Goal: Task Accomplishment & Management: Manage account settings

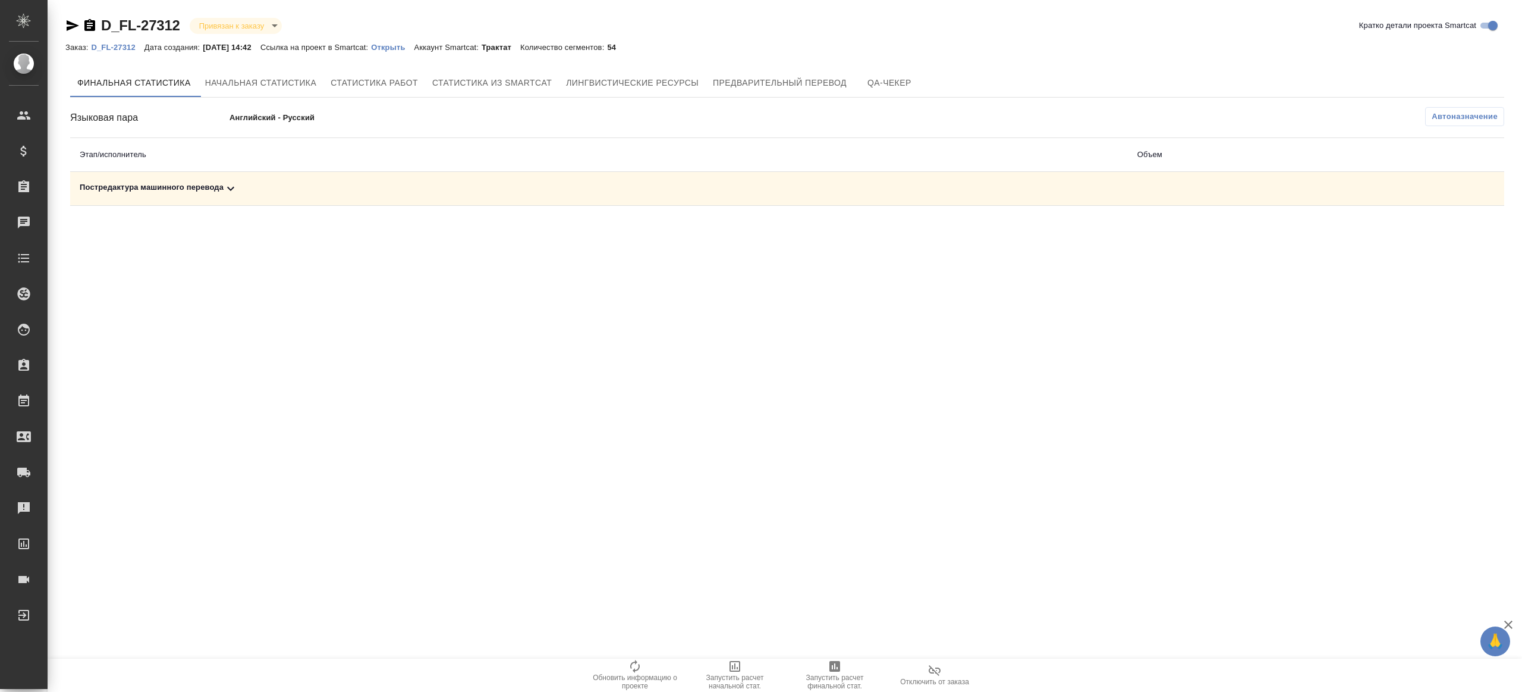
click at [1442, 114] on span "Автоназначение" at bounding box center [1465, 117] width 66 height 12
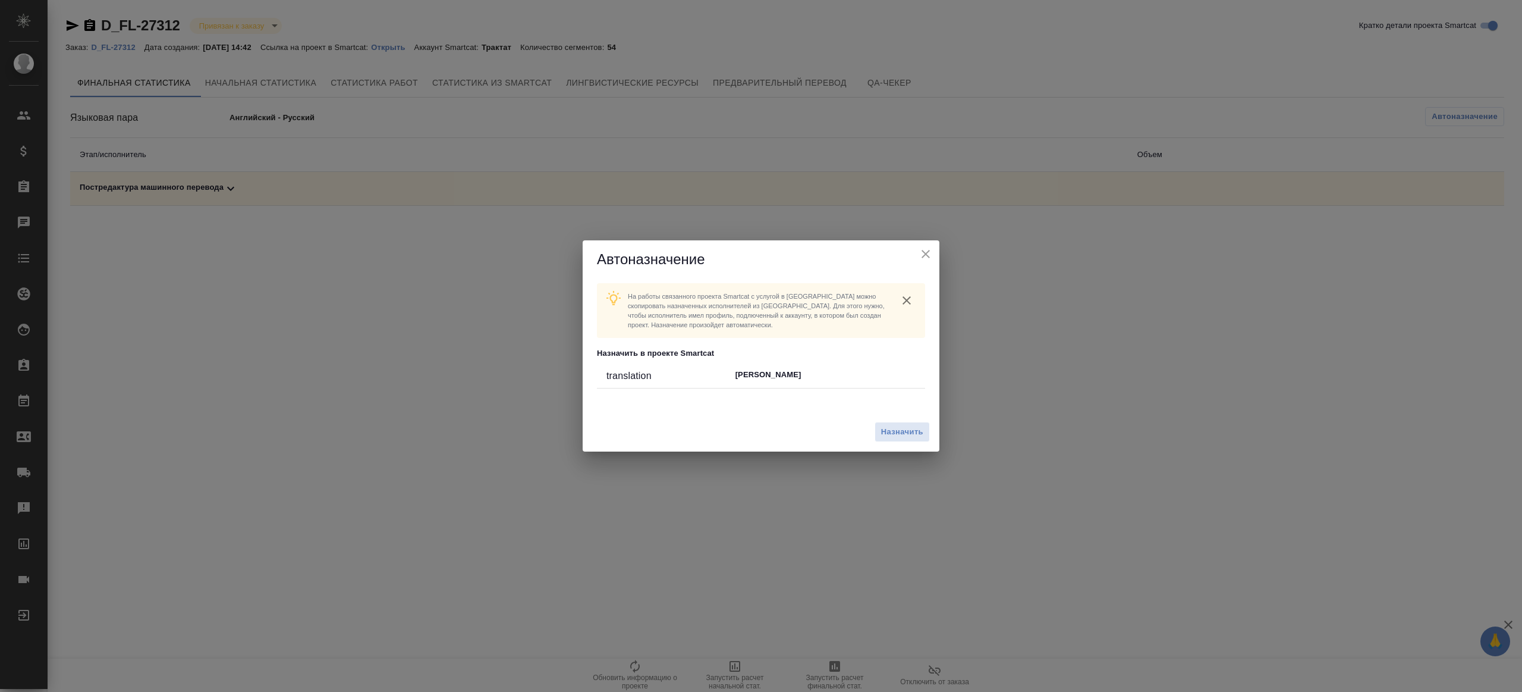
click at [919, 419] on div "Назначить" at bounding box center [761, 432] width 357 height 40
click at [916, 427] on span "Назначить" at bounding box center [902, 432] width 42 height 14
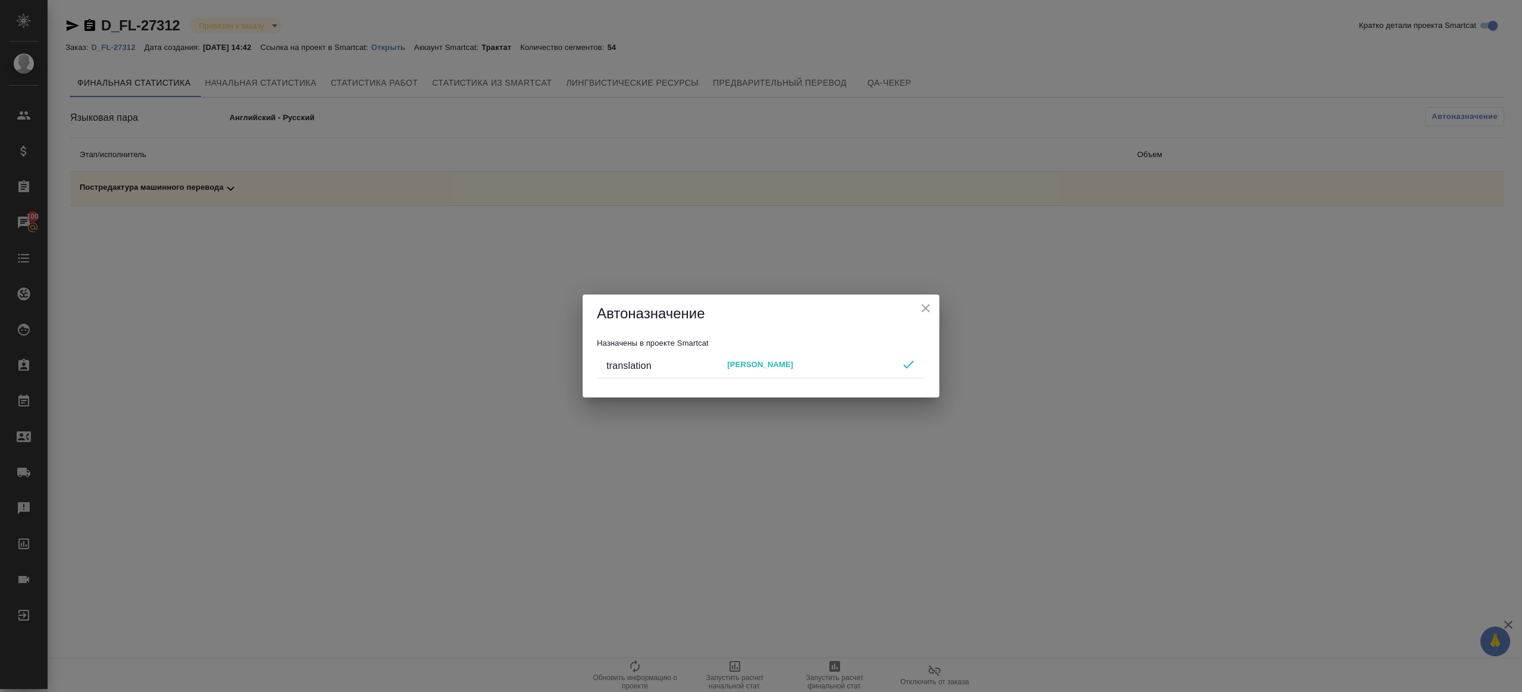
click at [924, 308] on icon "close" at bounding box center [926, 308] width 14 height 14
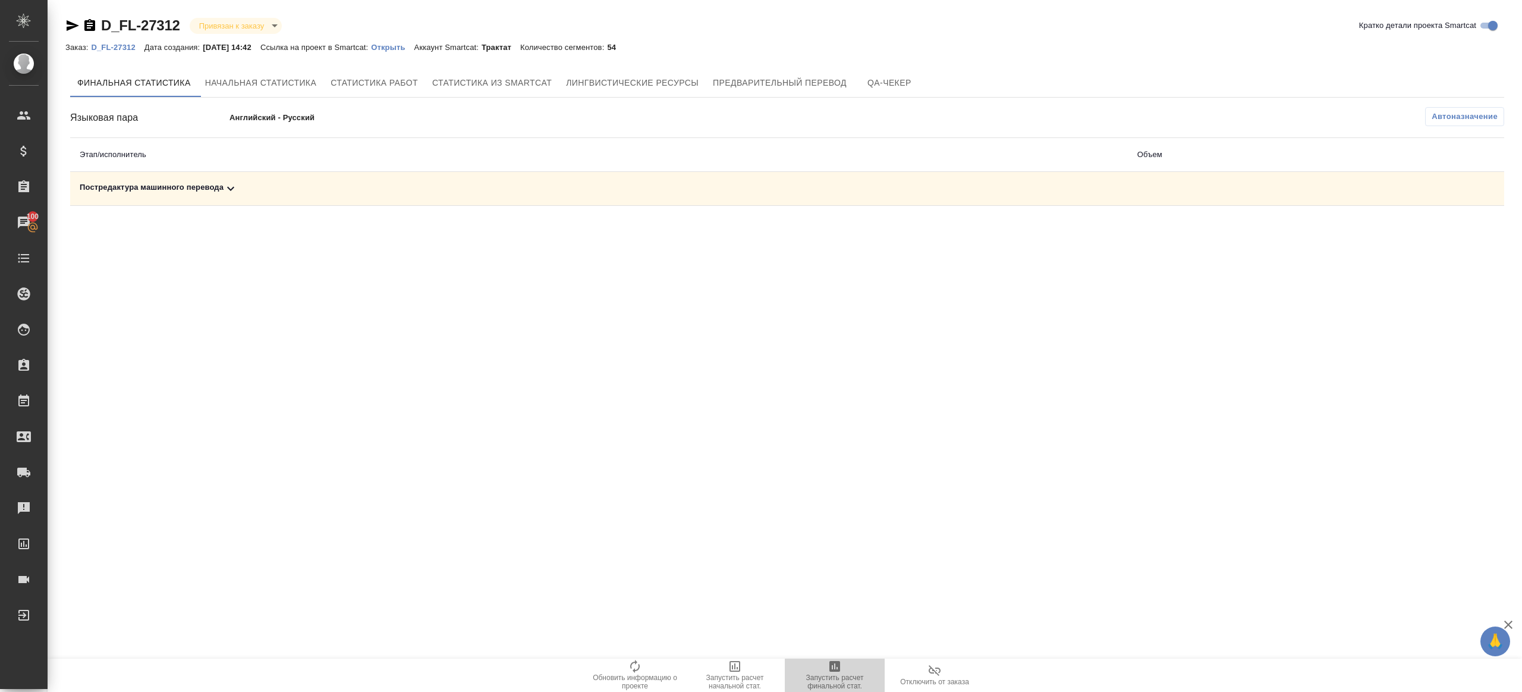
click at [843, 661] on span "Запустить расчет финальной стат." at bounding box center [835, 674] width 86 height 31
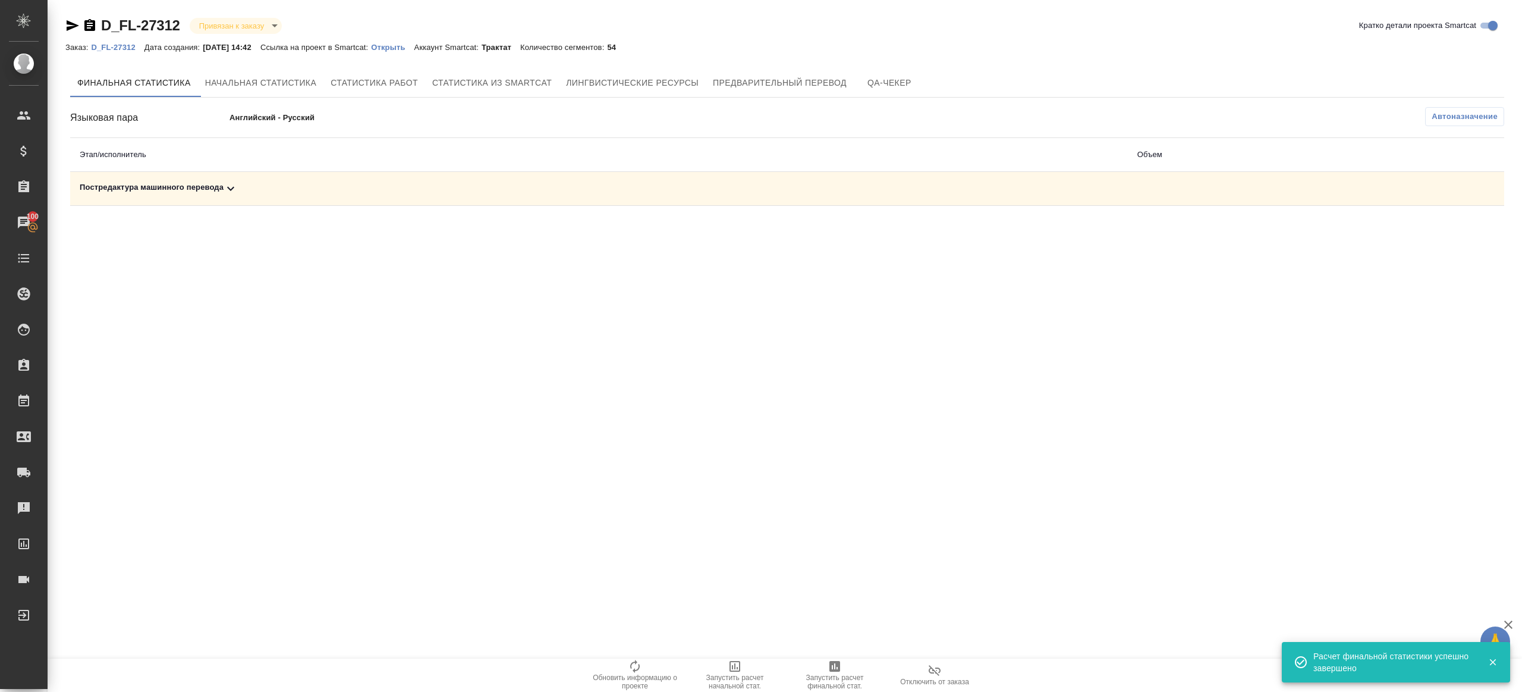
click at [236, 186] on icon at bounding box center [231, 188] width 14 height 14
drag, startPoint x: 1460, startPoint y: 231, endPoint x: 1454, endPoint y: 235, distance: 7.6
click at [1460, 230] on button "button" at bounding box center [1452, 229] width 29 height 29
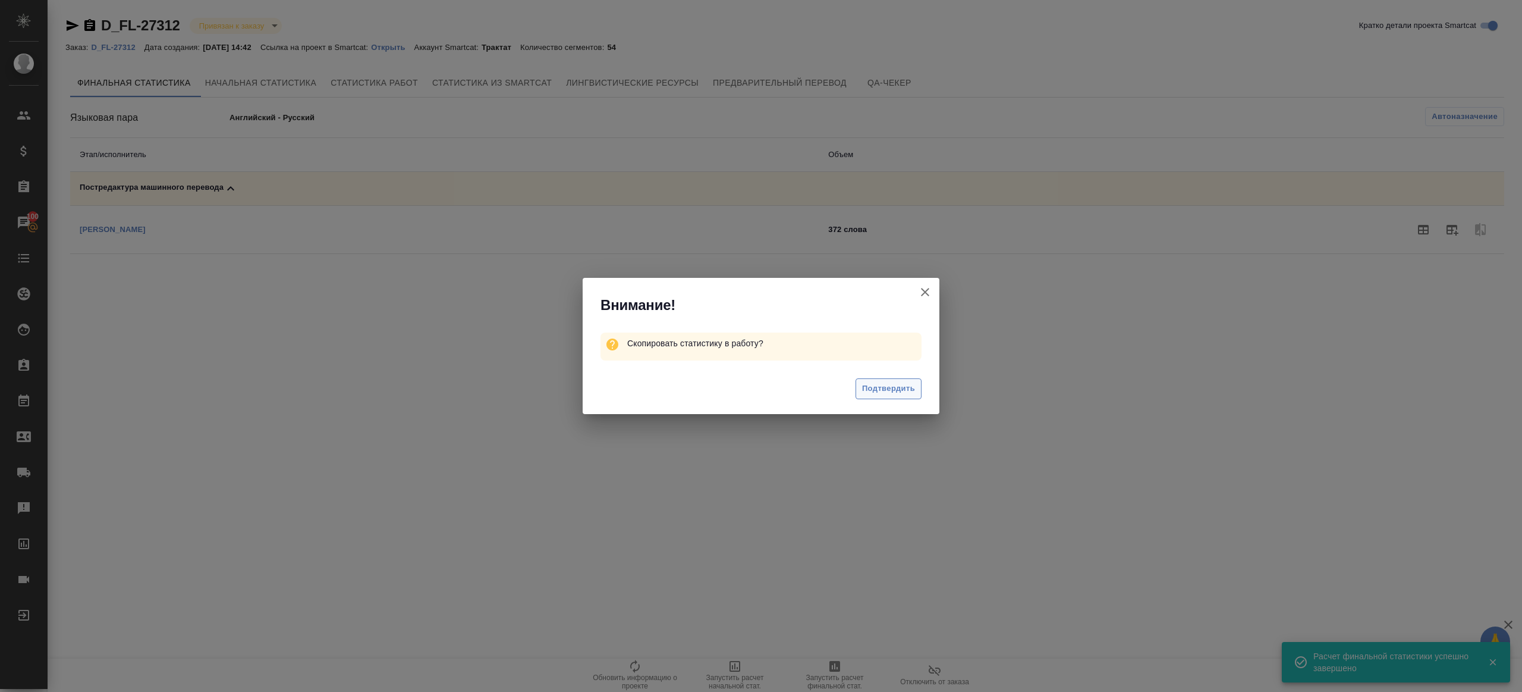
click at [878, 387] on span "Подтвердить" at bounding box center [888, 389] width 53 height 14
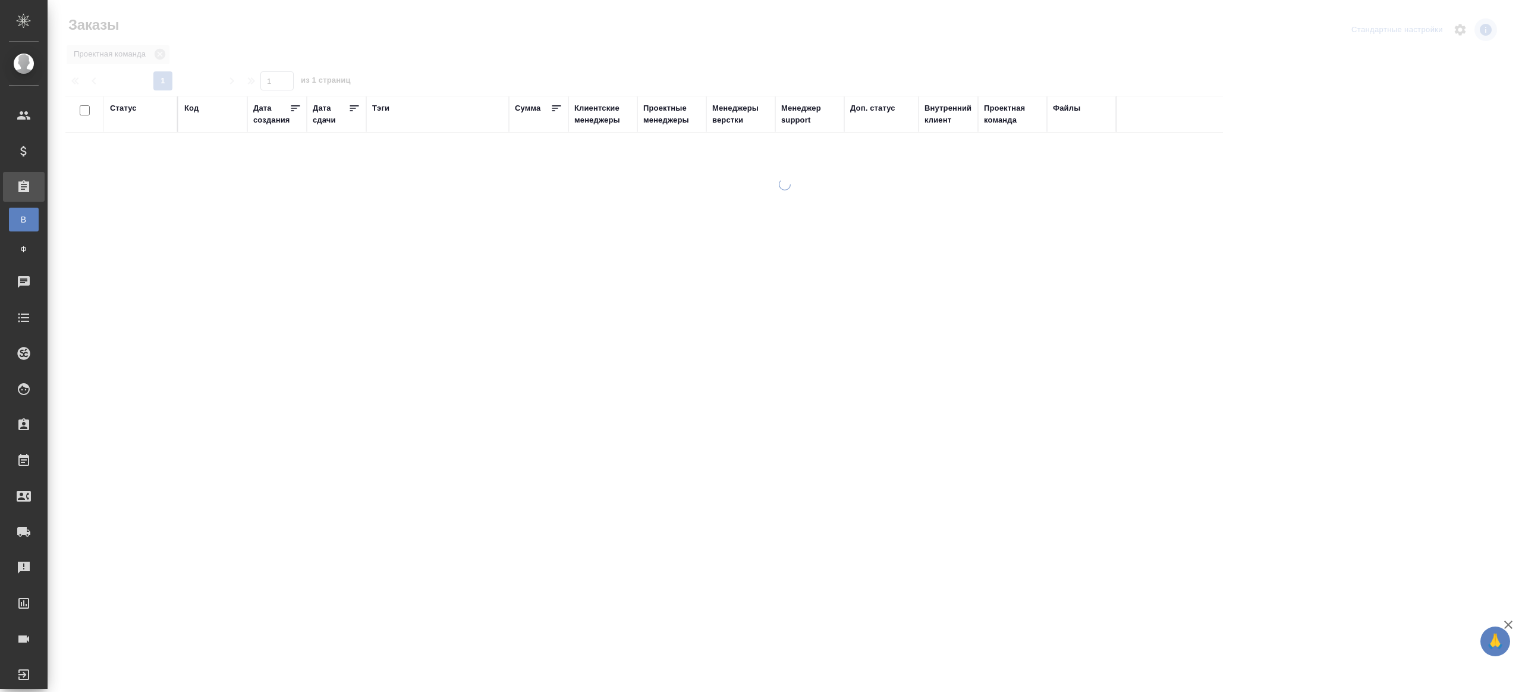
click at [381, 107] on div "Тэги" at bounding box center [380, 108] width 17 height 12
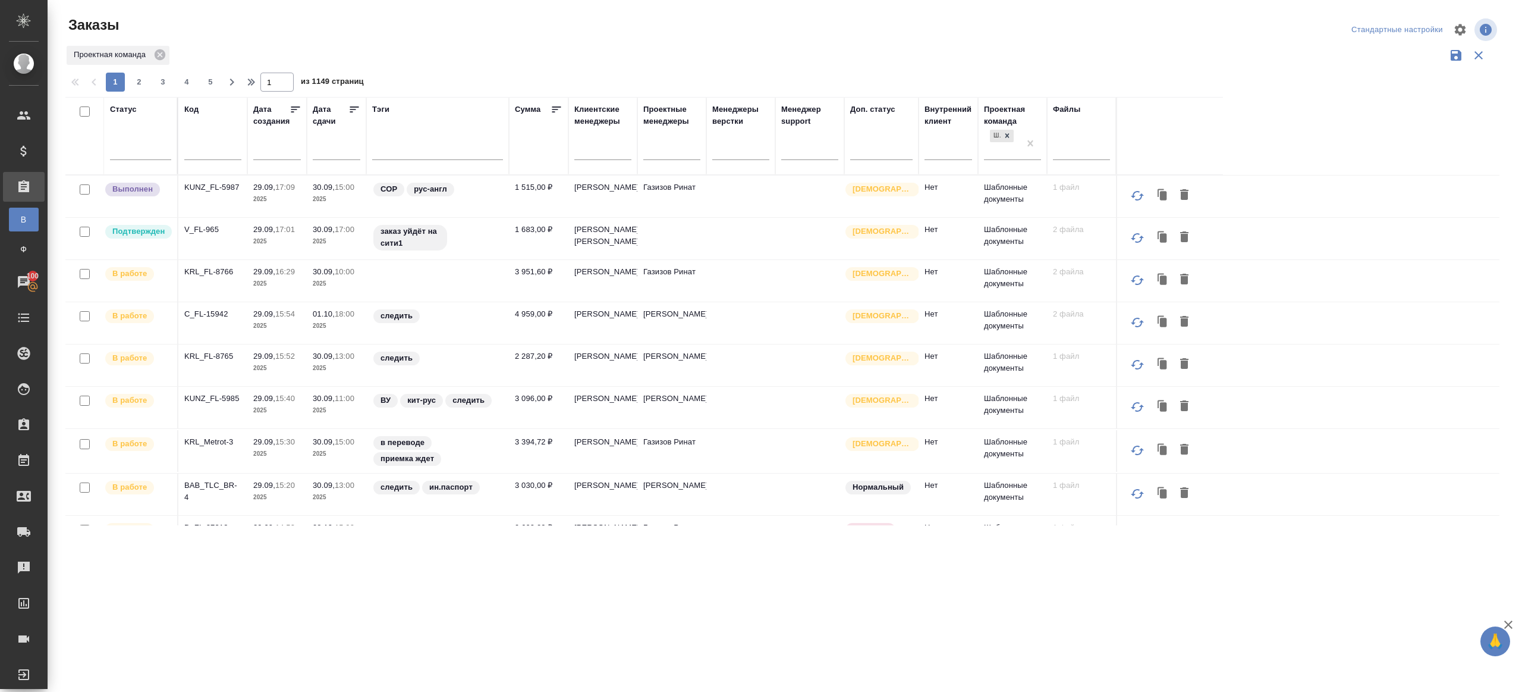
click at [131, 135] on div "Статус" at bounding box center [140, 135] width 61 height 65
click at [155, 155] on div at bounding box center [140, 147] width 61 height 17
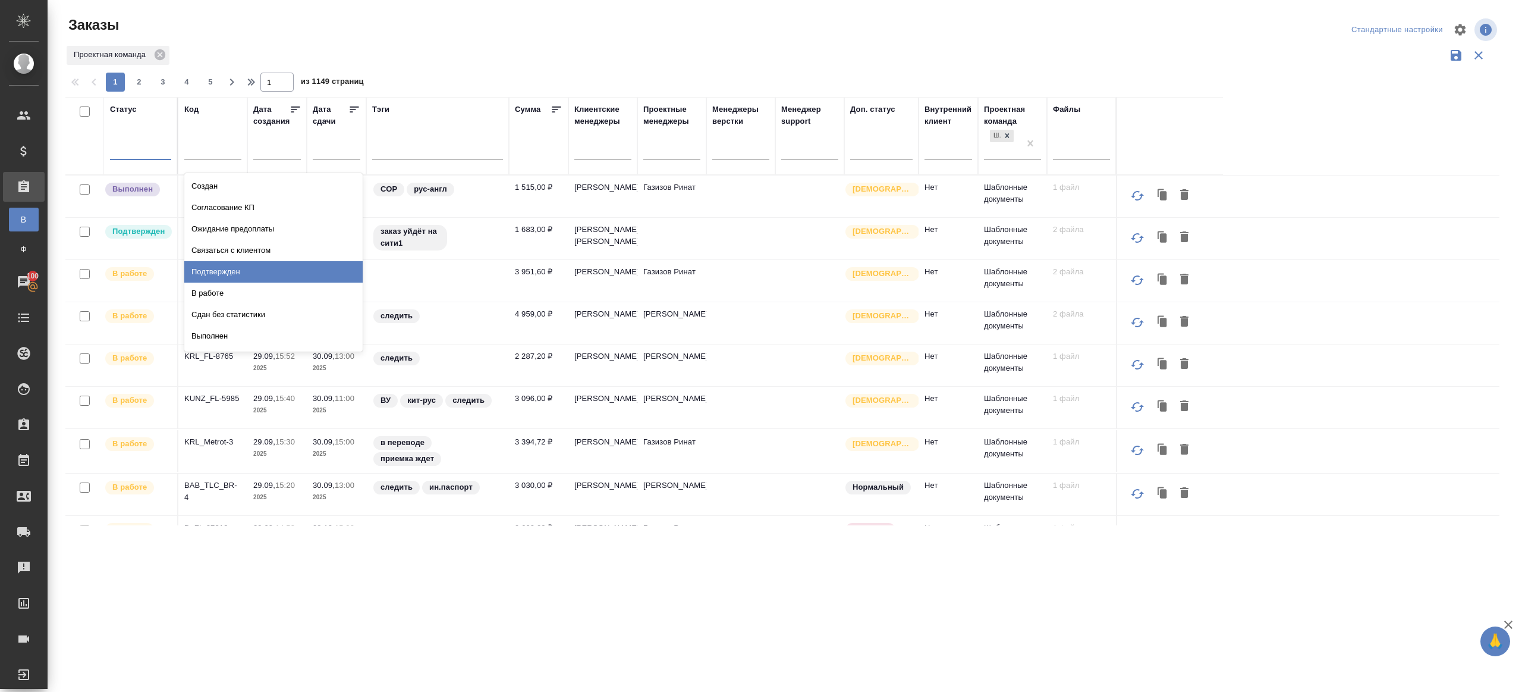
click at [215, 266] on div "Подтвержден" at bounding box center [273, 271] width 178 height 21
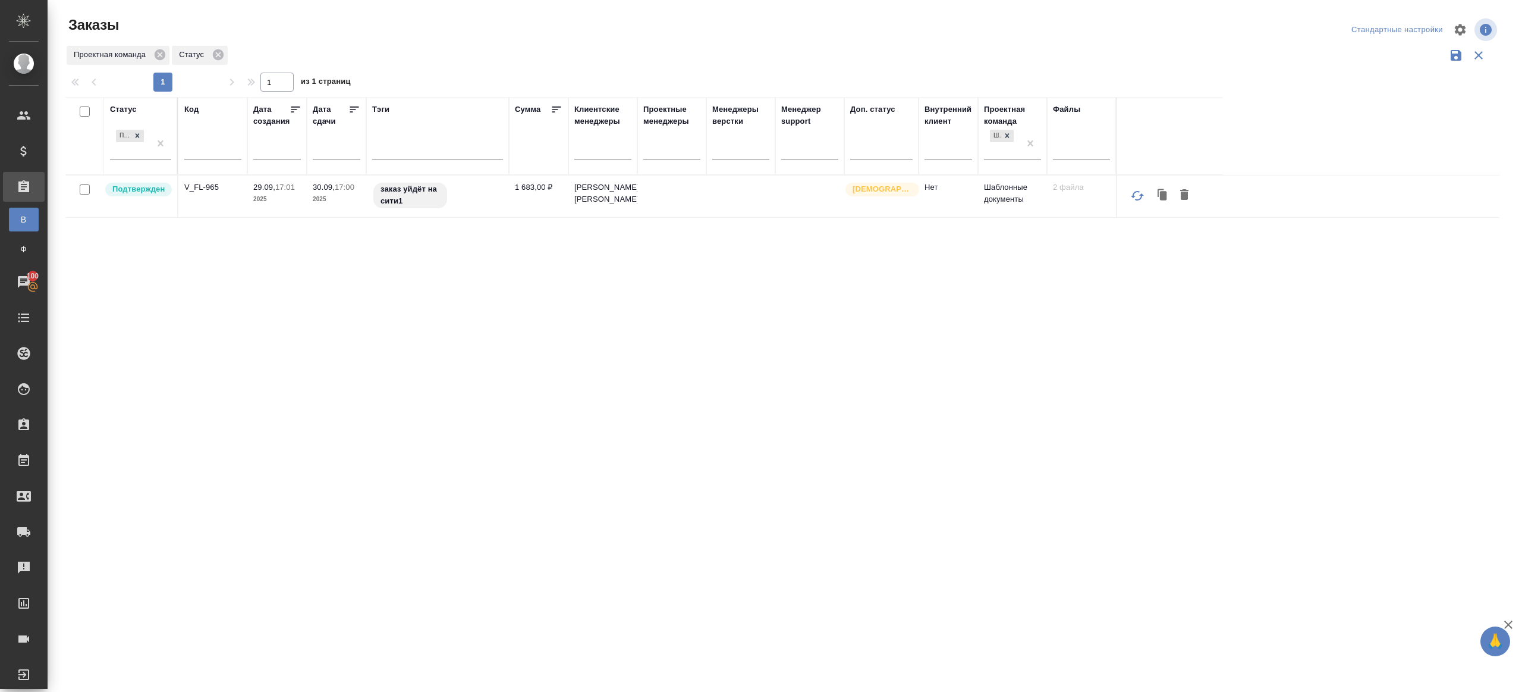
click at [326, 337] on div "Статус Подтвержден Код Дата создания Дата сдачи Тэги Сумма Клиентские менеджеры…" at bounding box center [782, 311] width 1434 height 428
click at [216, 193] on p "V_FL-965" at bounding box center [212, 187] width 57 height 12
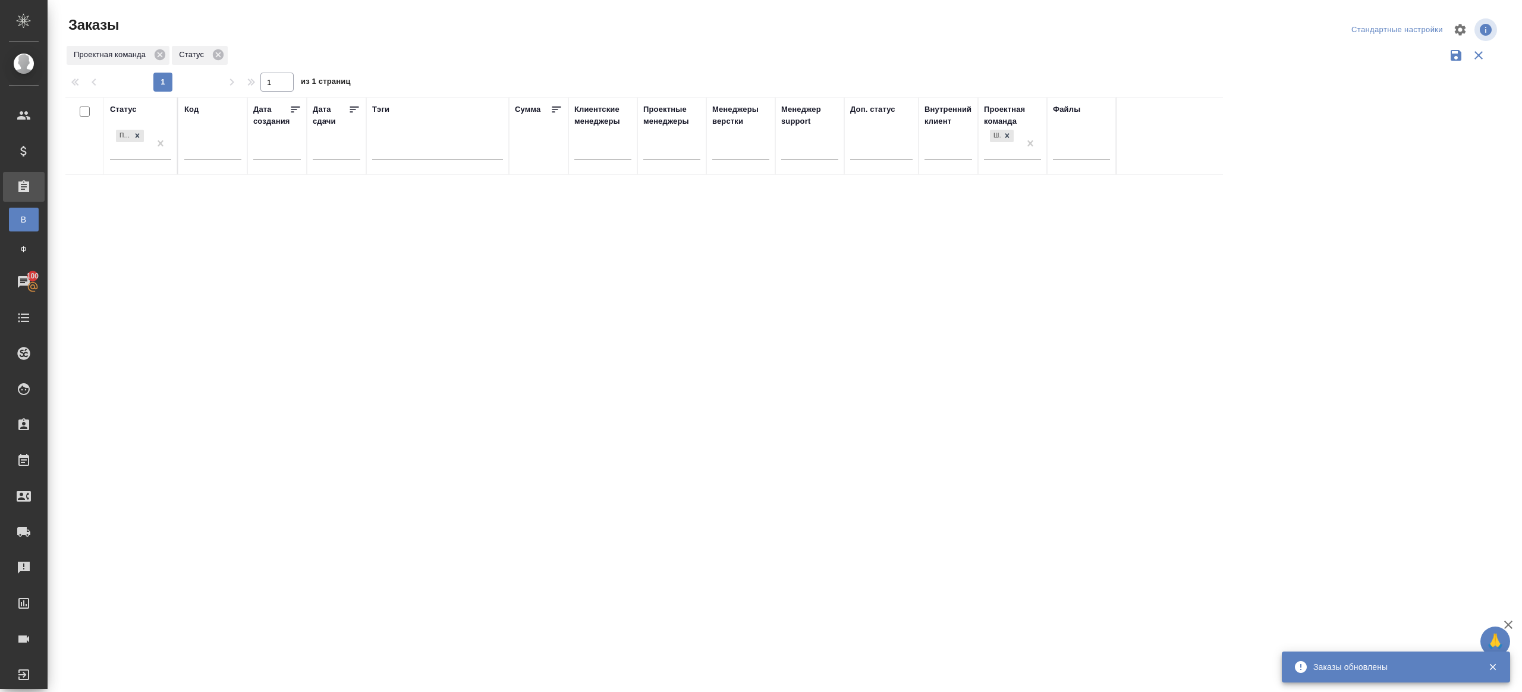
click at [210, 149] on input "text" at bounding box center [212, 152] width 57 height 15
paste input "KUNZ_INKAP-5"
type input "KUNZ_INKAP-5"
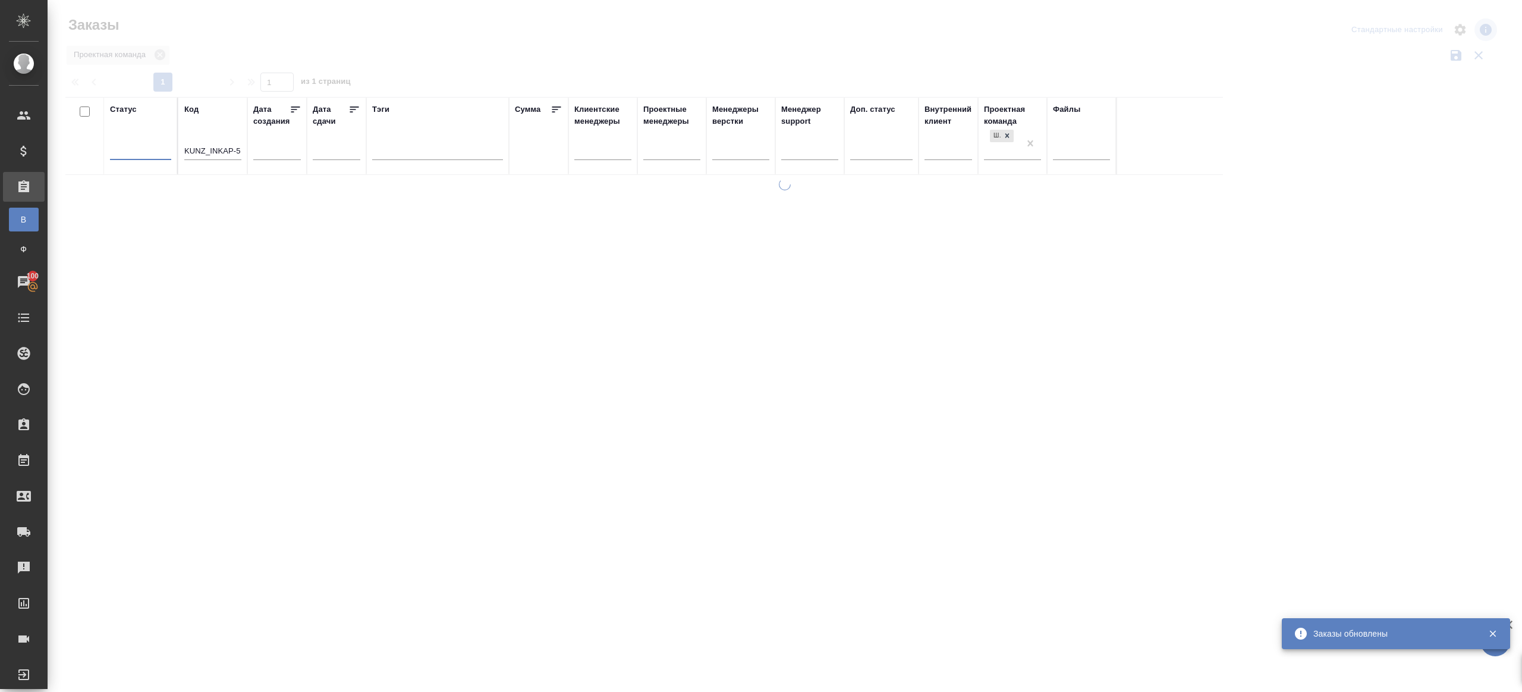
click at [466, 65] on div at bounding box center [785, 266] width 1475 height 532
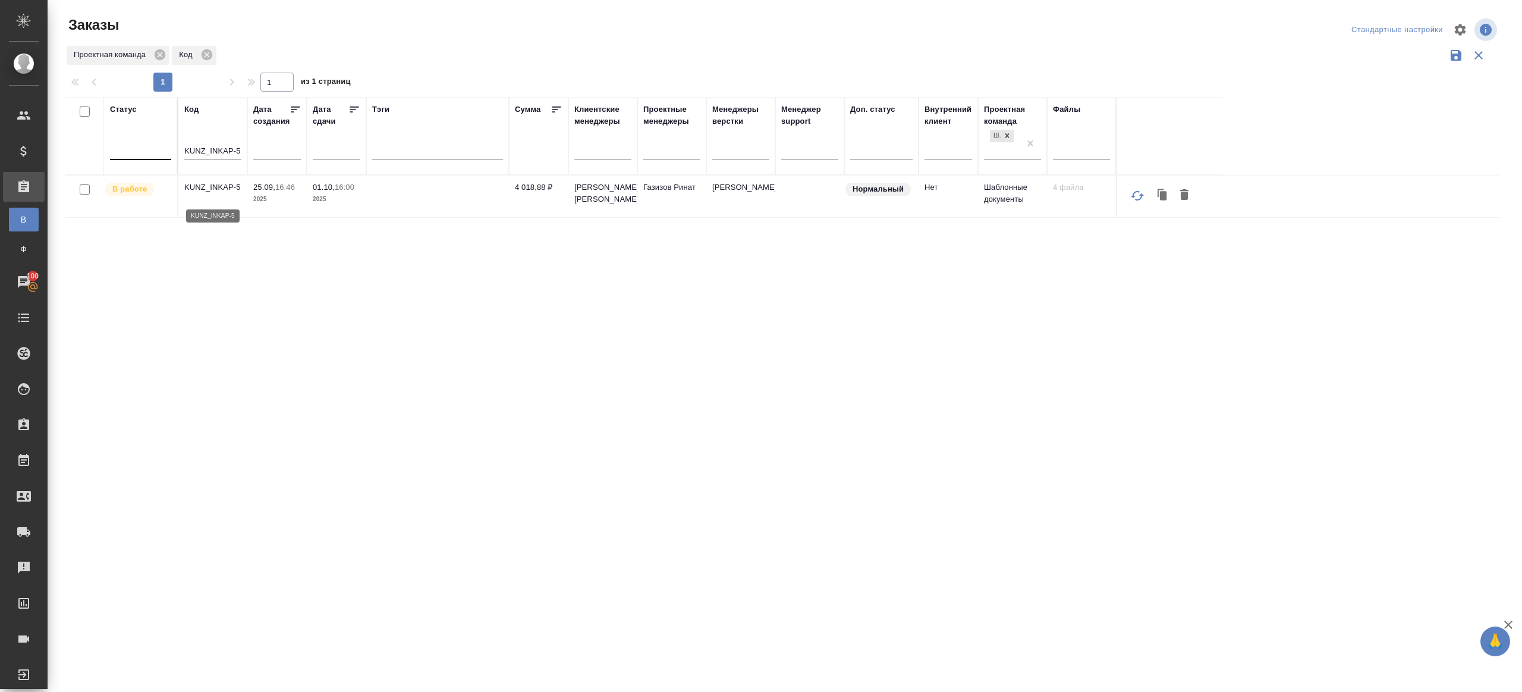
click at [218, 193] on p "KUNZ_INKAP-5" at bounding box center [212, 187] width 57 height 12
click at [713, 99] on th "Менеджеры верстки" at bounding box center [740, 136] width 69 height 78
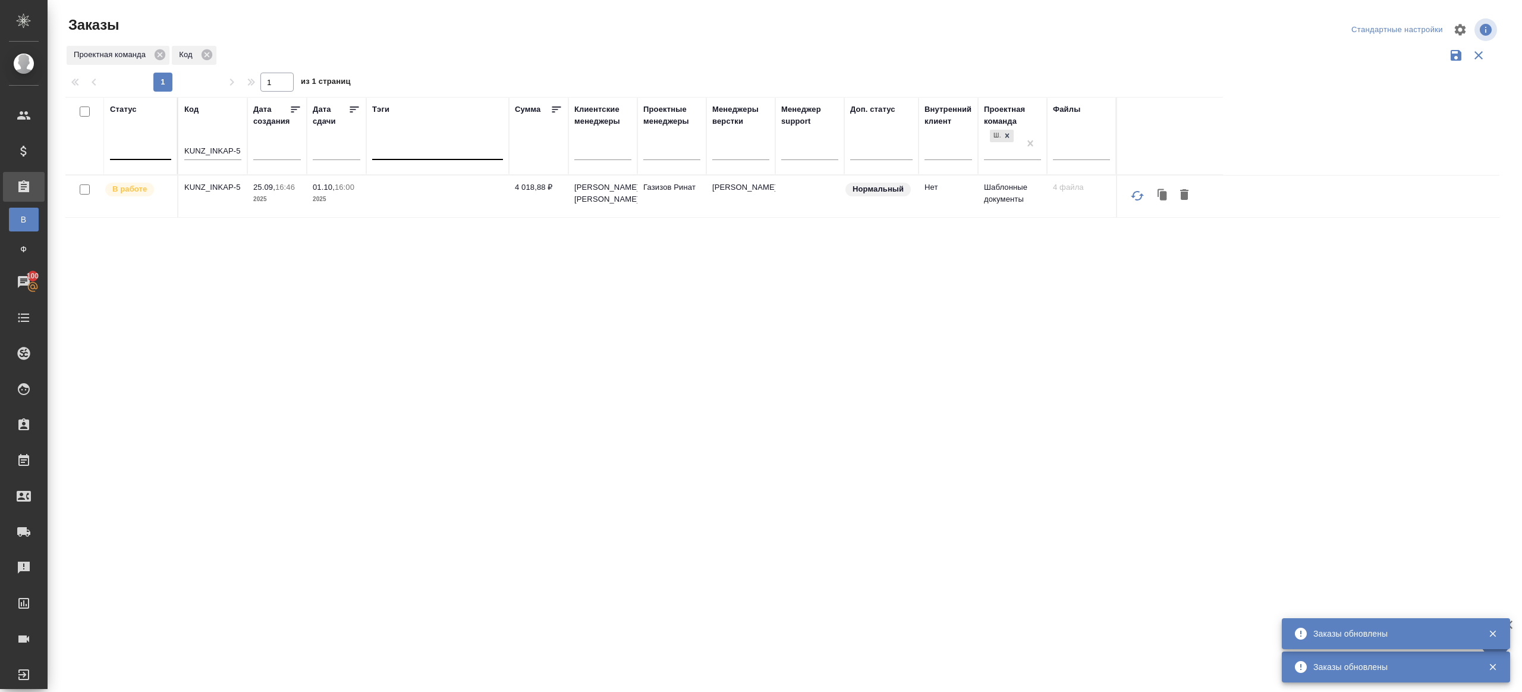
click at [430, 145] on div at bounding box center [437, 147] width 131 height 17
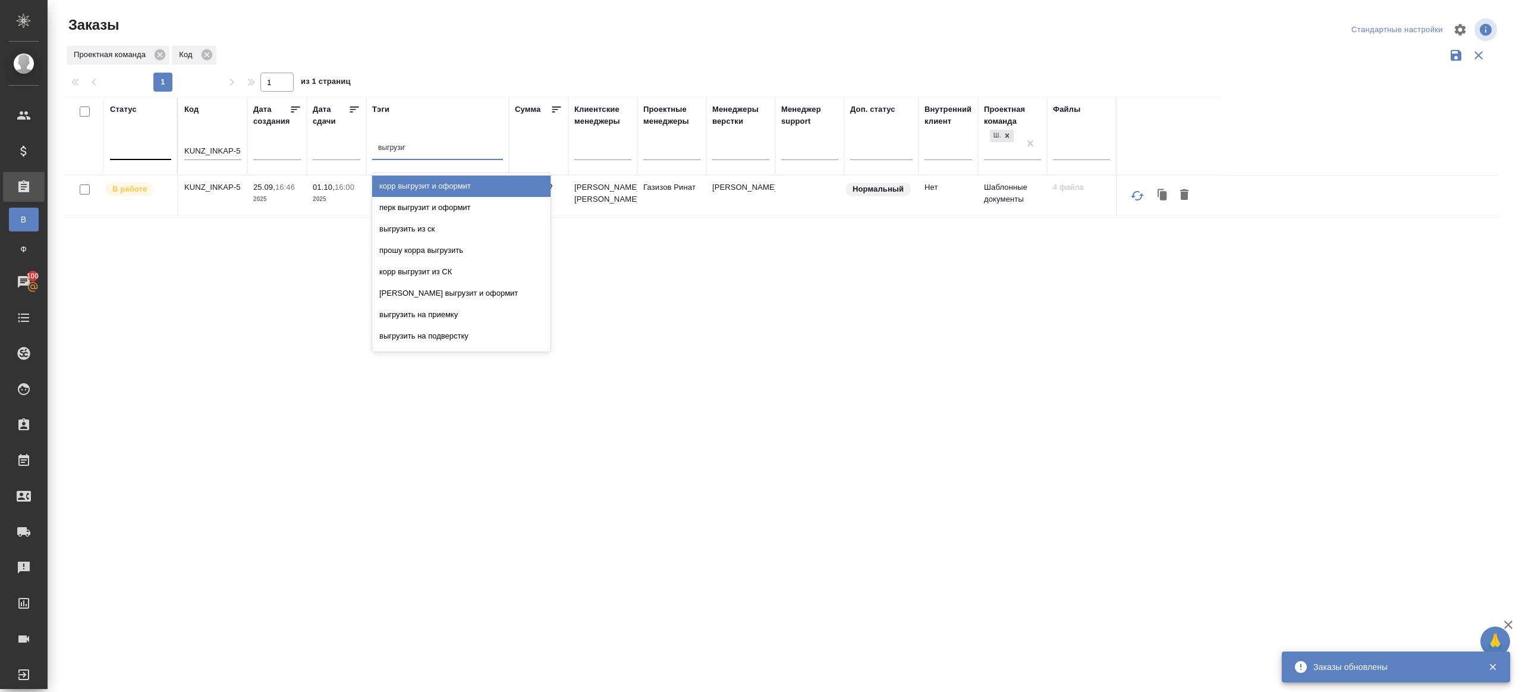
type input "выгрузить"
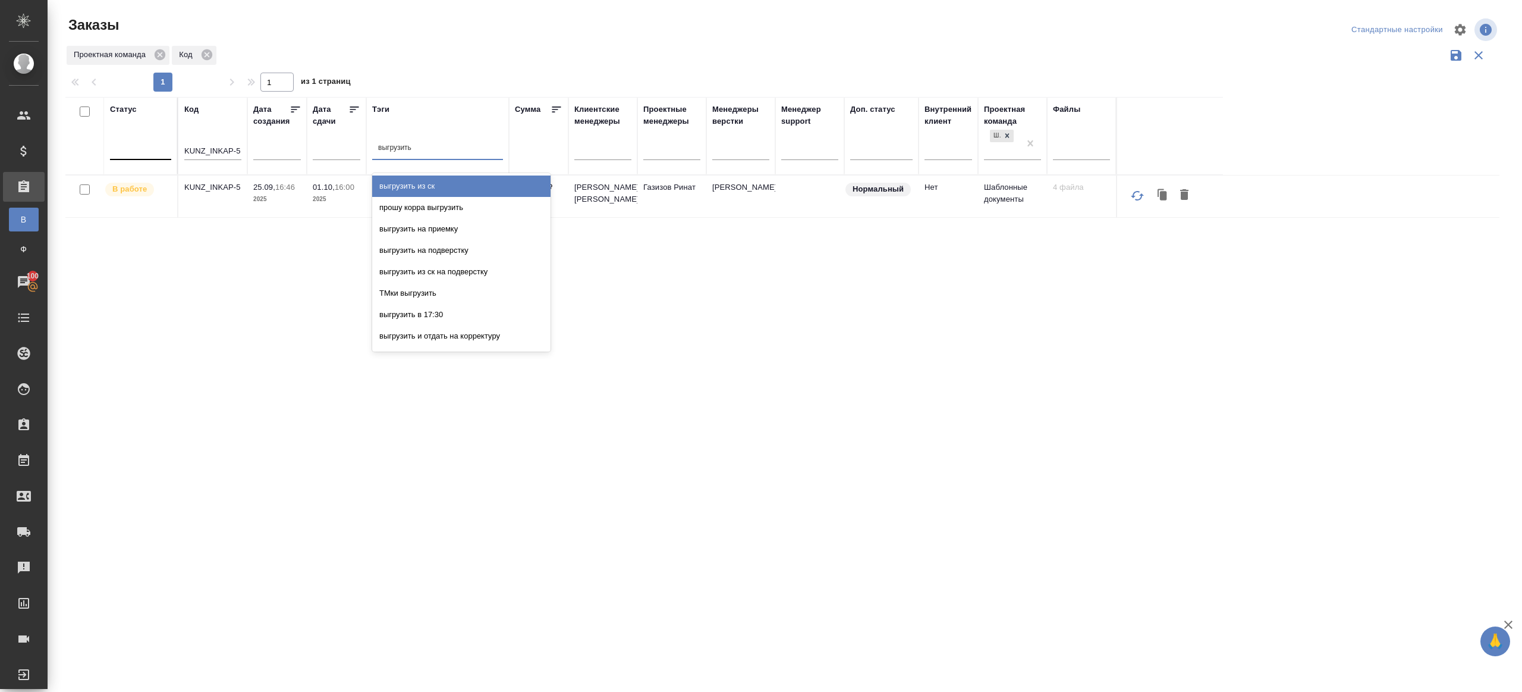
click at [439, 181] on div "выгрузить из ск" at bounding box center [461, 185] width 178 height 21
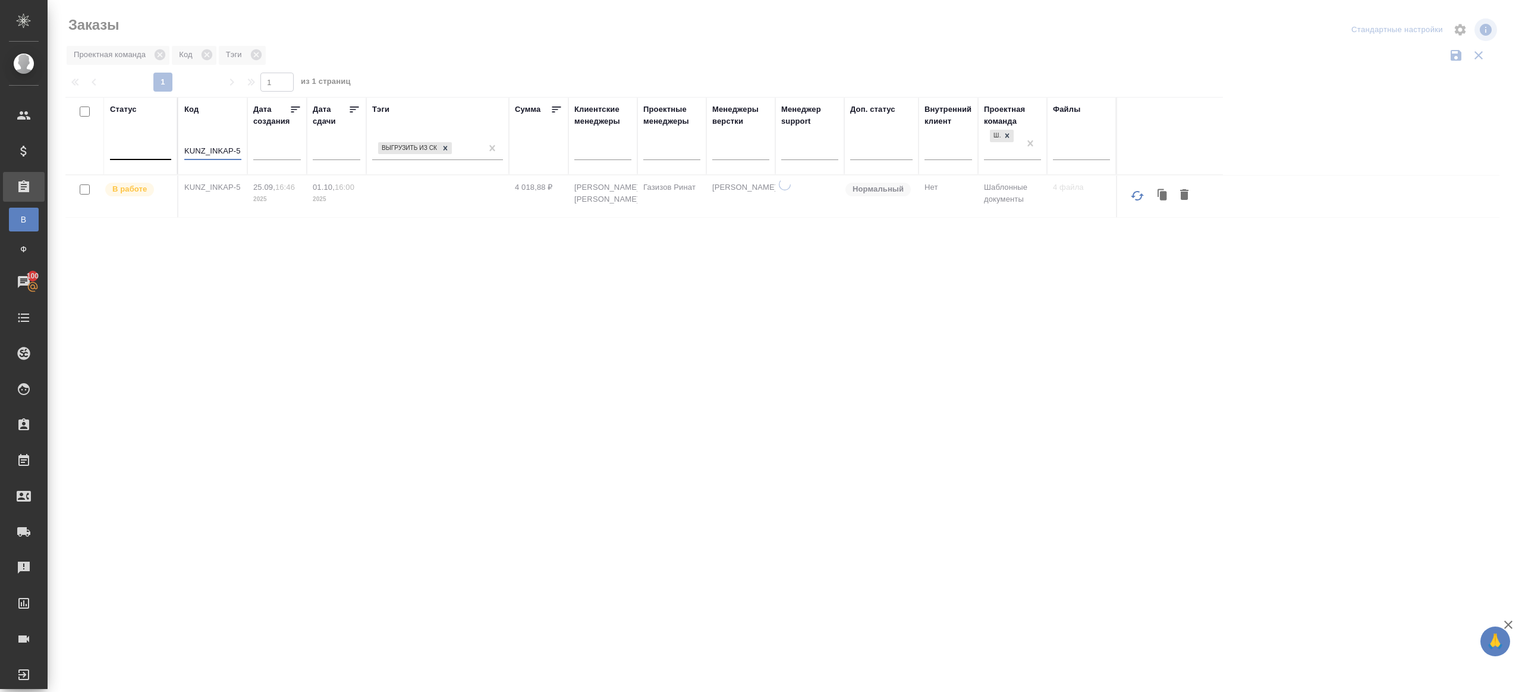
click at [205, 156] on input "KUNZ_INKAP-5" at bounding box center [212, 152] width 57 height 15
click at [290, 274] on div "Статус Код Дата создания Дата сдачи Тэги выгрузить из ск Сумма Клиентские менед…" at bounding box center [782, 311] width 1434 height 428
click at [131, 159] on div at bounding box center [140, 152] width 61 height 31
click at [163, 159] on div at bounding box center [140, 148] width 61 height 23
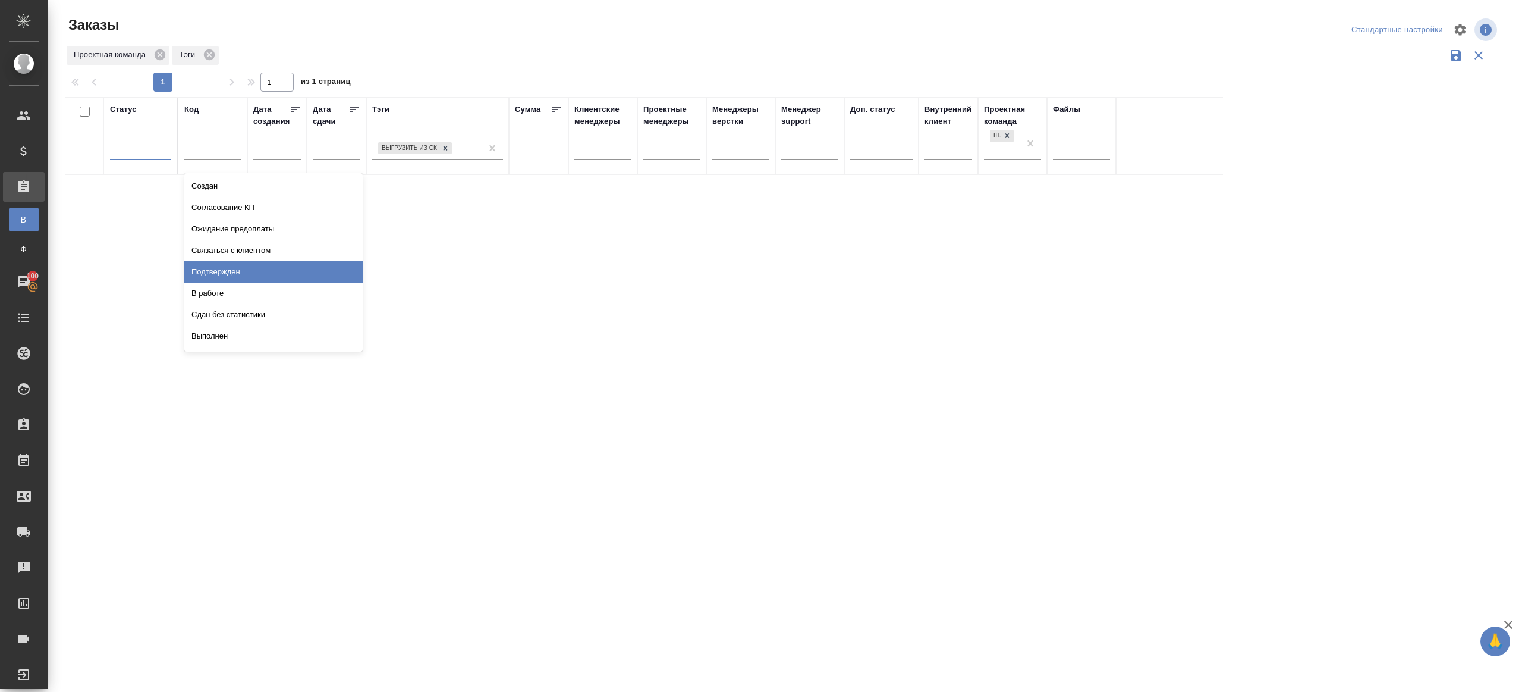
click at [239, 271] on div "Подтвержден" at bounding box center [273, 271] width 178 height 21
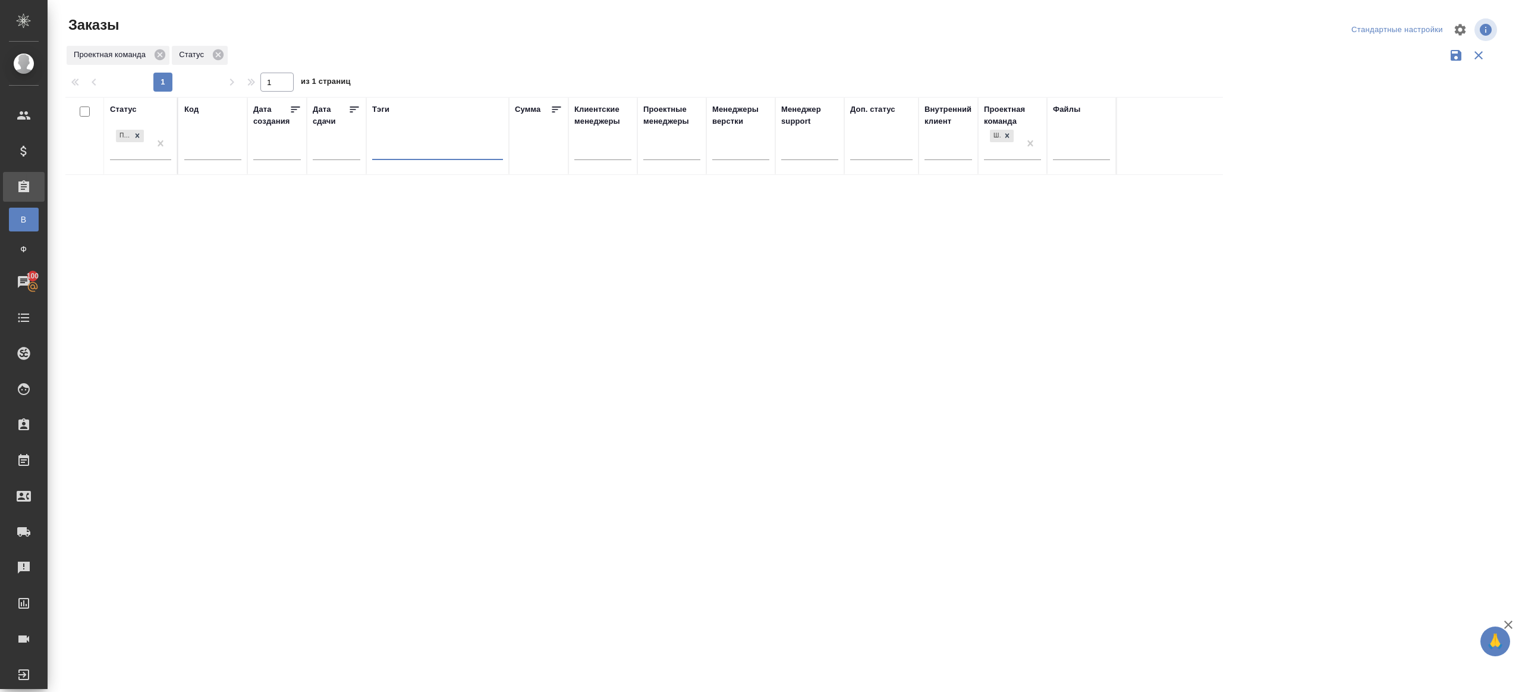
click at [523, 81] on div "1 1 из 1 страниц" at bounding box center [787, 82] width 1444 height 19
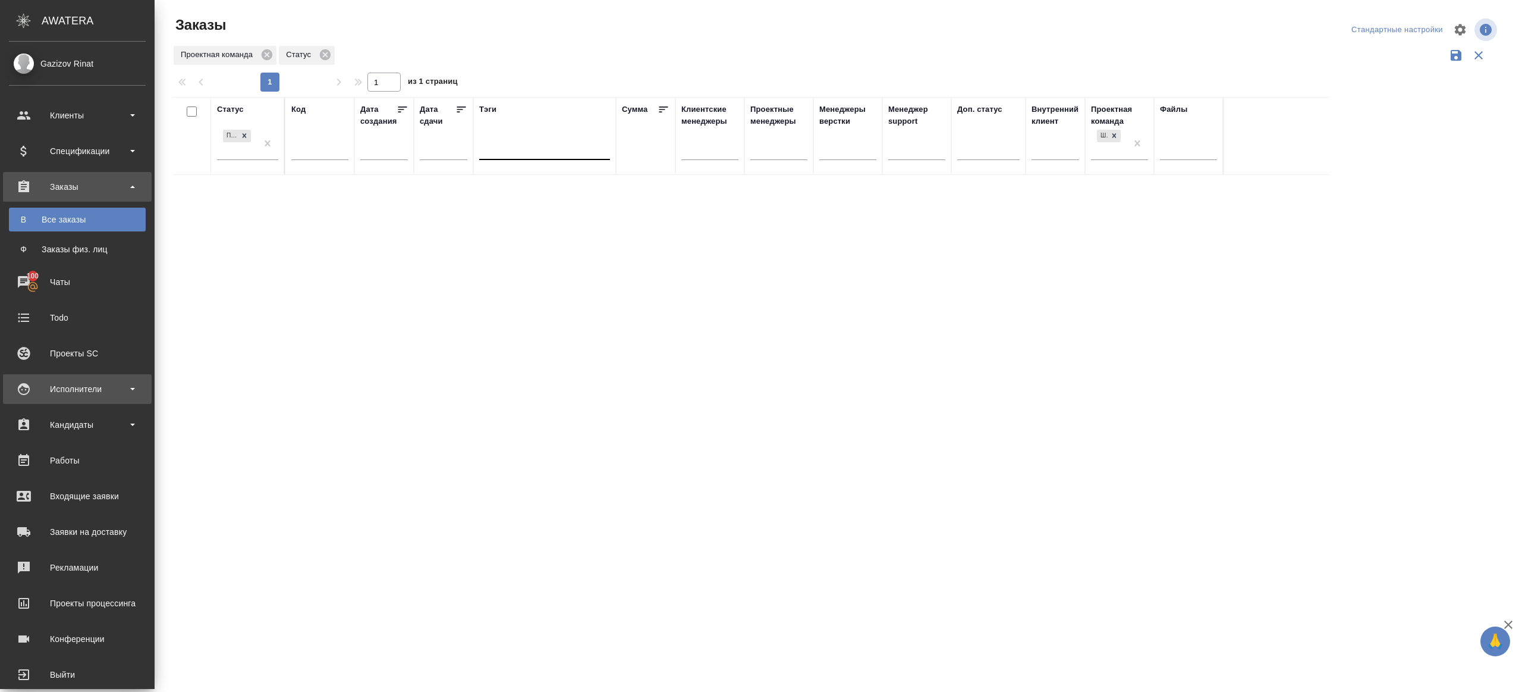
click at [82, 386] on div "Исполнители" at bounding box center [77, 389] width 137 height 18
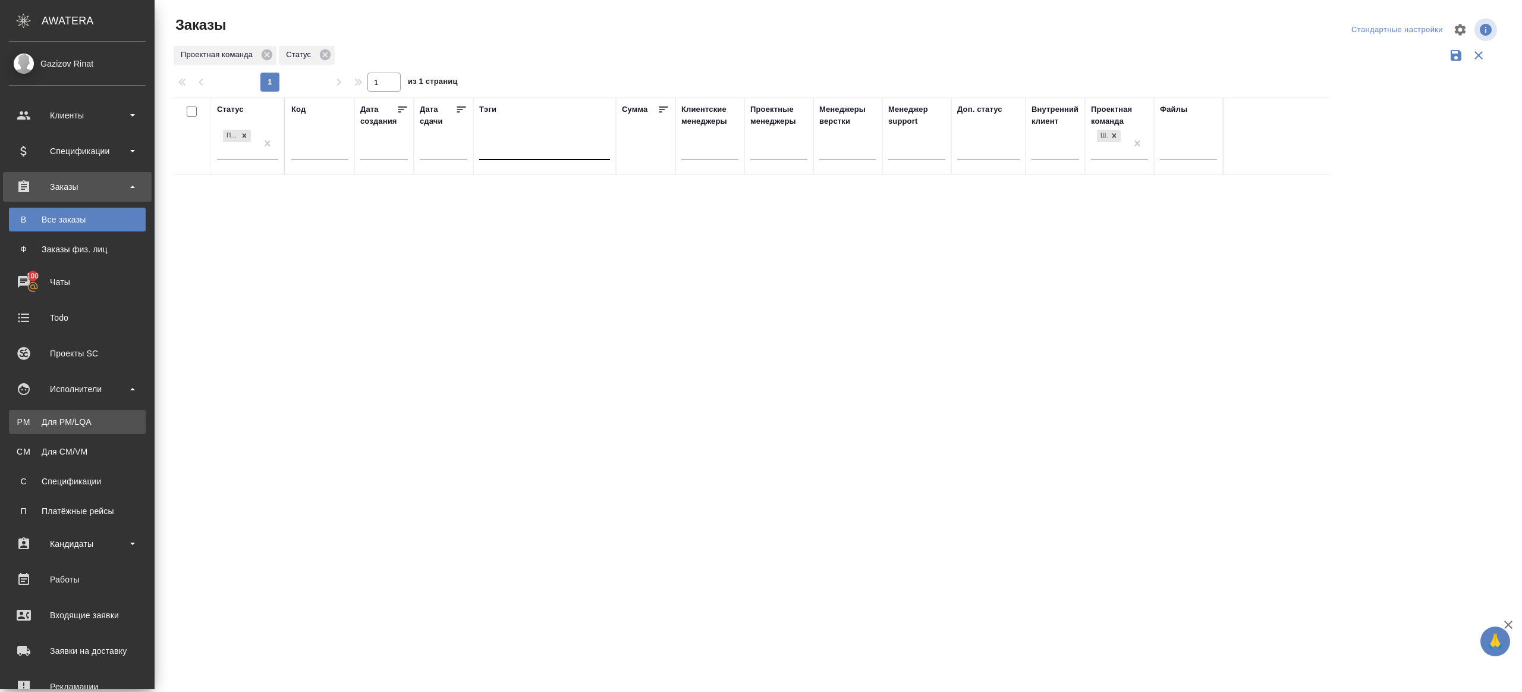
click at [80, 422] on div "Для PM/LQA" at bounding box center [77, 422] width 125 height 12
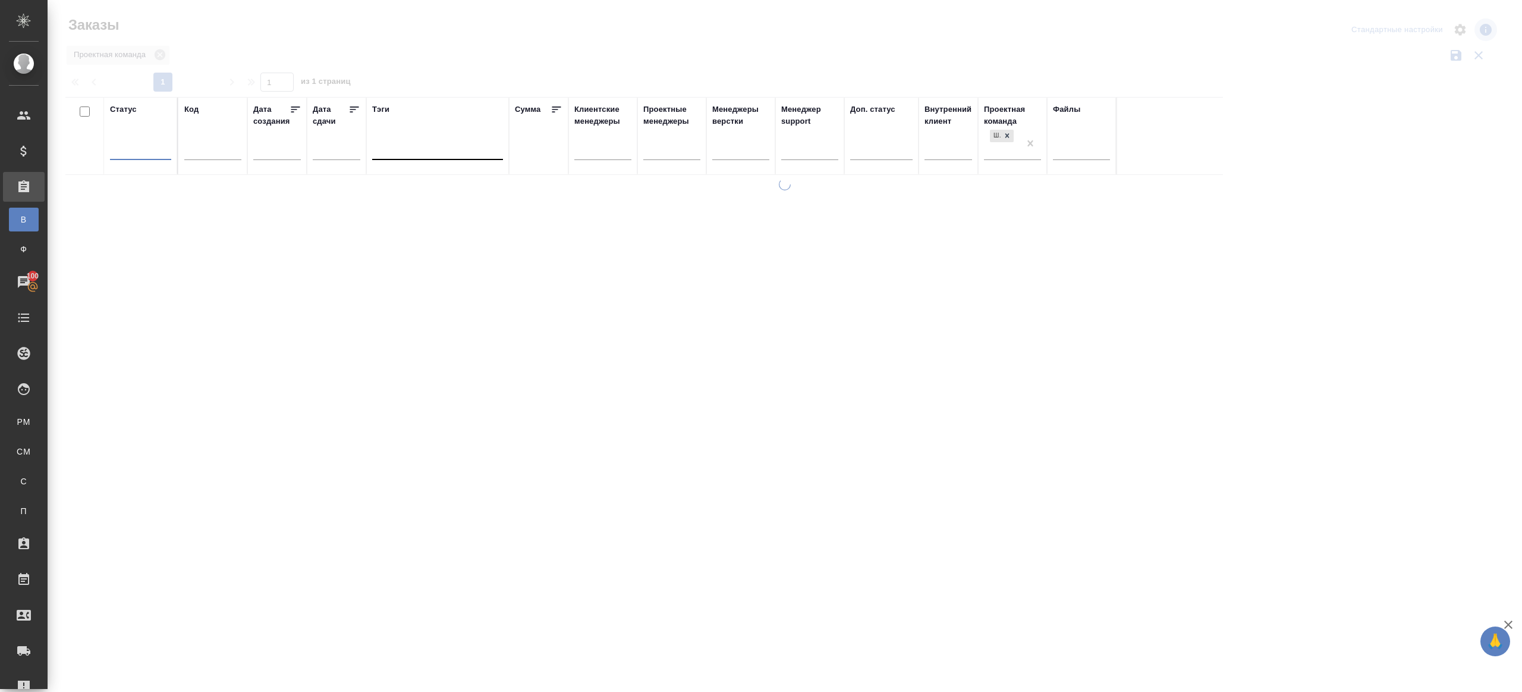
click at [347, 40] on div at bounding box center [785, 266] width 1475 height 532
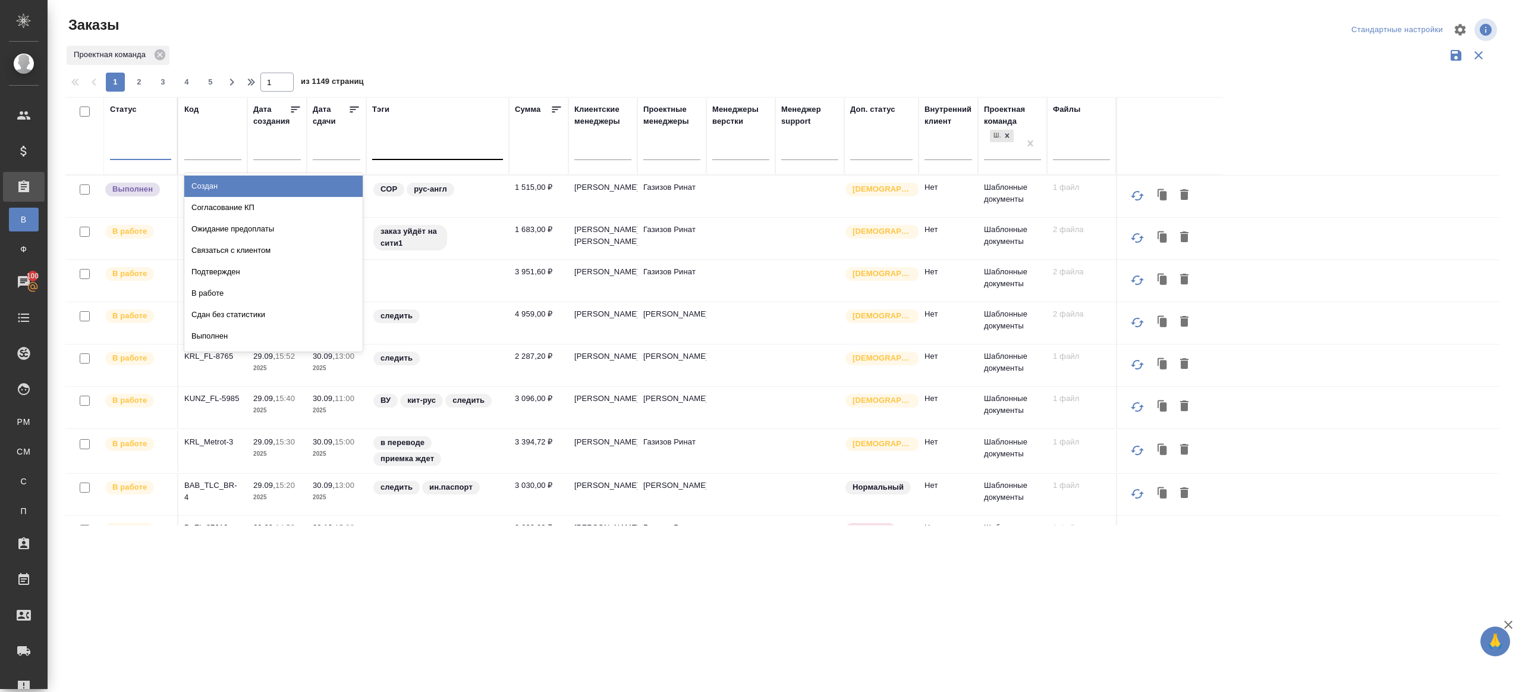
click at [153, 146] on div at bounding box center [140, 147] width 61 height 17
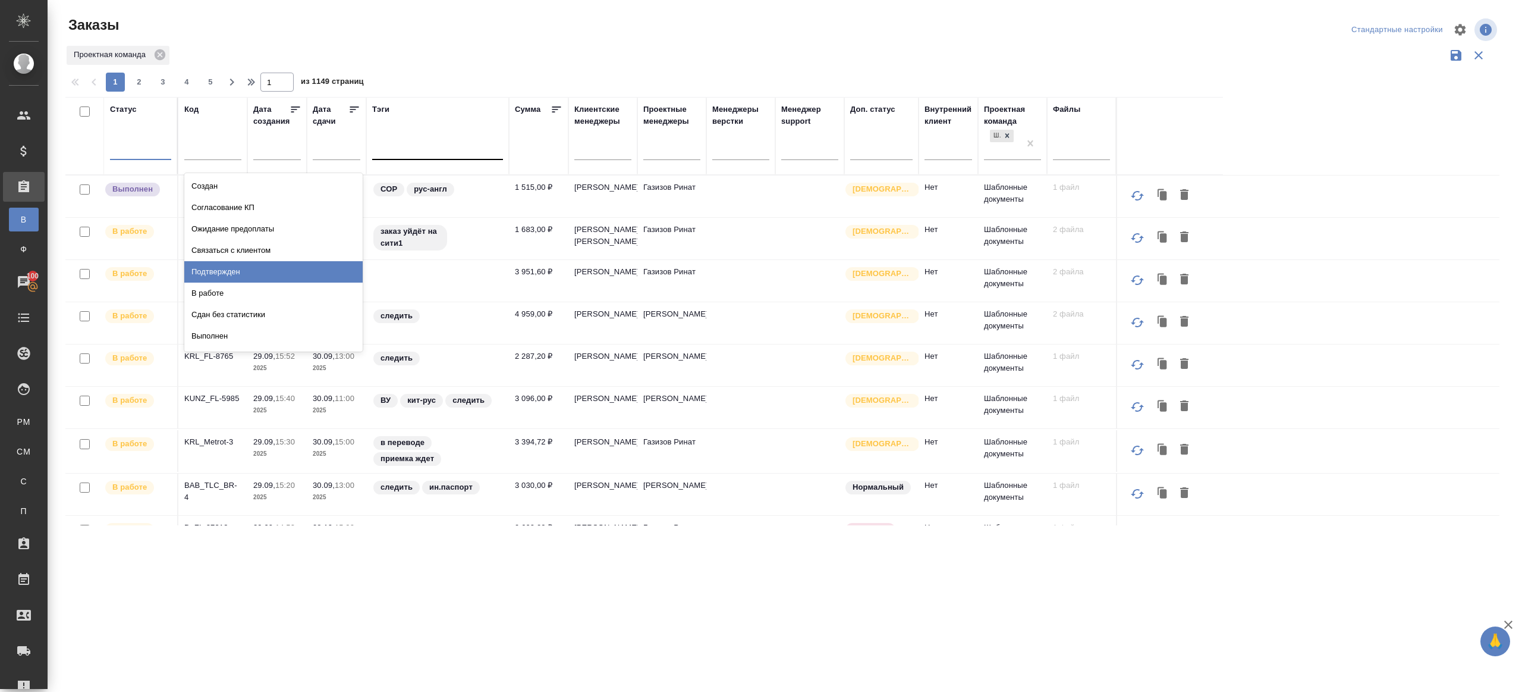
click at [244, 266] on div "Подтвержден" at bounding box center [273, 271] width 178 height 21
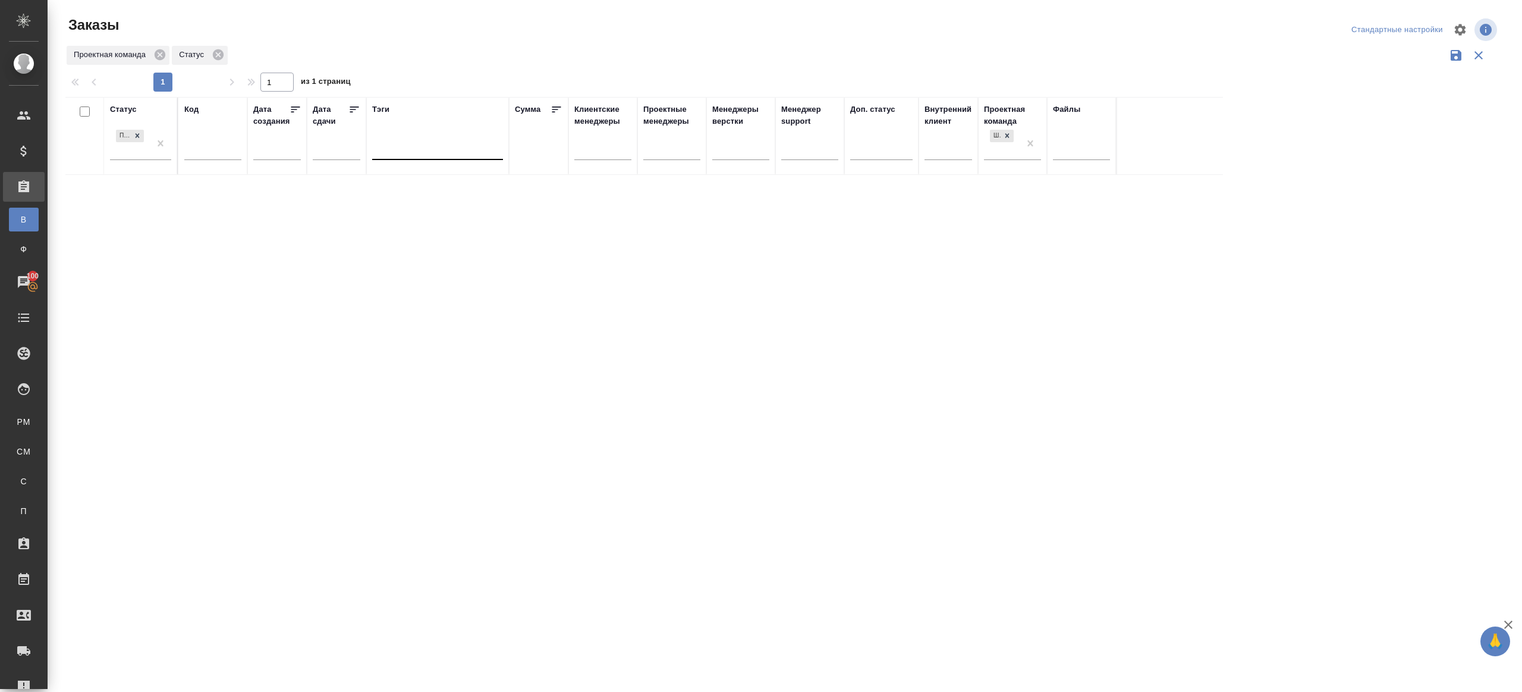
click at [194, 161] on div at bounding box center [212, 153] width 57 height 29
click at [196, 154] on input "text" at bounding box center [212, 152] width 57 height 15
click at [404, 70] on div at bounding box center [785, 266] width 1475 height 532
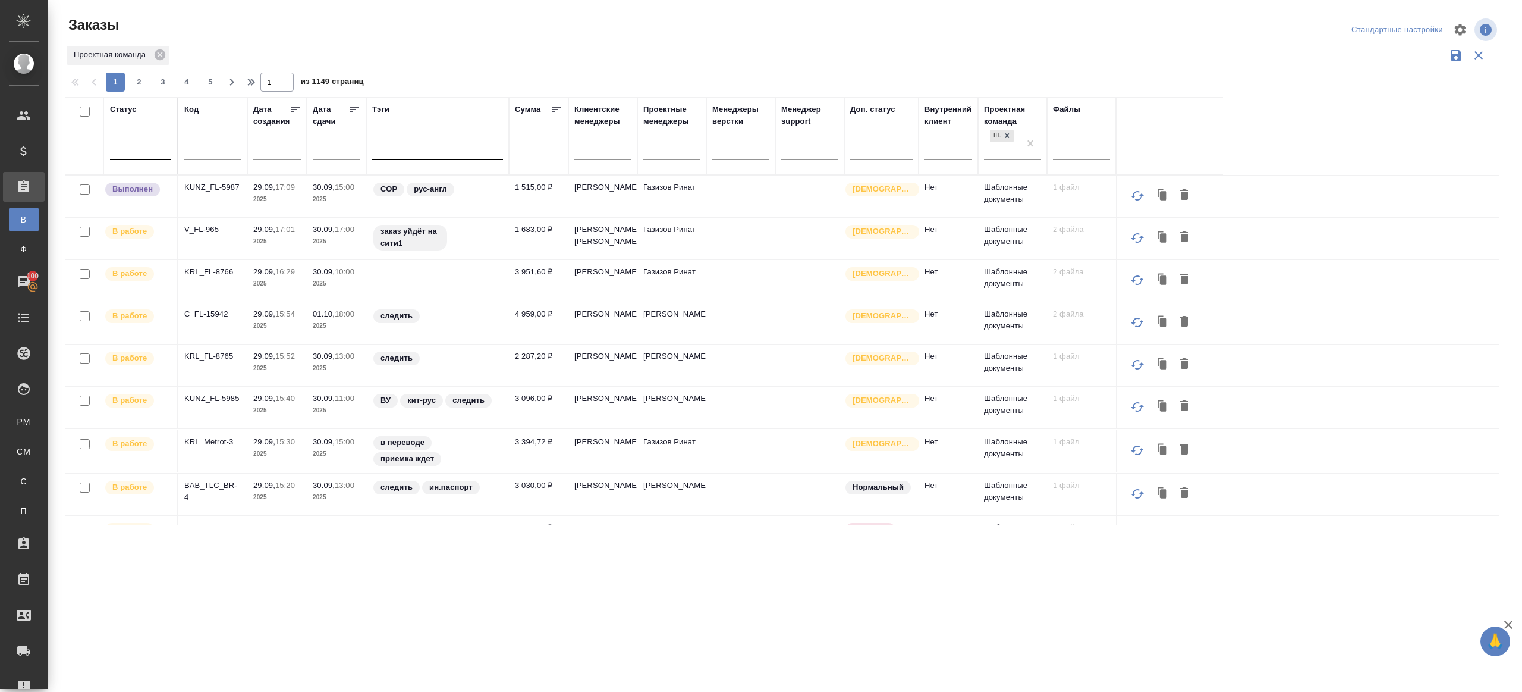
click at [209, 150] on input "text" at bounding box center [212, 152] width 57 height 15
paste input "KUNZ_RTTV-595"
type input "KUNZ_RTTV-595"
click at [453, 52] on div "Проектная команда" at bounding box center [782, 55] width 1434 height 23
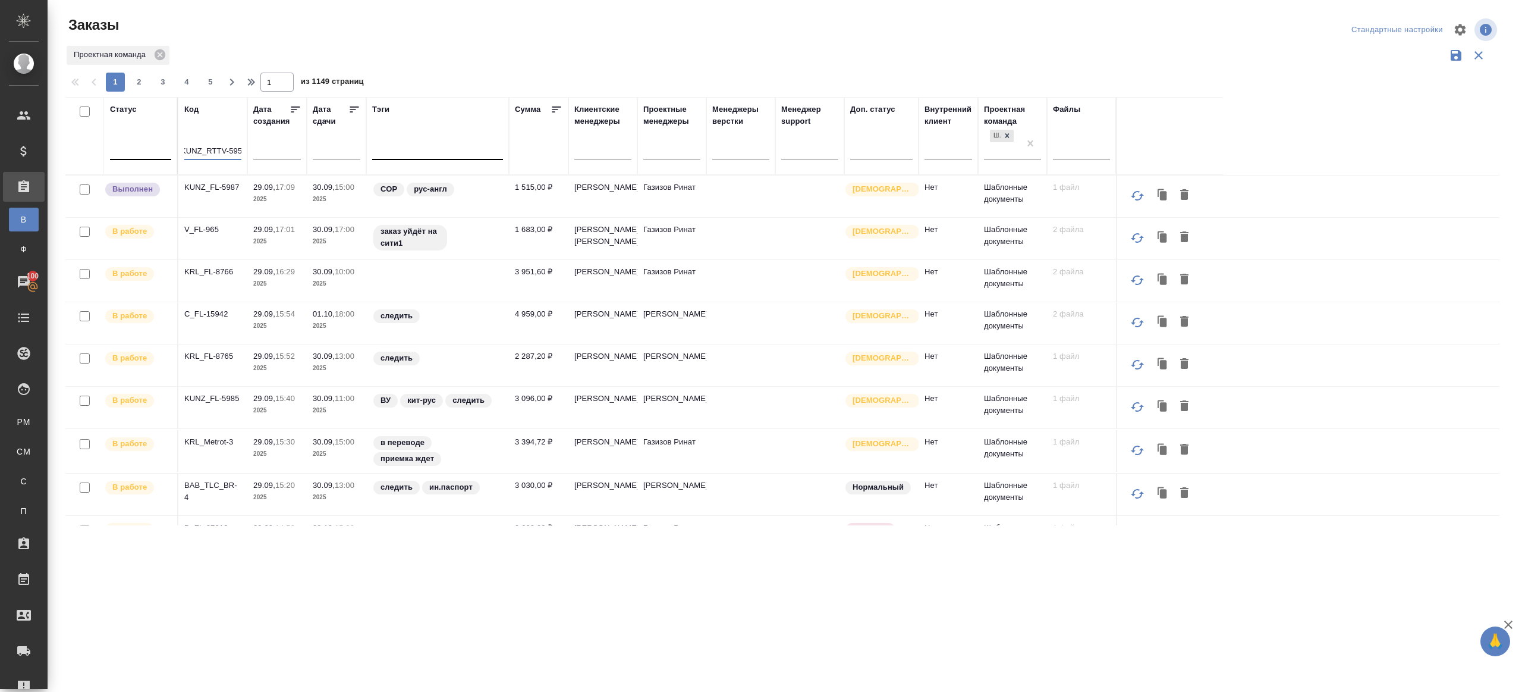
scroll to position [0, 0]
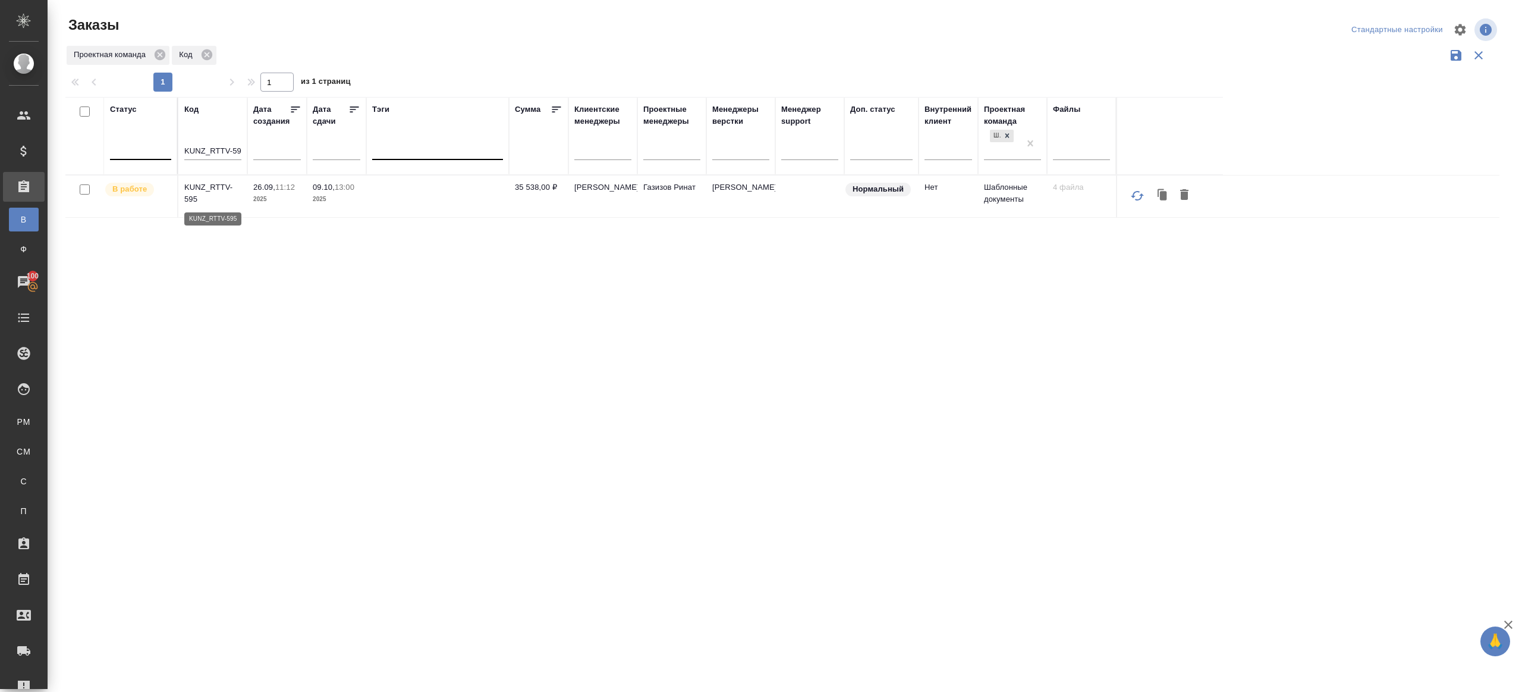
click at [209, 190] on p "KUNZ_RTTV-595" at bounding box center [212, 193] width 57 height 24
click at [121, 153] on div at bounding box center [122, 148] width 13 height 12
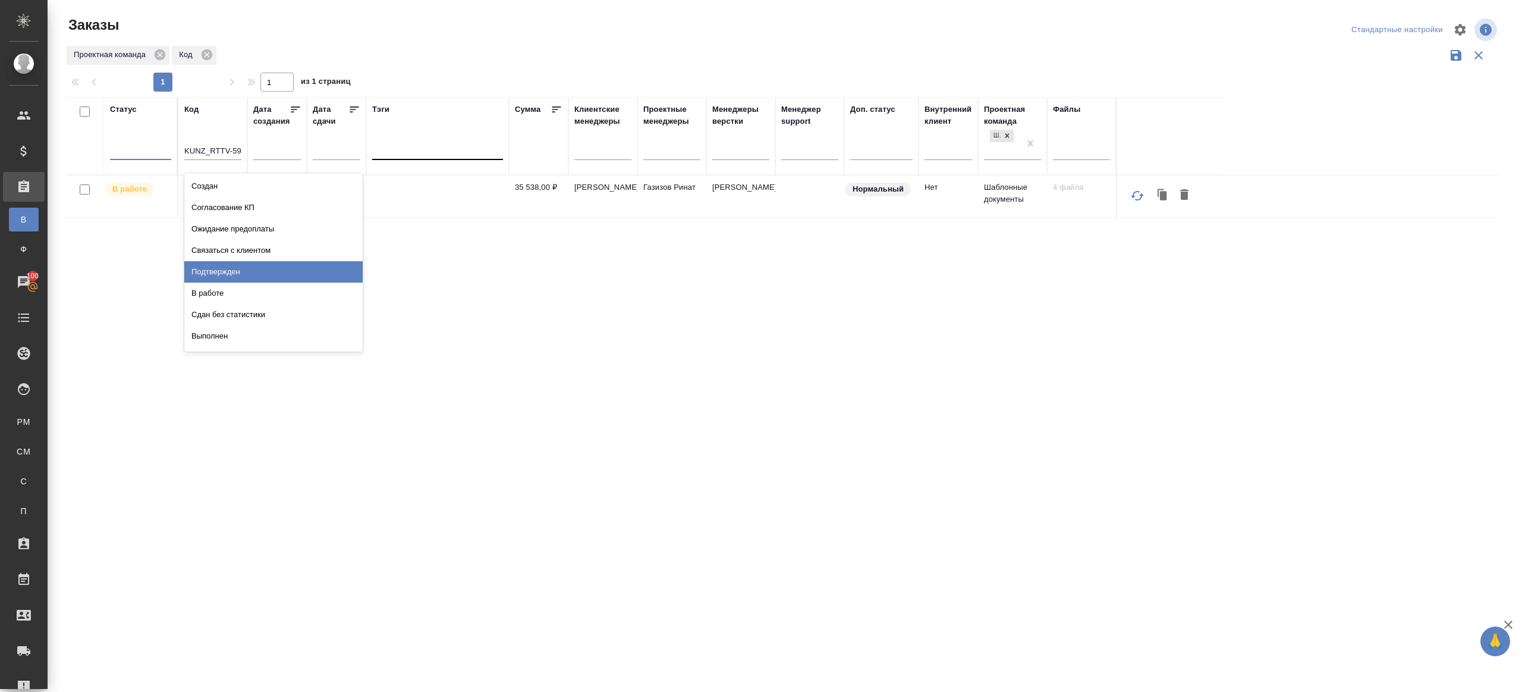
drag, startPoint x: 202, startPoint y: 266, endPoint x: 204, endPoint y: 260, distance: 7.0
click at [202, 266] on div "Подтвержден" at bounding box center [273, 271] width 178 height 21
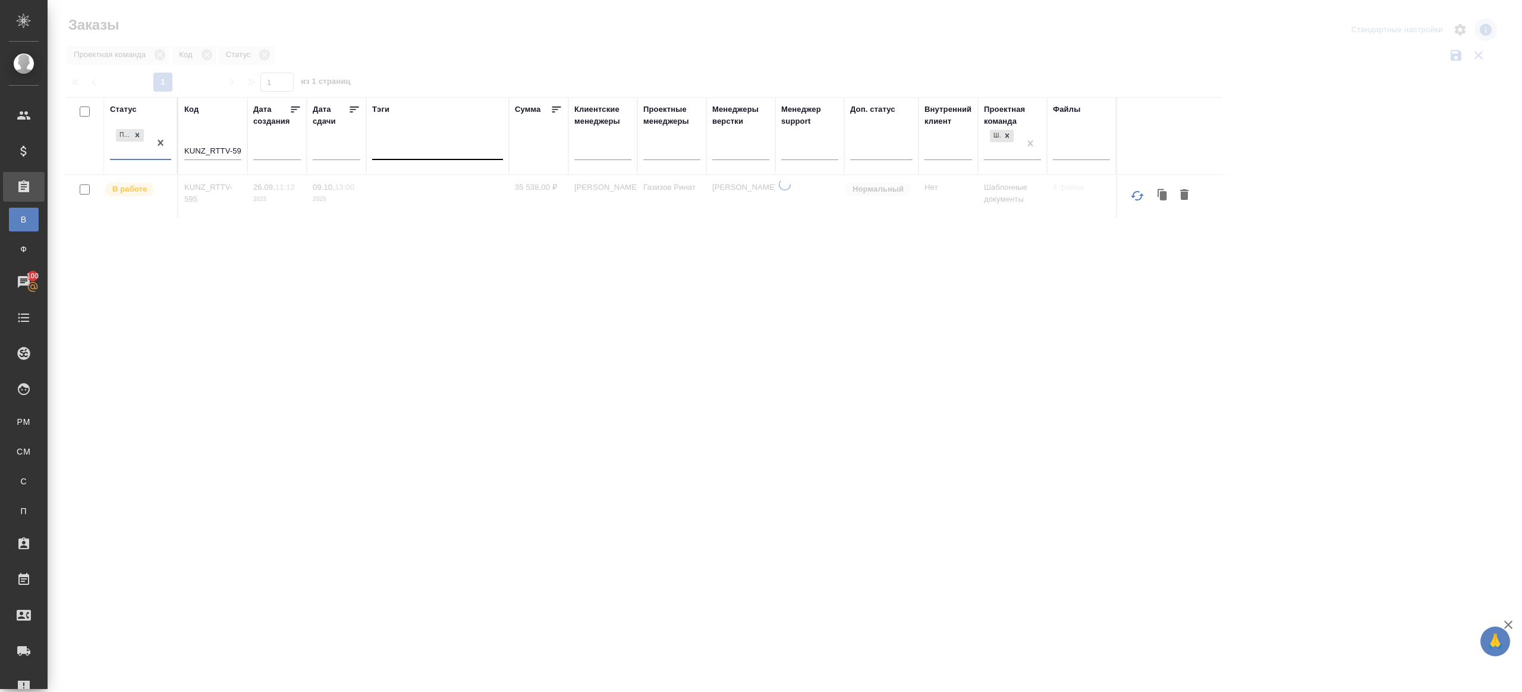
click at [222, 137] on div "Код KUNZ_RTTV-595" at bounding box center [212, 135] width 57 height 65
click at [222, 162] on div "KUNZ_RTTV-595" at bounding box center [212, 153] width 57 height 29
click at [224, 155] on input "KUNZ_RTTV-595" at bounding box center [212, 152] width 57 height 15
click at [379, 223] on div "Статус Подтвержден Код Дата создания Дата сдачи Тэги Сумма Клиентские менеджеры…" at bounding box center [782, 311] width 1434 height 428
drag, startPoint x: 453, startPoint y: 59, endPoint x: 434, endPoint y: 51, distance: 20.2
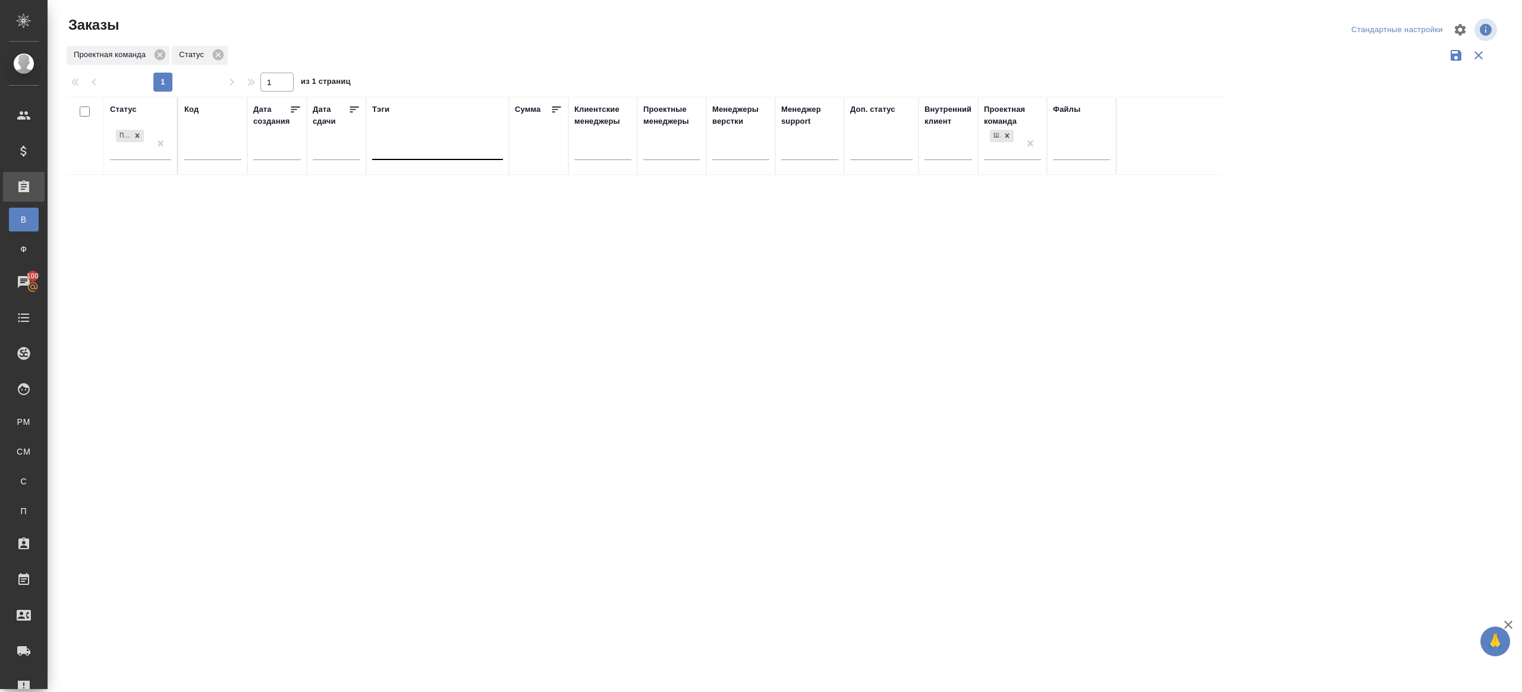
click at [453, 59] on div "Проектная команда Статус" at bounding box center [782, 55] width 1434 height 23
click at [222, 186] on p "D_NF-239" at bounding box center [212, 187] width 57 height 12
click at [547, 25] on div at bounding box center [785, 266] width 1475 height 532
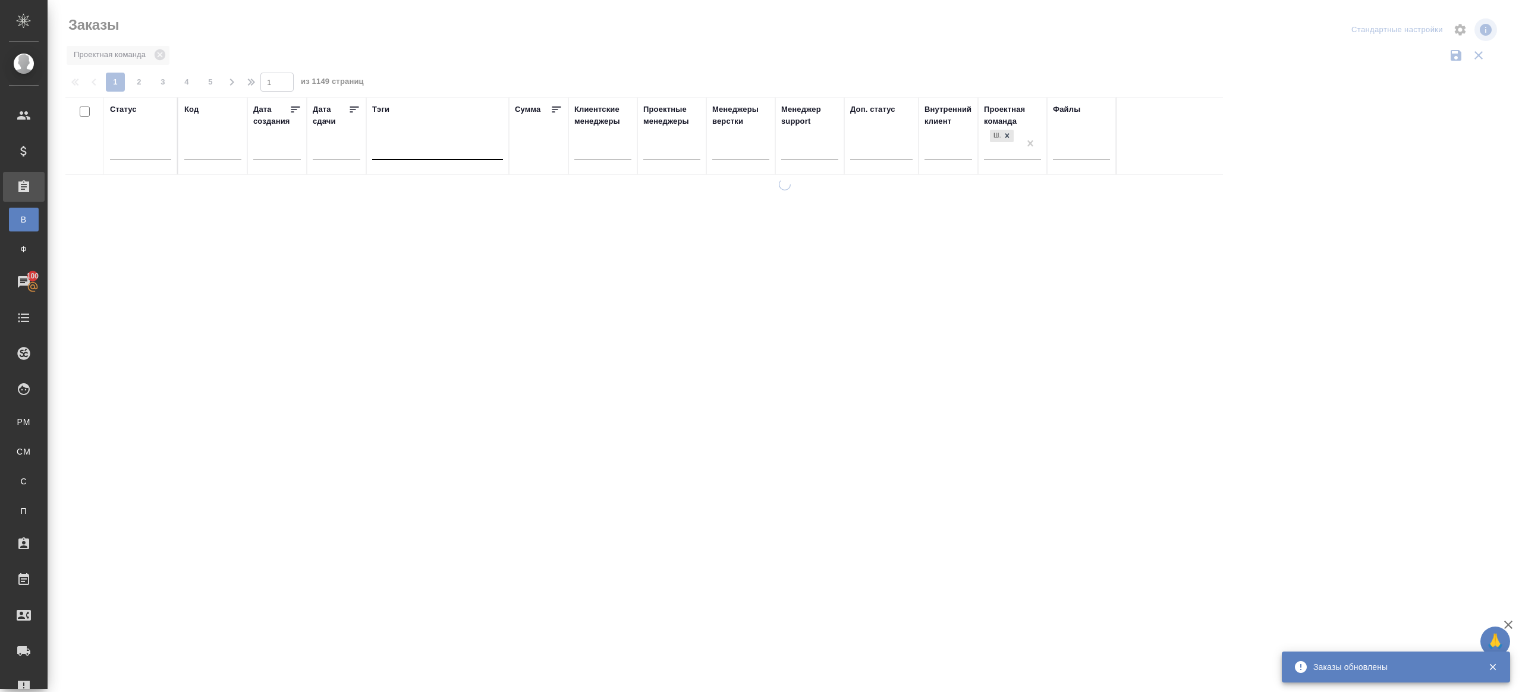
click at [138, 145] on div at bounding box center [140, 148] width 61 height 17
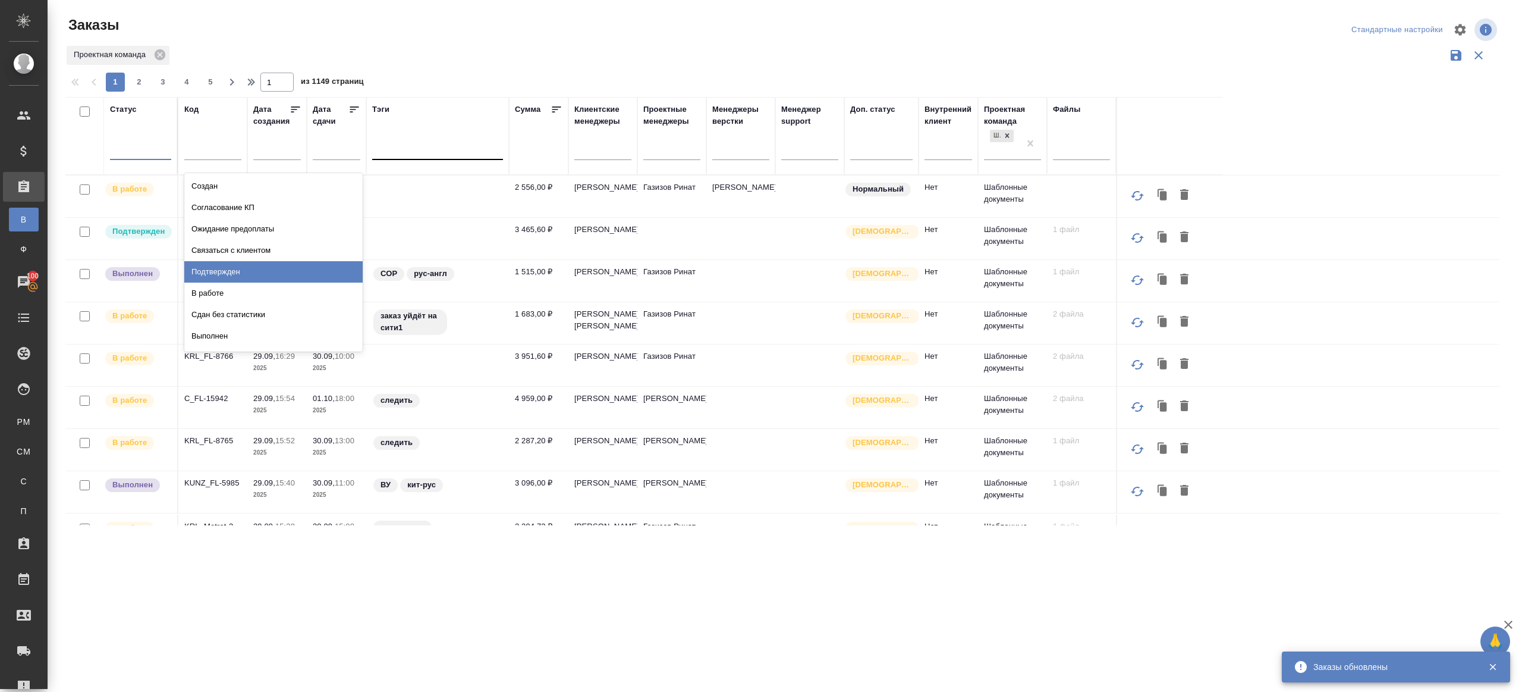
drag, startPoint x: 214, startPoint y: 265, endPoint x: 464, endPoint y: 62, distance: 321.3
click at [215, 265] on div "Подтвержден" at bounding box center [273, 271] width 178 height 21
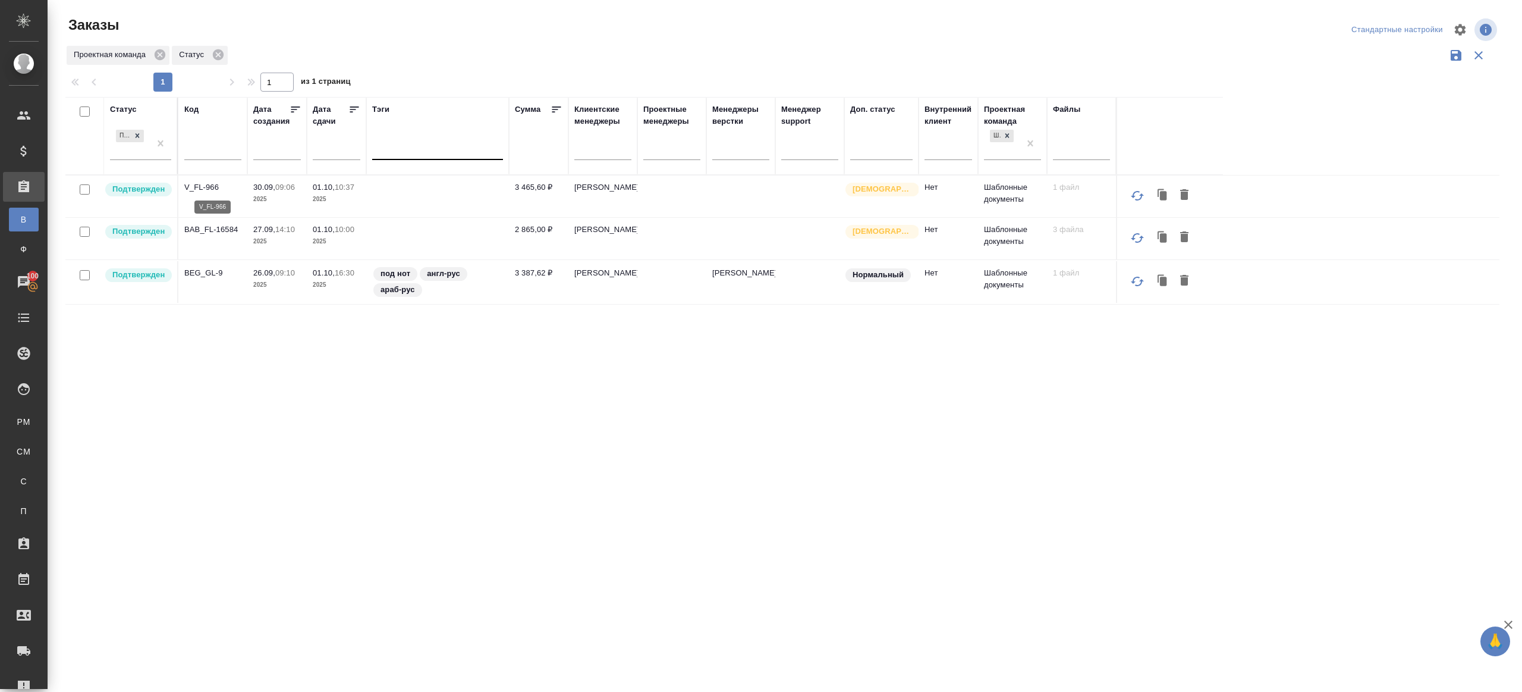
click at [208, 191] on p "V_FL-966" at bounding box center [212, 187] width 57 height 12
click at [218, 233] on p "BAB_FL-16584" at bounding box center [212, 230] width 57 height 12
click at [205, 269] on p "BEG_GL-9" at bounding box center [212, 273] width 57 height 12
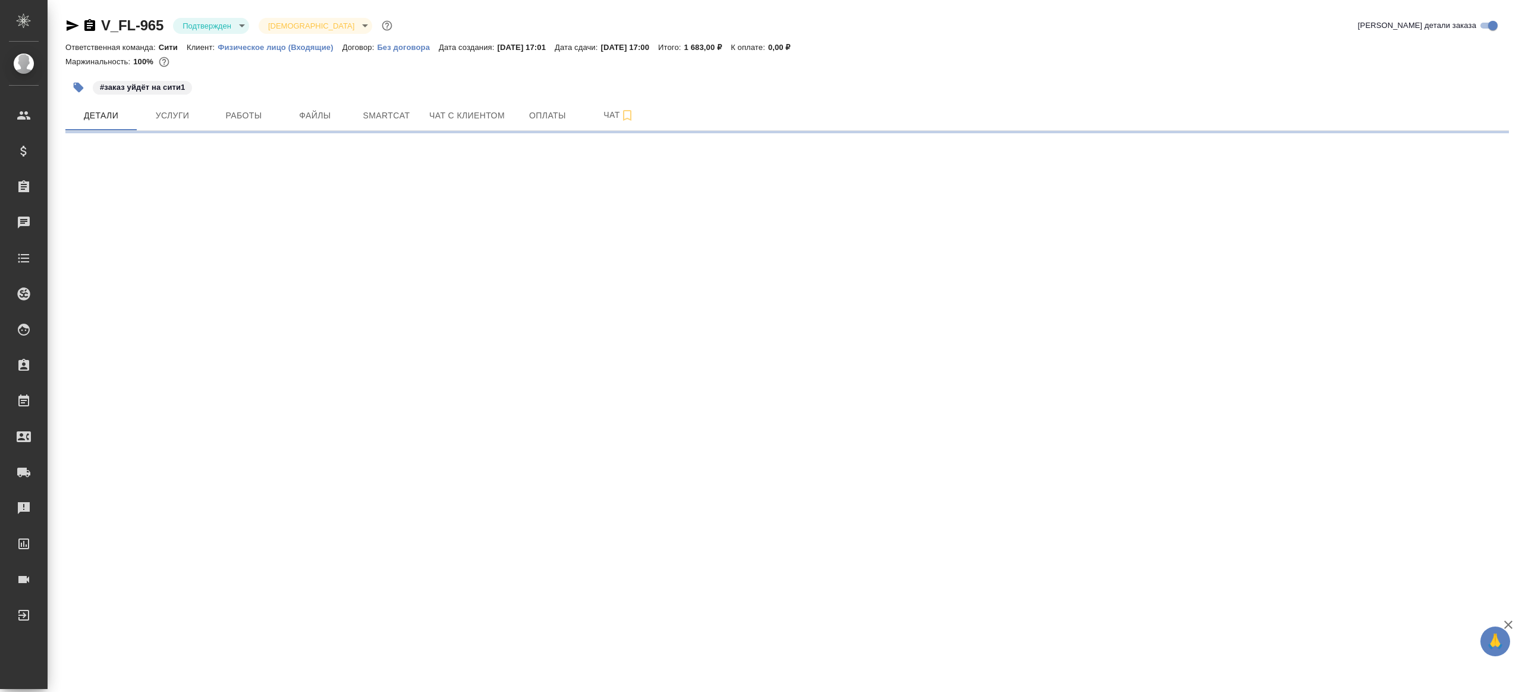
select select "RU"
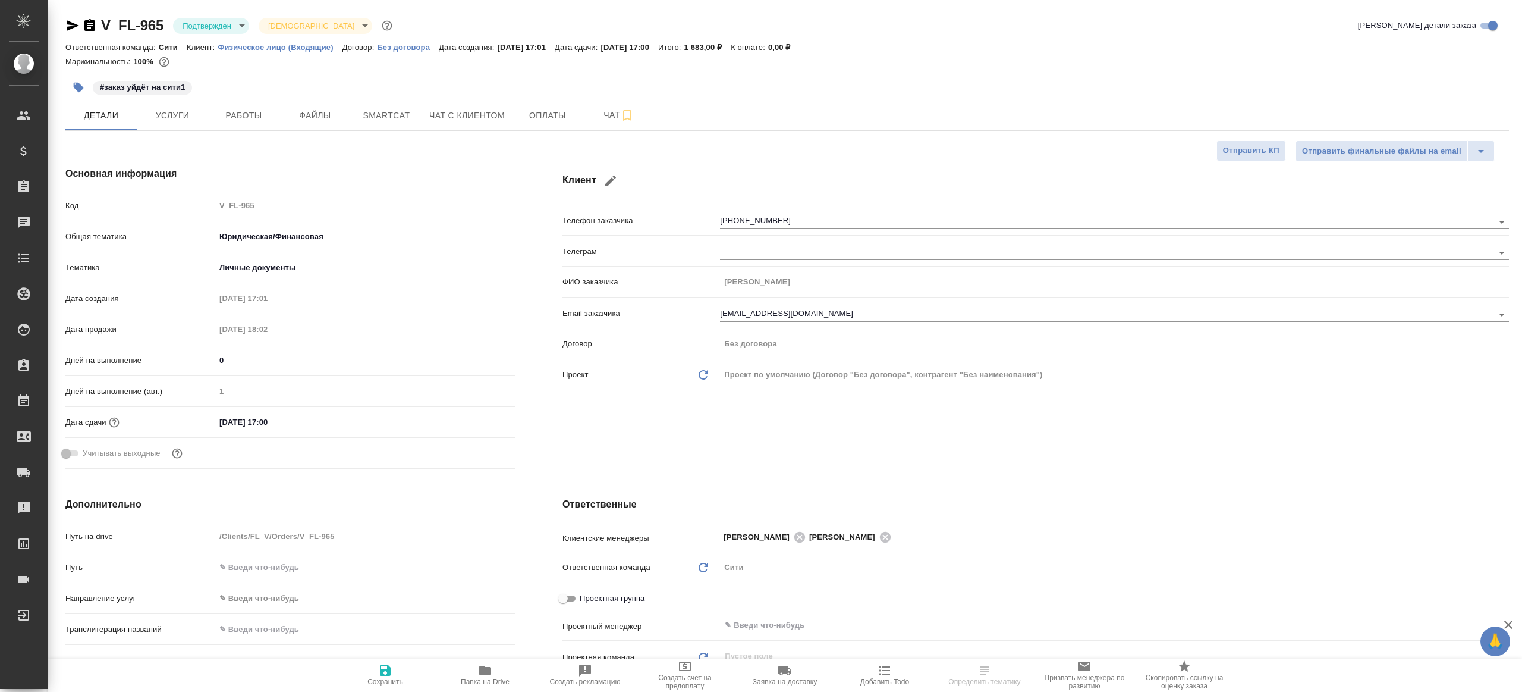
type textarea "x"
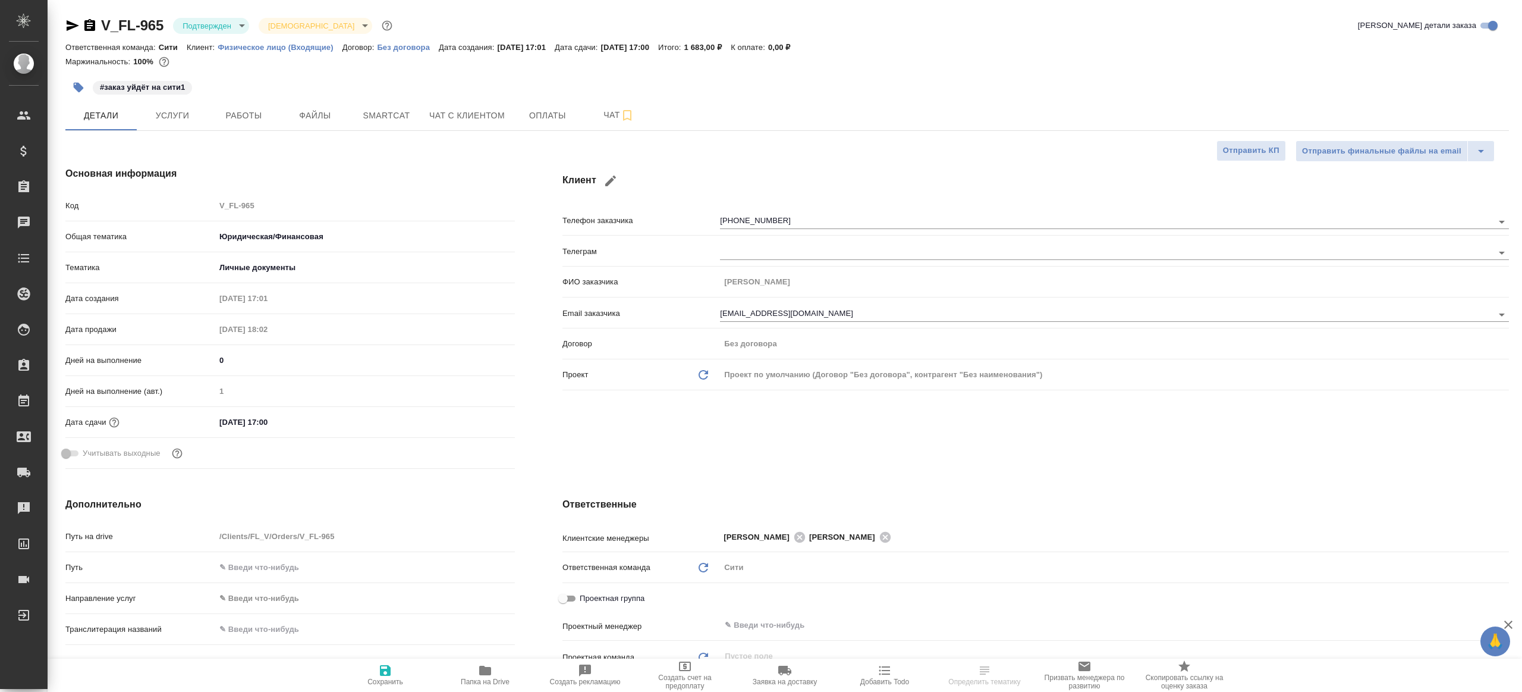
type textarea "x"
click at [237, 27] on body "🙏 .cls-1 fill:#fff; AWATERA Gazizov Rinat Клиенты Спецификации Заказы Чаты Todo…" at bounding box center [761, 346] width 1522 height 692
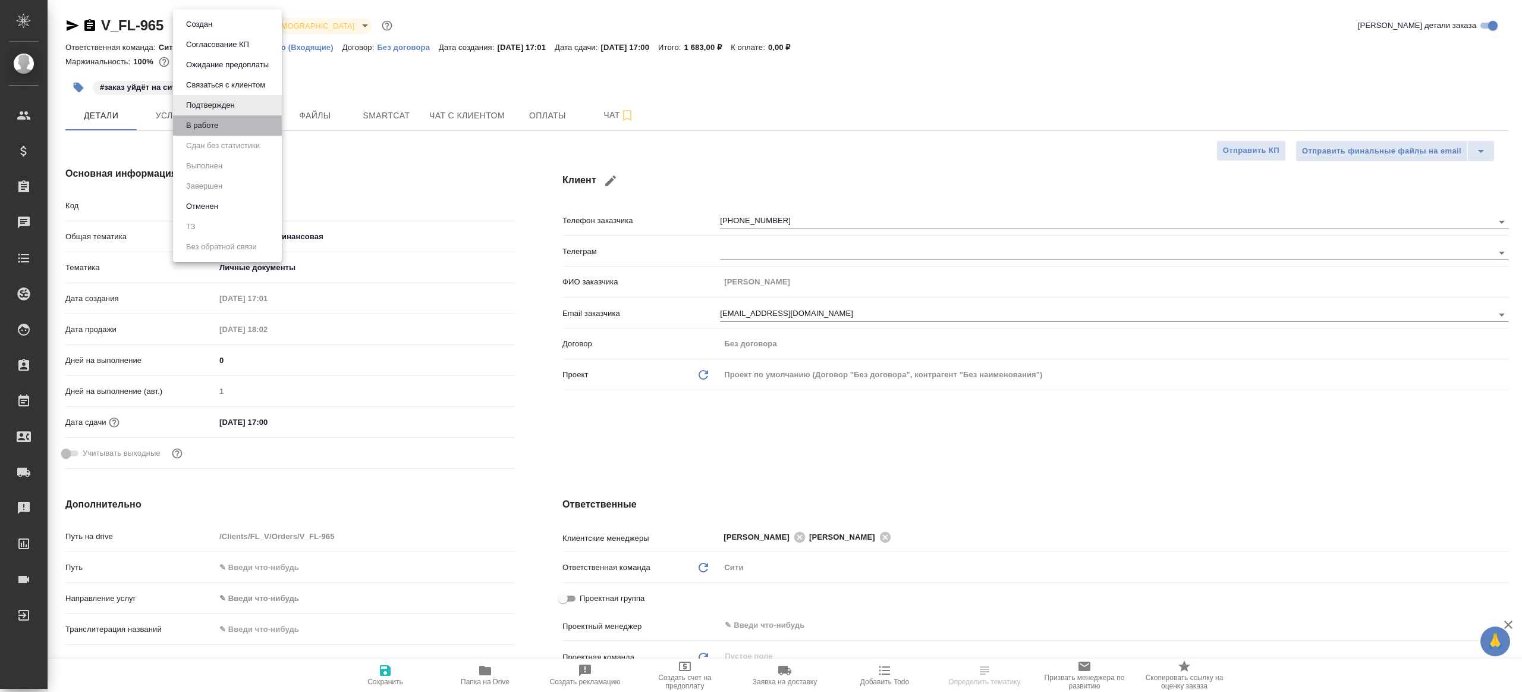
click at [223, 120] on li "В работе" at bounding box center [227, 125] width 109 height 20
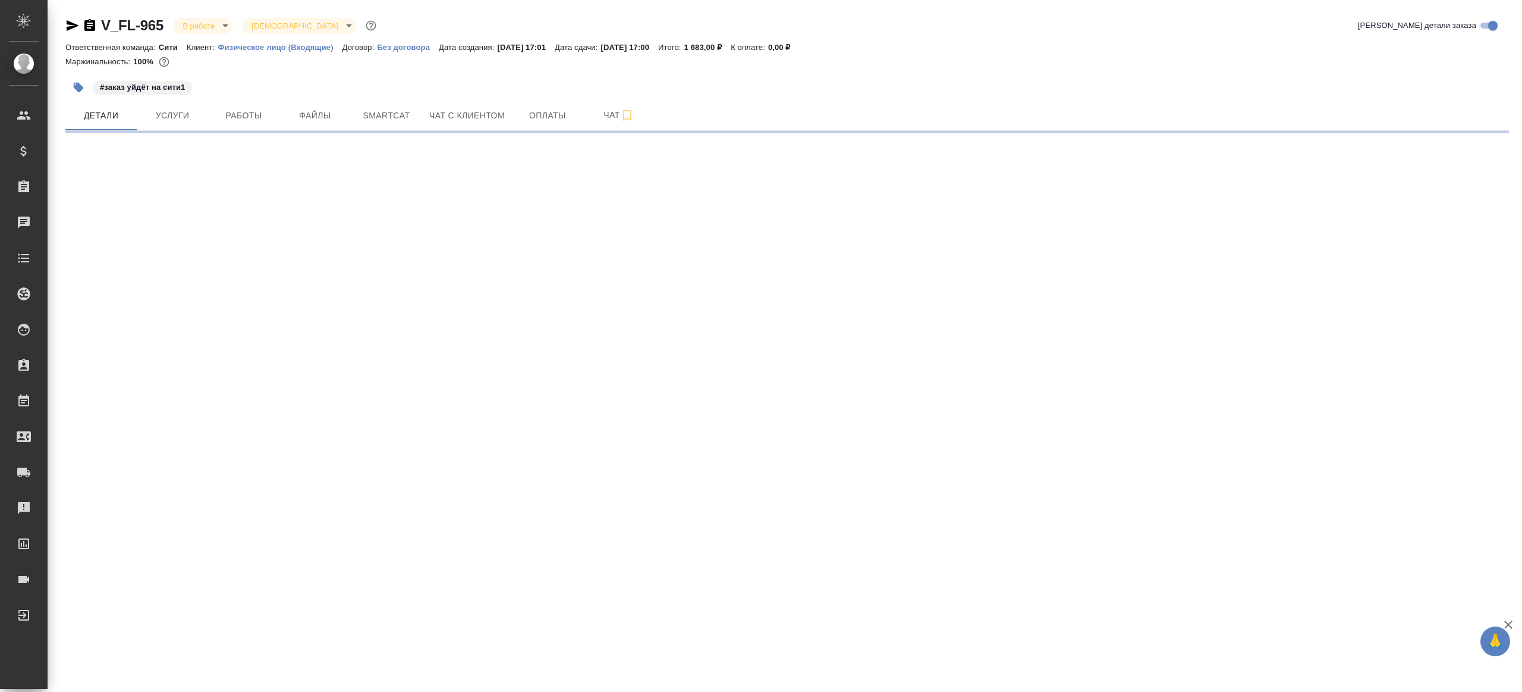
select select "RU"
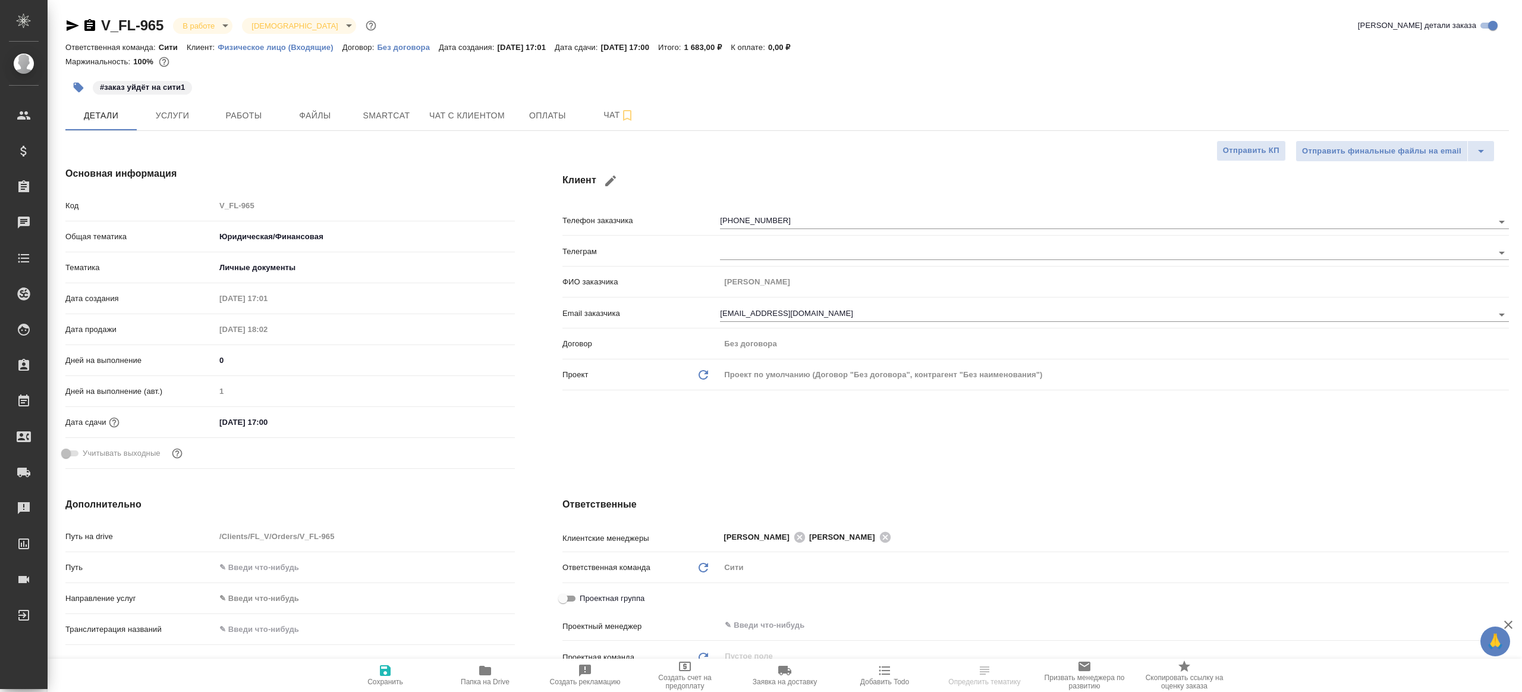
type textarea "x"
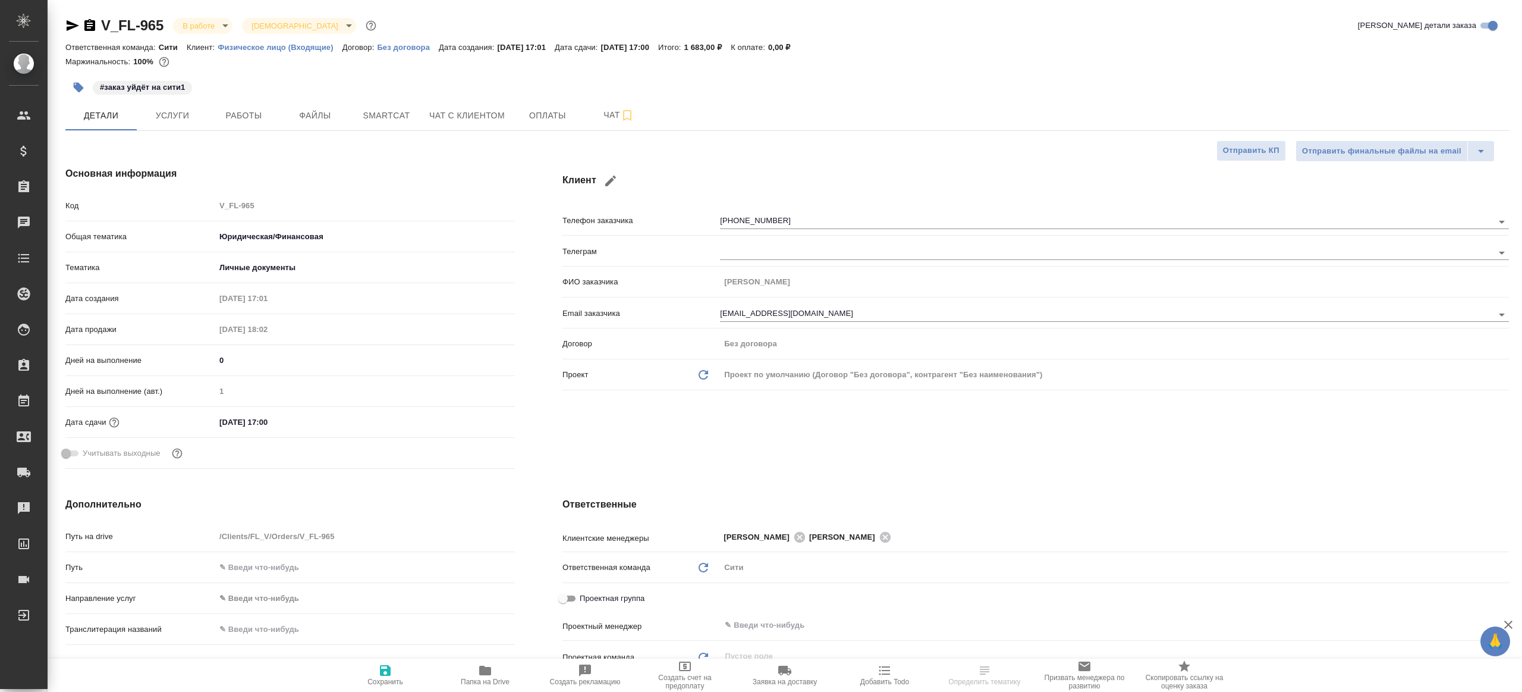
type textarea "x"
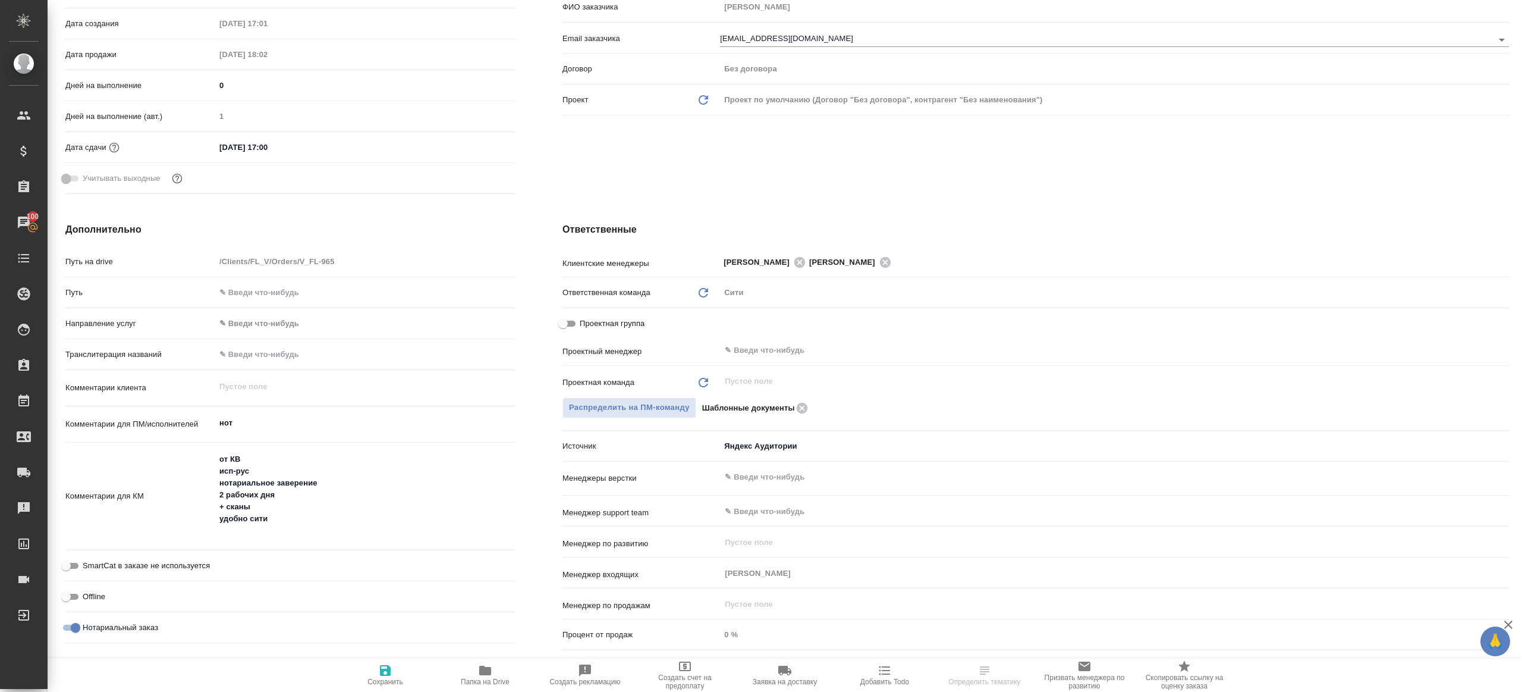
click at [798, 365] on div "Проектный менеджер ​" at bounding box center [1036, 355] width 947 height 31
click at [802, 357] on input "text" at bounding box center [1095, 350] width 742 height 14
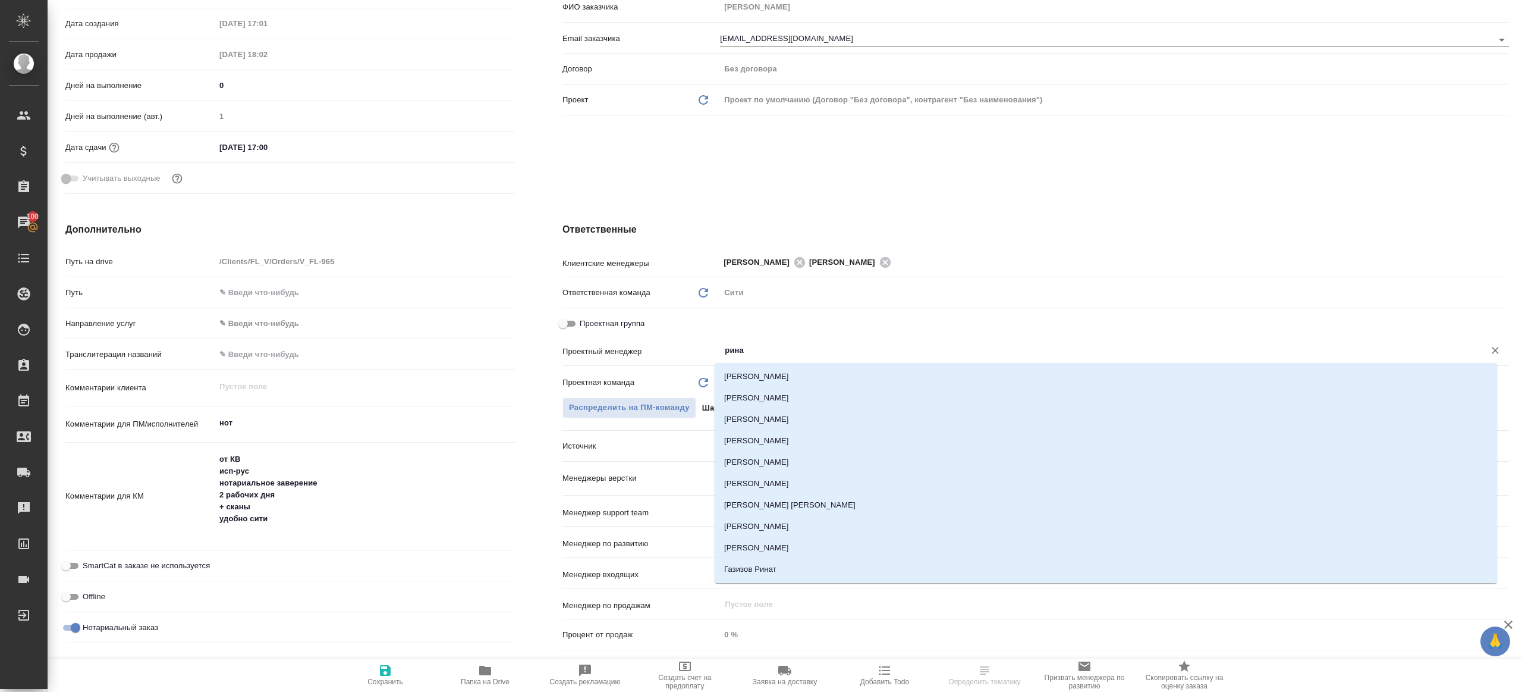
type input "ринат"
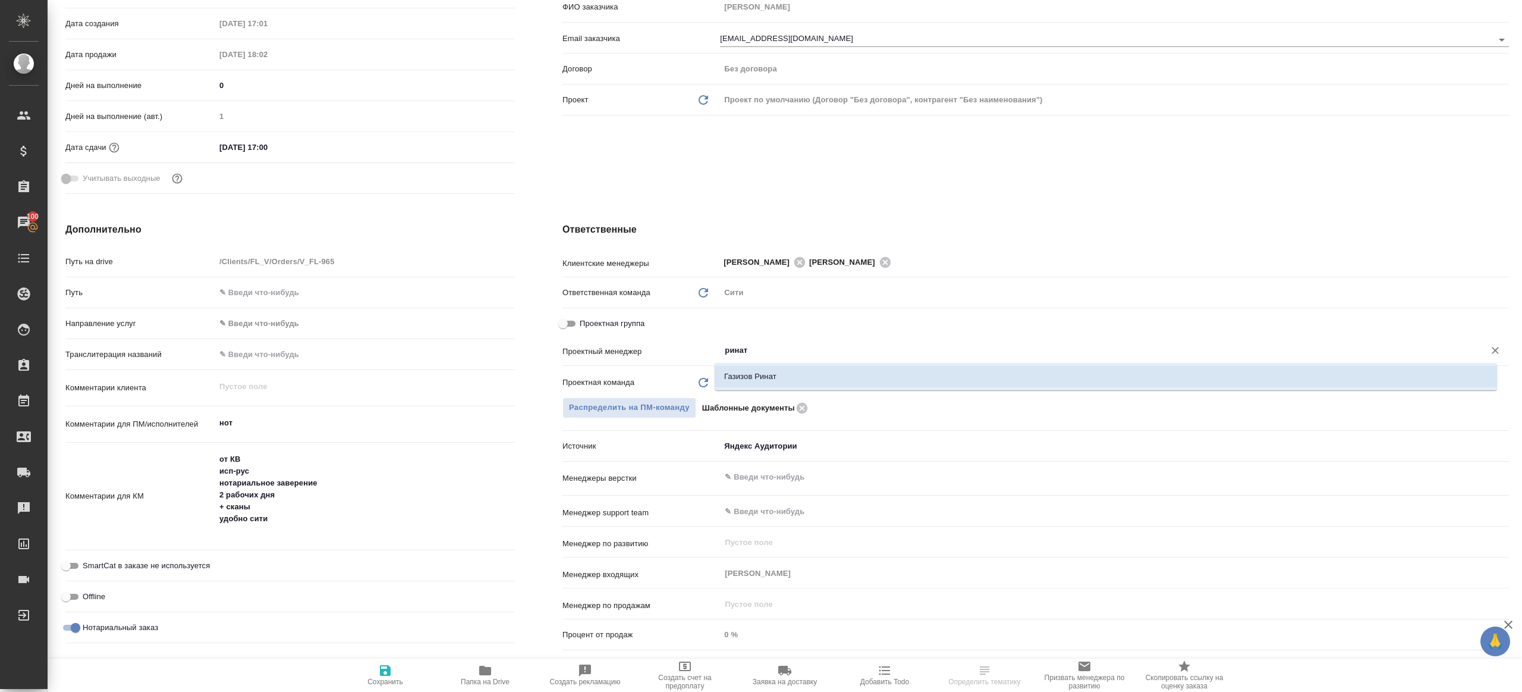
click at [836, 370] on div ".cls-1 fill:#fff; AWATERA Gazizov Rinat Клиенты Спецификации Заказы 100 Чаты To…" at bounding box center [761, 346] width 1522 height 692
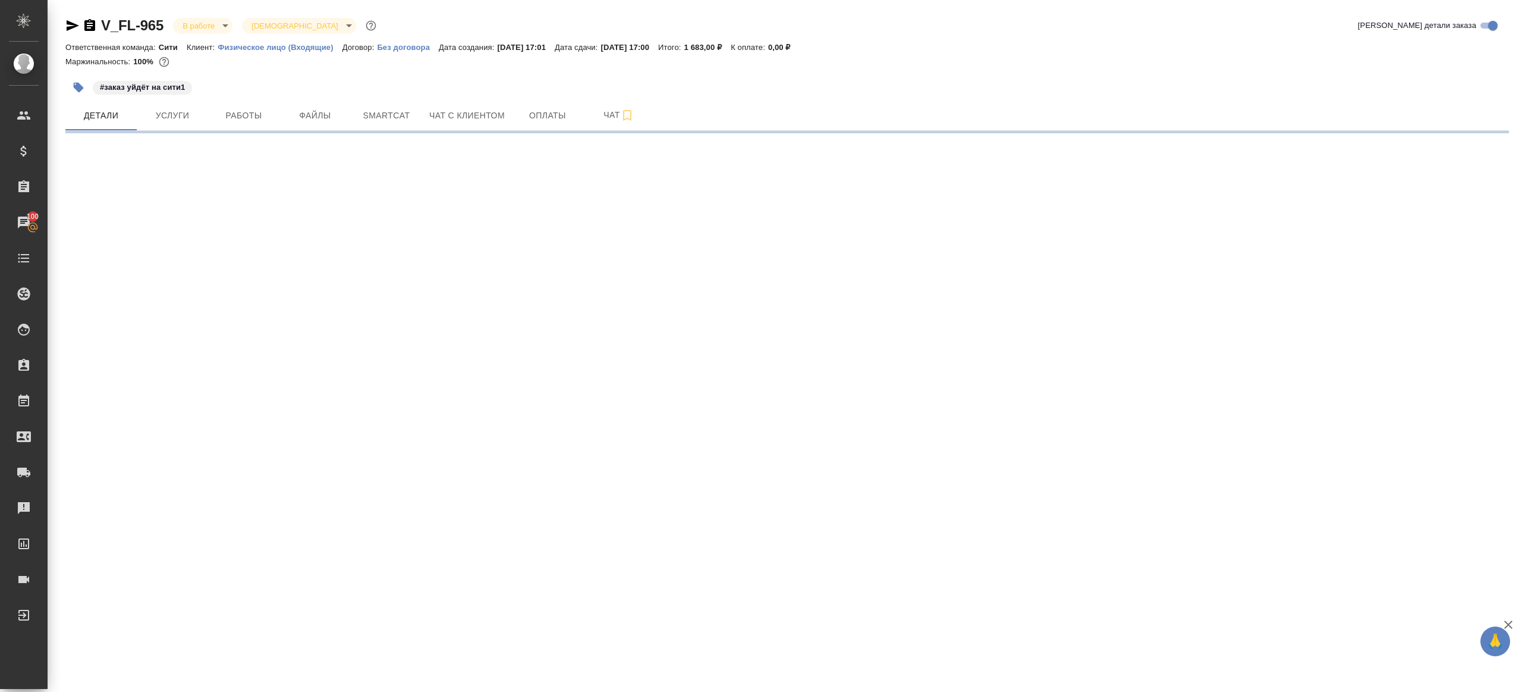
scroll to position [0, 0]
select select "RU"
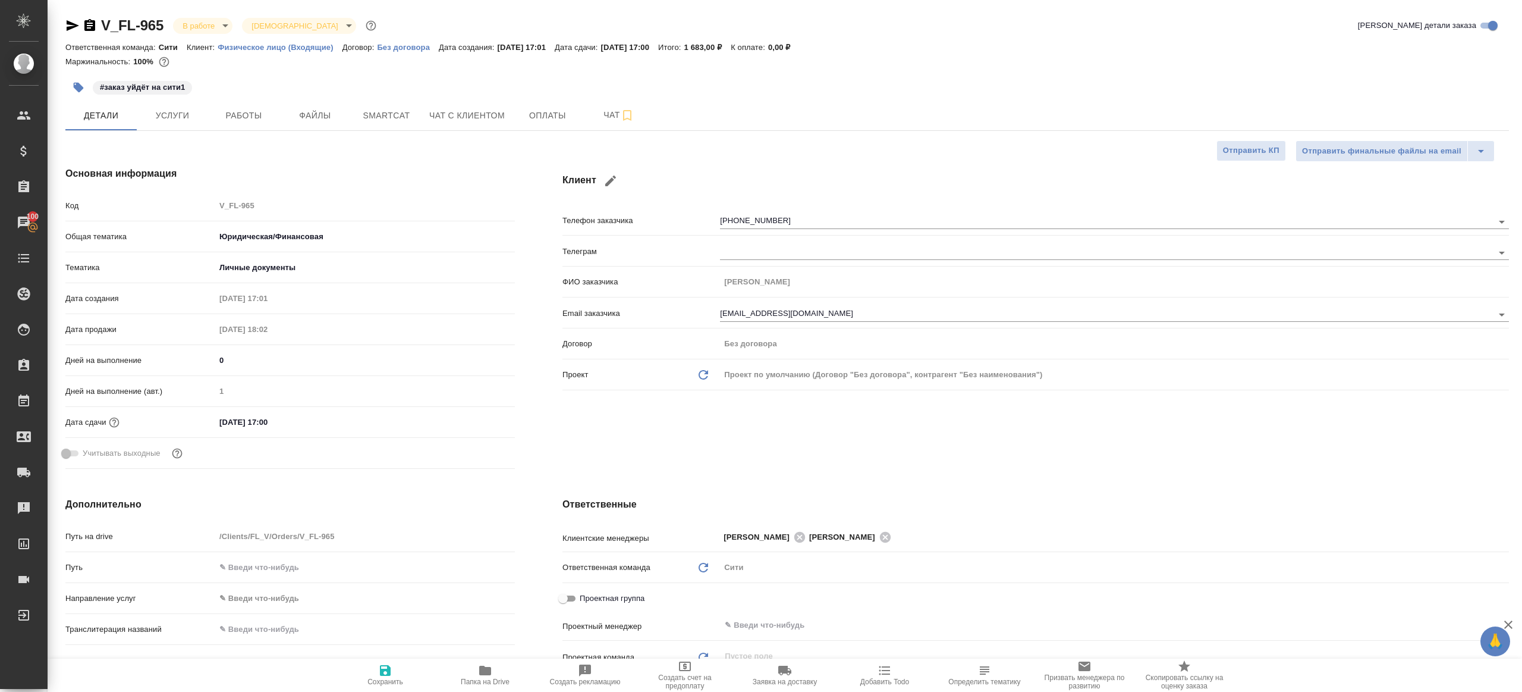
type textarea "x"
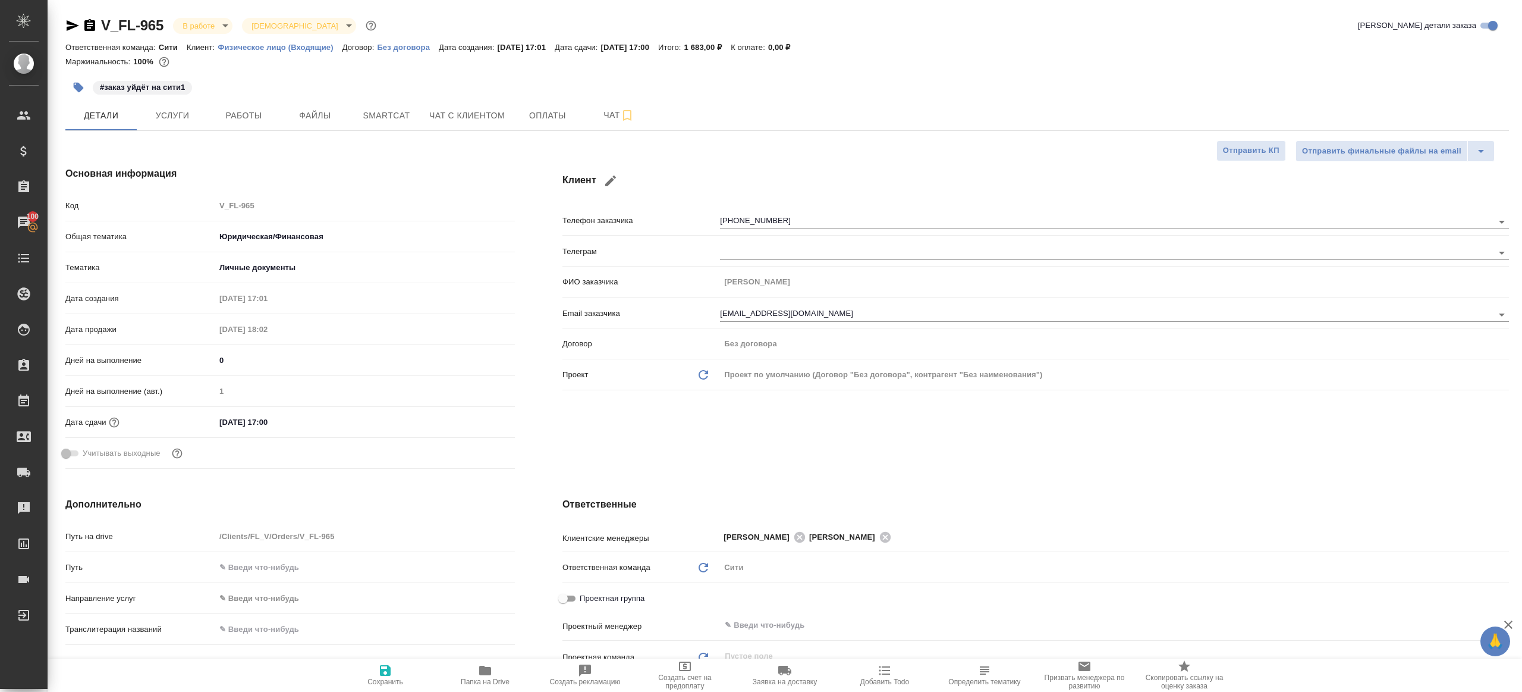
type textarea "x"
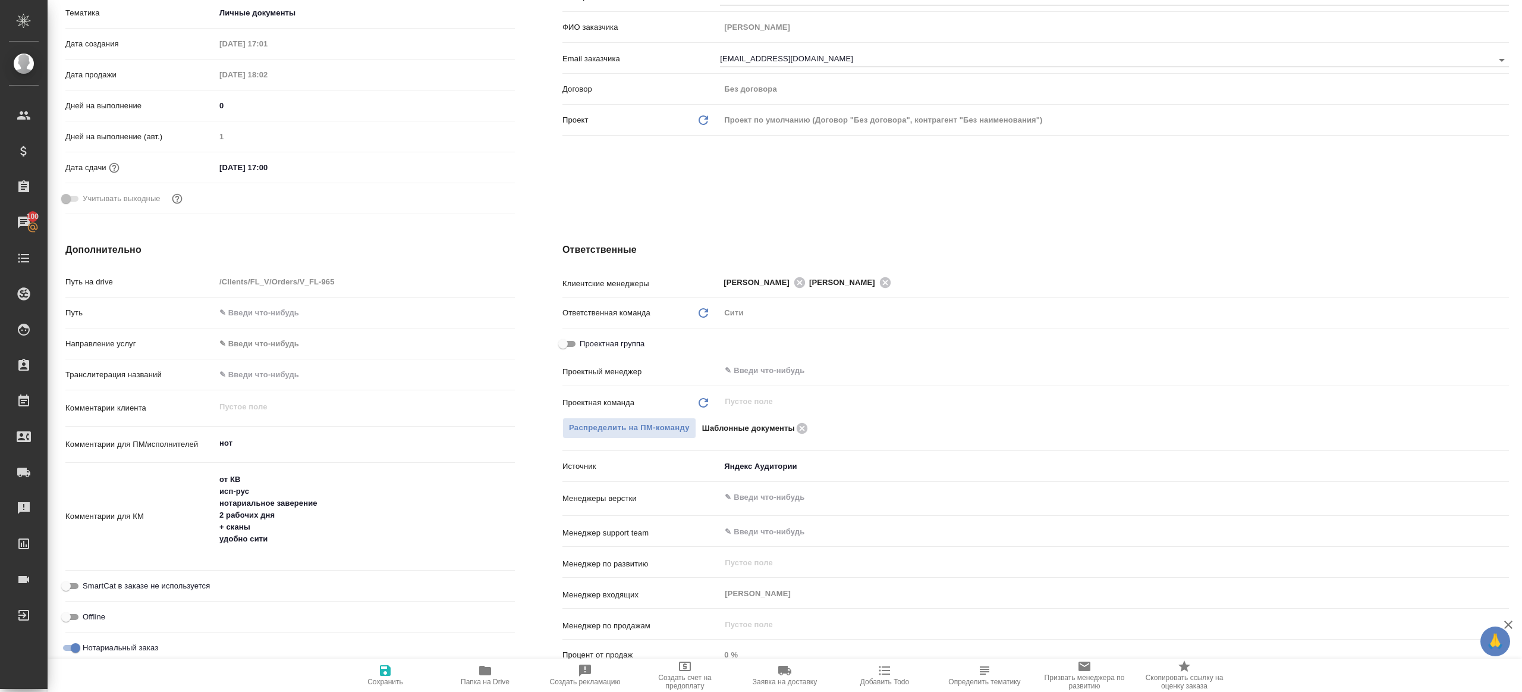
click at [794, 357] on div "Проектная группа" at bounding box center [1036, 346] width 947 height 27
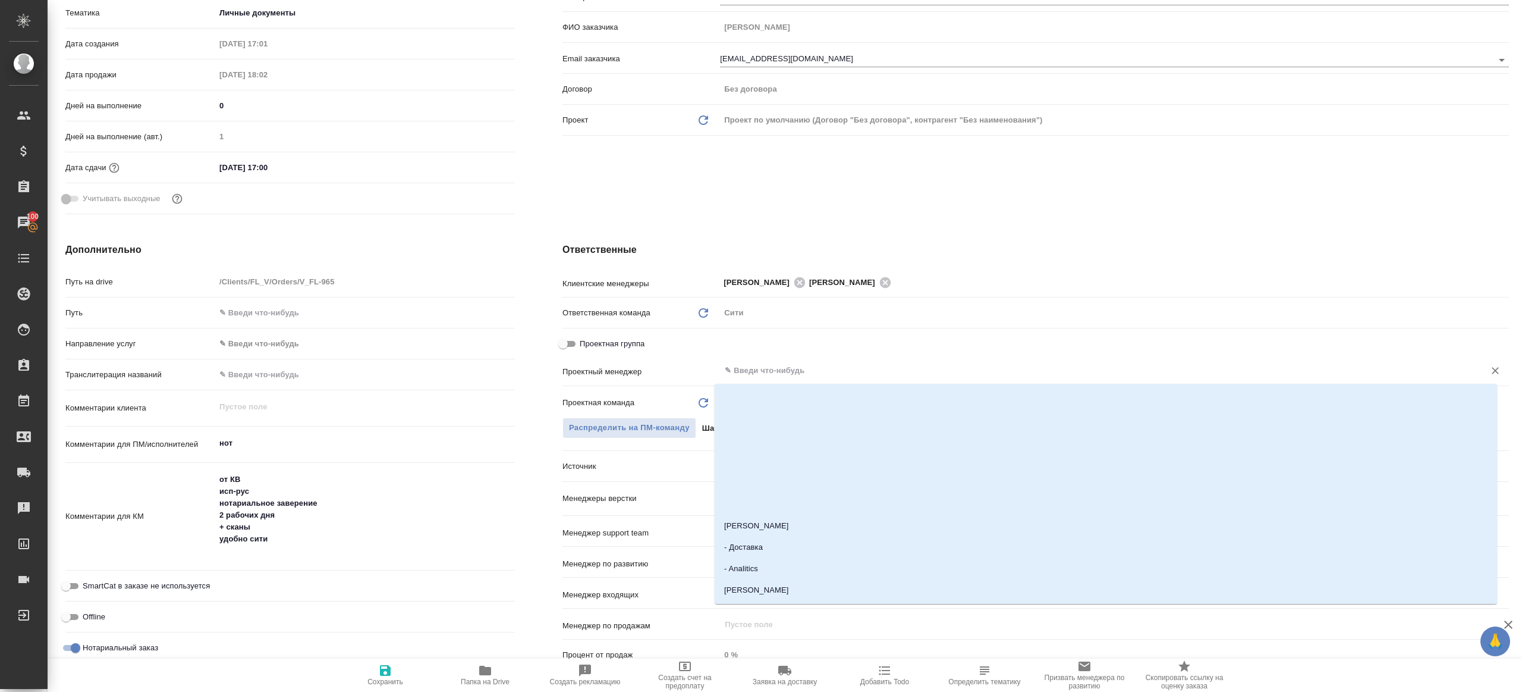
click at [794, 365] on input "text" at bounding box center [1095, 370] width 742 height 14
type input "ринат"
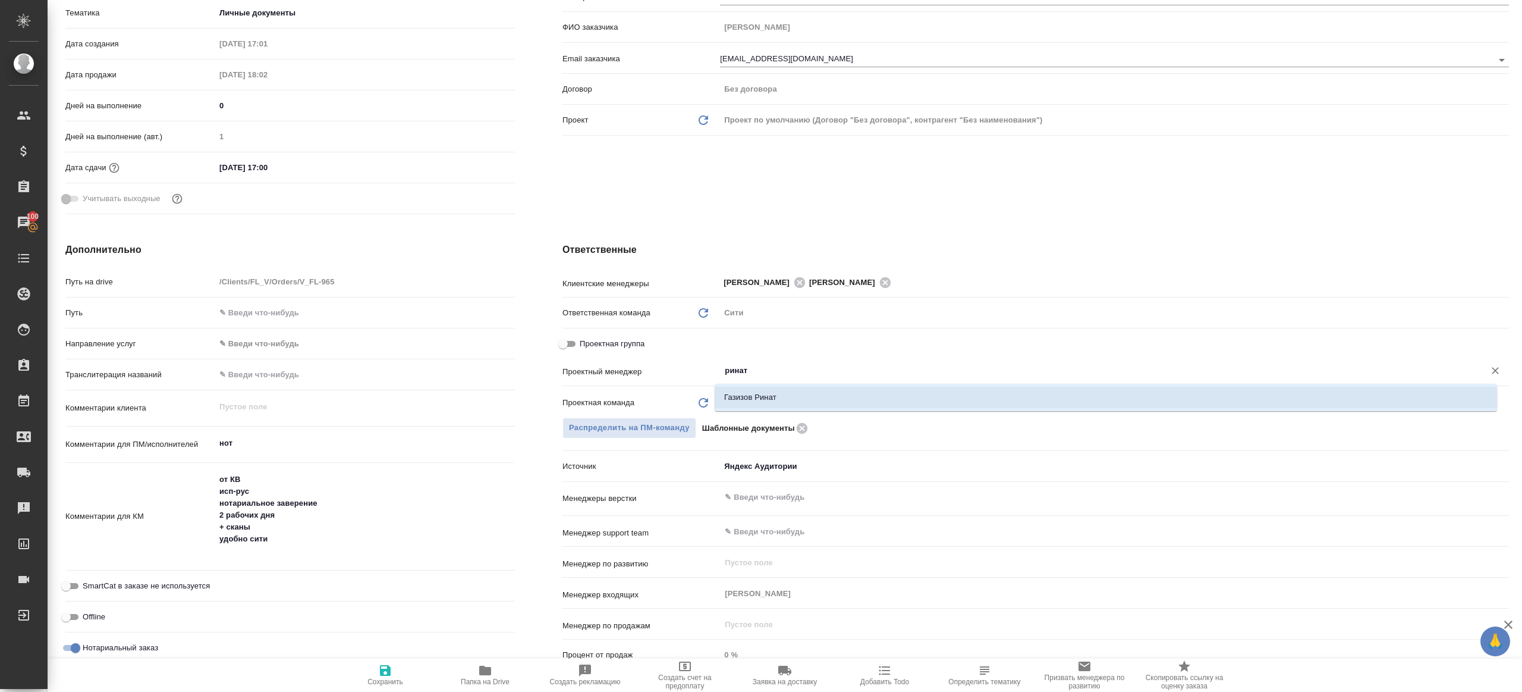
click at [790, 391] on li "Газизов Ринат" at bounding box center [1106, 397] width 783 height 21
type textarea "x"
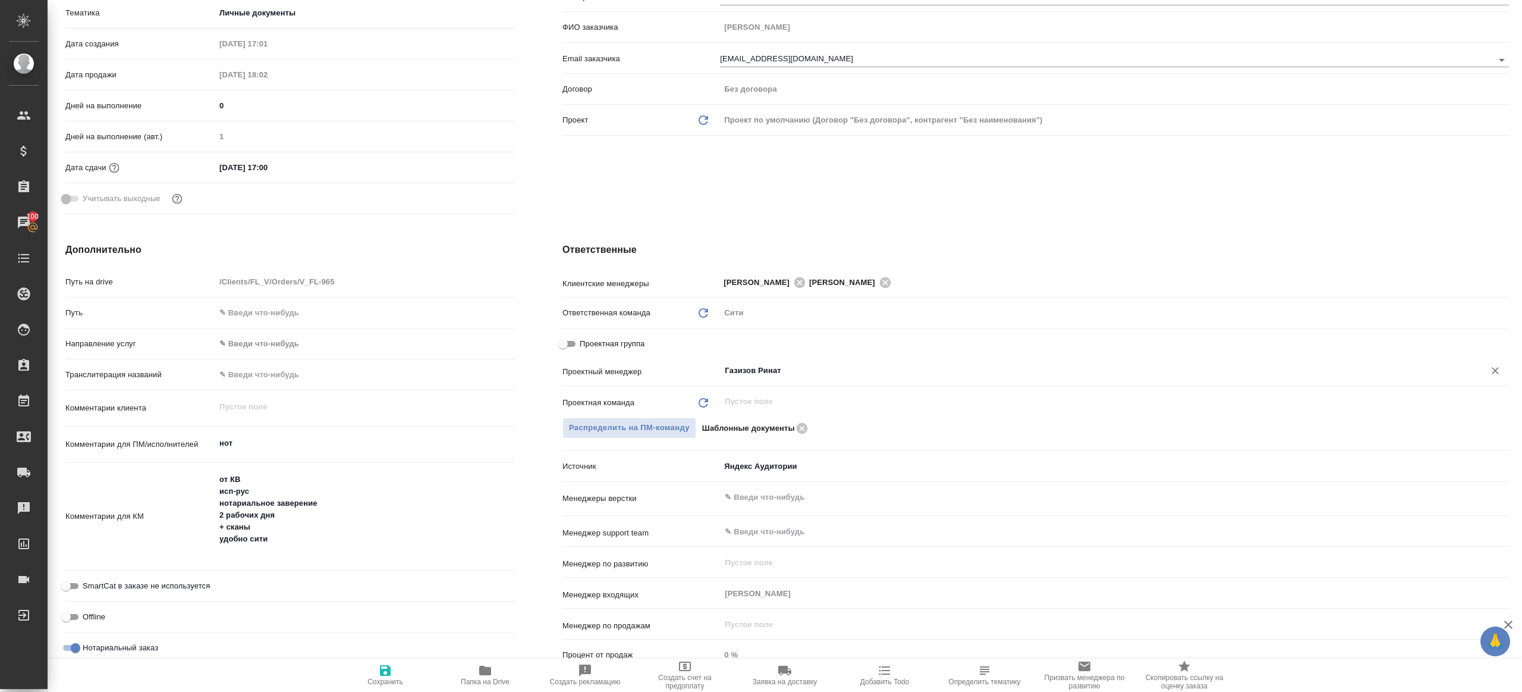
type input "Газизов Ринат"
click at [392, 669] on span "Сохранить" at bounding box center [386, 674] width 86 height 23
type textarea "x"
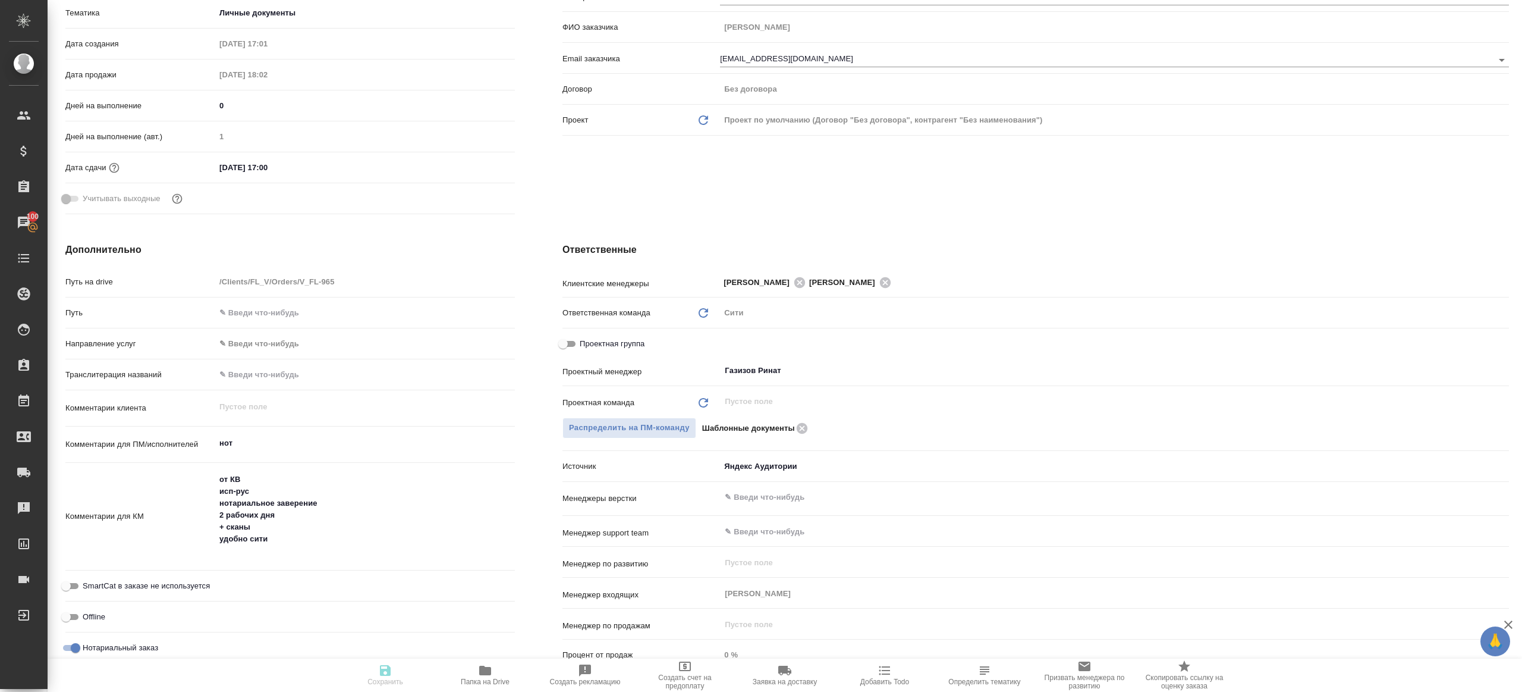
type textarea "x"
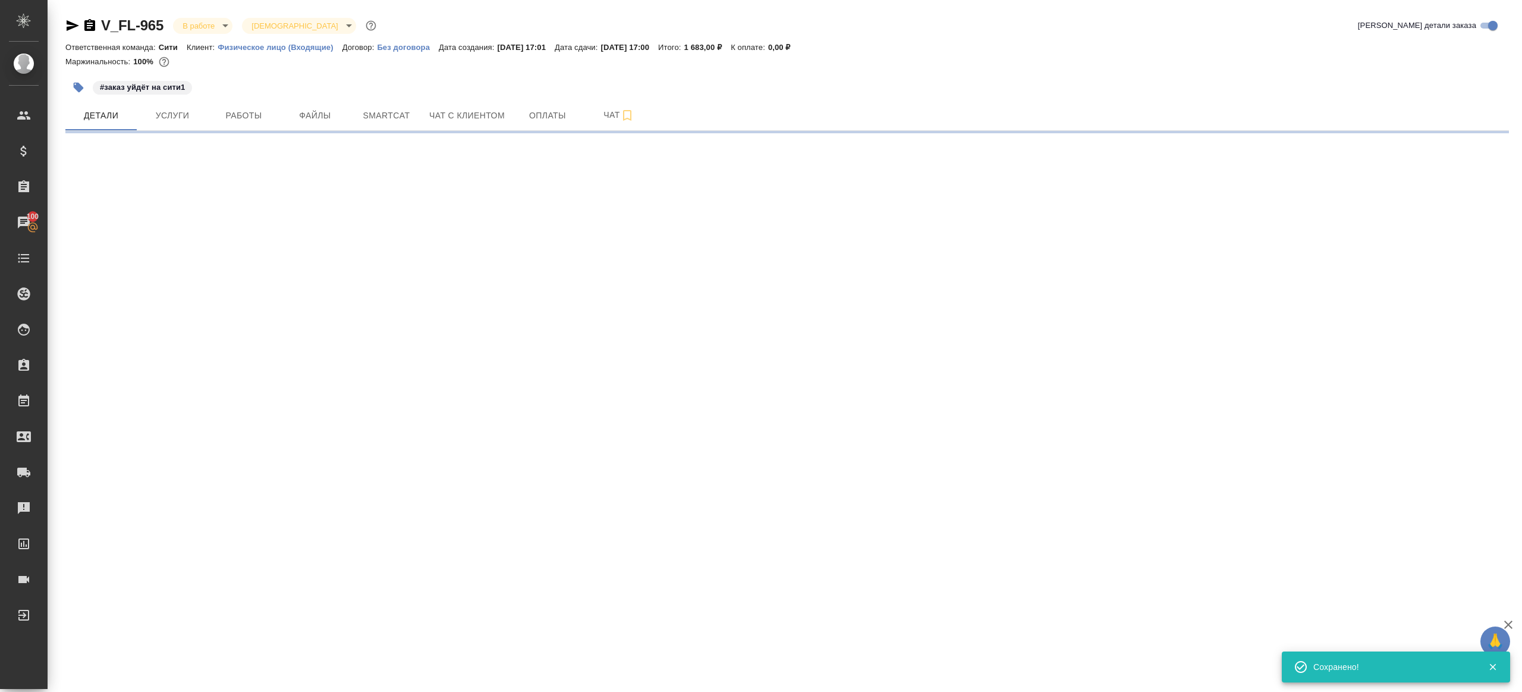
scroll to position [0, 0]
select select "RU"
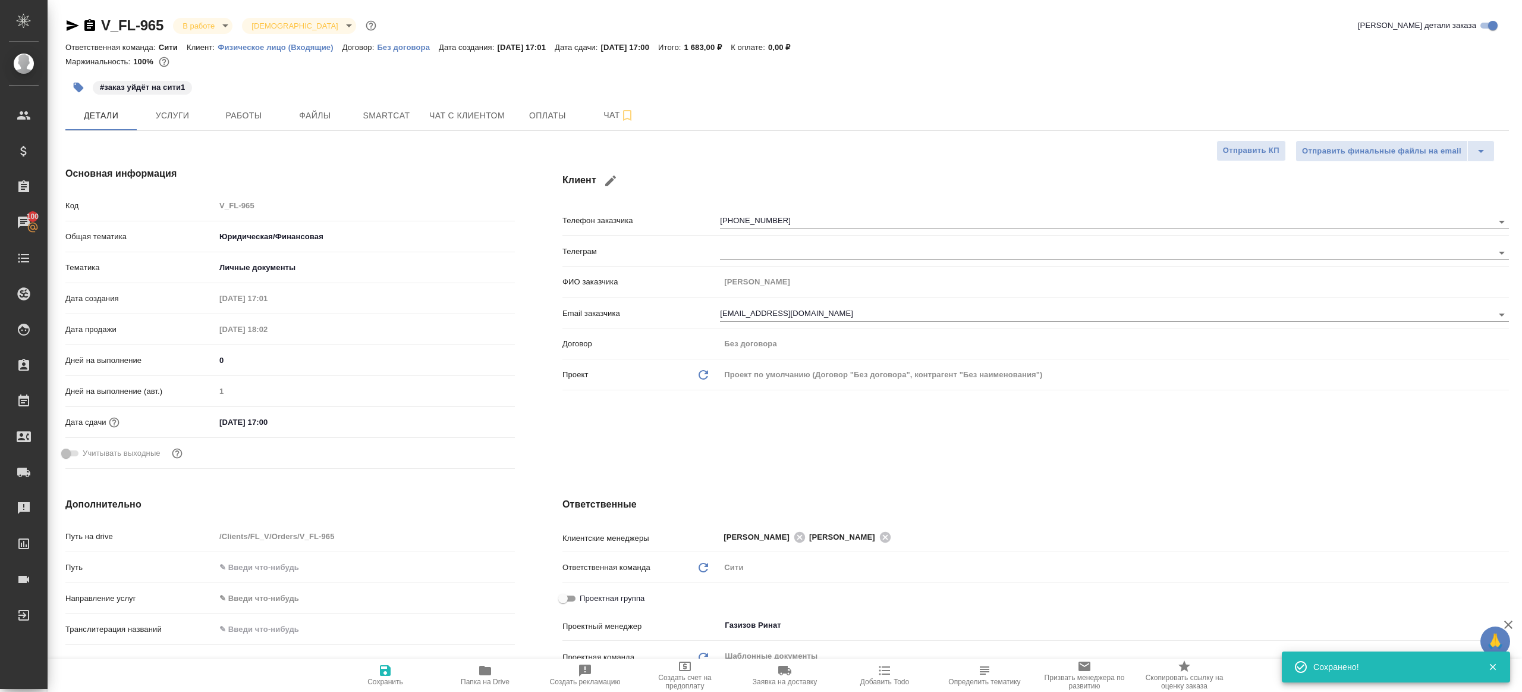
type textarea "x"
drag, startPoint x: 484, startPoint y: 662, endPoint x: 484, endPoint y: 647, distance: 15.5
click at [484, 663] on icon "button" at bounding box center [485, 670] width 14 height 14
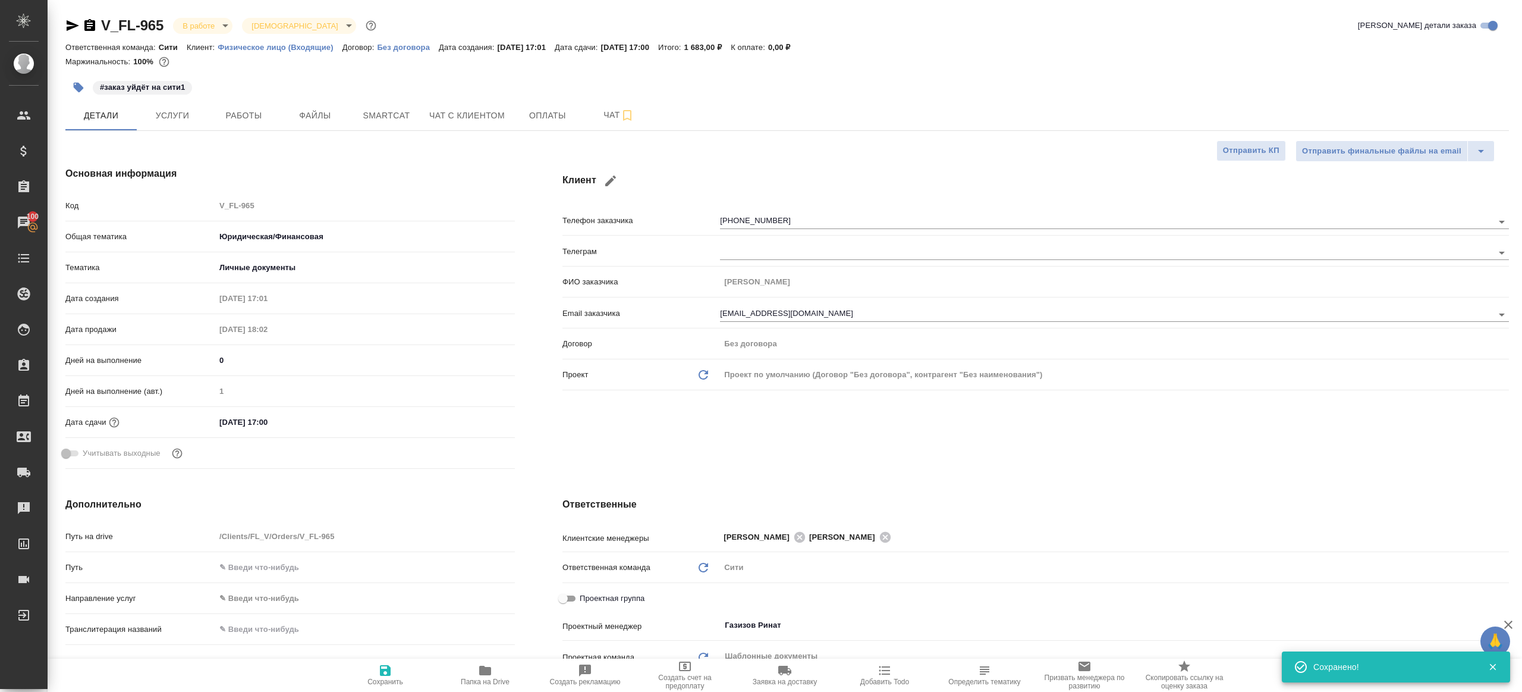
type textarea "x"
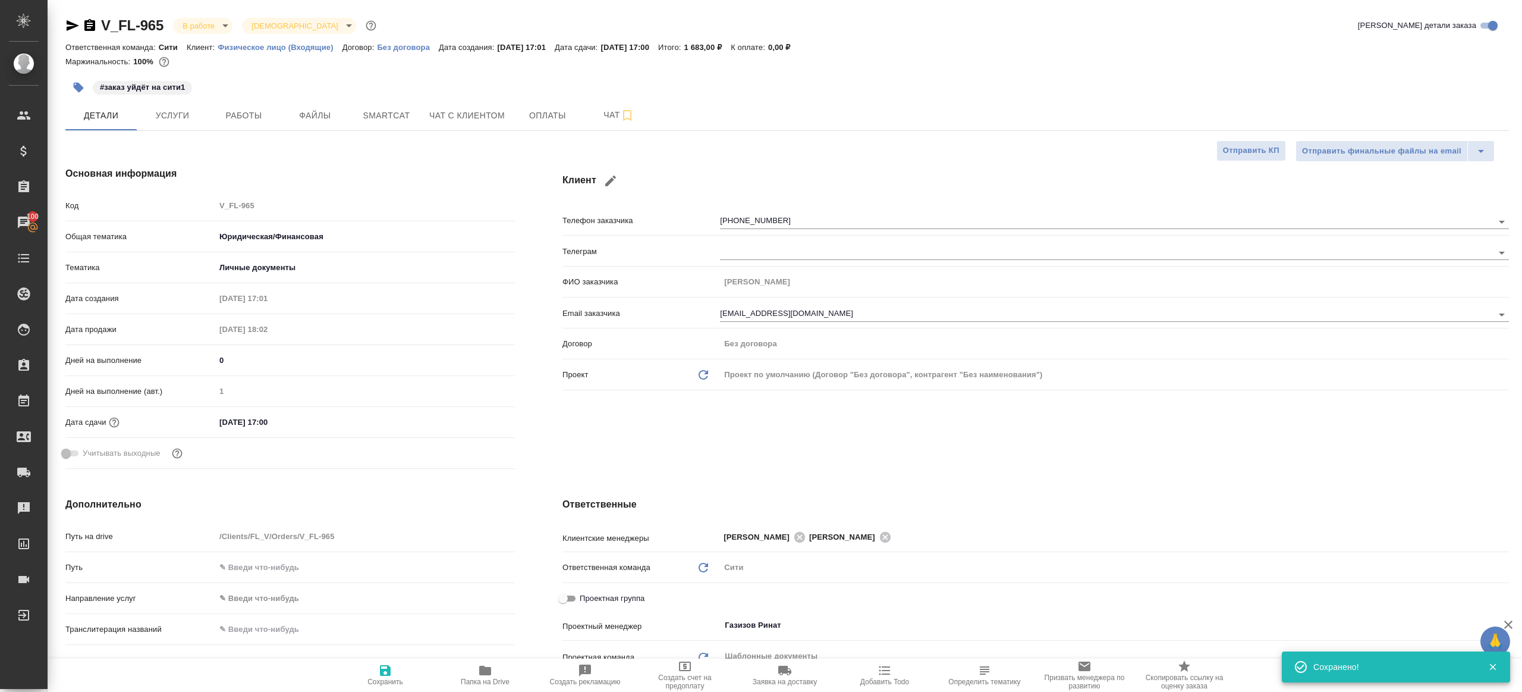
type textarea "x"
click at [257, 121] on span "Работы" at bounding box center [243, 115] width 57 height 15
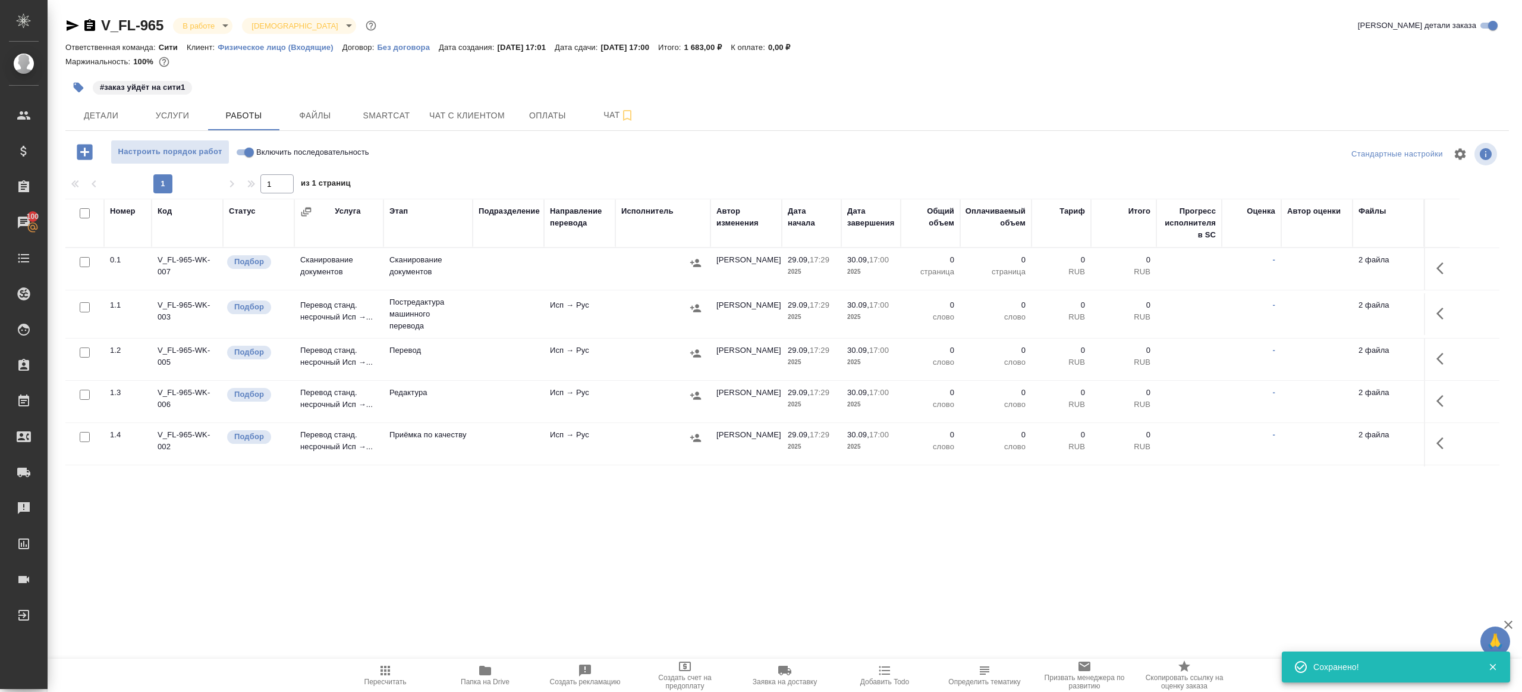
click at [606, 165] on div at bounding box center [787, 154] width 481 height 29
click at [234, 149] on input "Включить последовательность" at bounding box center [249, 152] width 43 height 14
checkbox input "true"
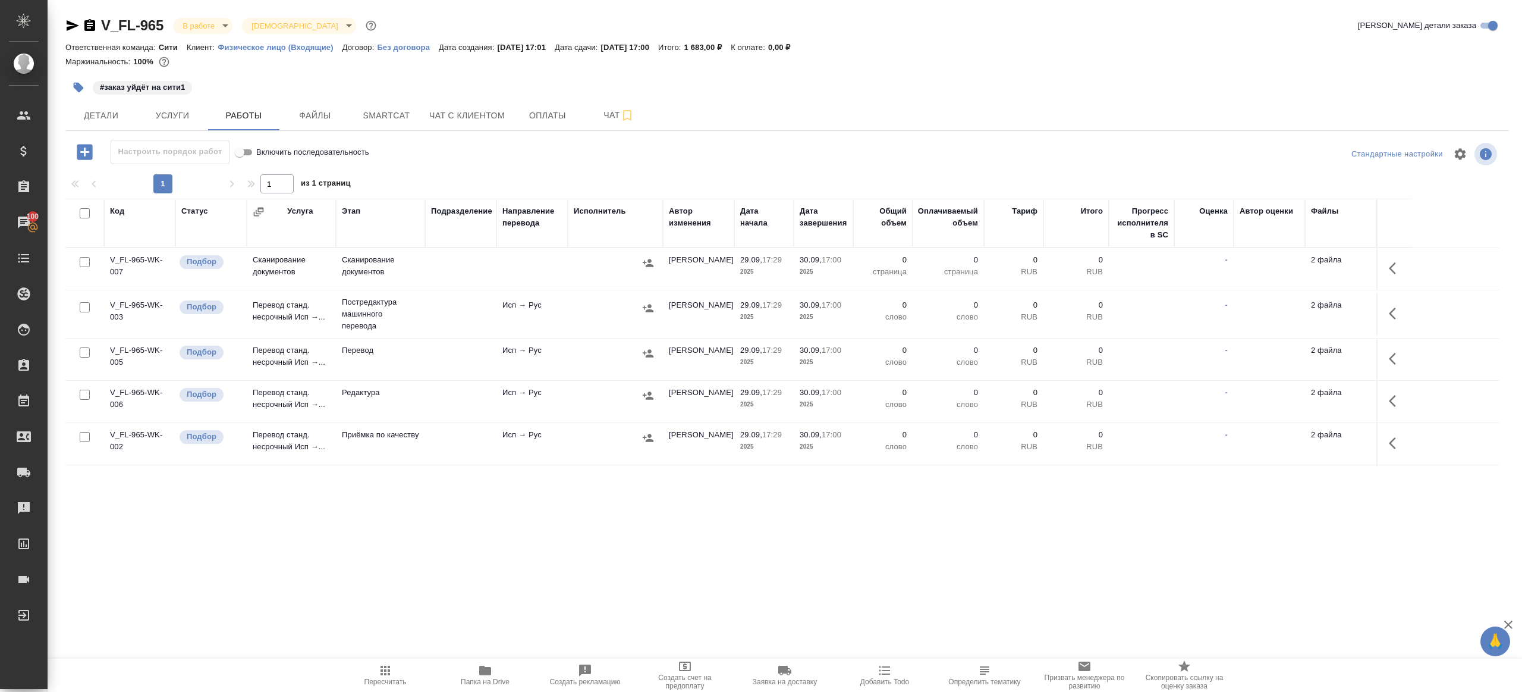
click at [82, 210] on input "checkbox" at bounding box center [85, 213] width 10 height 10
checkbox input "true"
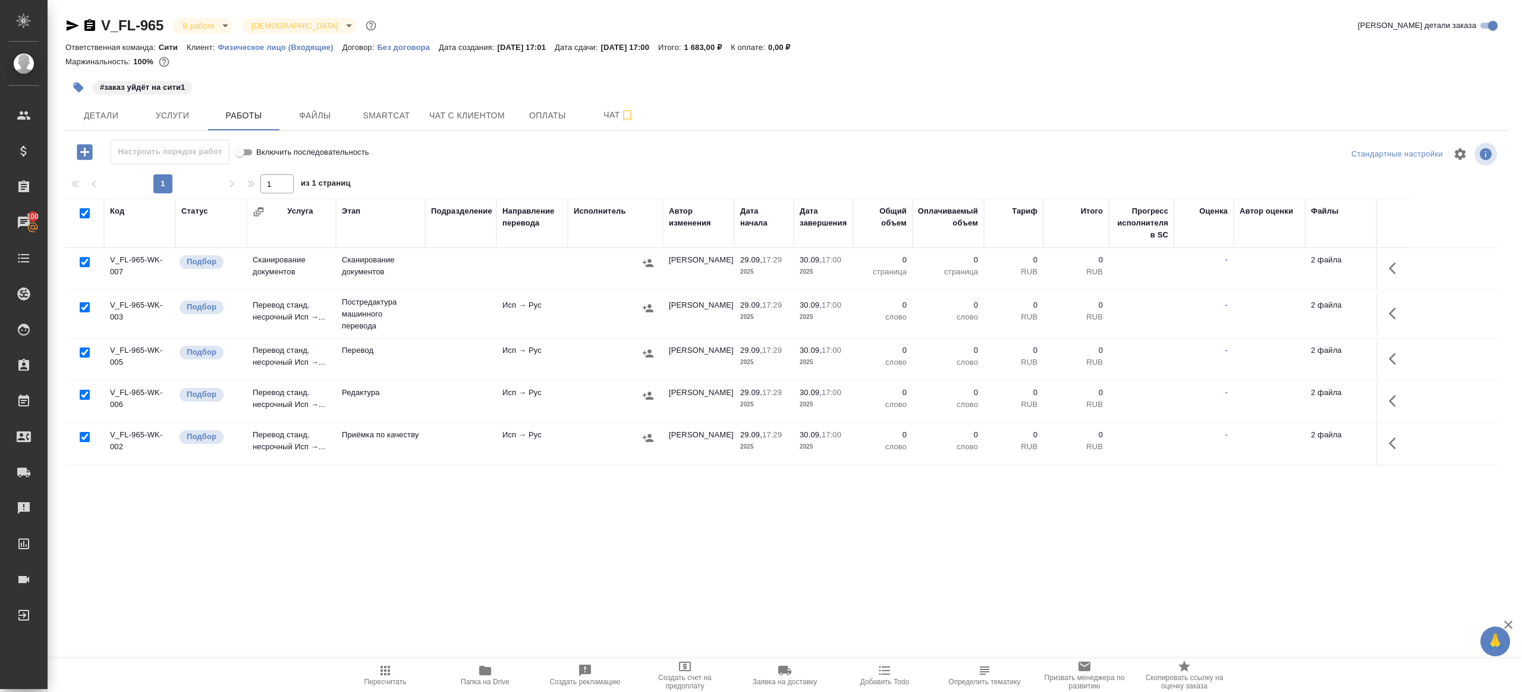
checkbox input "true"
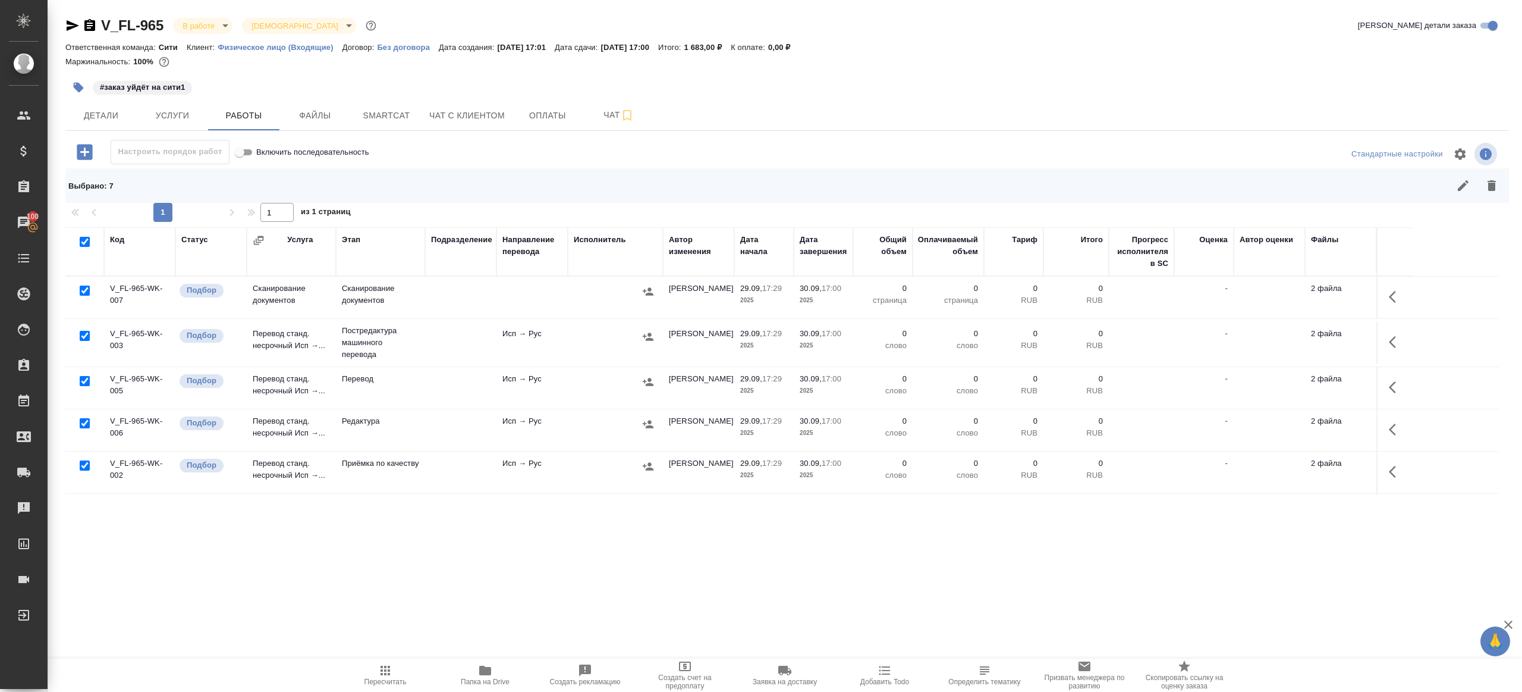
click at [86, 291] on input "checkbox" at bounding box center [85, 290] width 10 height 10
checkbox input "false"
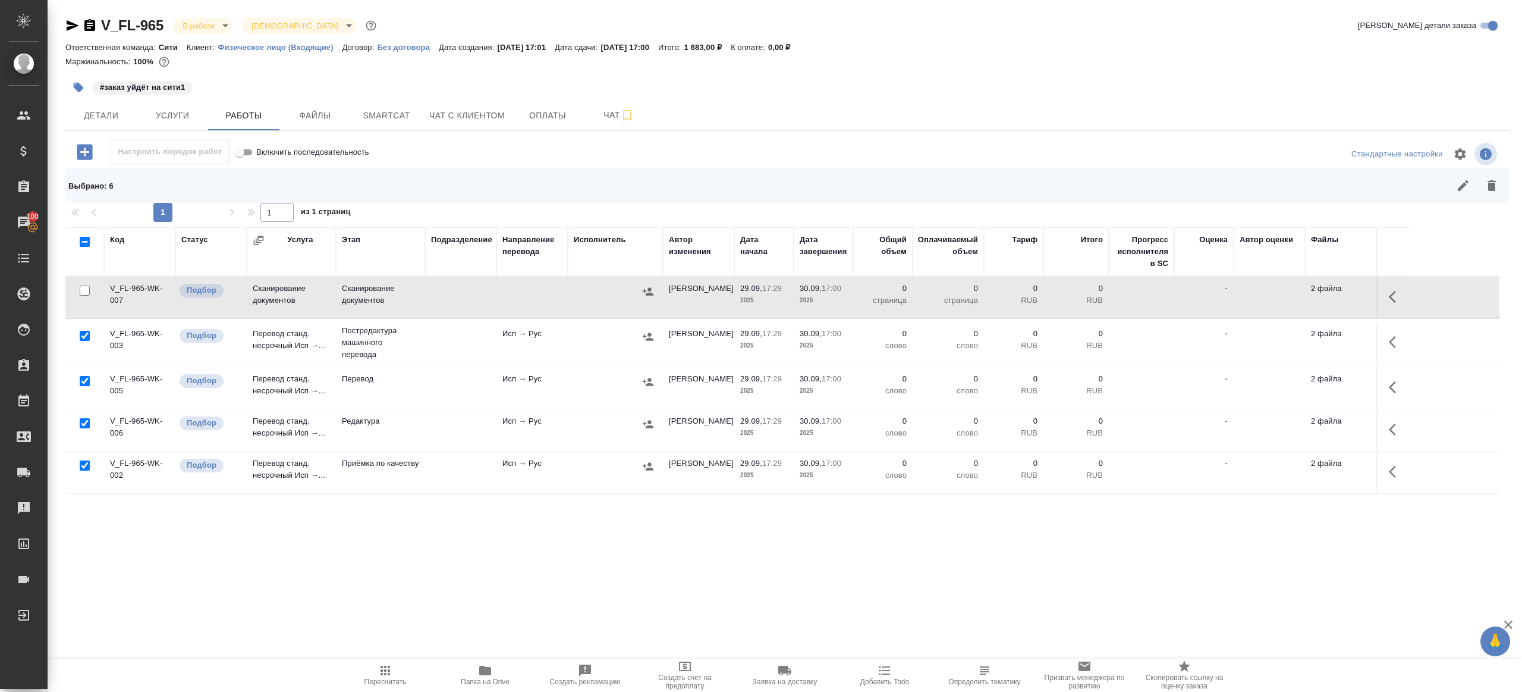
scroll to position [86, 0]
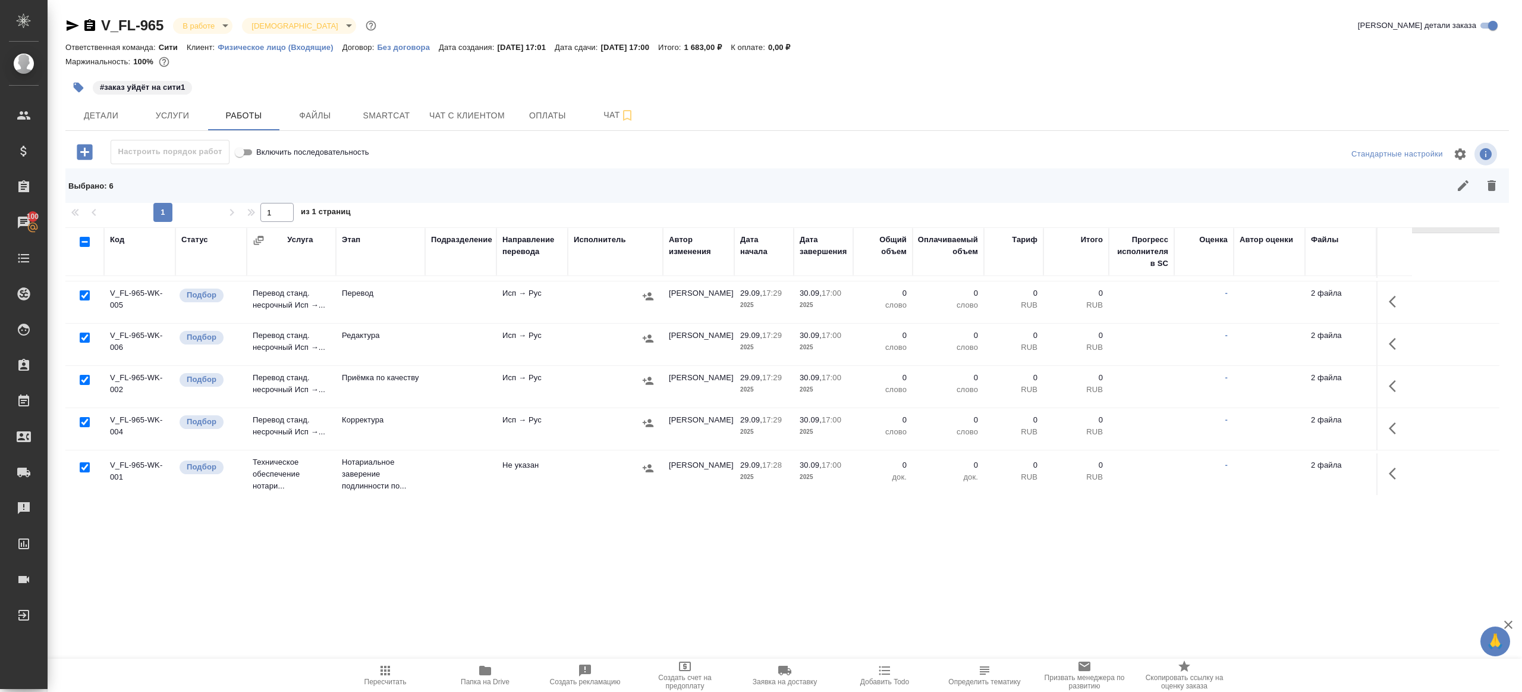
click at [86, 296] on input "checkbox" at bounding box center [85, 295] width 10 height 10
checkbox input "false"
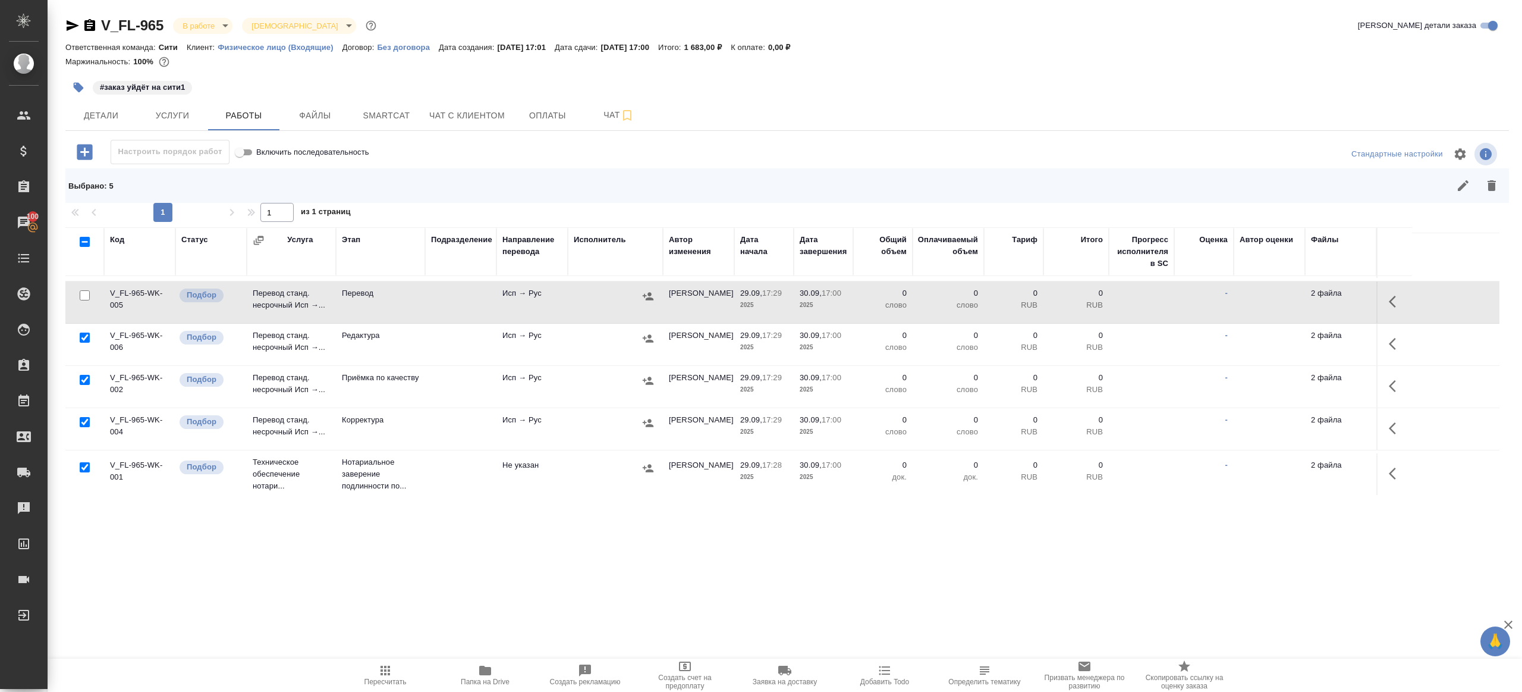
click at [83, 377] on input "checkbox" at bounding box center [85, 380] width 10 height 10
checkbox input "false"
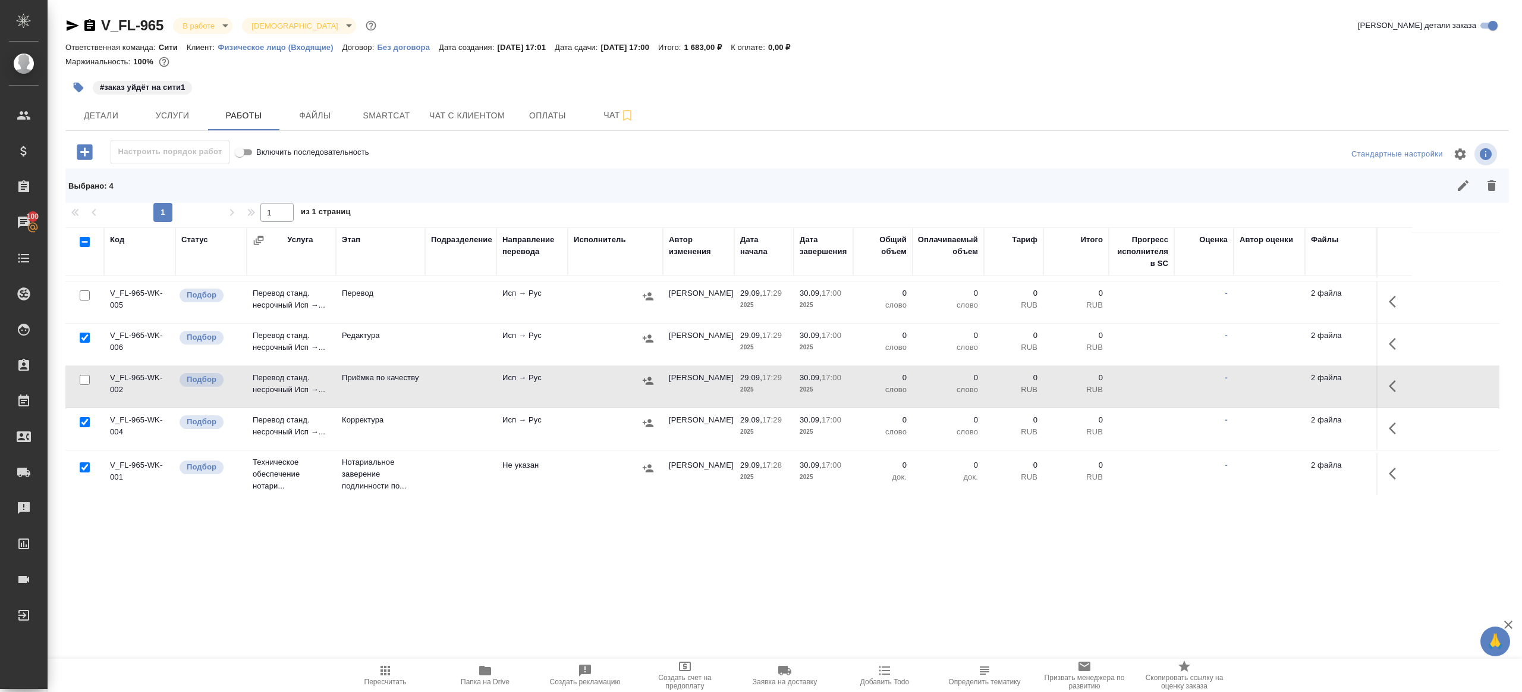
click at [83, 462] on input "checkbox" at bounding box center [85, 467] width 10 height 10
checkbox input "false"
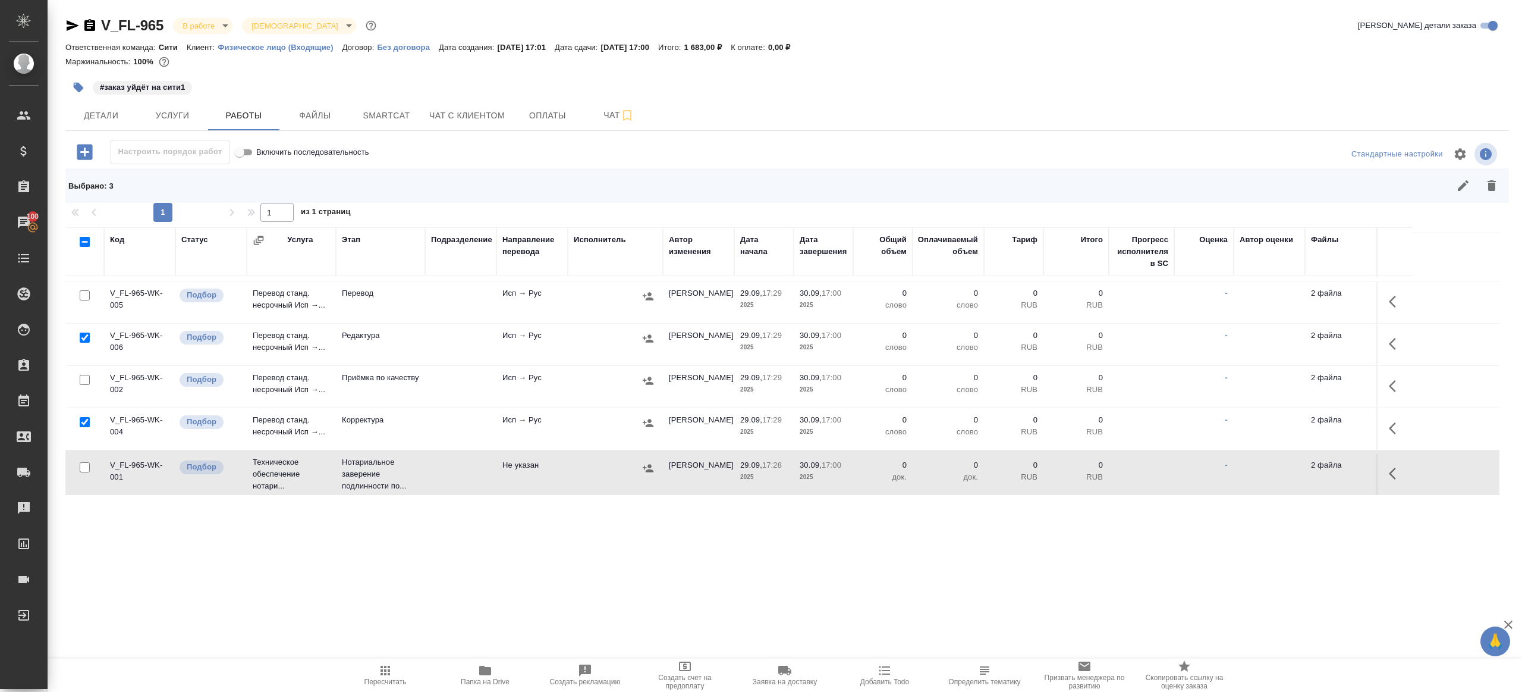
scroll to position [87, 0]
click at [1483, 192] on button "button" at bounding box center [1492, 185] width 29 height 29
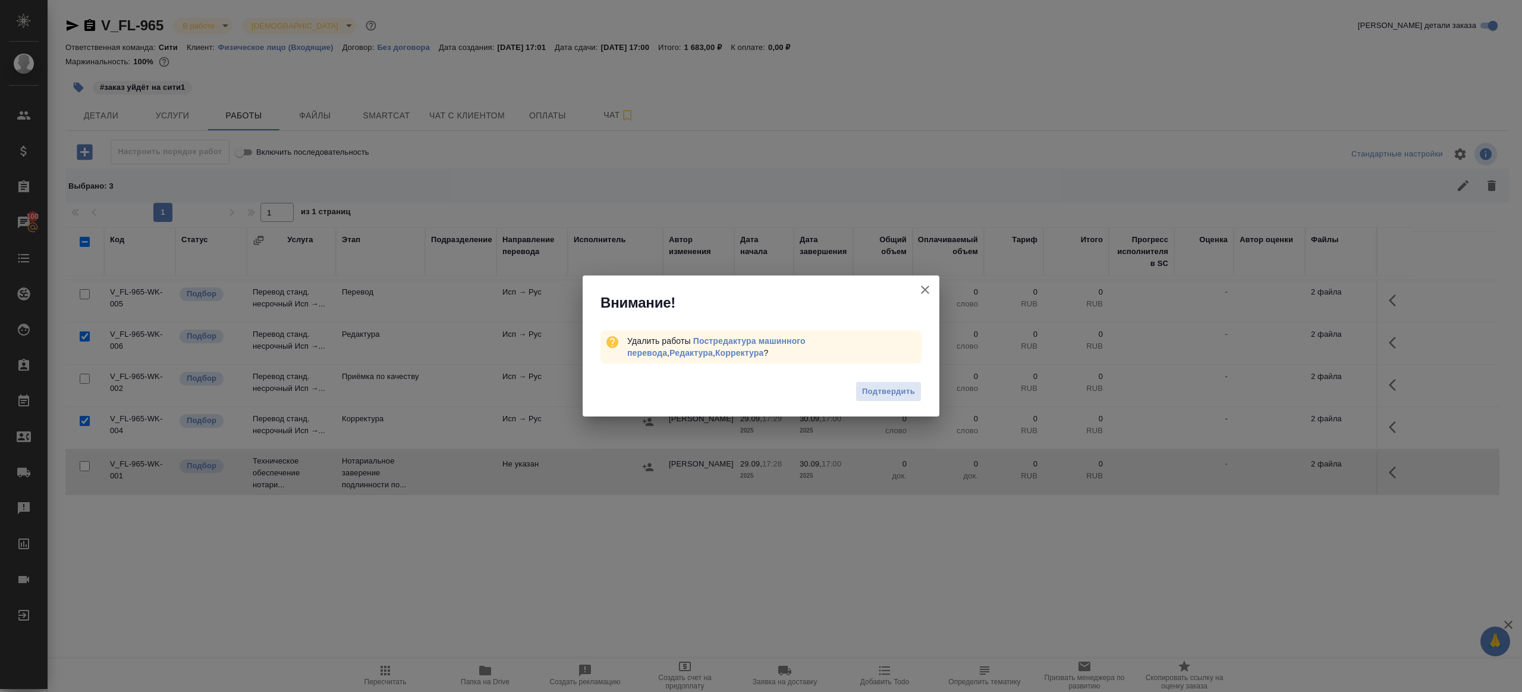
click at [880, 406] on div "Подтвердить" at bounding box center [761, 393] width 357 height 48
click at [884, 400] on button "Подтвердить" at bounding box center [889, 391] width 66 height 21
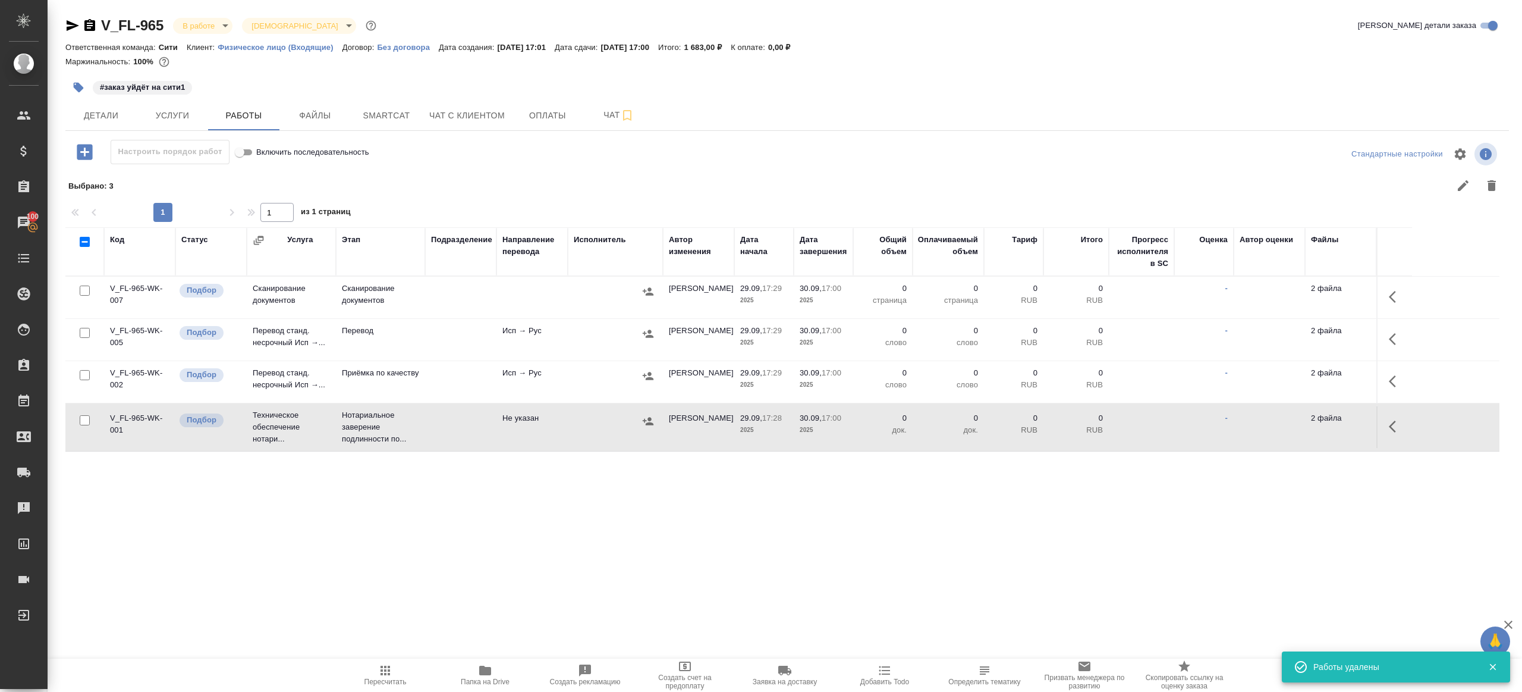
scroll to position [0, 0]
click at [1390, 333] on icon "button" at bounding box center [1396, 339] width 14 height 14
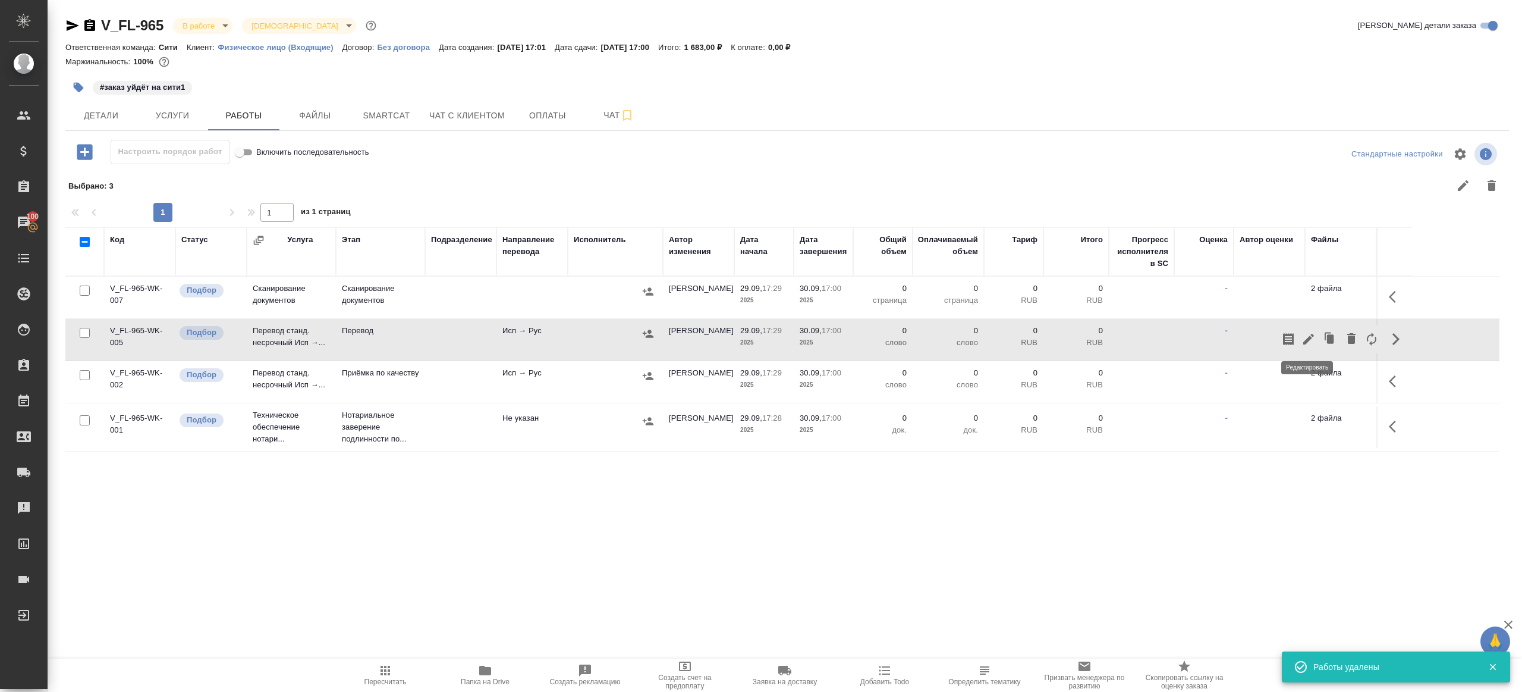
click at [1304, 332] on icon "button" at bounding box center [1309, 339] width 14 height 14
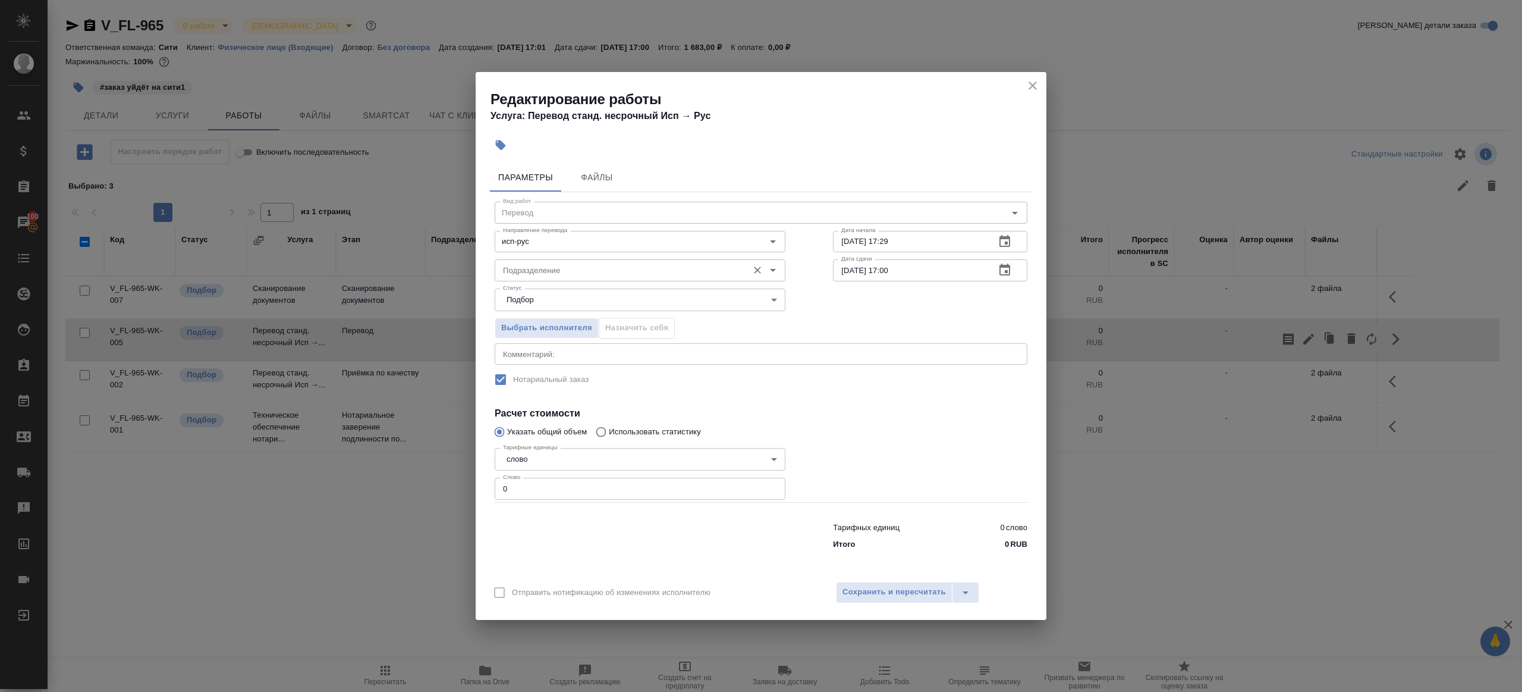
click at [495, 257] on div "Подразделение Подразделение" at bounding box center [640, 269] width 291 height 29
click at [513, 266] on input "Подразделение" at bounding box center [620, 270] width 244 height 14
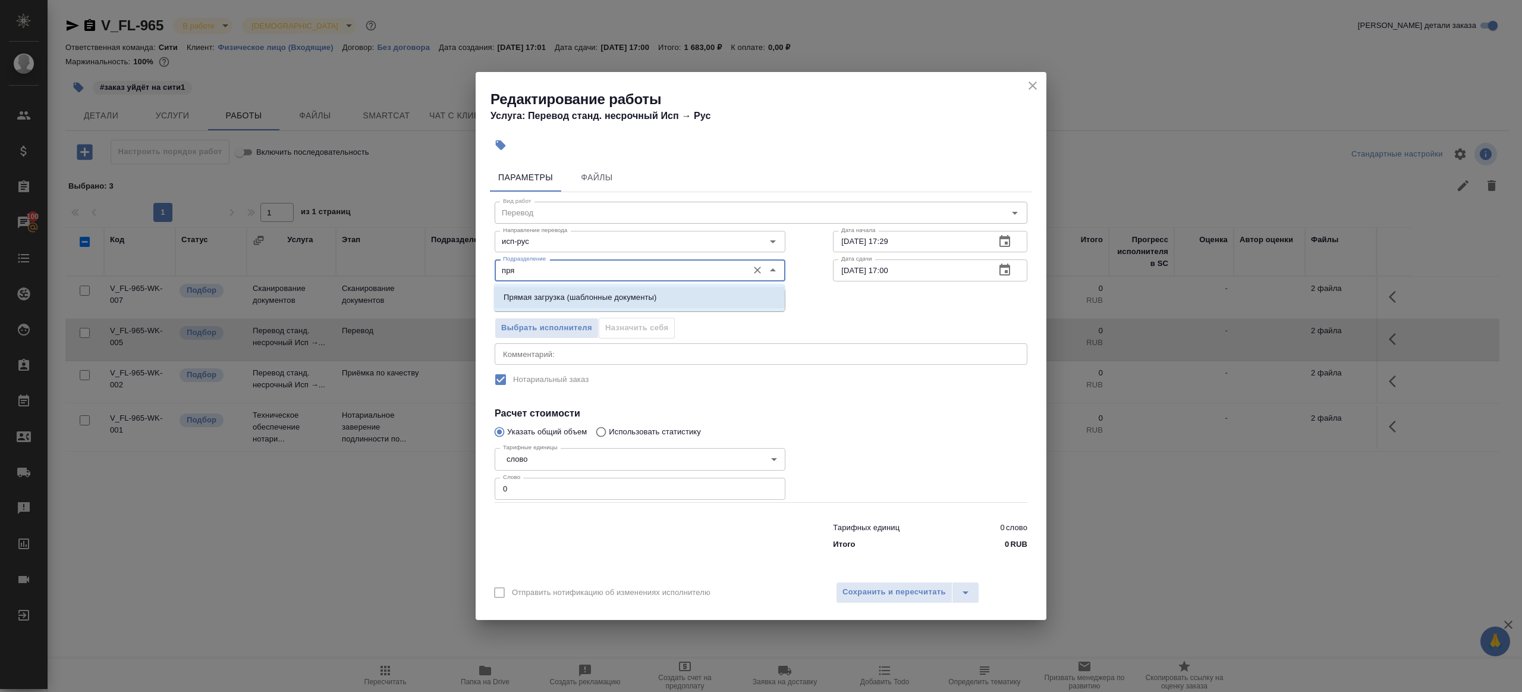
click at [563, 299] on p "Прямая загрузка (шаблонные документы)" at bounding box center [580, 297] width 153 height 12
type input "Прямая загрузка (шаблонные документы)"
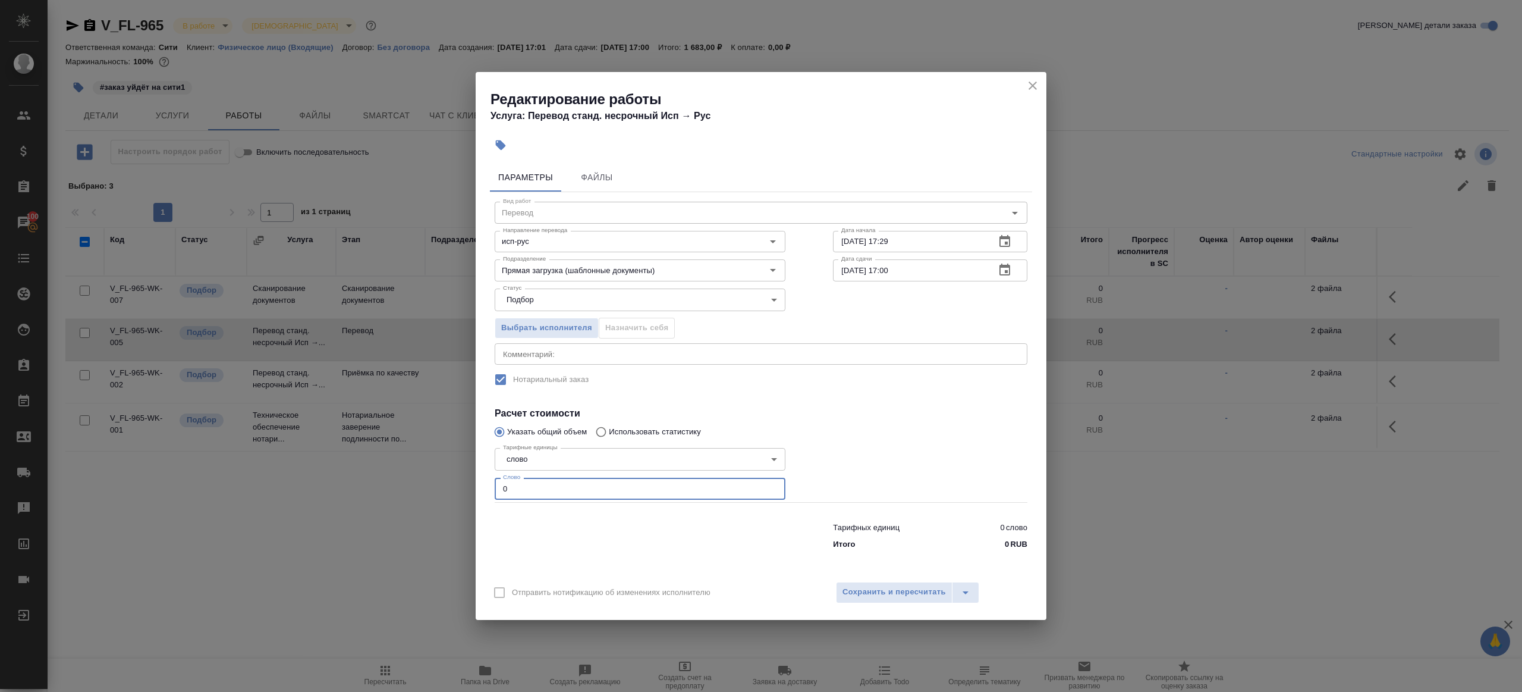
drag, startPoint x: 529, startPoint y: 497, endPoint x: 449, endPoint y: 488, distance: 80.2
click at [449, 488] on div "Редактирование работы Услуга: Перевод станд. несрочный Исп → Рус Параметры Файл…" at bounding box center [761, 346] width 1522 height 692
type input "1"
click at [701, 527] on div at bounding box center [640, 534] width 338 height 48
click at [892, 272] on input "30.09.2025 17:00" at bounding box center [909, 269] width 153 height 21
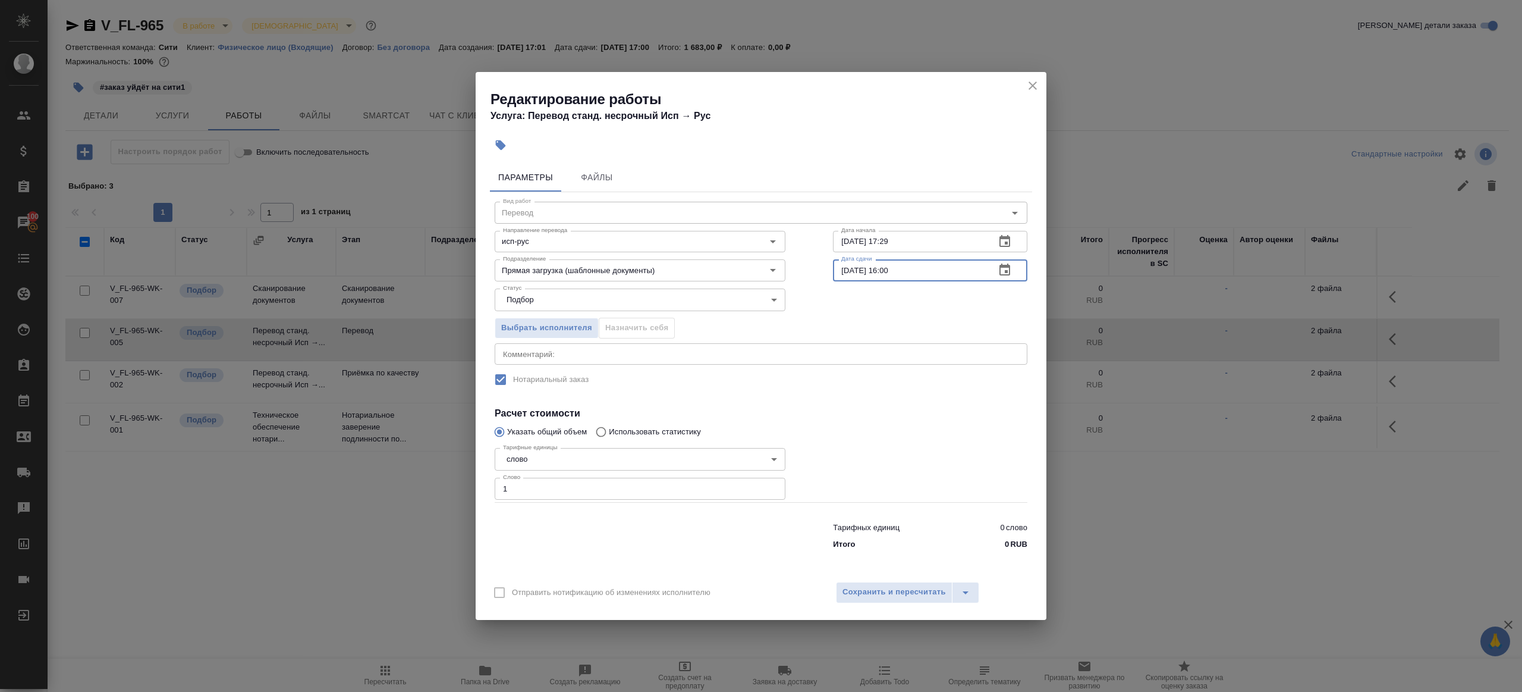
type input "30.09.2025 16:00"
click at [853, 484] on div at bounding box center [930, 472] width 242 height 106
click at [889, 597] on span "Сохранить и пересчитать" at bounding box center [894, 592] width 103 height 14
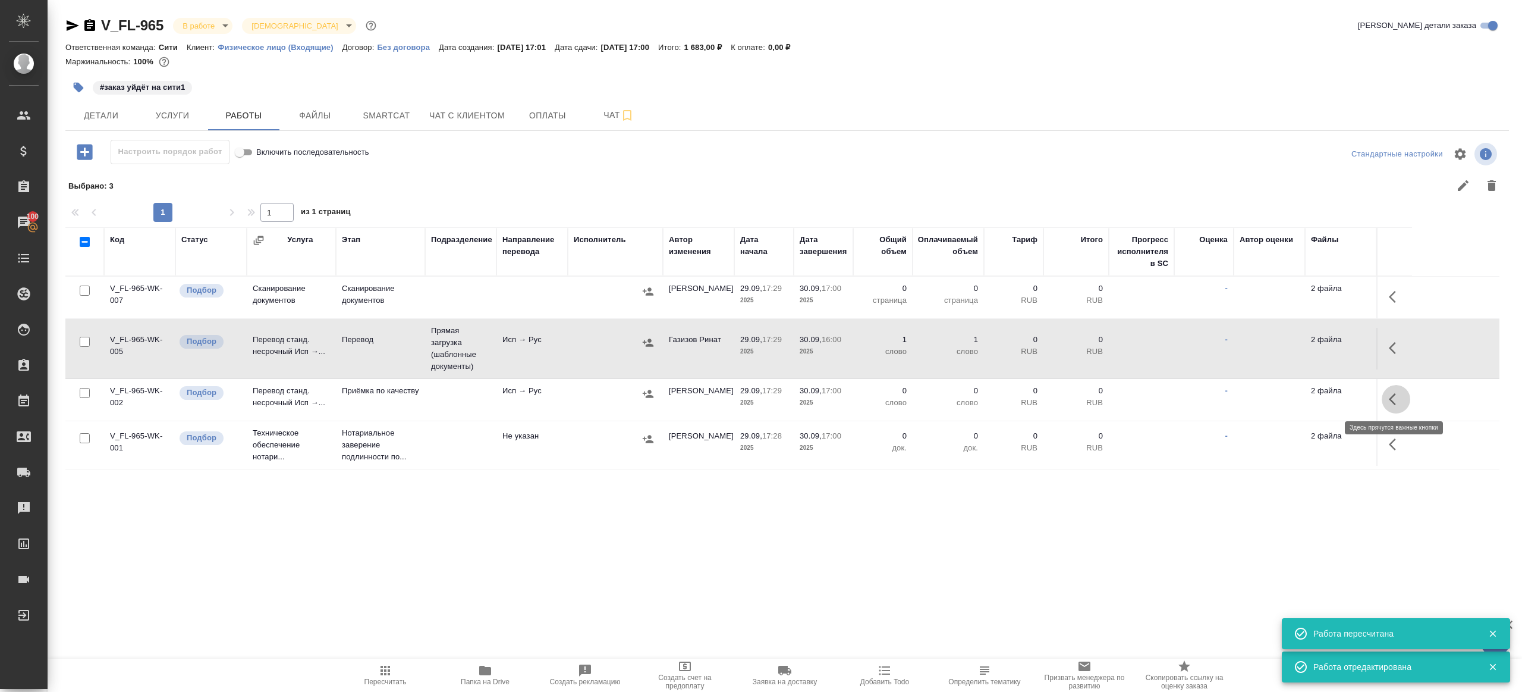
click at [1406, 401] on button "button" at bounding box center [1396, 399] width 29 height 29
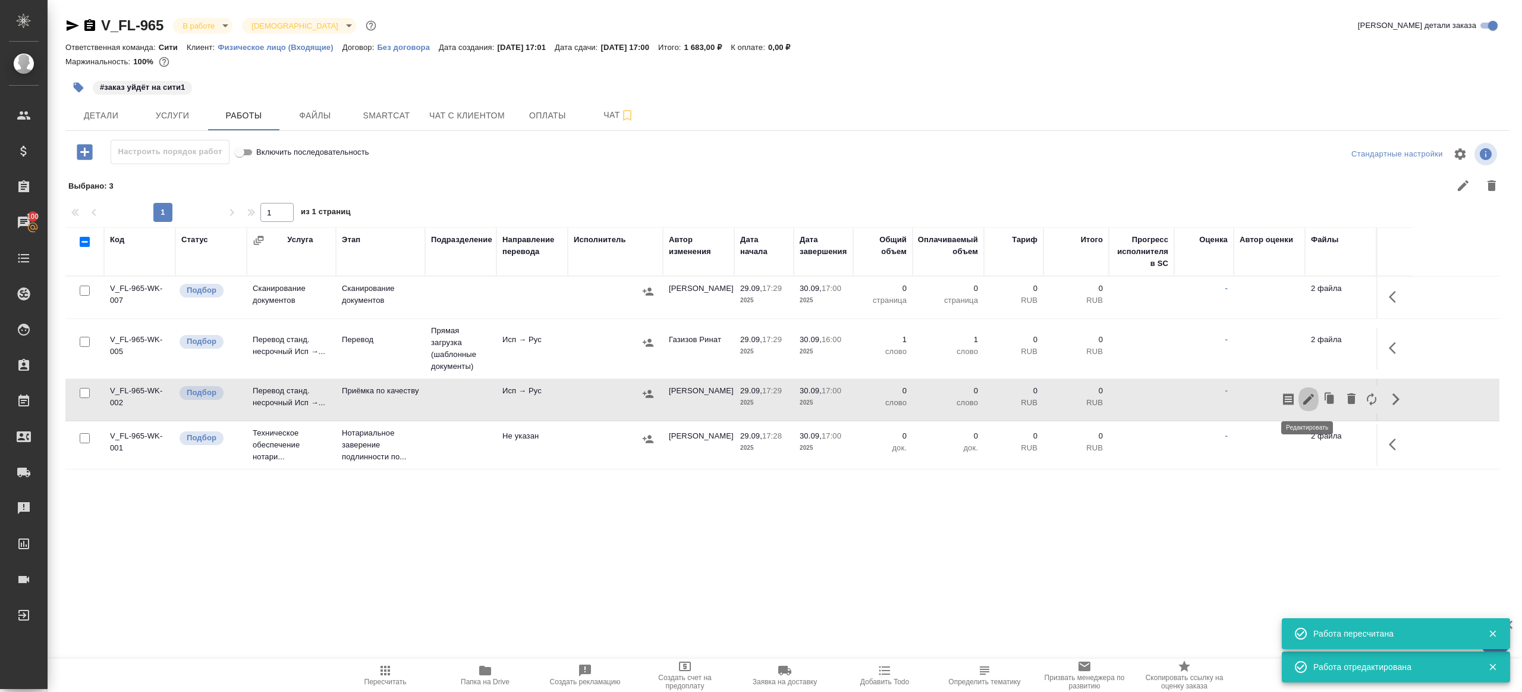
click at [1312, 393] on icon "button" at bounding box center [1309, 399] width 14 height 14
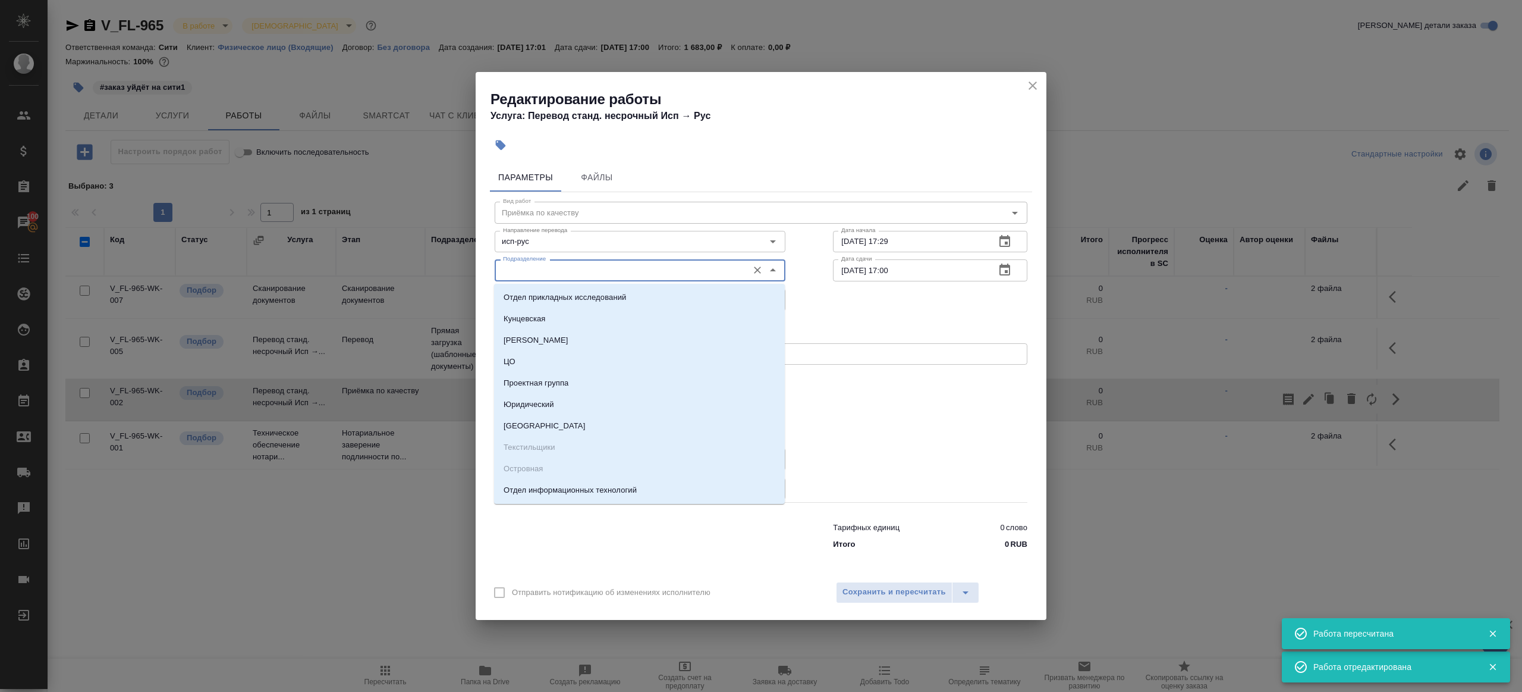
click at [638, 268] on input "Подразделение" at bounding box center [620, 270] width 244 height 14
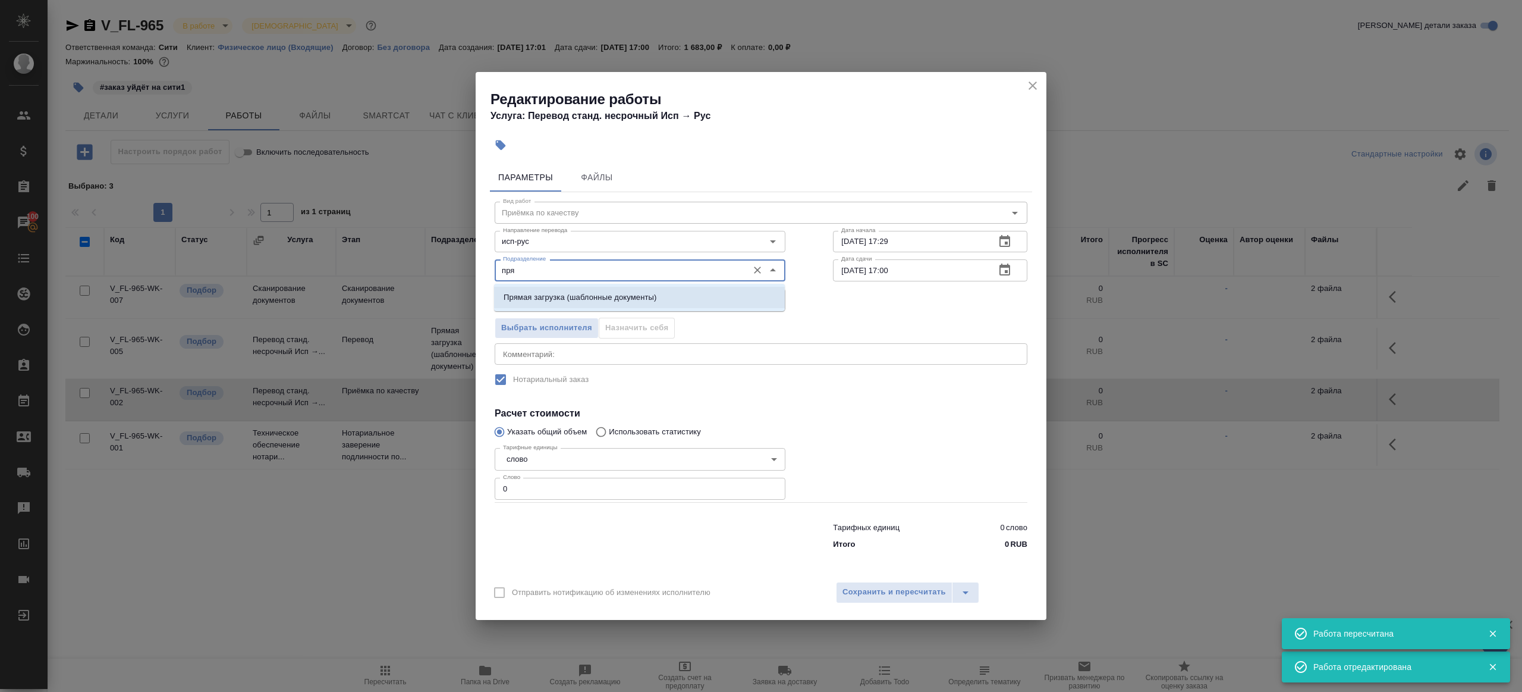
click at [640, 297] on p "Прямая загрузка (шаблонные документы)" at bounding box center [580, 297] width 153 height 12
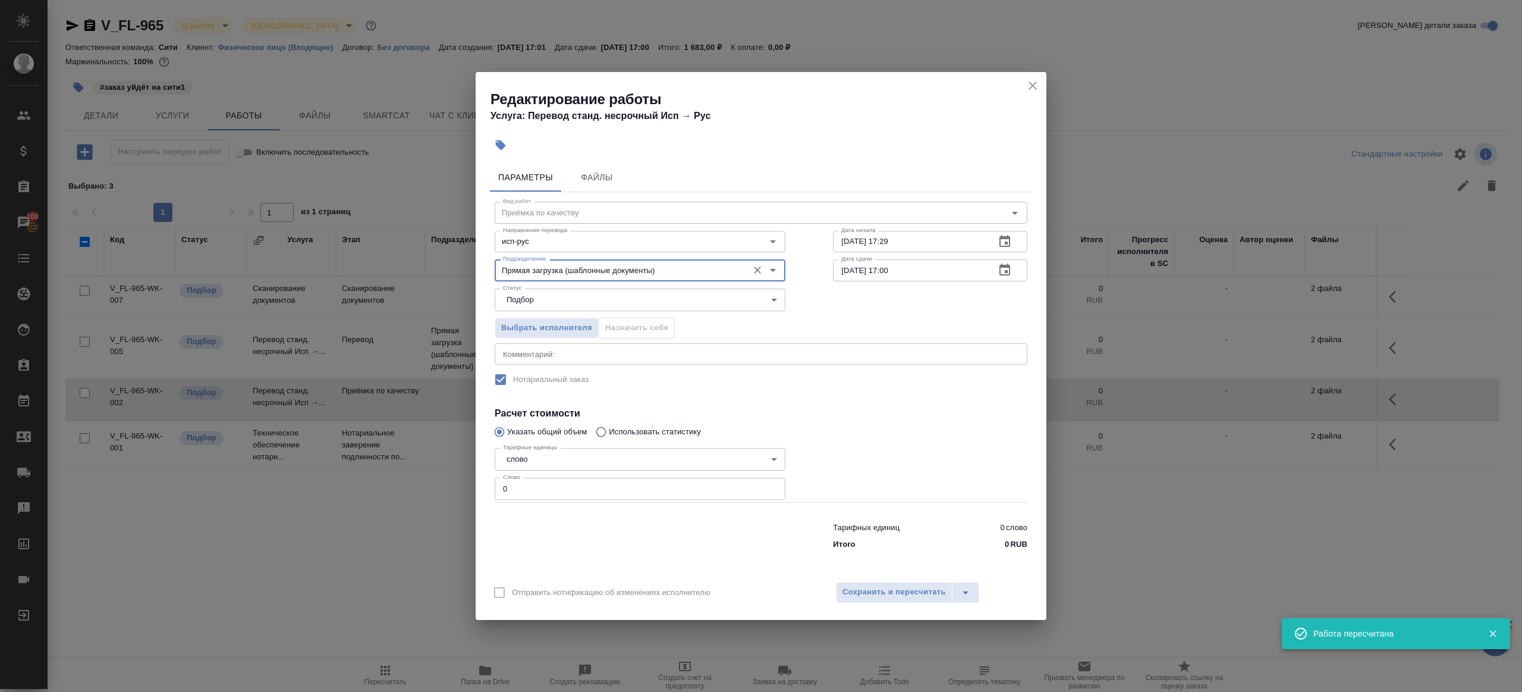
type input "Прямая загрузка (шаблонные документы)"
click at [943, 246] on input "29.09.2025 17:29" at bounding box center [909, 241] width 153 height 21
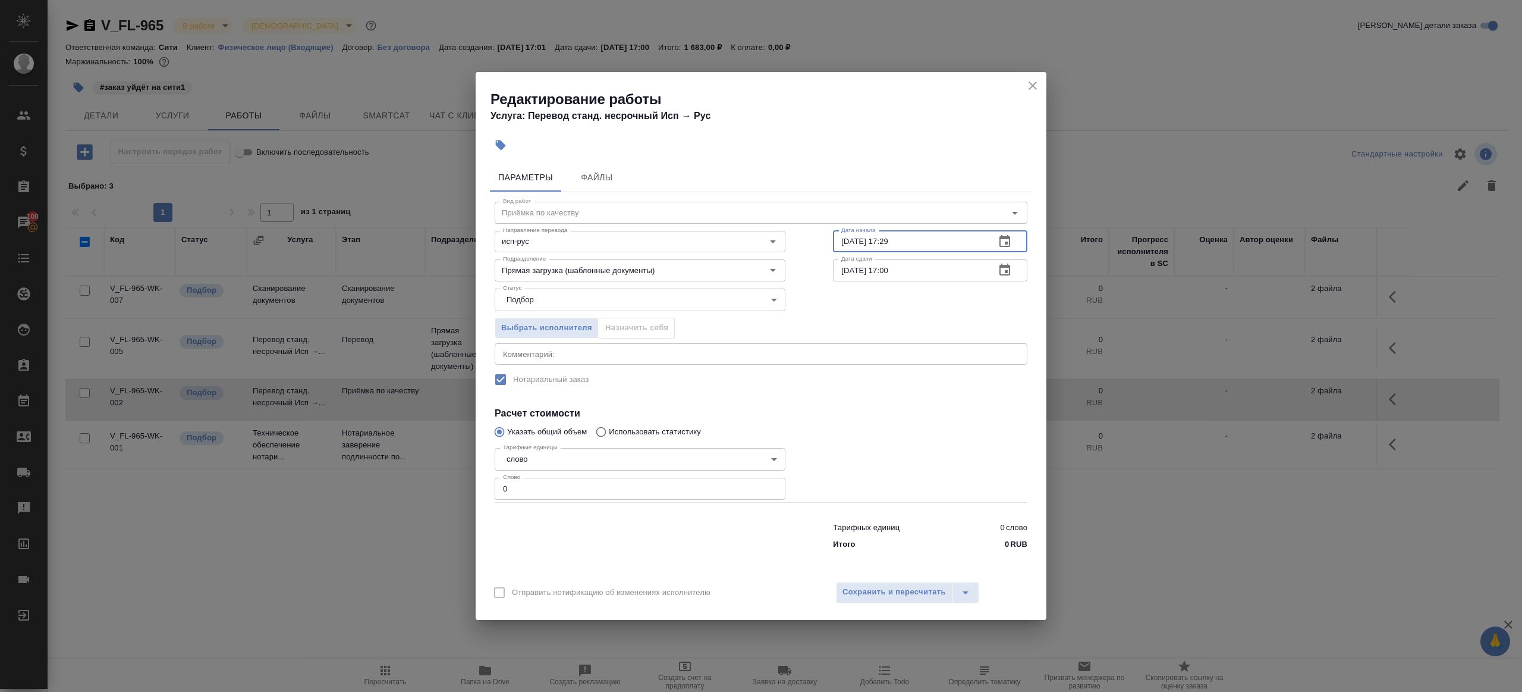
paste input "30.09.2025 16:00"
type input "30.09.2025 16:00"
drag, startPoint x: 943, startPoint y: 397, endPoint x: 918, endPoint y: 407, distance: 26.2
click at [943, 398] on div "Вид работ Приёмка по качеству Вид работ Направление перевода исп-рус Направлени…" at bounding box center [761, 373] width 542 height 362
drag, startPoint x: 603, startPoint y: 515, endPoint x: 604, endPoint y: 509, distance: 6.1
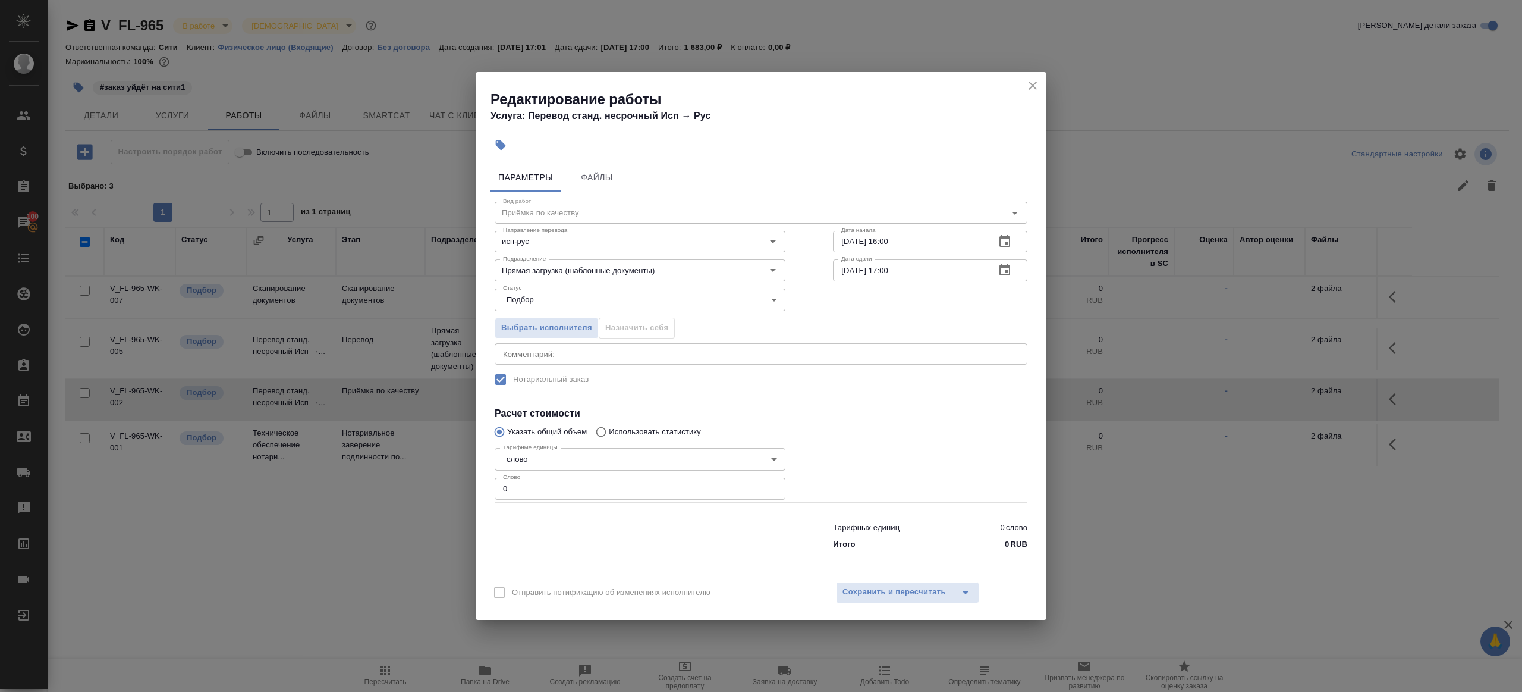
click at [603, 515] on div at bounding box center [640, 534] width 338 height 48
click at [610, 493] on input "0" at bounding box center [640, 488] width 291 height 21
type input "1"
click at [860, 464] on div at bounding box center [930, 472] width 242 height 106
click at [865, 593] on span "Сохранить и пересчитать" at bounding box center [894, 592] width 103 height 14
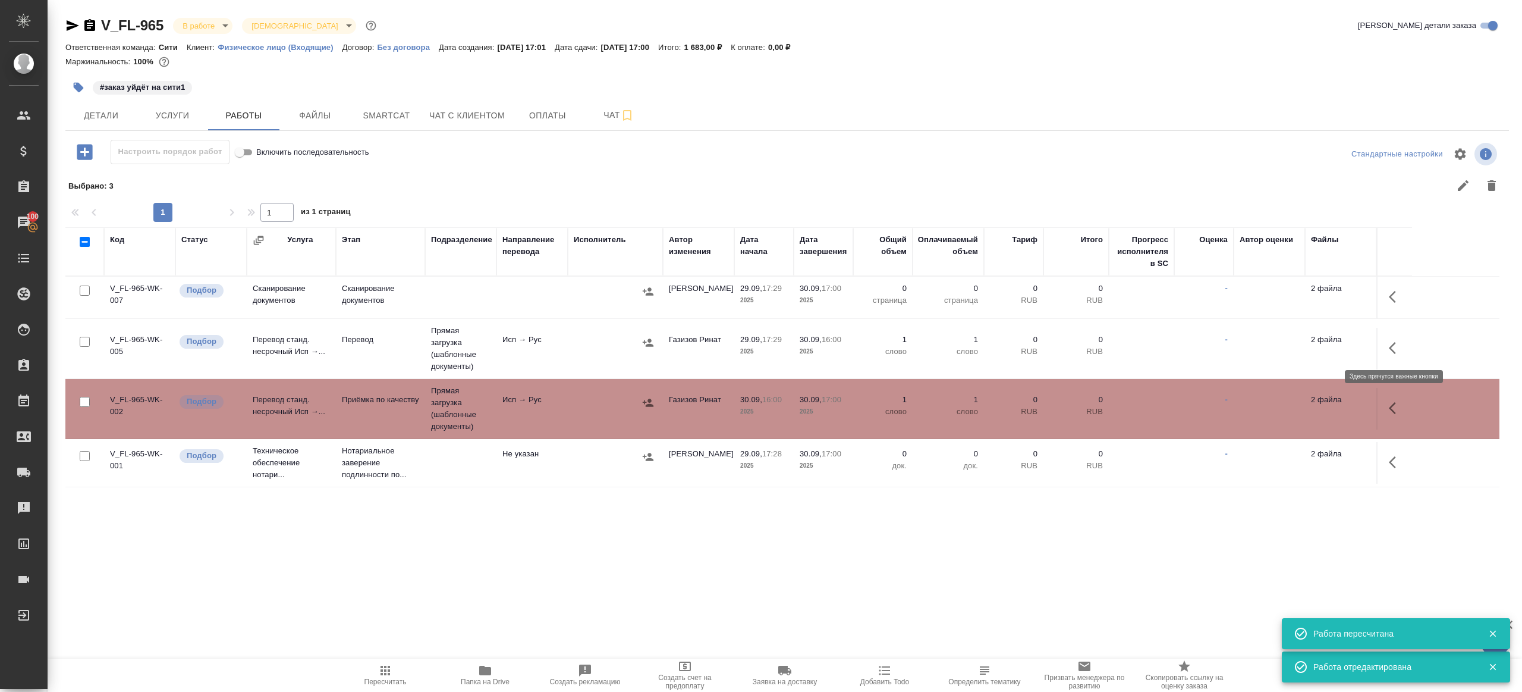
click at [1405, 346] on button "button" at bounding box center [1396, 348] width 29 height 29
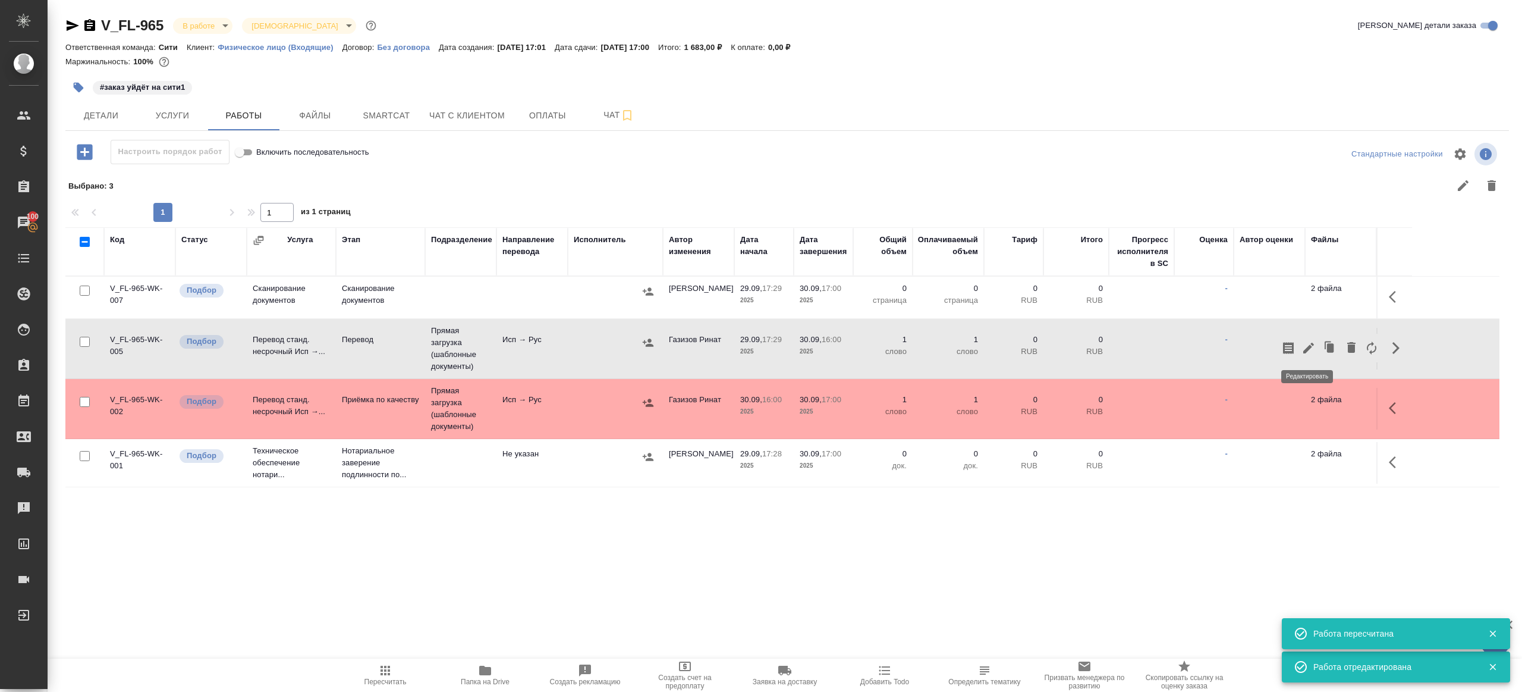
click at [1306, 344] on icon "button" at bounding box center [1309, 348] width 14 height 14
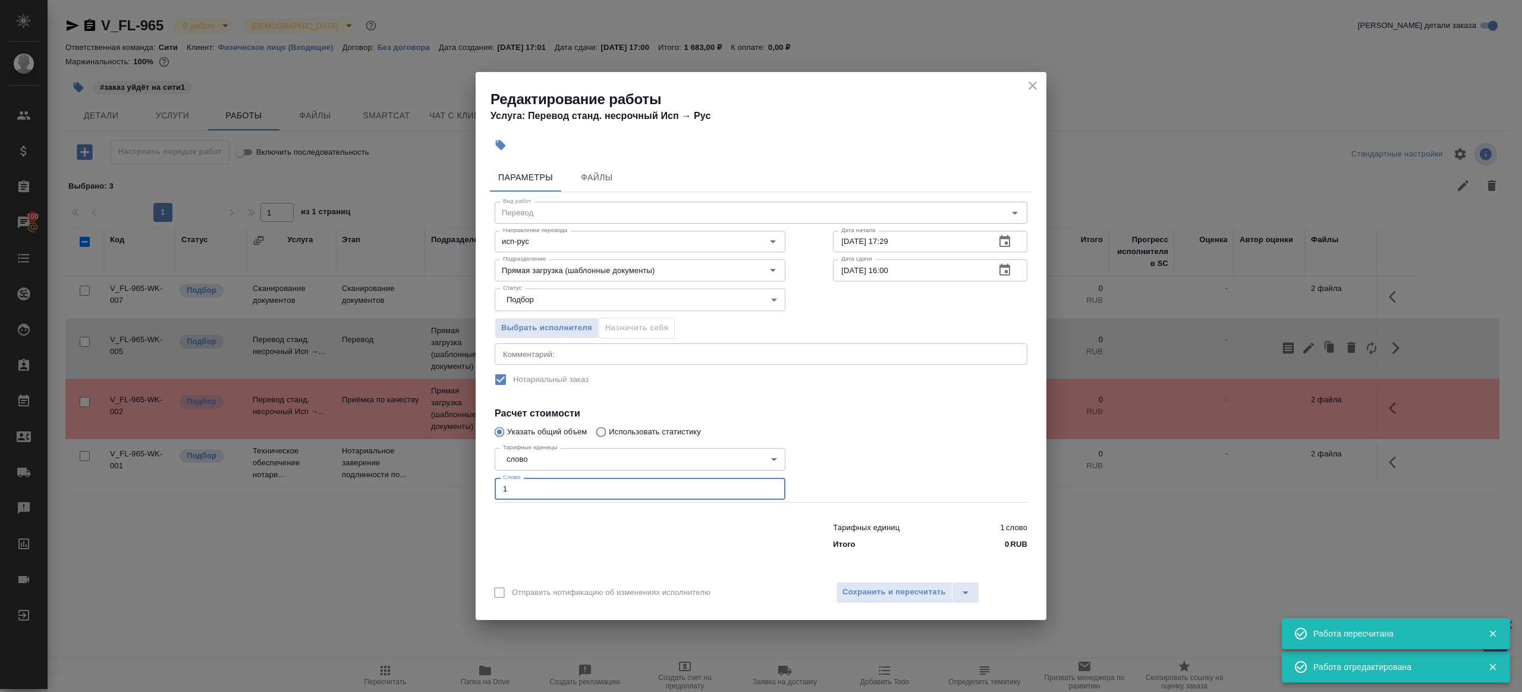
drag, startPoint x: 550, startPoint y: 486, endPoint x: 453, endPoint y: 474, distance: 97.7
click at [453, 474] on div "Редактирование работы Услуга: Перевод станд. несрочный Исп → Рус Параметры Файл…" at bounding box center [761, 346] width 1522 height 692
type input "75"
click at [921, 427] on div at bounding box center [930, 472] width 242 height 106
click at [916, 595] on span "Сохранить и пересчитать" at bounding box center [894, 592] width 103 height 14
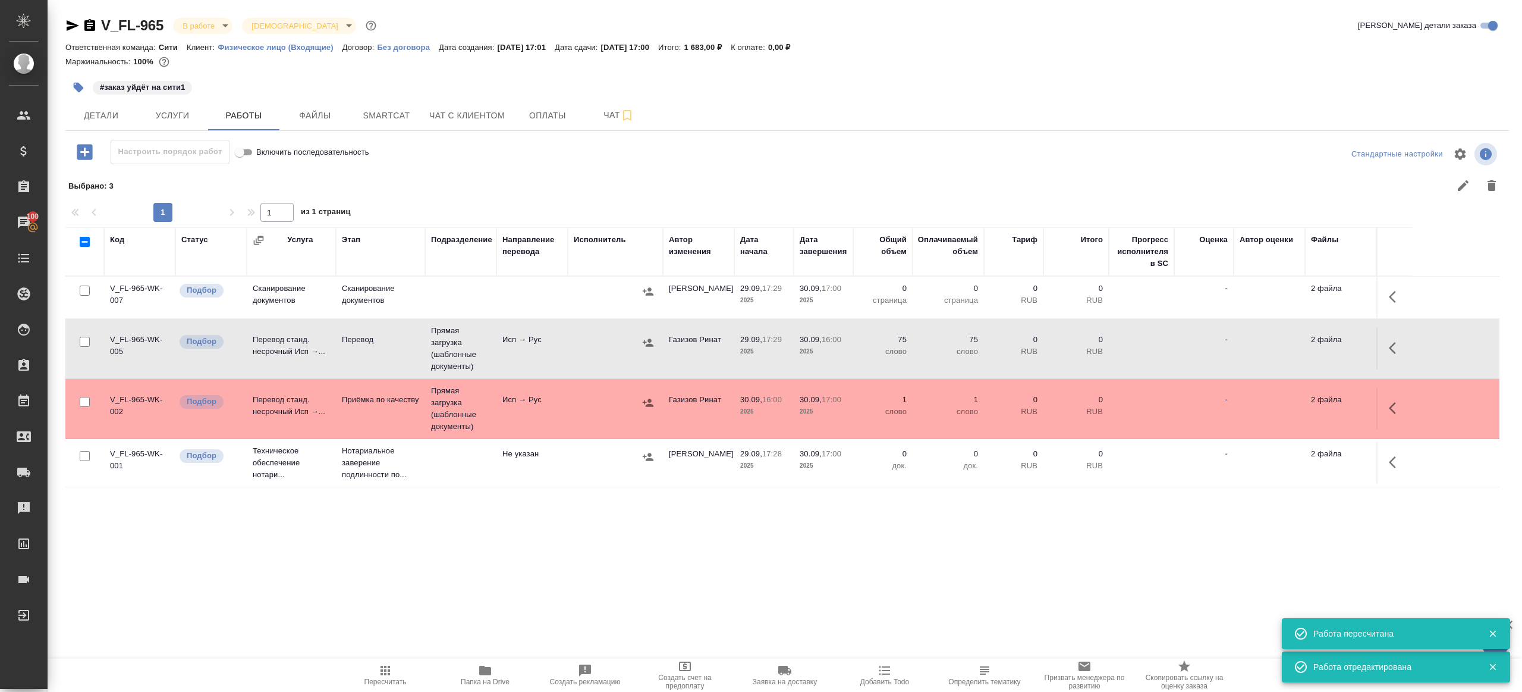
click at [391, 674] on icon "button" at bounding box center [385, 670] width 14 height 14
drag, startPoint x: 391, startPoint y: 674, endPoint x: 464, endPoint y: 607, distance: 99.3
click at [391, 673] on icon "button" at bounding box center [385, 670] width 14 height 14
click at [516, 586] on div ".cls-1 fill:#fff; AWATERA Gazizov Rinat Клиенты Спецификации Заказы 100 Чаты To…" at bounding box center [761, 346] width 1522 height 692
click at [557, 359] on td "Исп → Рус" at bounding box center [532, 349] width 71 height 42
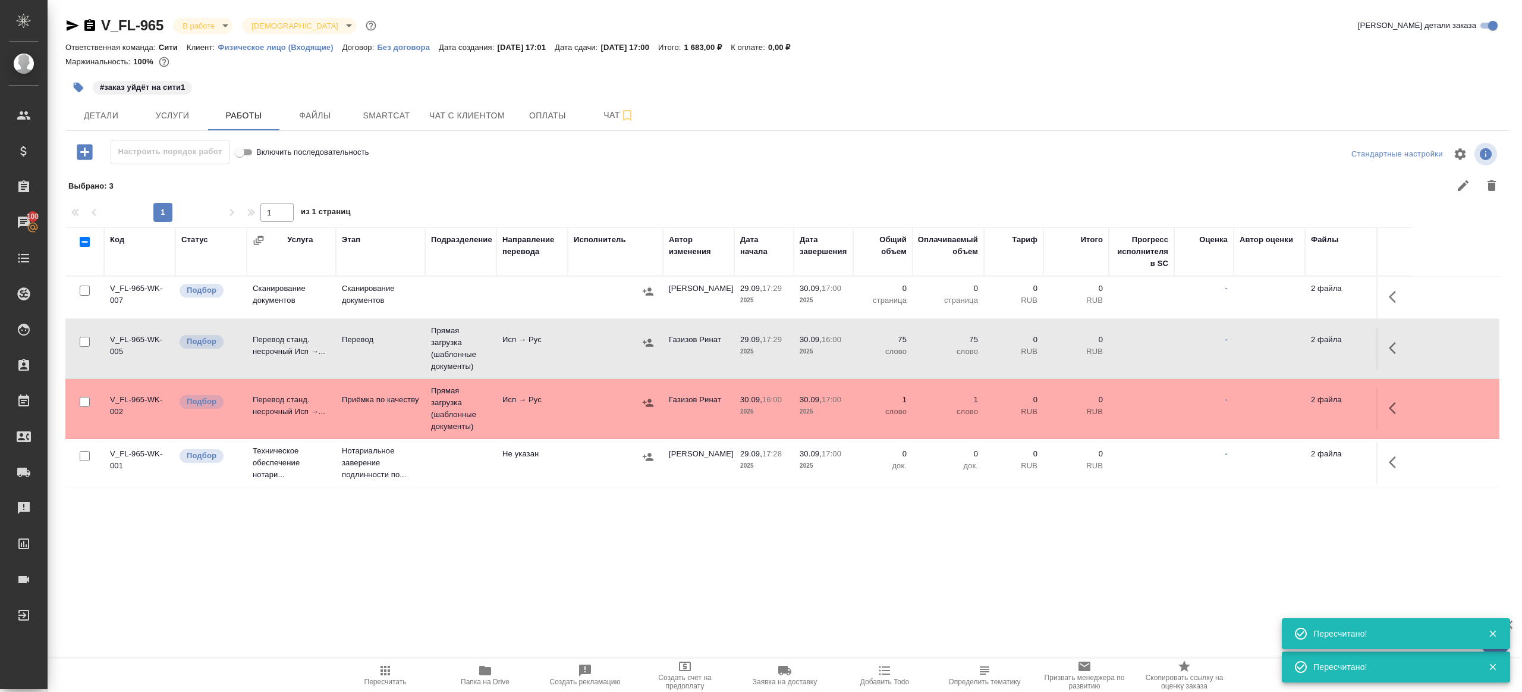
click at [557, 359] on td "Исп → Рус" at bounding box center [532, 349] width 71 height 42
click at [390, 666] on icon "button" at bounding box center [385, 670] width 14 height 14
drag, startPoint x: 390, startPoint y: 666, endPoint x: 481, endPoint y: 608, distance: 108.0
click at [390, 665] on icon "button" at bounding box center [385, 670] width 14 height 14
click at [488, 606] on div ".cls-1 fill:#fff; AWATERA Gazizov Rinat Клиенты Спецификации Заказы 100 Чаты To…" at bounding box center [761, 346] width 1522 height 692
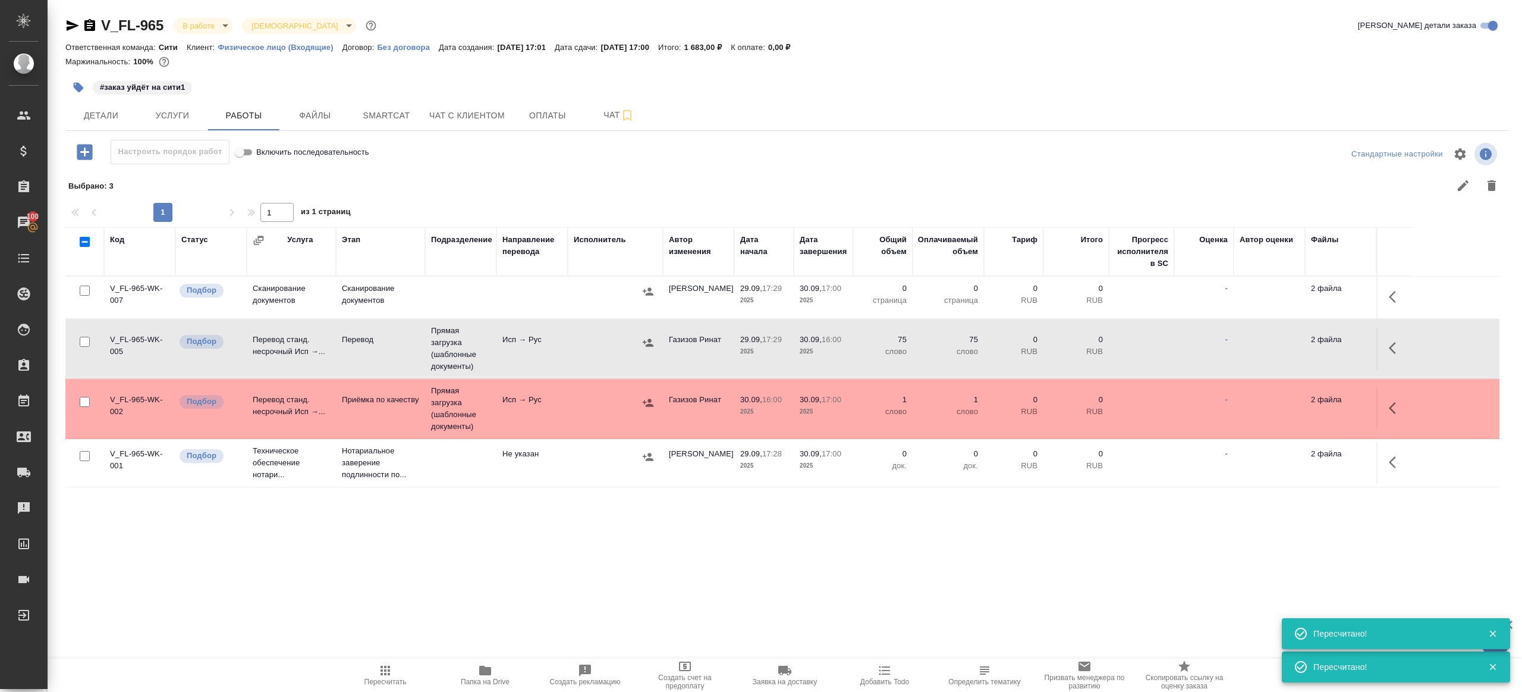
click at [580, 326] on tr "V_FL-965-WK-005 Подбор Перевод станд. несрочный Исп →... Перевод Прямая загрузк…" at bounding box center [782, 349] width 1434 height 60
click at [392, 673] on span "Пересчитать" at bounding box center [386, 674] width 86 height 23
click at [392, 671] on span "Пересчитать" at bounding box center [386, 674] width 86 height 23
click at [524, 612] on div ".cls-1 fill:#fff; AWATERA Gazizov Rinat Клиенты Спецификации Заказы 100 Чаты To…" at bounding box center [761, 346] width 1522 height 692
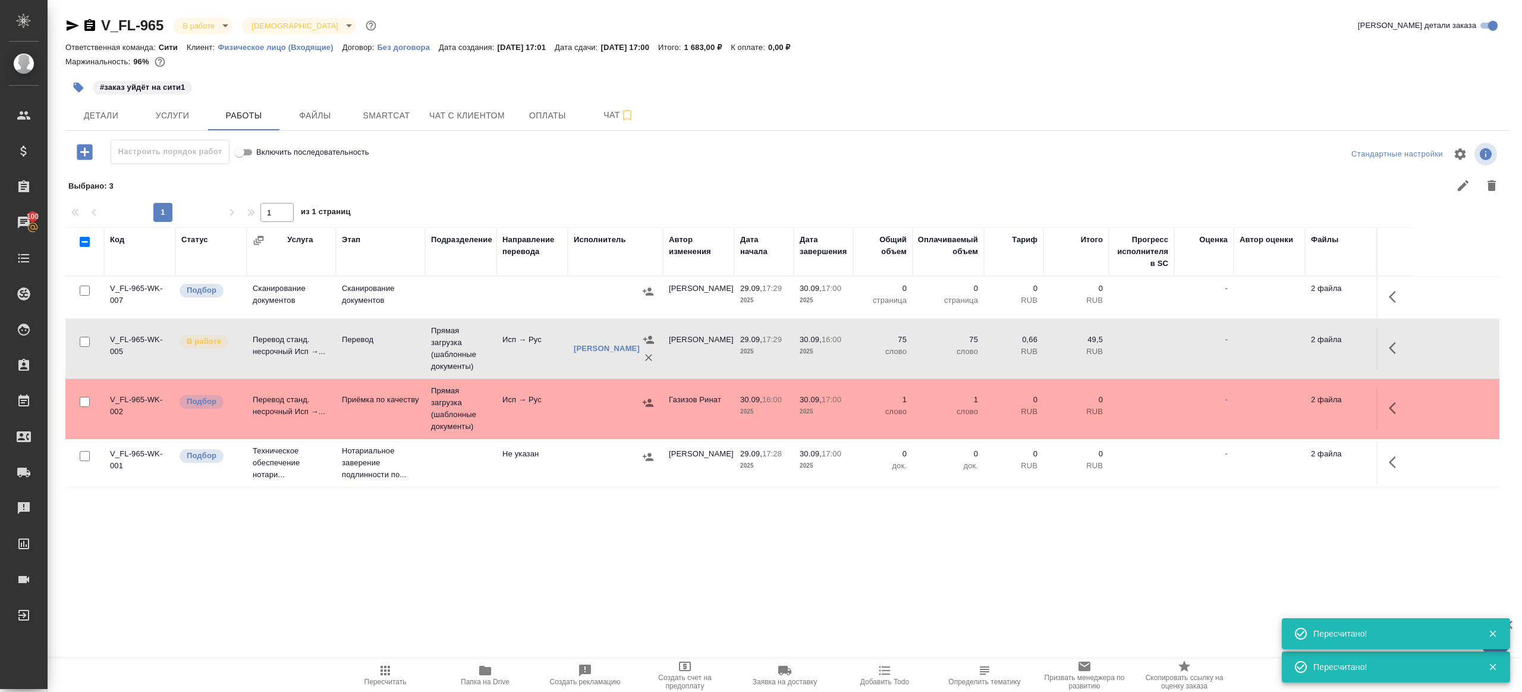
click at [88, 397] on input "checkbox" at bounding box center [85, 402] width 10 height 10
checkbox input "true"
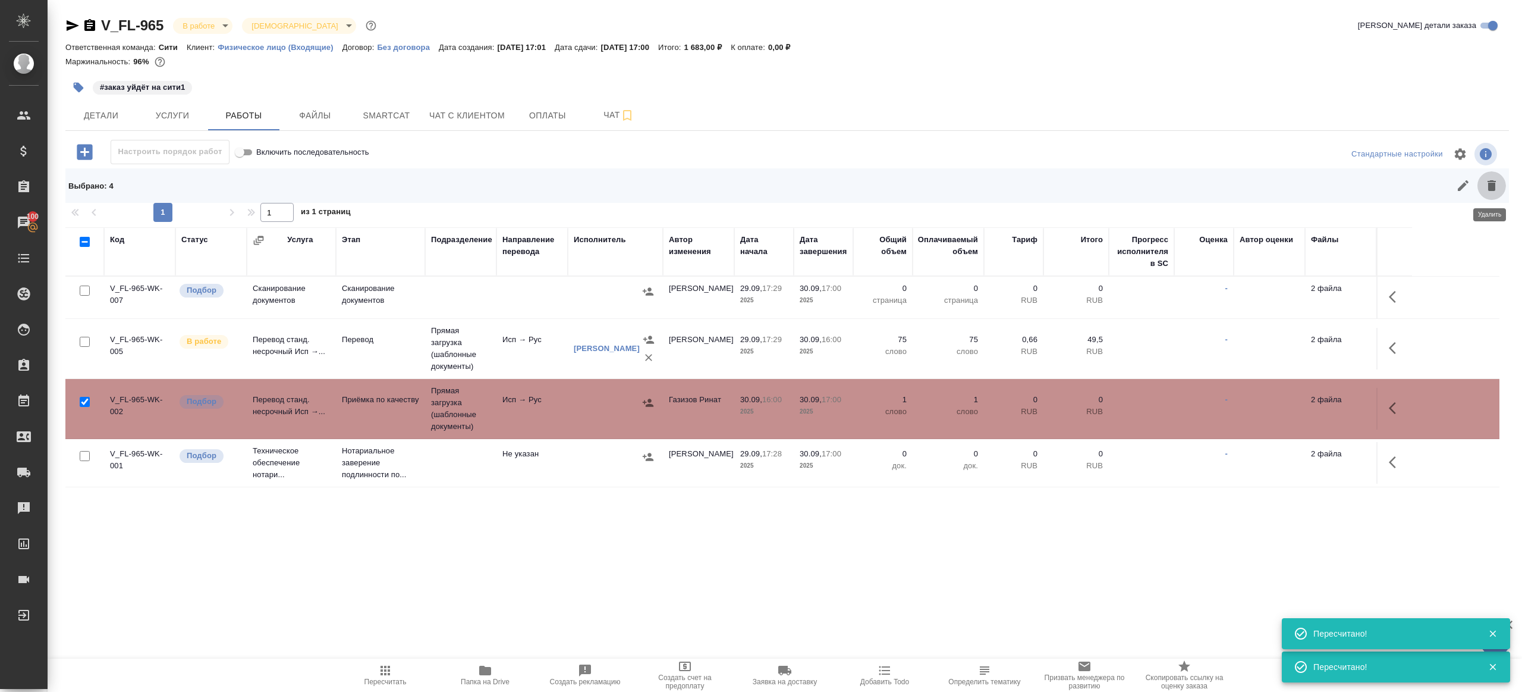
click at [1489, 183] on icon "button" at bounding box center [1492, 185] width 8 height 11
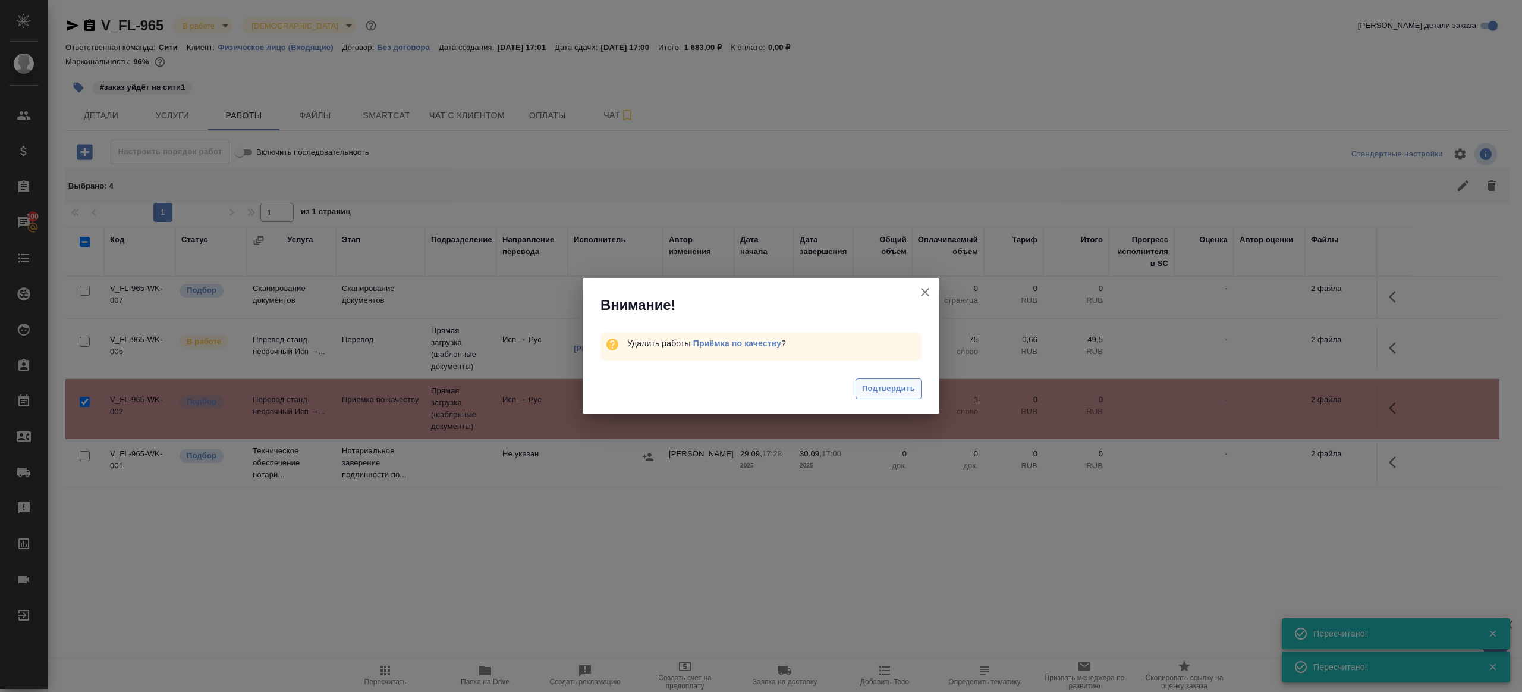
click at [915, 390] on button "Подтвердить" at bounding box center [889, 388] width 66 height 21
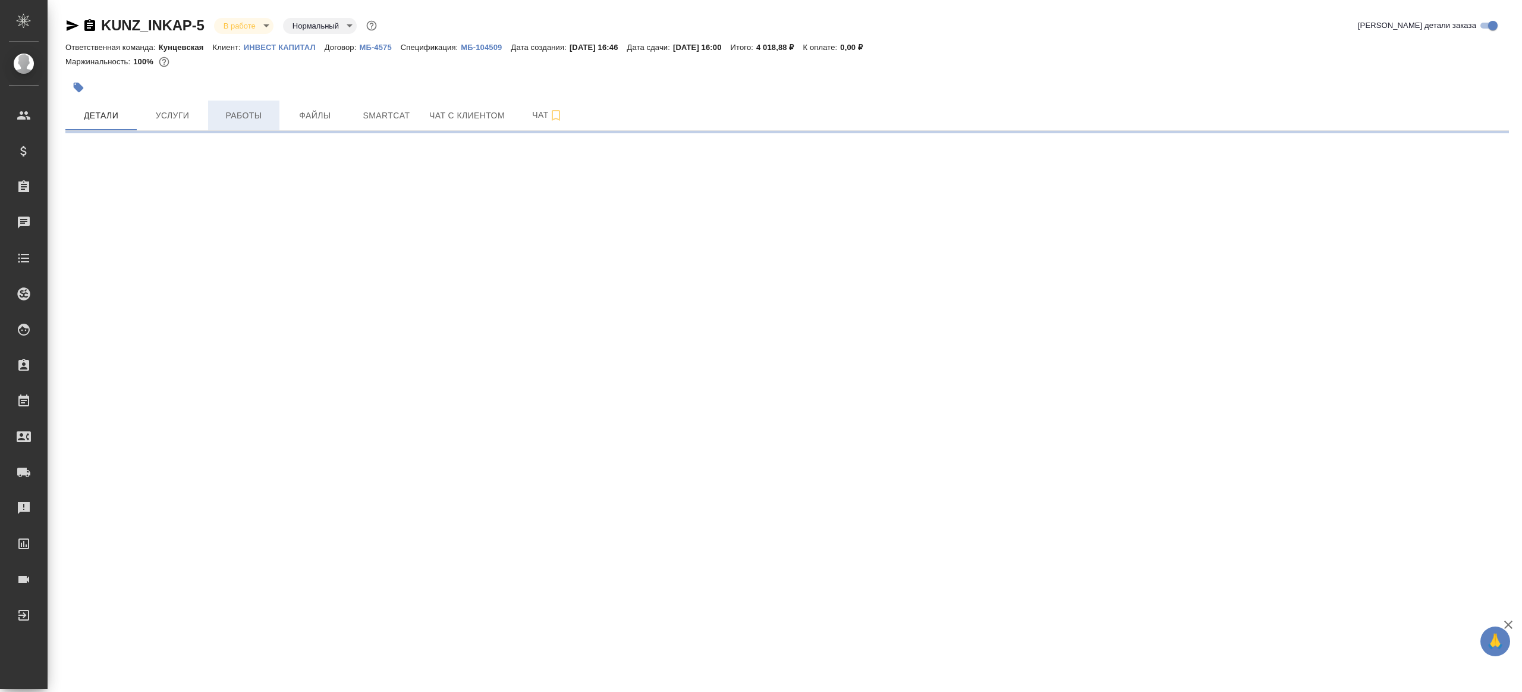
select select "RU"
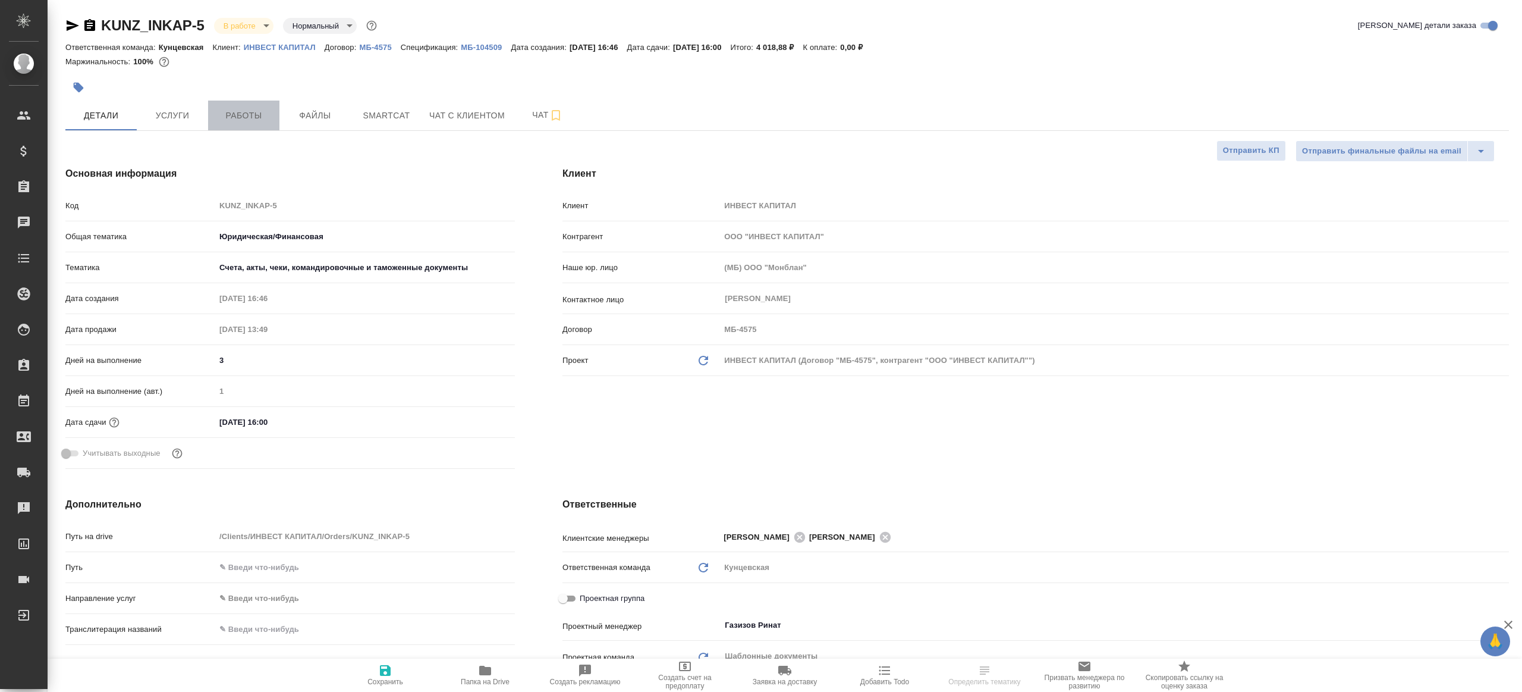
click at [247, 126] on button "Работы" at bounding box center [243, 115] width 71 height 30
type textarea "x"
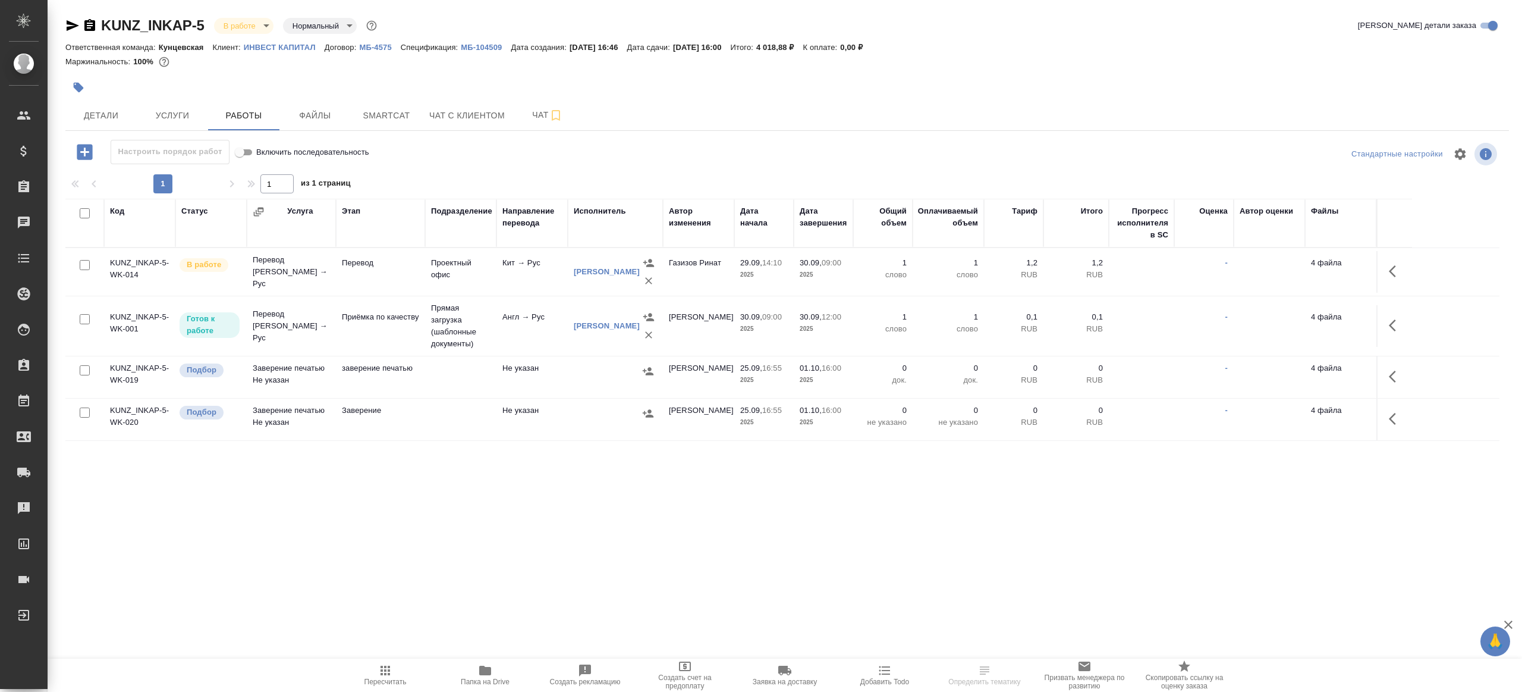
click at [425, 144] on div "Настроить порядок работ Включить последовательность" at bounding box center [305, 152] width 481 height 24
click at [503, 673] on span "Папка на Drive" at bounding box center [485, 674] width 86 height 23
click at [1402, 271] on icon "button" at bounding box center [1396, 271] width 14 height 14
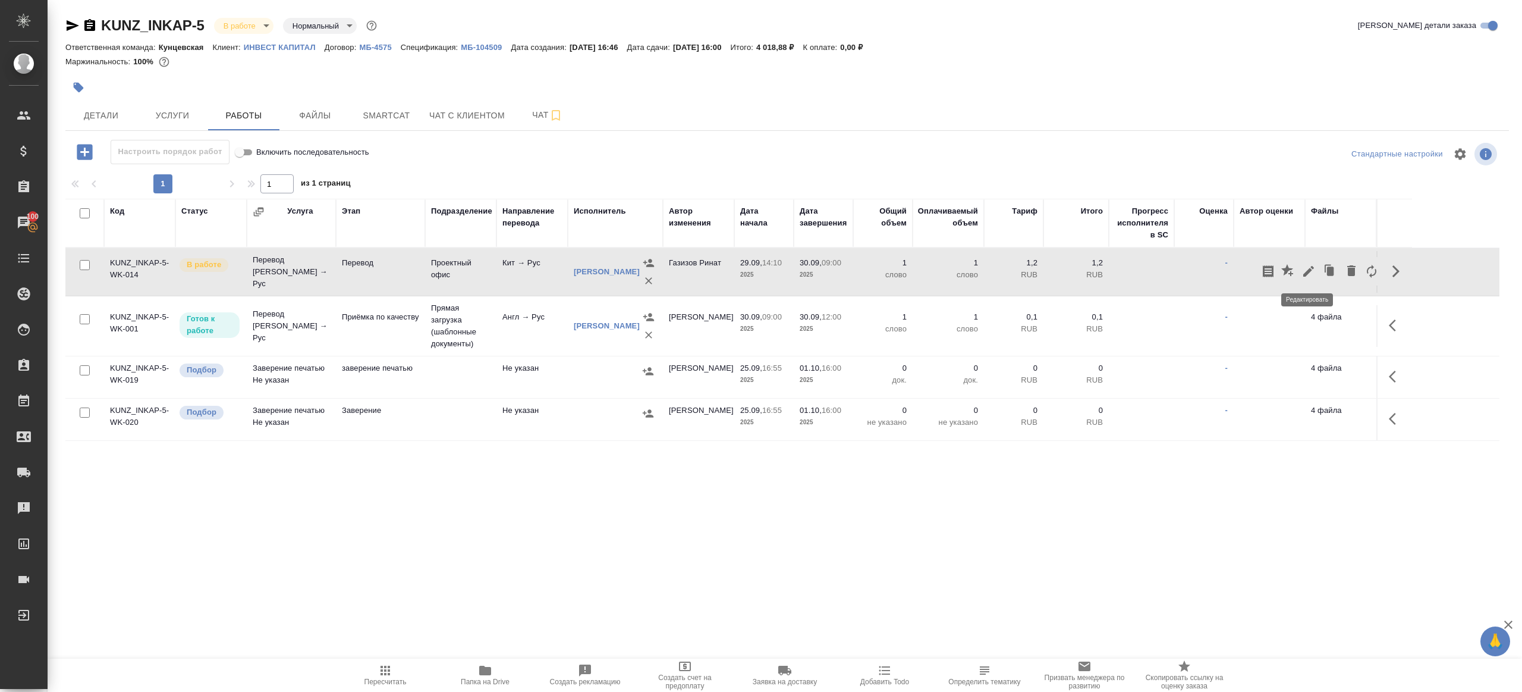
click at [1311, 271] on icon "button" at bounding box center [1309, 271] width 14 height 14
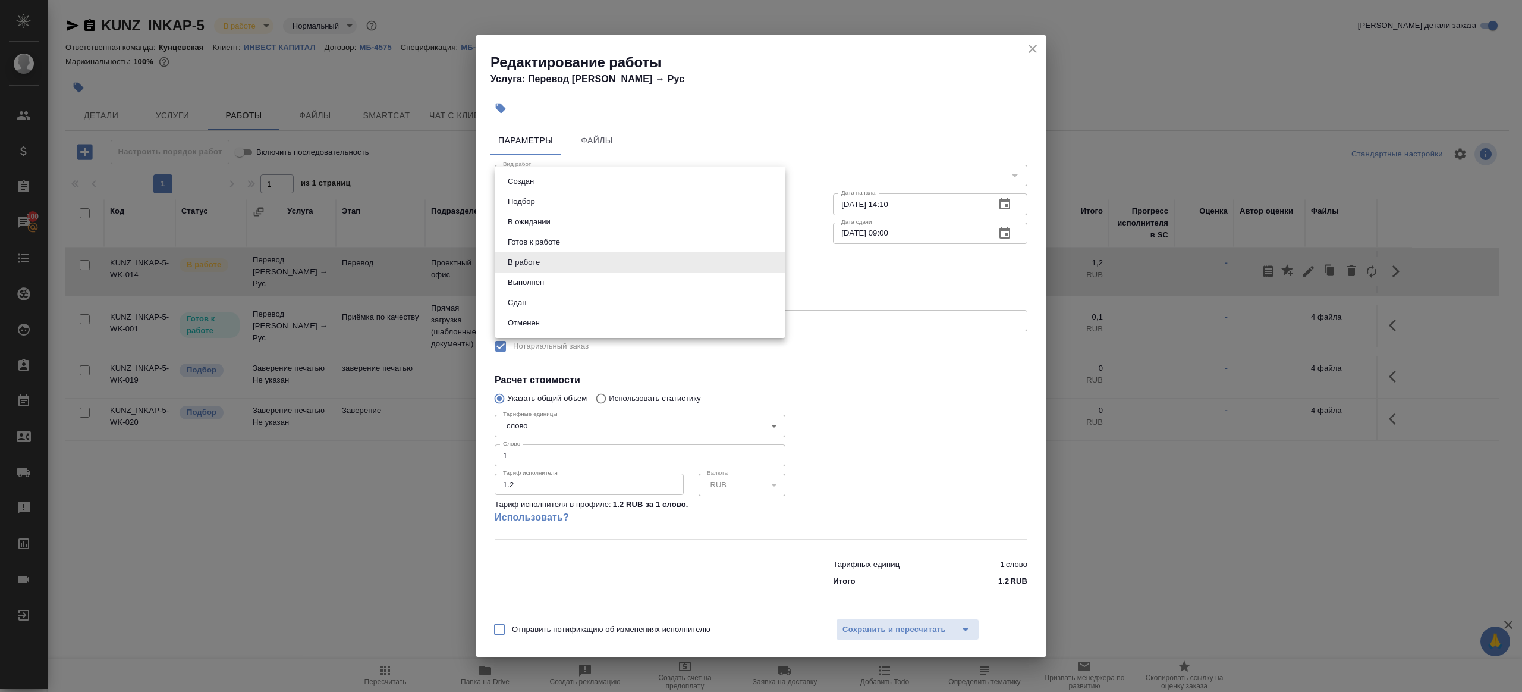
click at [536, 260] on body "🙏 .cls-1 fill:#fff; AWATERA Gazizov Rinat Клиенты Спецификации Заказы 100 Чаты …" at bounding box center [761, 346] width 1522 height 692
click at [541, 297] on li "Сдан" at bounding box center [640, 303] width 291 height 20
type input "closed"
drag, startPoint x: 534, startPoint y: 455, endPoint x: 485, endPoint y: 458, distance: 48.9
click at [485, 458] on div "Параметры Файлы Вид работ Перевод Вид работ Направление перевода кит-рус Направ…" at bounding box center [761, 366] width 571 height 490
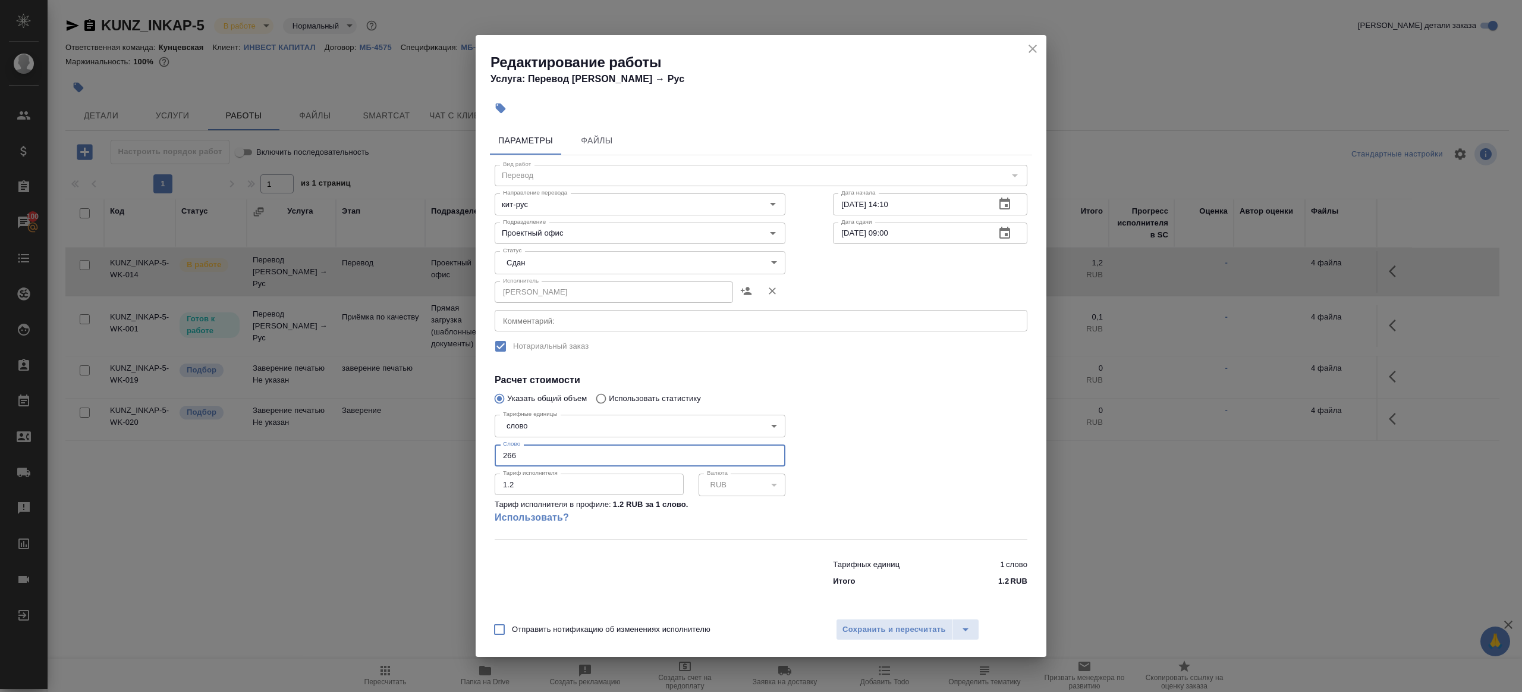
type input "266"
click at [941, 422] on div at bounding box center [930, 474] width 242 height 177
click at [884, 629] on span "Сохранить и пересчитать" at bounding box center [894, 630] width 103 height 14
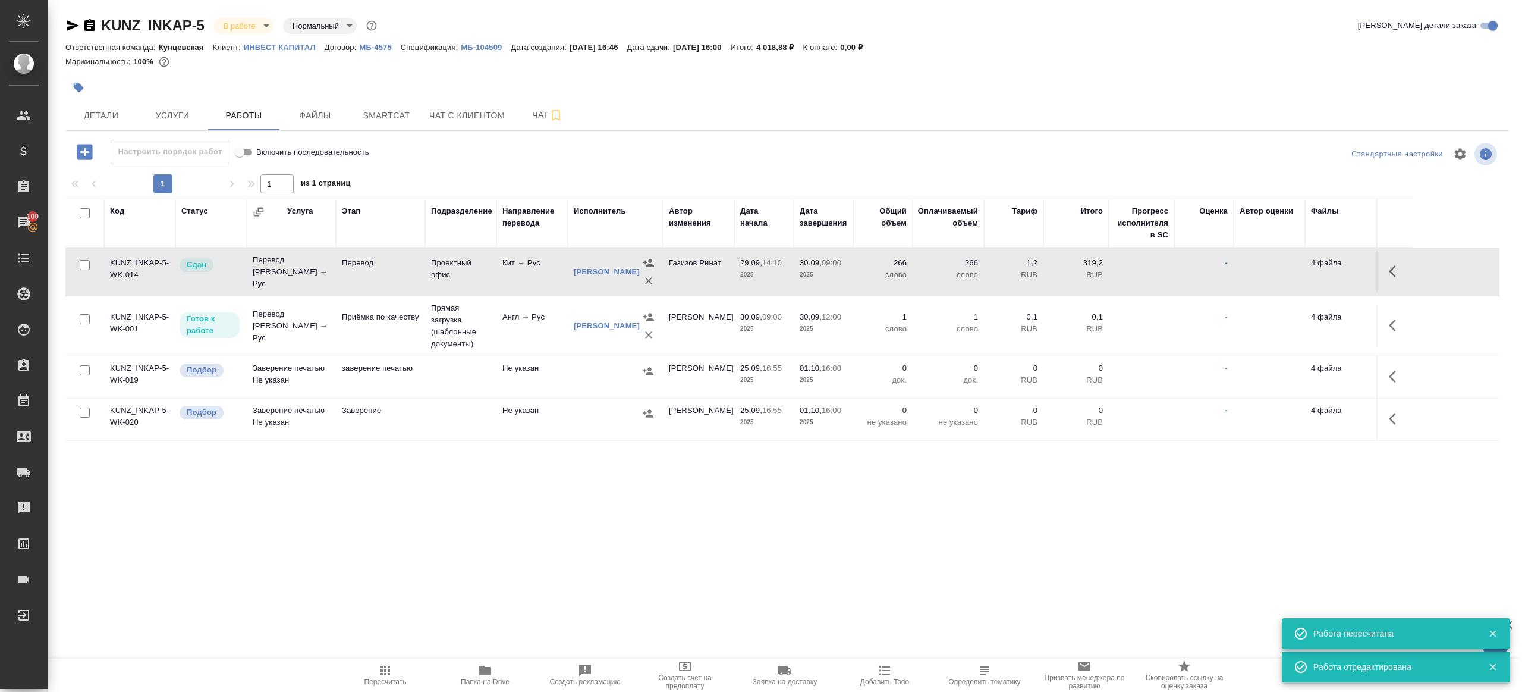
click at [395, 667] on span "Пересчитать" at bounding box center [386, 674] width 86 height 23
click at [394, 666] on span "Пересчитать" at bounding box center [386, 674] width 86 height 23
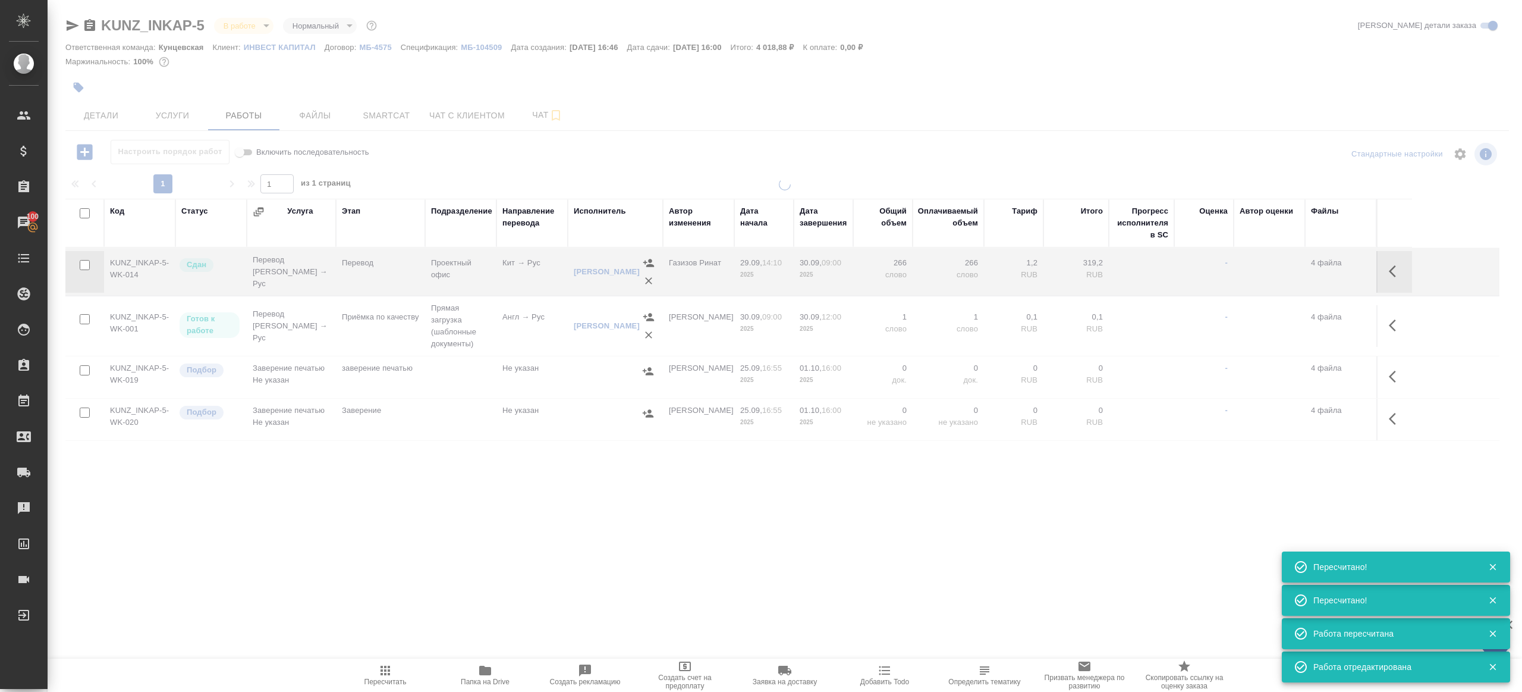
click at [567, 551] on div ".cls-1 fill:#fff; AWATERA Gazizov Rinat Клиенты Спецификации Заказы 100 Чаты To…" at bounding box center [761, 346] width 1522 height 692
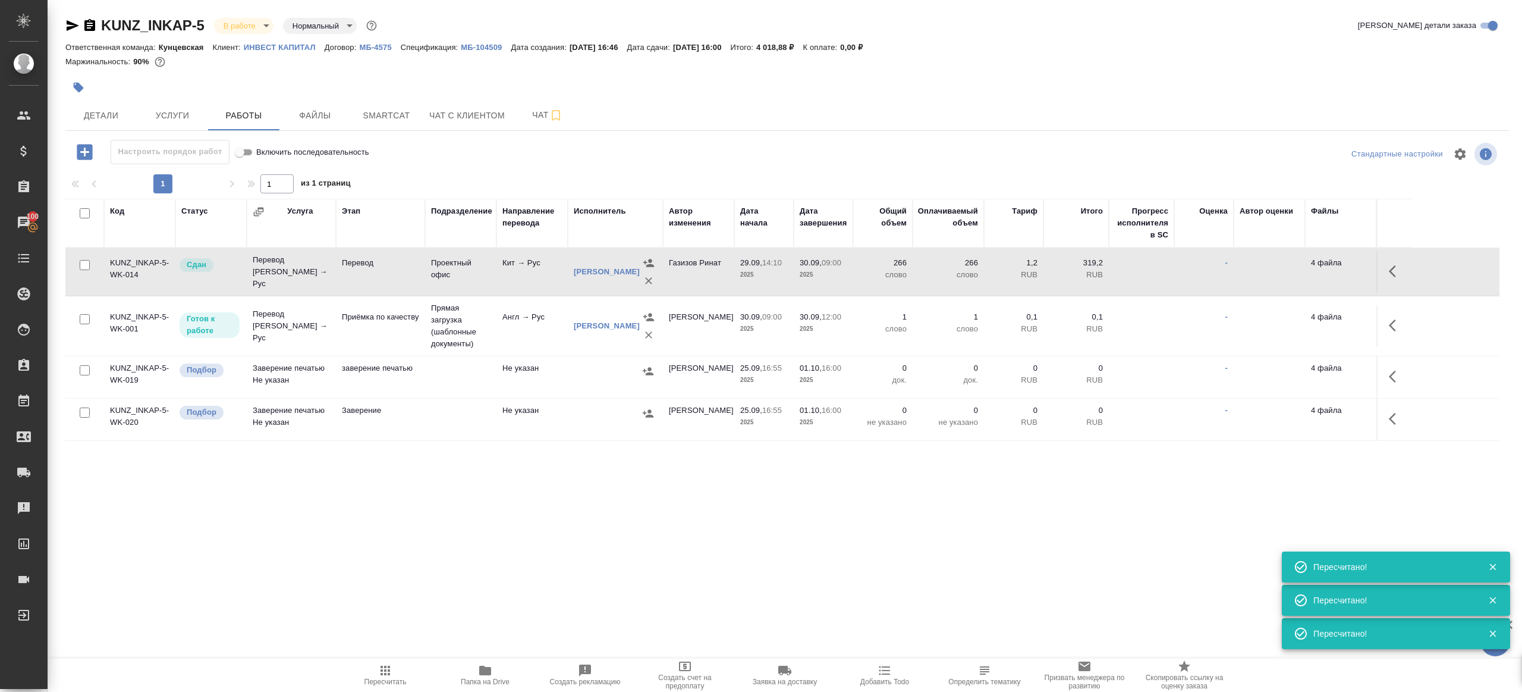
click at [372, 671] on span "Пересчитать" at bounding box center [386, 674] width 86 height 23
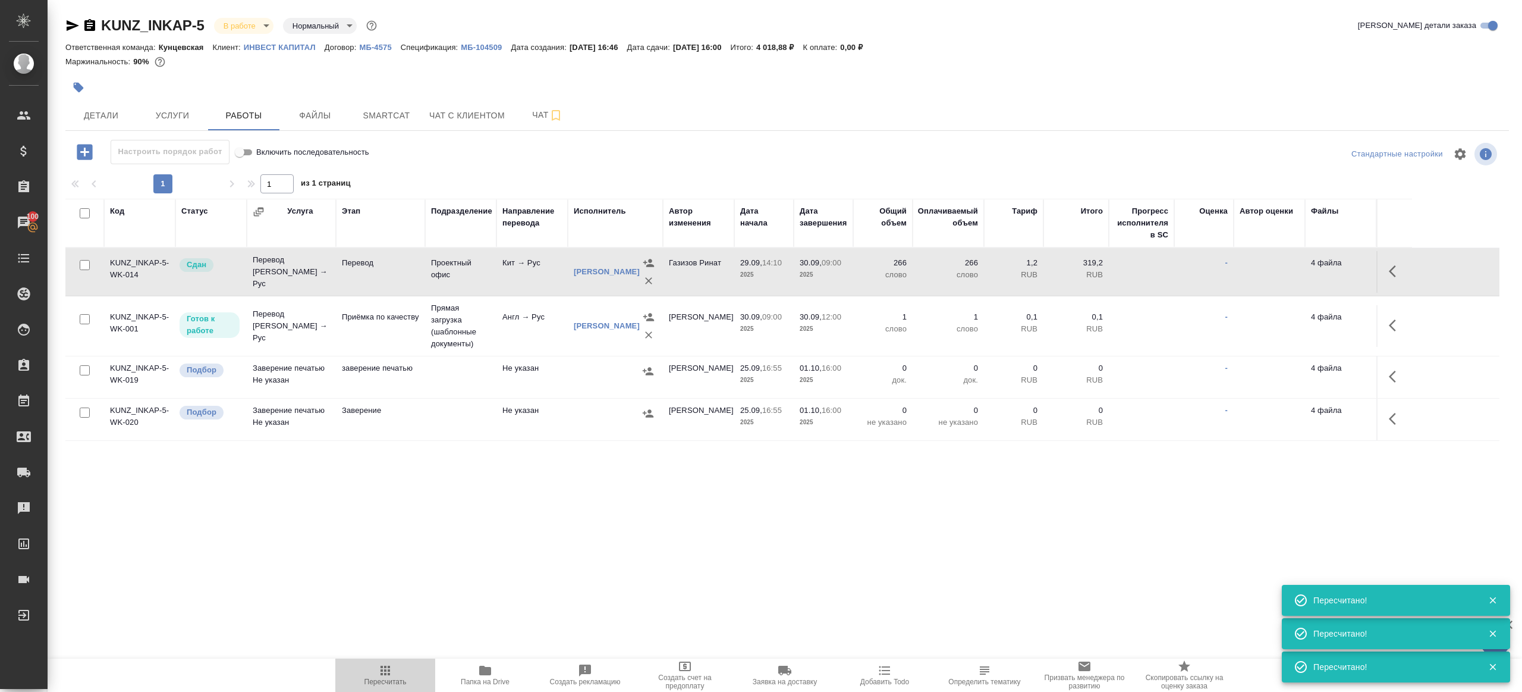
click at [372, 671] on span "Пересчитать" at bounding box center [386, 674] width 86 height 23
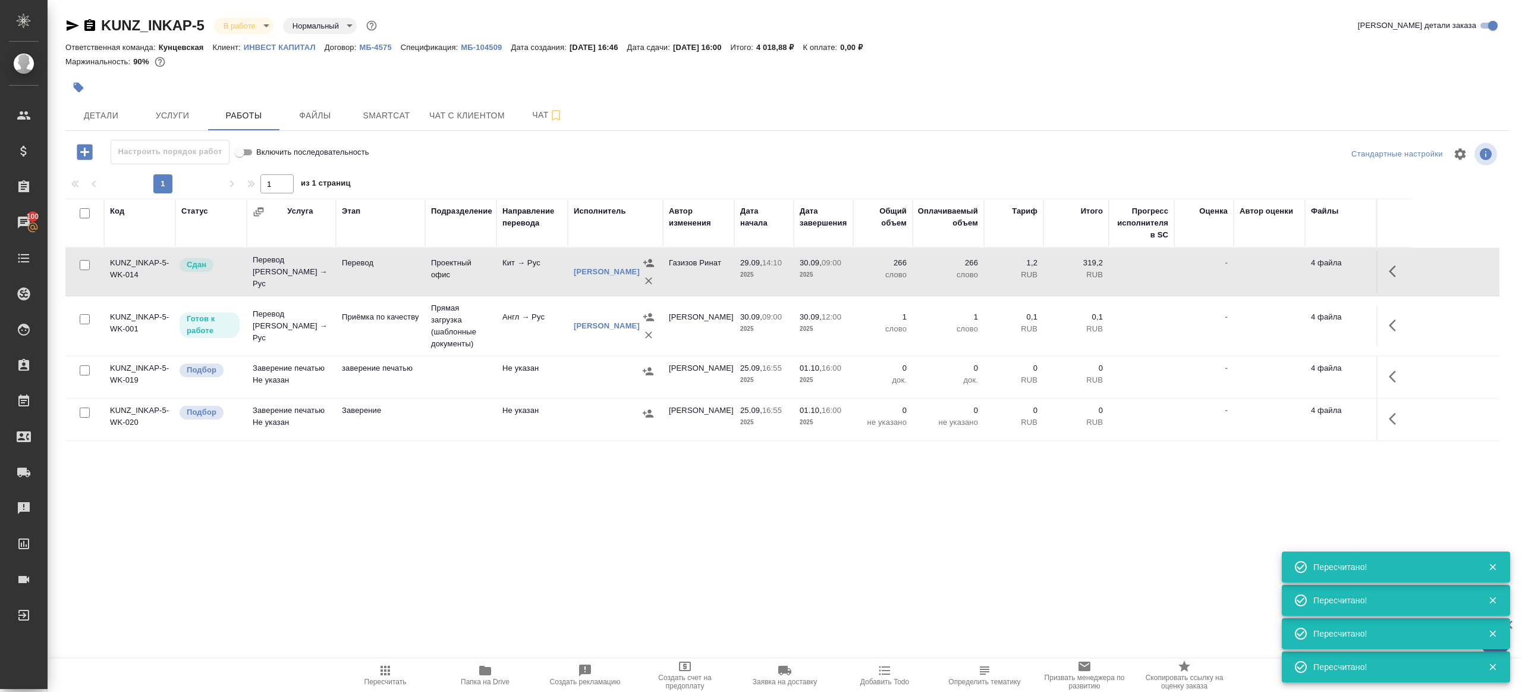
click at [372, 671] on span "Пересчитать" at bounding box center [386, 674] width 86 height 23
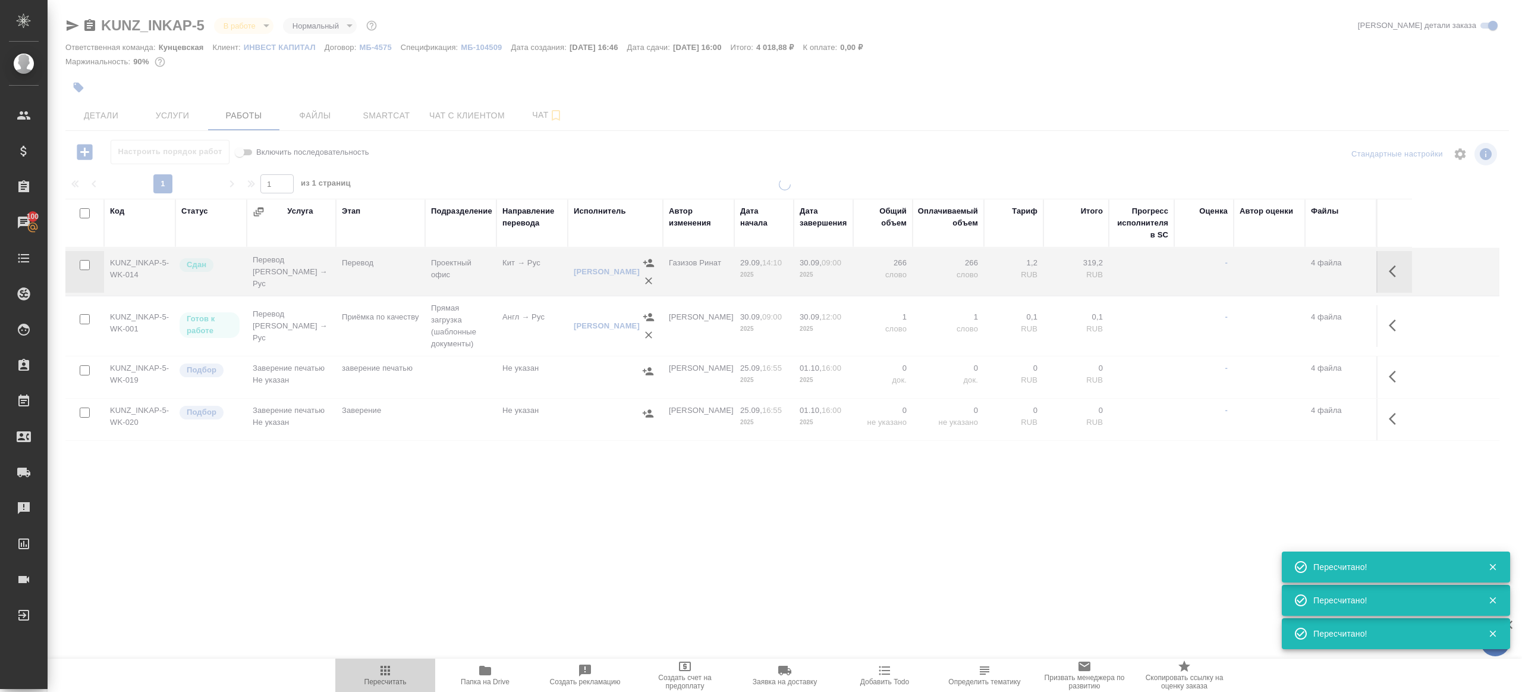
click at [372, 671] on span "Пересчитать" at bounding box center [386, 674] width 86 height 23
click at [524, 585] on div ".cls-1 fill:#fff; AWATERA Gazizov Rinat Клиенты Спецификации Заказы 100 Чаты To…" at bounding box center [761, 346] width 1522 height 692
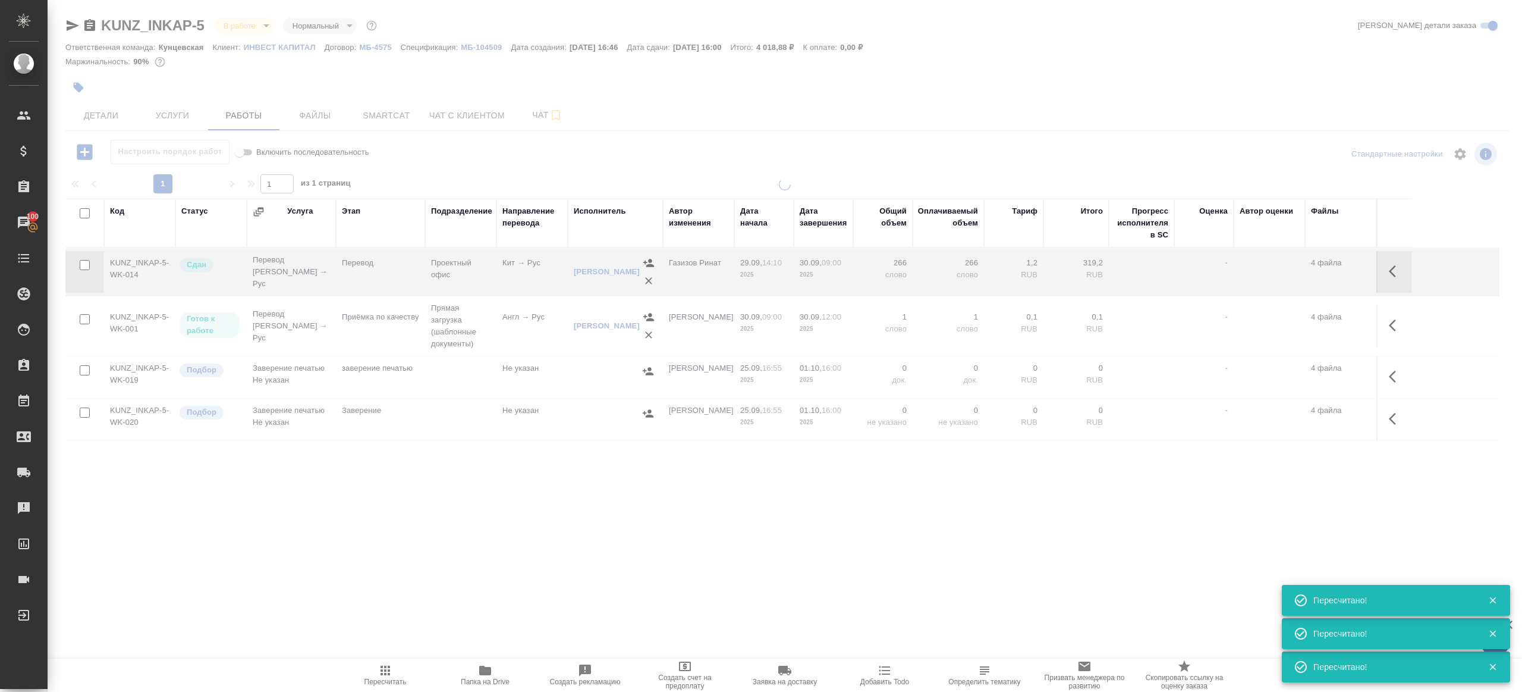
click at [384, 679] on span "Пересчитать" at bounding box center [386, 681] width 42 height 8
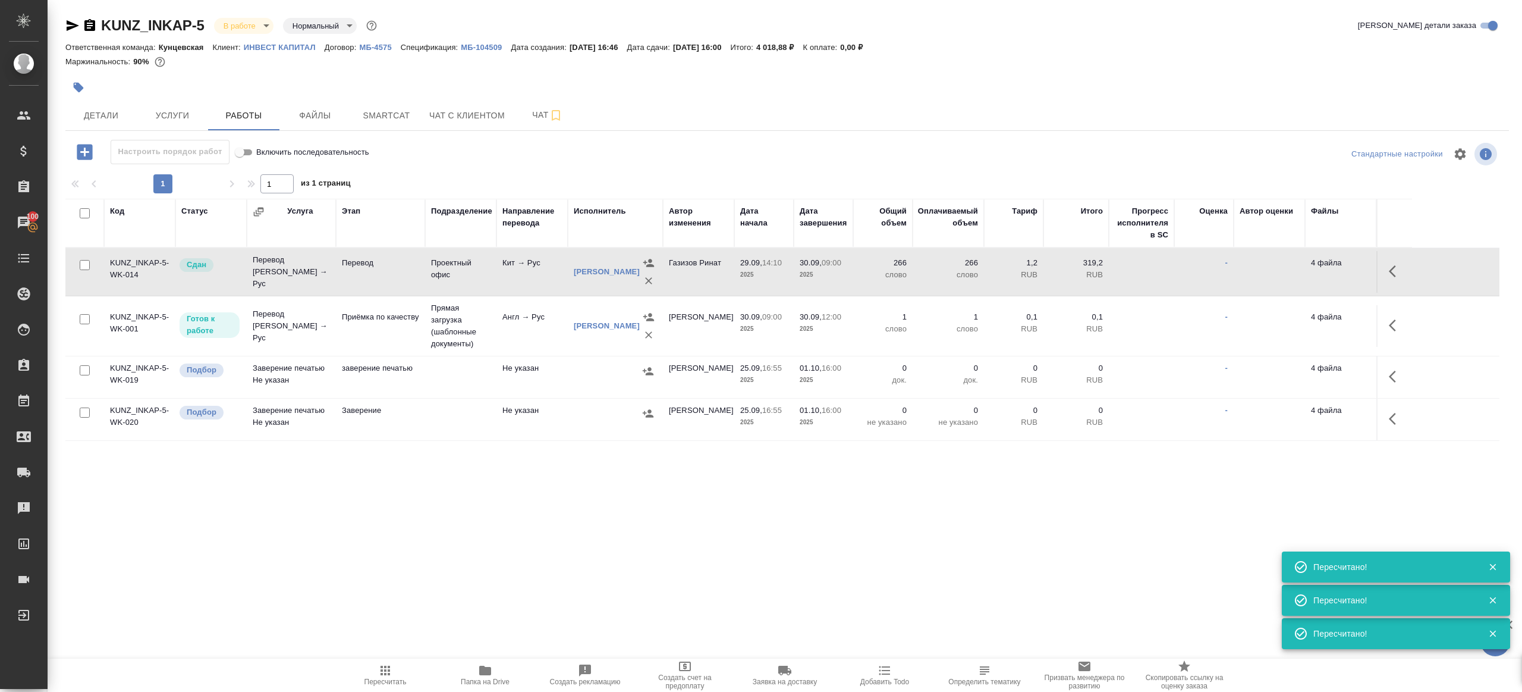
click at [384, 679] on span "Пересчитать" at bounding box center [386, 681] width 42 height 8
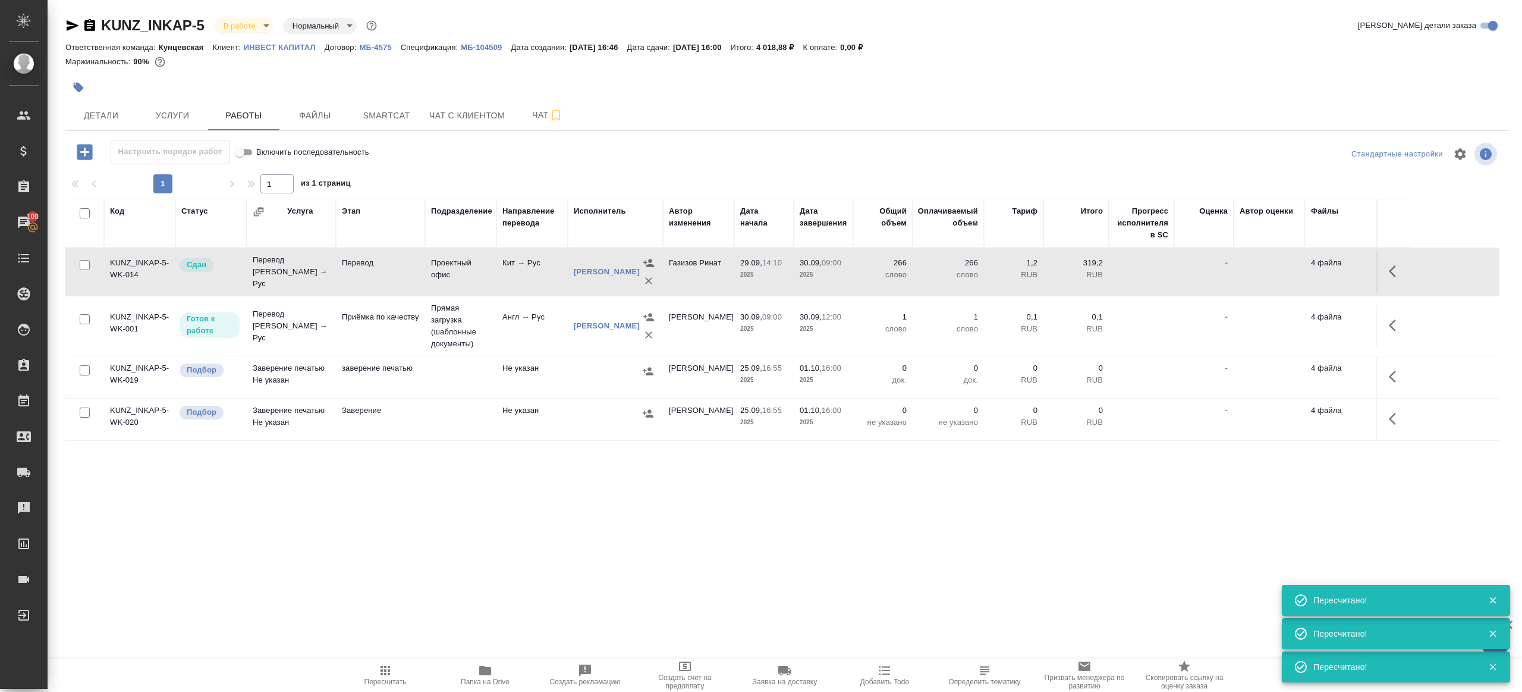
click at [610, 610] on div ".cls-1 fill:#fff; AWATERA Gazizov Rinat Клиенты Спецификации Заказы 100 Чаты To…" at bounding box center [761, 346] width 1522 height 692
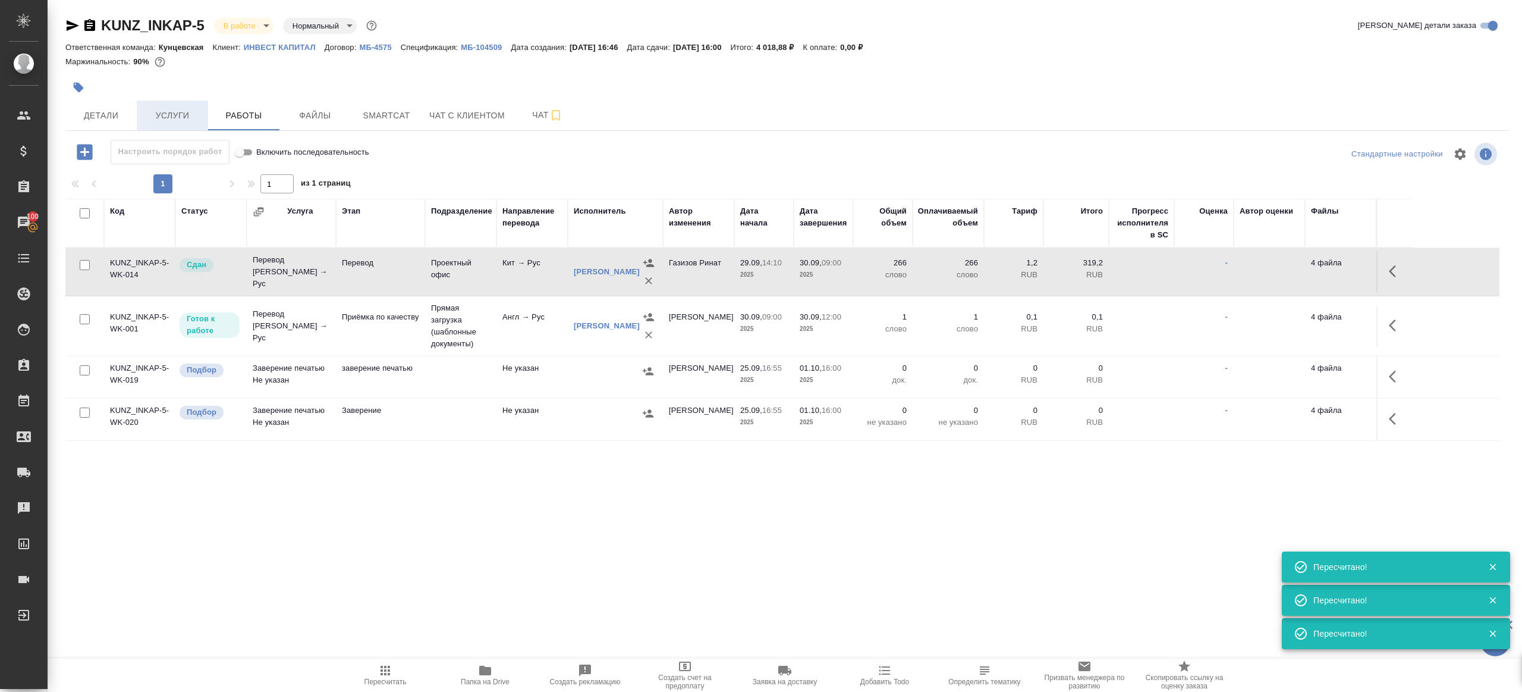
click at [176, 113] on span "Услуги" at bounding box center [172, 115] width 57 height 15
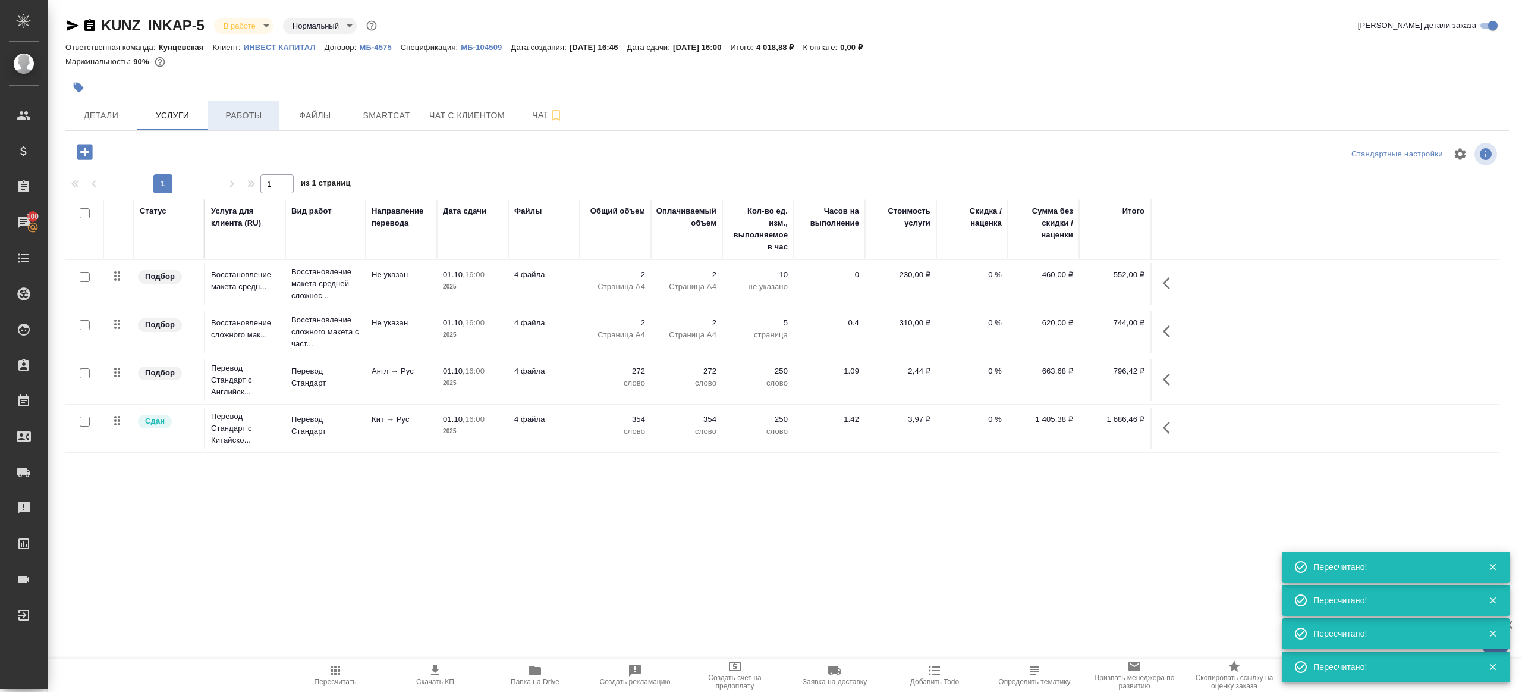
click at [250, 125] on button "Работы" at bounding box center [243, 115] width 71 height 30
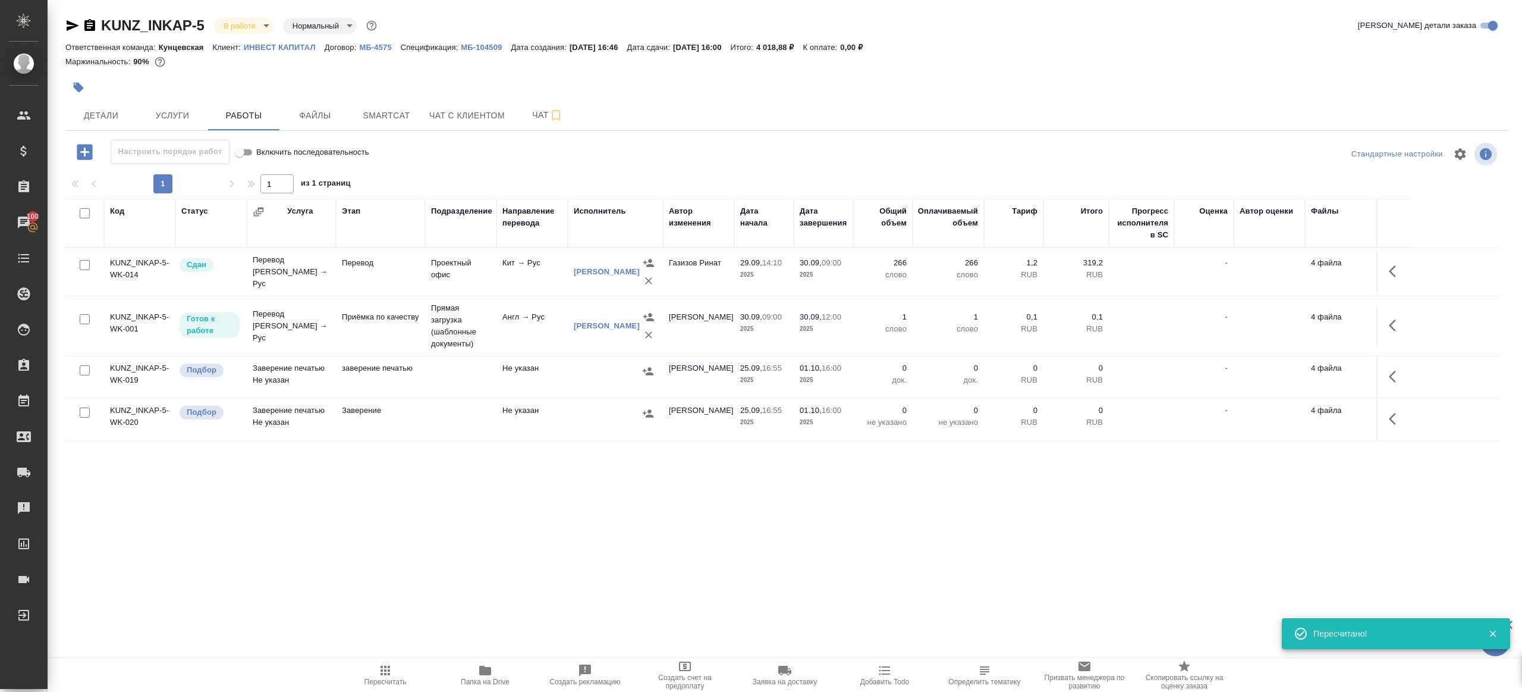
click at [377, 672] on span "Пересчитать" at bounding box center [386, 674] width 86 height 23
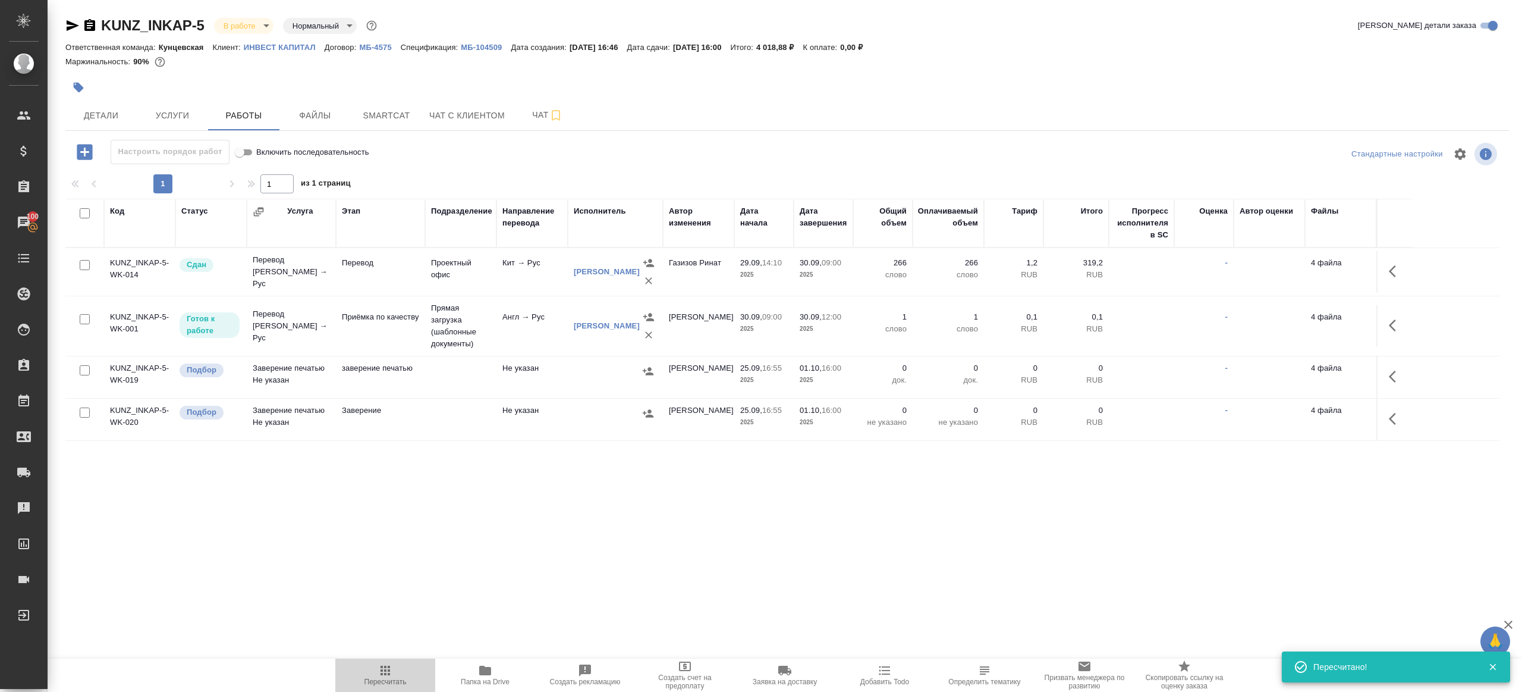
click at [377, 672] on span "Пересчитать" at bounding box center [386, 674] width 86 height 23
drag, startPoint x: 494, startPoint y: 589, endPoint x: 514, endPoint y: 576, distance: 24.3
click at [494, 588] on div ".cls-1 fill:#fff; AWATERA Gazizov Rinat Клиенты Спецификации Заказы 100 Чаты To…" at bounding box center [761, 346] width 1522 height 692
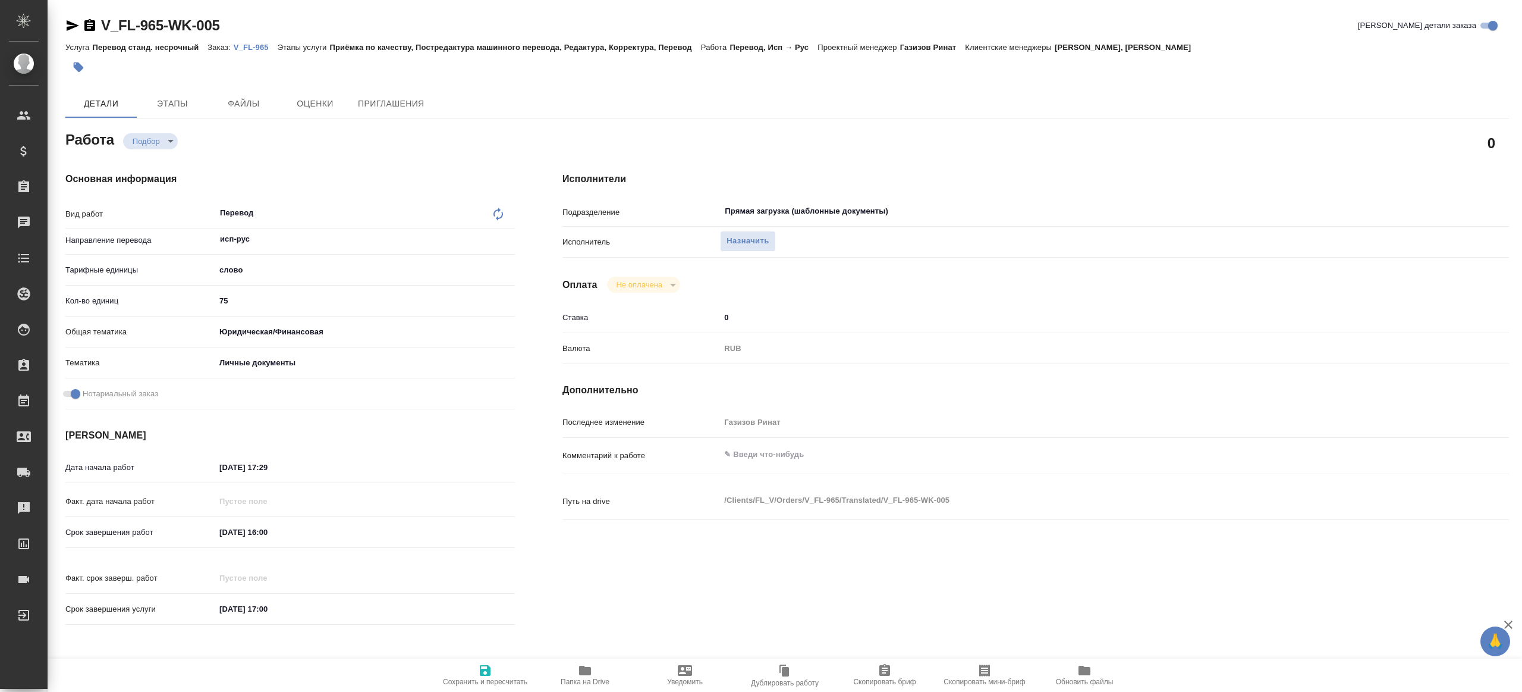
type textarea "x"
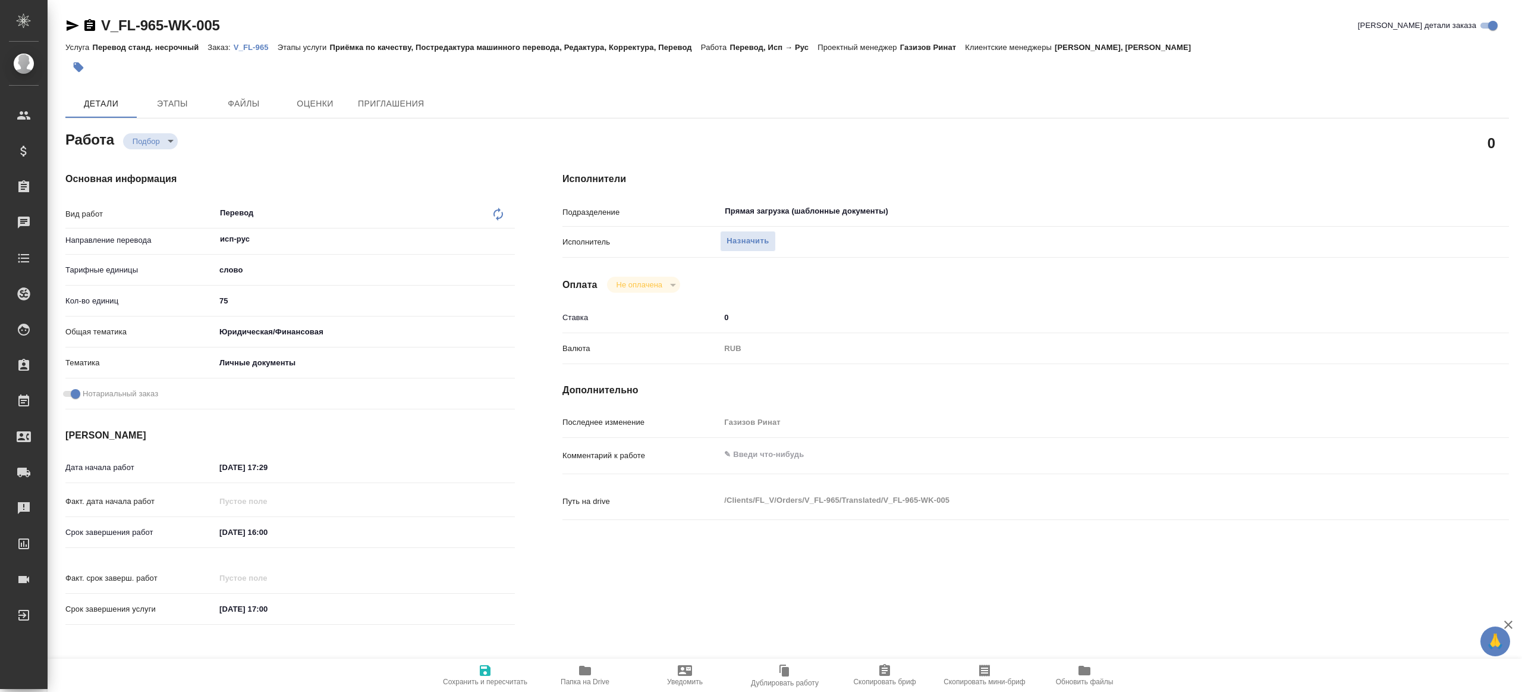
type textarea "x"
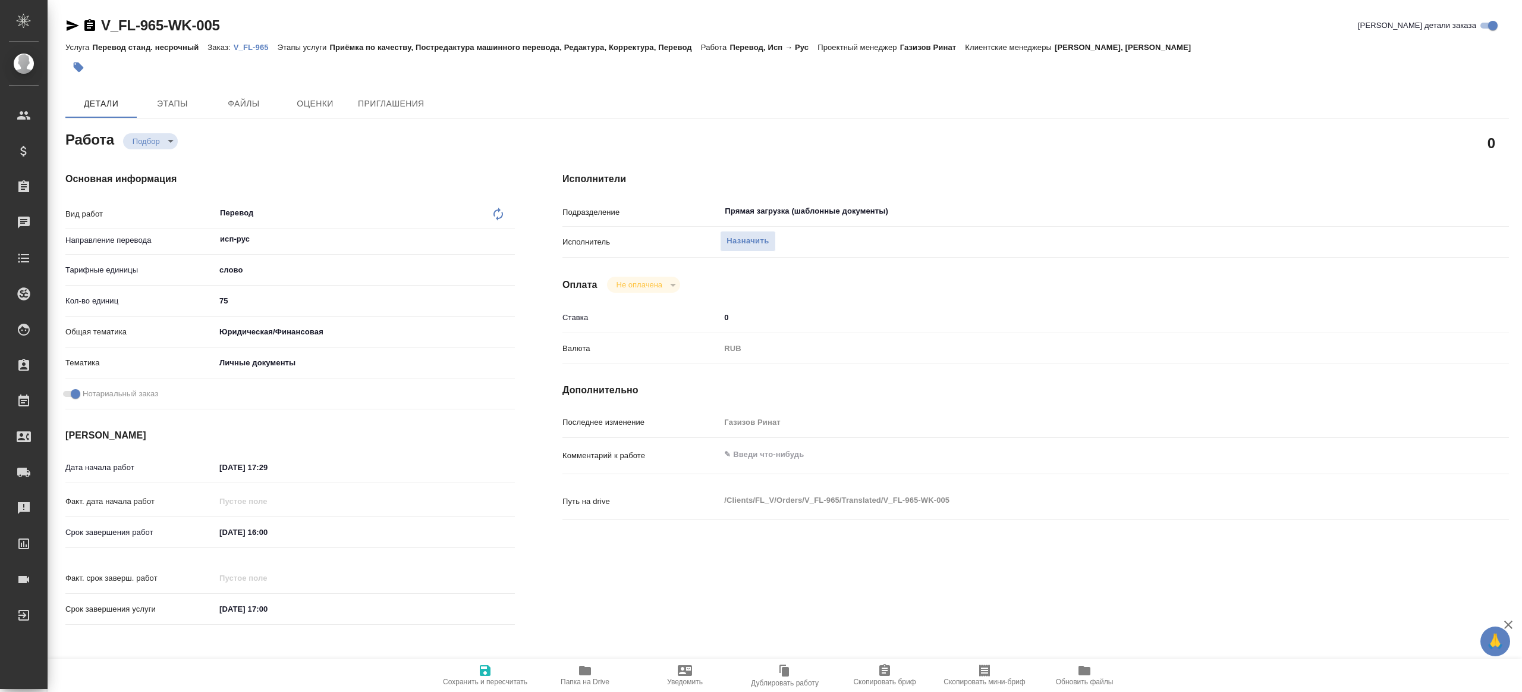
type textarea "x"
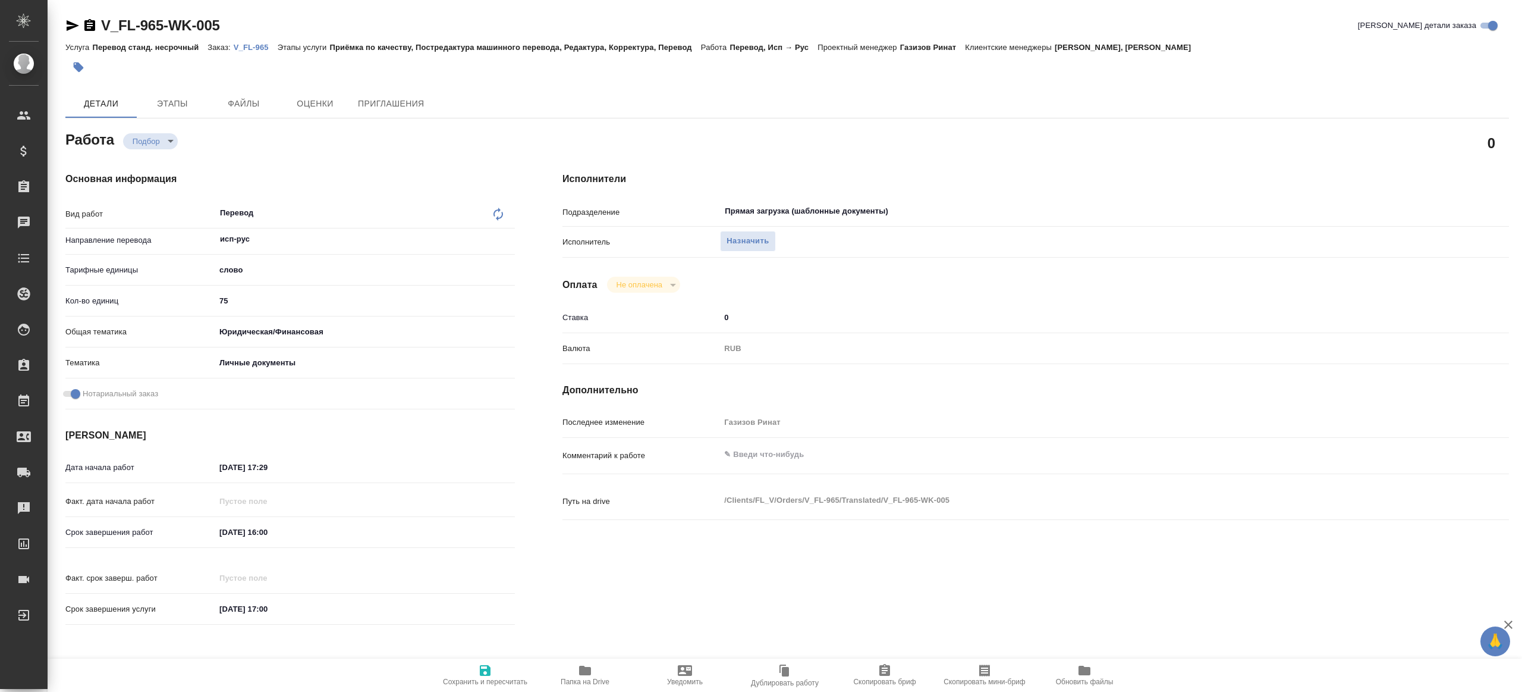
type textarea "x"
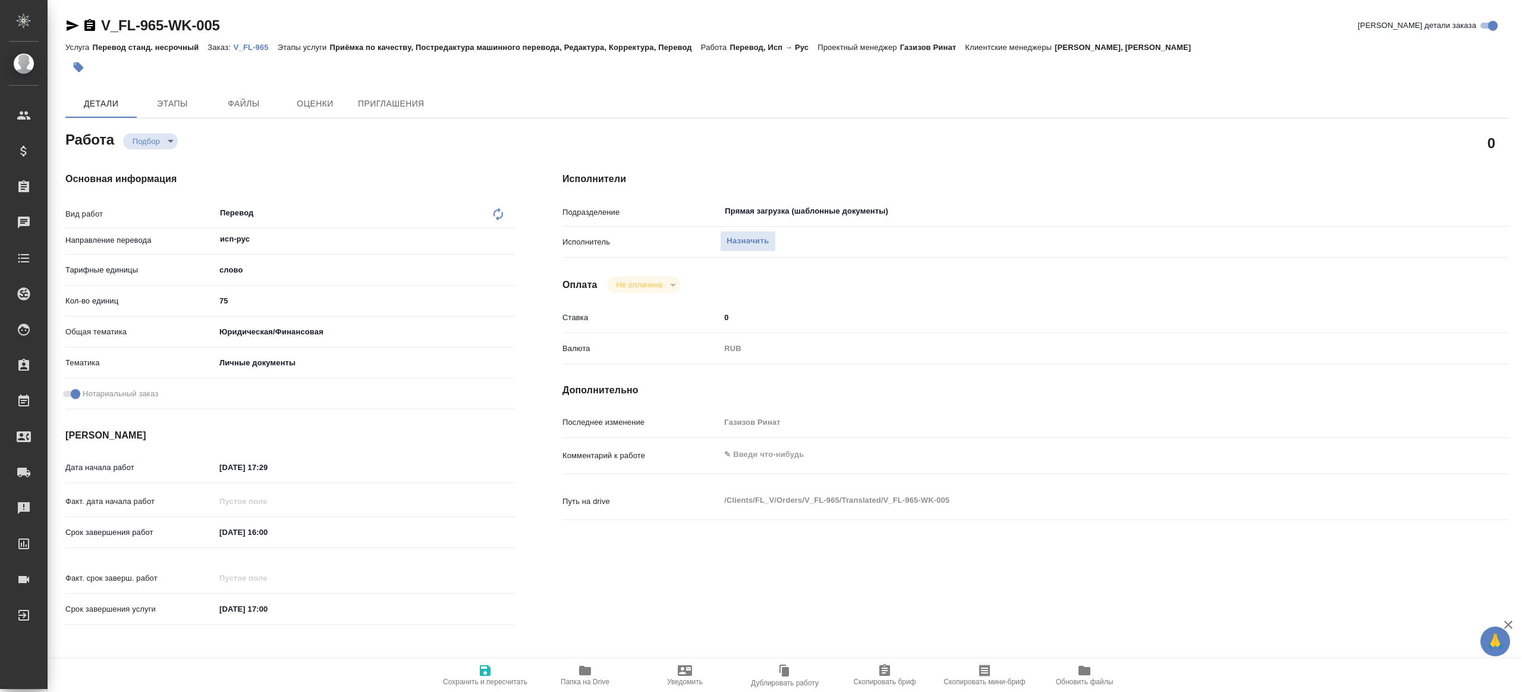
type textarea "x"
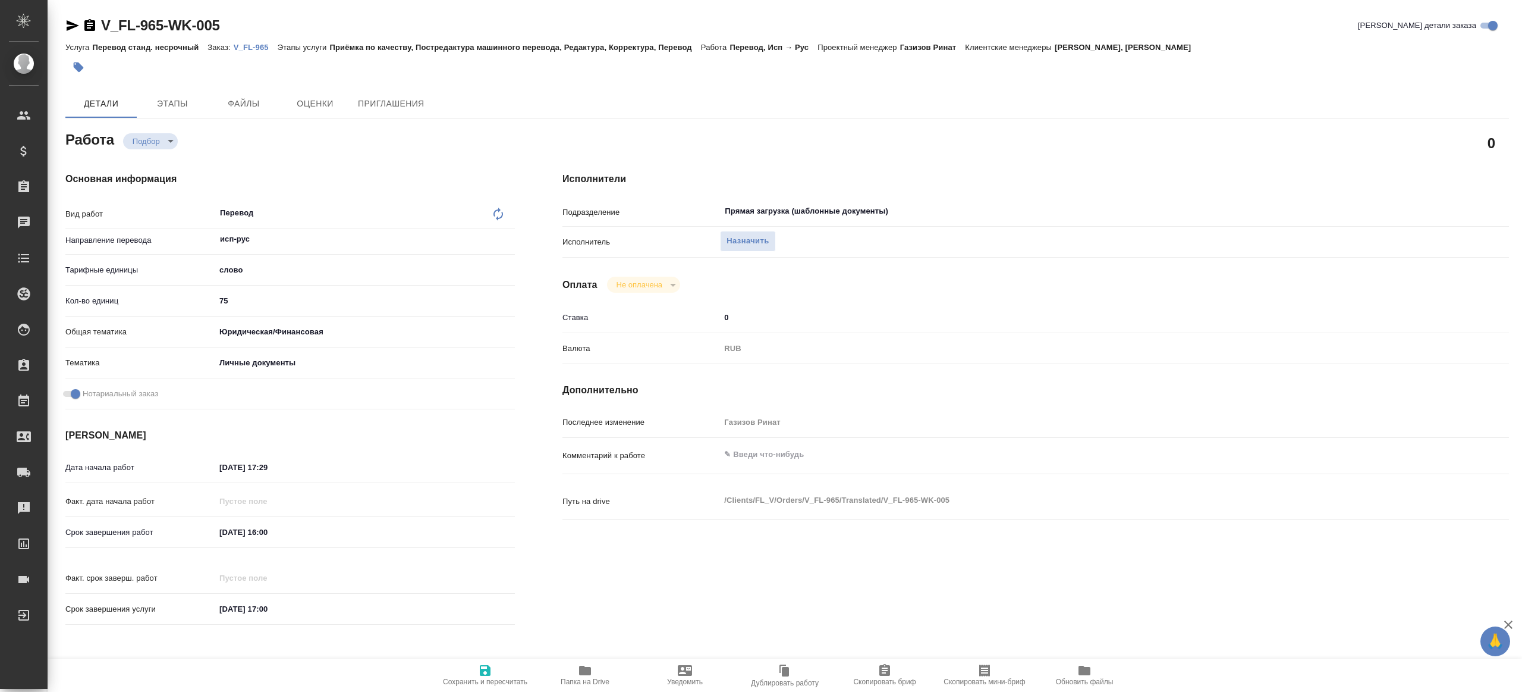
click at [65, 21] on icon "button" at bounding box center [72, 25] width 14 height 14
type textarea "x"
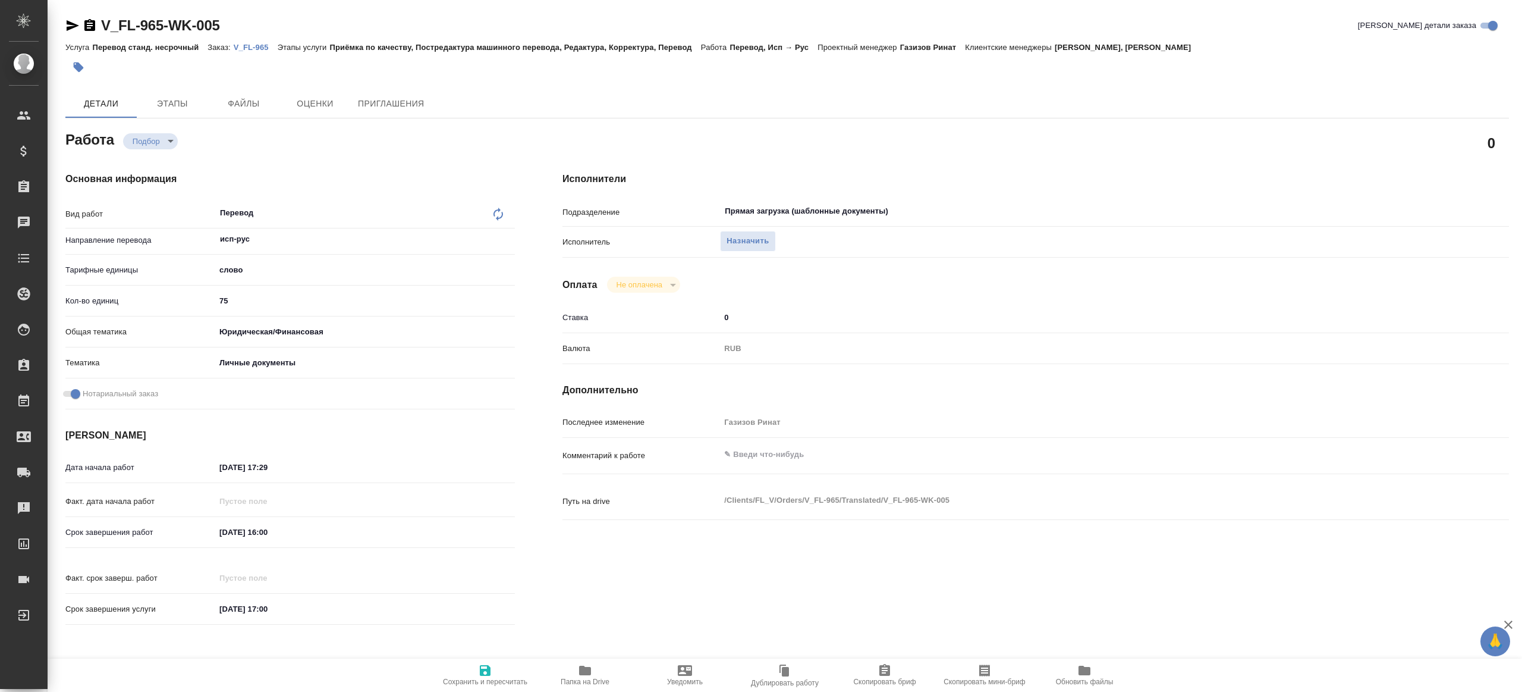
type textarea "x"
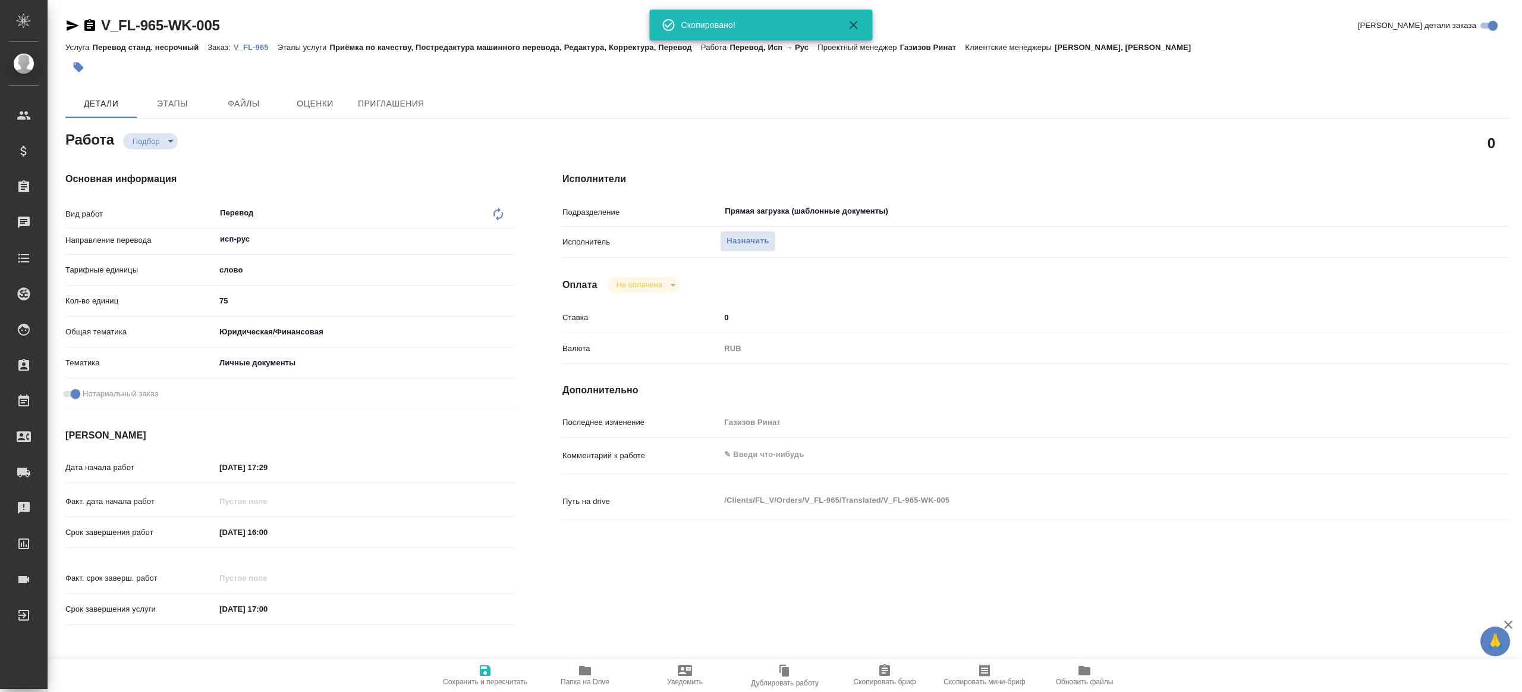
type textarea "x"
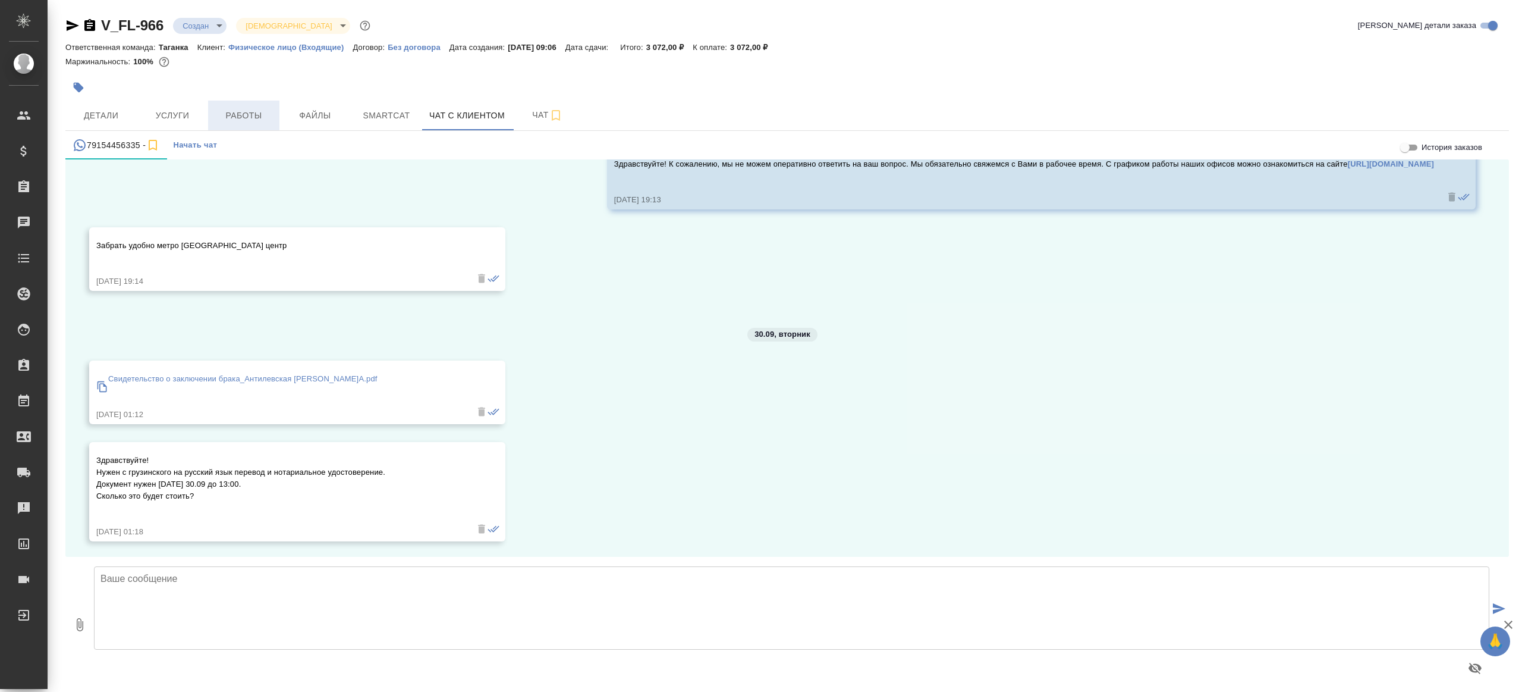
scroll to position [255, 0]
click at [194, 381] on p "Свидетельство о заключении брака_Антилевская [PERSON_NAME]А.pdf" at bounding box center [242, 376] width 269 height 12
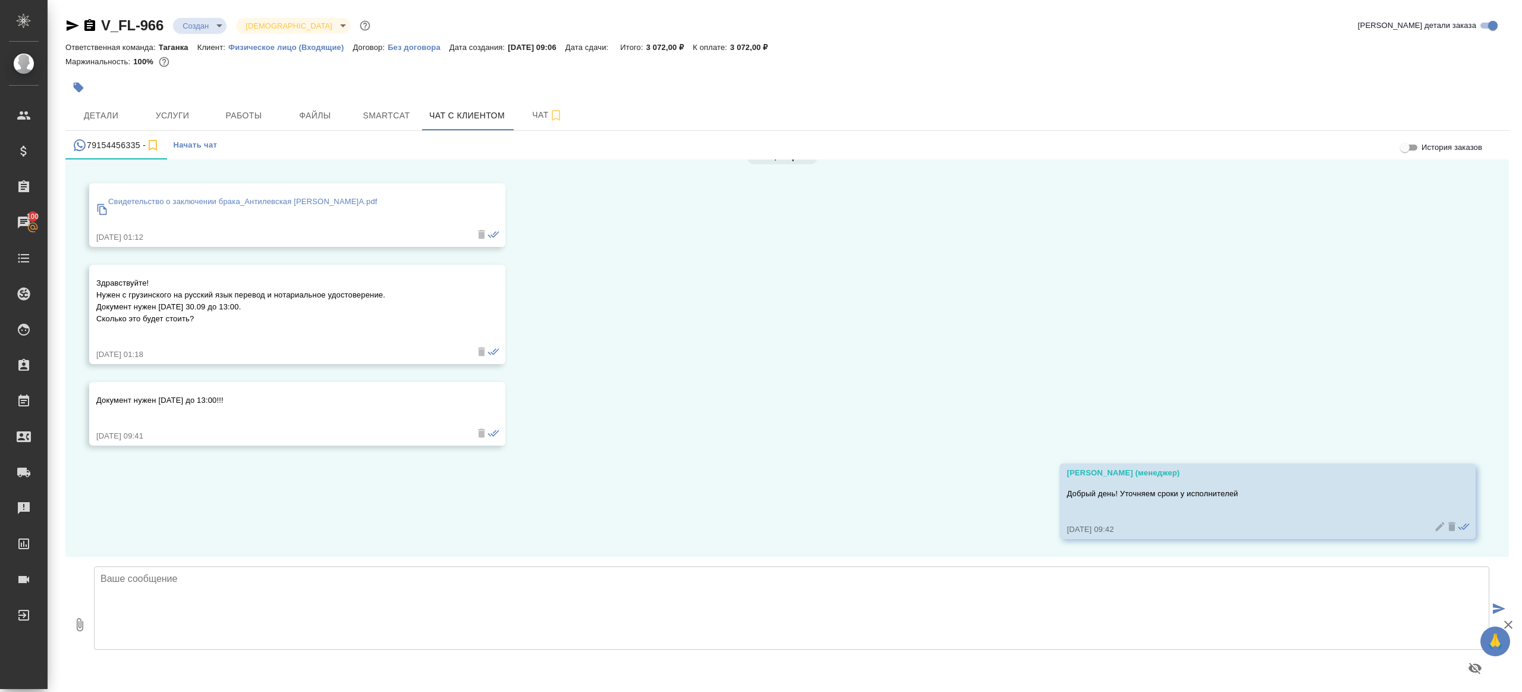
scroll to position [6, 0]
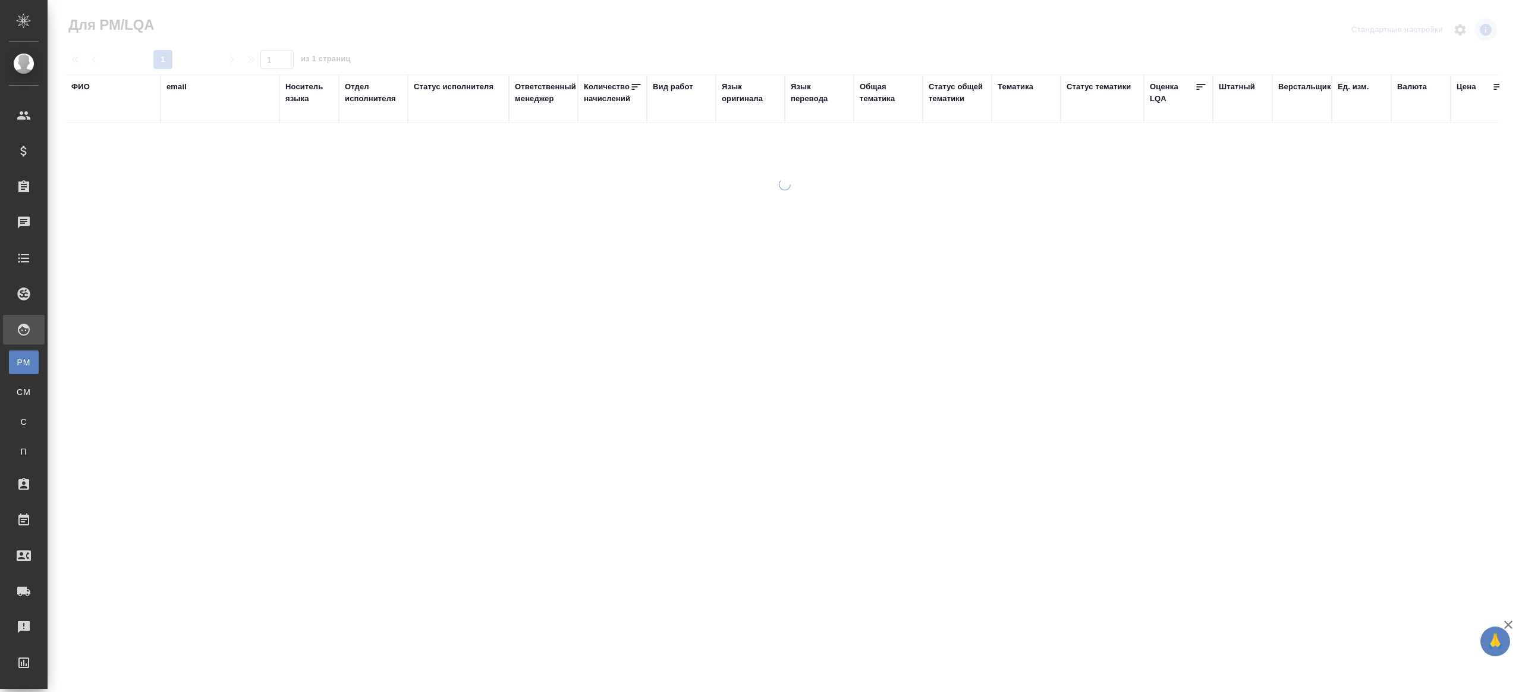
click at [526, 96] on div "Ответственный менеджер" at bounding box center [545, 93] width 61 height 24
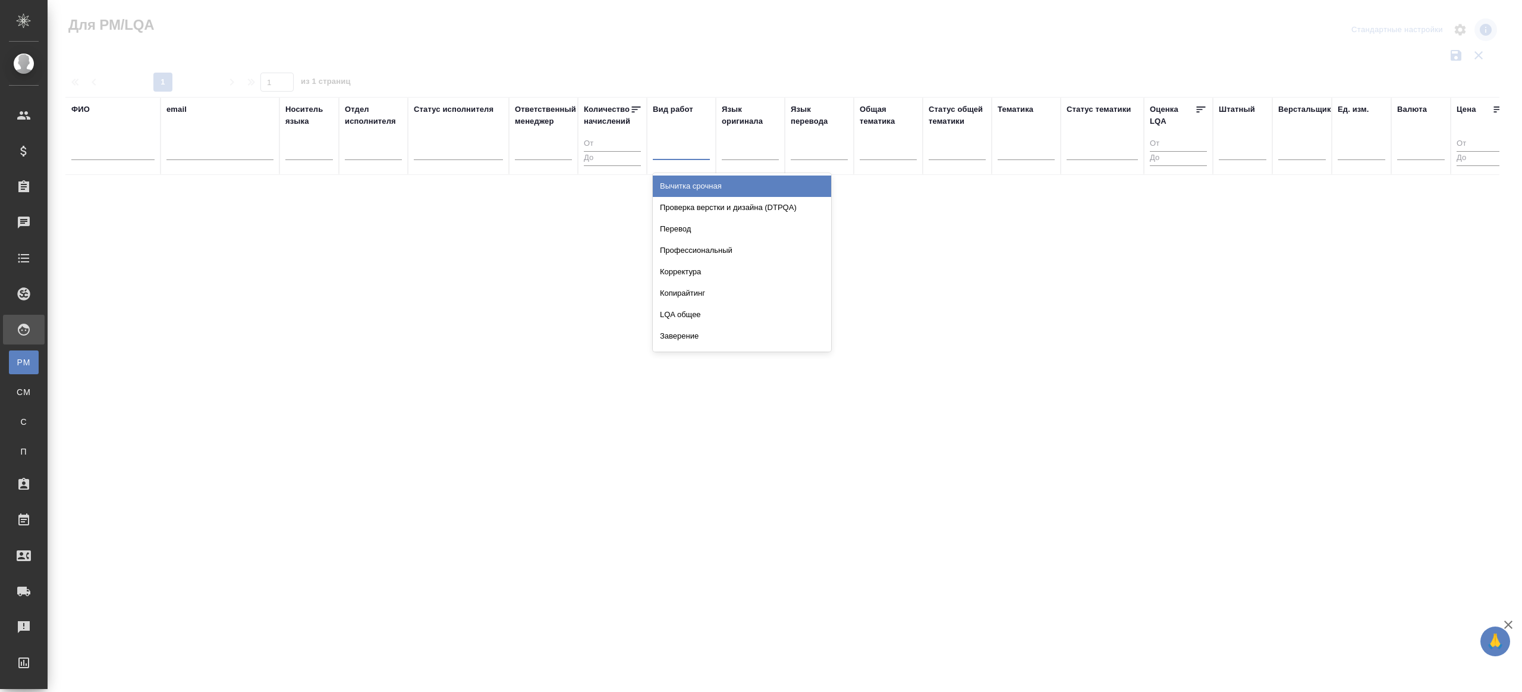
click at [706, 150] on div at bounding box center [681, 148] width 57 height 17
click at [748, 150] on div at bounding box center [750, 148] width 57 height 17
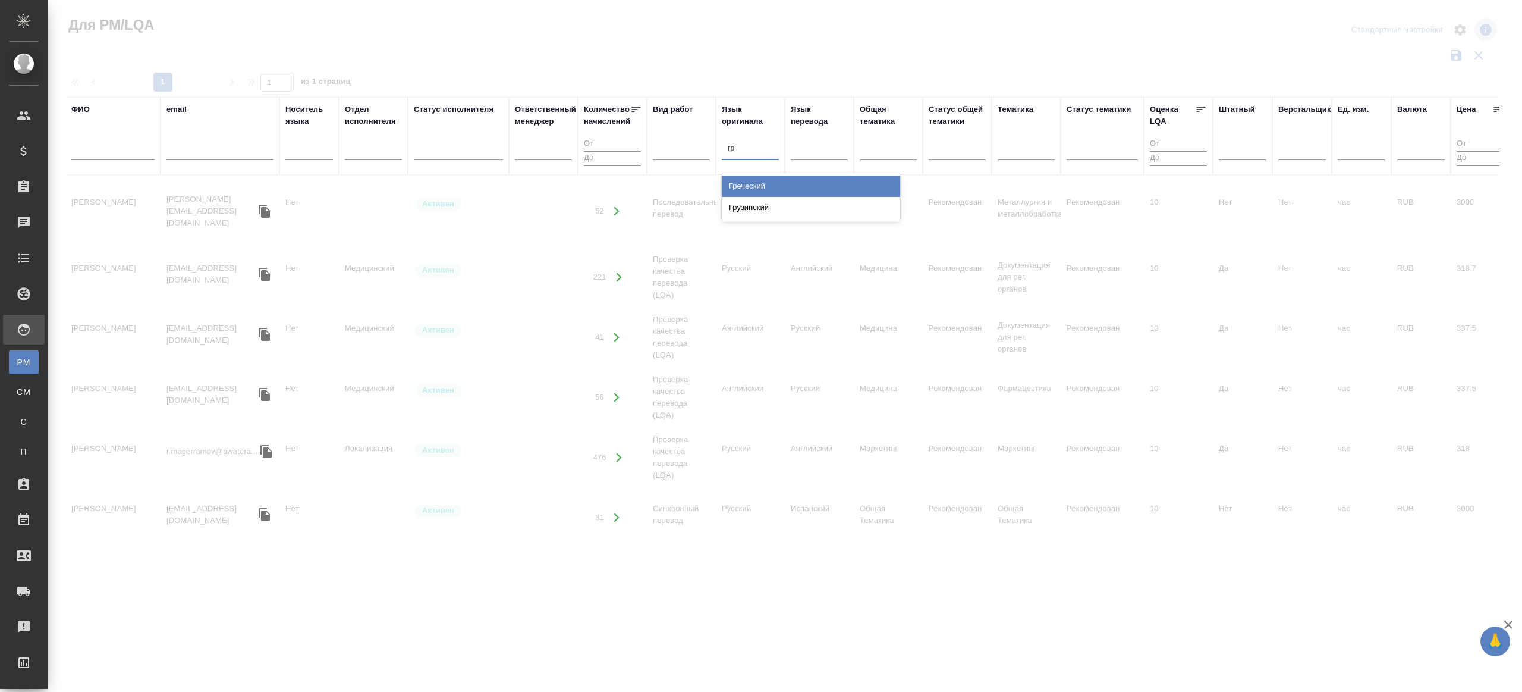
type input "гру"
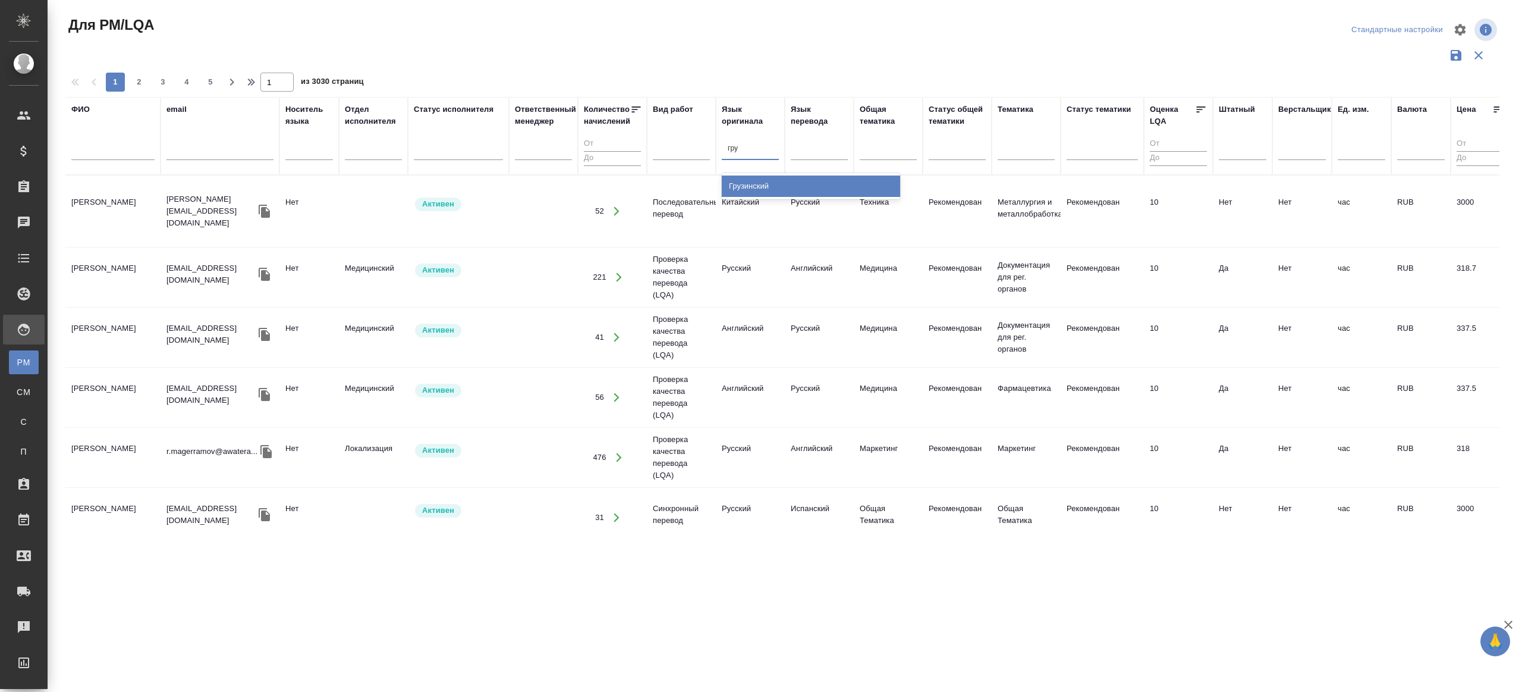
click at [768, 186] on div "Грузинский" at bounding box center [811, 185] width 178 height 21
click at [836, 155] on div at bounding box center [819, 148] width 57 height 17
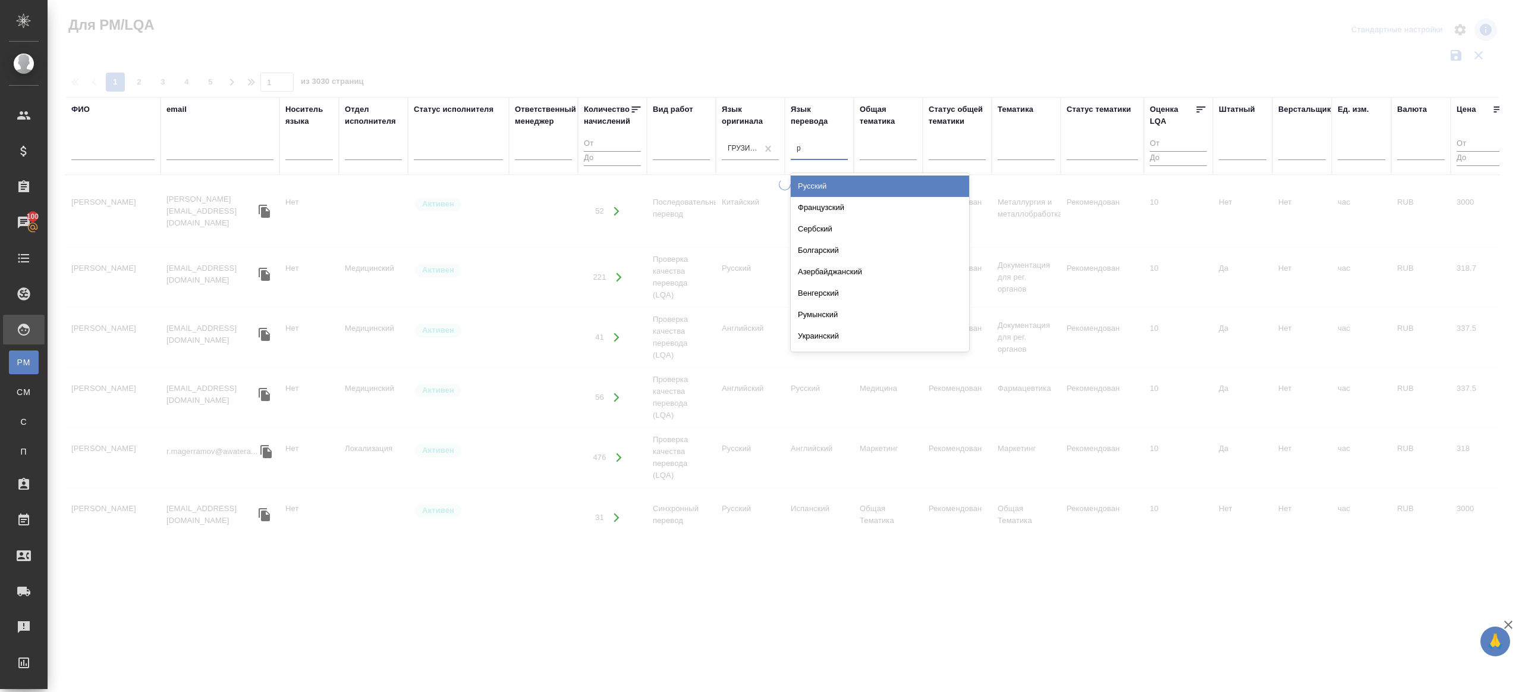
type input "ру"
click at [854, 185] on div "Русский" at bounding box center [880, 185] width 178 height 21
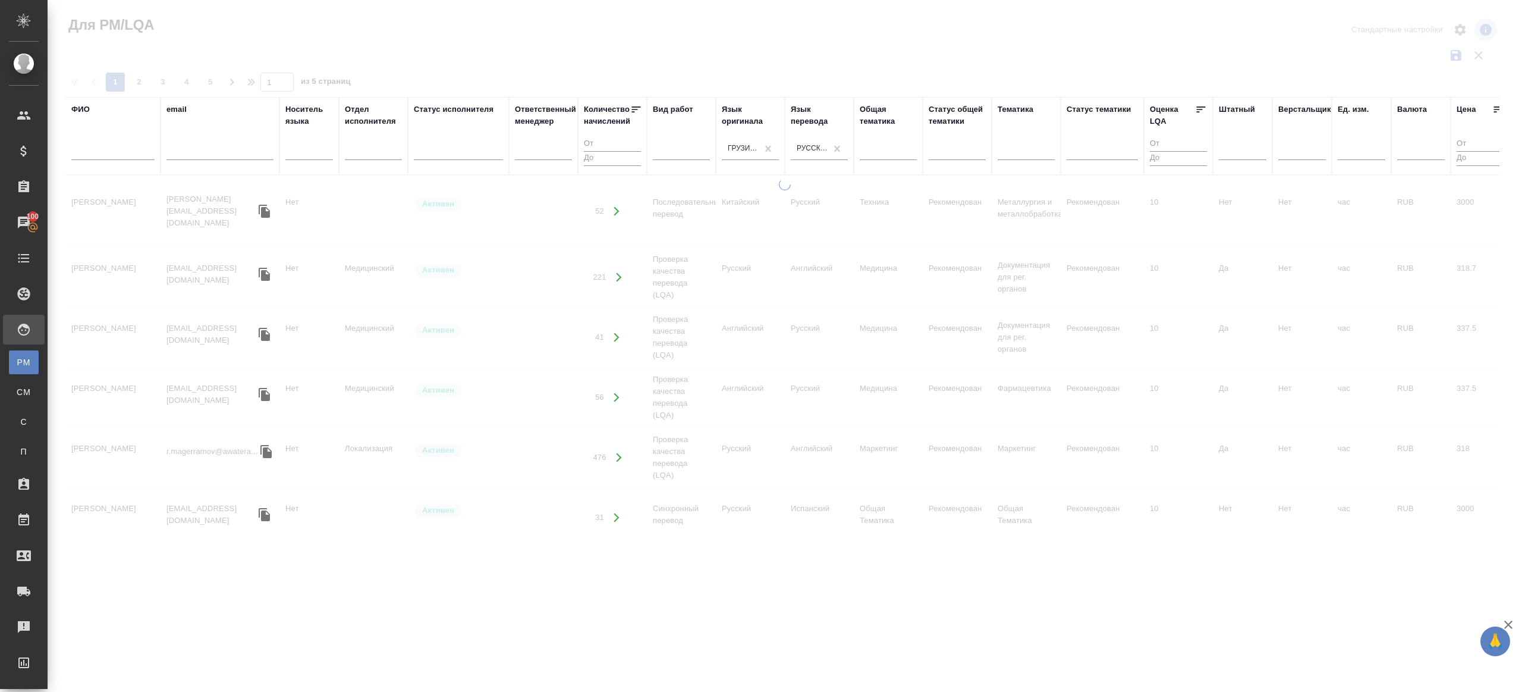
click at [922, 67] on div at bounding box center [785, 266] width 1475 height 532
click at [683, 153] on div at bounding box center [681, 148] width 57 height 17
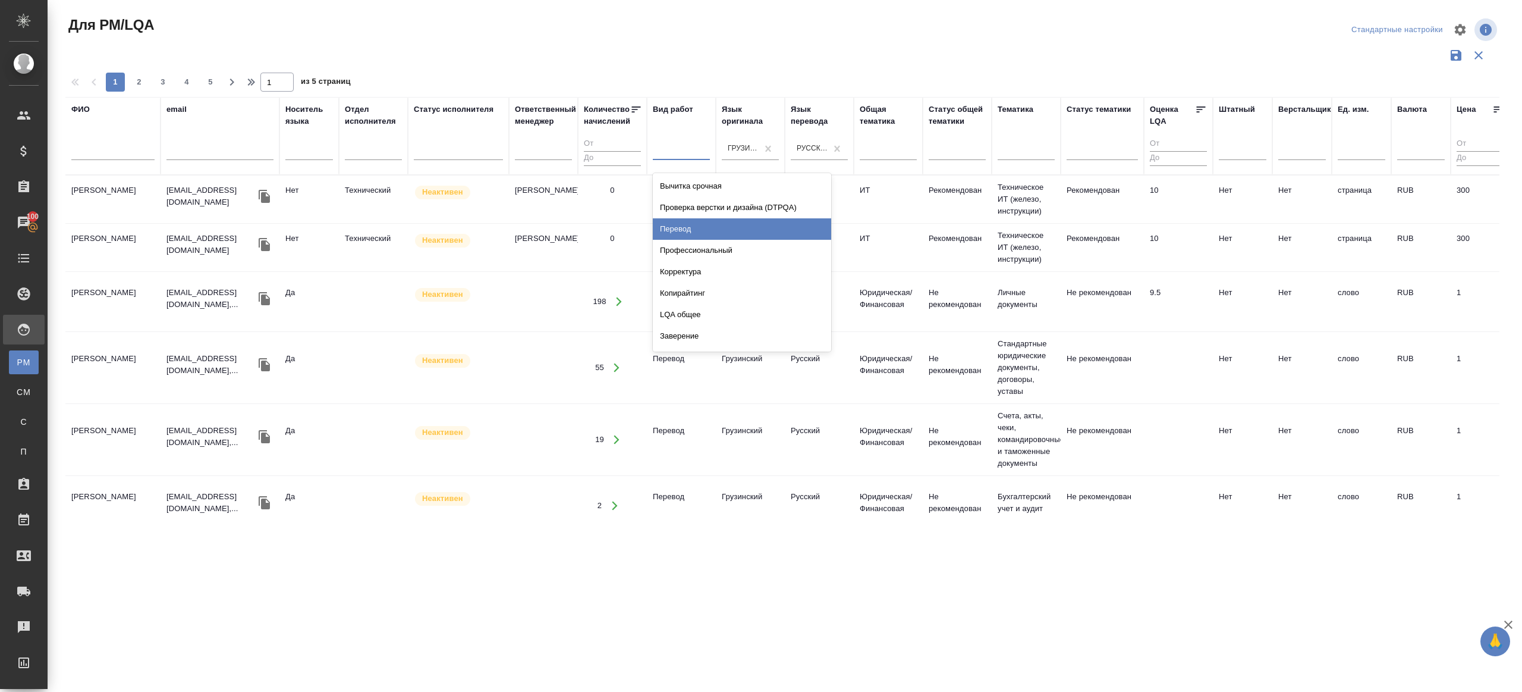
click at [701, 234] on div "Перевод" at bounding box center [742, 228] width 178 height 21
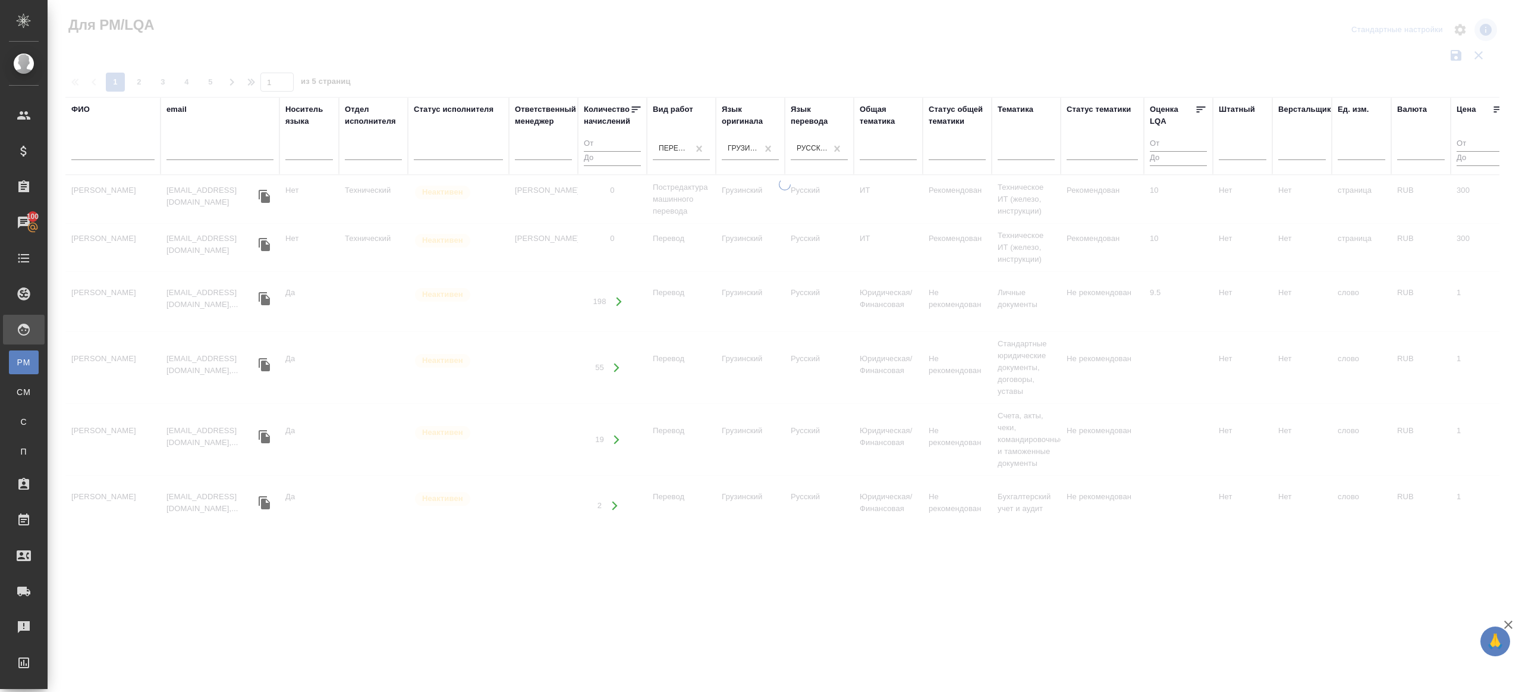
click at [810, 75] on div at bounding box center [785, 266] width 1475 height 532
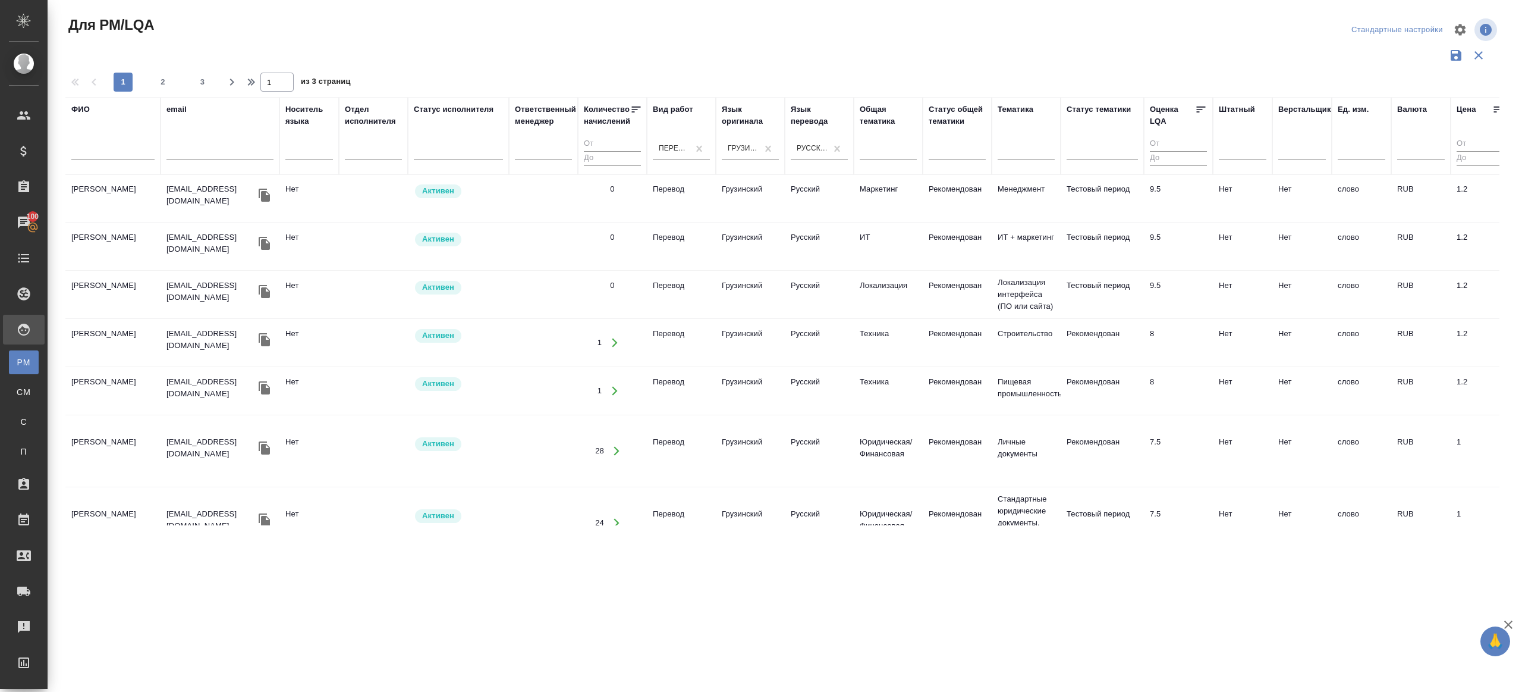
scroll to position [916, 0]
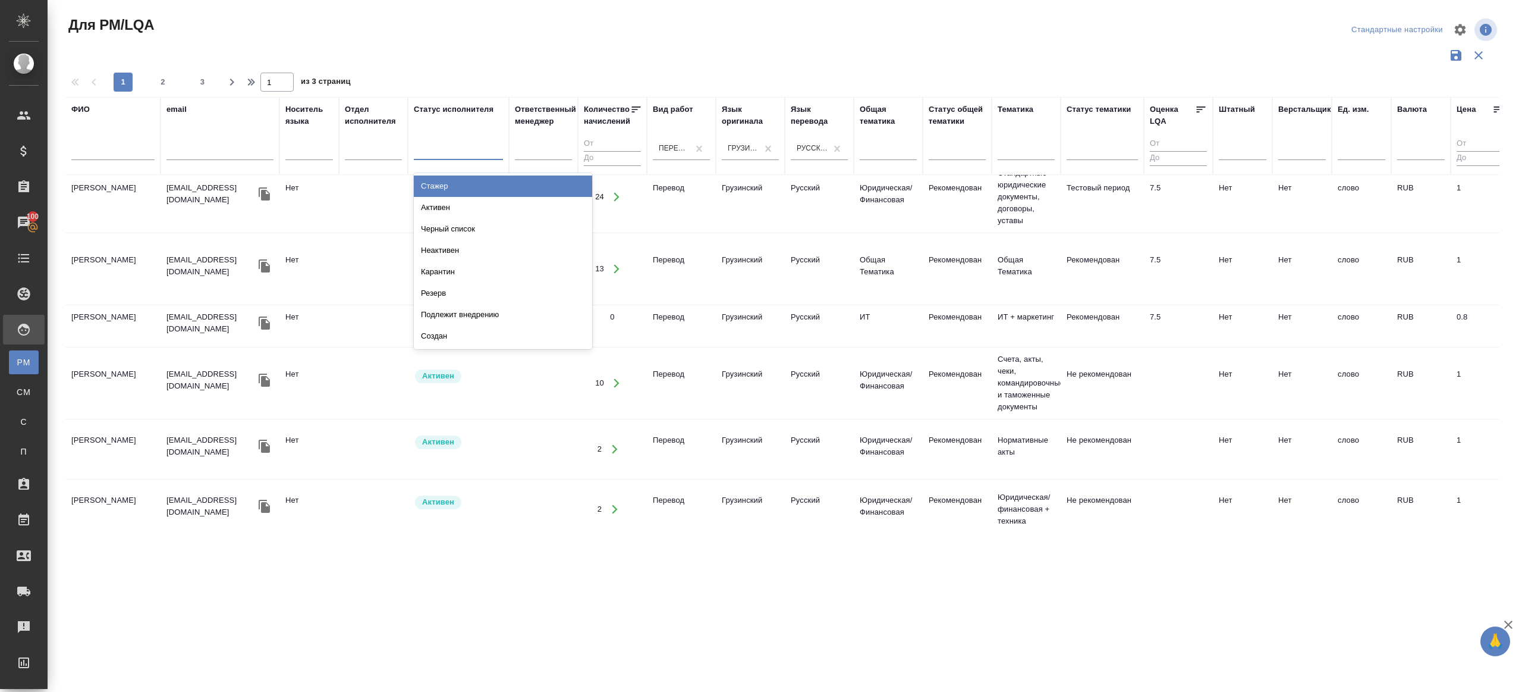
click at [469, 153] on div at bounding box center [458, 148] width 89 height 17
click at [477, 217] on div "Активен" at bounding box center [503, 207] width 178 height 21
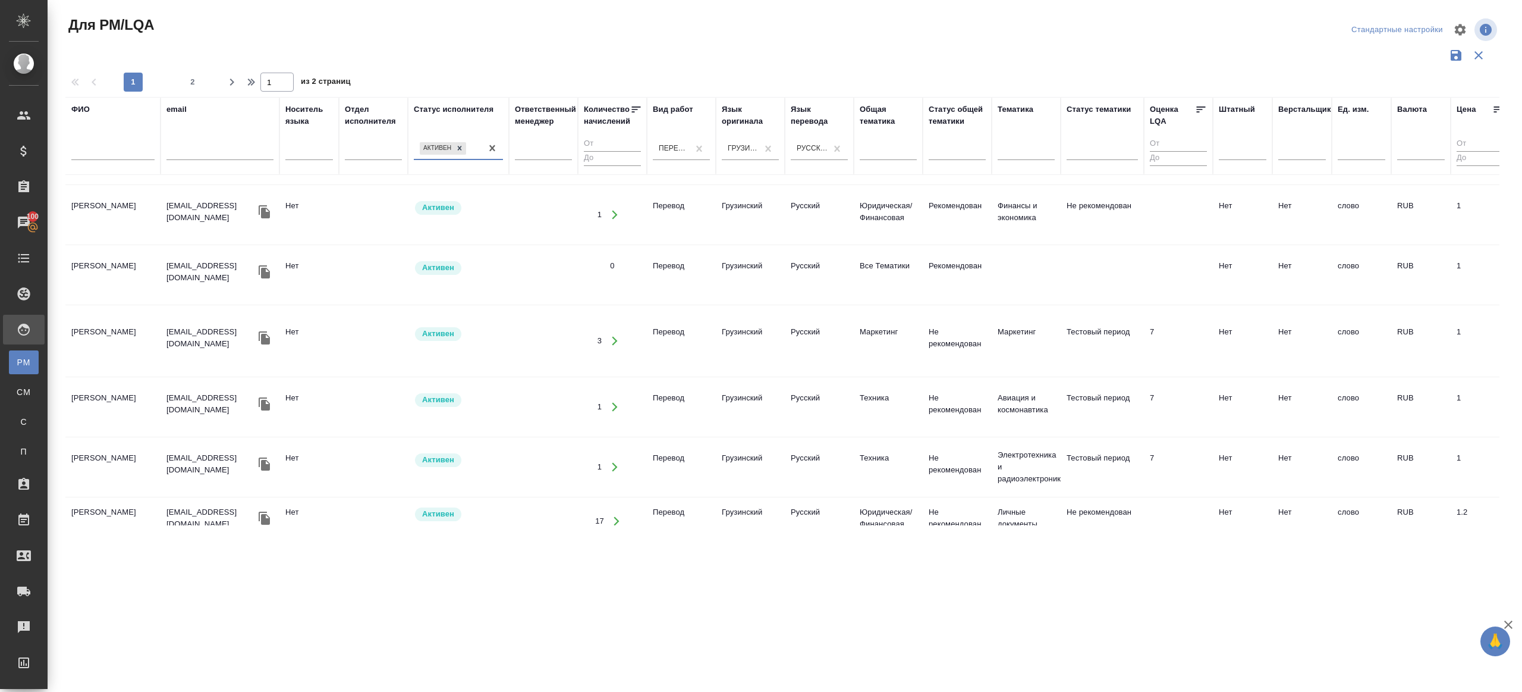
scroll to position [0, 0]
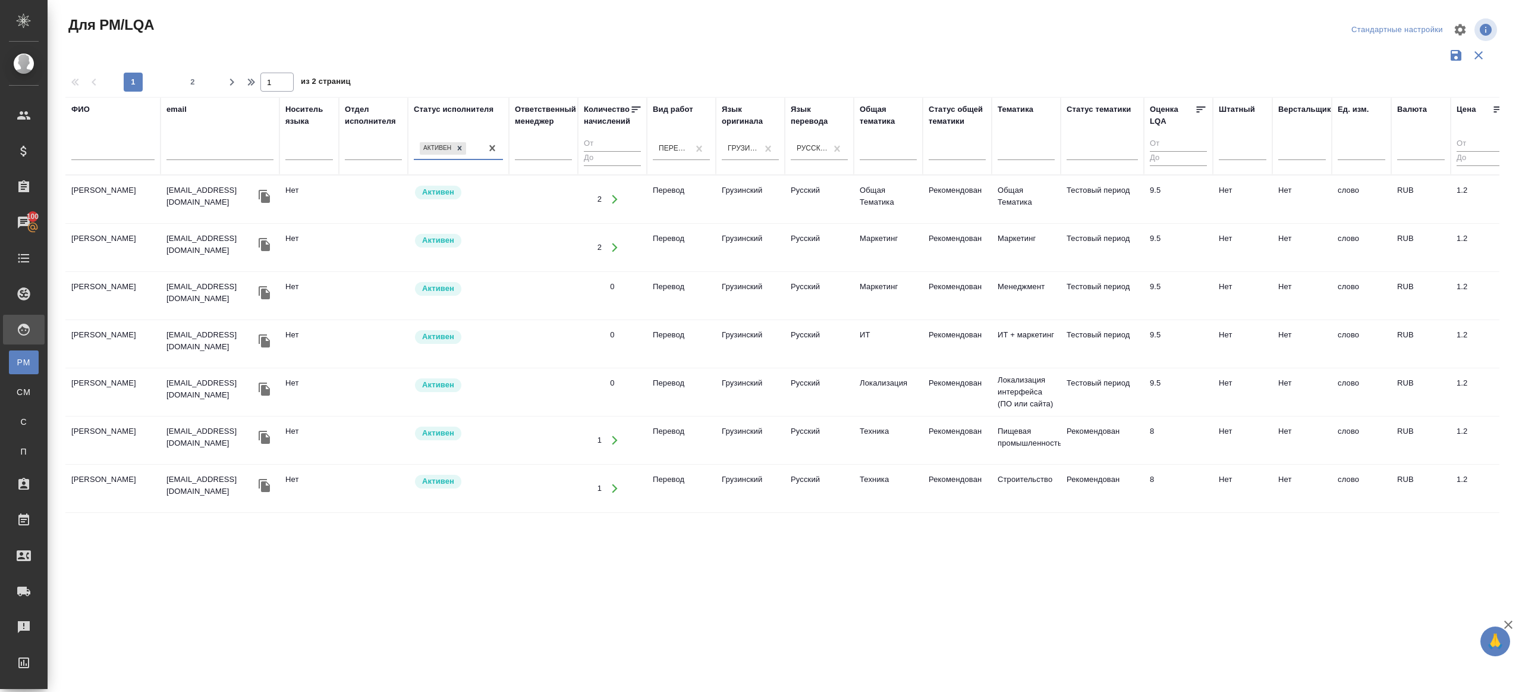
click at [607, 145] on input "number" at bounding box center [612, 144] width 57 height 15
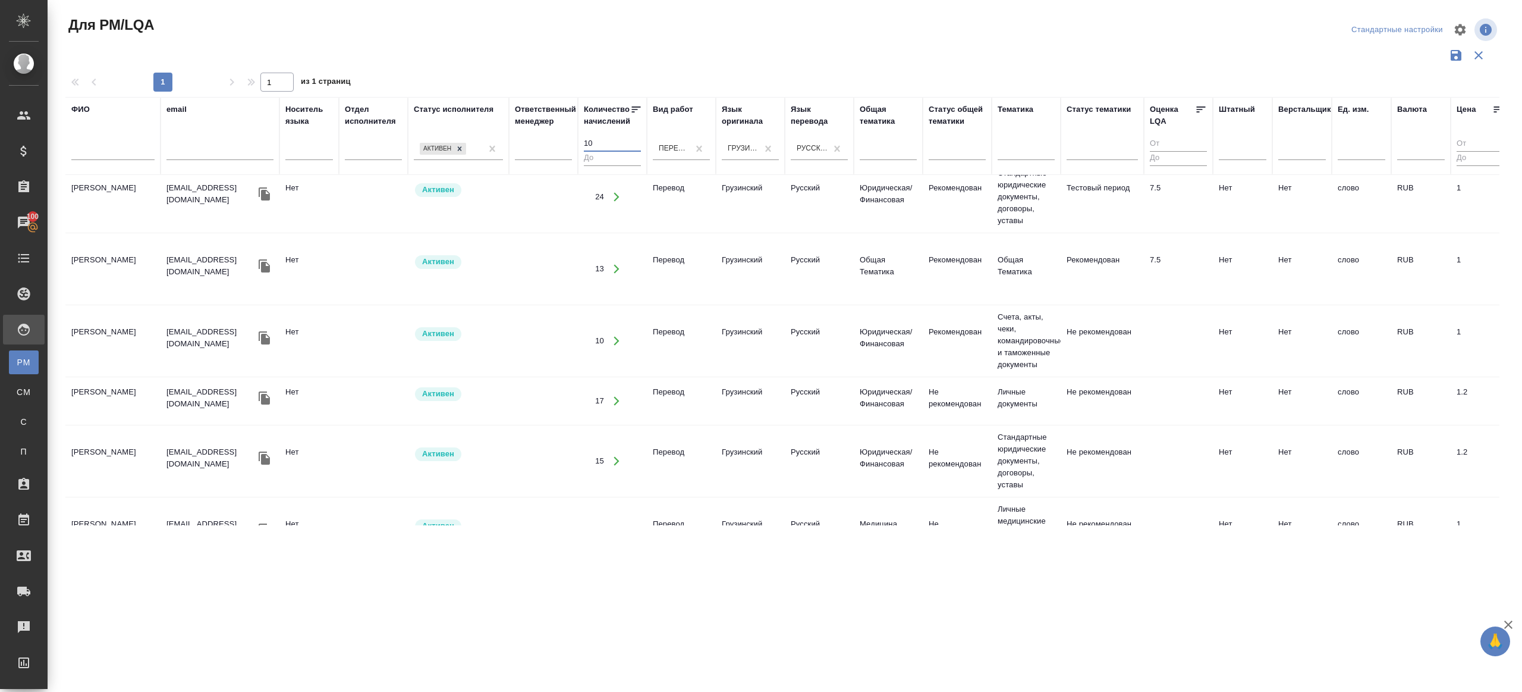
scroll to position [140, 0]
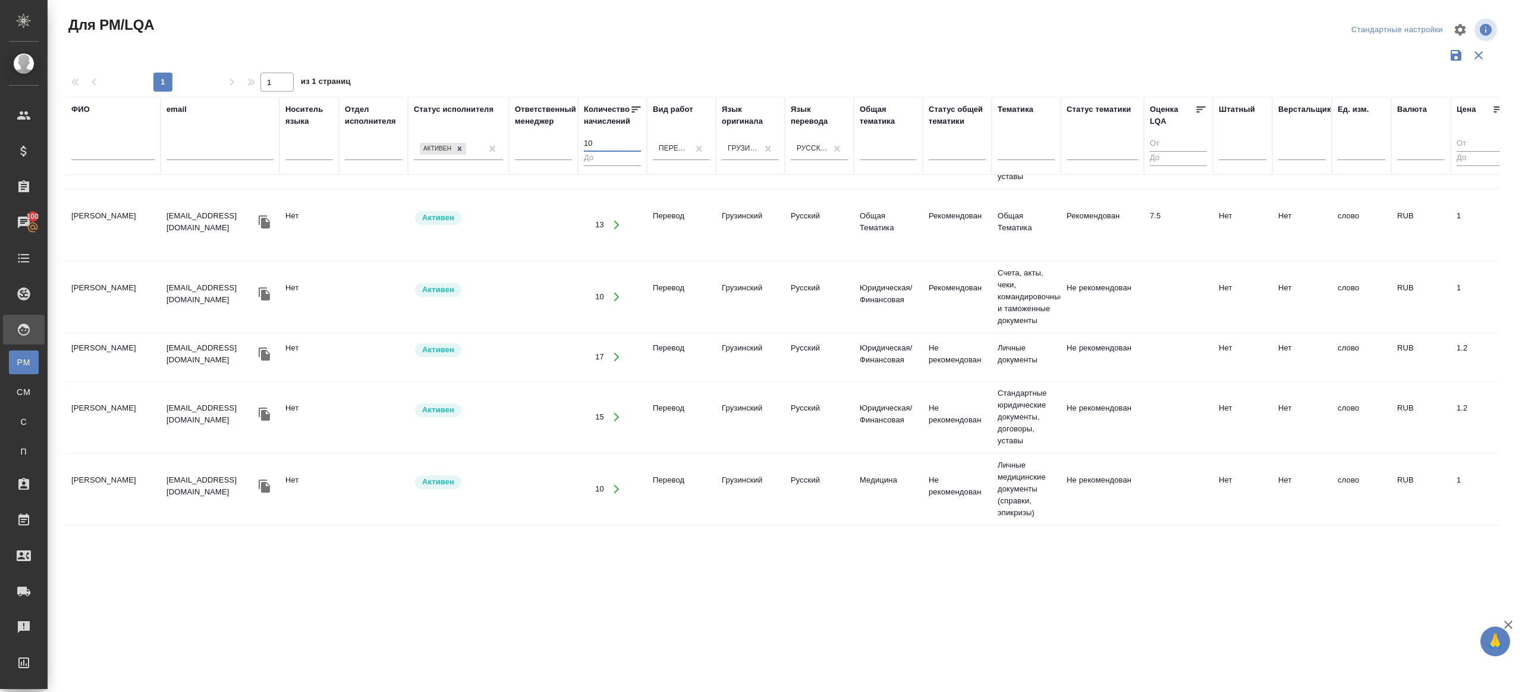
type input "10"
click at [616, 412] on icon "button" at bounding box center [616, 417] width 11 height 11
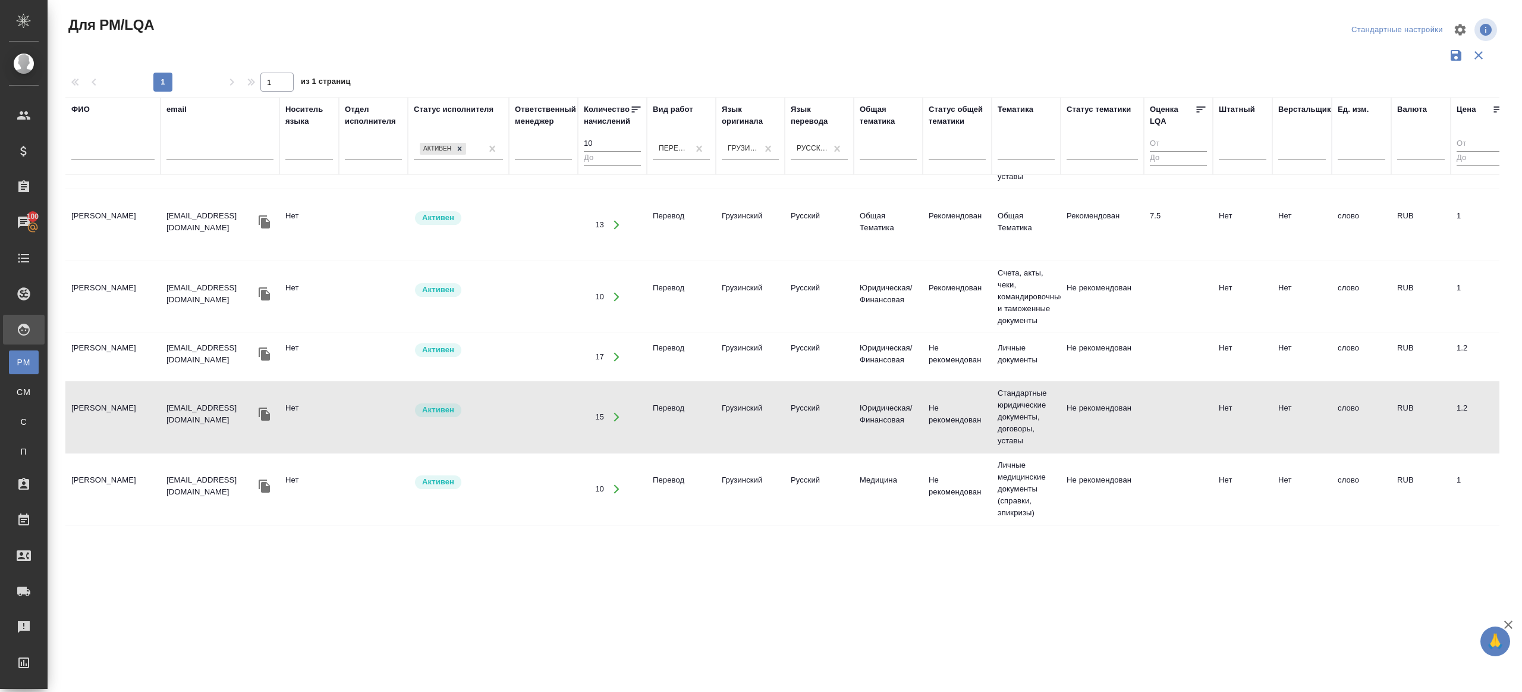
click at [620, 291] on icon "button" at bounding box center [616, 296] width 11 height 11
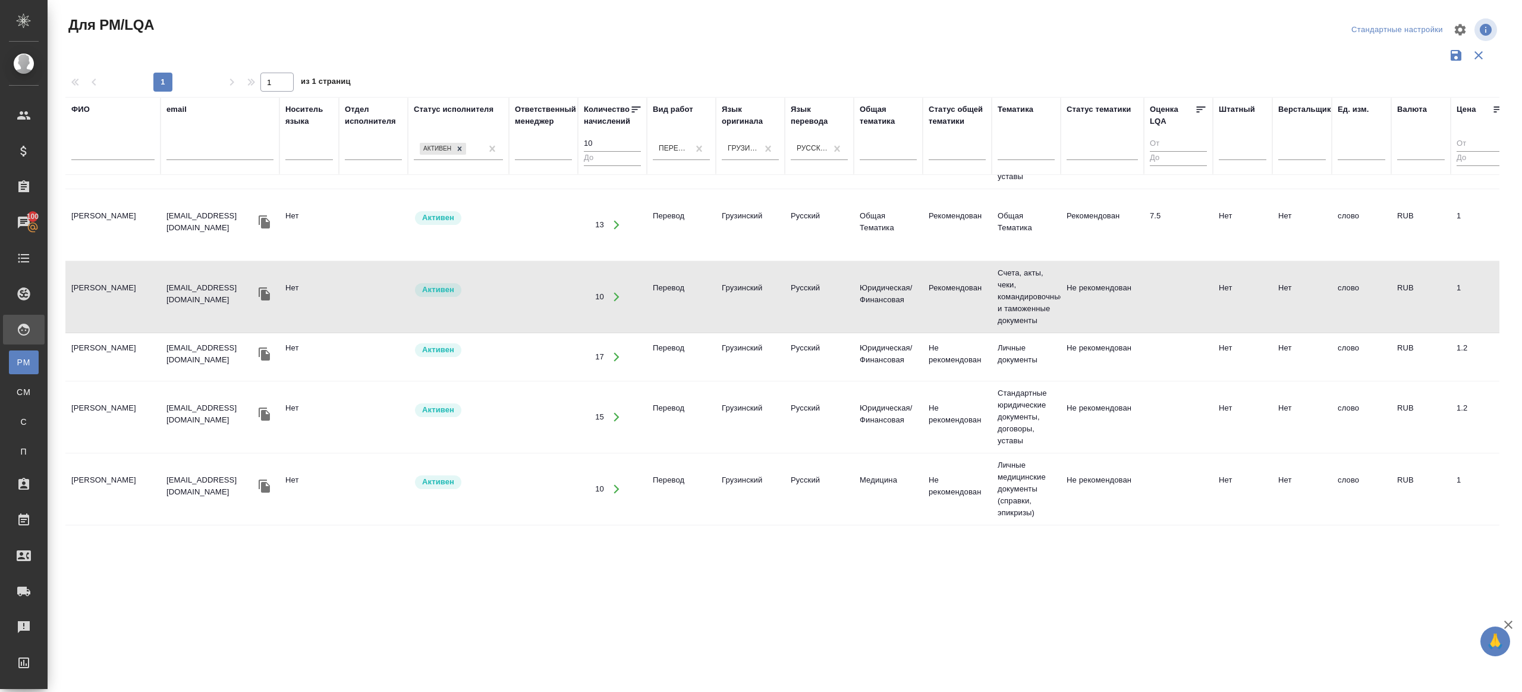
scroll to position [0, 0]
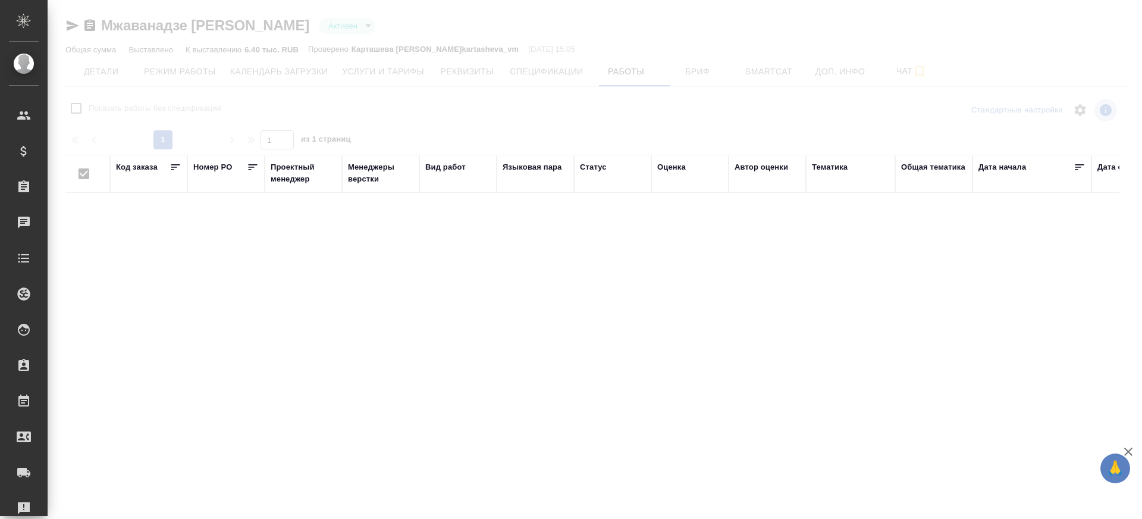
checkbox input "false"
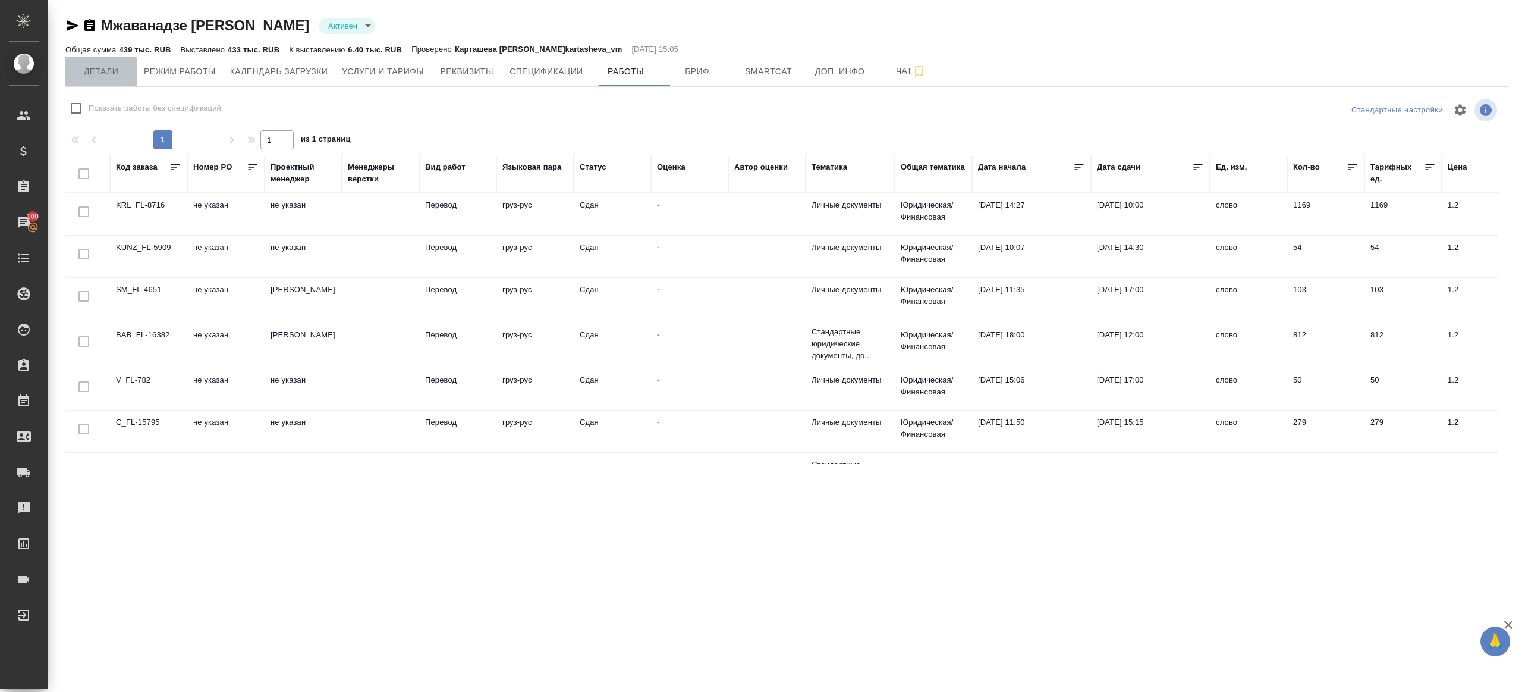
click at [94, 70] on span "Детали" at bounding box center [101, 71] width 57 height 15
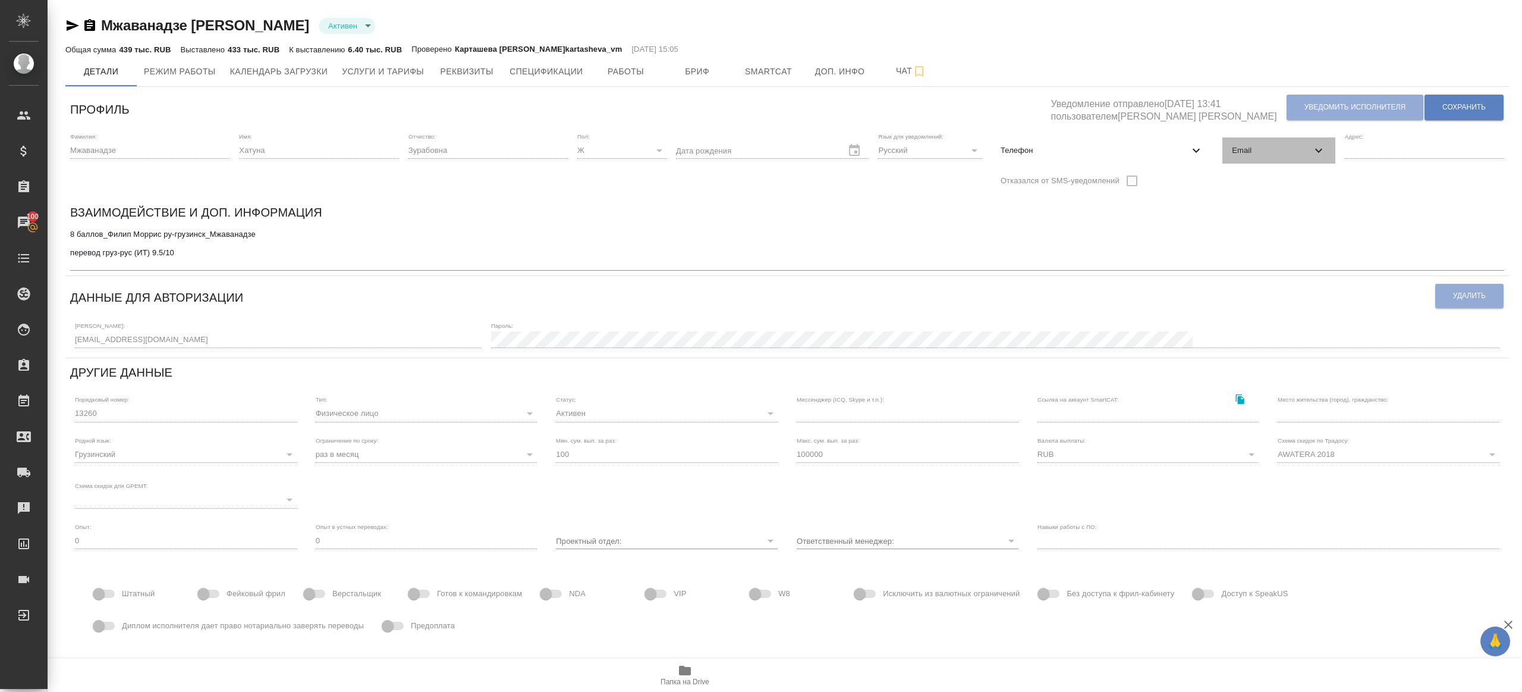
click at [1141, 161] on div "Email" at bounding box center [1279, 150] width 112 height 26
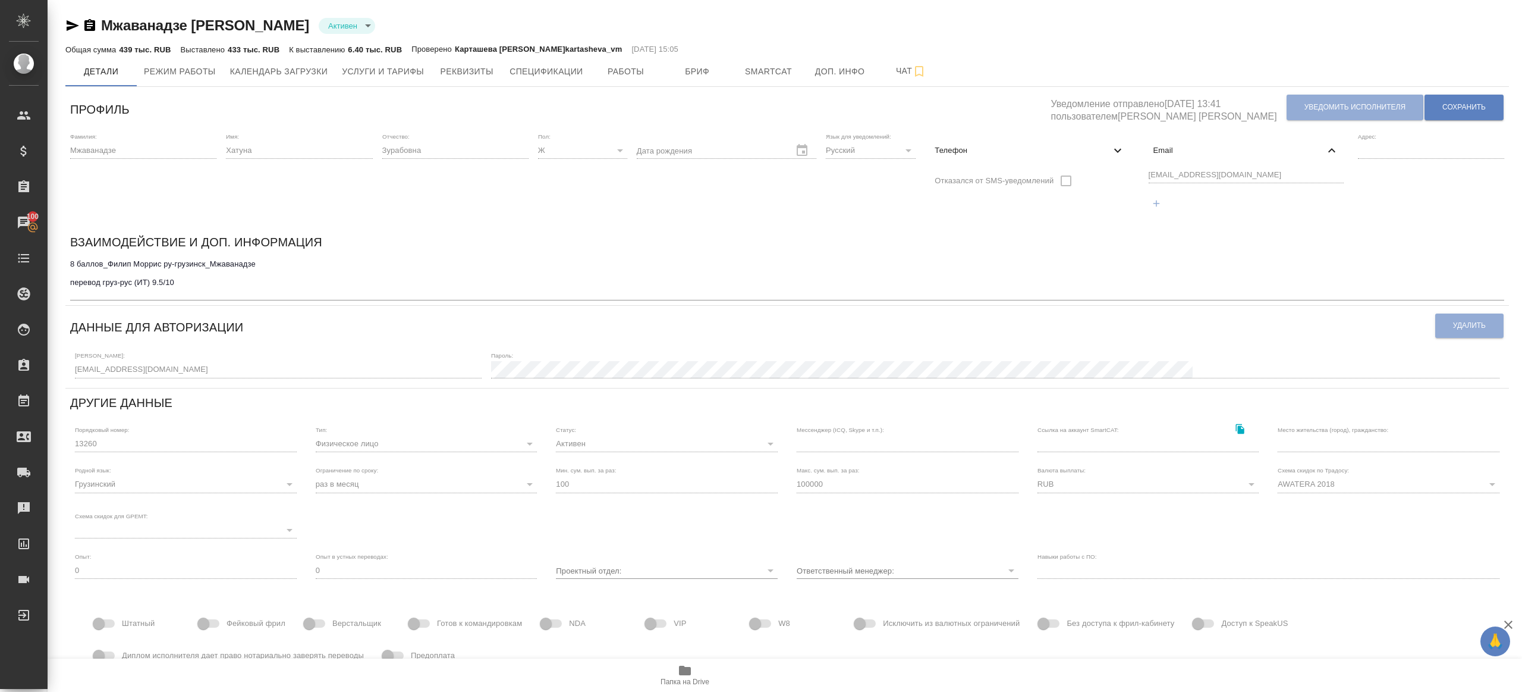
click at [1045, 174] on div "Фамилия: [PERSON_NAME] Имя: Хатуна Отчество: [PERSON_NAME]: Ж [DEMOGRAPHIC_DATA…" at bounding box center [787, 178] width 1444 height 100
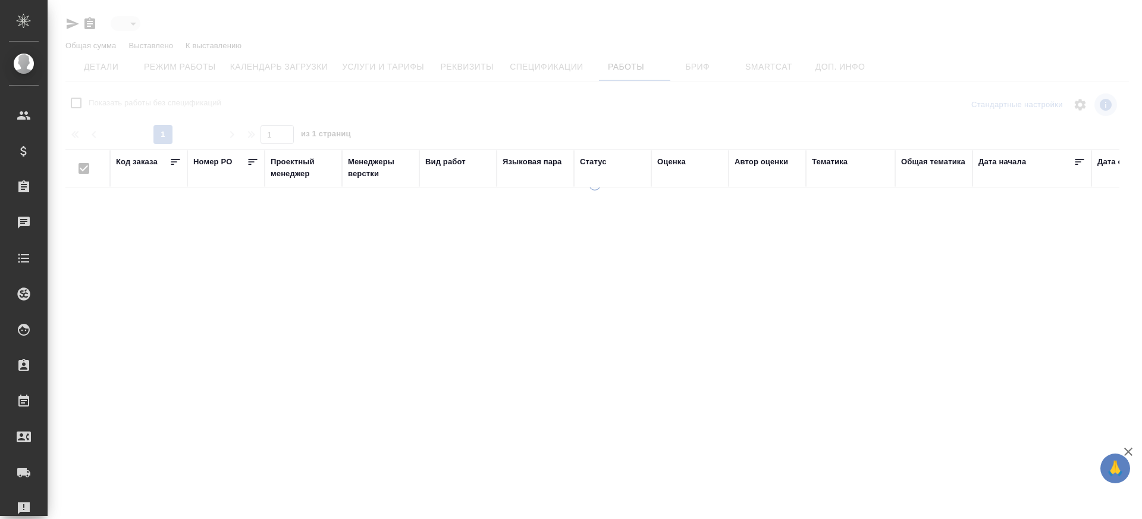
type input "active"
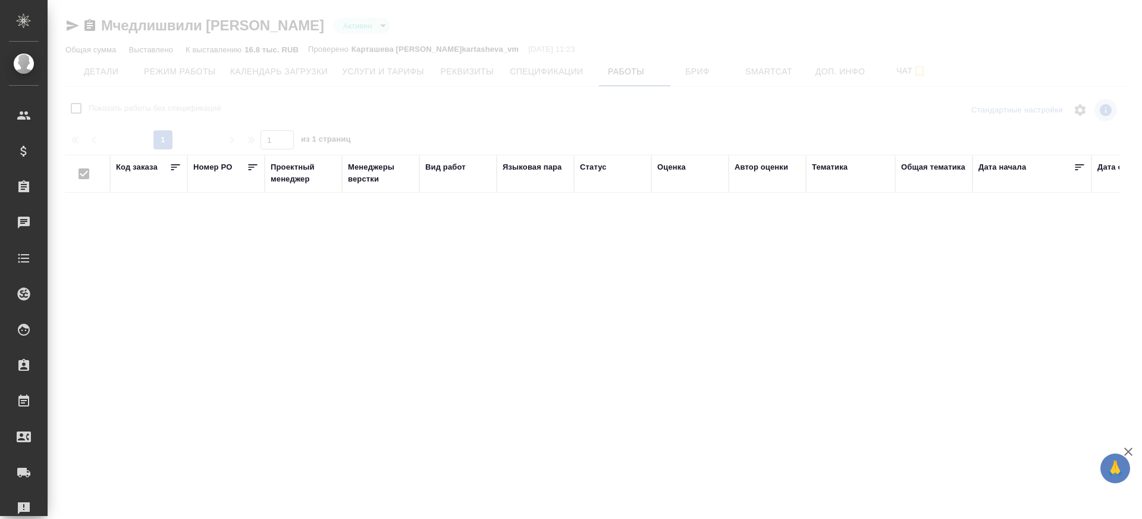
checkbox input "false"
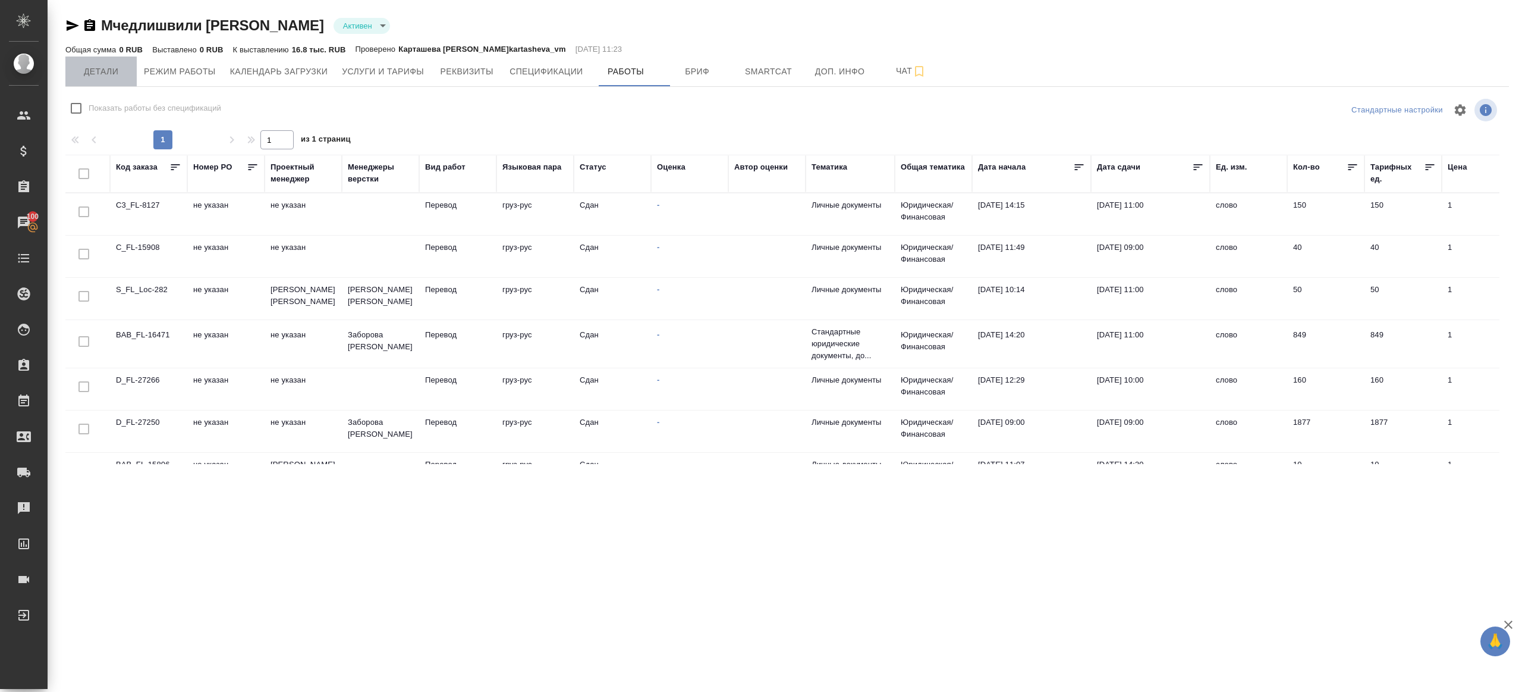
click at [92, 74] on span "Детали" at bounding box center [101, 71] width 57 height 15
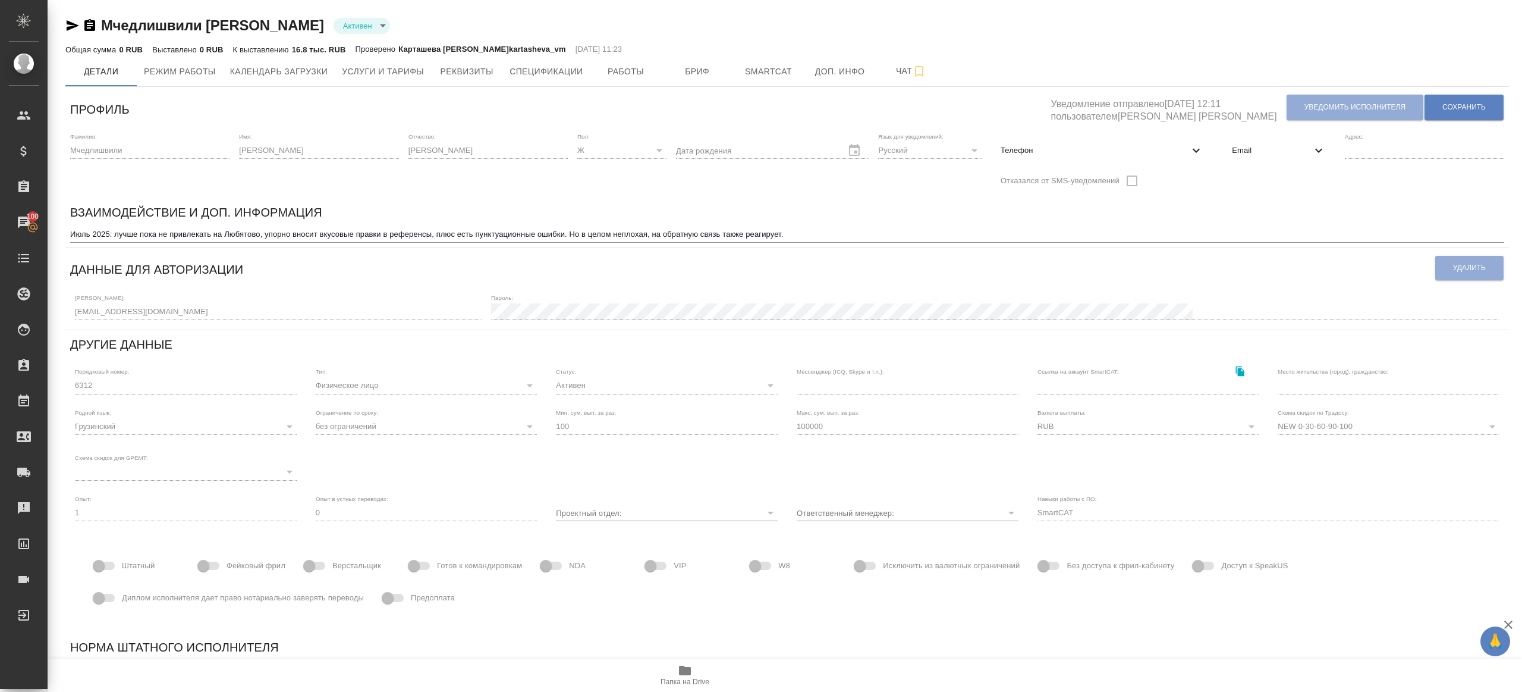
click at [1141, 149] on span "Email" at bounding box center [1271, 151] width 79 height 12
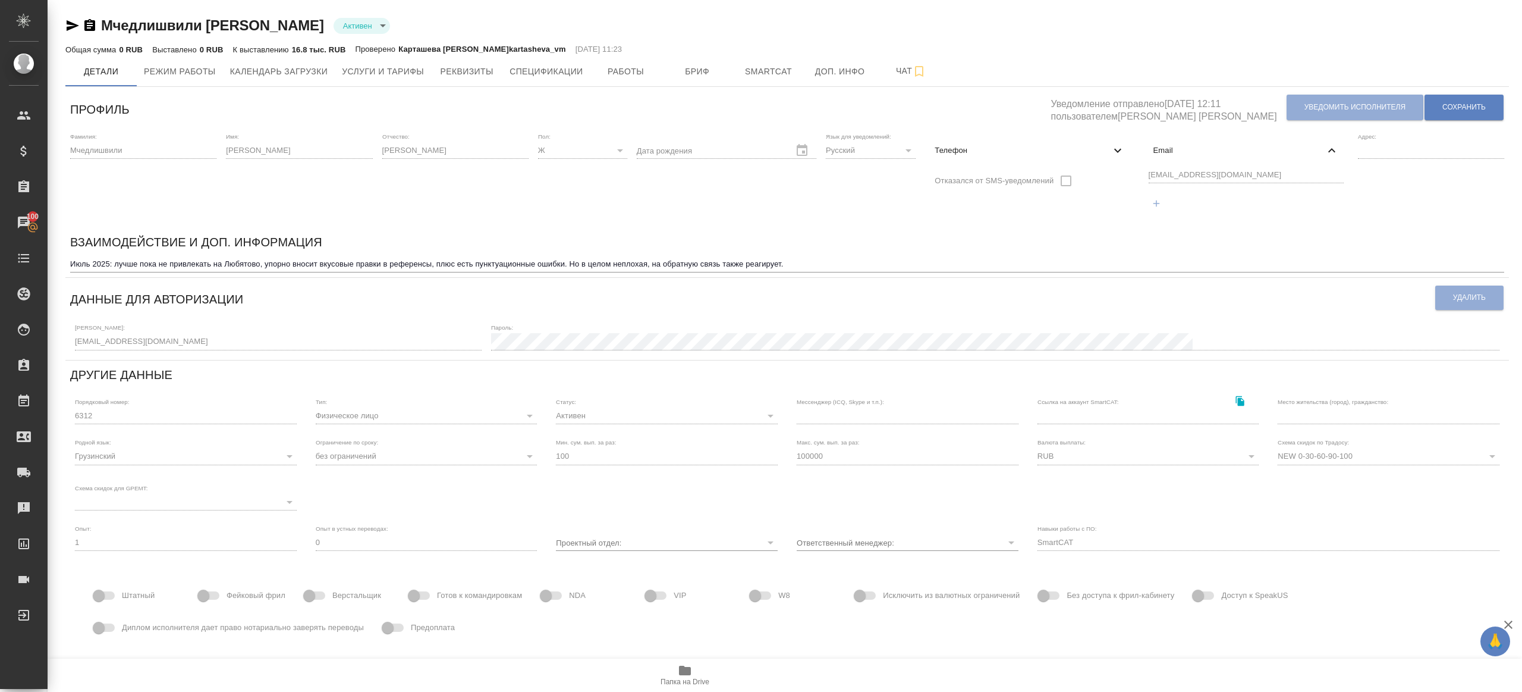
click at [1080, 169] on div "Фамилия: [PERSON_NAME] Имя: [PERSON_NAME]: [PERSON_NAME]: Ж [DEMOGRAPHIC_DATA] …" at bounding box center [787, 178] width 1444 height 100
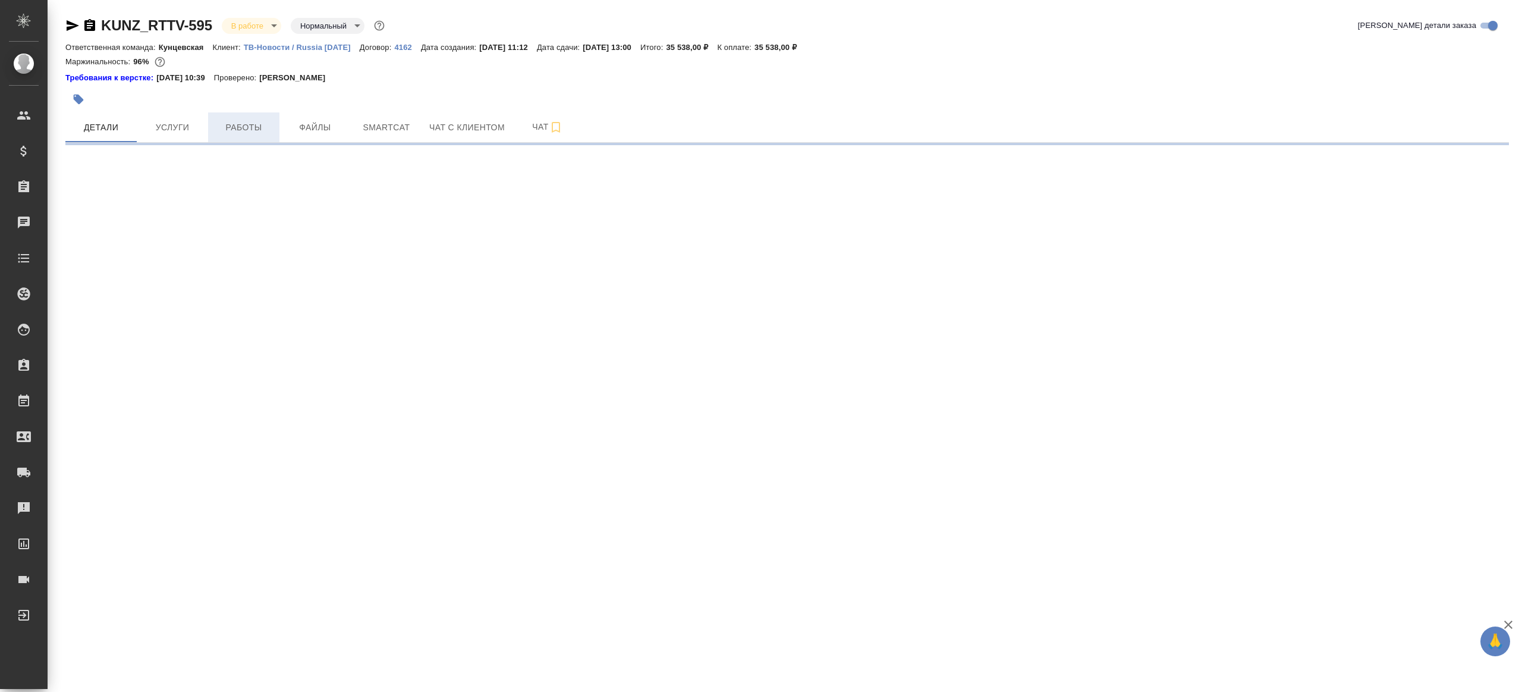
click at [241, 131] on span "Работы" at bounding box center [243, 127] width 57 height 15
select select "RU"
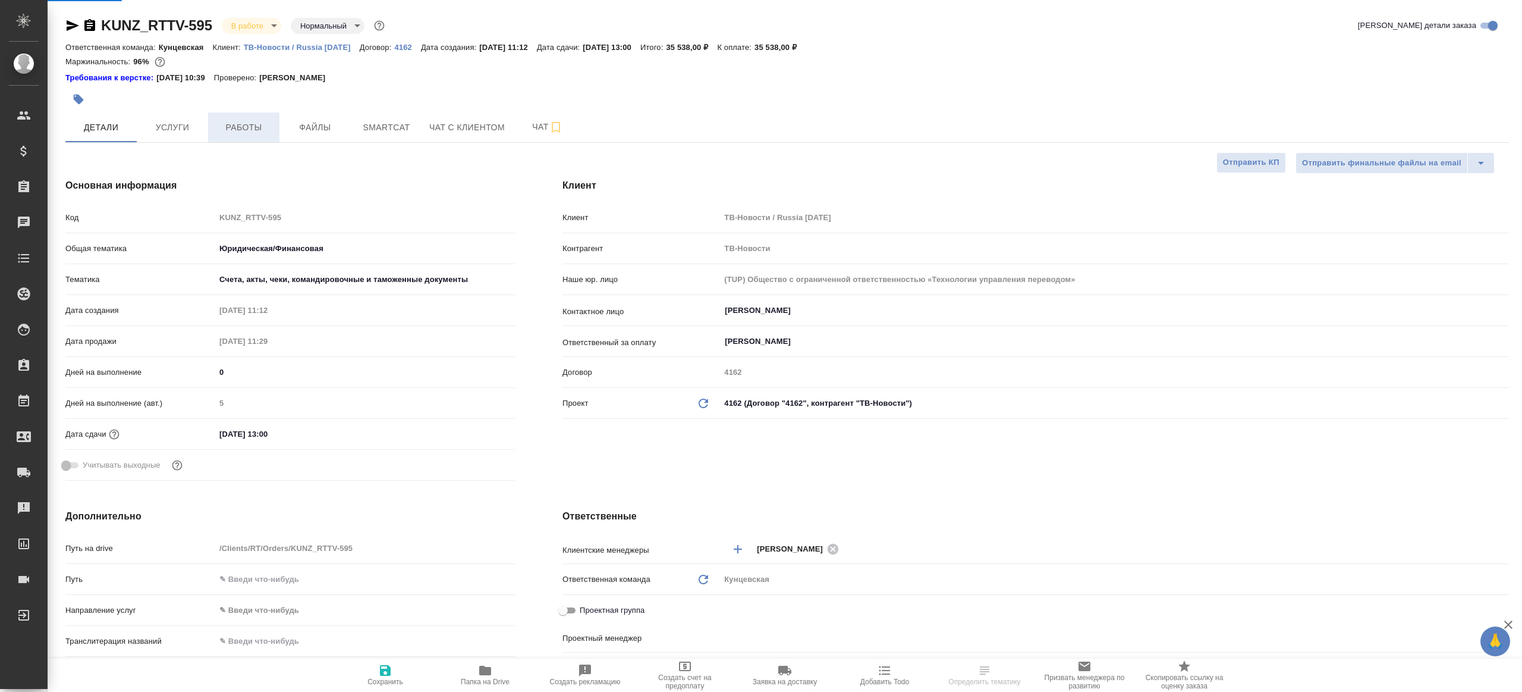
type input "Газизов Ринат"
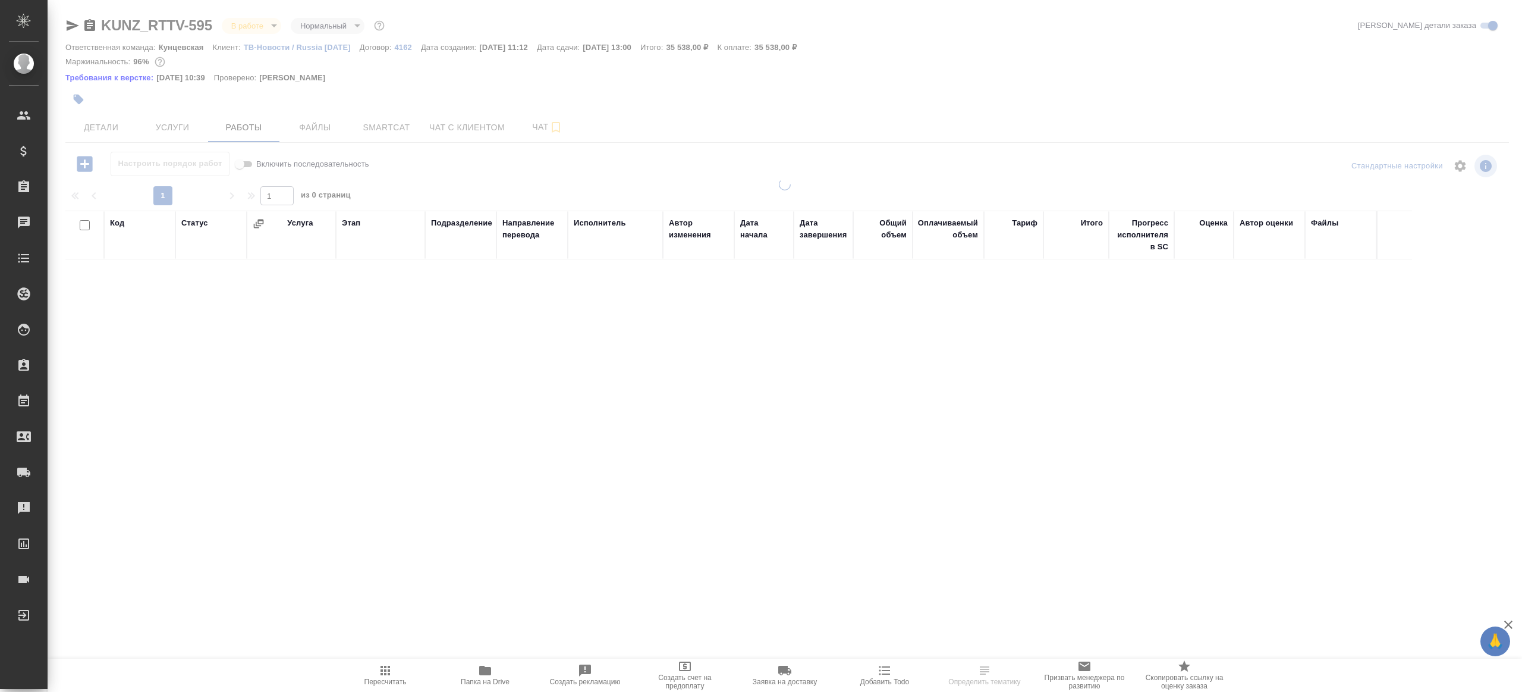
click at [533, 176] on div "Настроить порядок работ Включить последовательность" at bounding box center [305, 166] width 481 height 29
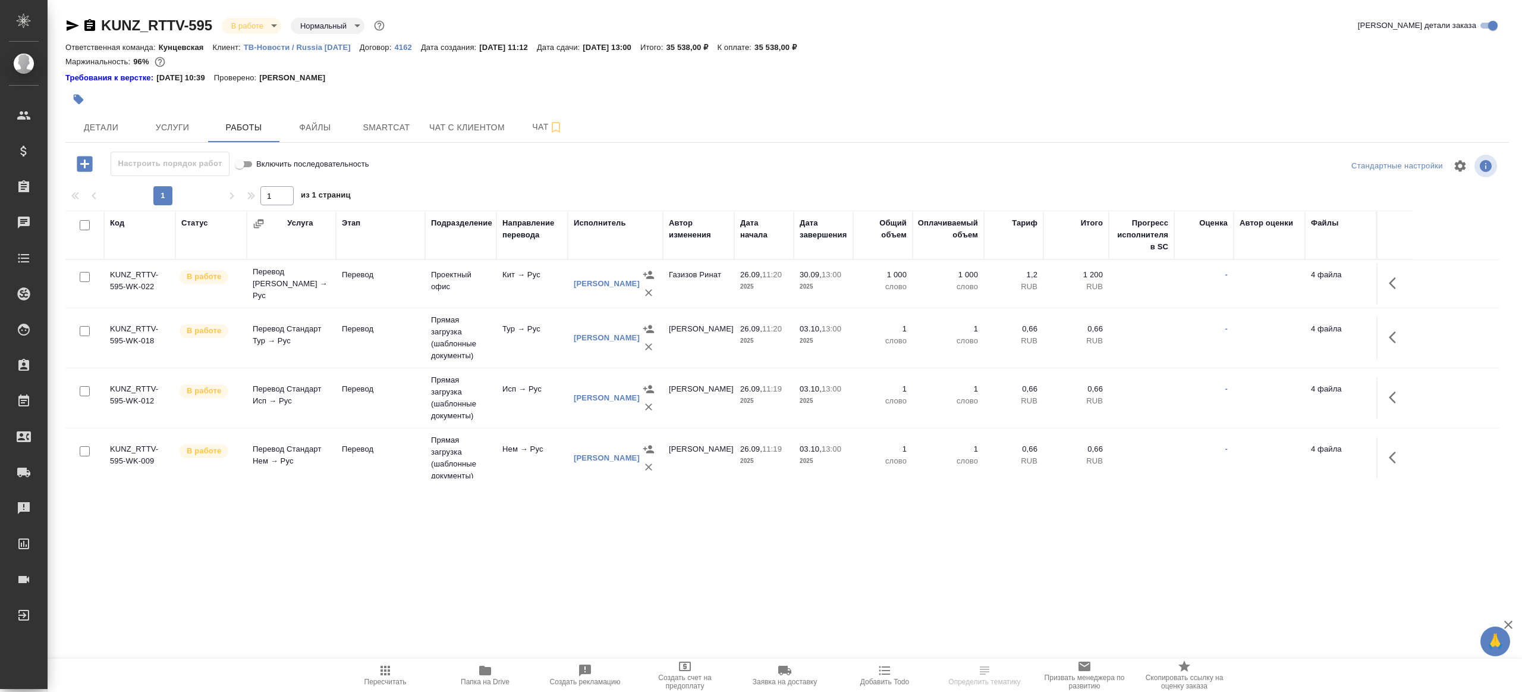
click at [536, 290] on td "Кит → Рус" at bounding box center [532, 284] width 71 height 42
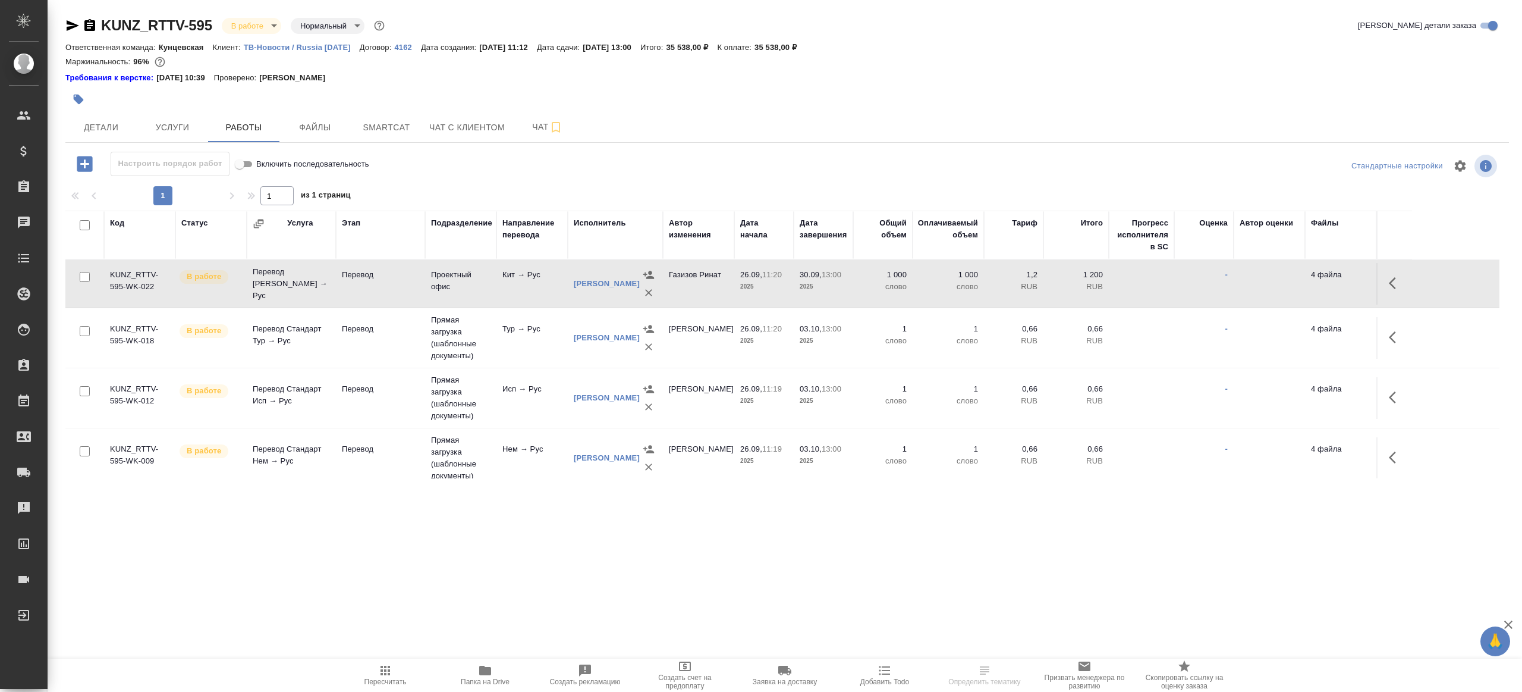
click at [536, 290] on td "Кит → Рус" at bounding box center [532, 284] width 71 height 42
click at [410, 665] on span "Пересчитать" at bounding box center [386, 674] width 86 height 23
click at [539, 611] on div ".cls-1 fill:#fff; AWATERA Gazizov Rinat Клиенты Спецификации Заказы 100 Чаты To…" at bounding box center [761, 346] width 1522 height 692
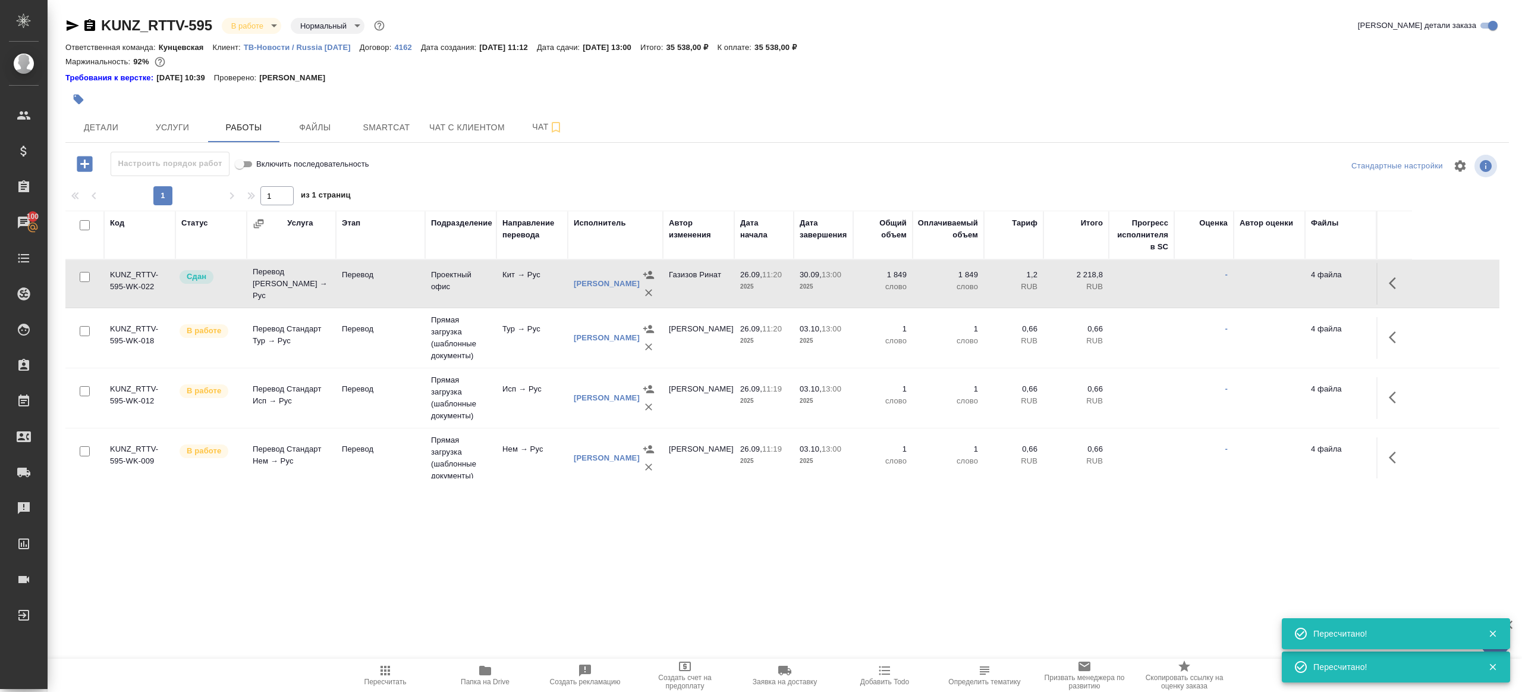
click at [393, 667] on span "Пересчитать" at bounding box center [386, 674] width 86 height 23
click at [392, 666] on span "Пересчитать" at bounding box center [386, 674] width 86 height 23
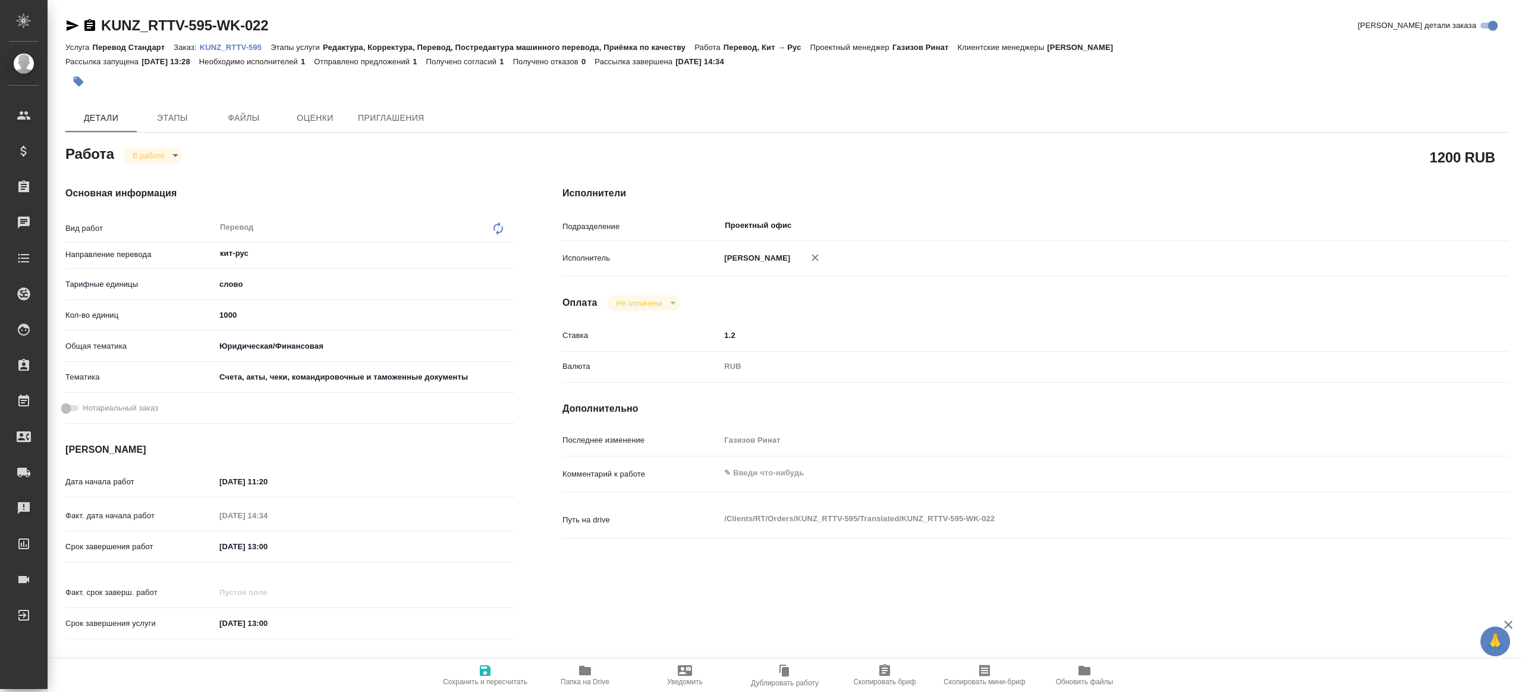
type textarea "x"
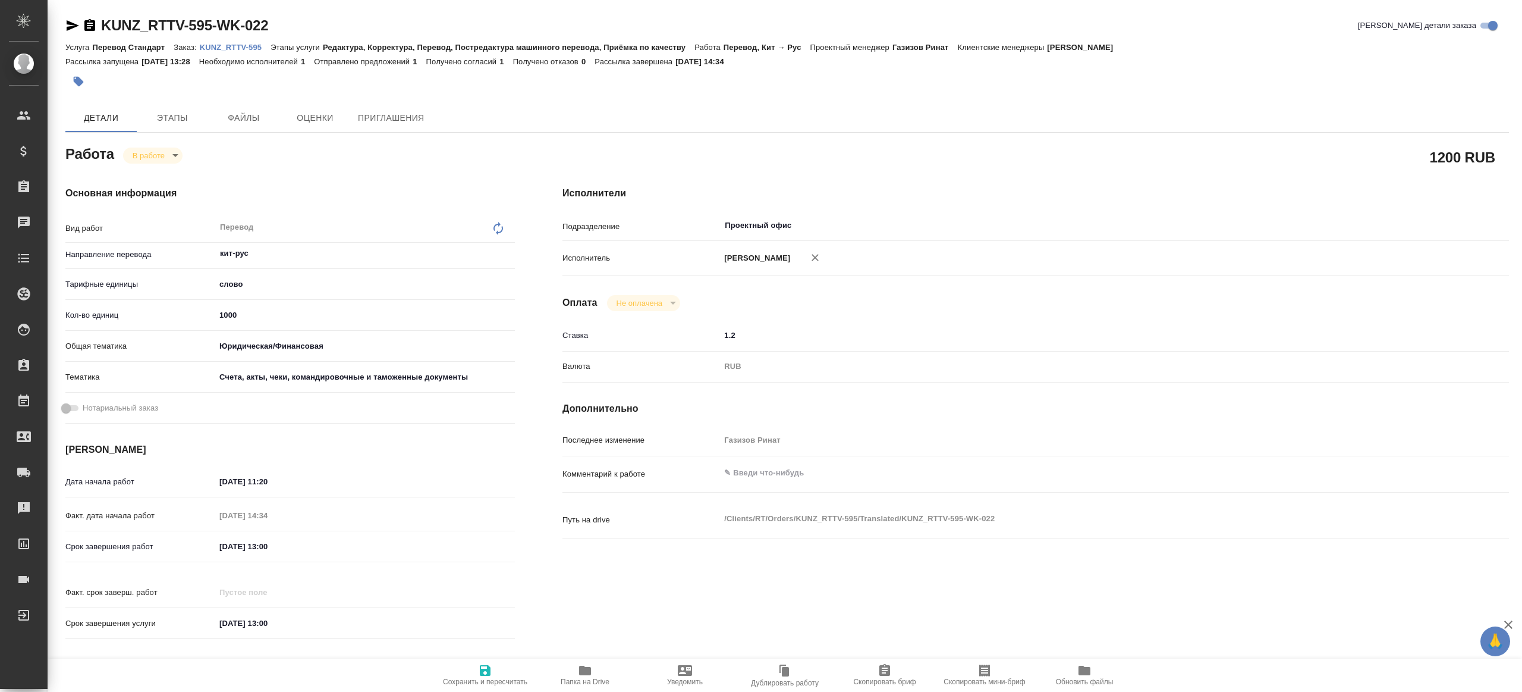
type textarea "x"
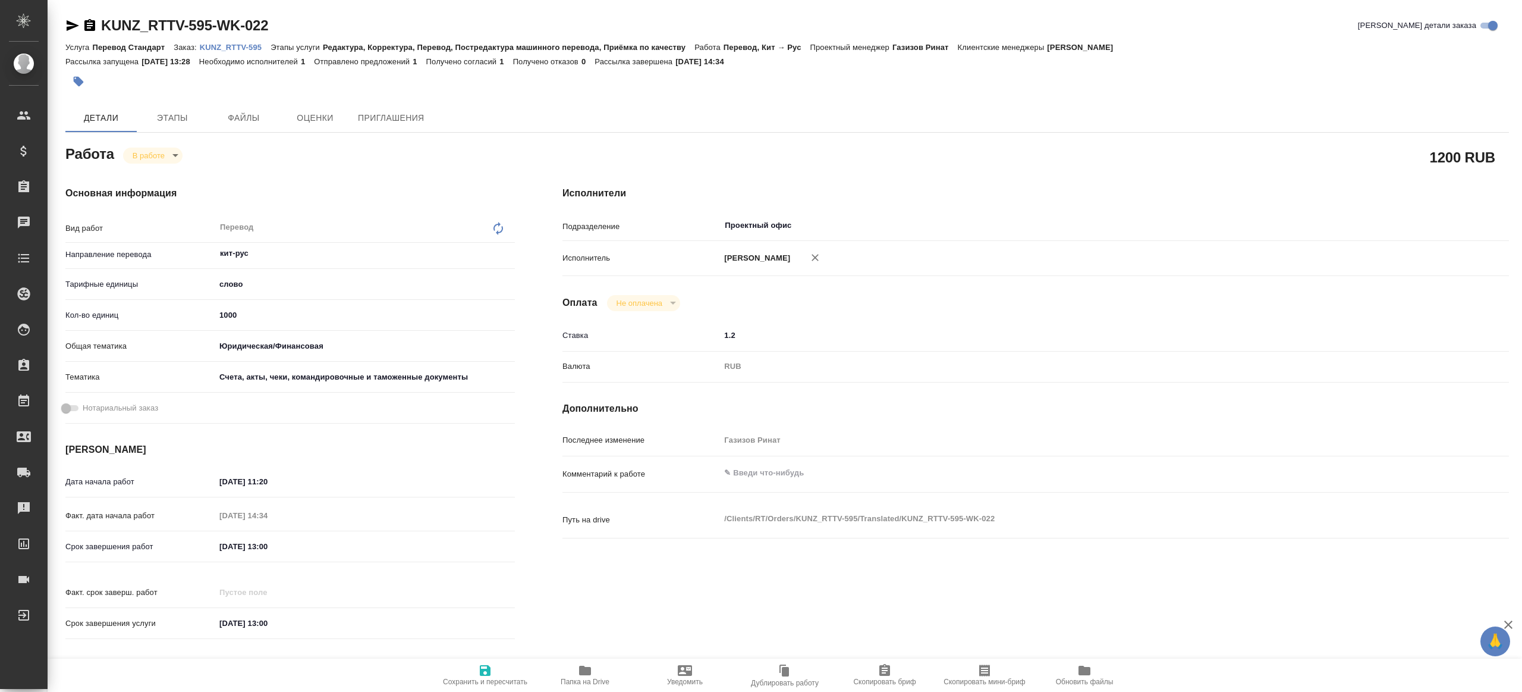
type textarea "x"
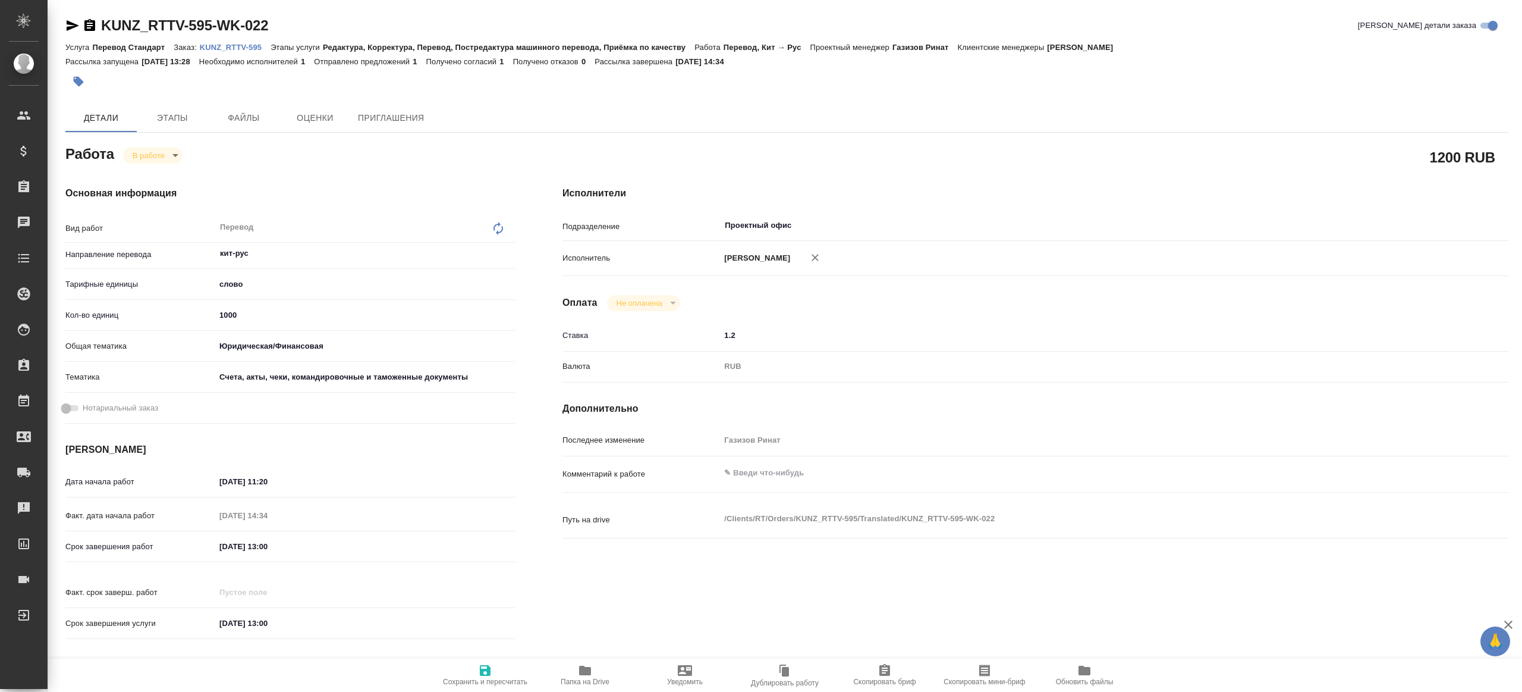
type textarea "x"
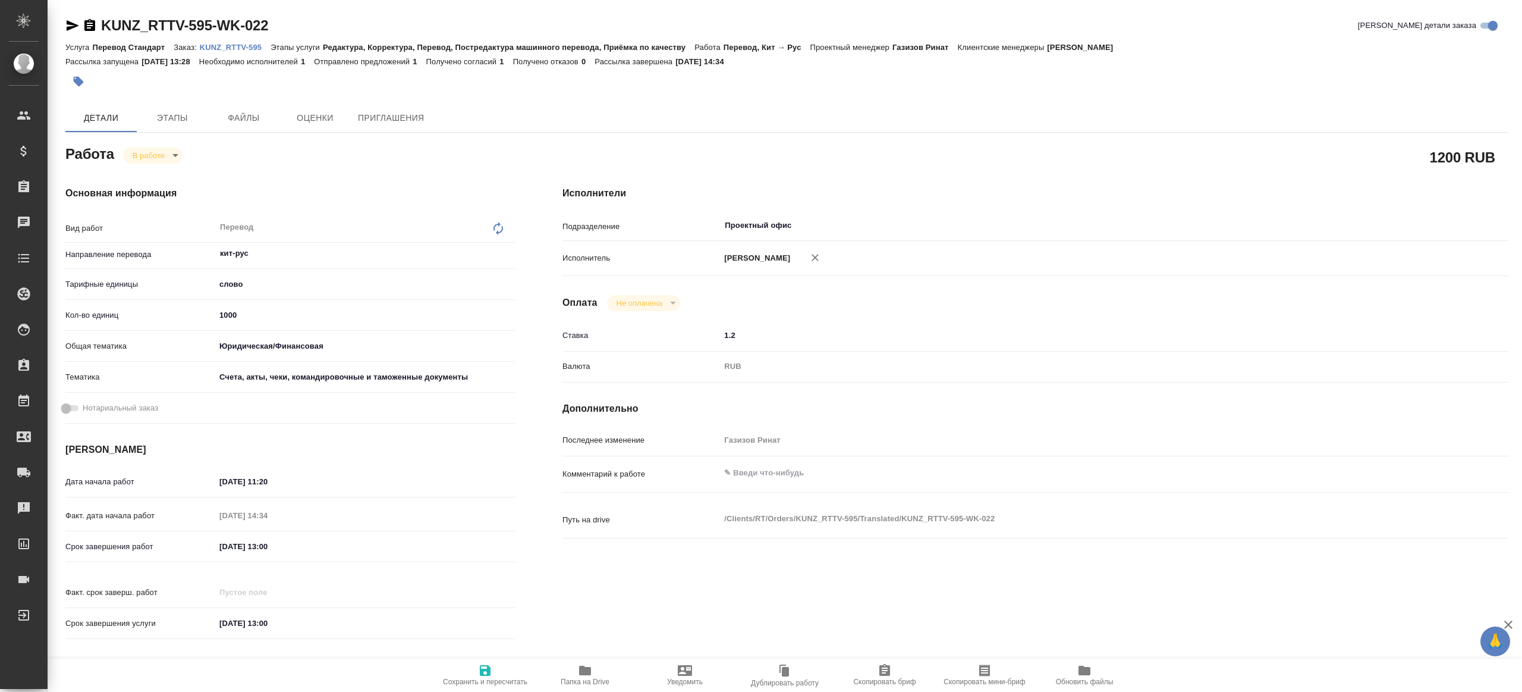
click at [576, 662] on button "Папка на Drive" at bounding box center [585, 674] width 100 height 33
type textarea "x"
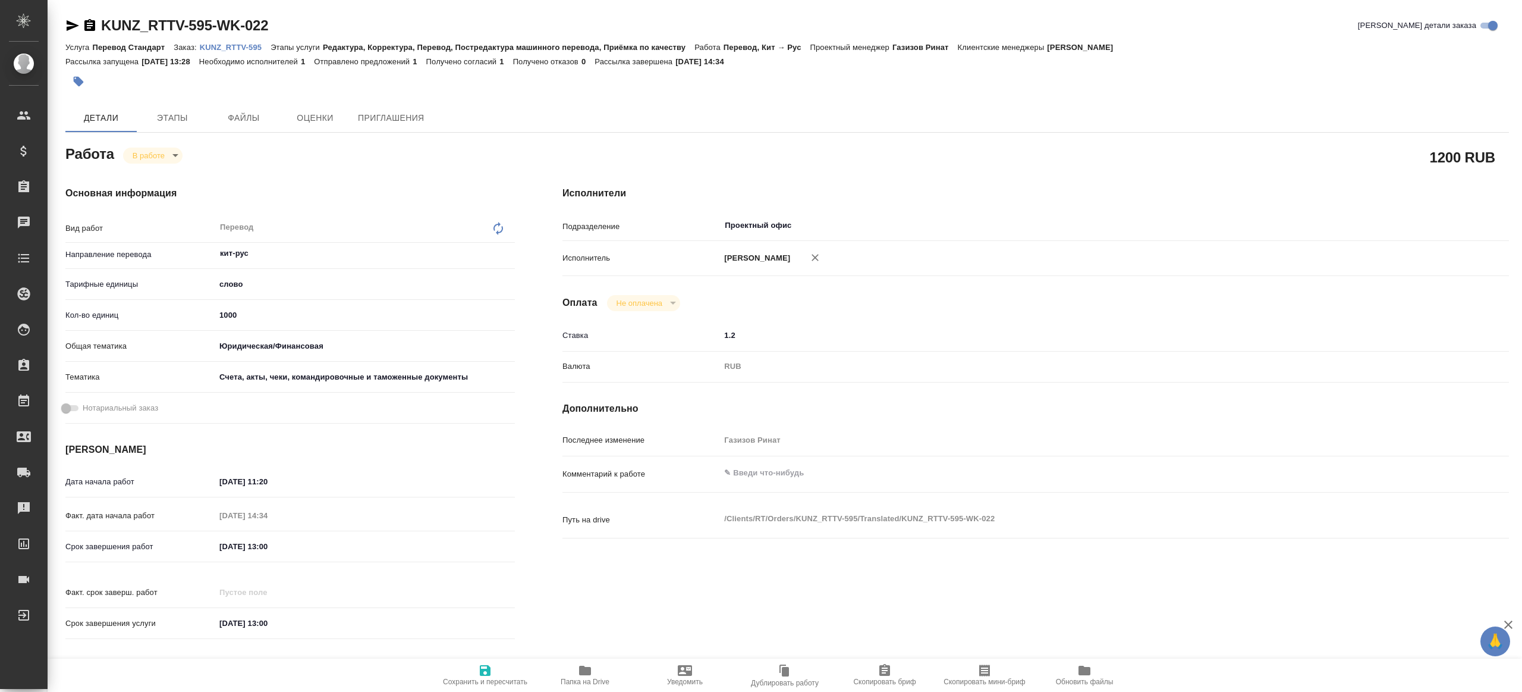
type textarea "x"
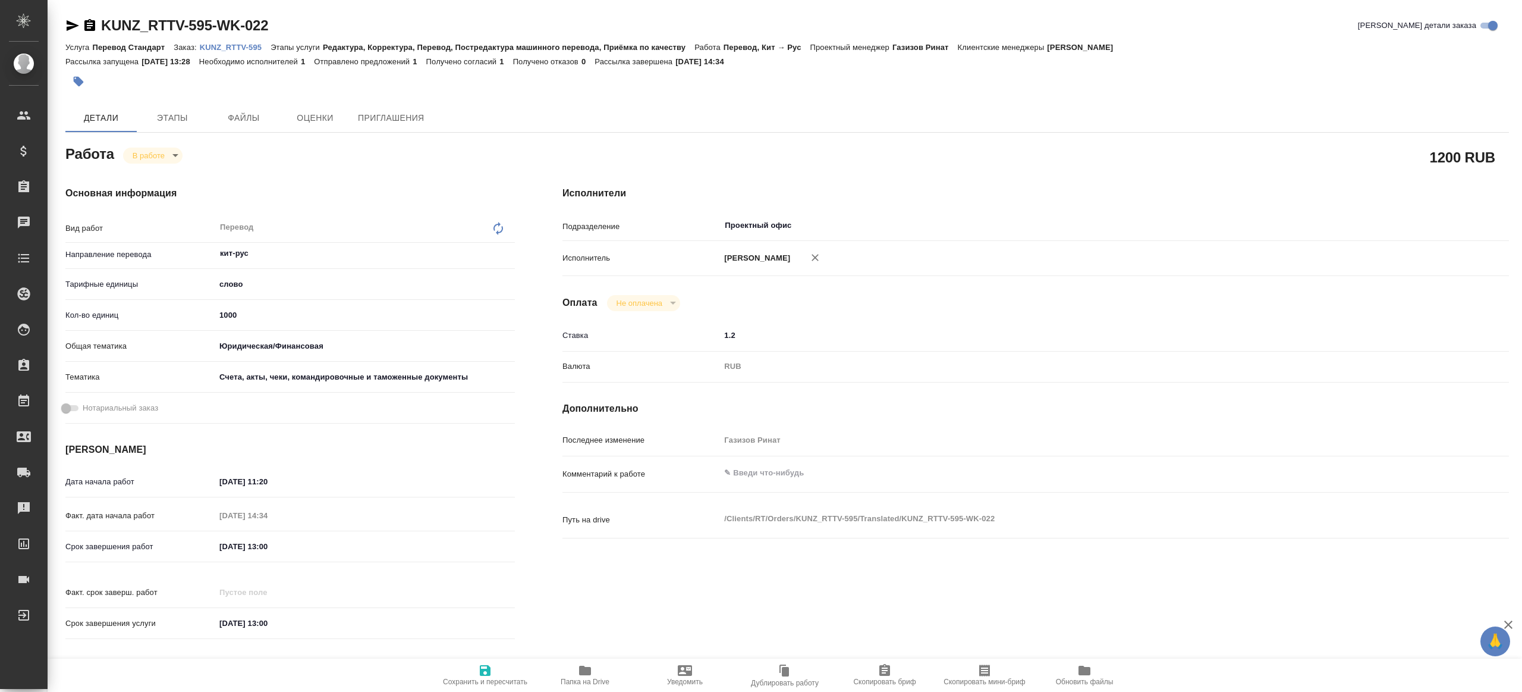
type textarea "x"
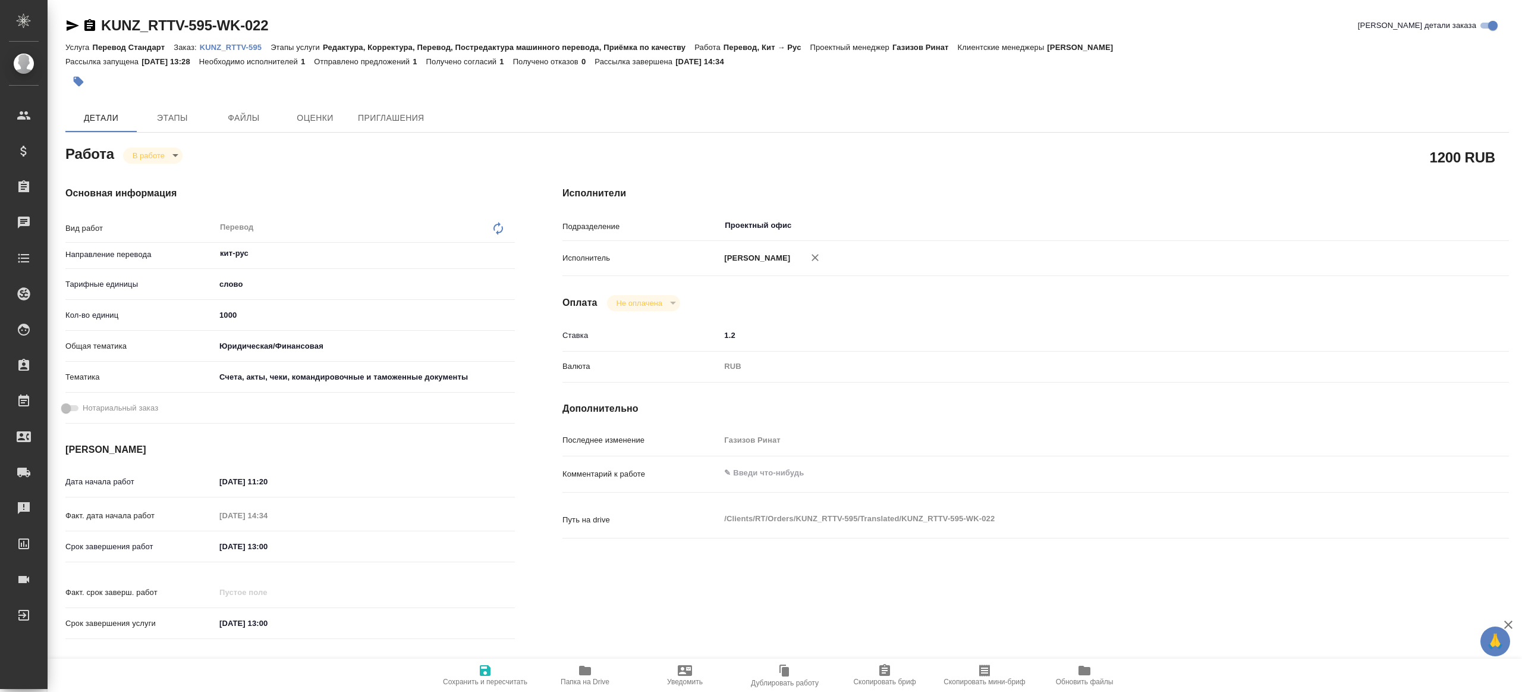
type textarea "x"
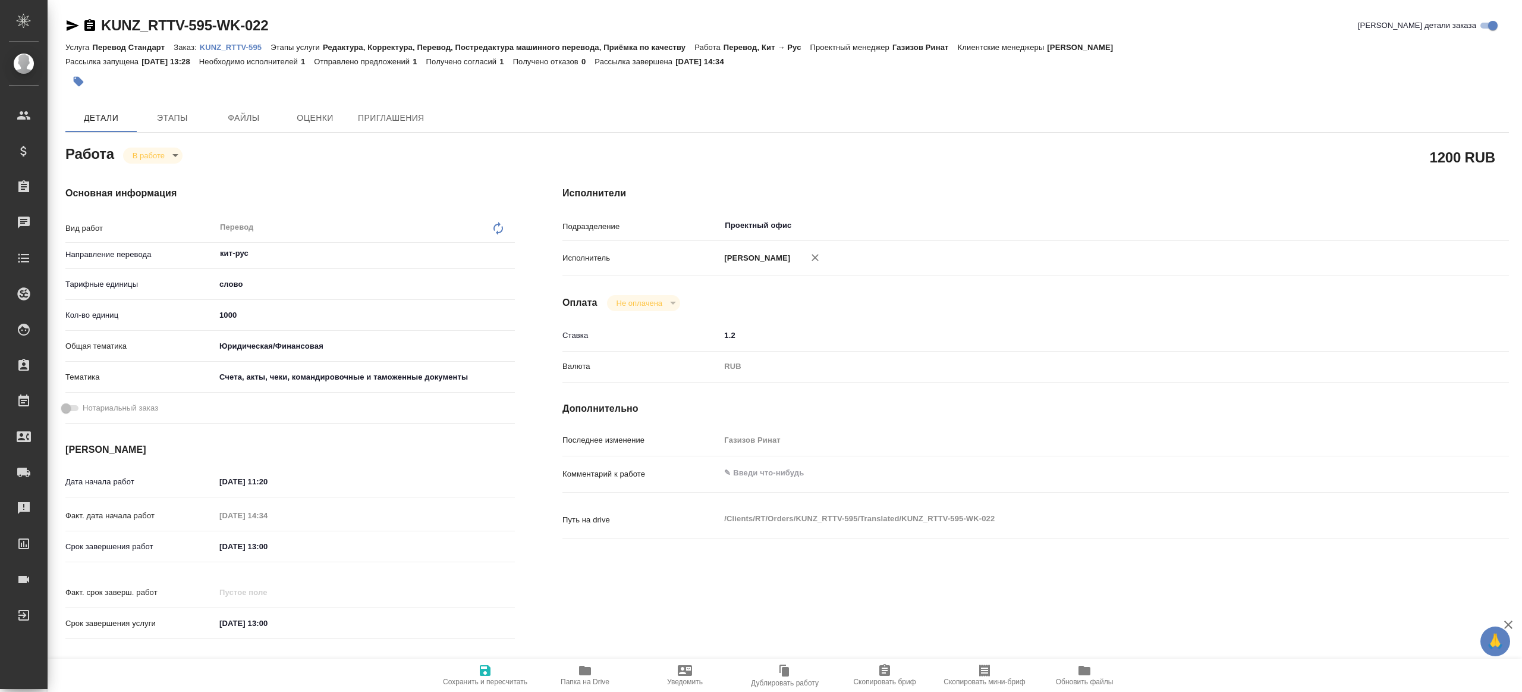
type textarea "x"
drag, startPoint x: 249, startPoint y: 324, endPoint x: 256, endPoint y: 320, distance: 8.3
click at [256, 320] on div "Кол-во единиц 1000" at bounding box center [290, 314] width 450 height 21
drag, startPoint x: 217, startPoint y: 309, endPoint x: 193, endPoint y: 306, distance: 24.6
click at [193, 306] on div "Кол-во единиц 1000" at bounding box center [290, 314] width 450 height 21
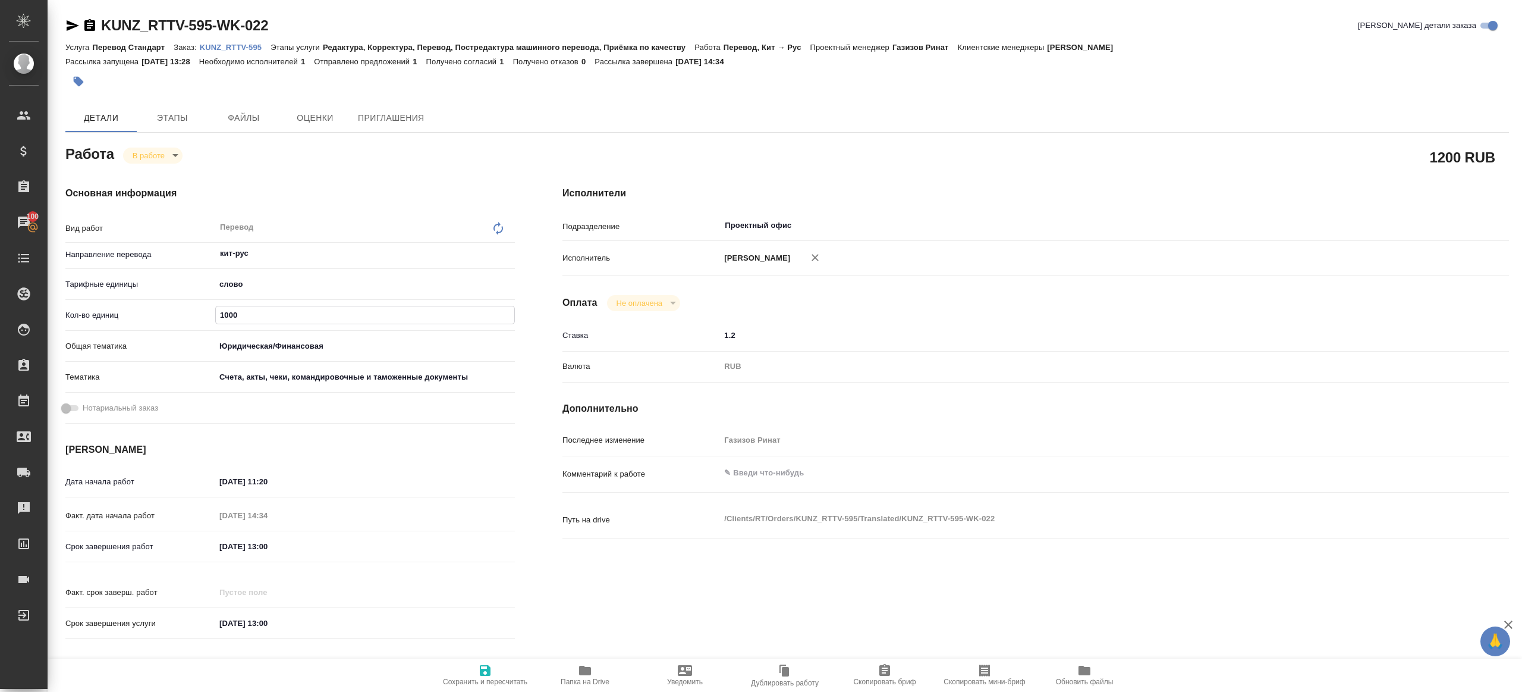
type textarea "x"
type input "1"
type textarea "x"
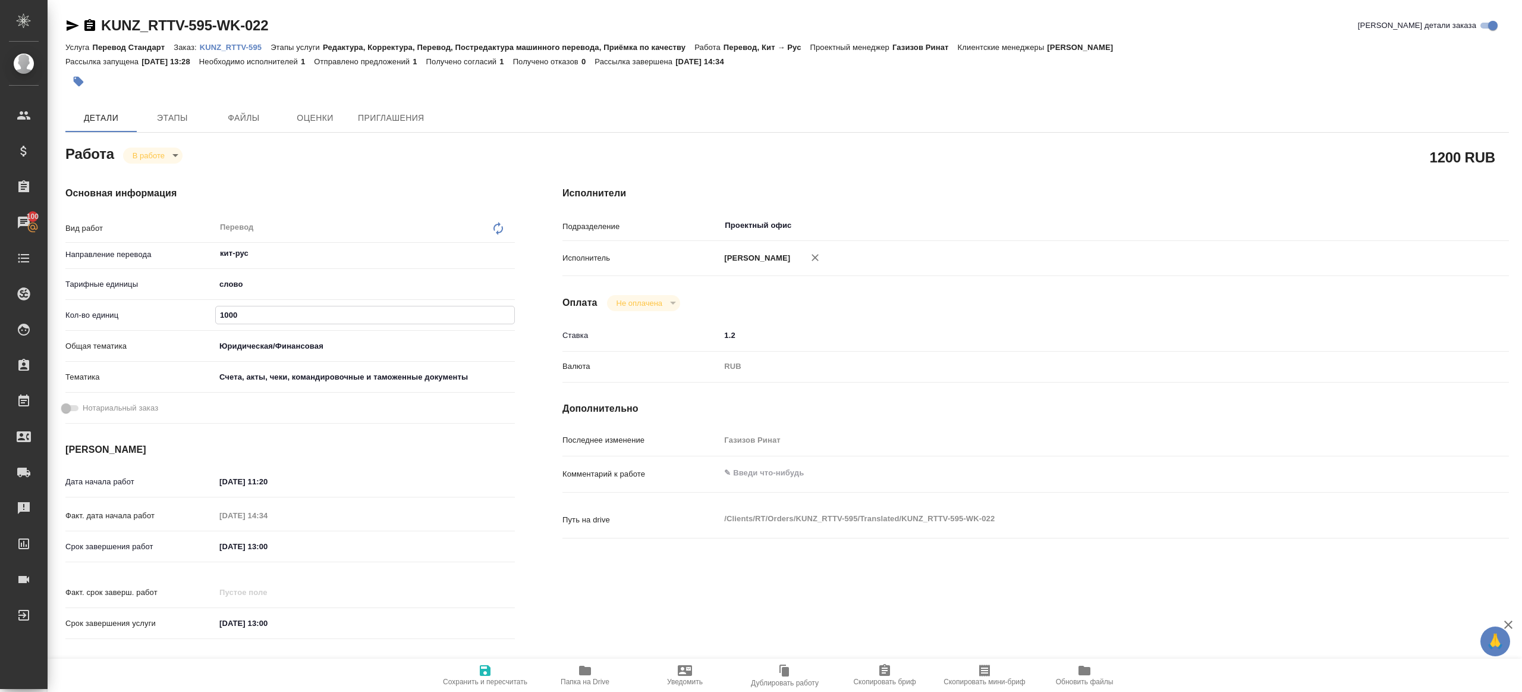
type textarea "x"
type input "18"
type textarea "x"
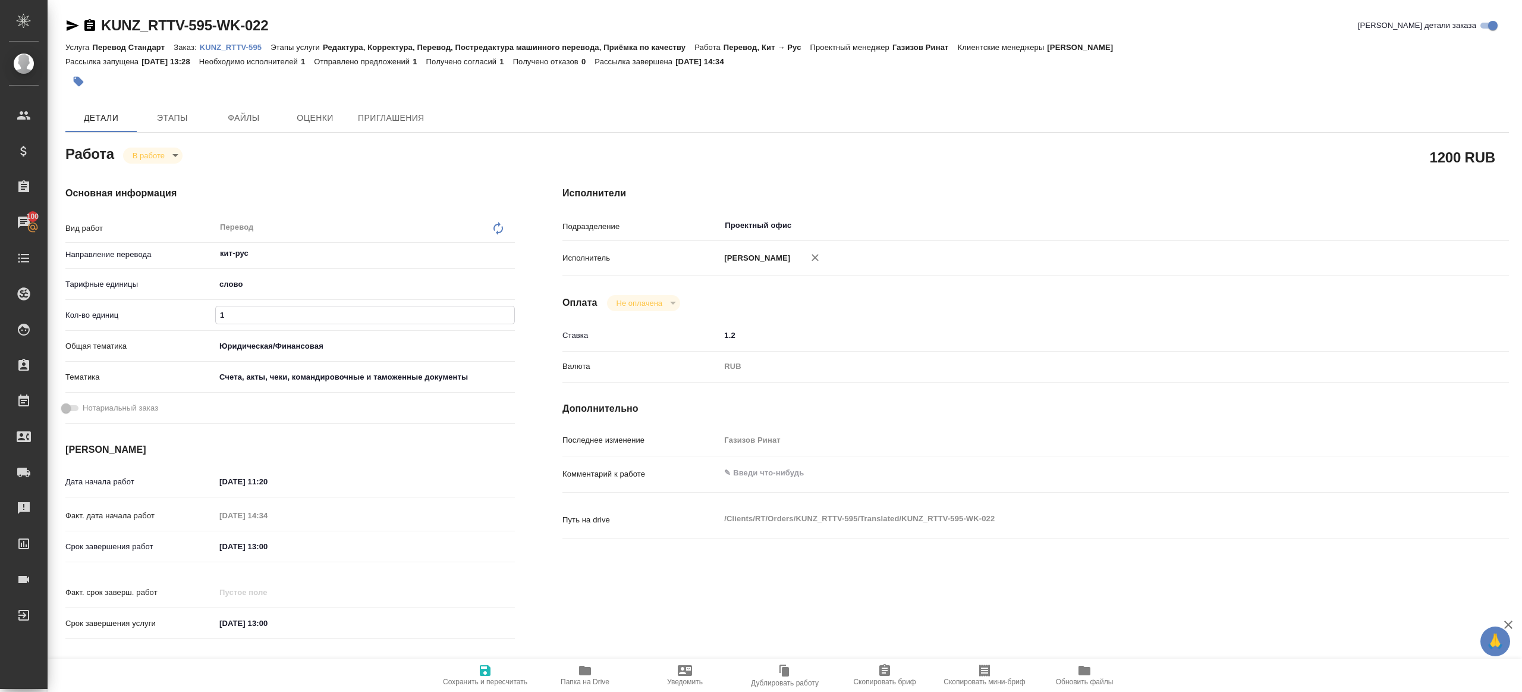
type textarea "x"
type input "184"
type textarea "x"
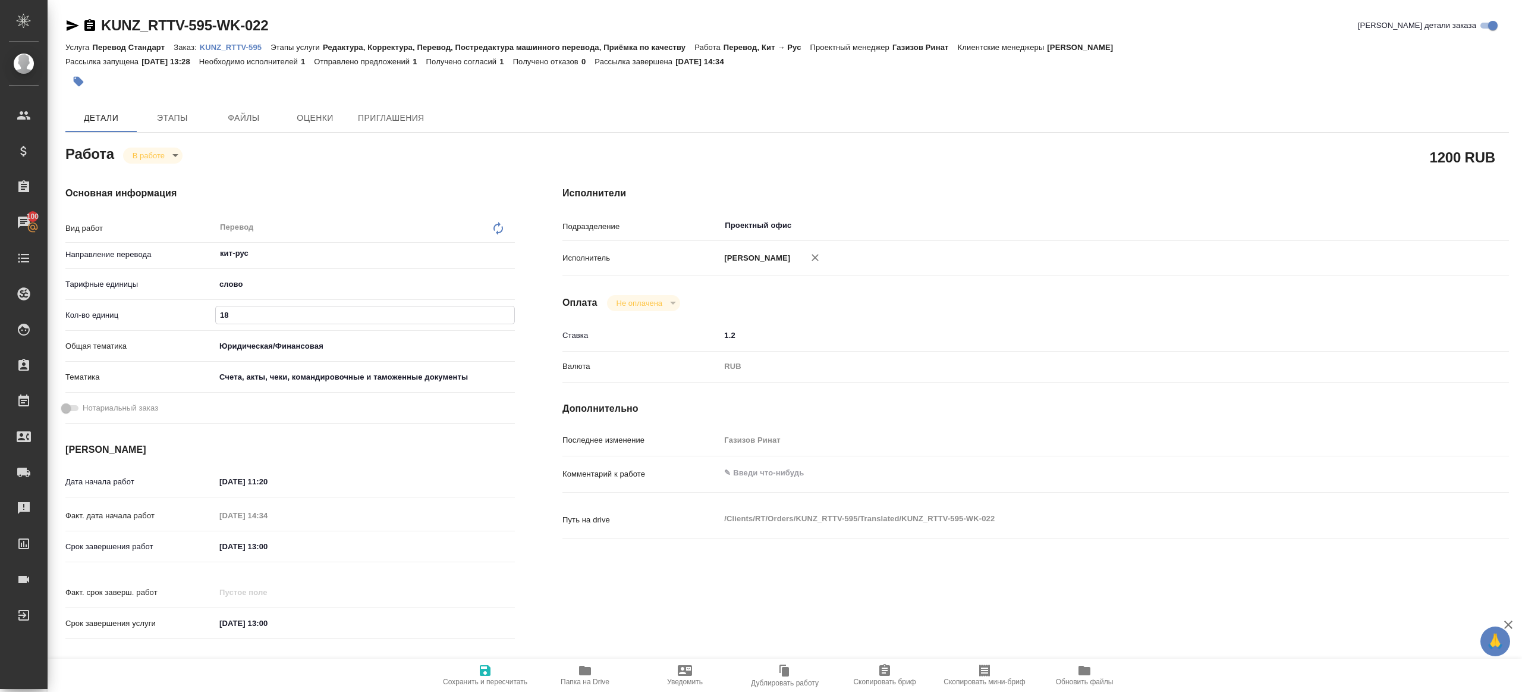
type textarea "x"
type input "1849"
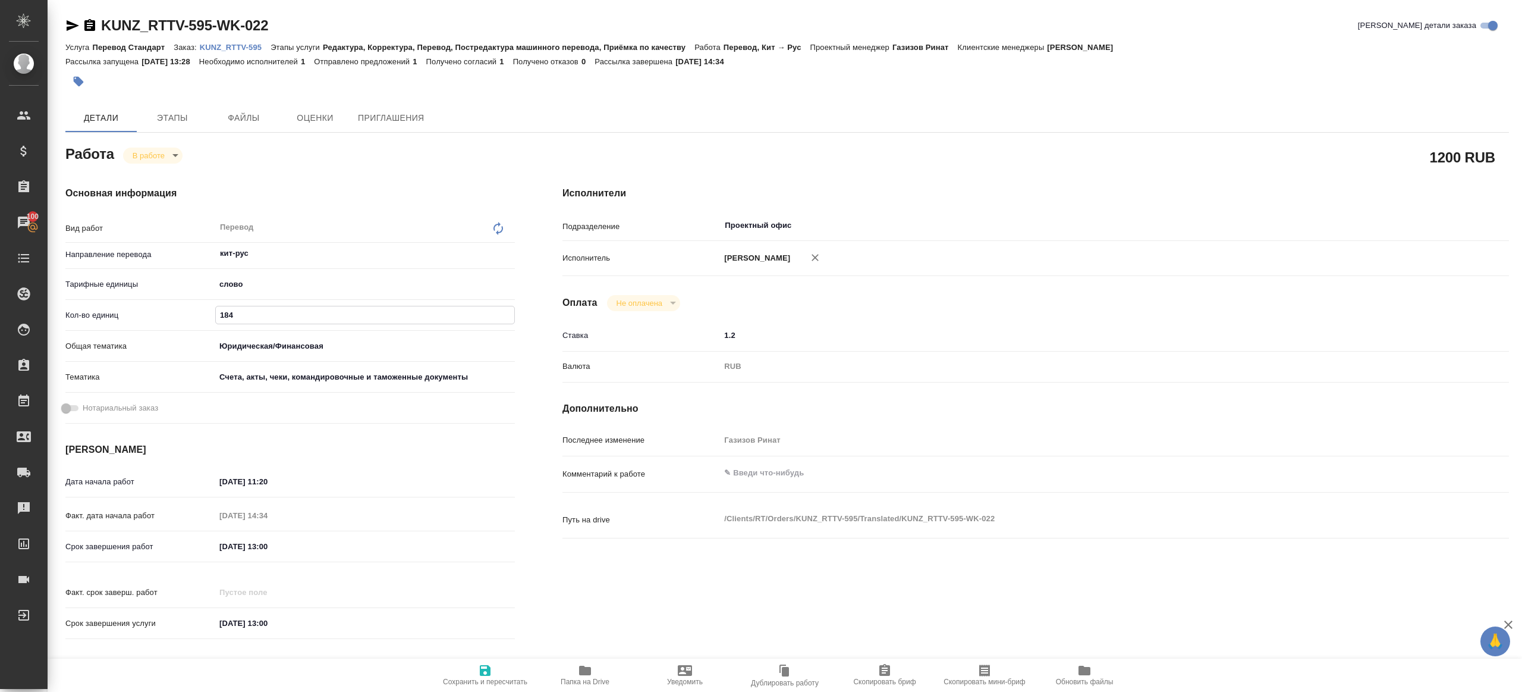
type textarea "x"
type input "1849"
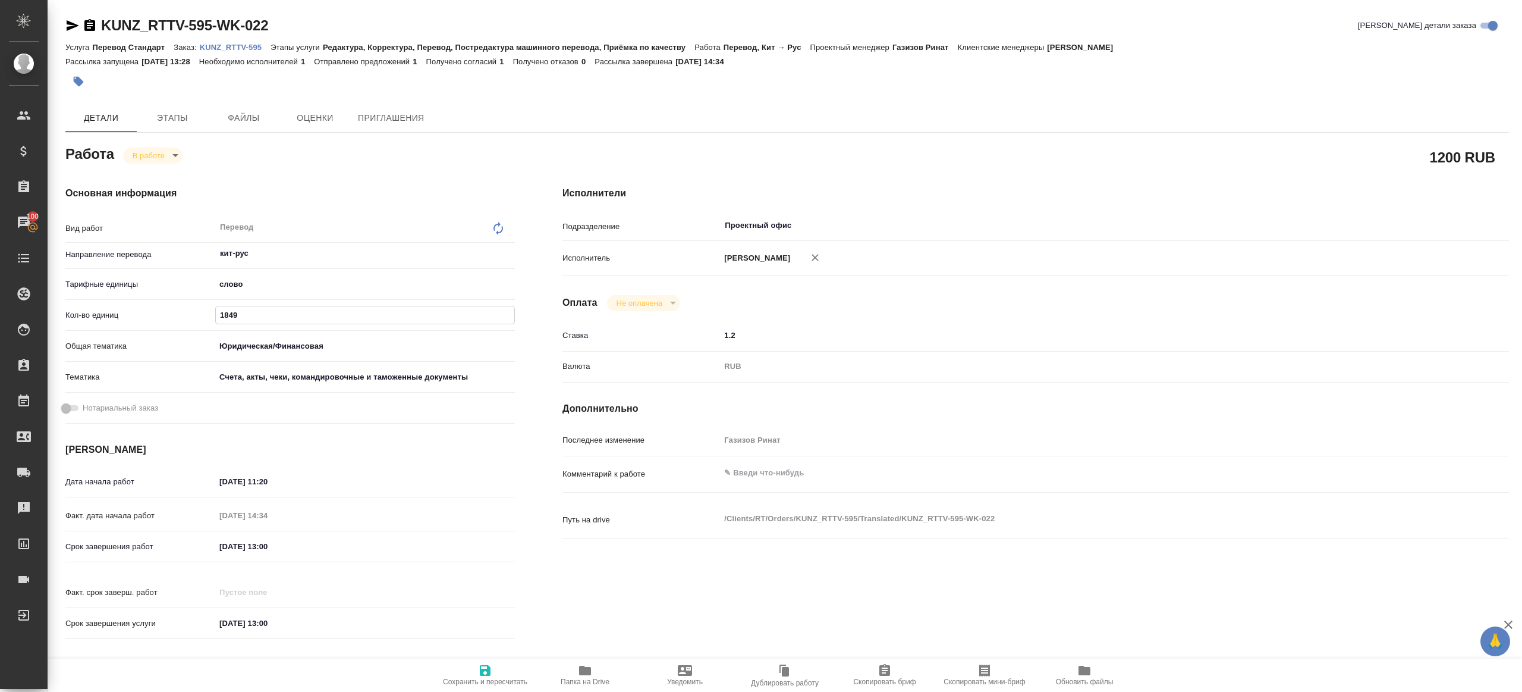
click at [502, 667] on span "Сохранить и пересчитать" at bounding box center [485, 674] width 86 height 23
type textarea "x"
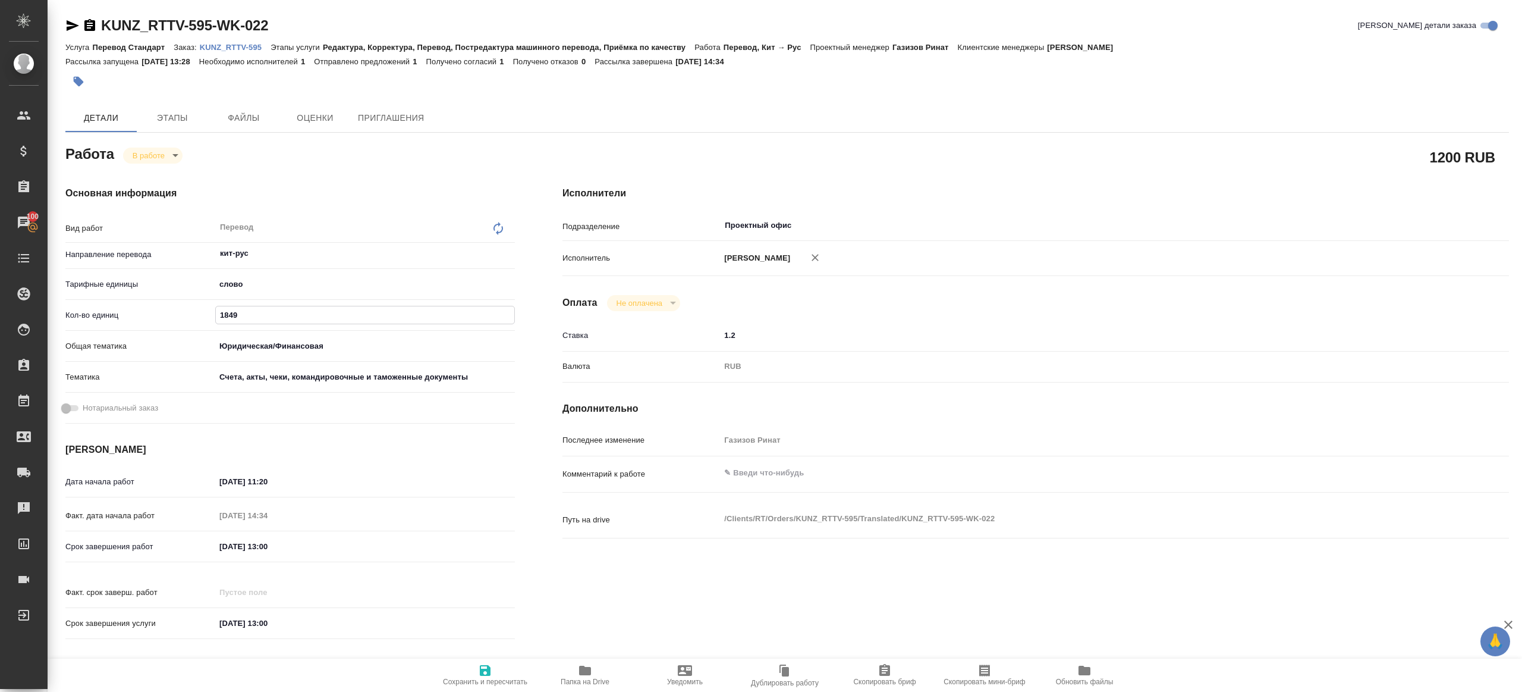
type textarea "x"
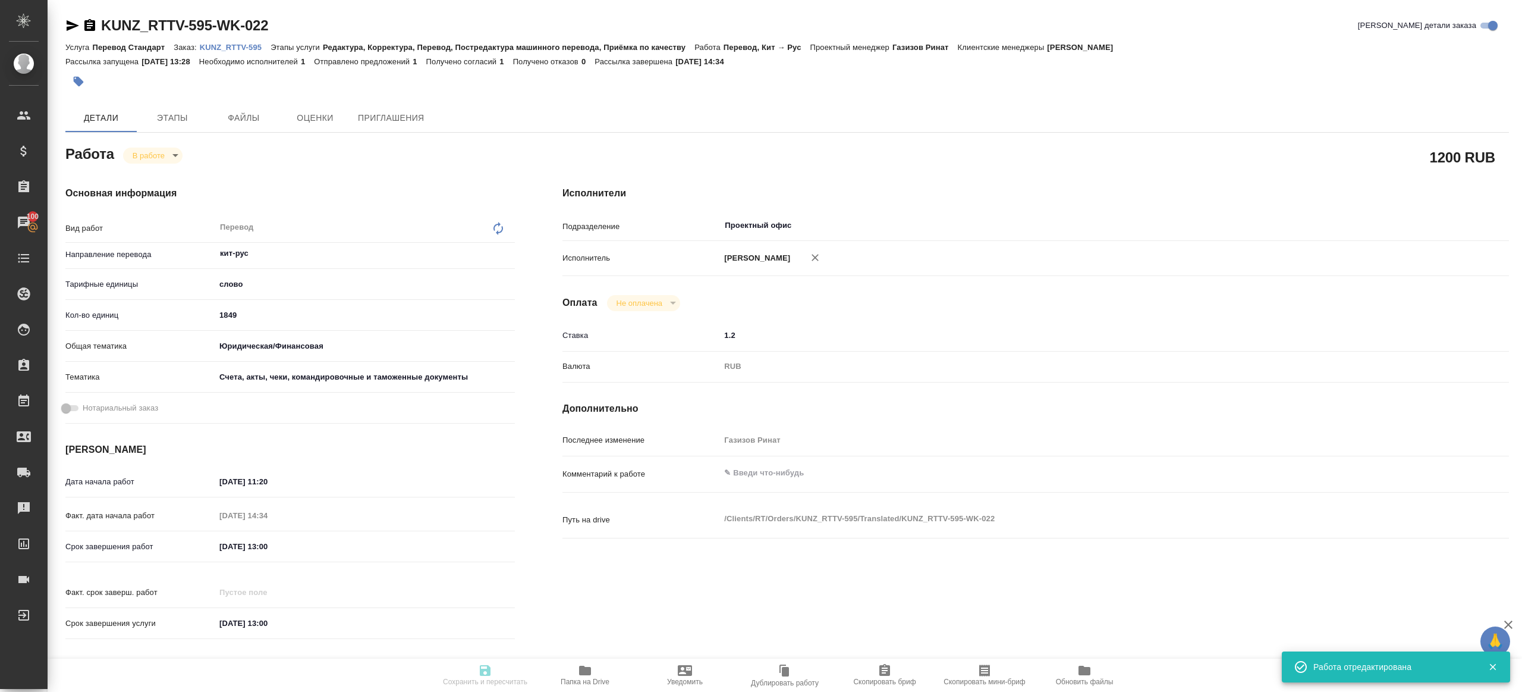
type textarea "x"
type input "inProgress"
type textarea "Перевод"
type textarea "x"
type input "кит-рус"
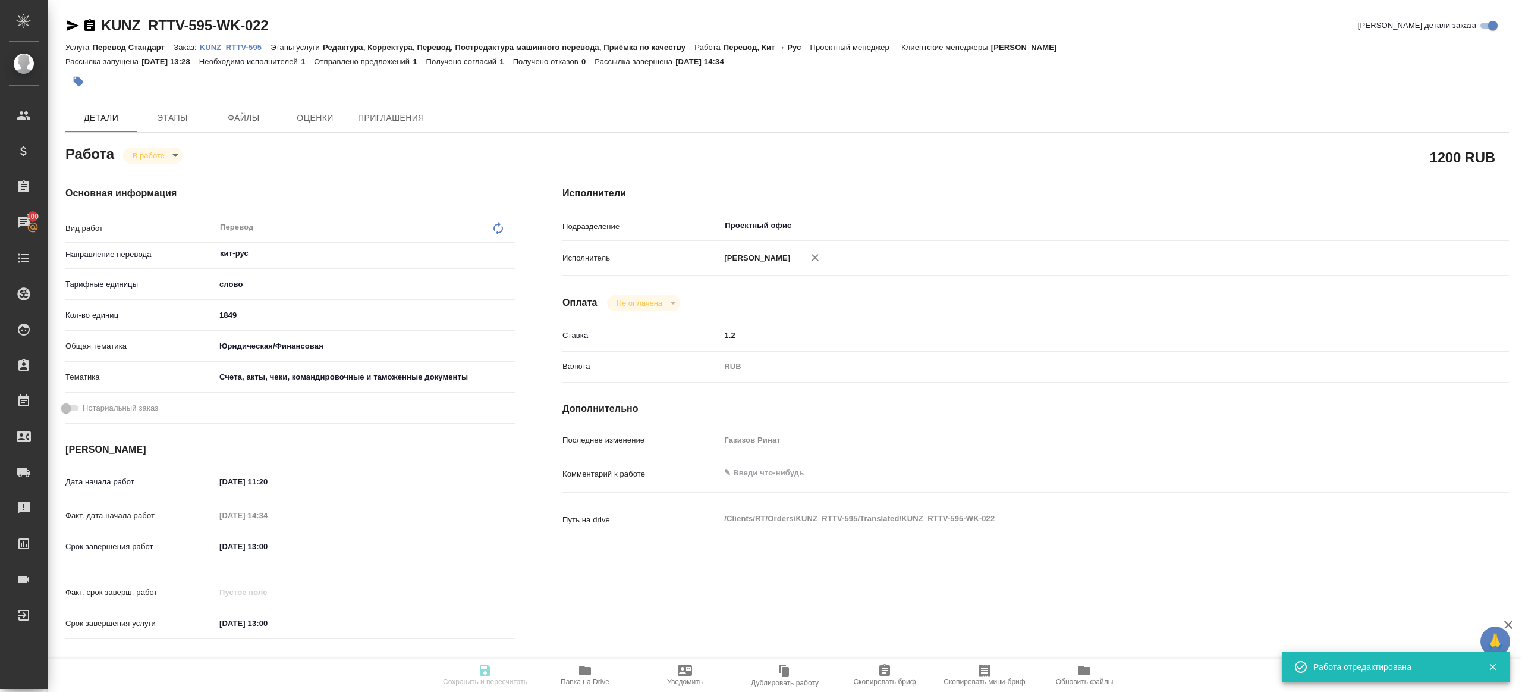
type input "5a8b1489cc6b4906c91bfd90"
type input "1849"
type input "yr-fn"
type input "5f647205b73bc97568ca66c0"
type input "26.09.2025 11:20"
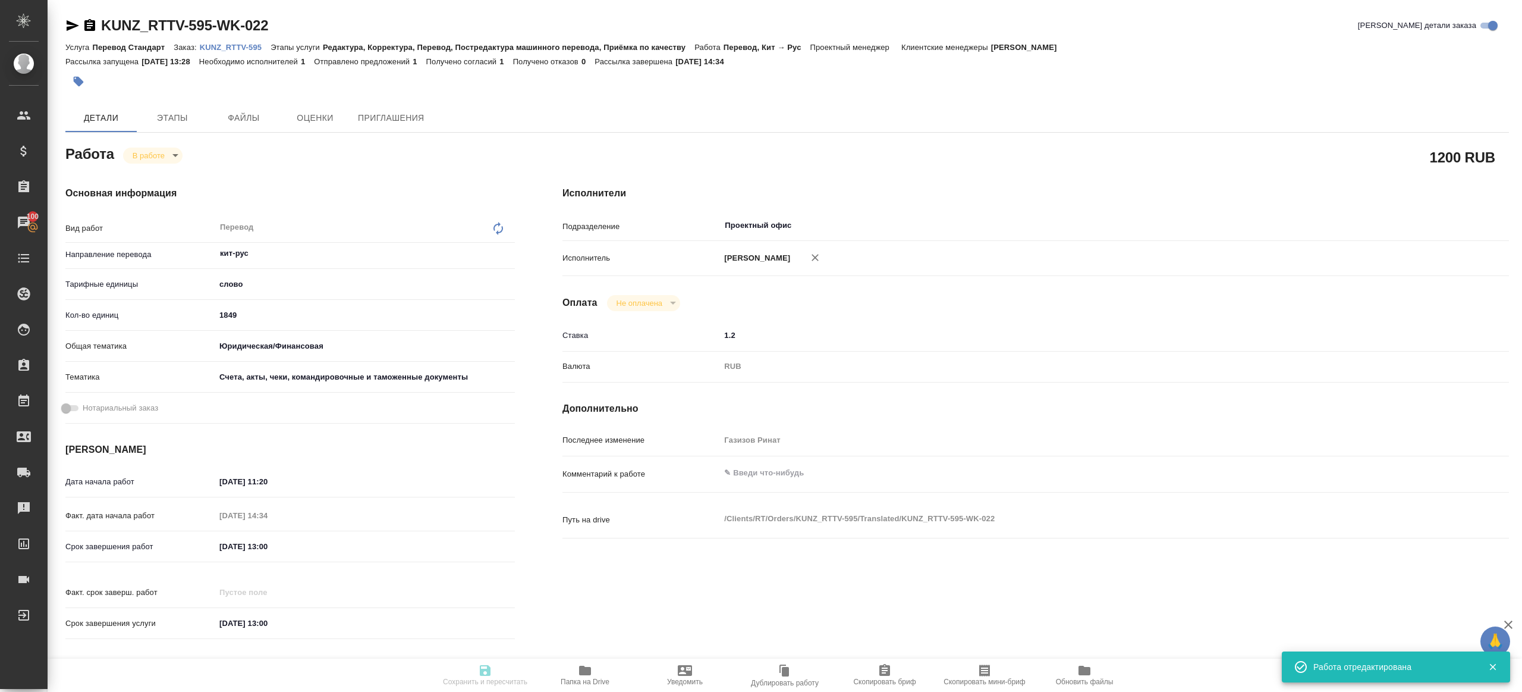
type input "26.09.2025 14:34"
type input "30.09.2025 13:00"
type input "09.10.2025 13:00"
type input "Проектный офис"
type input "notPayed"
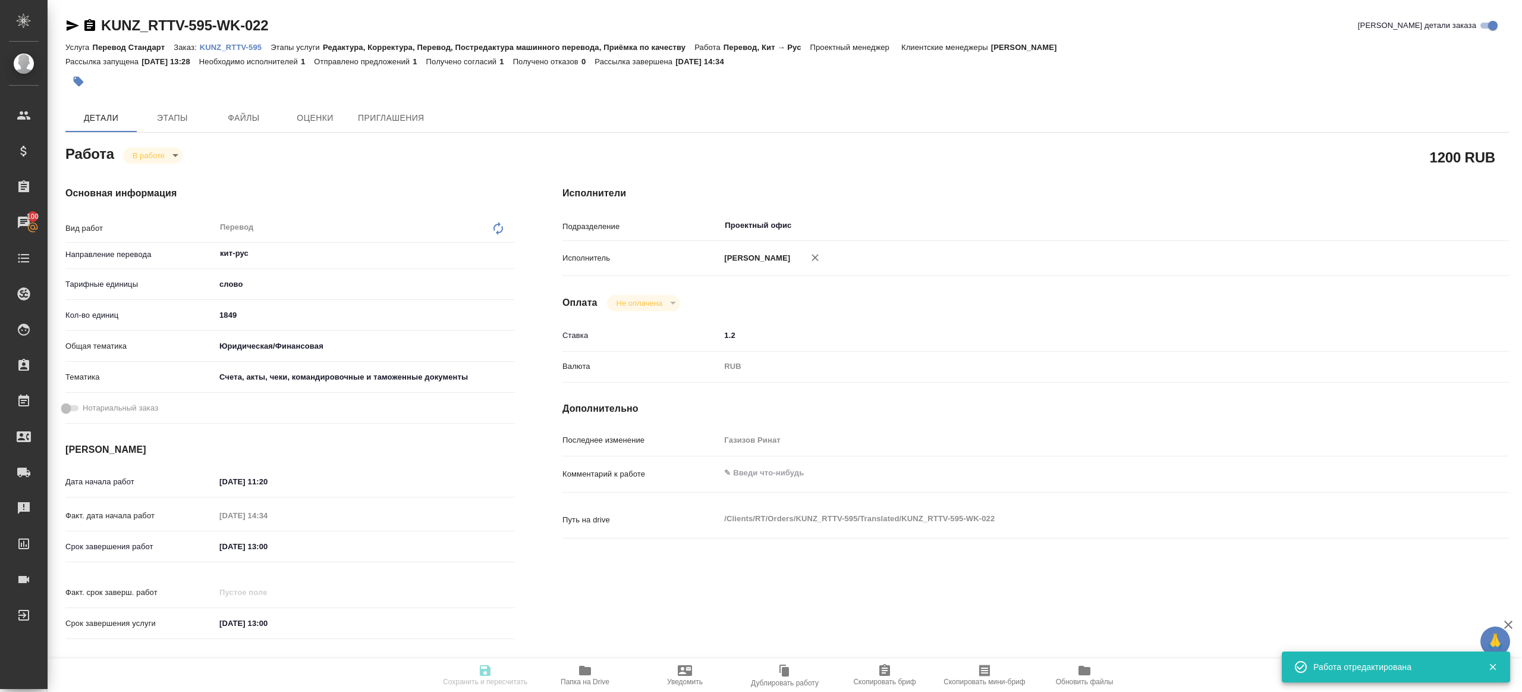
type input "1.2"
type input "RUB"
type input "Газизов Ринат"
type textarea "x"
type textarea "/Clients/RT/Orders/KUNZ_RTTV-595/Translated/KUNZ_RTTV-595-WK-022"
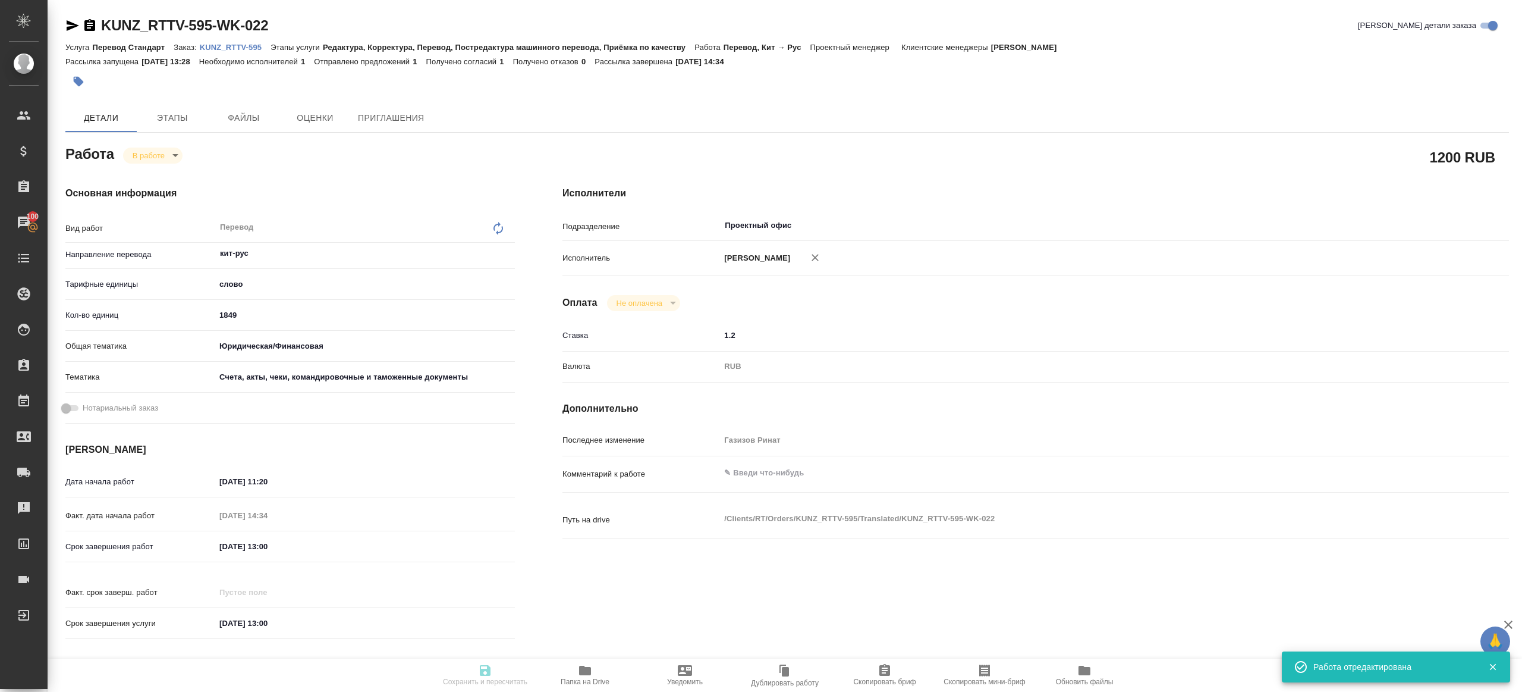
type textarea "x"
type input "KUNZ_RTTV-595"
type input "Перевод Стандарт"
type input "Редактура, Корректура, Перевод, Постредактура машинного перевода, Приёмка по ка…"
type input "Веселова Юлия"
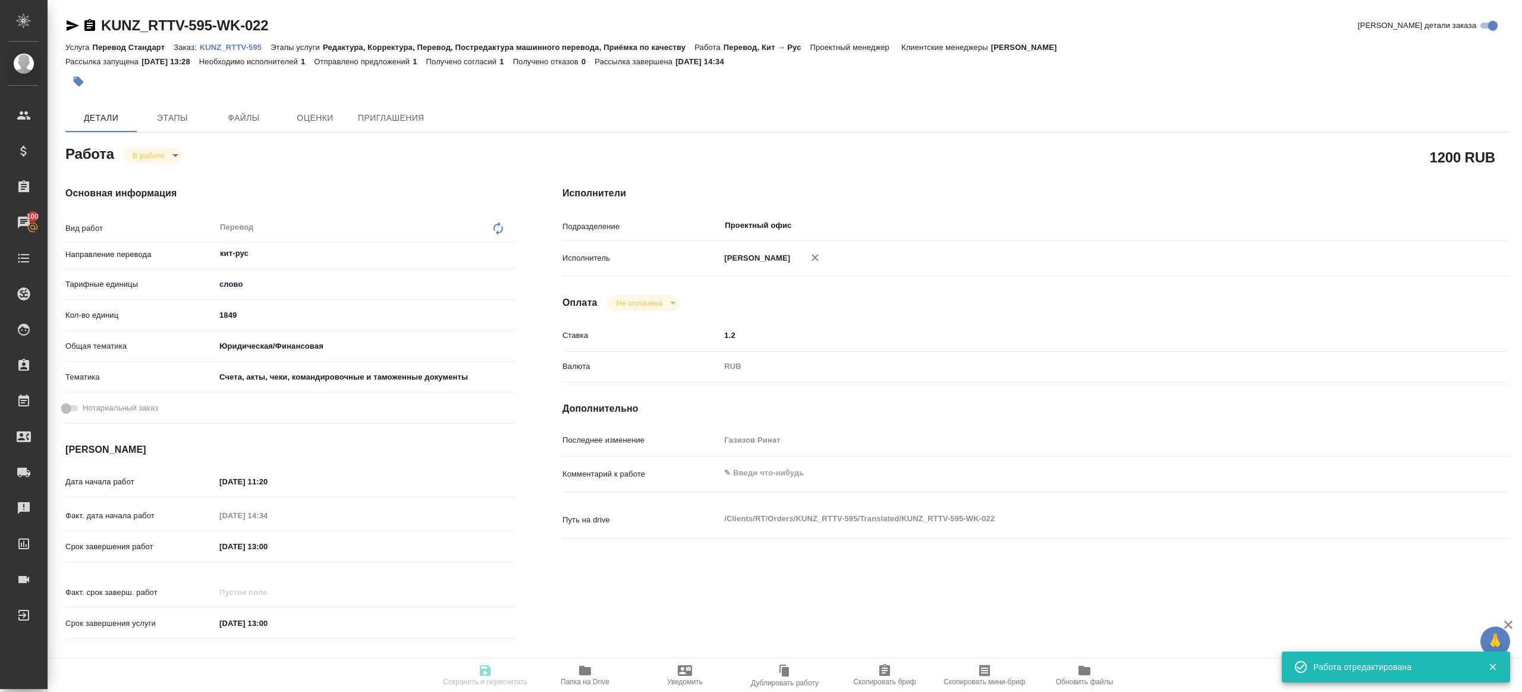
type input "[PERSON_NAME]"
type input "/Clients/RT/Orders/KUNZ_RTTV-595"
type textarea "x"
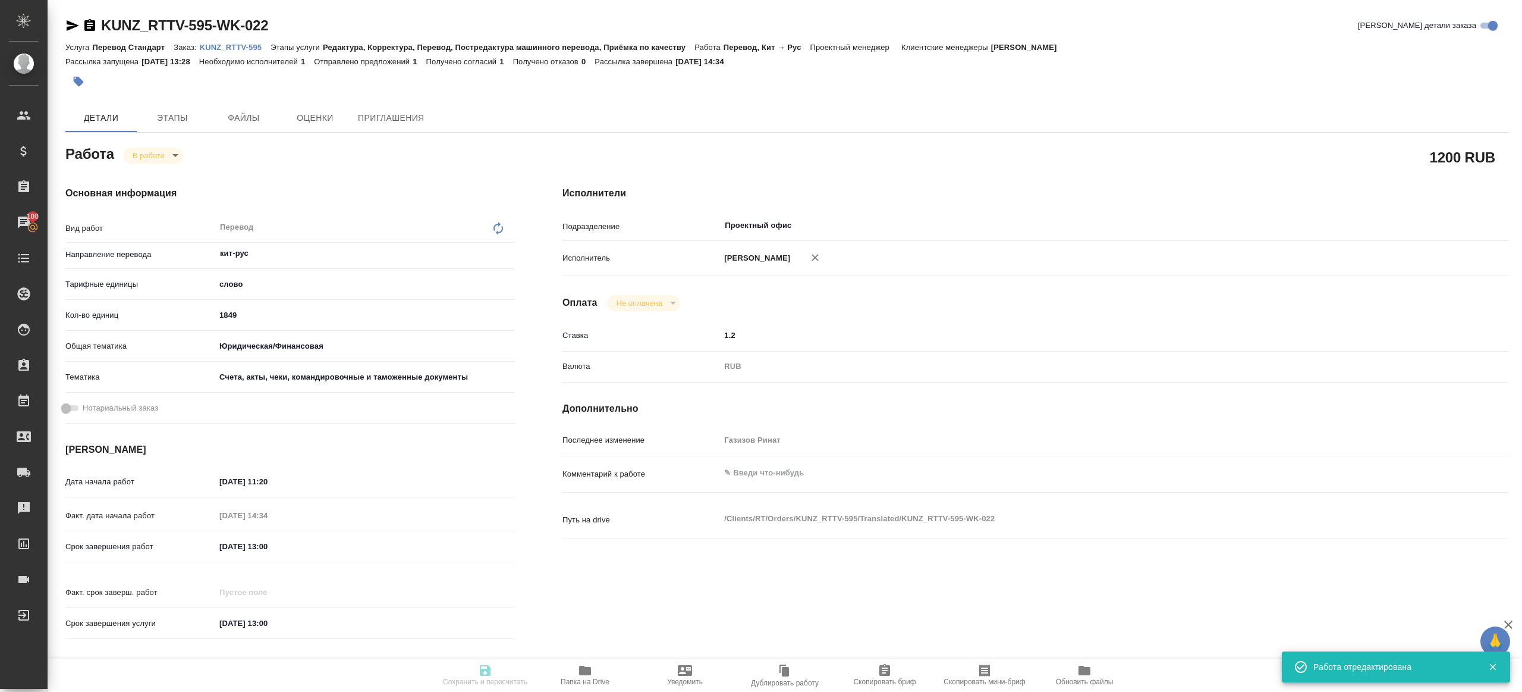
type textarea "x"
click at [171, 158] on body "🙏 .cls-1 fill:#fff; AWATERA Gazizov Rinat Клиенты Спецификации Заказы 100 Чаты …" at bounding box center [761, 346] width 1522 height 692
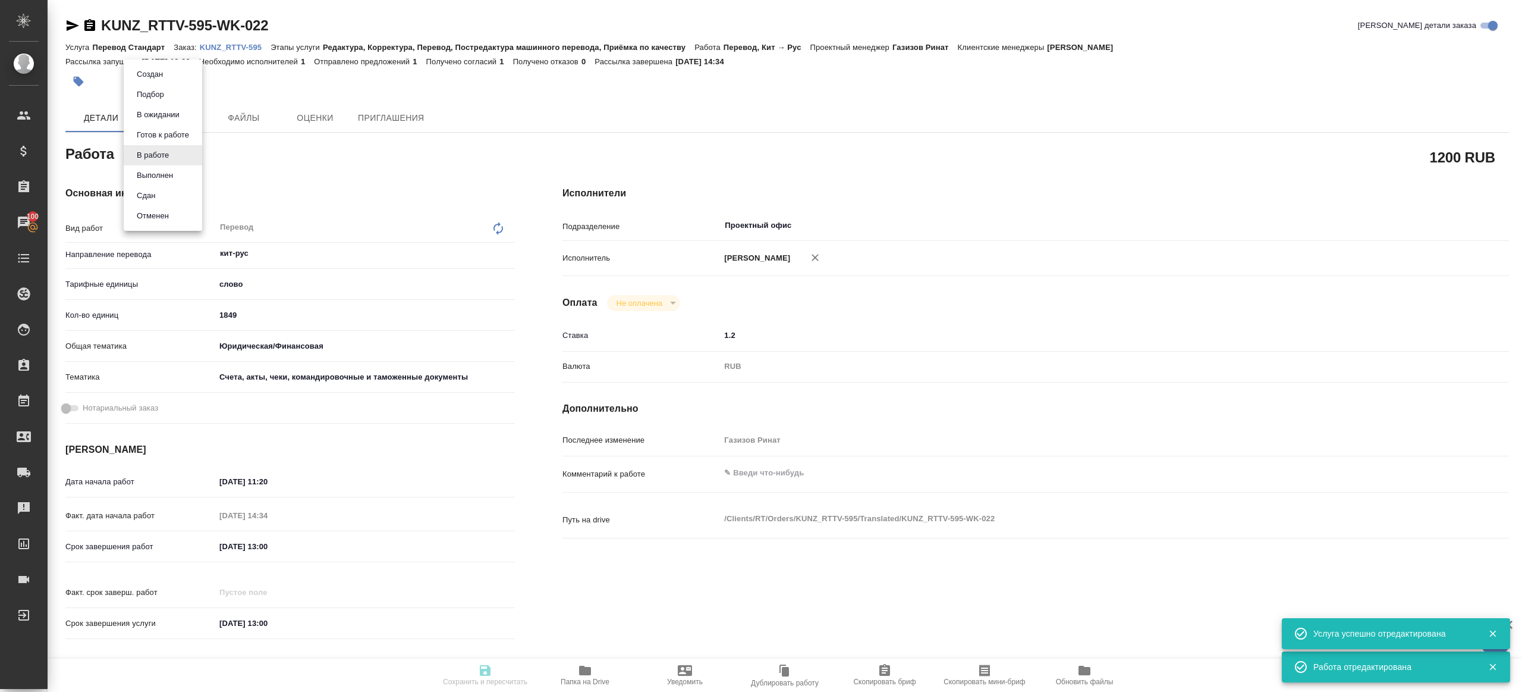
type textarea "x"
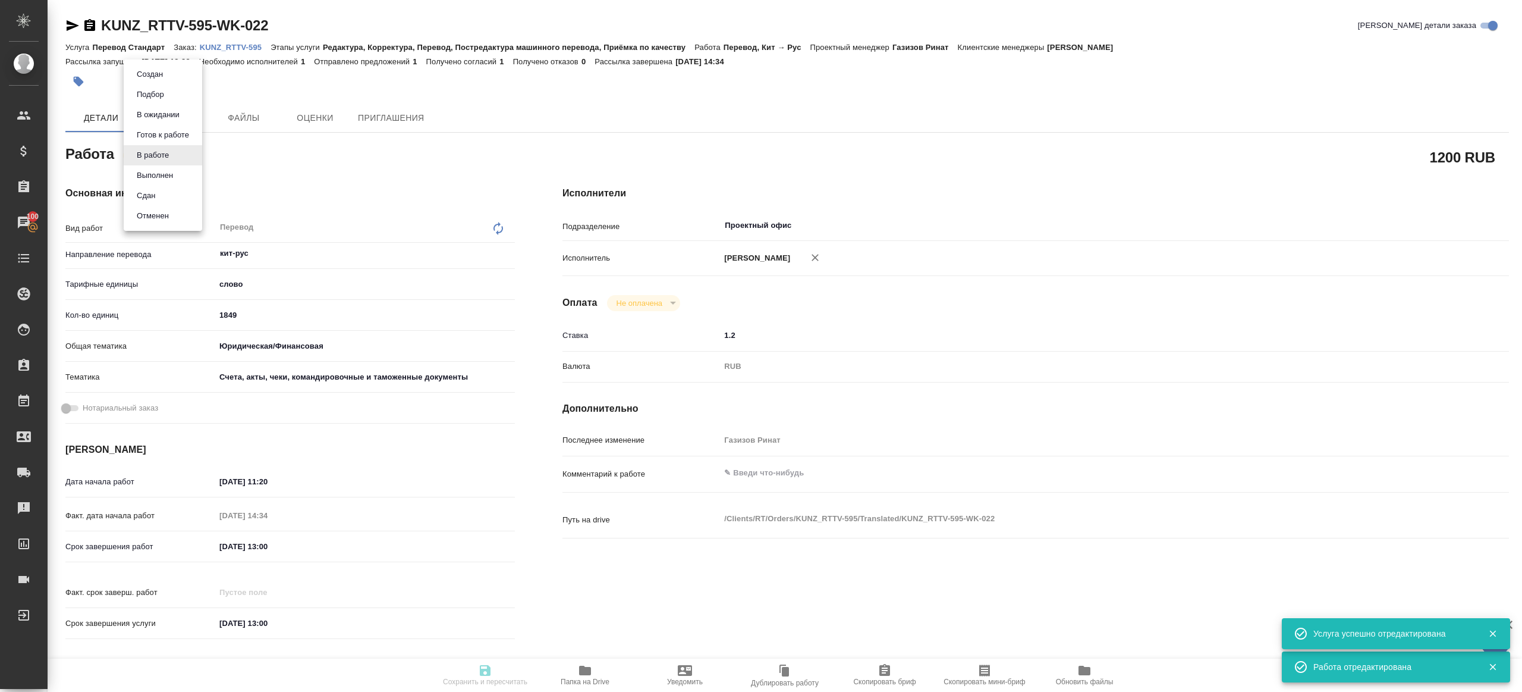
type textarea "x"
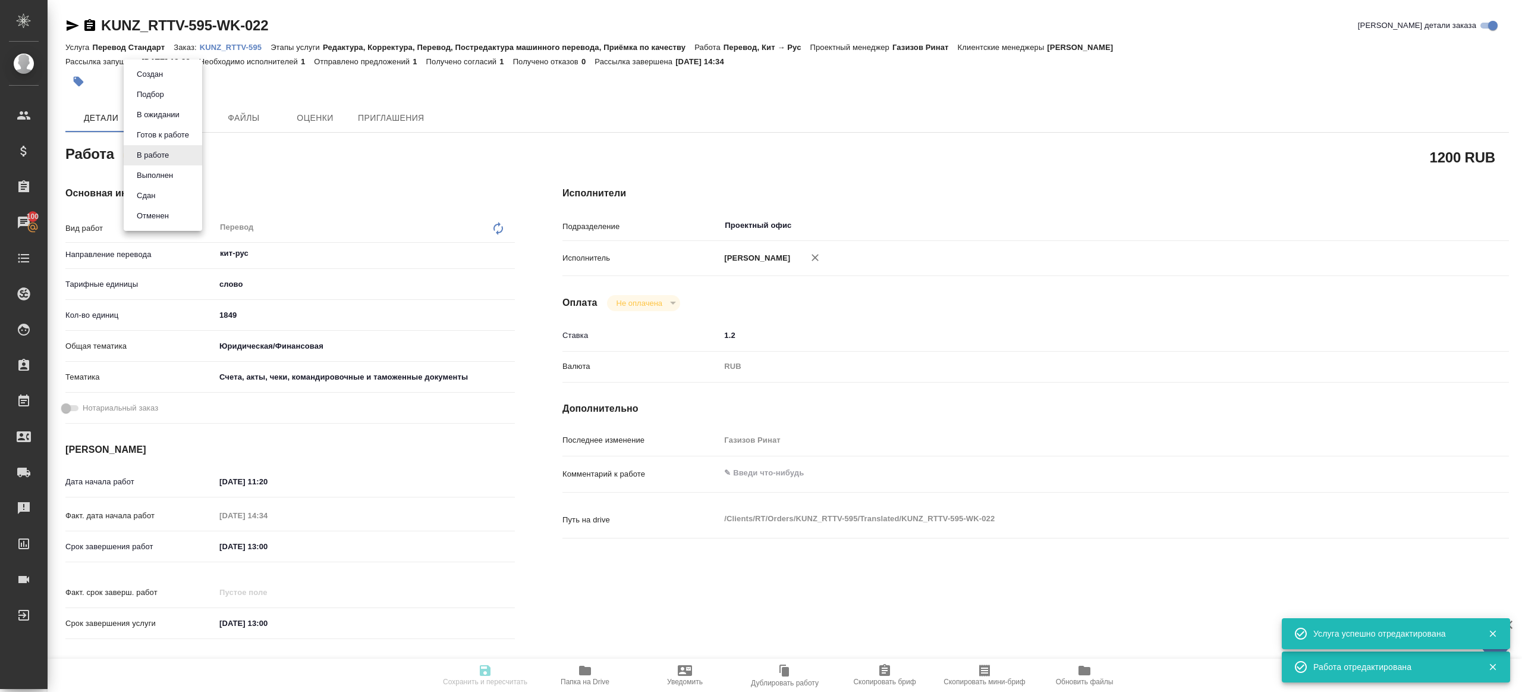
type textarea "x"
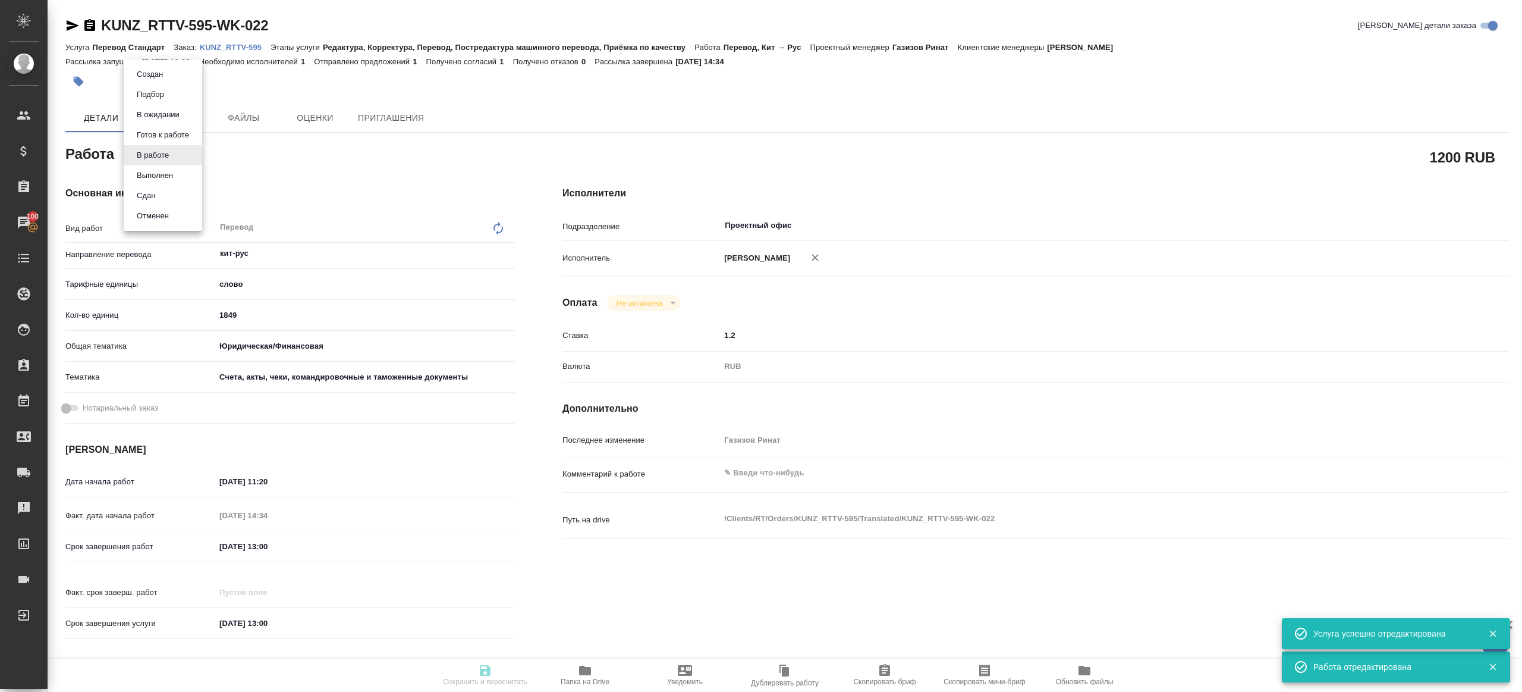
type textarea "x"
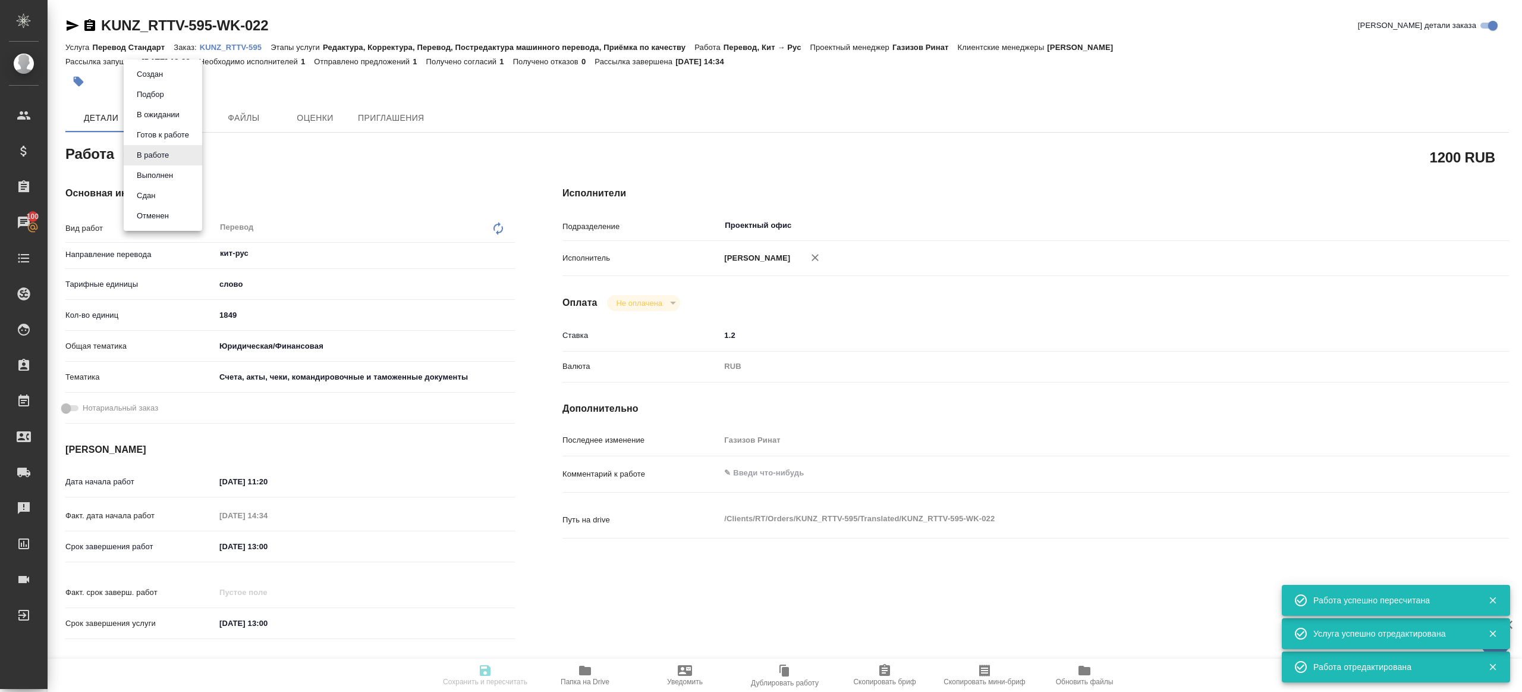
click at [180, 188] on li "Сдан" at bounding box center [163, 196] width 78 height 20
type textarea "Перевод"
type textarea "x"
type input "кит-рус"
type input "5a8b1489cc6b4906c91bfd90"
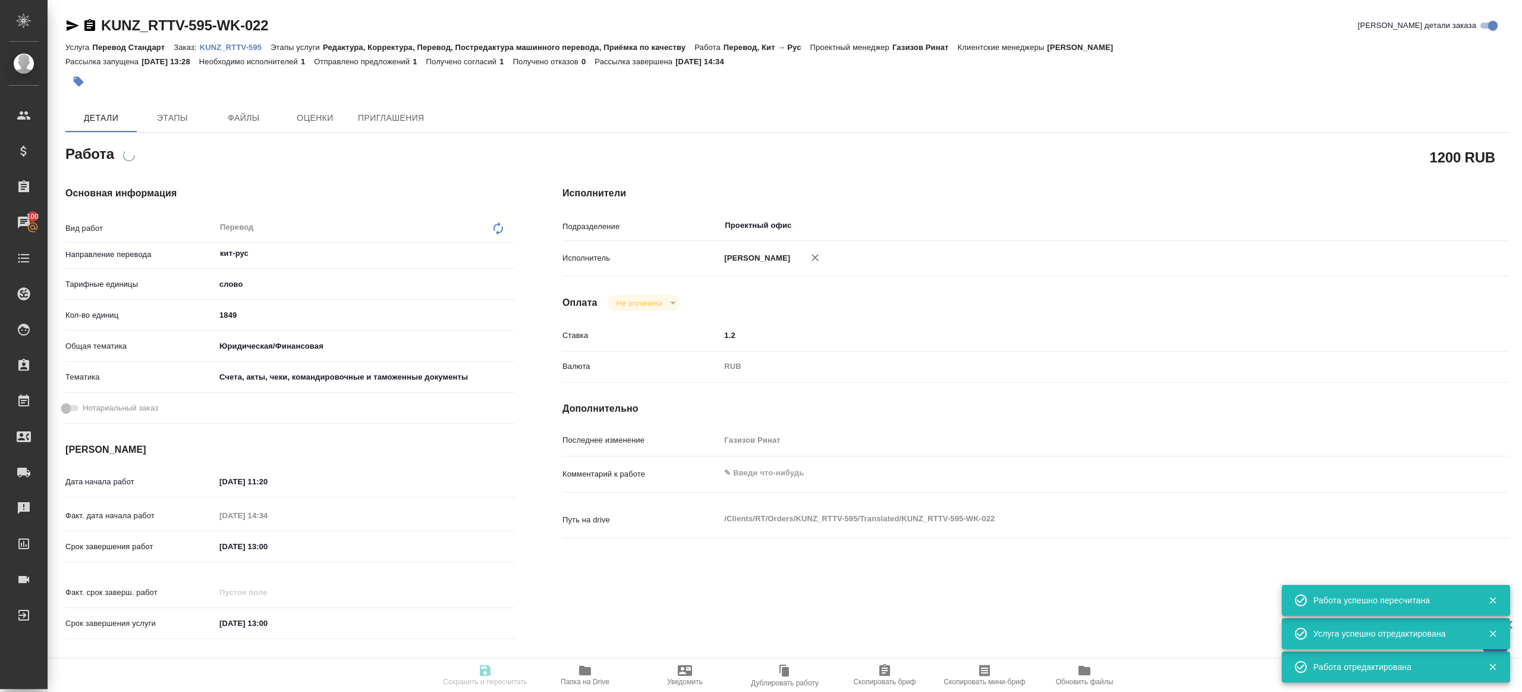
type input "1849"
type input "yr-fn"
type input "5f647205b73bc97568ca66c0"
type input "26.09.2025 11:20"
type input "26.09.2025 14:34"
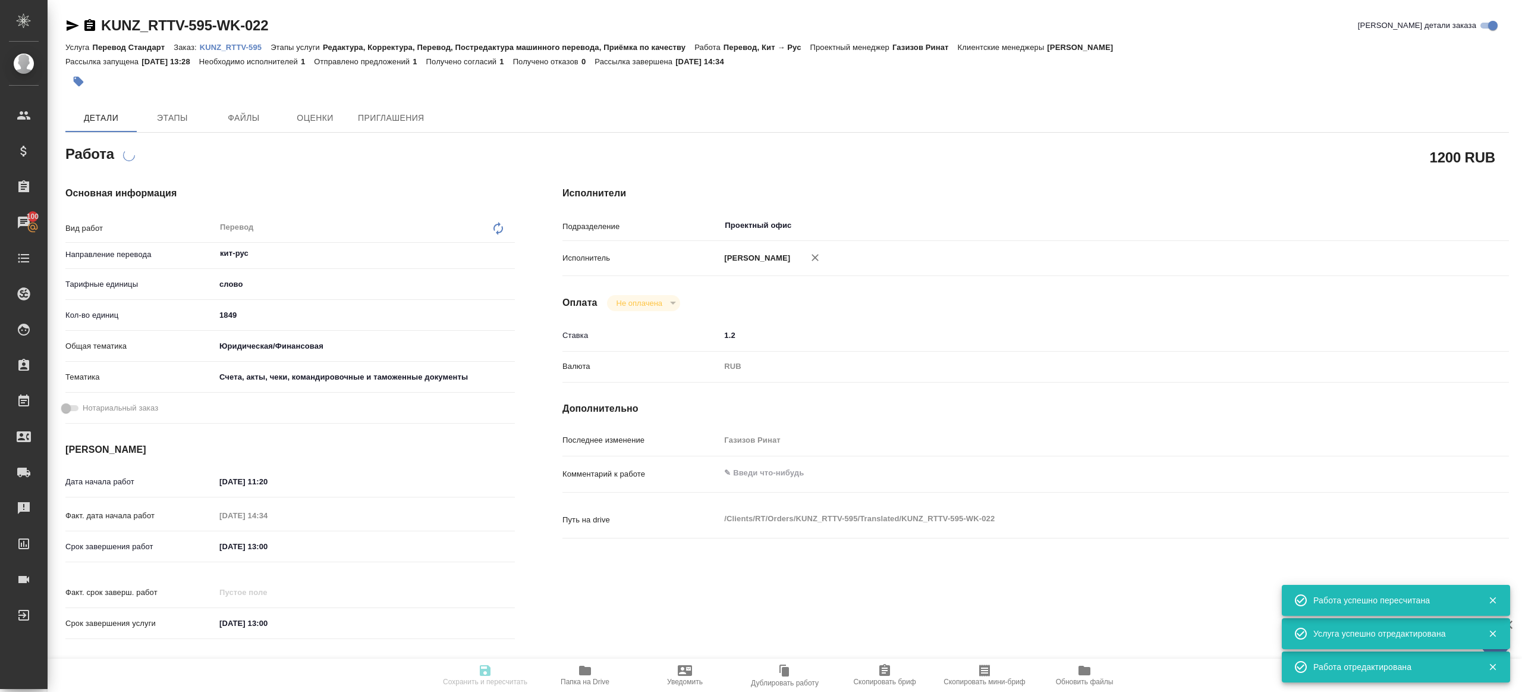
type input "30.09.2025 13:00"
type input "09.10.2025 13:00"
type input "Проектный офис"
type input "notPayed"
type input "1.2"
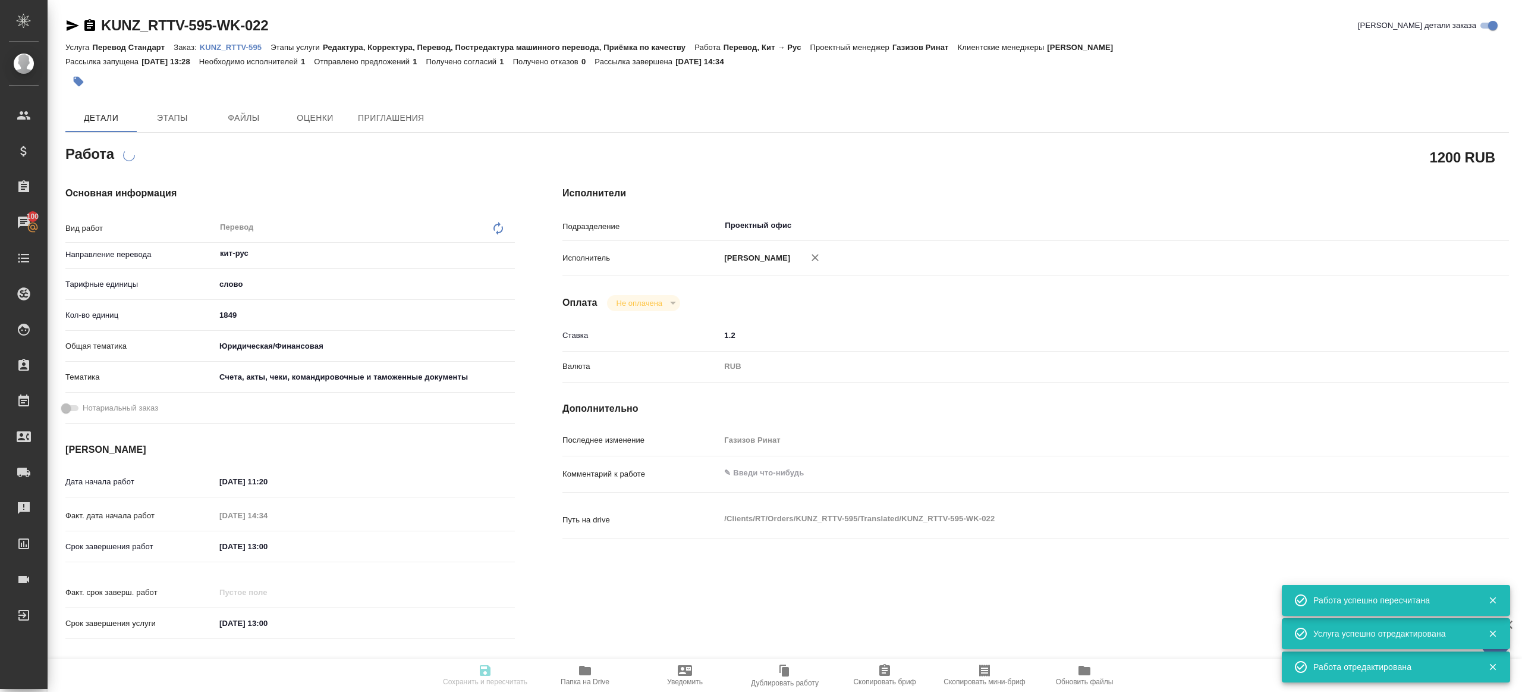
type input "RUB"
type input "Газизов Ринат"
type textarea "x"
type textarea "/Clients/RT/Orders/KUNZ_RTTV-595/Translated/KUNZ_RTTV-595-WK-022"
type textarea "x"
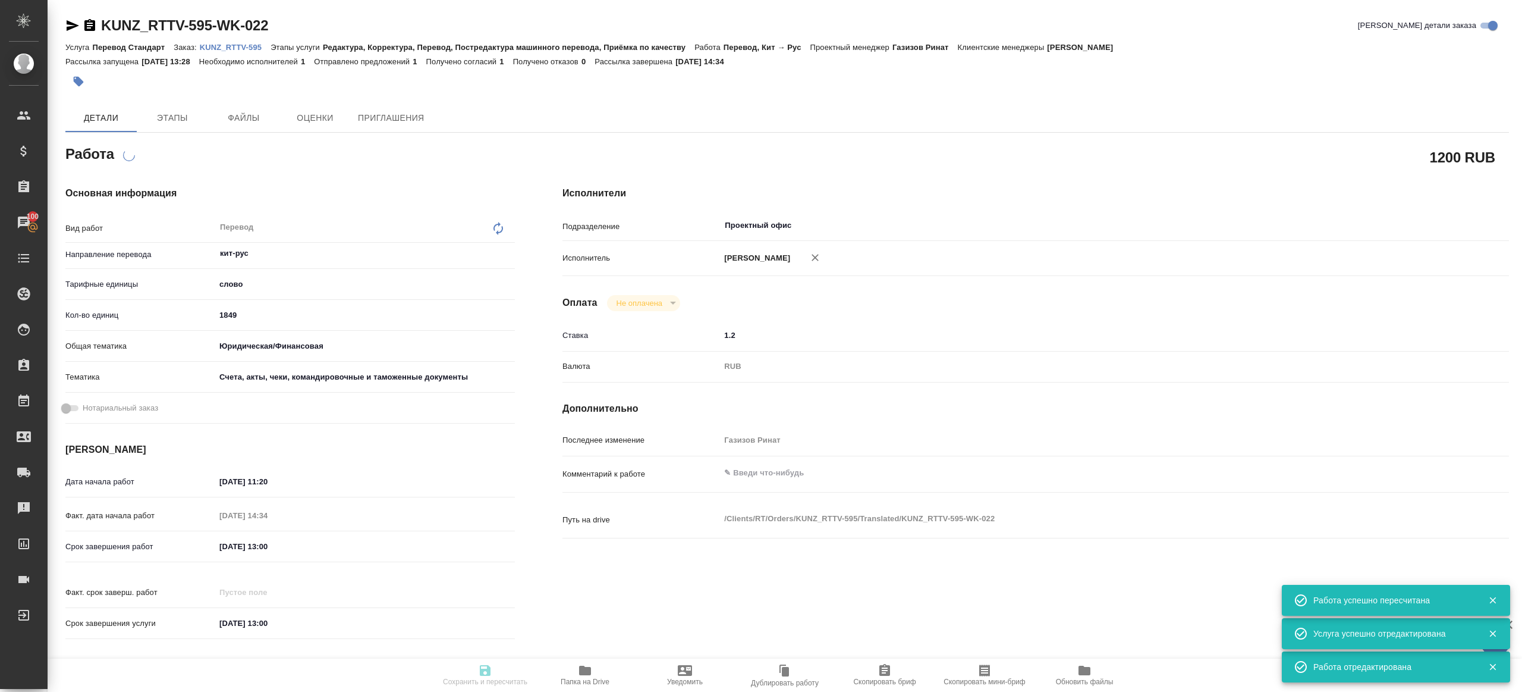
type input "KUNZ_RTTV-595"
type input "Перевод Стандарт"
type input "Редактура, Корректура, Перевод, Постредактура машинного перевода, Приёмка по ка…"
type input "Веселова Юлия"
type input "[PERSON_NAME]"
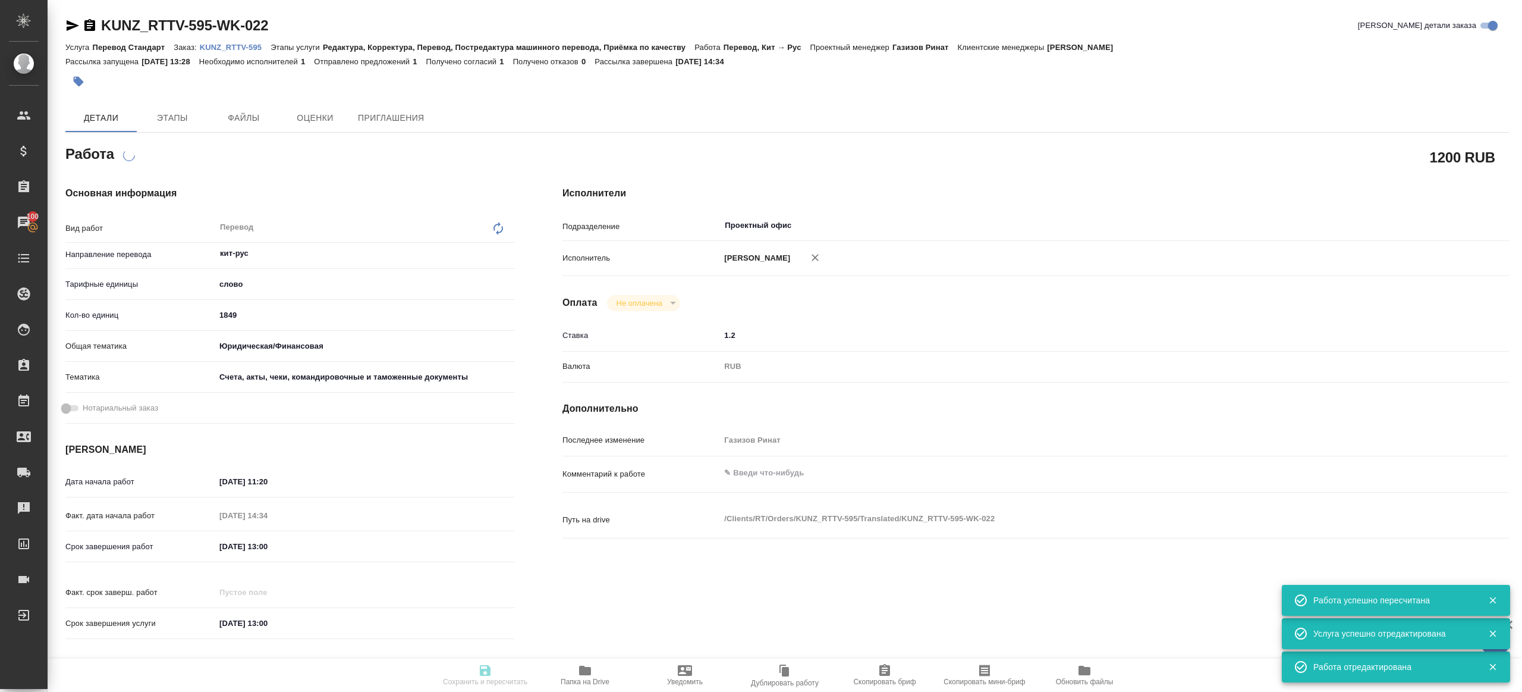
type input "/Clients/RT/Orders/KUNZ_RTTV-595"
type textarea "x"
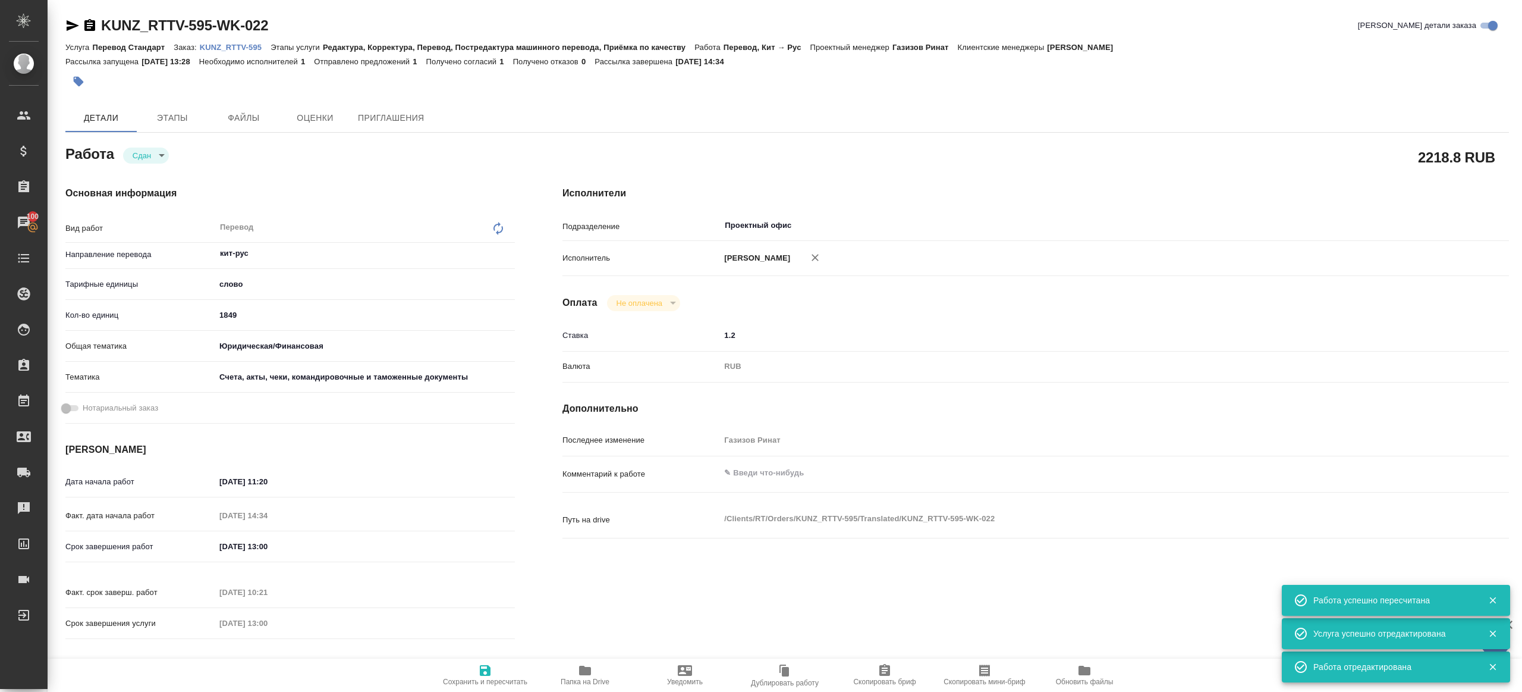
type textarea "x"
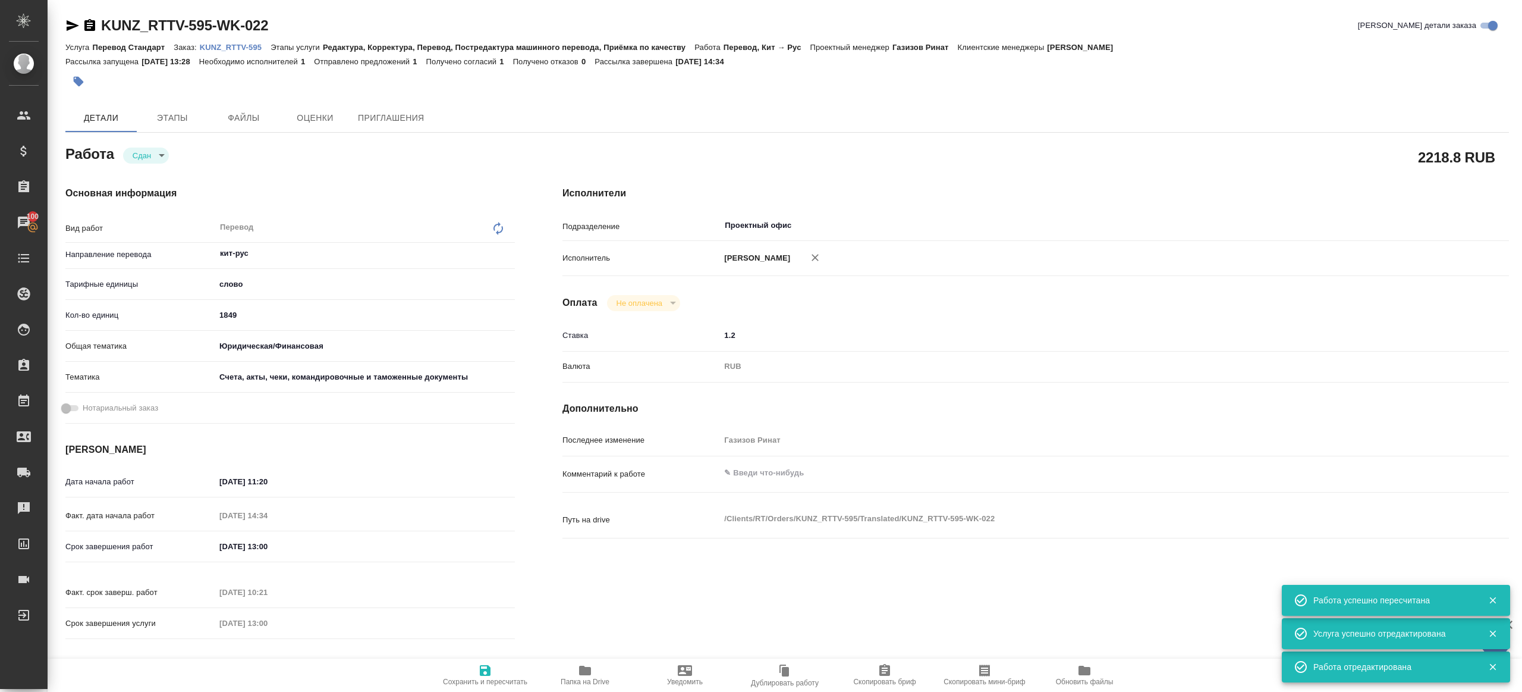
type textarea "x"
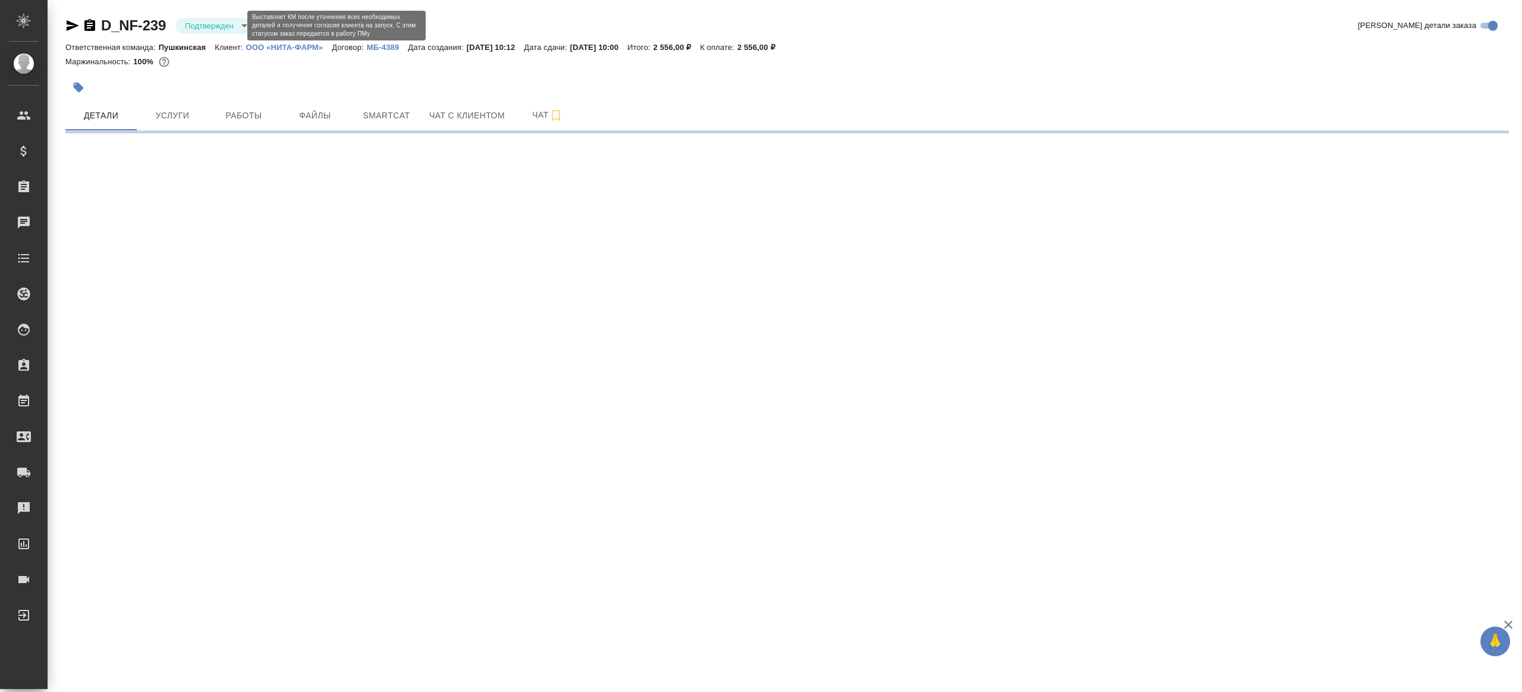
click at [231, 27] on body "🙏 .cls-1 fill:#fff; AWATERA Gazizov Rinat Клиенты Спецификации Заказы Чаты Todo…" at bounding box center [761, 346] width 1522 height 692
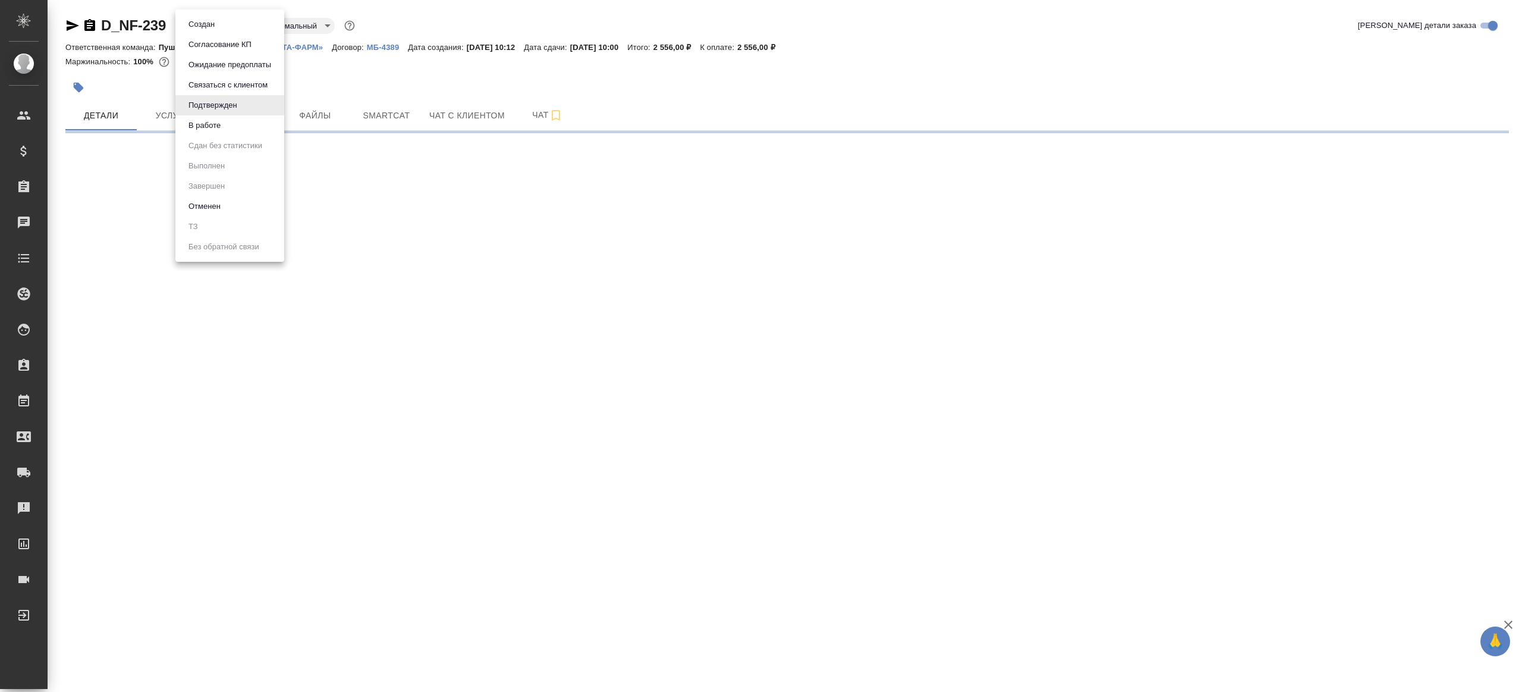
select select "RU"
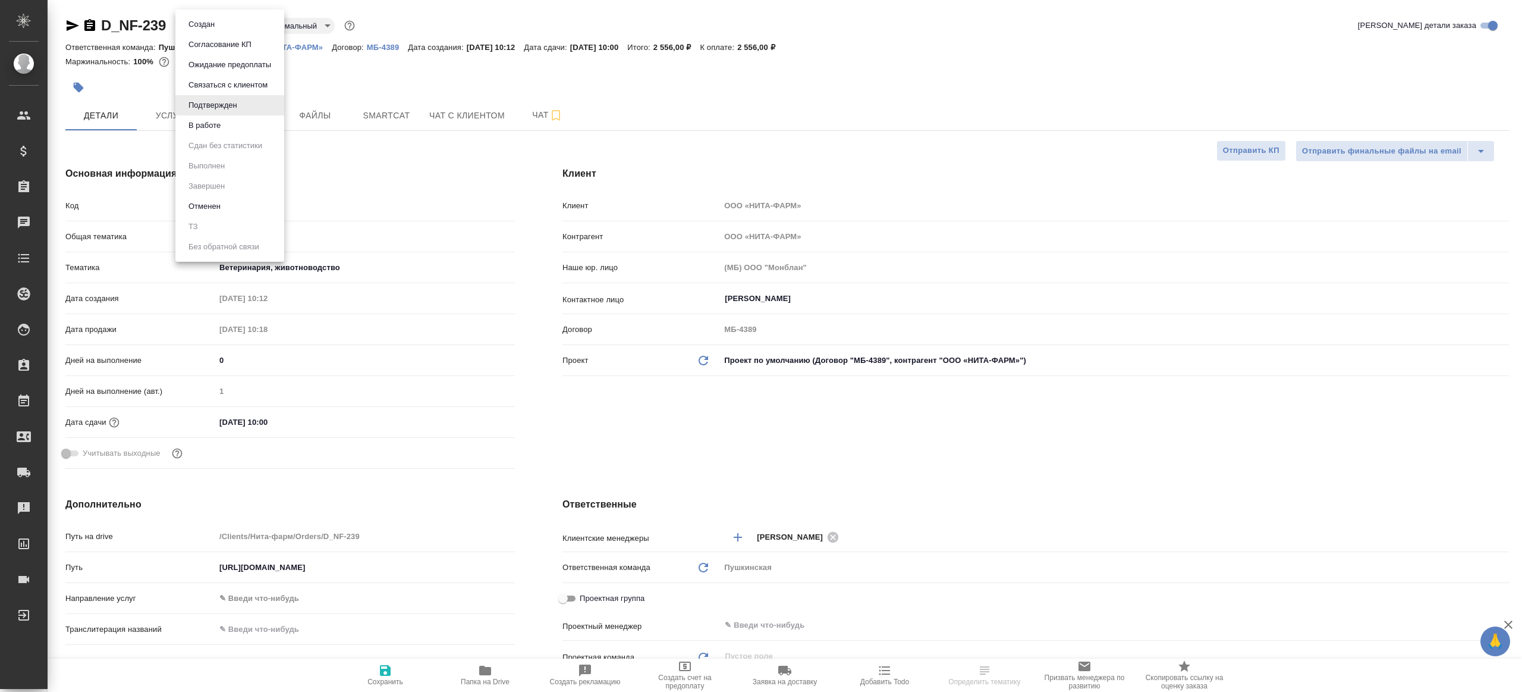
click at [228, 113] on li "Подтвержден" at bounding box center [229, 105] width 109 height 20
type textarea "x"
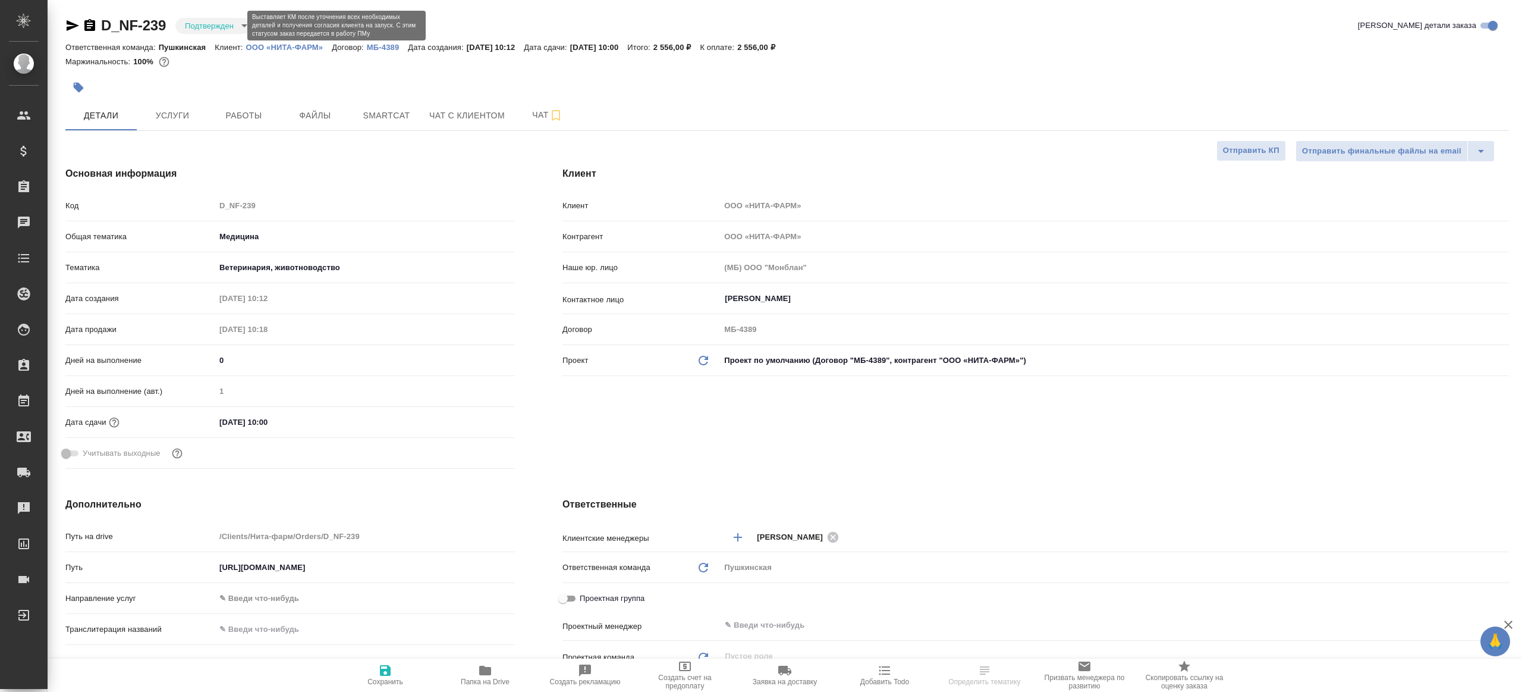
type textarea "x"
click at [214, 20] on body "🙏 .cls-1 fill:#fff; AWATERA Gazizov Rinat Клиенты Спецификации Заказы Чаты Todo…" at bounding box center [761, 346] width 1522 height 692
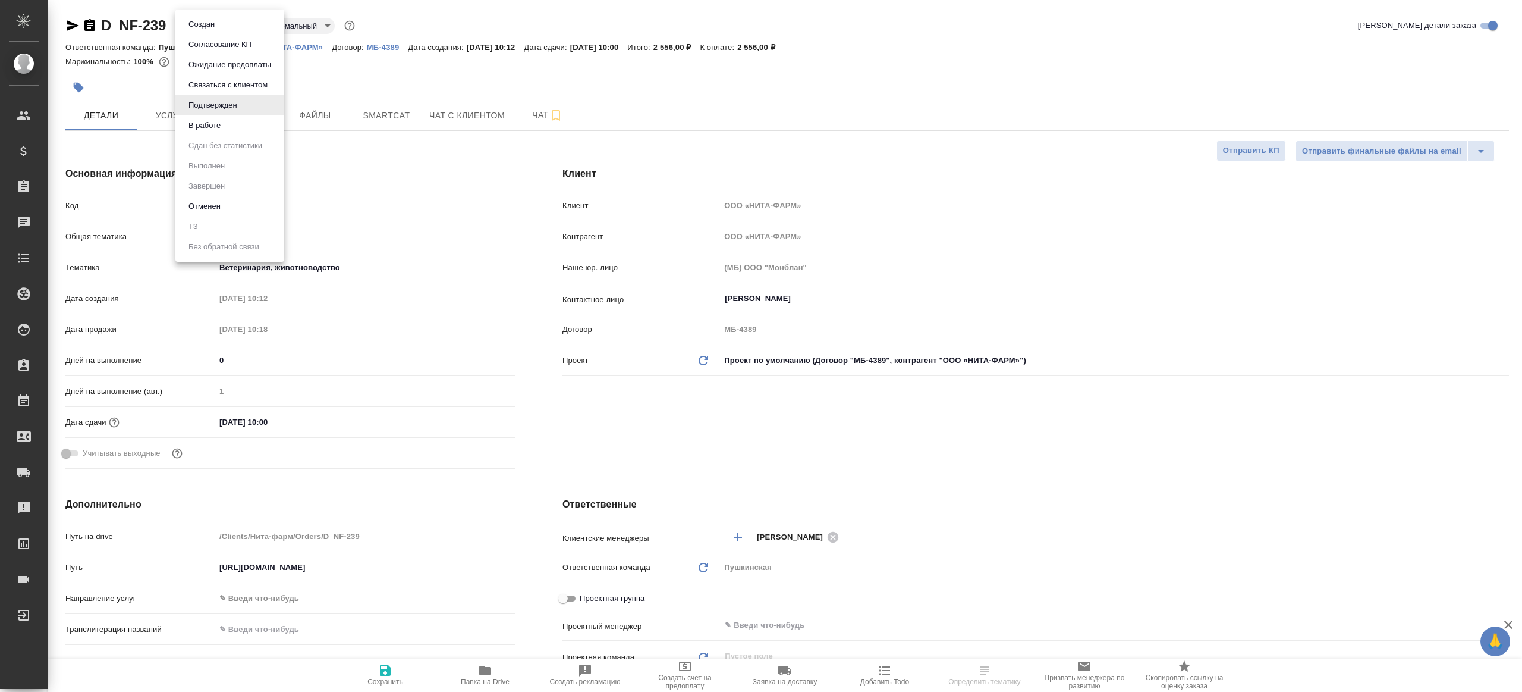
click at [230, 124] on li "В работе" at bounding box center [229, 125] width 109 height 20
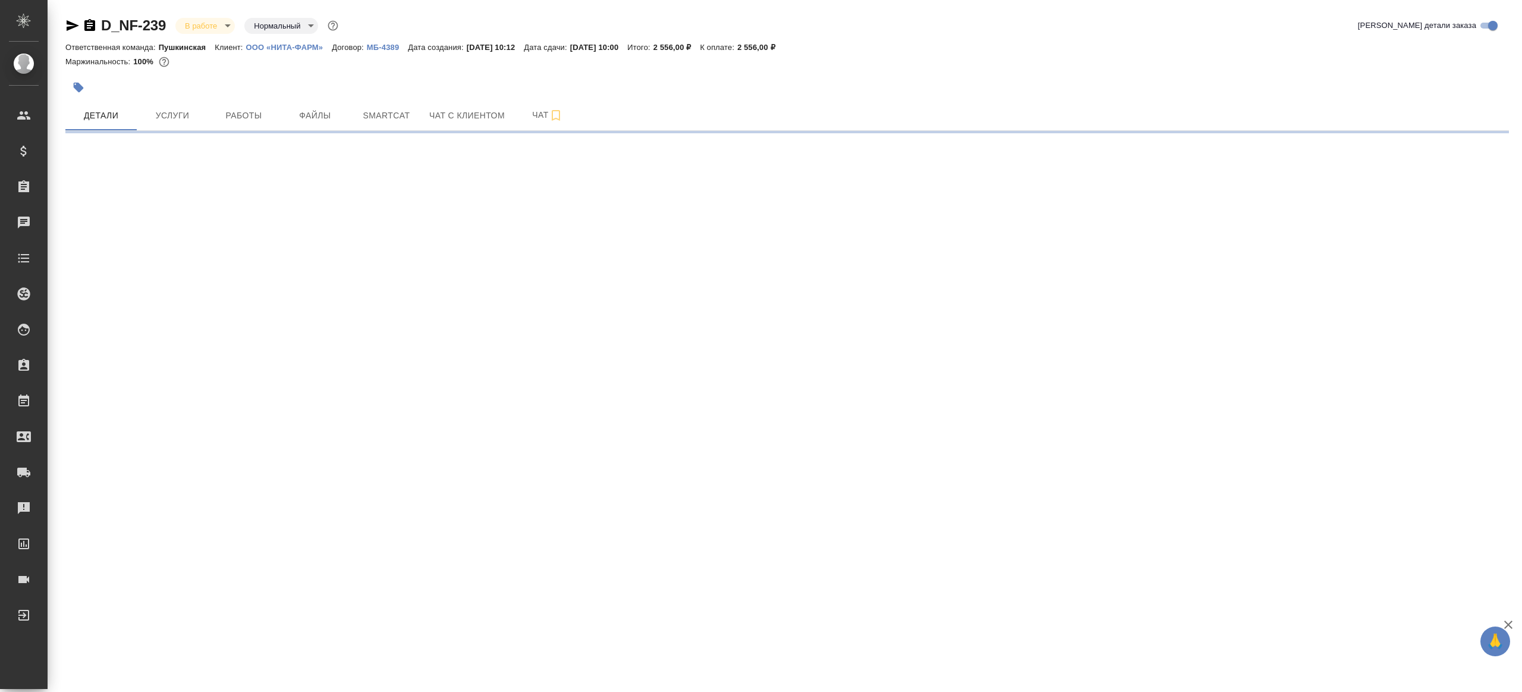
select select "RU"
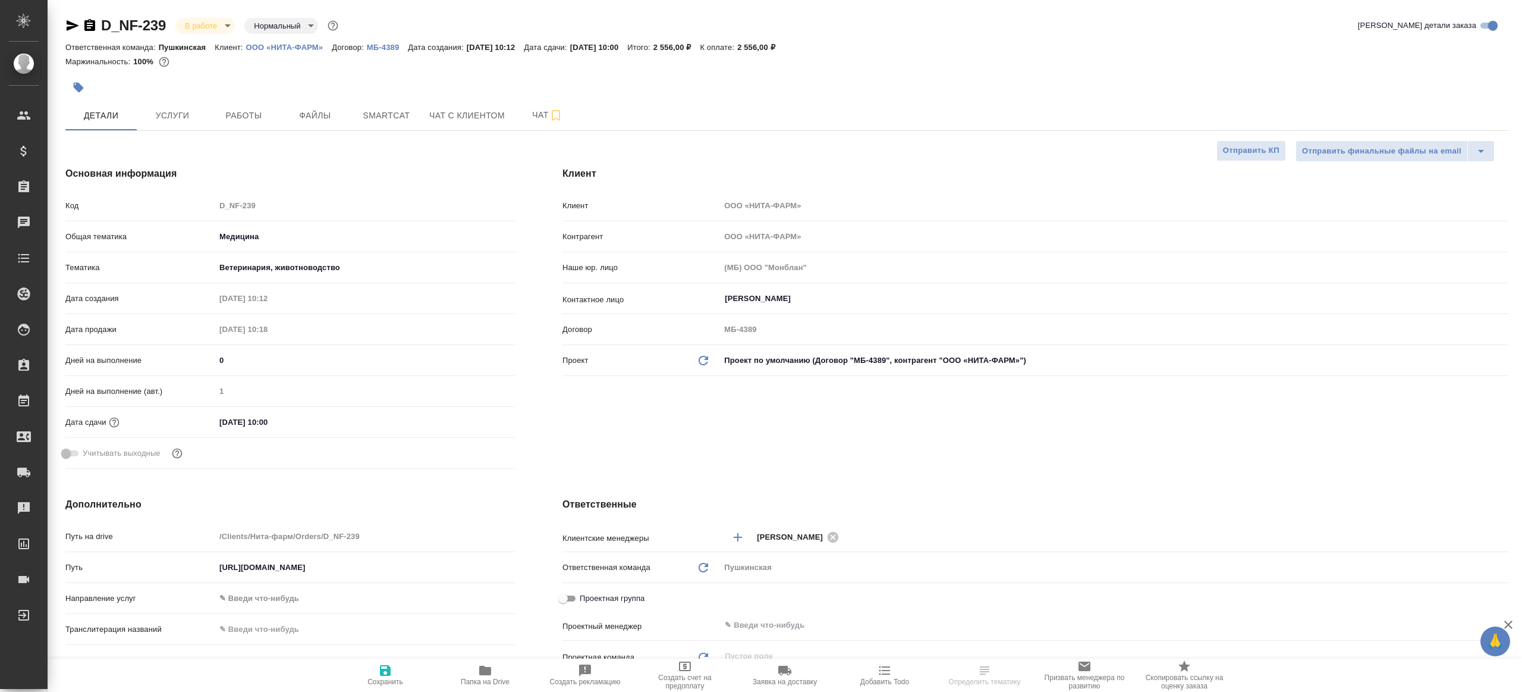
type textarea "x"
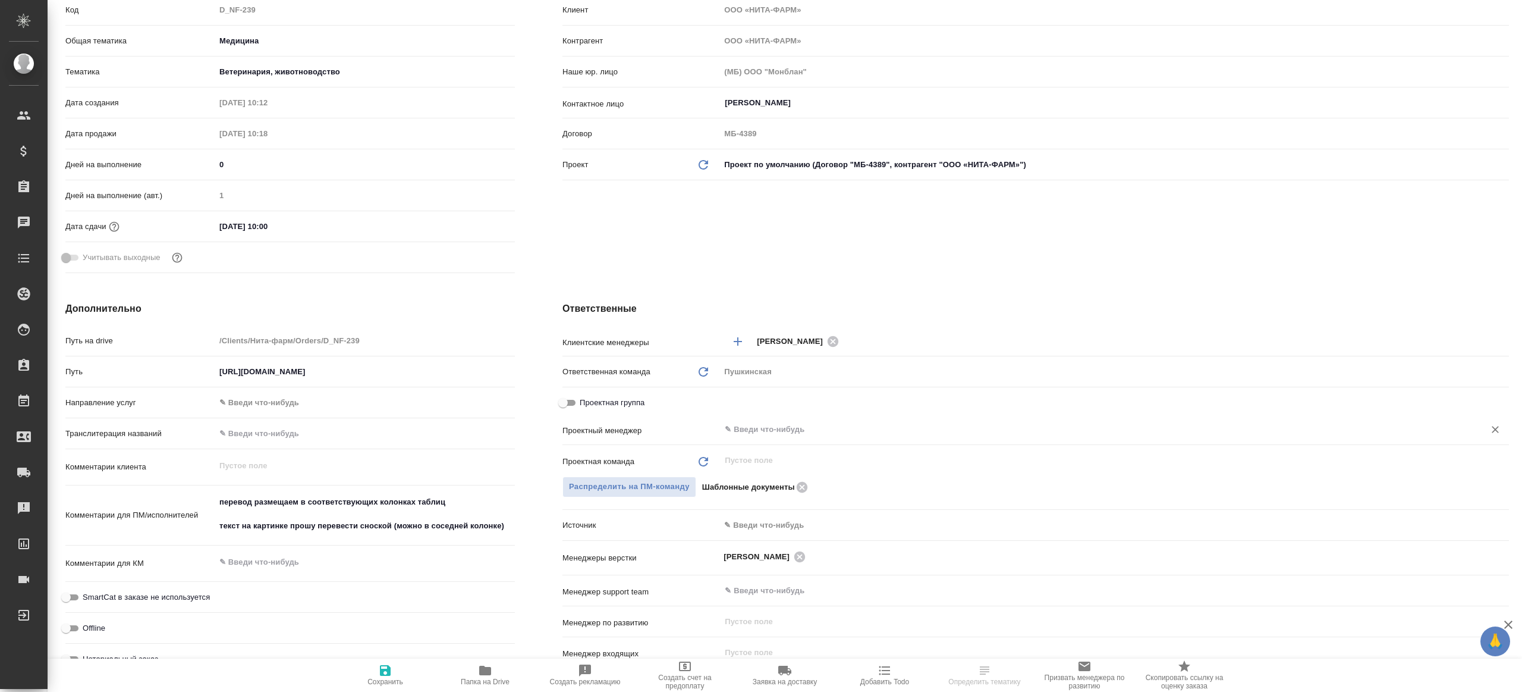
click at [803, 422] on input "text" at bounding box center [1095, 429] width 742 height 14
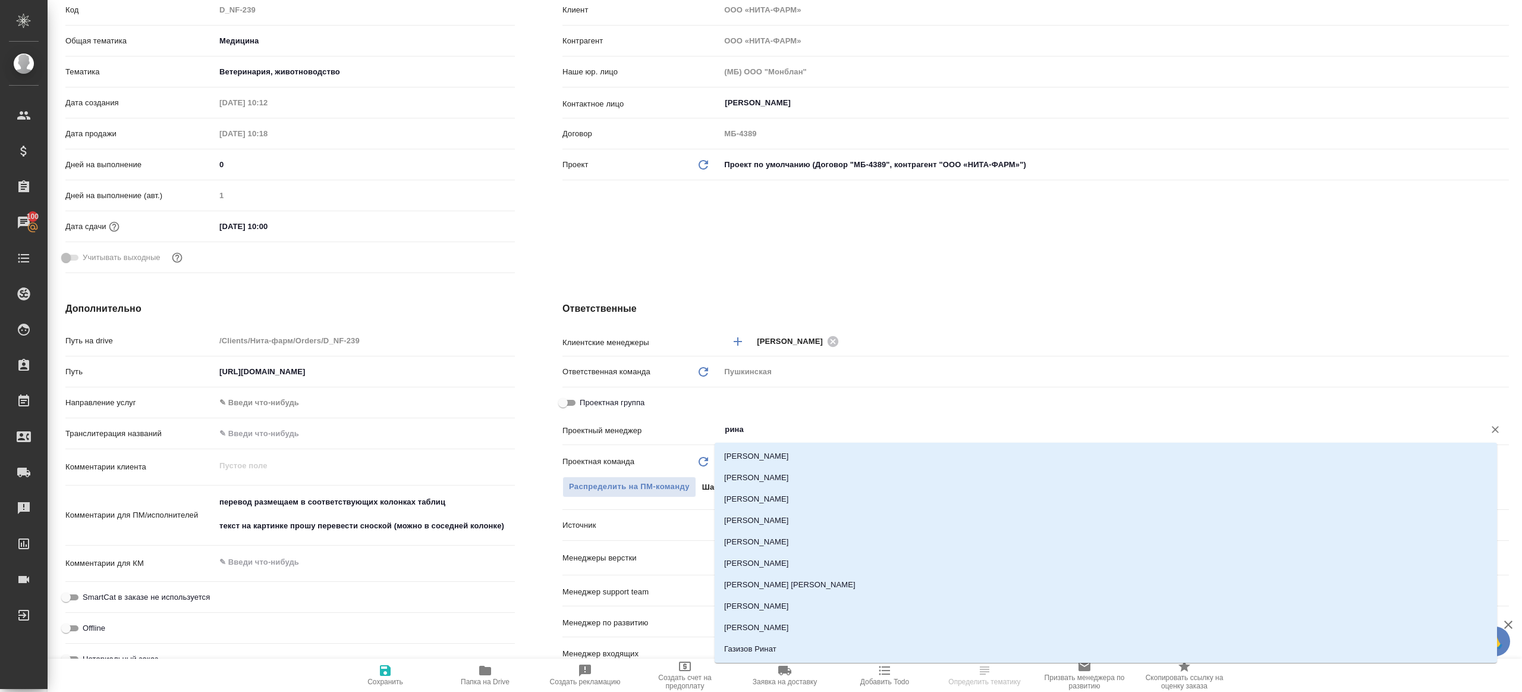
type input "ринат"
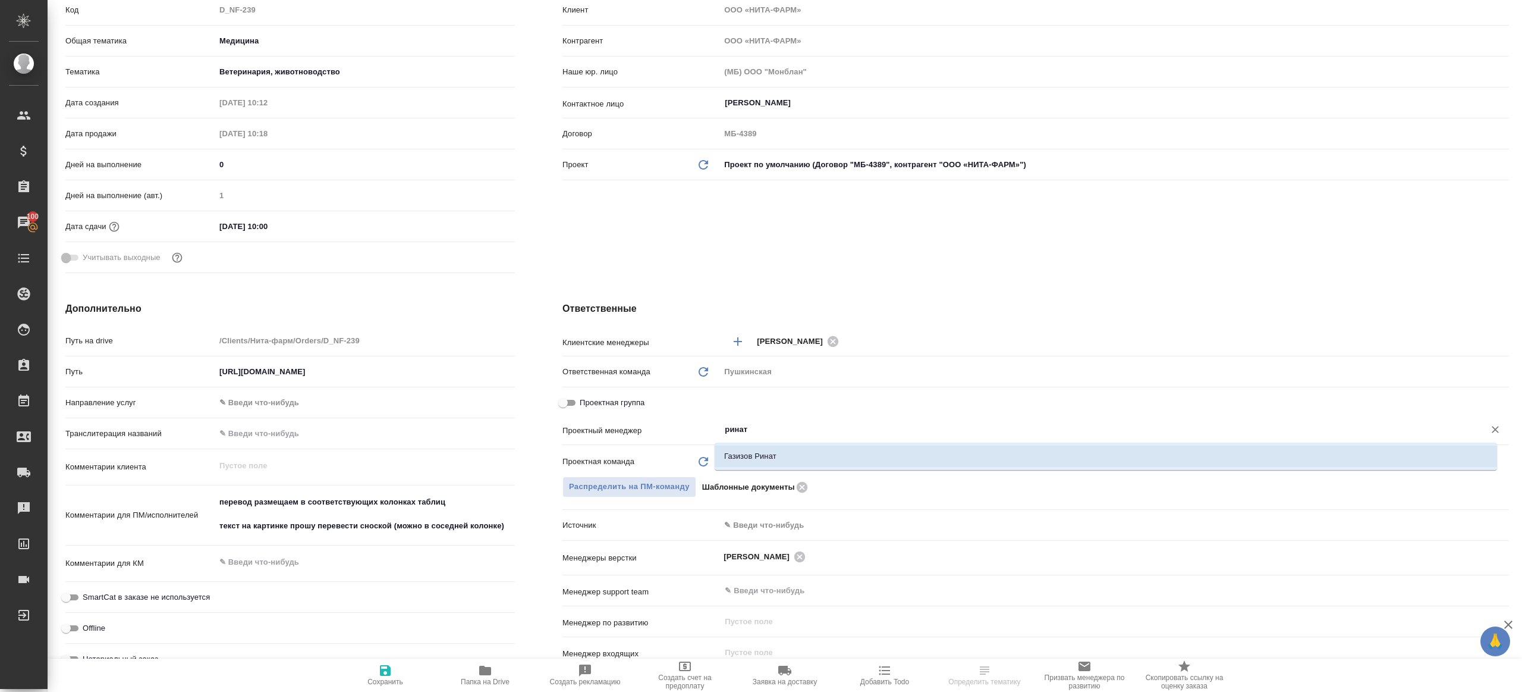
click at [805, 463] on li "Газизов Ринат" at bounding box center [1106, 455] width 783 height 21
type textarea "x"
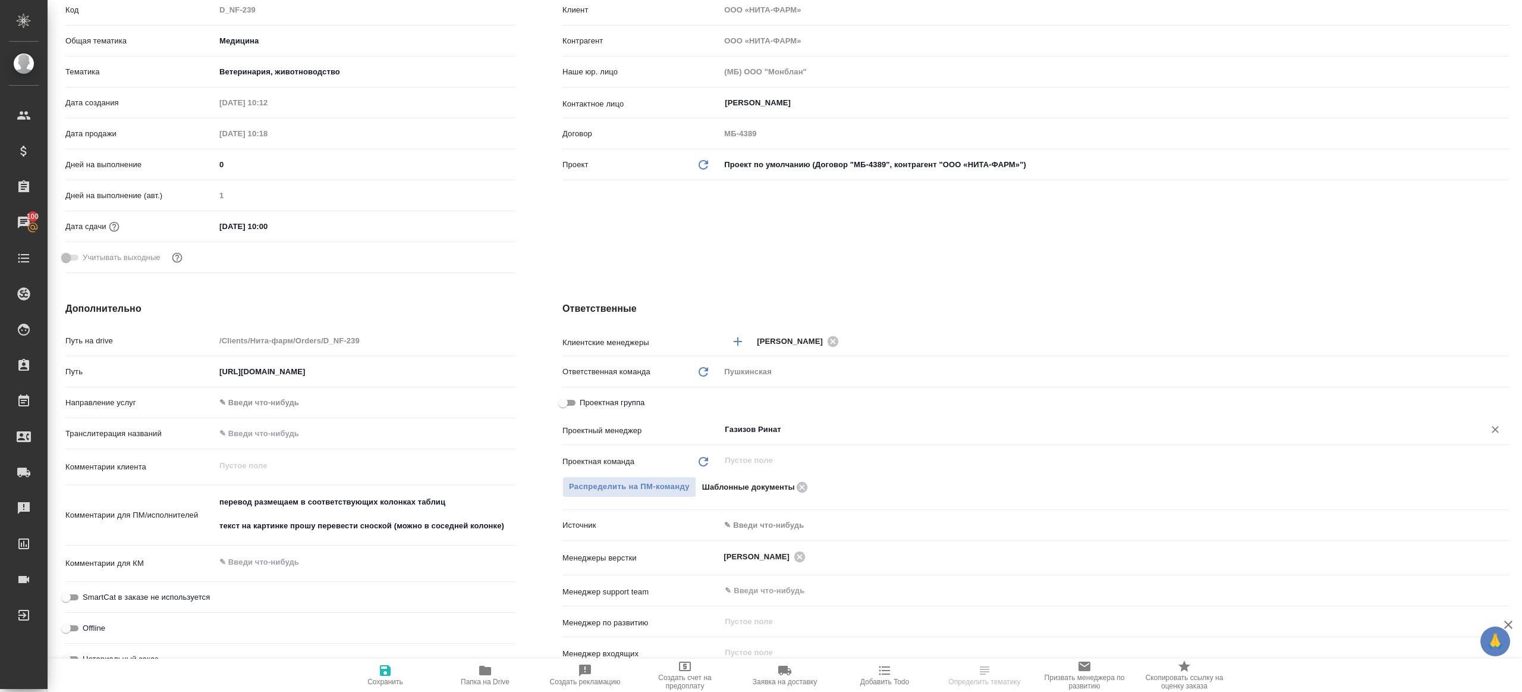
type input "Газизов Ринат"
click at [400, 667] on span "Сохранить" at bounding box center [386, 674] width 86 height 23
type textarea "x"
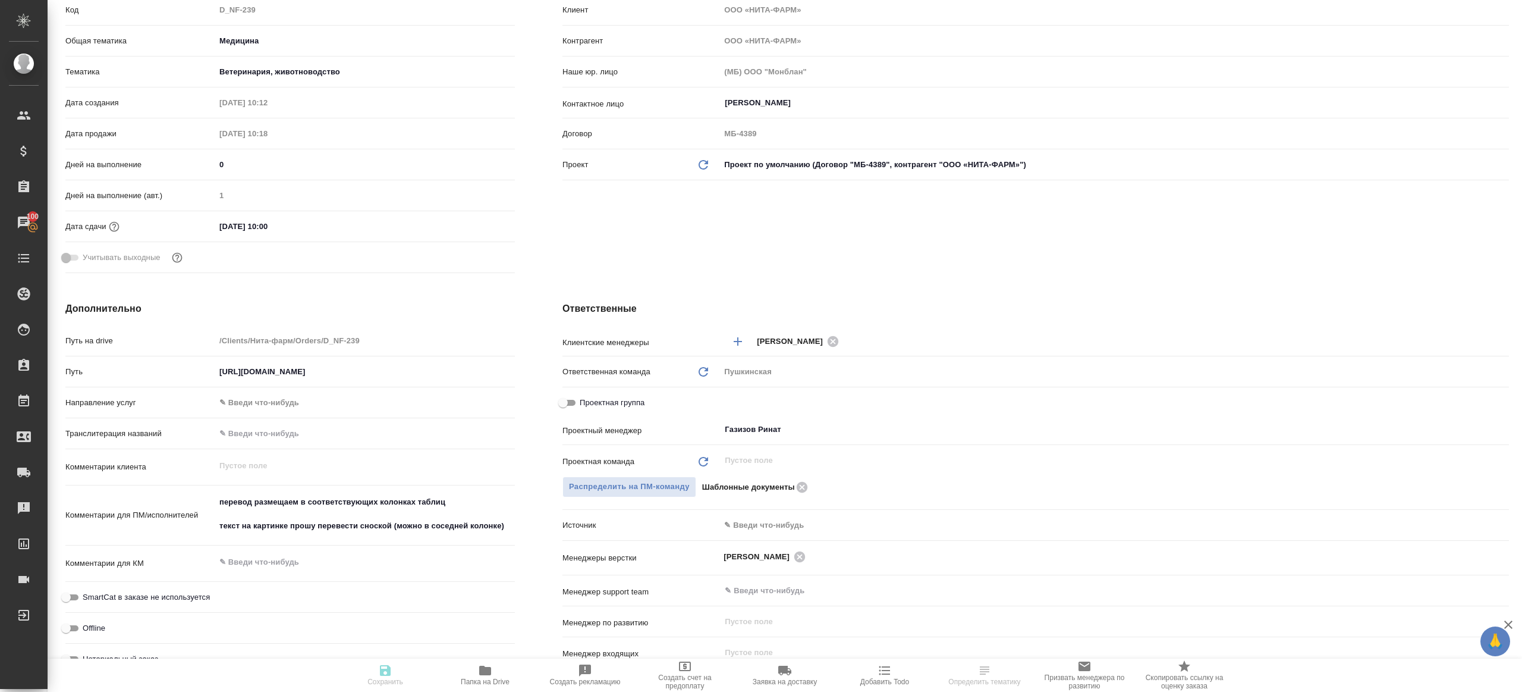
type textarea "x"
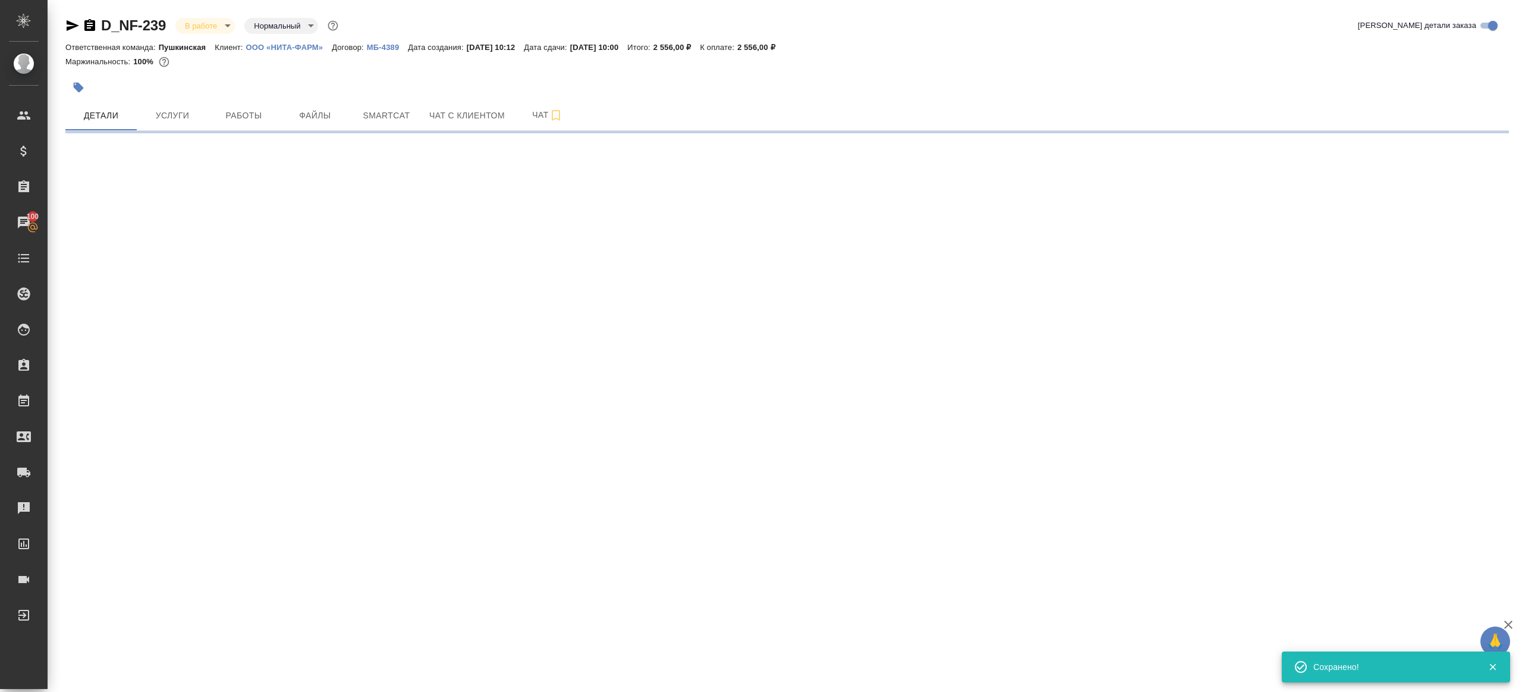
select select "RU"
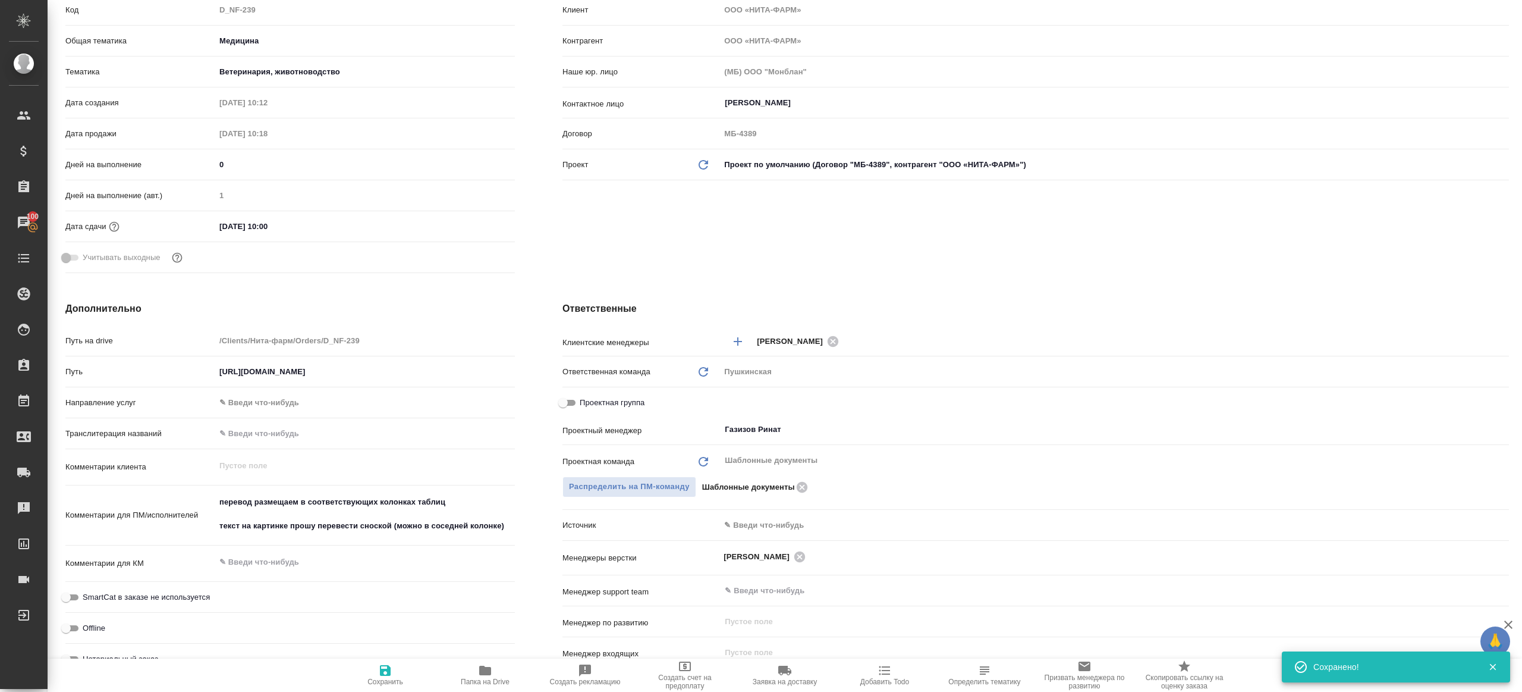
type textarea "x"
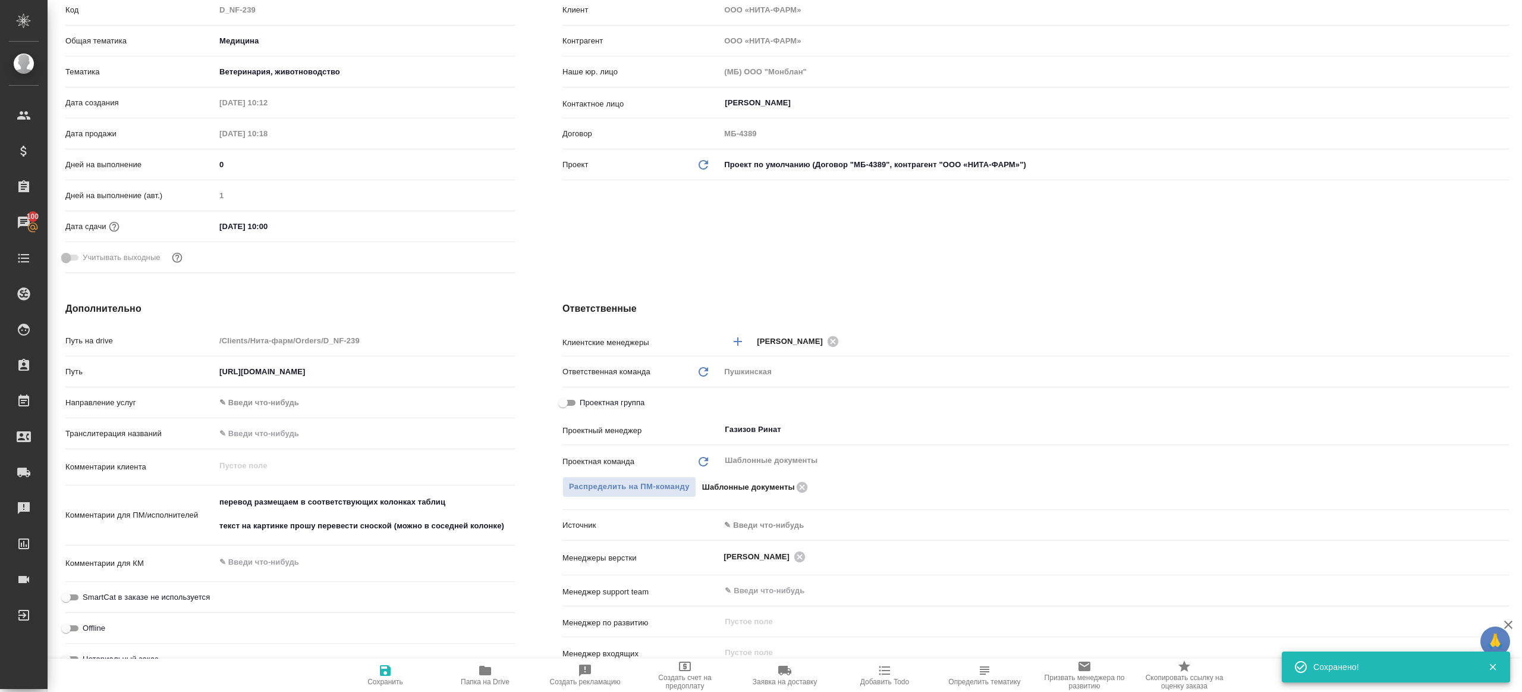
type textarea "x"
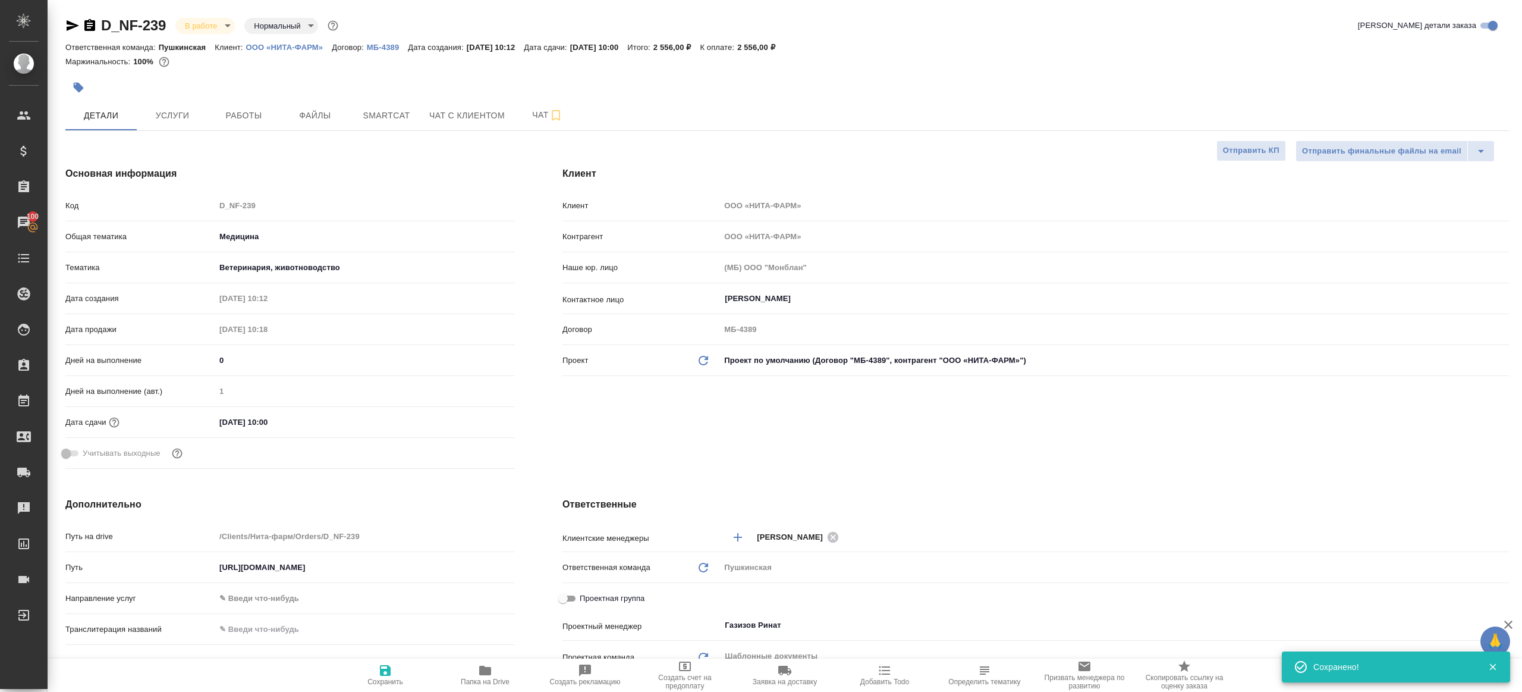
type textarea "x"
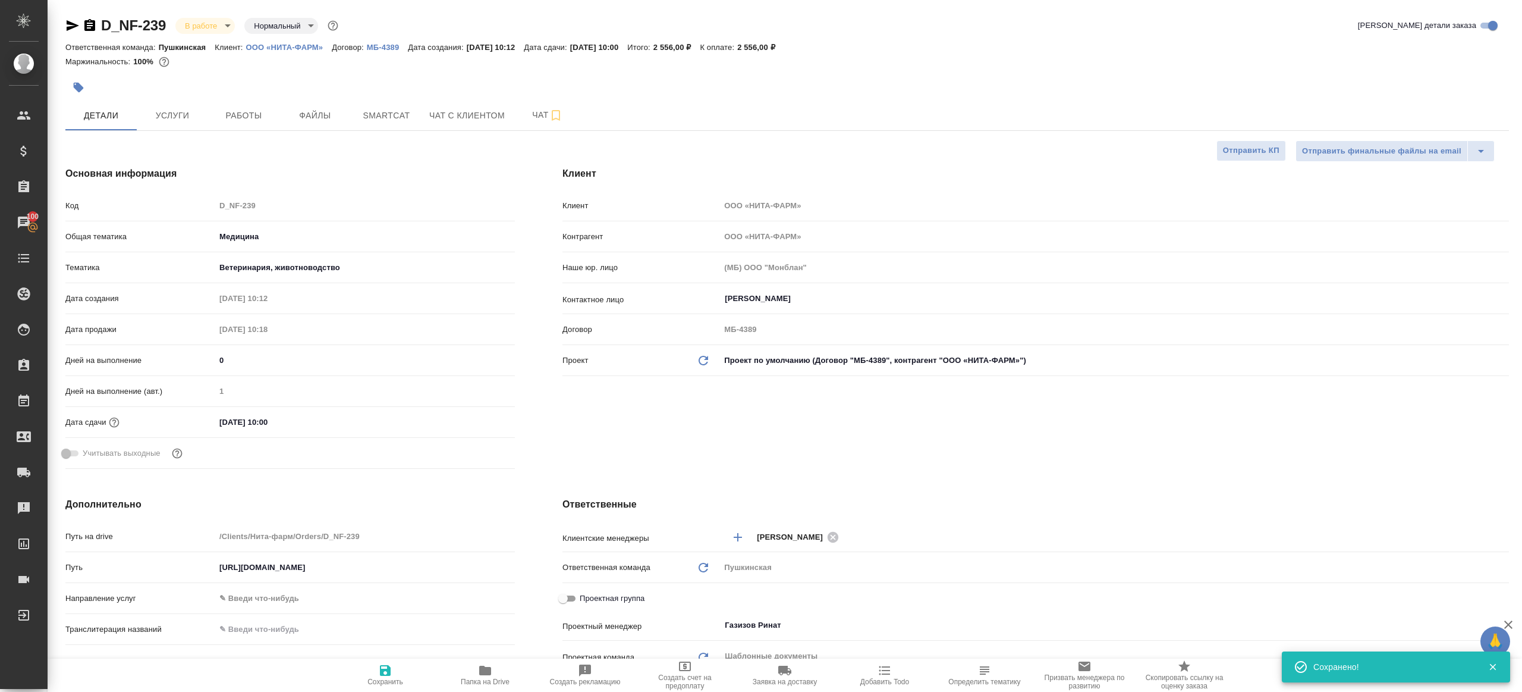
type textarea "x"
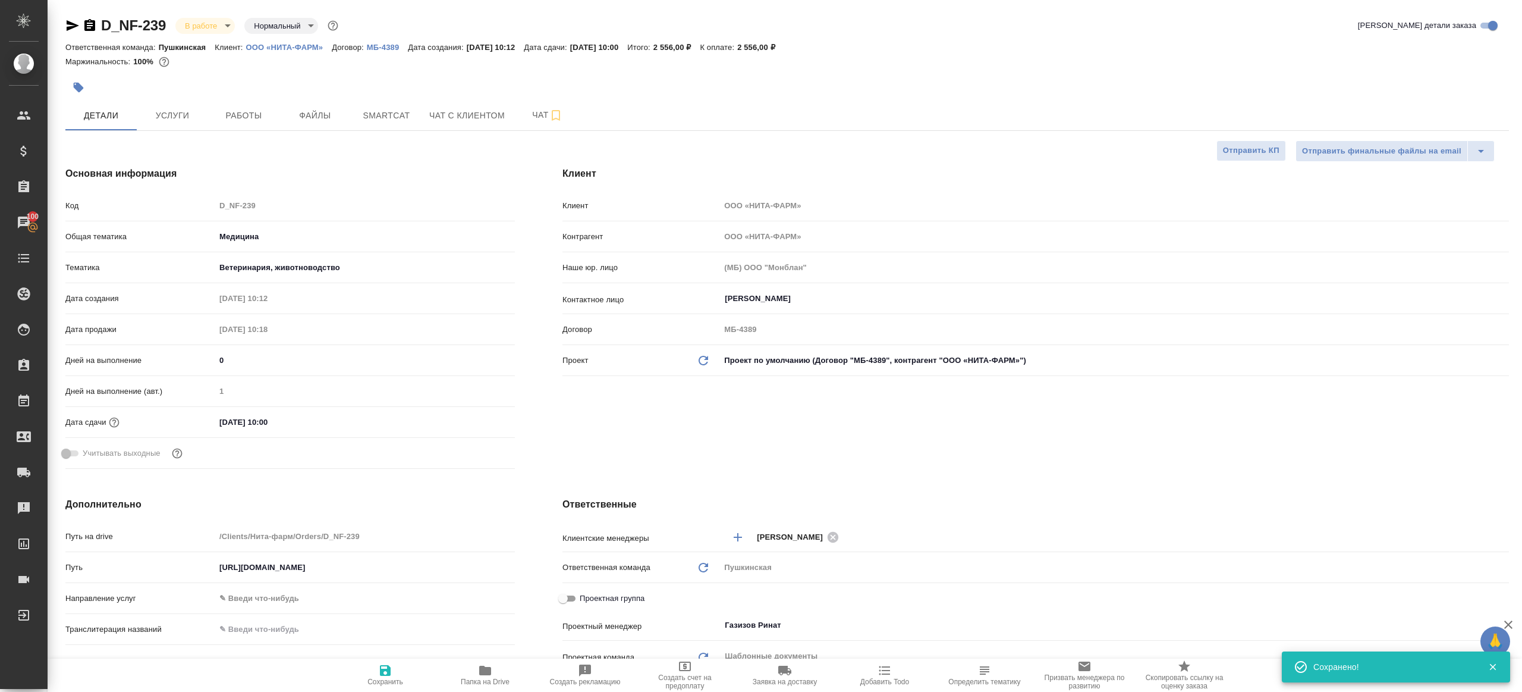
type textarea "x"
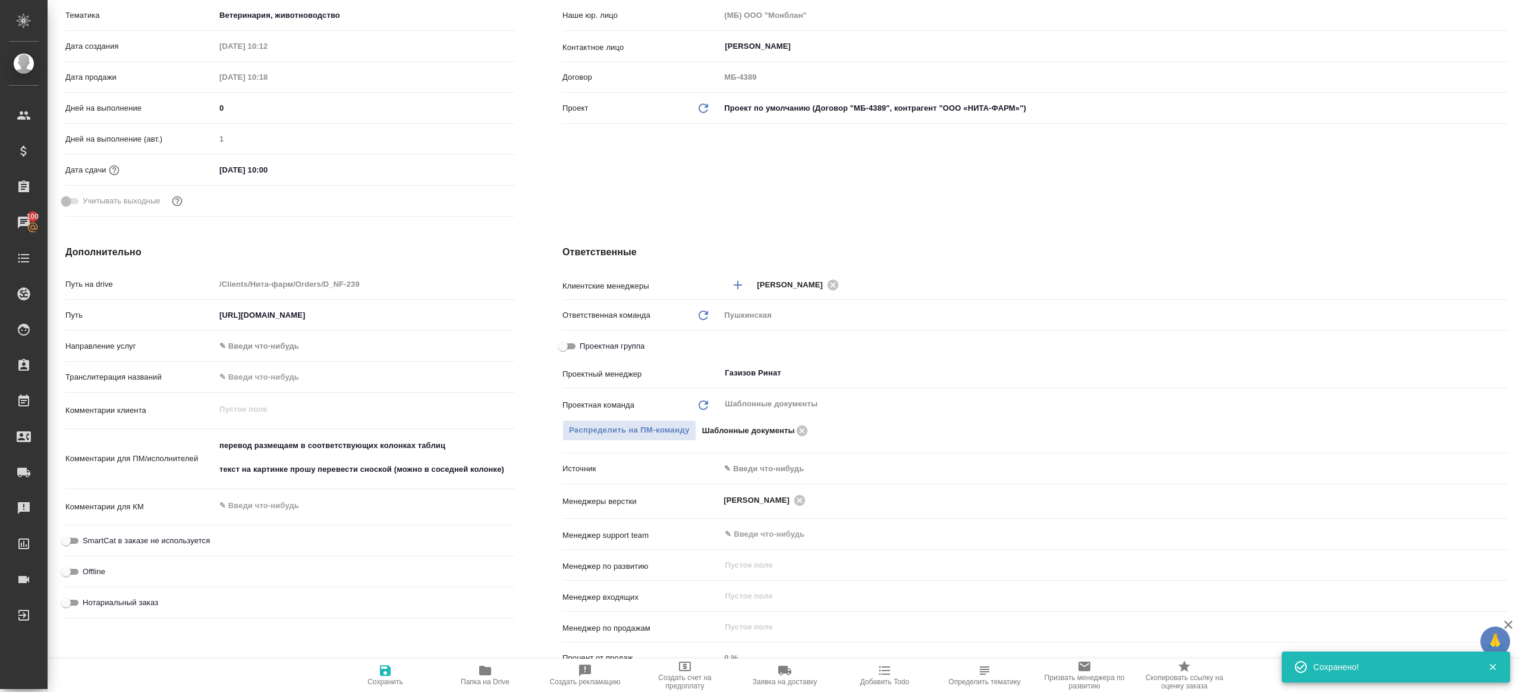
scroll to position [333, 0]
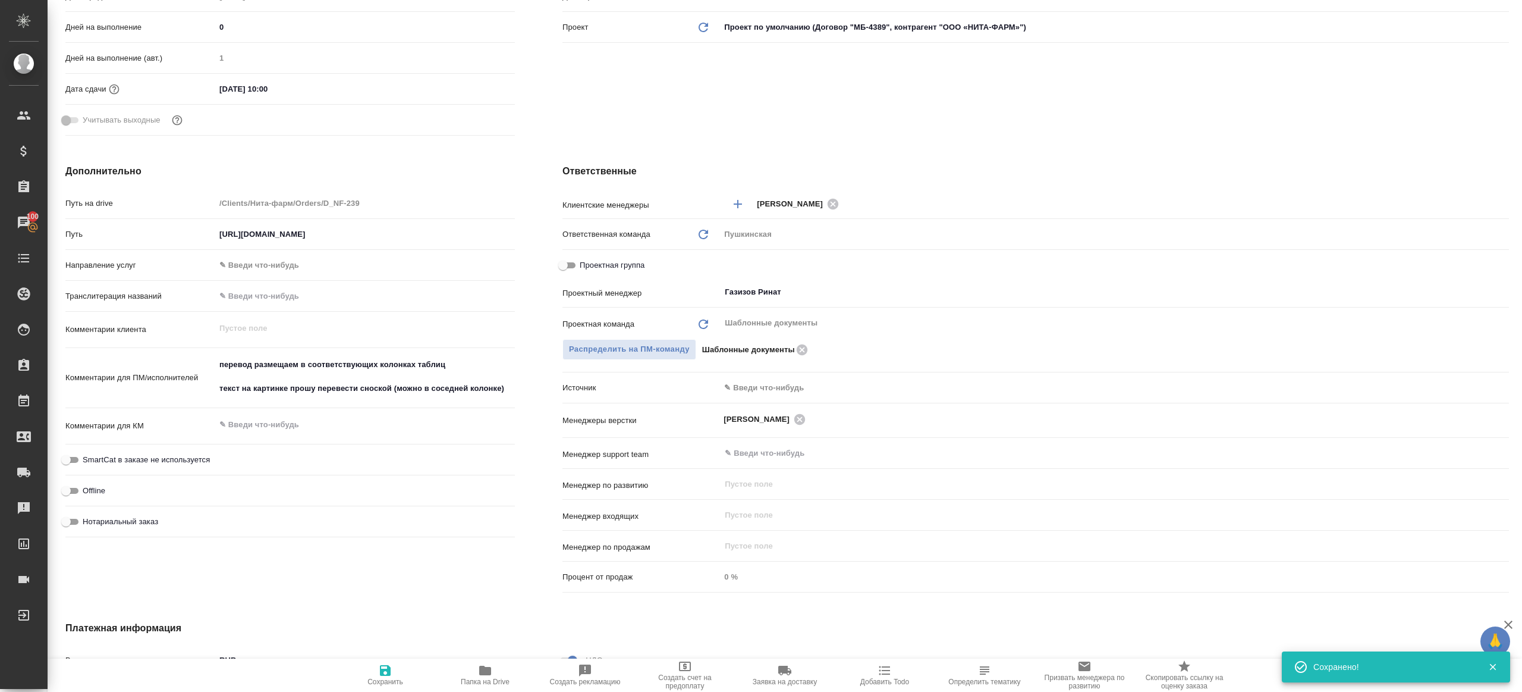
click at [488, 662] on button "Папка на Drive" at bounding box center [485, 674] width 100 height 33
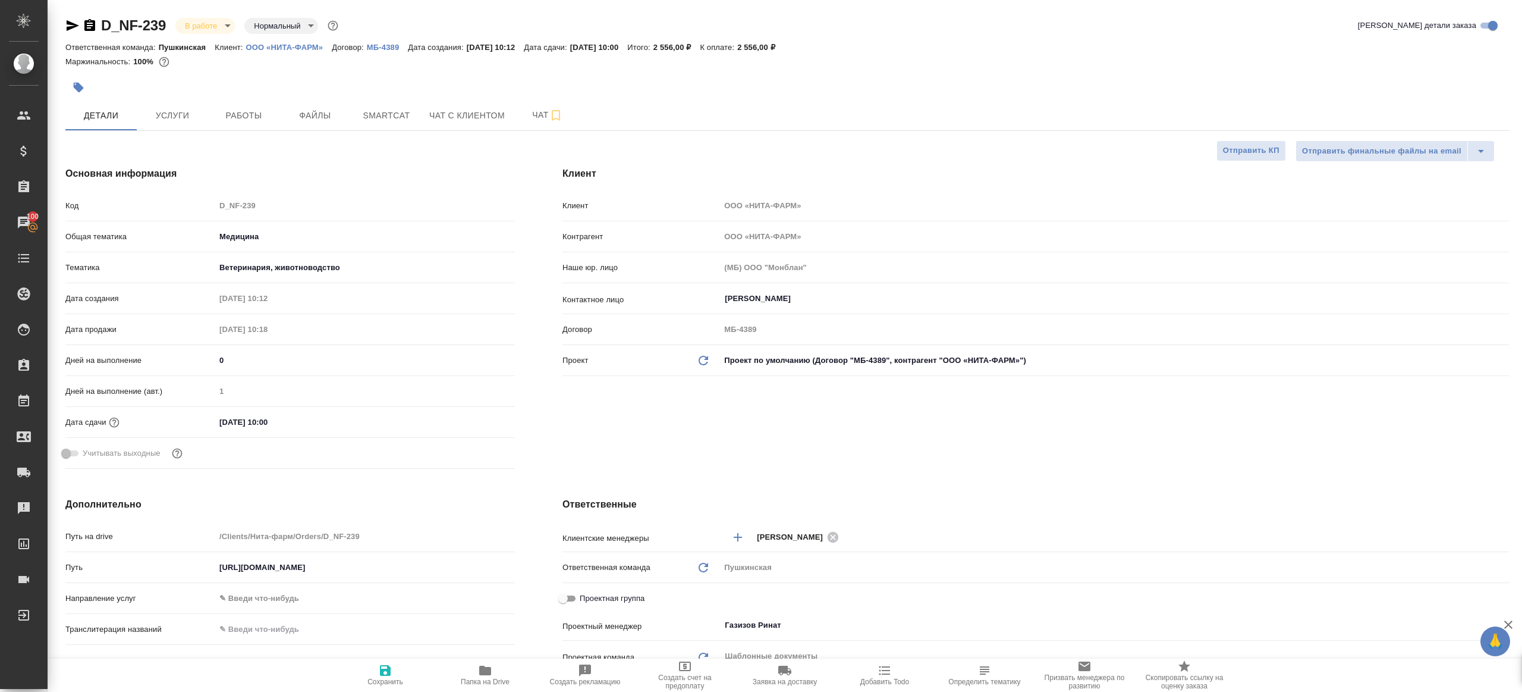
type textarea "x"
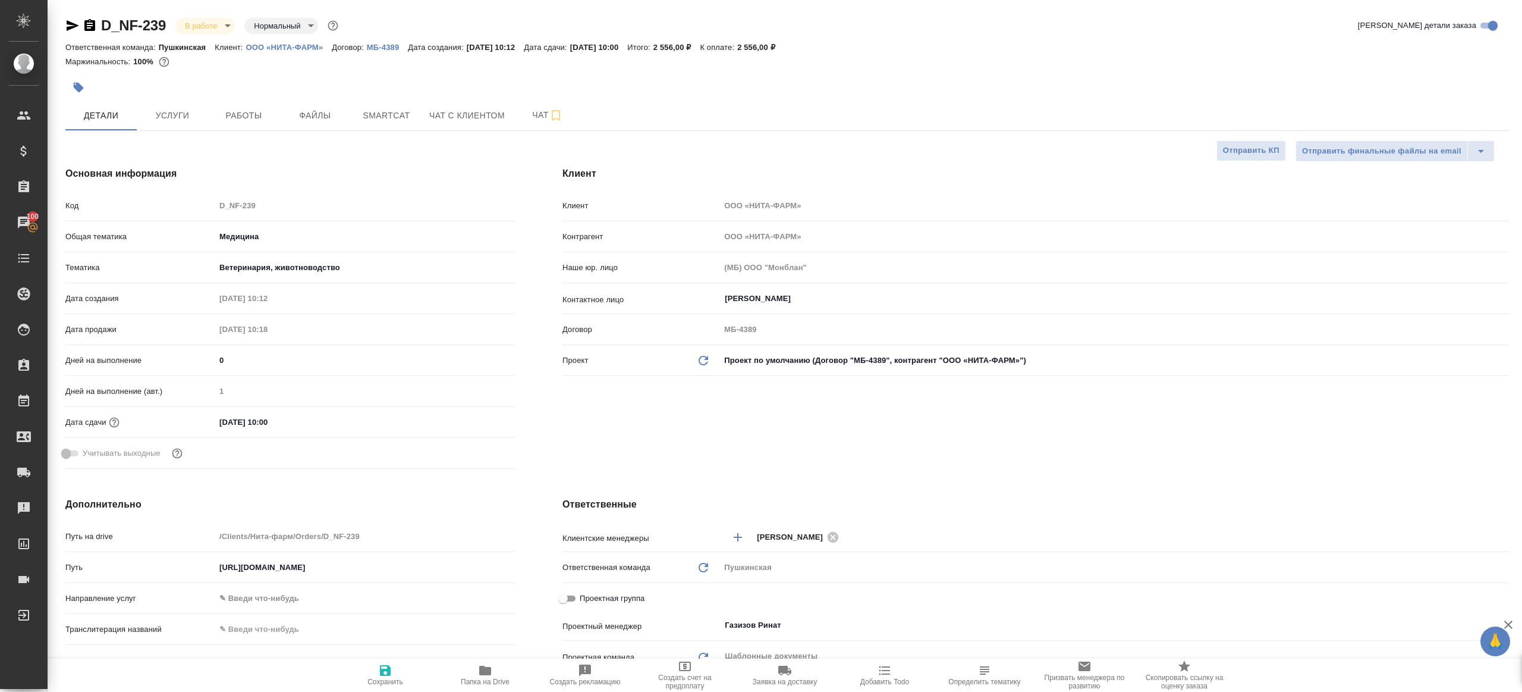
type textarea "x"
click at [566, 398] on div "Клиент Клиент ООО «НИТА-ФАРМ» Контрагент ООО «НИТА-ФАРМ» Наше юр. лицо (МБ) ООО…" at bounding box center [1036, 320] width 994 height 354
click at [239, 105] on button "Работы" at bounding box center [243, 115] width 71 height 30
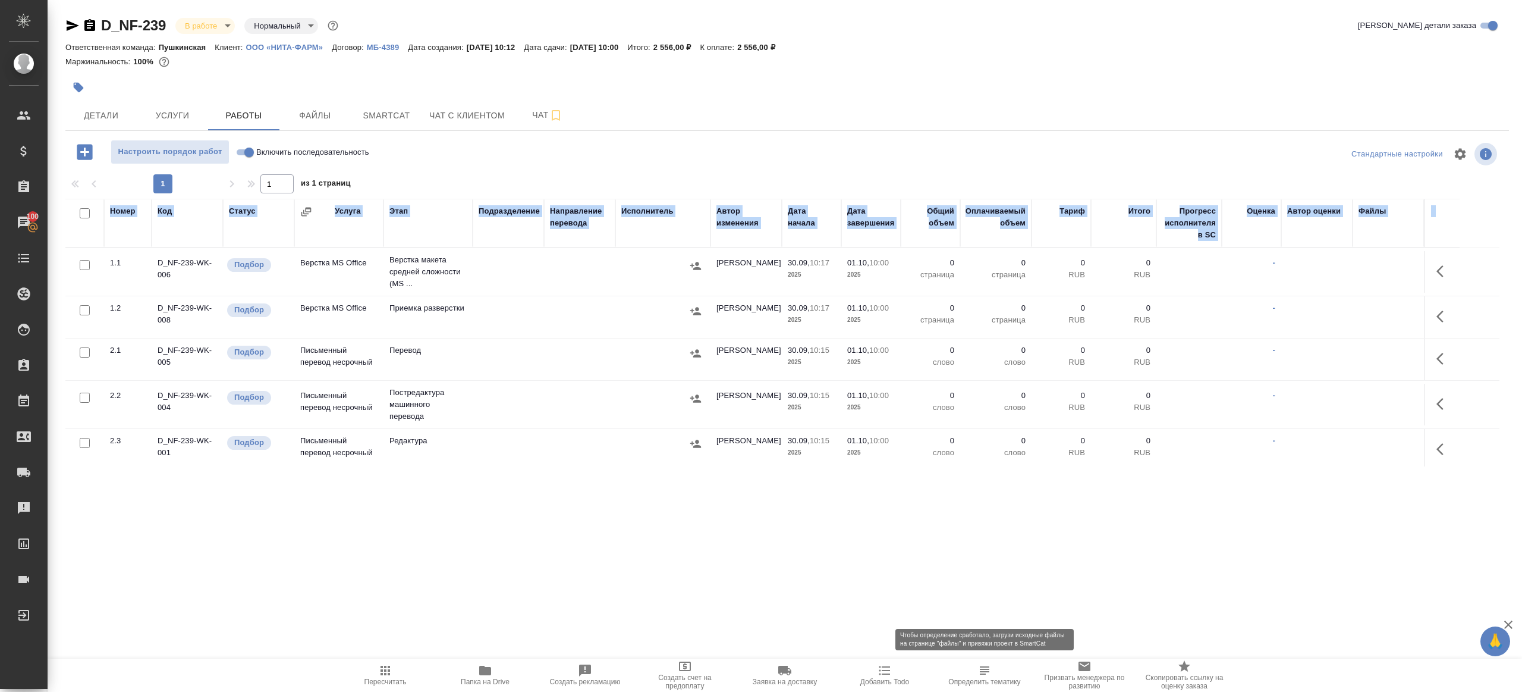
drag, startPoint x: 649, startPoint y: 511, endPoint x: 1000, endPoint y: 687, distance: 392.5
click at [1030, 691] on html "🙏 .cls-1 fill:#fff; AWATERA Gazizov Rinat Клиенты Спецификации Заказы 100 Чаты …" at bounding box center [761, 346] width 1522 height 692
click at [241, 152] on input "Включить последовательность" at bounding box center [249, 152] width 43 height 14
checkbox input "true"
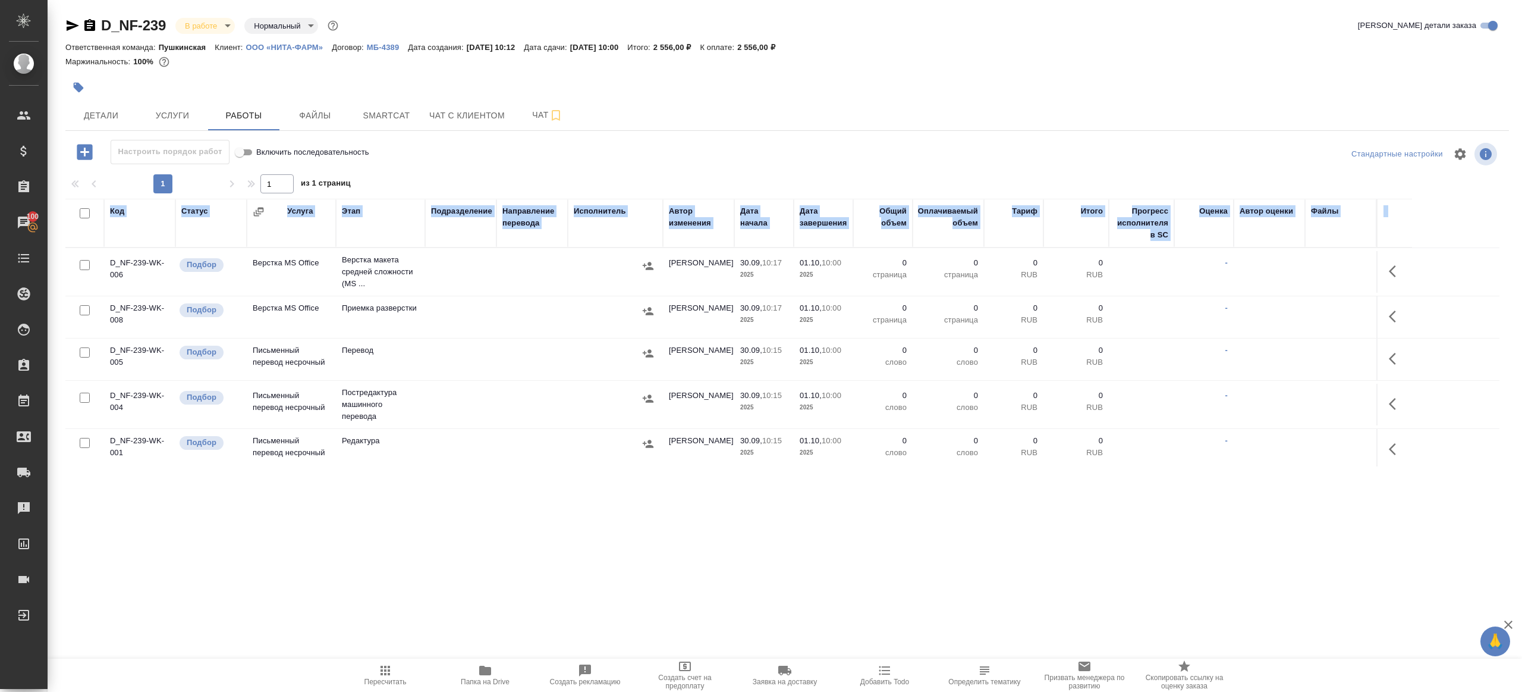
click at [1387, 269] on button "button" at bounding box center [1396, 271] width 29 height 29
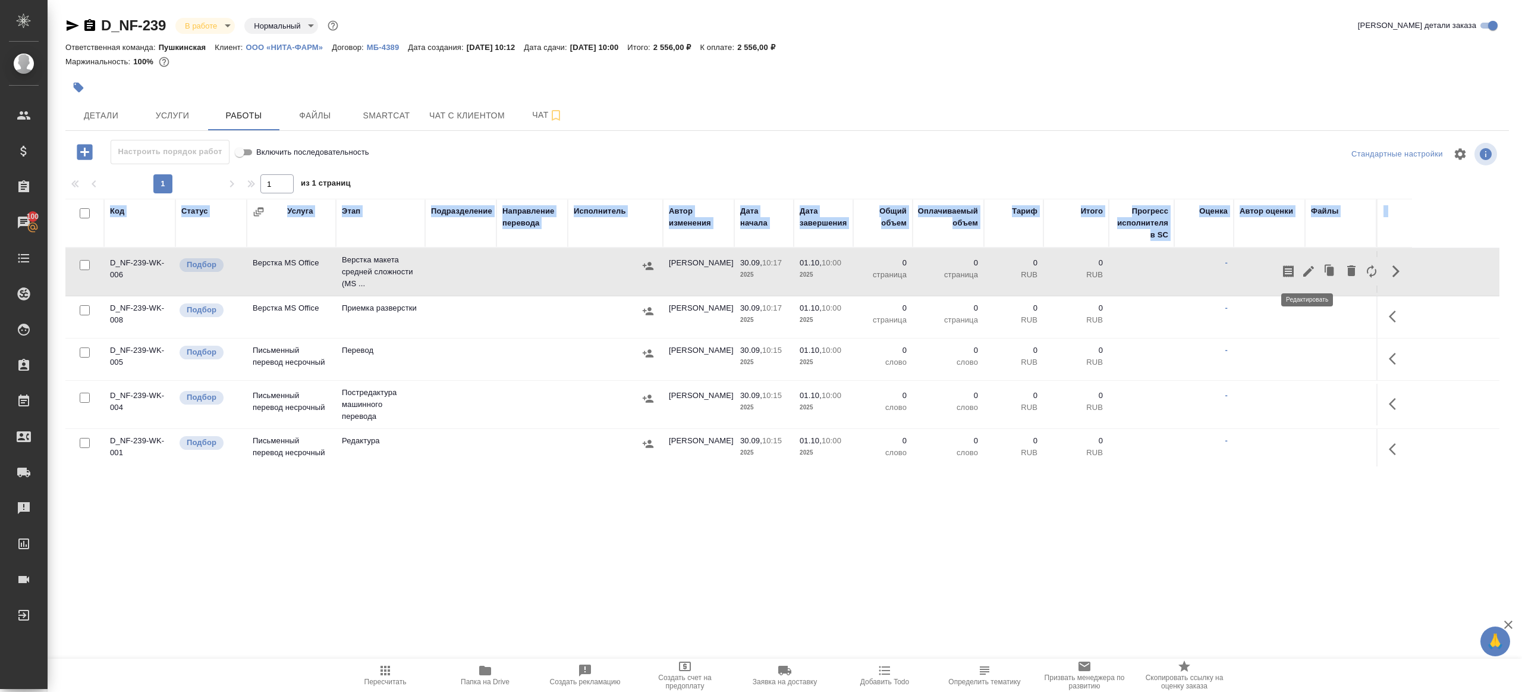
click at [1308, 269] on icon "button" at bounding box center [1309, 271] width 14 height 14
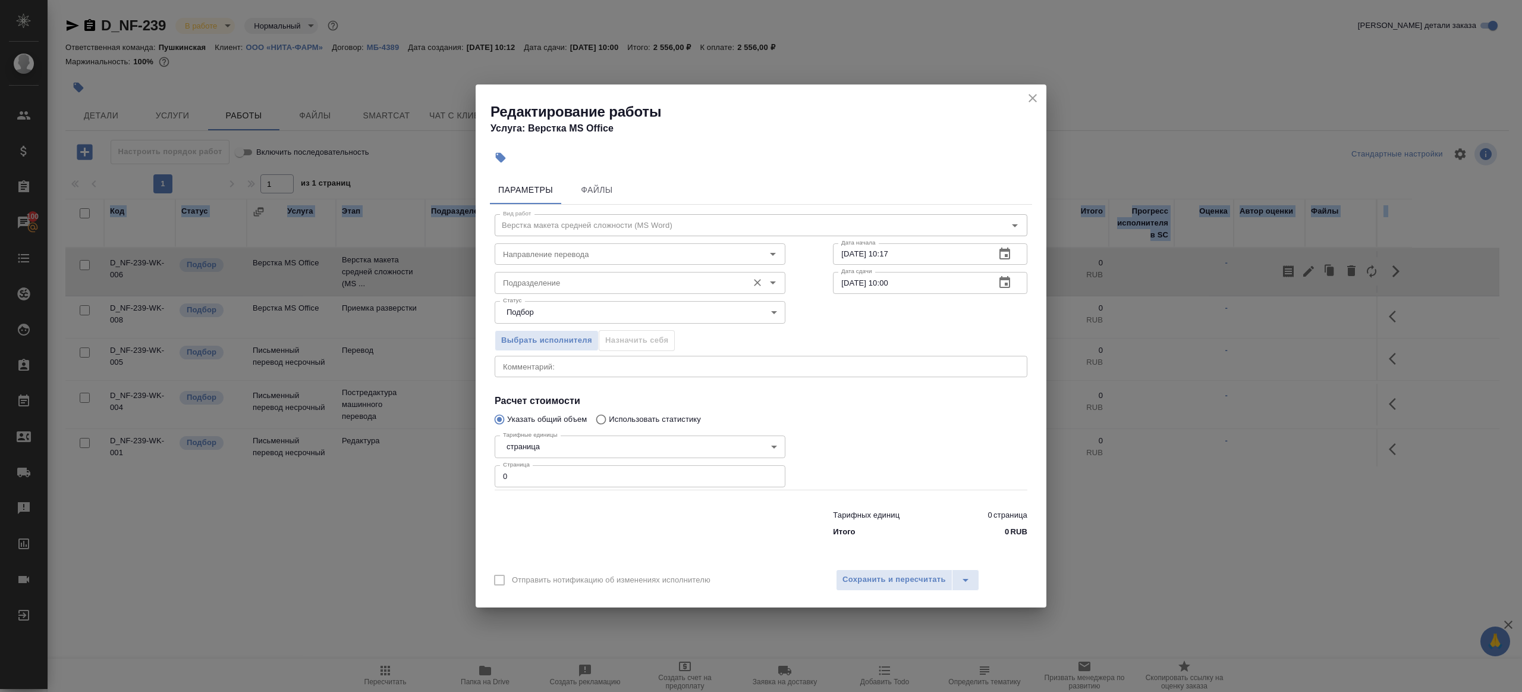
click at [519, 270] on div "Подразделение Подразделение" at bounding box center [640, 281] width 291 height 29
click at [527, 282] on input "Подразделение" at bounding box center [620, 282] width 244 height 14
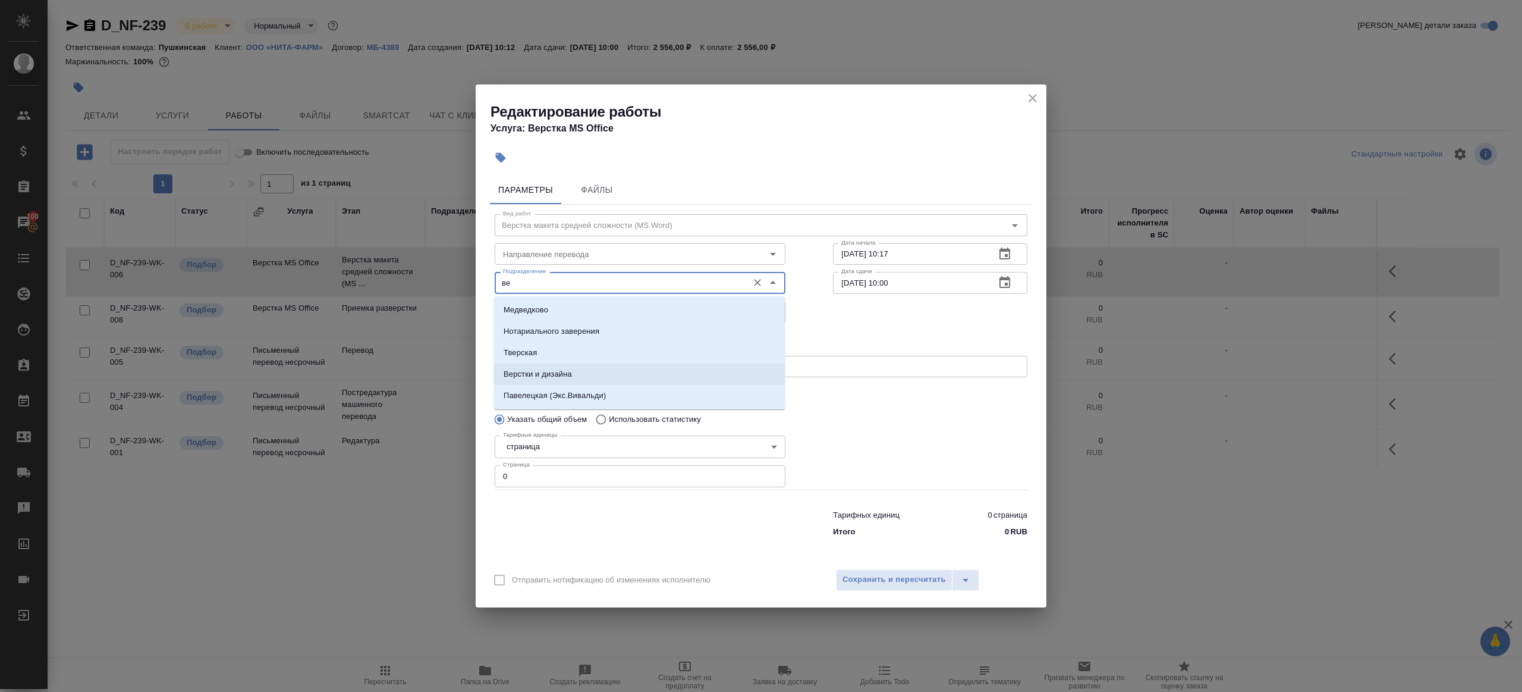
click at [572, 370] on p "Верстки и дизайна" at bounding box center [538, 374] width 68 height 12
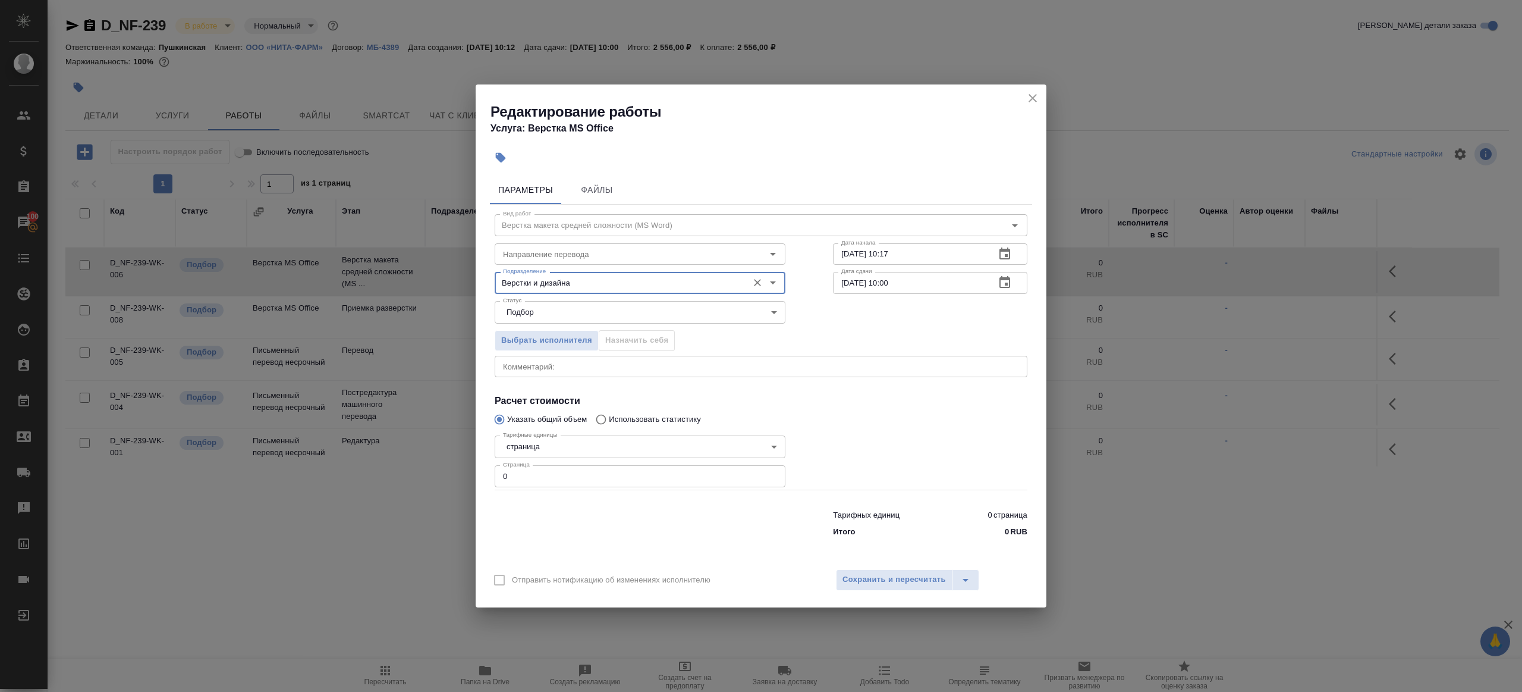
type input "Верстки и дизайна"
drag, startPoint x: 546, startPoint y: 486, endPoint x: 470, endPoint y: 475, distance: 77.0
click at [465, 472] on div "Редактирование работы Услуга: Верстка MS Office Параметры Файлы Вид работ Верст…" at bounding box center [761, 346] width 1522 height 692
drag, startPoint x: 532, startPoint y: 477, endPoint x: 450, endPoint y: 471, distance: 82.9
click at [531, 477] on input "0" at bounding box center [640, 475] width 291 height 21
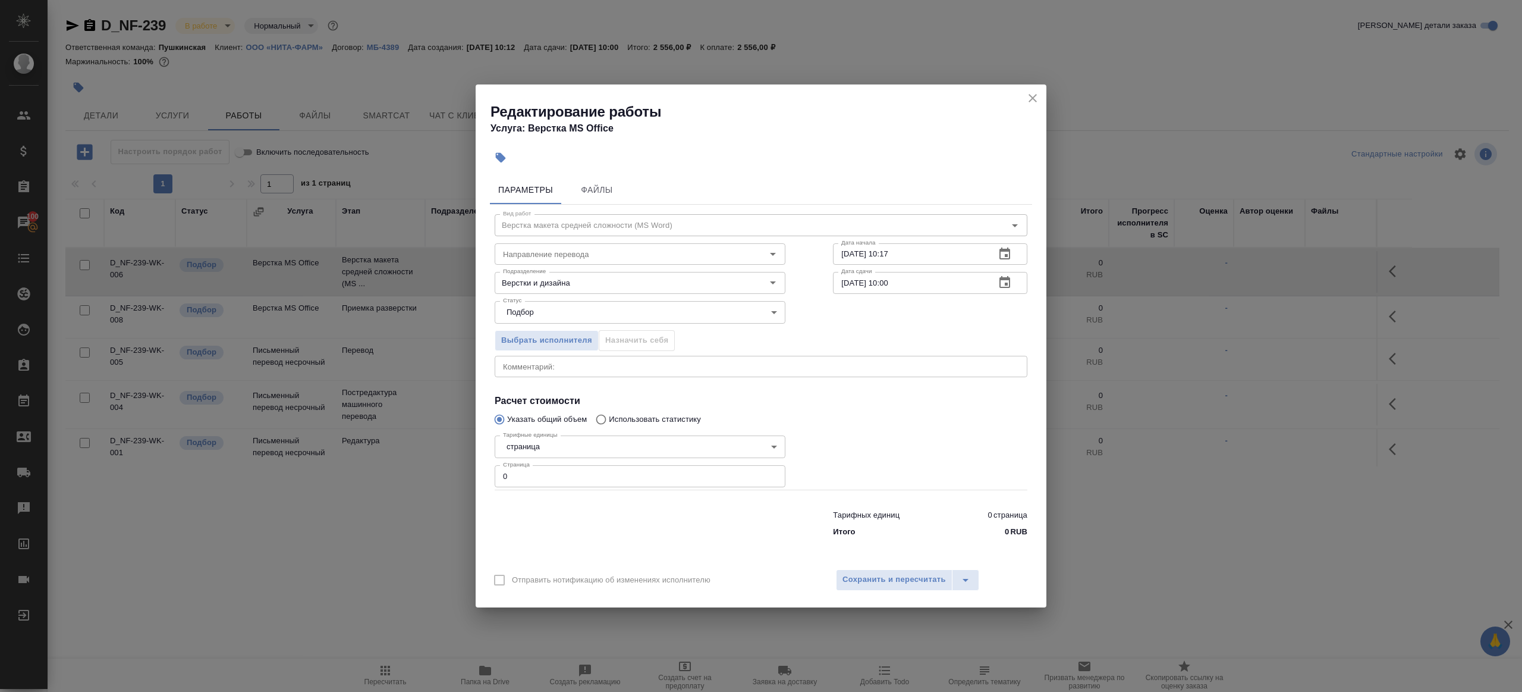
click at [445, 470] on div "Редактирование работы Услуга: Верстка MS Office Параметры Файлы Вид работ Верст…" at bounding box center [761, 346] width 1522 height 692
click at [506, 473] on input "0" at bounding box center [640, 475] width 291 height 21
drag, startPoint x: 523, startPoint y: 476, endPoint x: 478, endPoint y: 475, distance: 45.2
click at [478, 475] on div "Параметры Файлы Вид работ Верстка макета средней сложности (MS Word) Вид работ …" at bounding box center [761, 366] width 571 height 390
type input "6"
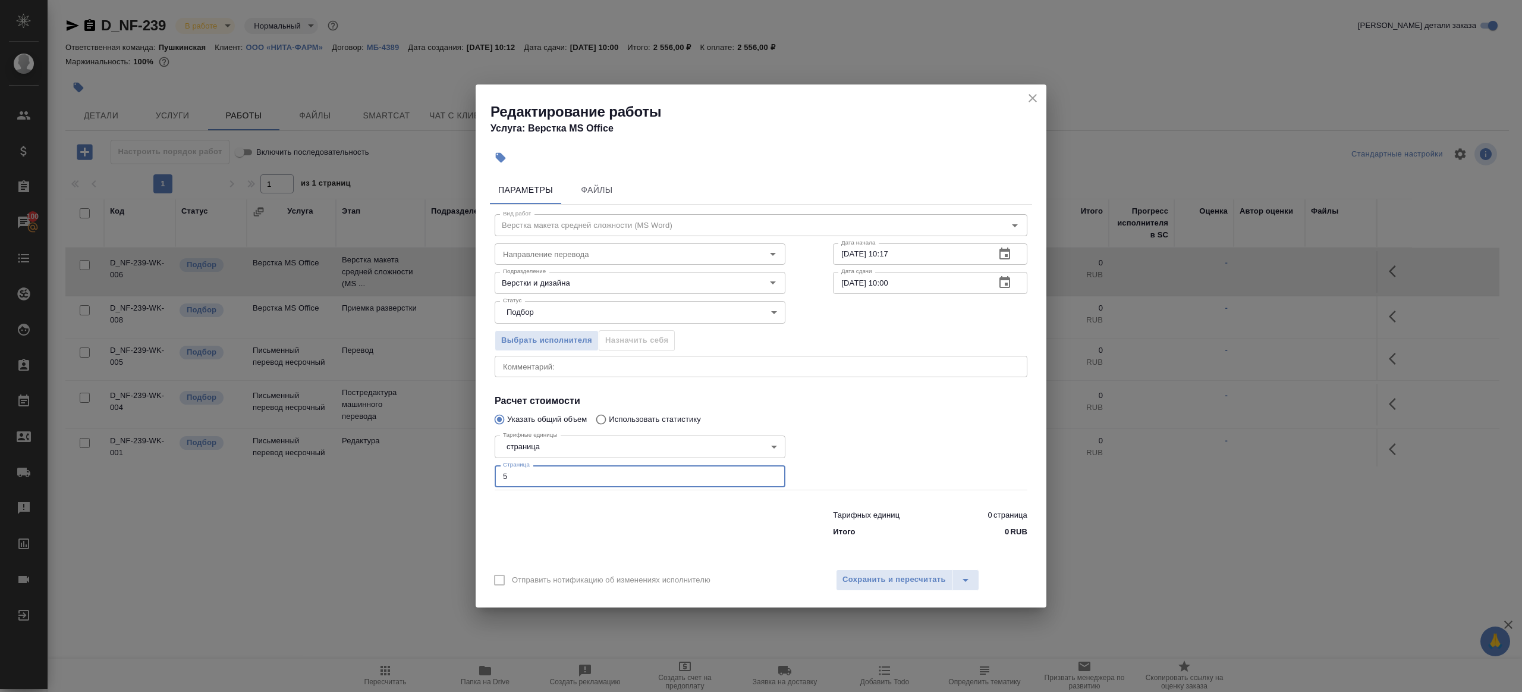
type input "5"
click at [902, 254] on input "30.09.2025 10:17" at bounding box center [909, 253] width 153 height 21
click at [918, 287] on input "01.10.2025 10:00" at bounding box center [909, 282] width 153 height 21
paste input "30.09.2025 10:17"
drag, startPoint x: 889, startPoint y: 282, endPoint x: 922, endPoint y: 279, distance: 32.8
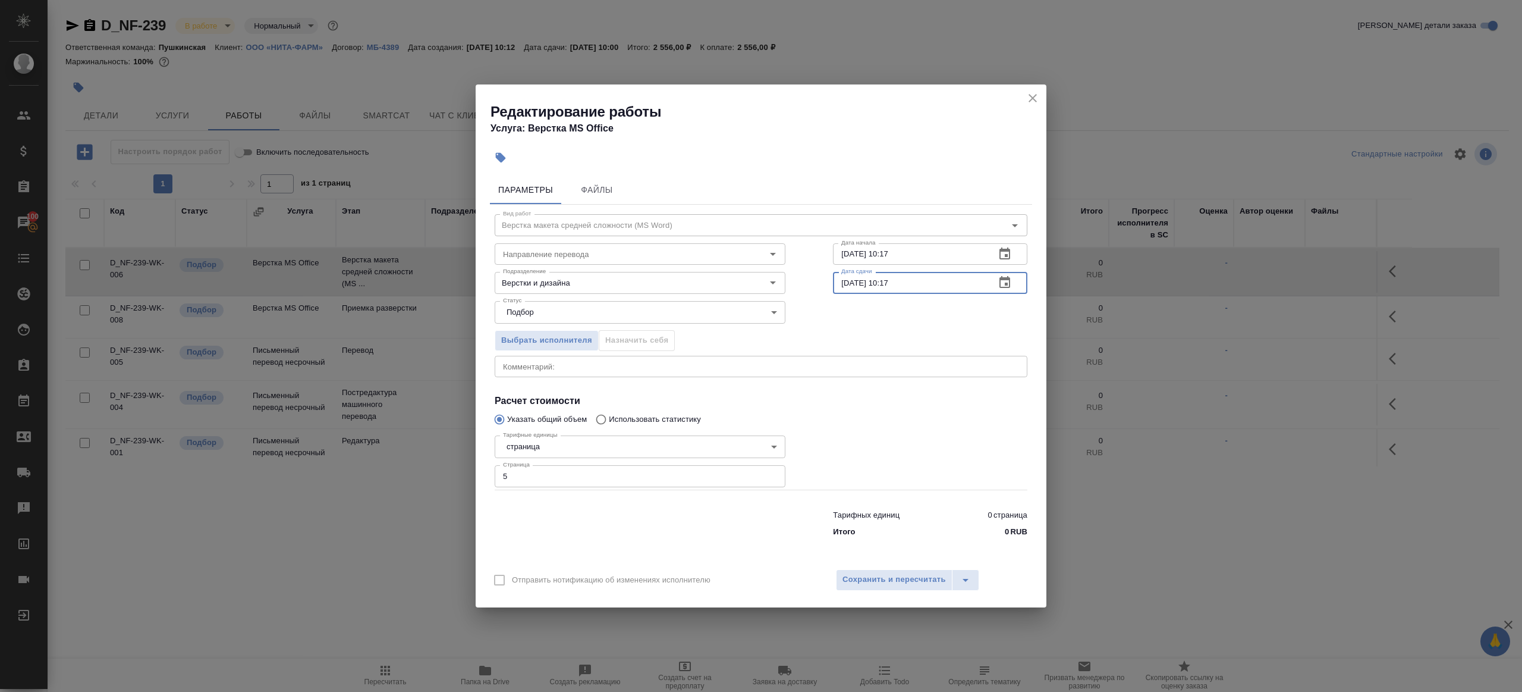
click at [922, 279] on input "30.09.2025 10:17" at bounding box center [909, 282] width 153 height 21
type input "30.09.2025 12:30"
click at [928, 478] on div at bounding box center [930, 460] width 242 height 106
click at [919, 592] on div "Отправить нотификацию об изменениях исполнителю Сохранить и пересчитать" at bounding box center [761, 584] width 571 height 46
click at [917, 585] on span "Сохранить и пересчитать" at bounding box center [894, 580] width 103 height 14
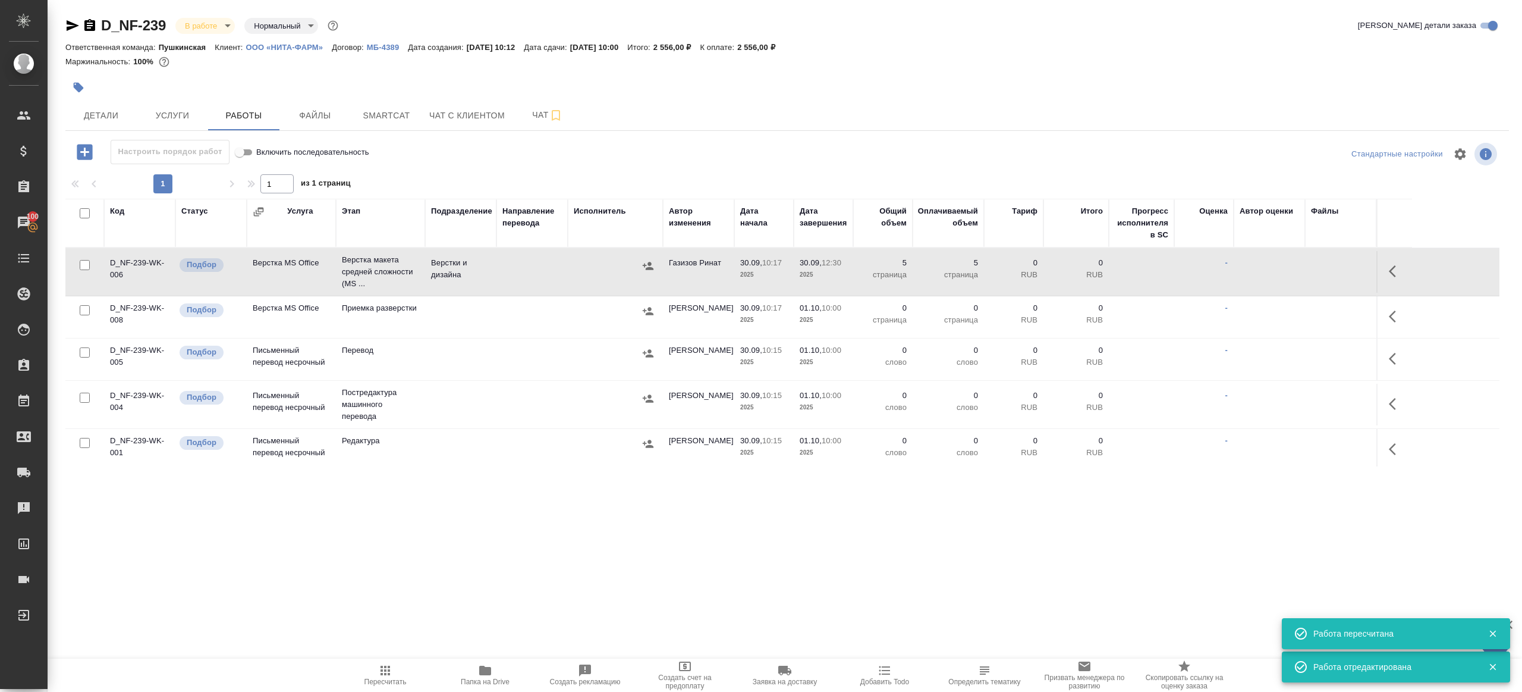
click at [87, 310] on input "checkbox" at bounding box center [85, 310] width 10 height 10
checkbox input "true"
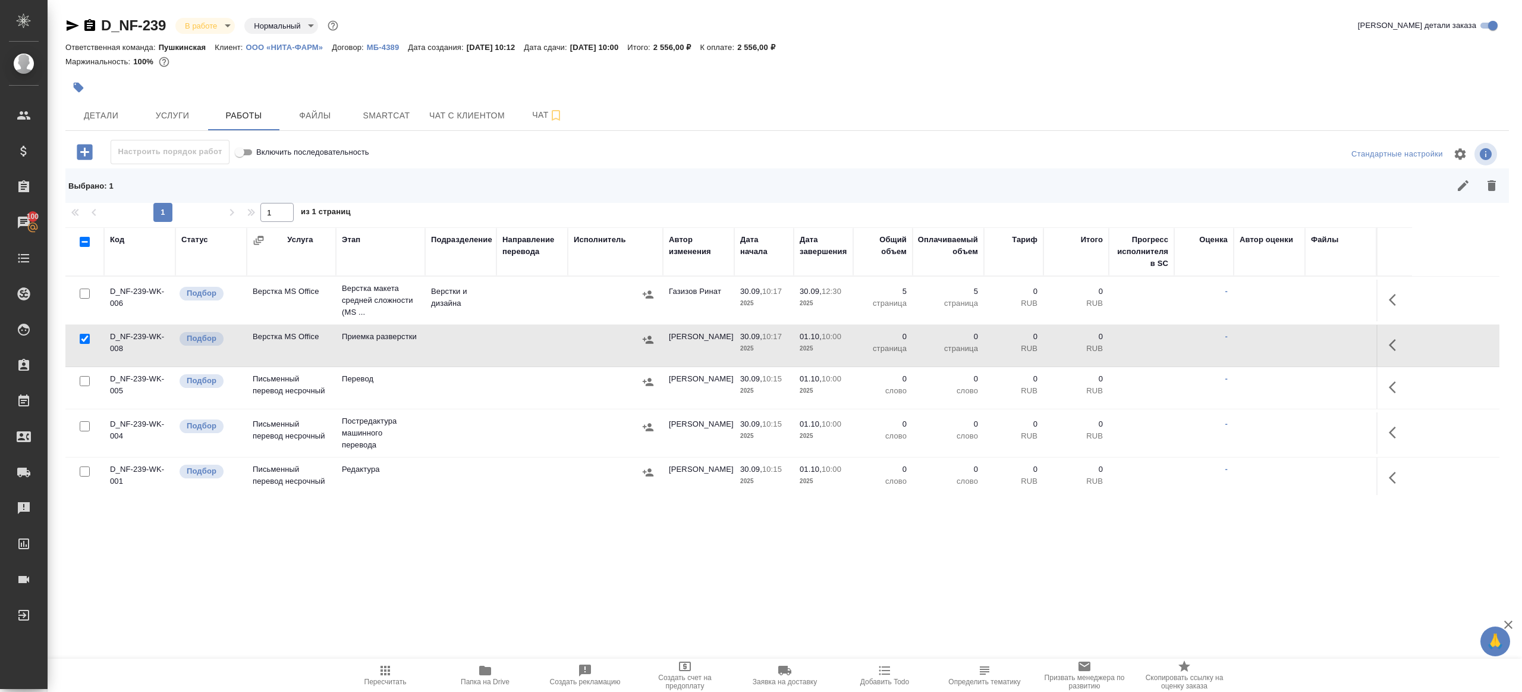
click at [85, 376] on input "checkbox" at bounding box center [85, 381] width 10 height 10
checkbox input "true"
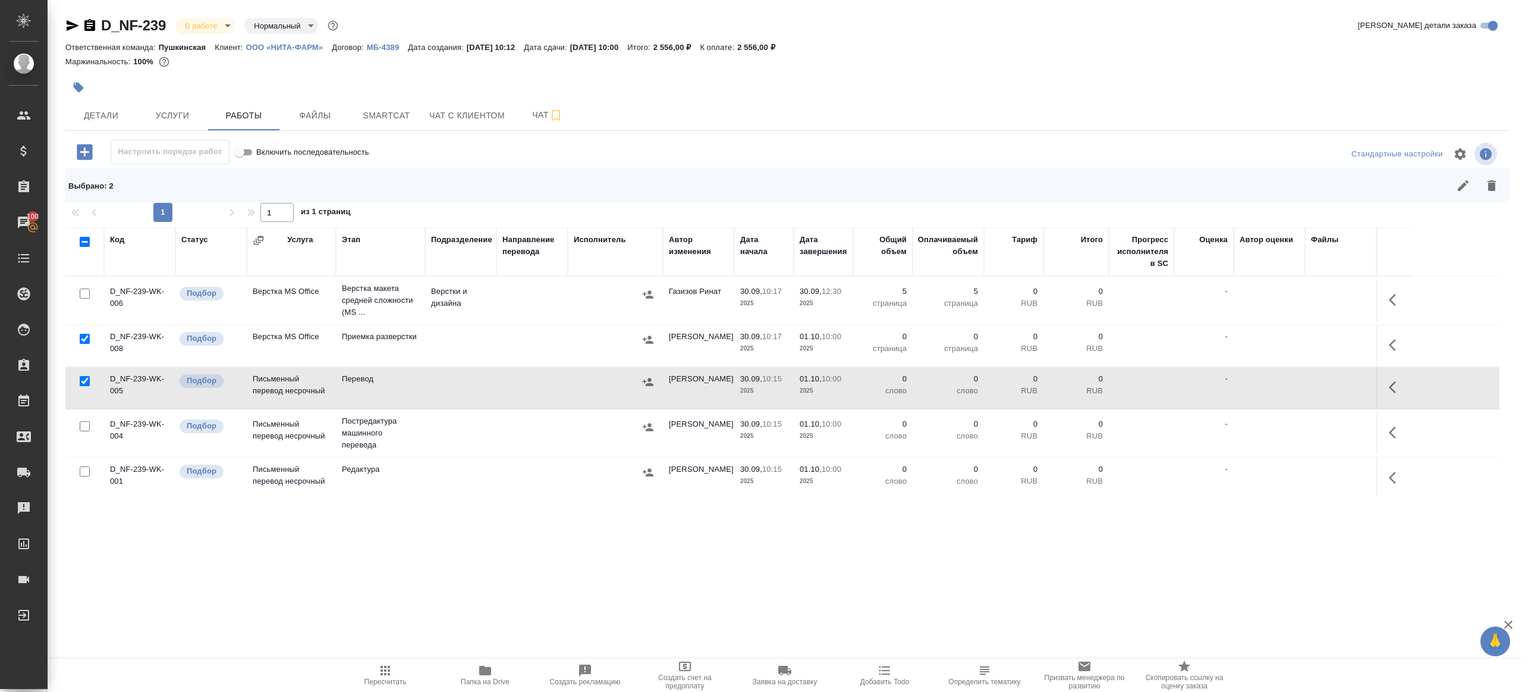
scroll to position [55, 0]
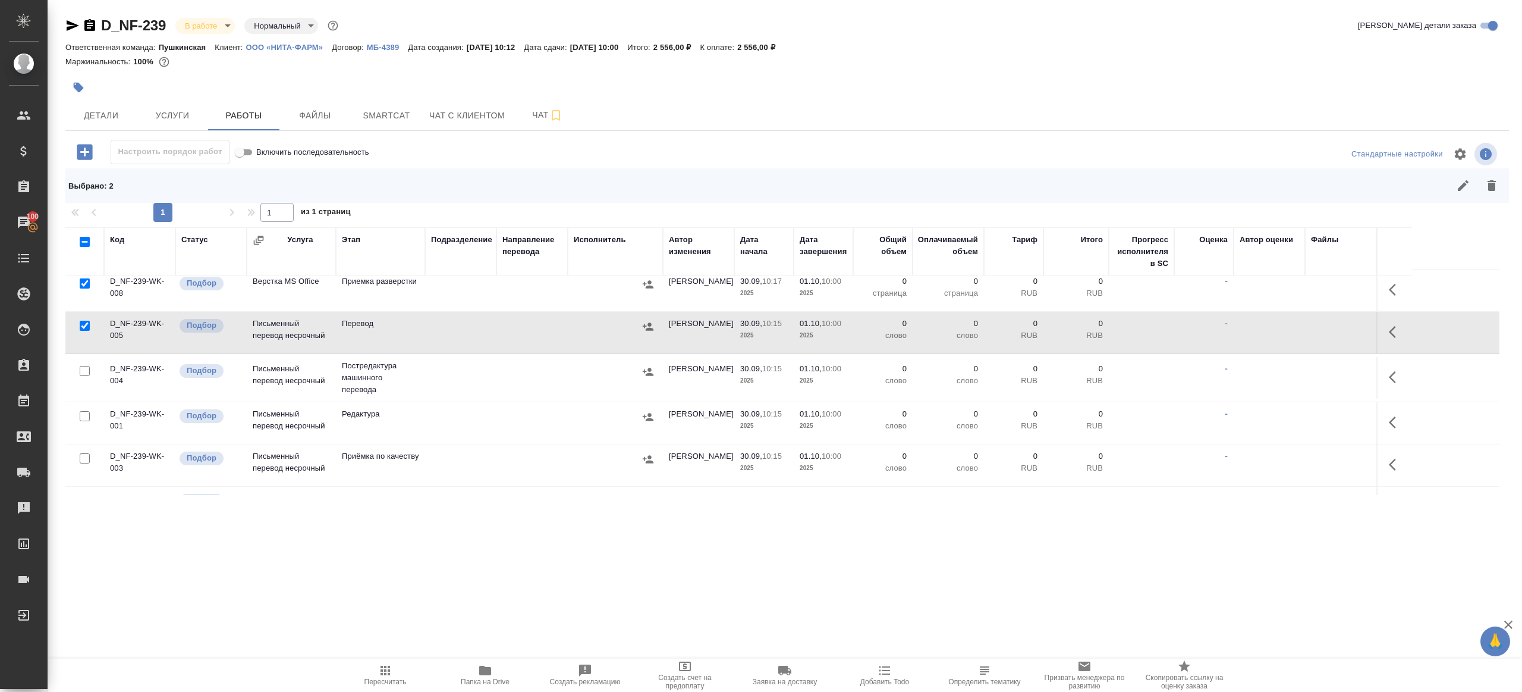
click at [83, 418] on input "checkbox" at bounding box center [85, 416] width 10 height 10
checkbox input "true"
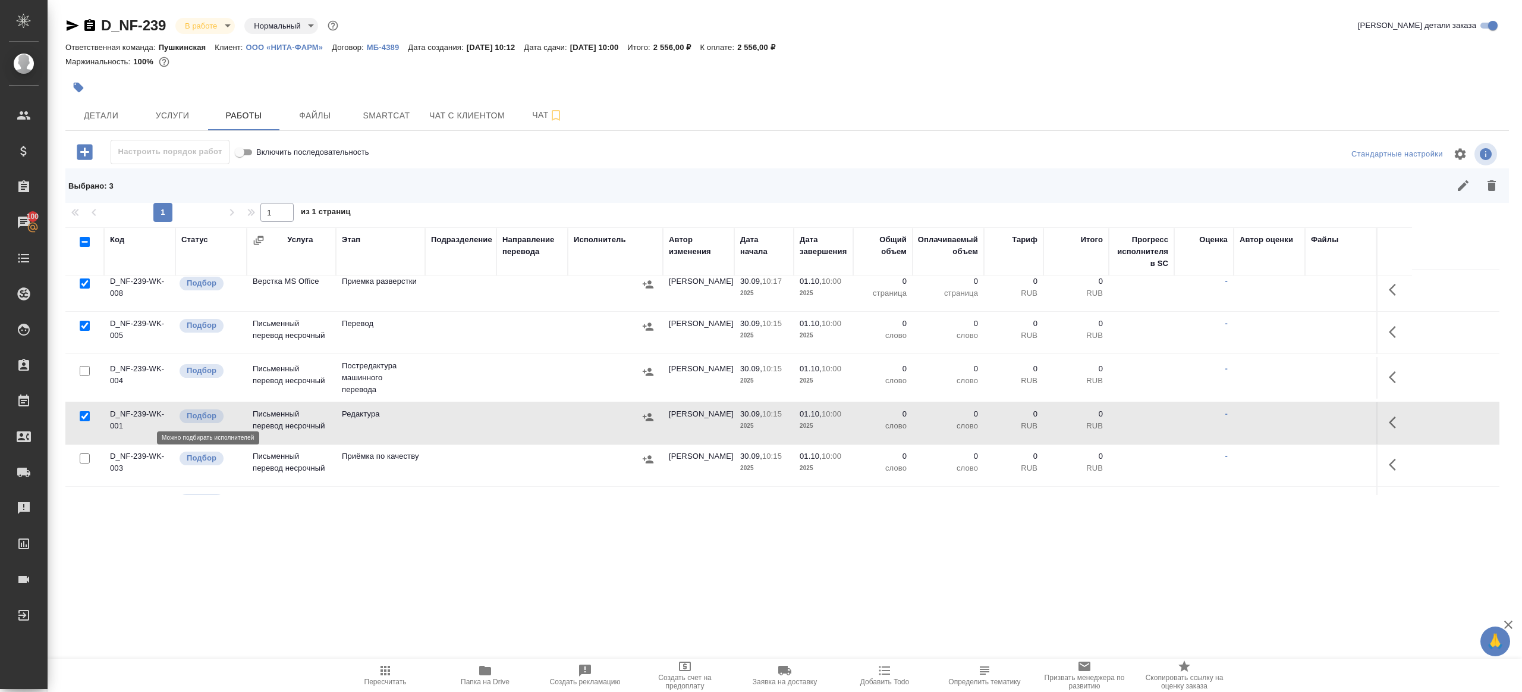
scroll to position [171, 0]
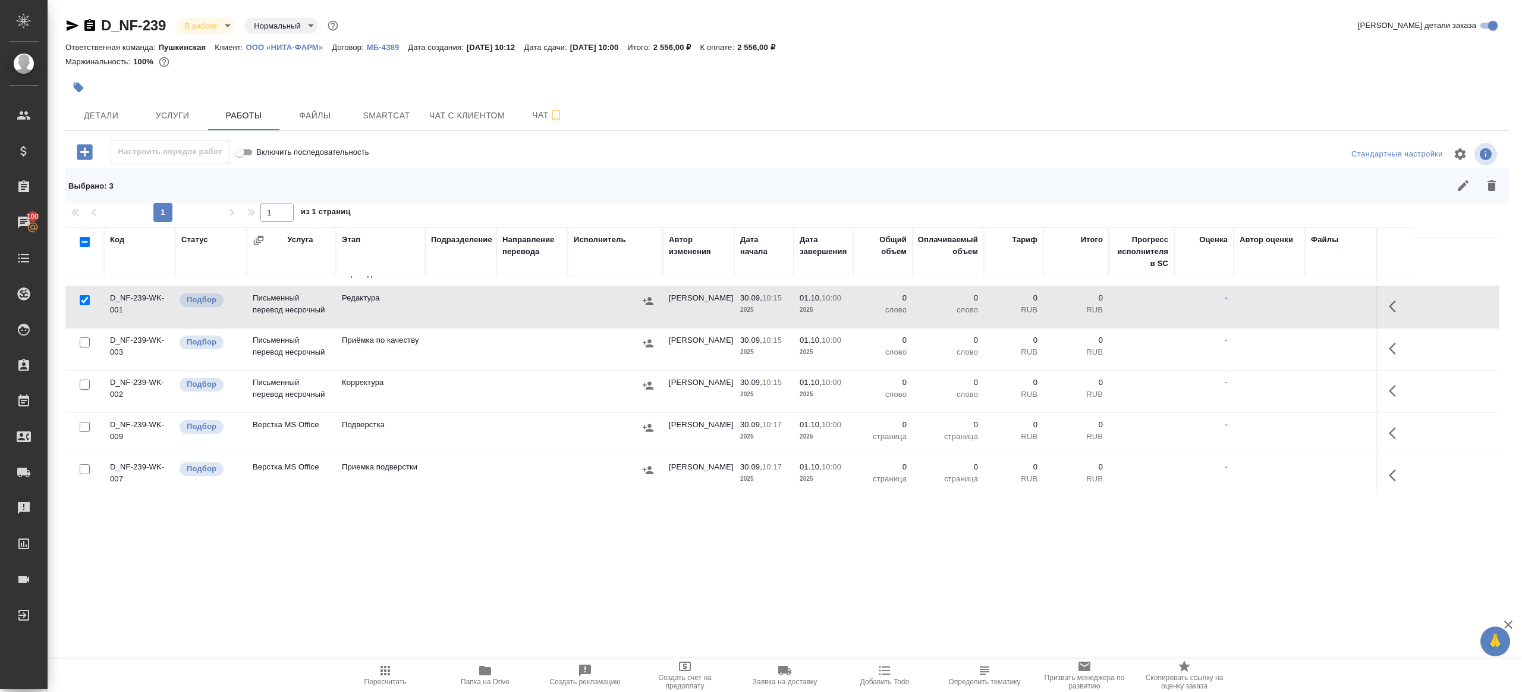
click at [83, 379] on input "checkbox" at bounding box center [85, 384] width 10 height 10
checkbox input "true"
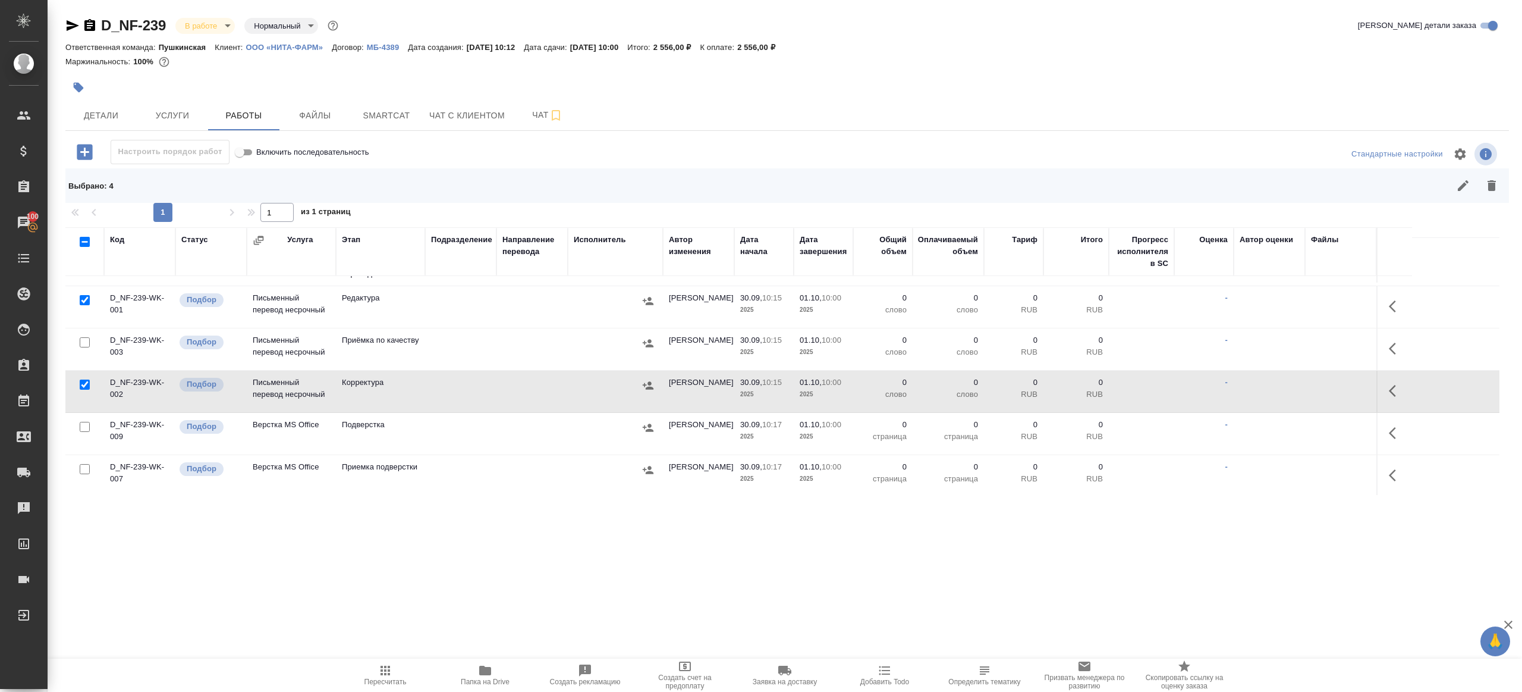
click at [85, 469] on input "checkbox" at bounding box center [85, 469] width 10 height 10
checkbox input "true"
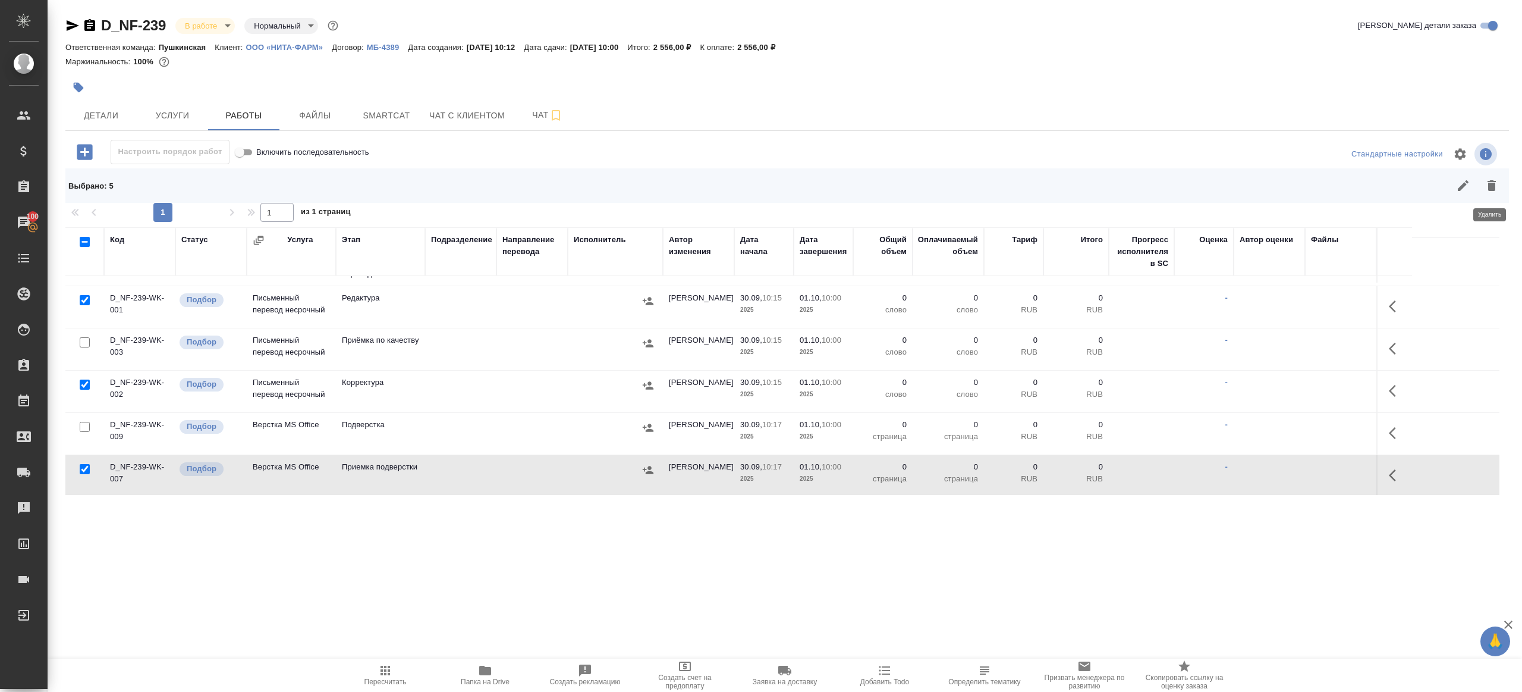
click at [1484, 187] on button "button" at bounding box center [1492, 185] width 29 height 29
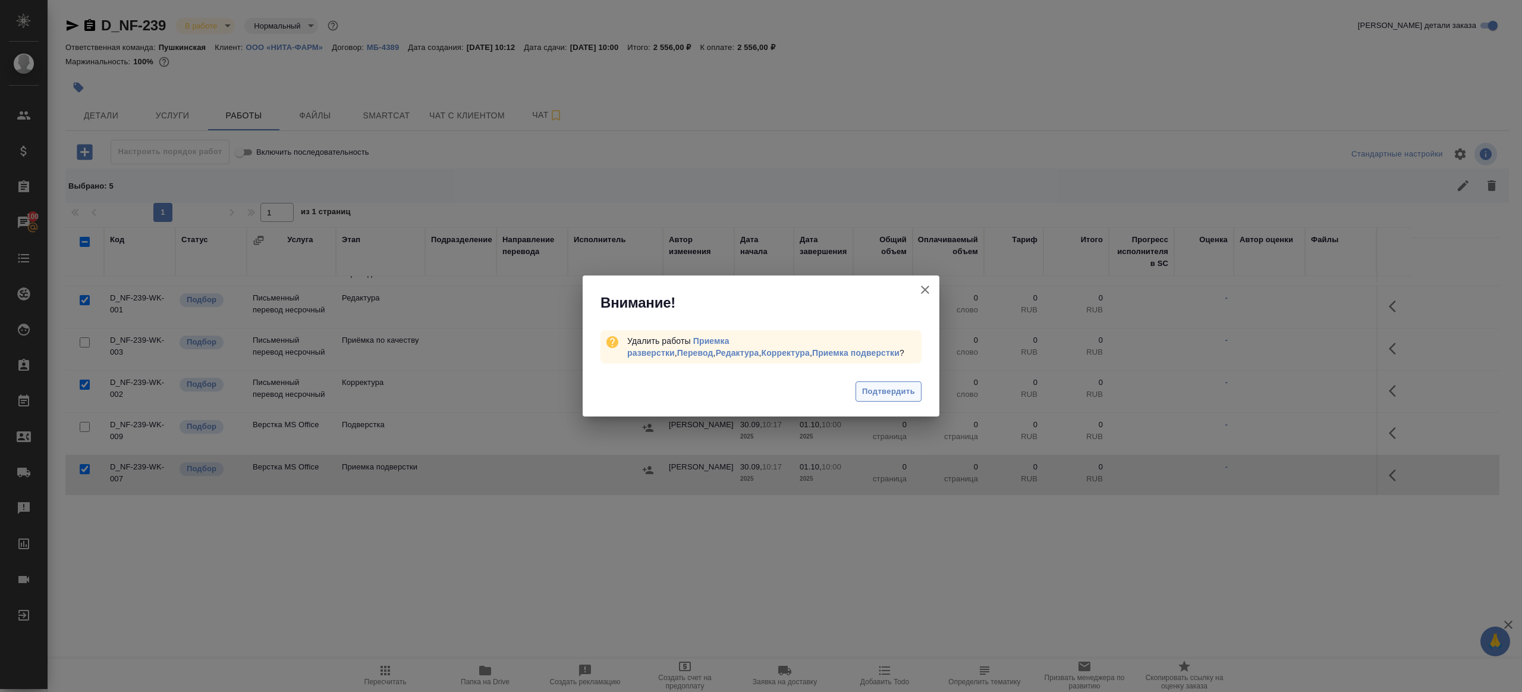
click at [881, 394] on span "Подтвердить" at bounding box center [888, 392] width 53 height 14
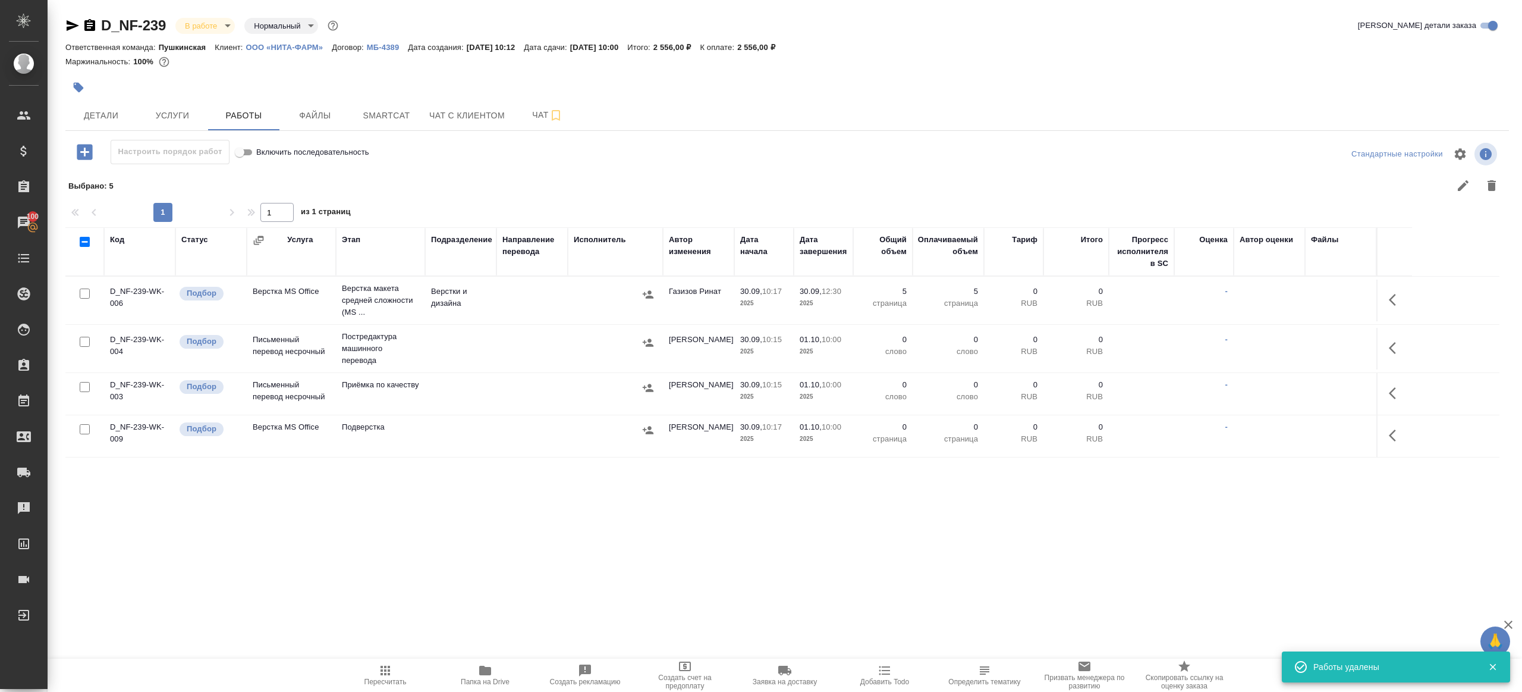
scroll to position [0, 0]
click at [68, 23] on icon "button" at bounding box center [73, 25] width 12 height 11
click at [381, 125] on button "Smartcat" at bounding box center [386, 115] width 71 height 30
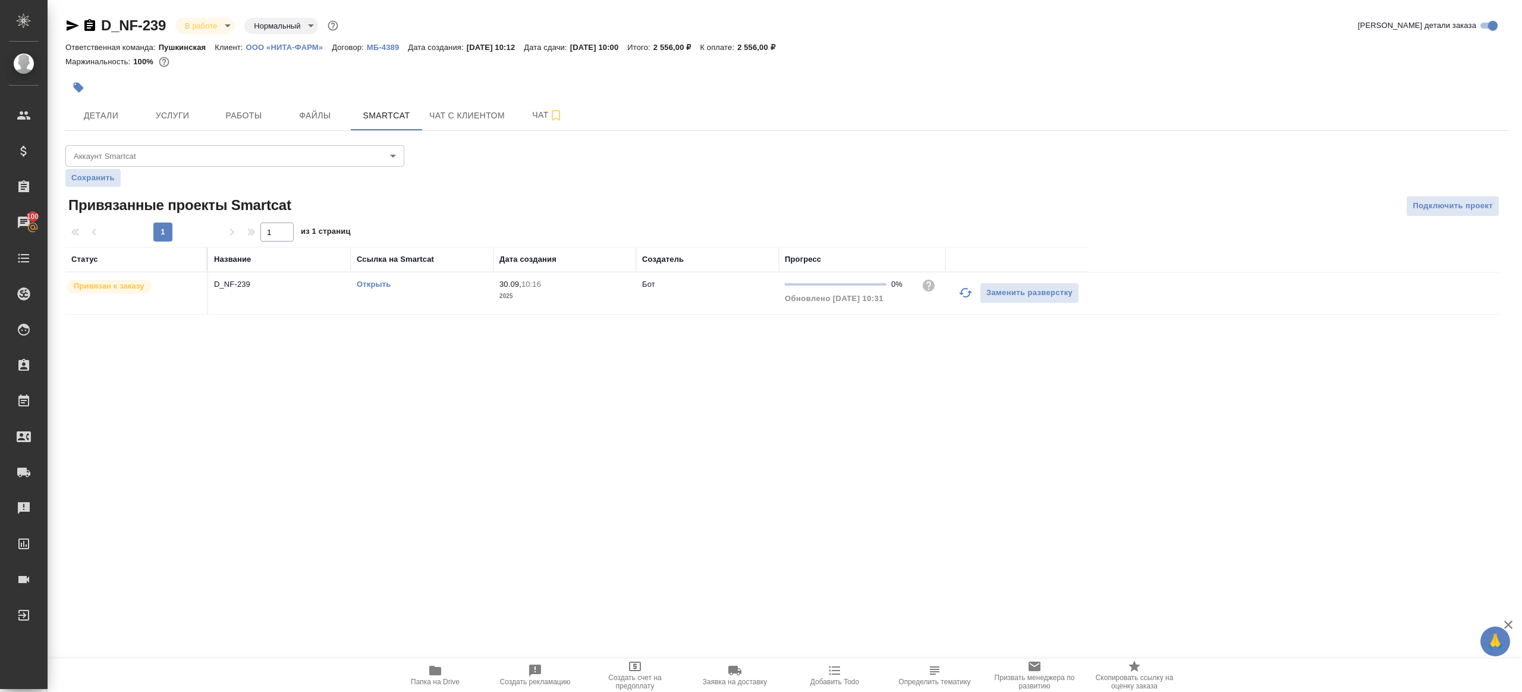
click at [364, 282] on link "Открыть" at bounding box center [374, 283] width 34 height 9
click at [235, 121] on span "Работы" at bounding box center [243, 115] width 57 height 15
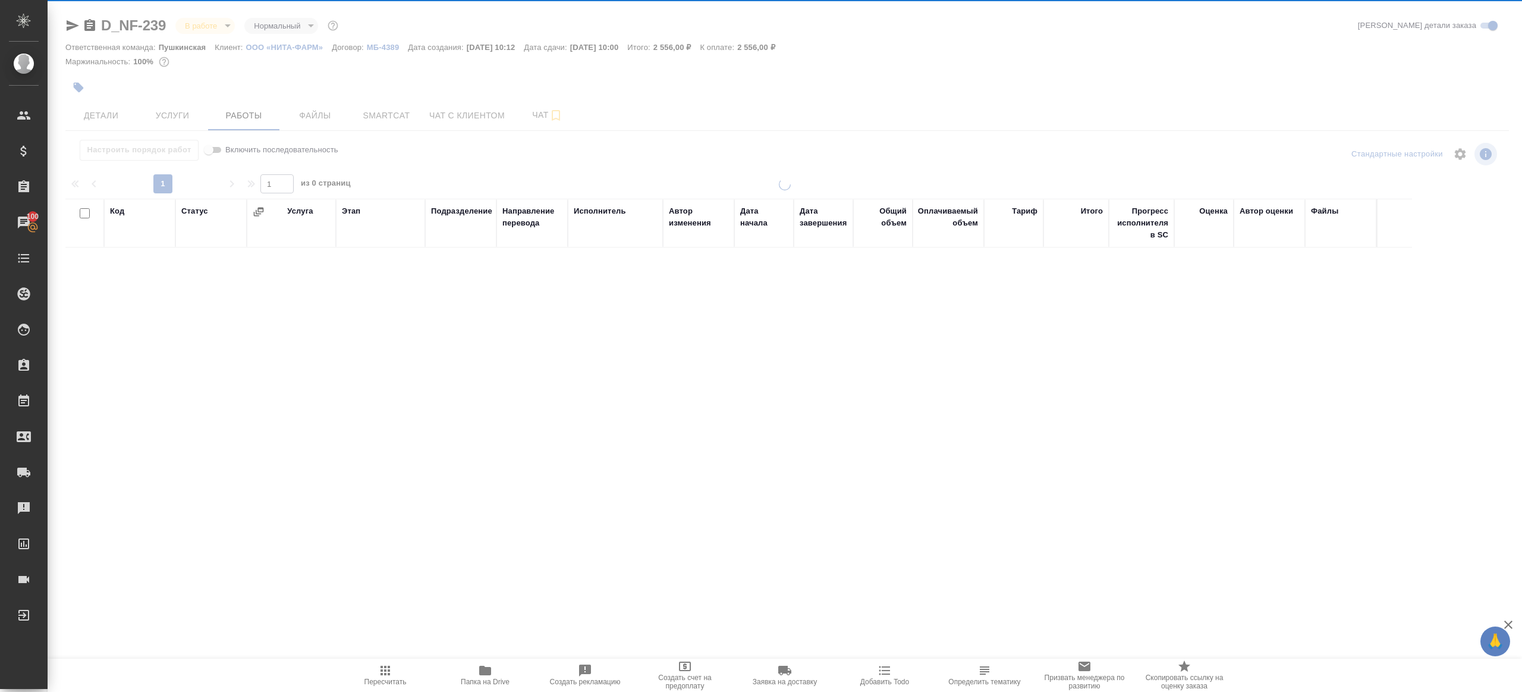
click at [85, 82] on div at bounding box center [785, 248] width 1475 height 497
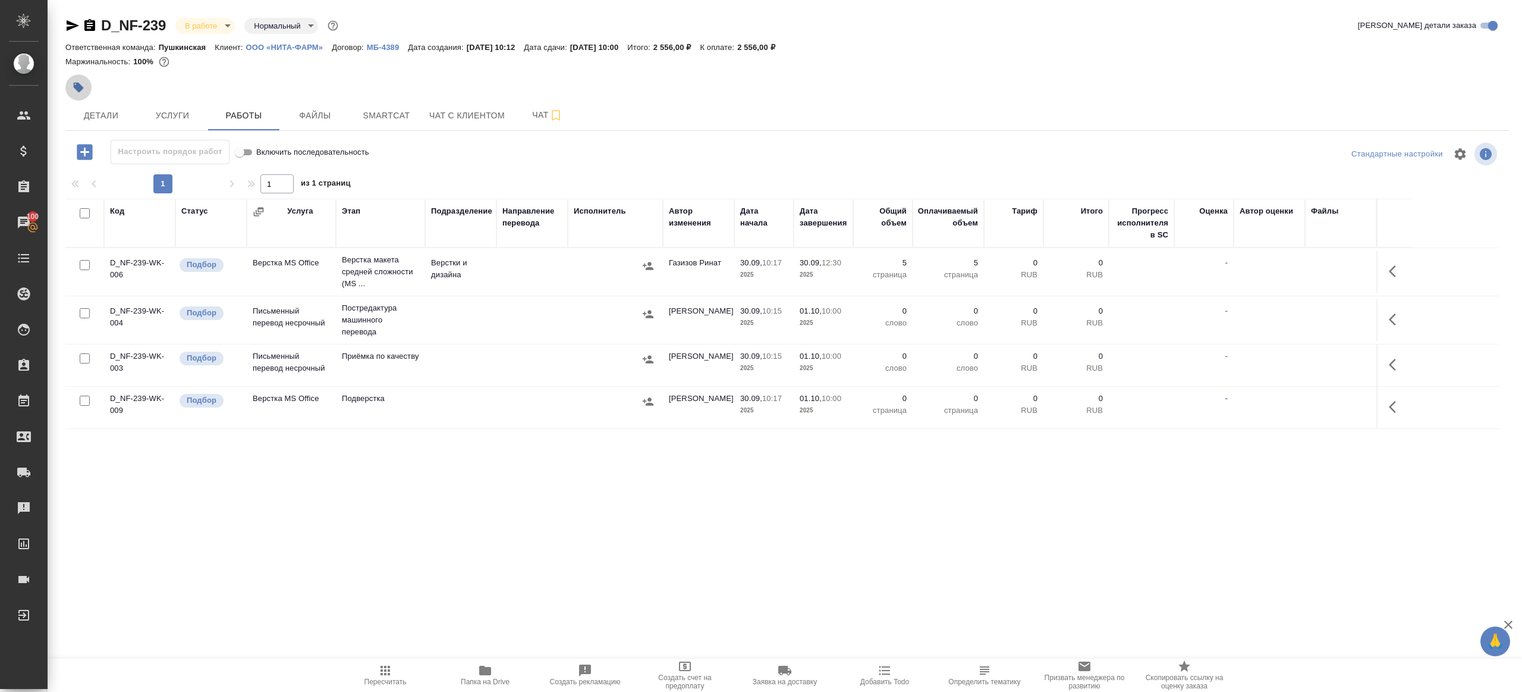
click at [80, 87] on icon "button" at bounding box center [79, 88] width 10 height 10
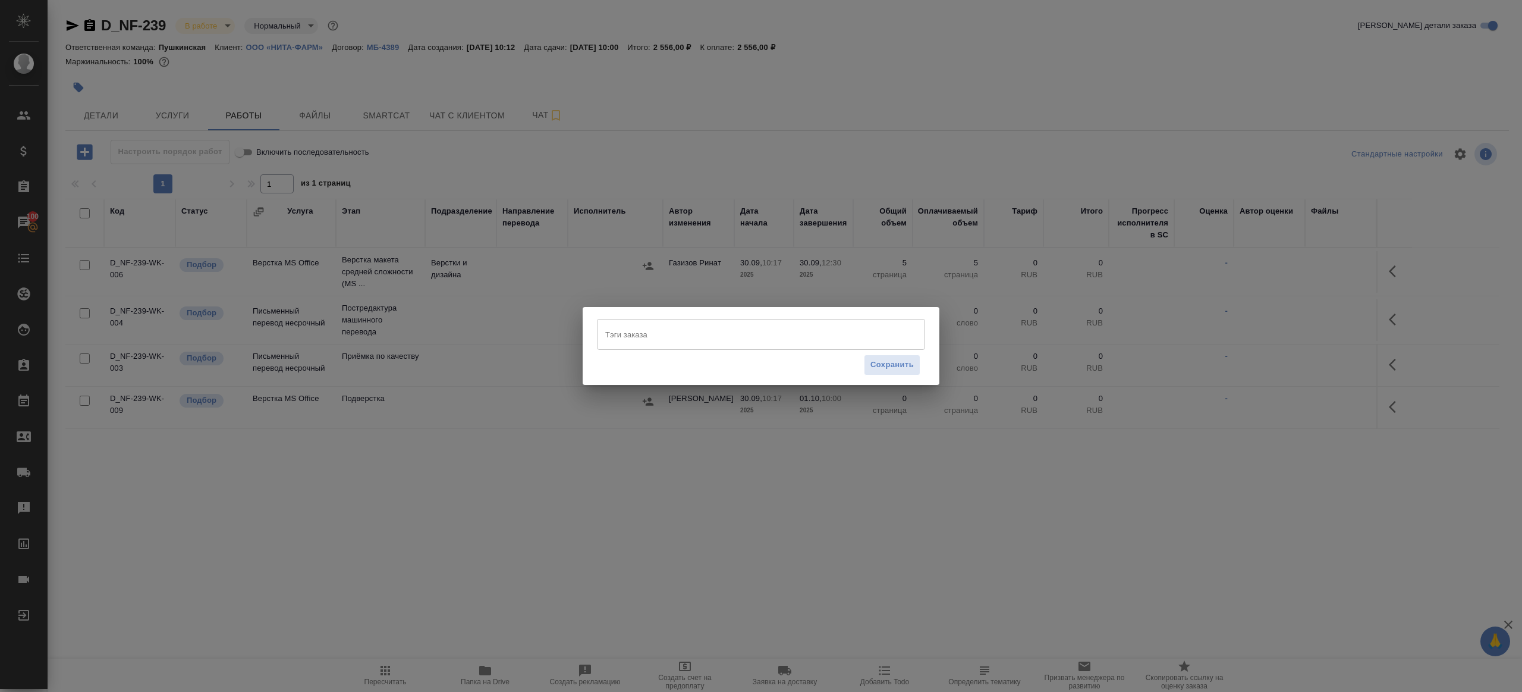
click at [687, 348] on div "Тэги заказа" at bounding box center [761, 334] width 328 height 31
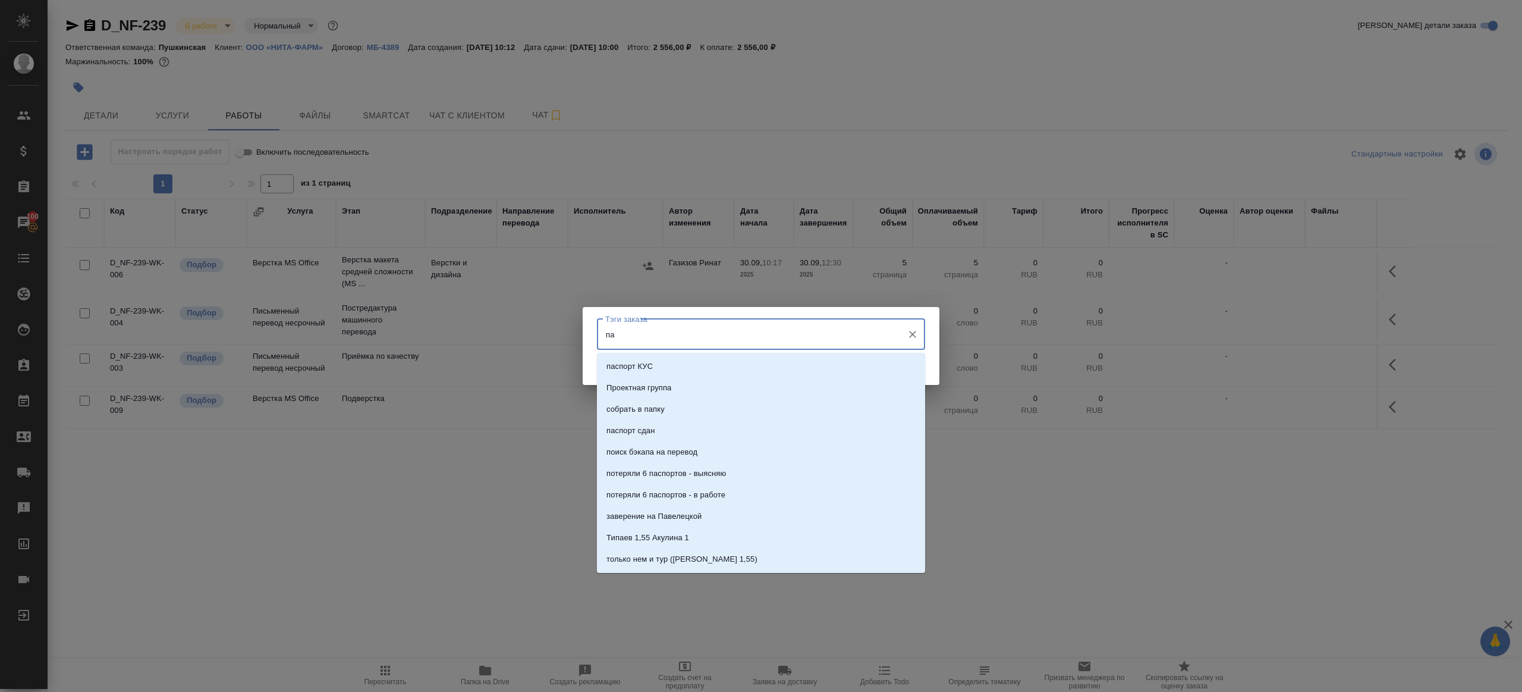
type input "п"
type input "раздае"
click at [699, 365] on li "раздаем" at bounding box center [761, 366] width 328 height 21
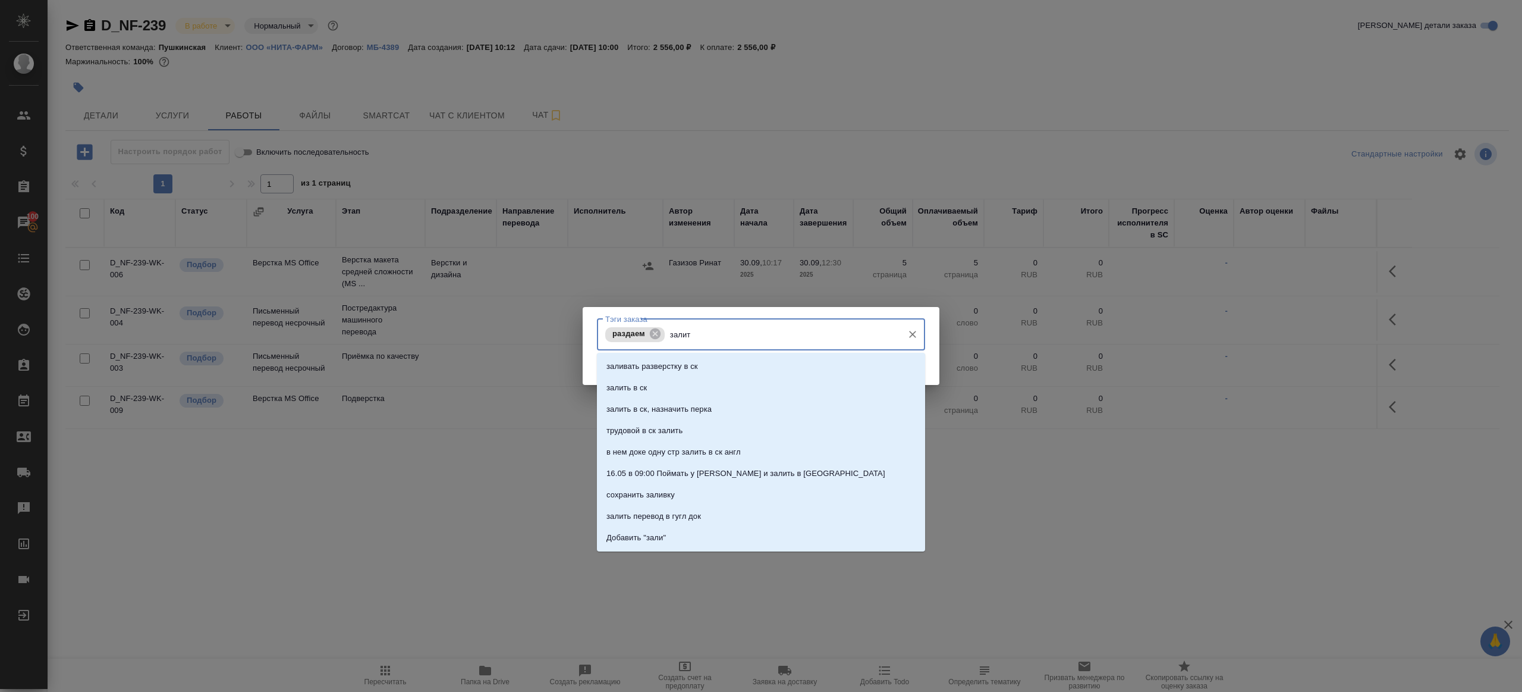
type input "залить"
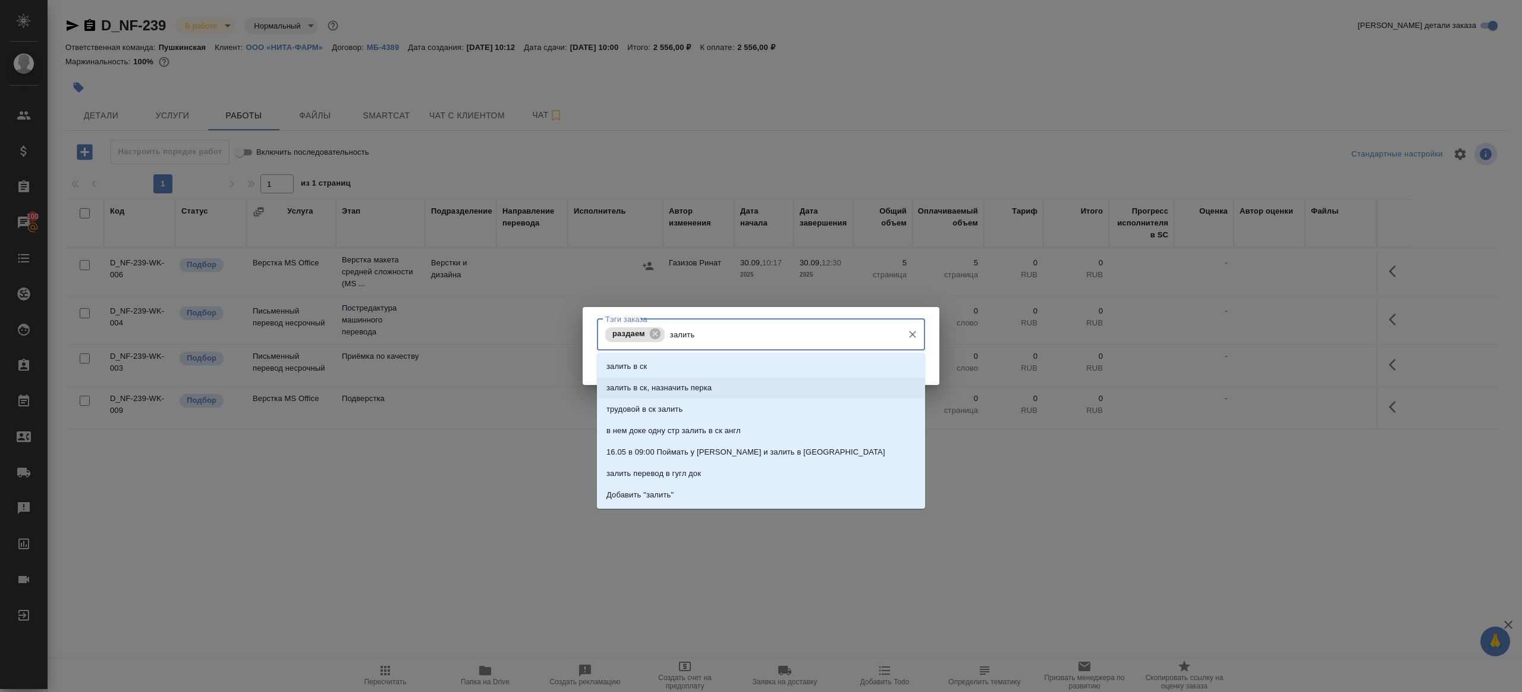
click at [698, 383] on p "залить в ск, назначить перка" at bounding box center [659, 388] width 105 height 12
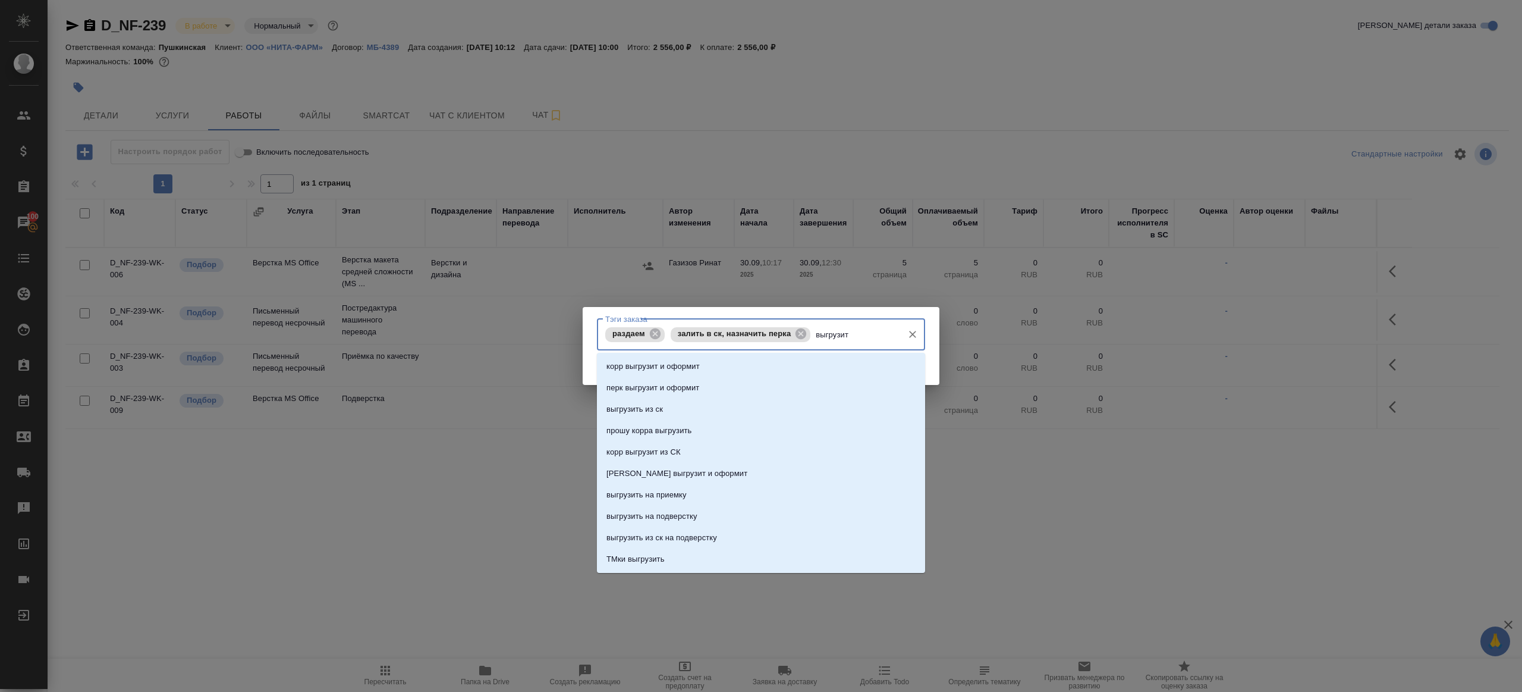
type input "выгрузить"
click at [715, 368] on li "выгрузить из ск" at bounding box center [761, 366] width 328 height 21
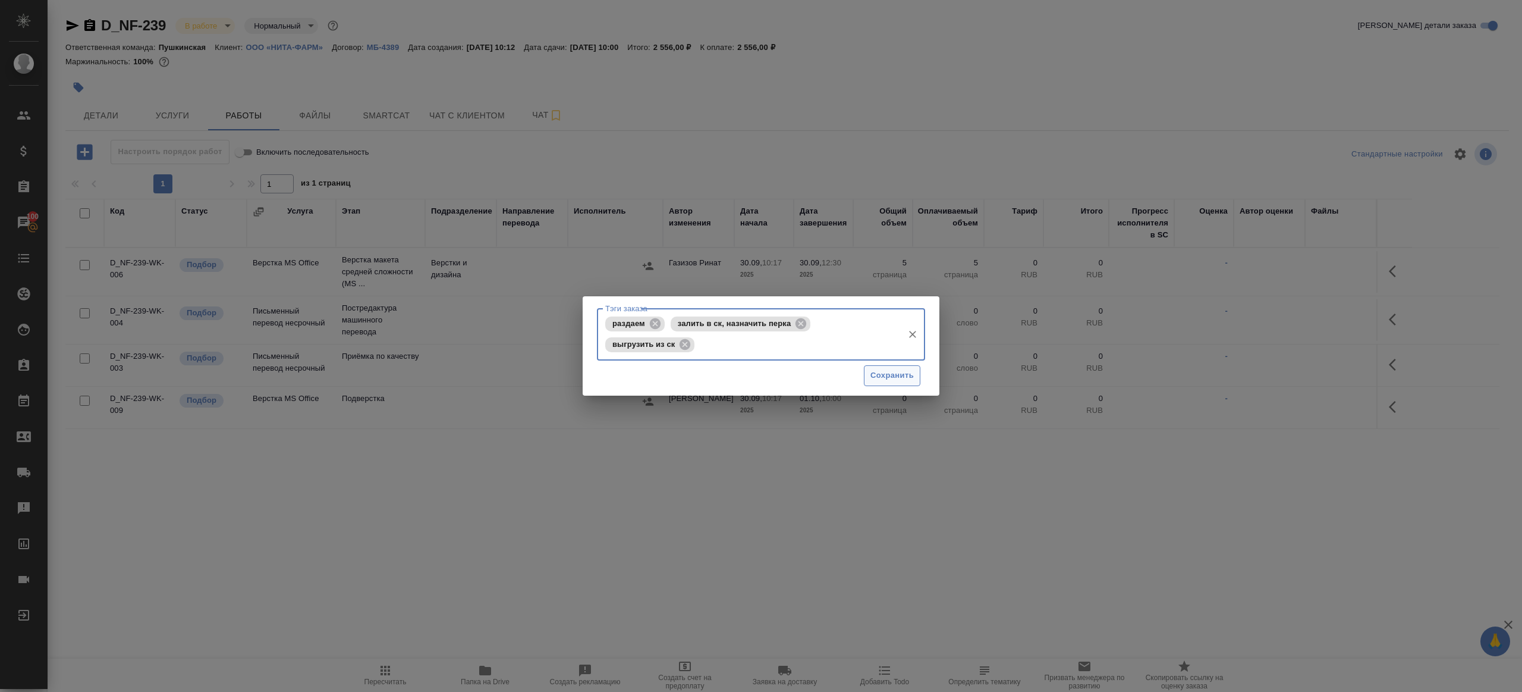
click at [868, 372] on button "Сохранить" at bounding box center [892, 375] width 56 height 21
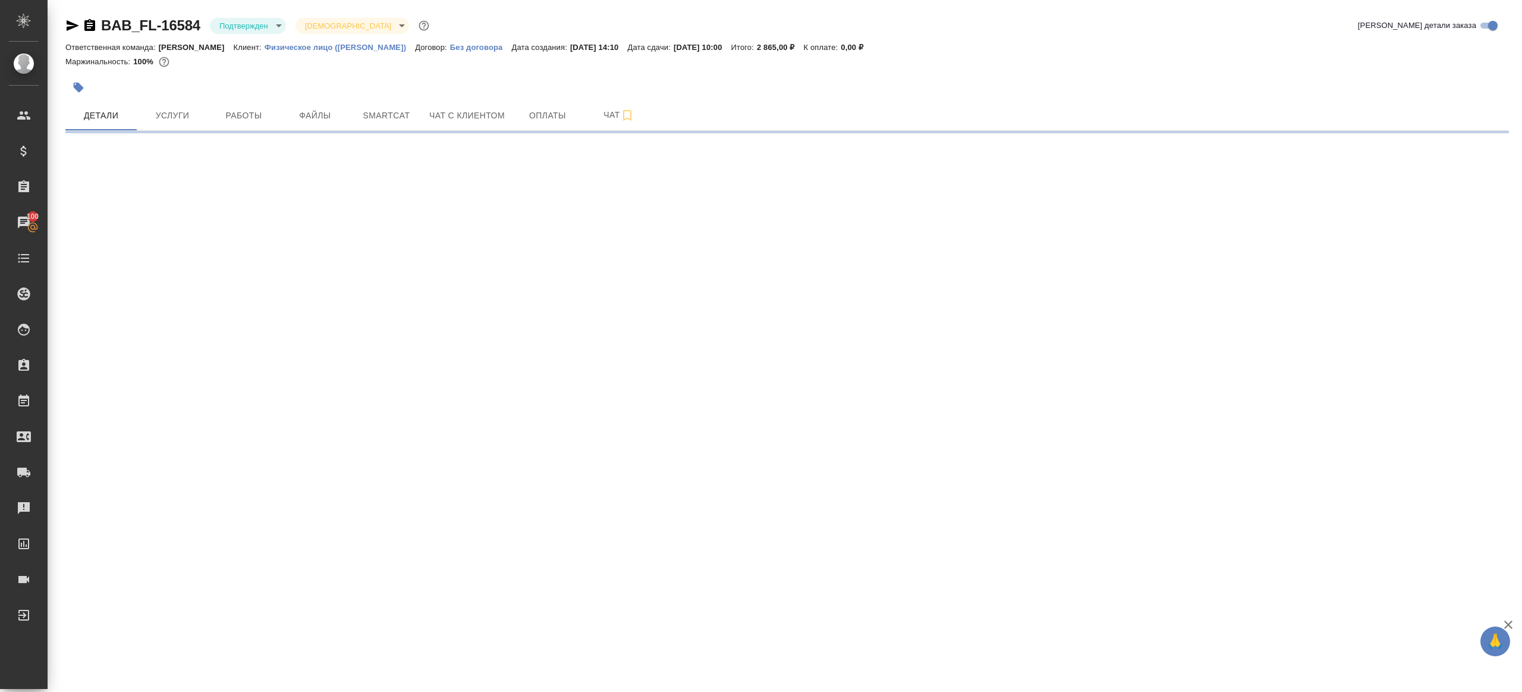
select select "RU"
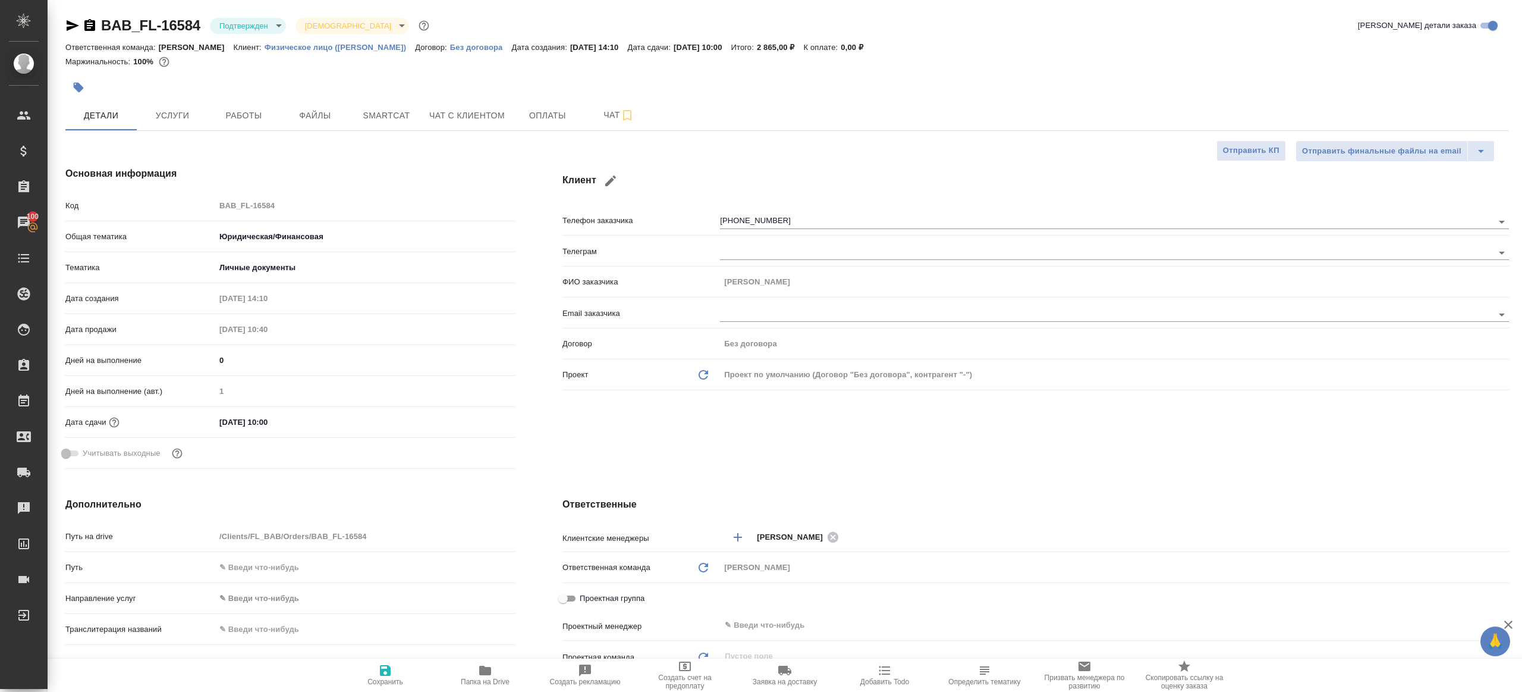
type textarea "x"
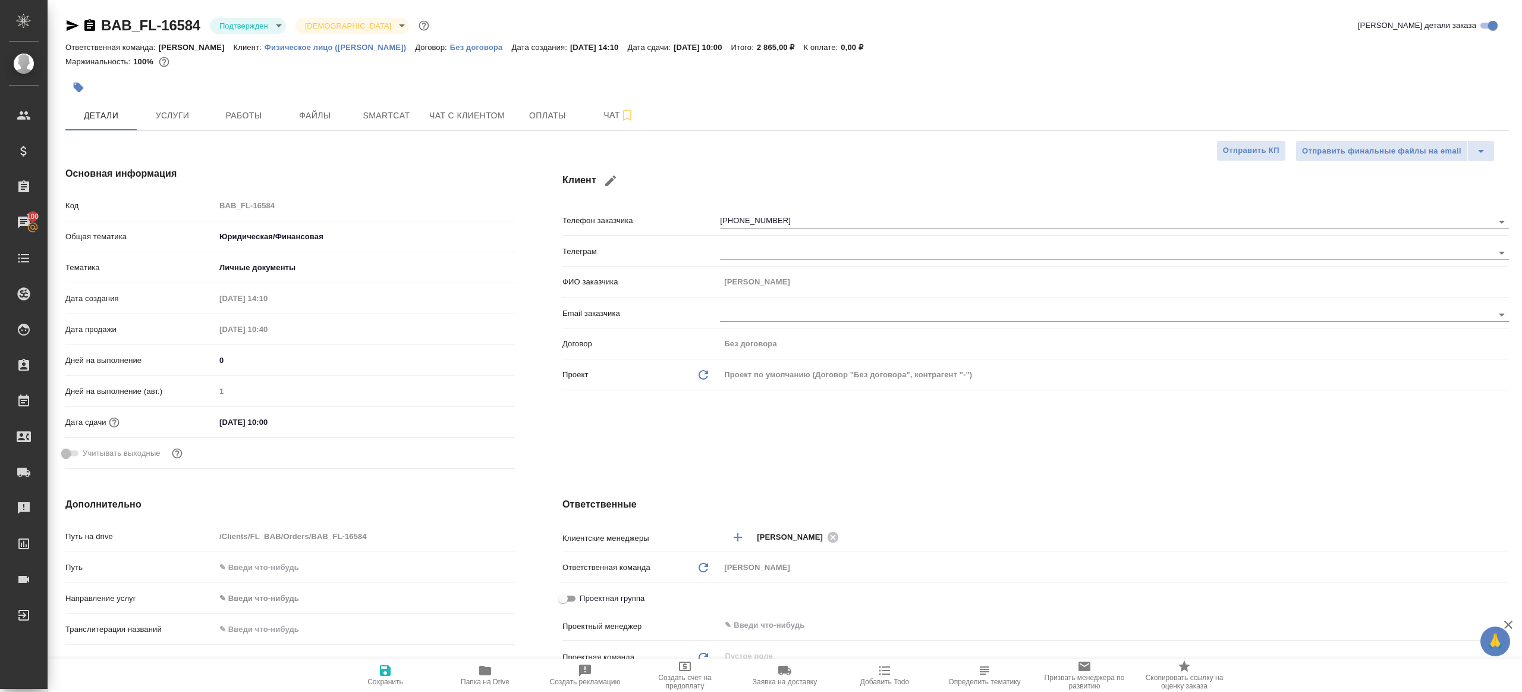
type textarea "x"
click at [276, 28] on body "🙏 .cls-1 fill:#fff; AWATERA [PERSON_NAME] Клиенты Спецификации Заказы 100 Чаты …" at bounding box center [761, 346] width 1522 height 692
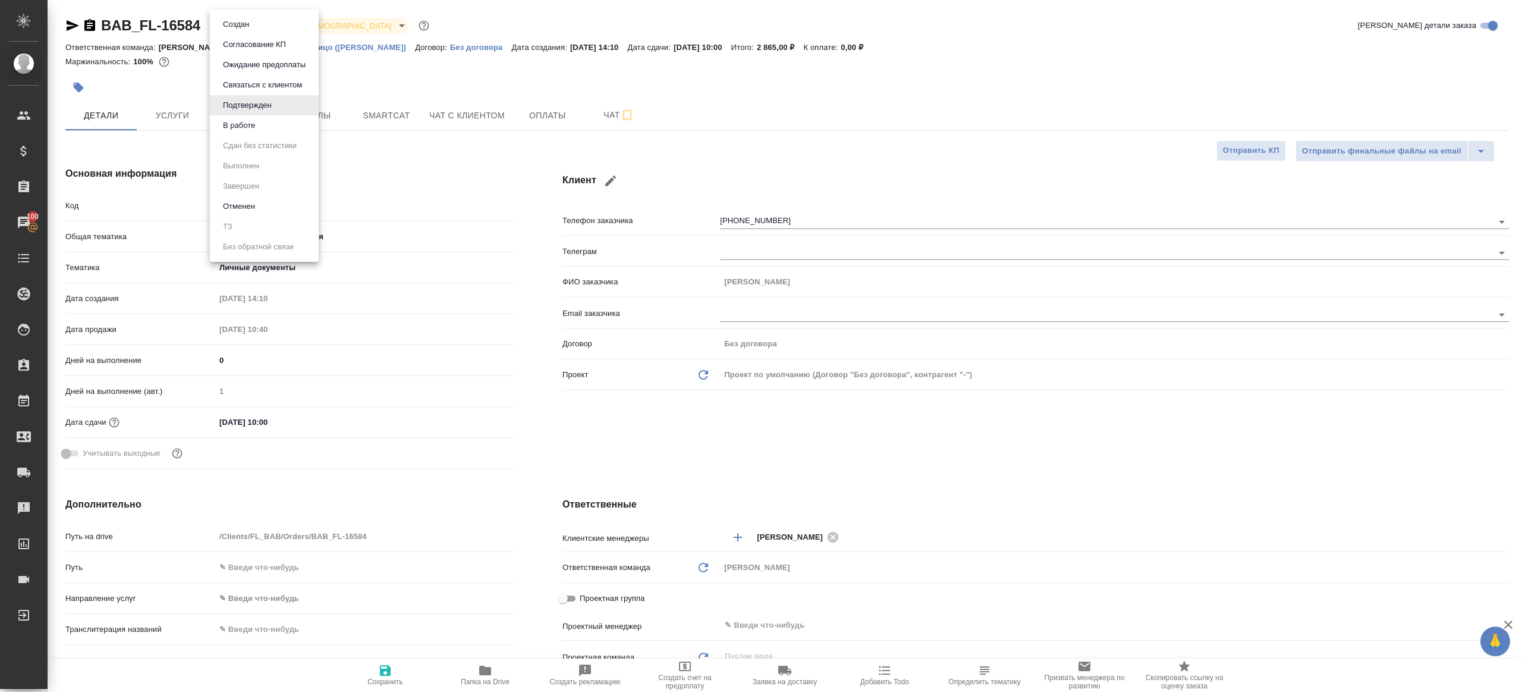
click at [243, 131] on button "В работе" at bounding box center [238, 125] width 39 height 13
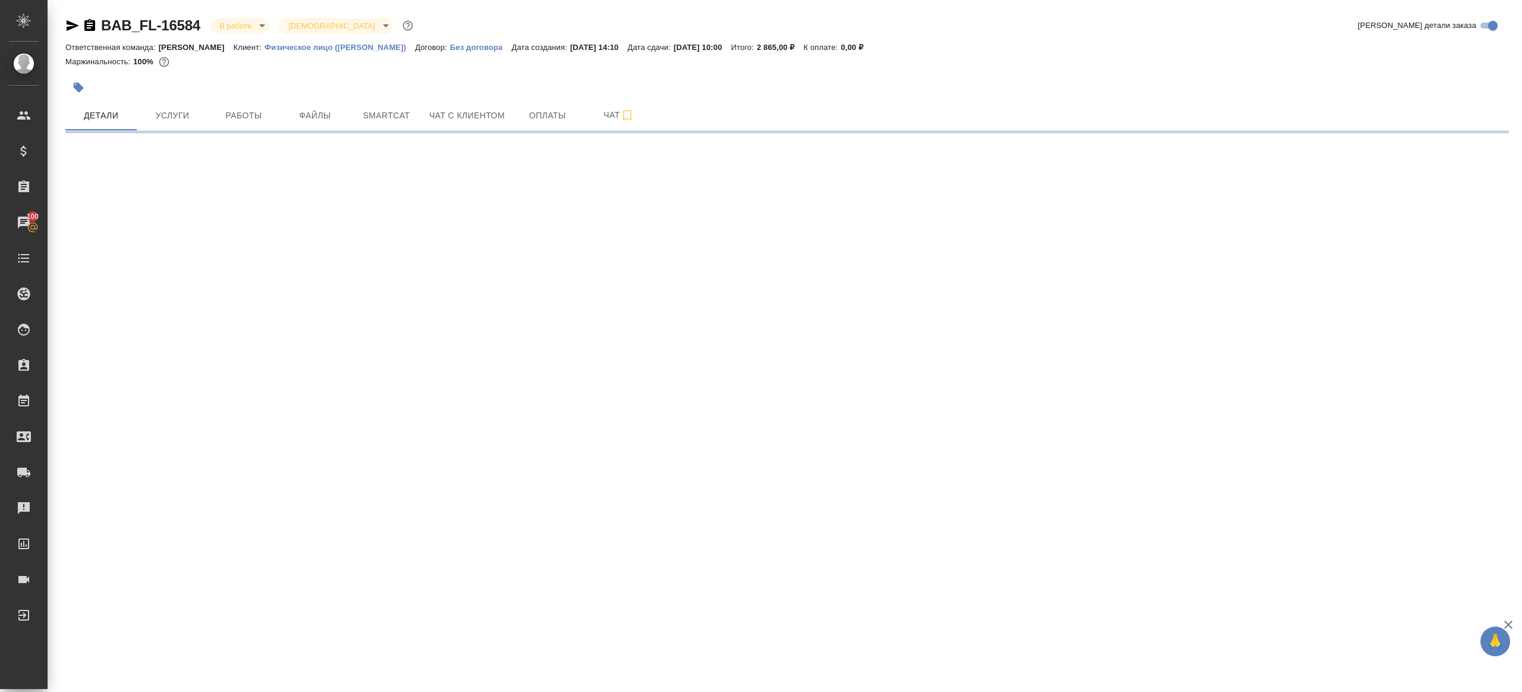
select select "RU"
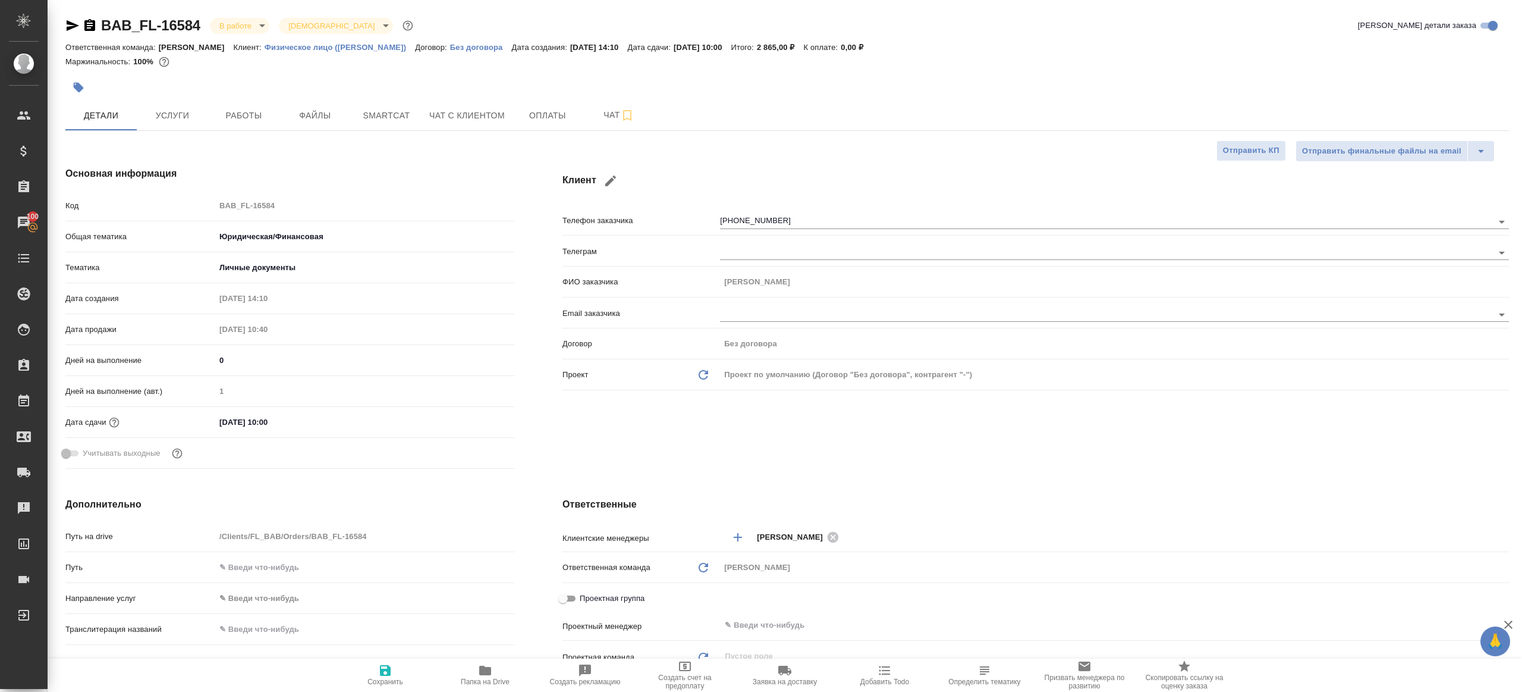
type textarea "x"
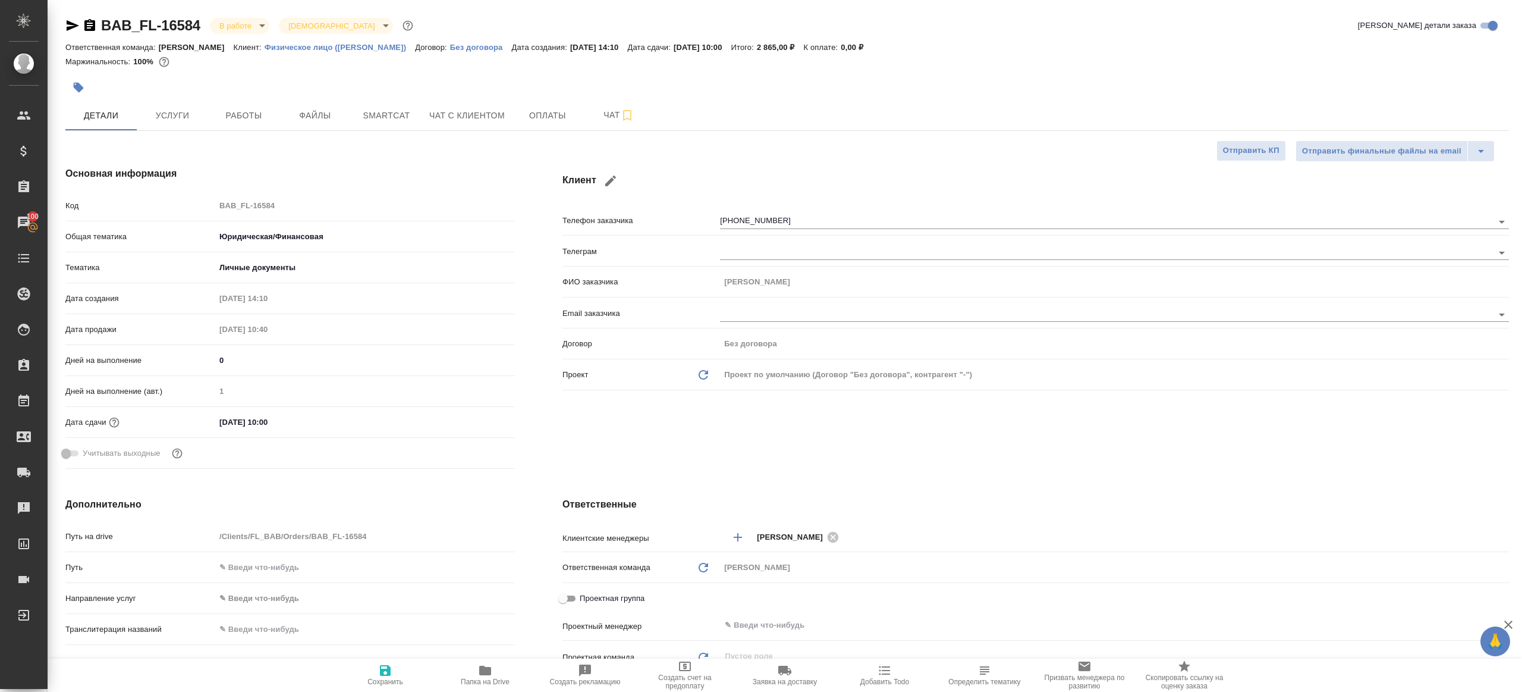
type textarea "x"
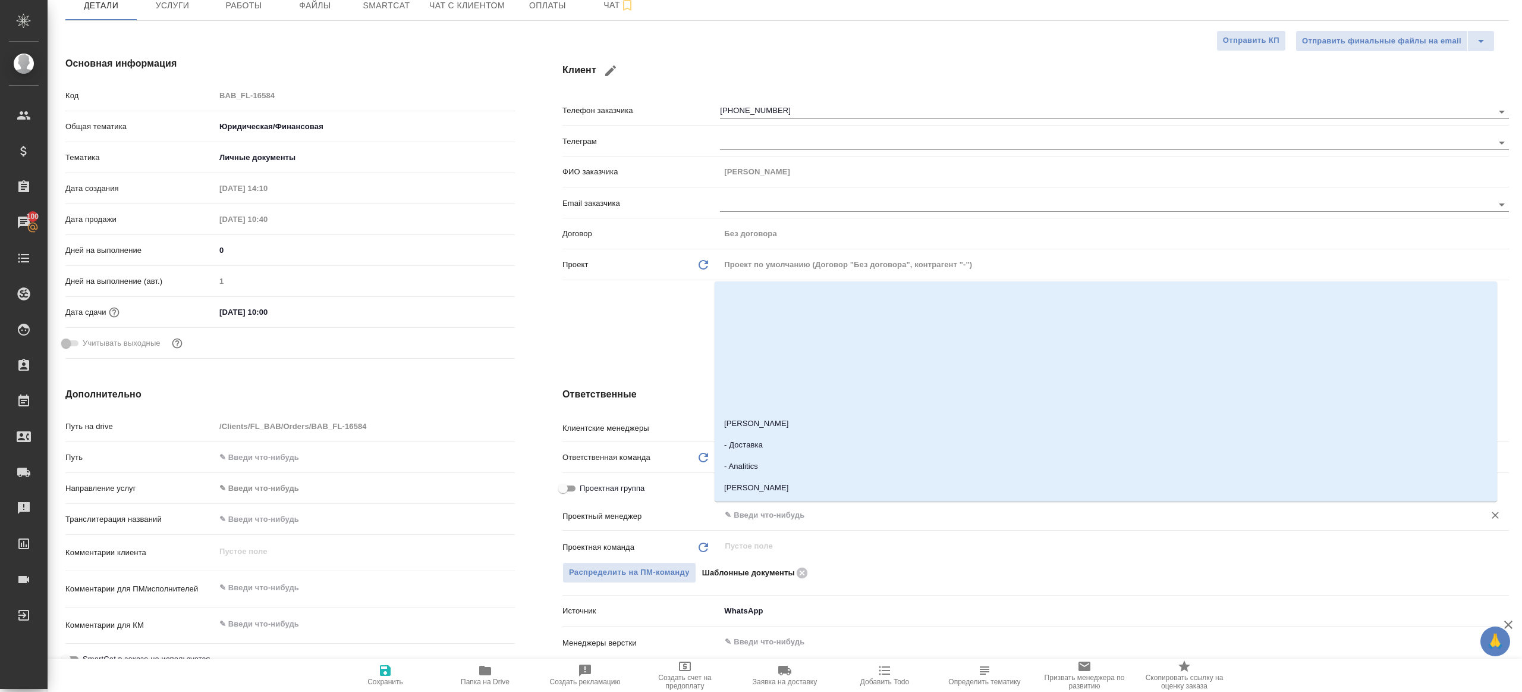
click at [754, 514] on input "text" at bounding box center [1095, 515] width 742 height 14
type input "ринат"
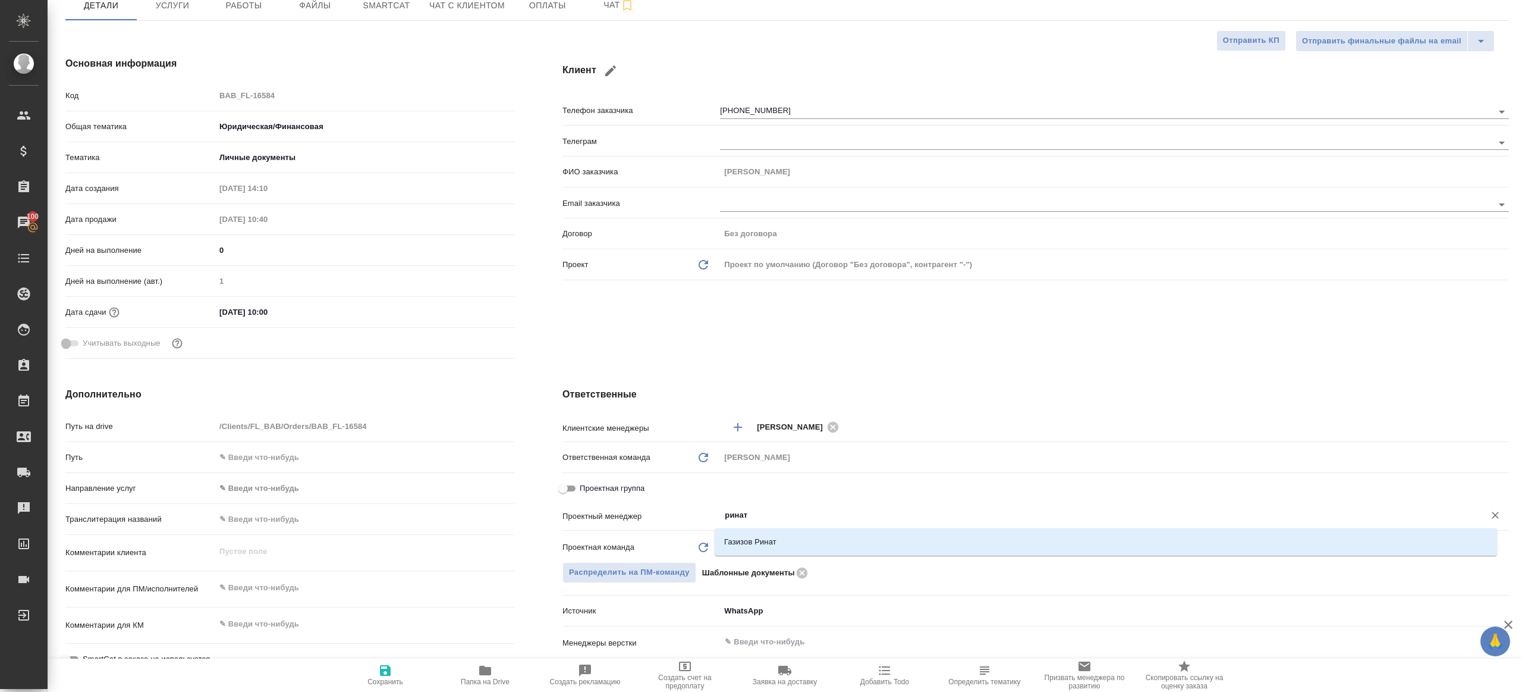
click at [759, 536] on li "Газизов Ринат" at bounding box center [1106, 541] width 783 height 21
type textarea "x"
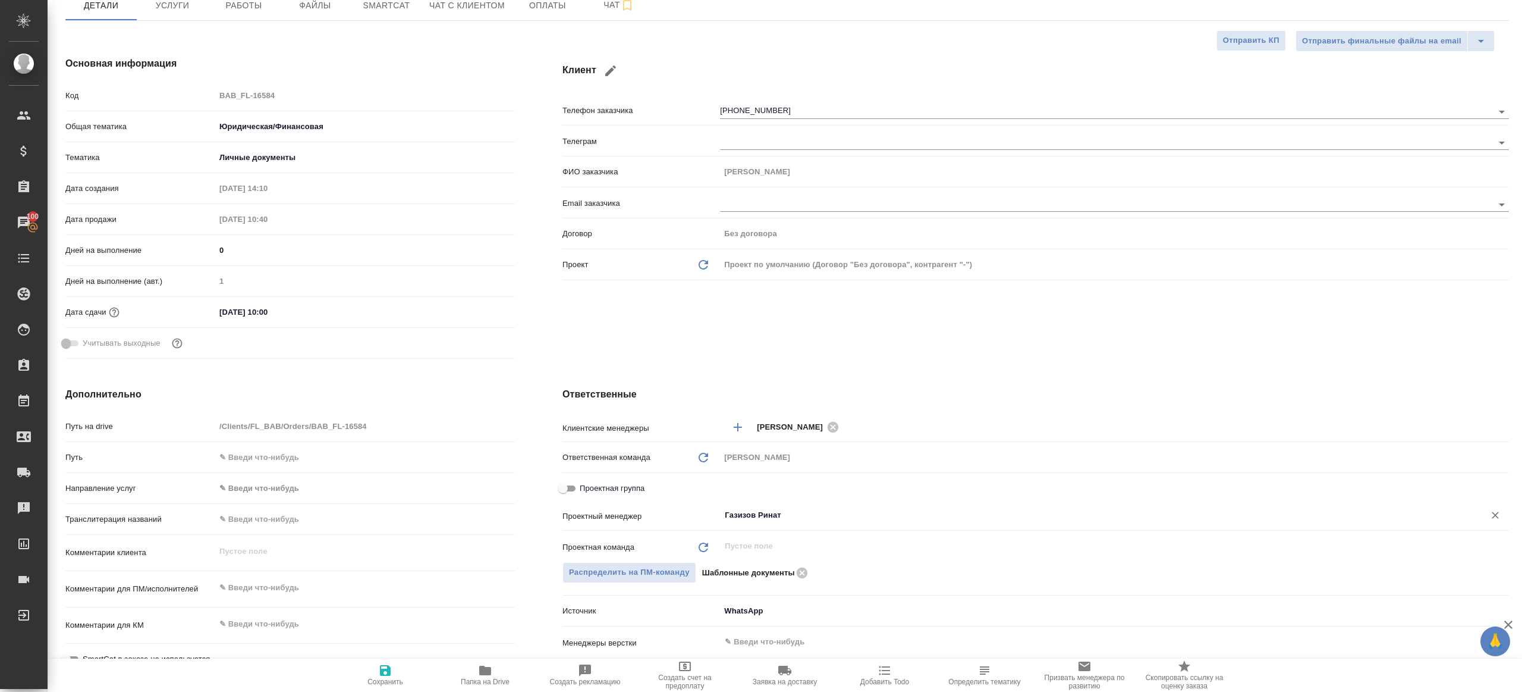
type input "Газизов Ринат"
click at [394, 673] on span "Сохранить" at bounding box center [386, 674] width 86 height 23
type textarea "x"
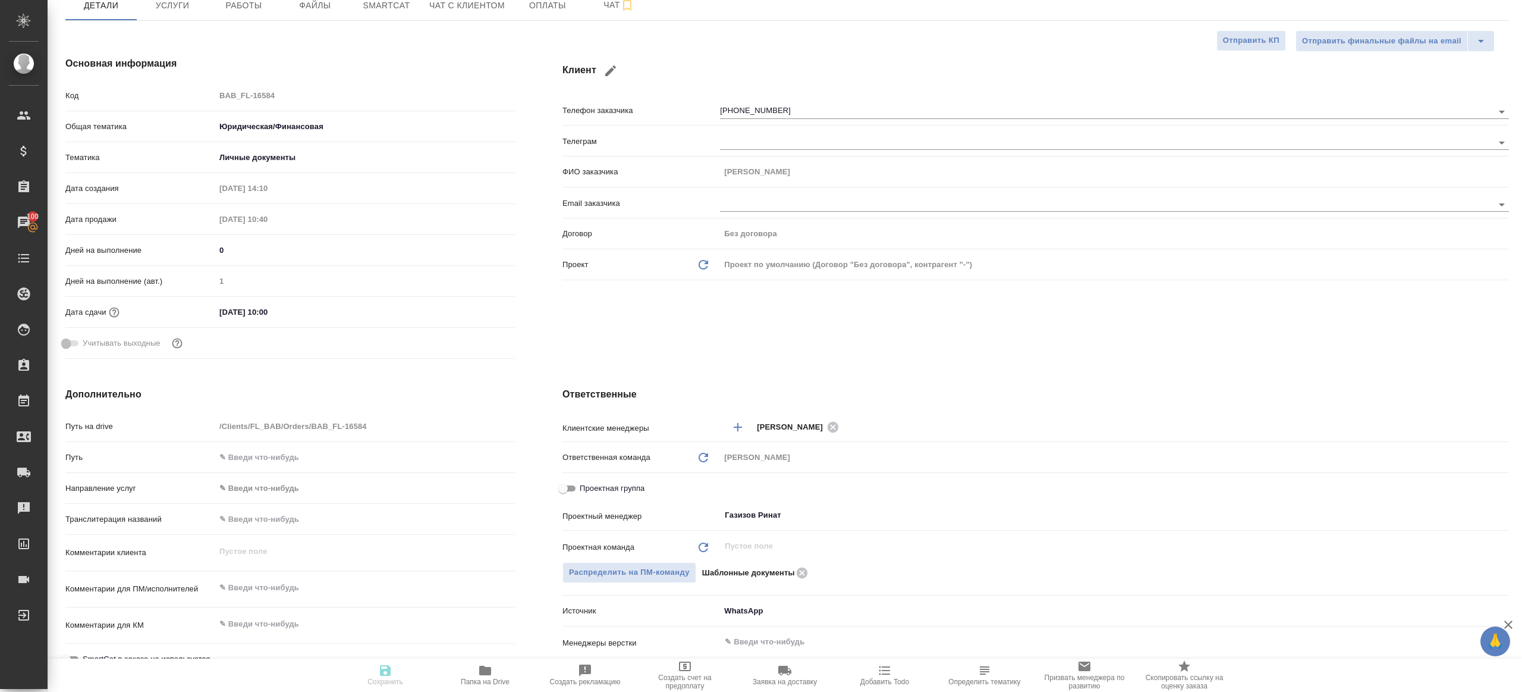
type textarea "x"
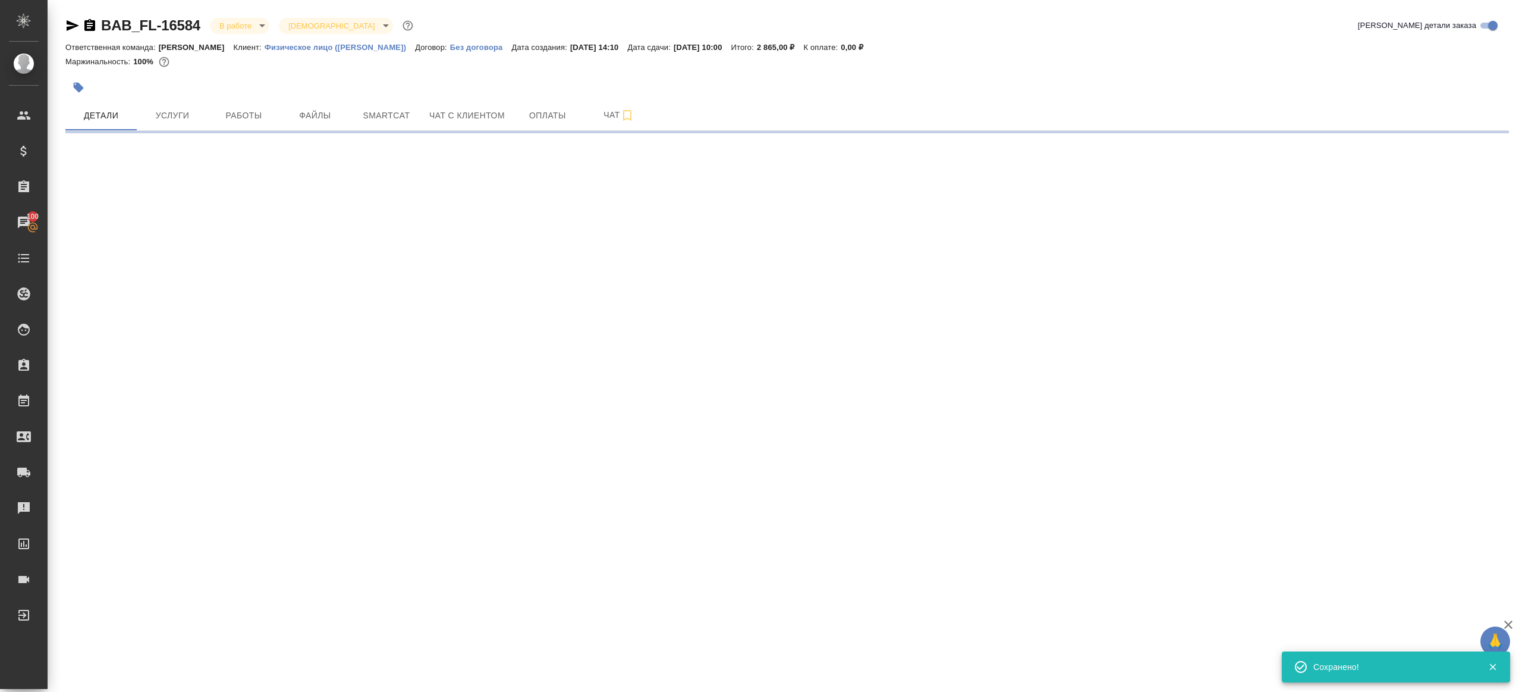
scroll to position [0, 0]
select select "RU"
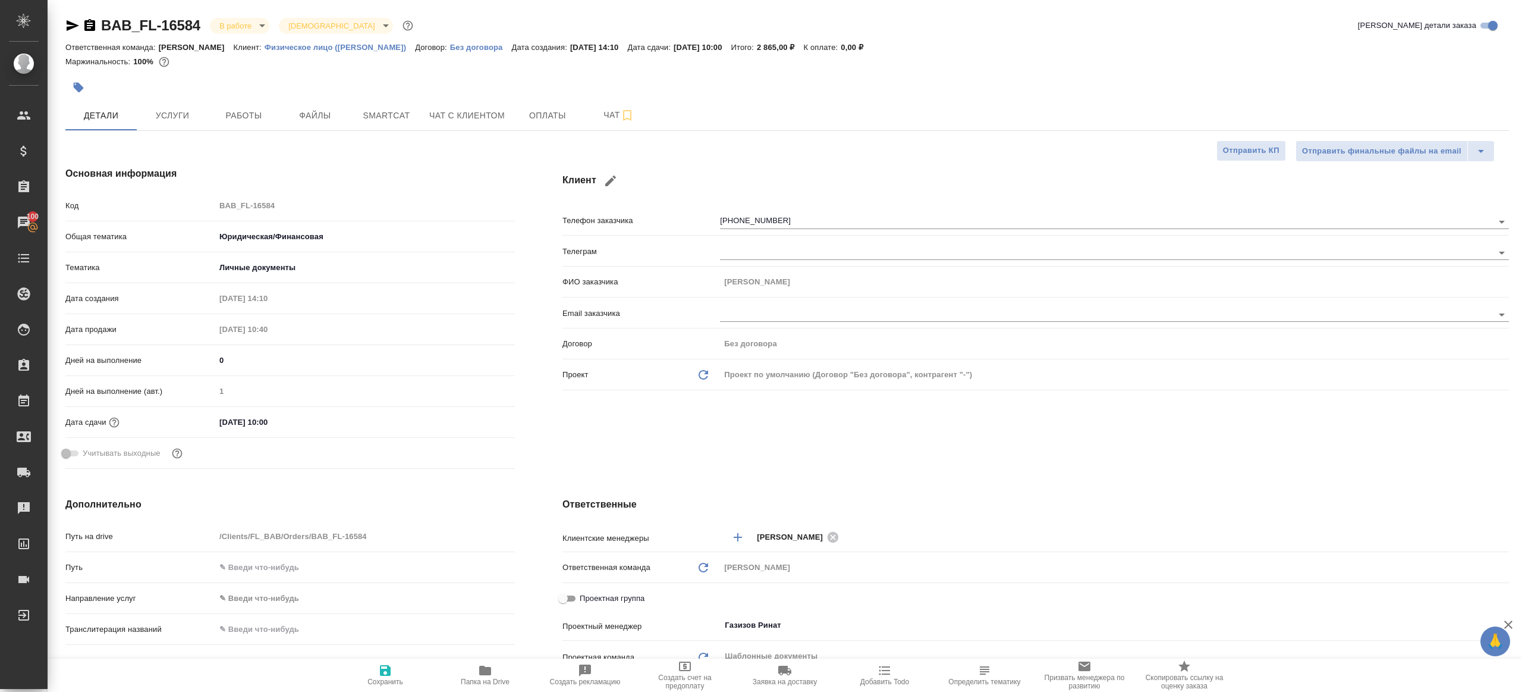
type textarea "x"
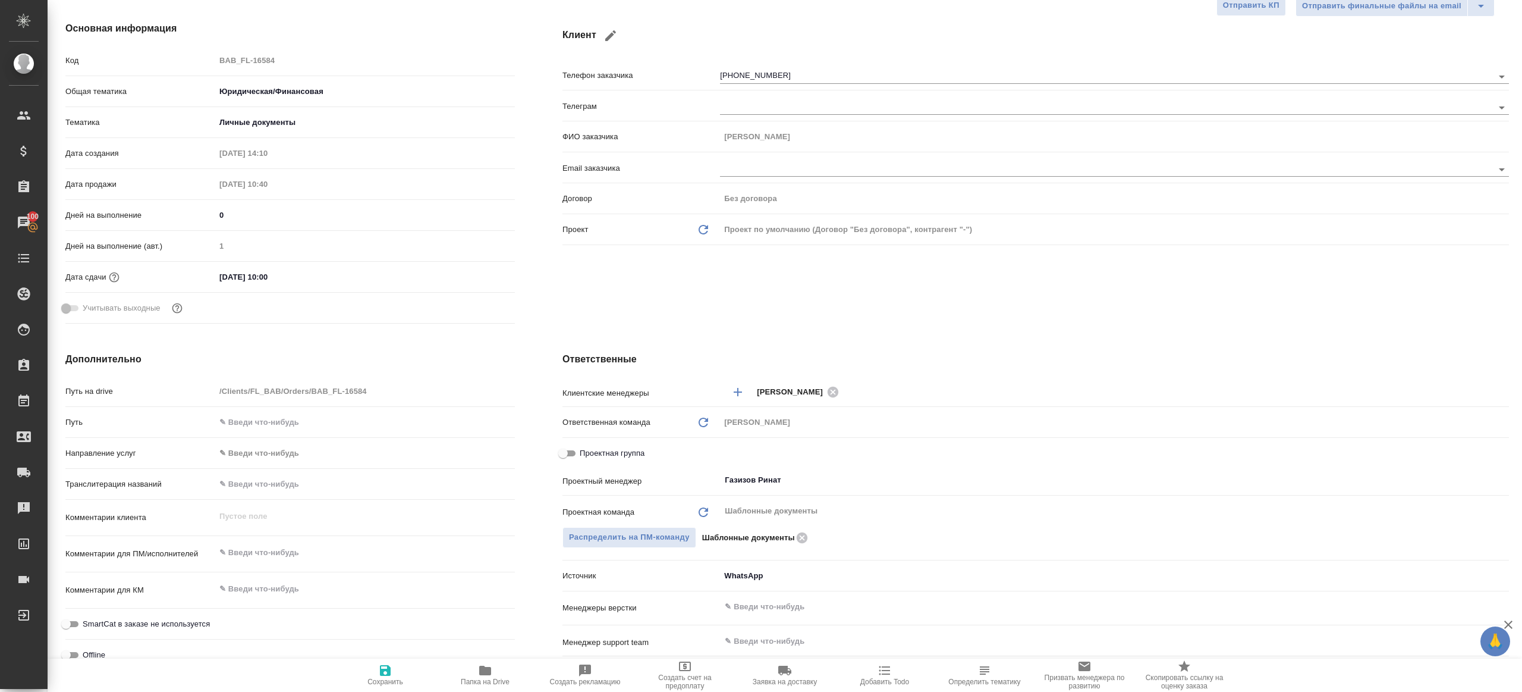
click at [474, 667] on span "Папка на Drive" at bounding box center [485, 674] width 86 height 23
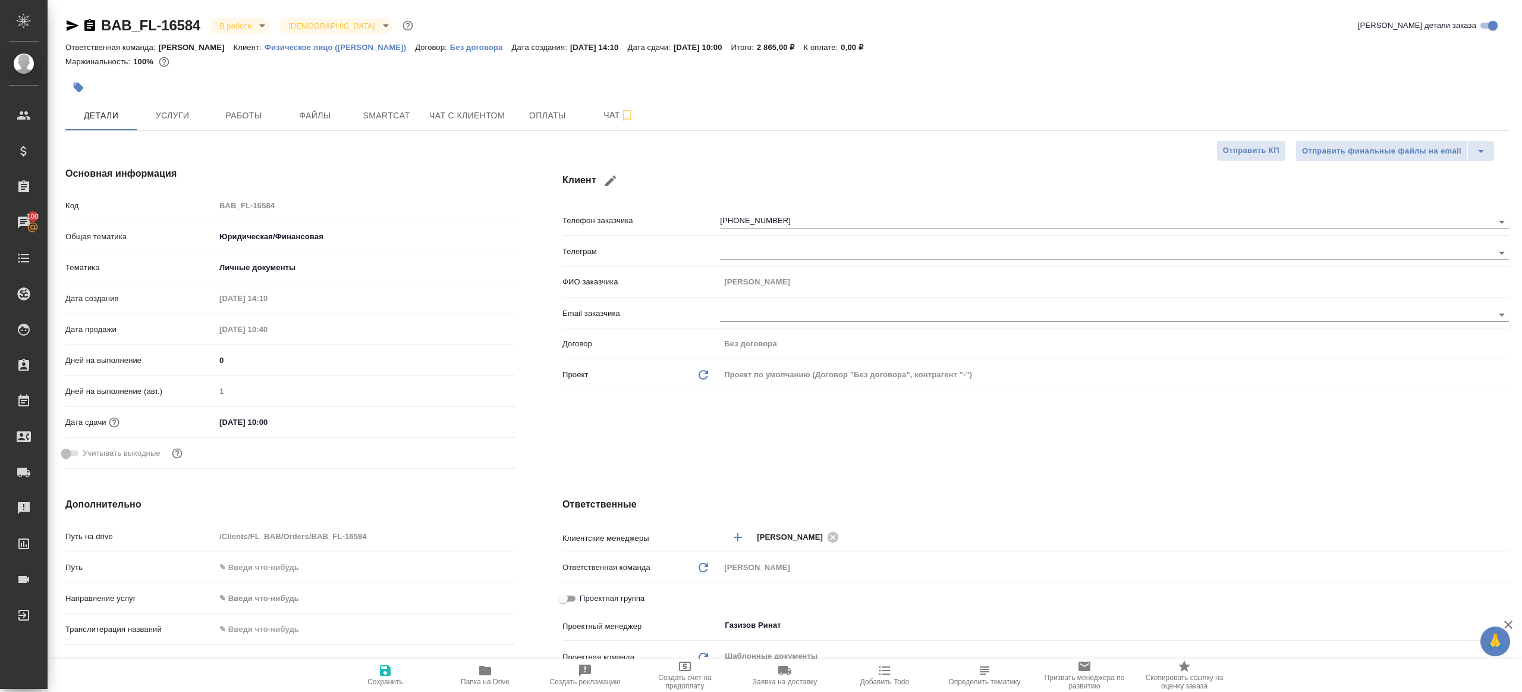
type textarea "x"
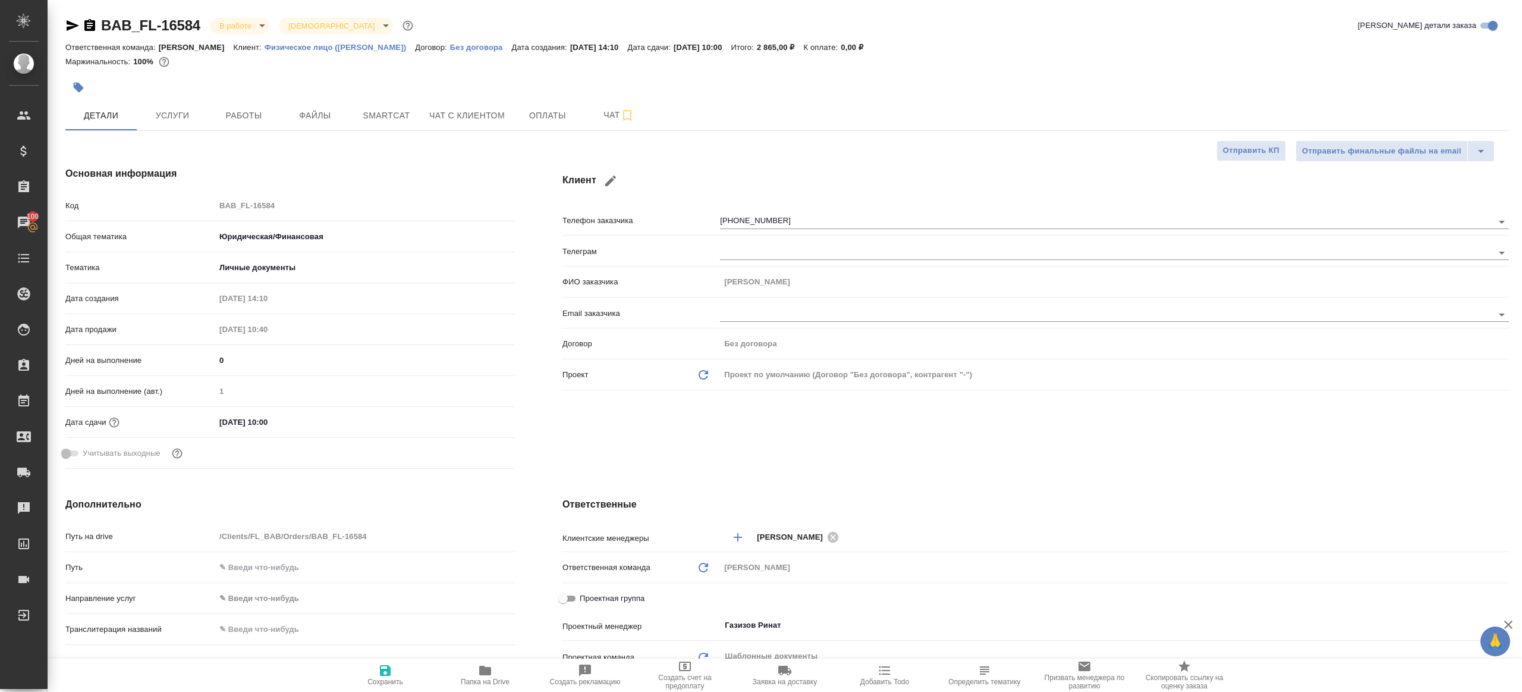
type textarea "x"
click at [216, 104] on button "Работы" at bounding box center [243, 115] width 71 height 30
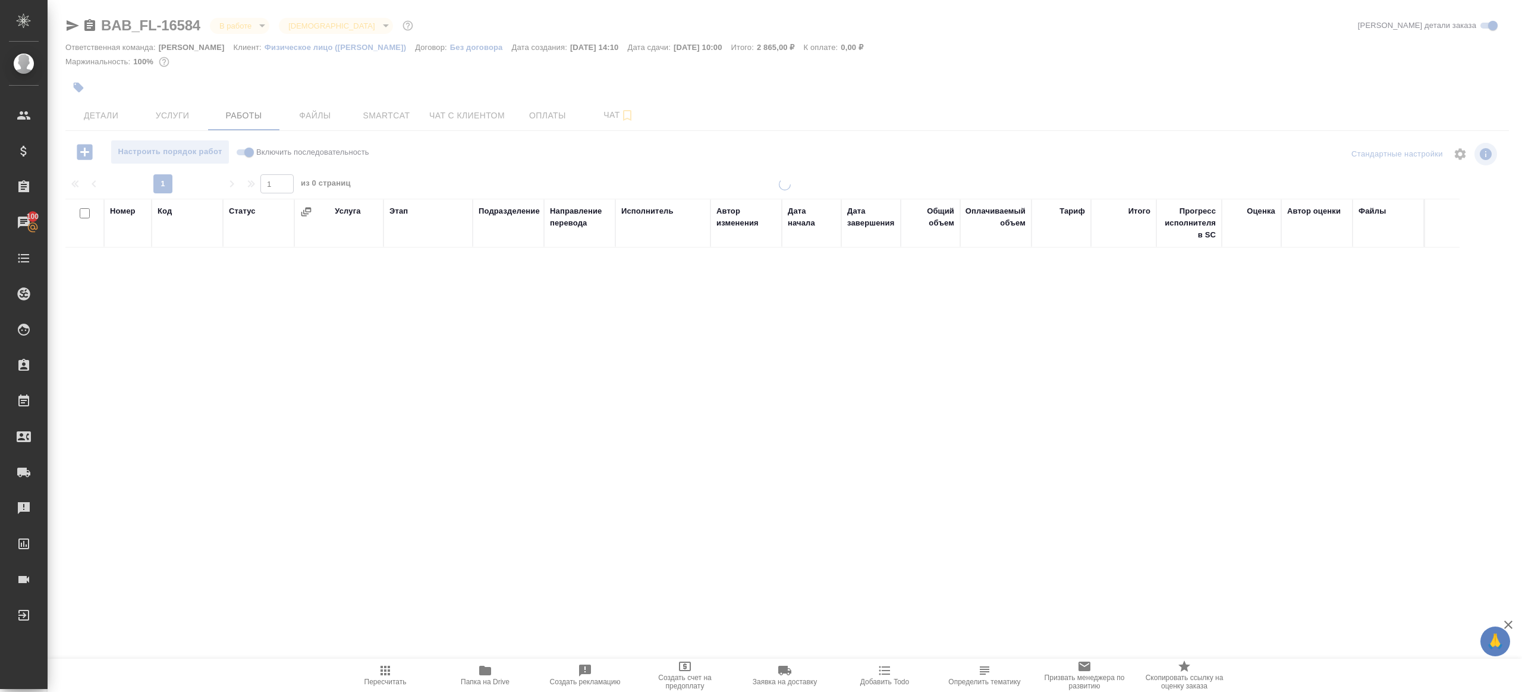
click at [518, 164] on div "Настроить порядок работ Включить последовательность" at bounding box center [305, 154] width 481 height 29
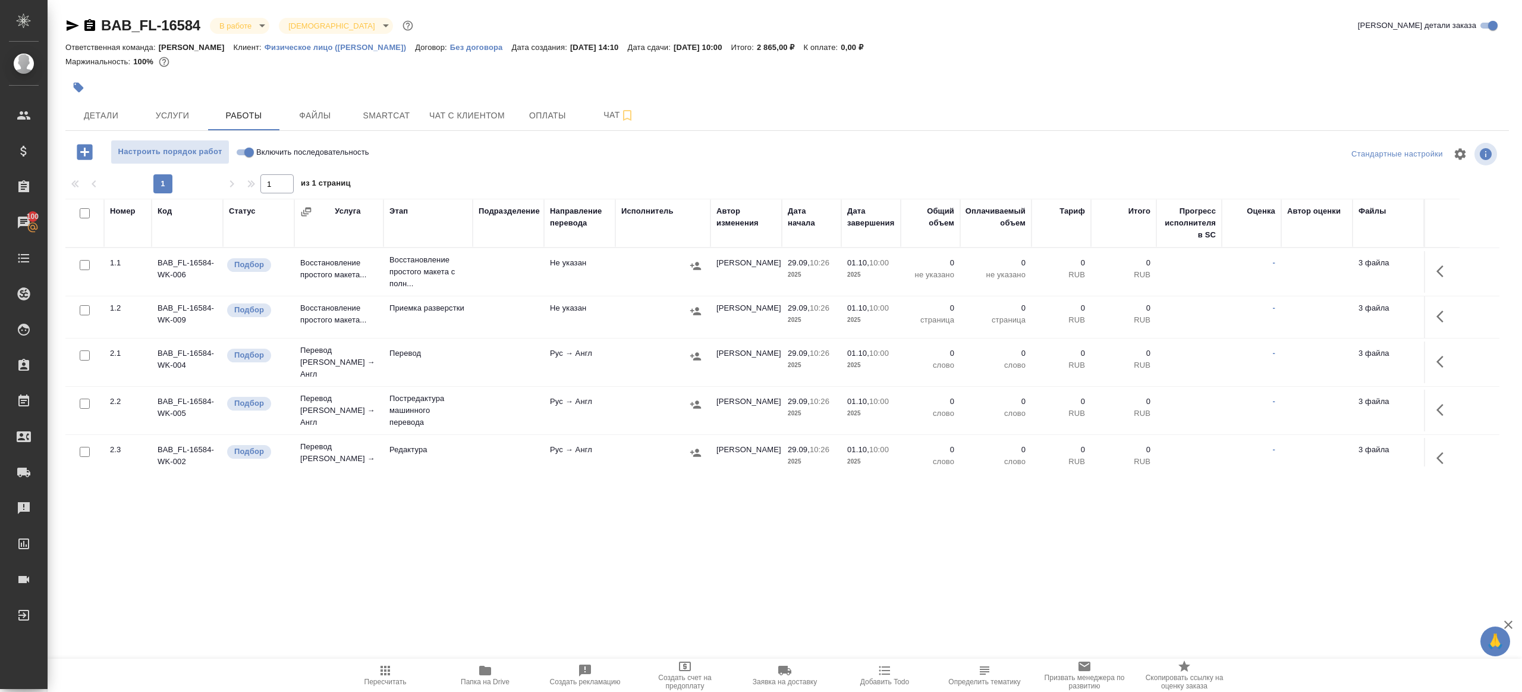
click at [238, 153] on input "Включить последовательность" at bounding box center [249, 152] width 43 height 14
checkbox input "true"
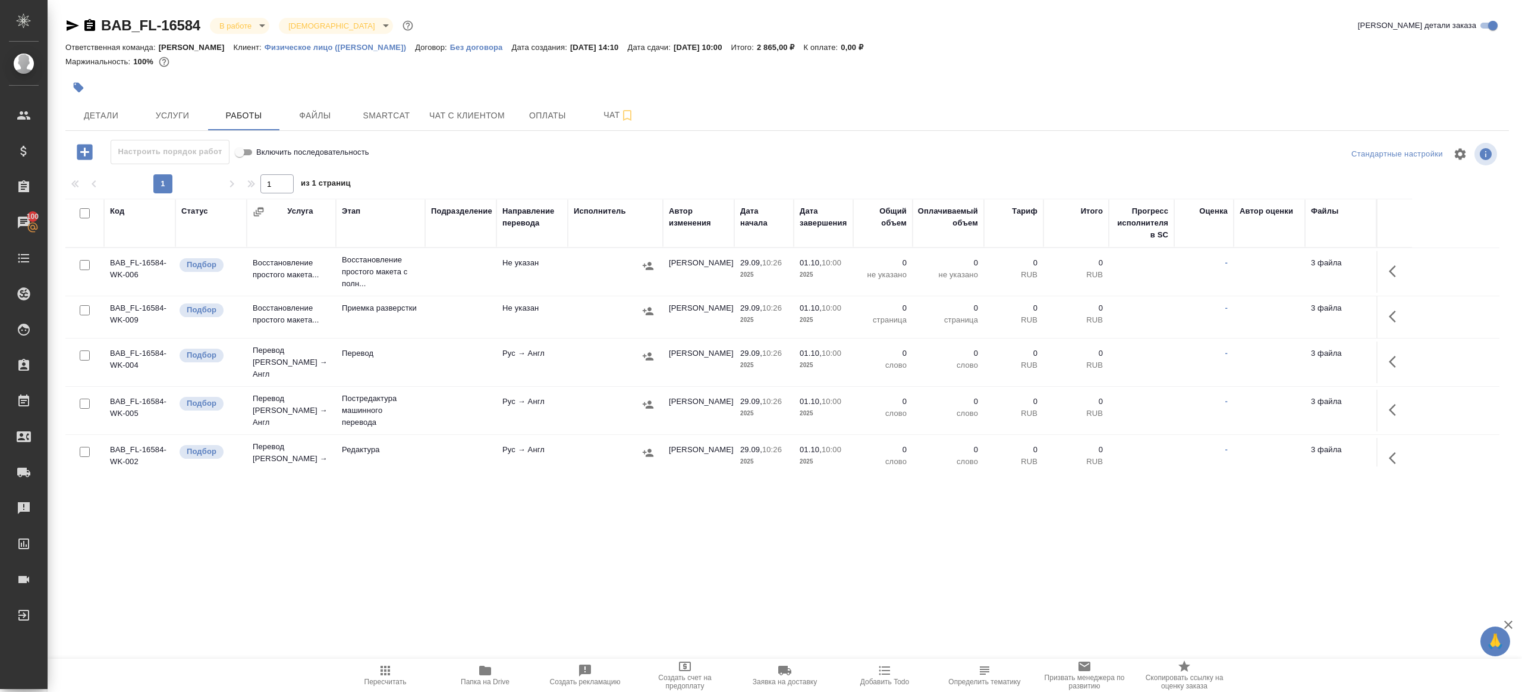
click at [86, 213] on input "checkbox" at bounding box center [85, 213] width 10 height 10
checkbox input "true"
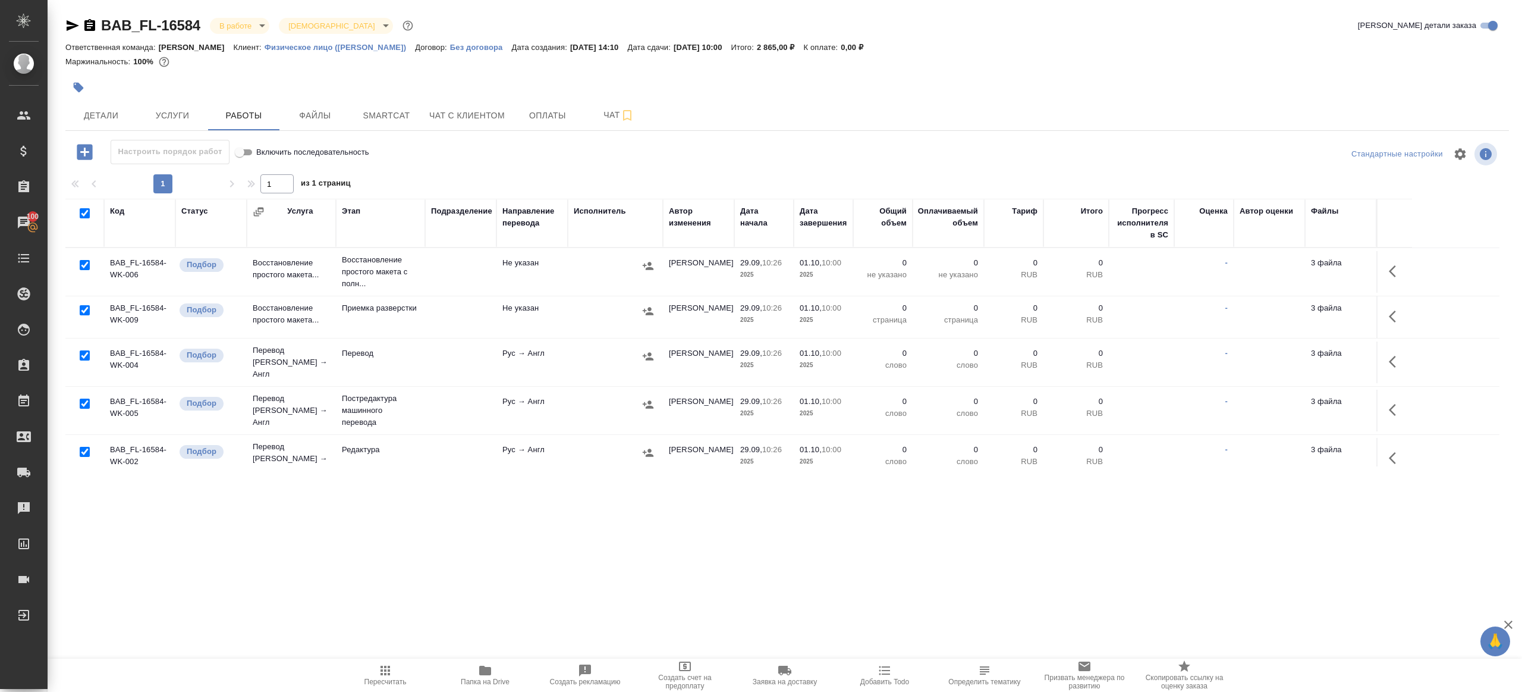
checkbox input "true"
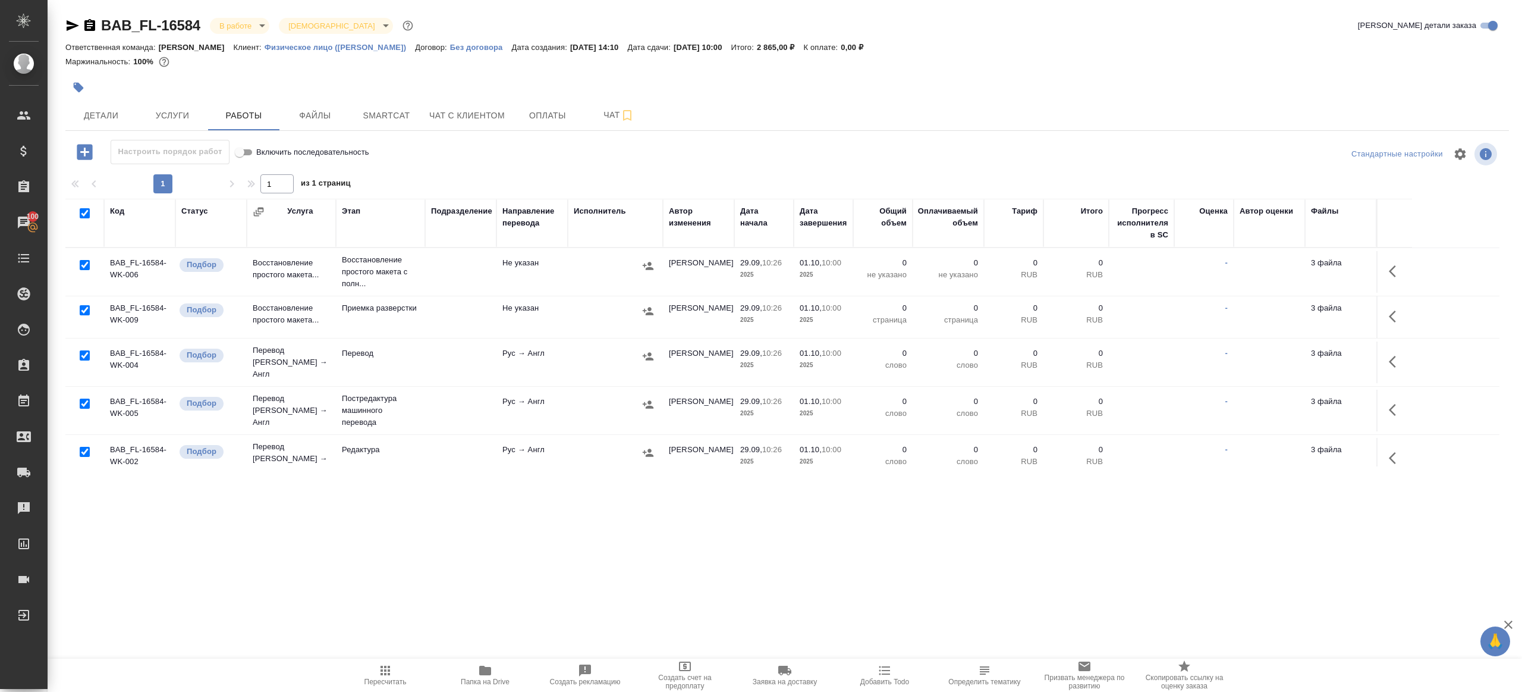
checkbox input "true"
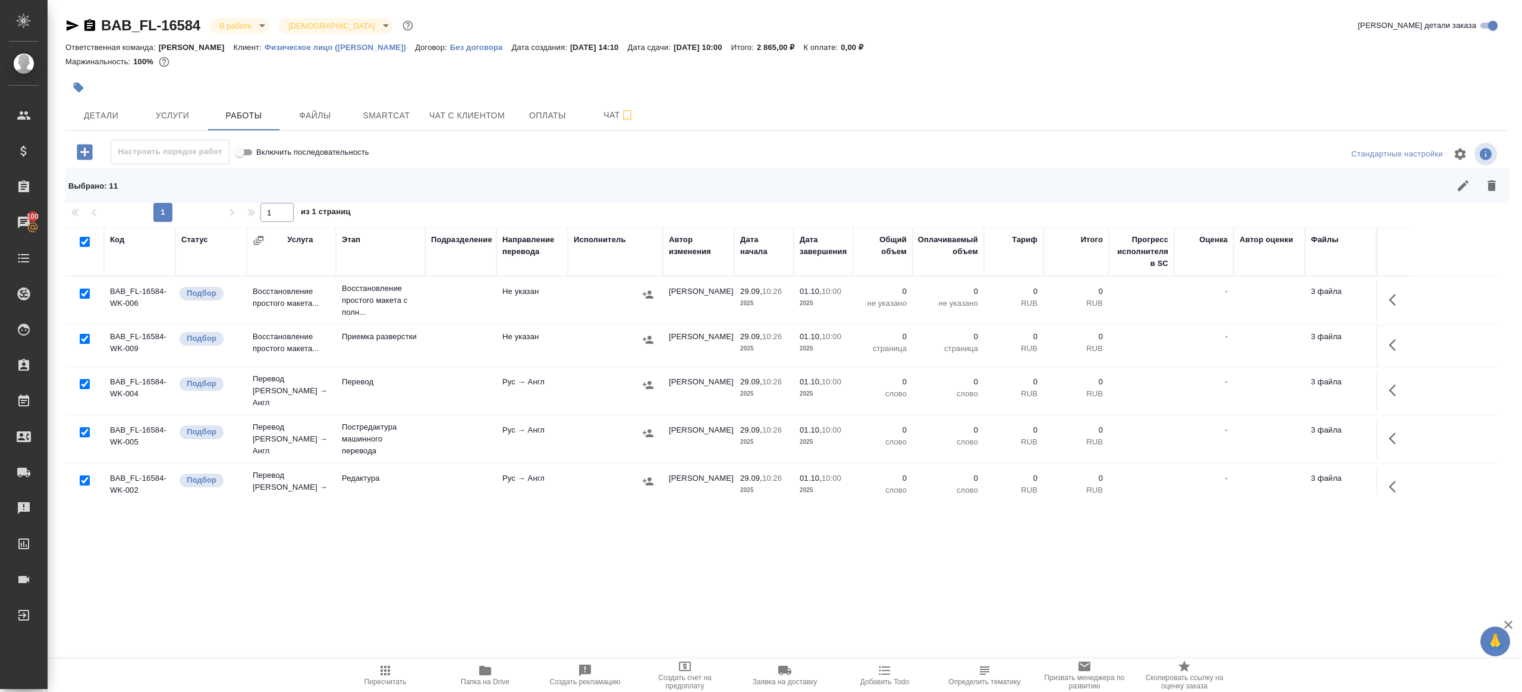
click at [84, 379] on input "checkbox" at bounding box center [85, 384] width 10 height 10
checkbox input "false"
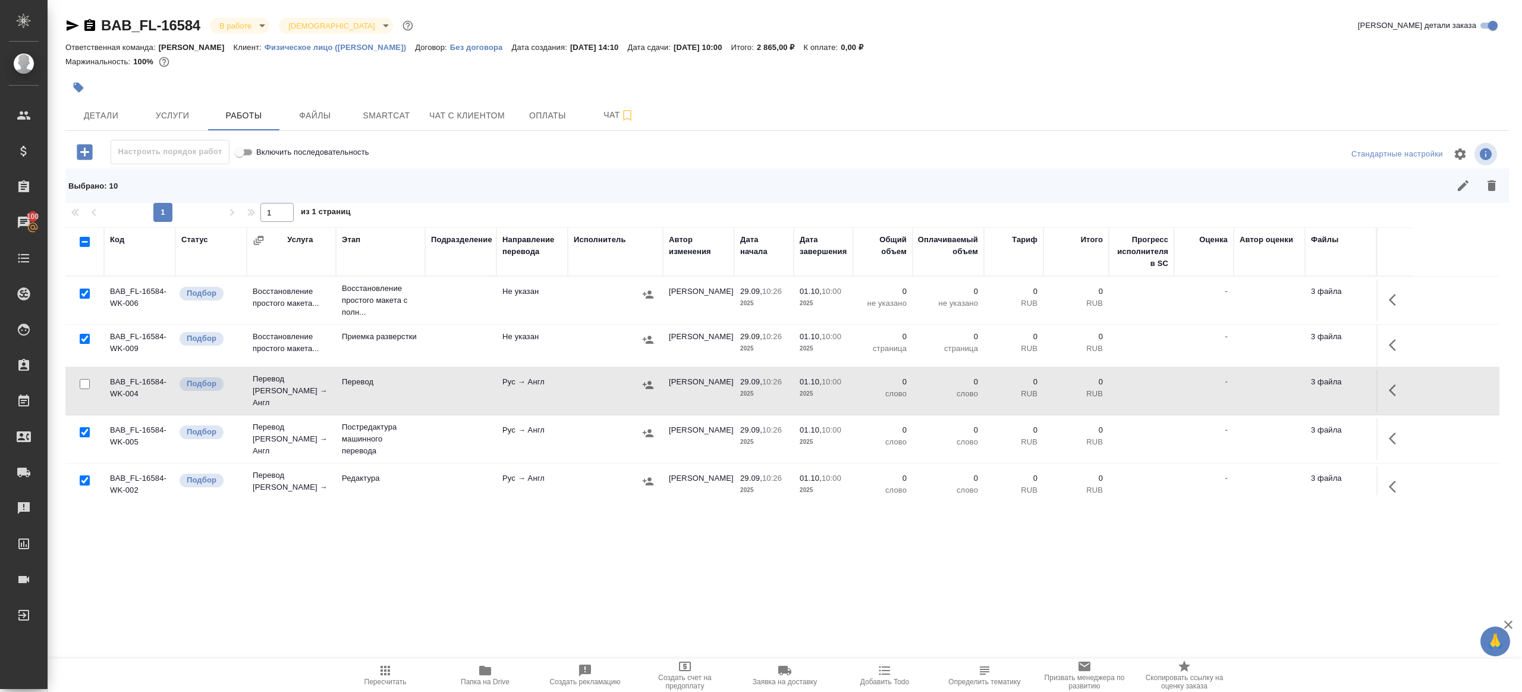
scroll to position [191, 0]
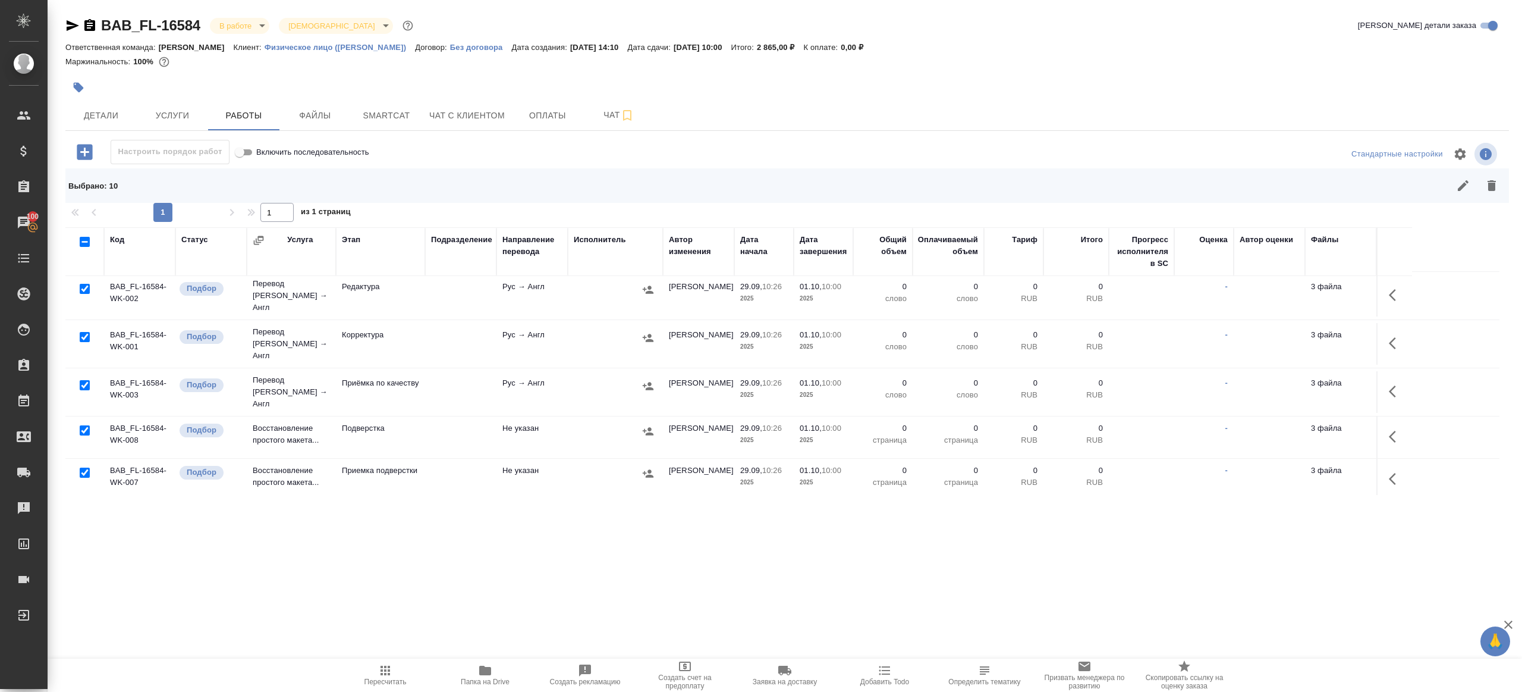
click at [87, 380] on input "checkbox" at bounding box center [85, 385] width 10 height 10
checkbox input "false"
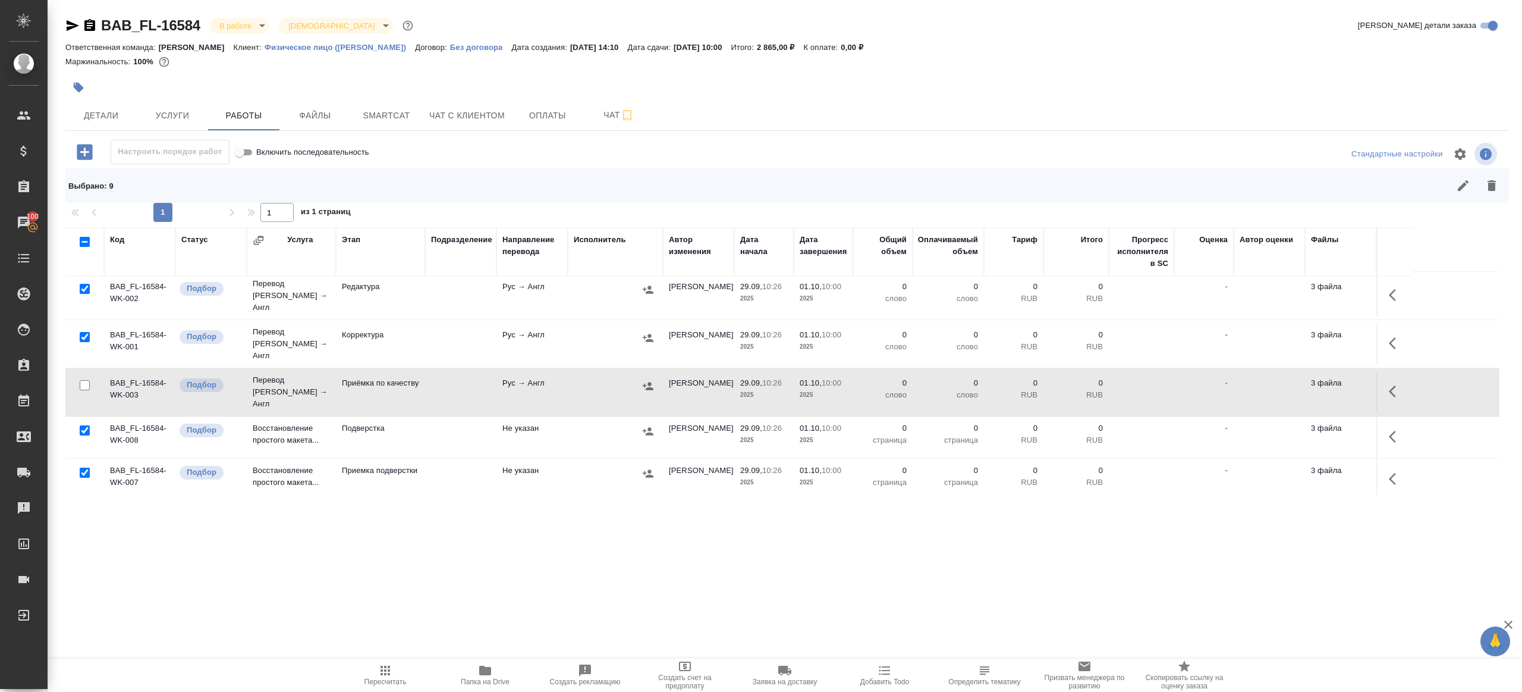
scroll to position [255, 0]
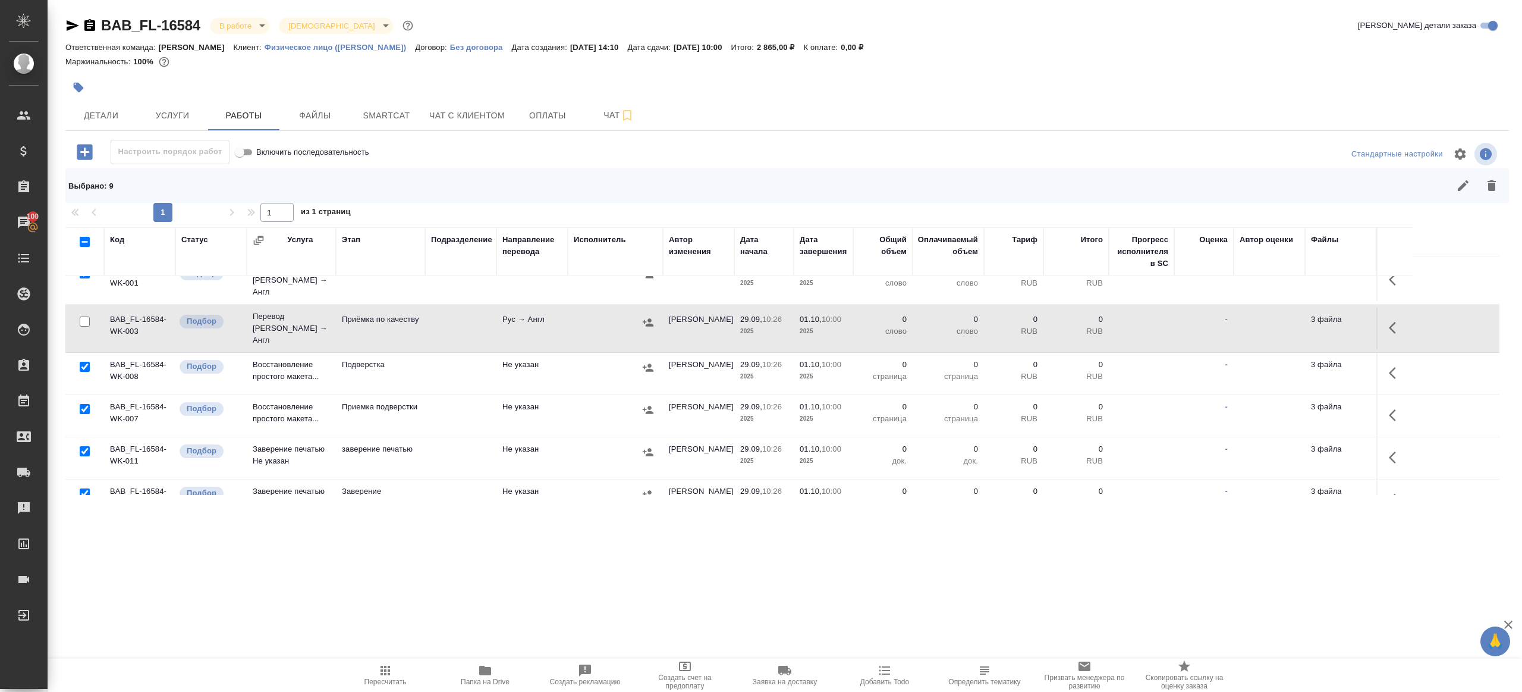
click at [87, 446] on input "checkbox" at bounding box center [85, 451] width 10 height 10
checkbox input "false"
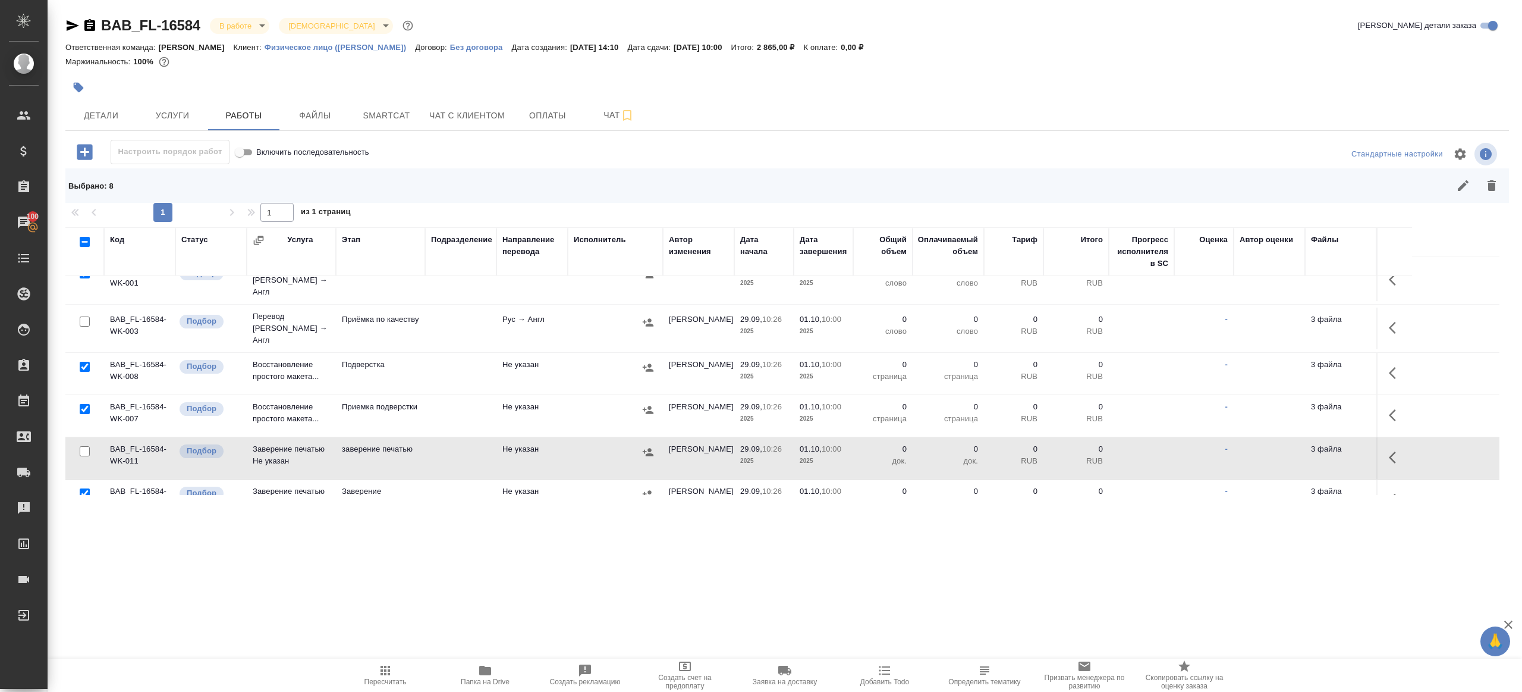
click at [87, 488] on input "checkbox" at bounding box center [85, 493] width 10 height 10
checkbox input "false"
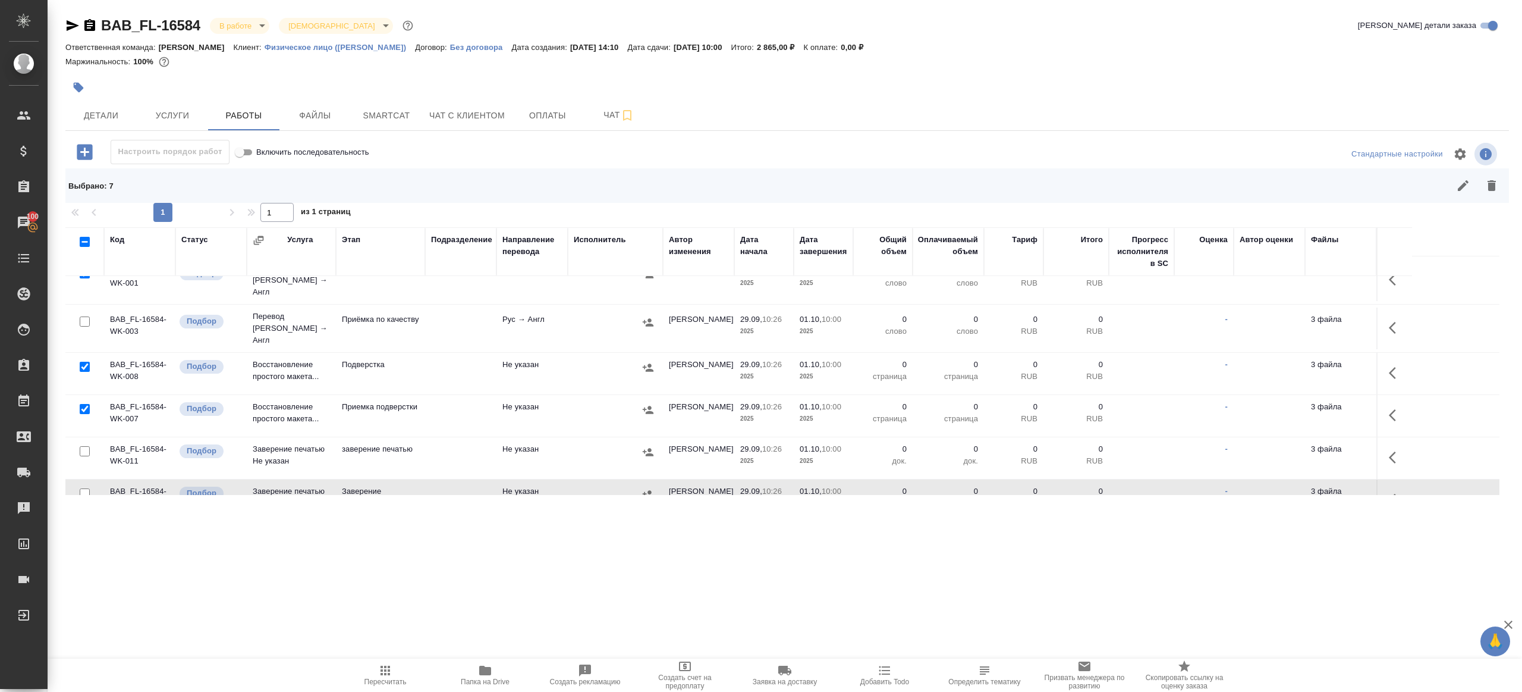
click at [1502, 186] on button "button" at bounding box center [1492, 185] width 29 height 29
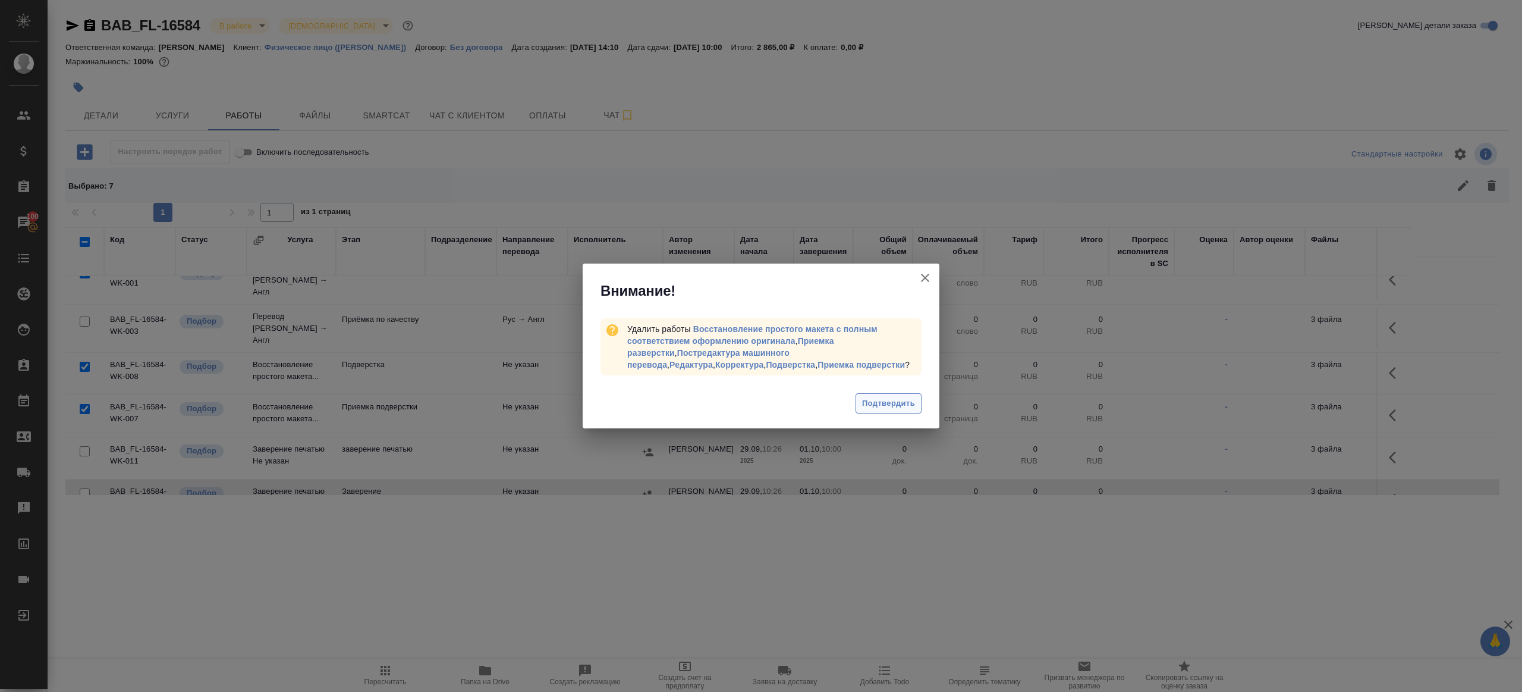
click at [902, 393] on button "Подтвердить" at bounding box center [889, 403] width 66 height 21
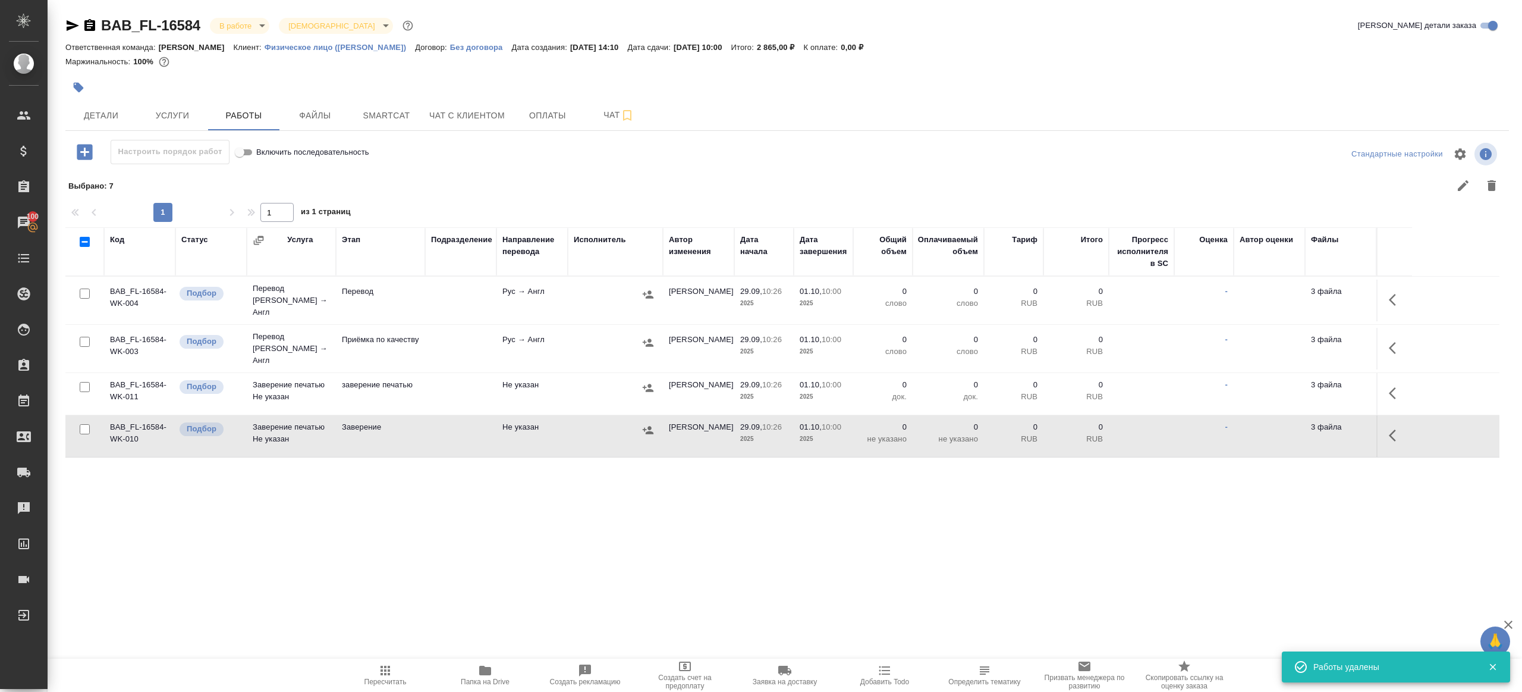
scroll to position [0, 0]
click at [1405, 293] on button "button" at bounding box center [1396, 299] width 29 height 29
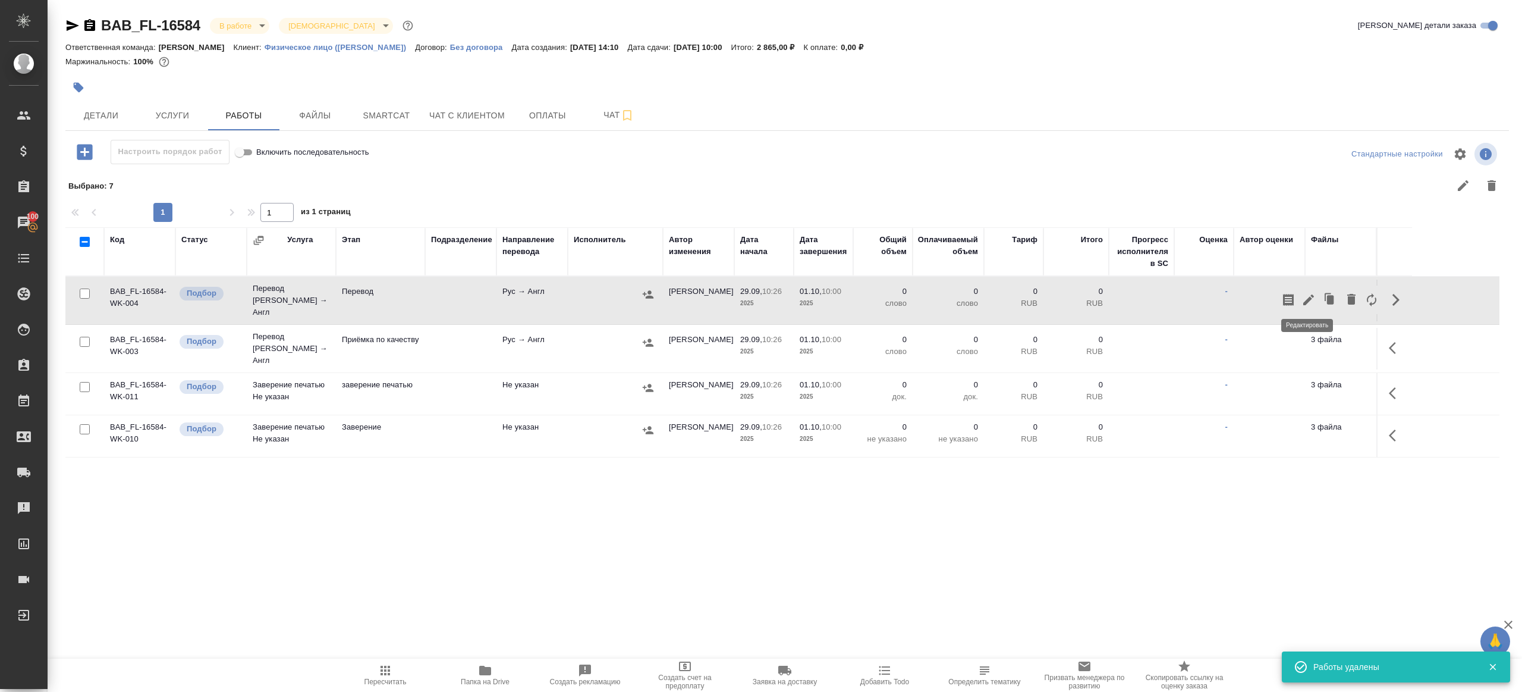
click at [1302, 293] on icon "button" at bounding box center [1309, 300] width 14 height 14
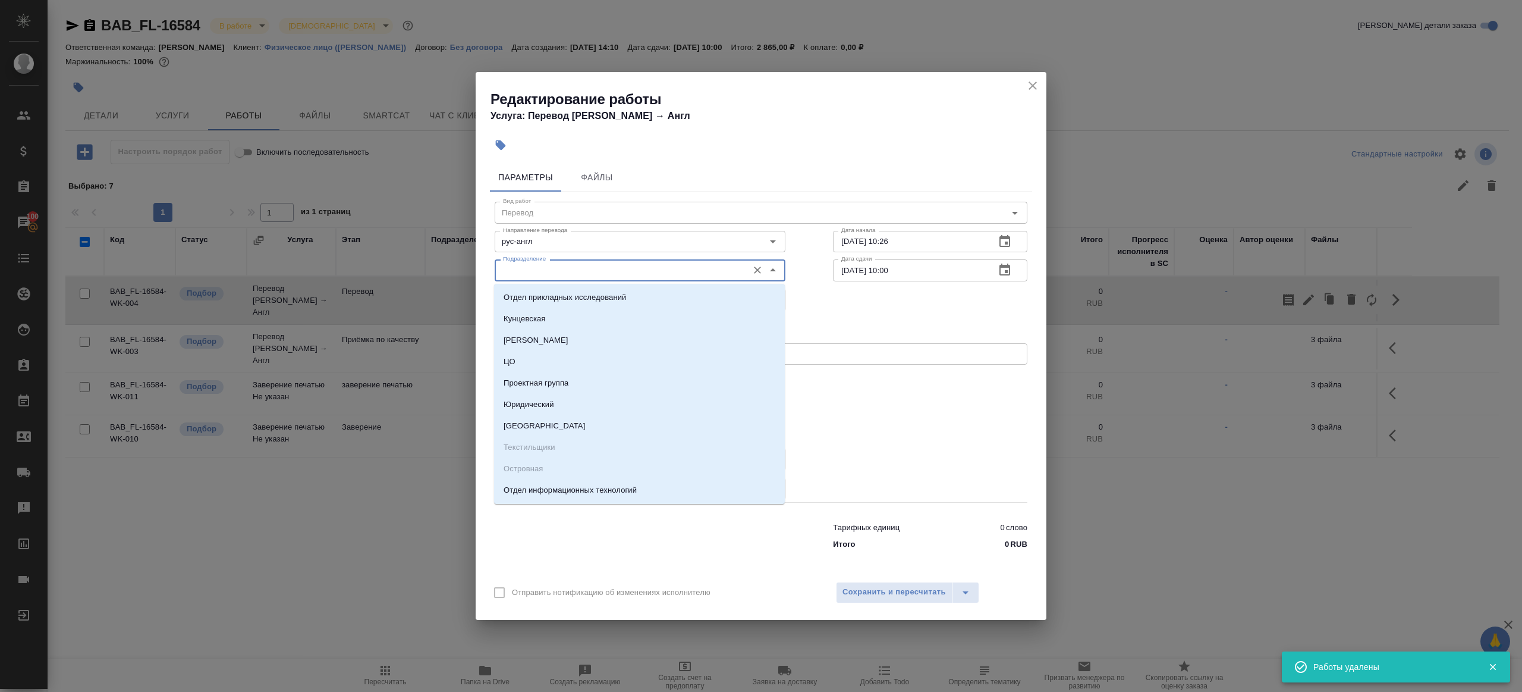
click at [520, 266] on input "Подразделение" at bounding box center [620, 270] width 244 height 14
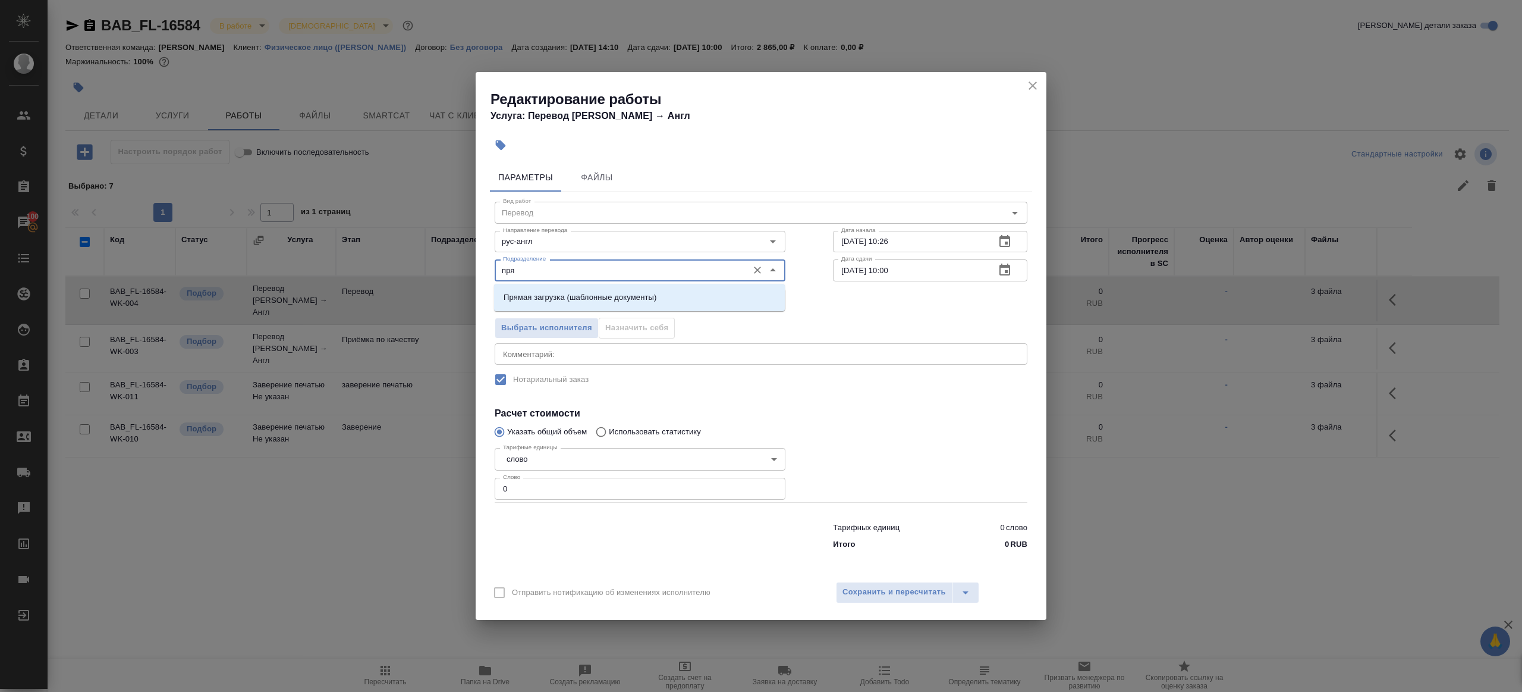
click at [546, 297] on p "Прямая загрузка (шаблонные документы)" at bounding box center [580, 297] width 153 height 12
type input "Прямая загрузка (шаблонные документы)"
click at [556, 492] on input "0" at bounding box center [640, 488] width 291 height 21
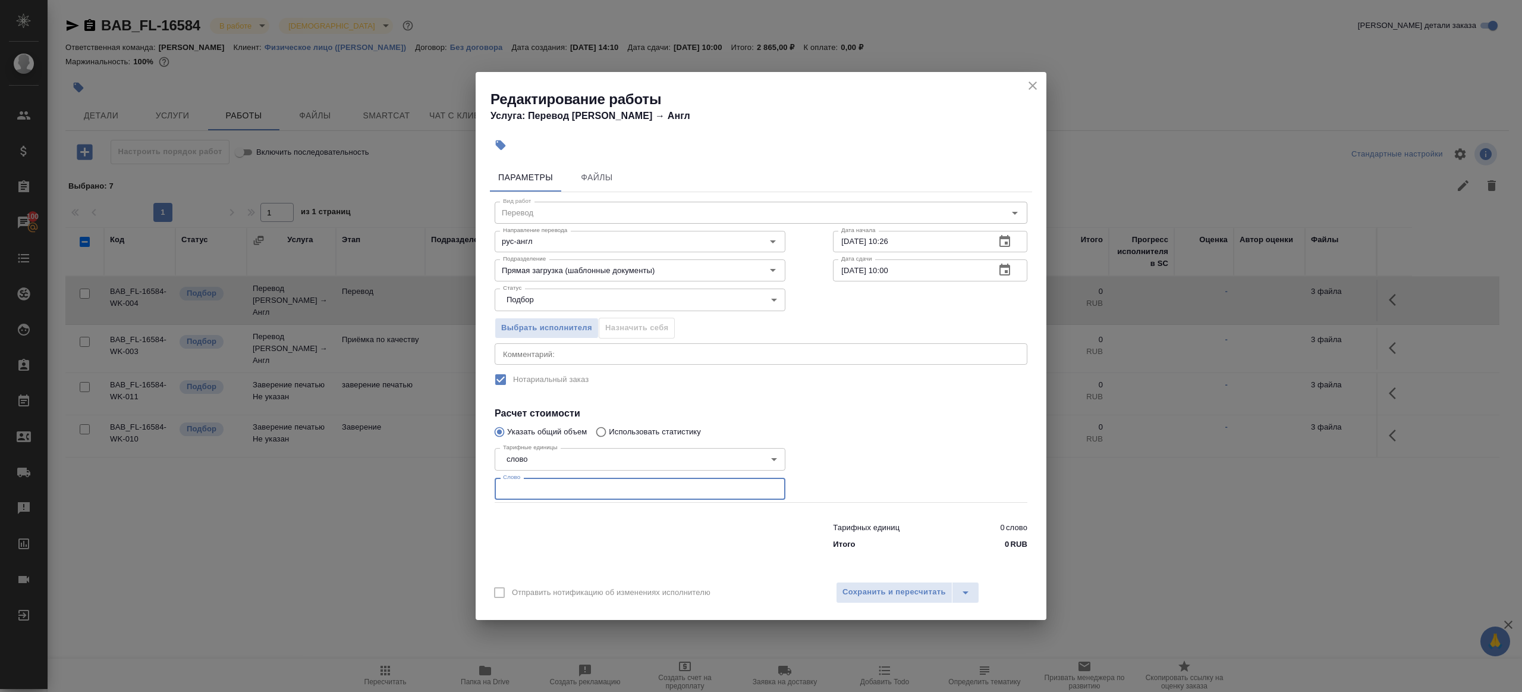
click at [588, 514] on div at bounding box center [640, 534] width 338 height 48
click at [580, 500] on div "Тарифных единиц 0 слово Итого 0 RUB" at bounding box center [761, 533] width 580 height 81
click at [580, 497] on input "number" at bounding box center [640, 488] width 291 height 21
type input "1"
click at [868, 452] on div at bounding box center [930, 472] width 242 height 106
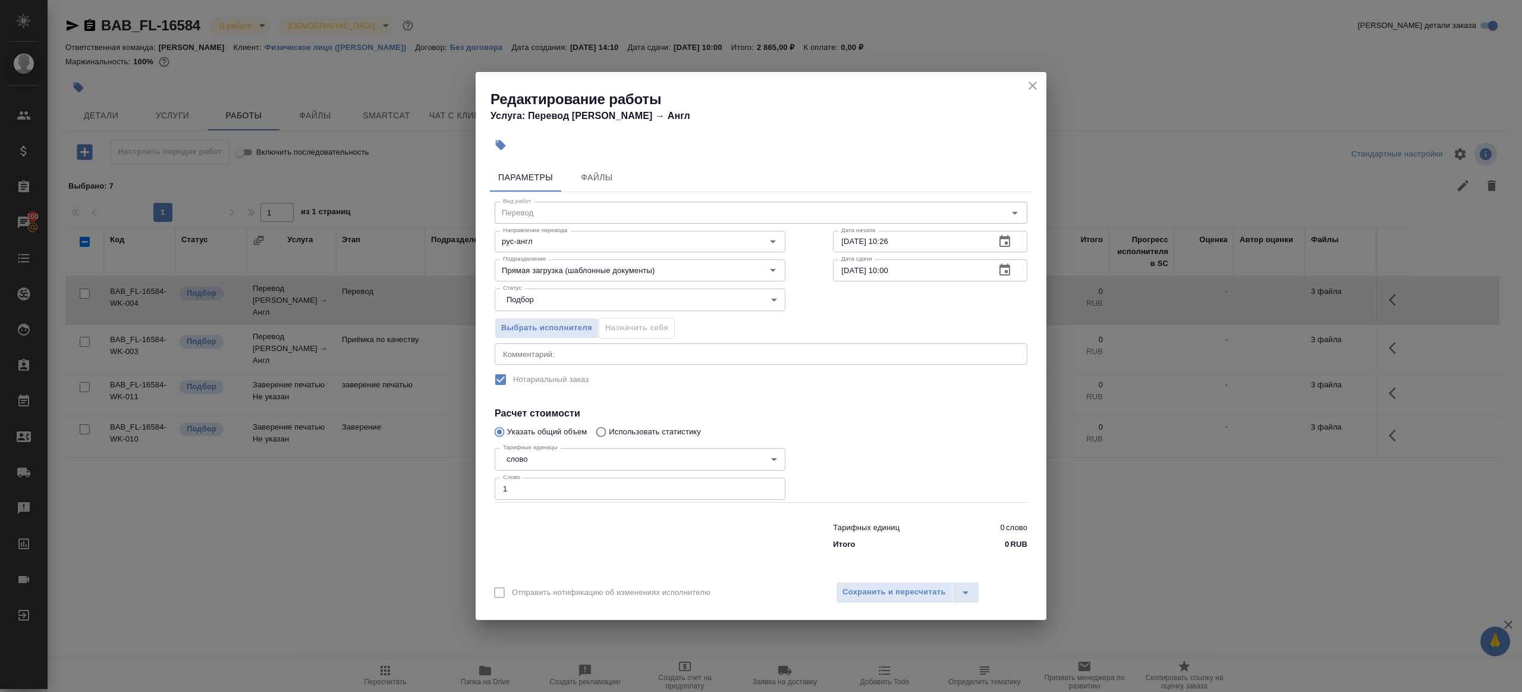
click at [892, 268] on input "01.10.2025 10:00" at bounding box center [909, 269] width 153 height 21
type input "01.10.2025 09:00"
click at [862, 422] on div at bounding box center [930, 472] width 242 height 106
click at [878, 598] on span "Сохранить и пересчитать" at bounding box center [894, 592] width 103 height 14
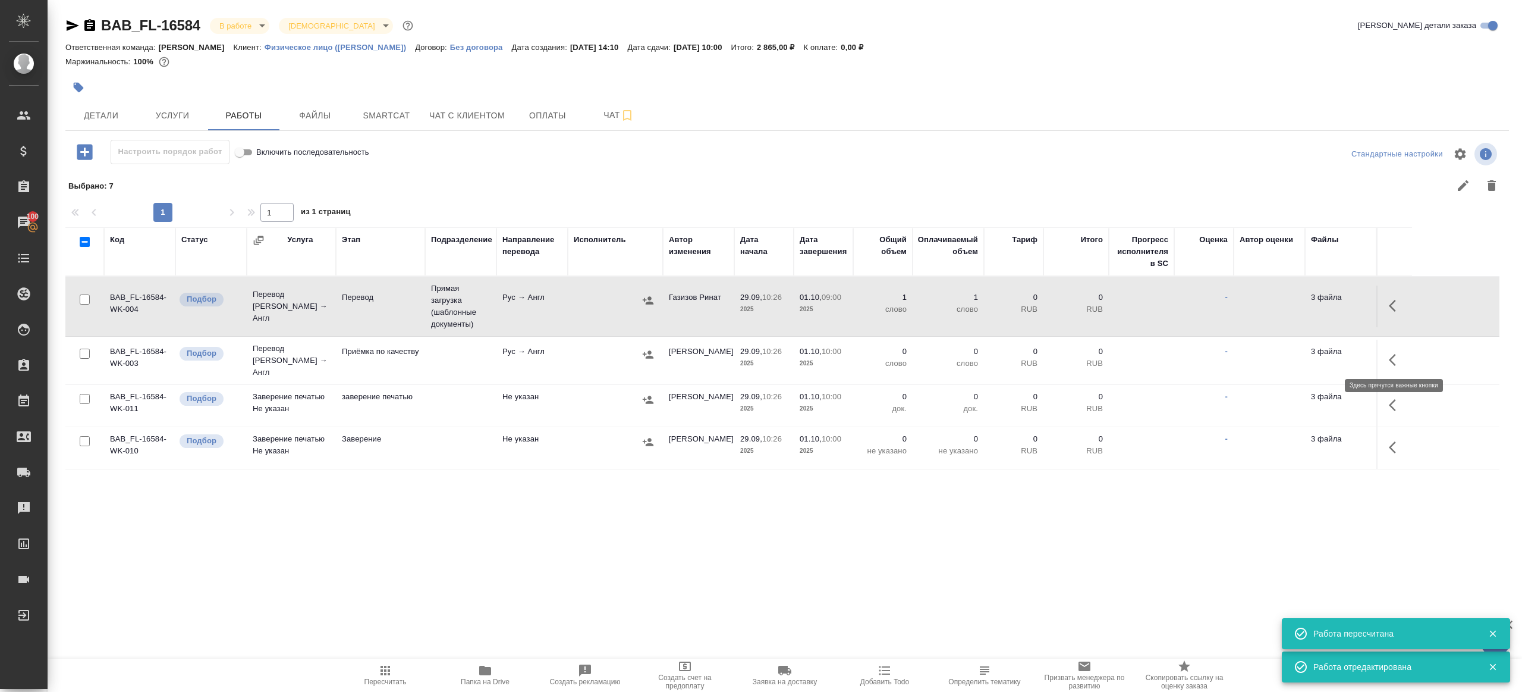
click at [1396, 353] on icon "button" at bounding box center [1396, 360] width 14 height 14
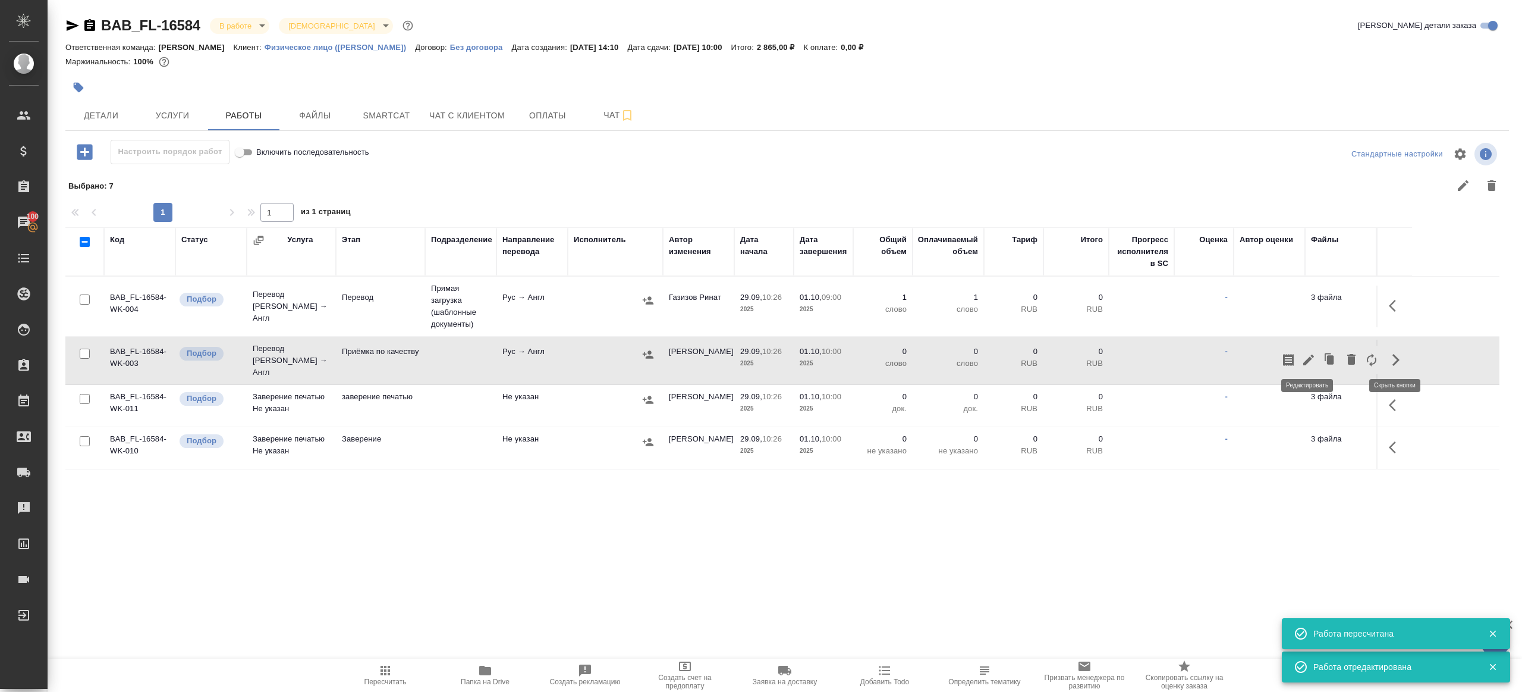
click at [1306, 353] on icon "button" at bounding box center [1309, 360] width 14 height 14
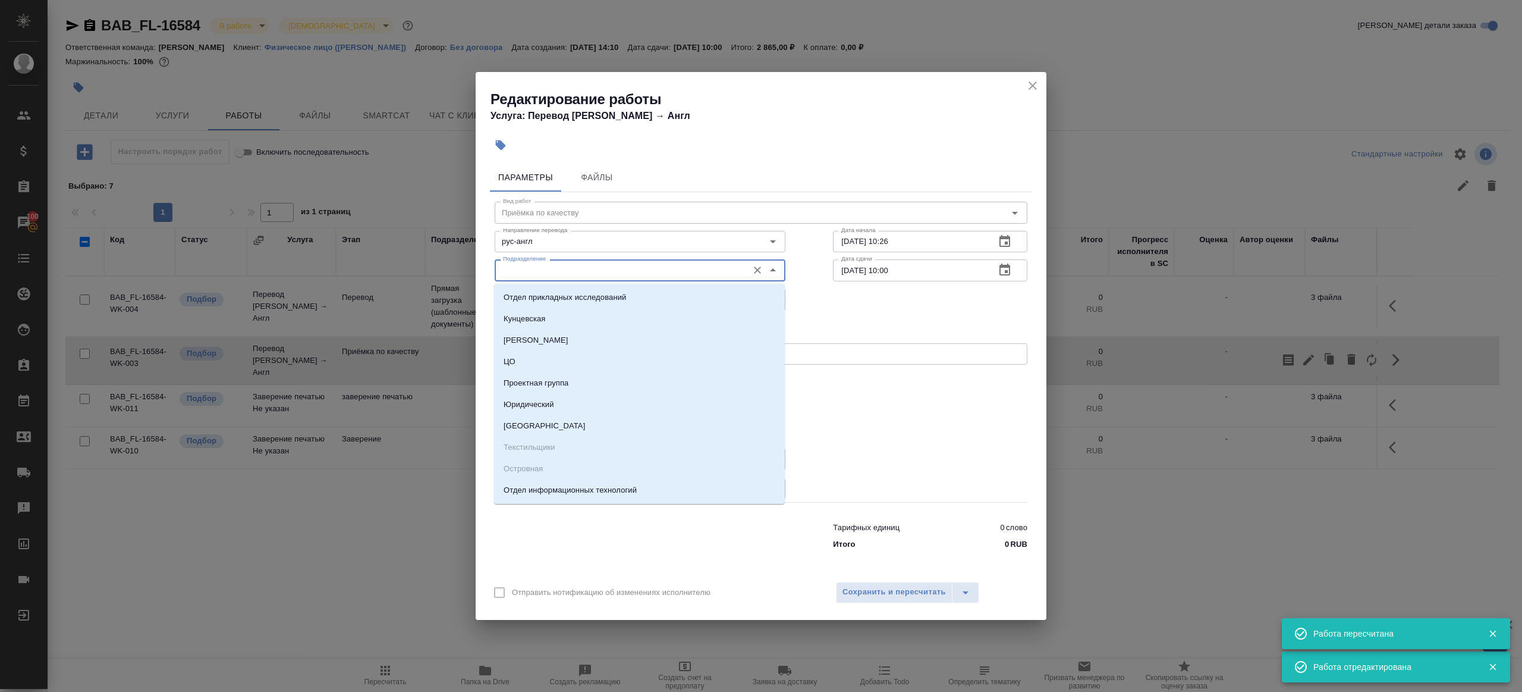
click at [605, 277] on input "Подразделение" at bounding box center [620, 270] width 244 height 14
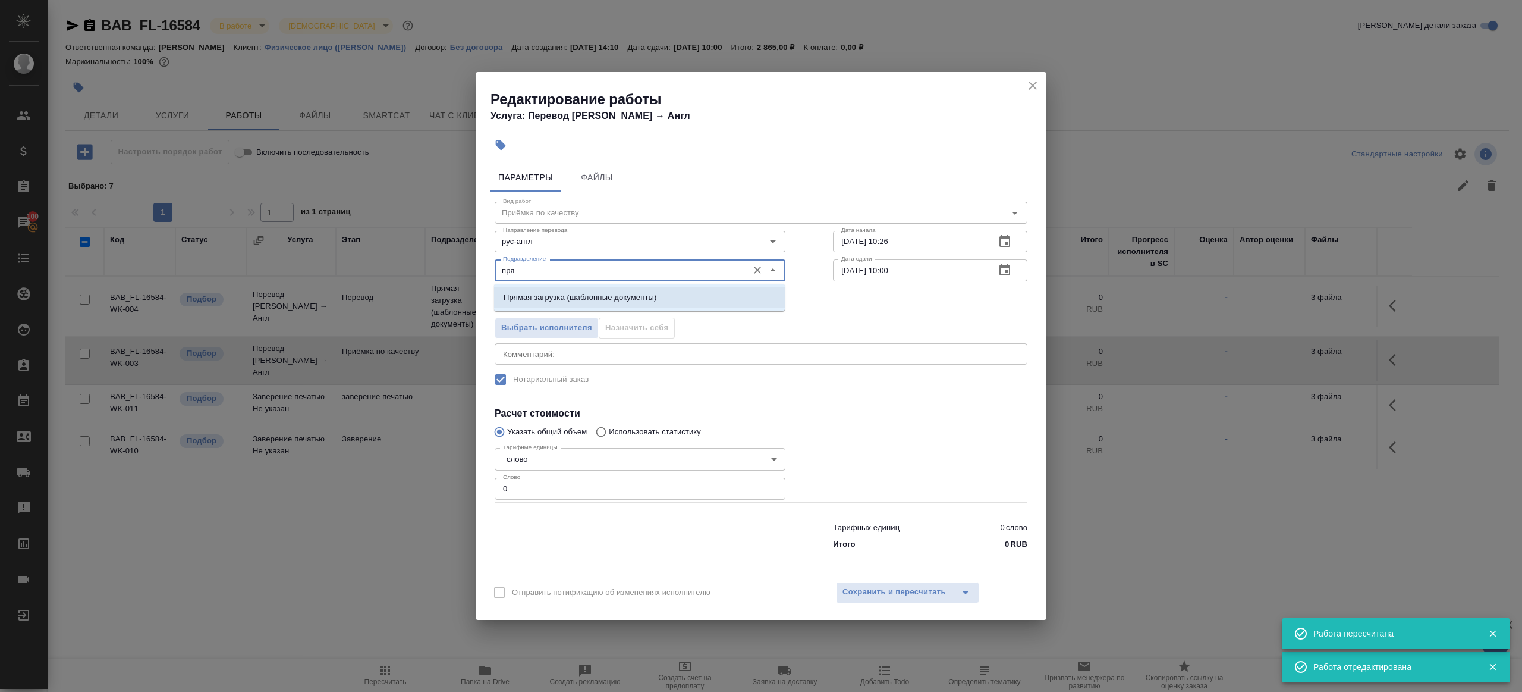
click at [611, 293] on p "Прямая загрузка (шаблонные документы)" at bounding box center [580, 297] width 153 height 12
type input "Прямая загрузка (шаблонные документы)"
click at [929, 236] on input "29.09.2025 10:26" at bounding box center [909, 241] width 153 height 21
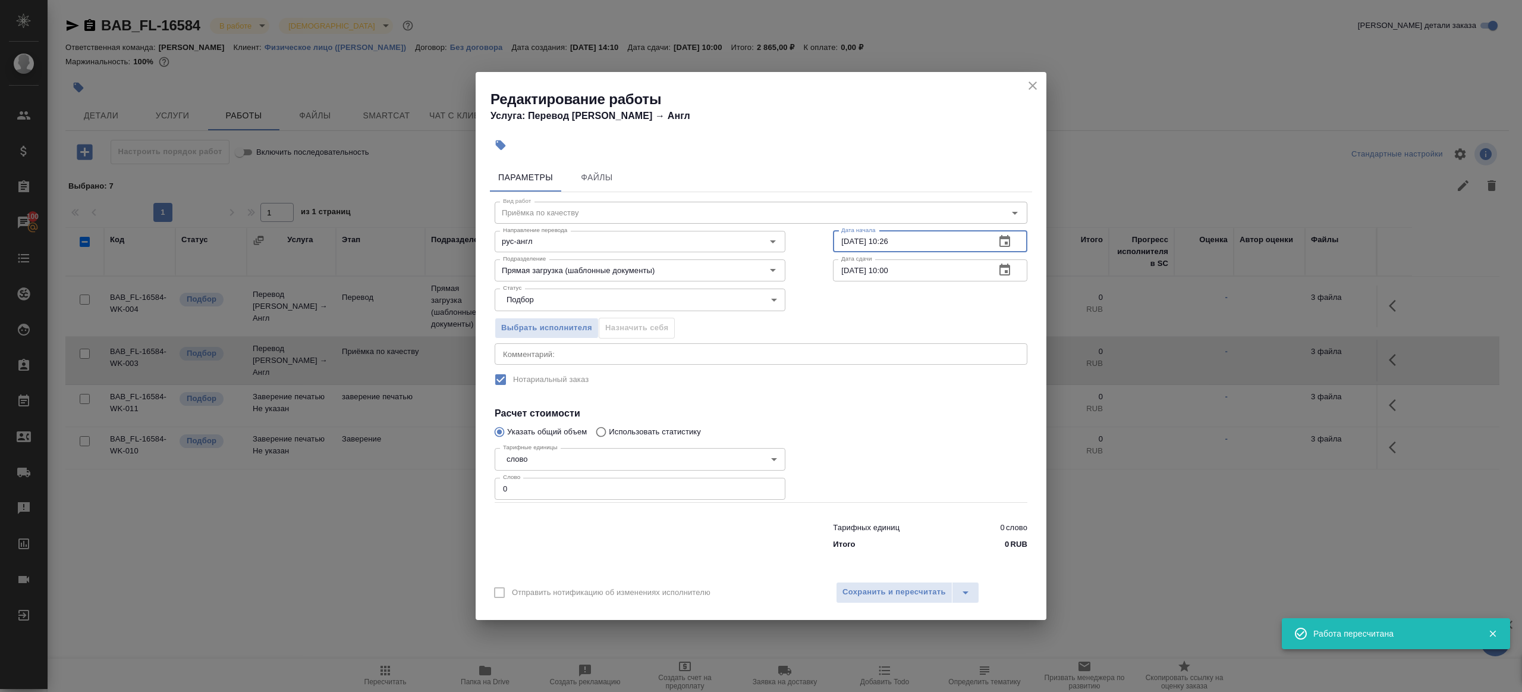
paste input "01.10.2025 09:00"
type input "01.10.2025 09:00"
click at [624, 492] on input "0" at bounding box center [640, 488] width 291 height 21
type input "1"
click at [859, 447] on div at bounding box center [930, 472] width 242 height 106
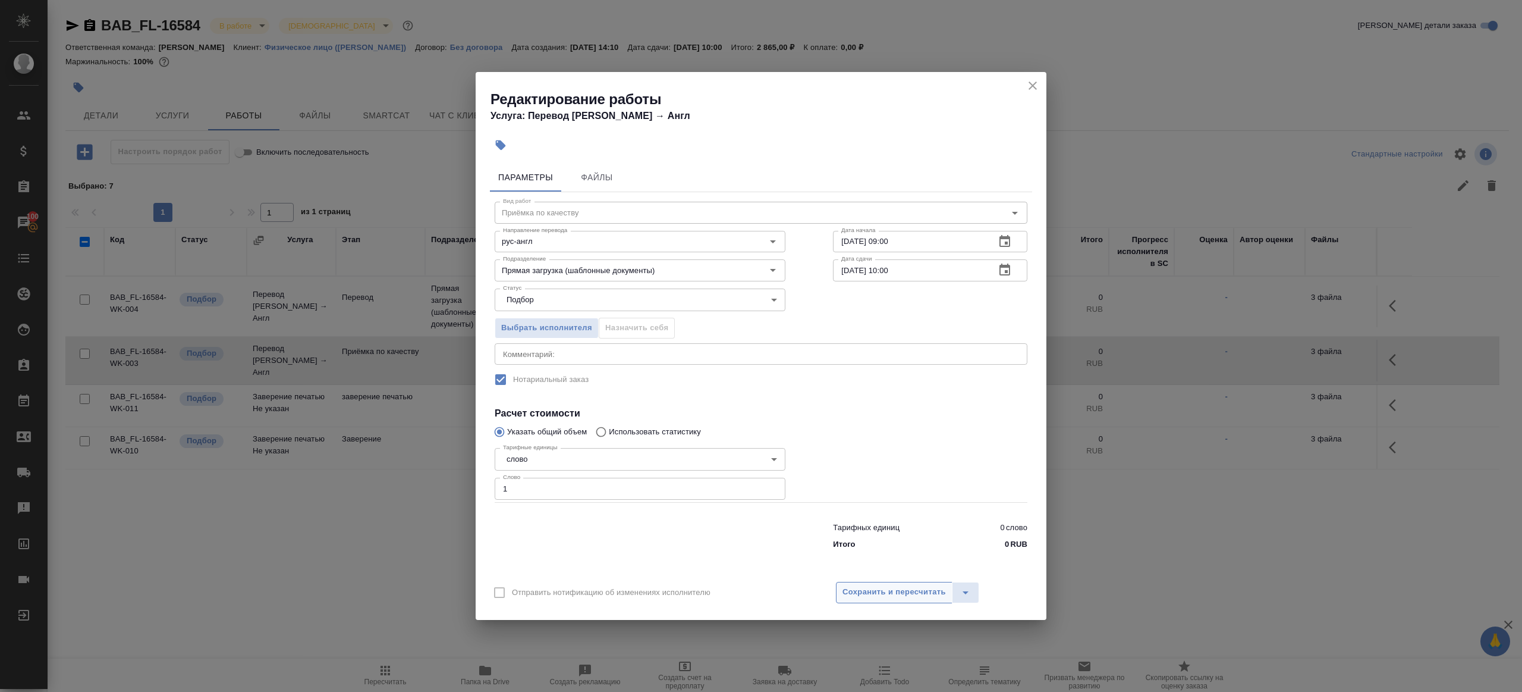
click at [880, 589] on span "Сохранить и пересчитать" at bounding box center [894, 592] width 103 height 14
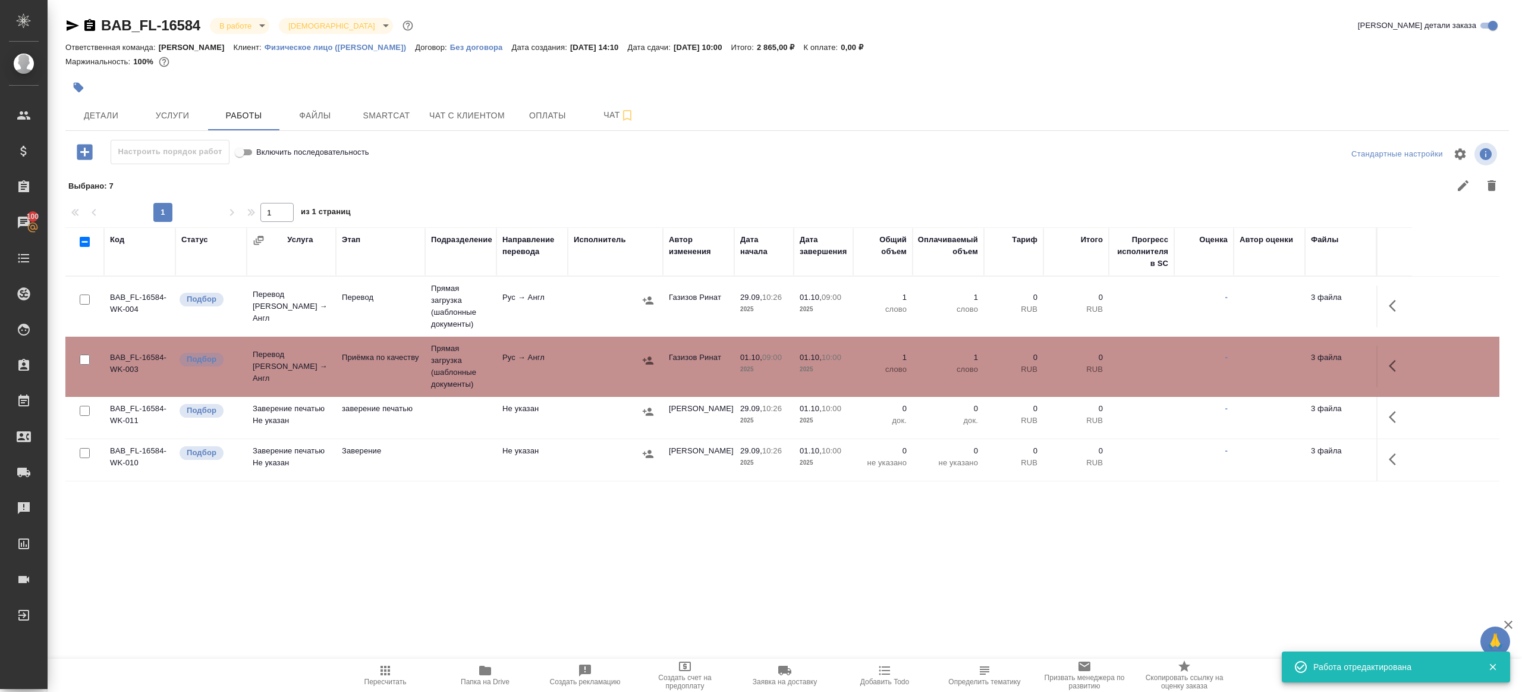
click at [378, 660] on button "Пересчитать" at bounding box center [385, 674] width 100 height 33
click at [378, 661] on button "Пересчитать" at bounding box center [385, 674] width 100 height 33
click at [478, 587] on div ".cls-1 fill:#fff; AWATERA Gazizov Rinat Клиенты Спецификации Заказы 100 Чаты To…" at bounding box center [761, 346] width 1522 height 692
click at [400, 667] on span "Пересчитать" at bounding box center [386, 674] width 86 height 23
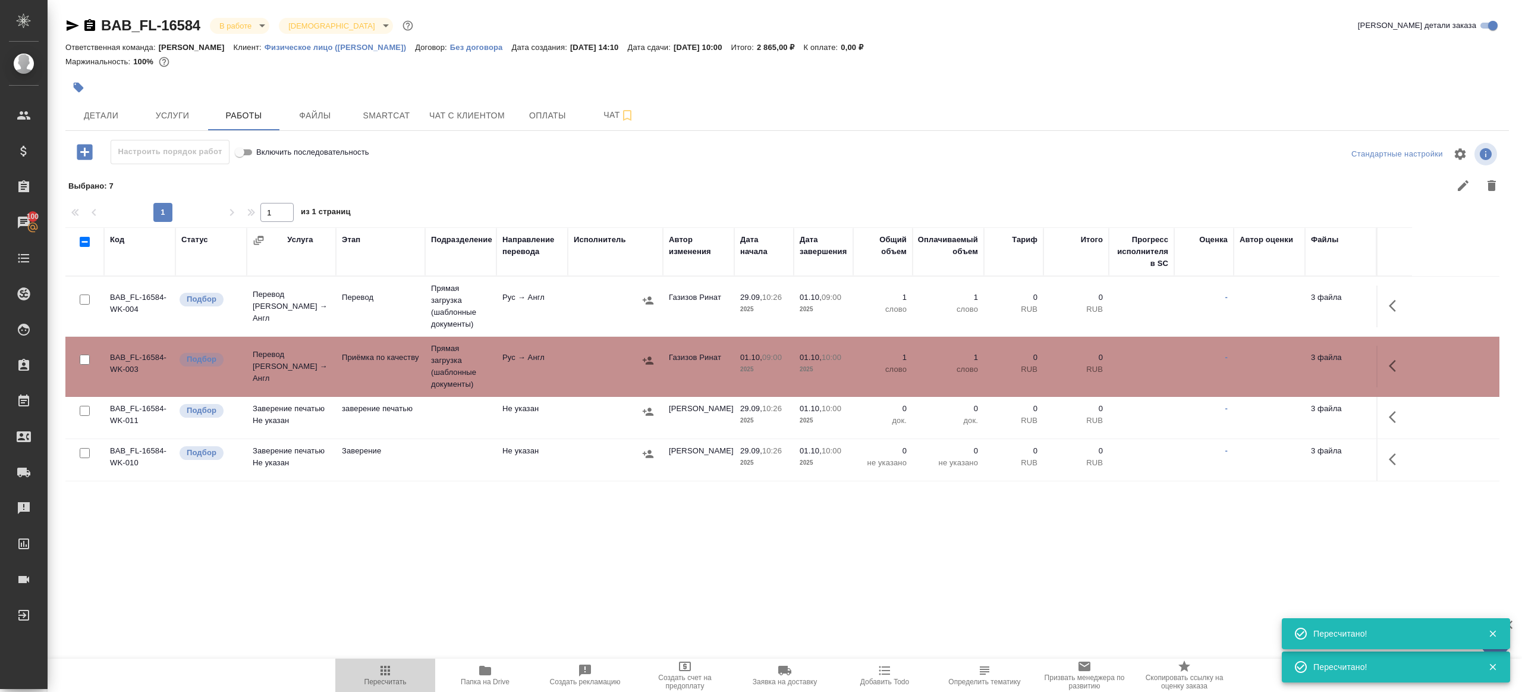
click at [400, 667] on span "Пересчитать" at bounding box center [386, 674] width 86 height 23
drag, startPoint x: 514, startPoint y: 614, endPoint x: 519, endPoint y: 607, distance: 8.6
click at [514, 614] on div ".cls-1 fill:#fff; AWATERA Gazizov Rinat Клиенты Спецификации Заказы 100 Чаты To…" at bounding box center [761, 346] width 1522 height 692
click at [397, 669] on span "Пересчитать" at bounding box center [386, 674] width 86 height 23
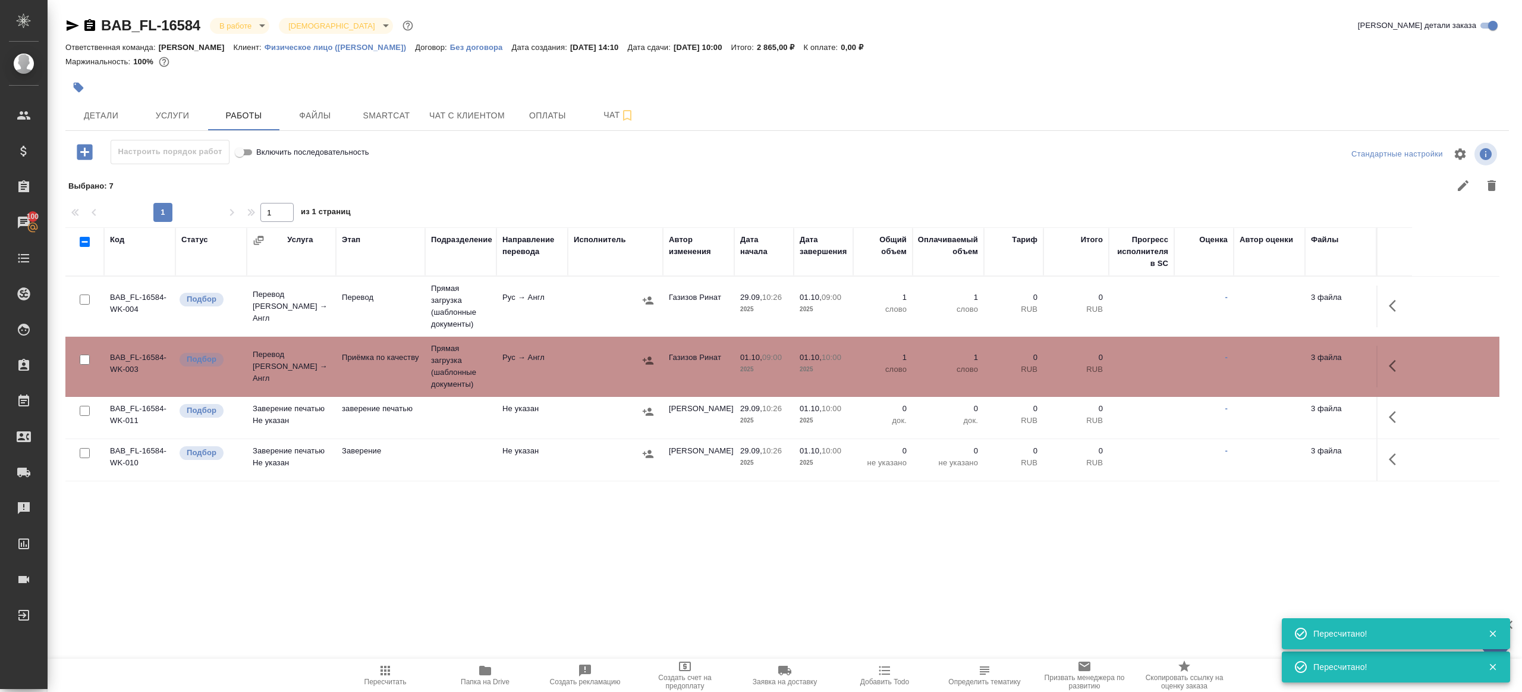
click at [521, 603] on div ".cls-1 fill:#fff; AWATERA Gazizov Rinat Клиенты Спецификации Заказы 100 Чаты To…" at bounding box center [761, 346] width 1522 height 692
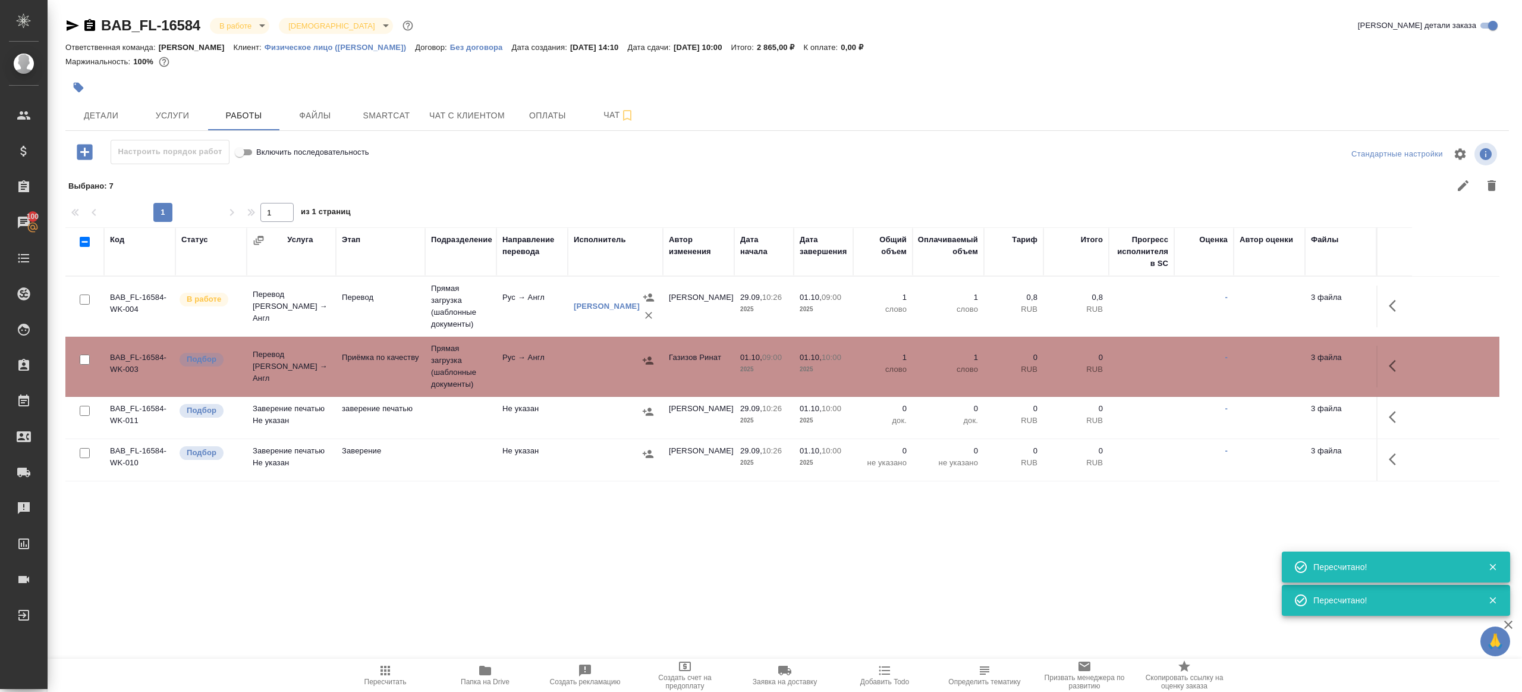
click at [610, 371] on td at bounding box center [615, 367] width 95 height 42
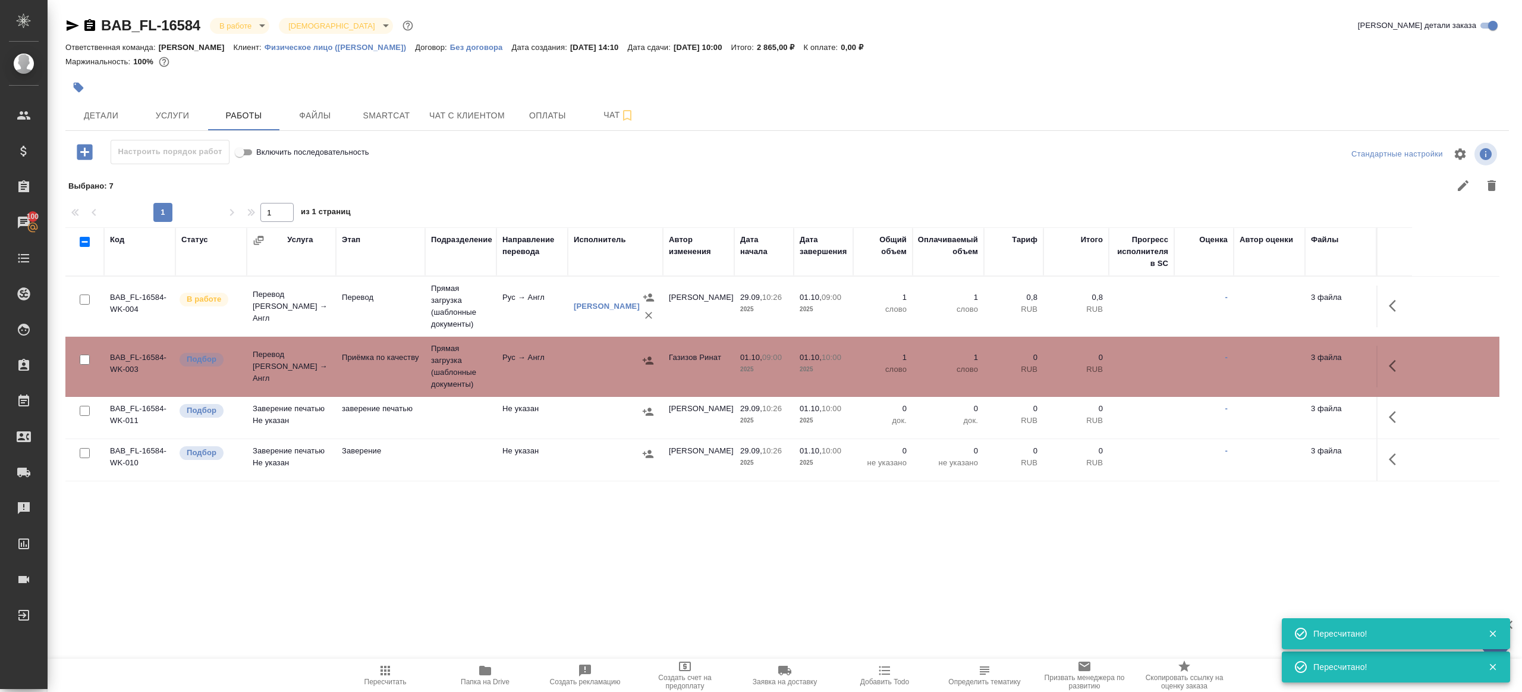
click at [610, 371] on td at bounding box center [615, 367] width 95 height 42
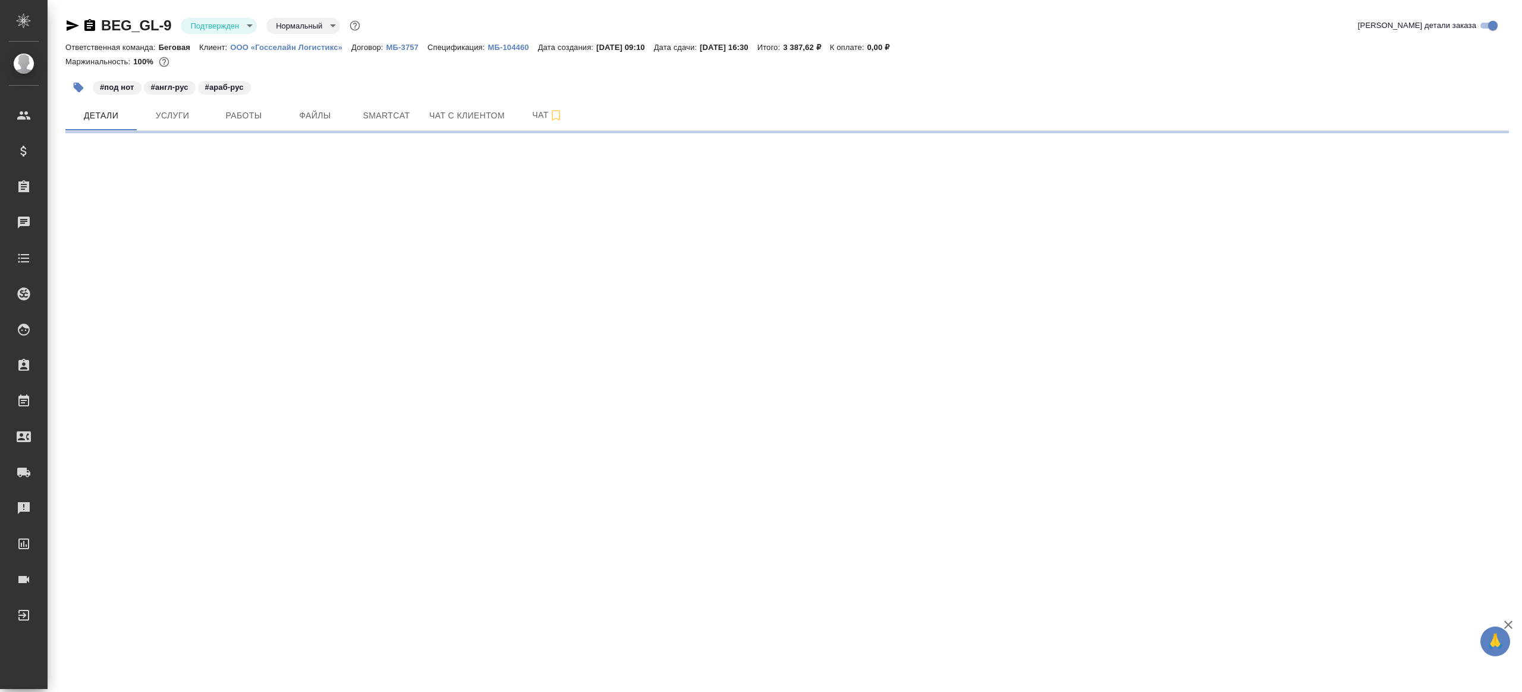
select select "RU"
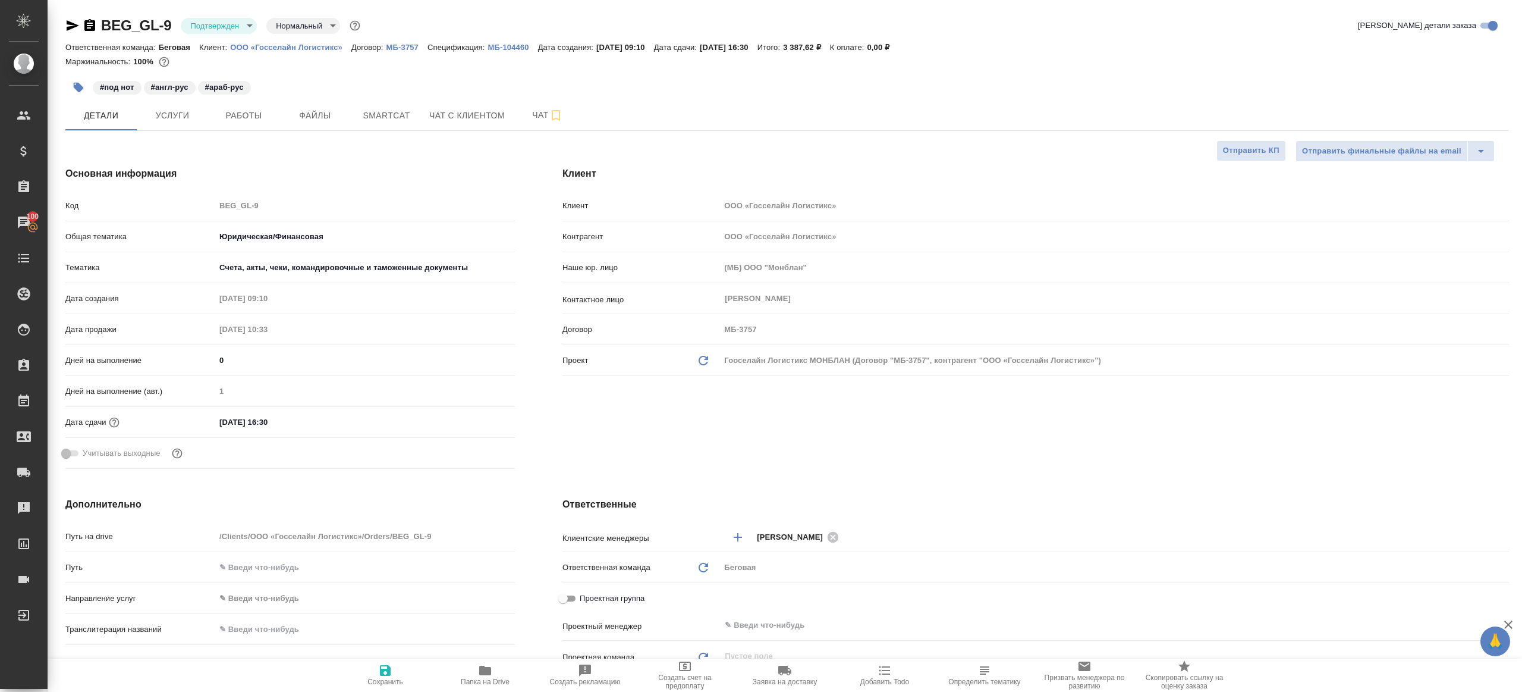
type textarea "x"
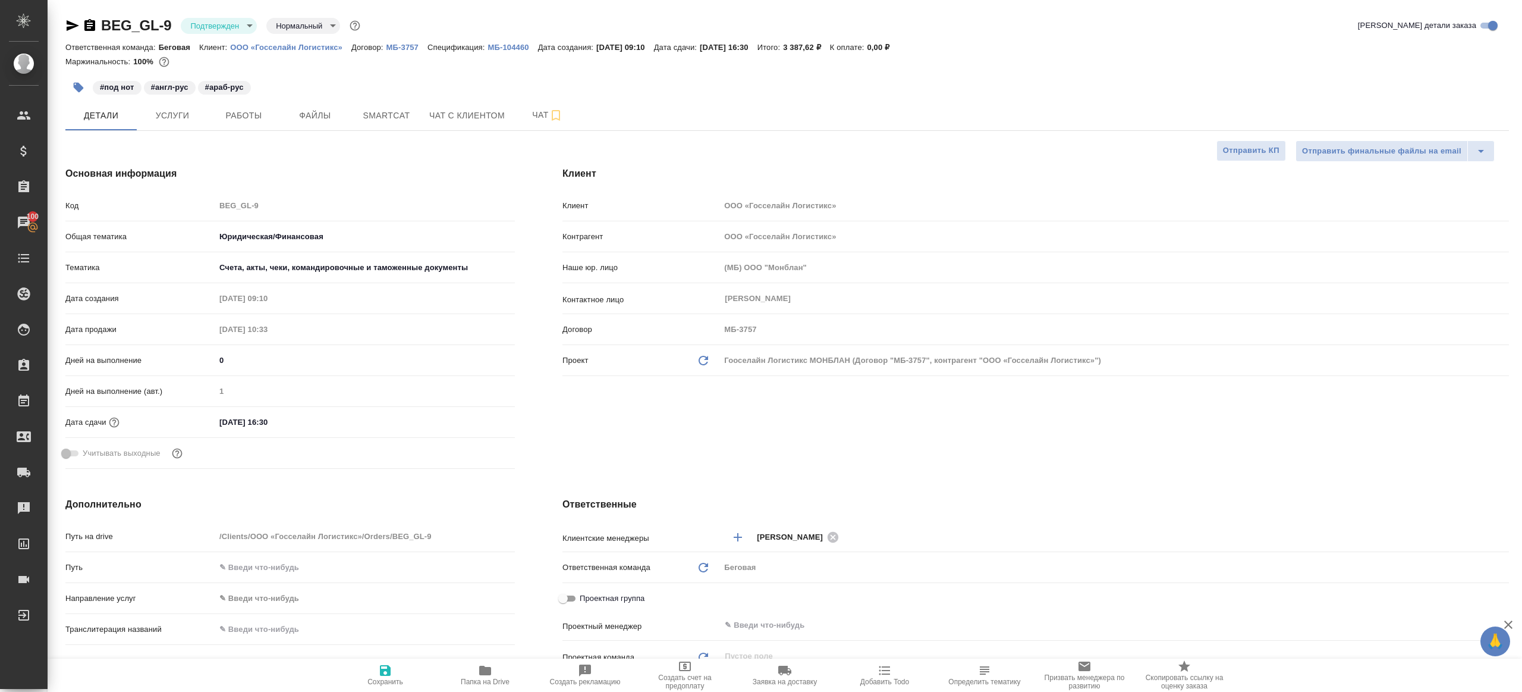
type textarea "x"
click at [244, 20] on body "🙏 .cls-1 fill:#fff; AWATERA [PERSON_NAME] Клиенты Спецификации Заказы 100 Чаты …" at bounding box center [761, 346] width 1522 height 692
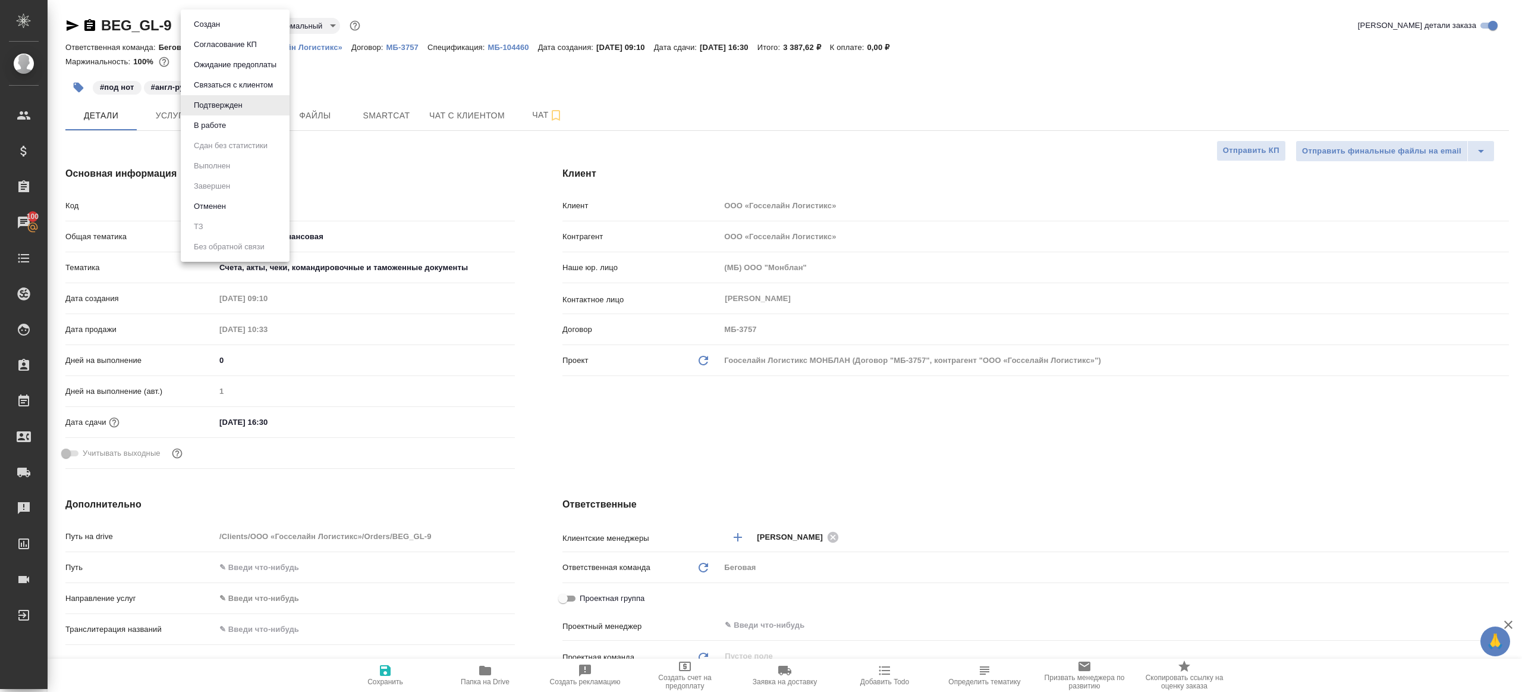
click at [237, 131] on li "В работе" at bounding box center [235, 125] width 109 height 20
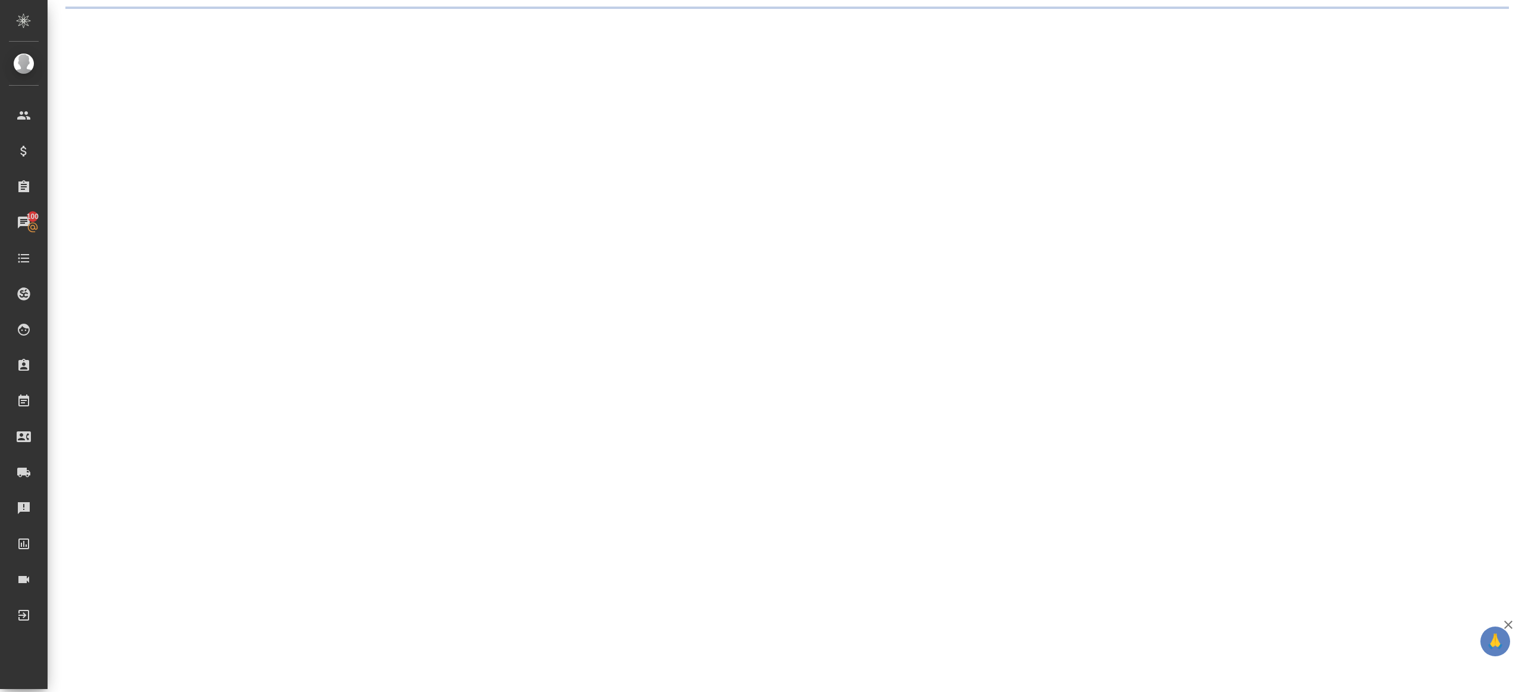
select select "RU"
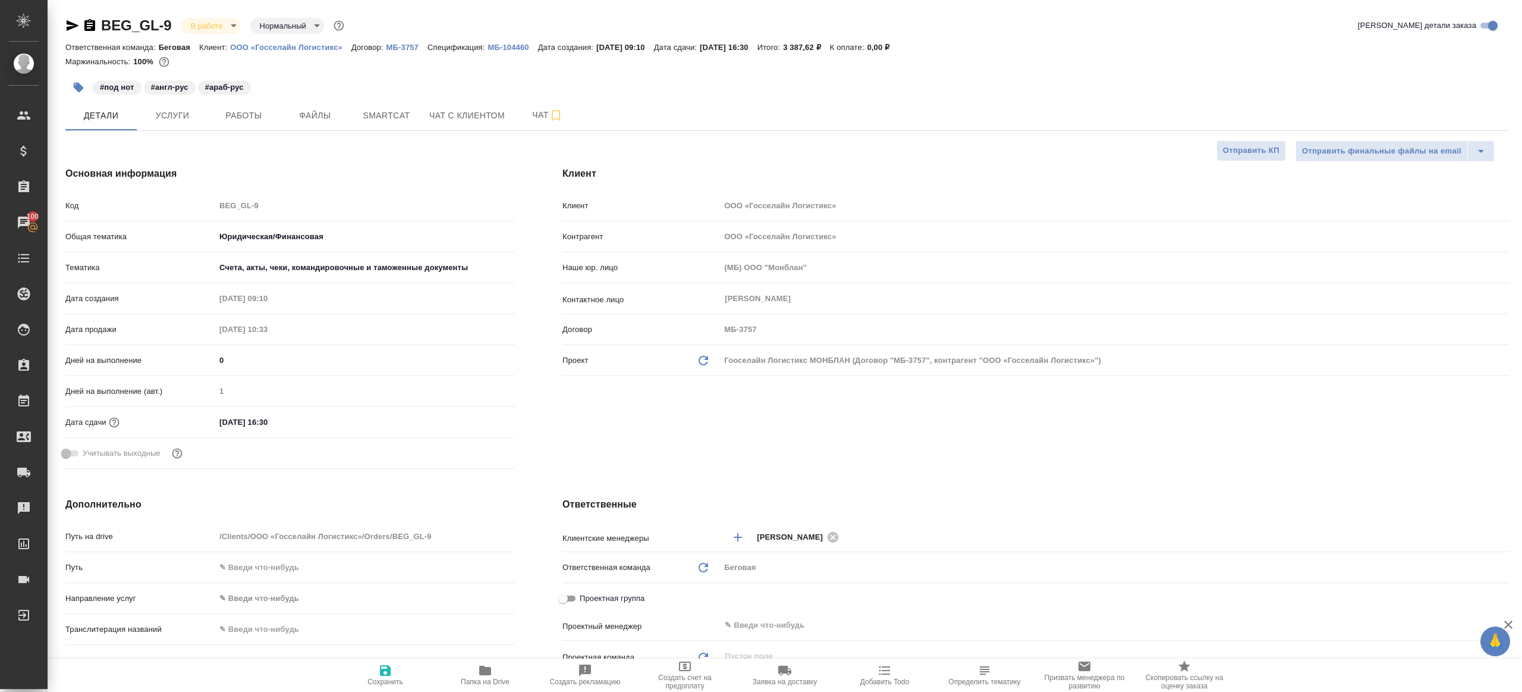
type textarea "x"
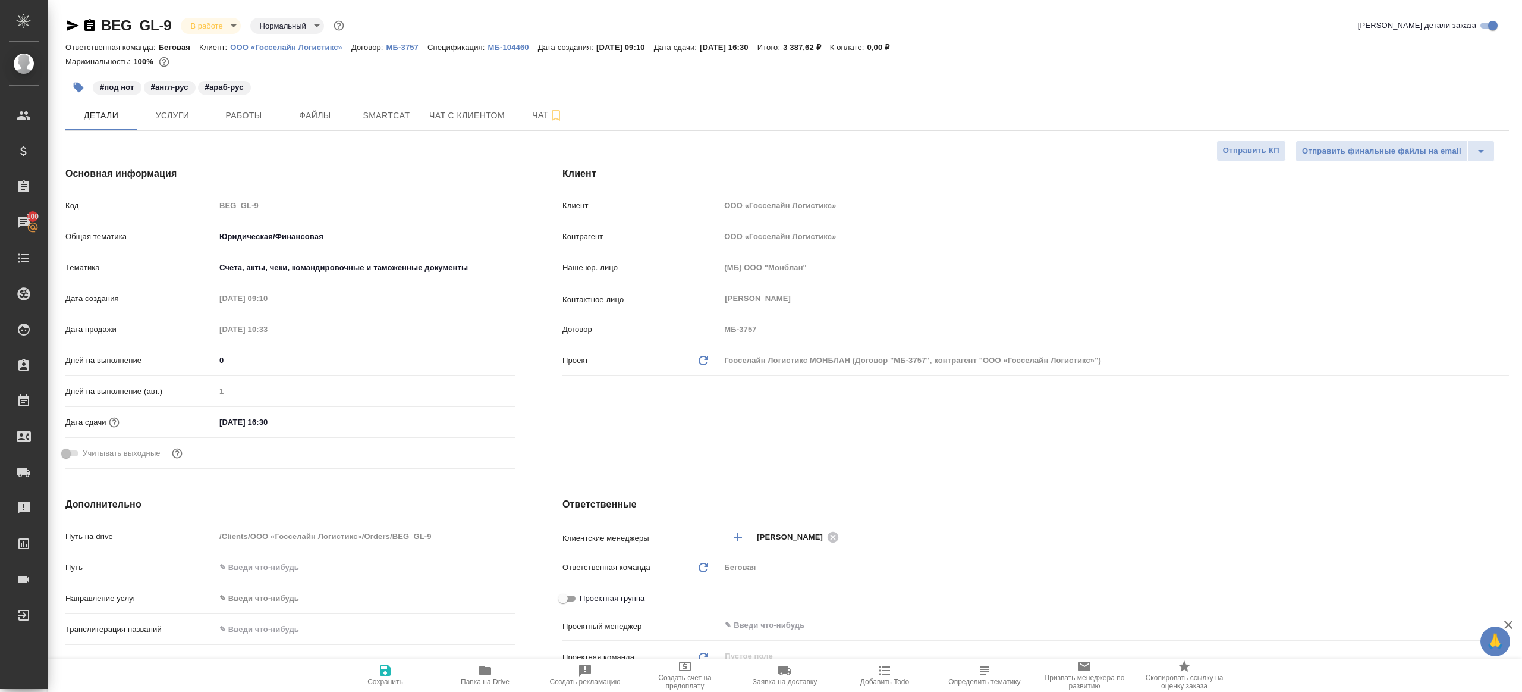
type textarea "x"
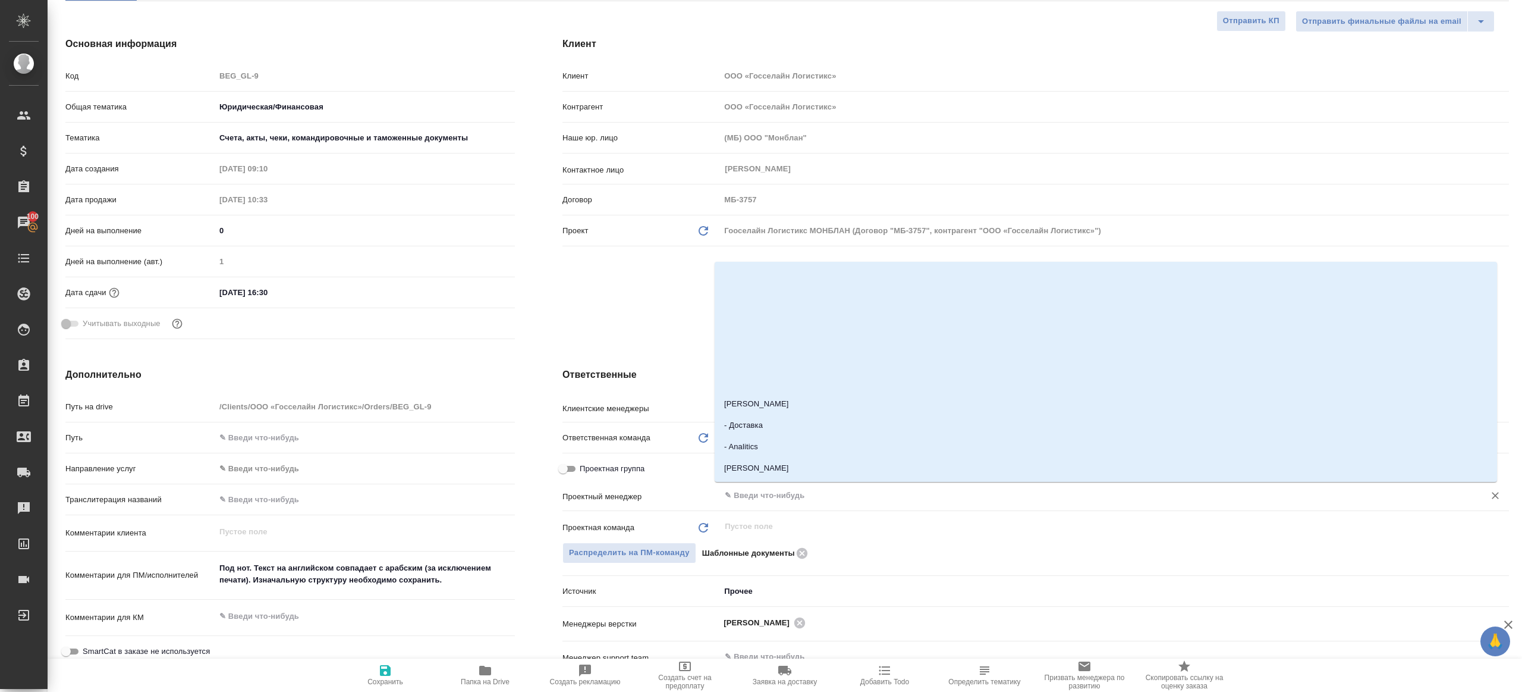
click at [764, 495] on input "text" at bounding box center [1095, 495] width 742 height 14
type input "ринат"
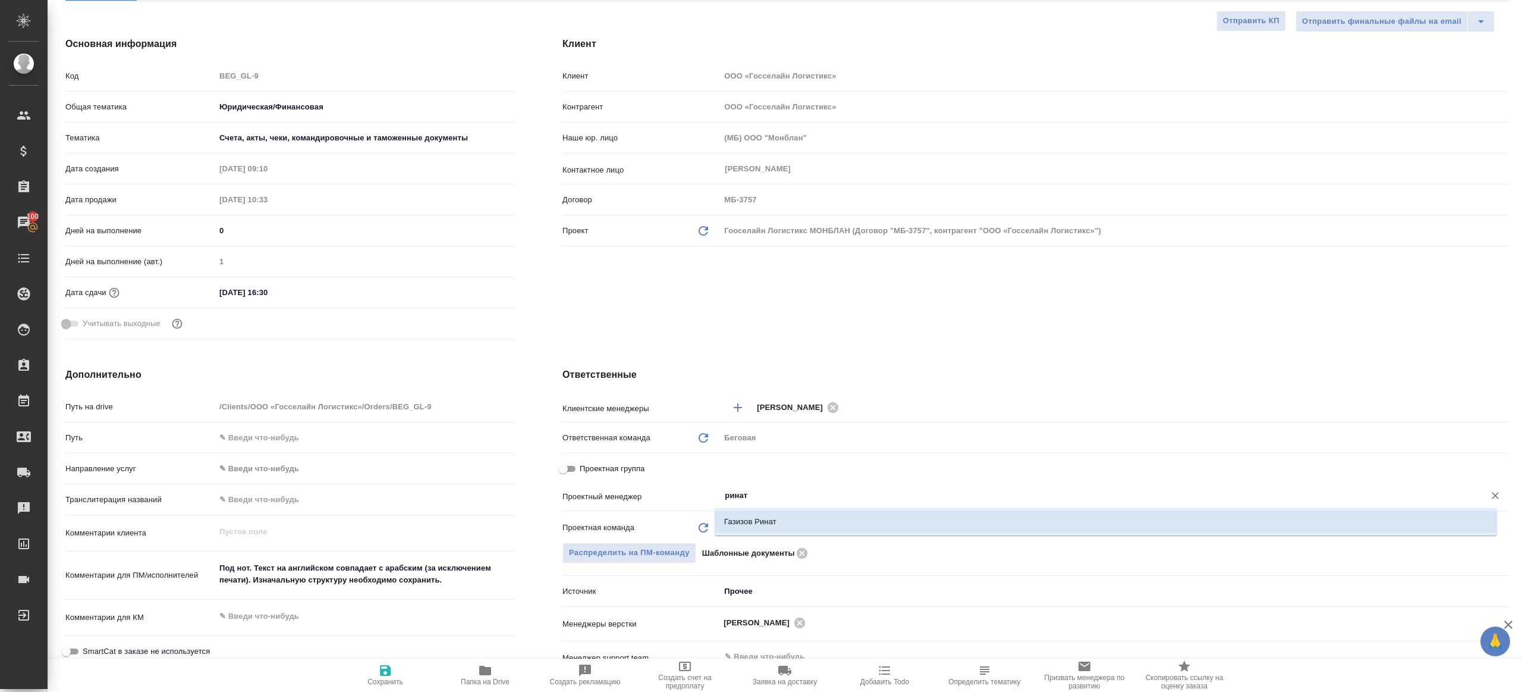
click at [772, 514] on li "Газизов Ринат" at bounding box center [1106, 521] width 783 height 21
type textarea "x"
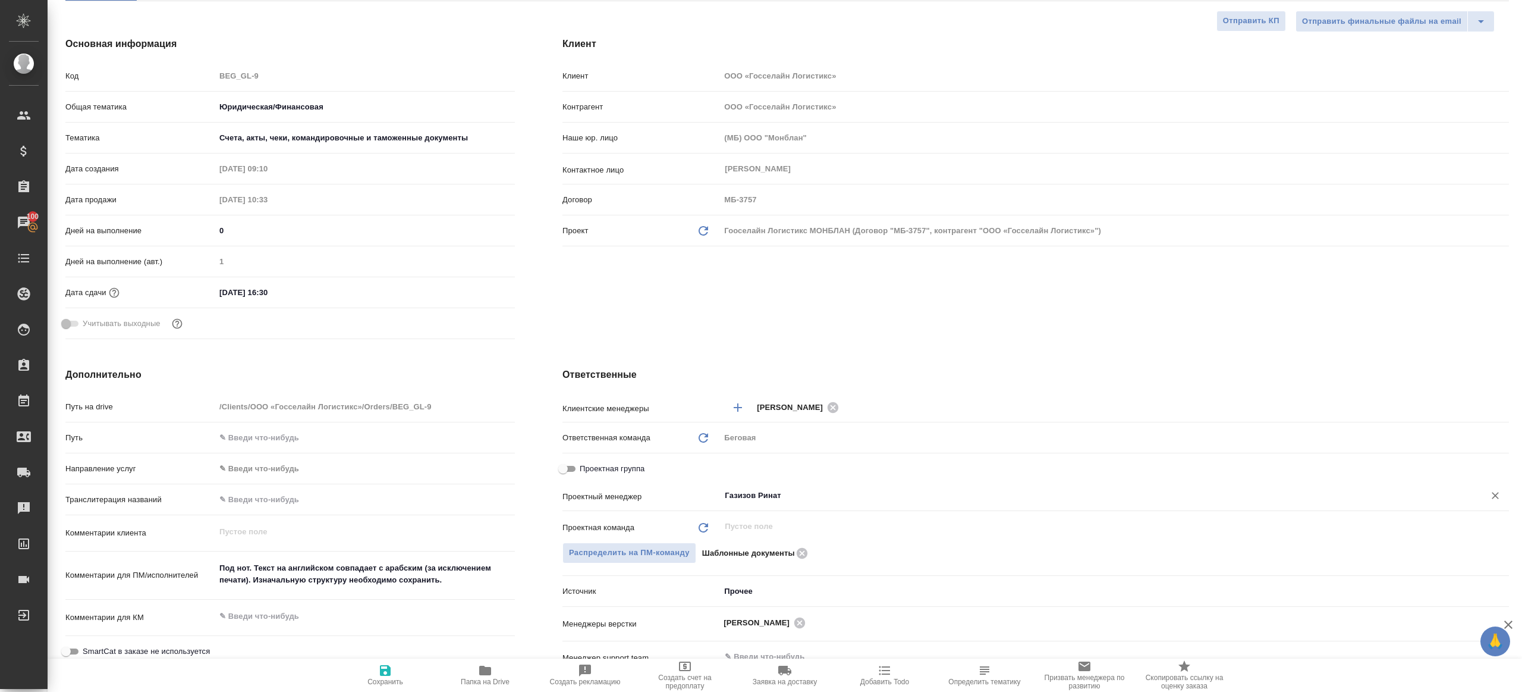
type input "Газизов Ринат"
click at [370, 672] on span "Сохранить" at bounding box center [386, 674] width 86 height 23
type textarea "x"
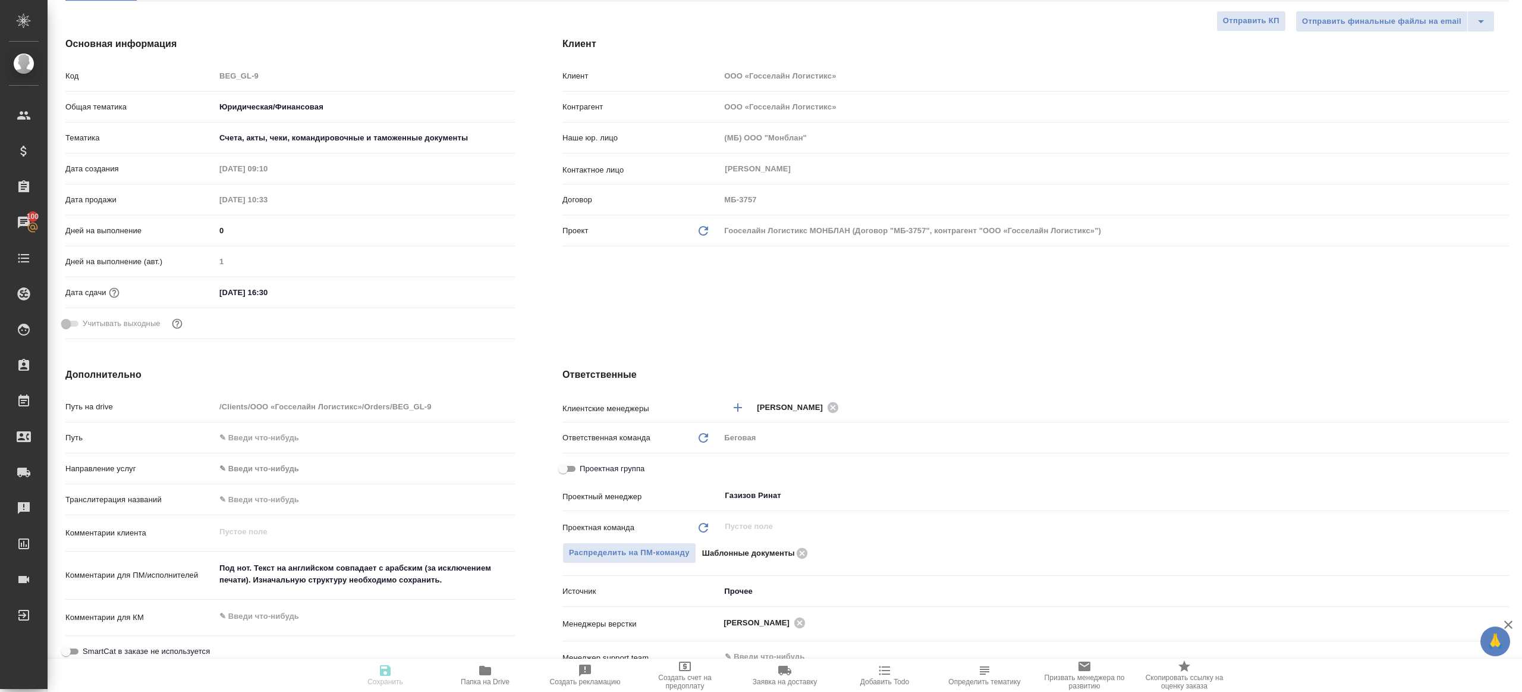
type textarea "x"
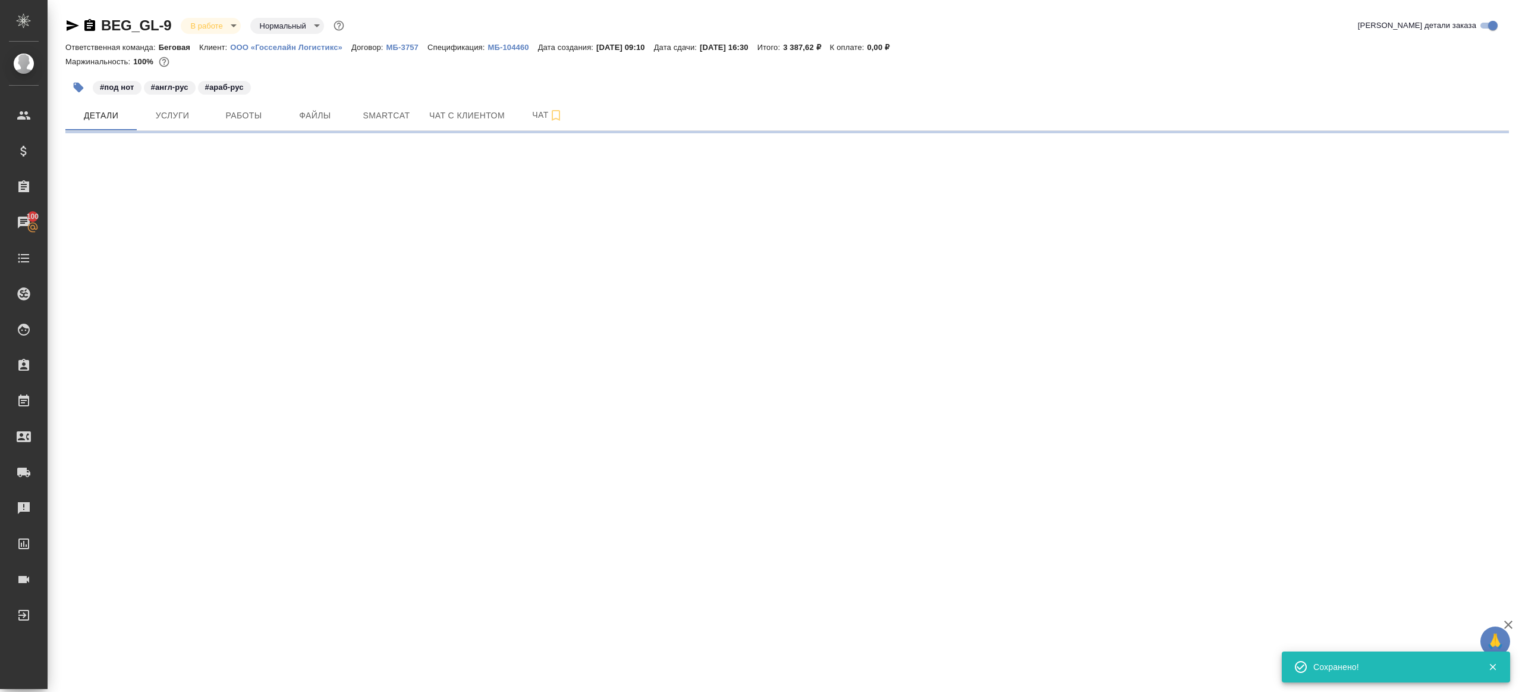
select select "RU"
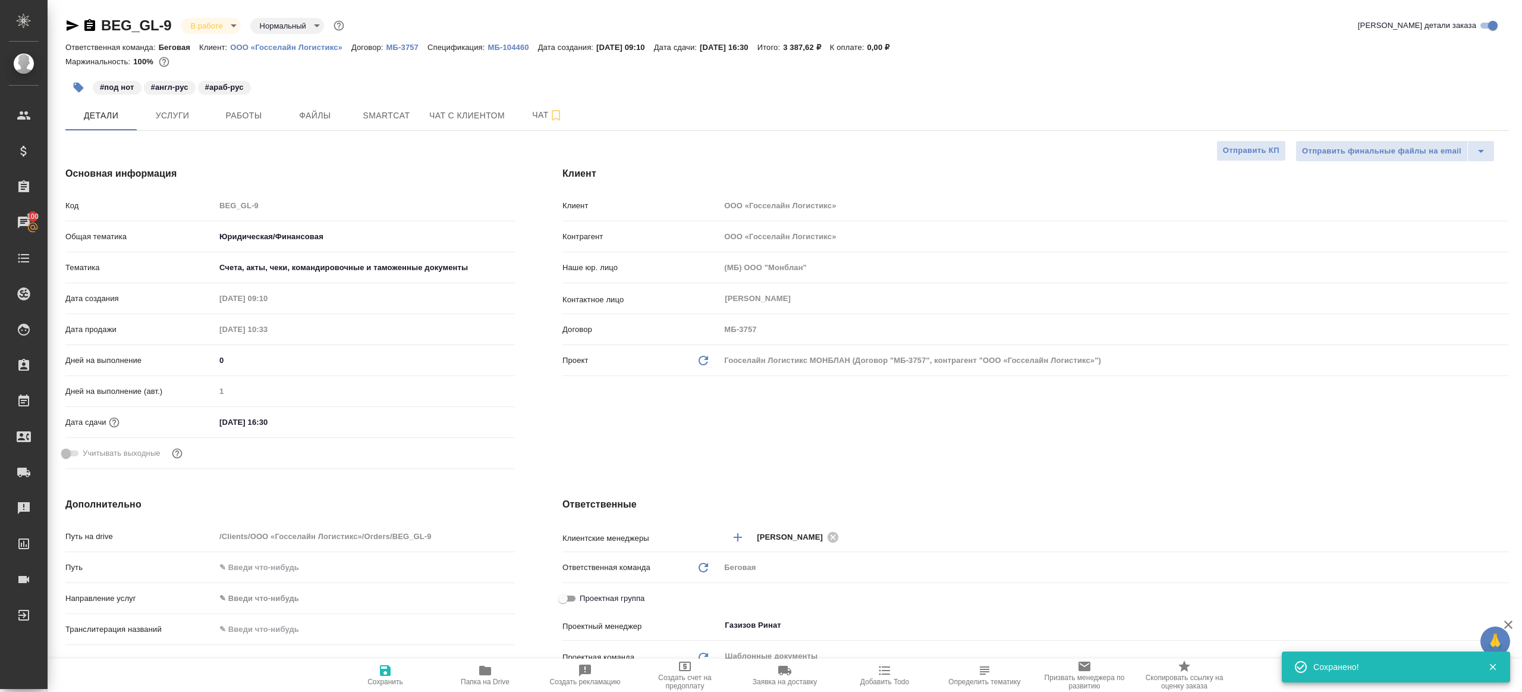
type textarea "x"
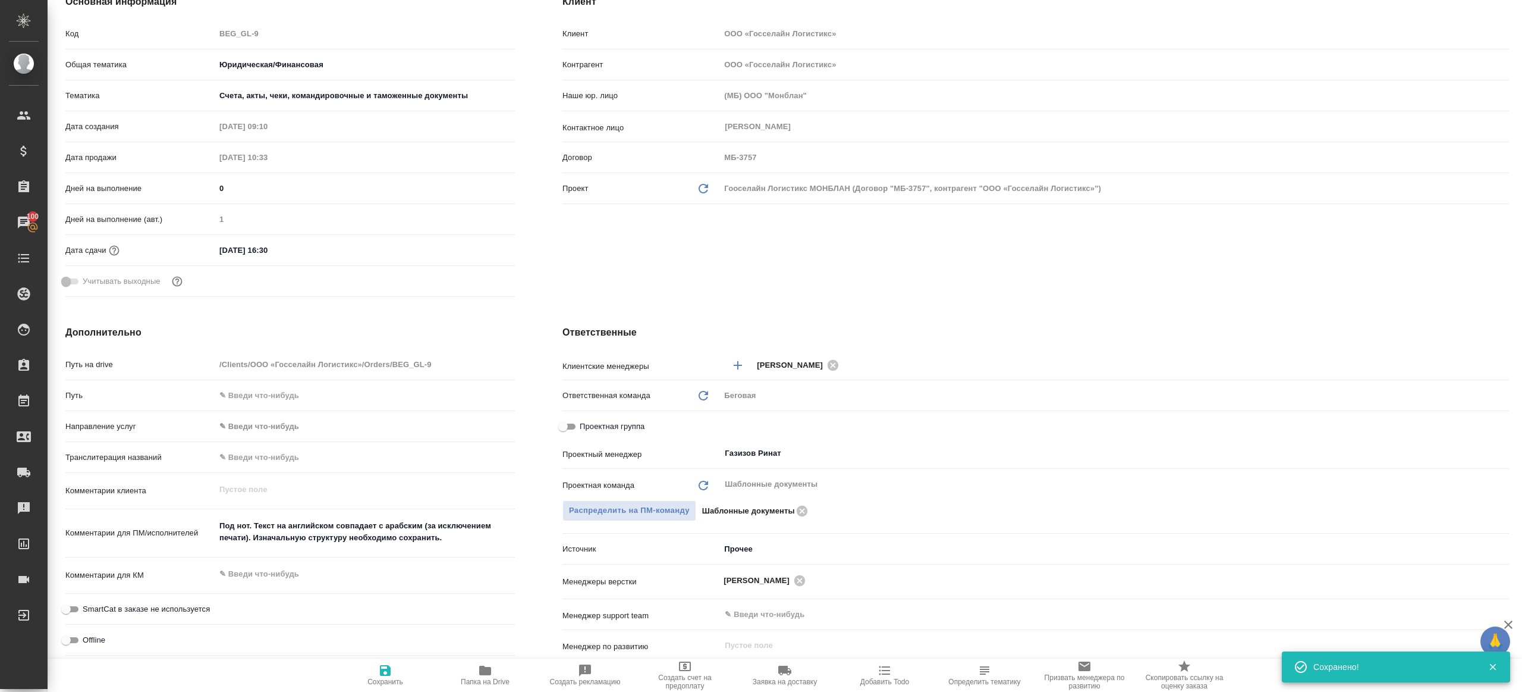
click at [473, 666] on span "Папка на Drive" at bounding box center [485, 674] width 86 height 23
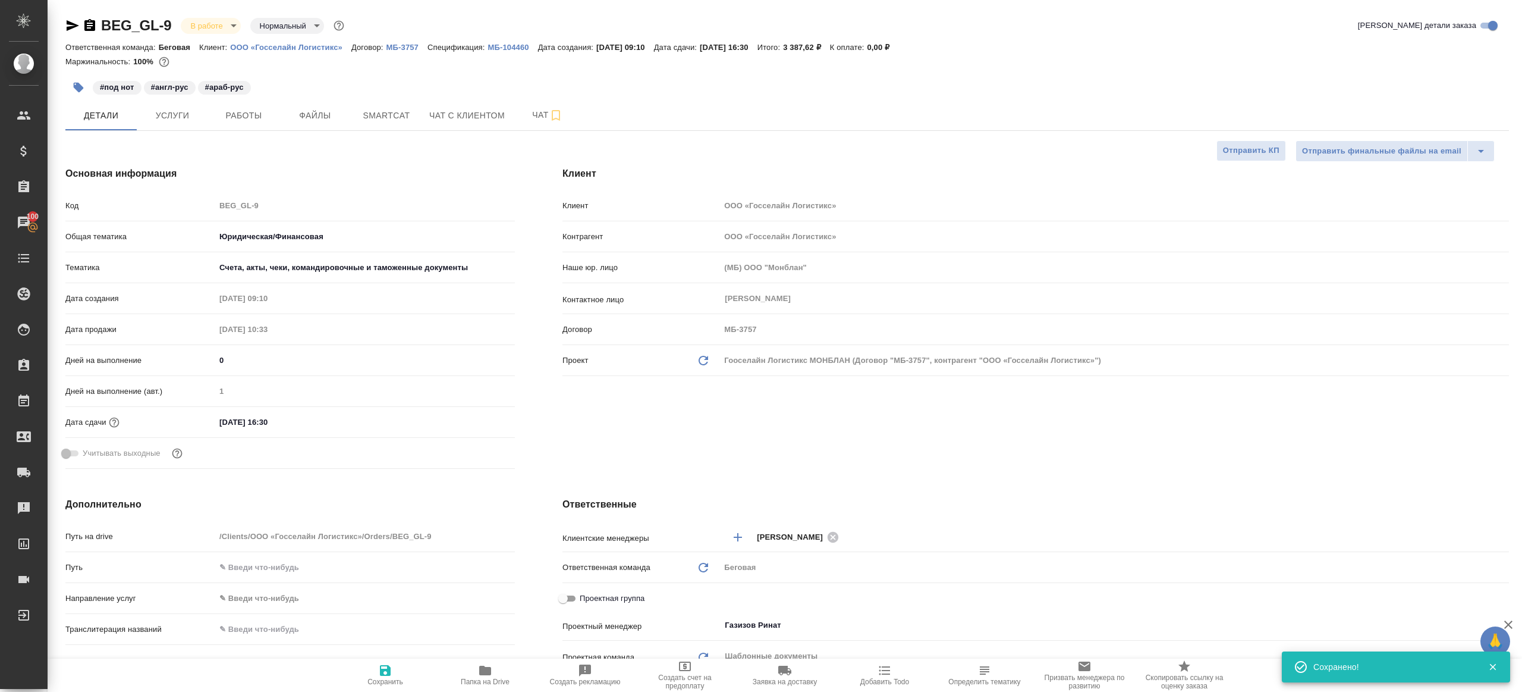
type textarea "x"
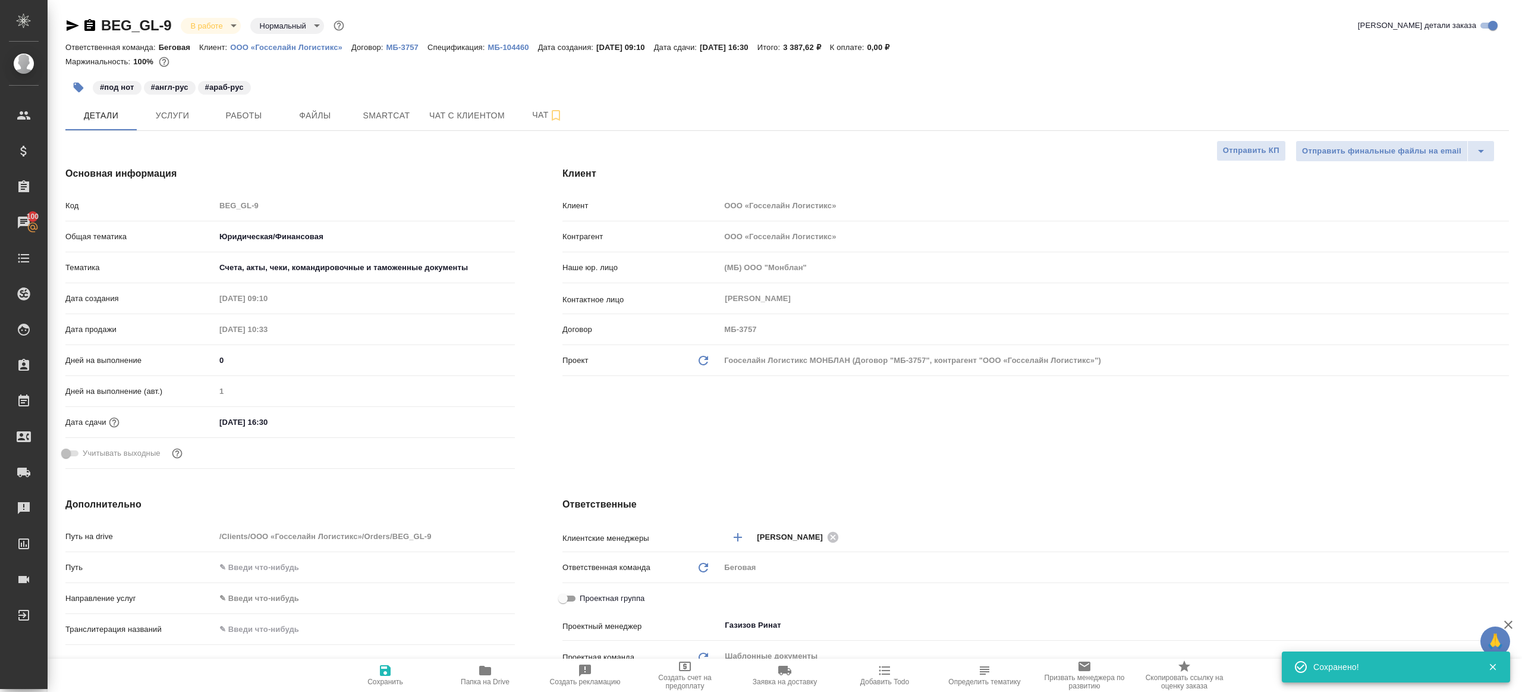
type textarea "x"
click at [222, 118] on span "Работы" at bounding box center [243, 115] width 57 height 15
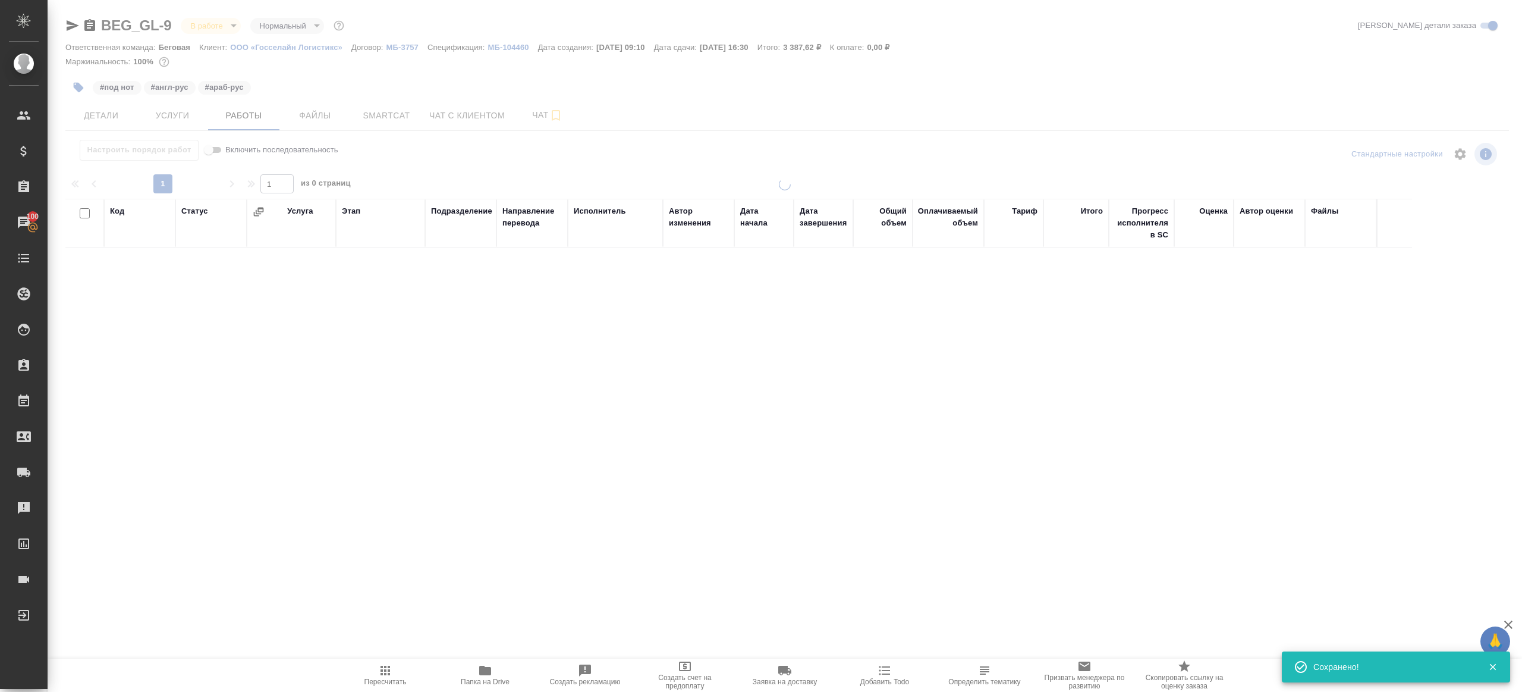
click at [512, 167] on div "Настроить порядок работ Включить последовательность" at bounding box center [305, 154] width 481 height 29
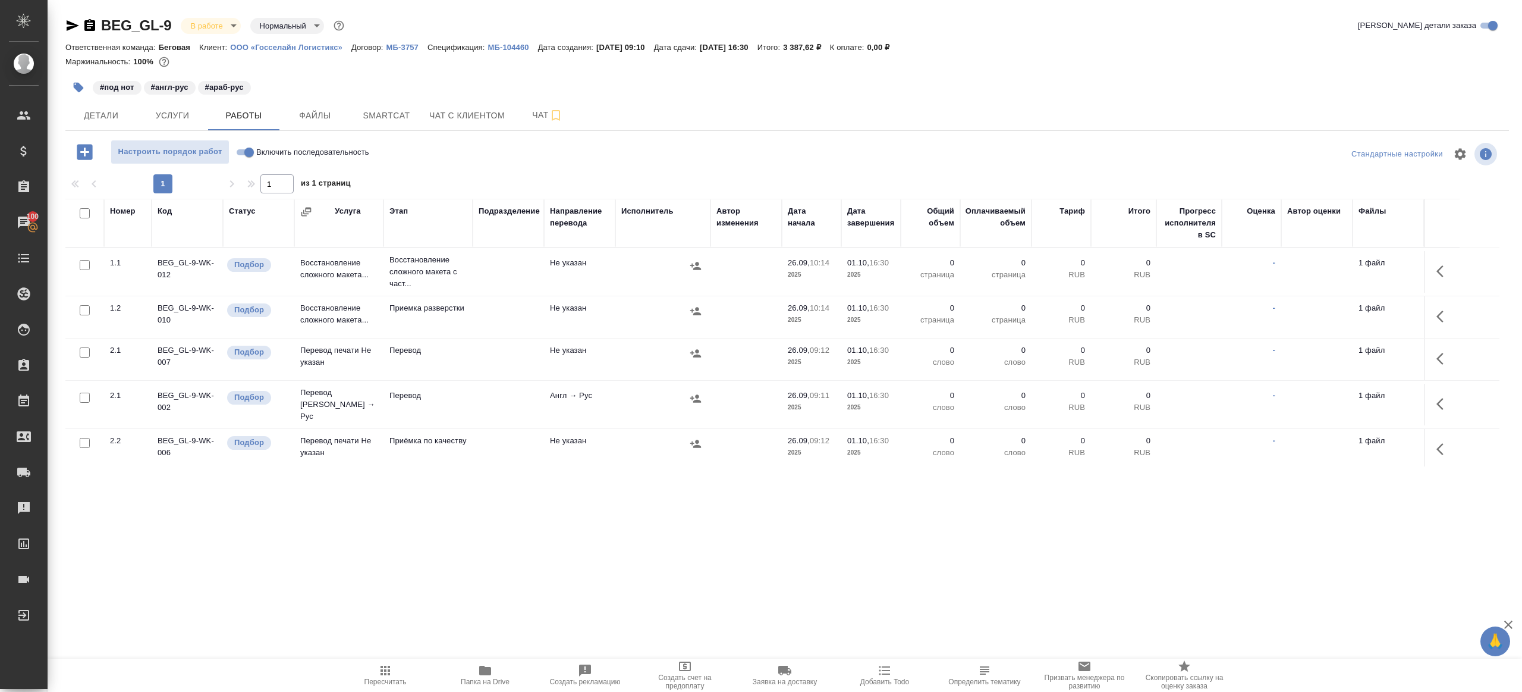
click at [250, 157] on input "Включить последовательность" at bounding box center [249, 152] width 43 height 14
checkbox input "true"
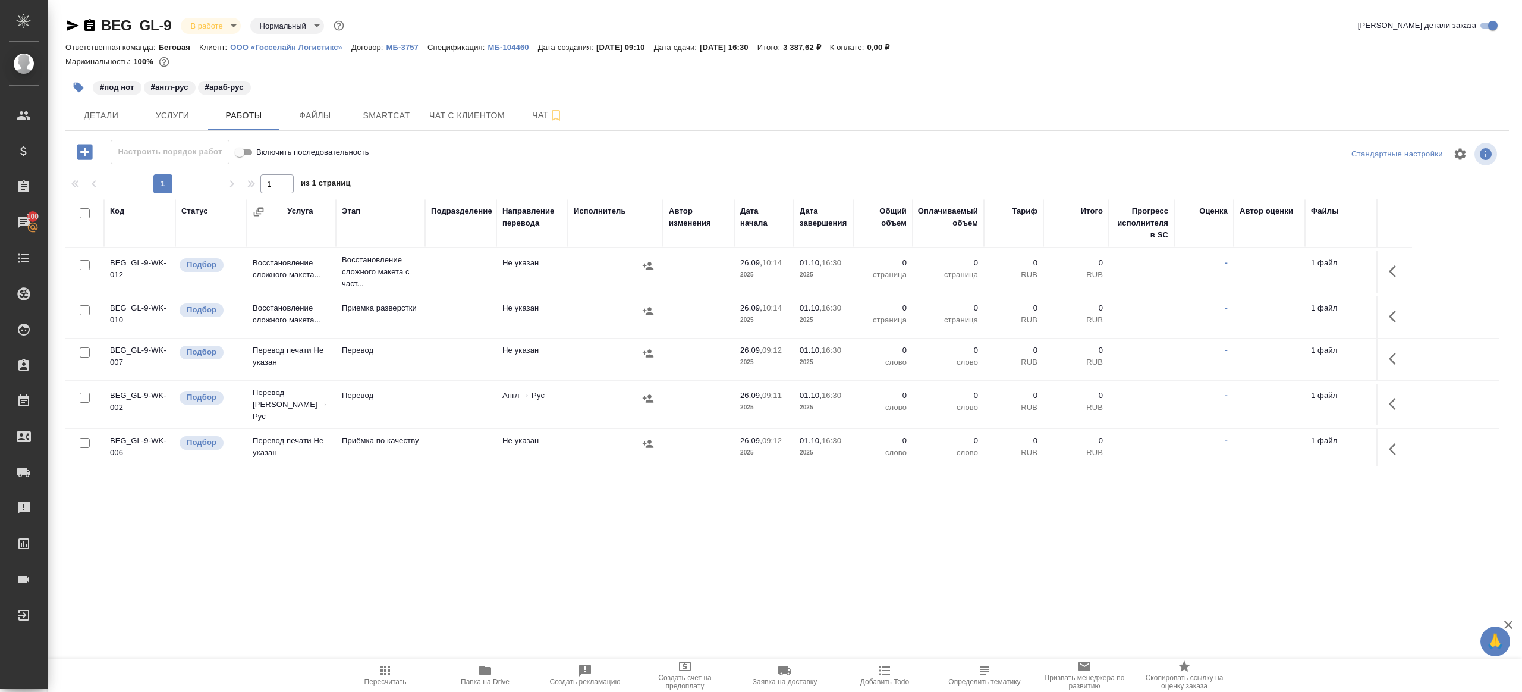
click at [86, 215] on input "checkbox" at bounding box center [85, 213] width 10 height 10
checkbox input "true"
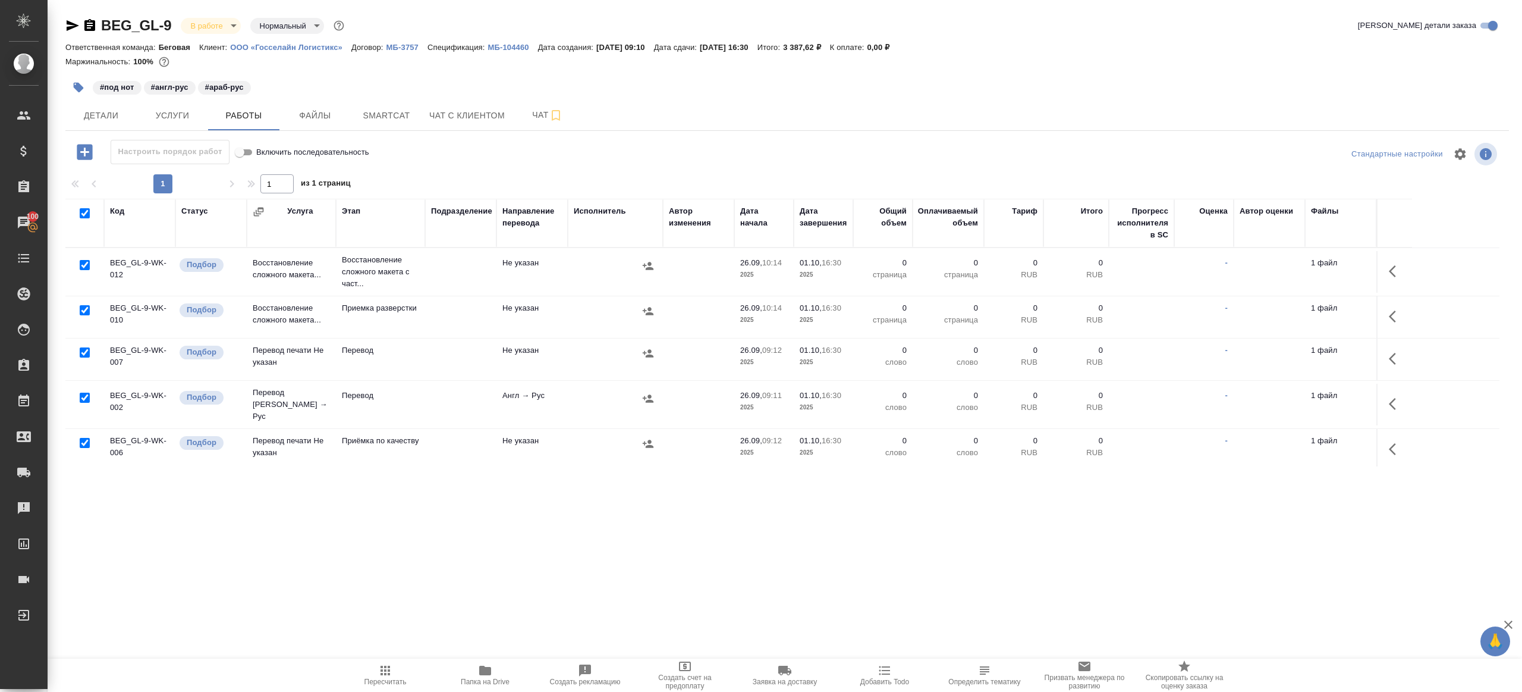
checkbox input "true"
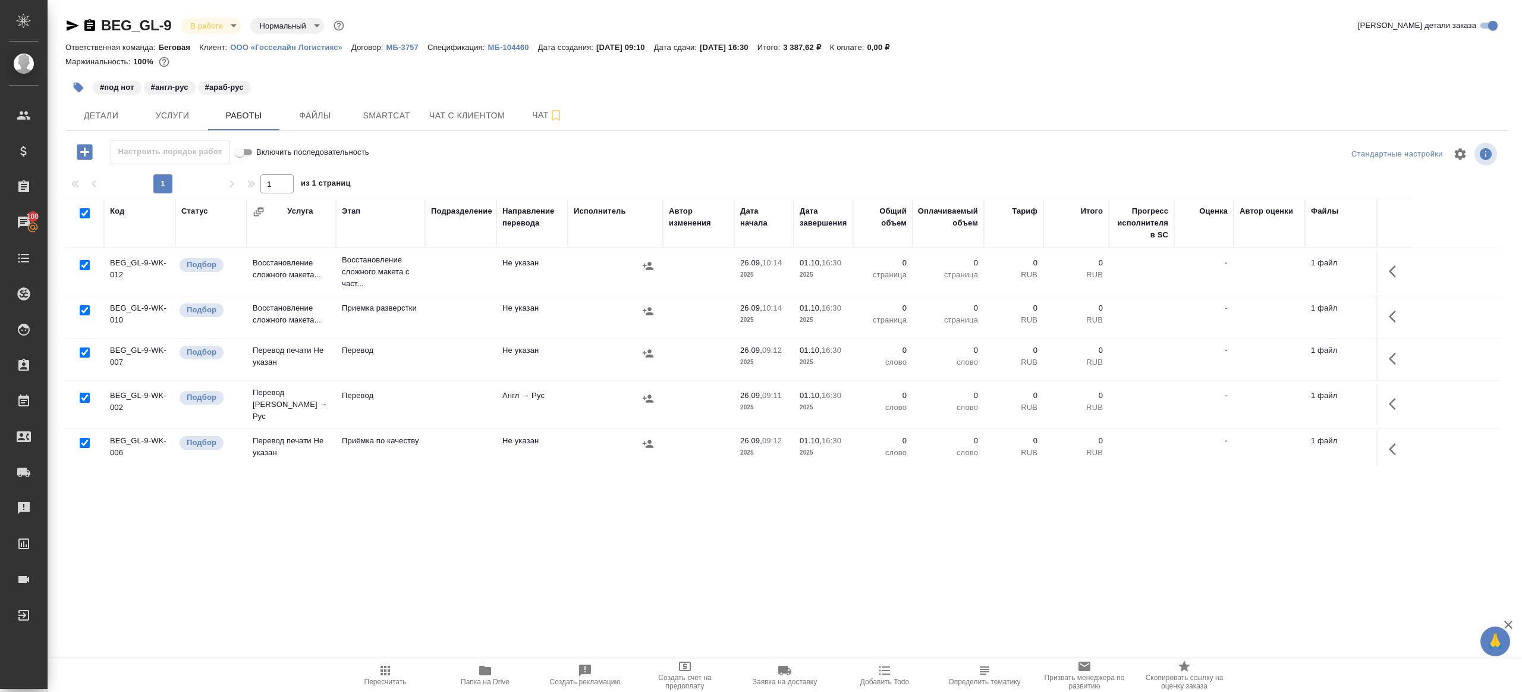
checkbox input "true"
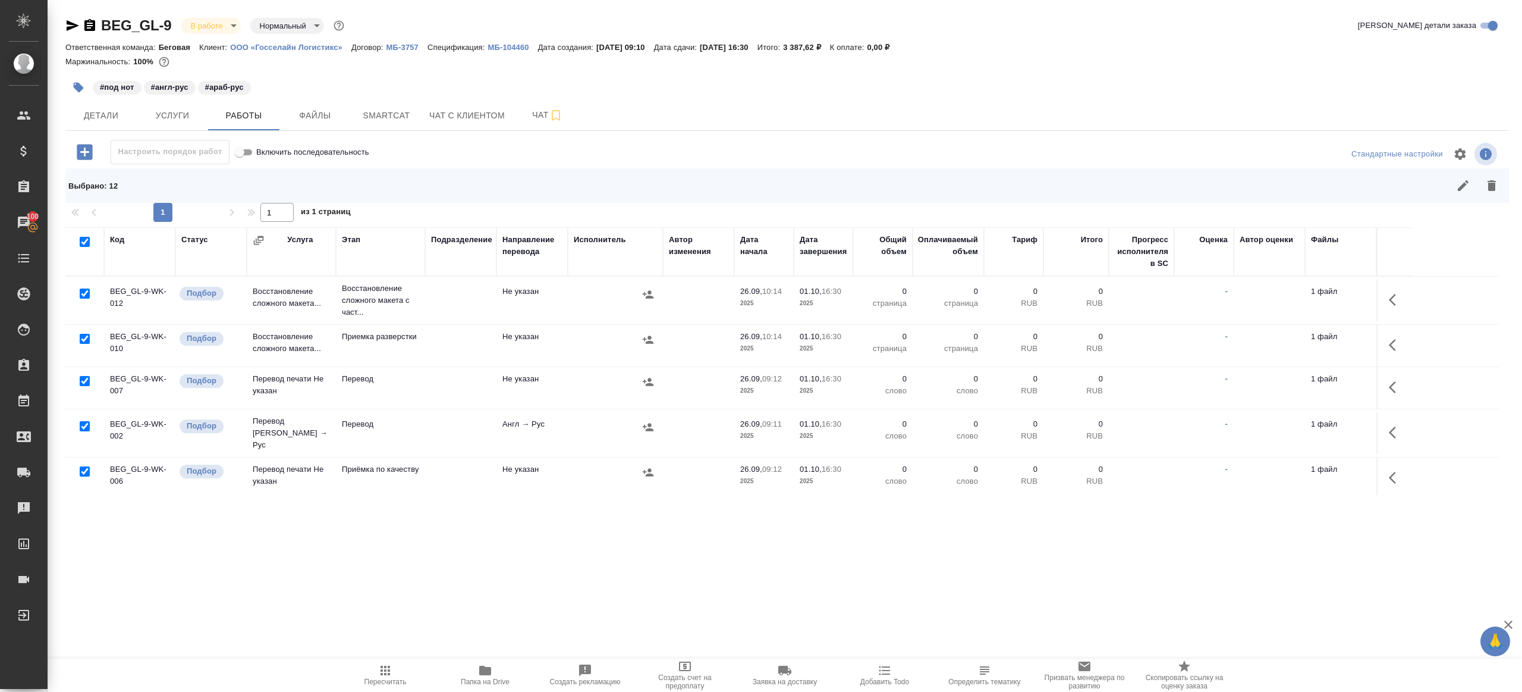
click at [89, 426] on input "checkbox" at bounding box center [85, 426] width 10 height 10
checkbox input "false"
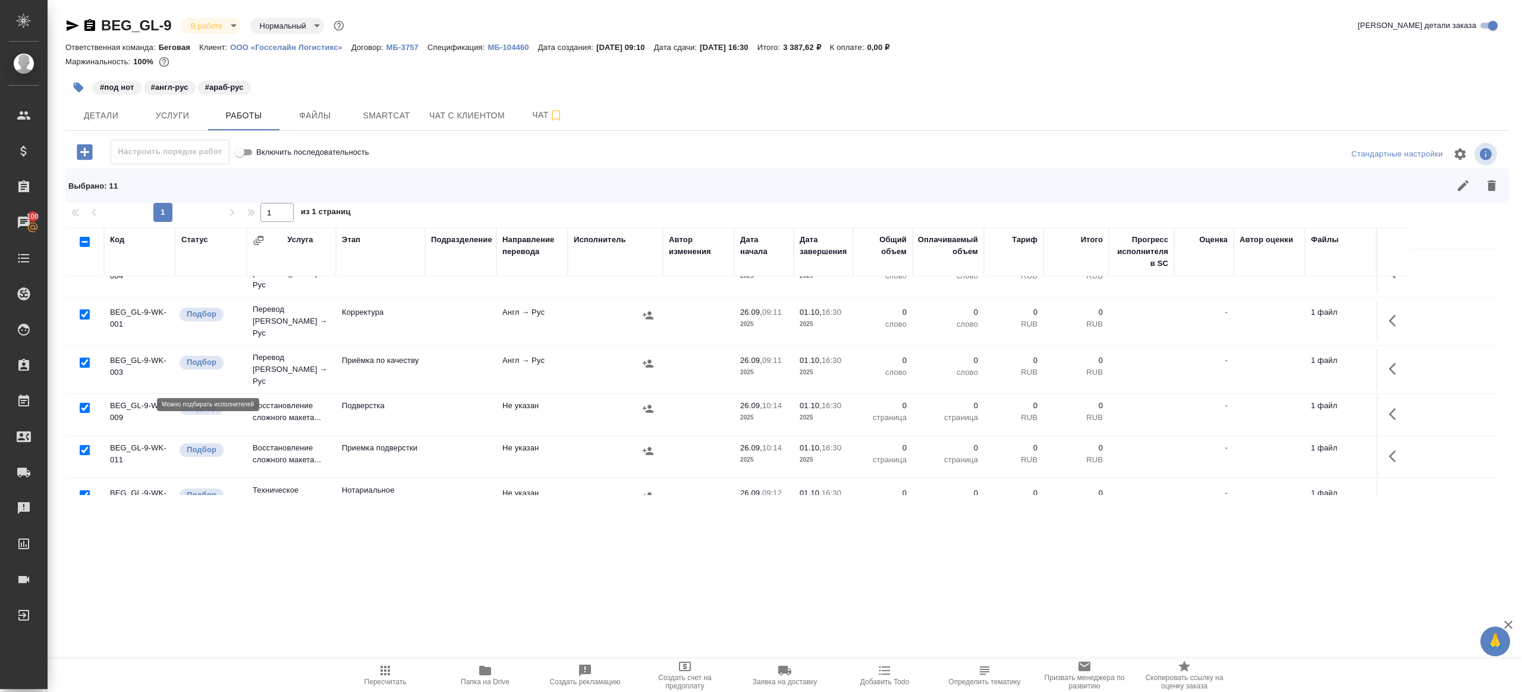
scroll to position [303, 0]
click at [89, 353] on input "checkbox" at bounding box center [85, 358] width 10 height 10
checkbox input "false"
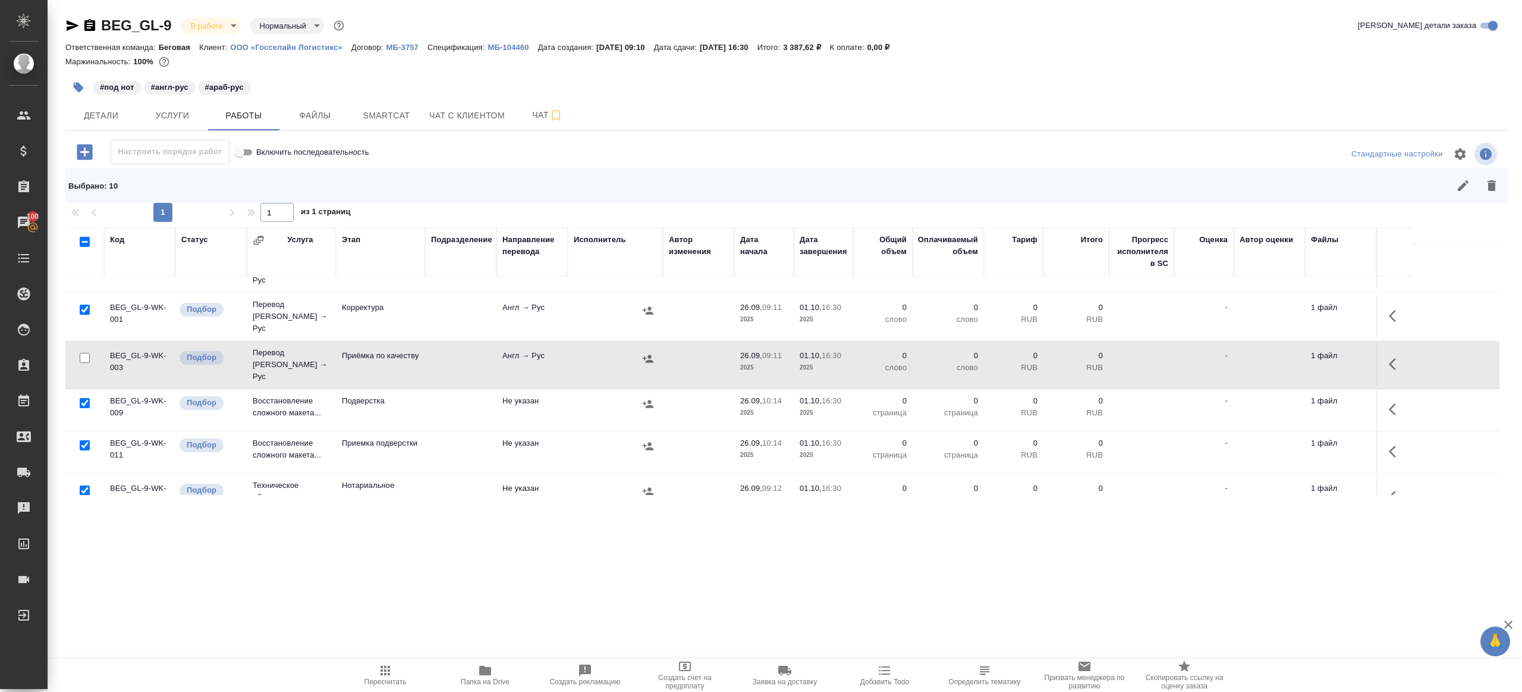
click at [86, 485] on input "checkbox" at bounding box center [85, 490] width 10 height 10
checkbox input "false"
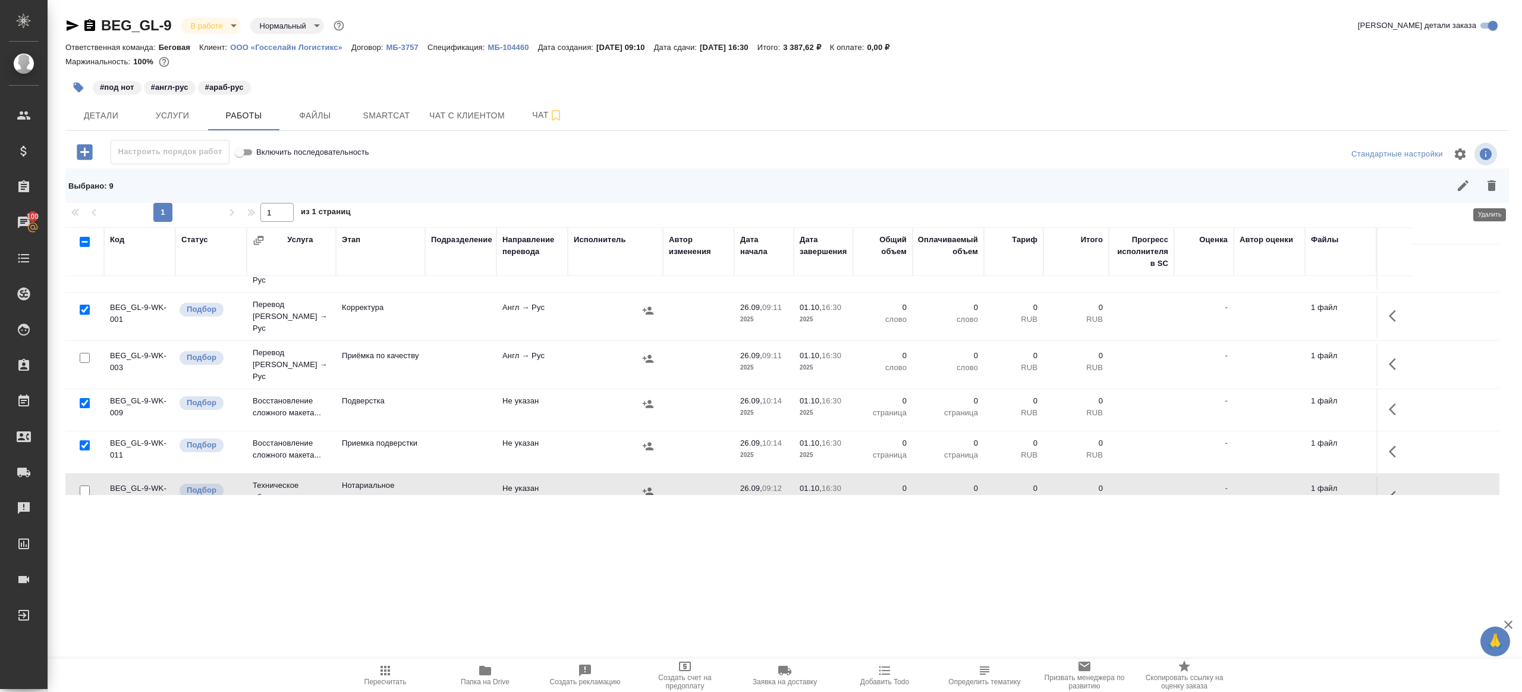
click at [1488, 184] on icon "button" at bounding box center [1492, 185] width 14 height 14
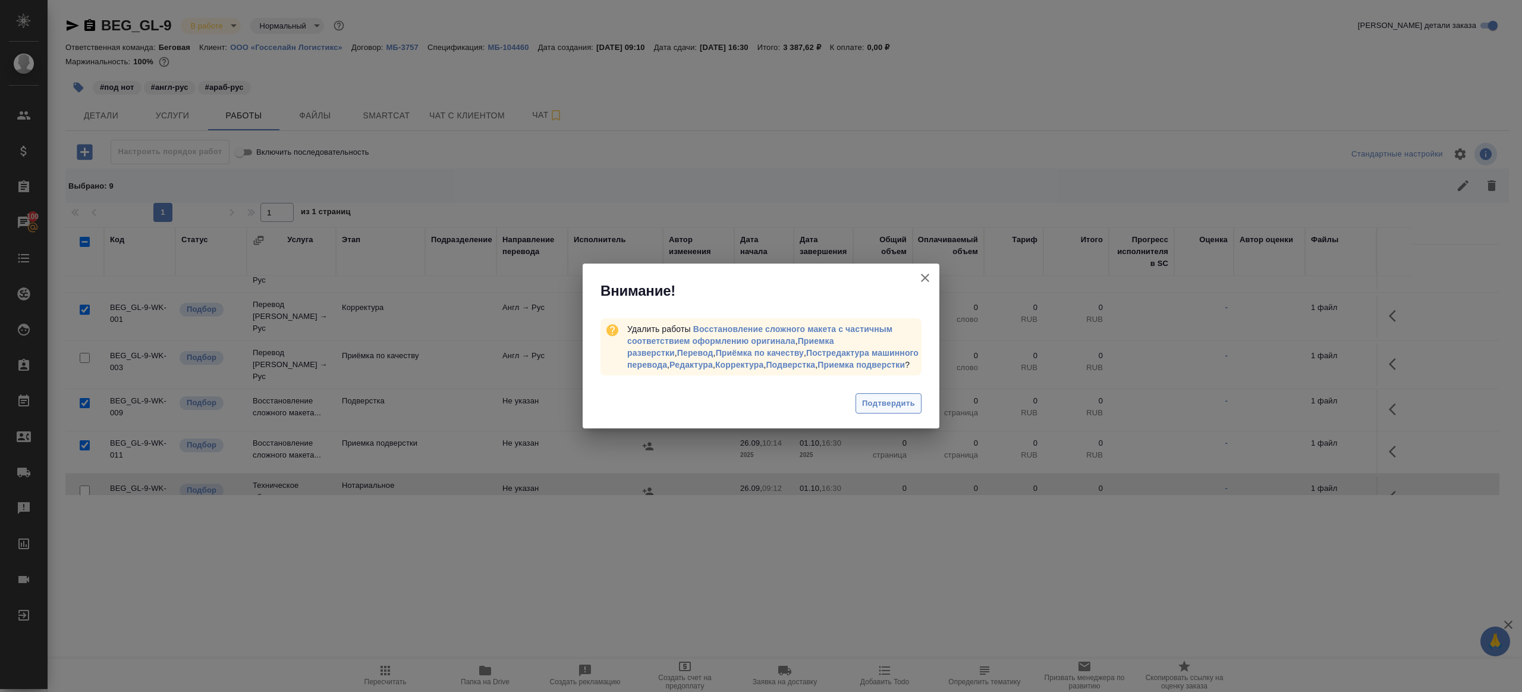
click at [907, 409] on span "Подтвердить" at bounding box center [888, 404] width 53 height 14
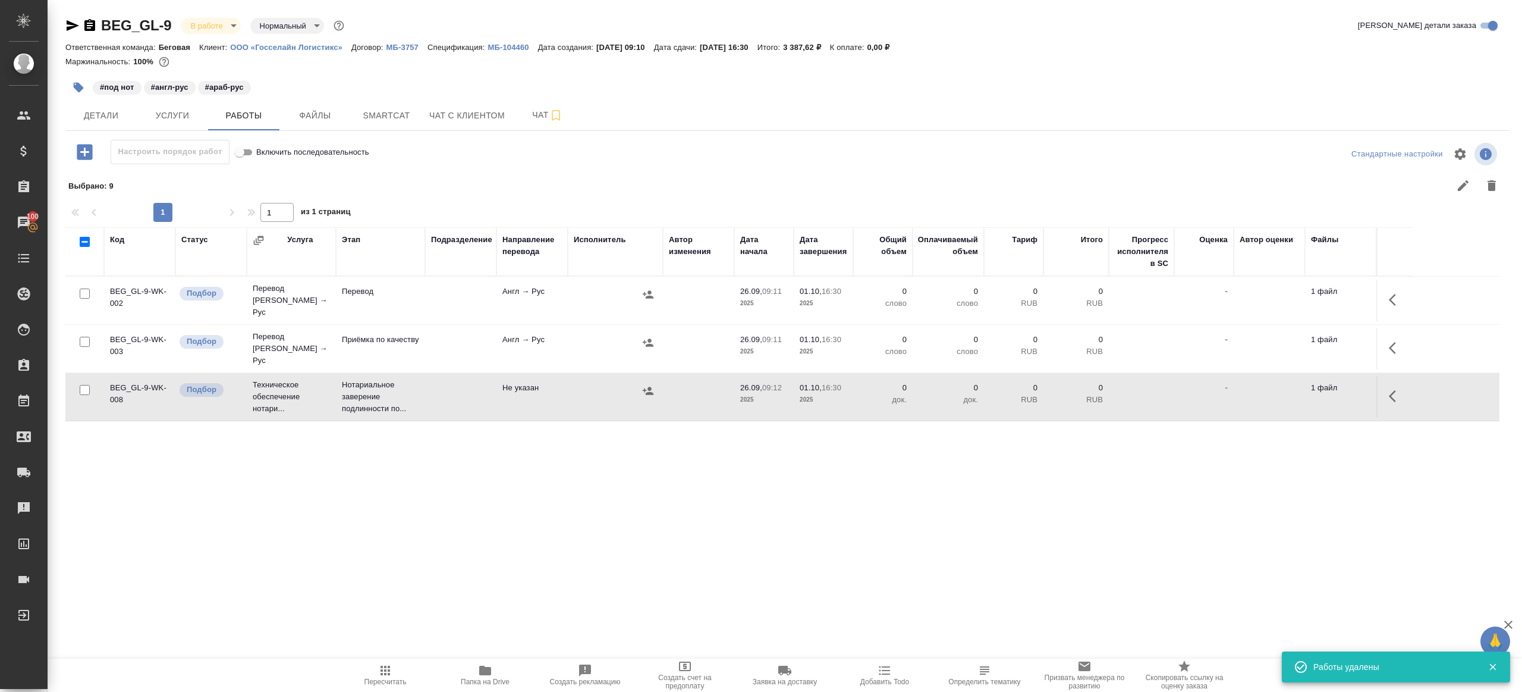
scroll to position [0, 0]
click at [1380, 297] on td at bounding box center [1395, 300] width 36 height 42
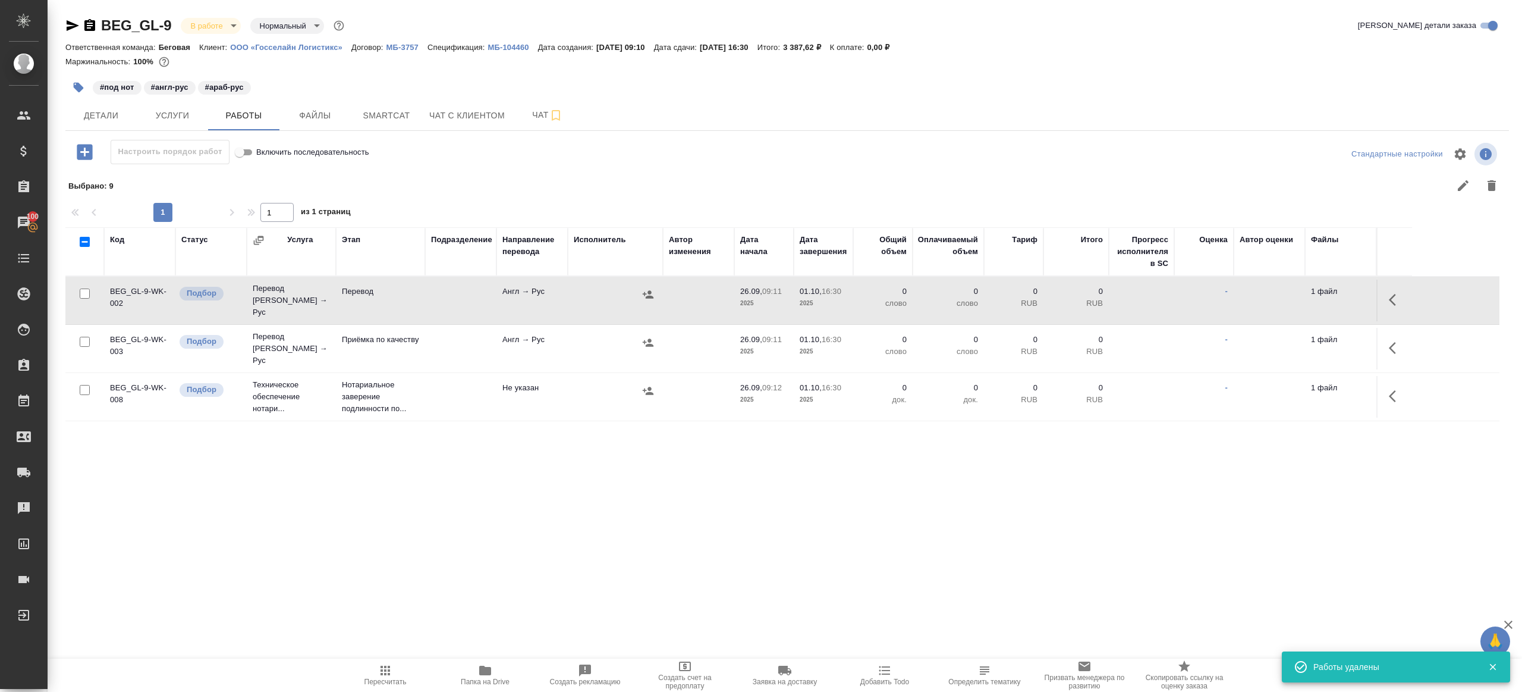
click at [1400, 297] on icon "button" at bounding box center [1396, 300] width 14 height 14
click at [1298, 293] on button "button" at bounding box center [1289, 299] width 20 height 29
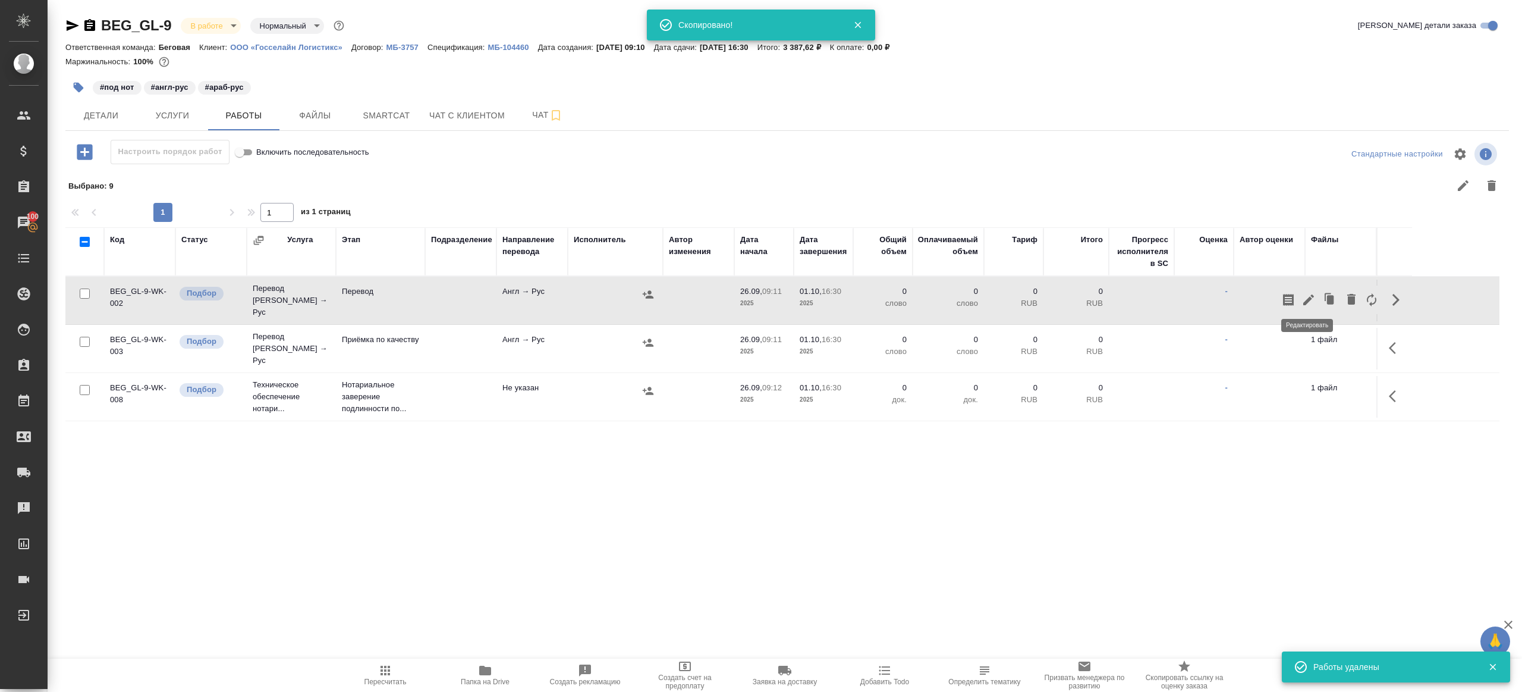
click at [1304, 293] on icon "button" at bounding box center [1309, 300] width 14 height 14
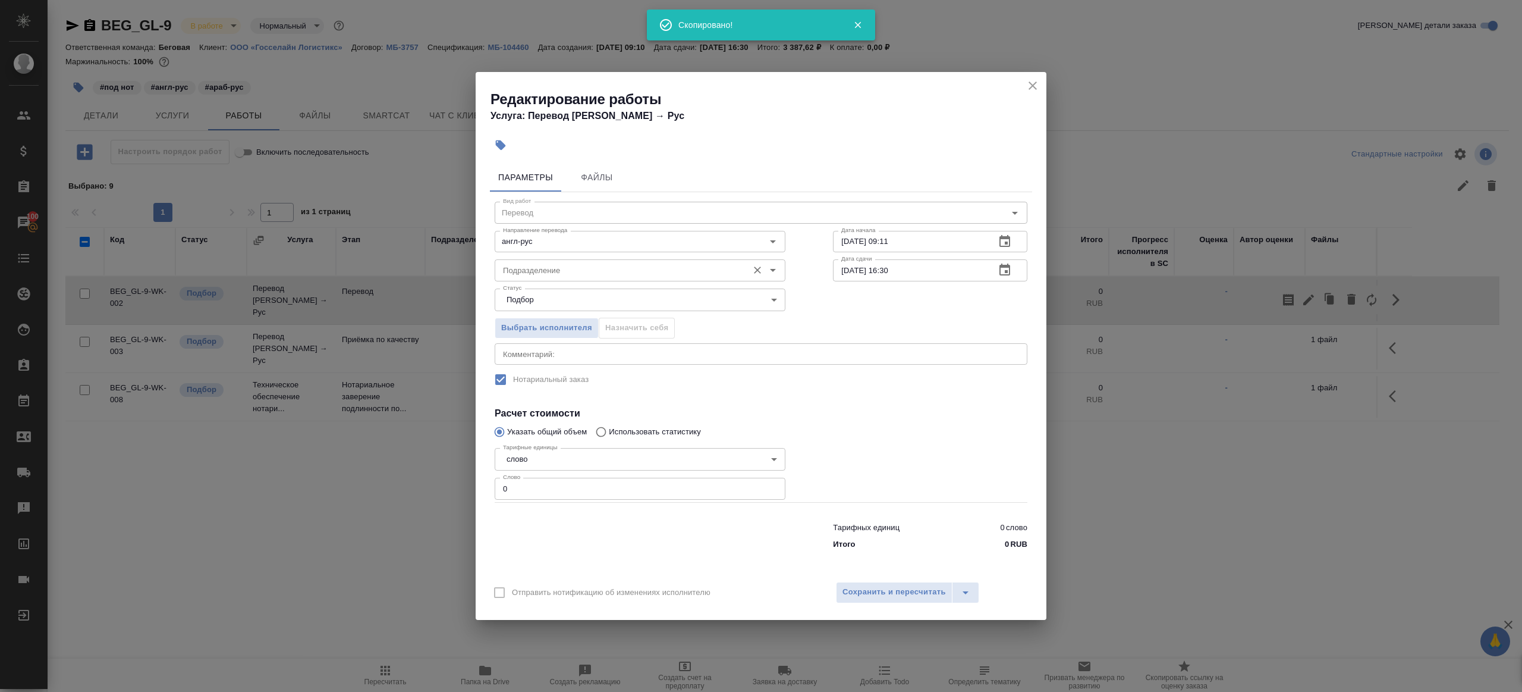
click at [669, 275] on input "Подразделение" at bounding box center [620, 270] width 244 height 14
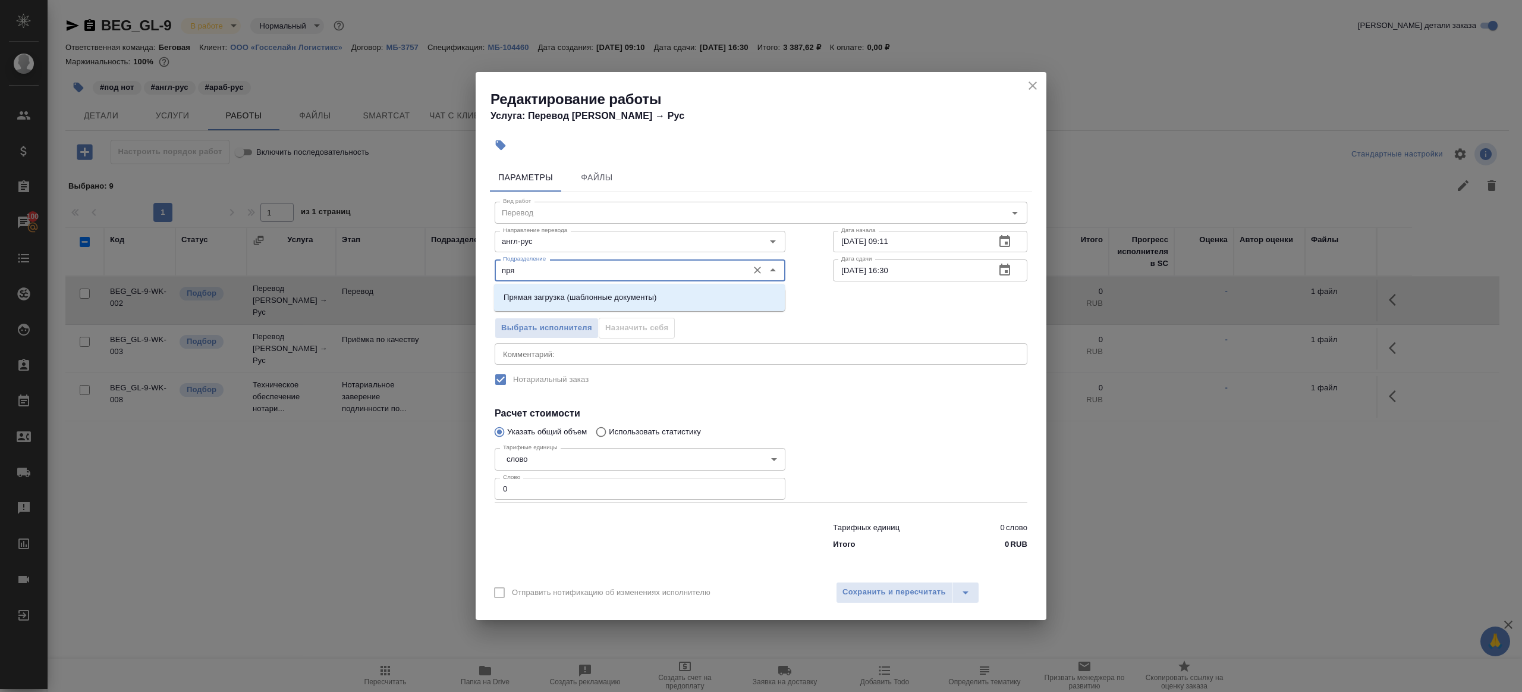
click at [666, 294] on li "Прямая загрузка (шаблонные документы)" at bounding box center [639, 297] width 291 height 21
type input "Прямая загрузка (шаблонные документы)"
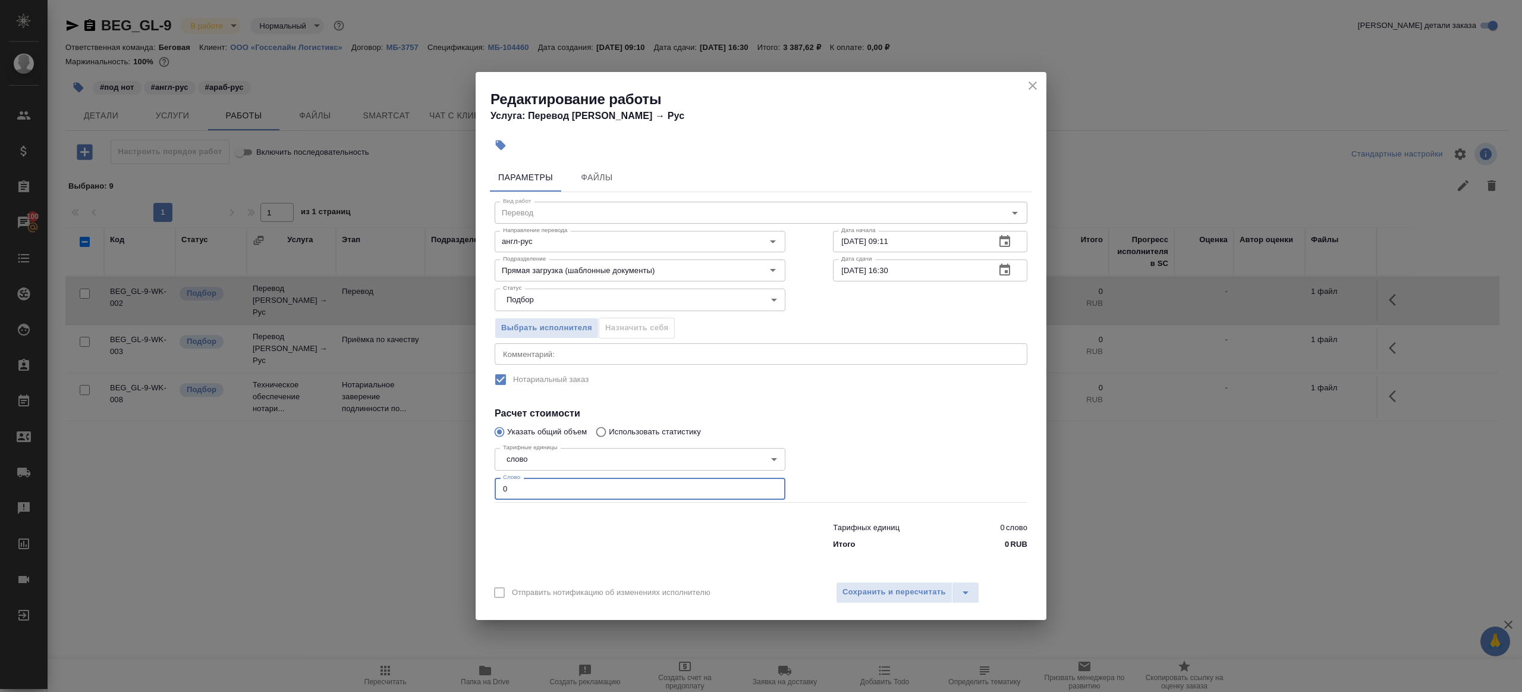
drag, startPoint x: 544, startPoint y: 486, endPoint x: 403, endPoint y: 478, distance: 141.1
click at [403, 478] on div "Редактирование работы Услуга: Перевод Стандарт Англ → Рус Параметры Файлы Вид р…" at bounding box center [761, 346] width 1522 height 692
drag, startPoint x: 628, startPoint y: 495, endPoint x: 423, endPoint y: 470, distance: 206.1
click at [395, 471] on div "Редактирование работы Услуга: Перевод Стандарт Англ → Рус Параметры Файлы Вид р…" at bounding box center [761, 346] width 1522 height 692
type input "1"
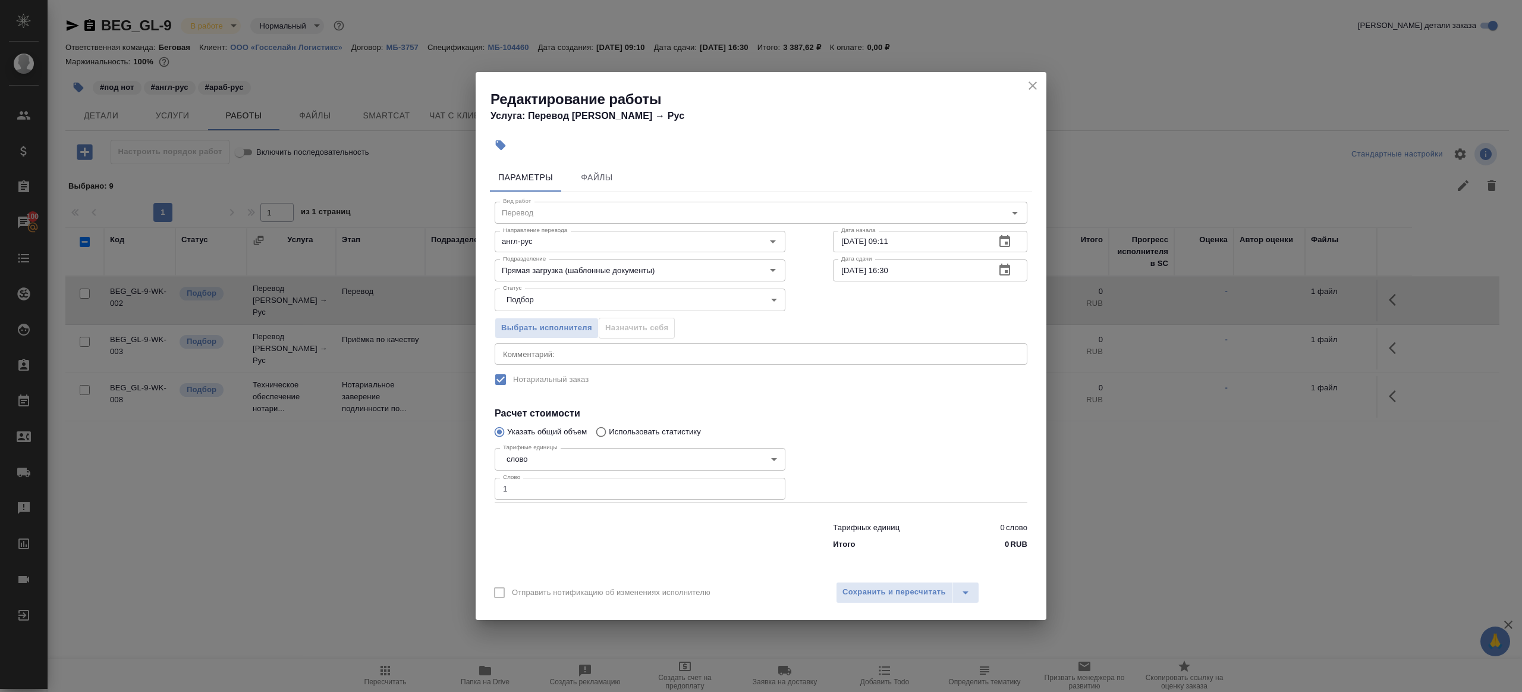
click at [1052, 416] on div "Редактирование работы Услуга: Перевод Стандарт Англ → Рус Параметры Файлы Вид р…" at bounding box center [761, 346] width 1522 height 692
click at [1009, 265] on icon "button" at bounding box center [1005, 270] width 14 height 14
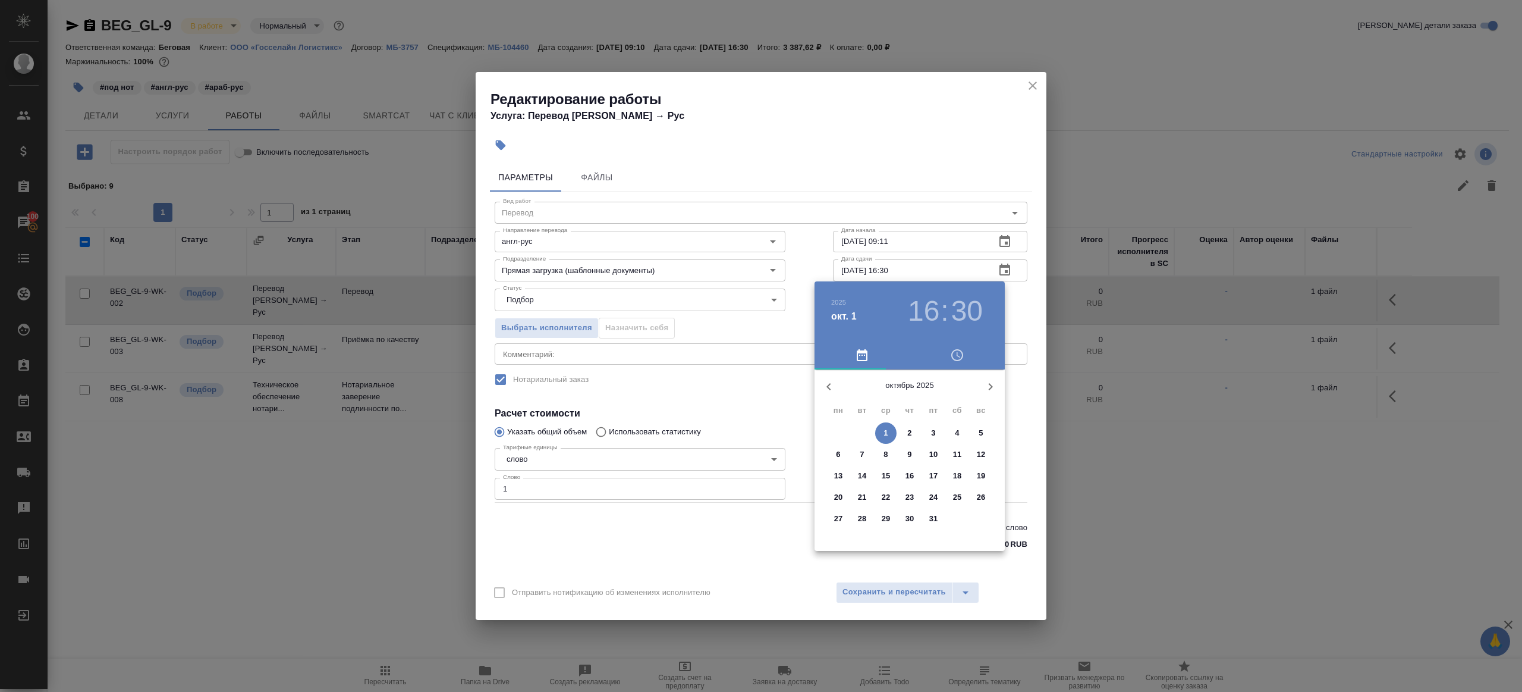
click at [799, 445] on div at bounding box center [761, 346] width 1522 height 692
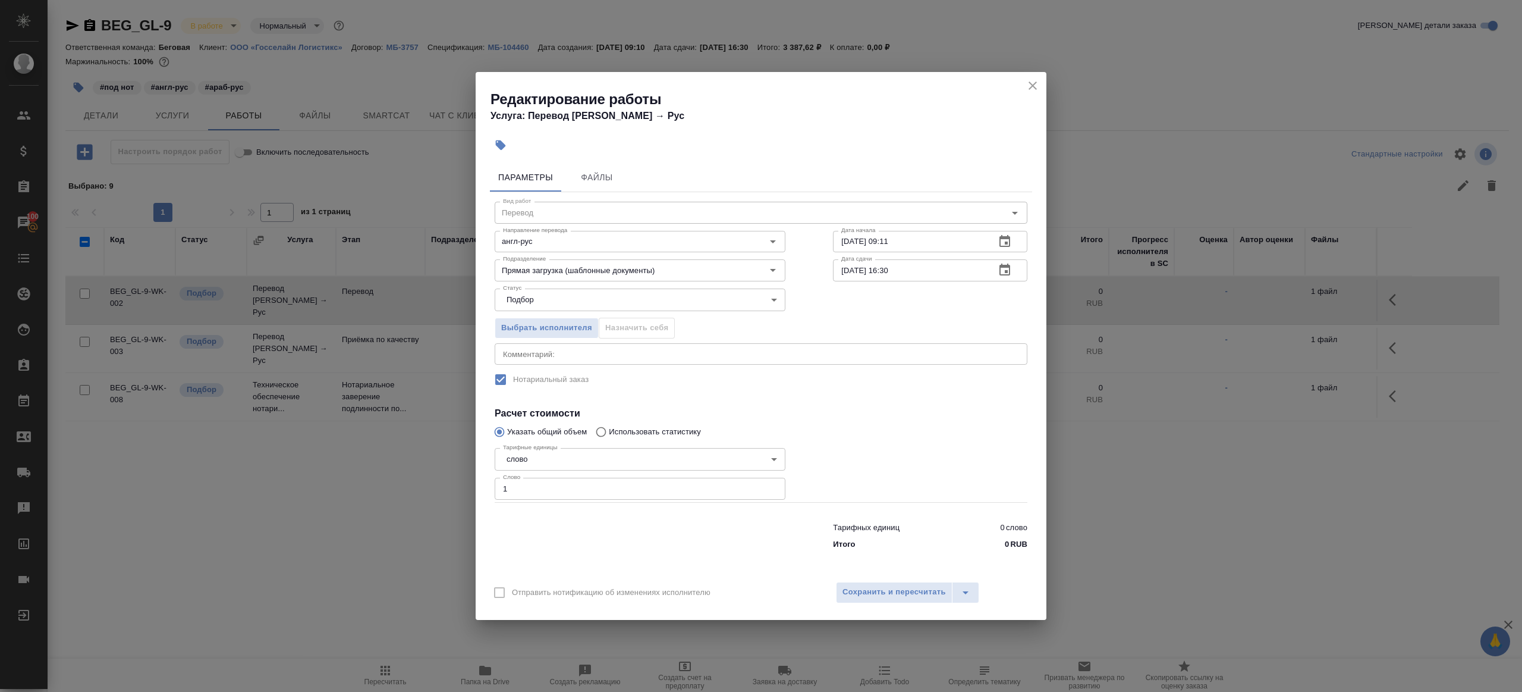
click at [892, 271] on input "01.10.2025 16:30" at bounding box center [909, 269] width 153 height 21
type input "01.10.2025 14:30"
click at [904, 413] on h4 "Расчет стоимости" at bounding box center [761, 413] width 533 height 14
click at [883, 591] on span "Сохранить и пересчитать" at bounding box center [894, 592] width 103 height 14
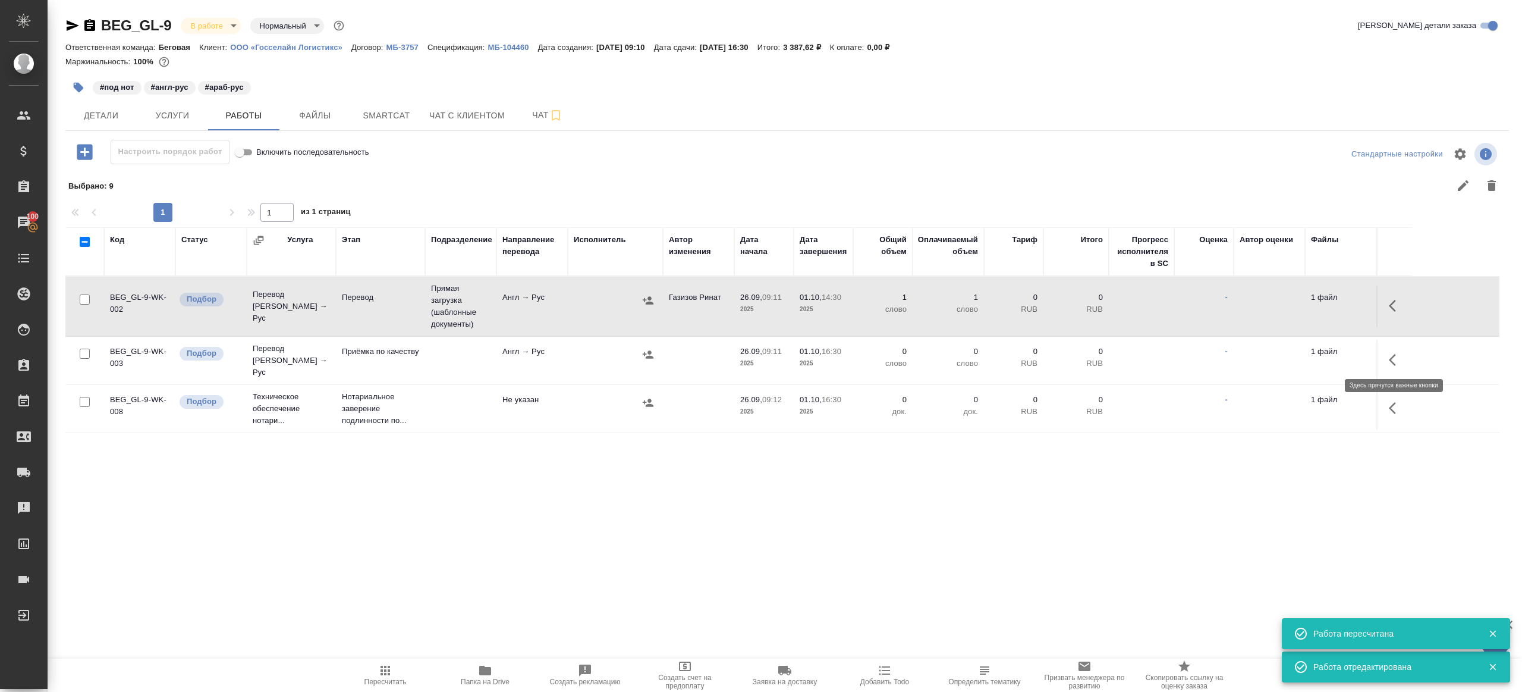
click at [1393, 354] on icon "button" at bounding box center [1392, 360] width 7 height 12
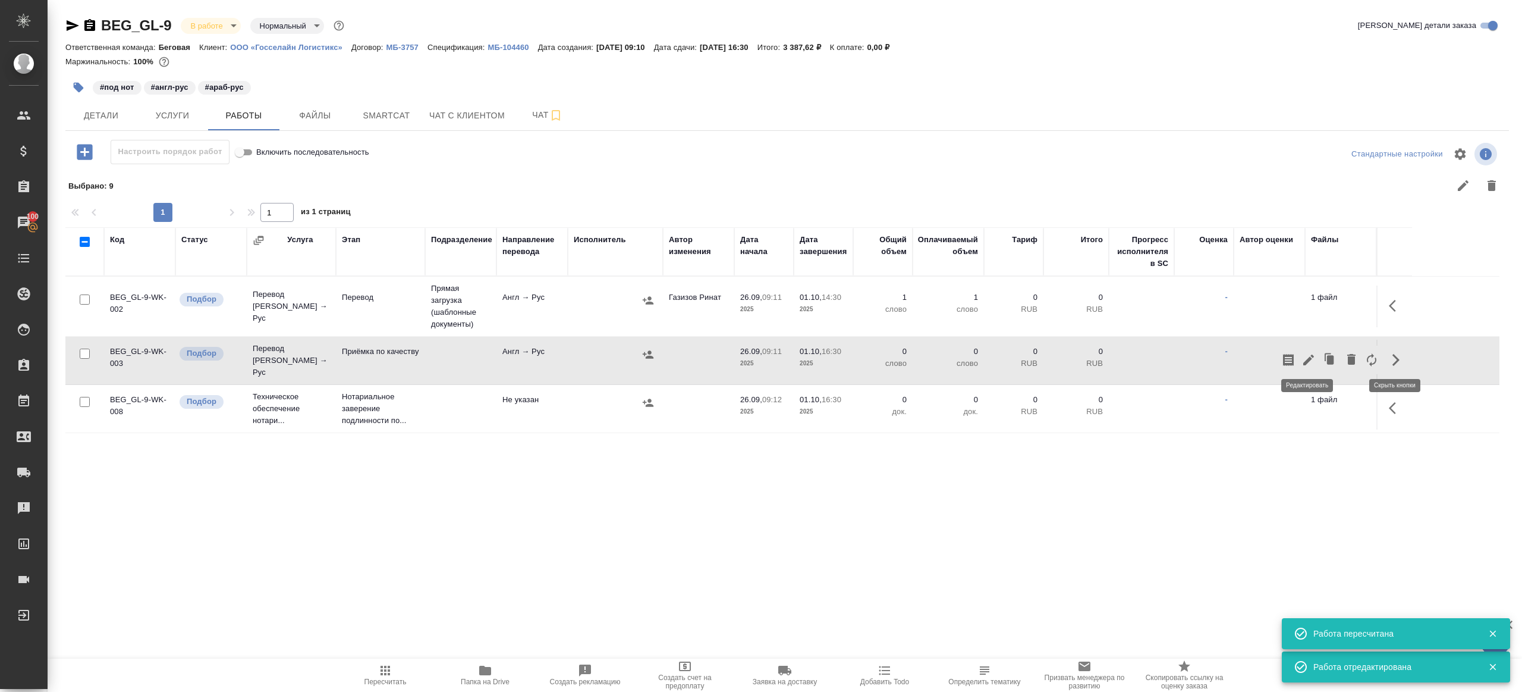
click at [1309, 353] on icon "button" at bounding box center [1309, 360] width 14 height 14
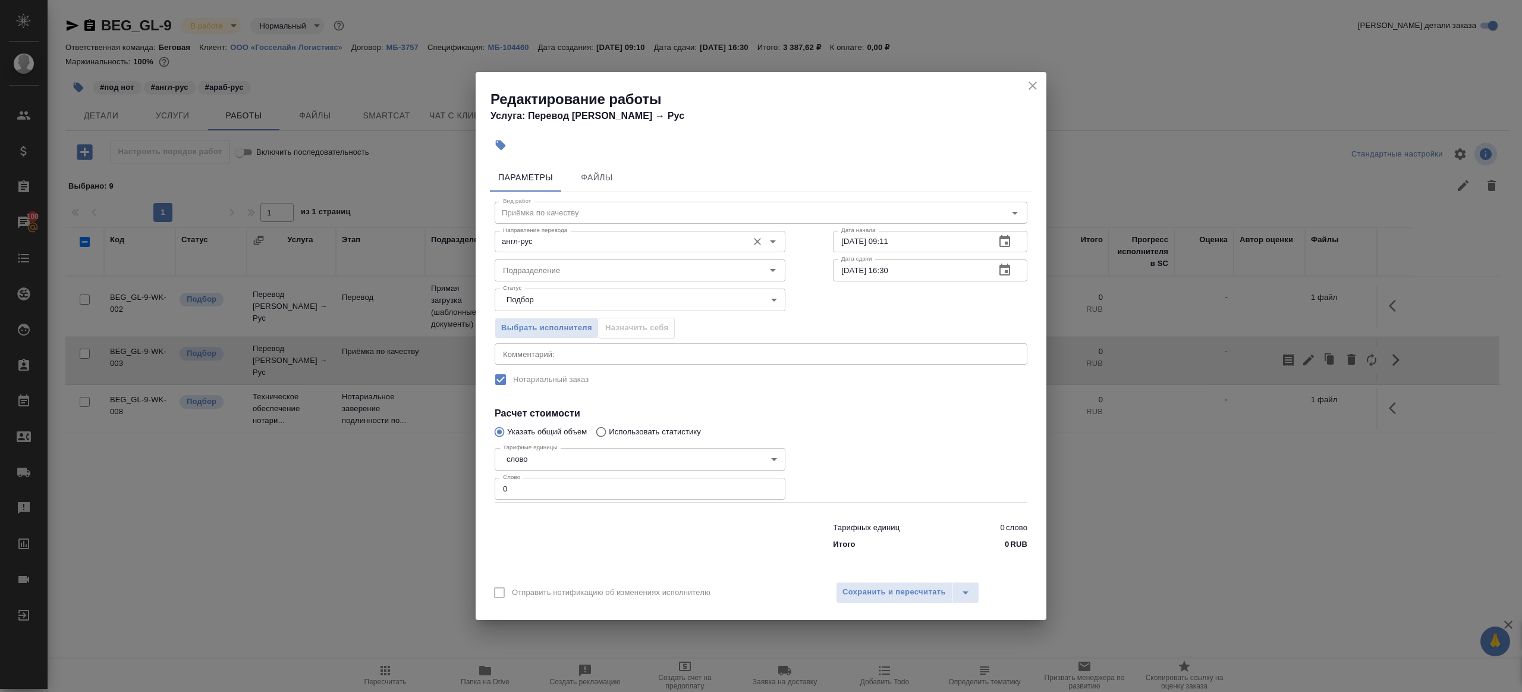
click at [524, 252] on div "англ-рус Направление перевода" at bounding box center [640, 241] width 291 height 21
click at [538, 266] on input "Подразделение" at bounding box center [620, 270] width 244 height 14
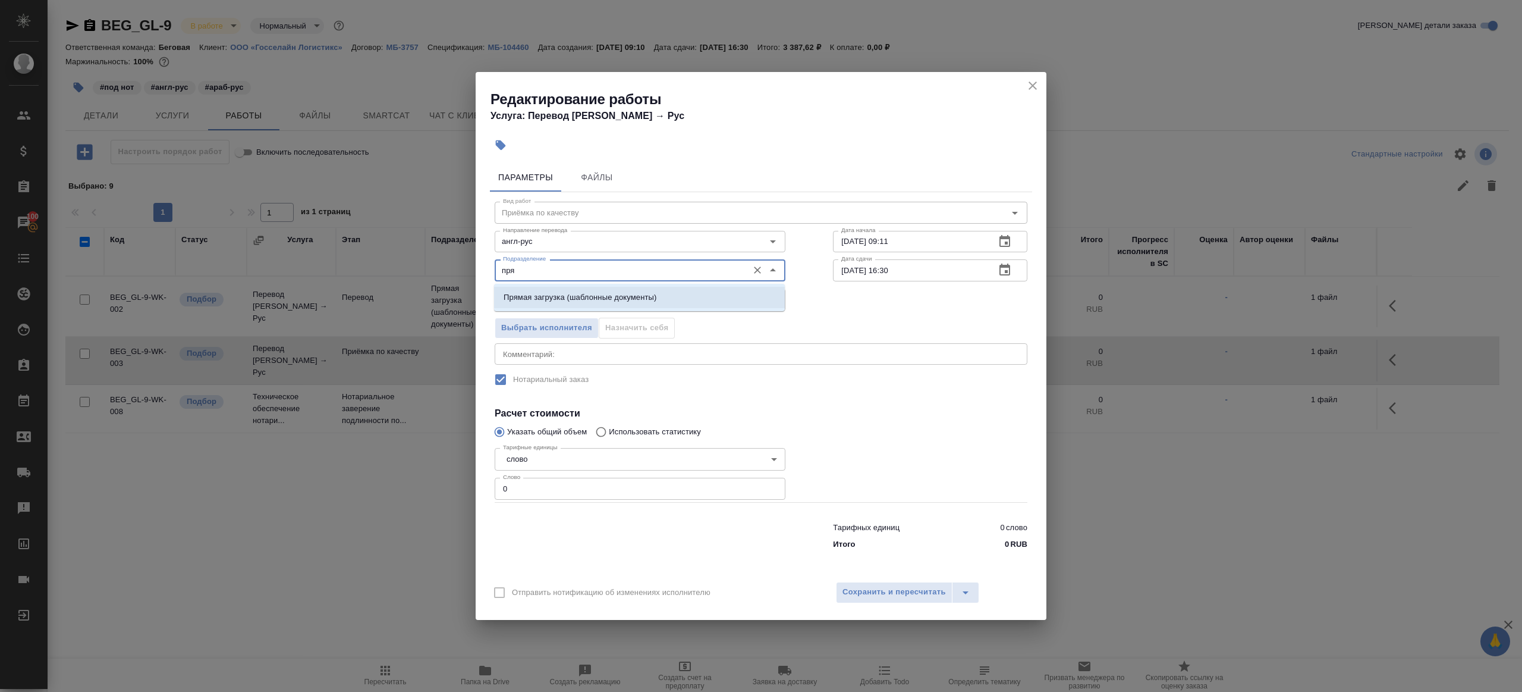
click at [595, 296] on p "Прямая загрузка (шаблонные документы)" at bounding box center [580, 297] width 153 height 12
type input "Прямая загрузка (шаблонные документы)"
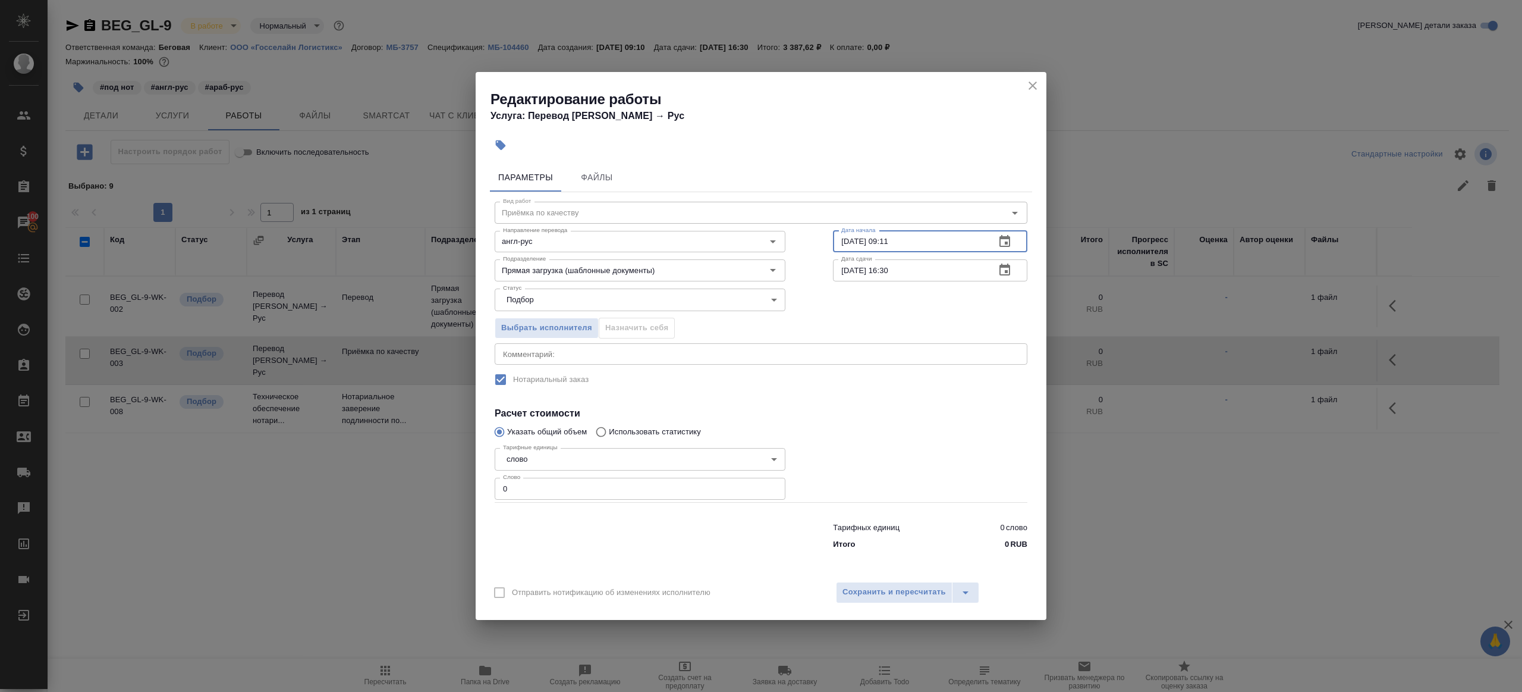
click at [946, 247] on input "26.09.2025 09:11" at bounding box center [909, 241] width 153 height 21
paste input "01.10.2025 14:30"
type input "01.10.2025 14:30"
click at [933, 275] on input "01.10.2025 16:30" at bounding box center [909, 269] width 153 height 21
paste input "4"
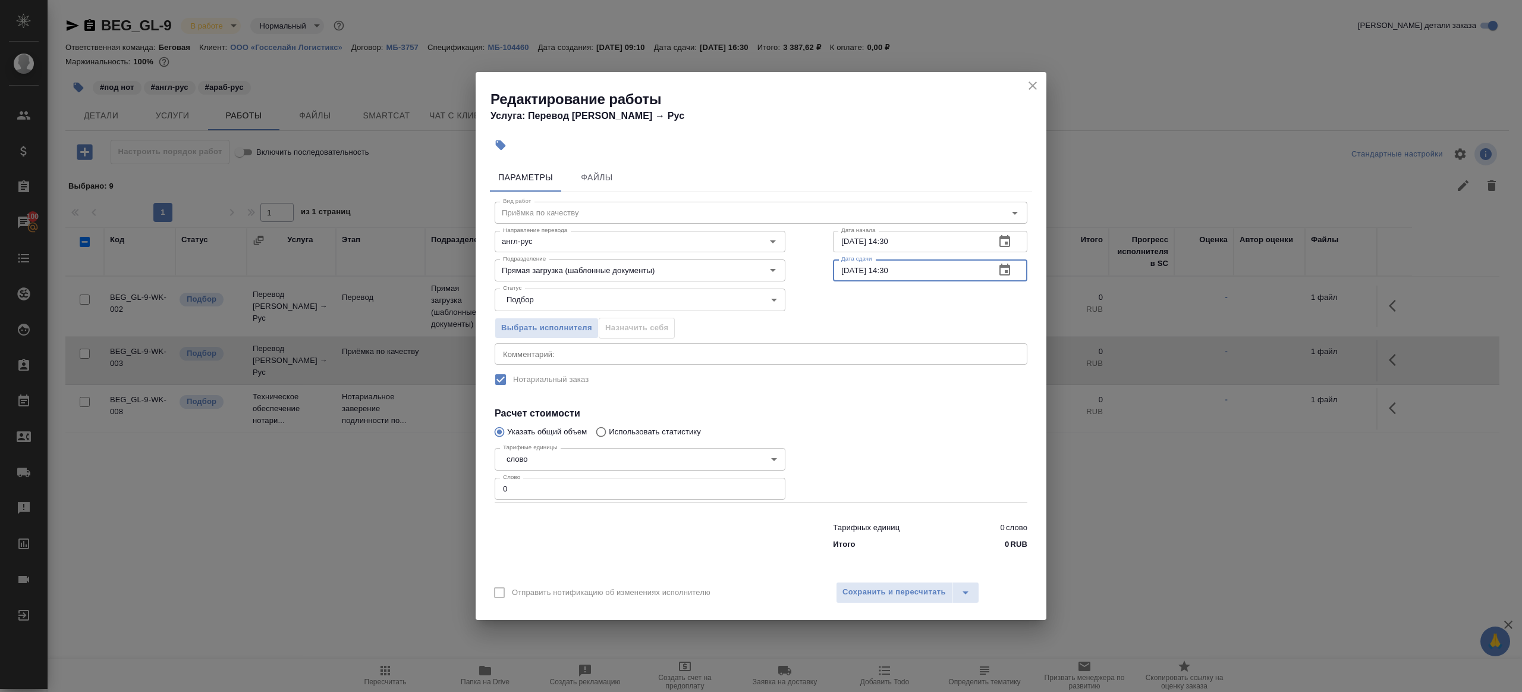
click at [893, 269] on input "01.10.2025 14:30" at bounding box center [909, 269] width 153 height 21
type input "01.10.2025 15:30"
click at [700, 488] on input "0" at bounding box center [640, 488] width 291 height 21
type input "1"
click at [960, 452] on div at bounding box center [930, 472] width 242 height 106
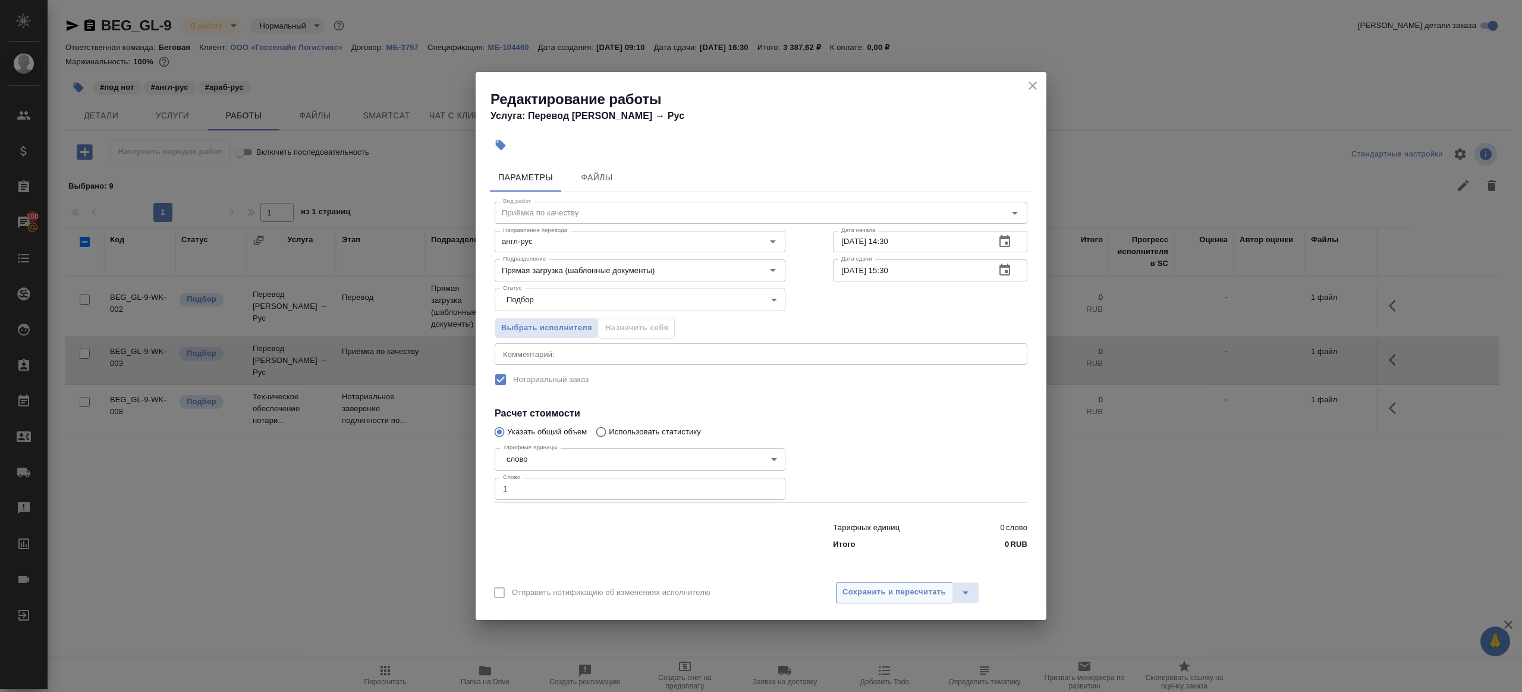
click at [923, 601] on button "Сохранить и пересчитать" at bounding box center [894, 592] width 117 height 21
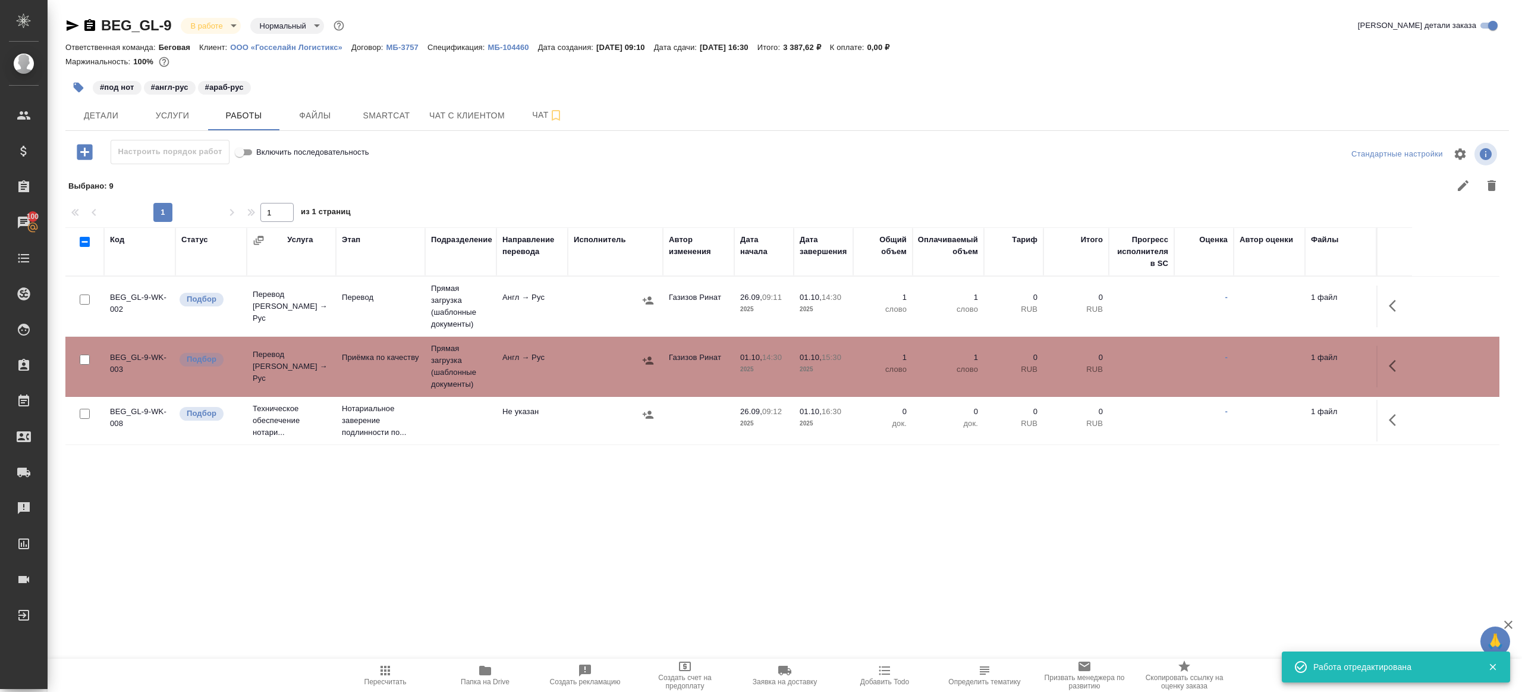
click at [391, 662] on button "Пересчитать" at bounding box center [385, 674] width 100 height 33
click at [496, 583] on div ".cls-1 fill:#fff; AWATERA Gazizov Rinat Клиенты Спецификации Заказы 100 Чаты To…" at bounding box center [761, 346] width 1522 height 692
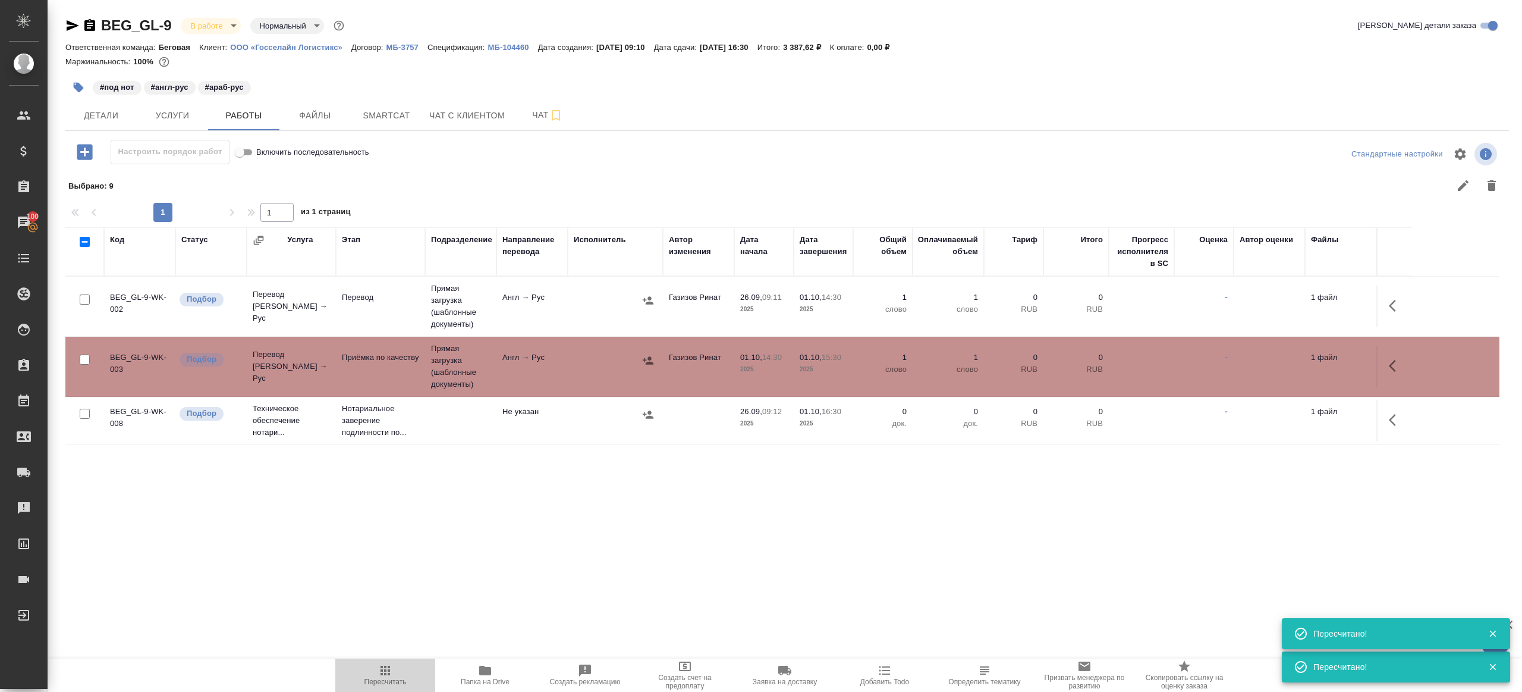
click at [382, 661] on button "Пересчитать" at bounding box center [385, 674] width 100 height 33
click at [476, 576] on div ".cls-1 fill:#fff; AWATERA Gazizov Rinat Клиенты Спецификации Заказы 100 Чаты To…" at bounding box center [761, 346] width 1522 height 692
click at [517, 375] on td "Англ → Рус" at bounding box center [532, 367] width 71 height 42
click at [517, 376] on td "Англ → Рус" at bounding box center [532, 367] width 71 height 42
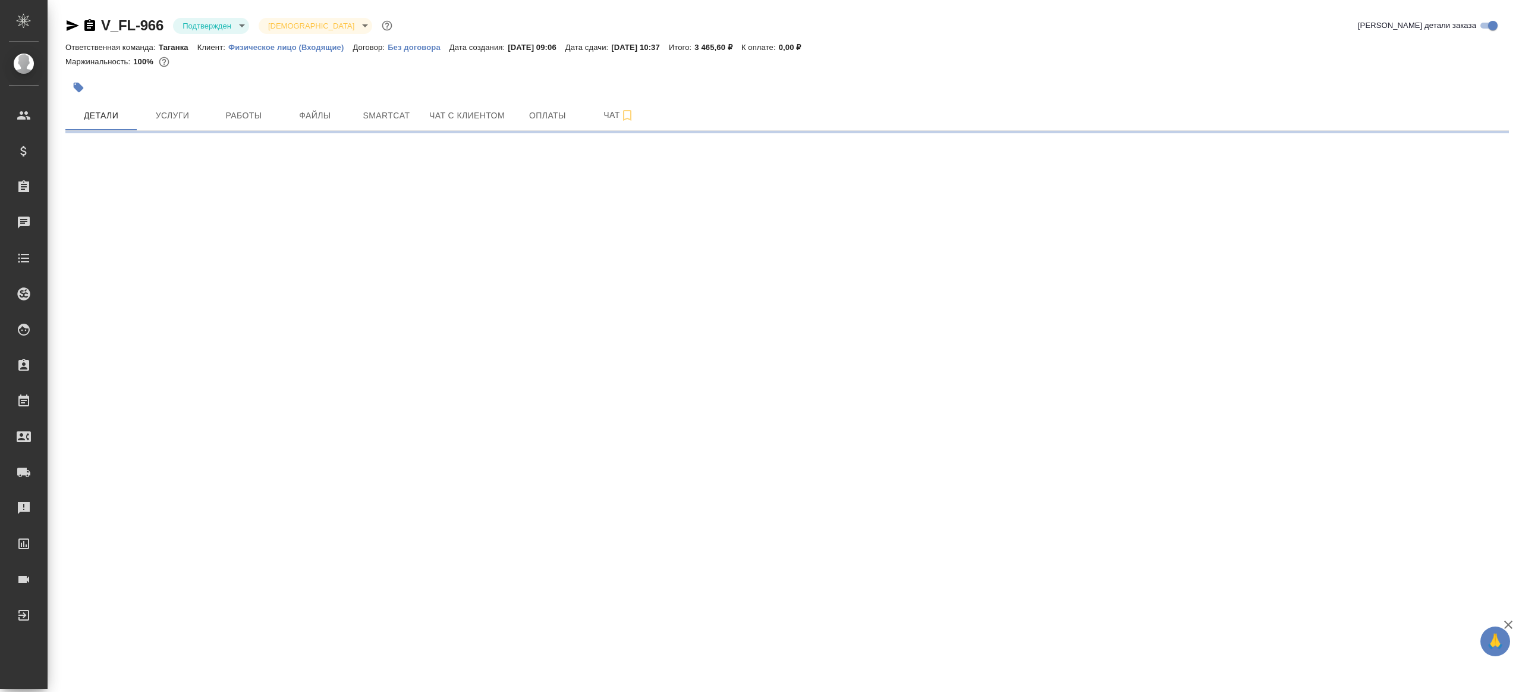
select select "RU"
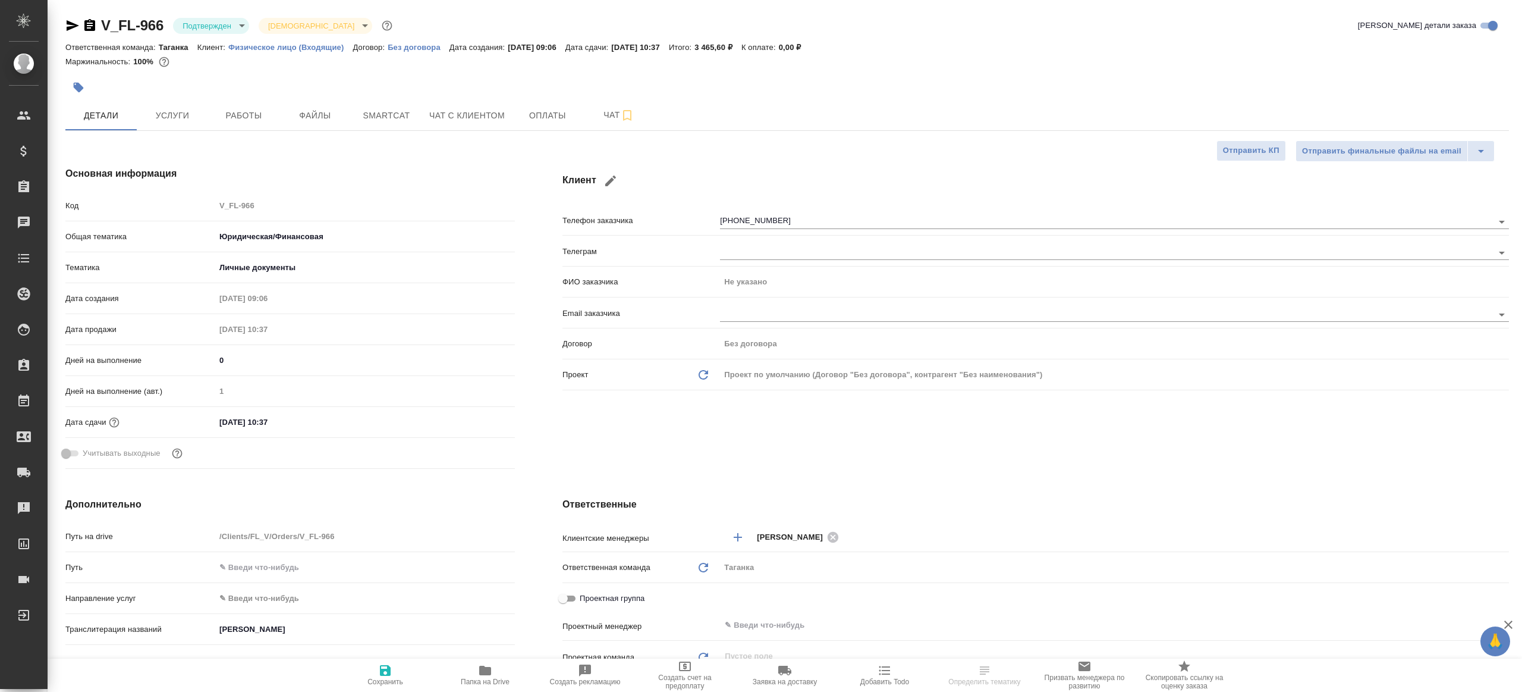
type textarea "x"
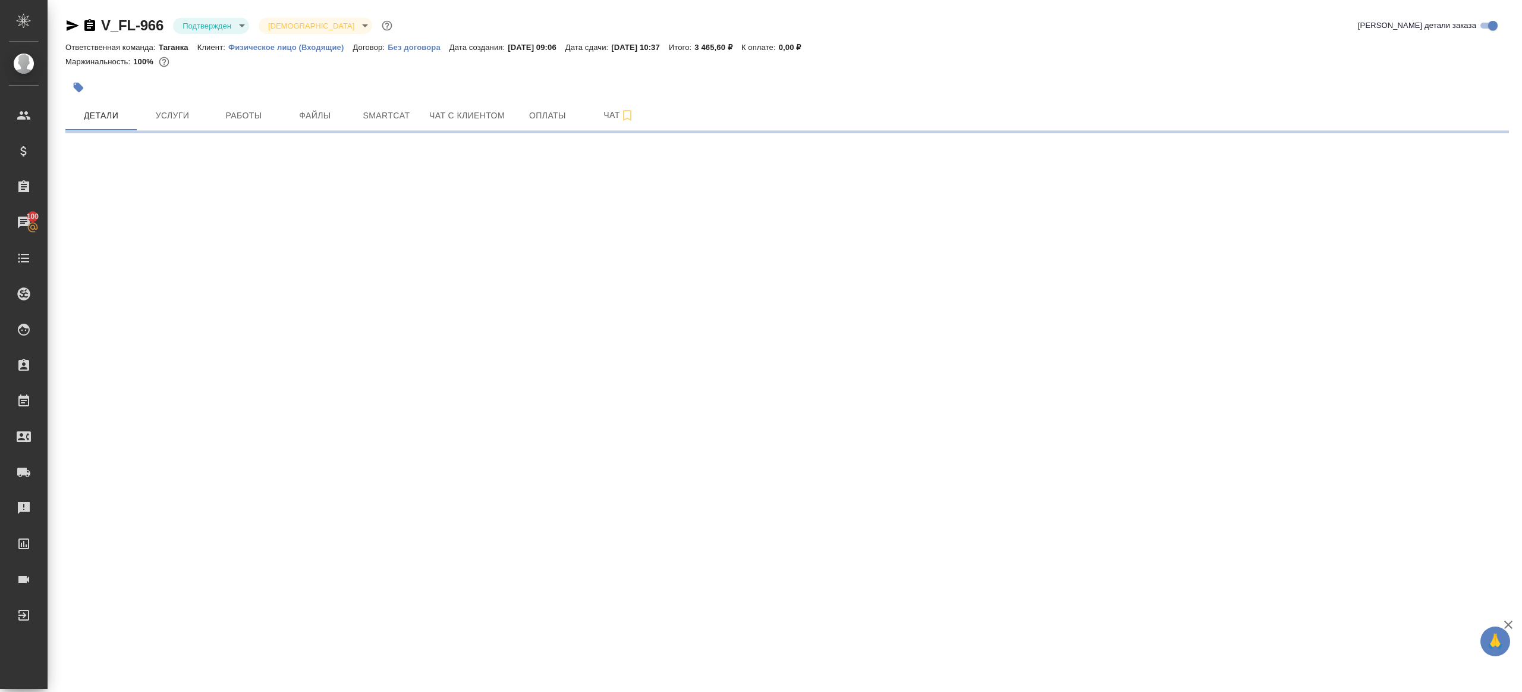
select select "RU"
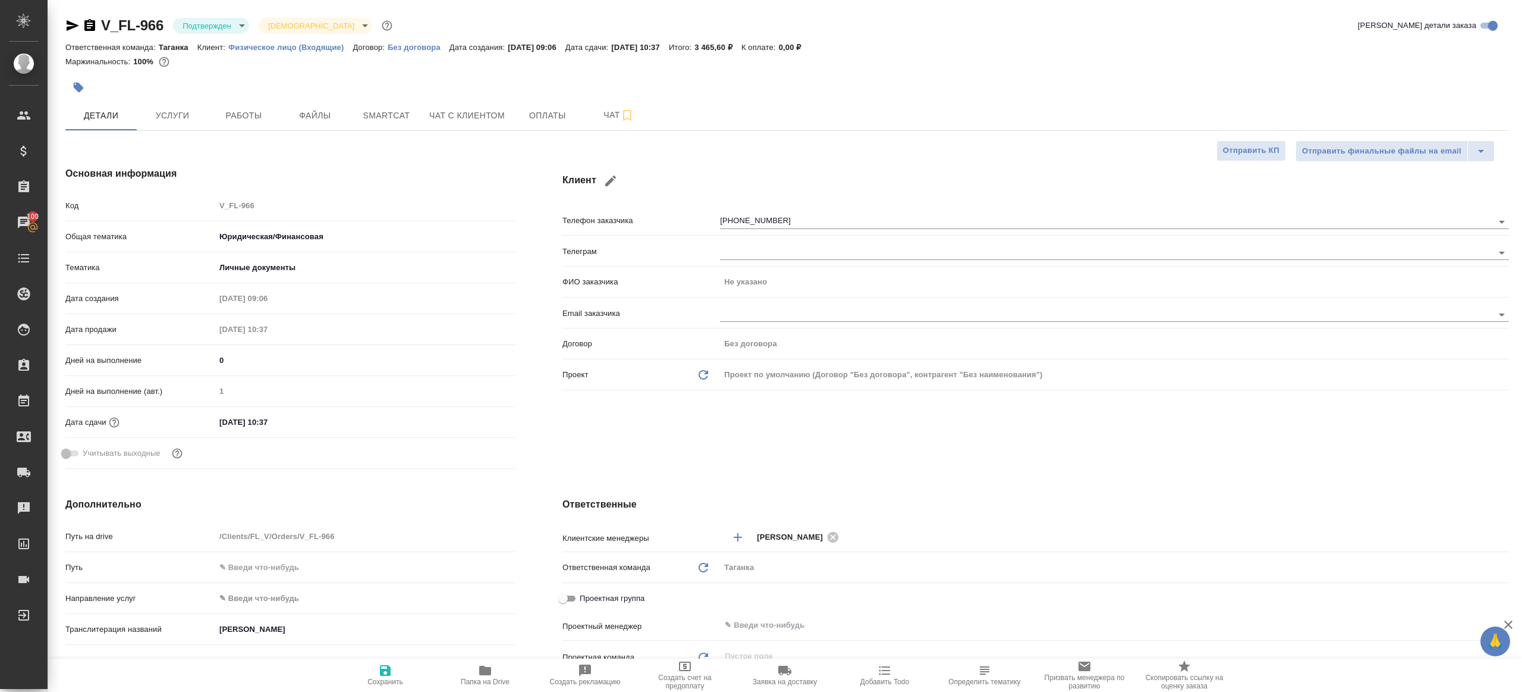
type textarea "x"
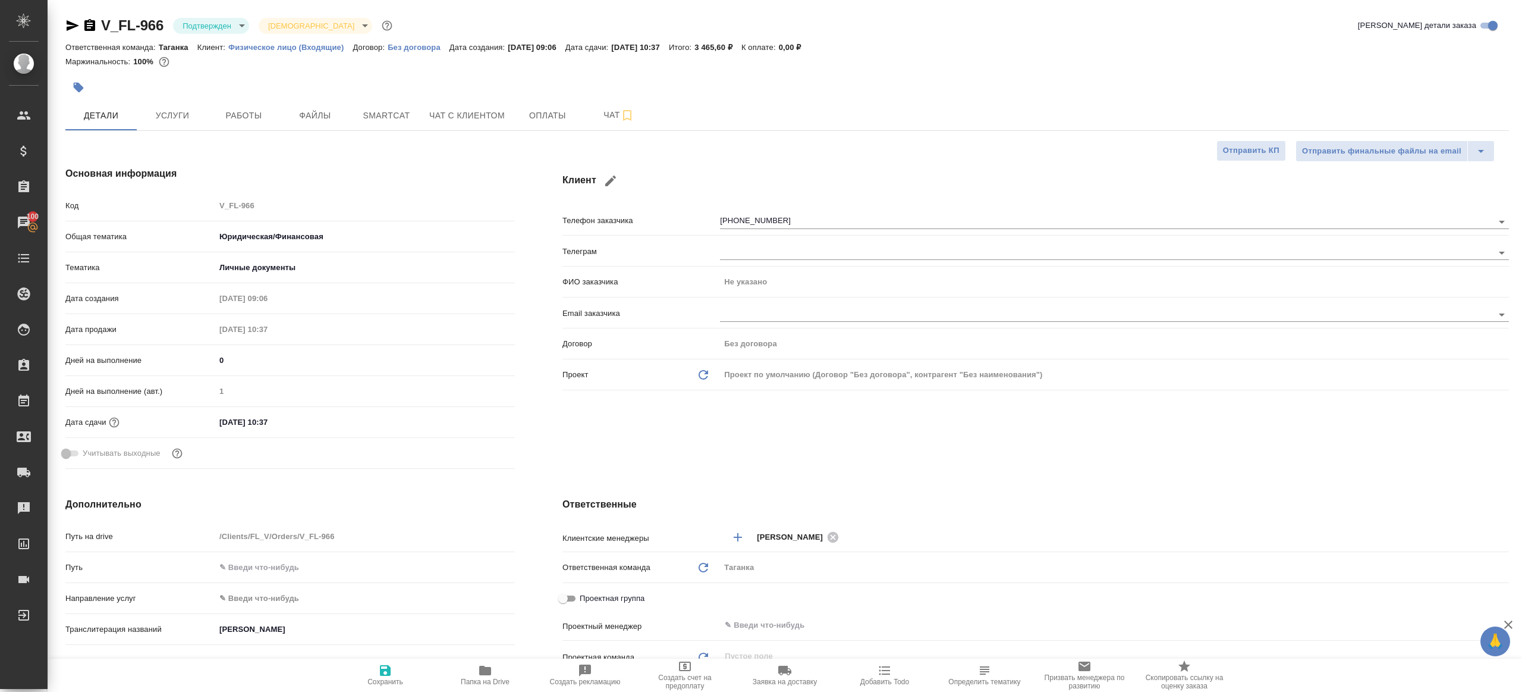
type textarea "x"
click at [218, 20] on body "🙏 .cls-1 fill:#fff; AWATERA [PERSON_NAME] Клиенты Спецификации Заказы 100 Чаты …" at bounding box center [761, 346] width 1522 height 692
click at [216, 126] on button "В работе" at bounding box center [202, 125] width 39 height 13
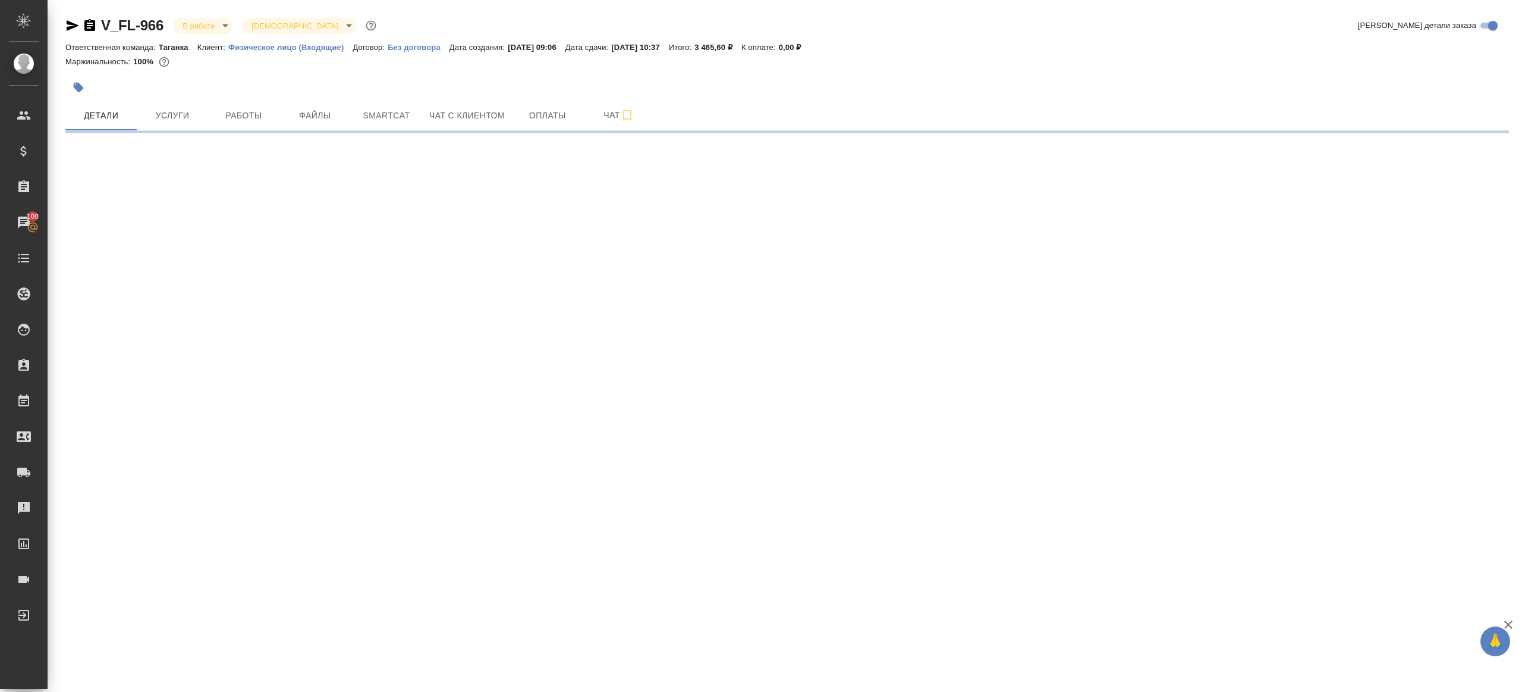
select select "RU"
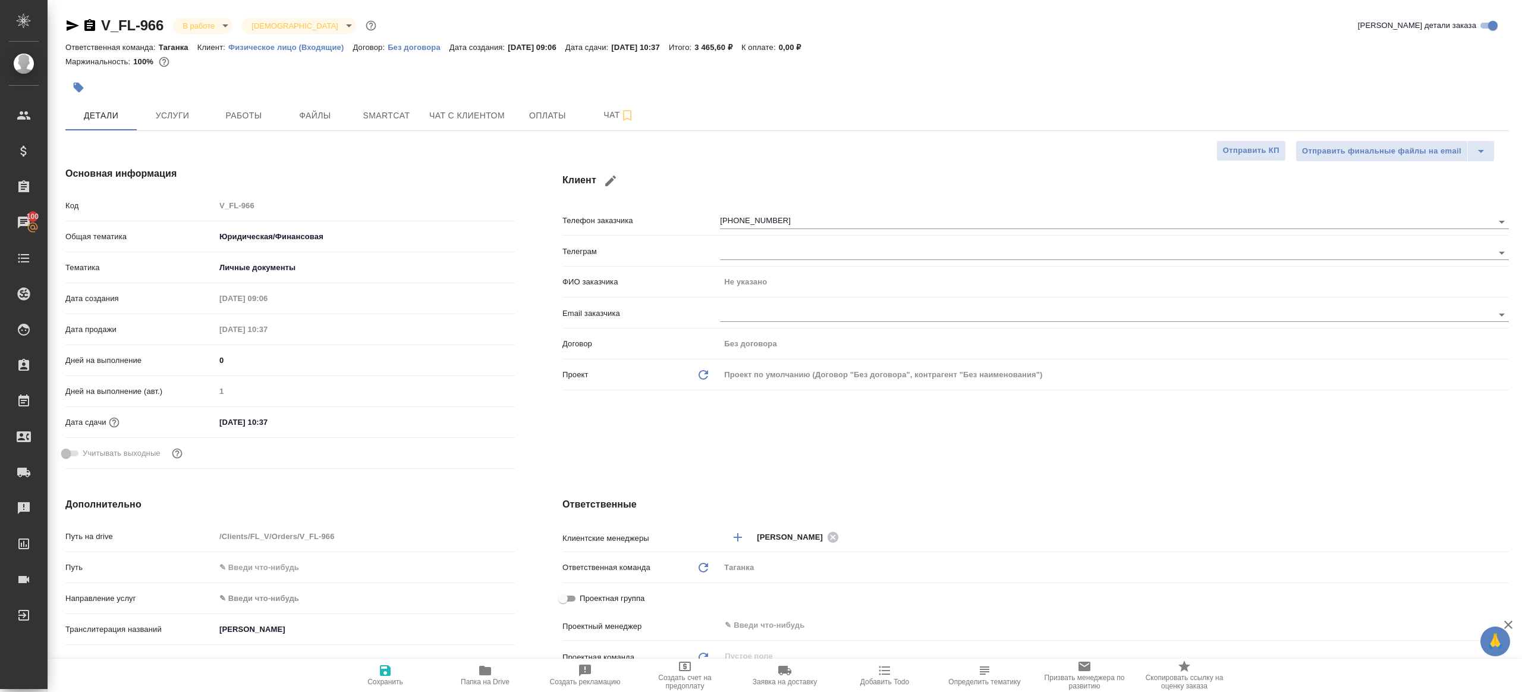
type textarea "x"
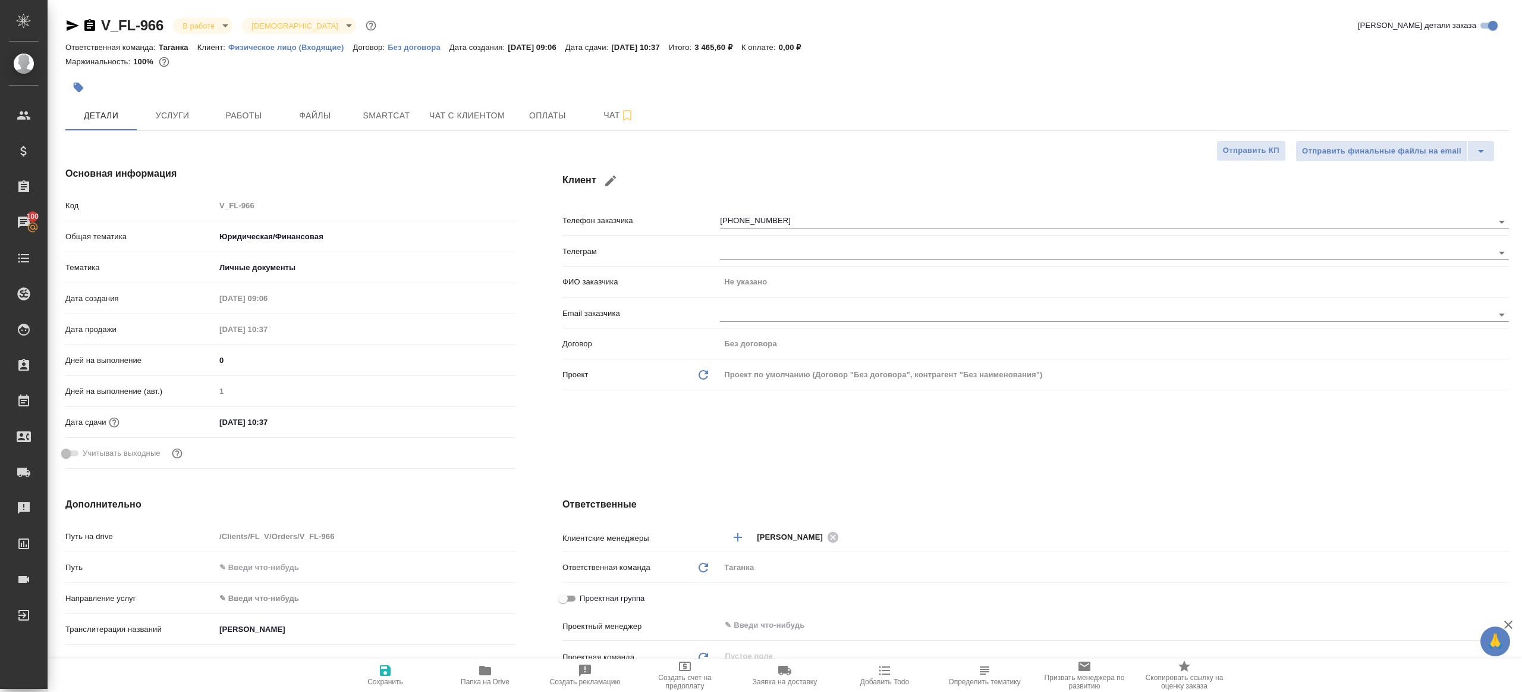
type textarea "x"
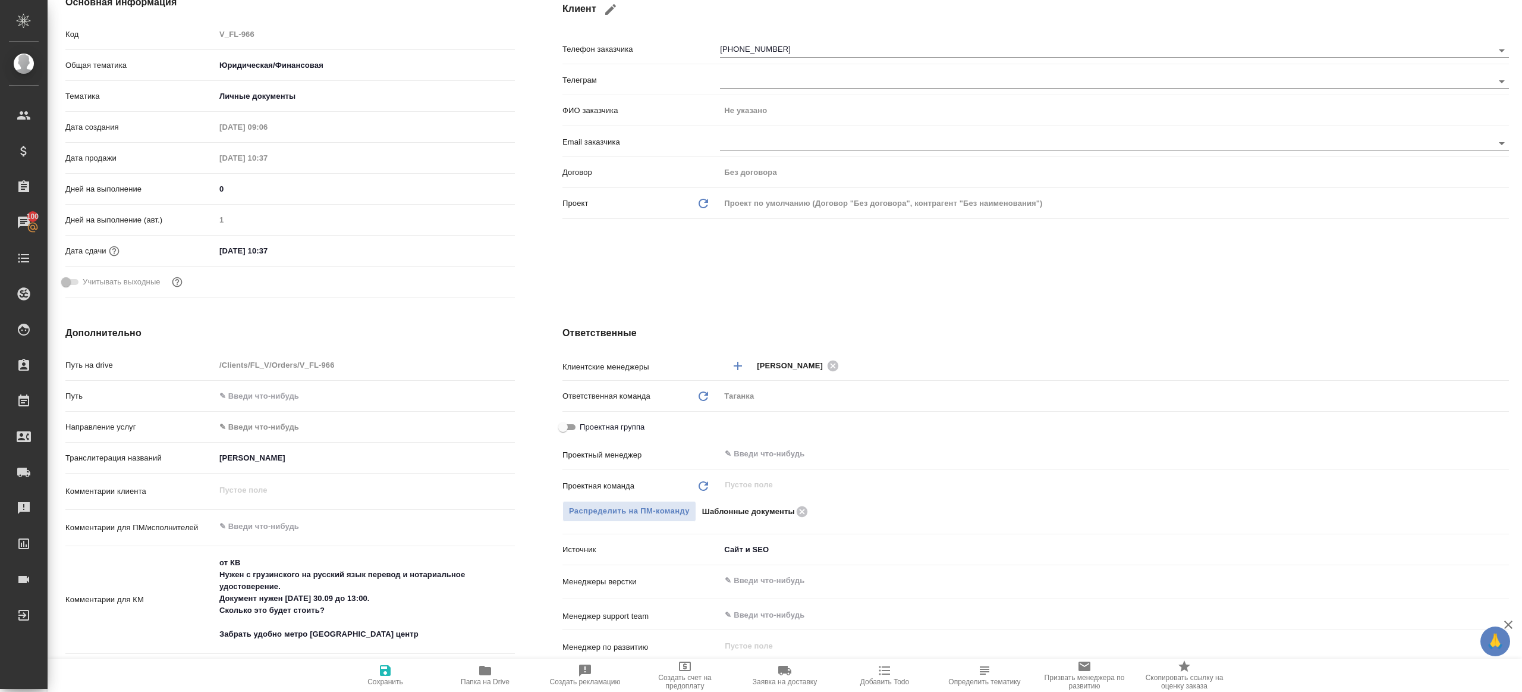
scroll to position [253, 0]
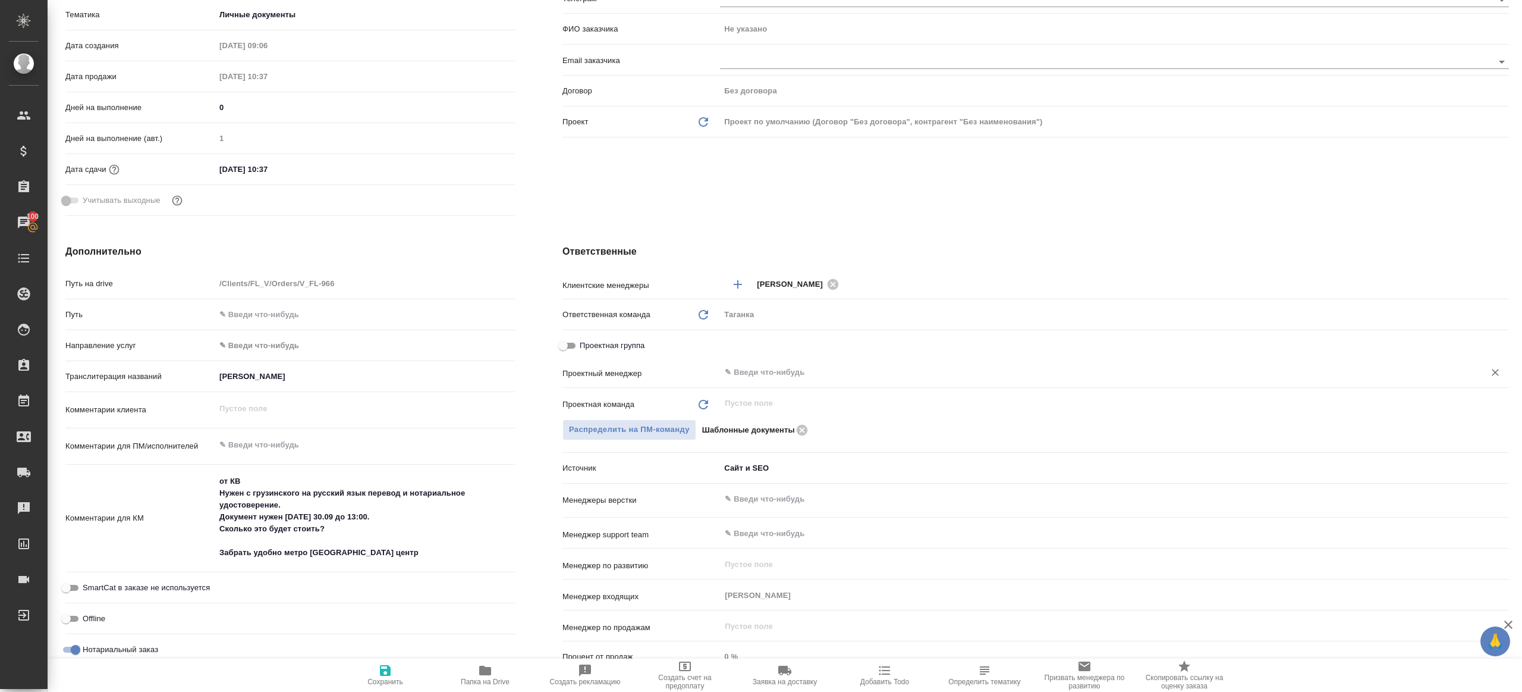
click at [735, 381] on div "​" at bounding box center [1114, 372] width 789 height 21
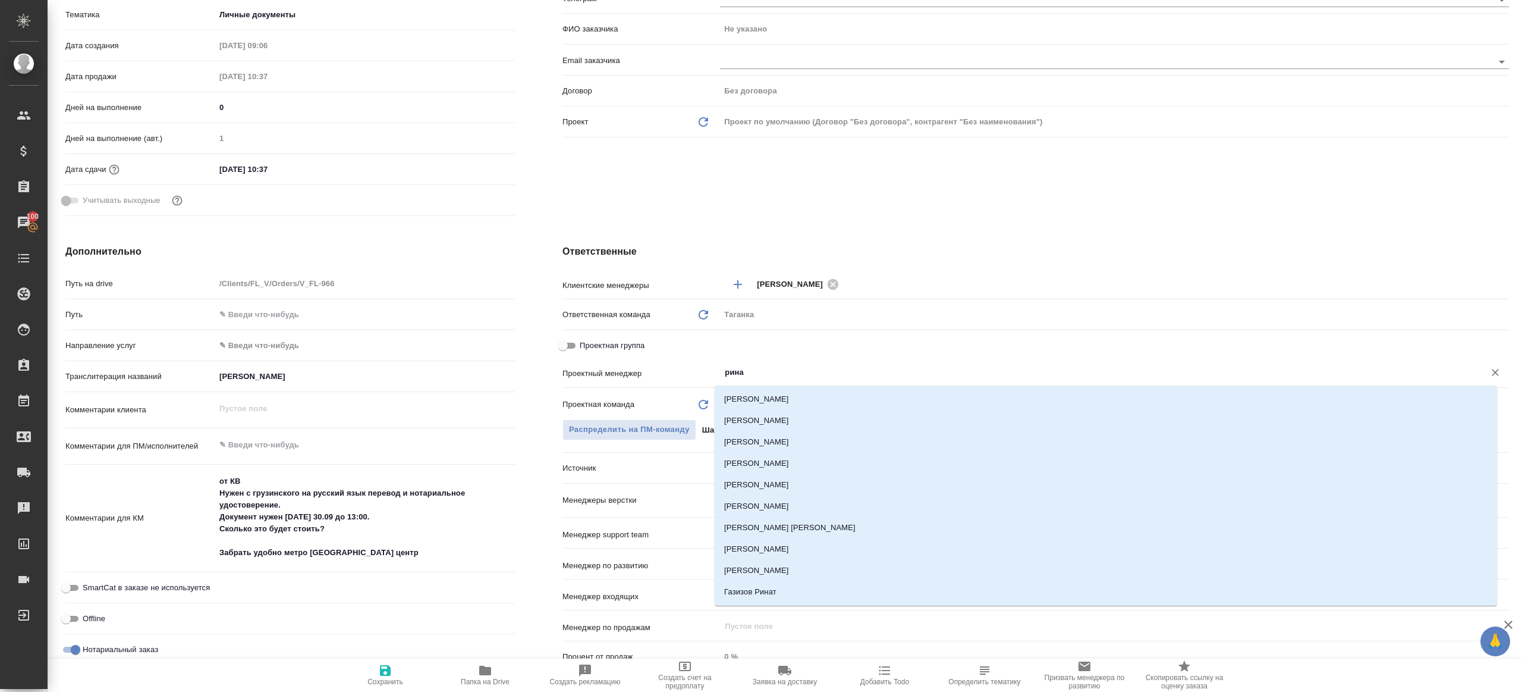
type input "ринат"
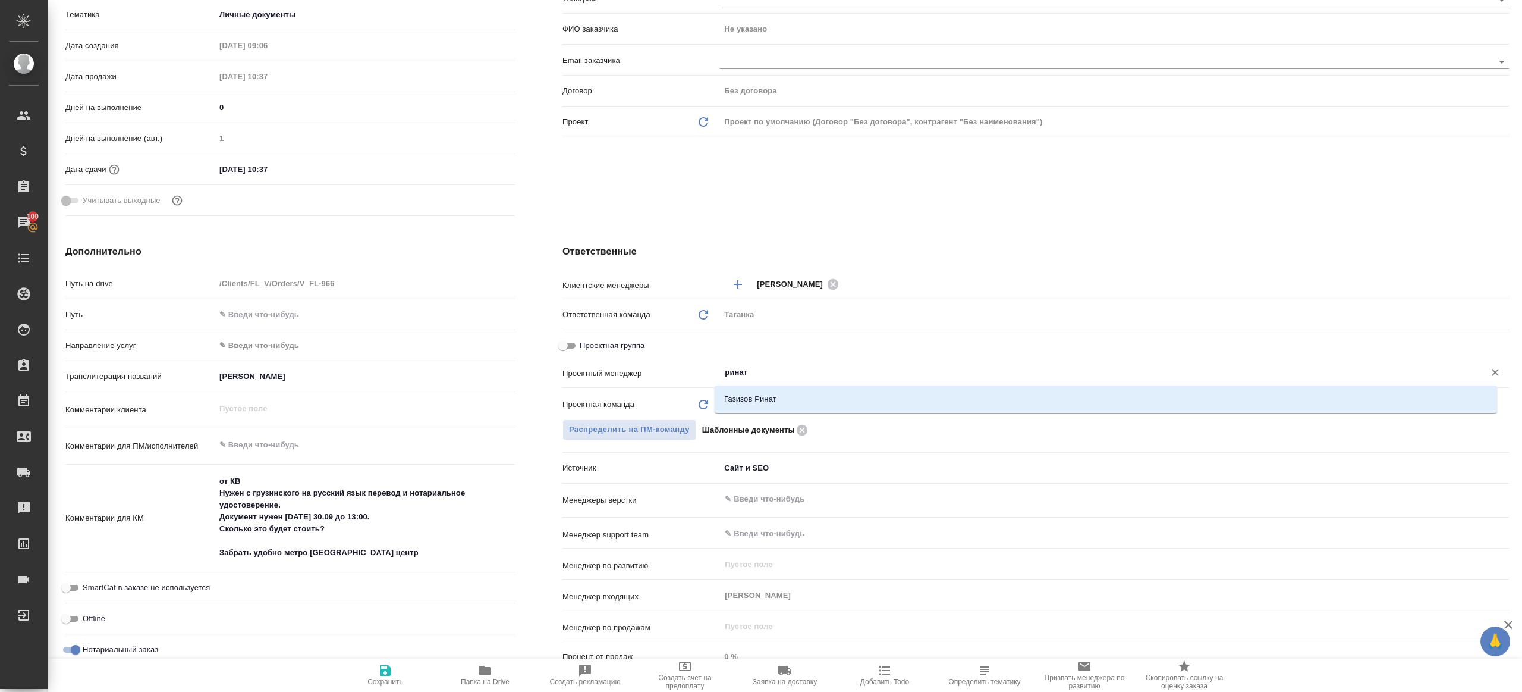
click at [744, 400] on li "Газизов Ринат" at bounding box center [1106, 398] width 783 height 21
type textarea "x"
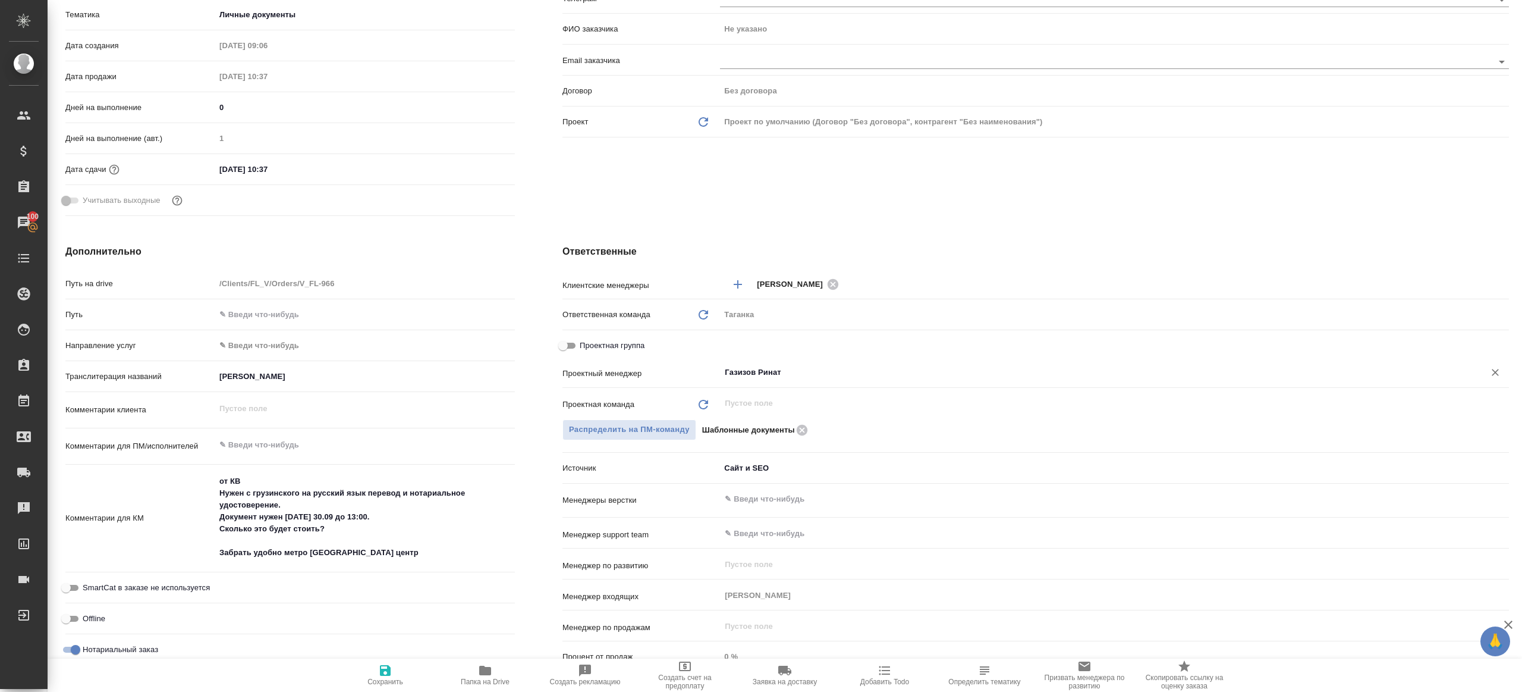
type input "Газизов Ринат"
click at [381, 680] on span "Сохранить" at bounding box center [386, 681] width 36 height 8
type textarea "x"
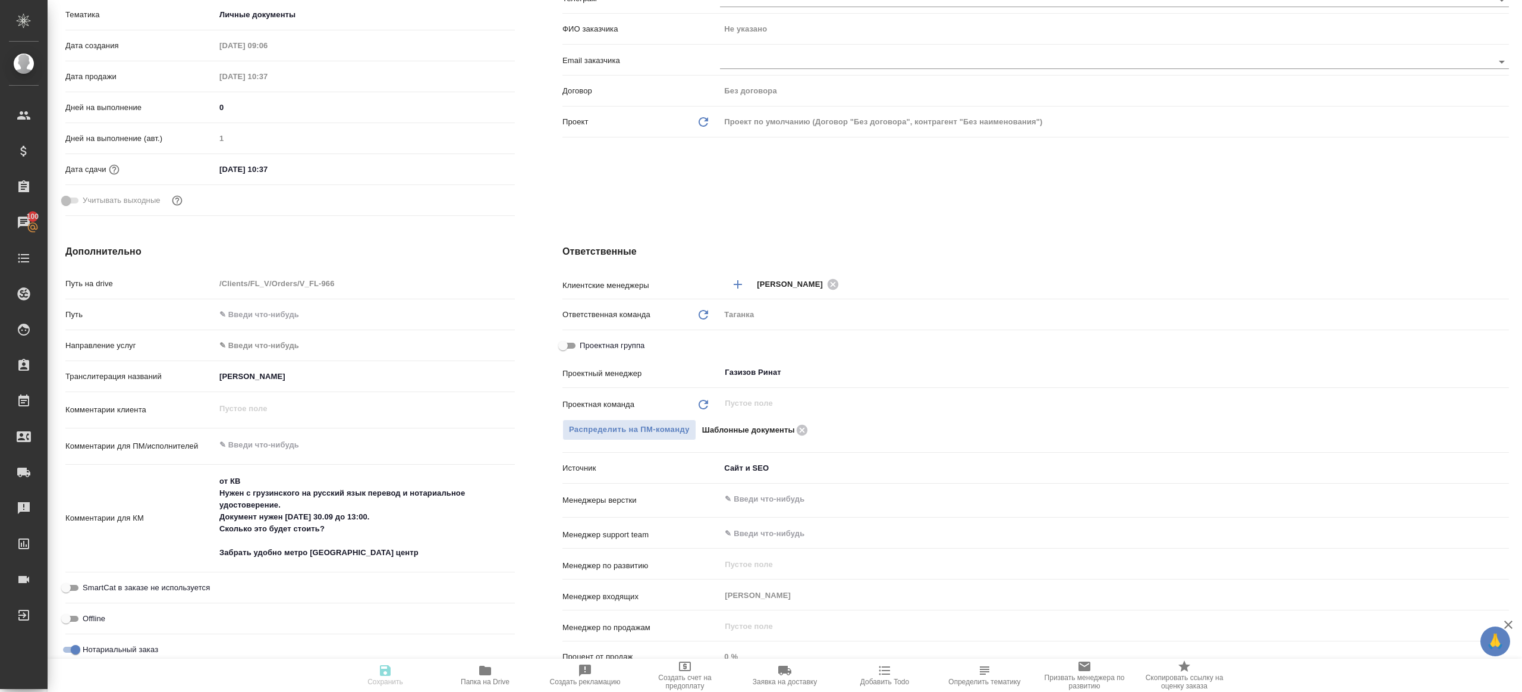
type textarea "x"
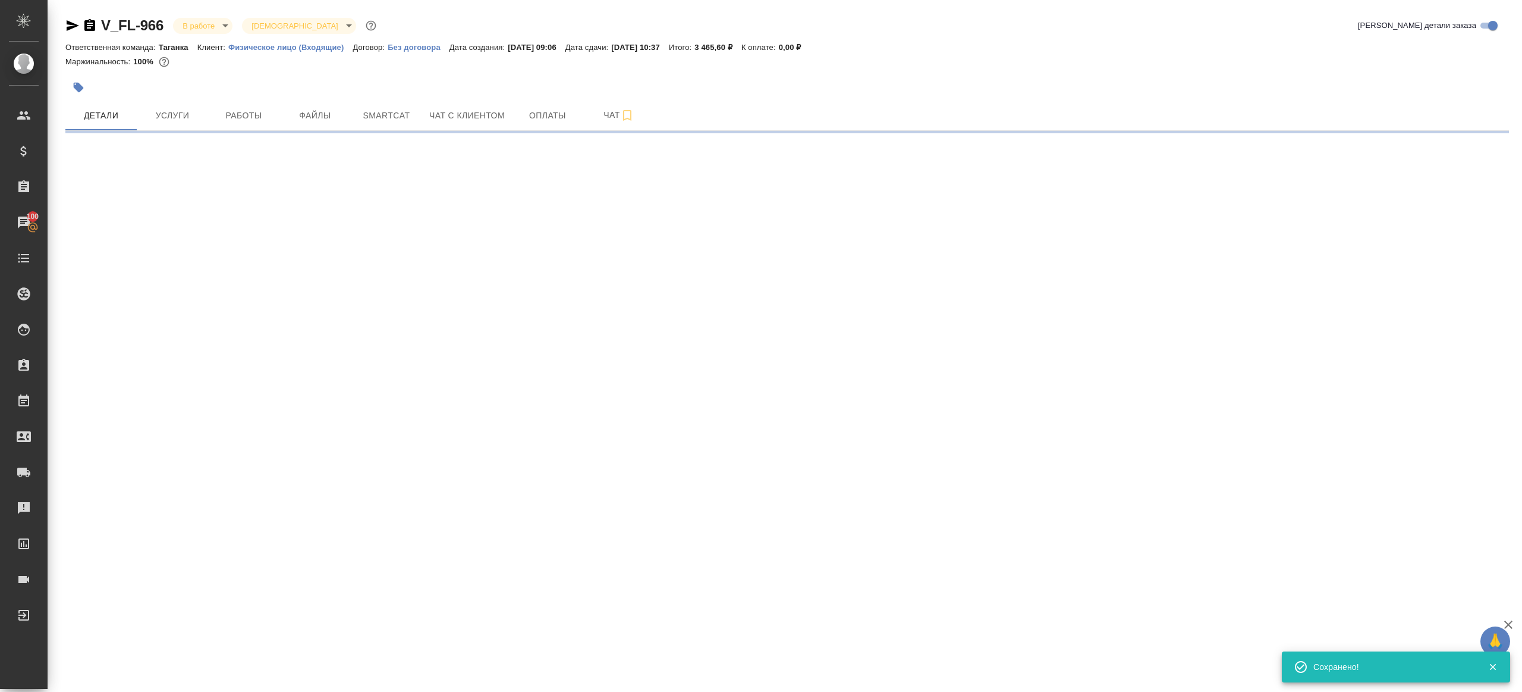
scroll to position [0, 0]
select select "RU"
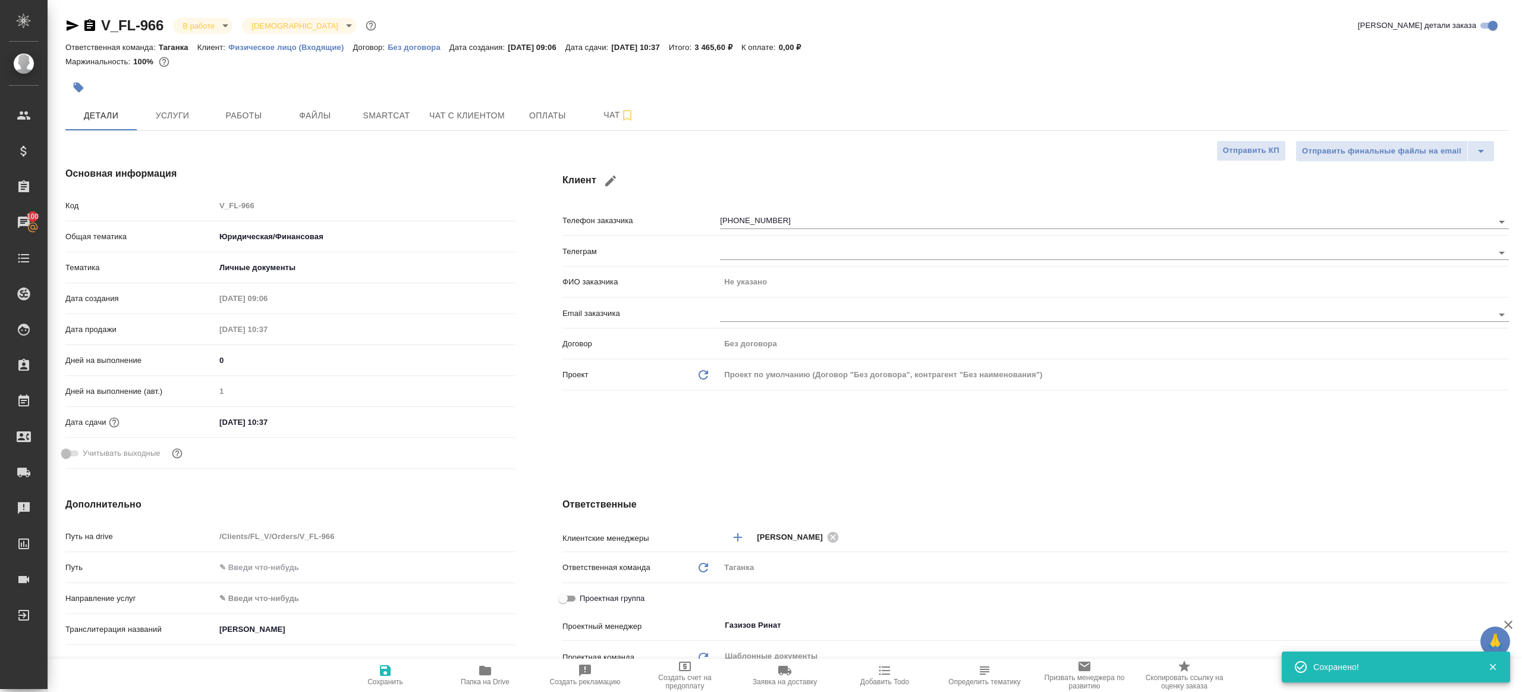
type textarea "x"
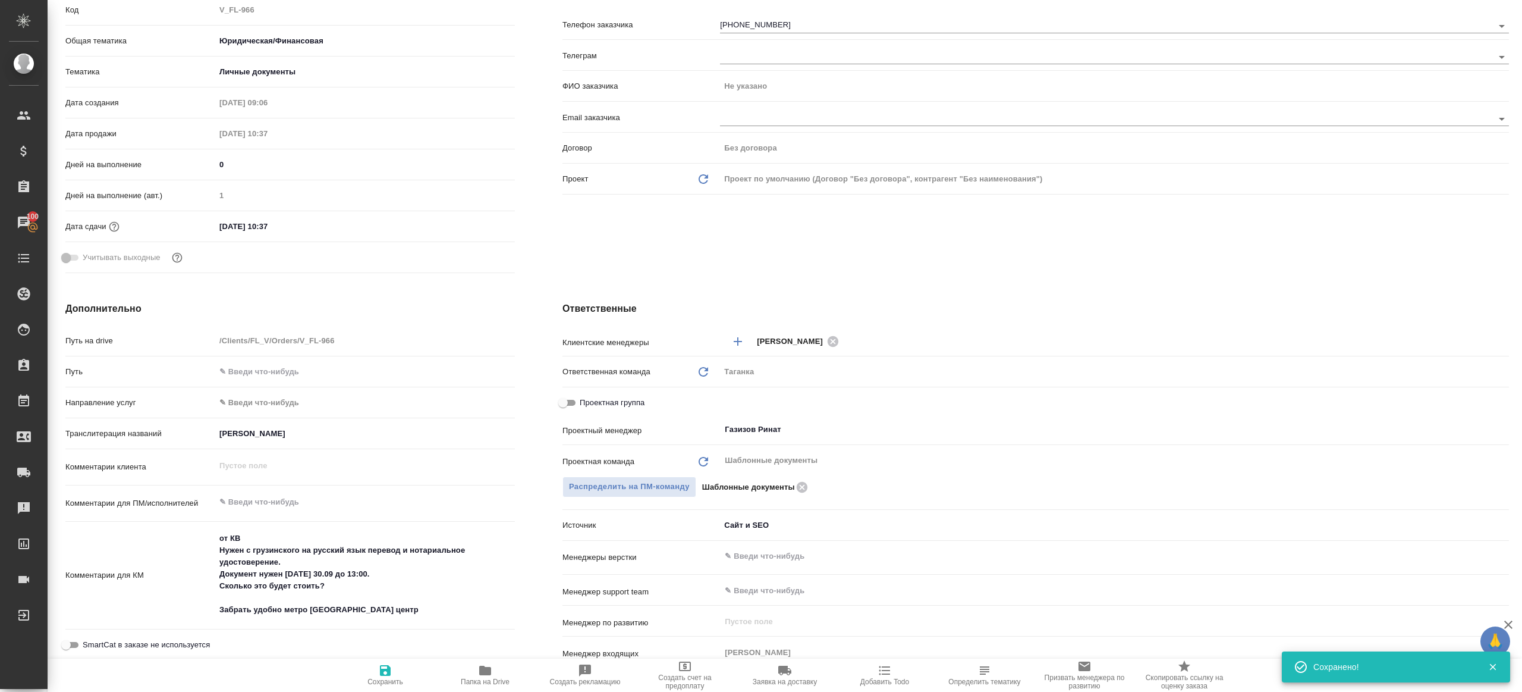
click at [489, 665] on icon "button" at bounding box center [485, 670] width 14 height 14
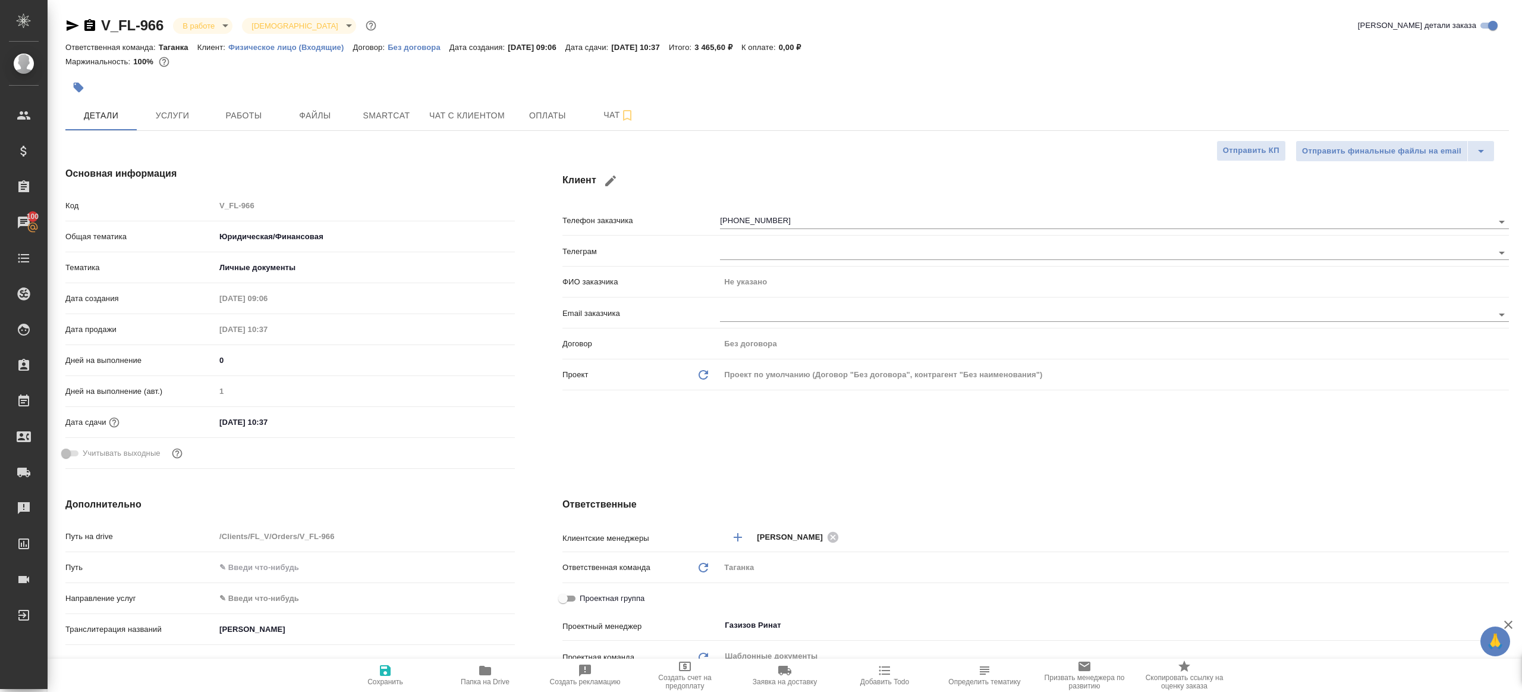
type textarea "x"
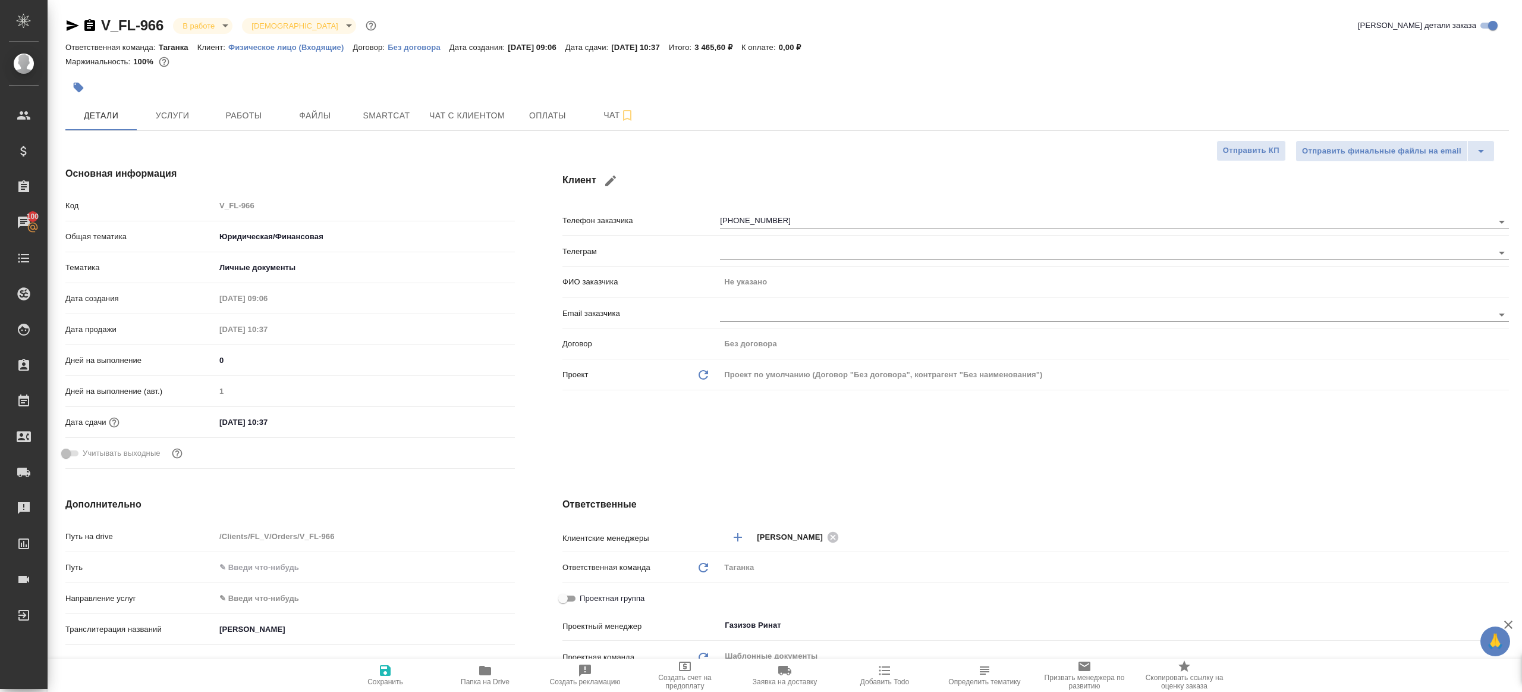
type textarea "x"
click at [249, 123] on button "Работы" at bounding box center [243, 115] width 71 height 30
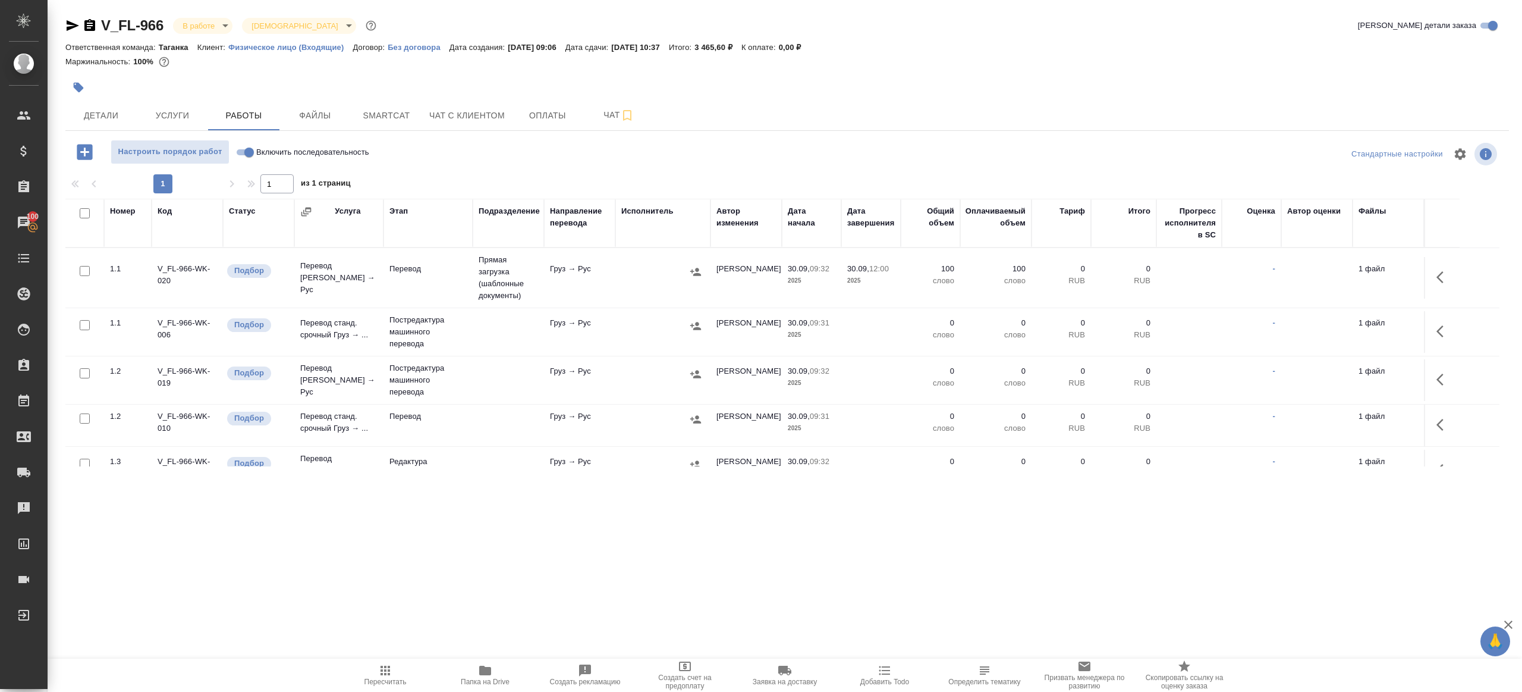
click at [542, 161] on div "Настроить порядок работ Включить последовательность" at bounding box center [305, 152] width 481 height 24
click at [236, 150] on input "Включить последовательность" at bounding box center [249, 152] width 43 height 14
checkbox input "true"
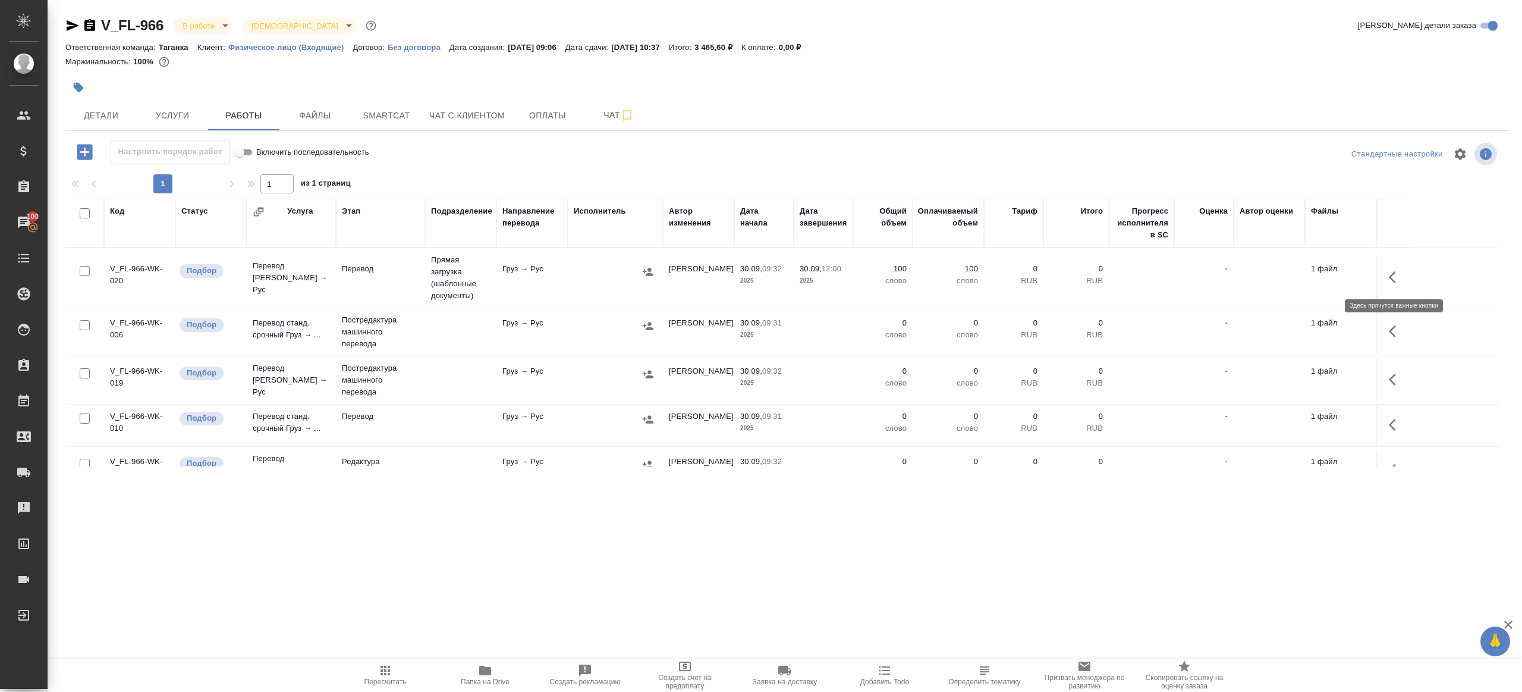
click at [1402, 289] on button "button" at bounding box center [1396, 277] width 29 height 29
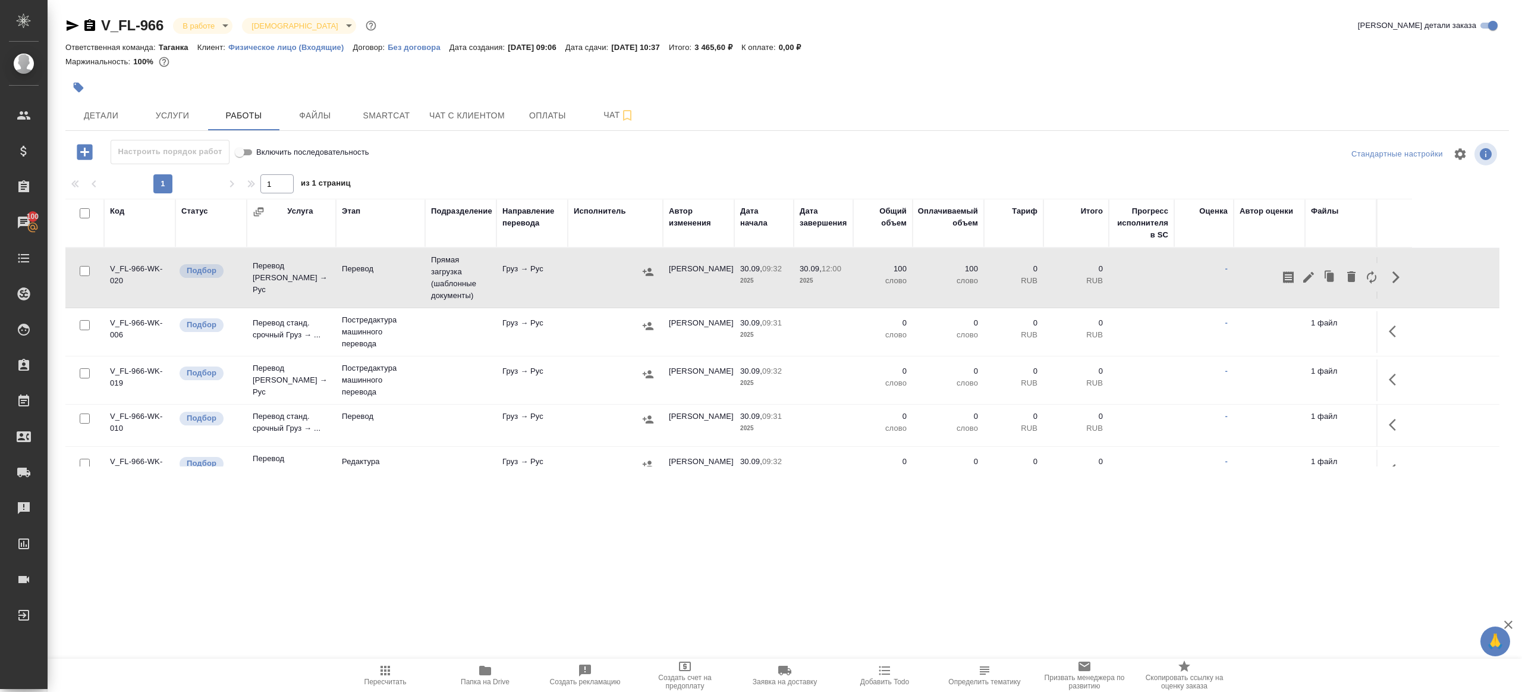
click at [1318, 270] on div at bounding box center [1330, 277] width 103 height 29
click at [1314, 272] on icon "button" at bounding box center [1309, 277] width 14 height 14
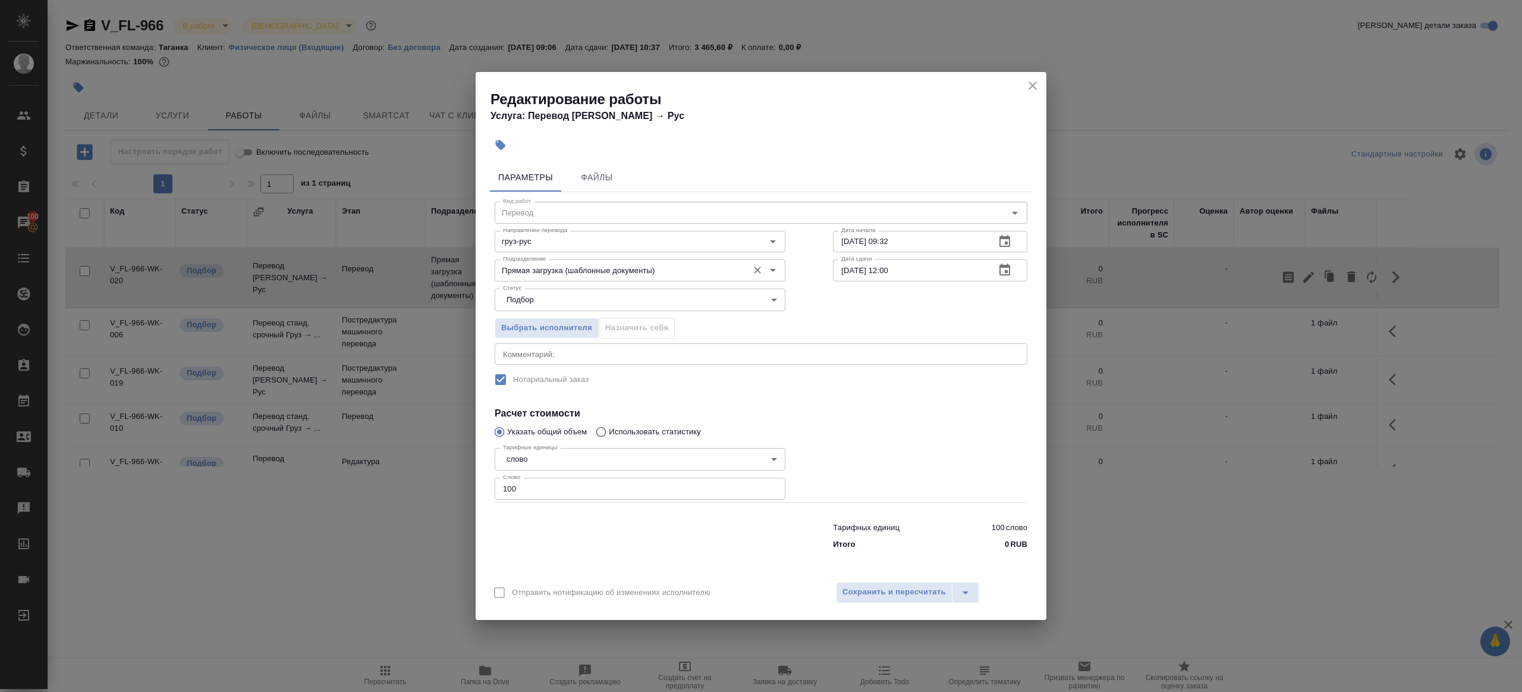
click at [563, 273] on input "Прямая загрузка (шаблонные документы)" at bounding box center [620, 270] width 244 height 14
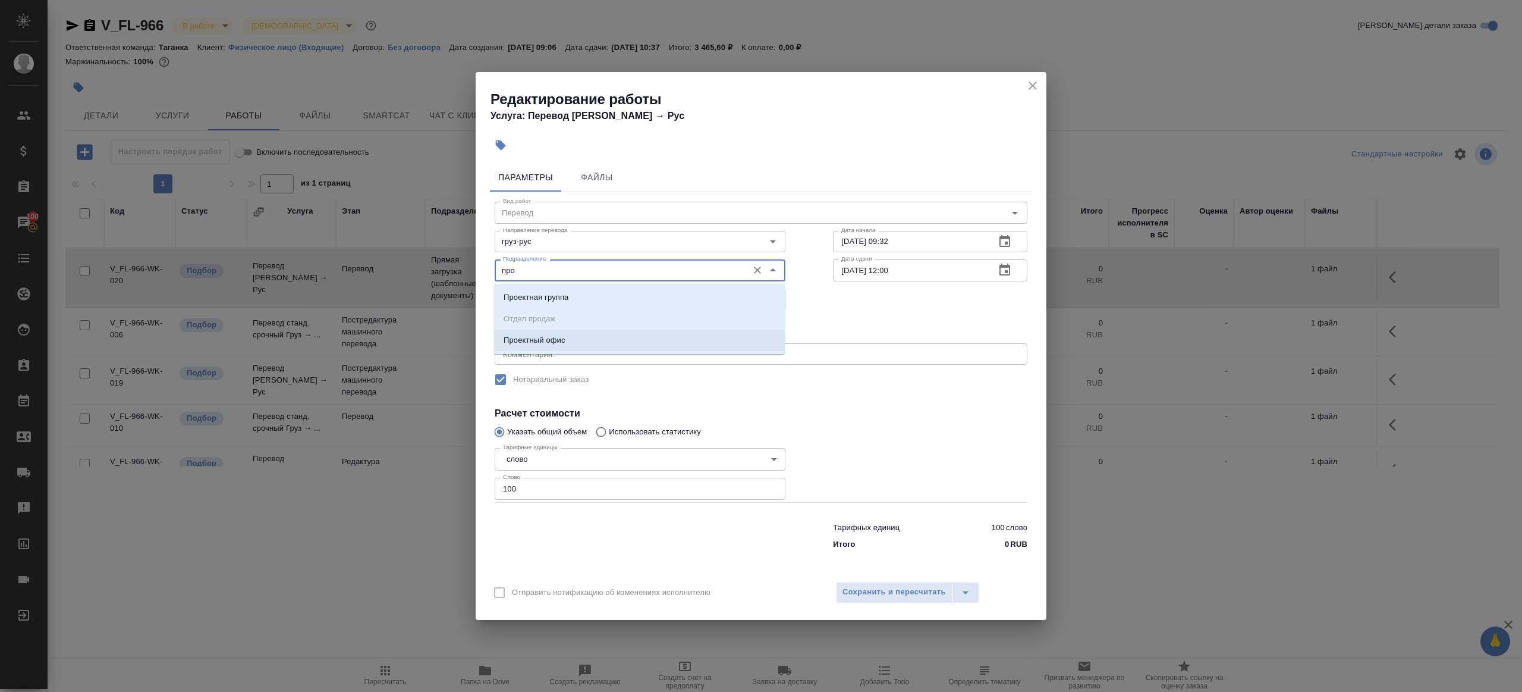
click at [586, 338] on li "Проектный офис" at bounding box center [639, 339] width 291 height 21
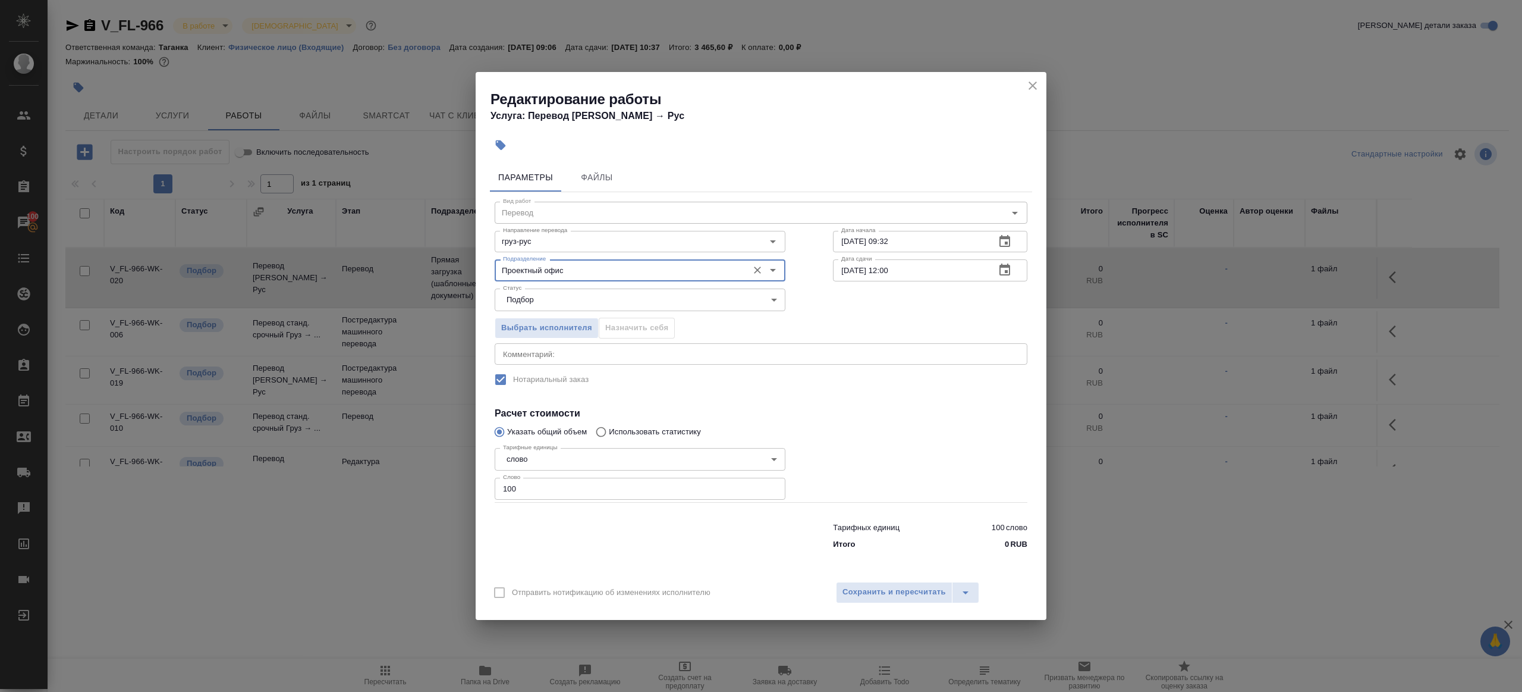
type input "Проектный офис"
drag, startPoint x: 579, startPoint y: 489, endPoint x: 586, endPoint y: 467, distance: 23.1
click at [412, 470] on div "Редактирование работы Услуга: Перевод Стандарт Груз → Рус Параметры Файлы Вид р…" at bounding box center [761, 346] width 1522 height 692
type input "1"
click at [962, 429] on div at bounding box center [930, 472] width 242 height 106
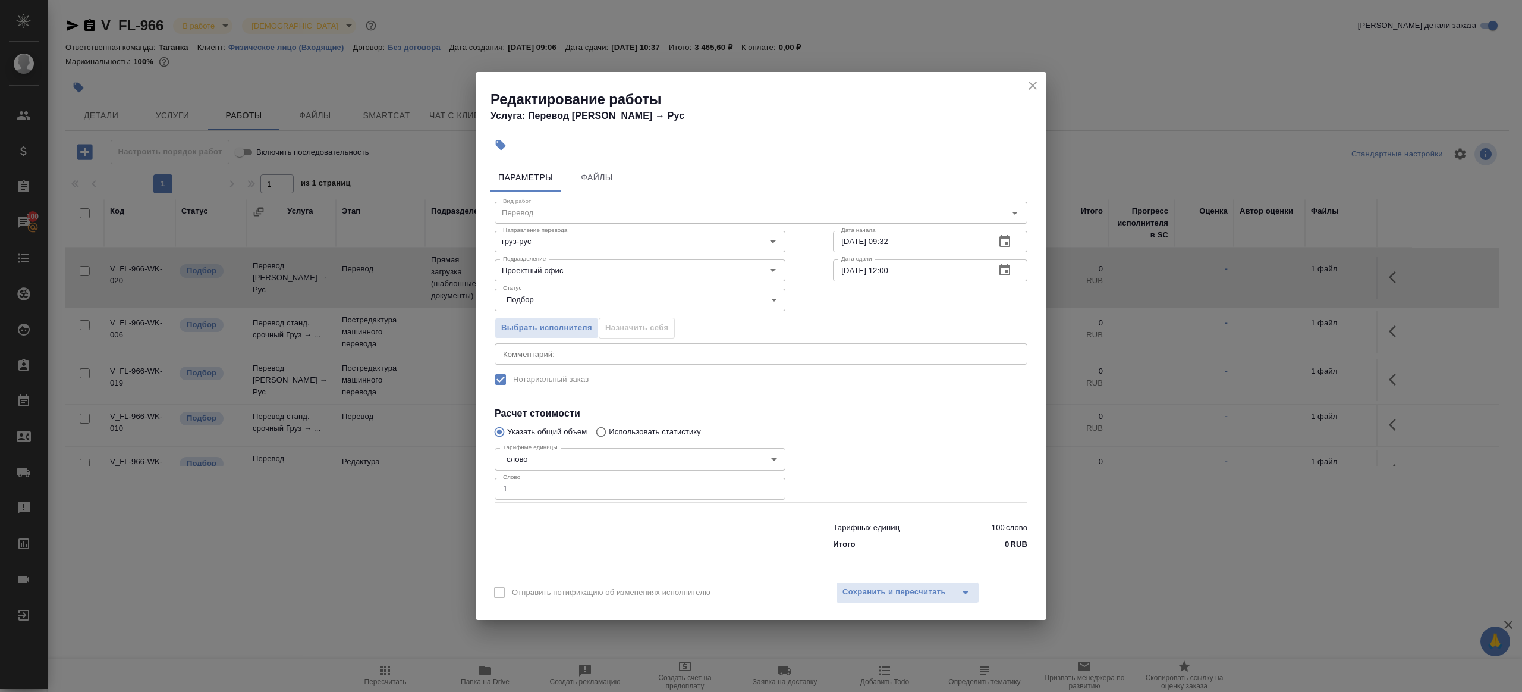
click at [892, 269] on input "30.09.2025 12:00" at bounding box center [909, 269] width 153 height 21
type input "30.09.2025 11:40"
click at [868, 452] on div at bounding box center [930, 472] width 242 height 106
click at [871, 583] on button "Сохранить и пересчитать" at bounding box center [894, 592] width 117 height 21
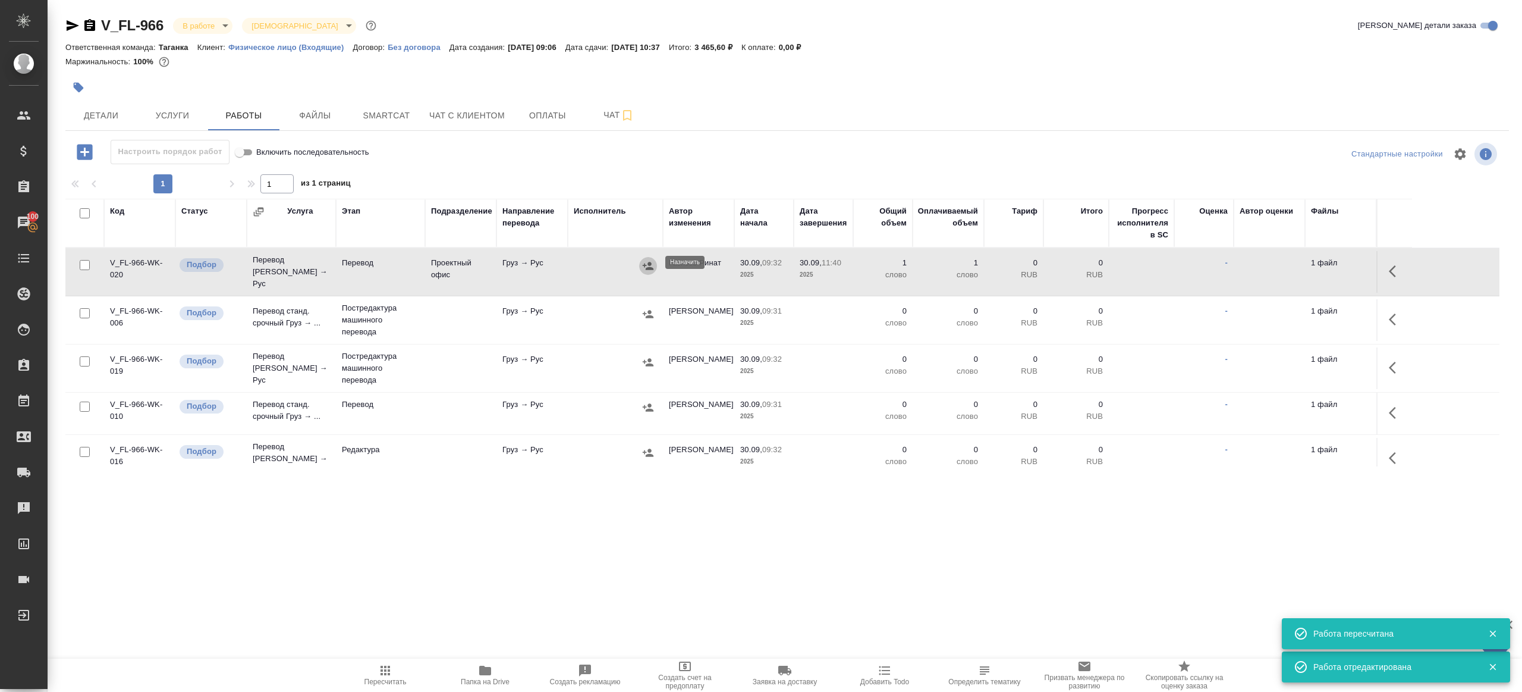
click at [647, 261] on icon "button" at bounding box center [648, 266] width 12 height 12
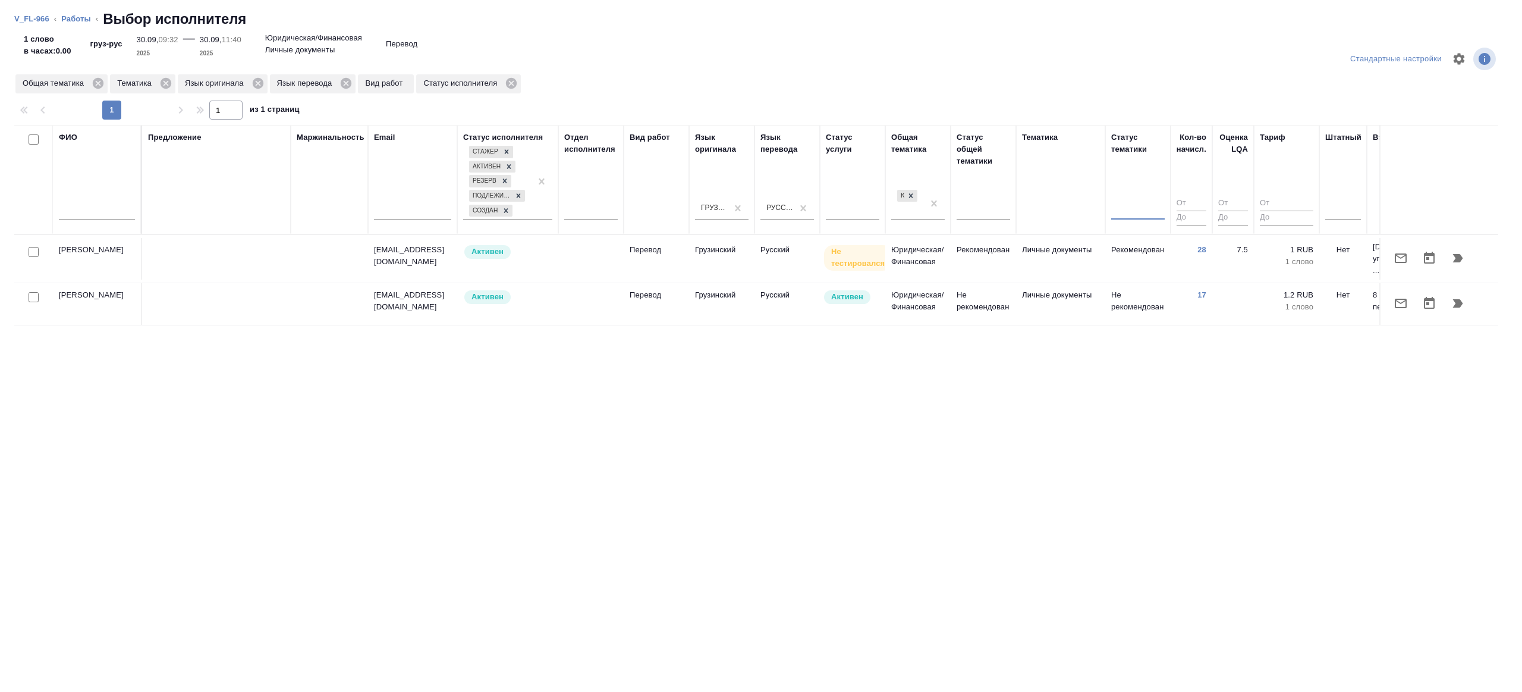
click at [946, 283] on td "Юридическая/Финансовая" at bounding box center [917, 304] width 65 height 42
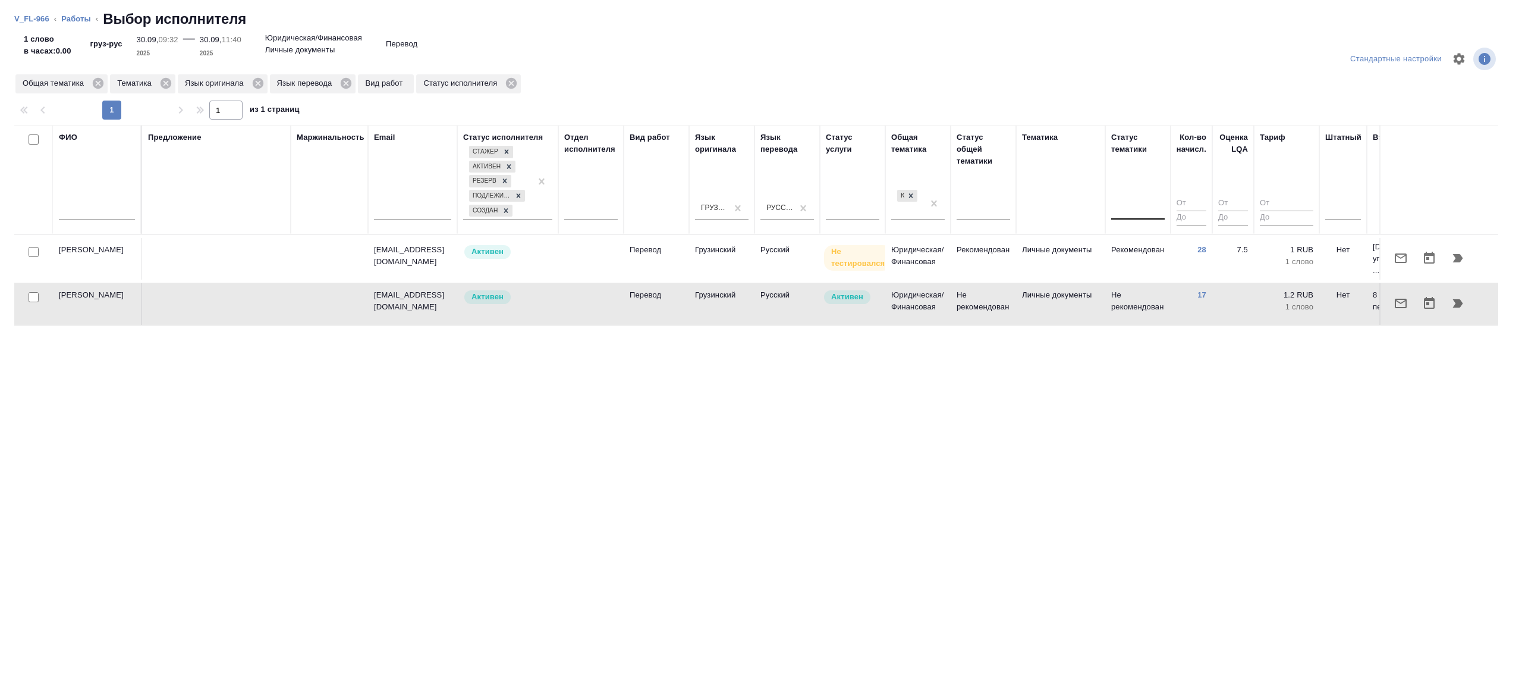
drag, startPoint x: 30, startPoint y: 297, endPoint x: 78, endPoint y: 294, distance: 47.7
click at [30, 297] on input "checkbox" at bounding box center [34, 297] width 10 height 10
checkbox input "true"
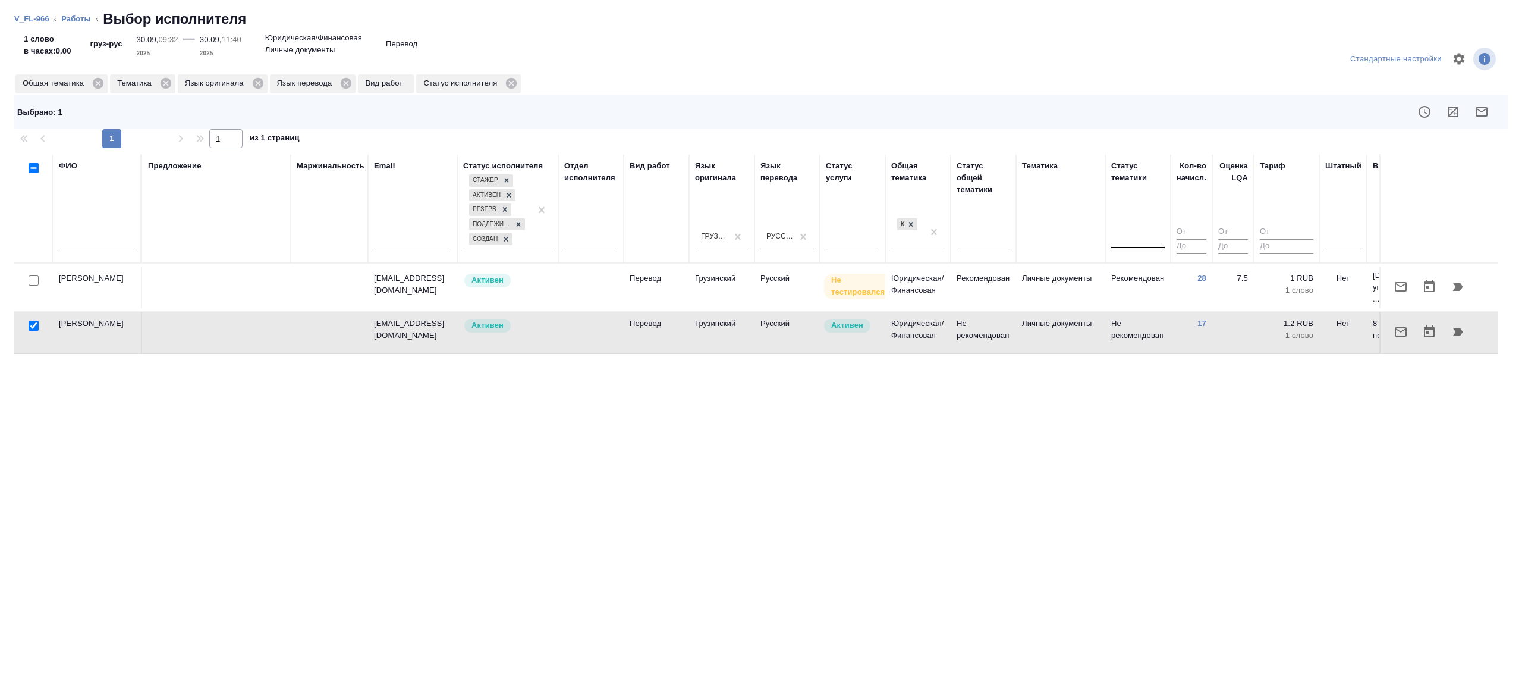
click at [1487, 117] on icon "button" at bounding box center [1482, 112] width 14 height 14
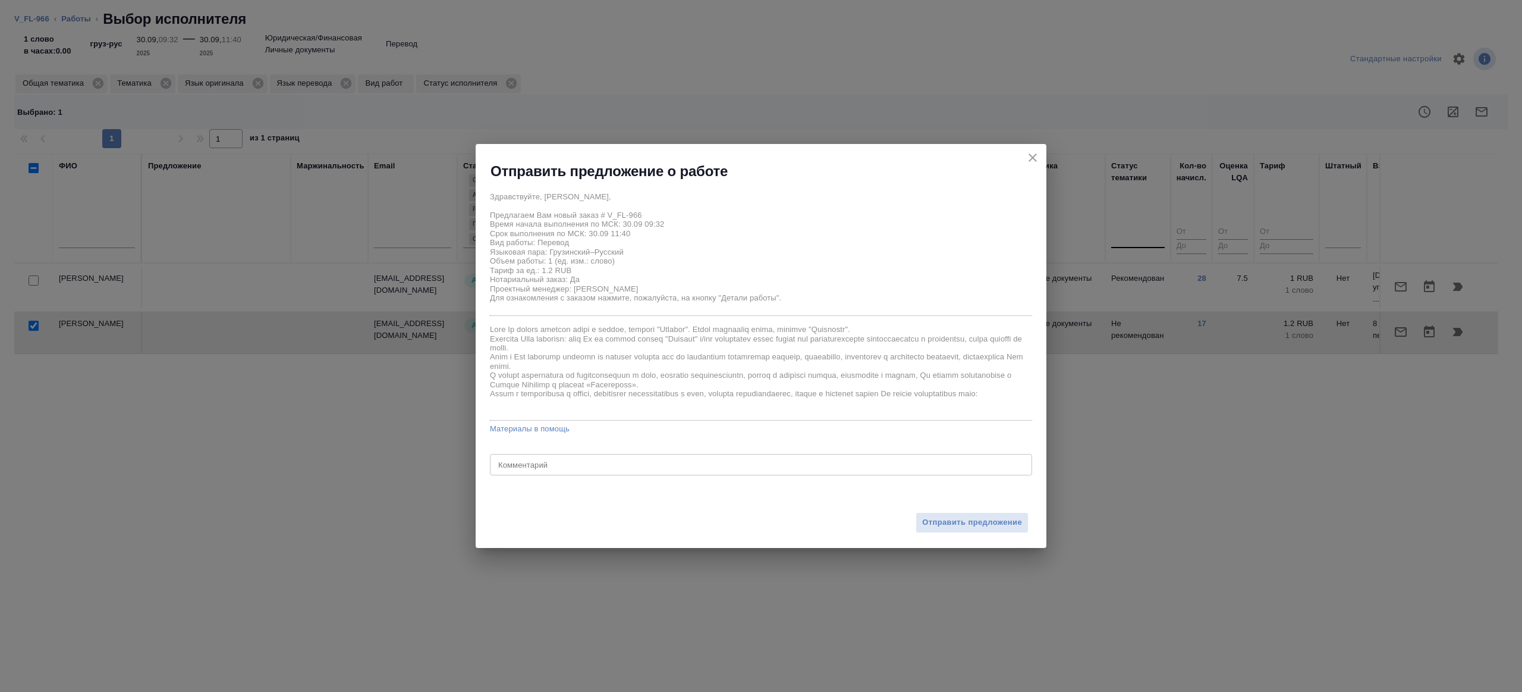
click at [545, 475] on div "x Комментарий" at bounding box center [761, 464] width 542 height 21
type textarea "на перевод с листа"
click at [950, 534] on div "Отправить предложение" at bounding box center [761, 514] width 571 height 65
click at [950, 533] on div "Отправить предложение" at bounding box center [761, 514] width 571 height 65
click at [951, 529] on span "Отправить предложение" at bounding box center [972, 523] width 100 height 14
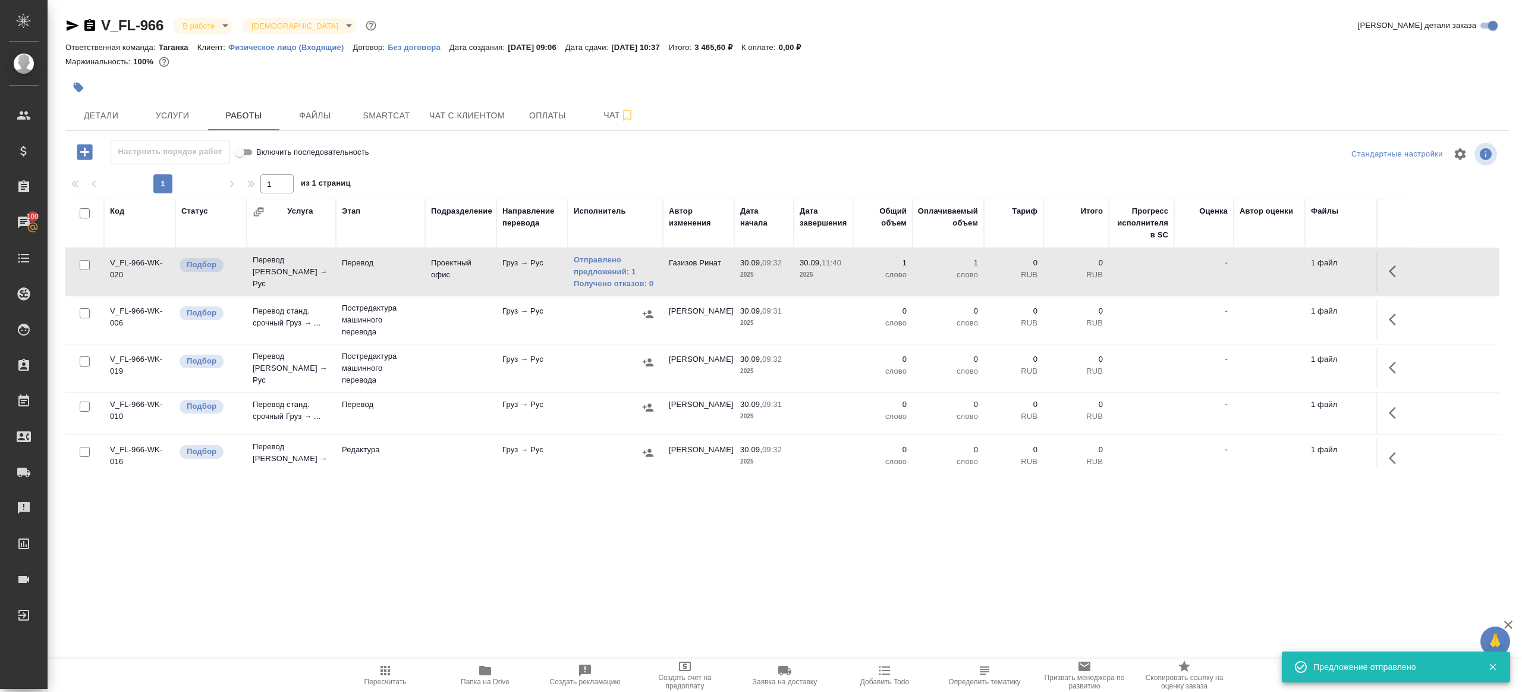
click at [86, 309] on input "checkbox" at bounding box center [85, 313] width 10 height 10
checkbox input "true"
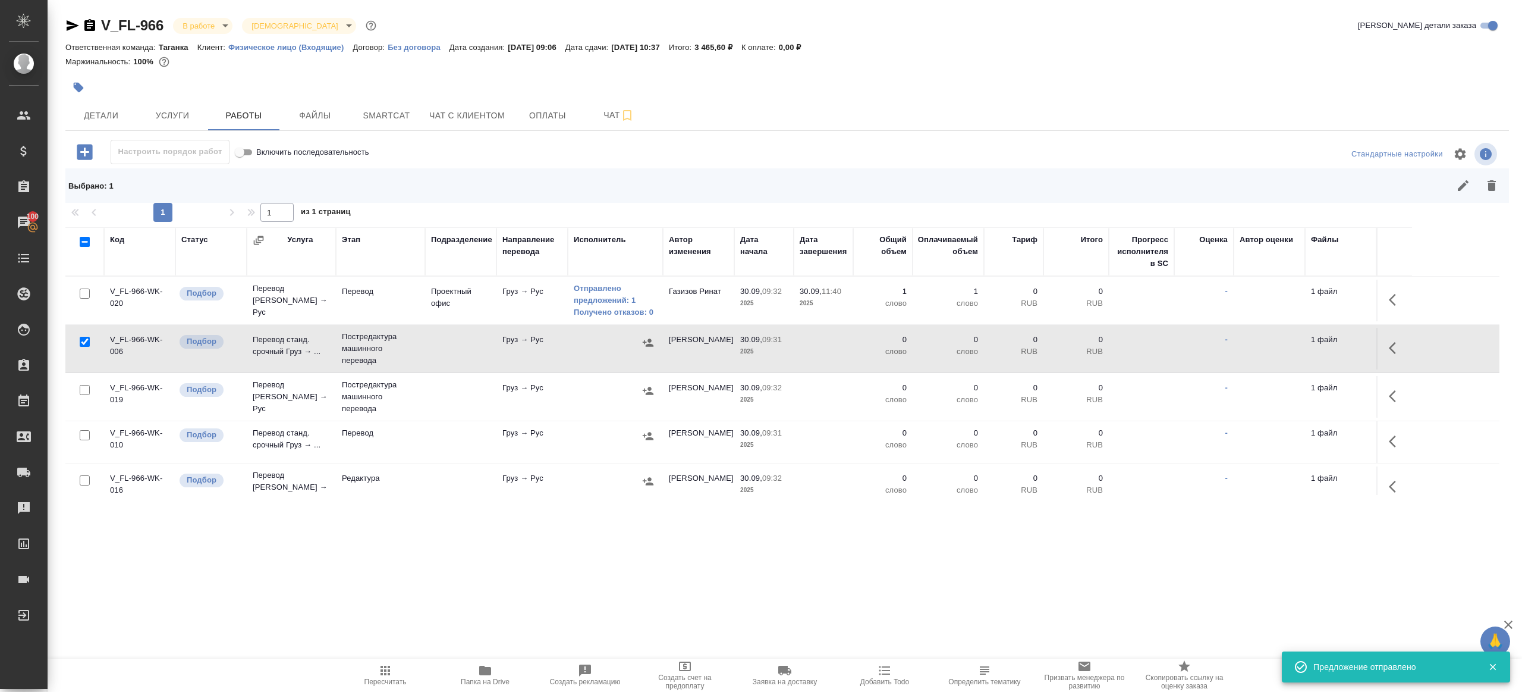
click at [84, 390] on input "checkbox" at bounding box center [85, 390] width 10 height 10
checkbox input "true"
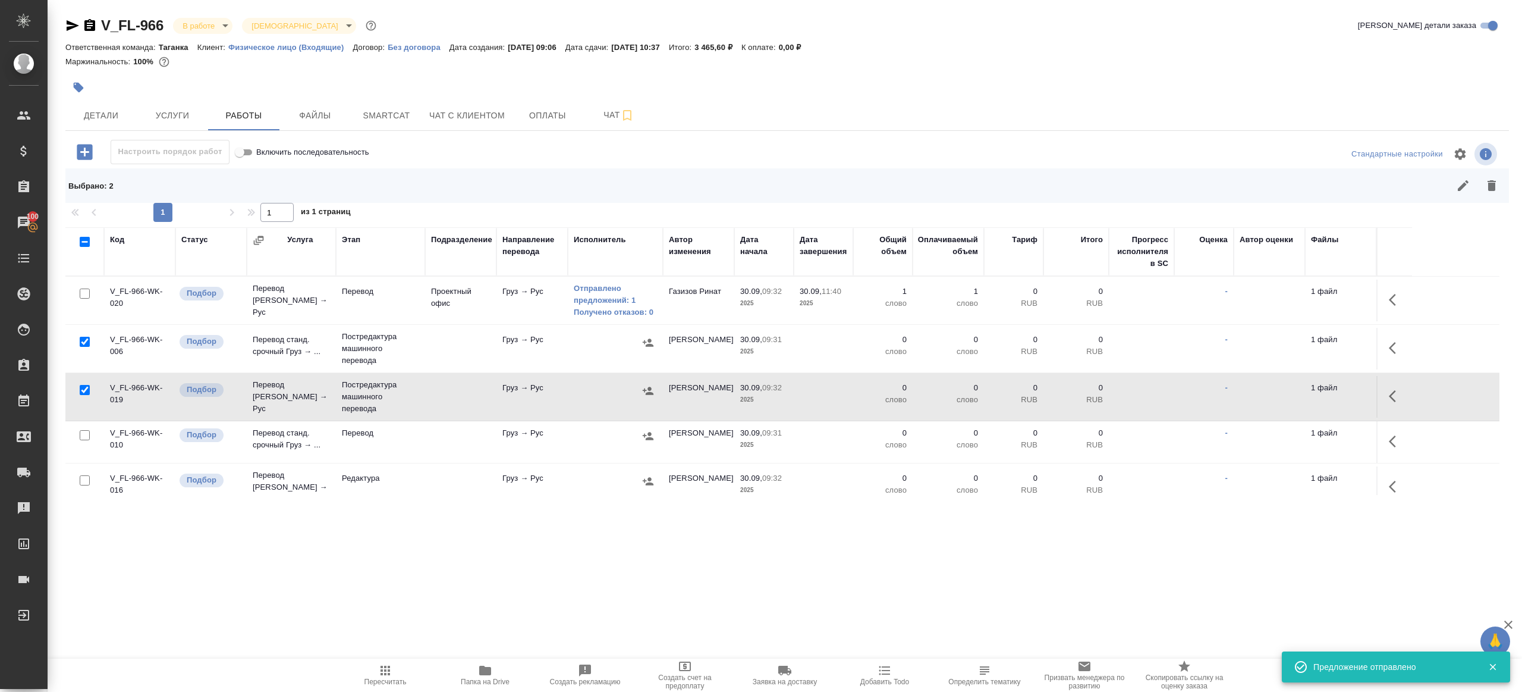
click at [83, 431] on input "checkbox" at bounding box center [85, 435] width 10 height 10
checkbox input "true"
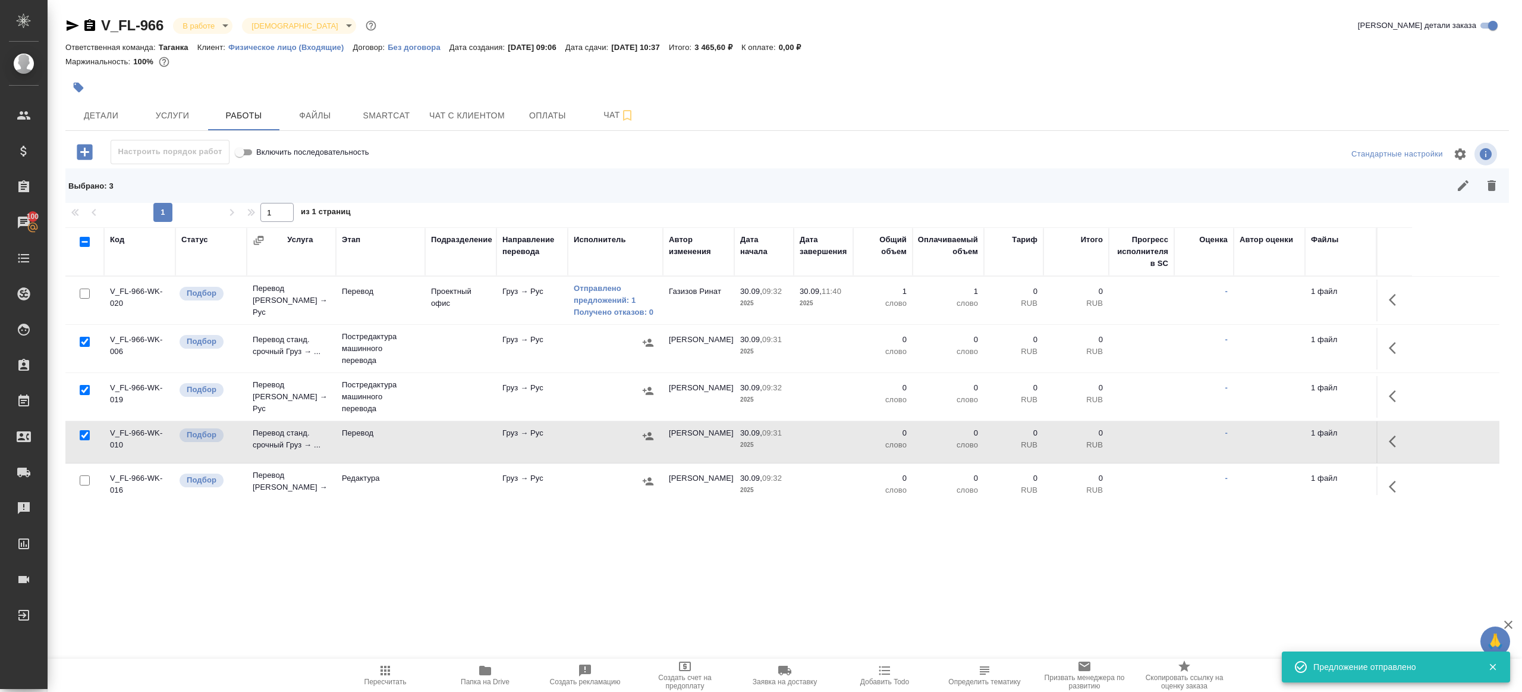
scroll to position [100, 0]
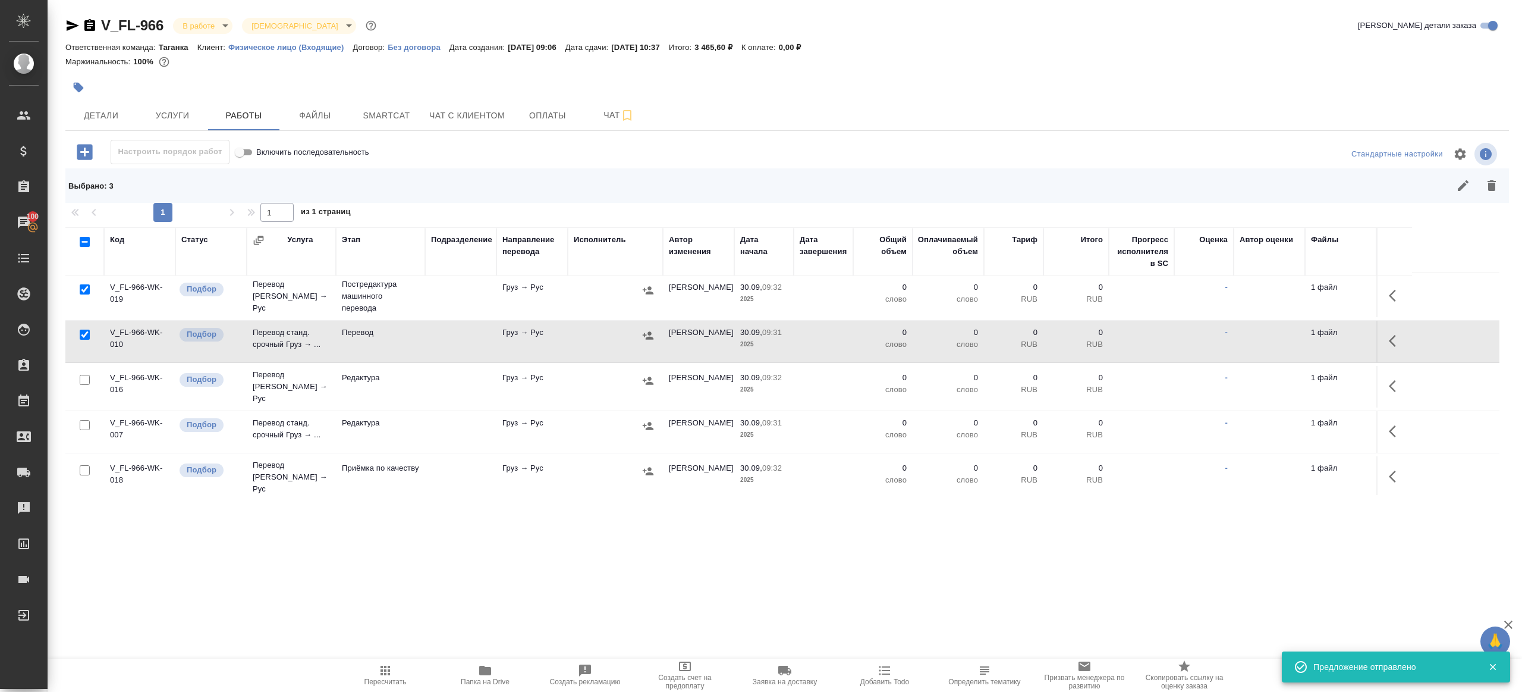
click at [86, 378] on input "checkbox" at bounding box center [85, 380] width 10 height 10
checkbox input "true"
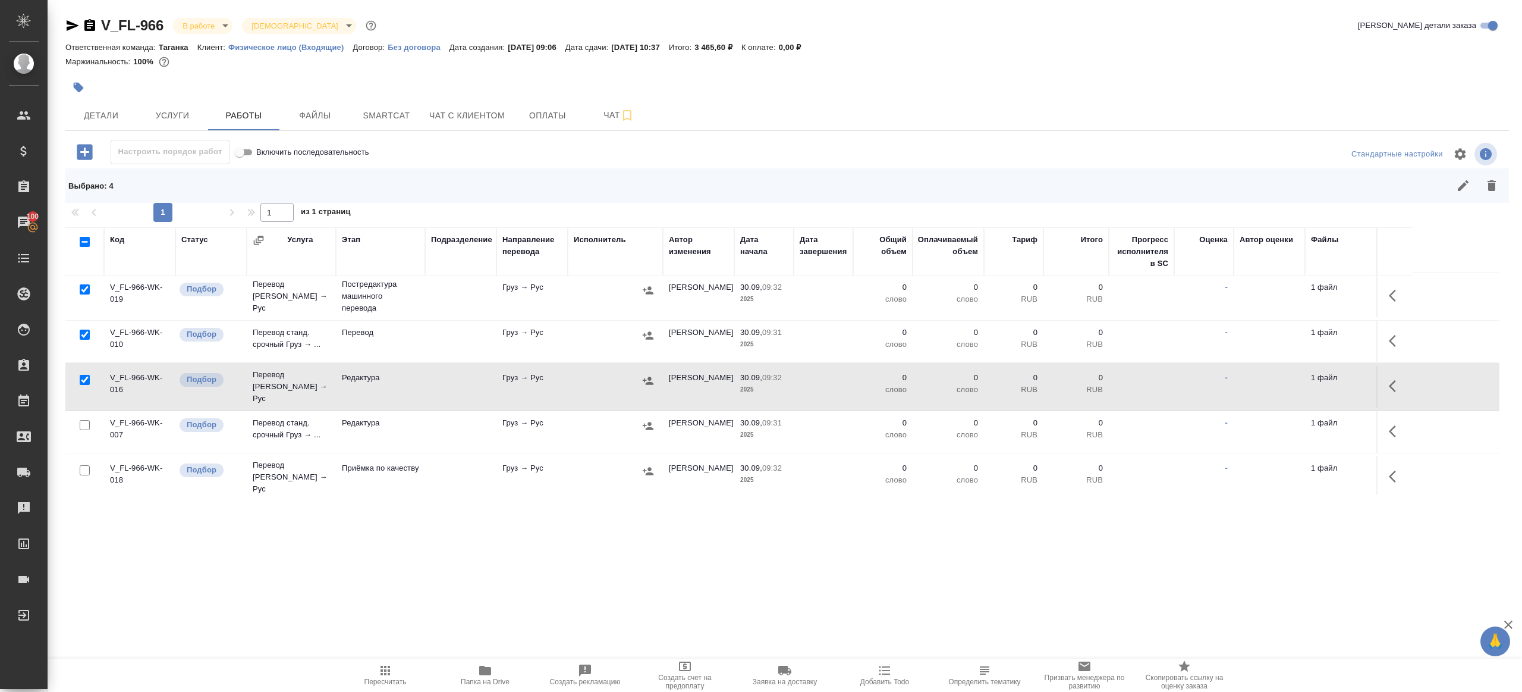
click at [81, 420] on input "checkbox" at bounding box center [85, 425] width 10 height 10
checkbox input "true"
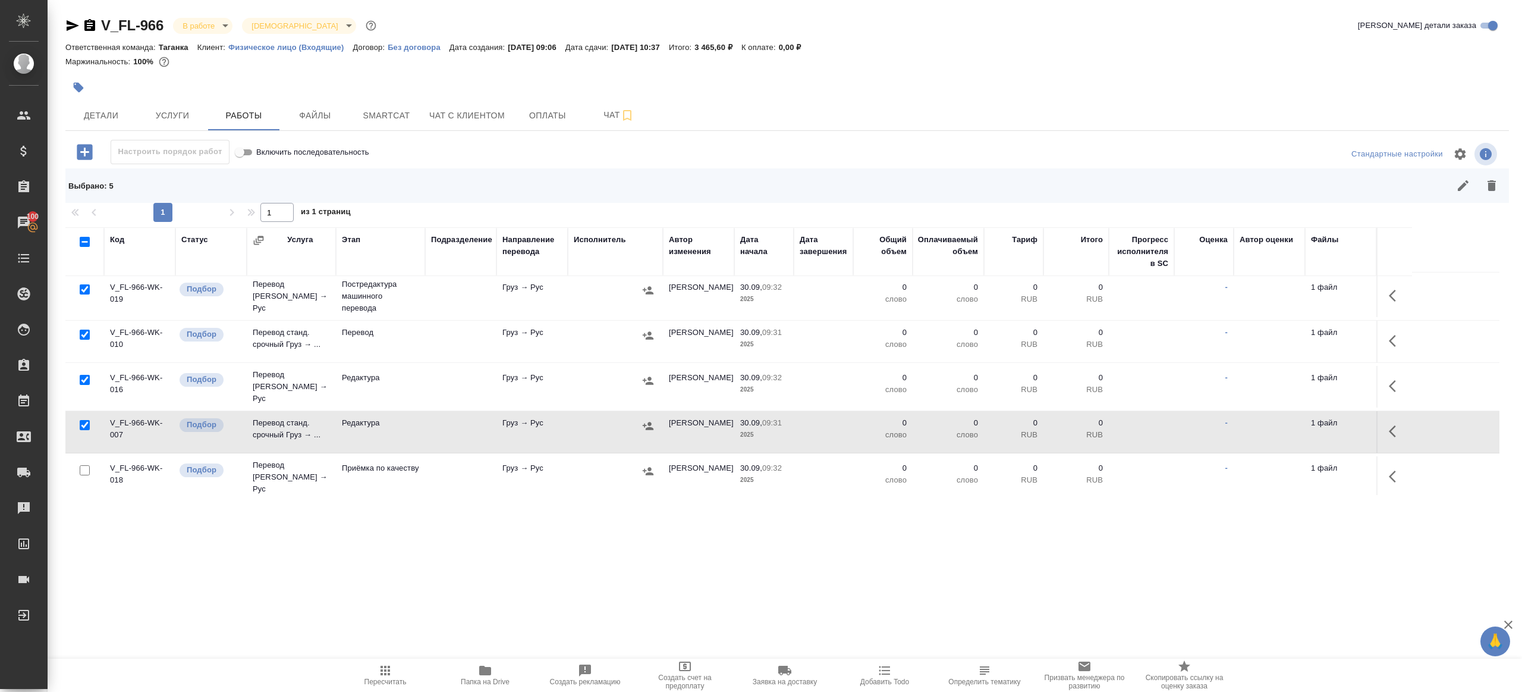
scroll to position [199, 0]
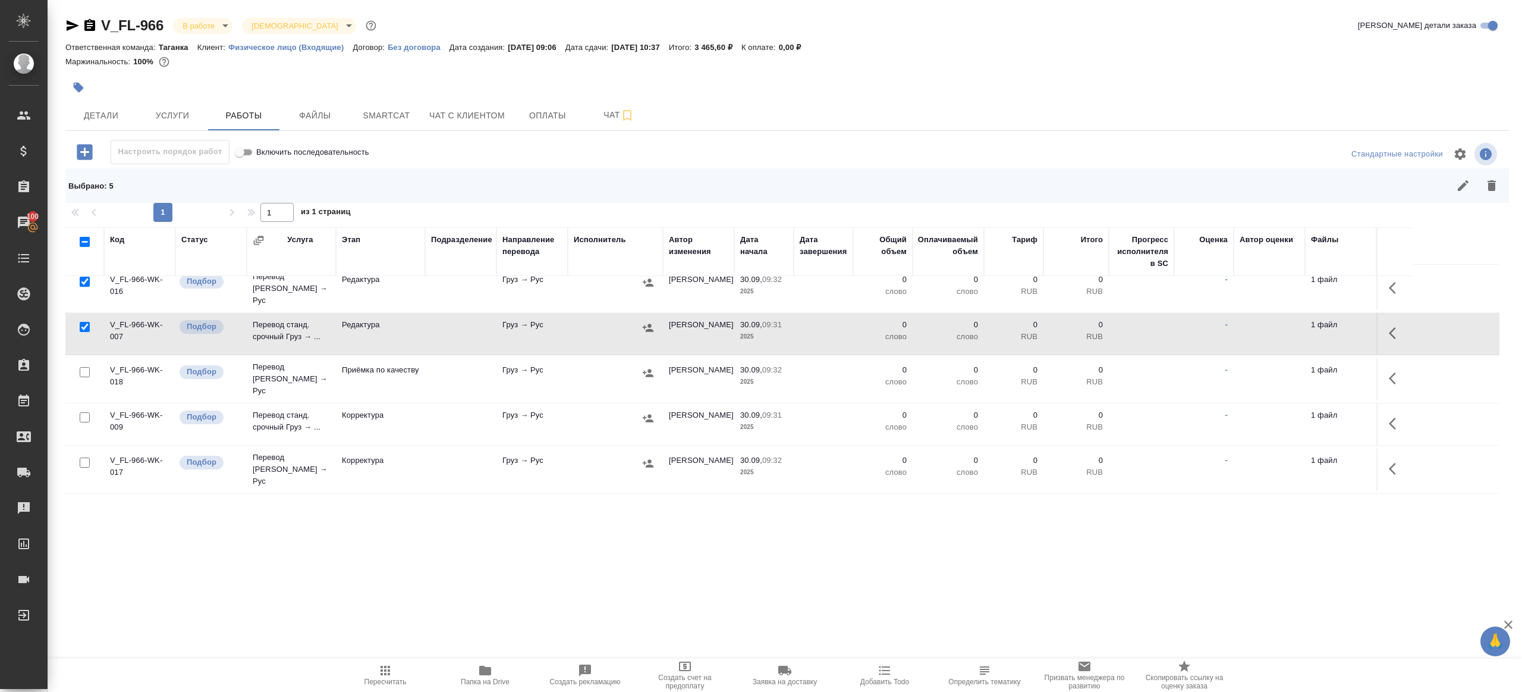
click at [82, 412] on input "checkbox" at bounding box center [85, 417] width 10 height 10
checkbox input "true"
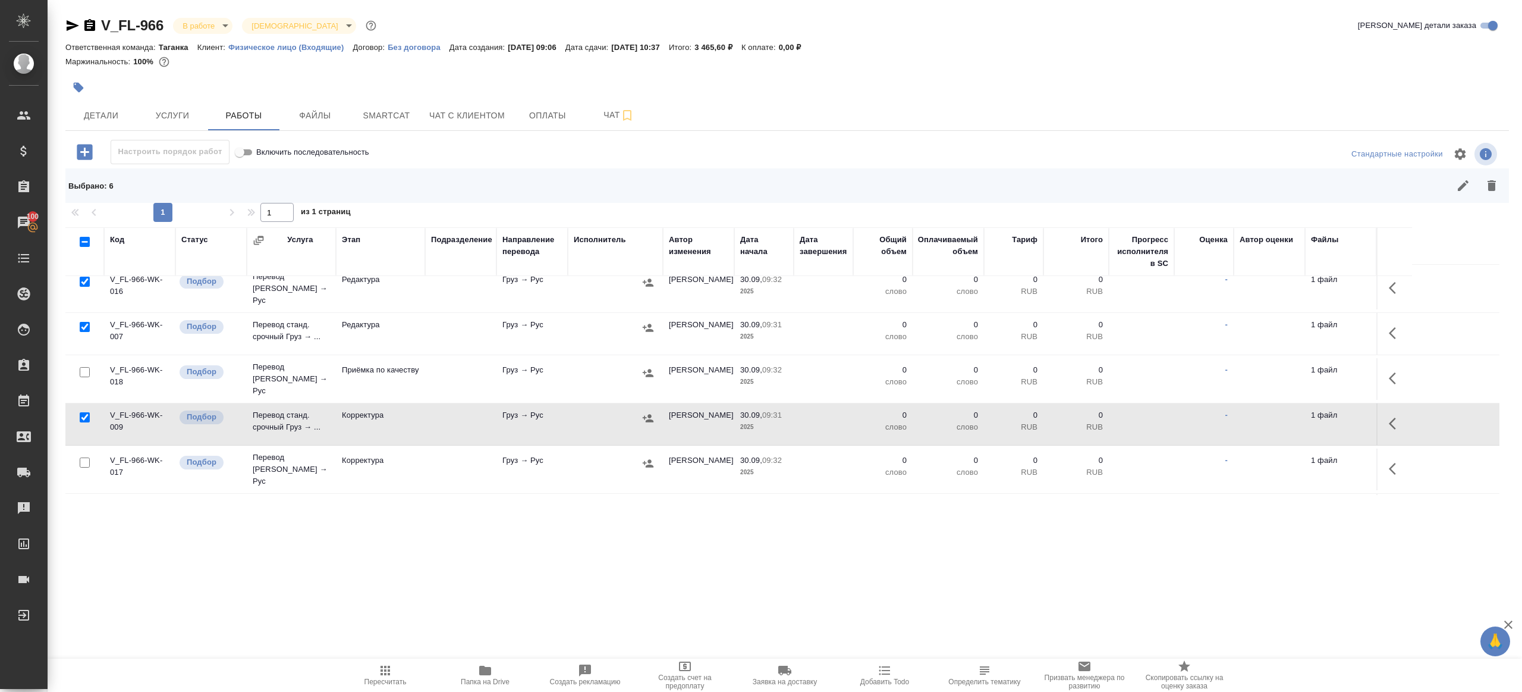
click at [86, 457] on input "checkbox" at bounding box center [85, 462] width 10 height 10
checkbox input "true"
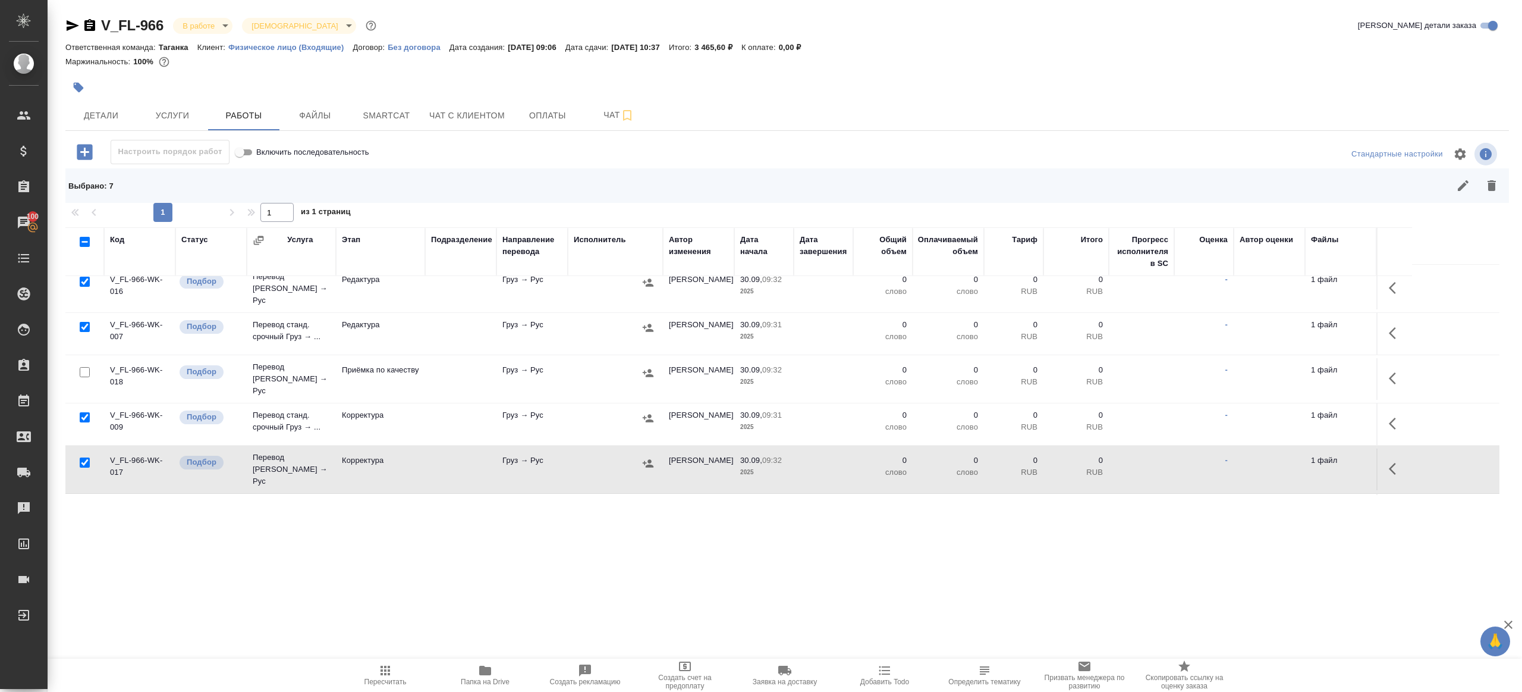
scroll to position [267, 0]
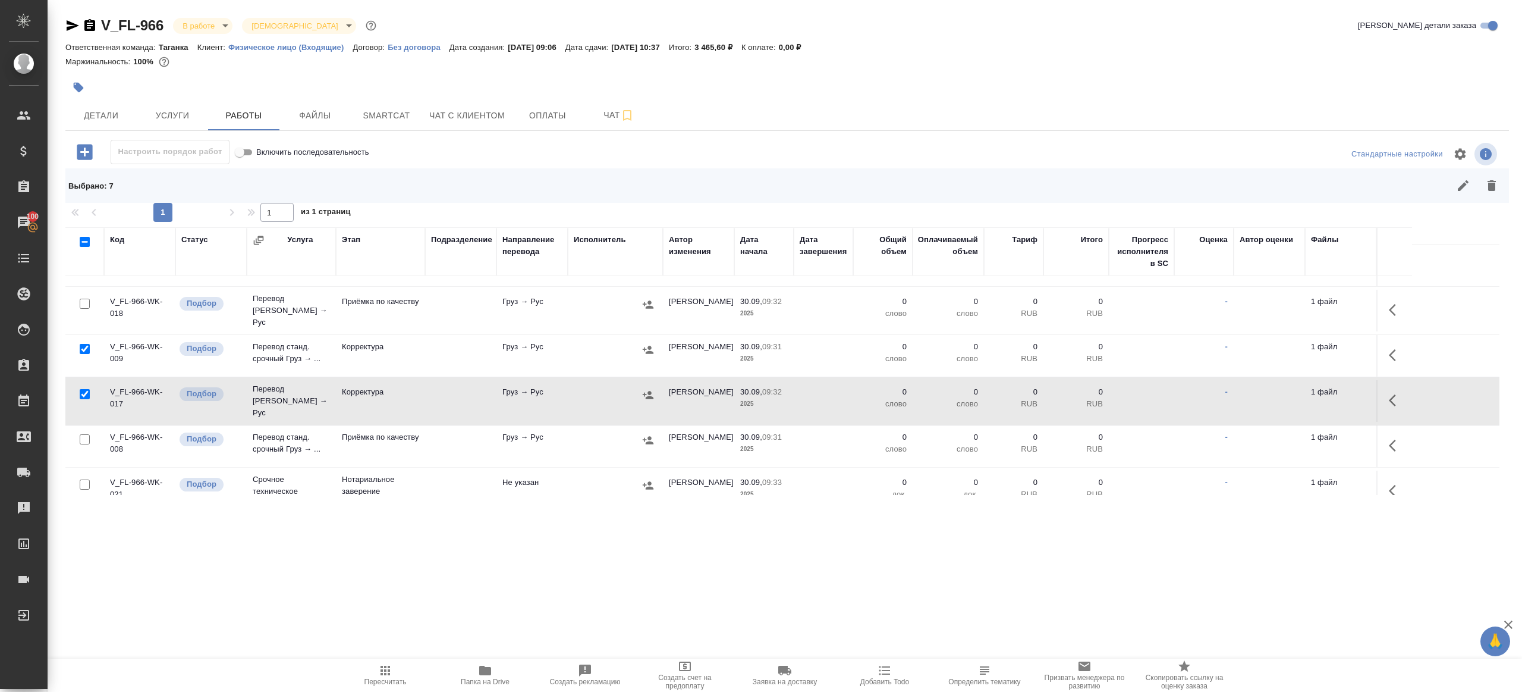
click at [89, 434] on input "checkbox" at bounding box center [85, 439] width 10 height 10
checkbox input "true"
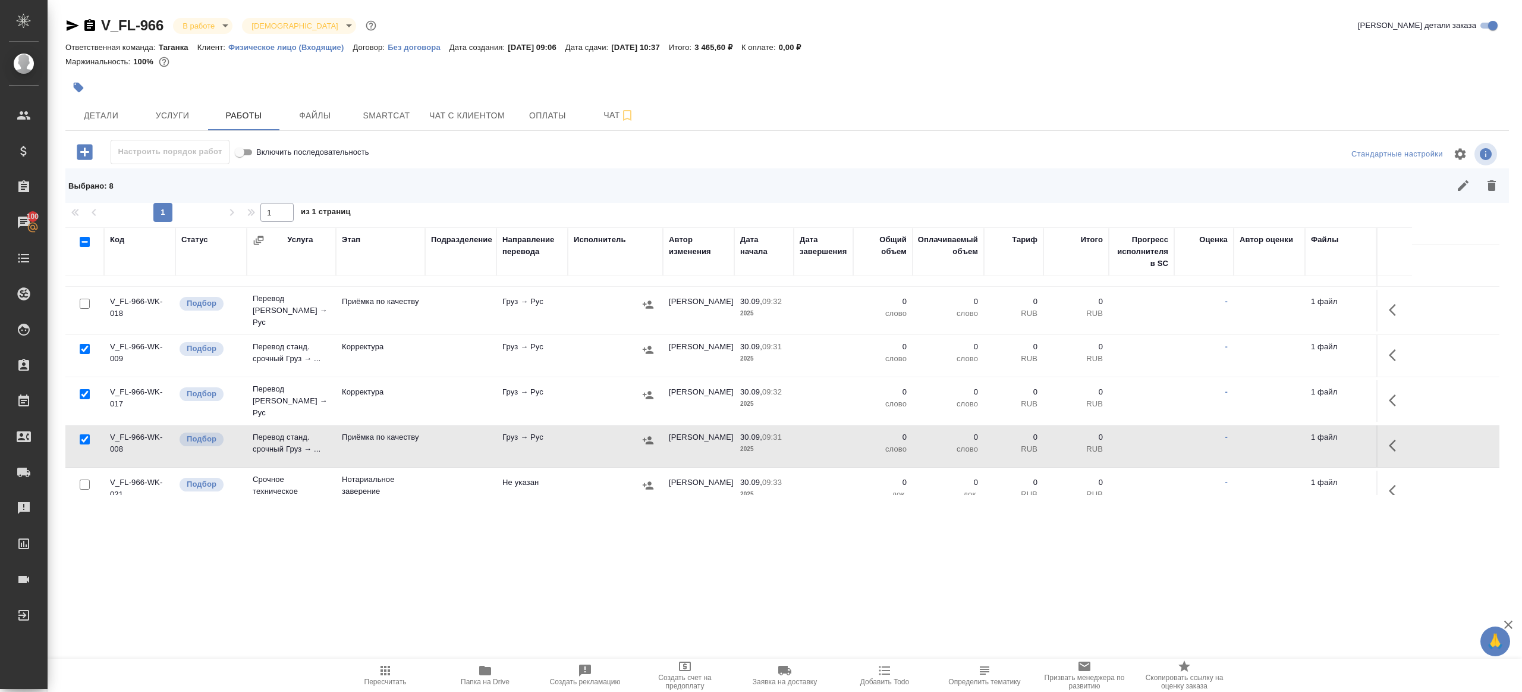
click at [1483, 189] on button "button" at bounding box center [1492, 185] width 29 height 29
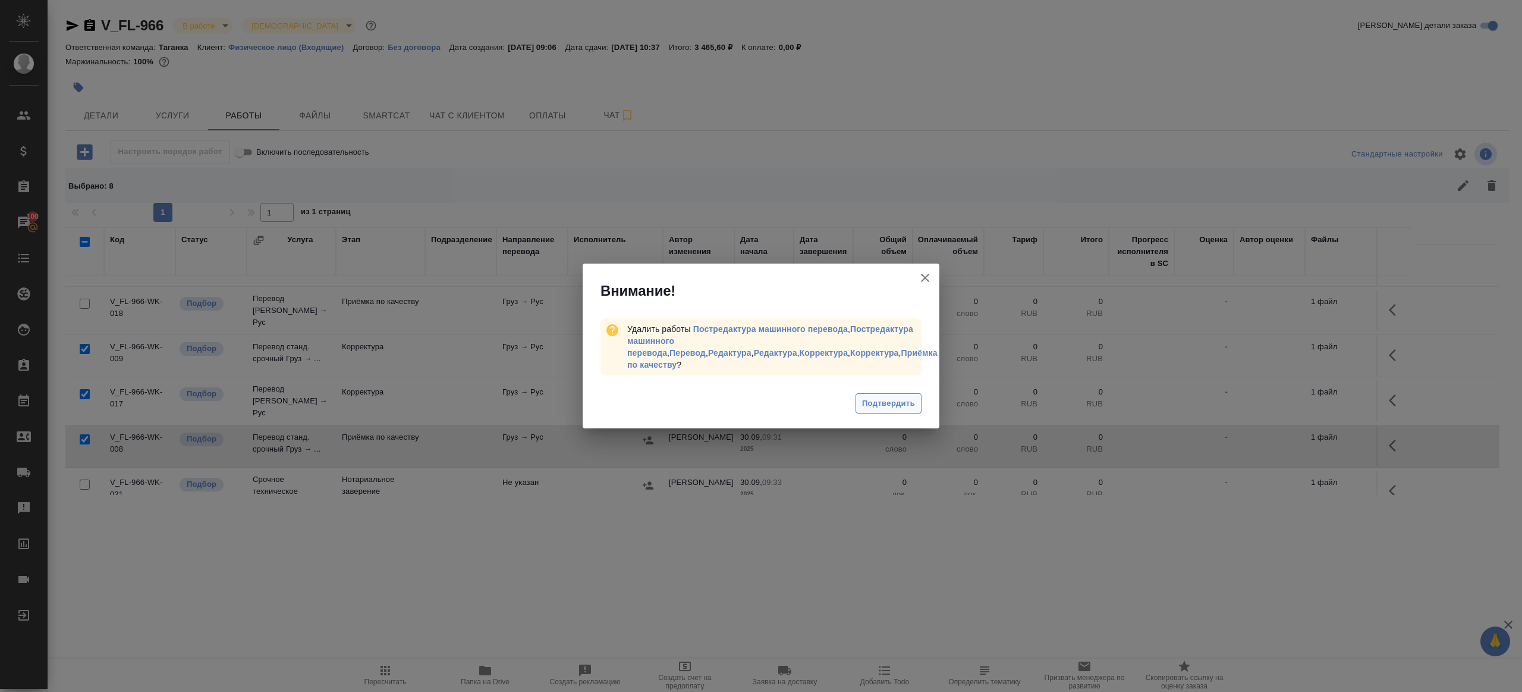
click at [912, 393] on button "Подтвердить" at bounding box center [889, 403] width 66 height 21
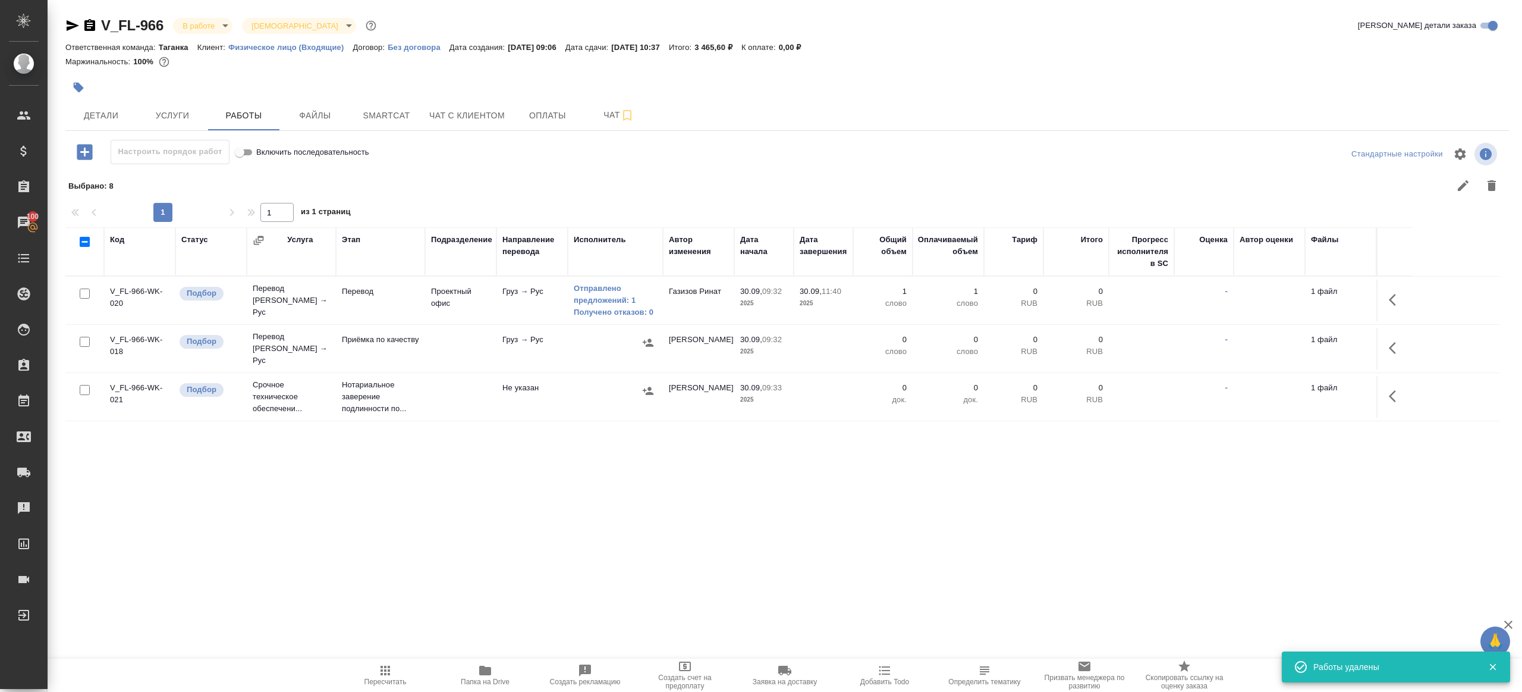
scroll to position [0, 0]
click at [1417, 334] on tr "V_FL-966-WK-018 Подбор Перевод Стандарт Груз → Рус Приёмка по качеству Груз → Р…" at bounding box center [782, 349] width 1434 height 48
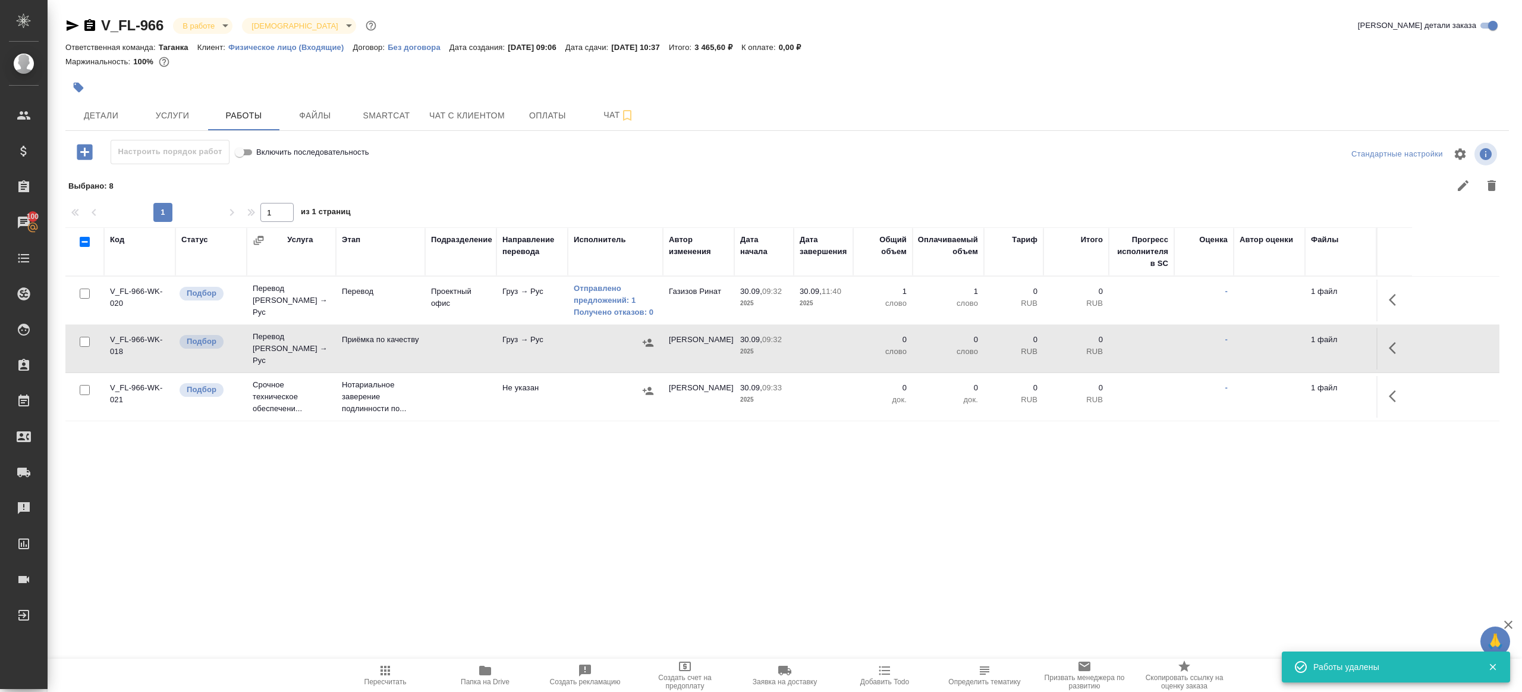
click at [1383, 341] on button "button" at bounding box center [1396, 348] width 29 height 29
click at [1308, 346] on icon "button" at bounding box center [1309, 348] width 11 height 11
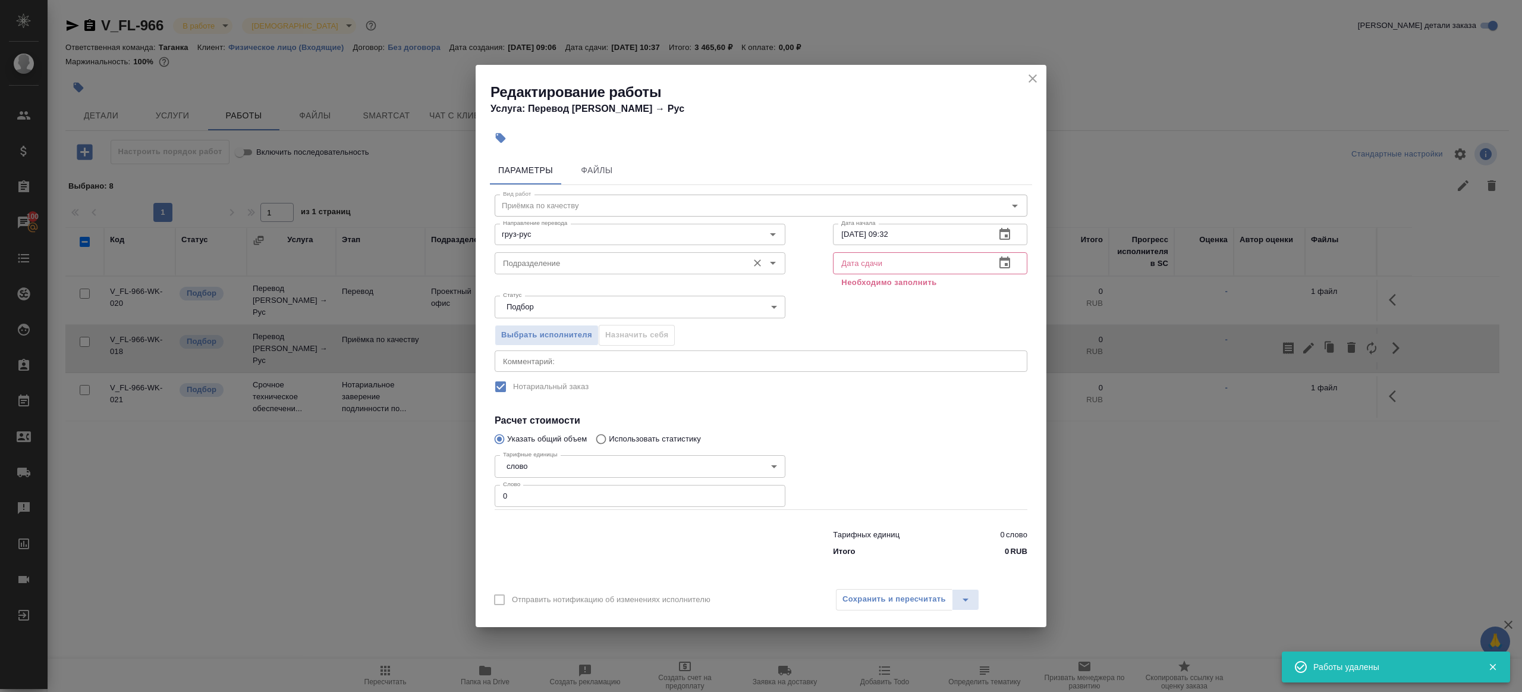
click at [579, 268] on input "Подразделение" at bounding box center [620, 263] width 244 height 14
click at [589, 285] on p "Прямая загрузка (шаблонные документы)" at bounding box center [580, 290] width 153 height 12
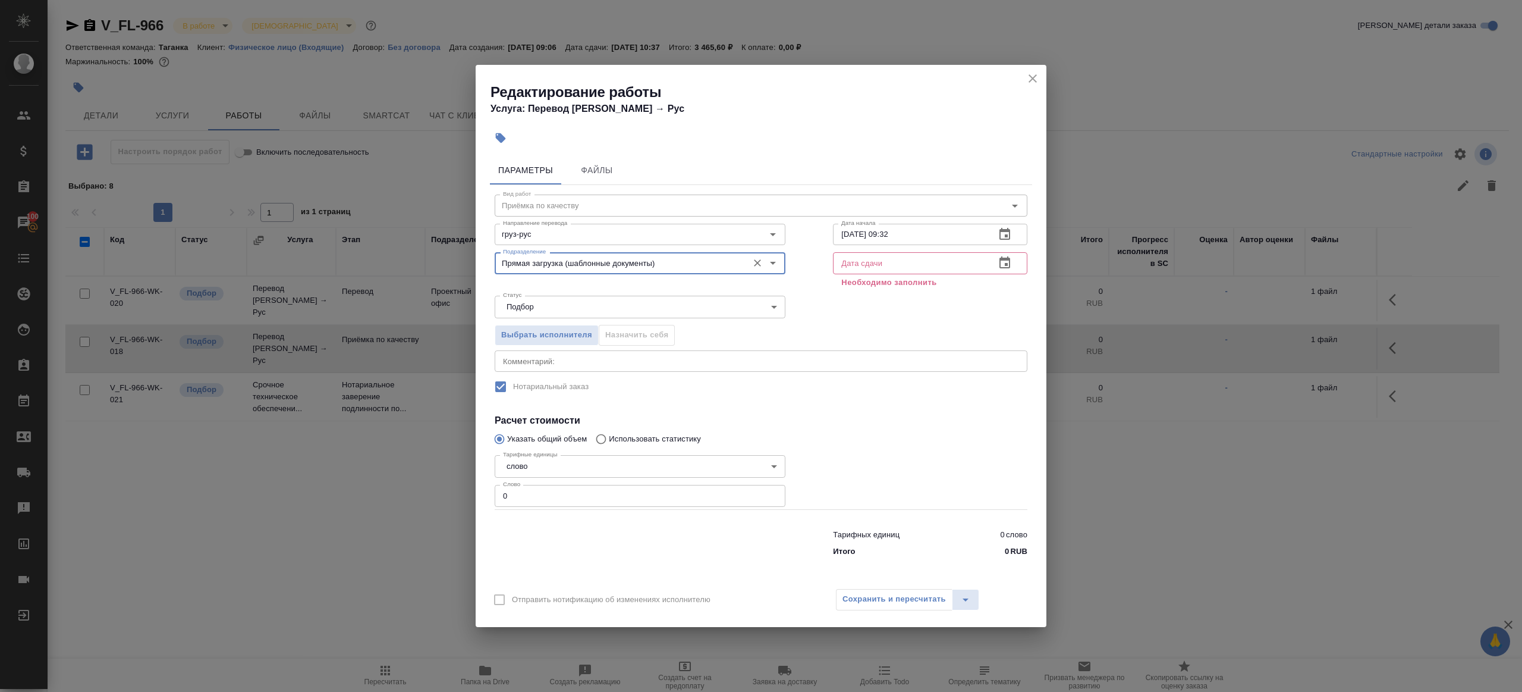
type input "Прямая загрузка (шаблонные документы)"
click at [559, 485] on div "Тарифные единицы слово 5a8b1489cc6b4906c91bfd90 Тарифные единицы Слово 0 Слово" at bounding box center [640, 479] width 291 height 59
type input "1"
click at [560, 535] on div at bounding box center [640, 541] width 338 height 48
click at [924, 253] on input "text" at bounding box center [909, 262] width 153 height 21
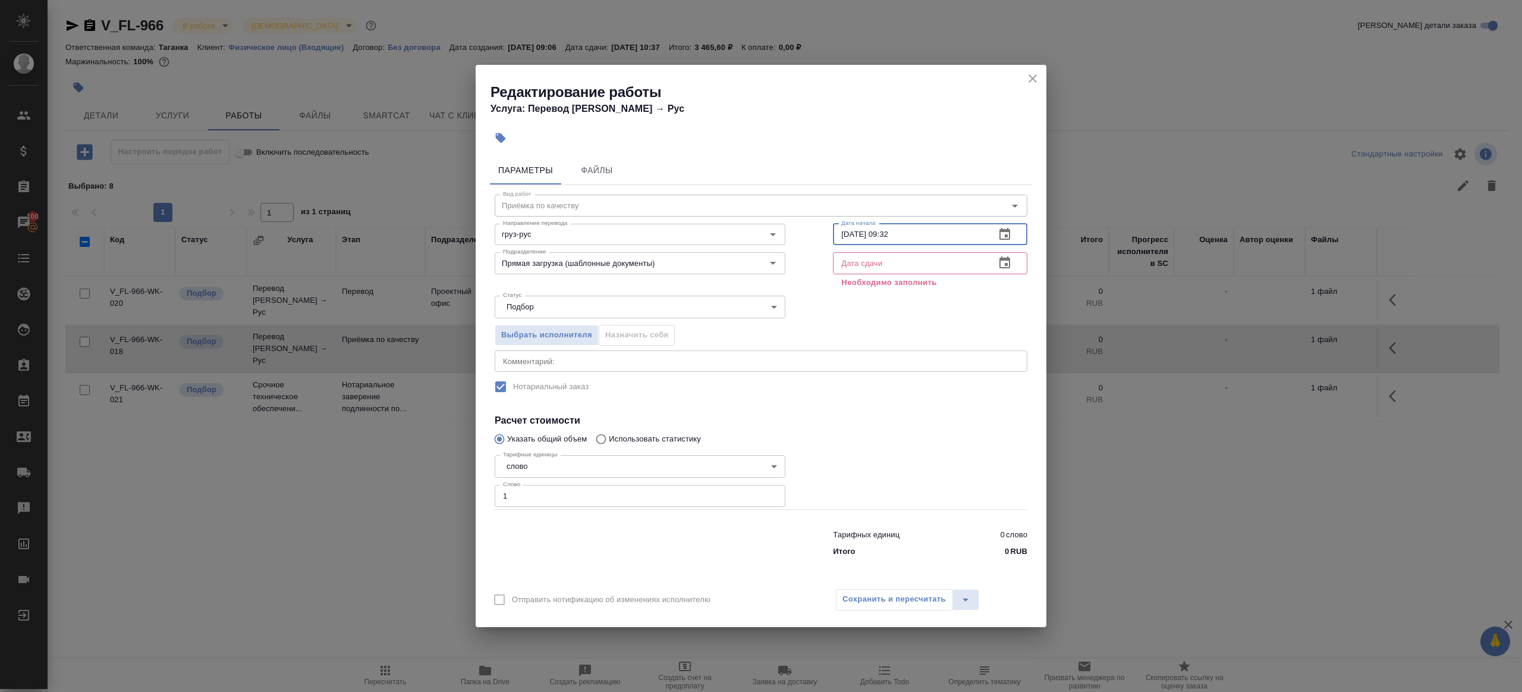
click at [938, 236] on input "30.09.2025 09:32" at bounding box center [909, 234] width 153 height 21
paste input "11:40"
type input "30.09.2025 11:40"
click at [930, 263] on input "text" at bounding box center [909, 262] width 153 height 21
paste input "30.09.2025 11:40"
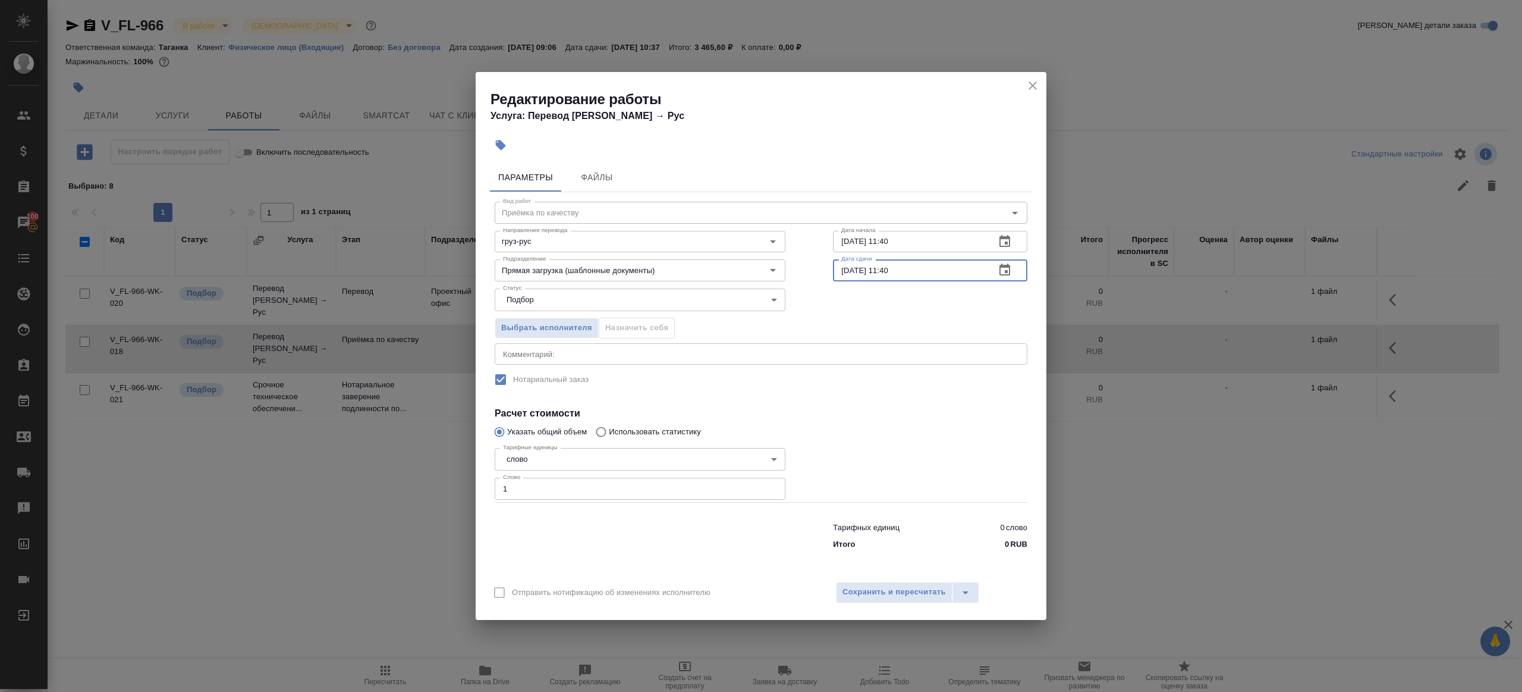
drag, startPoint x: 884, startPoint y: 271, endPoint x: 1003, endPoint y: 266, distance: 119.0
click at [1003, 266] on div "30.09.2025 11:40 Дата сдачи" at bounding box center [930, 269] width 194 height 21
type input "30.09.2025 12:00"
click at [911, 602] on button "Сохранить и пересчитать" at bounding box center [894, 592] width 117 height 21
click at [912, 600] on button "Сохранить и пересчитать" at bounding box center [894, 592] width 117 height 21
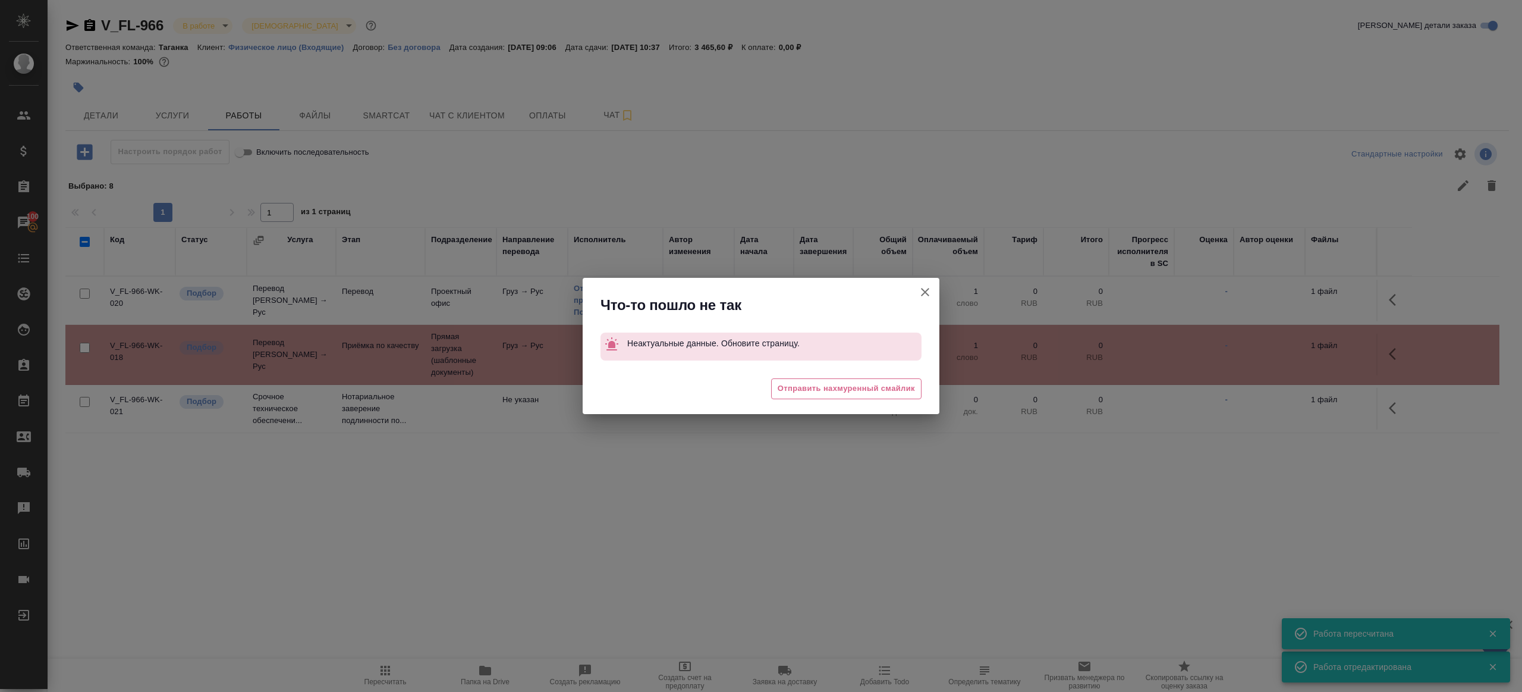
click at [925, 294] on icon "button" at bounding box center [925, 292] width 14 height 14
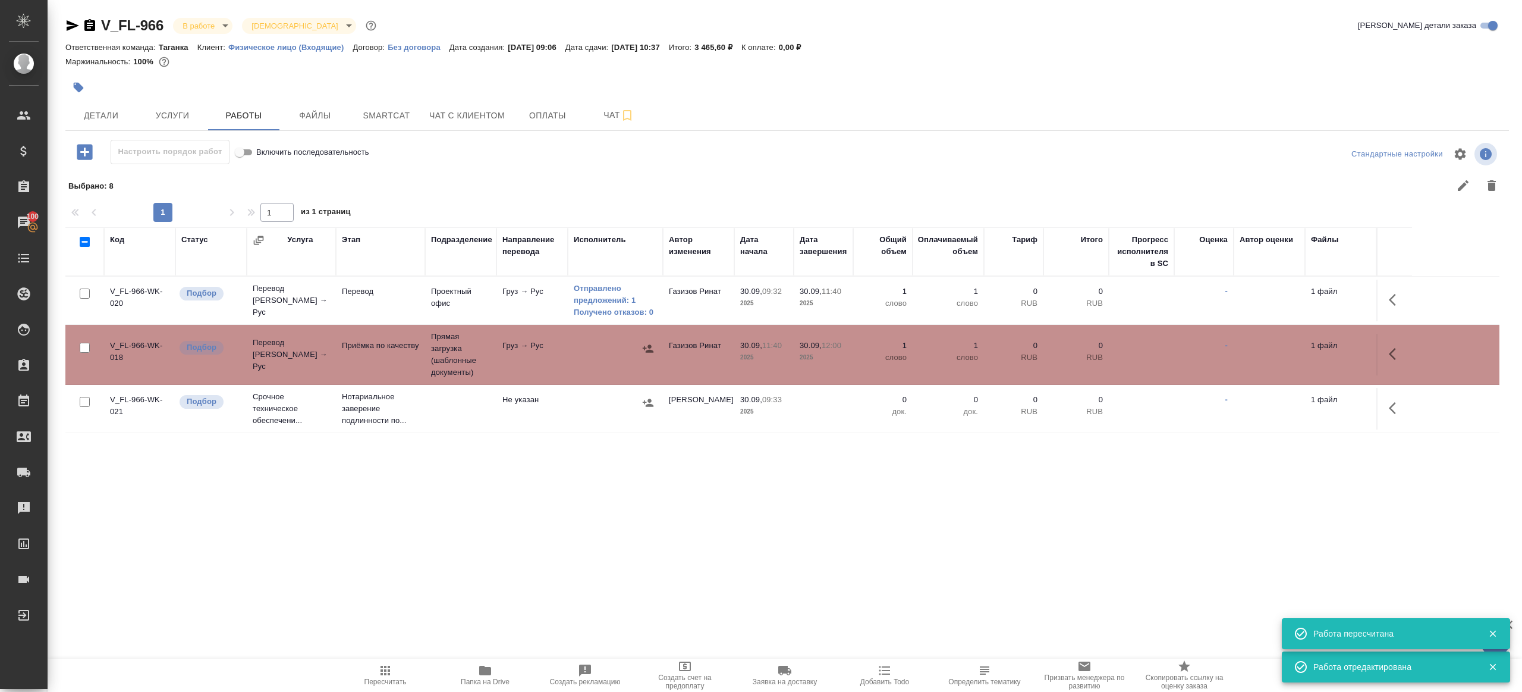
click at [378, 682] on span "Пересчитать" at bounding box center [386, 681] width 42 height 8
drag, startPoint x: 378, startPoint y: 682, endPoint x: 484, endPoint y: 596, distance: 136.2
click at [379, 682] on span "Пересчитать" at bounding box center [386, 681] width 42 height 8
click at [485, 596] on div ".cls-1 fill:#fff; AWATERA Gazizov Rinat Клиенты Спецификации Заказы 100 Чаты To…" at bounding box center [761, 346] width 1522 height 692
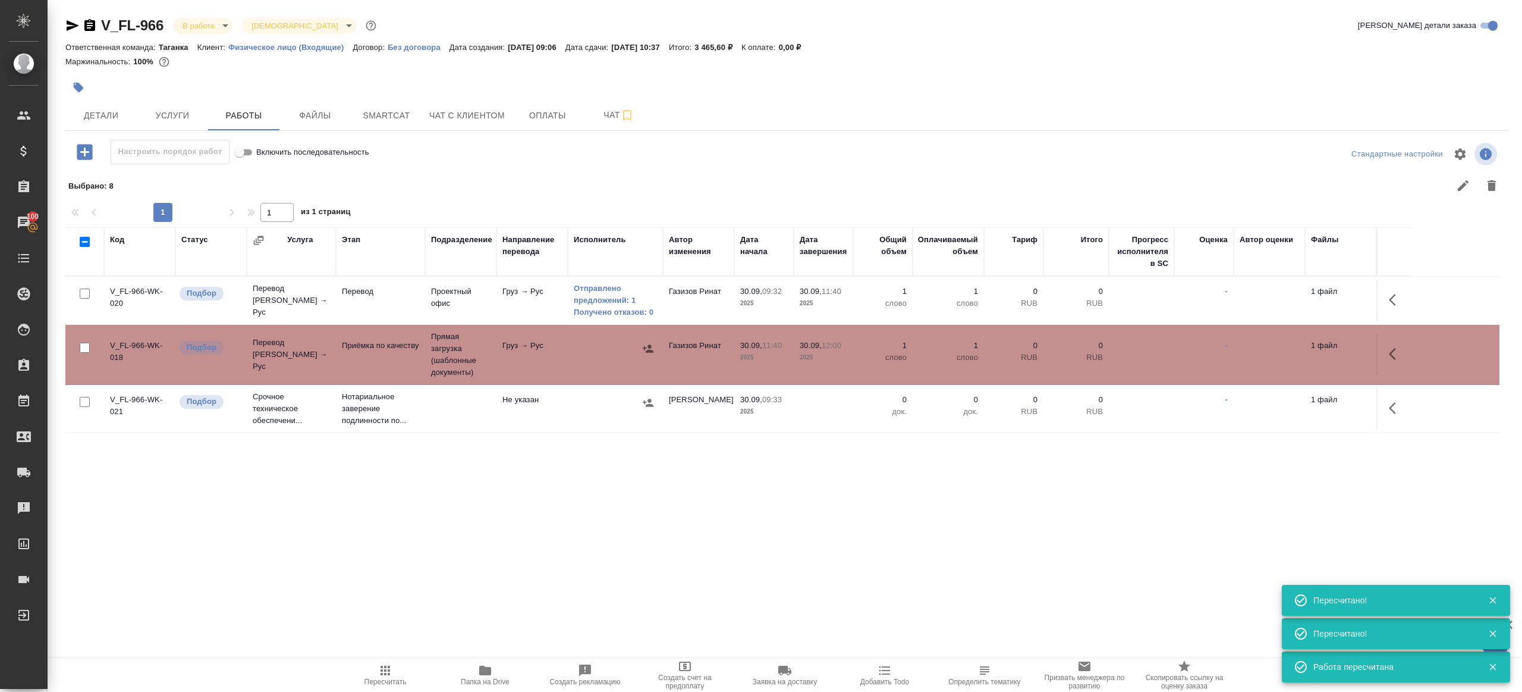
click at [384, 673] on icon "button" at bounding box center [386, 670] width 10 height 10
click at [384, 673] on icon "button" at bounding box center [385, 670] width 14 height 14
click at [522, 577] on div ".cls-1 fill:#fff; AWATERA Gazizov Rinat Клиенты Спецификации Заказы 100 Чаты To…" at bounding box center [761, 346] width 1522 height 692
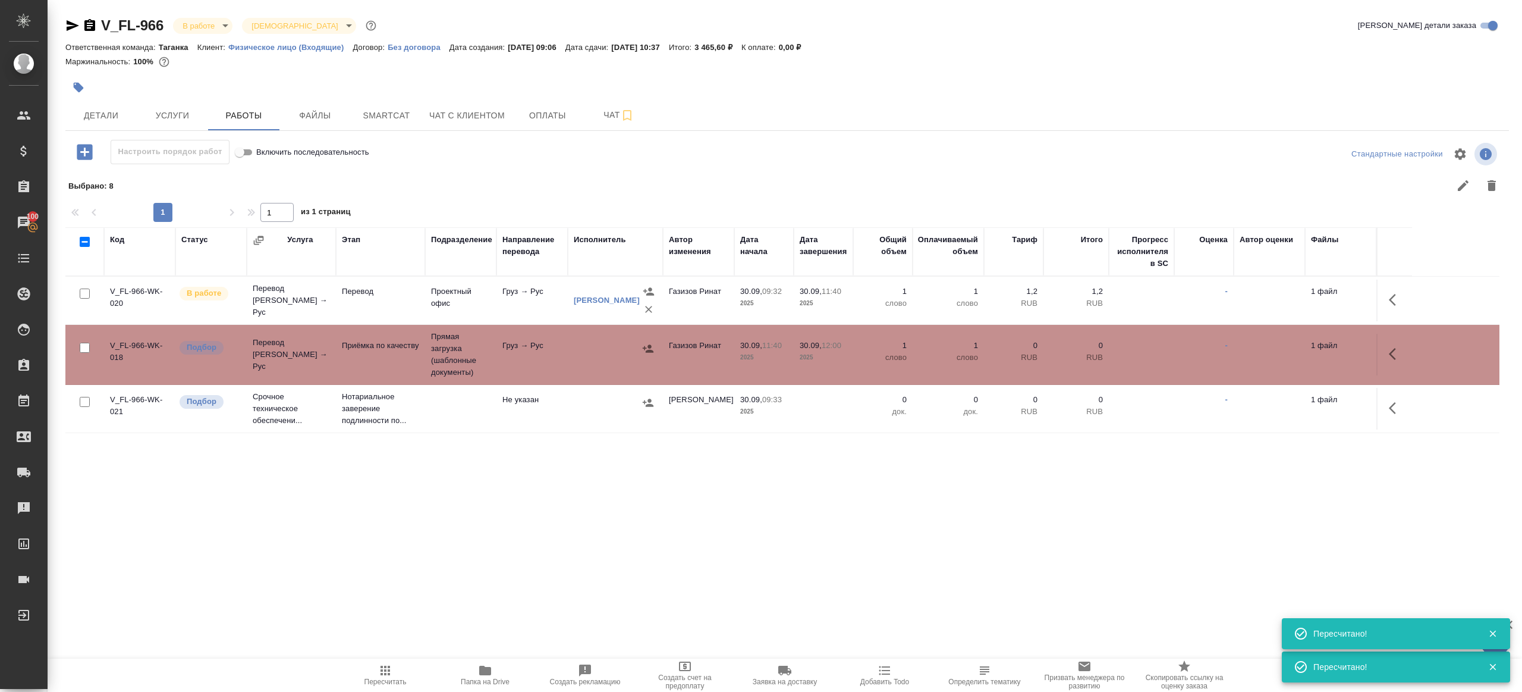
click at [394, 674] on span "Пересчитать" at bounding box center [386, 674] width 86 height 23
click at [505, 589] on div ".cls-1 fill:#fff; AWATERA Gazizov Rinat Клиенты Спецификации Заказы 100 Чаты To…" at bounding box center [761, 346] width 1522 height 692
click at [374, 678] on span "Пересчитать" at bounding box center [386, 681] width 42 height 8
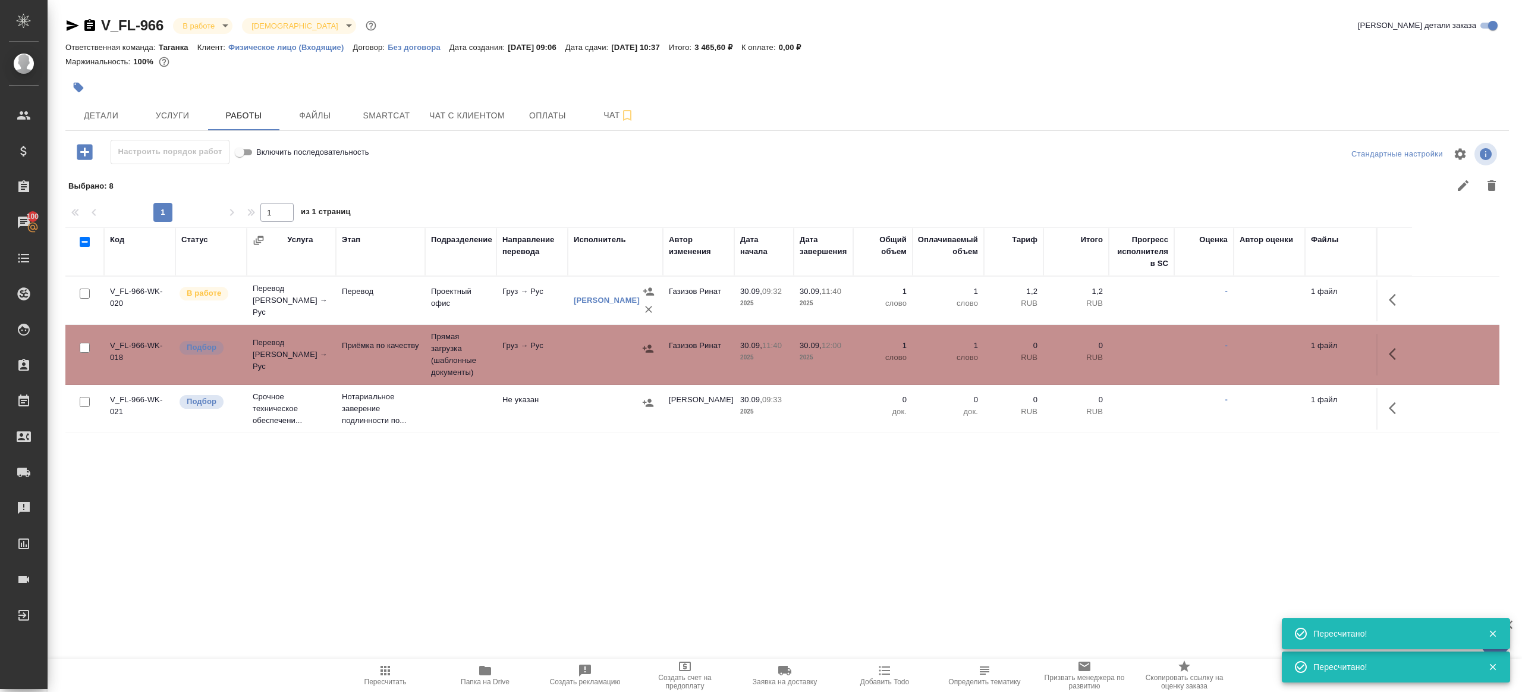
click at [454, 609] on div ".cls-1 fill:#fff; AWATERA Gazizov Rinat Клиенты Спецификации Заказы 100 Чаты To…" at bounding box center [761, 346] width 1522 height 692
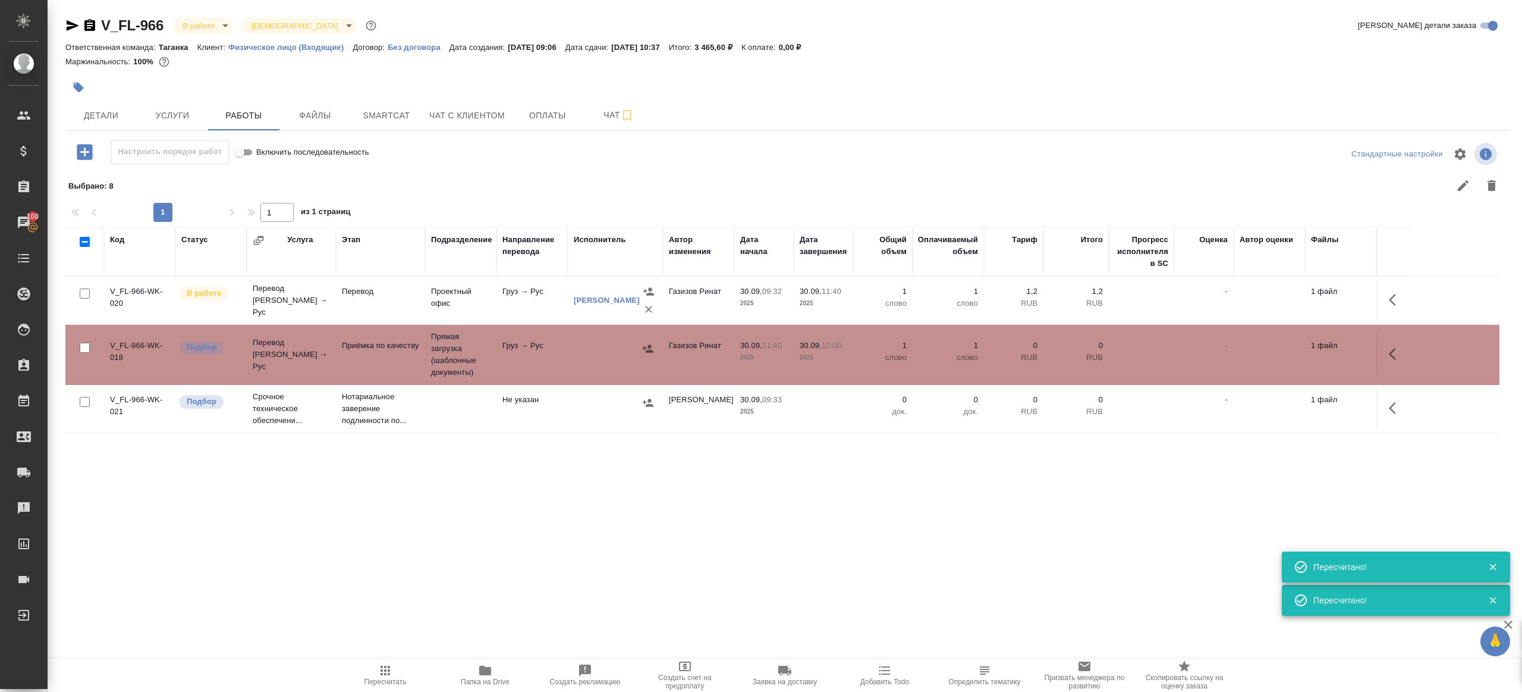
click at [542, 346] on td "Груз → Рус" at bounding box center [532, 355] width 71 height 42
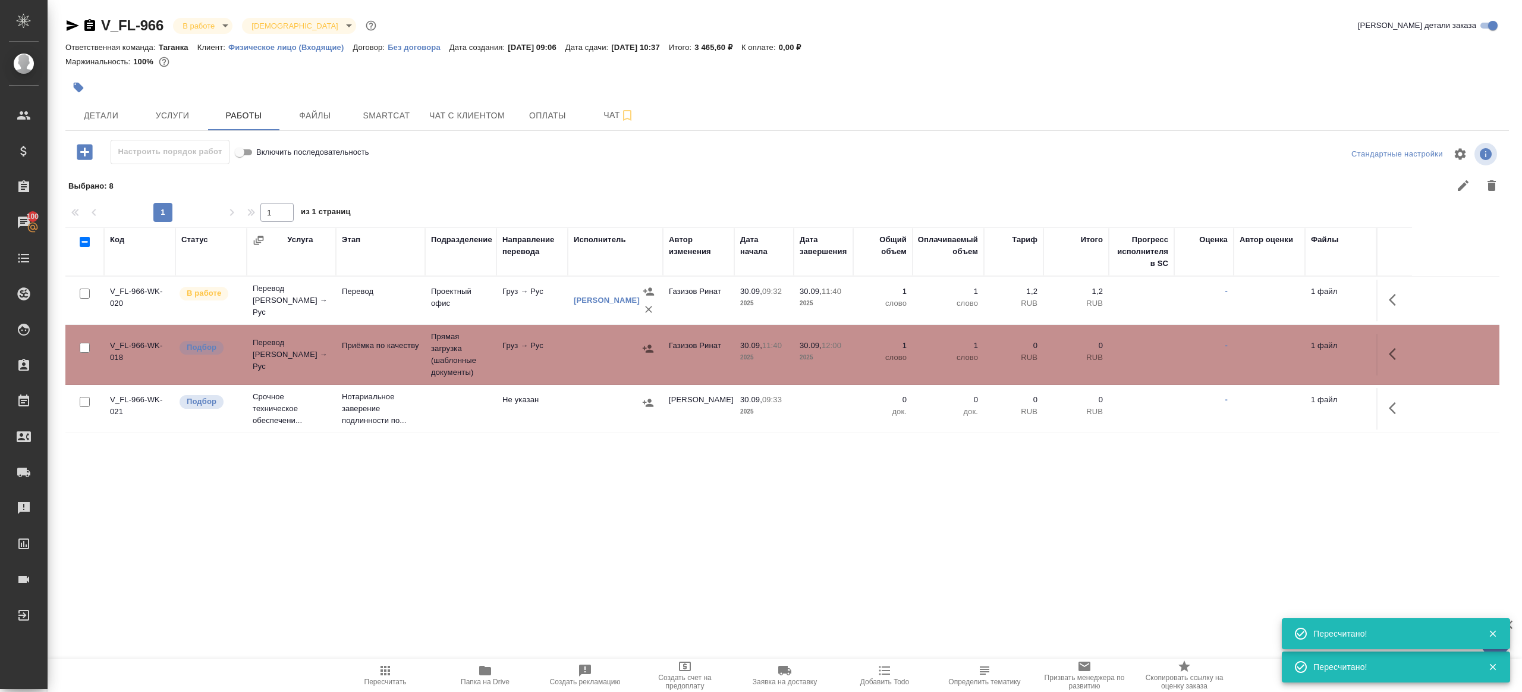
click at [488, 663] on icon "button" at bounding box center [485, 670] width 14 height 14
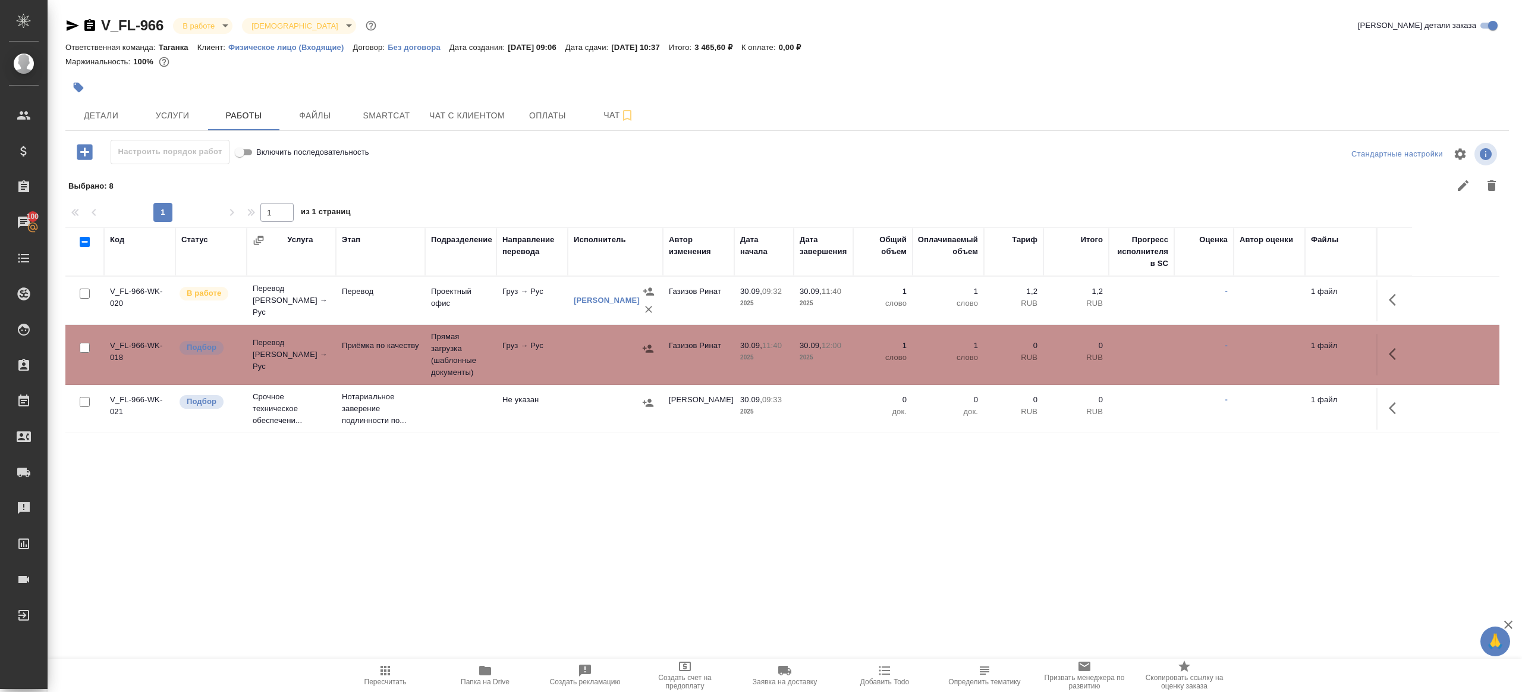
click at [387, 661] on button "Пересчитать" at bounding box center [385, 674] width 100 height 33
drag, startPoint x: 681, startPoint y: 594, endPoint x: 687, endPoint y: 593, distance: 6.1
click at [687, 593] on div ".cls-1 fill:#fff; AWATERA Gazizov Rinat Клиенты Спецификации Заказы 100 Чаты To…" at bounding box center [761, 346] width 1522 height 692
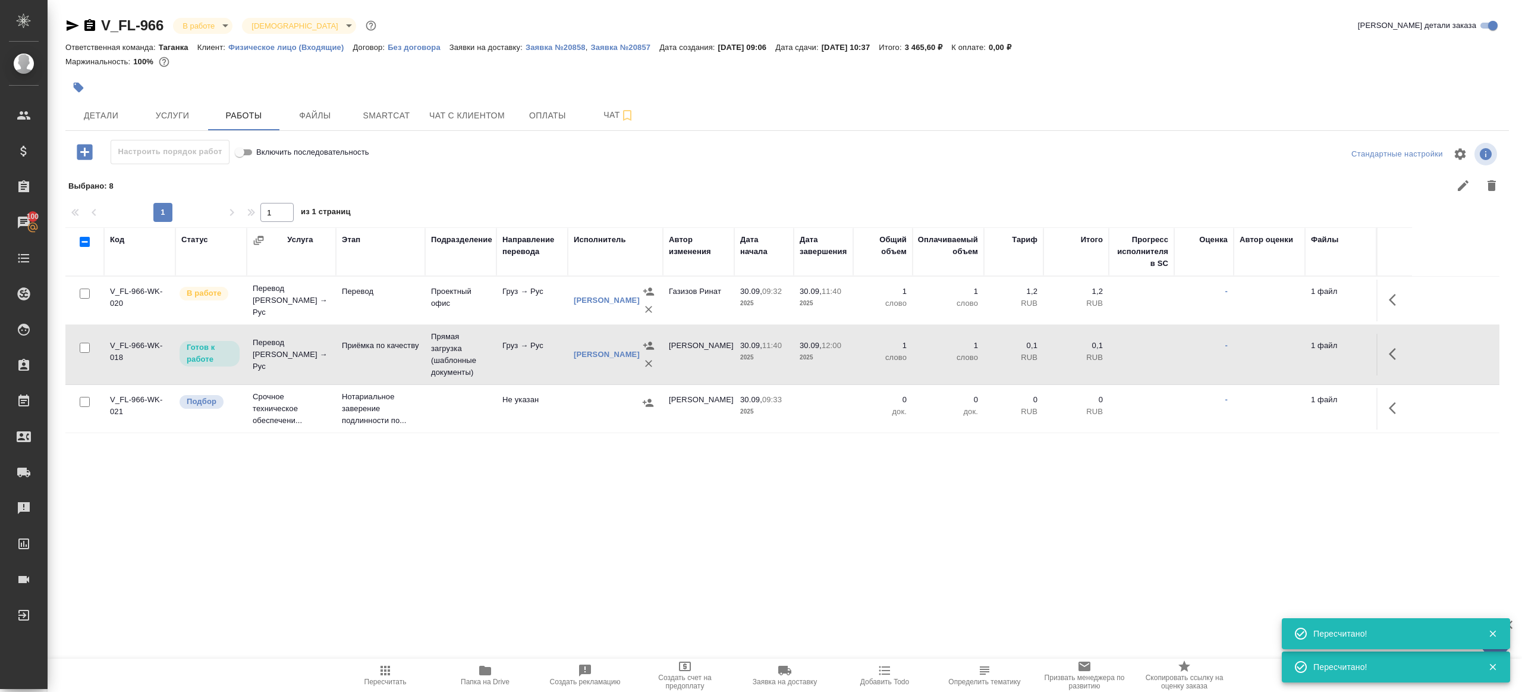
click at [1403, 299] on button "button" at bounding box center [1396, 299] width 29 height 29
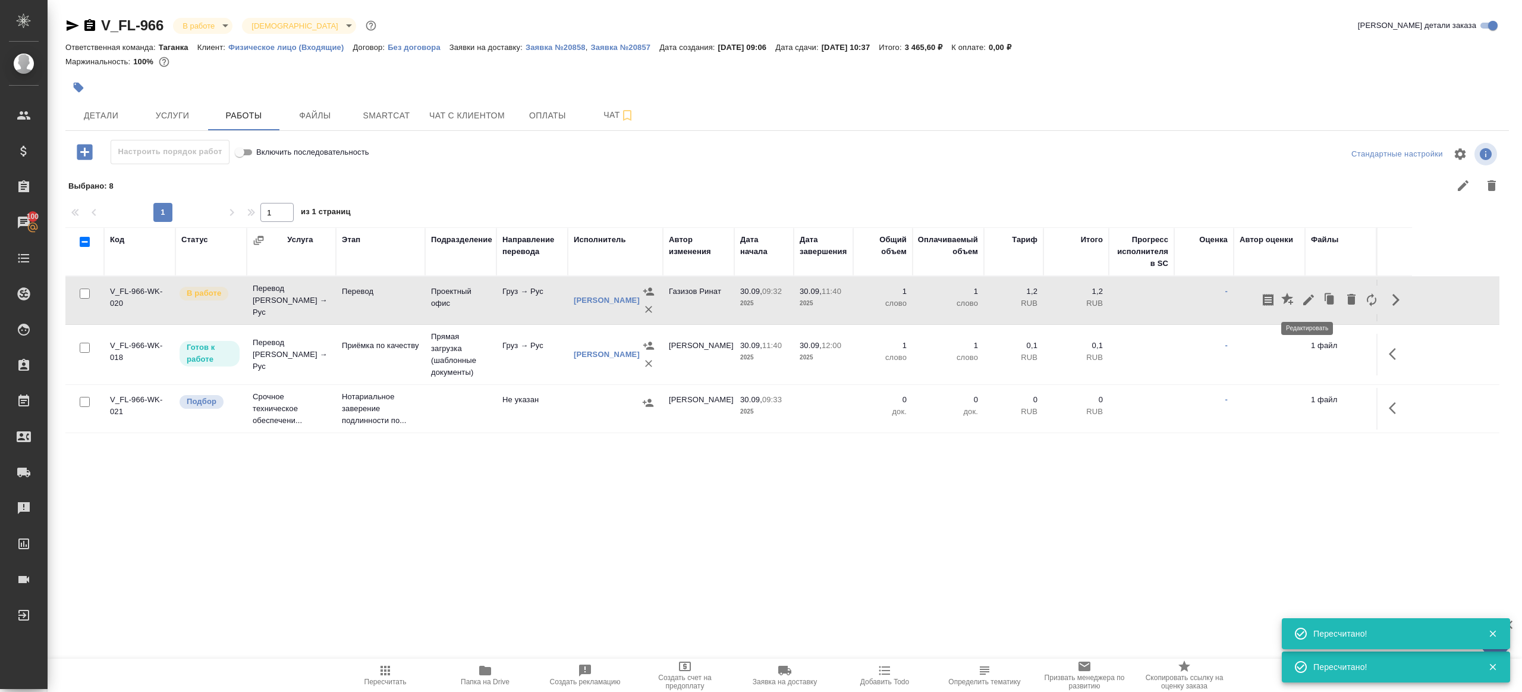
click at [1311, 299] on icon "button" at bounding box center [1309, 299] width 11 height 11
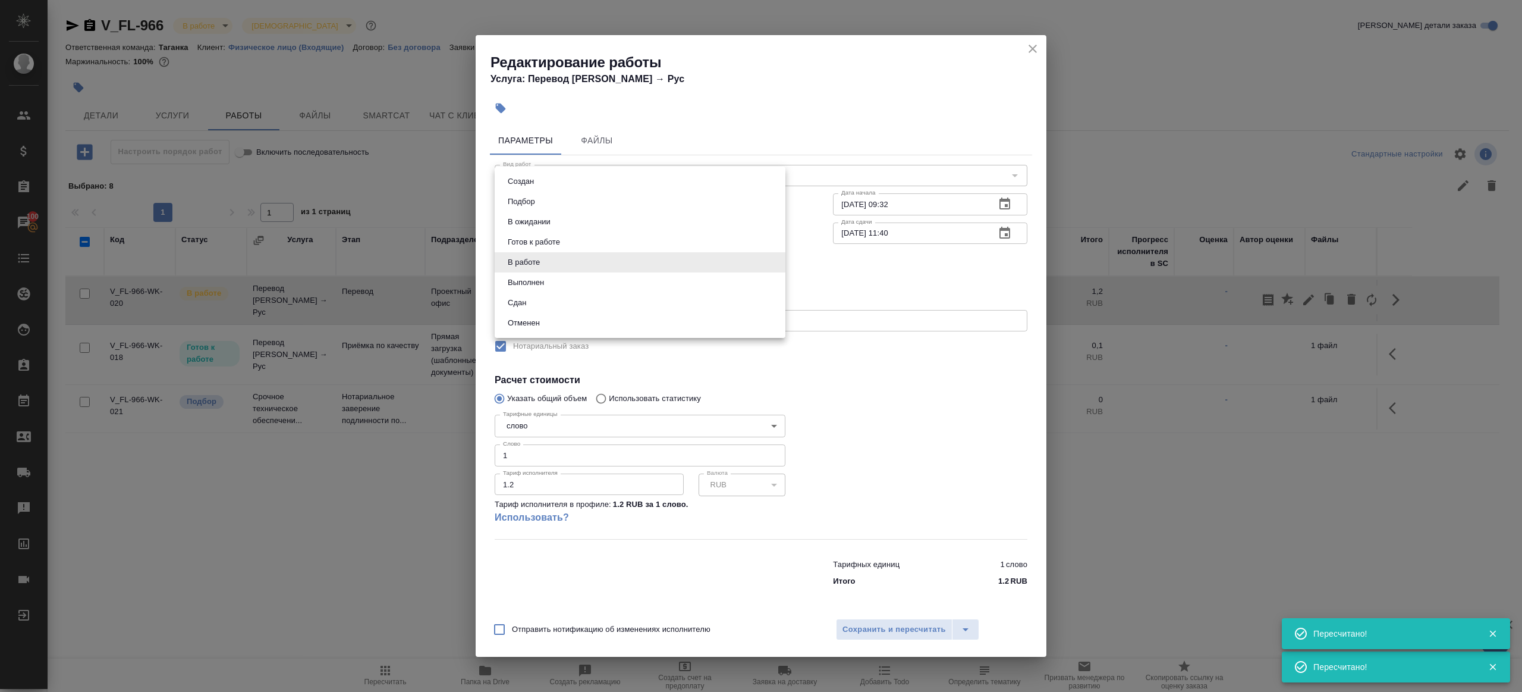
click at [645, 267] on body "🙏 .cls-1 fill:#fff; AWATERA Gazizov Rinat Клиенты Спецификации Заказы 100 Чаты …" at bounding box center [761, 346] width 1522 height 692
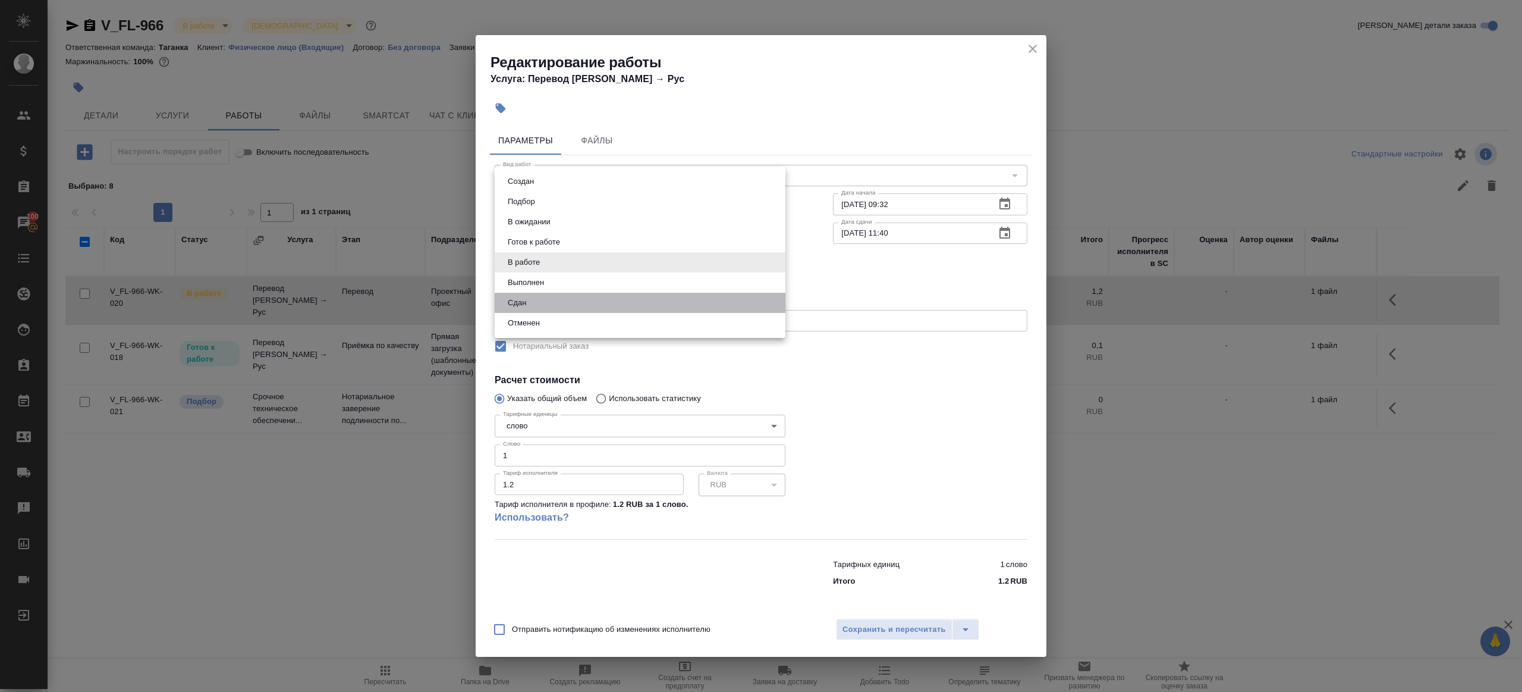
click at [577, 304] on li "Сдан" at bounding box center [640, 303] width 291 height 20
type input "closed"
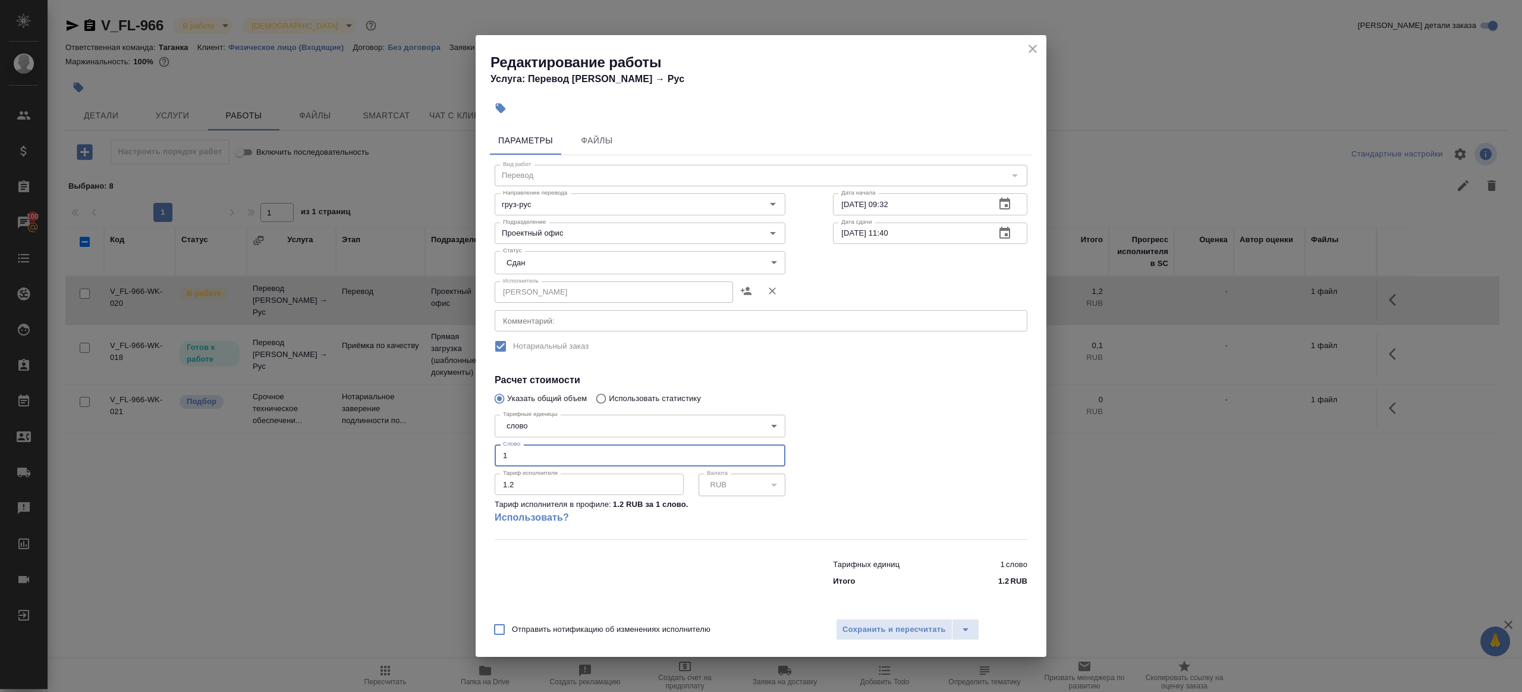
drag, startPoint x: 530, startPoint y: 459, endPoint x: 388, endPoint y: 445, distance: 143.4
click at [392, 446] on div "Редактирование работы Услуга: Перевод Стандарт Груз → Рус Параметры Файлы Вид р…" at bounding box center [761, 346] width 1522 height 692
type input "316"
click at [924, 632] on span "Сохранить и пересчитать" at bounding box center [894, 630] width 103 height 14
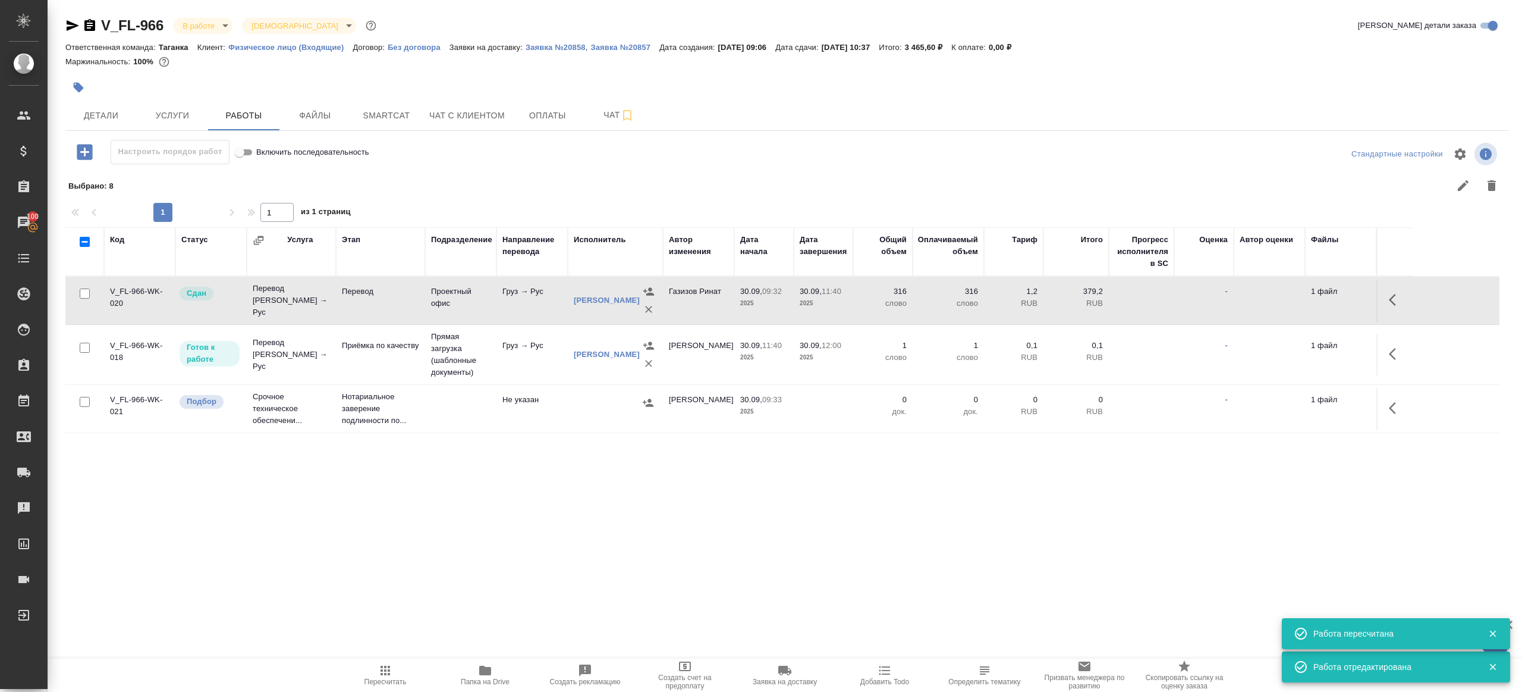
click at [385, 672] on icon "button" at bounding box center [386, 670] width 10 height 10
drag, startPoint x: 385, startPoint y: 672, endPoint x: 455, endPoint y: 577, distance: 118.2
click at [385, 672] on icon "button" at bounding box center [386, 670] width 10 height 10
drag, startPoint x: 458, startPoint y: 569, endPoint x: 475, endPoint y: 530, distance: 42.1
click at [465, 558] on div ".cls-1 fill:#fff; AWATERA Gazizov Rinat Клиенты Спецификации Заказы 100 Чаты To…" at bounding box center [761, 346] width 1522 height 692
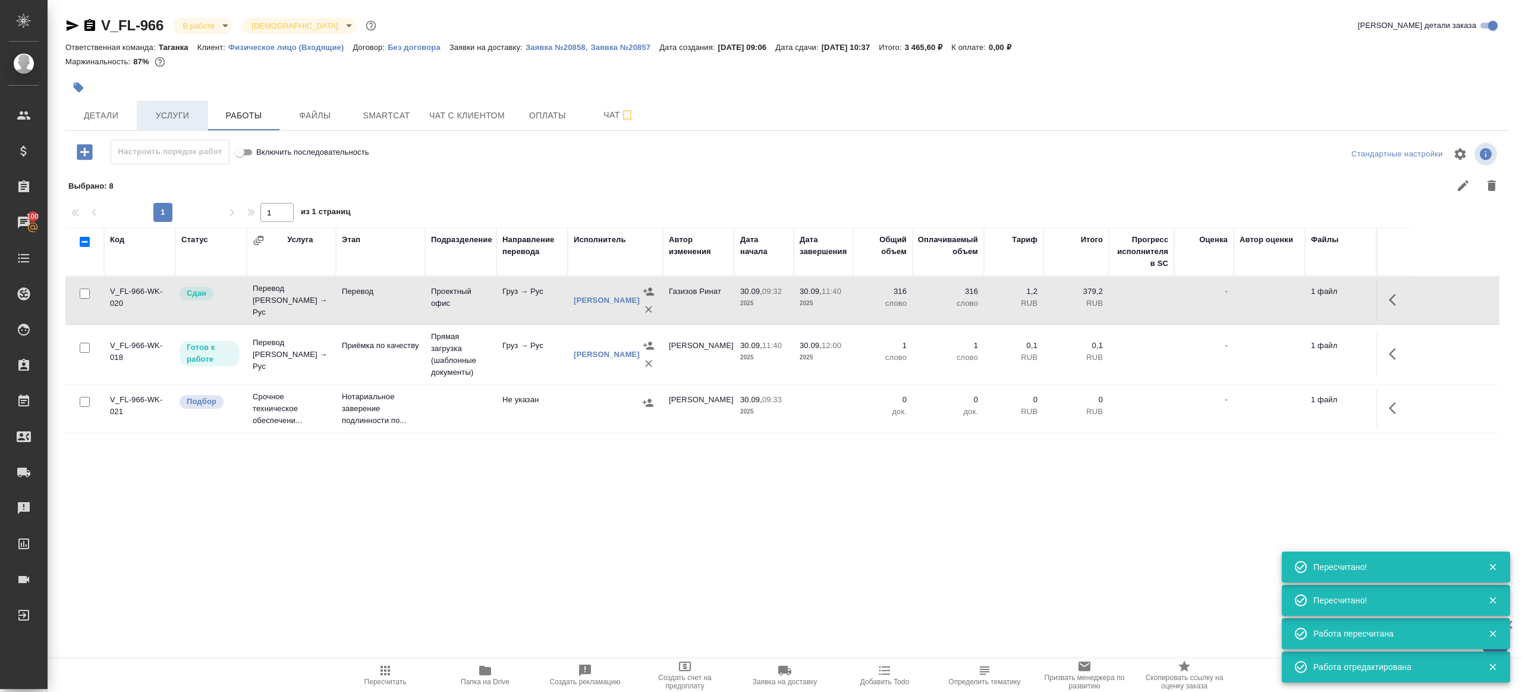
click at [184, 115] on span "Услуги" at bounding box center [172, 115] width 57 height 15
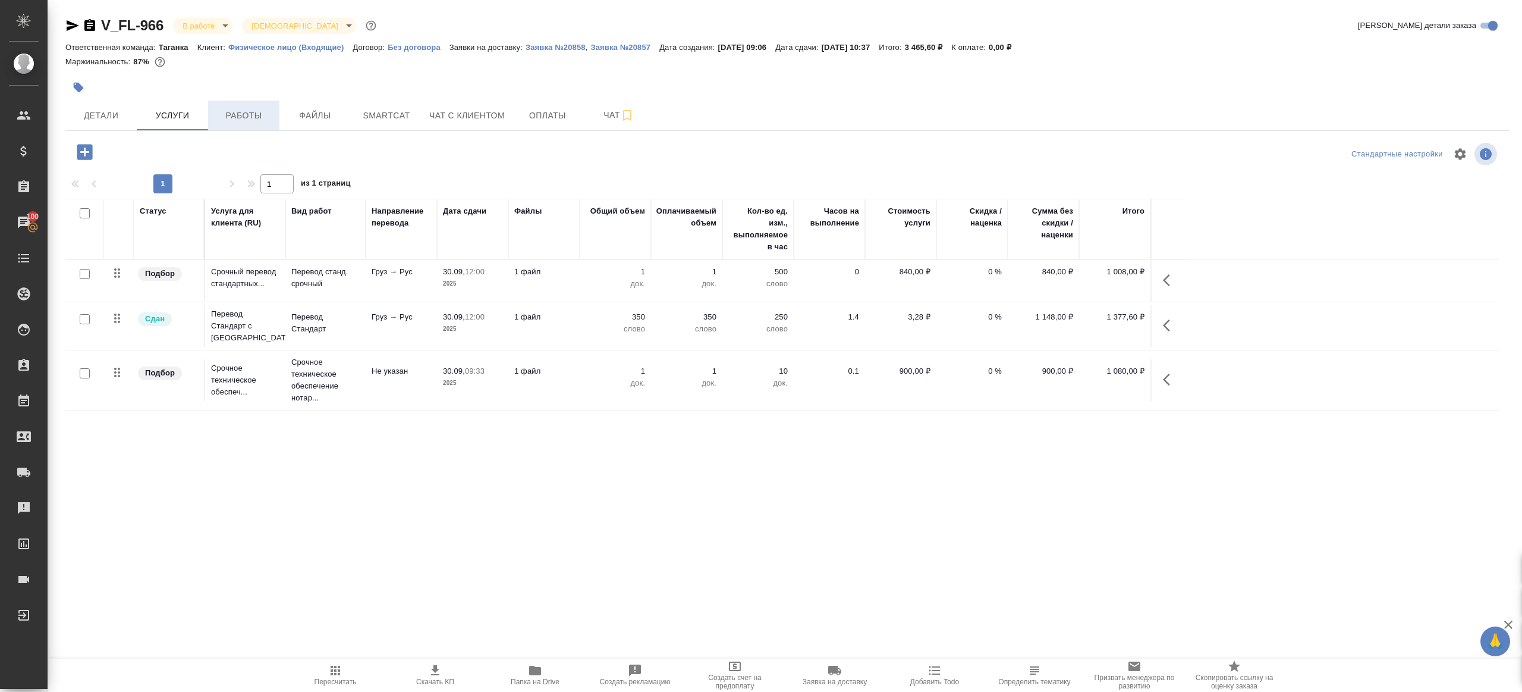
click at [234, 113] on span "Работы" at bounding box center [243, 115] width 57 height 15
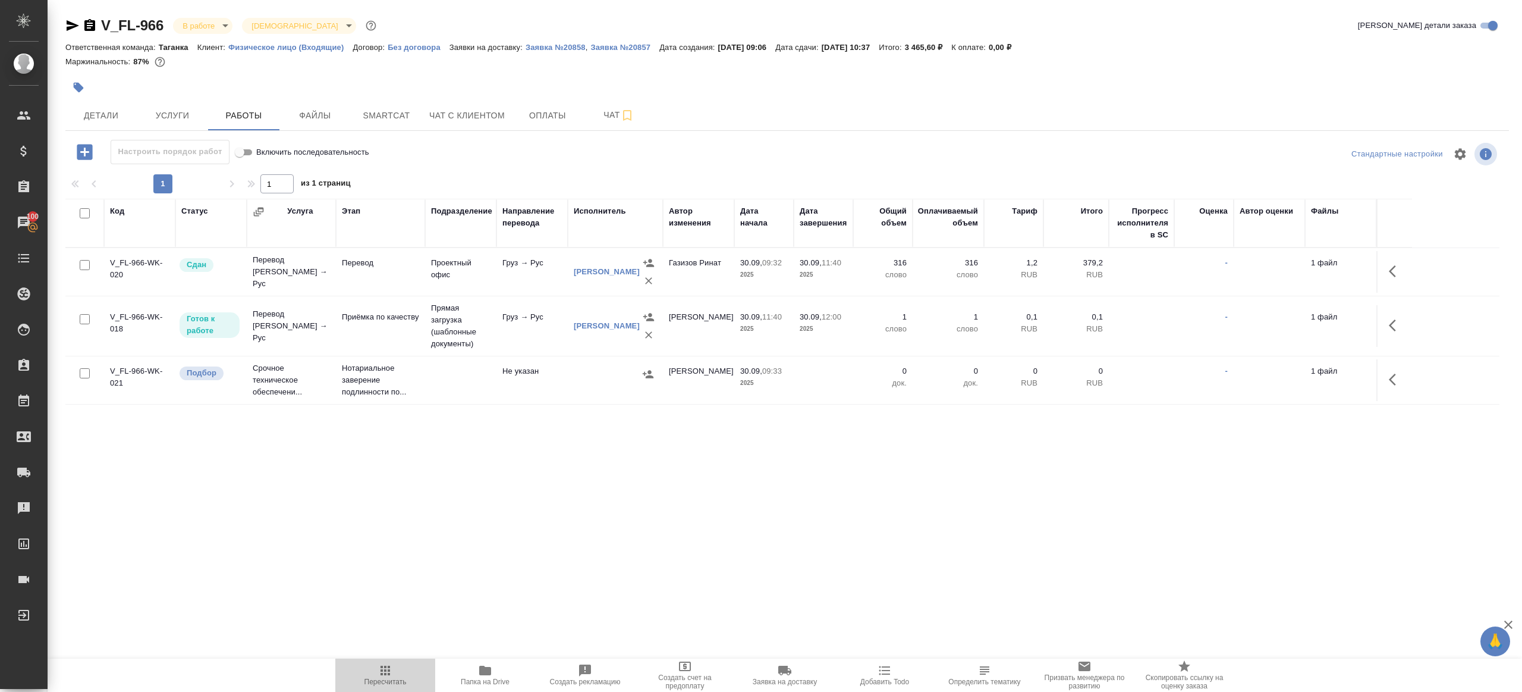
click at [382, 676] on icon "button" at bounding box center [385, 670] width 14 height 14
drag, startPoint x: 382, startPoint y: 676, endPoint x: 412, endPoint y: 640, distance: 47.3
click at [382, 676] on icon "button" at bounding box center [385, 670] width 14 height 14
click at [470, 569] on div ".cls-1 fill:#fff; AWATERA Gazizov Rinat Клиенты Спецификации Заказы 100 Чаты To…" at bounding box center [761, 346] width 1522 height 692
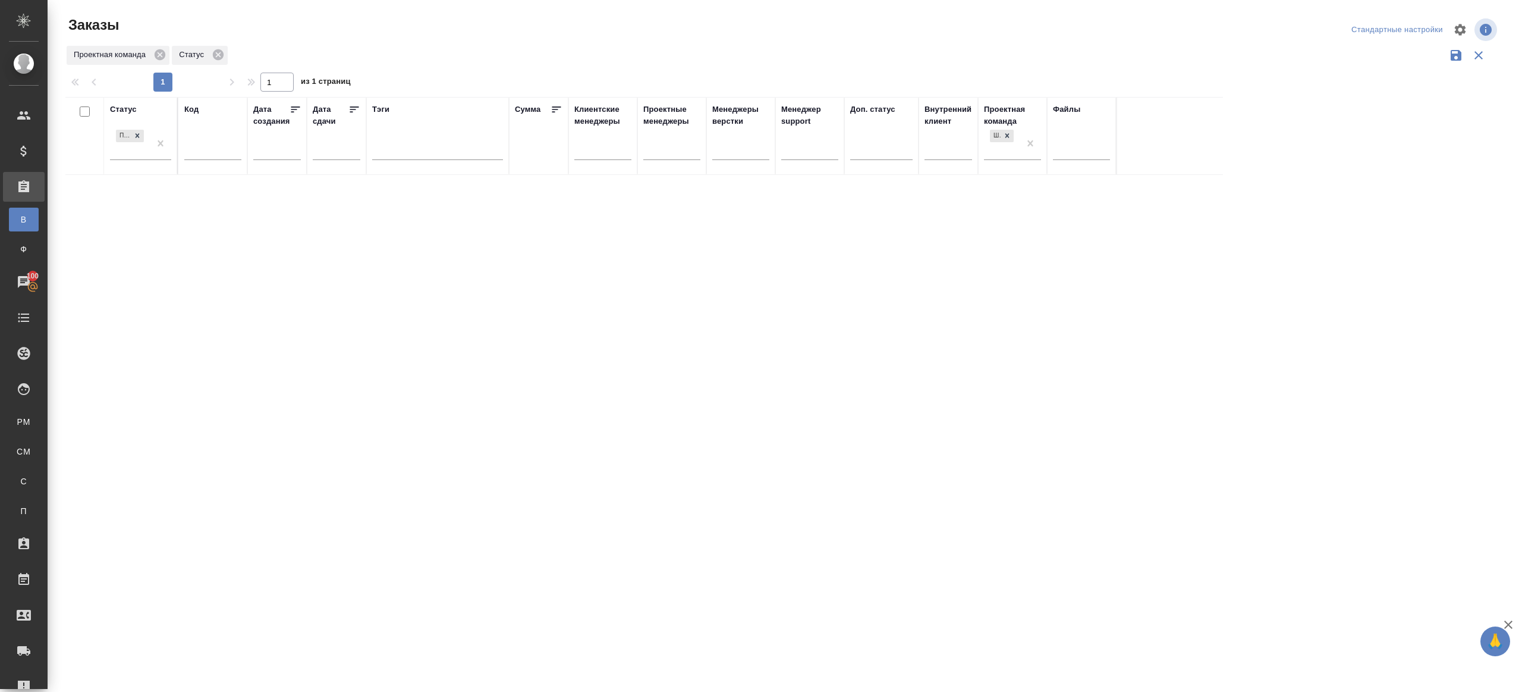
click at [886, 39] on div at bounding box center [787, 29] width 481 height 29
click at [800, 435] on div "Статус Подтвержден Код Дата создания Дата сдачи Тэги Сумма Клиентские менеджеры…" at bounding box center [782, 311] width 1434 height 428
click at [171, 150] on th "Статус Подтвержден" at bounding box center [141, 136] width 74 height 78
click at [460, 74] on div at bounding box center [785, 266] width 1475 height 532
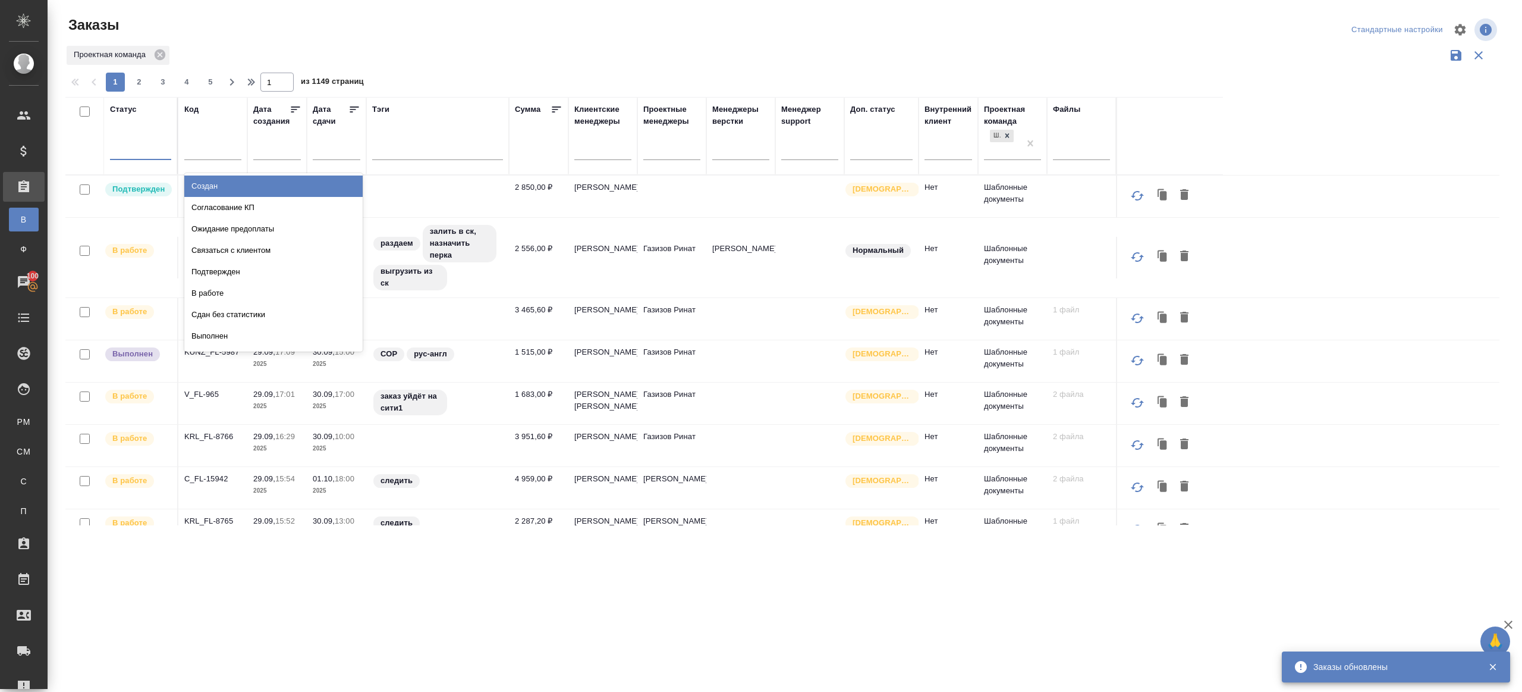
click at [153, 155] on div at bounding box center [140, 147] width 61 height 17
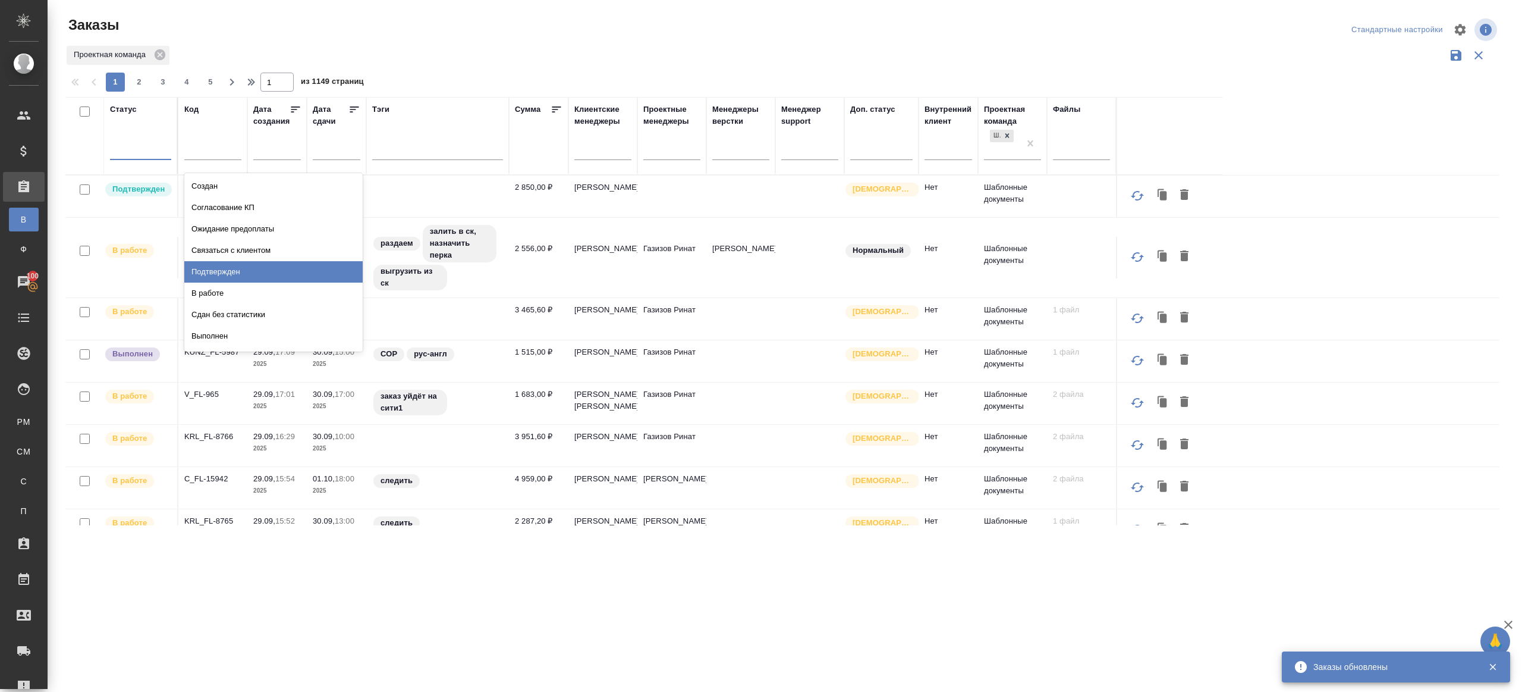
click at [236, 275] on div "Подтвержден" at bounding box center [273, 271] width 178 height 21
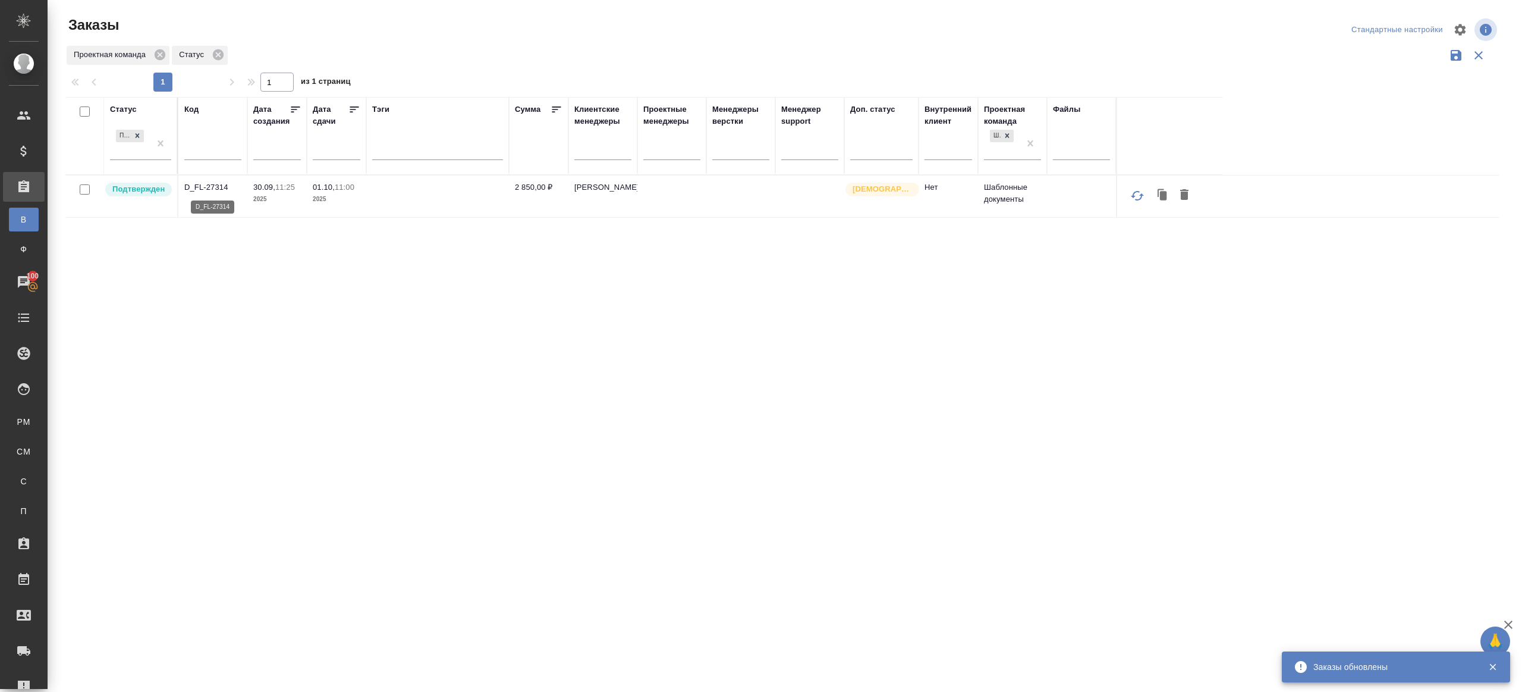
click at [227, 183] on p "D_FL-27314" at bounding box center [212, 187] width 57 height 12
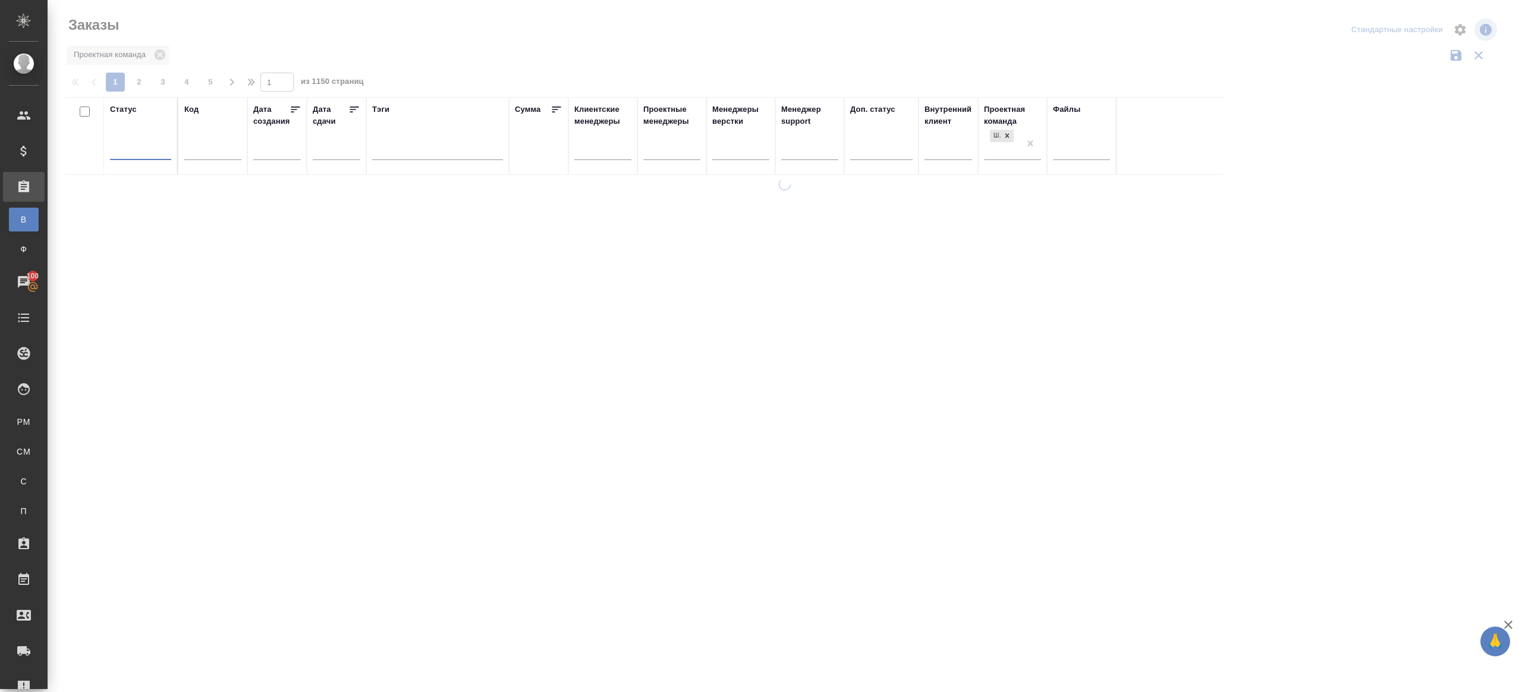
click at [406, 61] on div at bounding box center [785, 266] width 1475 height 532
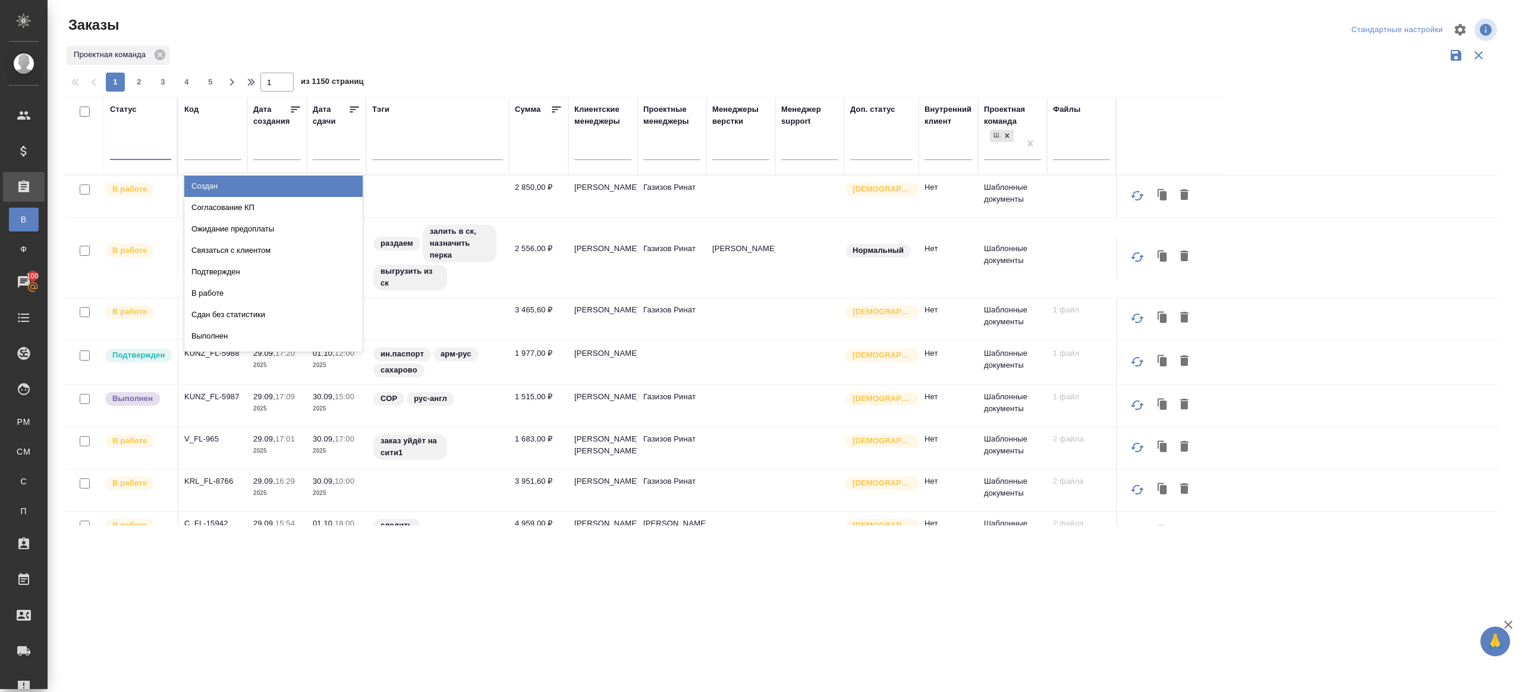
click at [144, 149] on div at bounding box center [140, 147] width 61 height 17
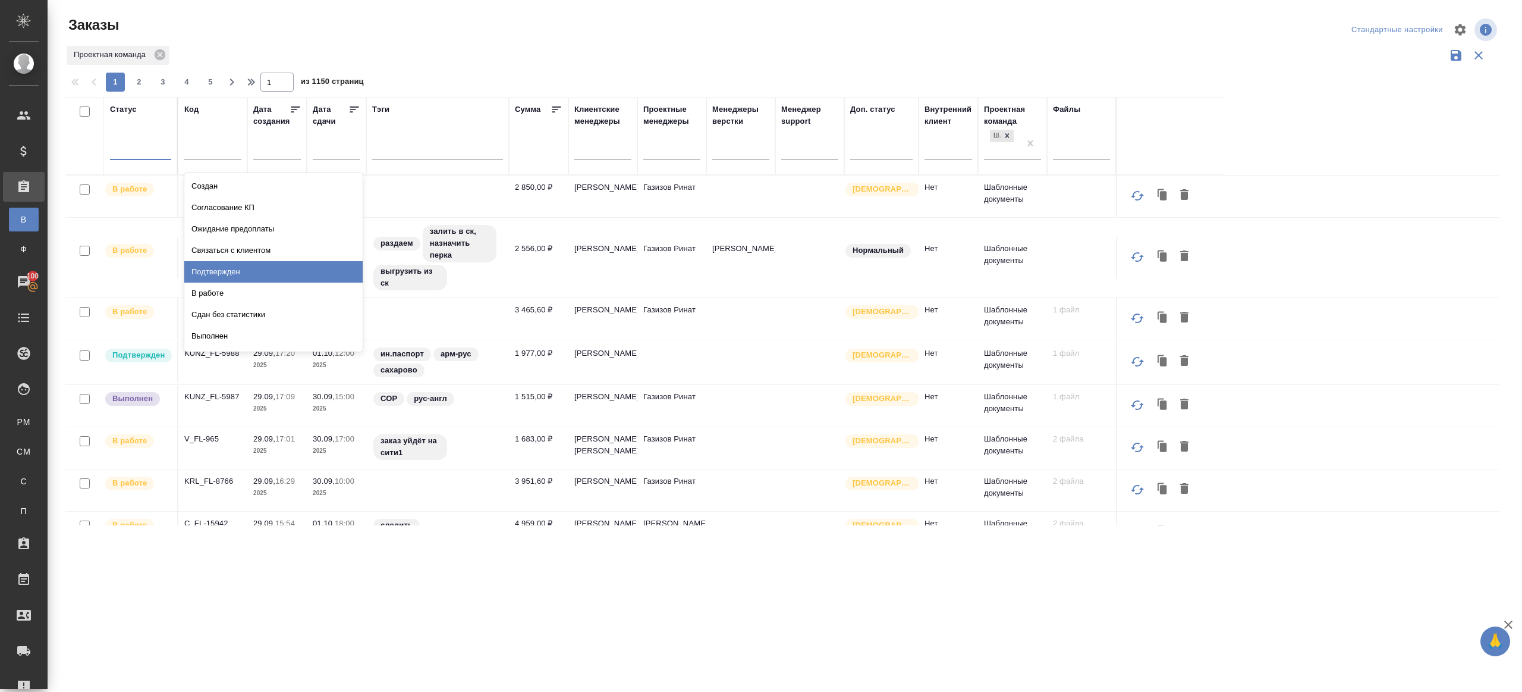
click at [224, 277] on div "Подтвержден" at bounding box center [273, 271] width 178 height 21
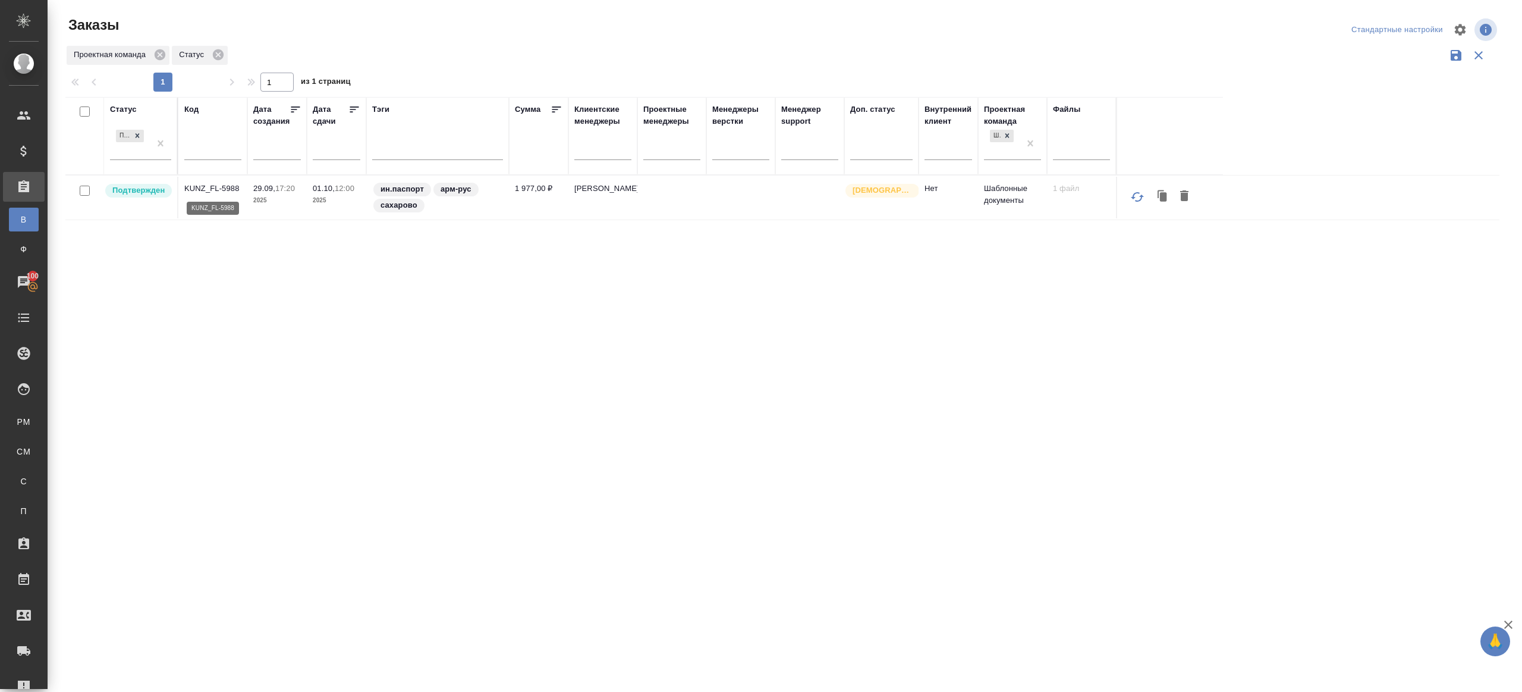
click at [232, 188] on p "KUNZ_FL-5988" at bounding box center [212, 189] width 57 height 12
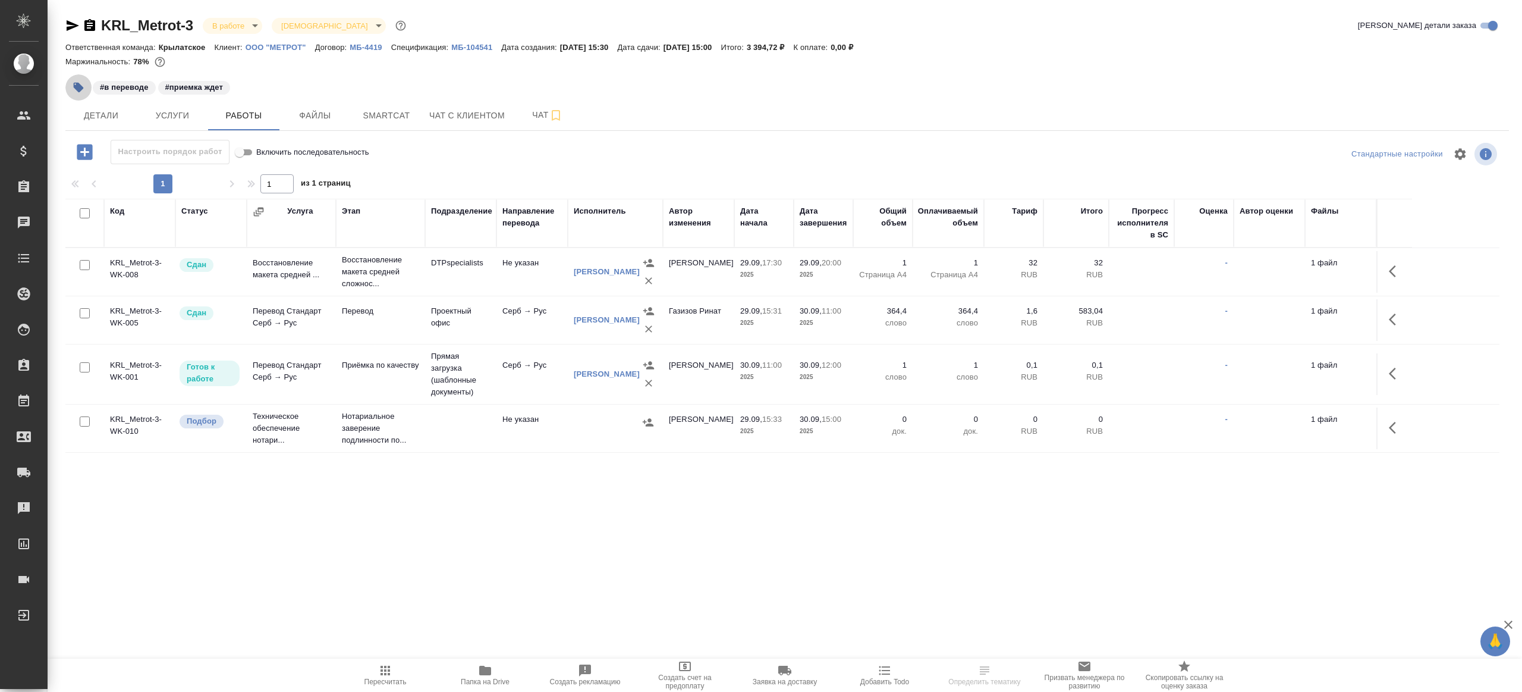
click at [77, 85] on icon "button" at bounding box center [79, 88] width 10 height 10
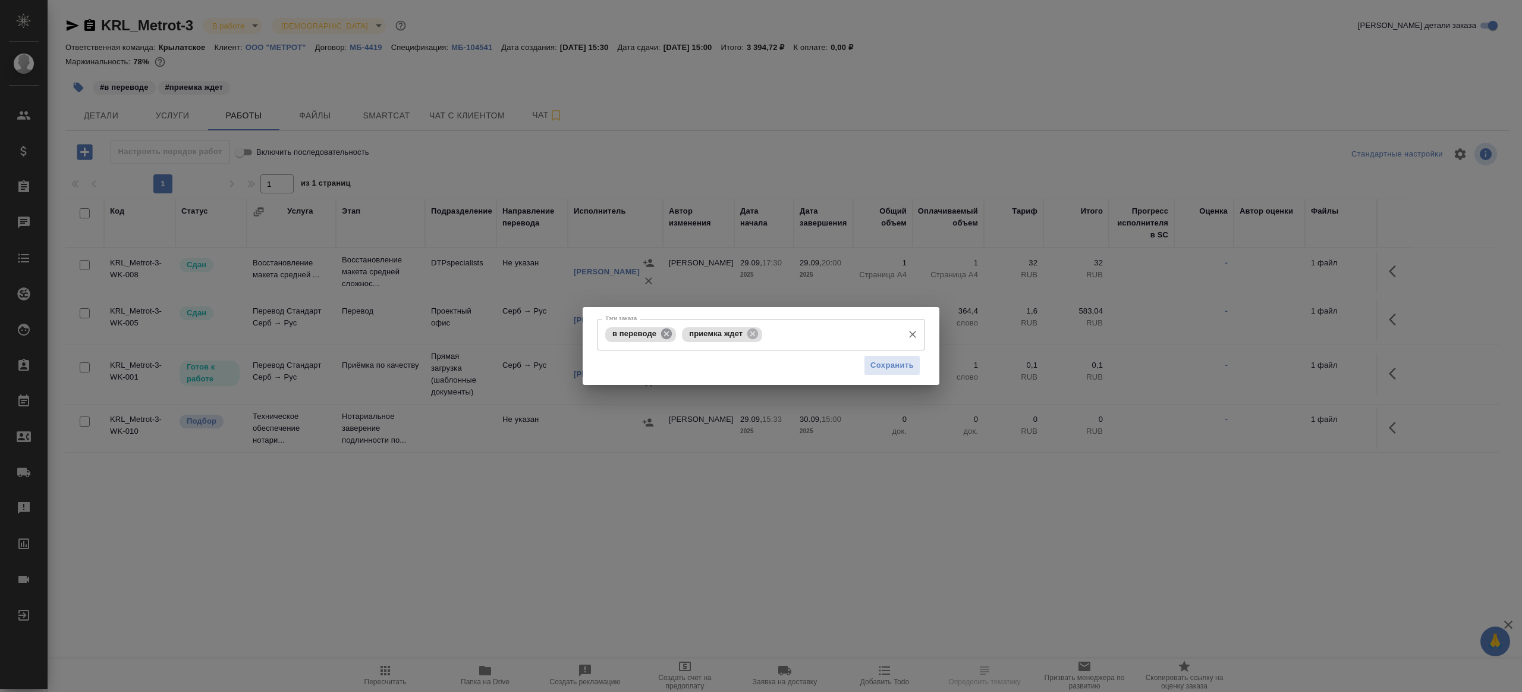
click at [663, 335] on icon at bounding box center [666, 333] width 11 height 11
click at [674, 336] on icon at bounding box center [676, 333] width 11 height 11
click at [909, 365] on span "Сохранить" at bounding box center [892, 365] width 43 height 14
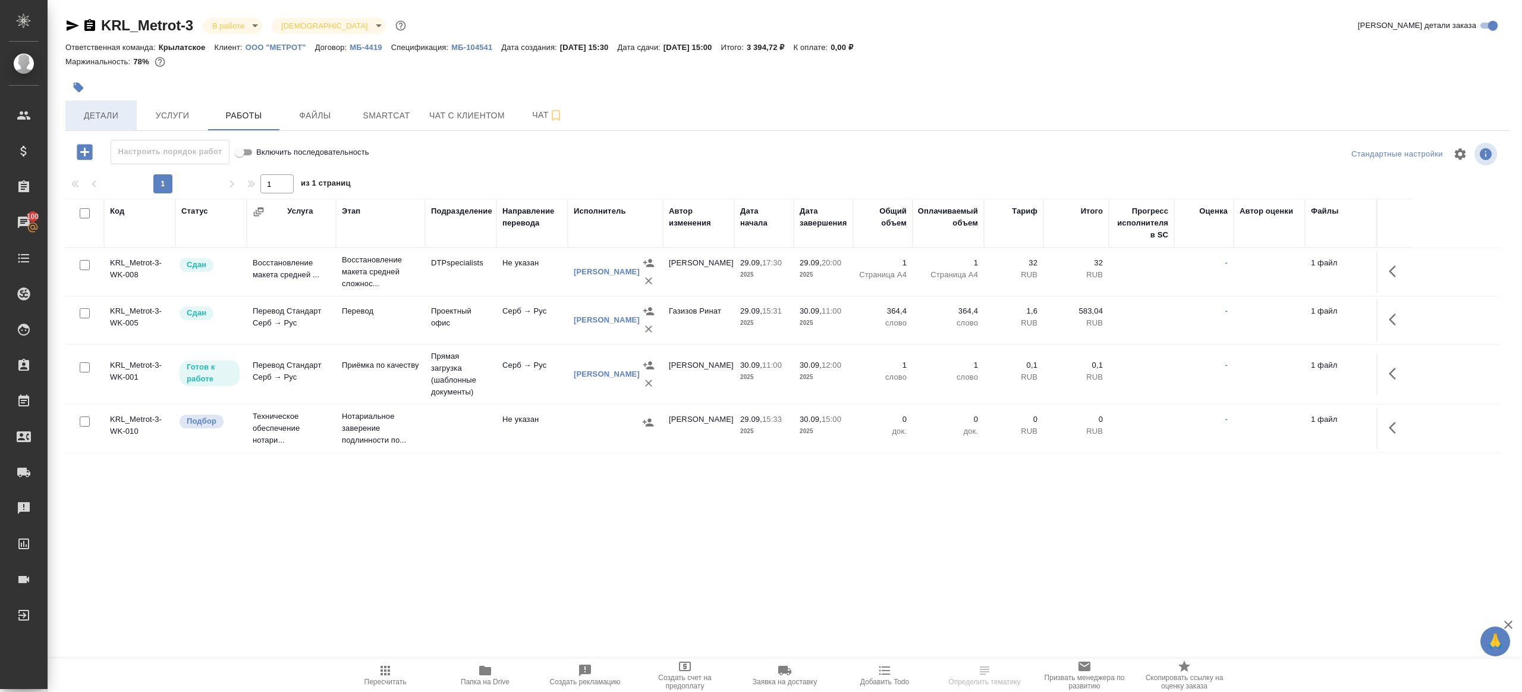
click at [114, 112] on span "Детали" at bounding box center [101, 115] width 57 height 15
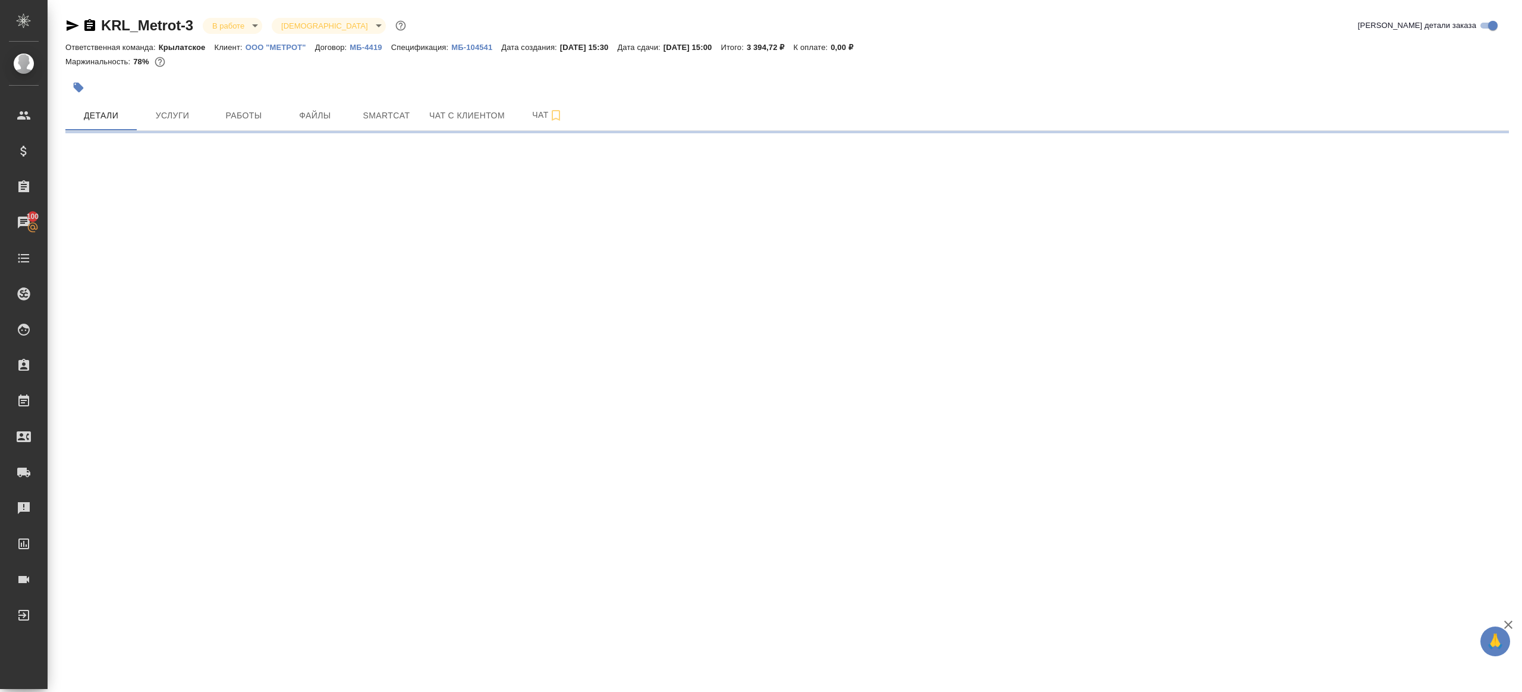
select select "RU"
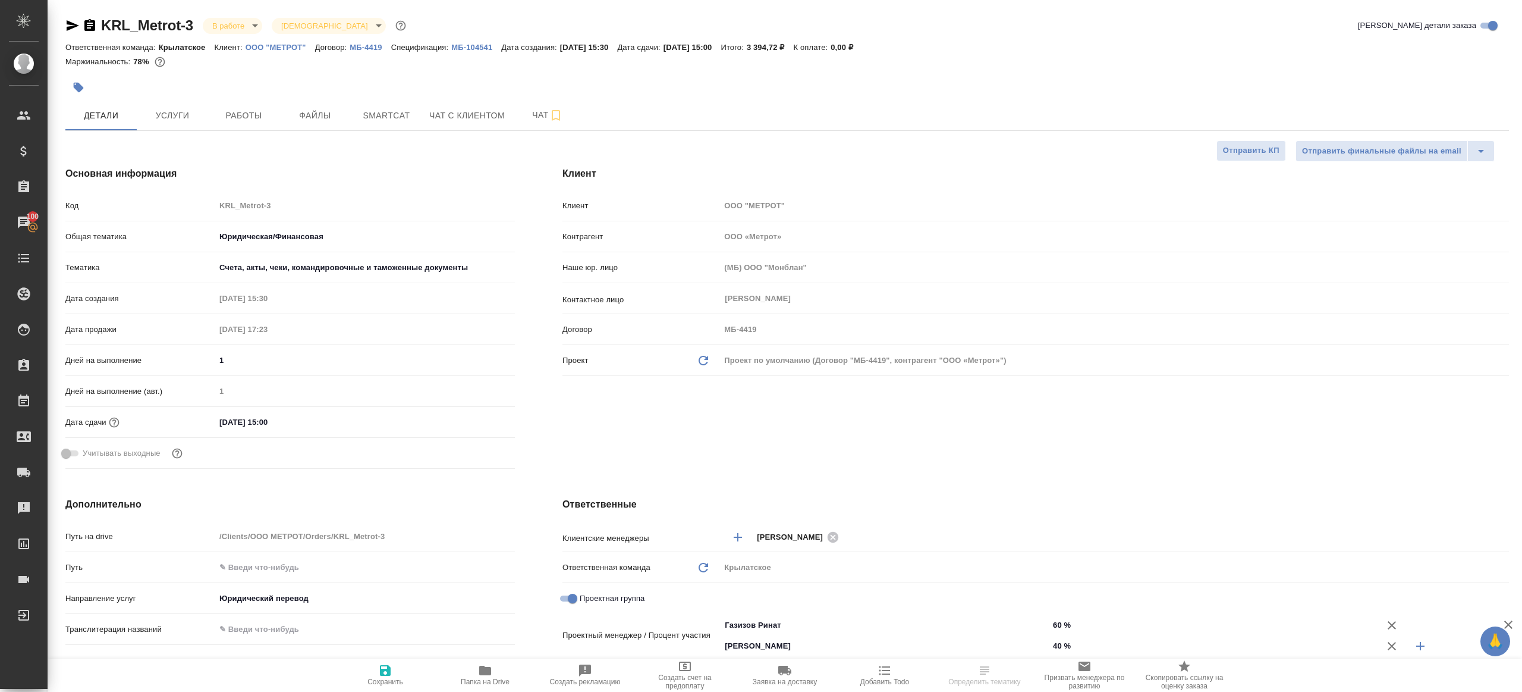
type textarea "x"
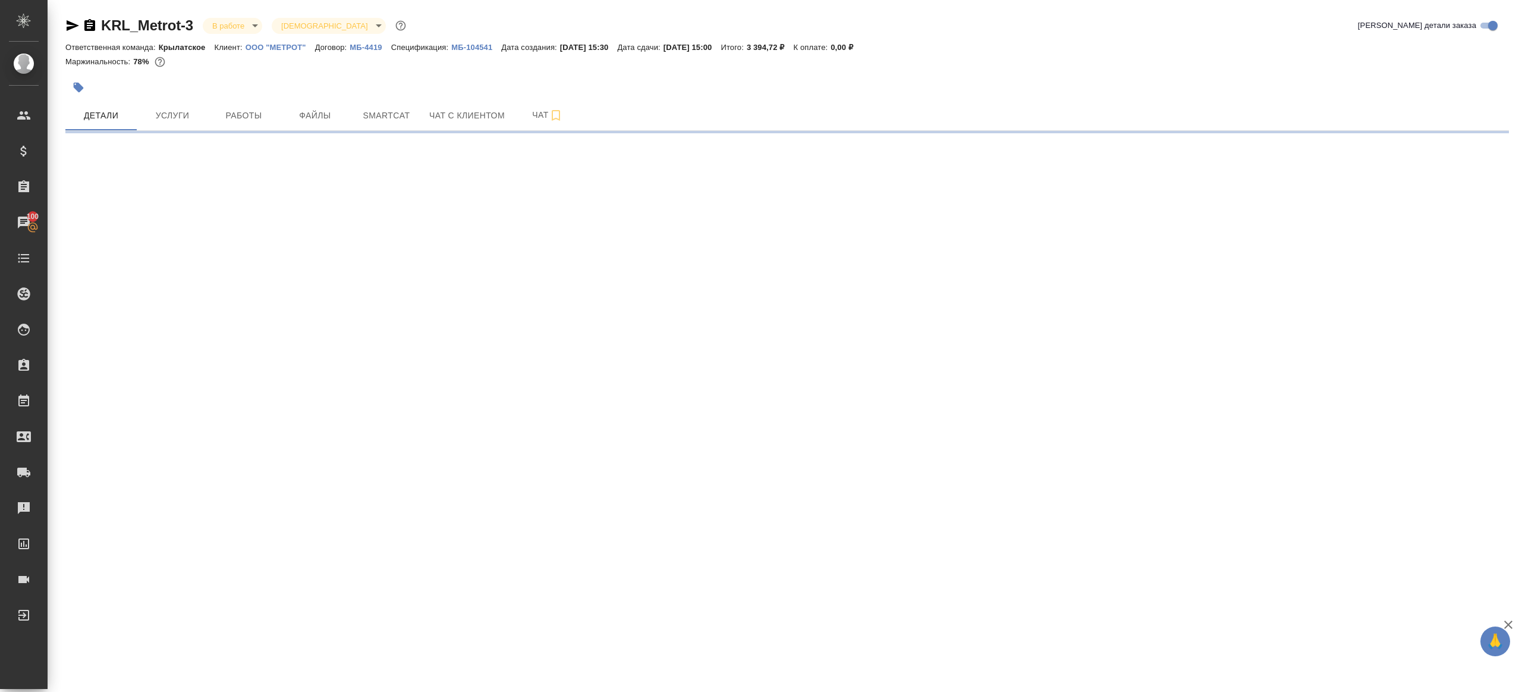
select select "RU"
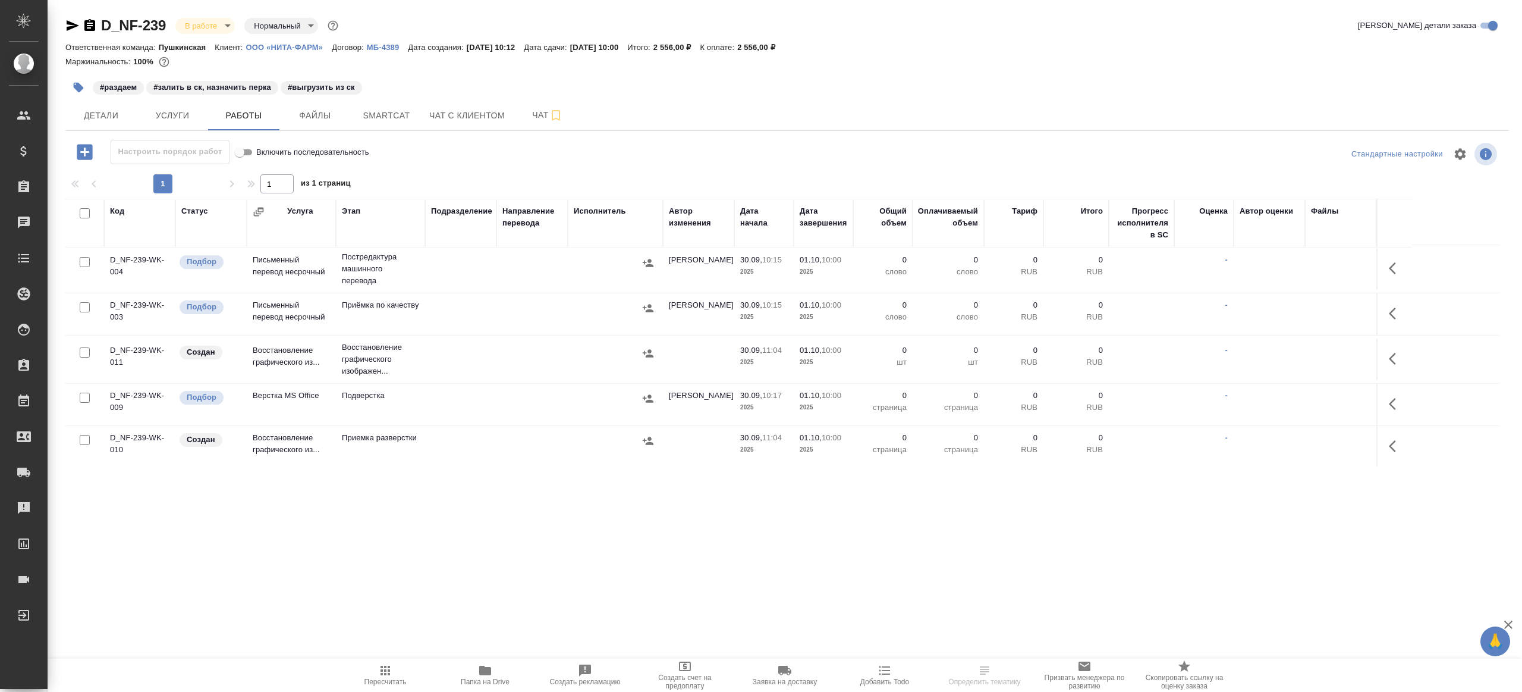
scroll to position [42, 0]
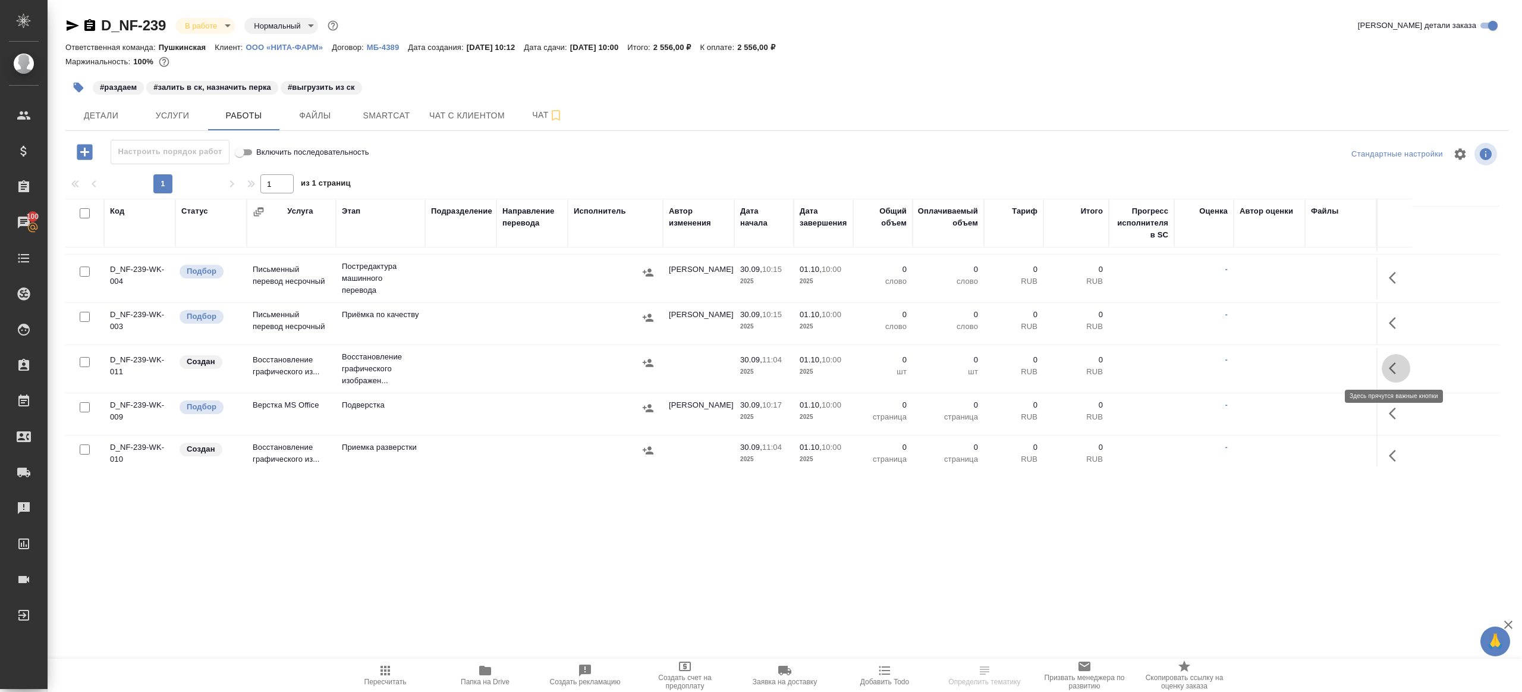
click at [1397, 362] on icon "button" at bounding box center [1396, 368] width 14 height 14
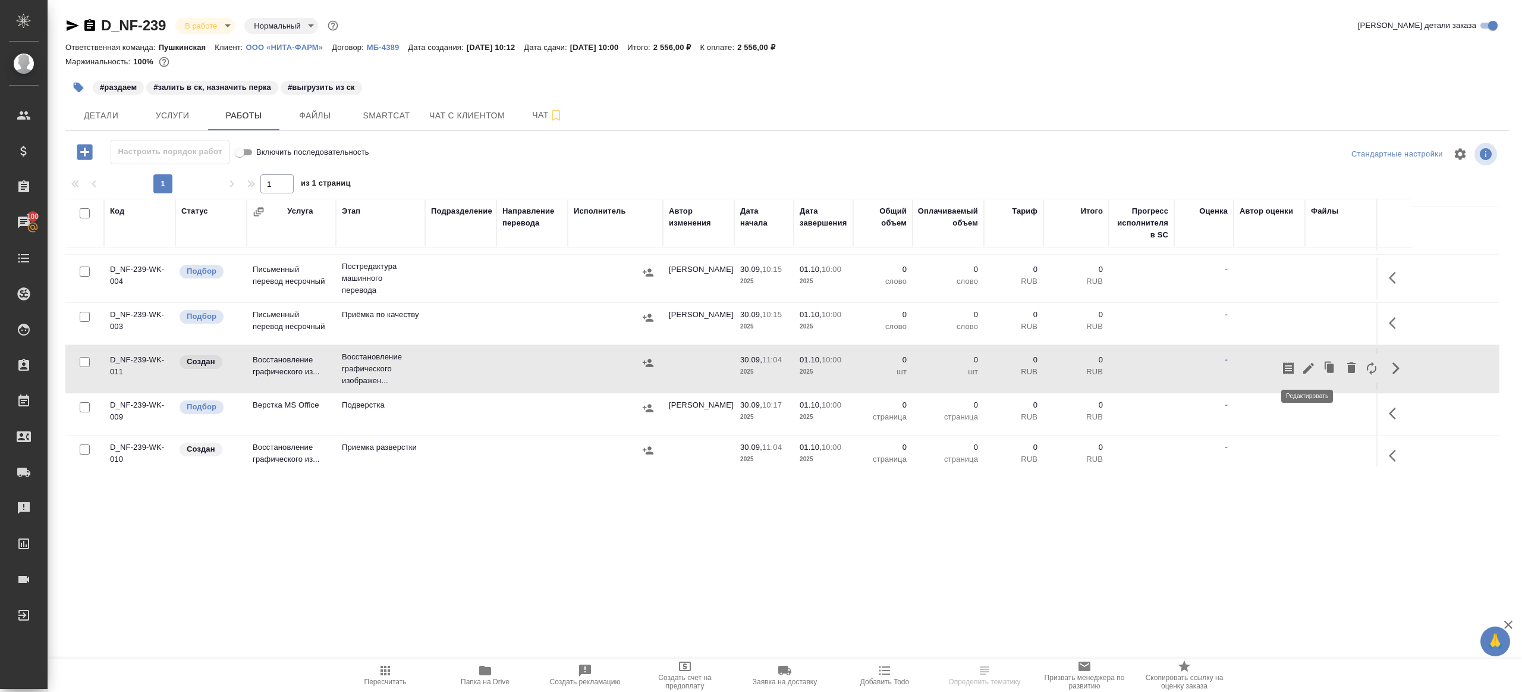
click at [1304, 367] on icon "button" at bounding box center [1309, 368] width 14 height 14
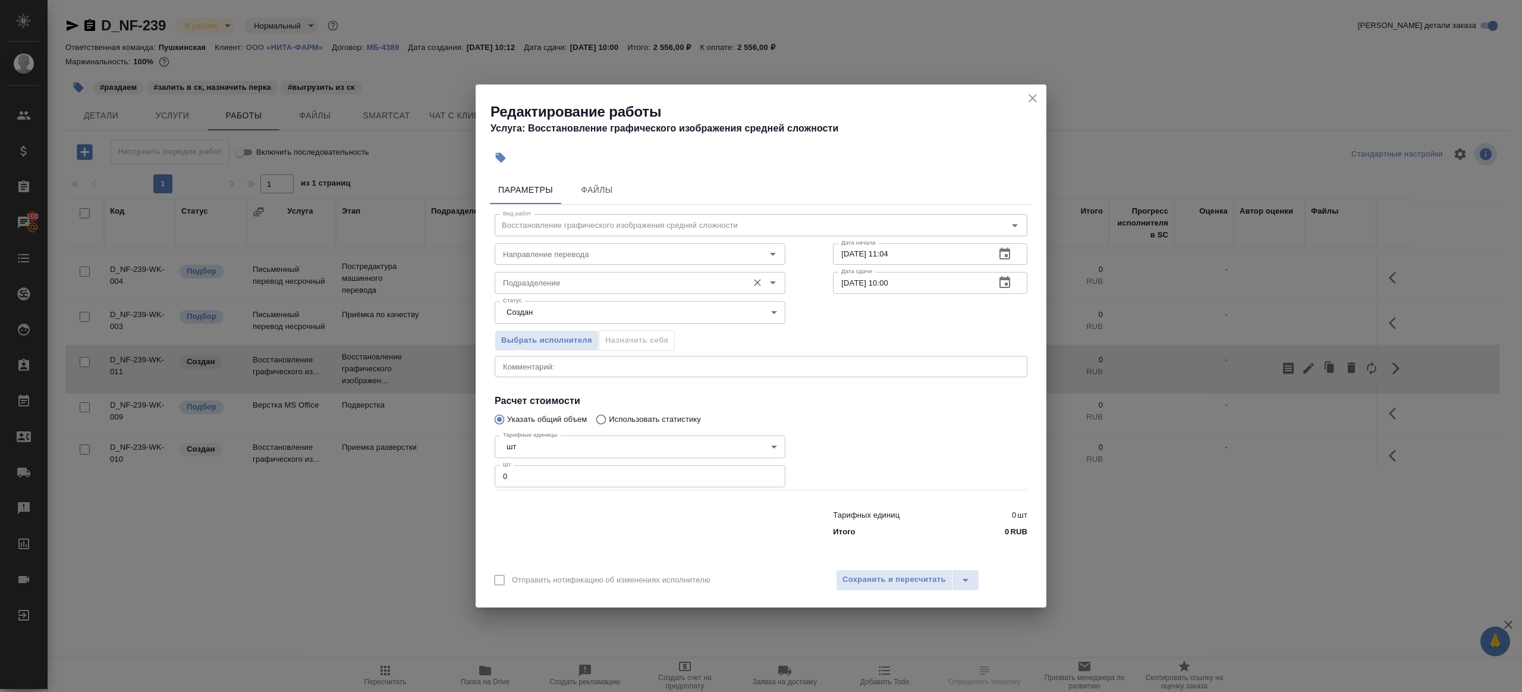
click at [555, 287] on input "Подразделение" at bounding box center [620, 282] width 244 height 14
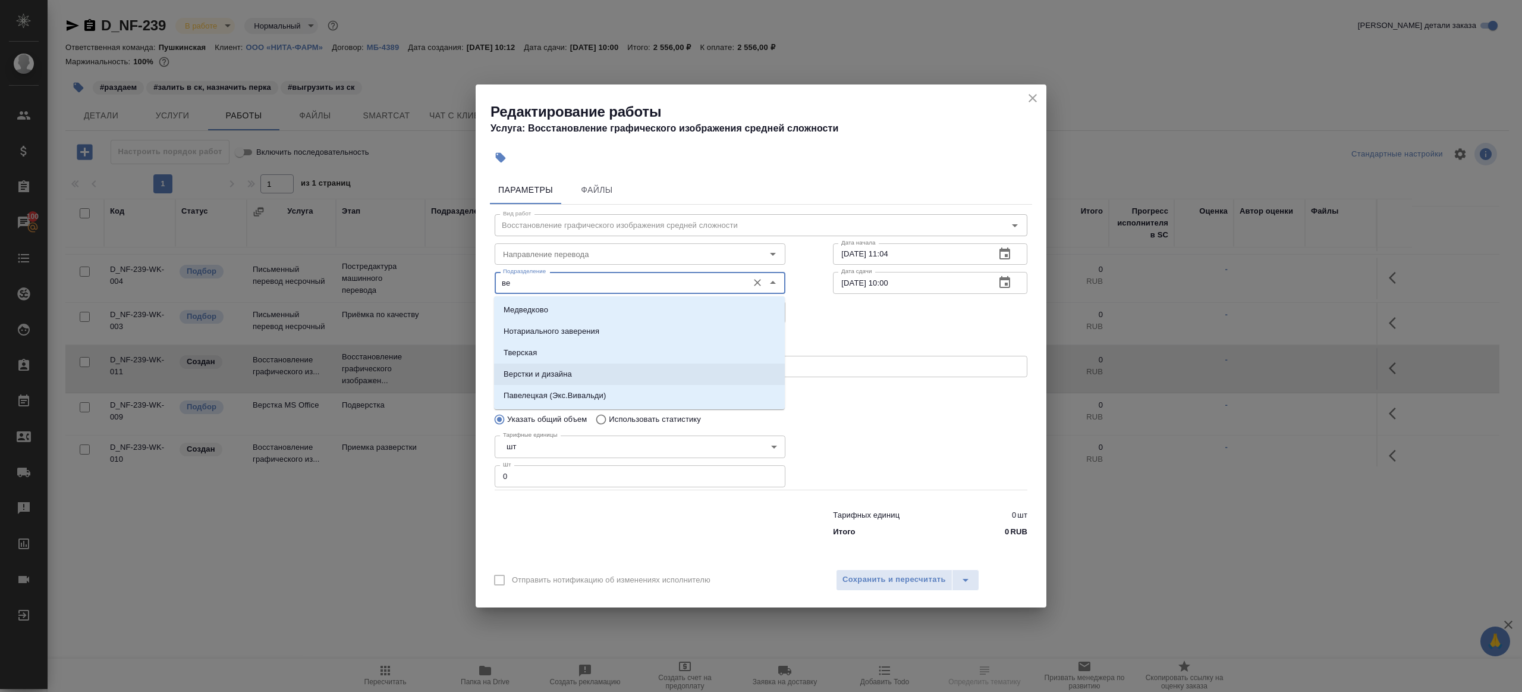
click at [582, 368] on li "Верстки и дизайна" at bounding box center [639, 373] width 291 height 21
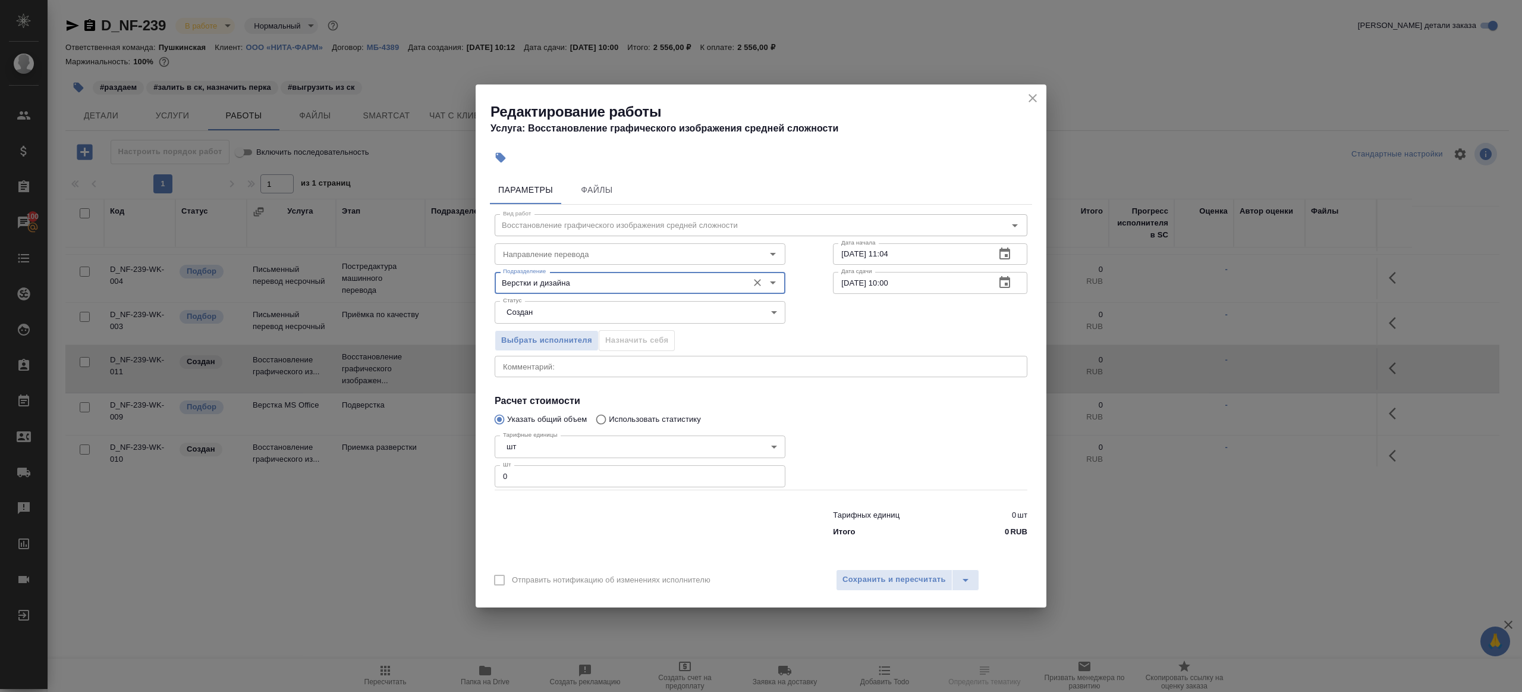
type input "Верстки и дизайна"
drag, startPoint x: 576, startPoint y: 478, endPoint x: 442, endPoint y: 450, distance: 136.8
click at [438, 452] on div "Редактирование работы Услуга: Восстановление графического изображения средней с…" at bounding box center [761, 346] width 1522 height 692
type input "1"
click at [954, 263] on input "30.09.2025 11:04" at bounding box center [909, 253] width 153 height 21
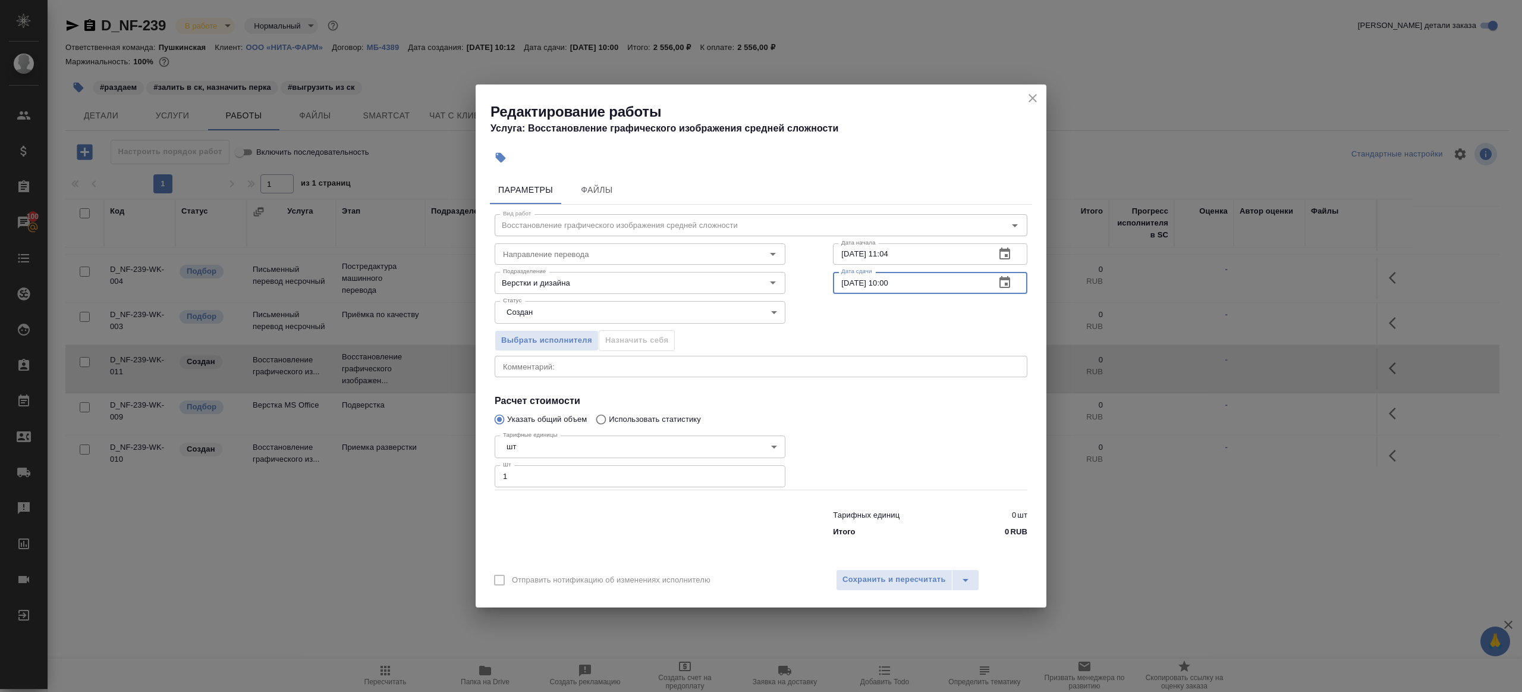
click at [959, 290] on input "[DATE] 10:00" at bounding box center [909, 282] width 153 height 21
paste input "23.96.8823 68:62"
click at [912, 250] on input "30.09.2025 11:04" at bounding box center [909, 253] width 153 height 21
click at [925, 284] on input "23.96.8823 68:62" at bounding box center [909, 282] width 153 height 21
paste input "30.09.2025 11:04"
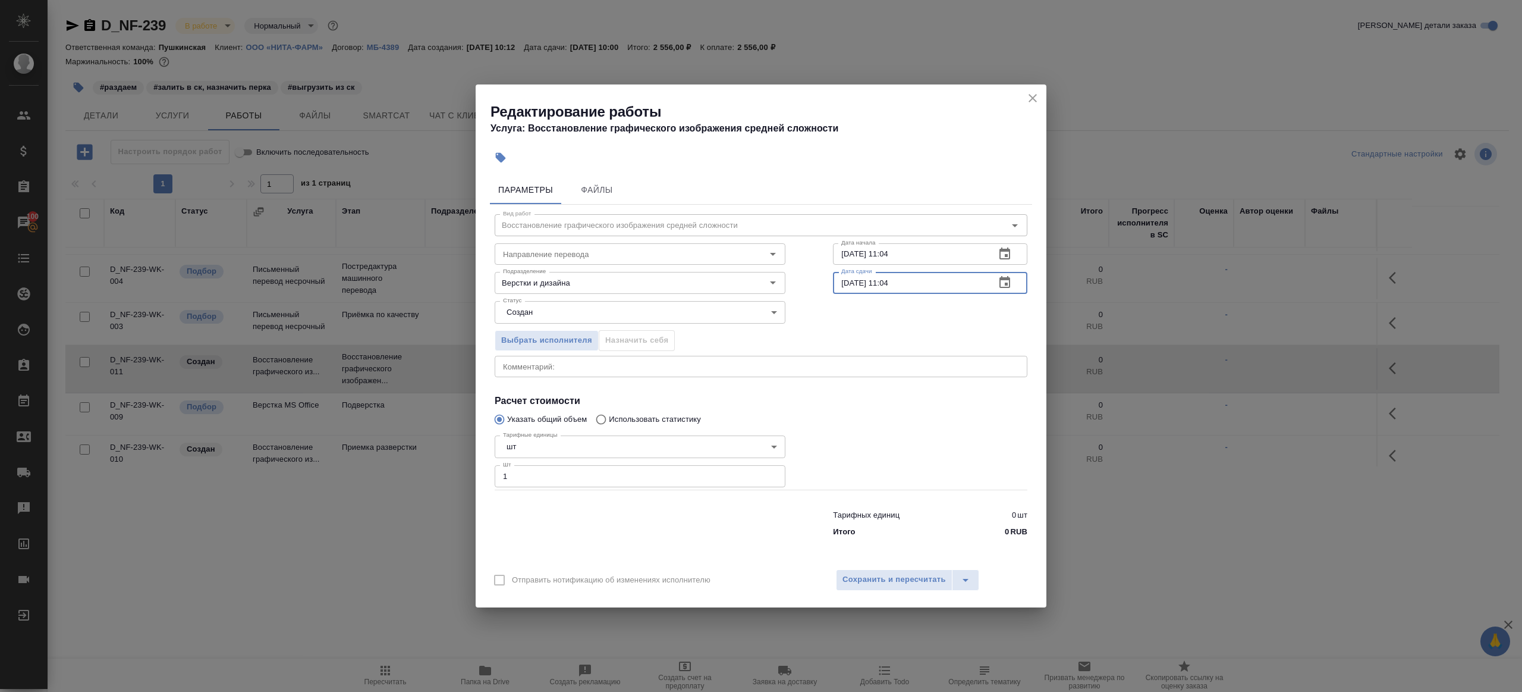
drag, startPoint x: 888, startPoint y: 281, endPoint x: 966, endPoint y: 282, distance: 77.3
click at [966, 282] on input "30.09.2025 11:04" at bounding box center [909, 282] width 153 height 21
type input "30.09.2025 12:30"
drag, startPoint x: 893, startPoint y: 412, endPoint x: 872, endPoint y: 532, distance: 121.9
click at [893, 413] on div at bounding box center [930, 460] width 242 height 106
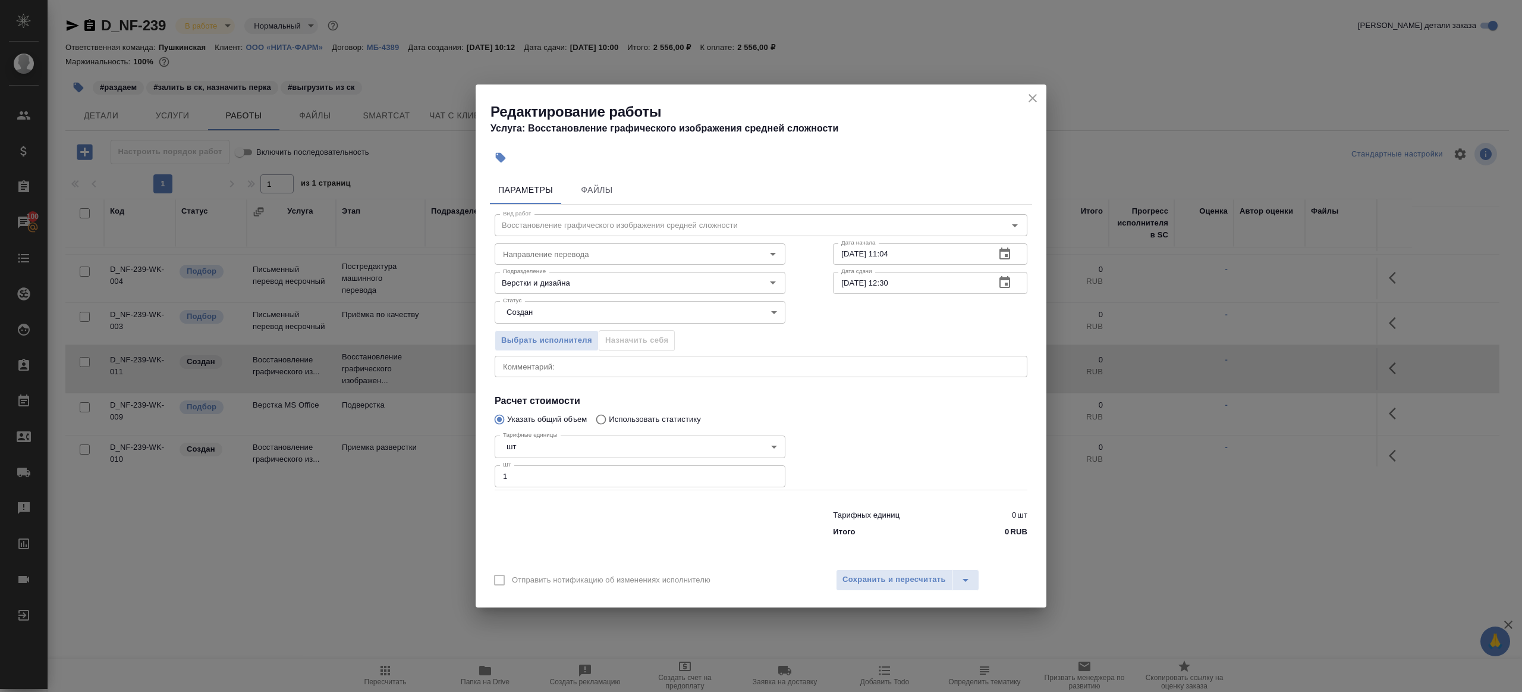
click at [874, 556] on div "Параметры Файлы Вид работ Восстановление графического изображения средней сложн…" at bounding box center [761, 366] width 571 height 390
click at [881, 577] on span "Сохранить и пересчитать" at bounding box center [894, 580] width 103 height 14
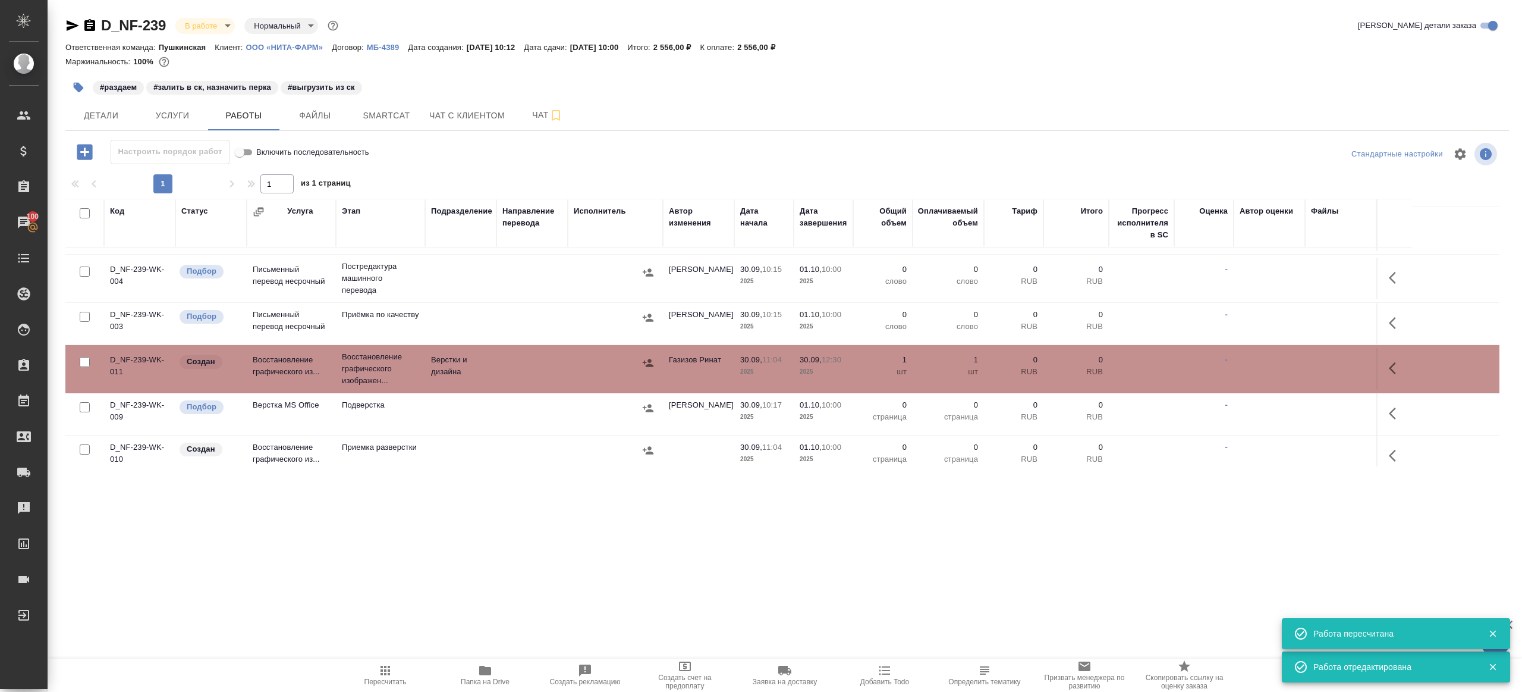
drag, startPoint x: 82, startPoint y: 446, endPoint x: 100, endPoint y: 442, distance: 18.2
click at [82, 446] on input "checkbox" at bounding box center [85, 449] width 10 height 10
checkbox input "true"
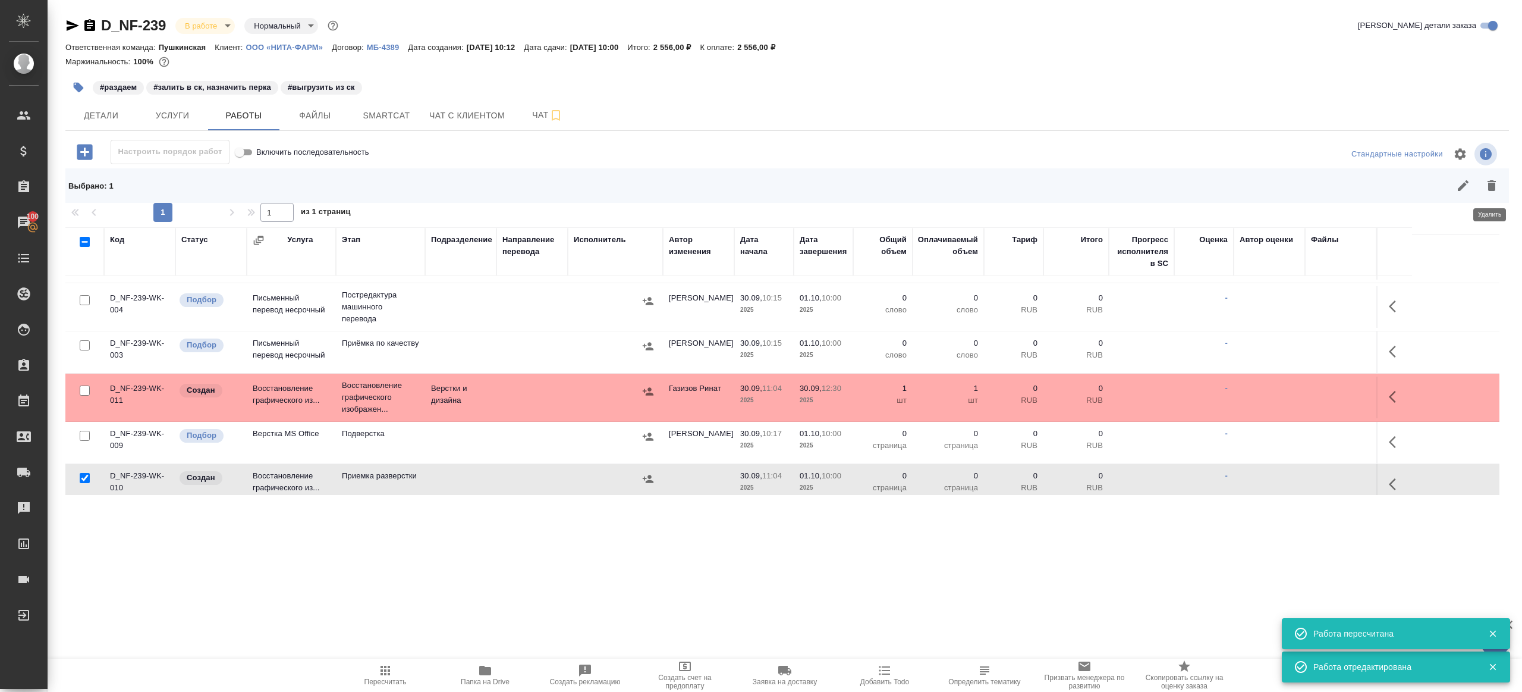
click at [1485, 179] on icon "button" at bounding box center [1492, 185] width 14 height 14
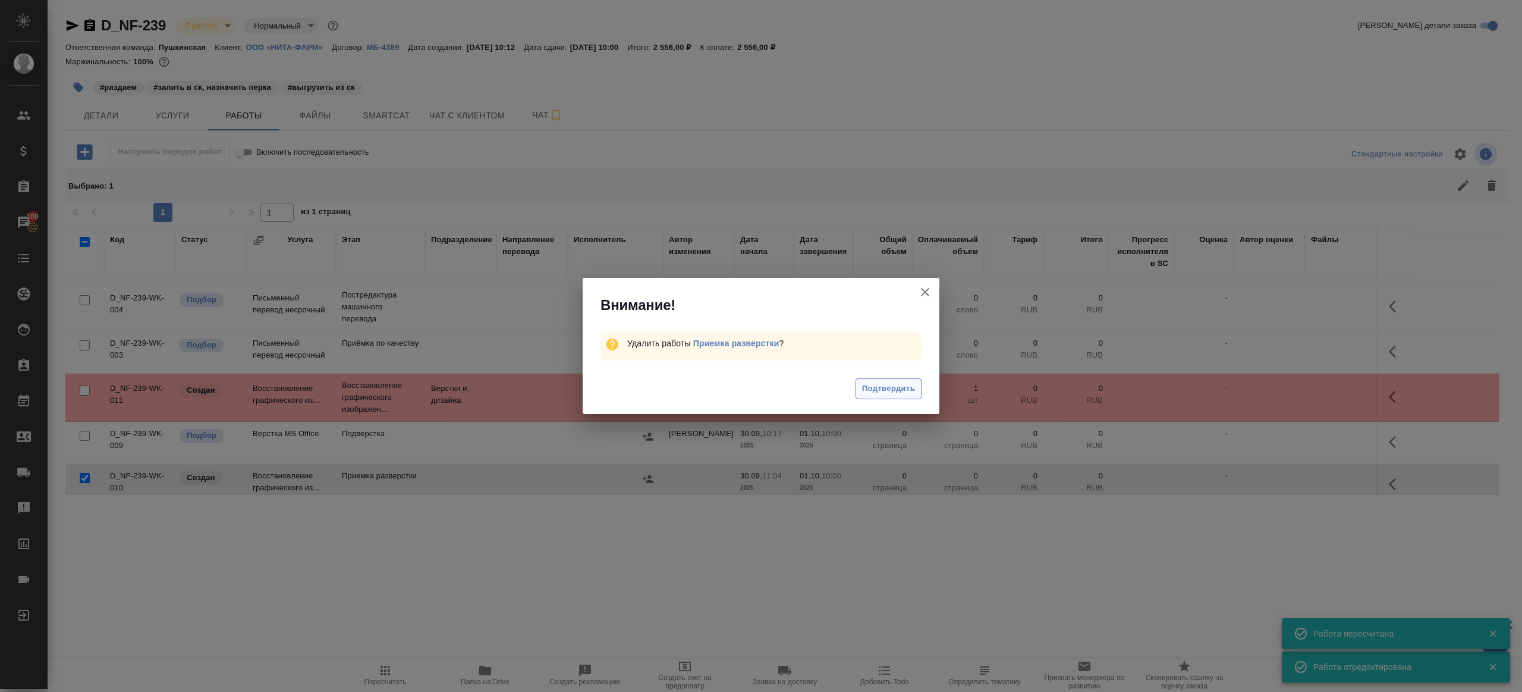
click at [877, 394] on span "Подтвердить" at bounding box center [888, 389] width 53 height 14
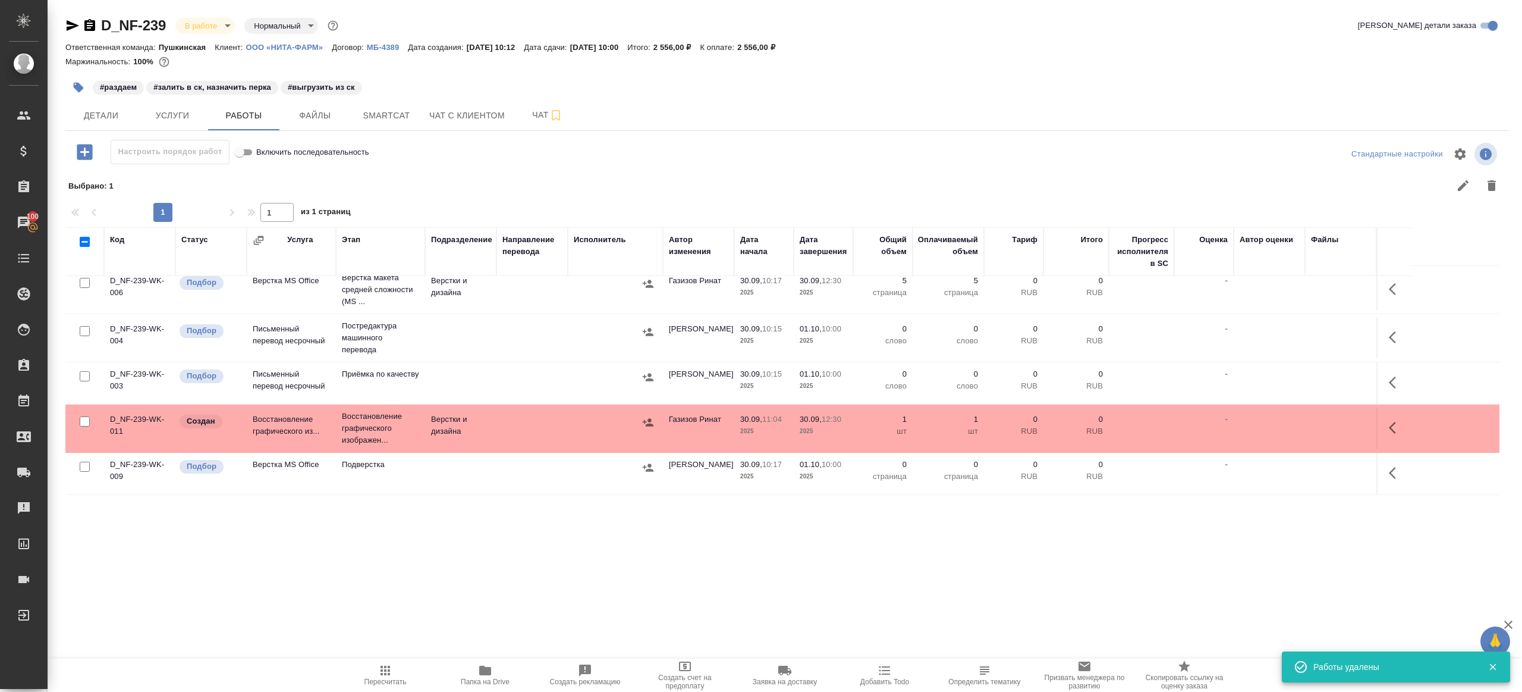
scroll to position [9, 0]
drag, startPoint x: 1394, startPoint y: 417, endPoint x: 1383, endPoint y: 421, distance: 11.8
click at [1394, 417] on button "button" at bounding box center [1396, 429] width 29 height 29
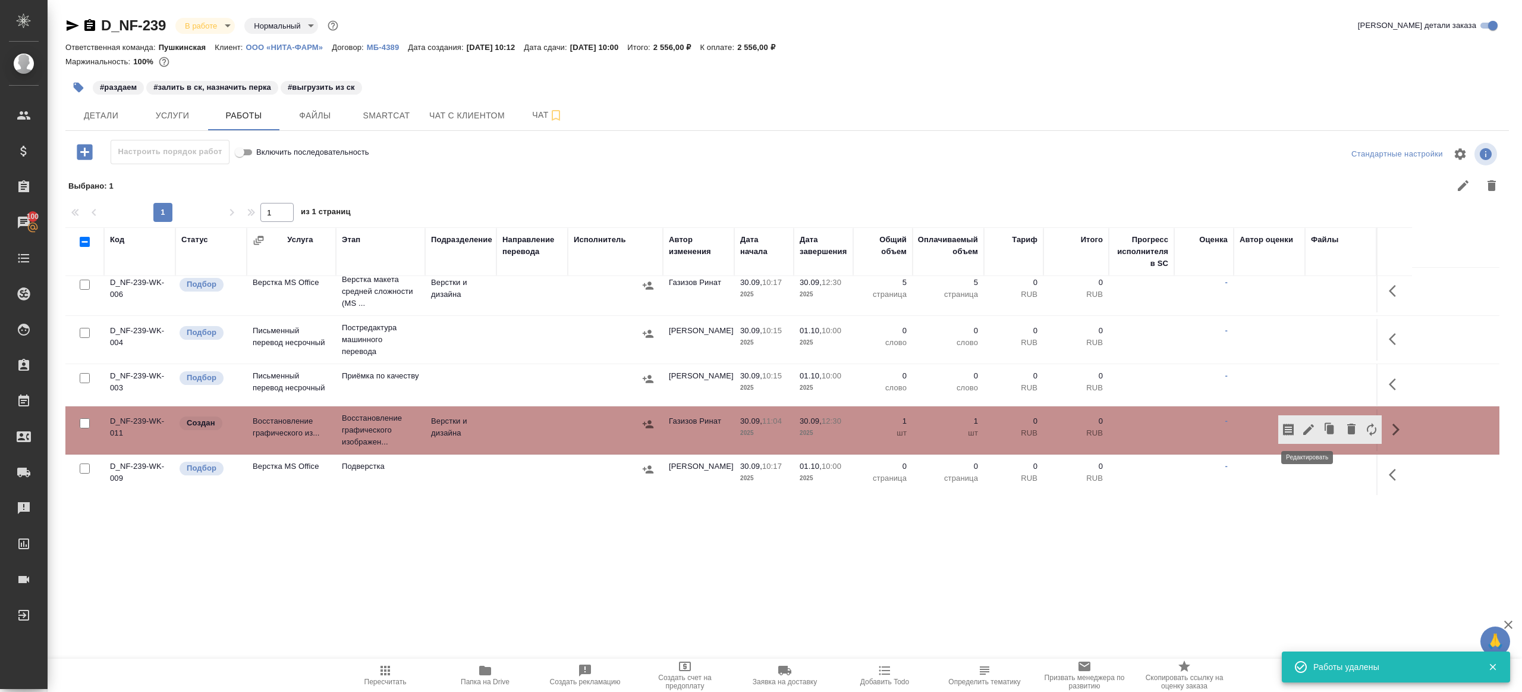
click at [1304, 425] on icon "button" at bounding box center [1309, 429] width 14 height 14
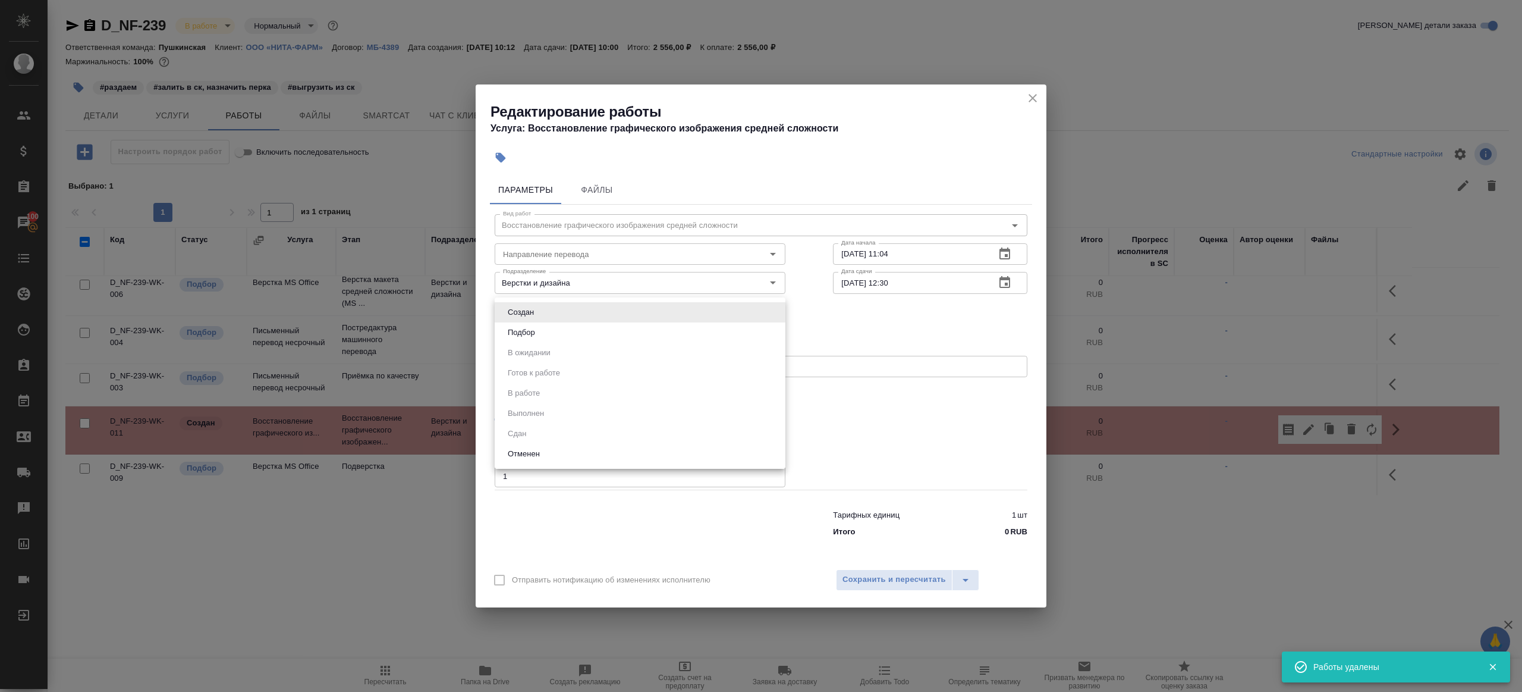
click at [569, 311] on body "🙏 .cls-1 fill:#fff; AWATERA Gazizov Rinat Клиенты Спецификации Заказы 100 Чаты …" at bounding box center [761, 346] width 1522 height 692
click at [566, 334] on li "Подбор" at bounding box center [640, 332] width 291 height 20
type input "recruiting"
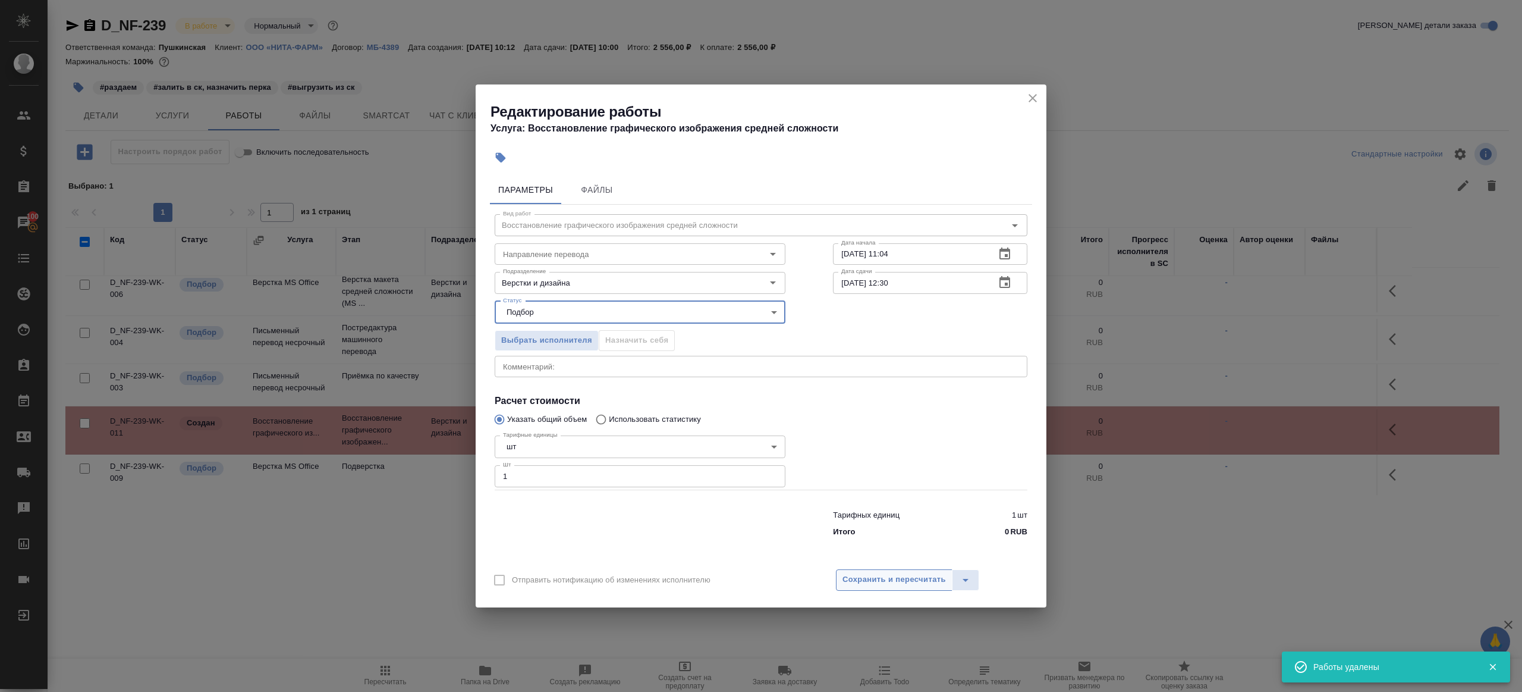
click at [869, 582] on span "Сохранить и пересчитать" at bounding box center [894, 580] width 103 height 14
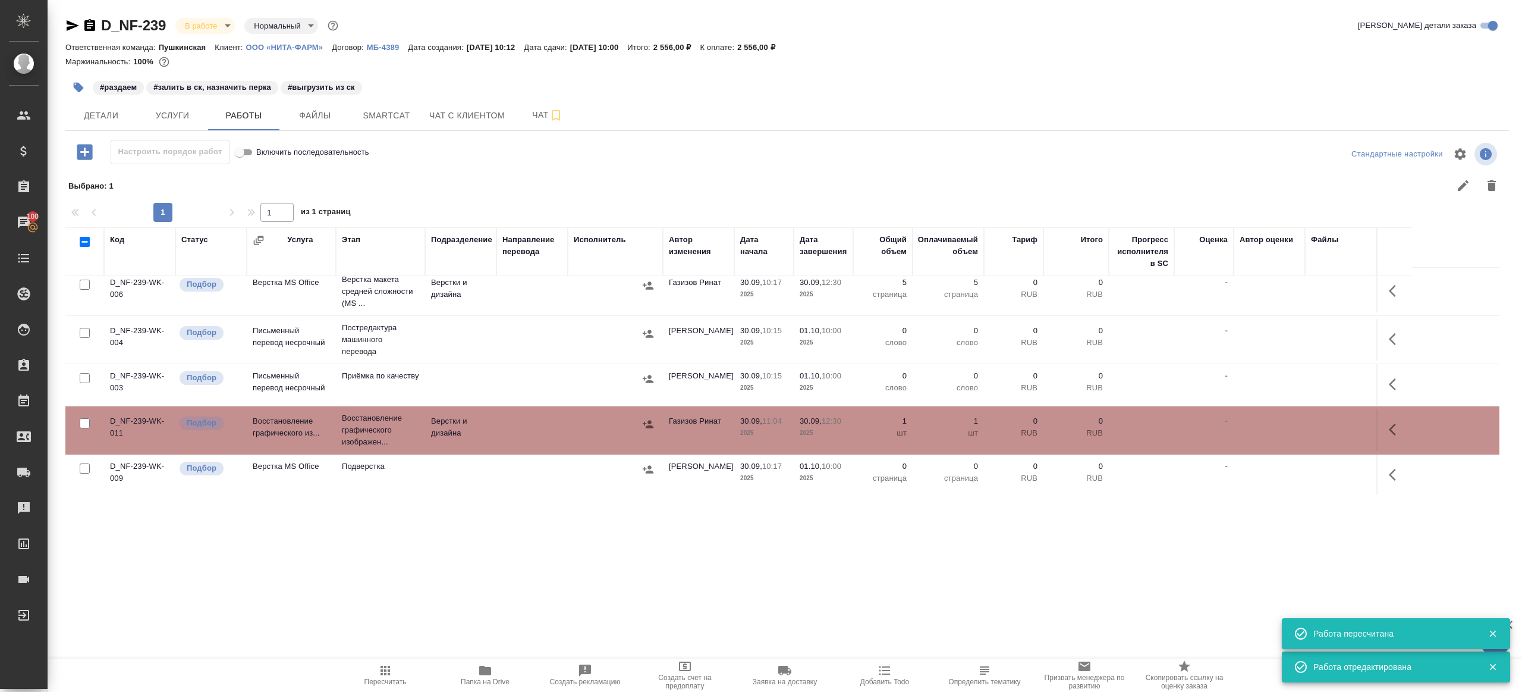
click at [188, 133] on div "D_NF-239 В работе inProgress Нормальный normal Кратко детали заказа Ответственн…" at bounding box center [787, 262] width 1457 height 525
click at [171, 115] on span "Услуги" at bounding box center [172, 115] width 57 height 15
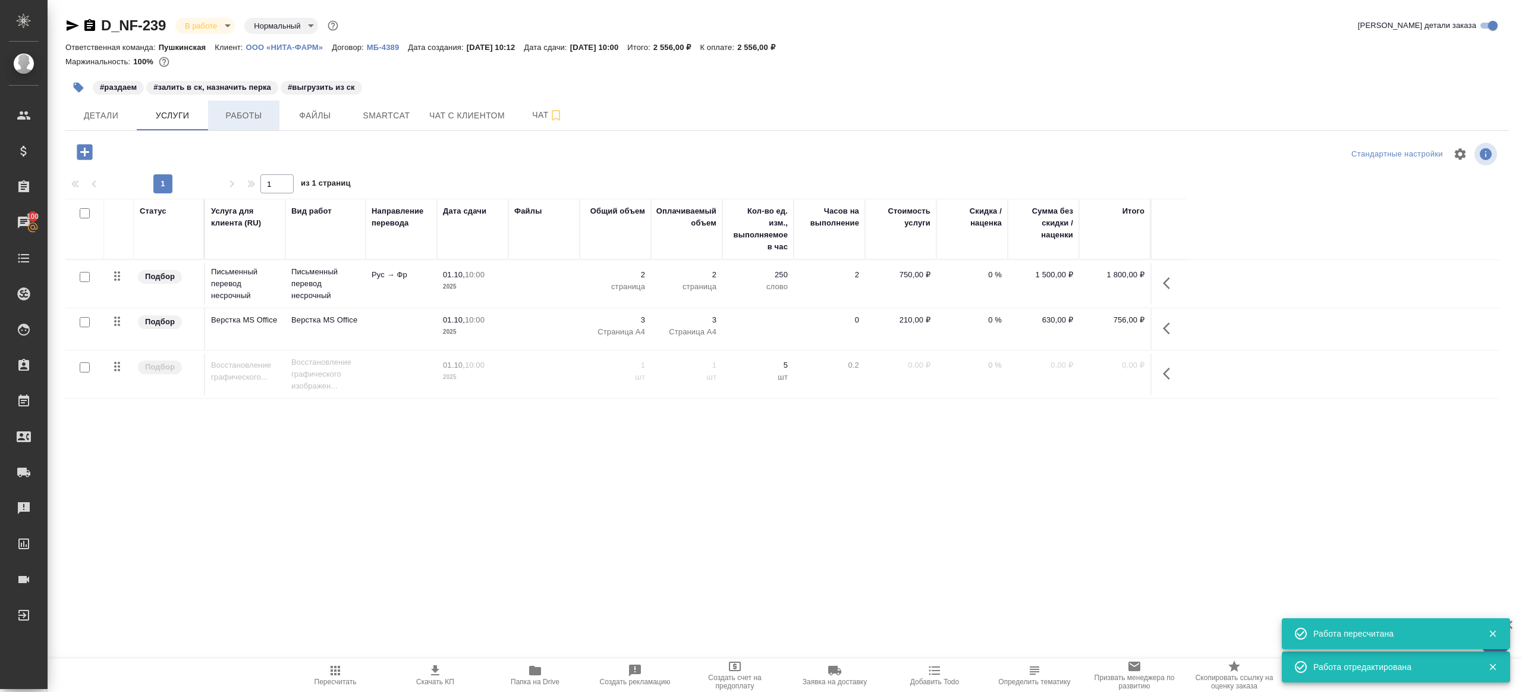
click at [244, 115] on span "Работы" at bounding box center [243, 115] width 57 height 15
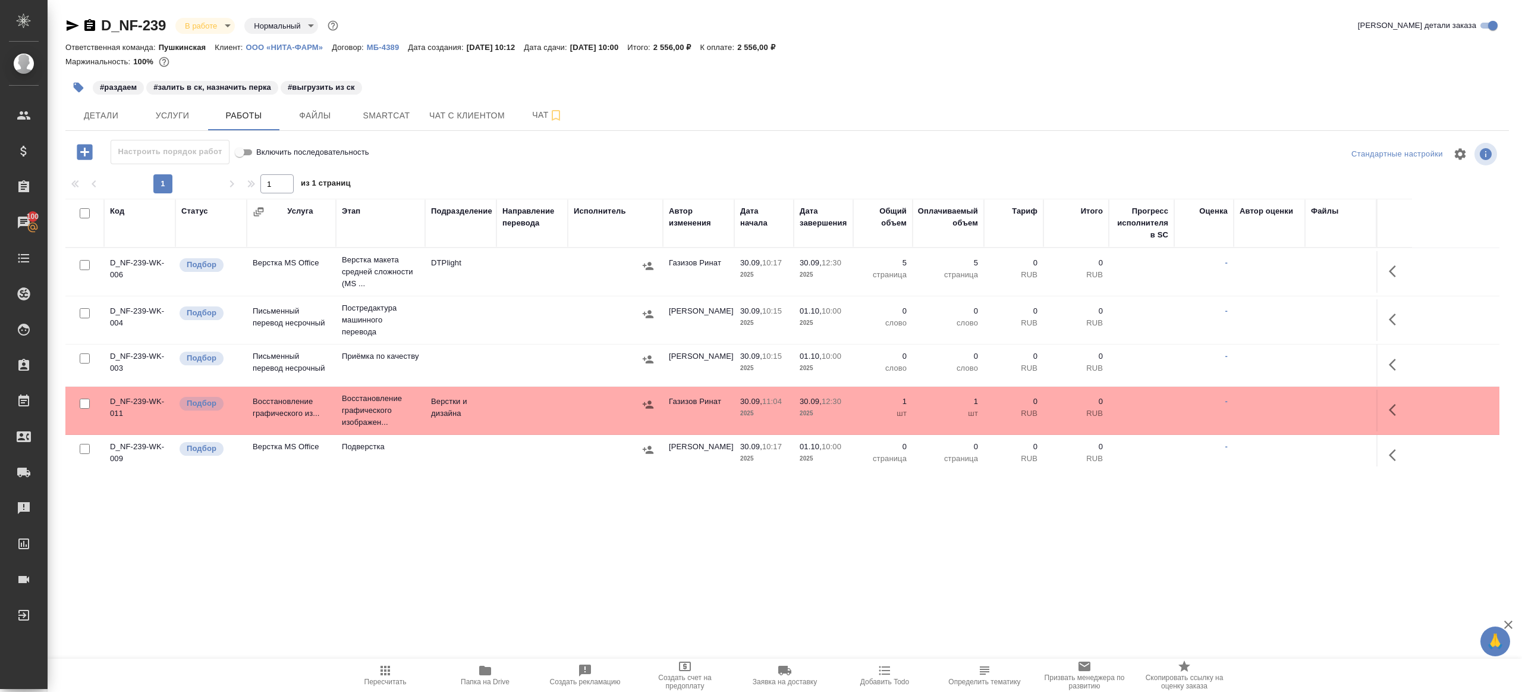
click at [1393, 316] on icon "button" at bounding box center [1392, 319] width 7 height 12
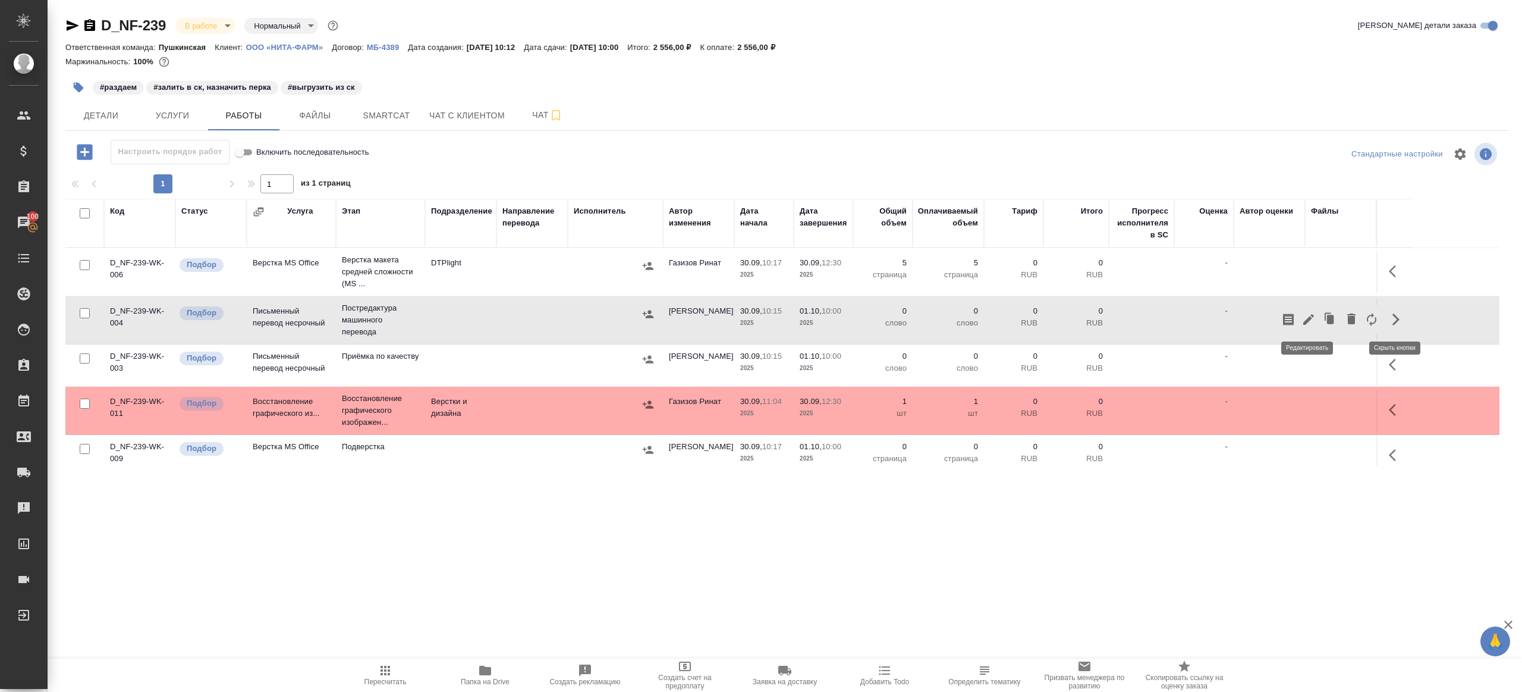
click at [1312, 322] on icon "button" at bounding box center [1309, 319] width 14 height 14
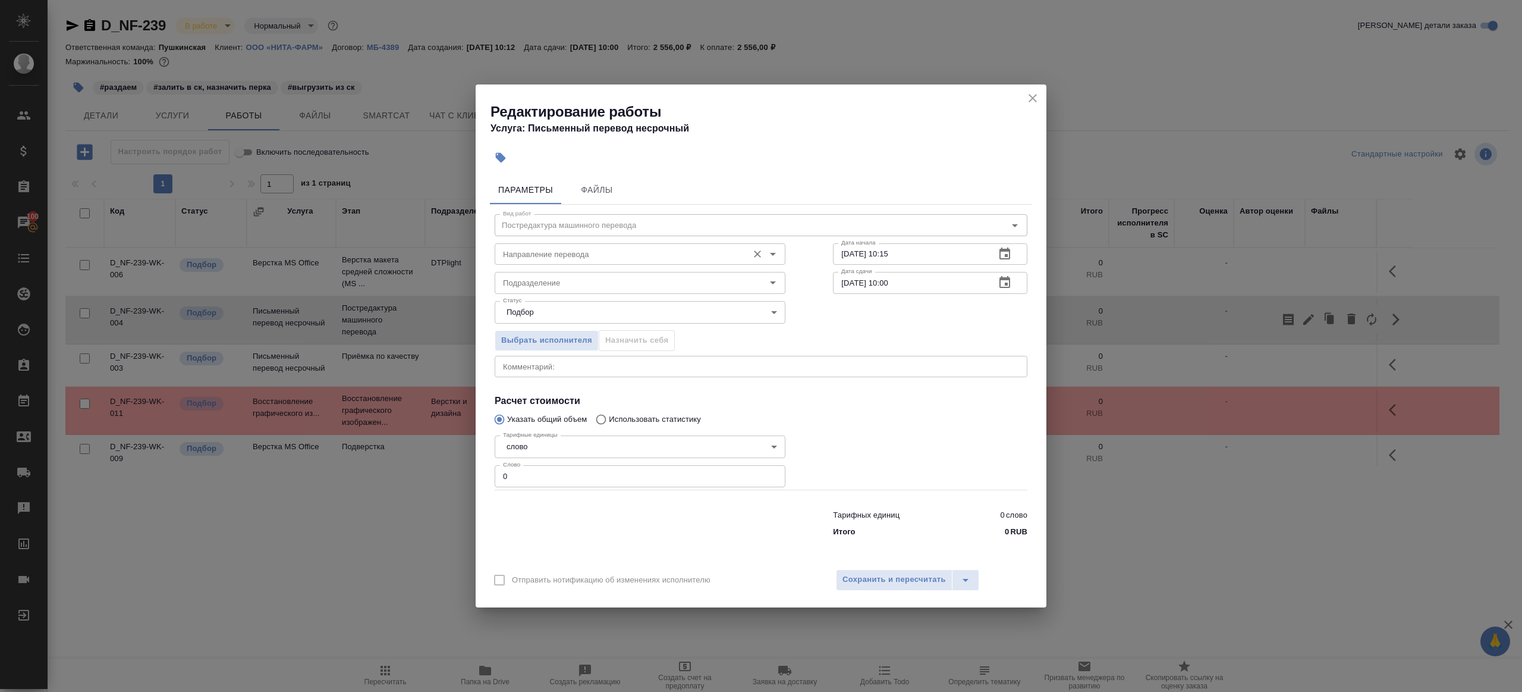
click at [544, 263] on div "Направление перевода" at bounding box center [640, 253] width 291 height 21
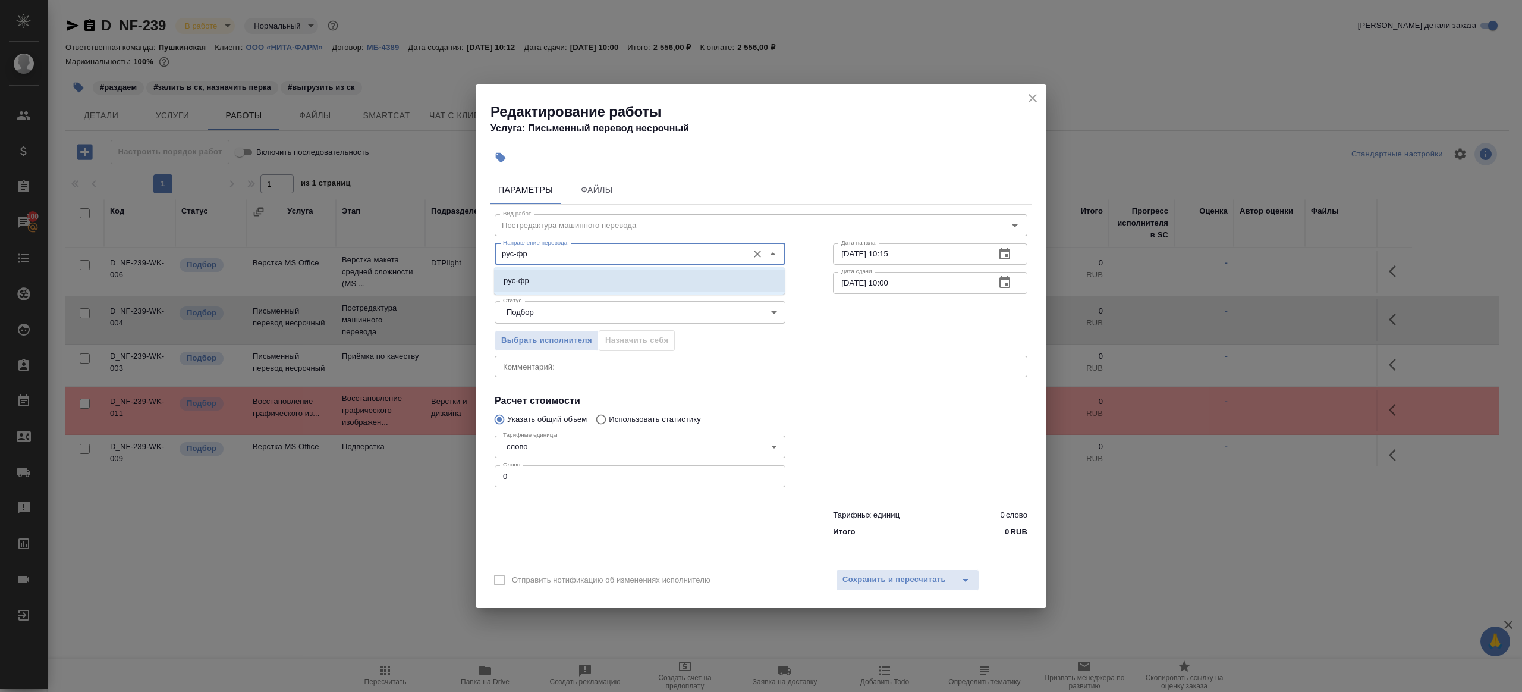
click at [533, 280] on li "рус-фр" at bounding box center [639, 280] width 291 height 21
type input "рус-фр"
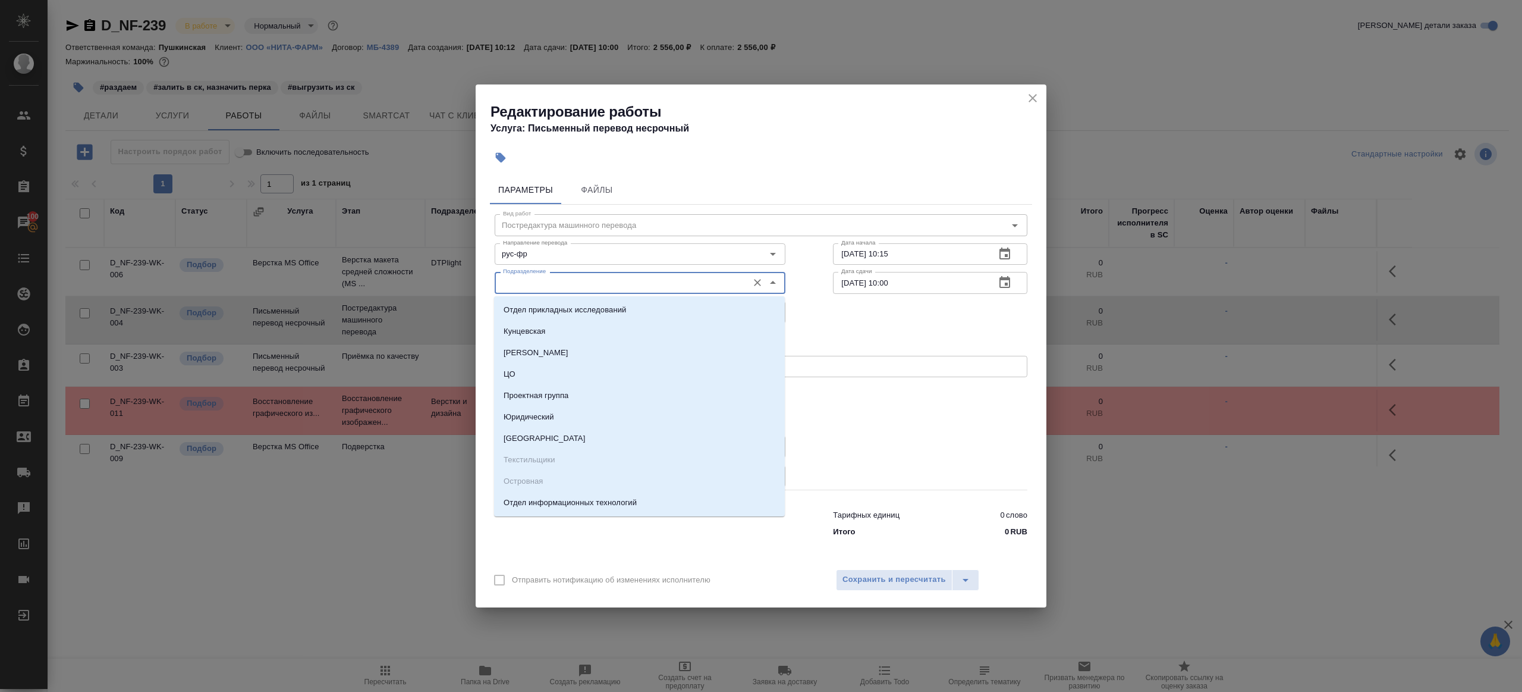
click at [534, 280] on input "Подразделение" at bounding box center [620, 282] width 244 height 14
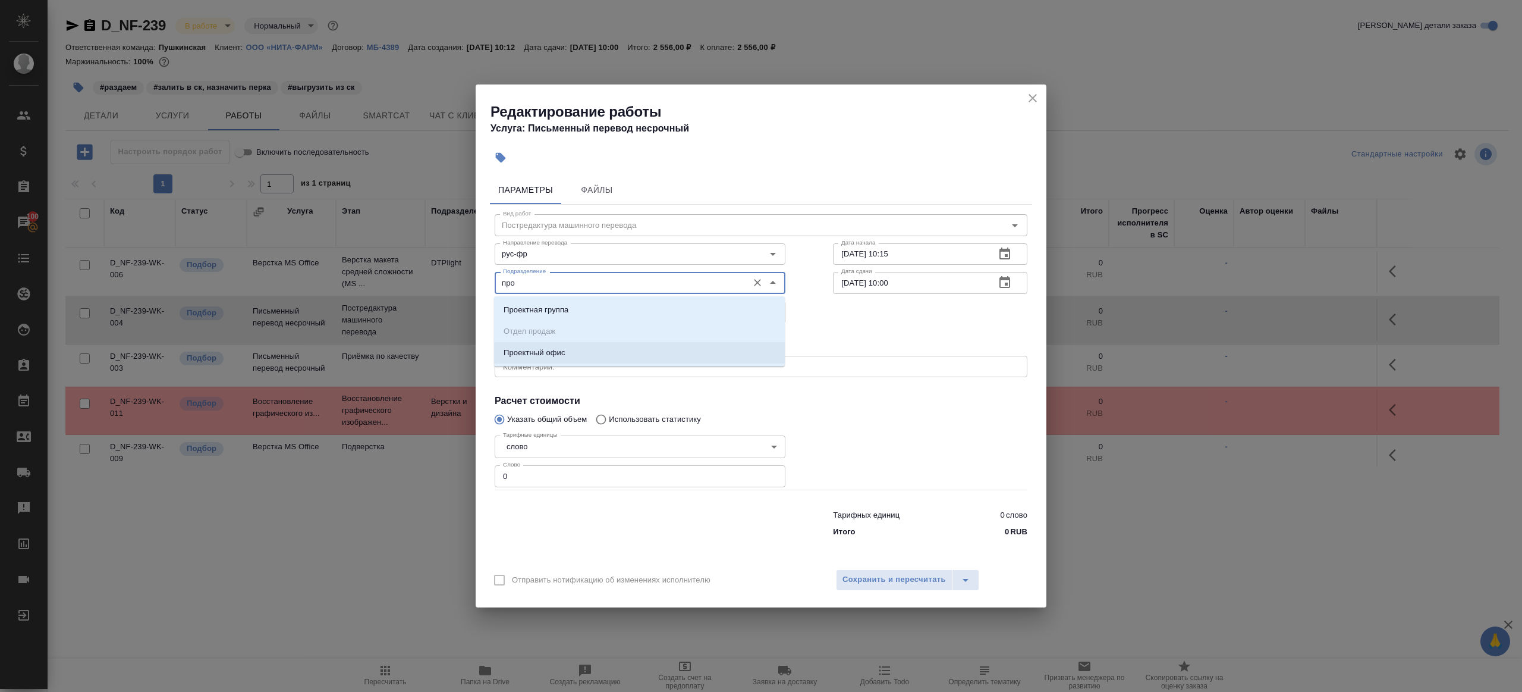
click at [559, 351] on p "Проектный офис" at bounding box center [535, 353] width 62 height 12
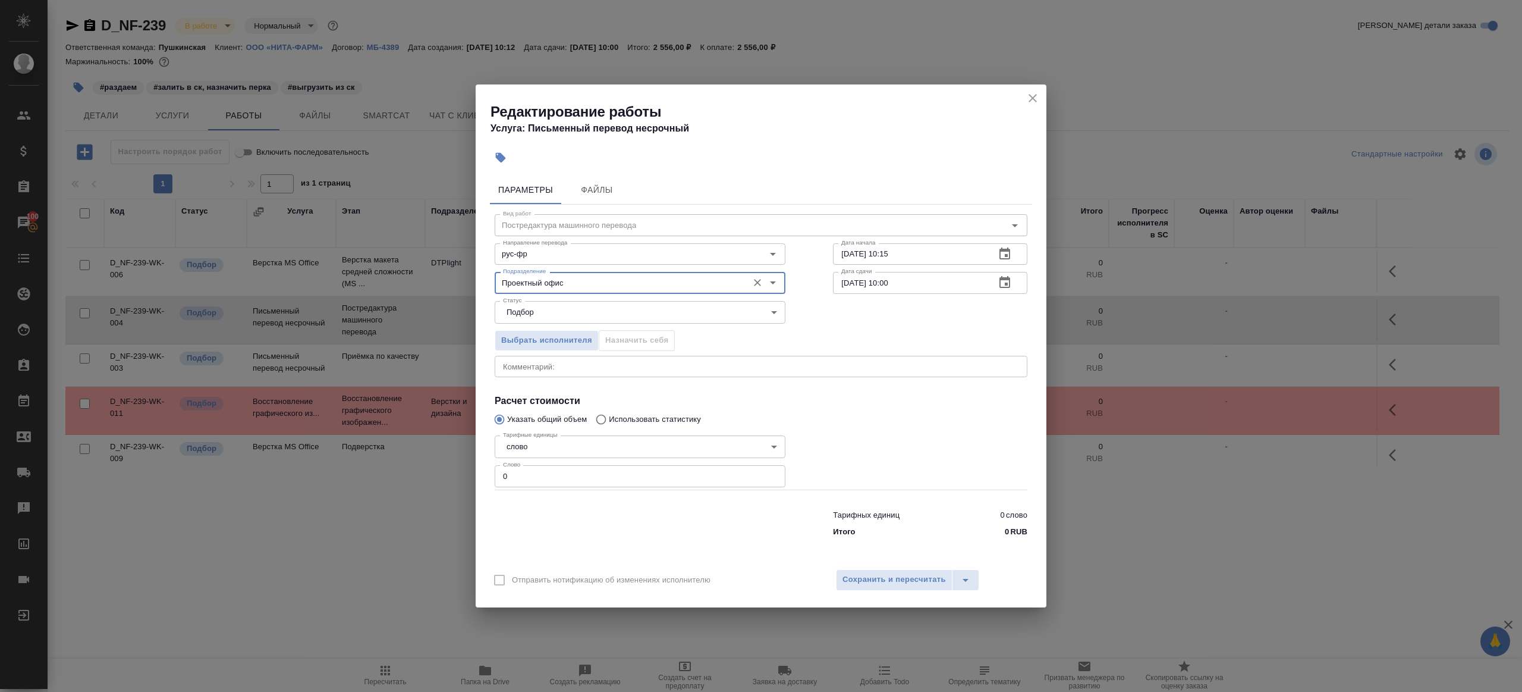
type input "Проектный офис"
click at [554, 467] on input "0" at bounding box center [640, 475] width 291 height 21
type input "1"
click at [580, 513] on div at bounding box center [640, 521] width 338 height 48
click at [931, 250] on input "30.09.2025 10:15" at bounding box center [909, 253] width 153 height 21
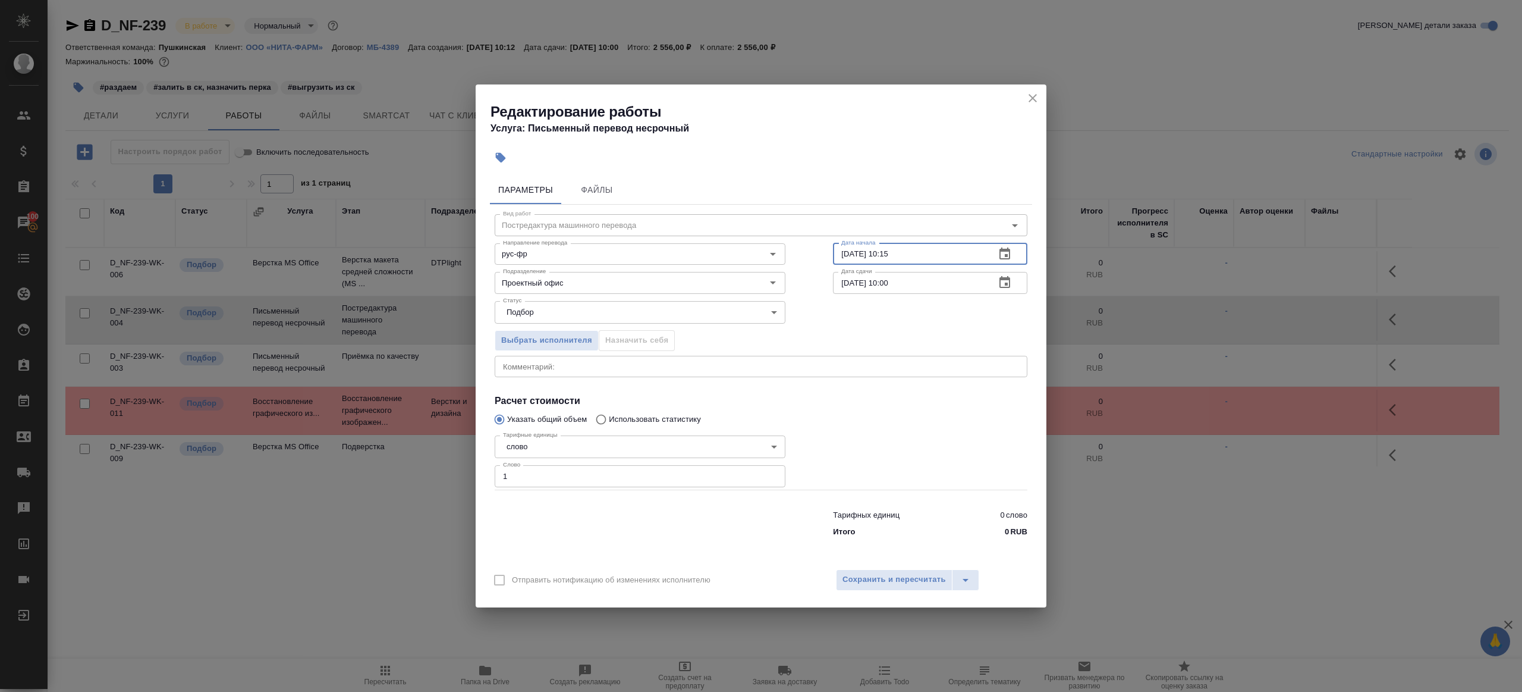
paste input "2:30"
type input "30.09.2025 12:30"
click at [892, 283] on input "01.10.2025 10:00" at bounding box center [909, 282] width 153 height 21
type input "[DATE] 09:00"
click at [905, 471] on div at bounding box center [930, 460] width 242 height 106
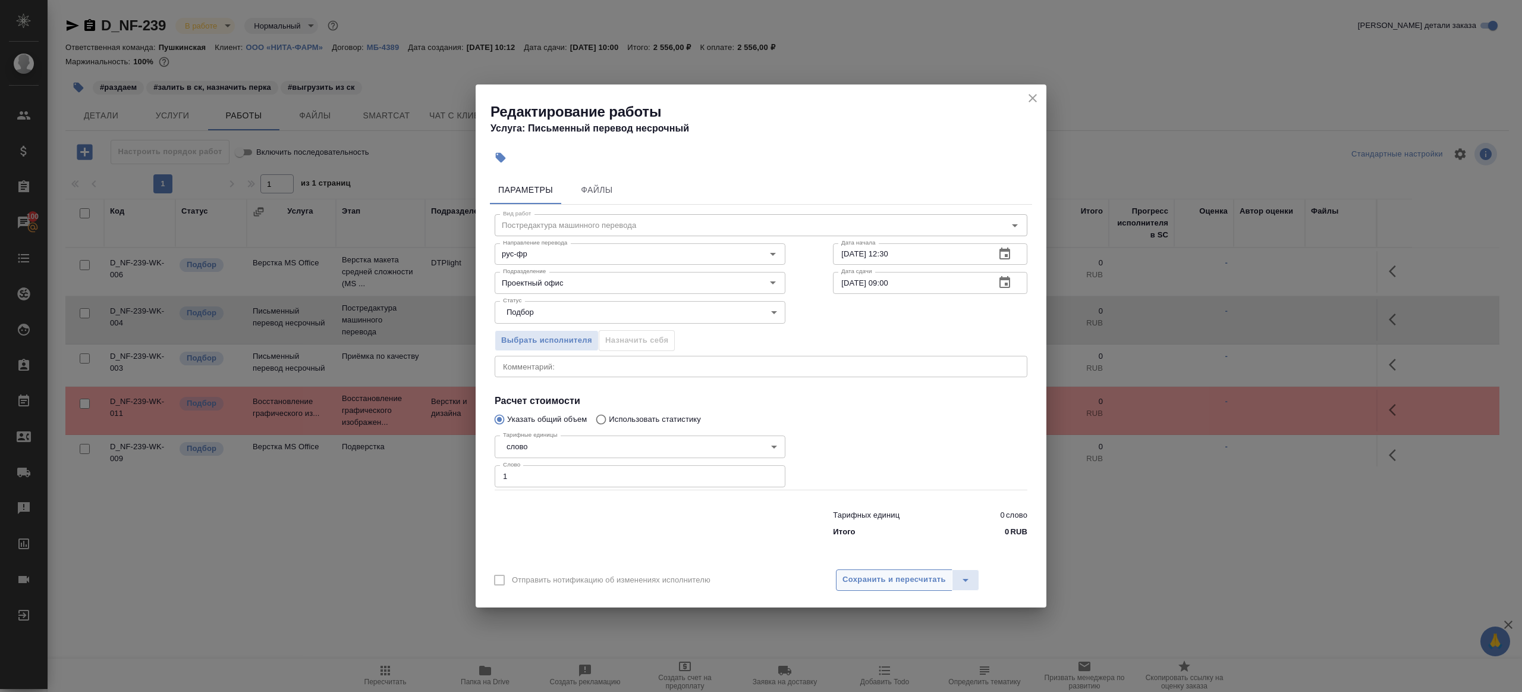
click at [903, 586] on button "Сохранить и пересчитать" at bounding box center [894, 579] width 117 height 21
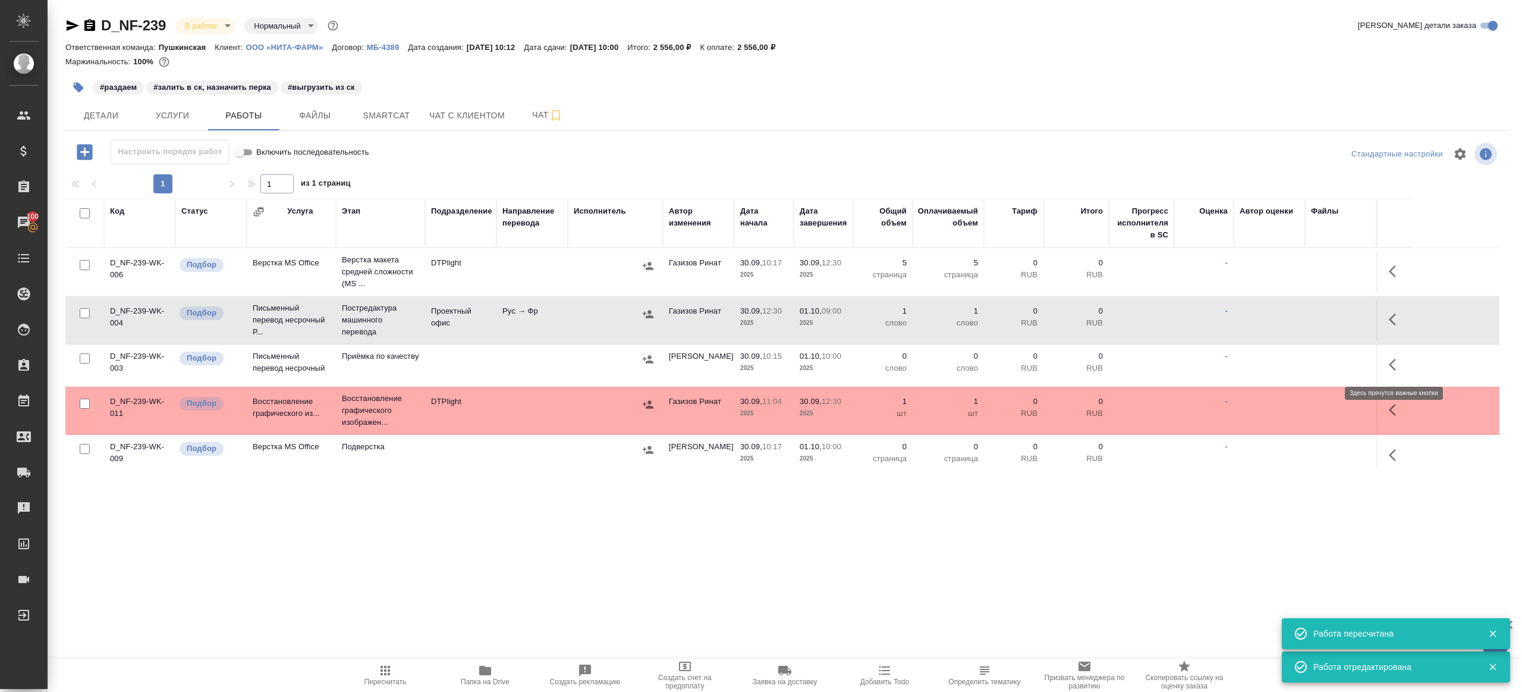
click at [1396, 361] on icon "button" at bounding box center [1396, 364] width 14 height 14
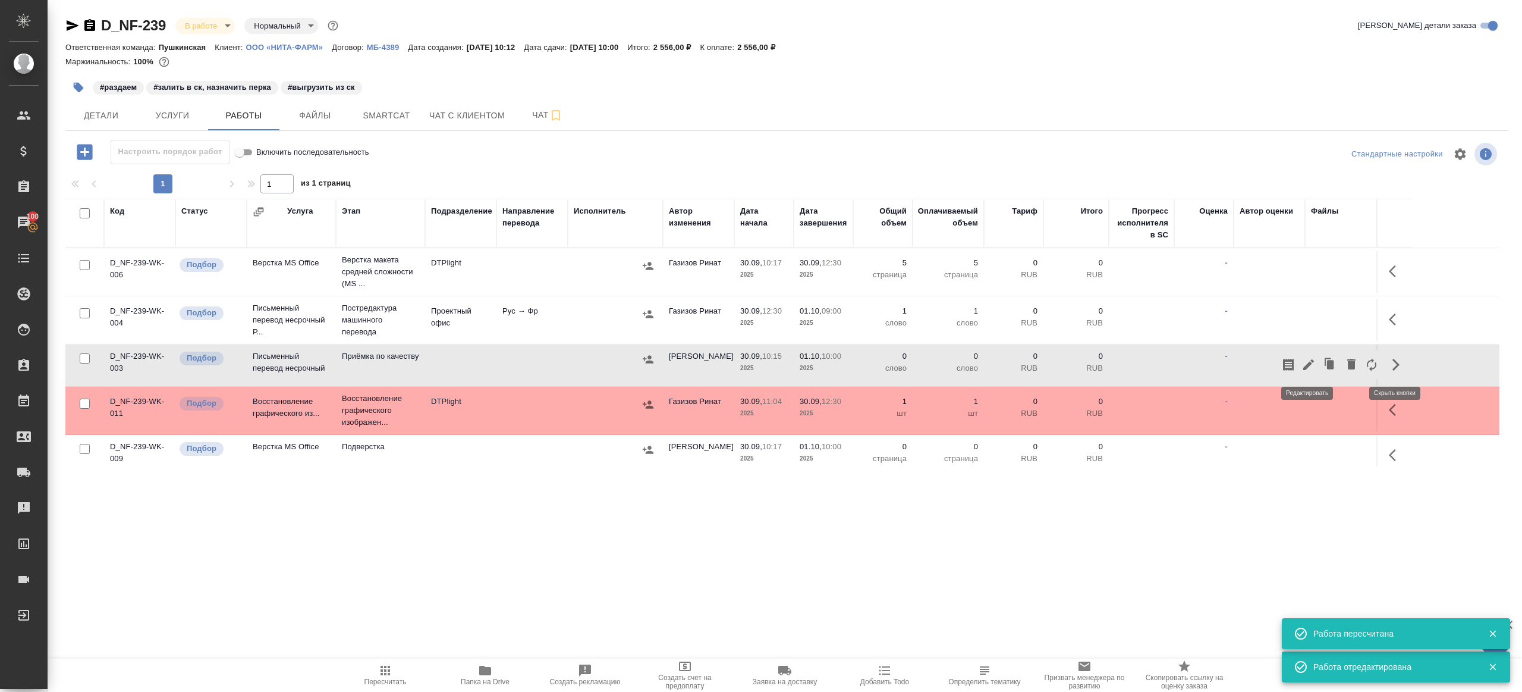
click at [1315, 360] on icon "button" at bounding box center [1309, 364] width 14 height 14
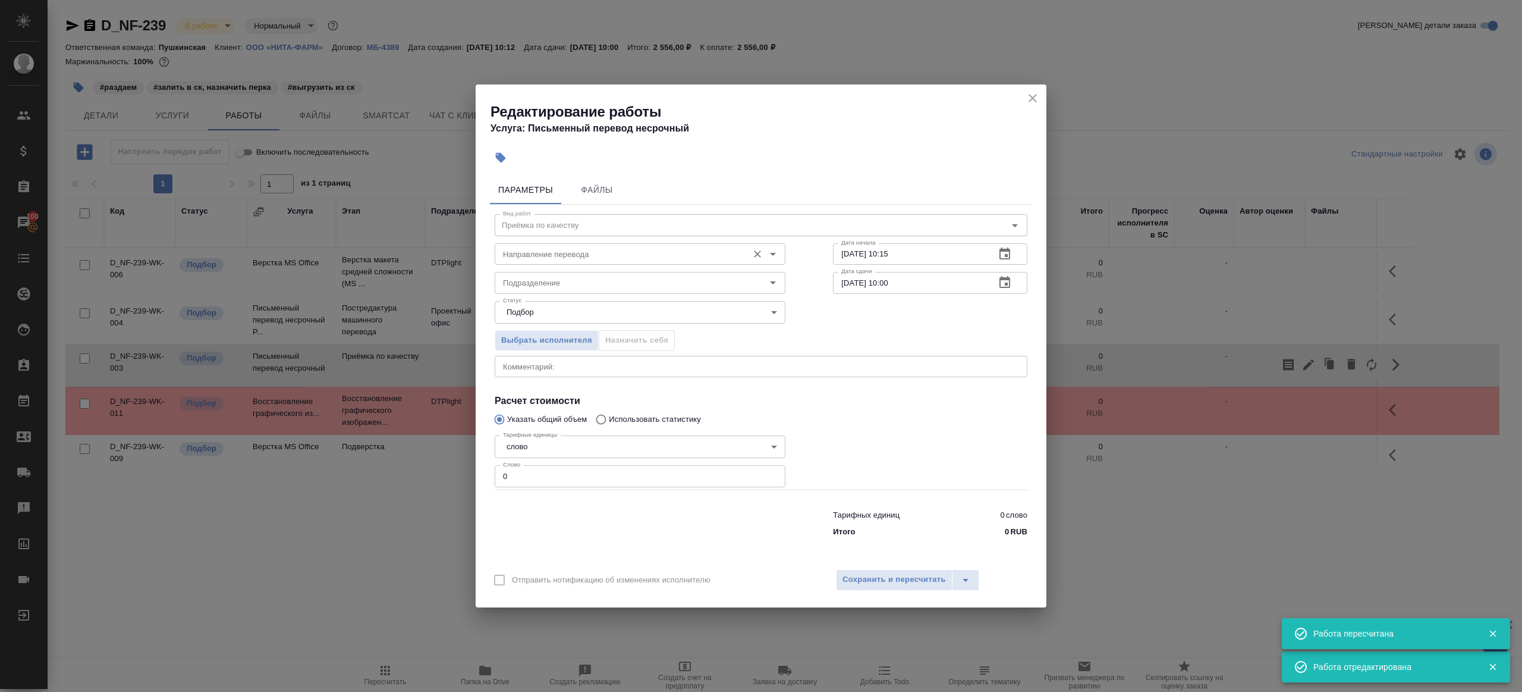
click at [545, 255] on input "Направление перевода" at bounding box center [620, 254] width 244 height 14
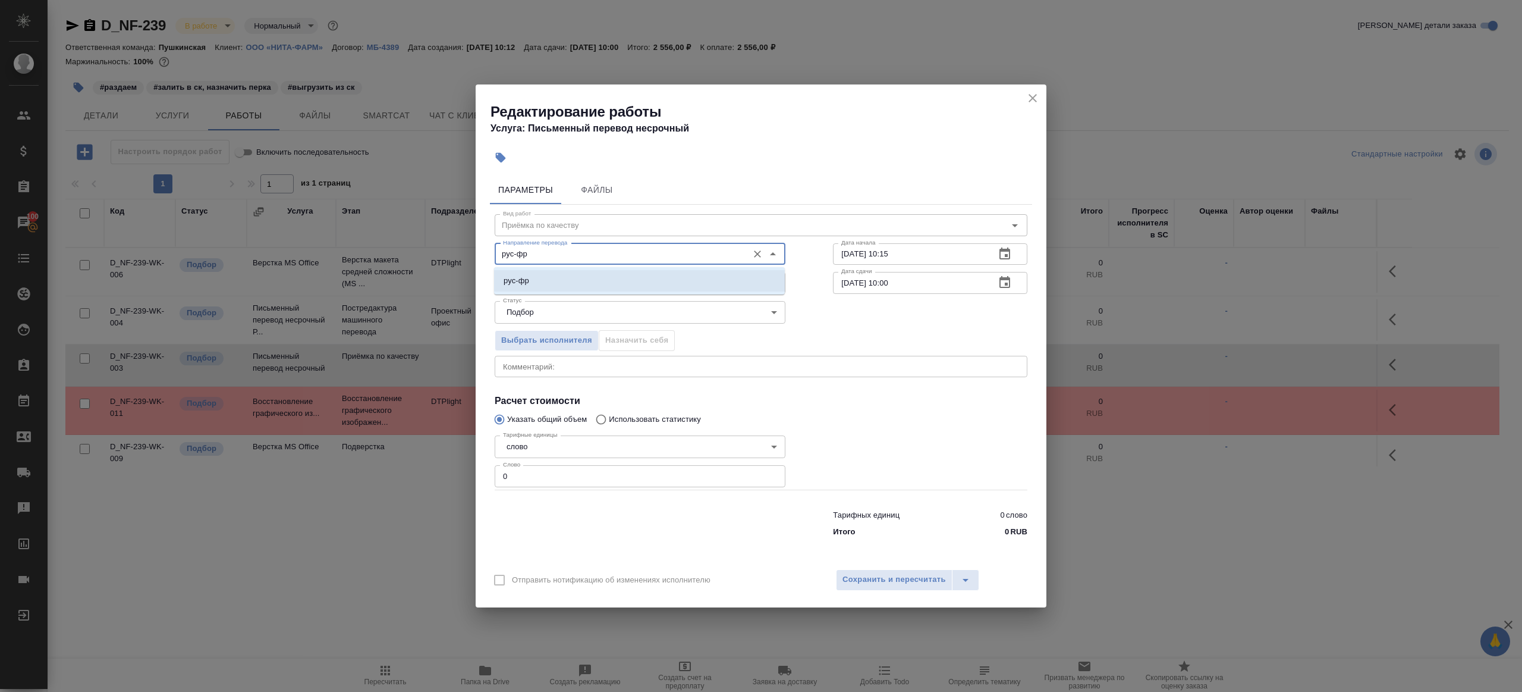
click at [551, 288] on li "рус-фр" at bounding box center [639, 280] width 291 height 21
type input "рус-фр"
click at [551, 288] on input "Подразделение" at bounding box center [620, 282] width 244 height 14
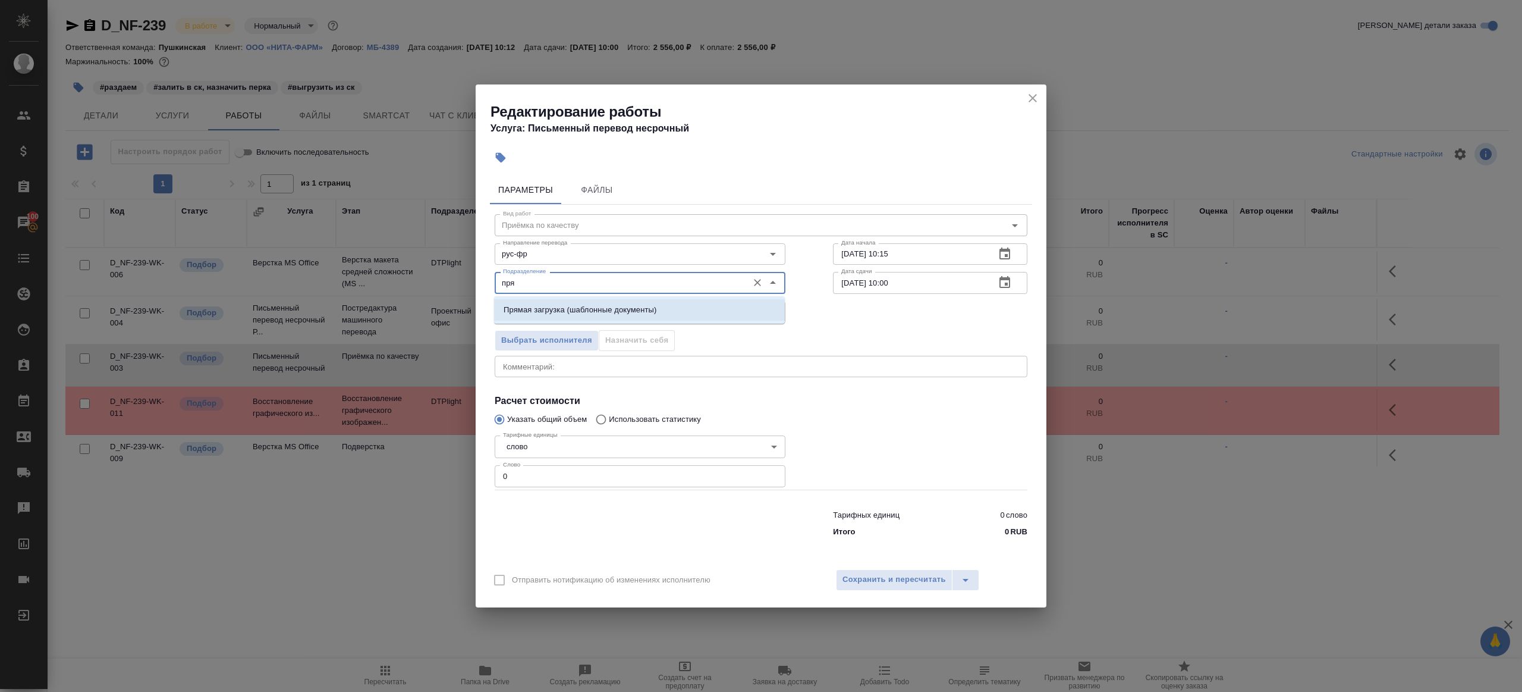
click at [589, 311] on p "Прямая загрузка (шаблонные документы)" at bounding box center [580, 310] width 153 height 12
type input "Прямая загрузка (шаблонные документы)"
click at [922, 252] on input "30.09.2025 10:15" at bounding box center [909, 253] width 153 height 21
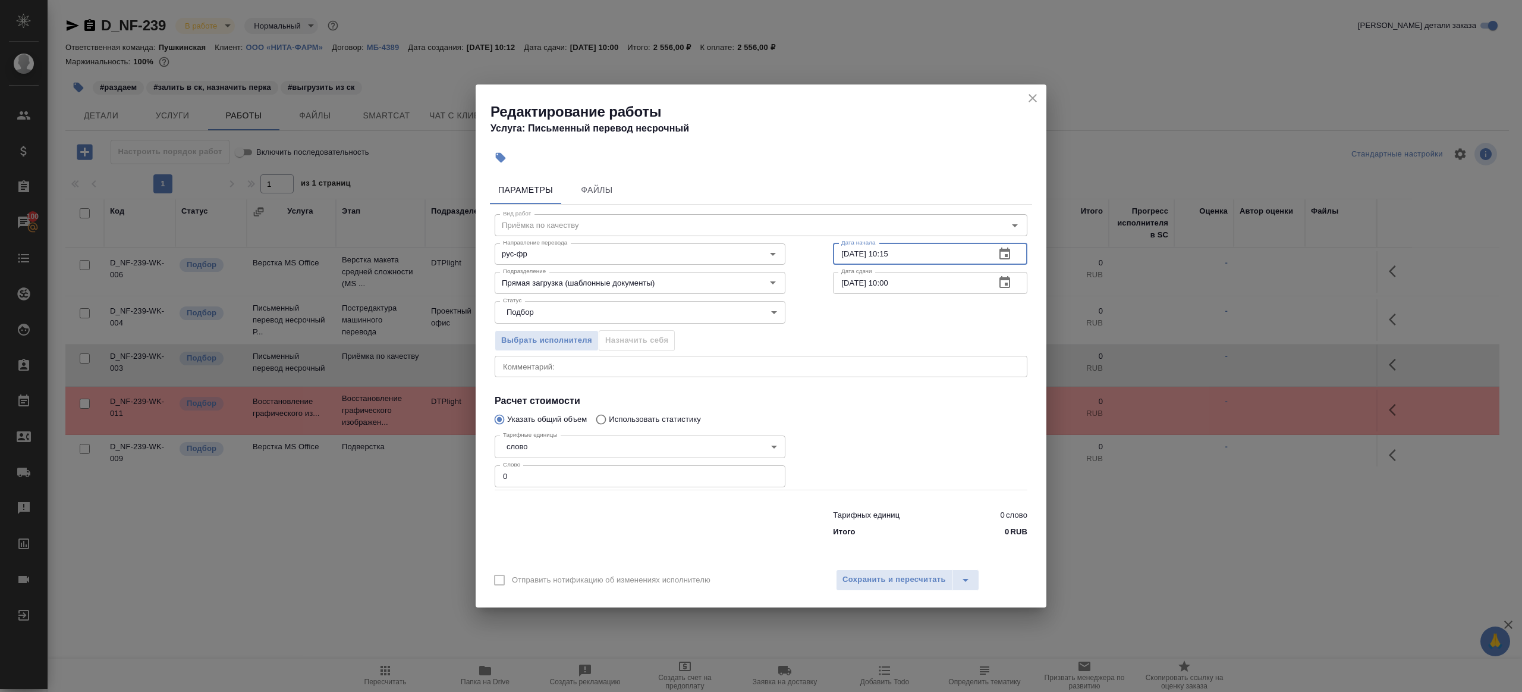
paste input "[DATE] 09:00"
type input "[DATE] 09:00"
click at [631, 466] on input "0" at bounding box center [640, 475] width 291 height 21
type input "1"
click at [836, 469] on div at bounding box center [930, 460] width 242 height 106
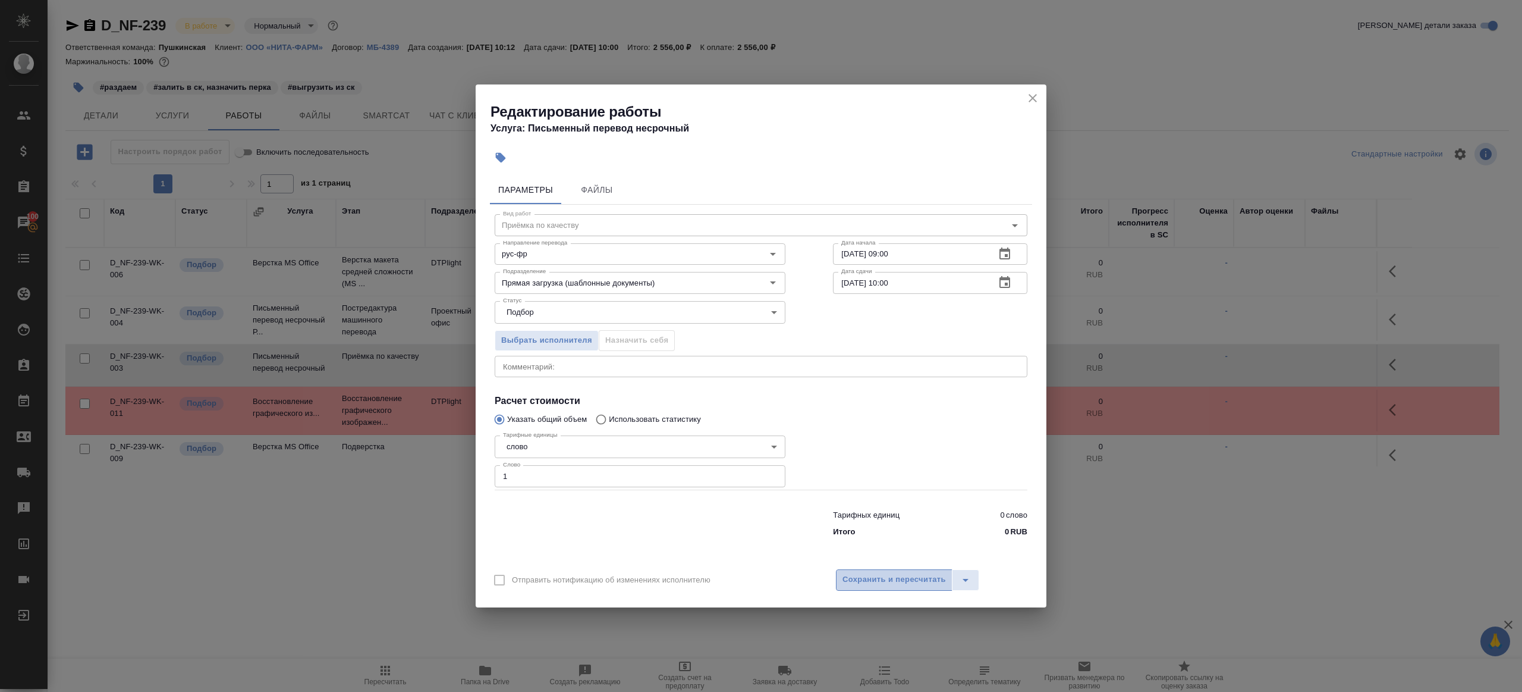
click at [893, 570] on button "Сохранить и пересчитать" at bounding box center [894, 579] width 117 height 21
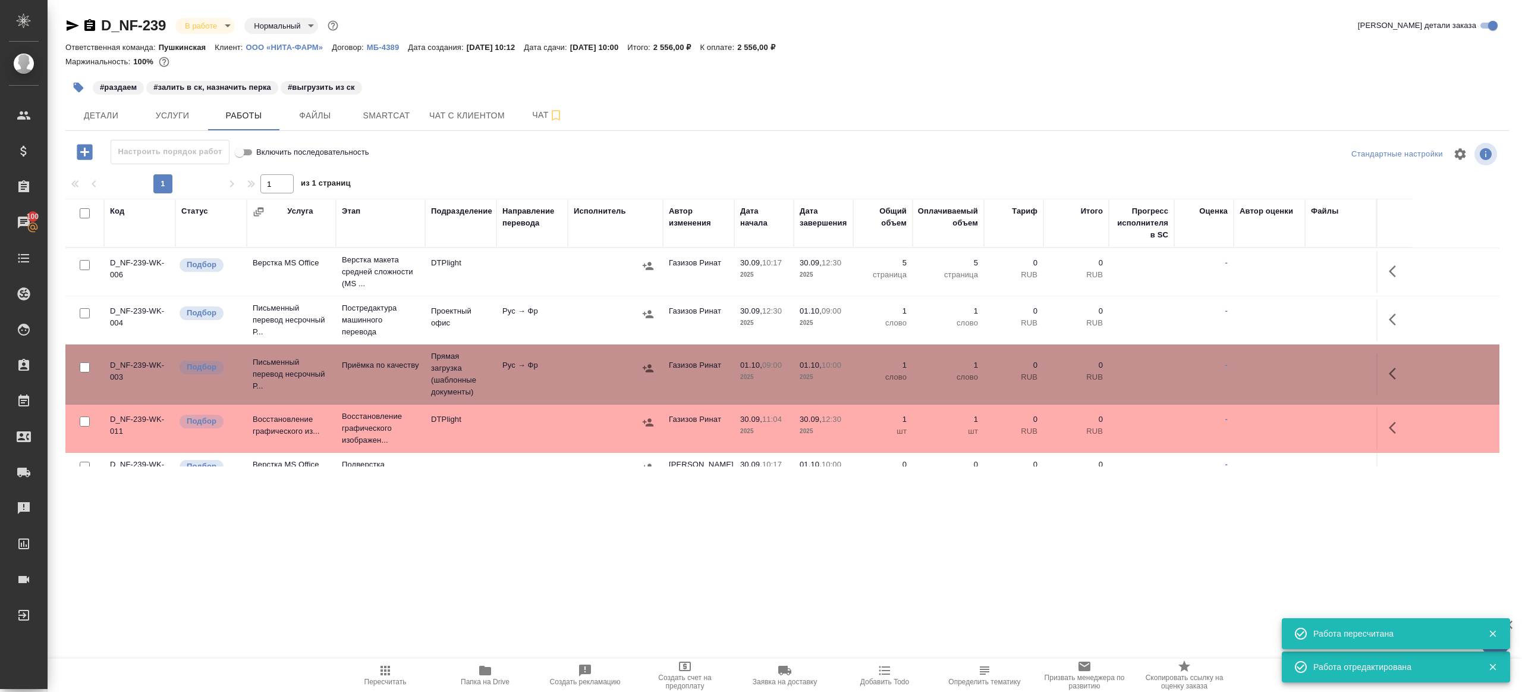
click at [373, 670] on span "Пересчитать" at bounding box center [386, 674] width 86 height 23
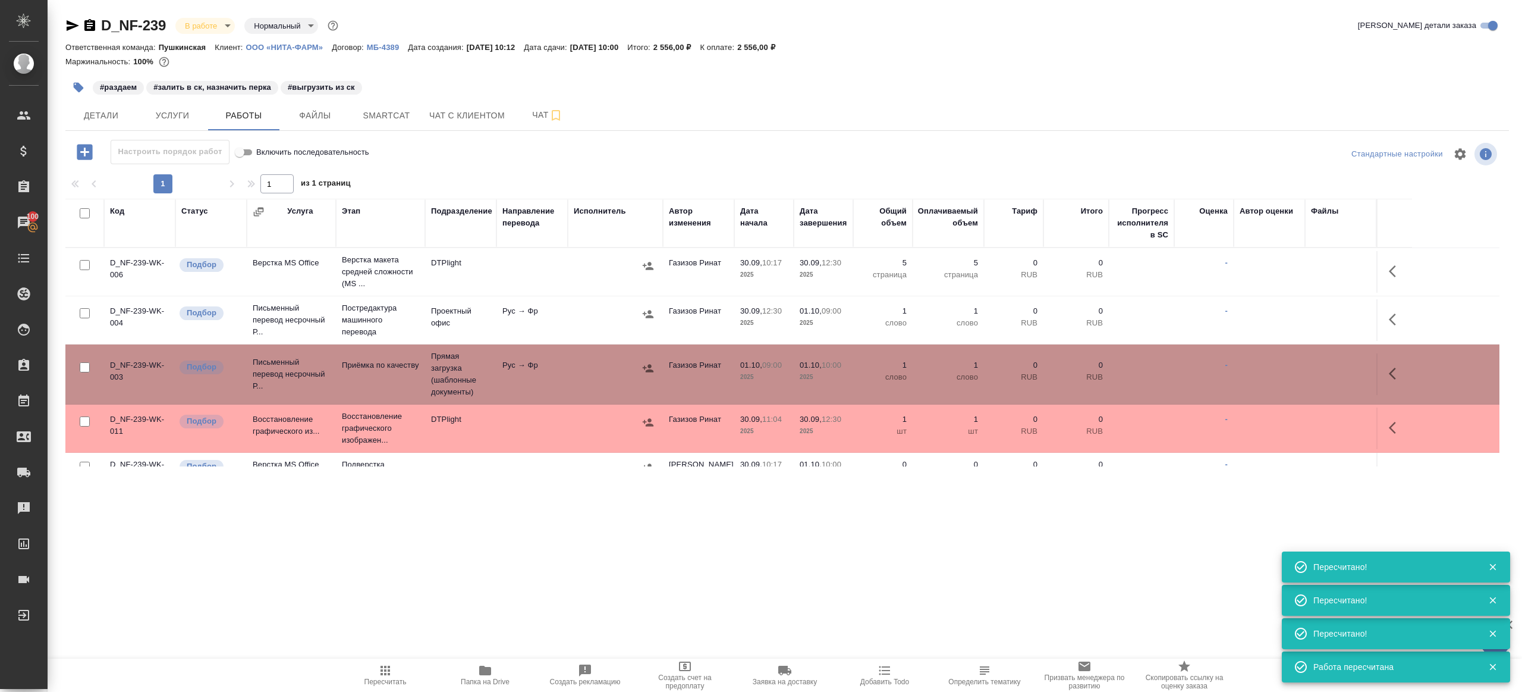
click at [492, 152] on div "Настроить порядок работ Включить последовательность" at bounding box center [305, 152] width 481 height 24
click at [396, 677] on span "Пересчитать" at bounding box center [386, 681] width 42 height 8
click at [486, 596] on div ".cls-1 fill:#fff; AWATERA Gazizov Rinat Клиенты Спецификации Заказы 100 Чаты To…" at bounding box center [761, 346] width 1522 height 692
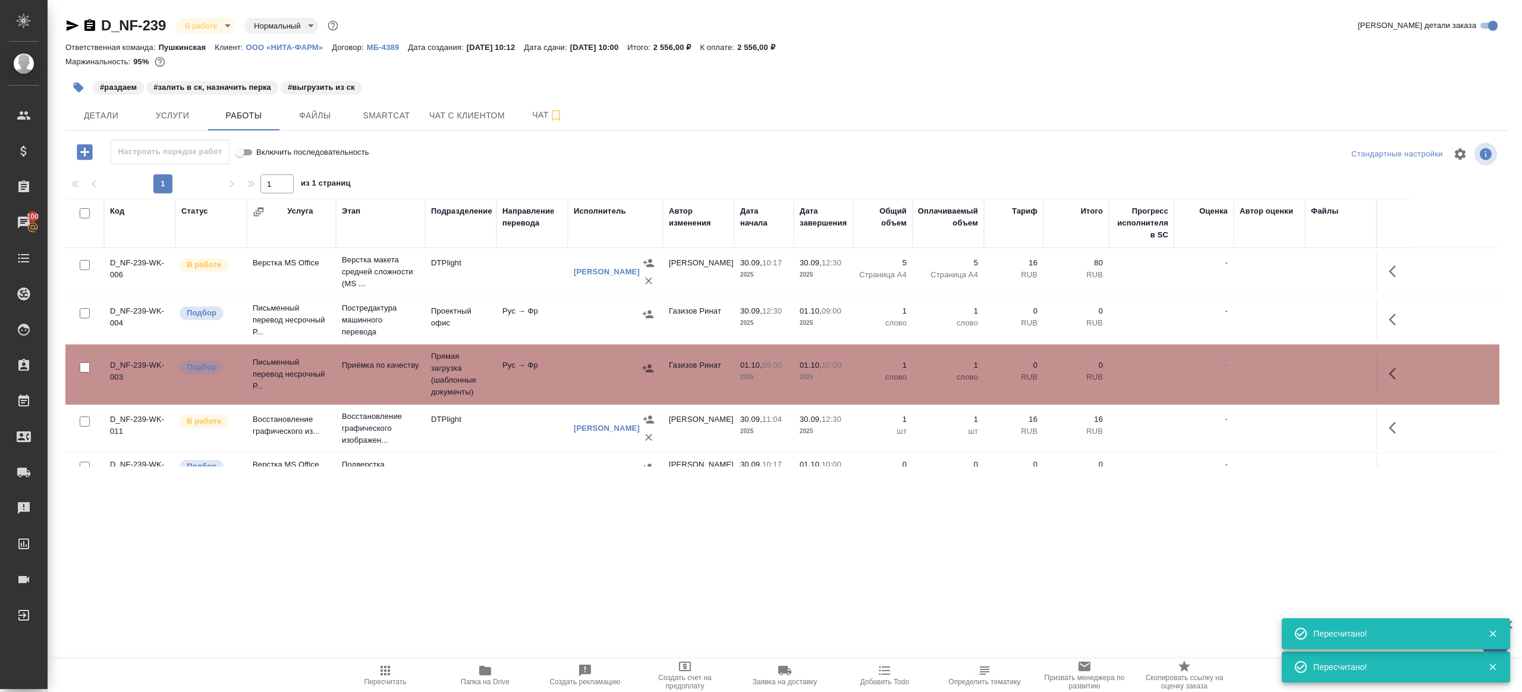
click at [372, 679] on span "Пересчитать" at bounding box center [386, 681] width 42 height 8
drag, startPoint x: 372, startPoint y: 679, endPoint x: 409, endPoint y: 602, distance: 84.3
click at [373, 679] on span "Пересчитать" at bounding box center [386, 681] width 42 height 8
click at [409, 602] on div ".cls-1 fill:#fff; AWATERA Gazizov Rinat Клиенты Спецификации Заказы 100 Чаты To…" at bounding box center [761, 346] width 1522 height 692
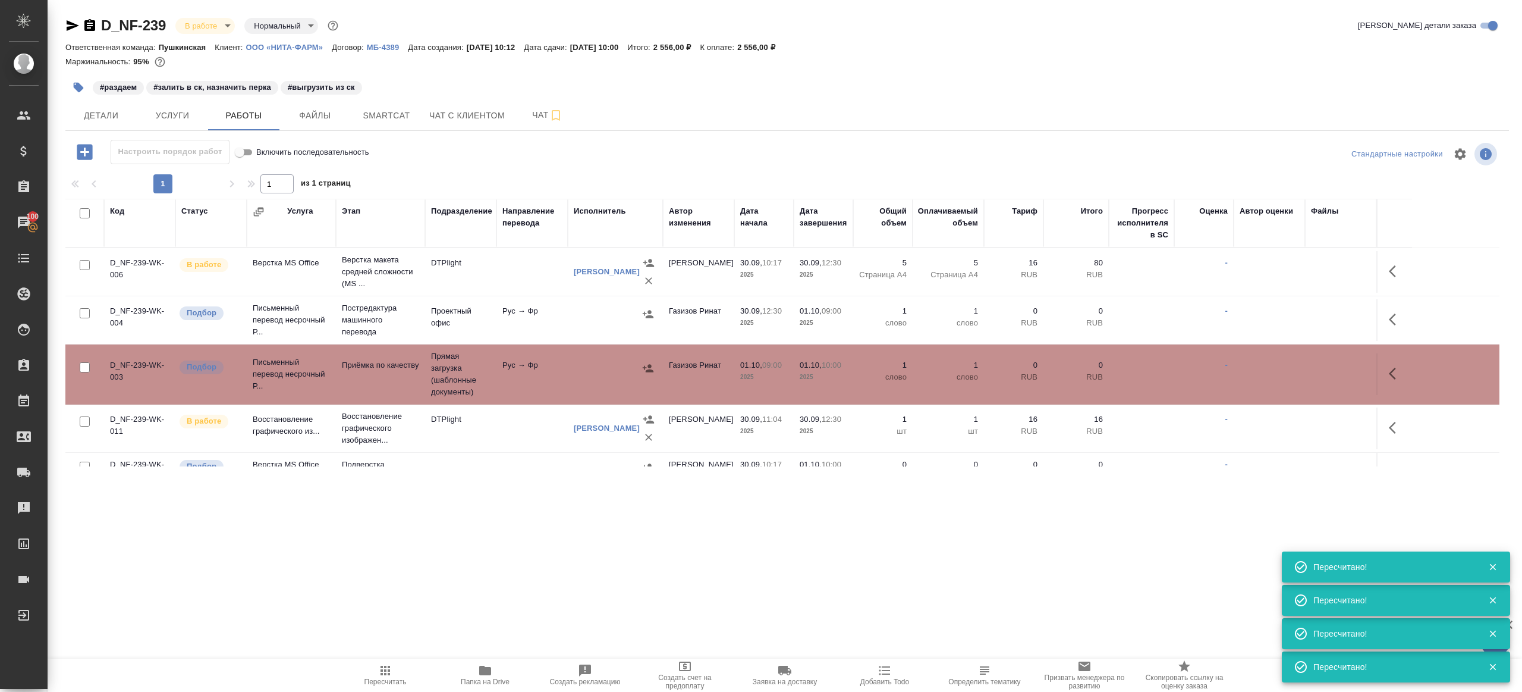
click at [392, 674] on span "Пересчитать" at bounding box center [386, 674] width 86 height 23
click at [454, 582] on div ".cls-1 fill:#fff; AWATERA Gazizov Rinat Клиенты Спецификации Заказы 100 Чаты To…" at bounding box center [761, 346] width 1522 height 692
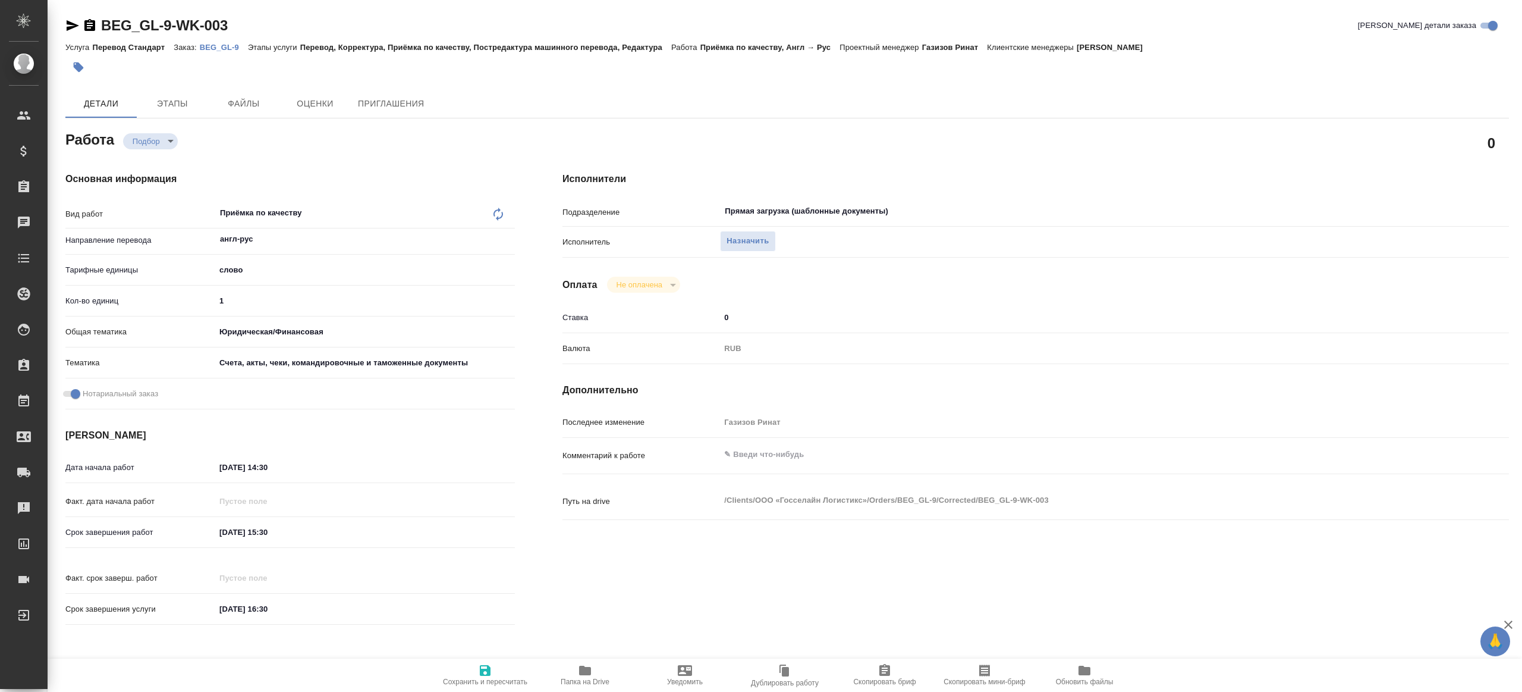
type textarea "x"
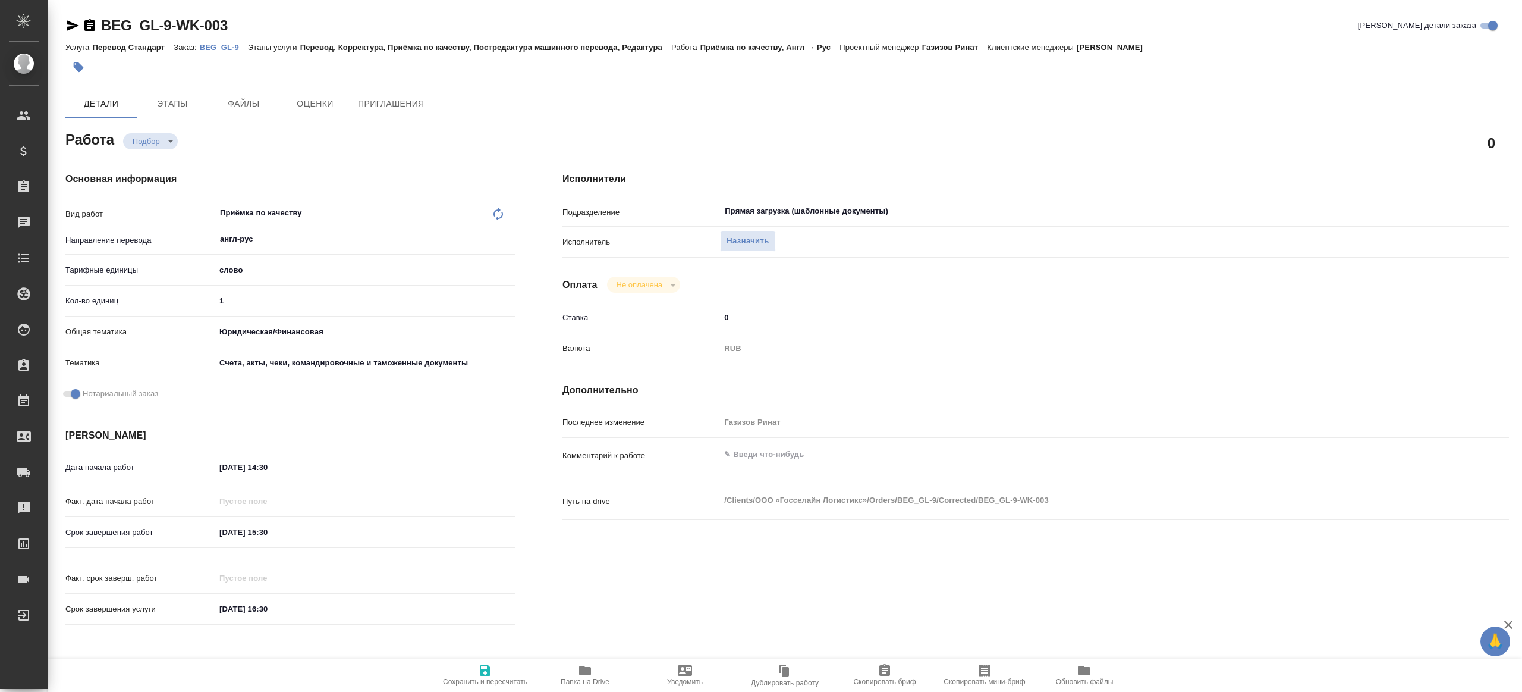
type textarea "x"
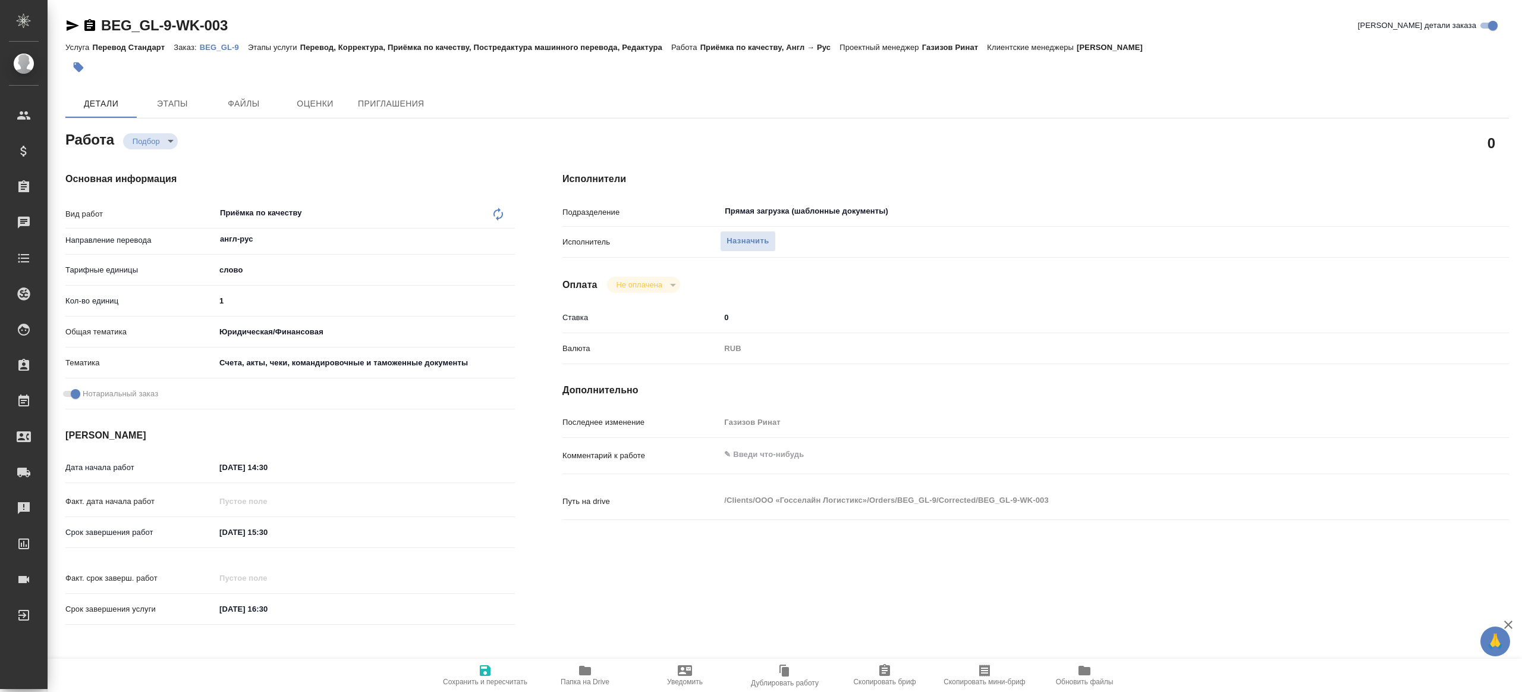
type textarea "x"
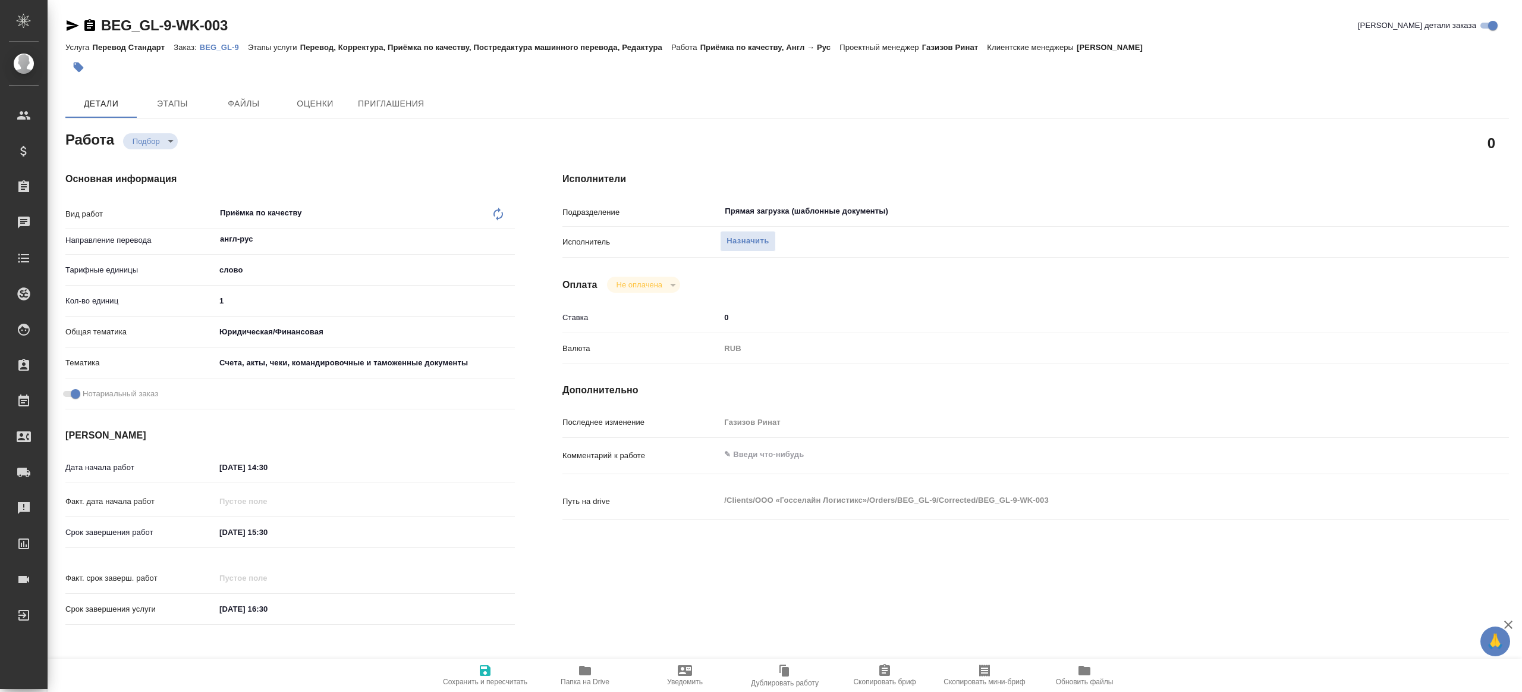
type textarea "x"
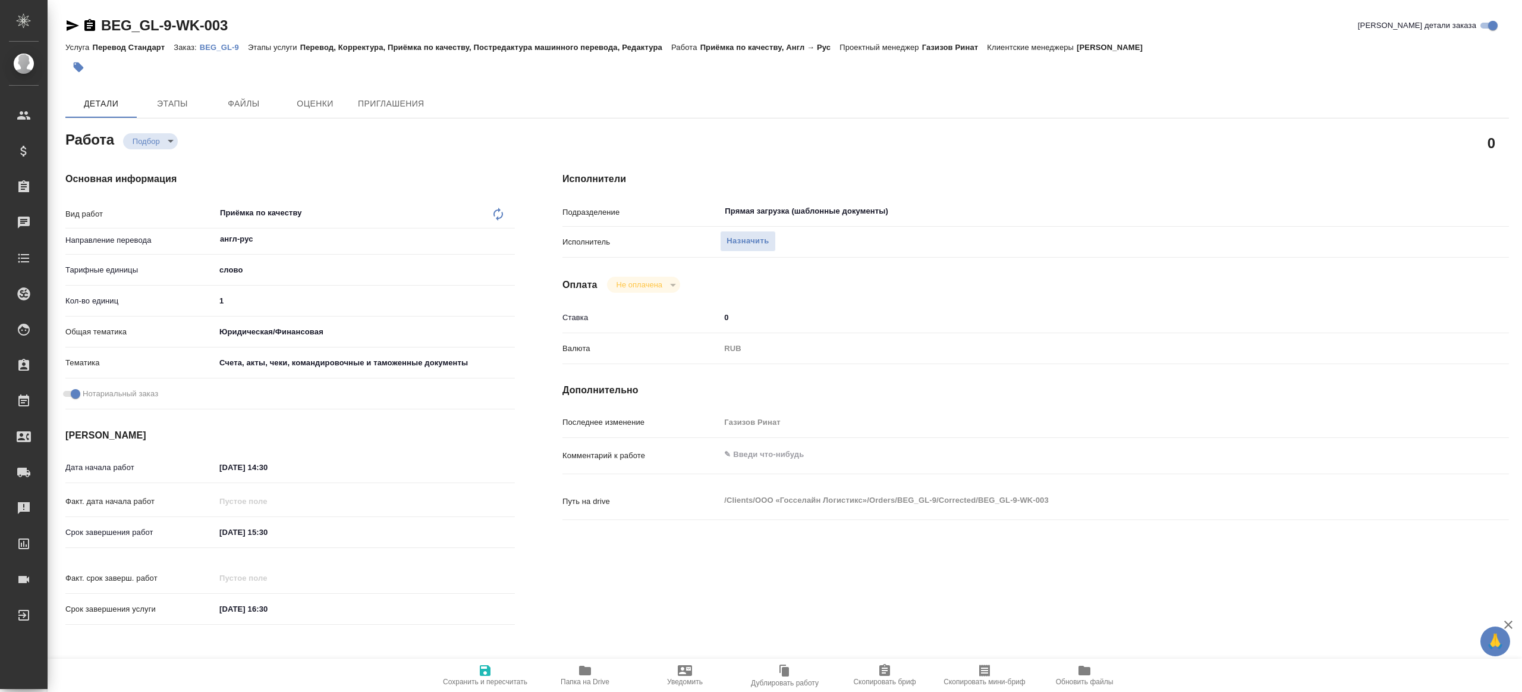
type textarea "x"
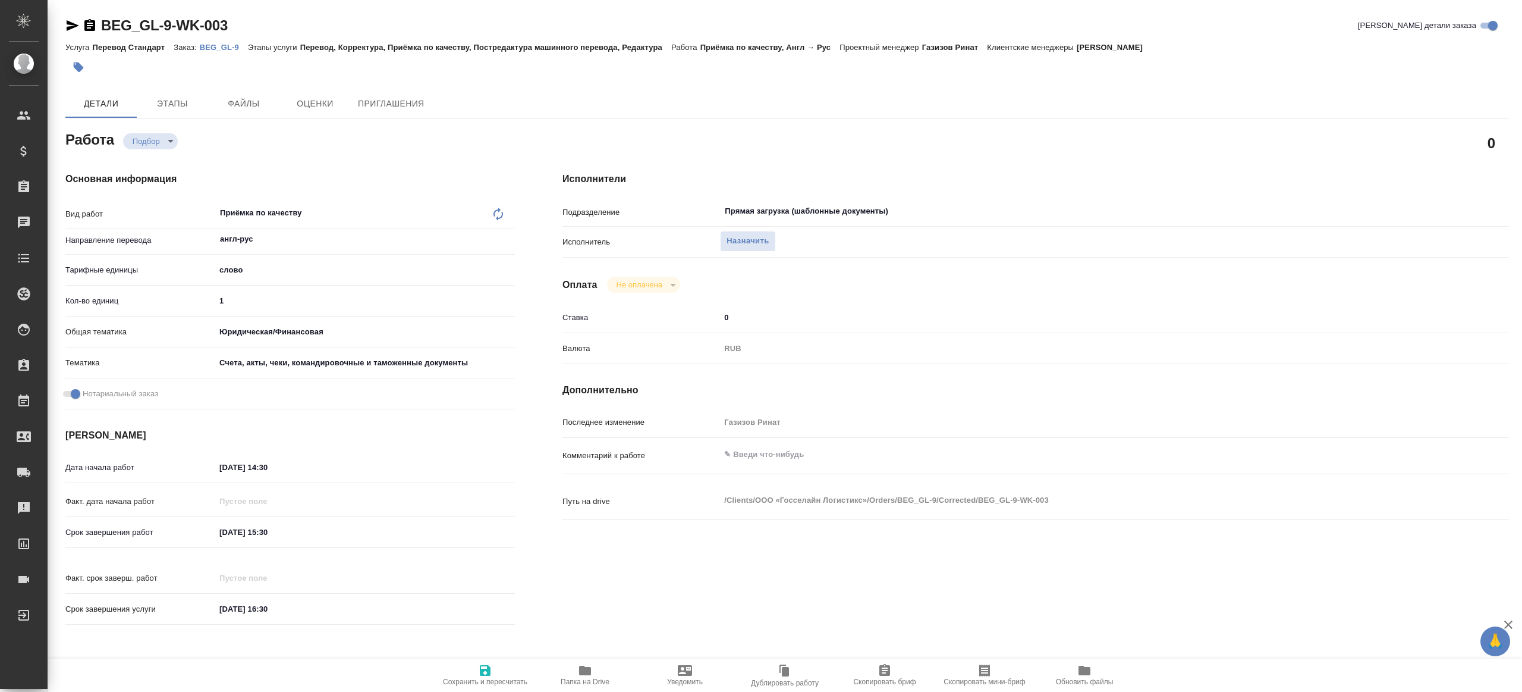
type textarea "x"
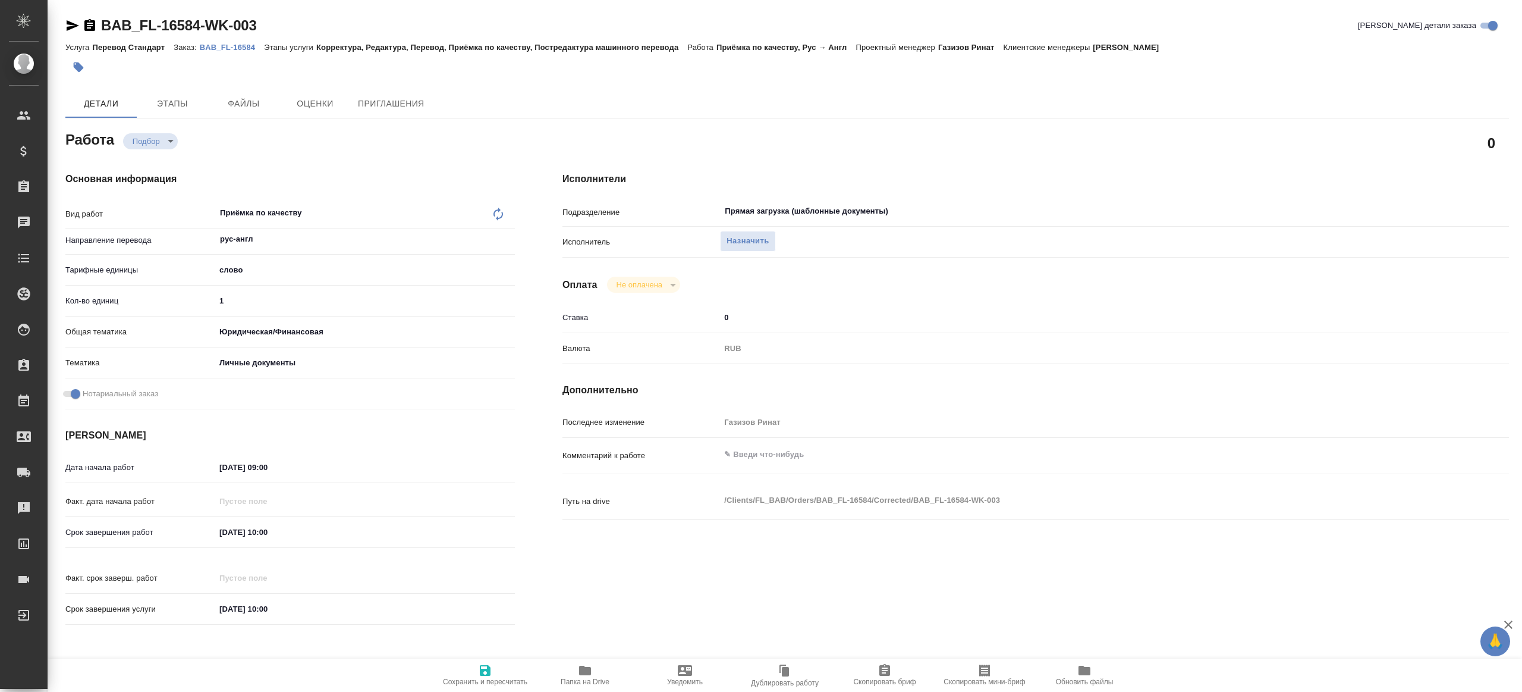
type textarea "x"
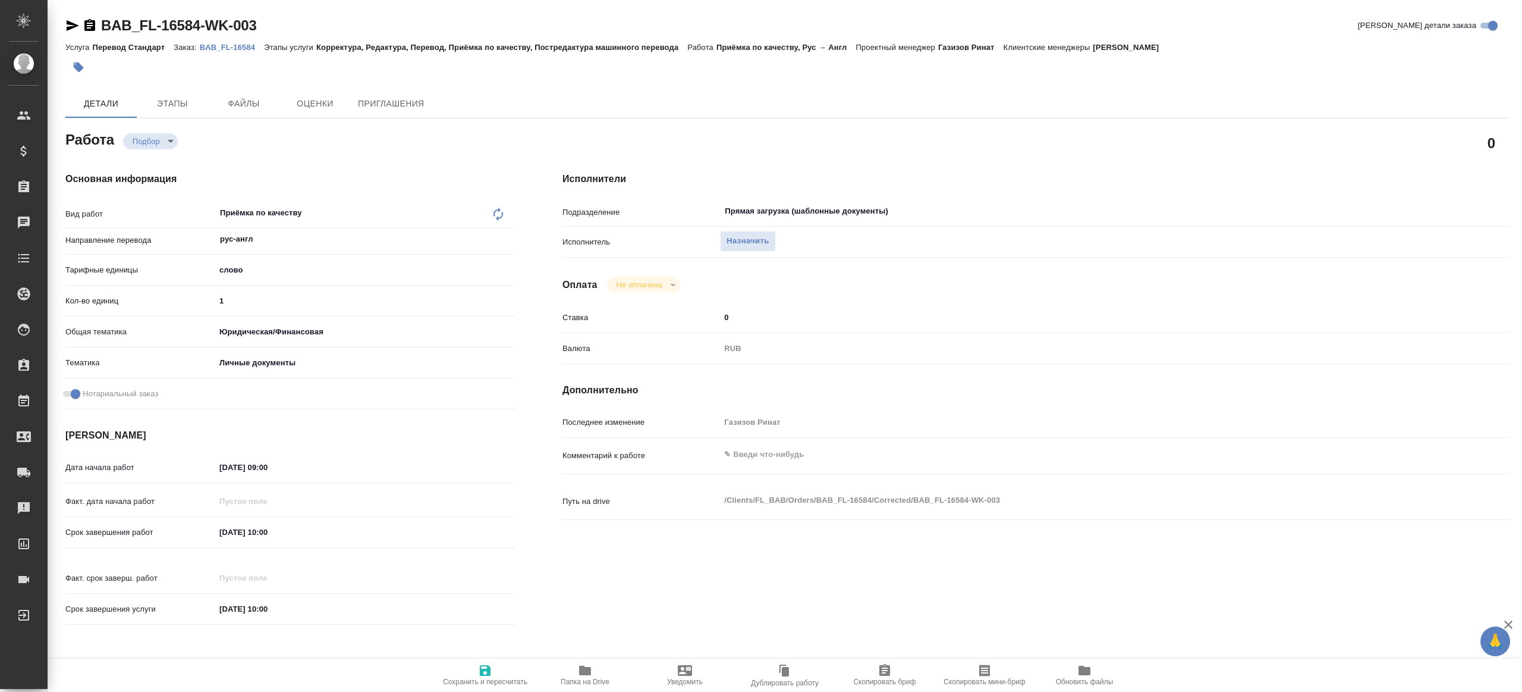
type textarea "x"
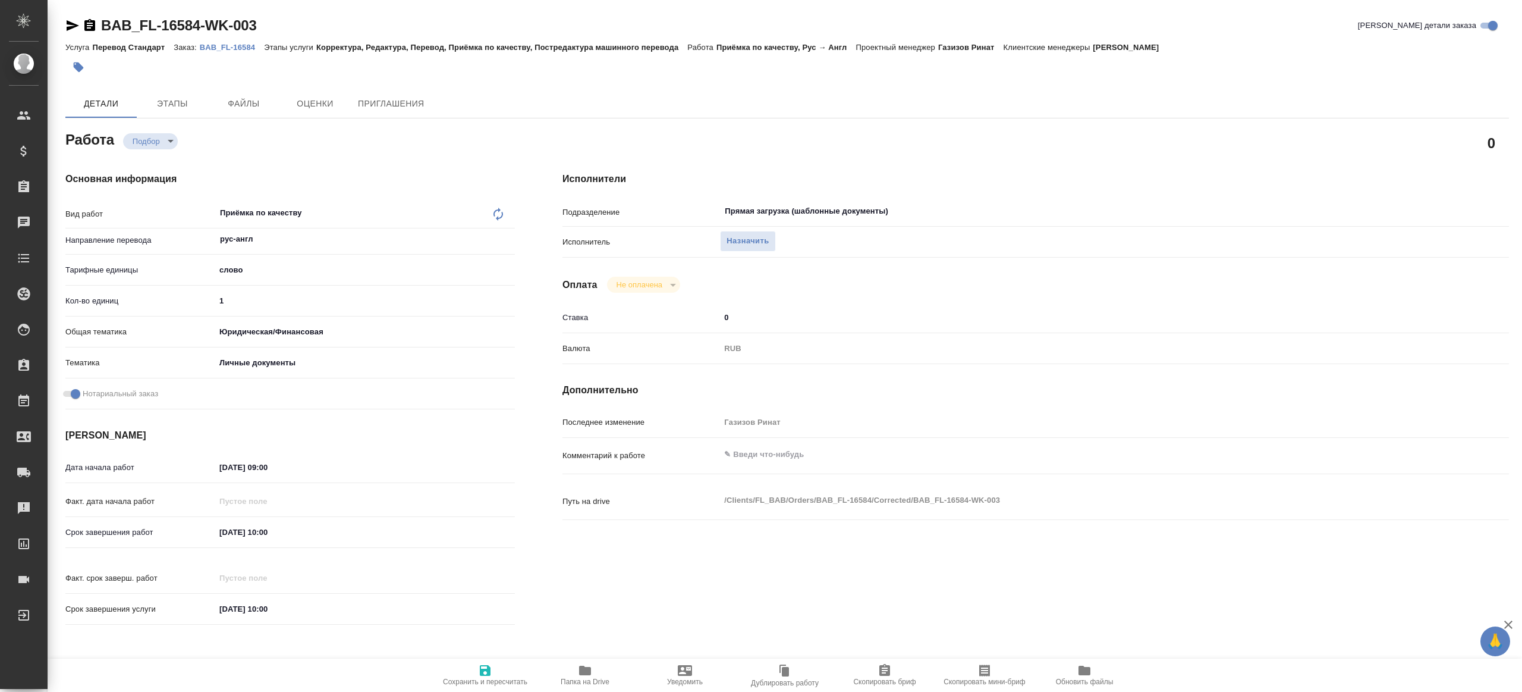
type textarea "x"
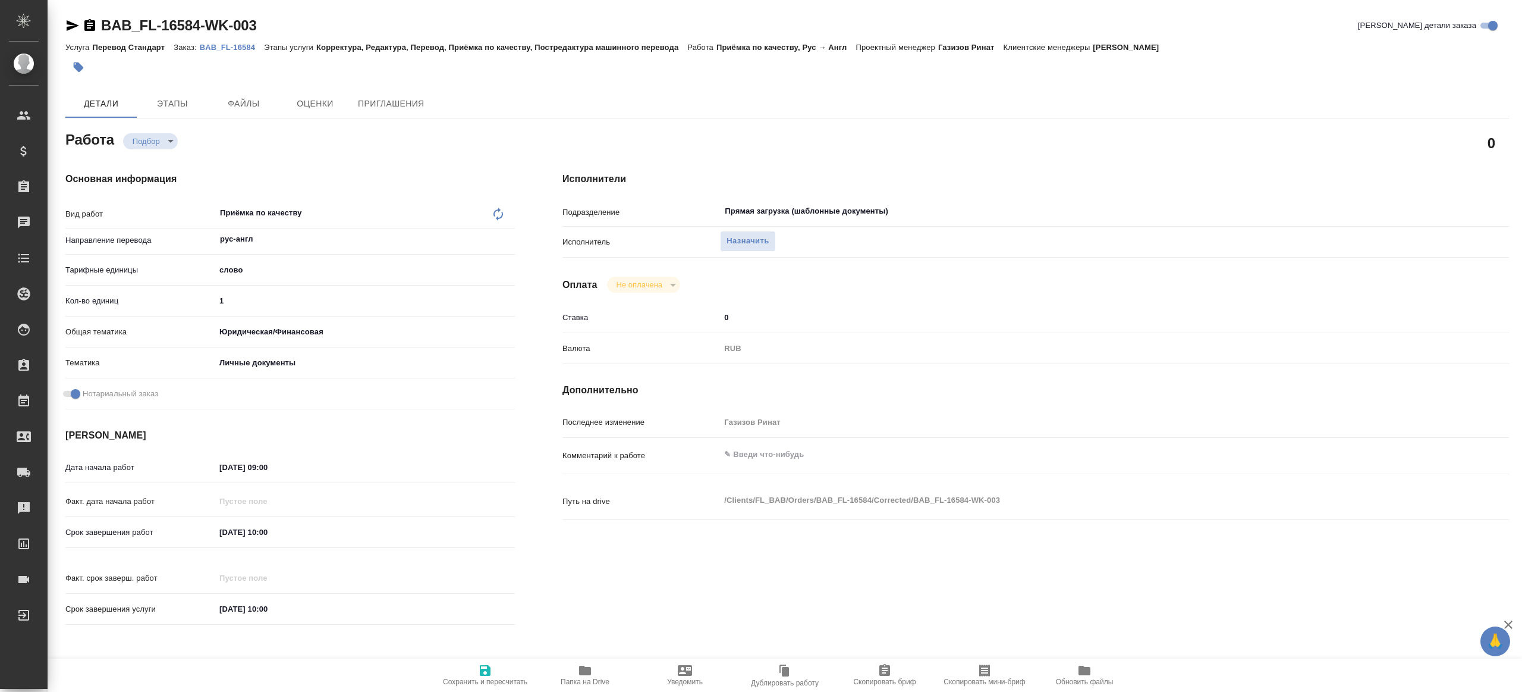
type textarea "x"
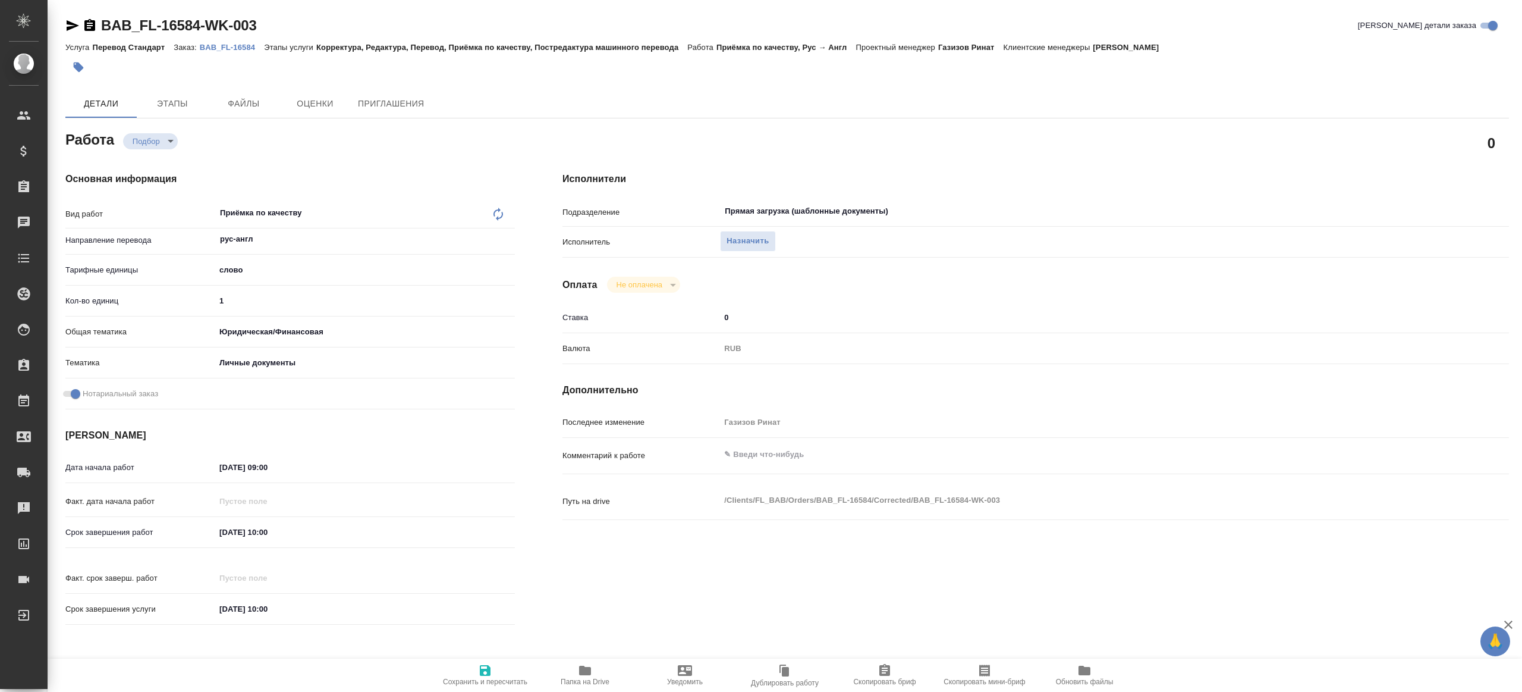
type textarea "x"
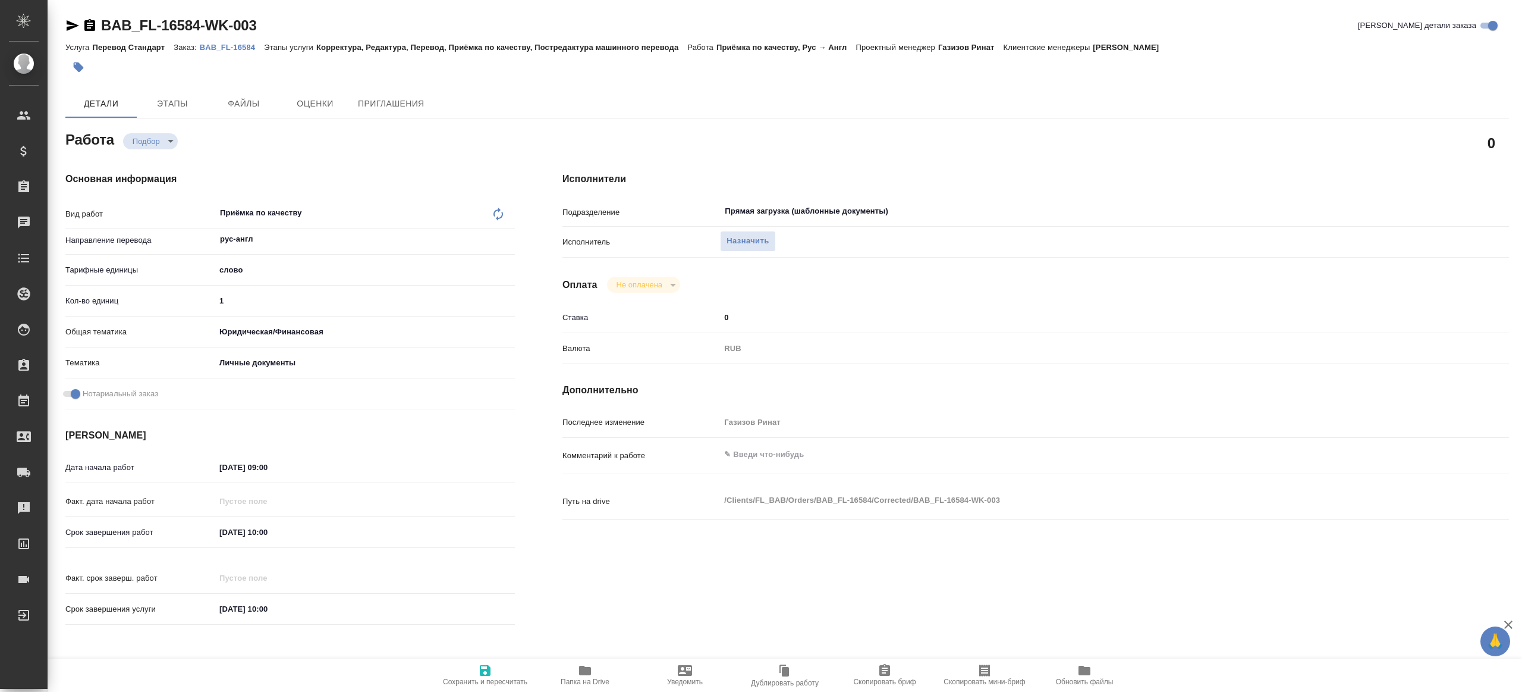
type textarea "x"
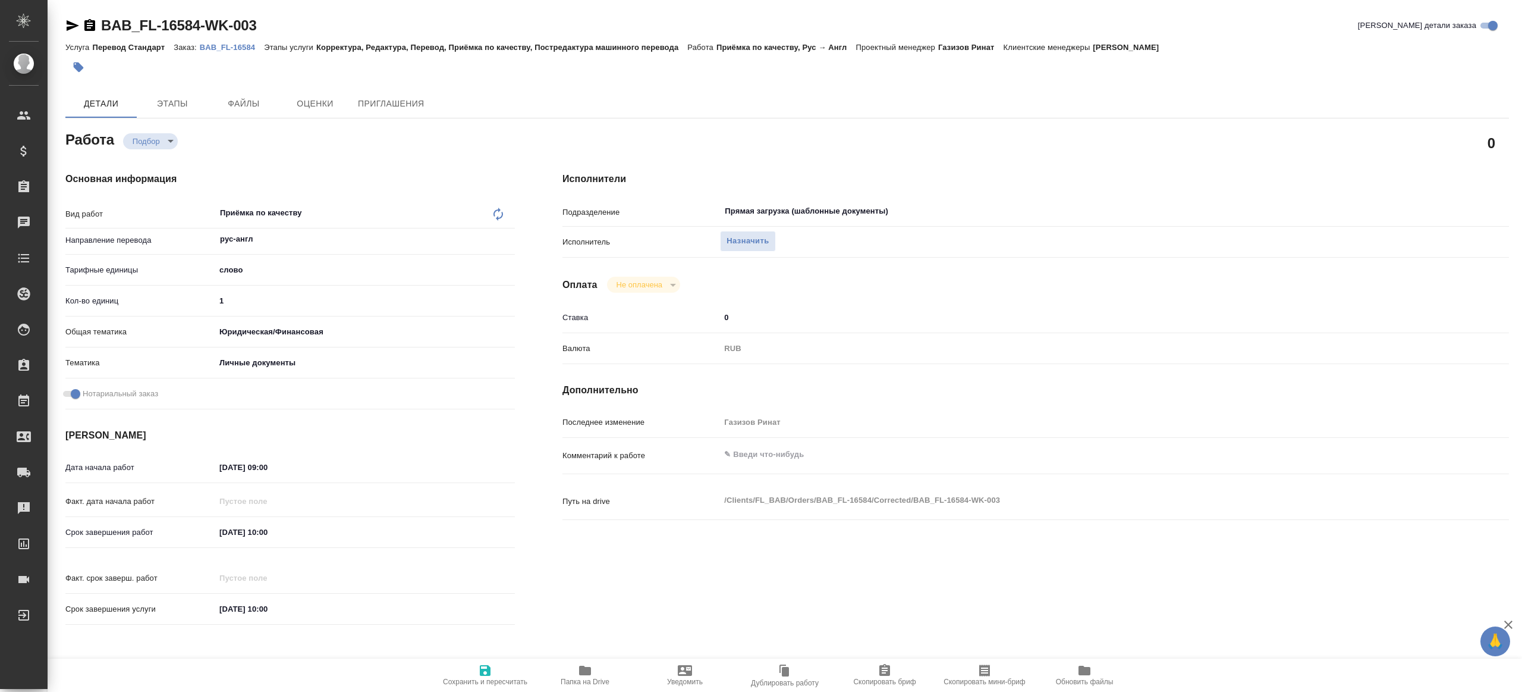
type textarea "x"
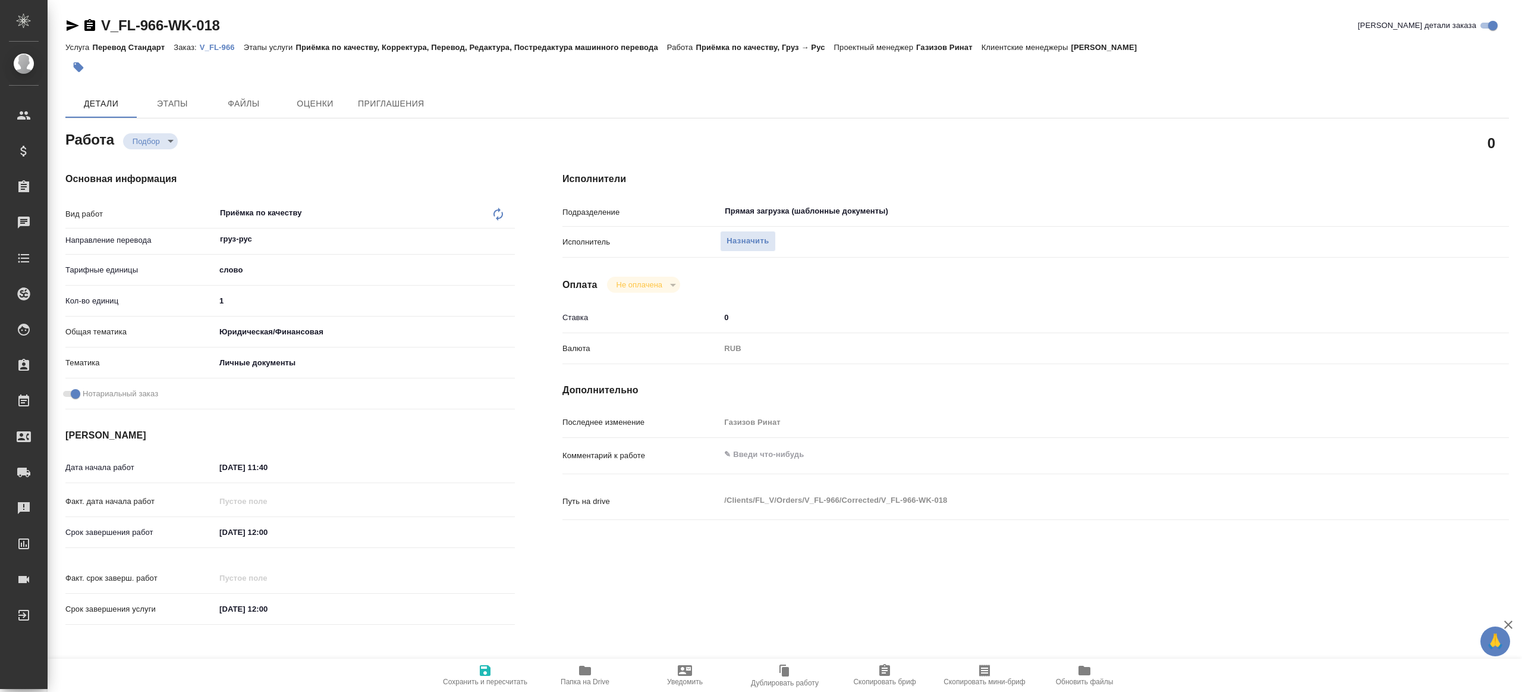
type textarea "x"
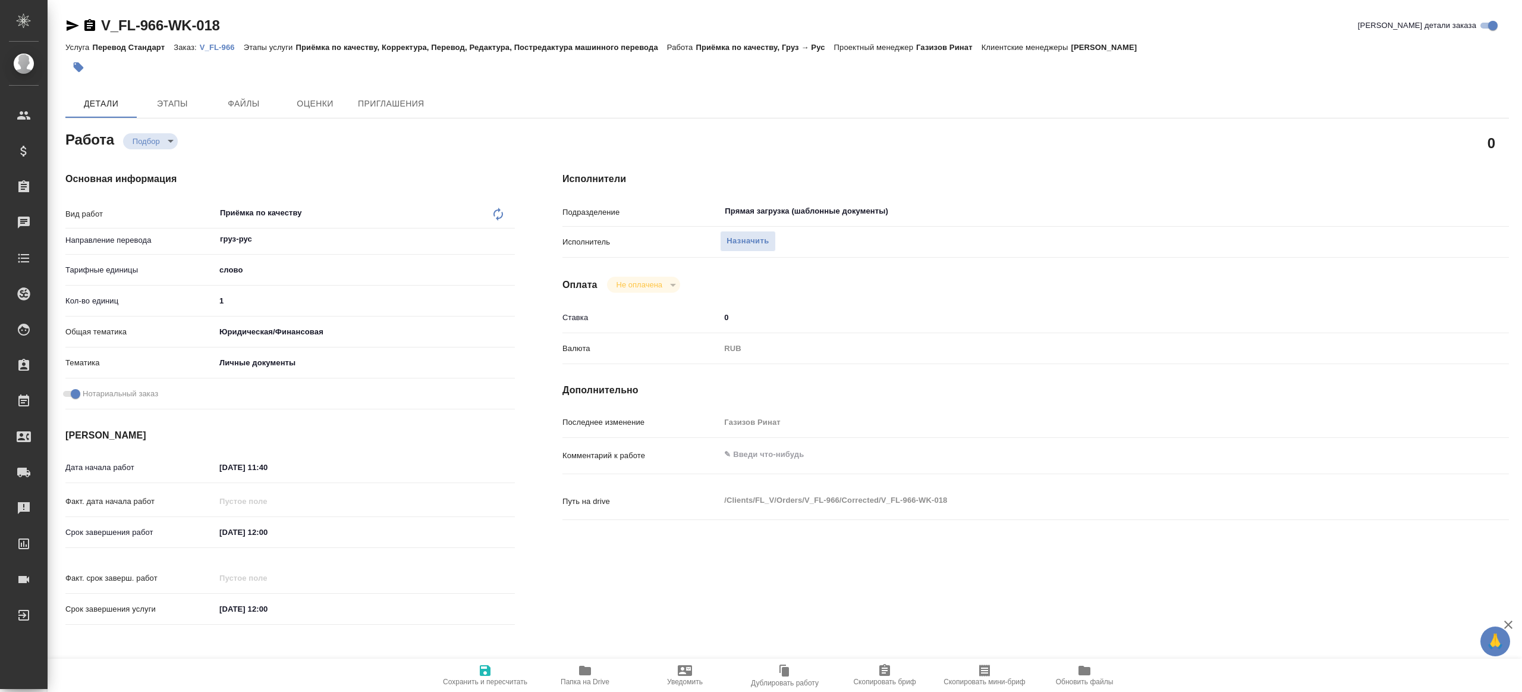
type textarea "x"
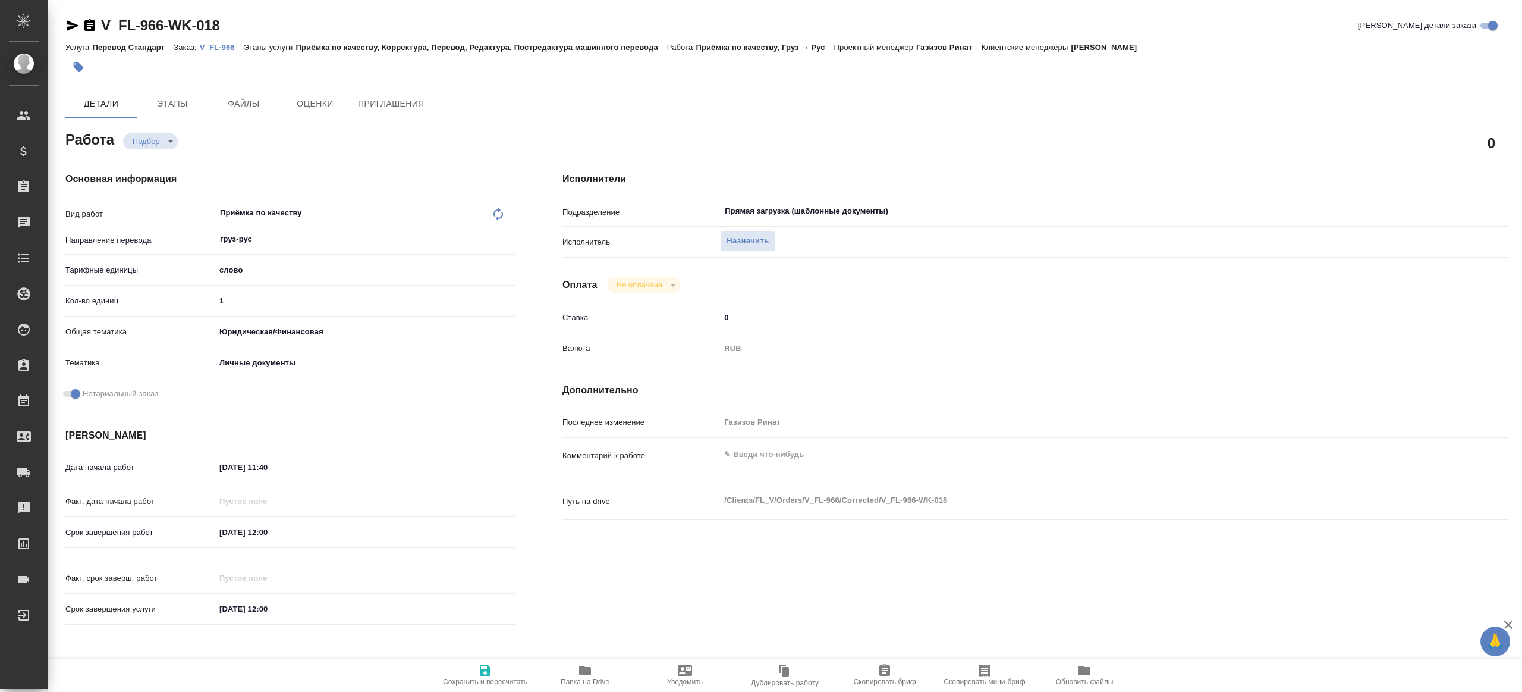
type textarea "x"
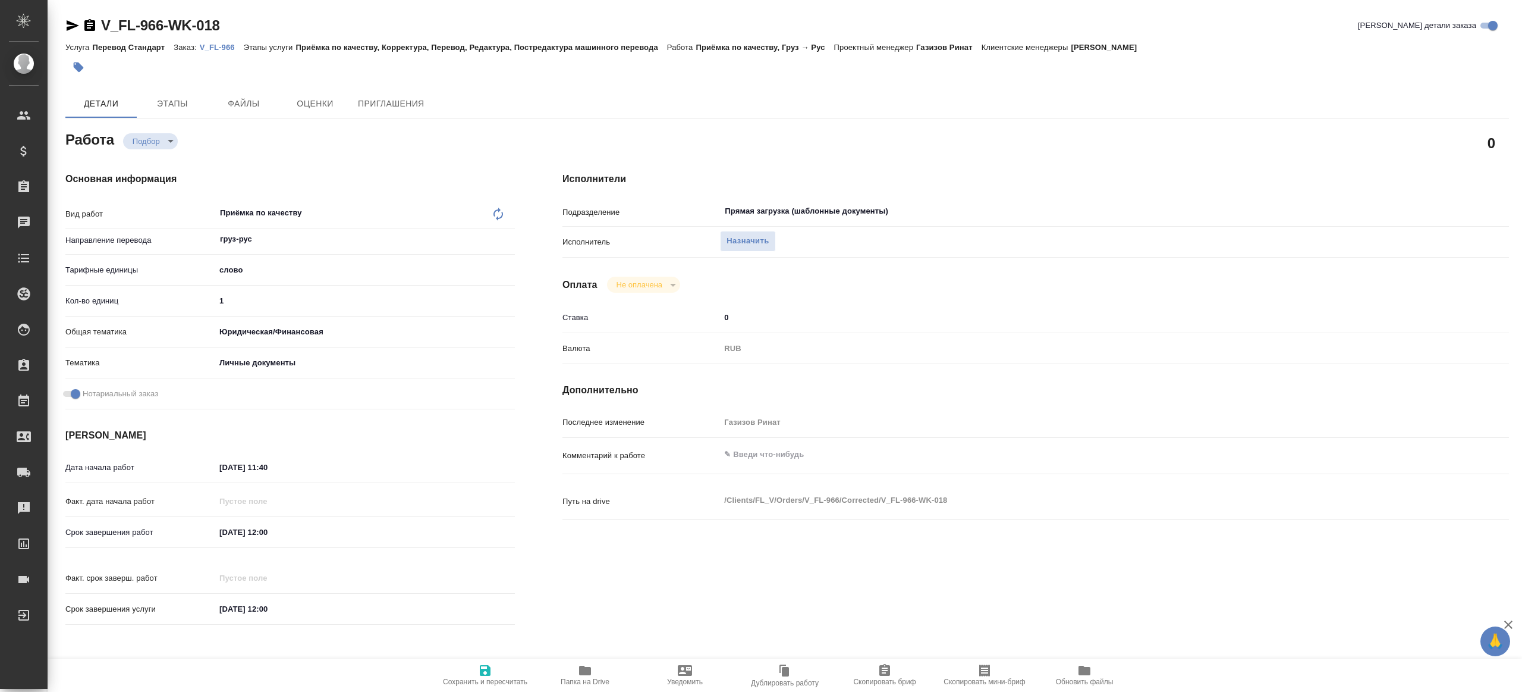
type textarea "x"
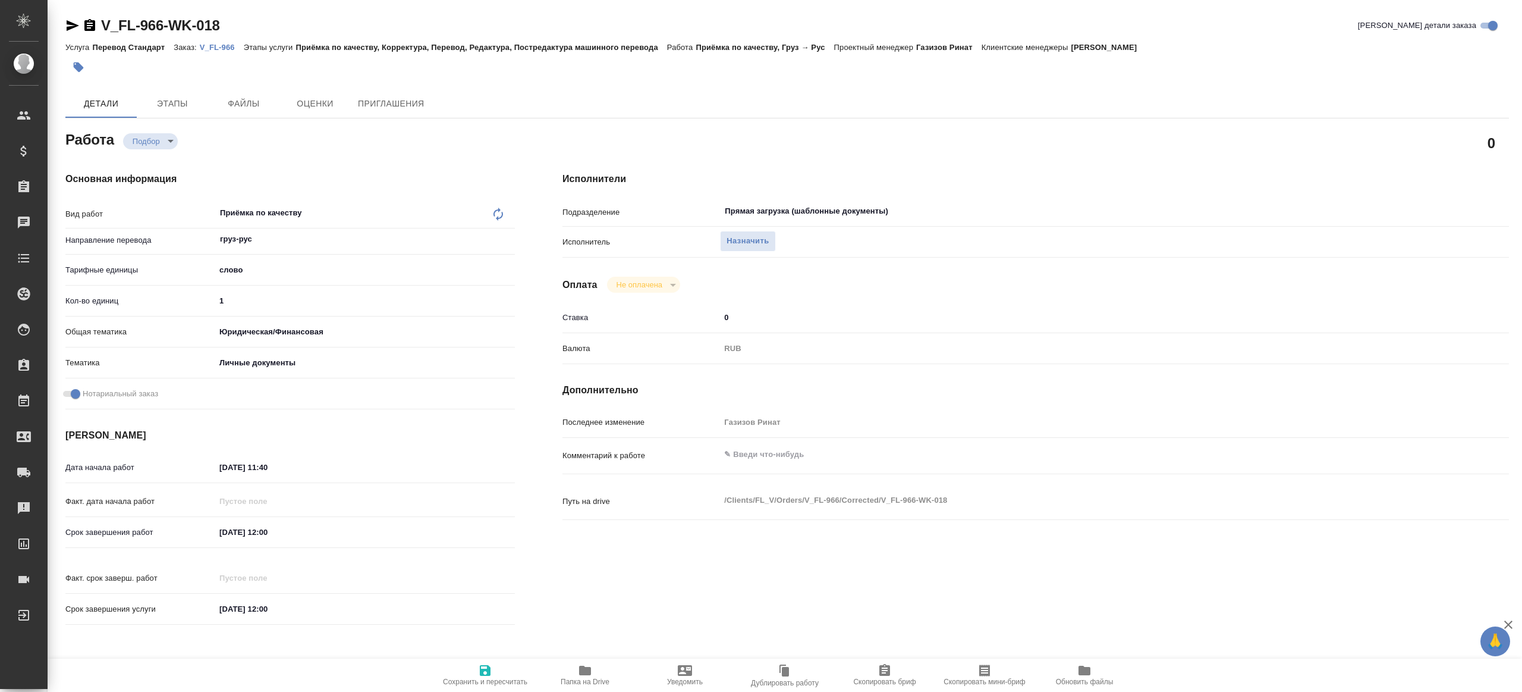
type textarea "x"
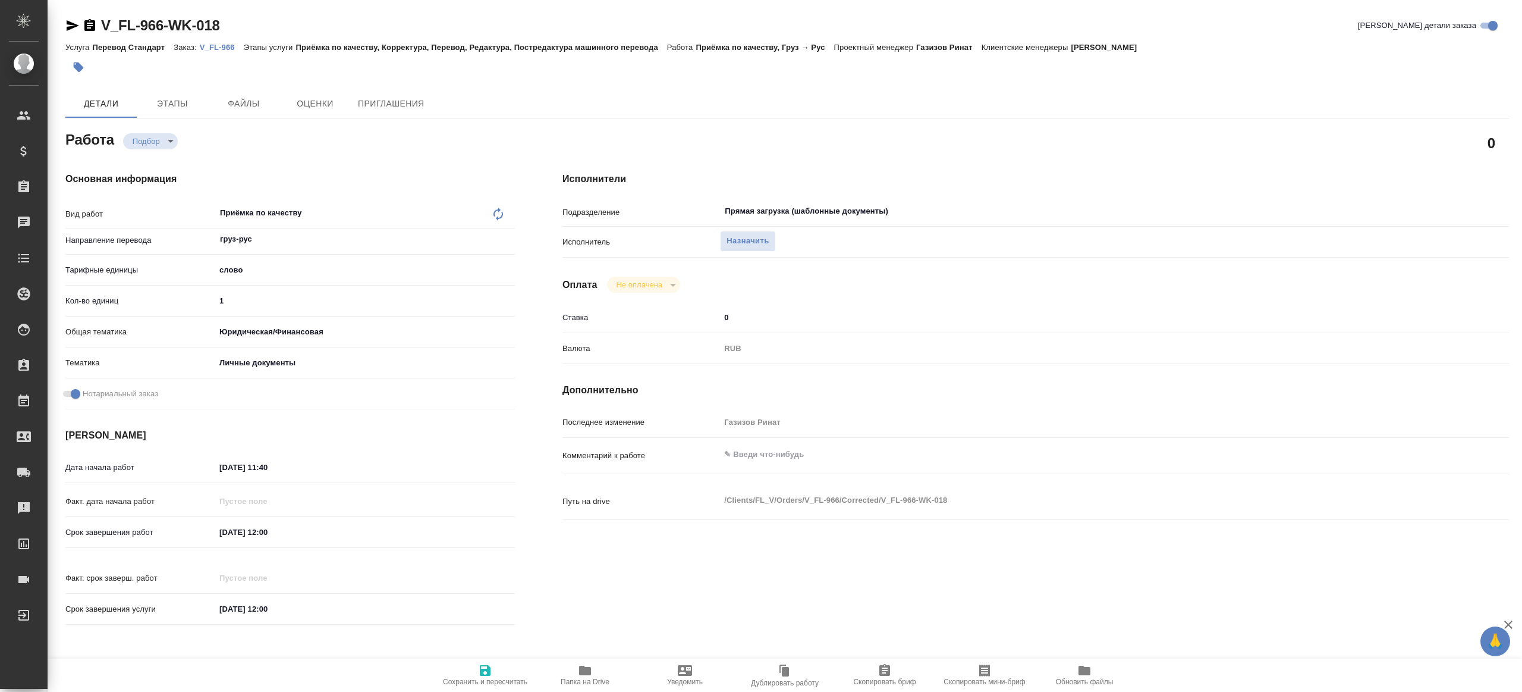
type textarea "x"
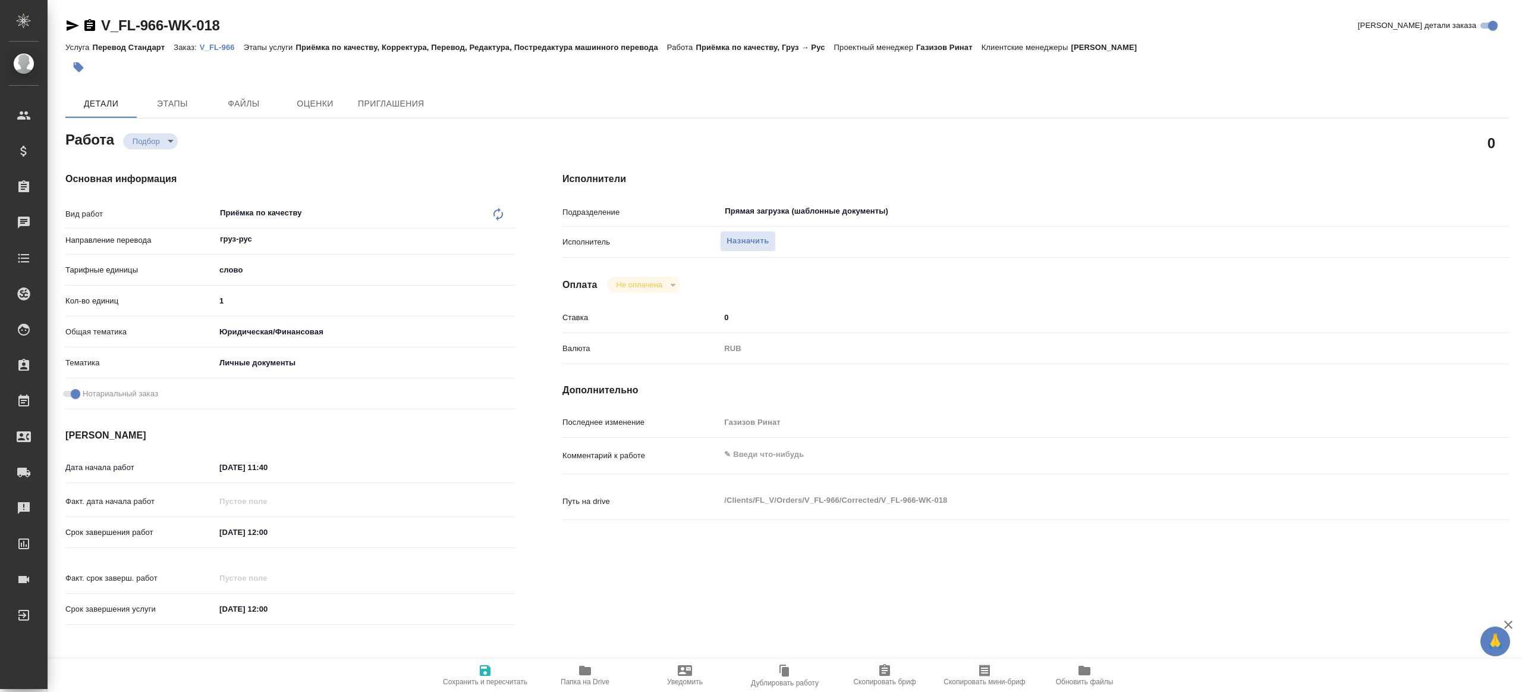
type textarea "x"
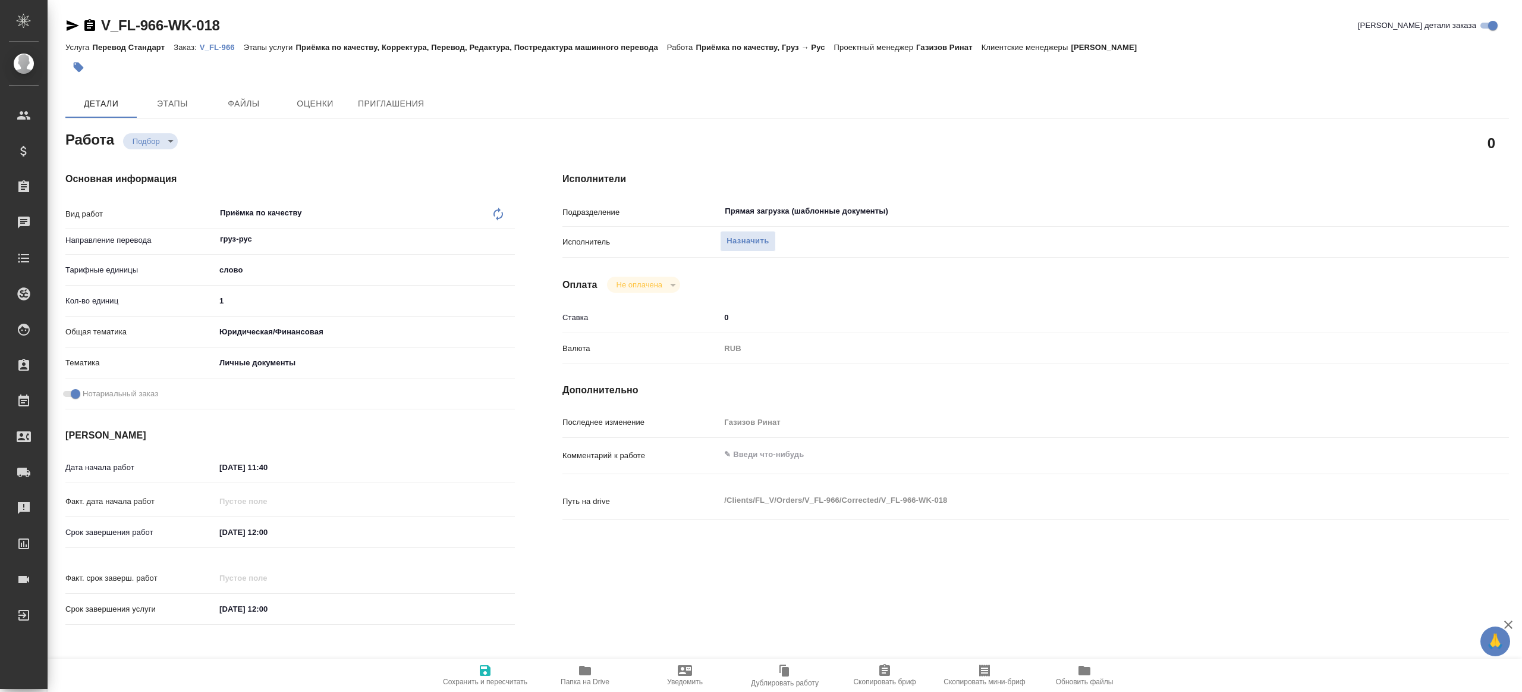
type textarea "x"
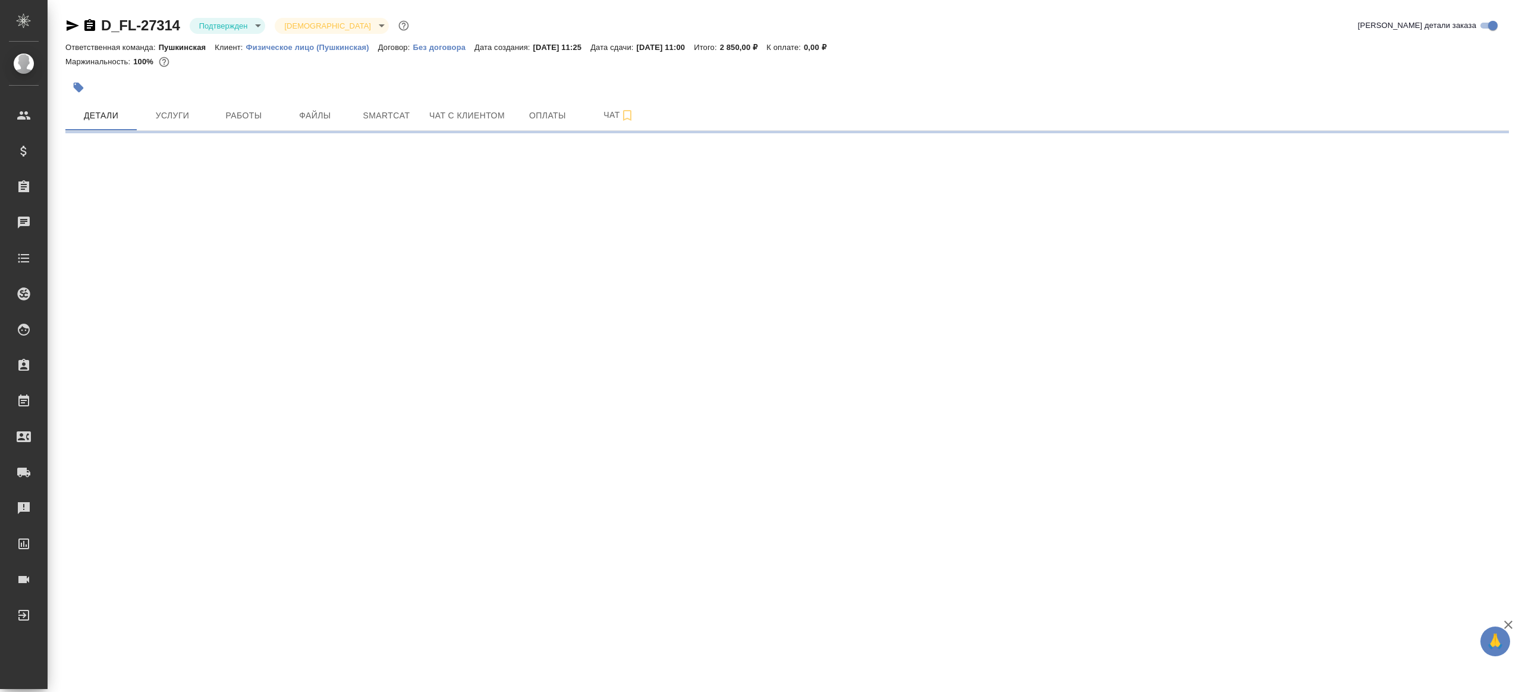
click at [246, 32] on body "🙏 .cls-1 fill:#fff; AWATERA [PERSON_NAME] Клиенты Спецификации Заказы Чаты Todo…" at bounding box center [761, 346] width 1522 height 692
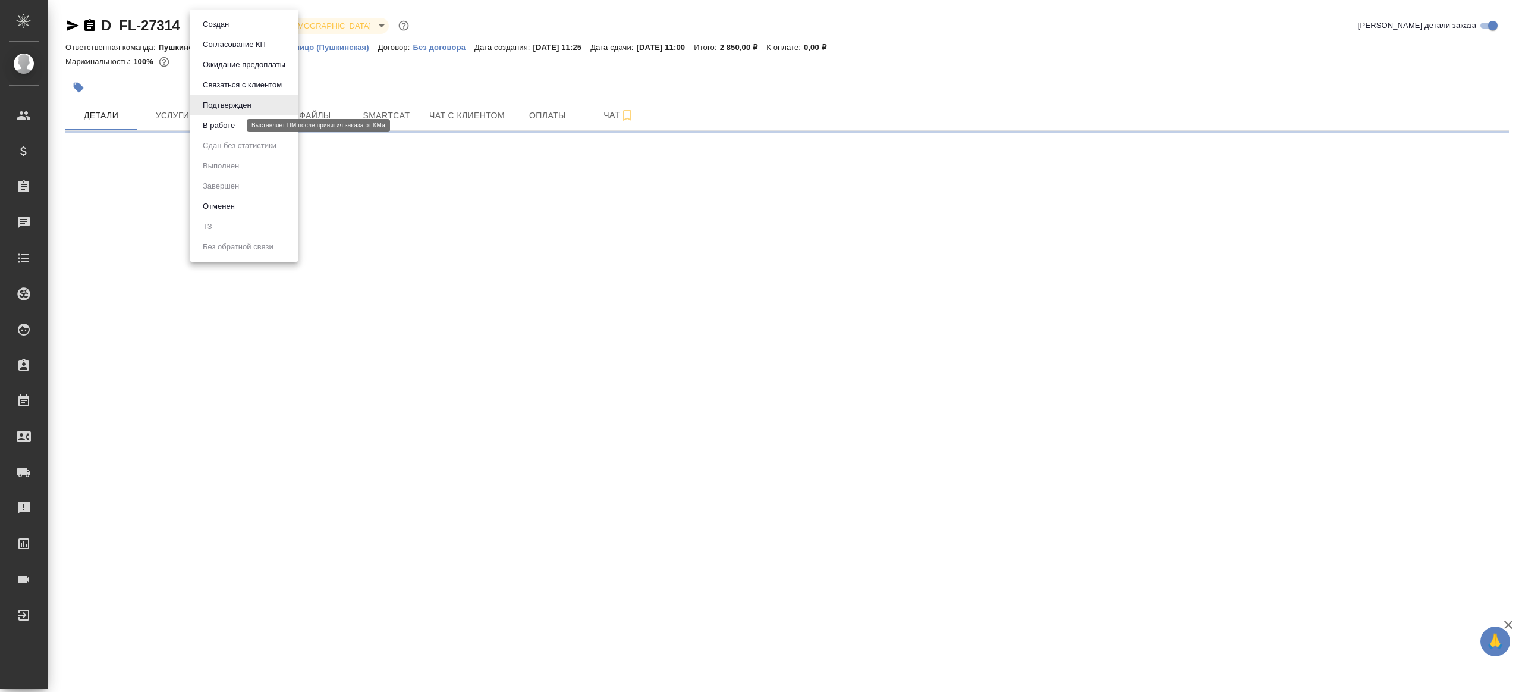
click at [233, 121] on button "В работе" at bounding box center [218, 125] width 39 height 13
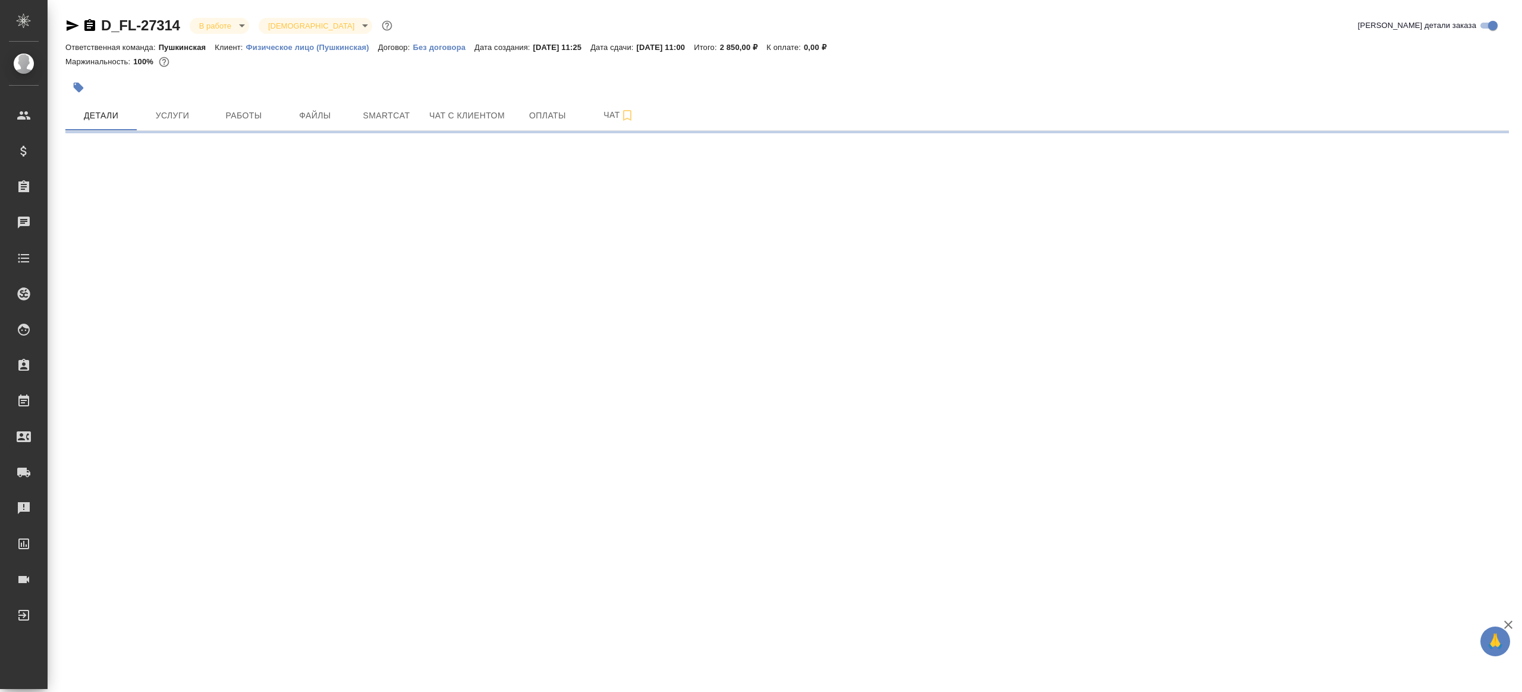
select select "RU"
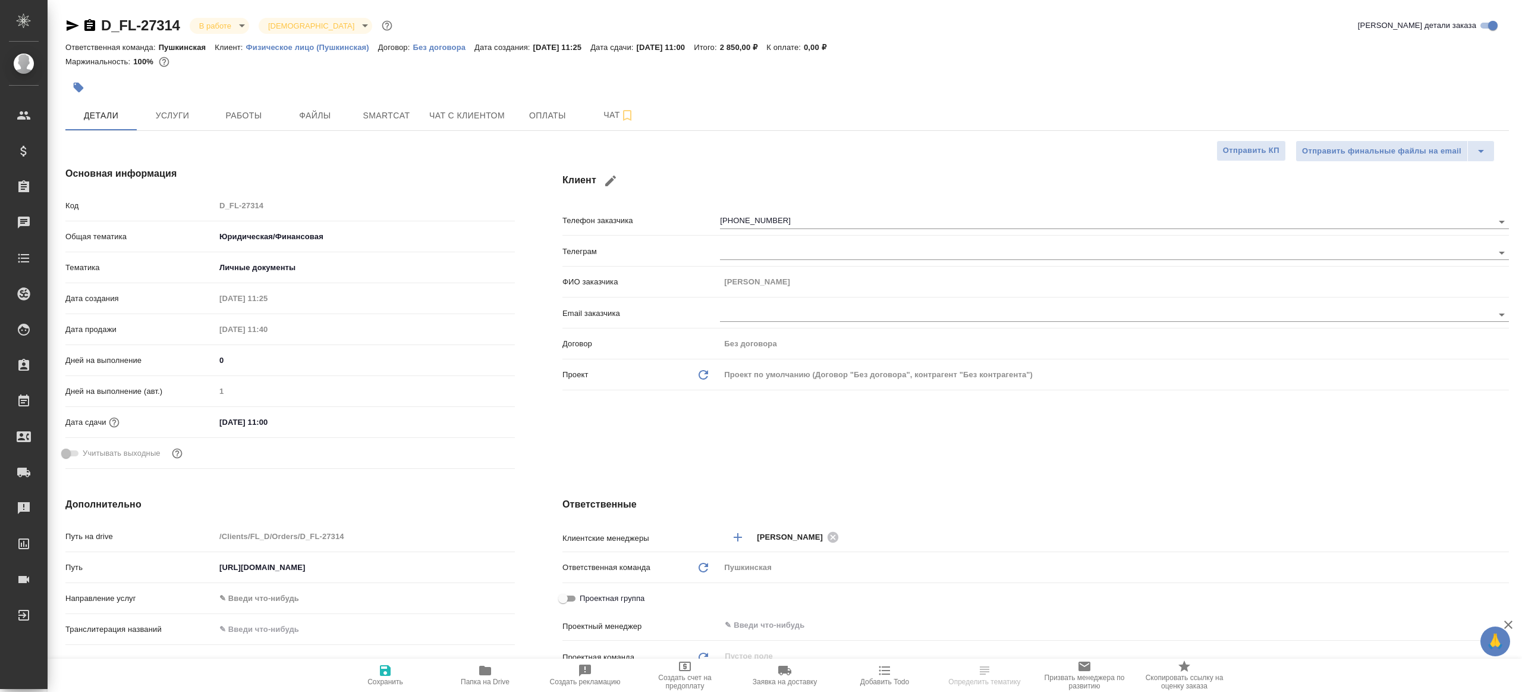
type textarea "x"
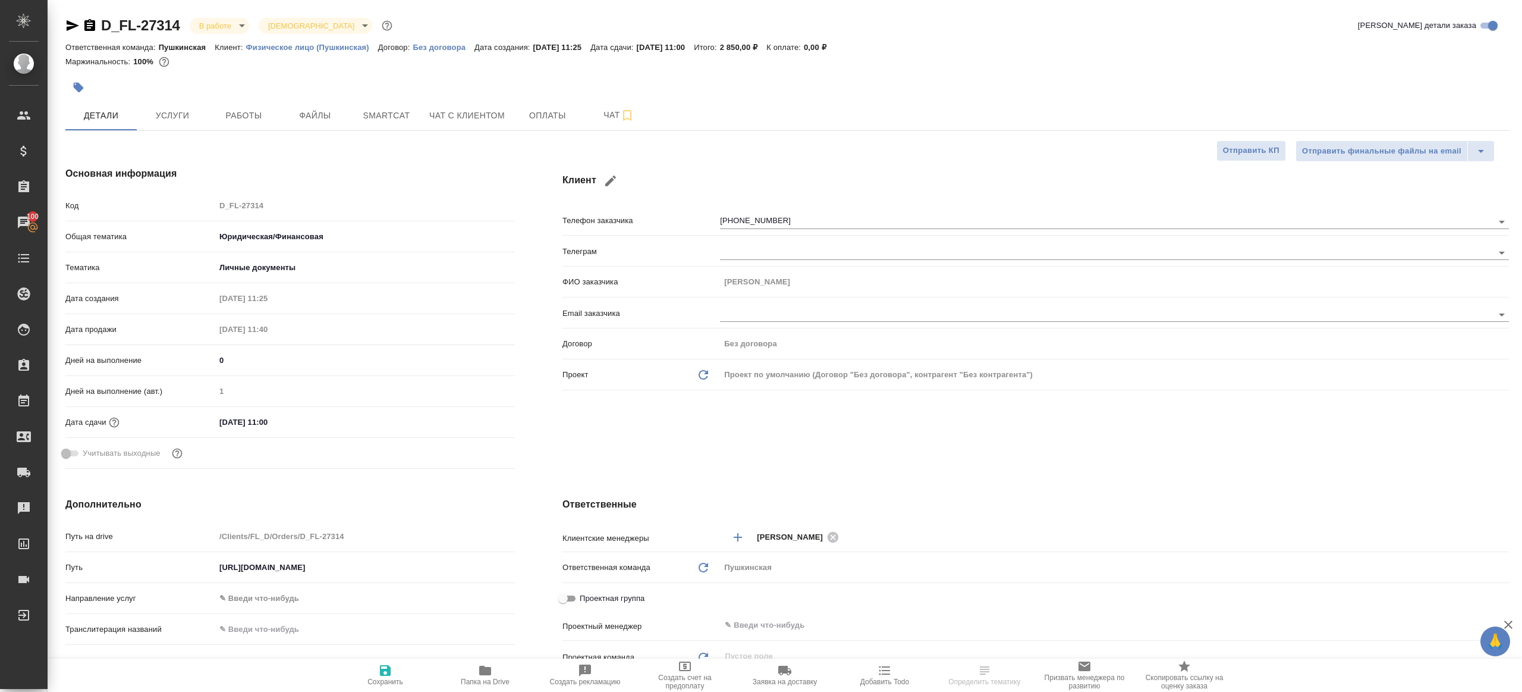
type textarea "x"
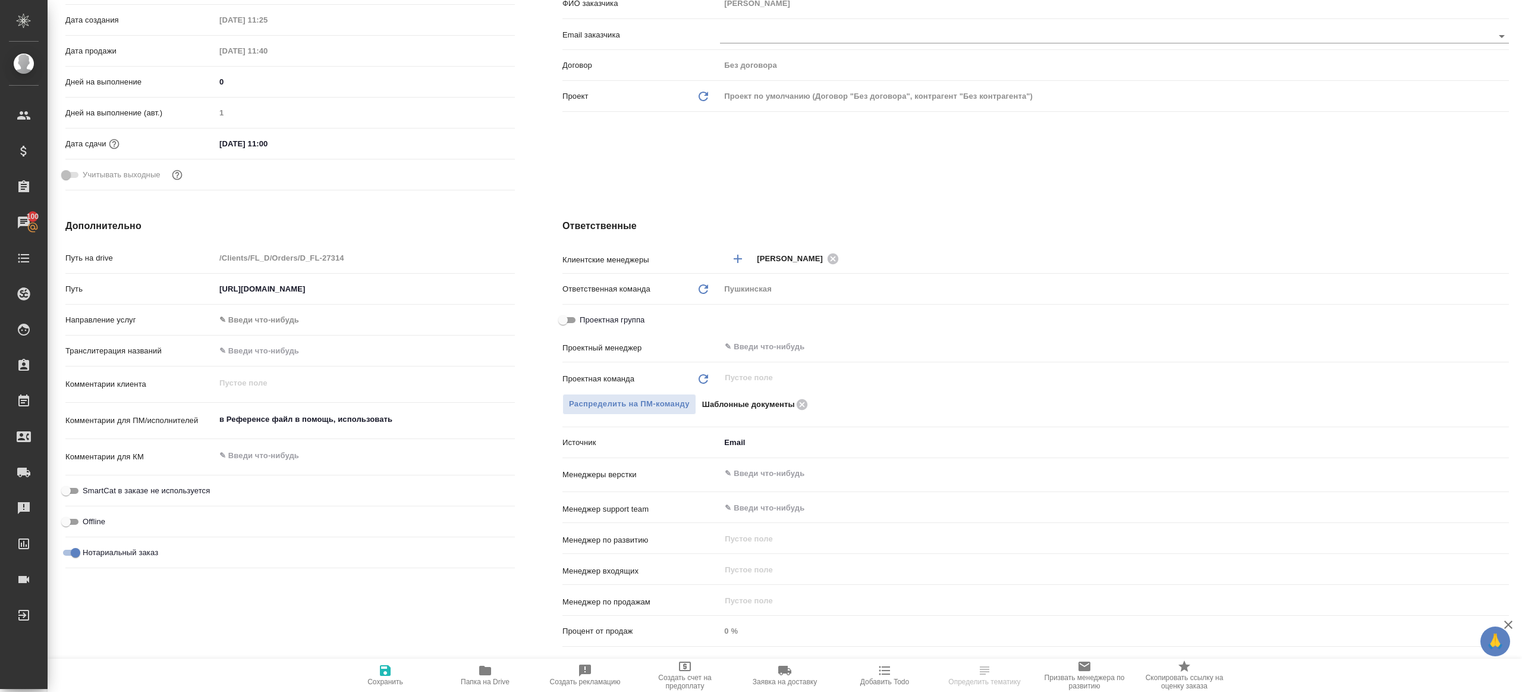
type textarea "x"
click at [786, 319] on div "Проектная группа" at bounding box center [1036, 319] width 947 height 21
click at [783, 350] on input "text" at bounding box center [1095, 347] width 742 height 14
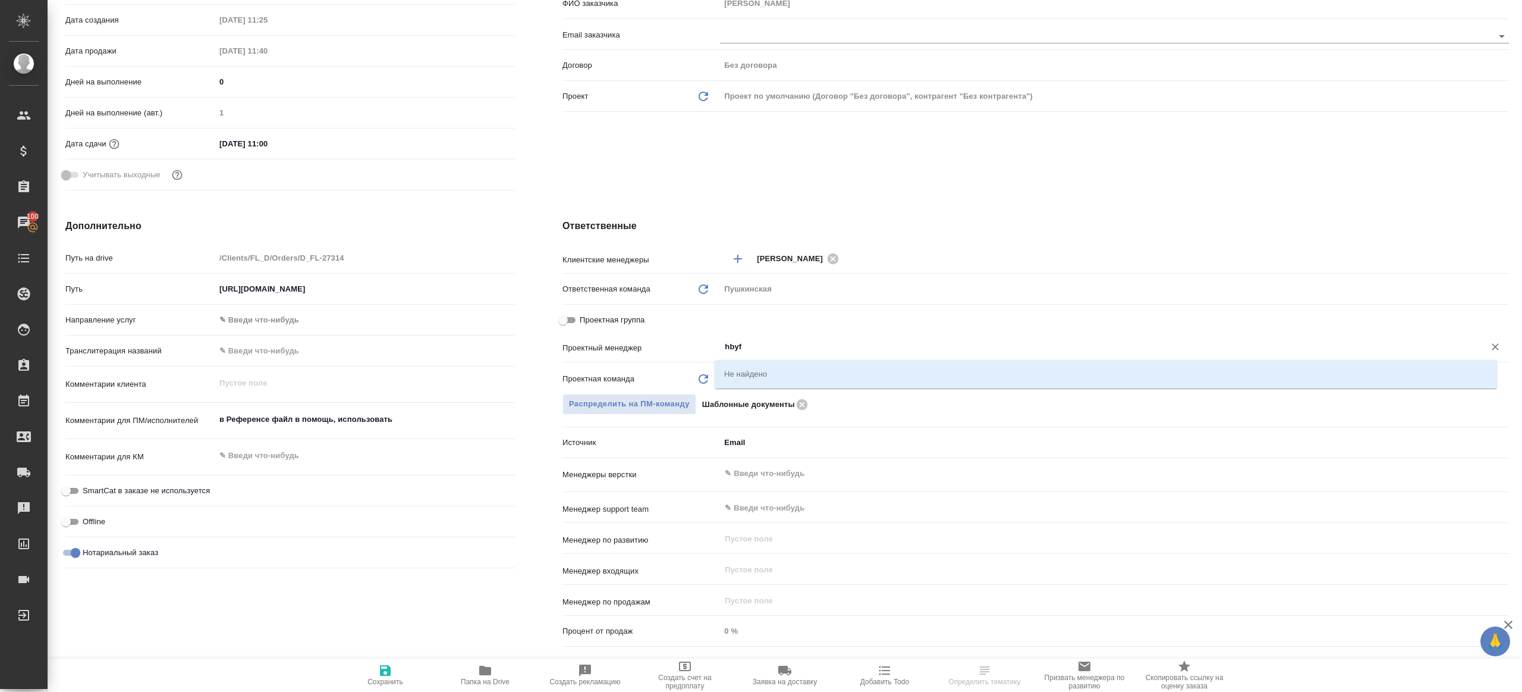
type input "hbyfn"
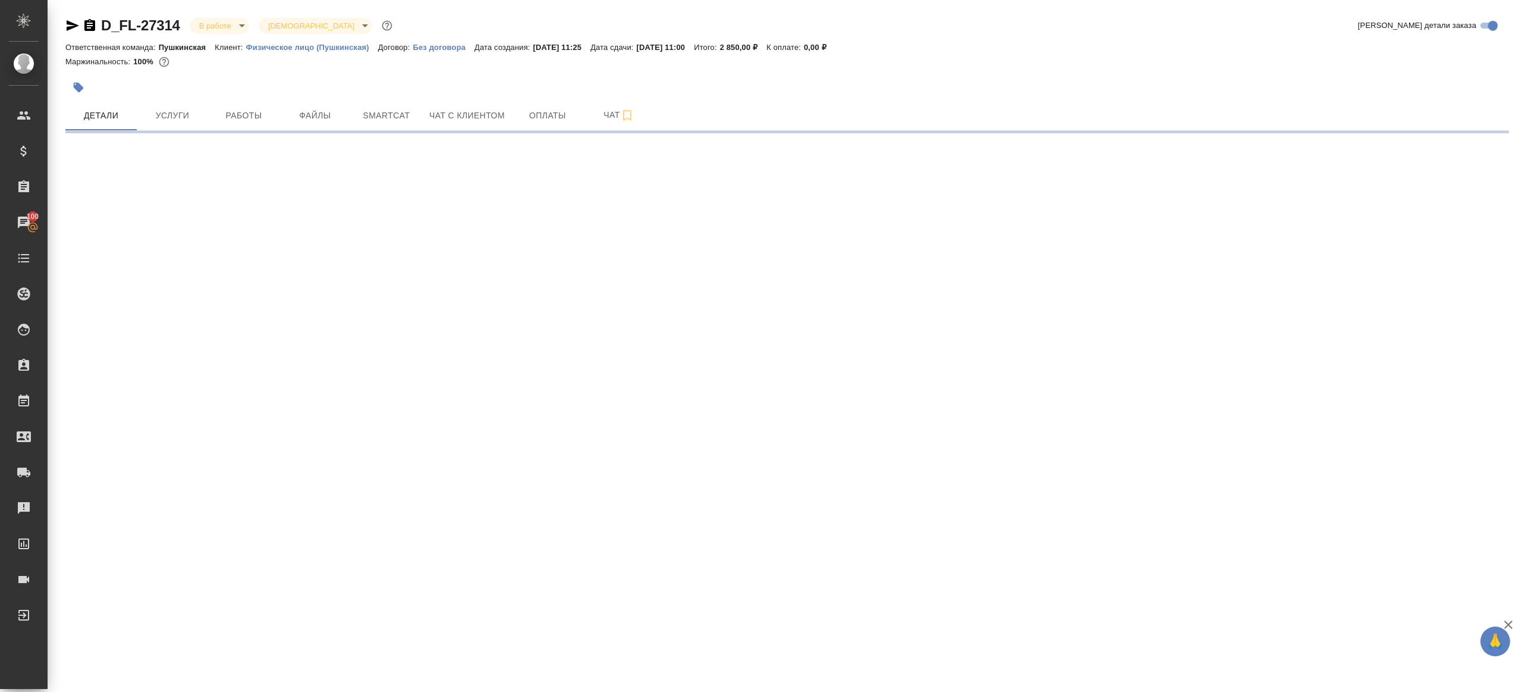
scroll to position [0, 0]
select select "RU"
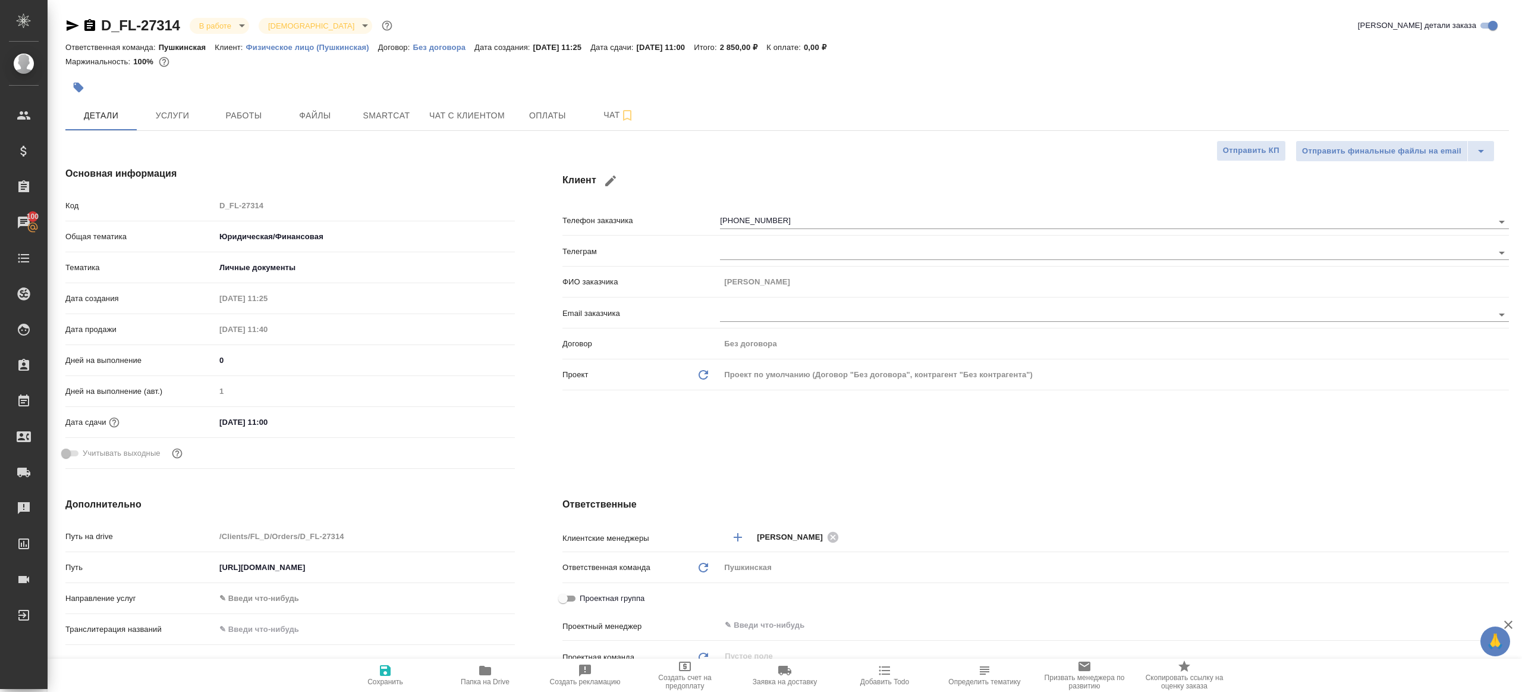
type textarea "x"
click at [812, 611] on div "Проектная группа" at bounding box center [1036, 601] width 947 height 27
click at [813, 615] on div "​" at bounding box center [1114, 624] width 789 height 21
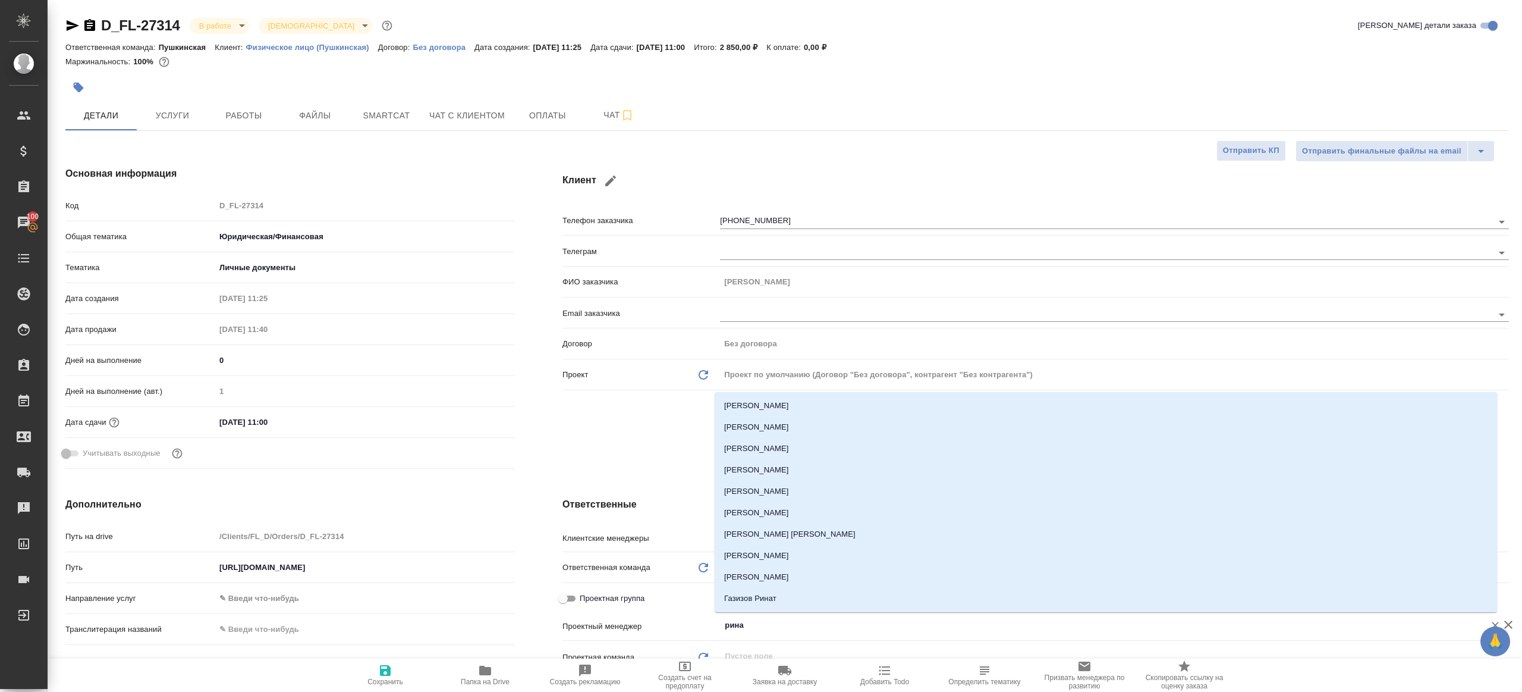
type input "ринат"
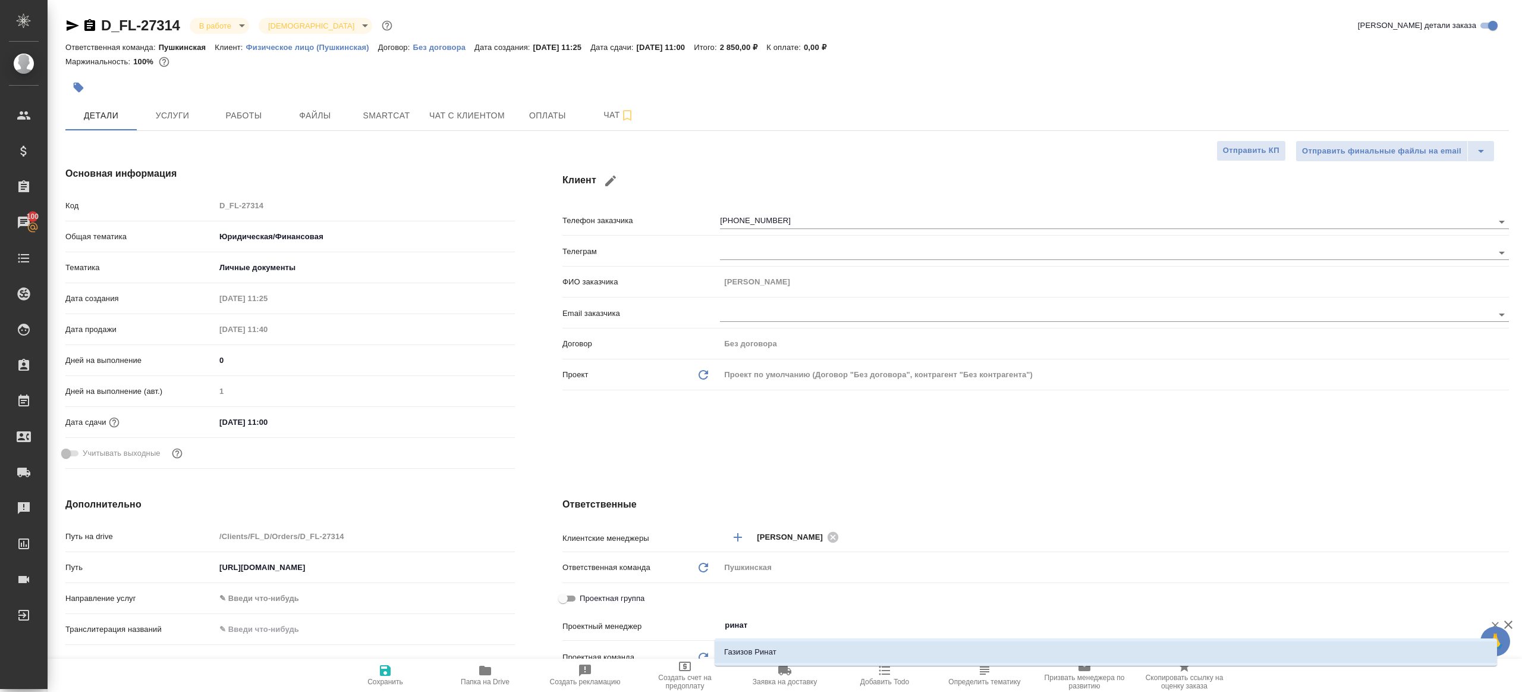
click at [783, 651] on li "Газизов Ринат" at bounding box center [1106, 651] width 783 height 21
type textarea "x"
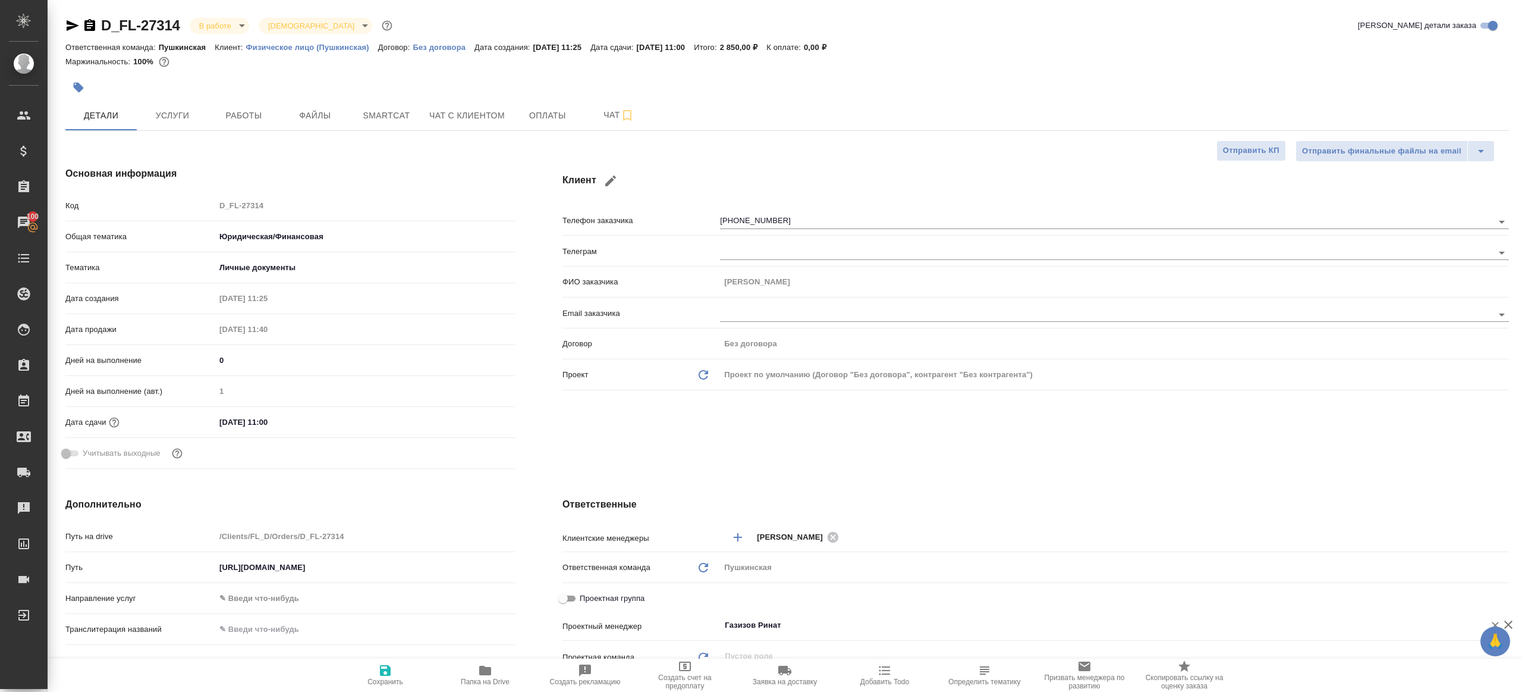
type input "Газизов Ринат"
click at [365, 674] on span "Сохранить" at bounding box center [386, 674] width 86 height 23
type textarea "x"
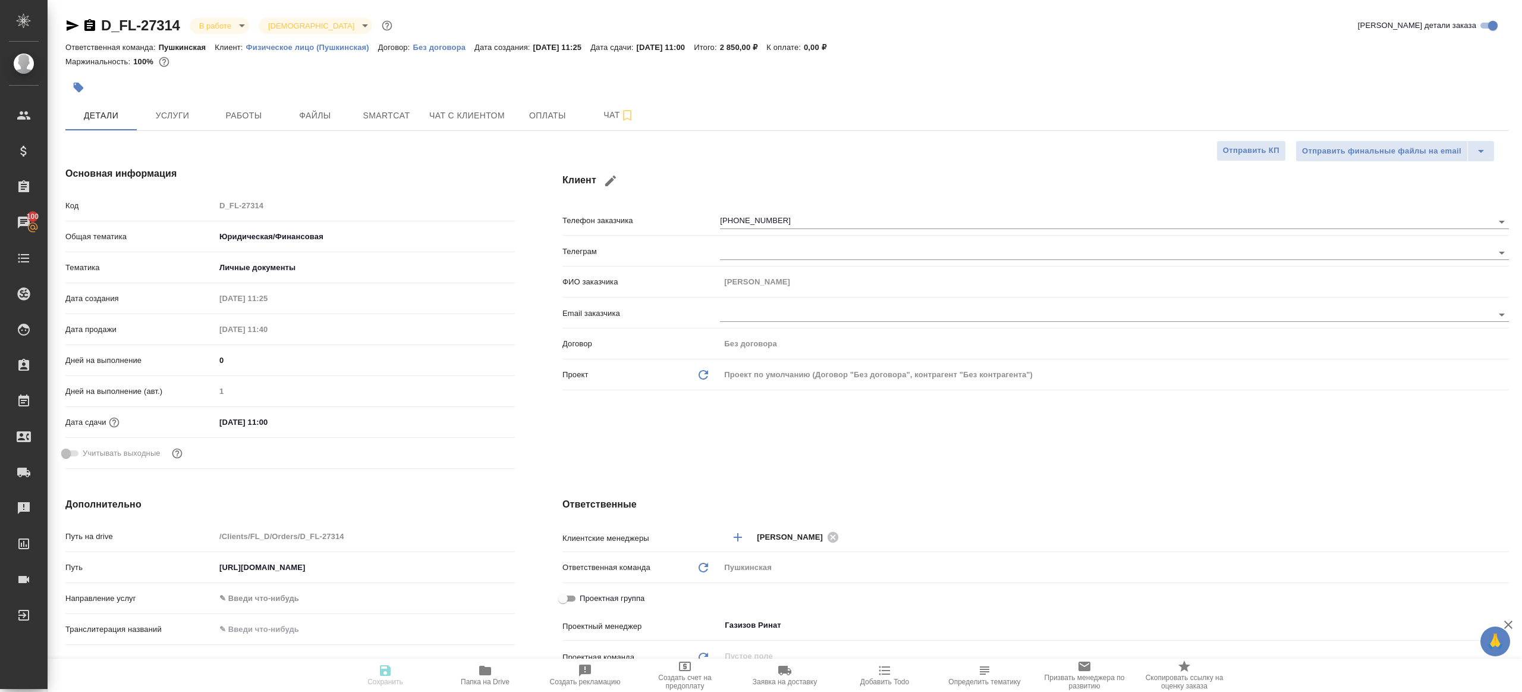
type textarea "x"
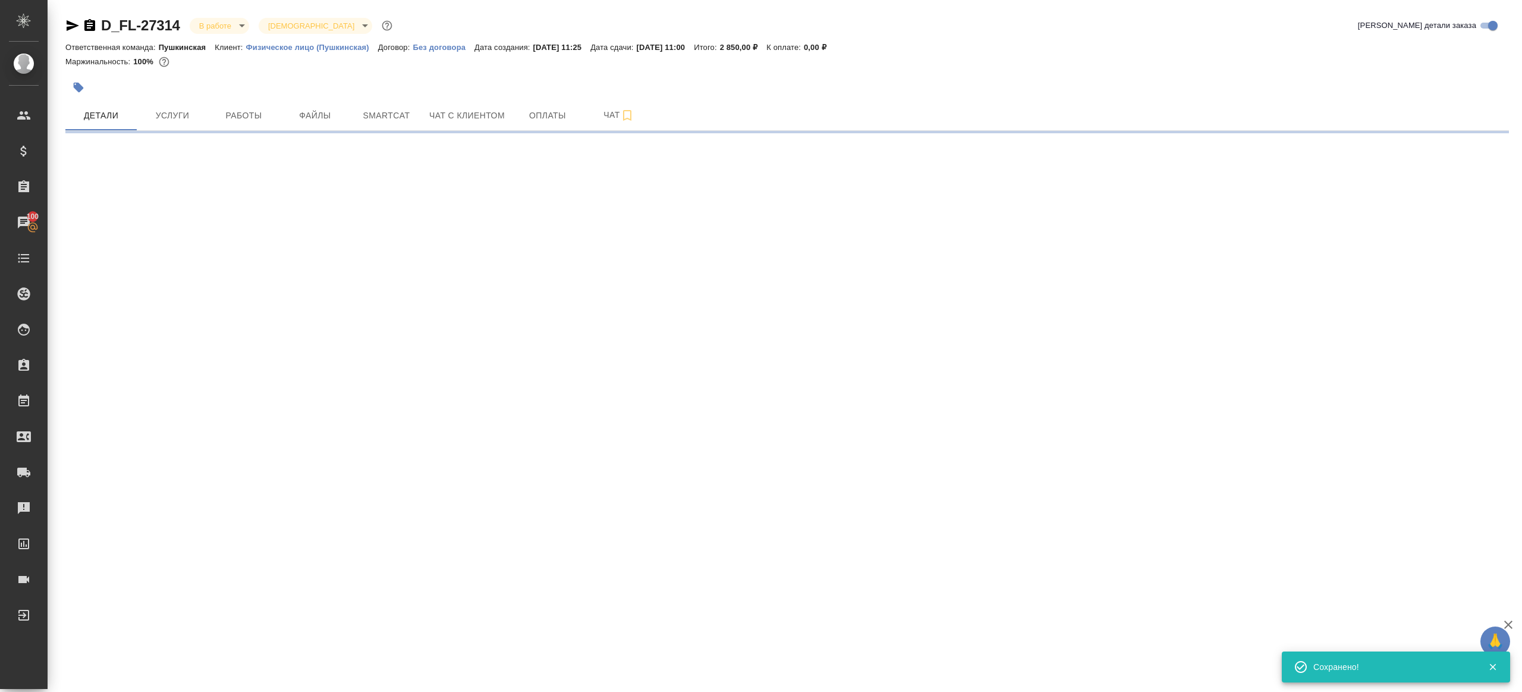
select select "RU"
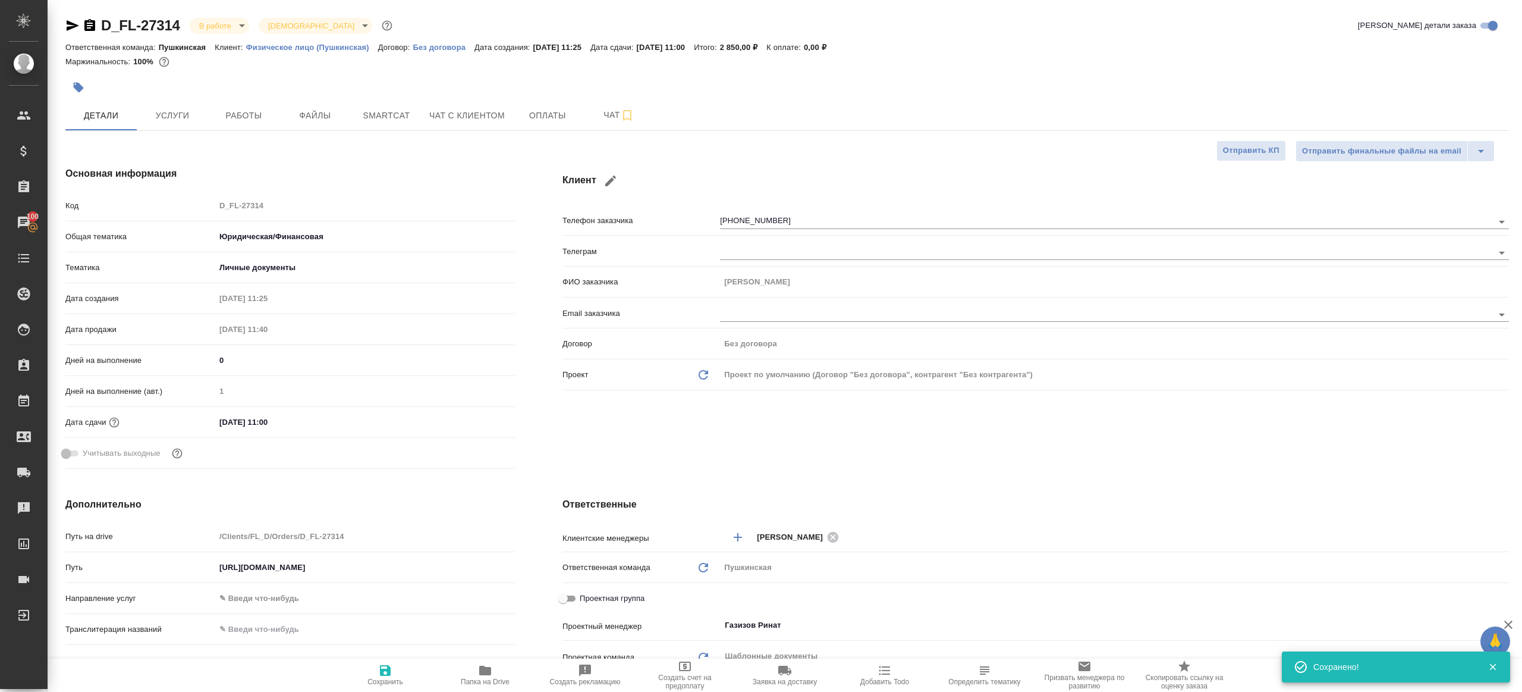
type textarea "x"
click at [494, 666] on span "Папка на Drive" at bounding box center [485, 674] width 86 height 23
type textarea "x"
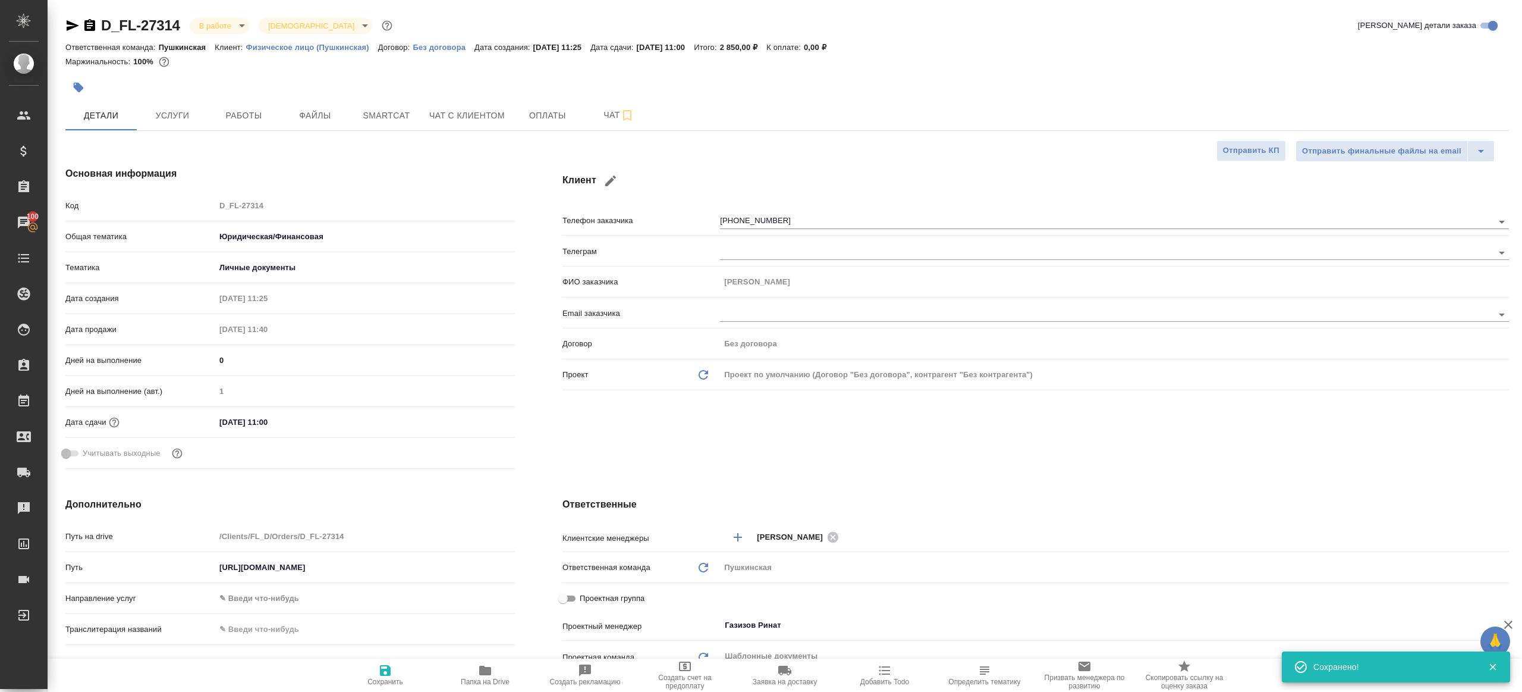
type textarea "x"
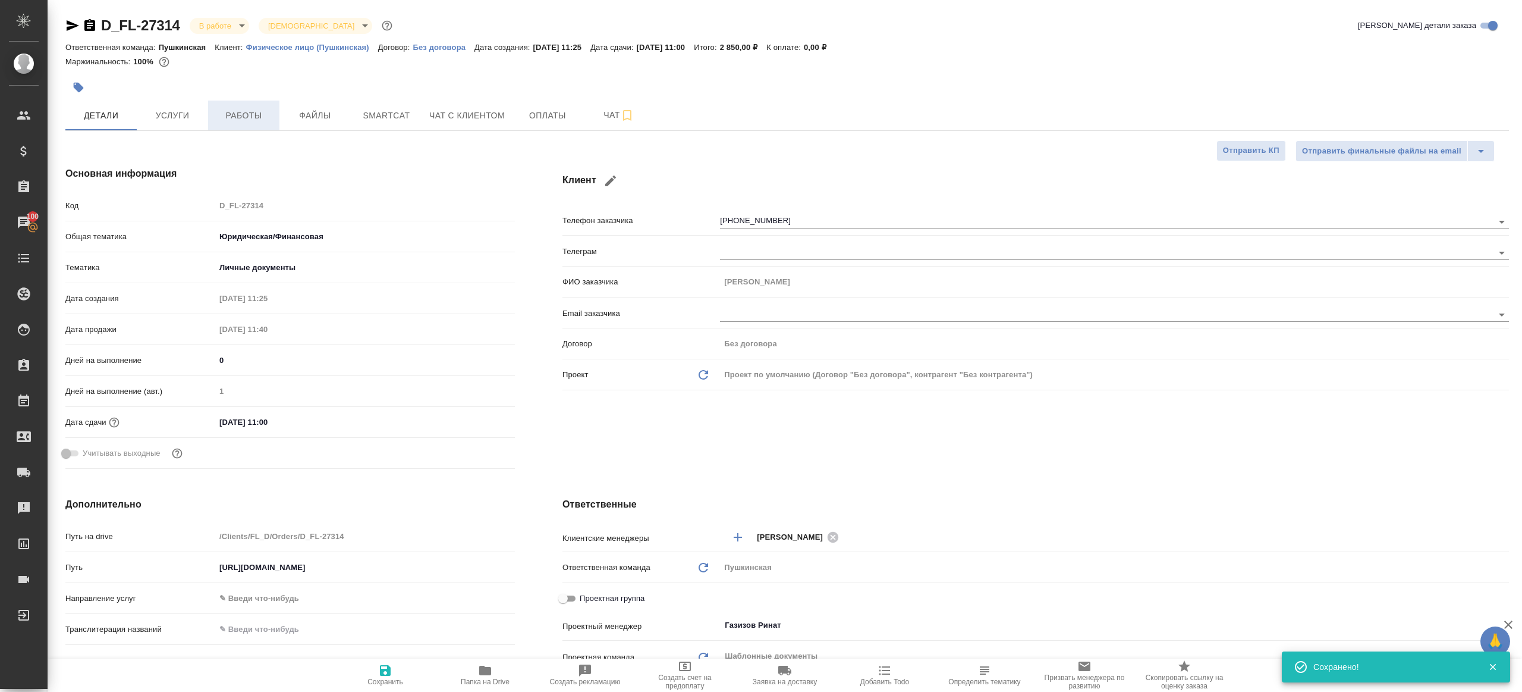
click at [252, 125] on button "Работы" at bounding box center [243, 115] width 71 height 30
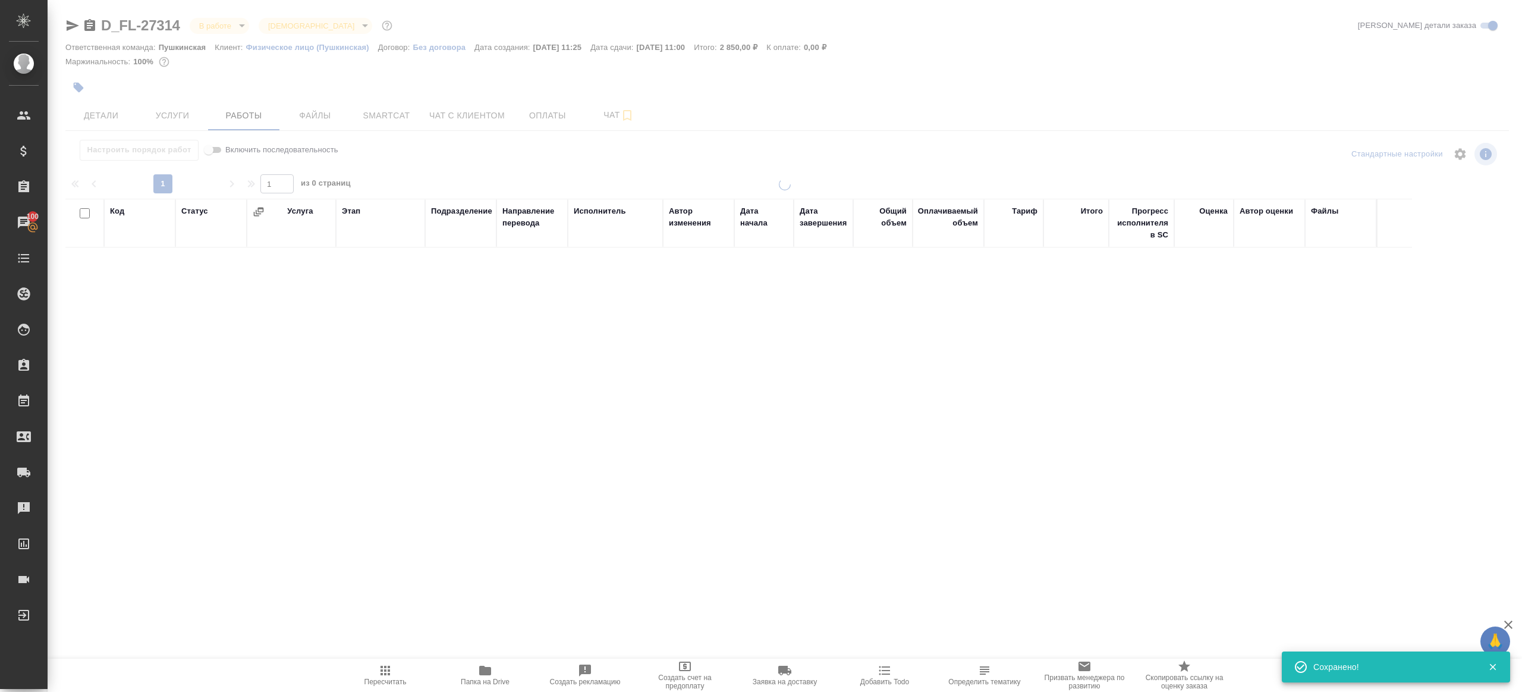
click at [512, 177] on div "1 1 из 0 страниц" at bounding box center [787, 183] width 1444 height 19
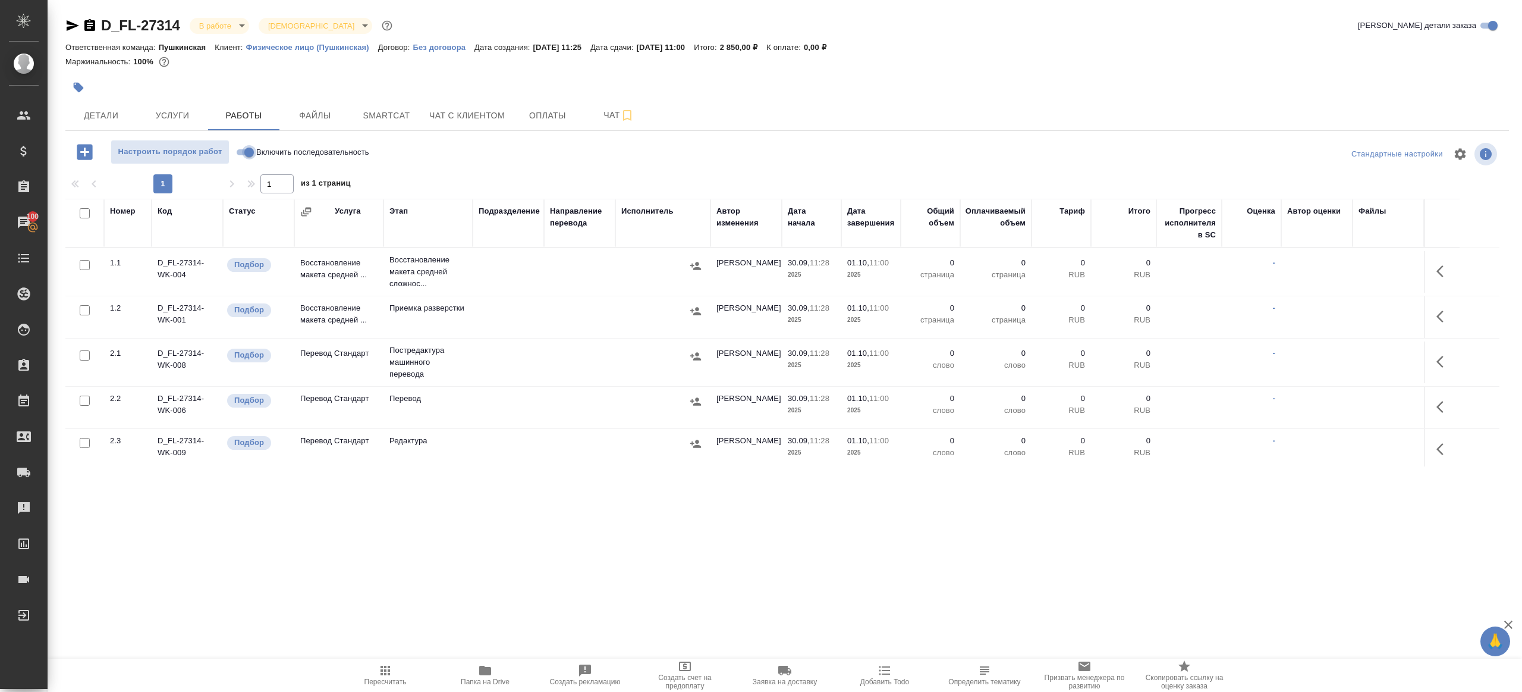
click at [237, 146] on input "Включить последовательность" at bounding box center [249, 152] width 43 height 14
checkbox input "true"
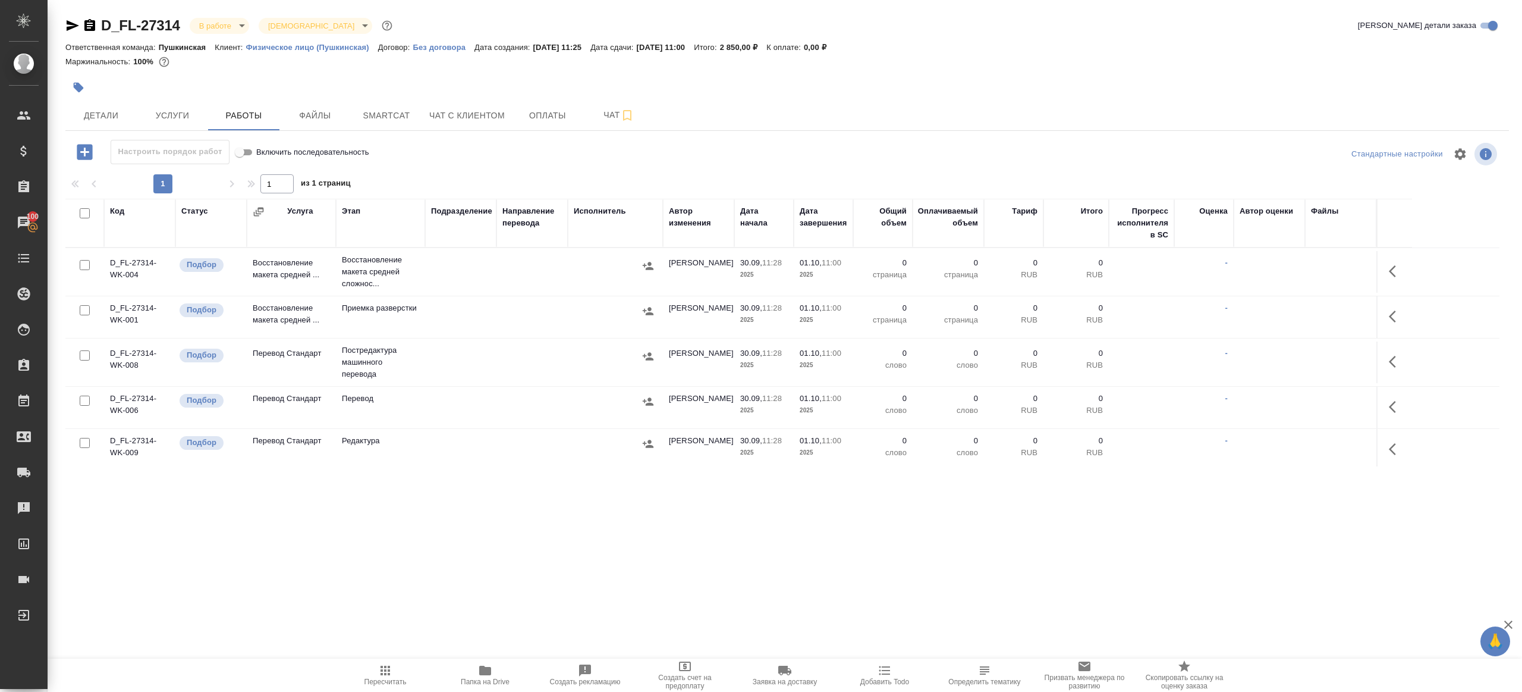
click at [87, 215] on input "checkbox" at bounding box center [85, 213] width 10 height 10
checkbox input "true"
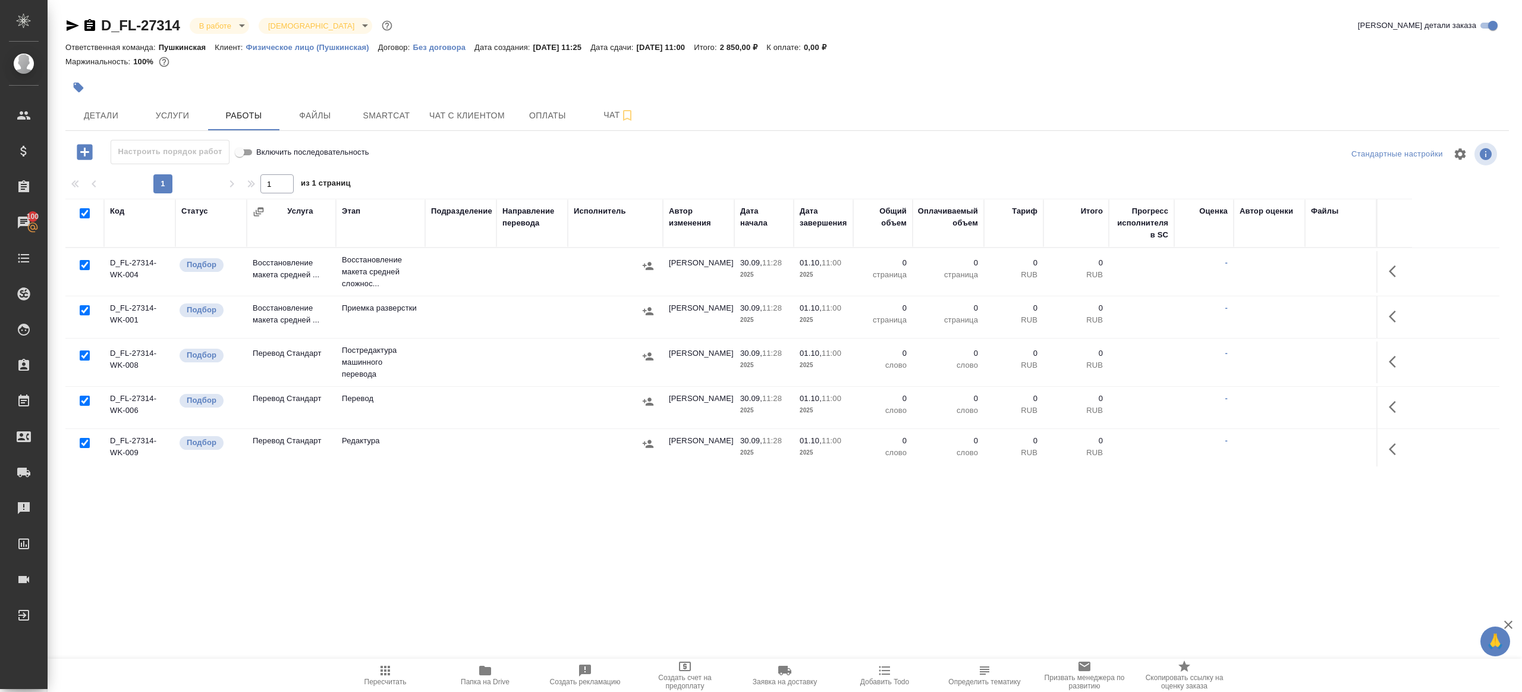
checkbox input "true"
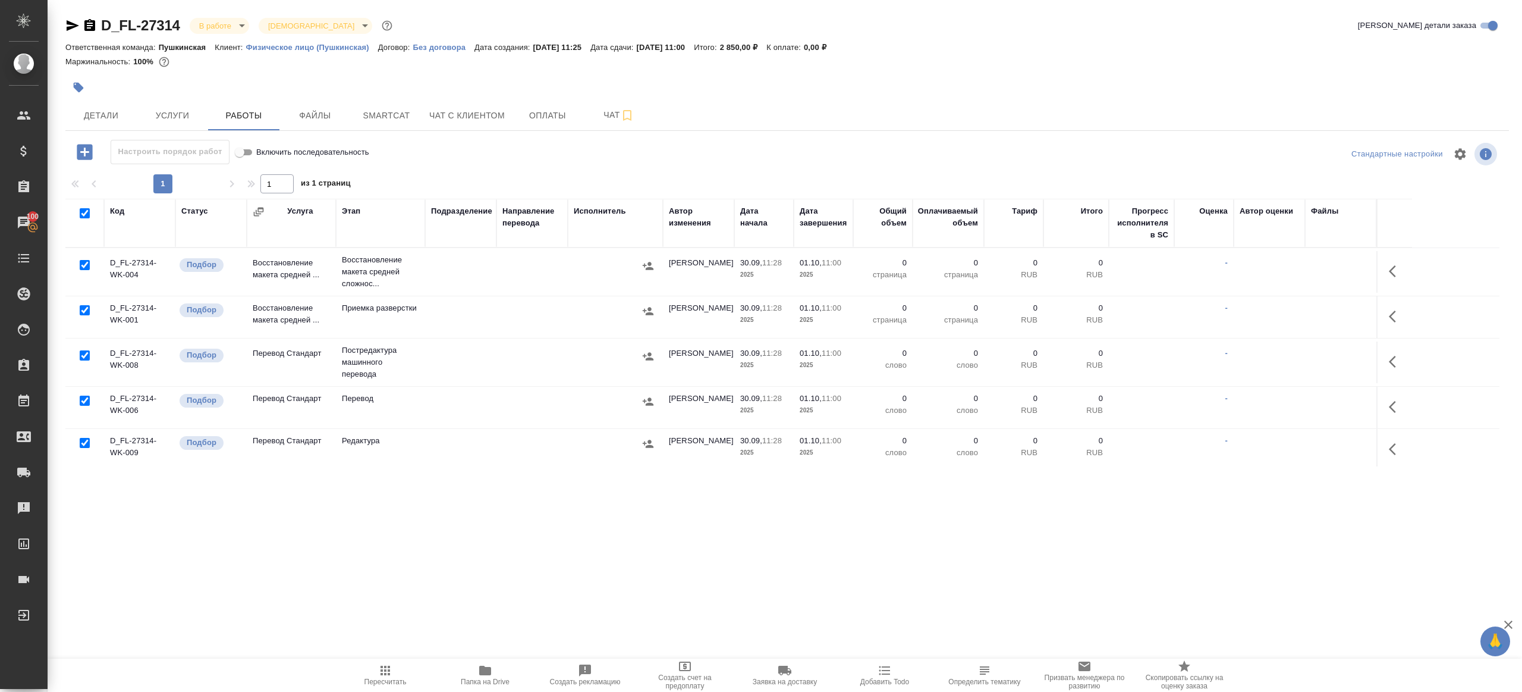
checkbox input "true"
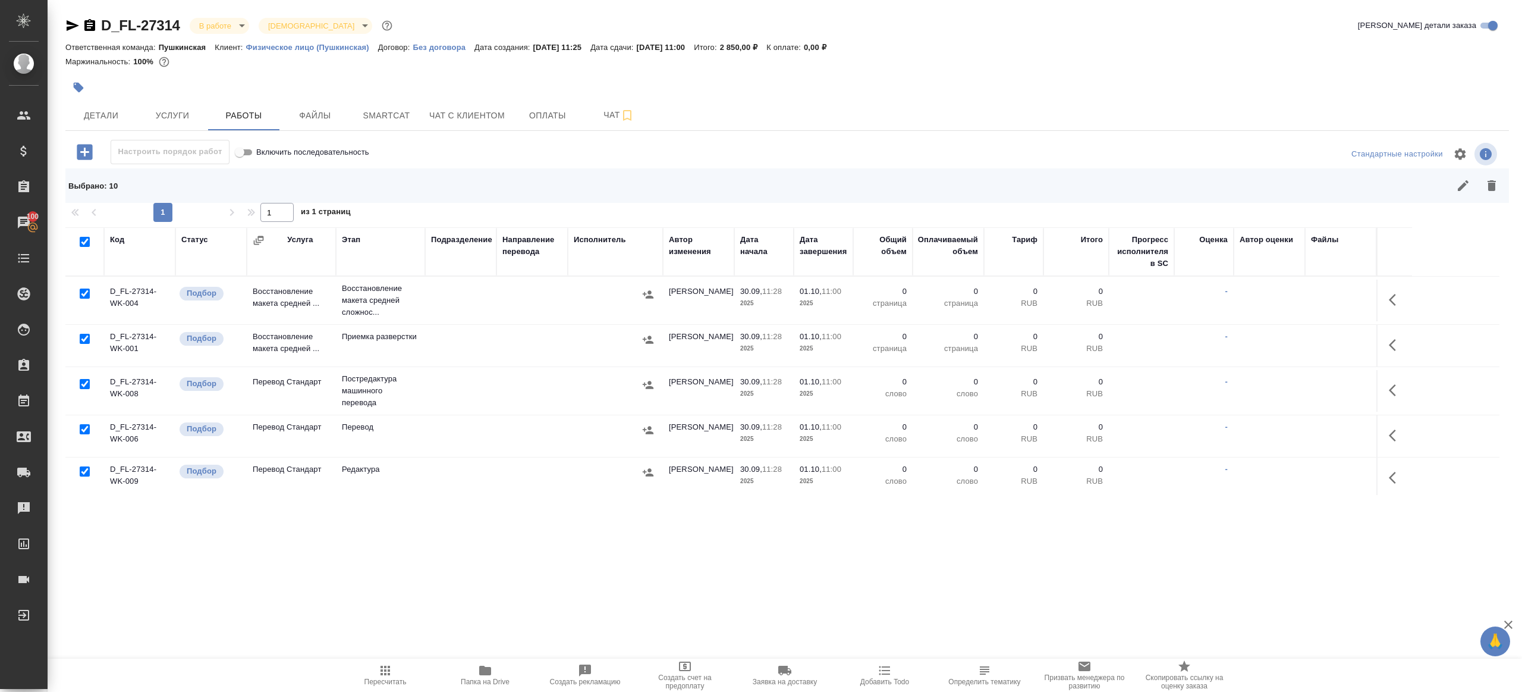
click at [88, 291] on input "checkbox" at bounding box center [85, 293] width 10 height 10
checkbox input "false"
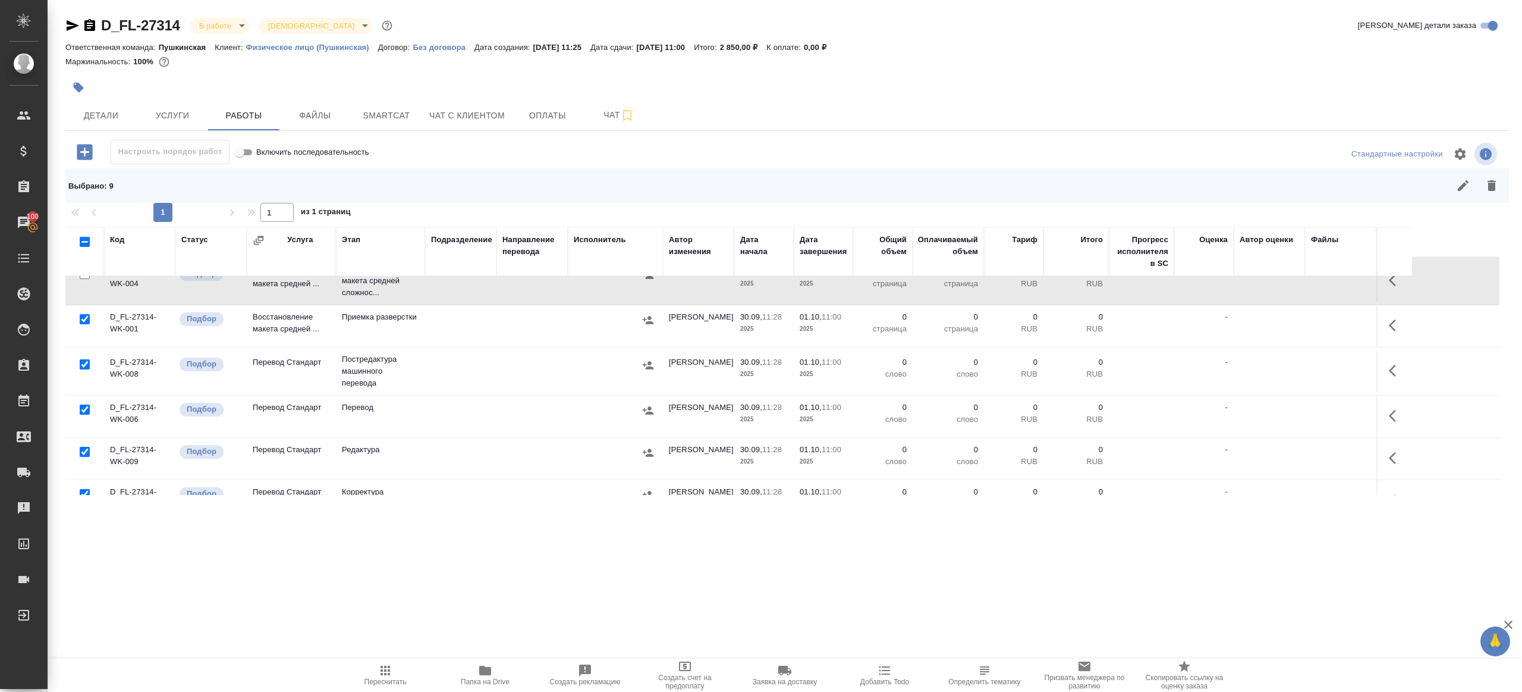
scroll to position [68, 0]
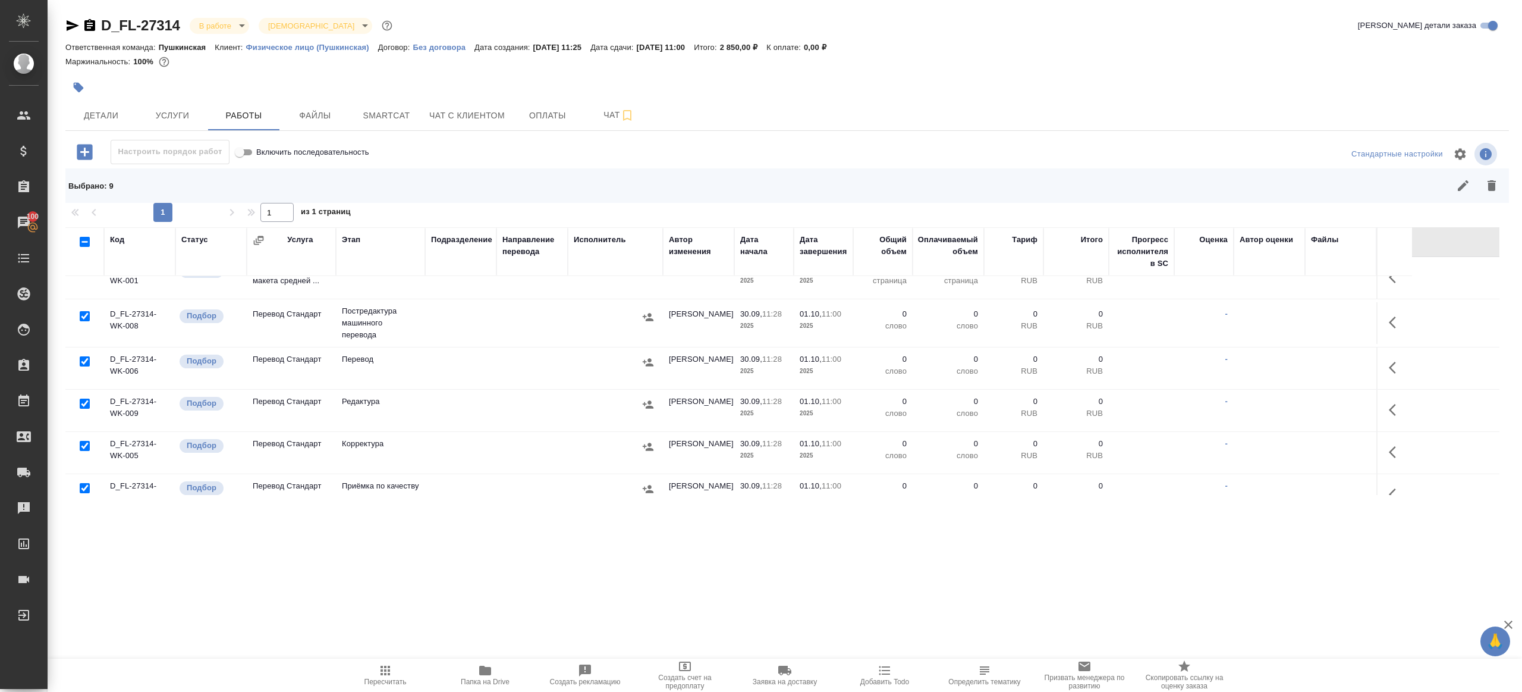
click at [83, 360] on input "checkbox" at bounding box center [85, 361] width 10 height 10
checkbox input "false"
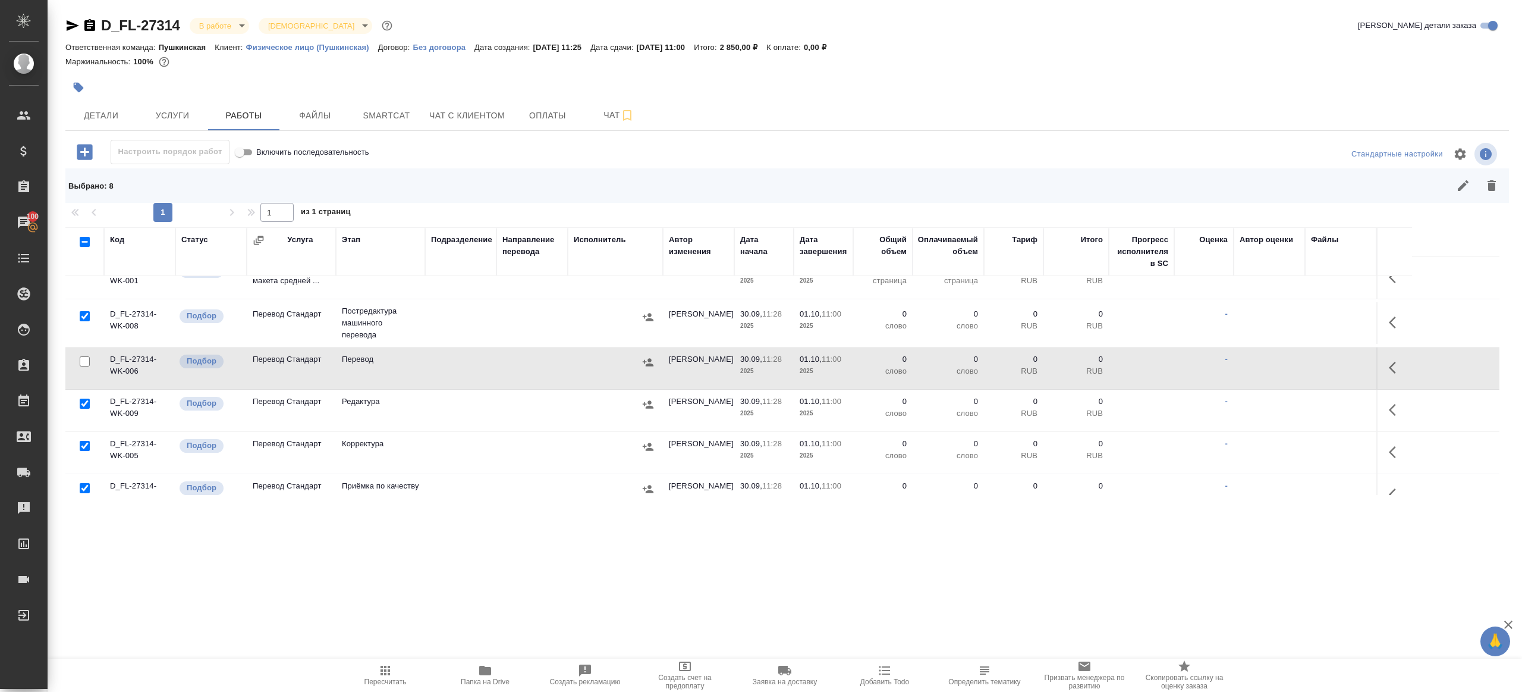
scroll to position [115, 0]
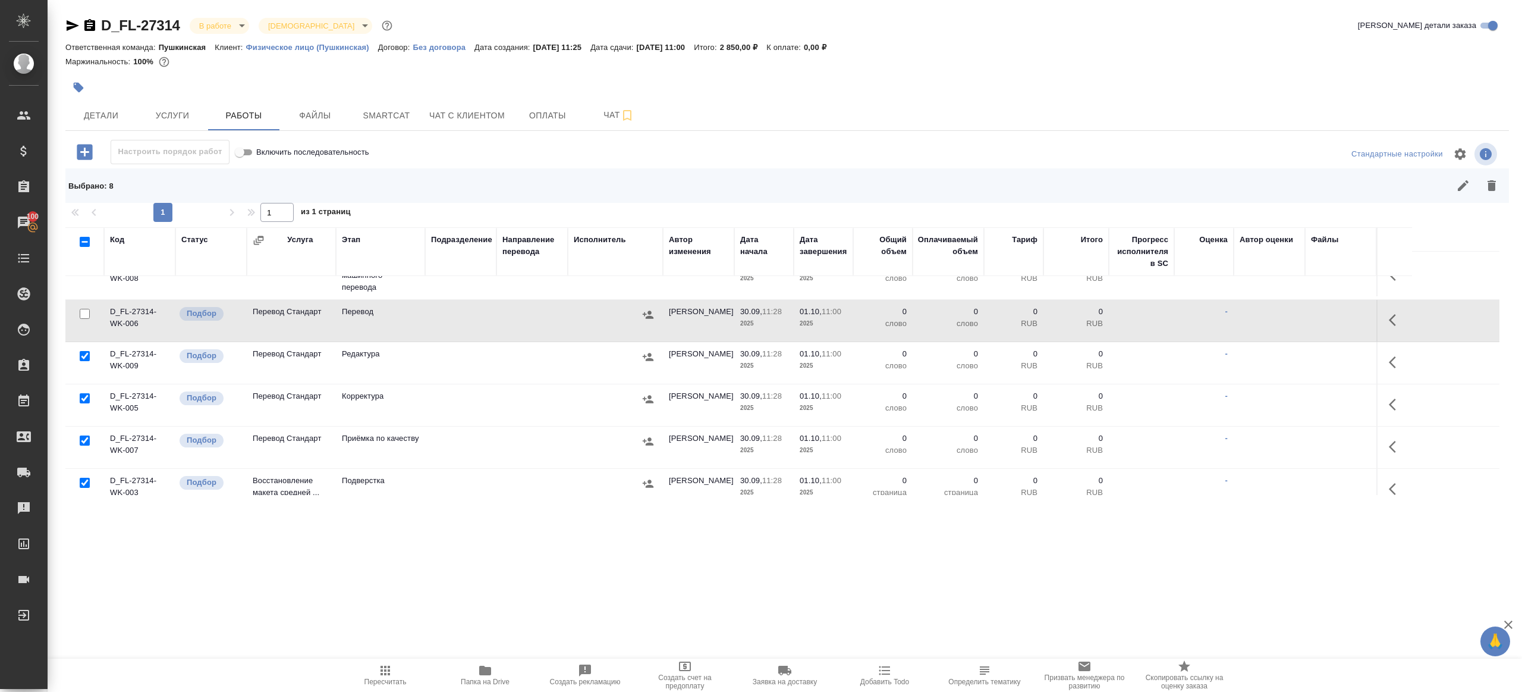
click at [88, 442] on input "checkbox" at bounding box center [85, 440] width 10 height 10
checkbox input "false"
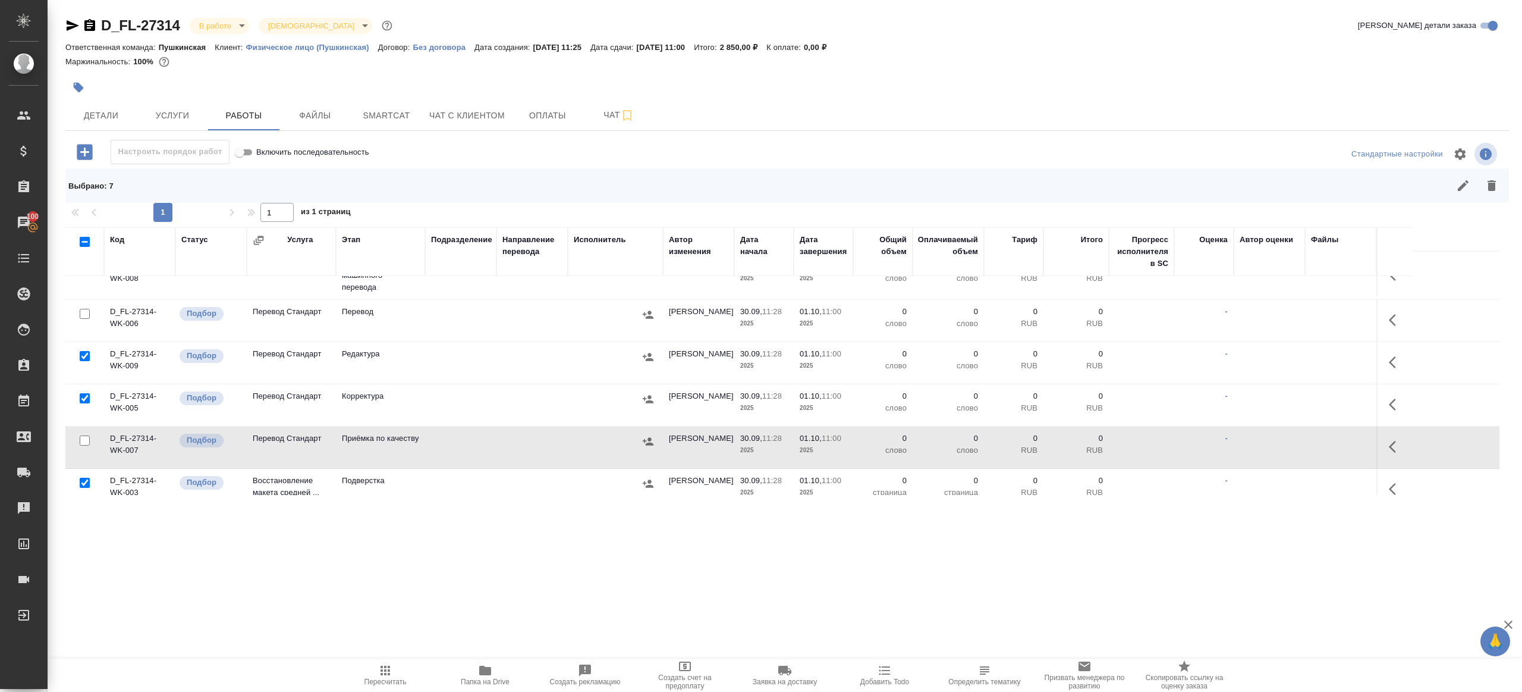
scroll to position [219, 0]
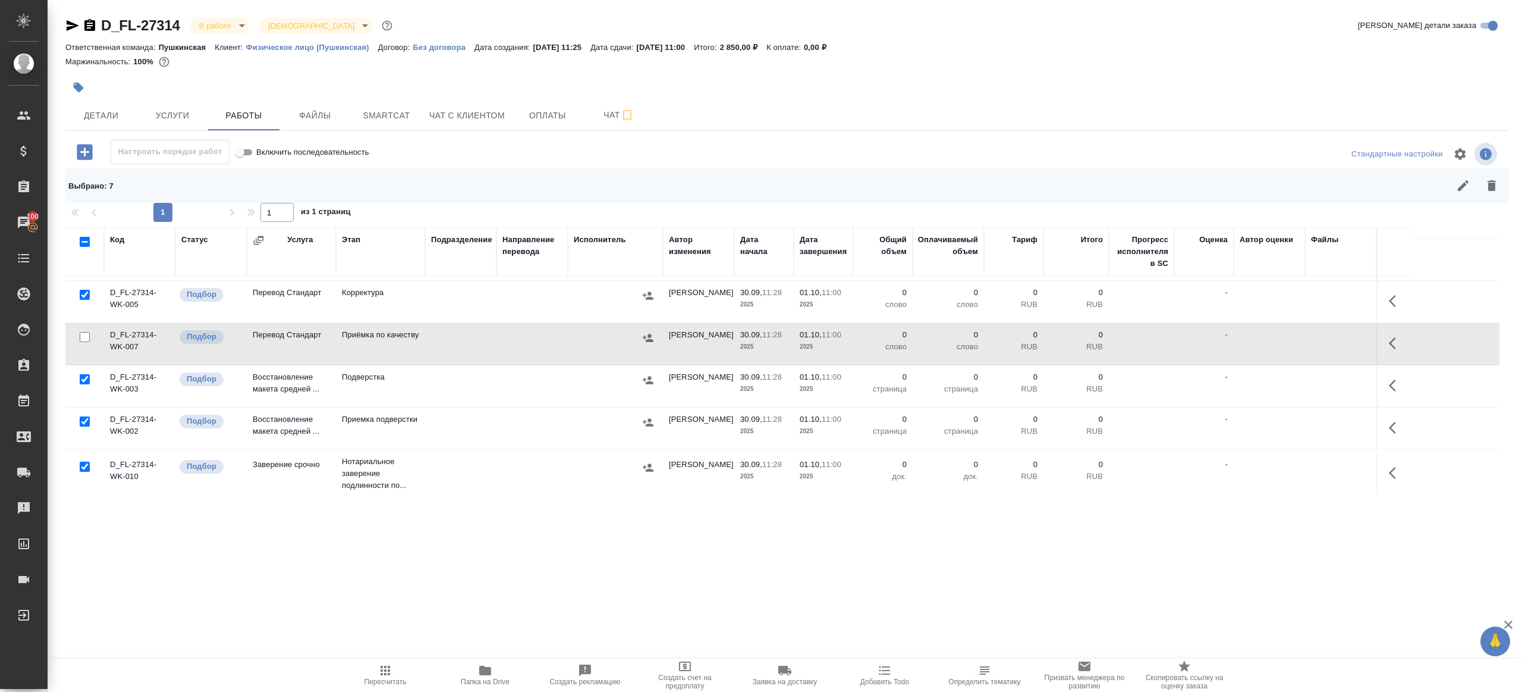
click at [87, 464] on input "checkbox" at bounding box center [85, 466] width 10 height 10
checkbox input "false"
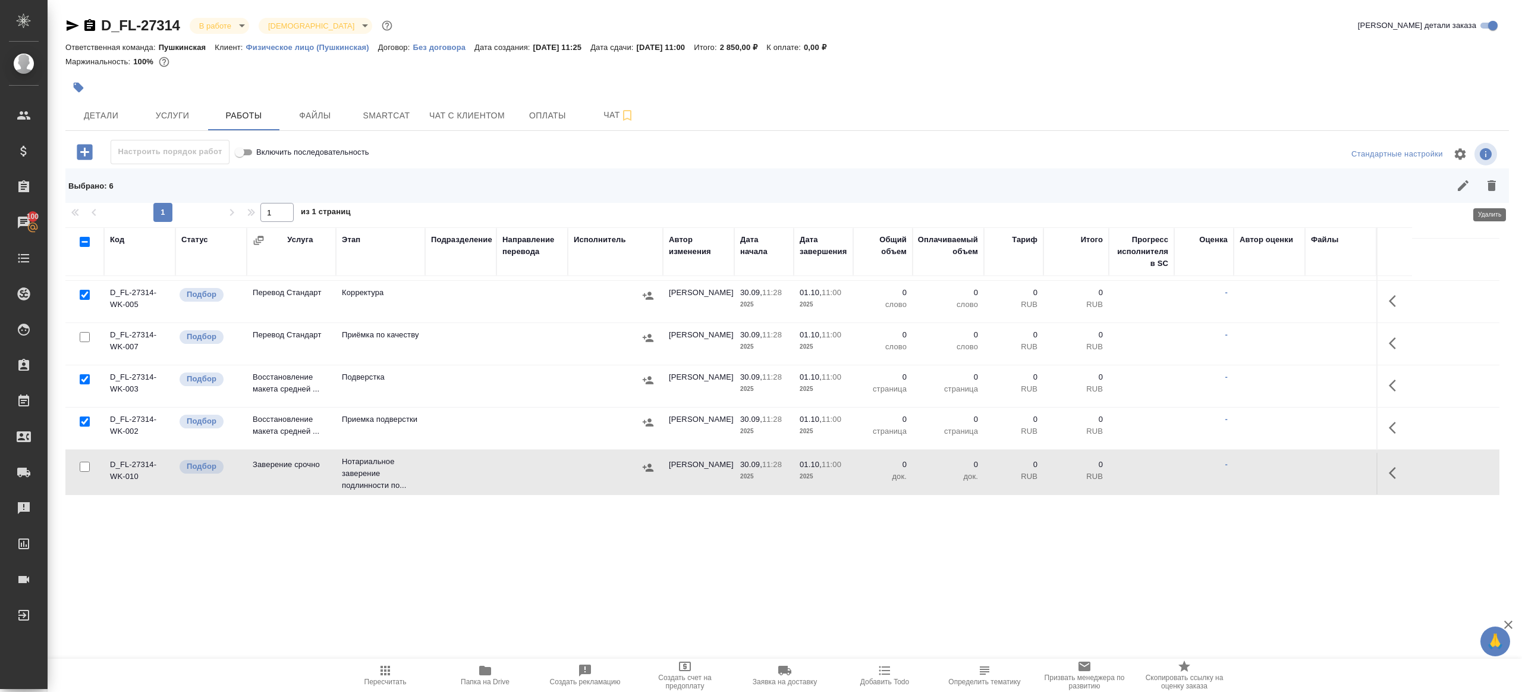
click at [1491, 186] on icon "button" at bounding box center [1492, 185] width 8 height 11
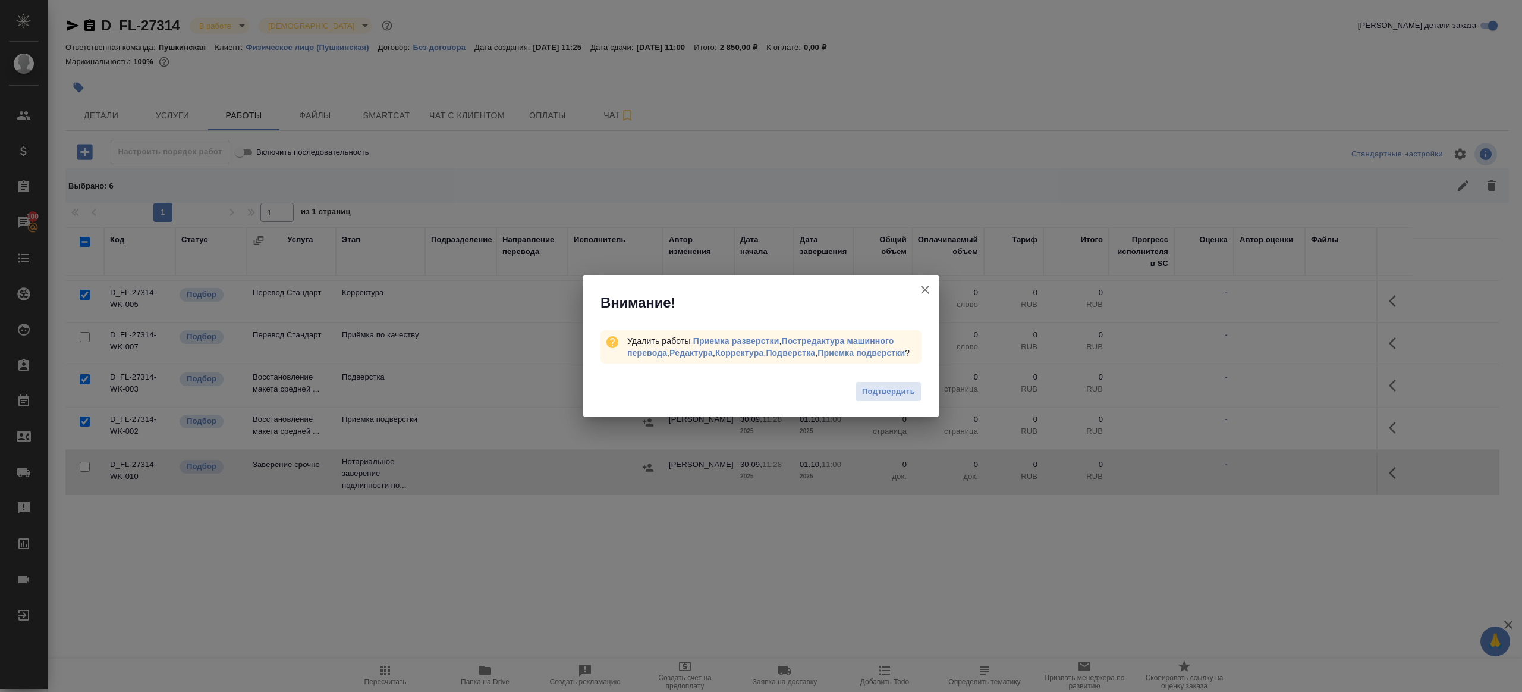
click at [900, 387] on button "Подтвердить" at bounding box center [889, 391] width 66 height 21
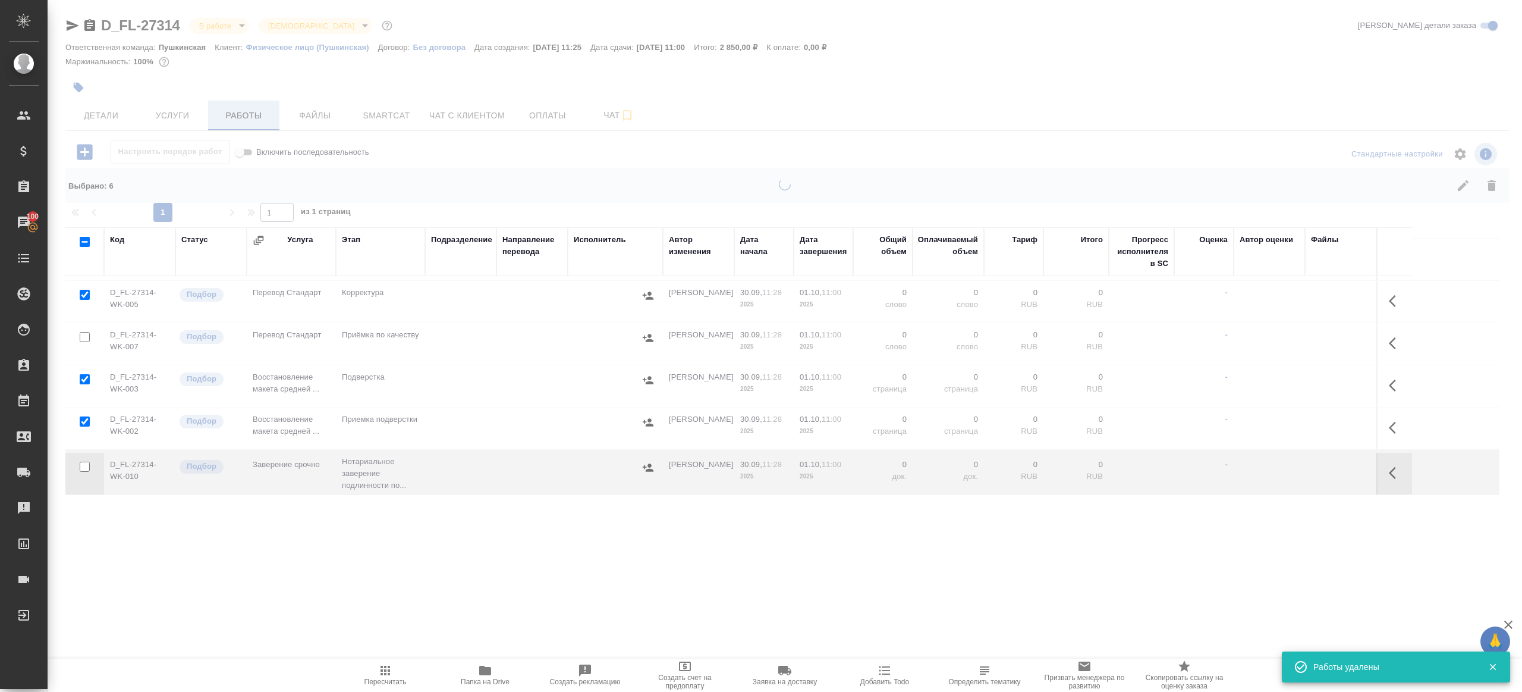
scroll to position [0, 0]
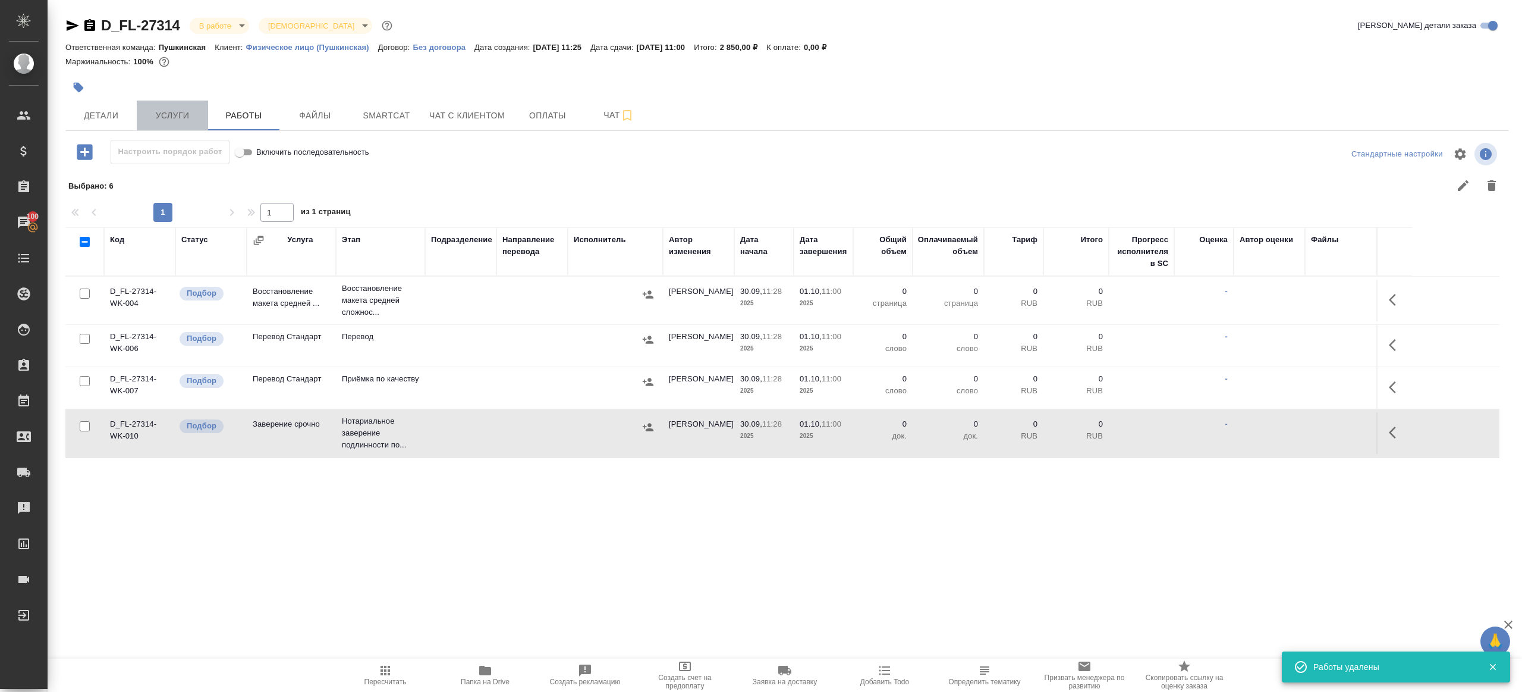
click at [204, 114] on button "Услуги" at bounding box center [172, 115] width 71 height 30
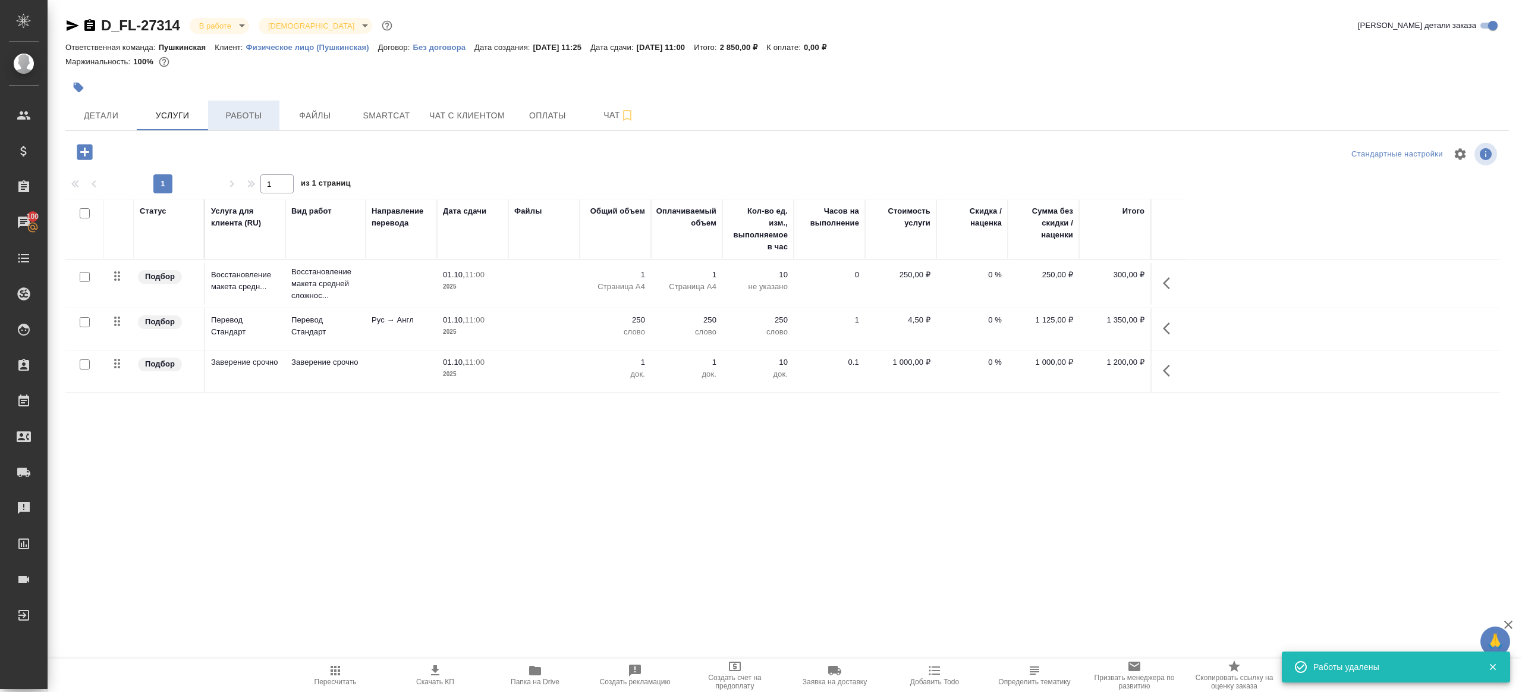
click at [251, 115] on span "Работы" at bounding box center [243, 115] width 57 height 15
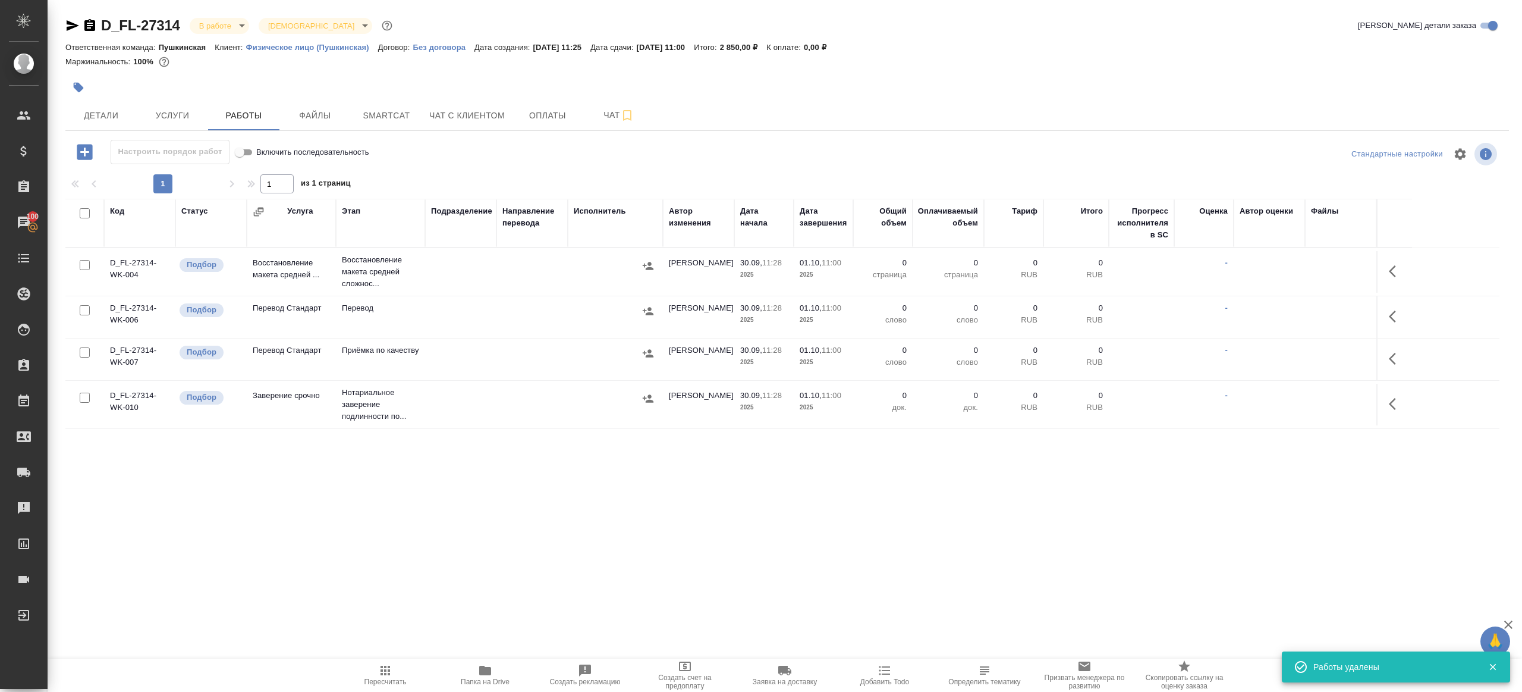
click at [1377, 309] on td at bounding box center [1395, 317] width 36 height 42
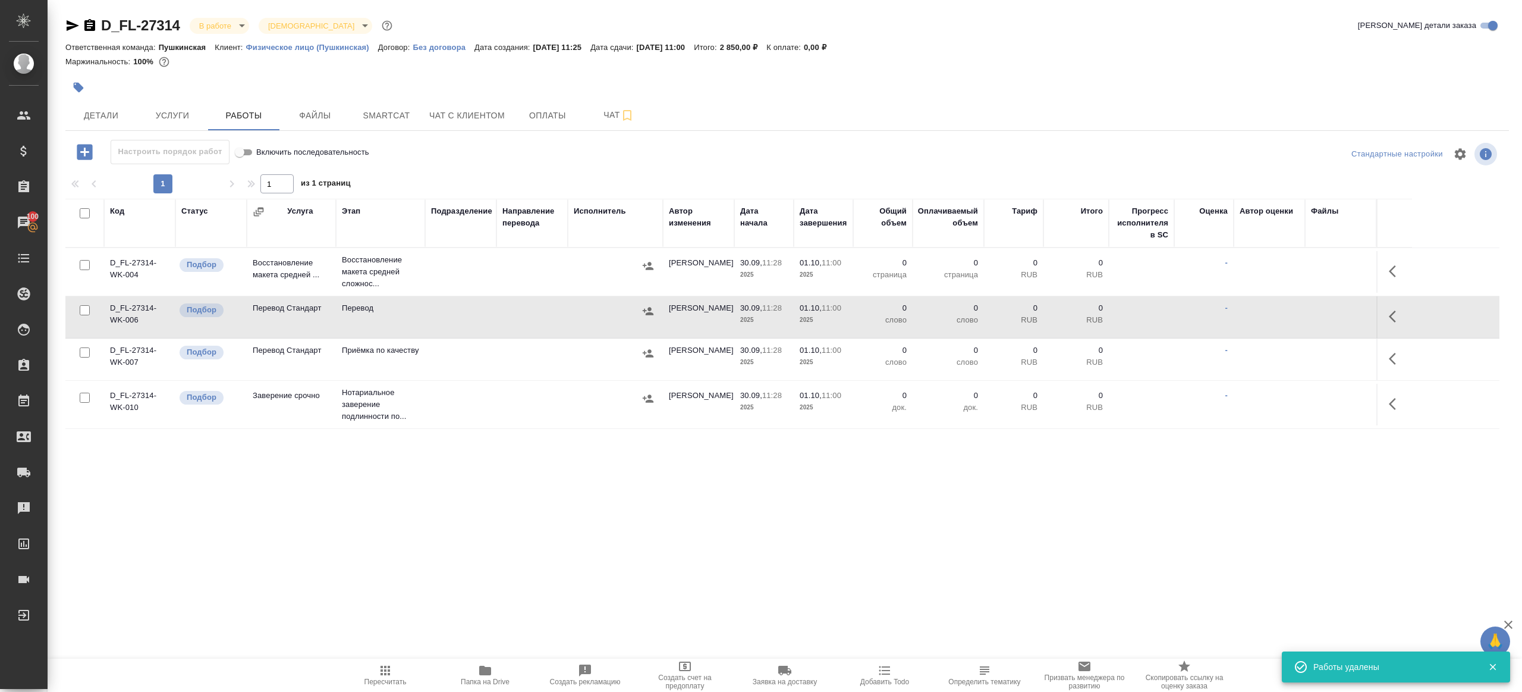
click at [1394, 312] on icon "button" at bounding box center [1392, 316] width 7 height 12
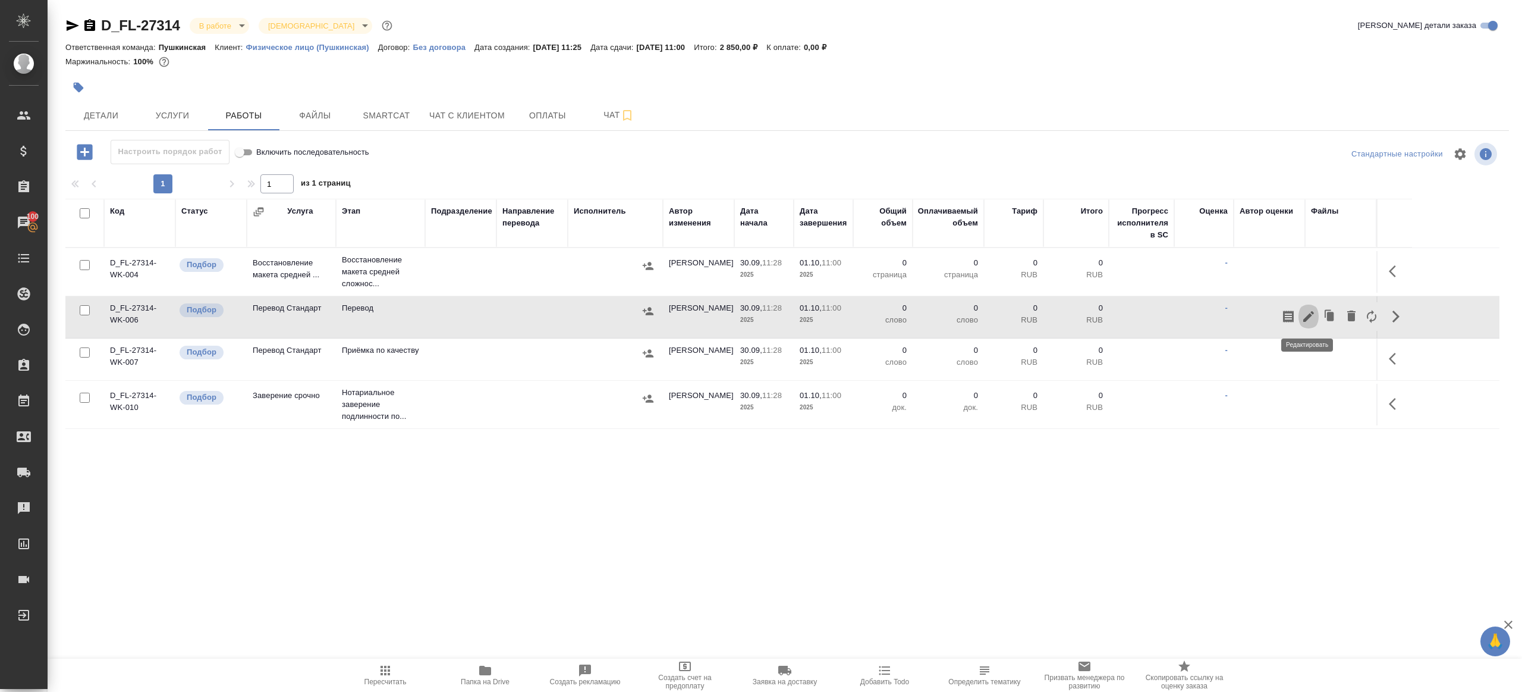
click at [1311, 310] on icon "button" at bounding box center [1309, 316] width 14 height 14
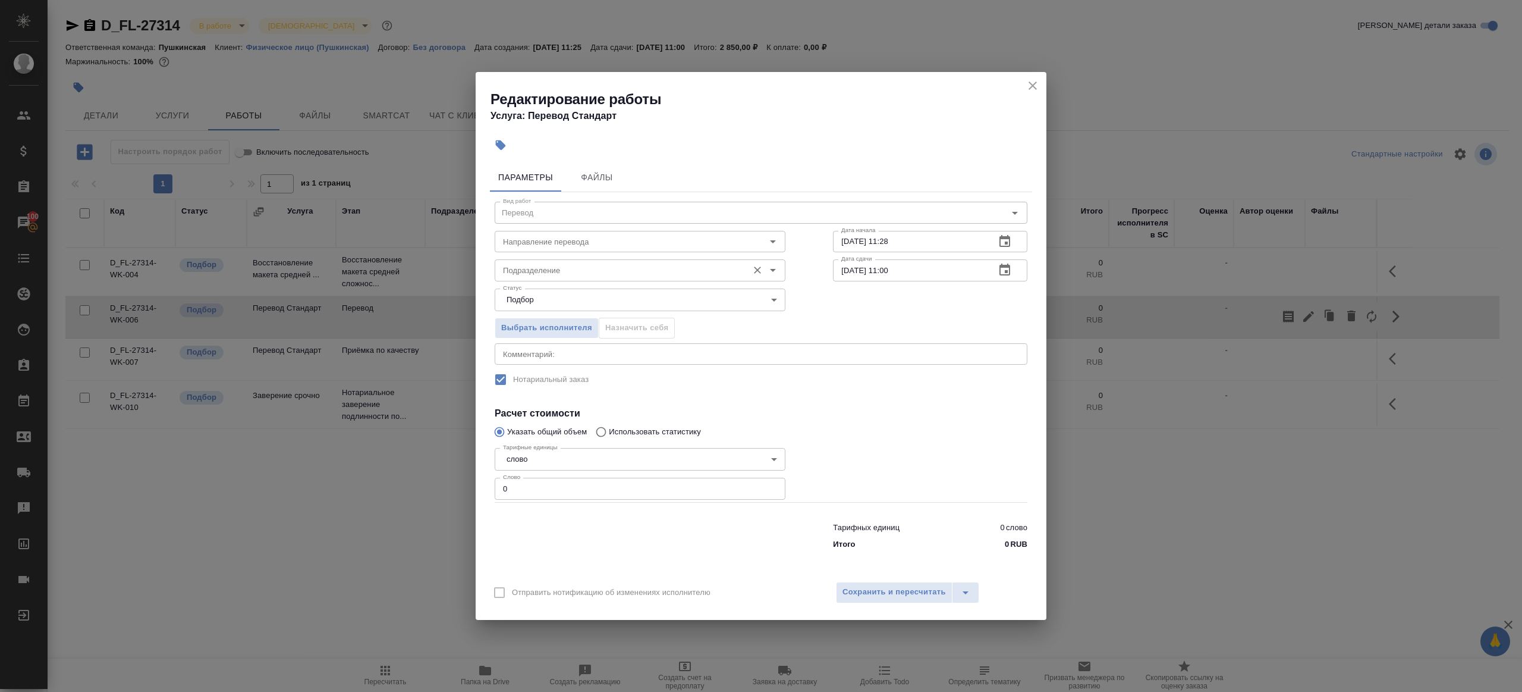
click at [608, 255] on div "Подразделение Подразделение" at bounding box center [640, 269] width 291 height 29
click at [613, 240] on input "Направление перевода" at bounding box center [620, 241] width 244 height 14
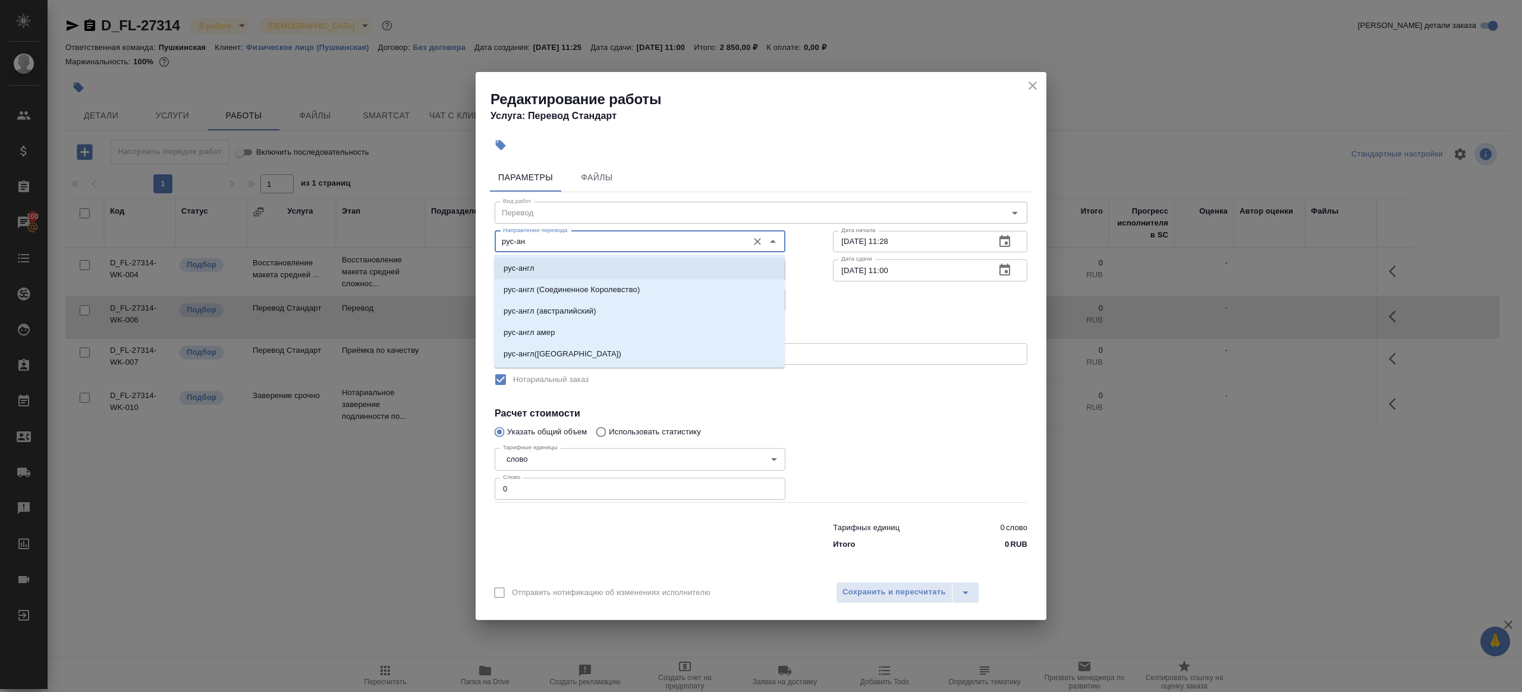
click at [623, 274] on li "рус-англ" at bounding box center [639, 267] width 291 height 21
type input "рус-англ"
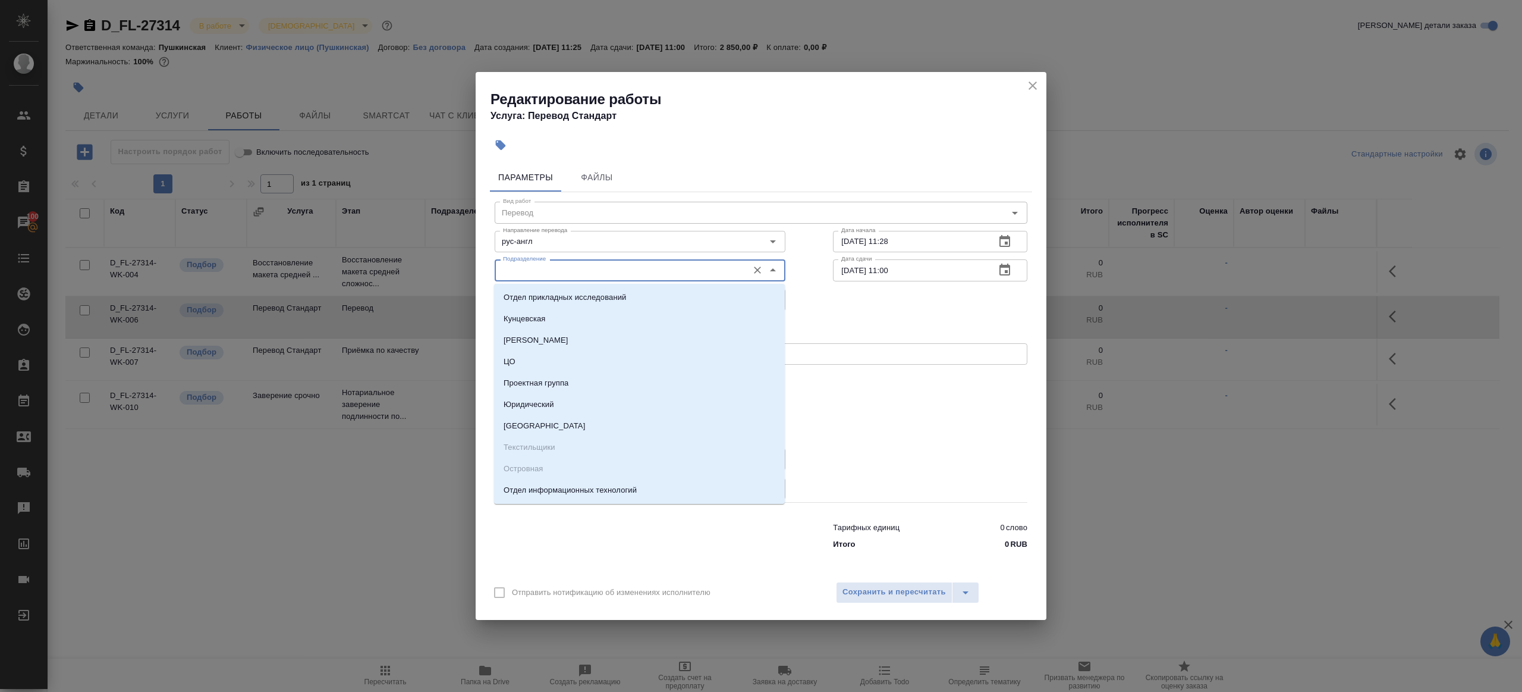
click at [623, 274] on input "Подразделение" at bounding box center [620, 270] width 244 height 14
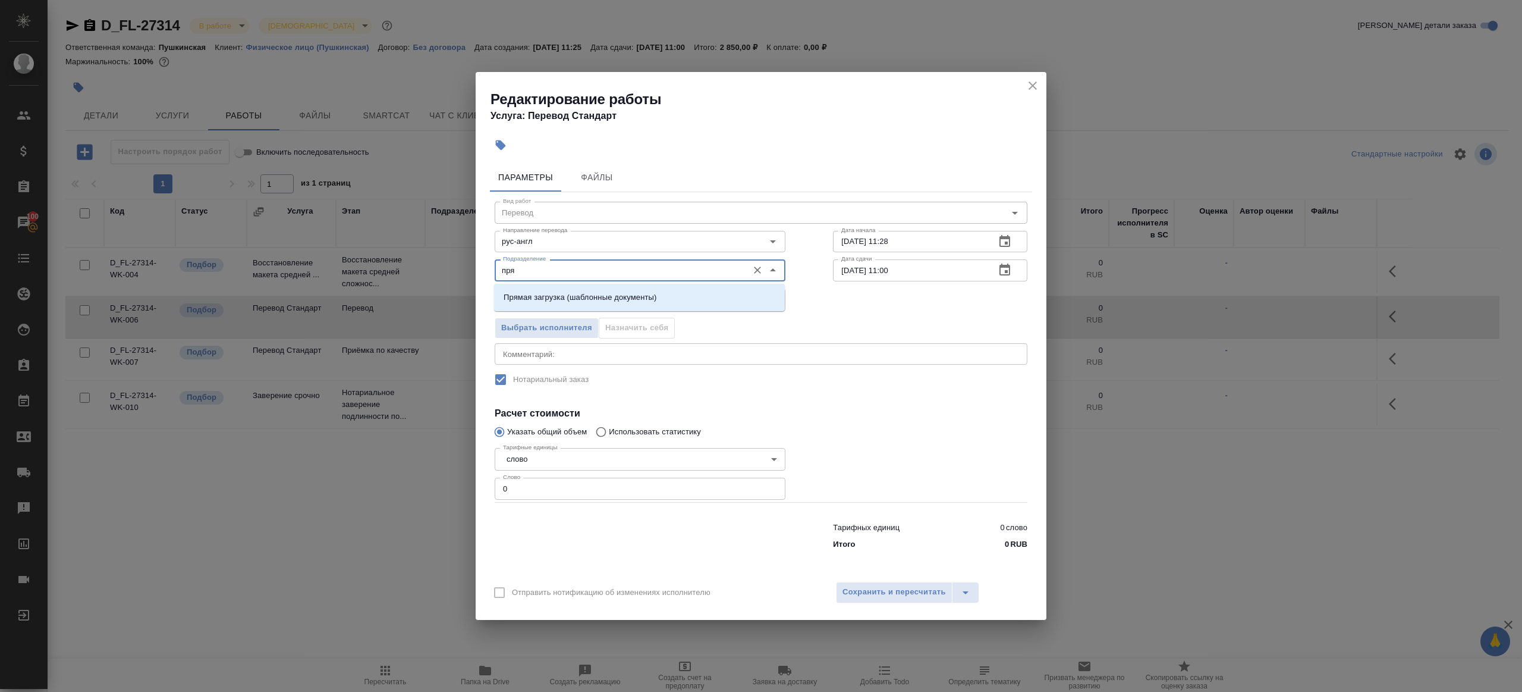
click at [610, 300] on p "Прямая загрузка (шаблонные документы)" at bounding box center [580, 297] width 153 height 12
type input "Прямая загрузка (шаблонные документы)"
click at [888, 271] on input "01.10.2025 11:00" at bounding box center [909, 269] width 153 height 21
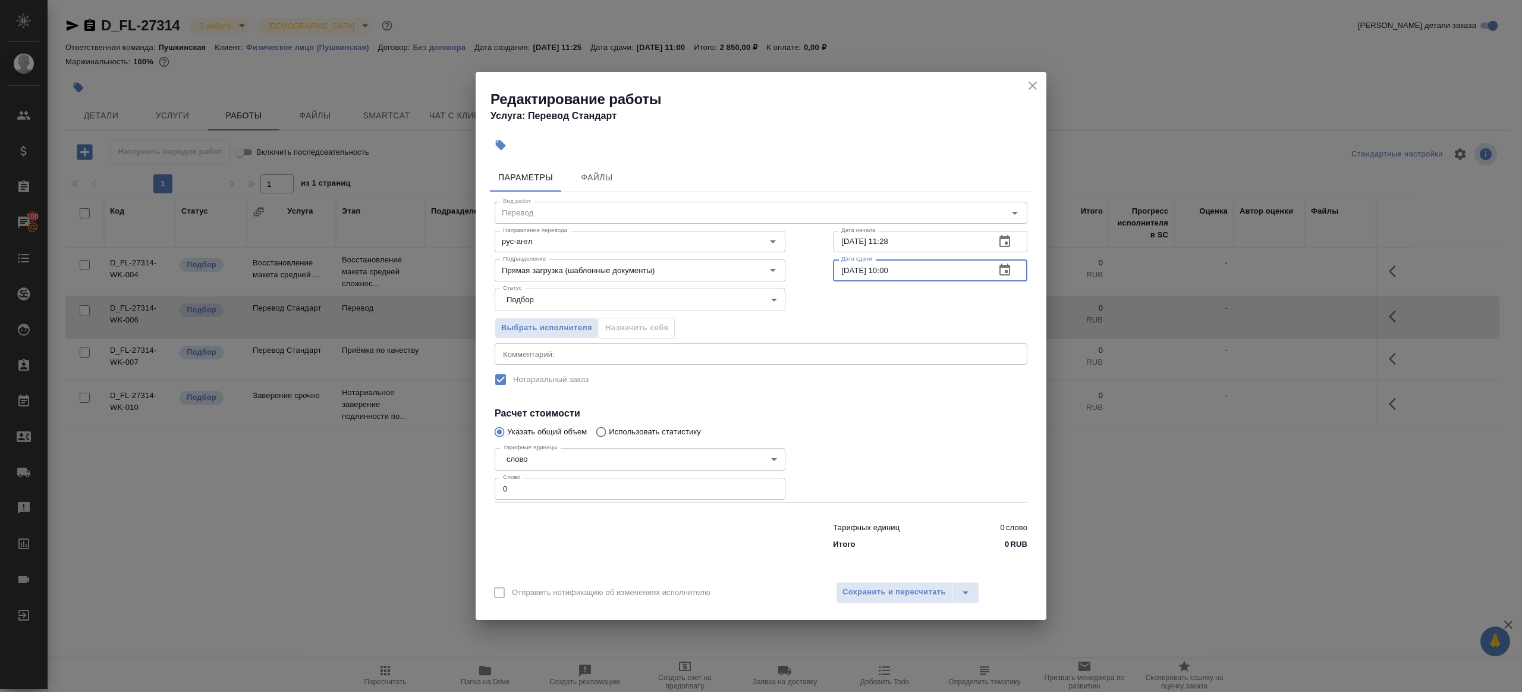
type input "01.10.2025 10:00"
click at [615, 483] on input "0" at bounding box center [640, 488] width 291 height 21
type input "1"
click at [918, 483] on div at bounding box center [930, 472] width 242 height 106
click at [902, 592] on span "Сохранить и пересчитать" at bounding box center [894, 592] width 103 height 14
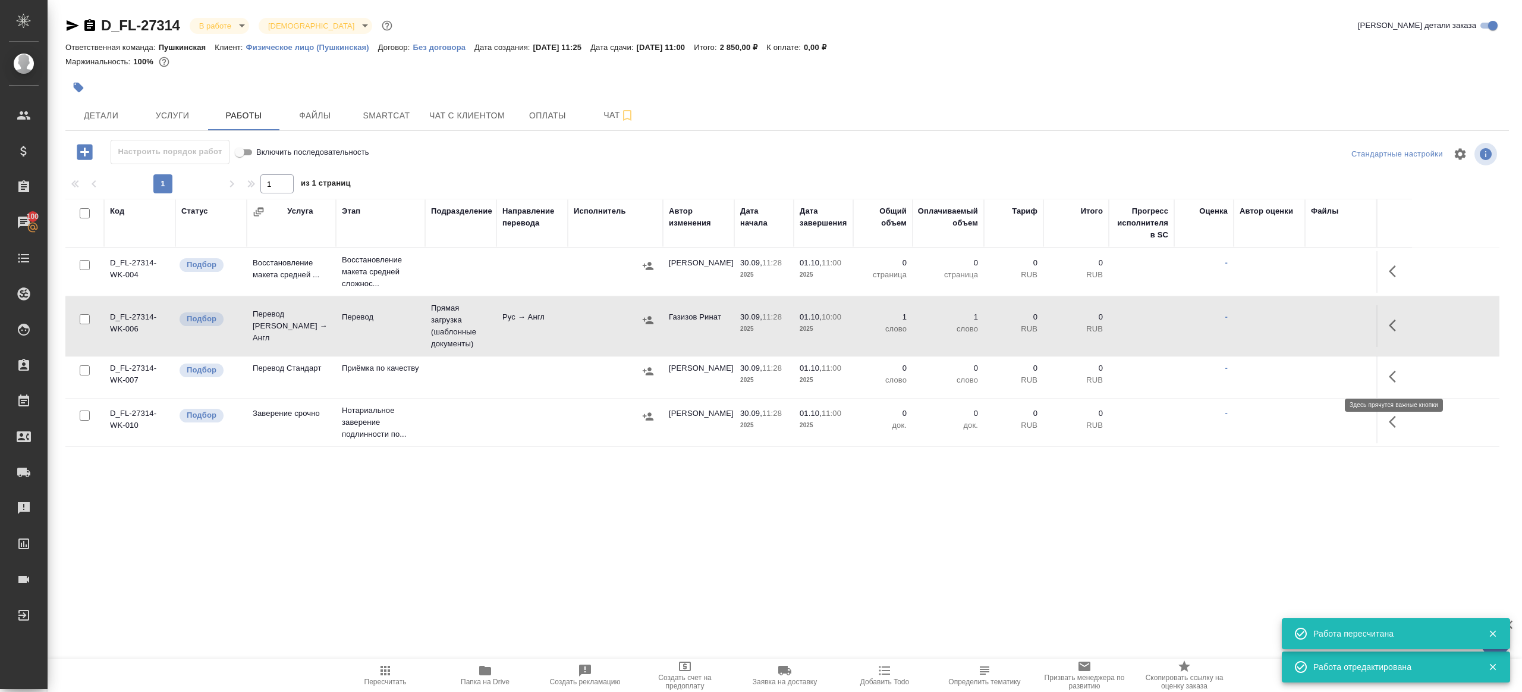
click at [1397, 380] on icon "button" at bounding box center [1396, 376] width 14 height 14
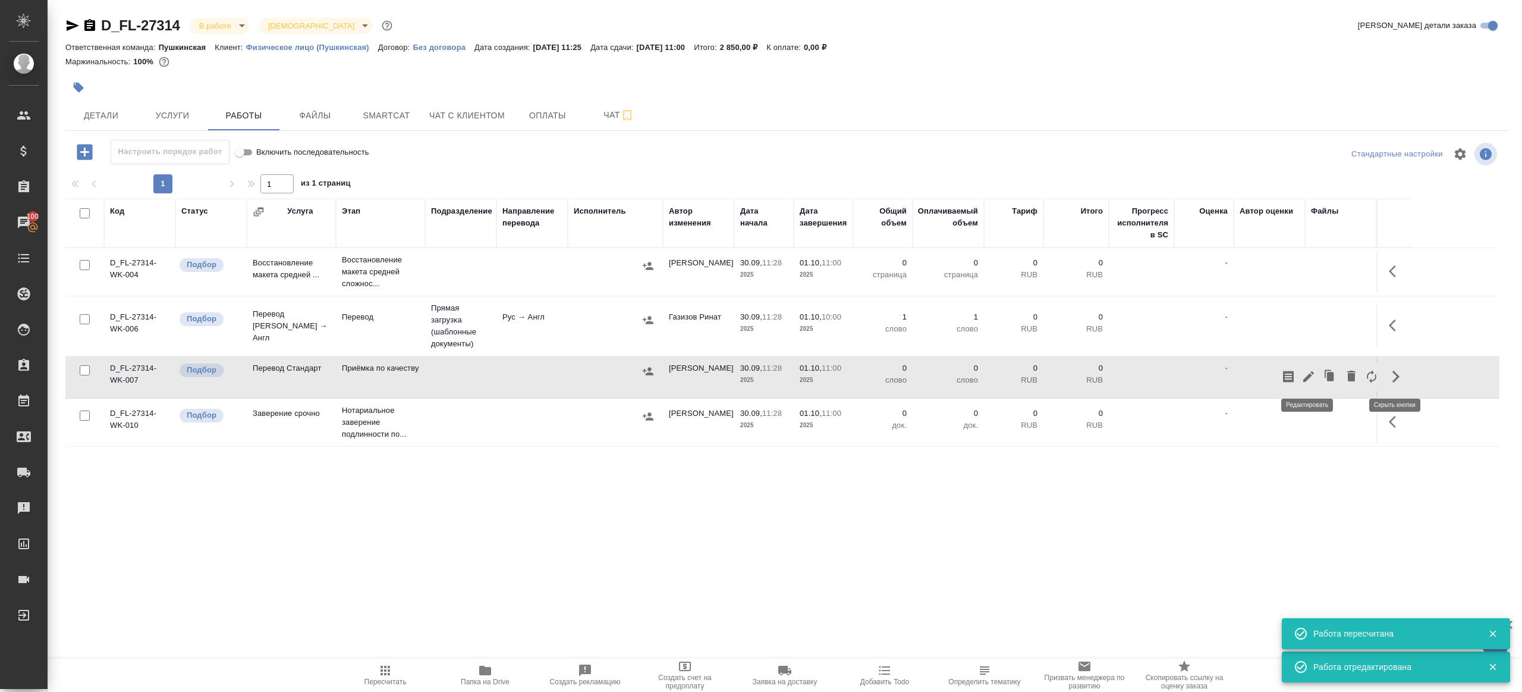
click at [1314, 373] on icon "button" at bounding box center [1309, 376] width 14 height 14
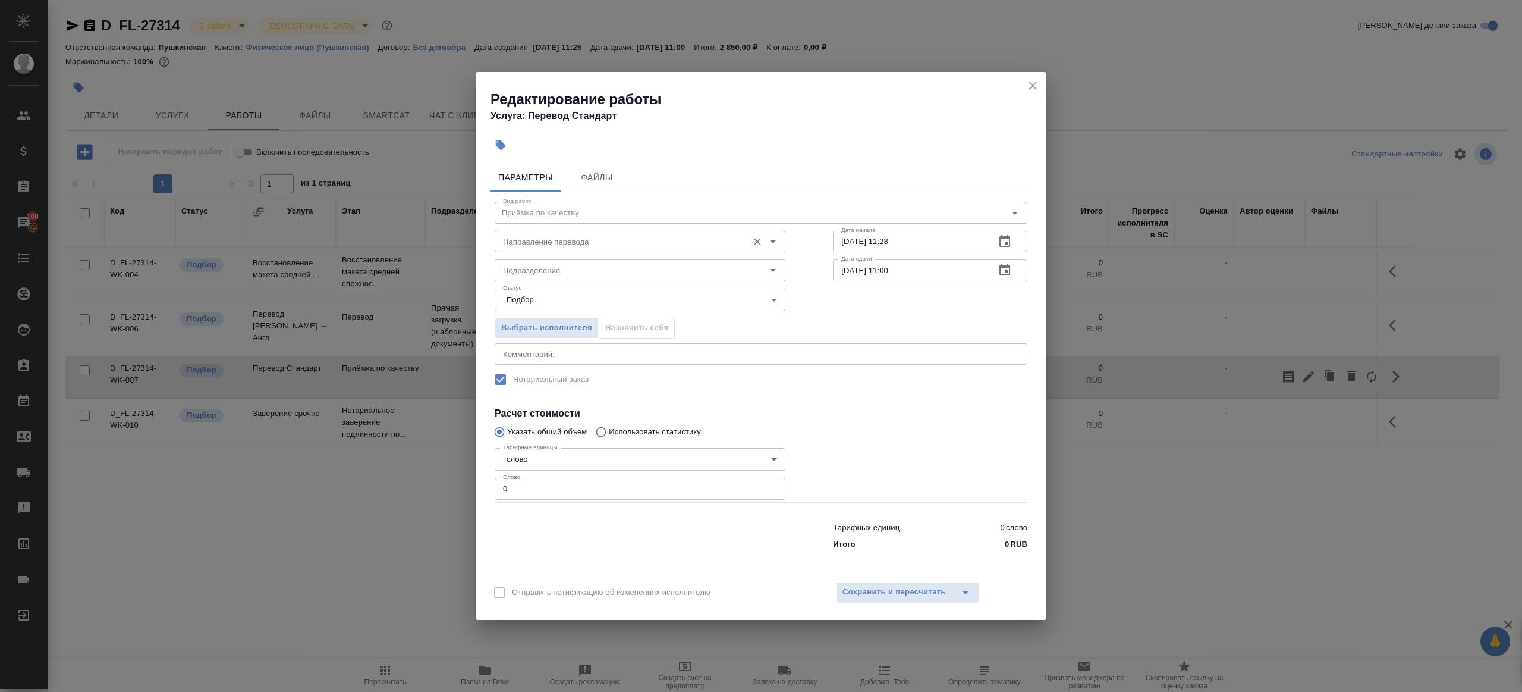
click at [583, 250] on div "Направление перевода" at bounding box center [640, 241] width 291 height 21
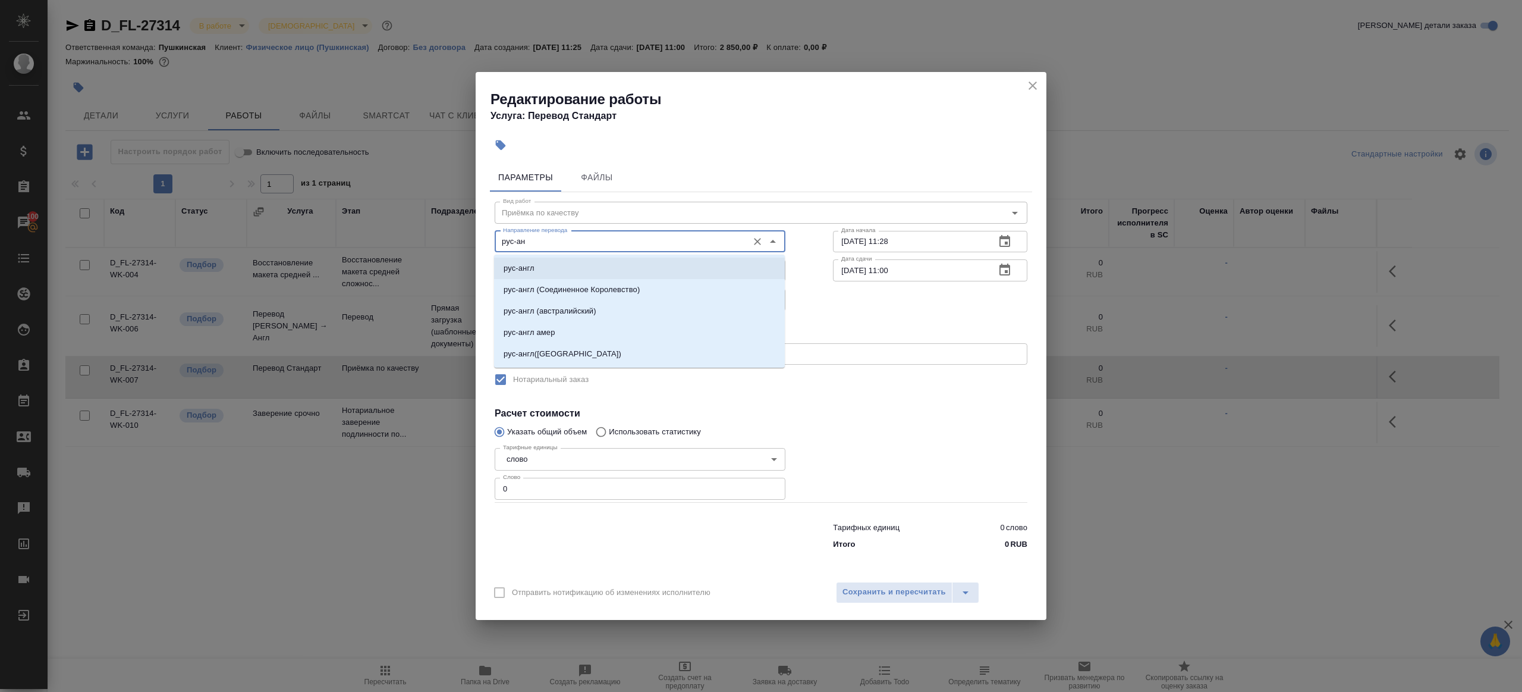
click at [588, 268] on li "рус-англ" at bounding box center [639, 267] width 291 height 21
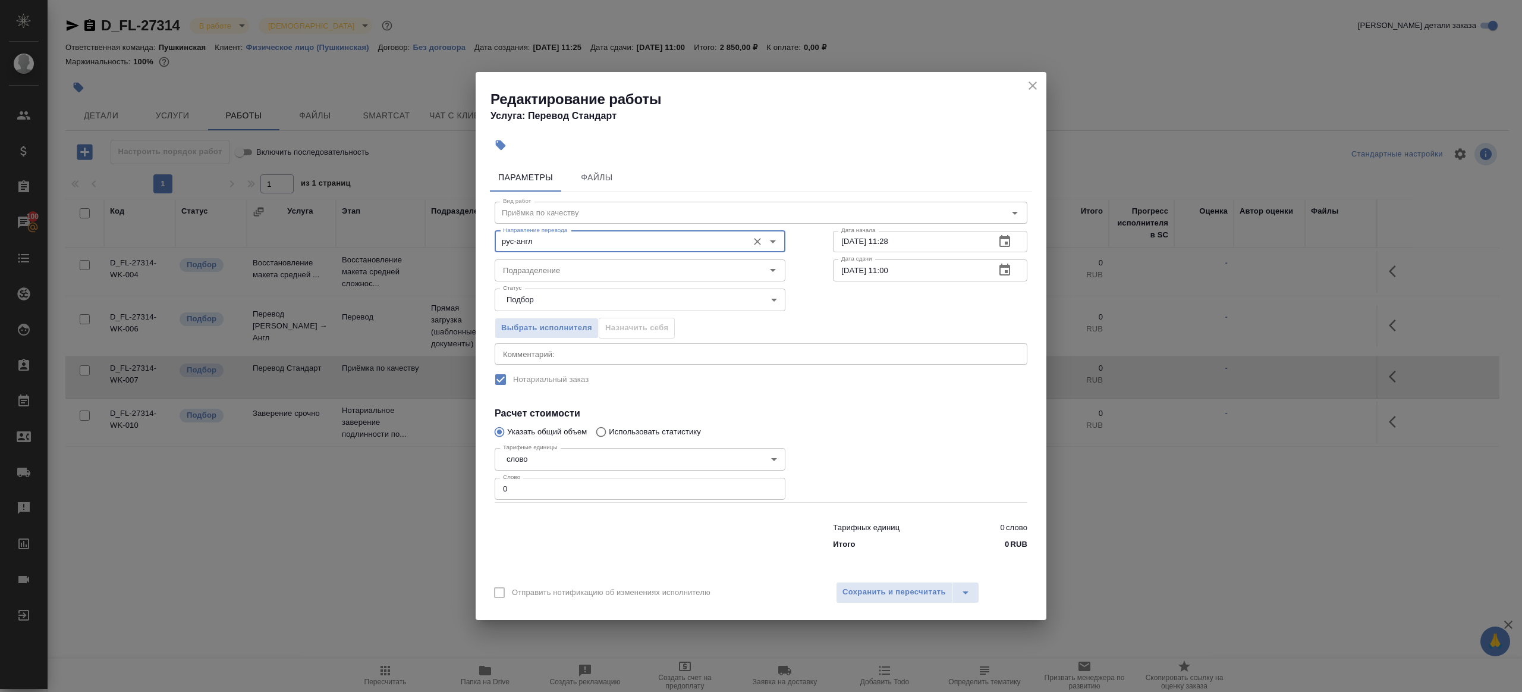
type input "рус-англ"
click at [585, 296] on body "🙏 .cls-1 fill:#fff; AWATERA Gazizov Rinat Клиенты Спецификации Заказы 100 Чаты …" at bounding box center [761, 346] width 1522 height 692
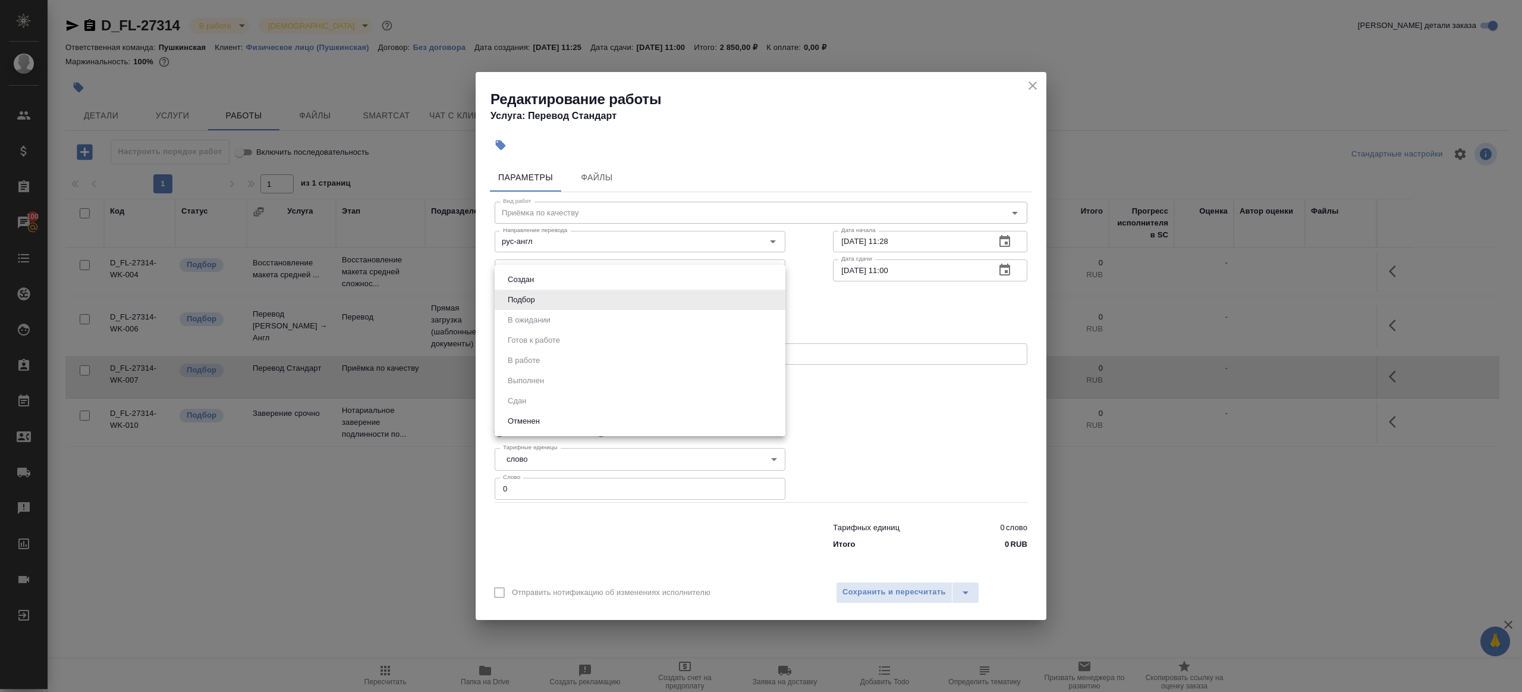
click at [876, 404] on div at bounding box center [761, 346] width 1522 height 692
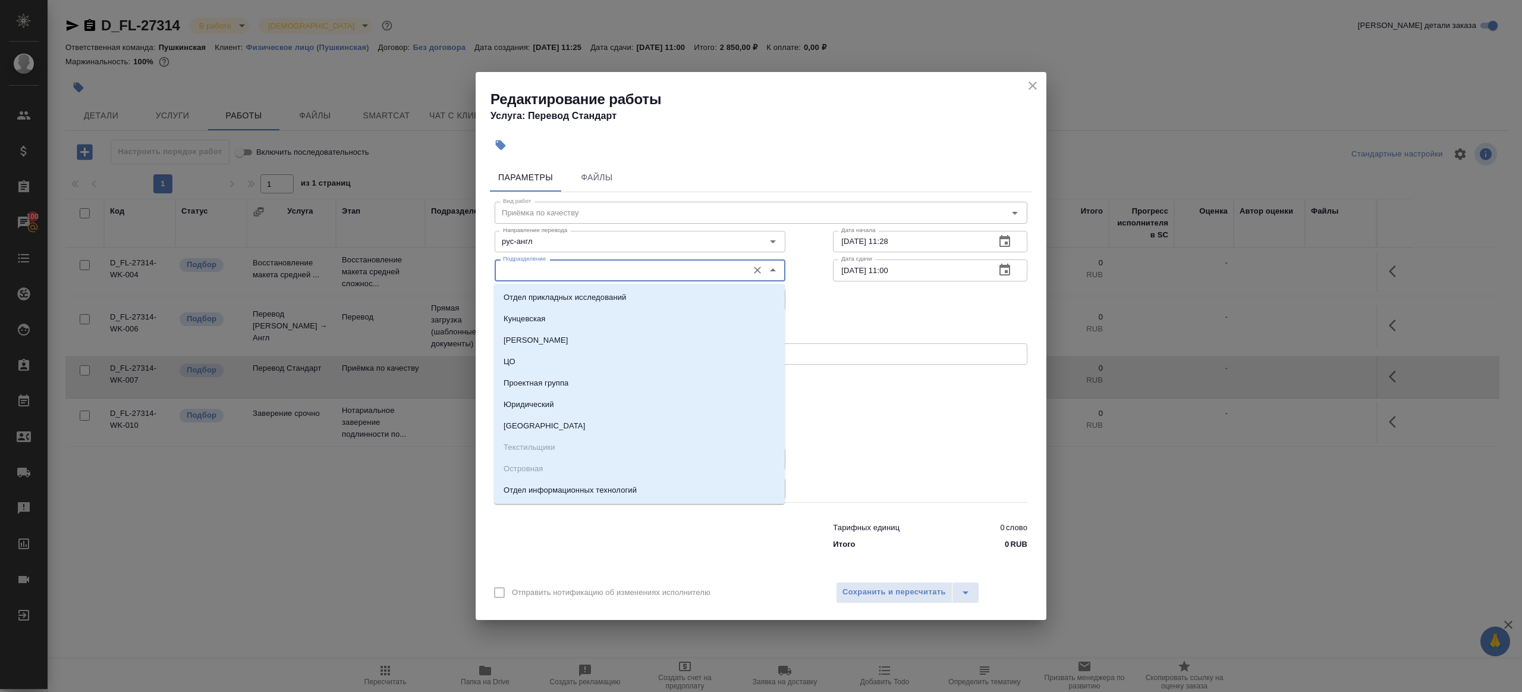
click at [572, 273] on input "Подразделение" at bounding box center [620, 270] width 244 height 14
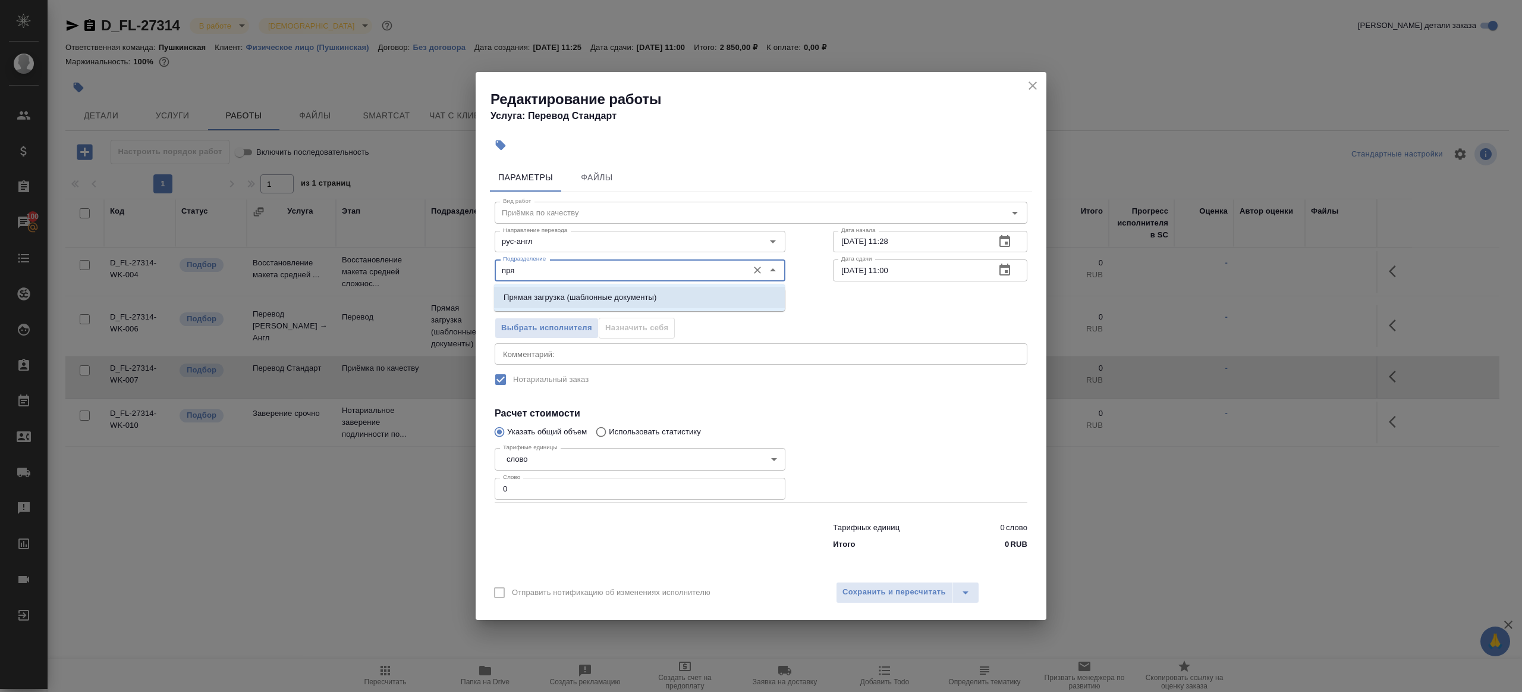
click at [577, 287] on li "Прямая загрузка (шаблонные документы)" at bounding box center [639, 297] width 291 height 21
type input "Прямая загрузка (шаблонные документы)"
click at [589, 489] on input "0" at bounding box center [640, 488] width 291 height 21
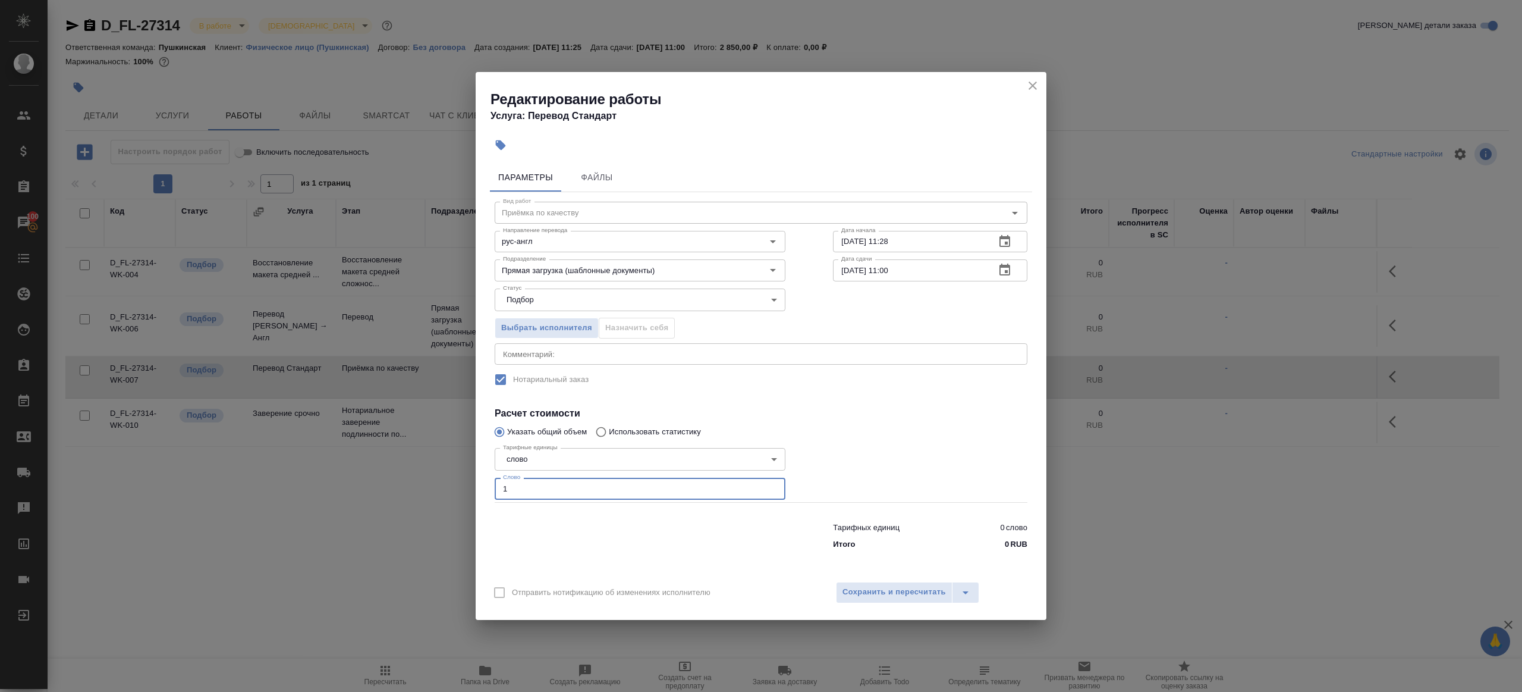
type input "1"
drag, startPoint x: 607, startPoint y: 546, endPoint x: 624, endPoint y: 531, distance: 22.8
click at [607, 546] on div at bounding box center [640, 534] width 338 height 48
click at [905, 244] on input "30.09.2025 11:28" at bounding box center [909, 241] width 153 height 21
paste input "01.10.2025 10:00"
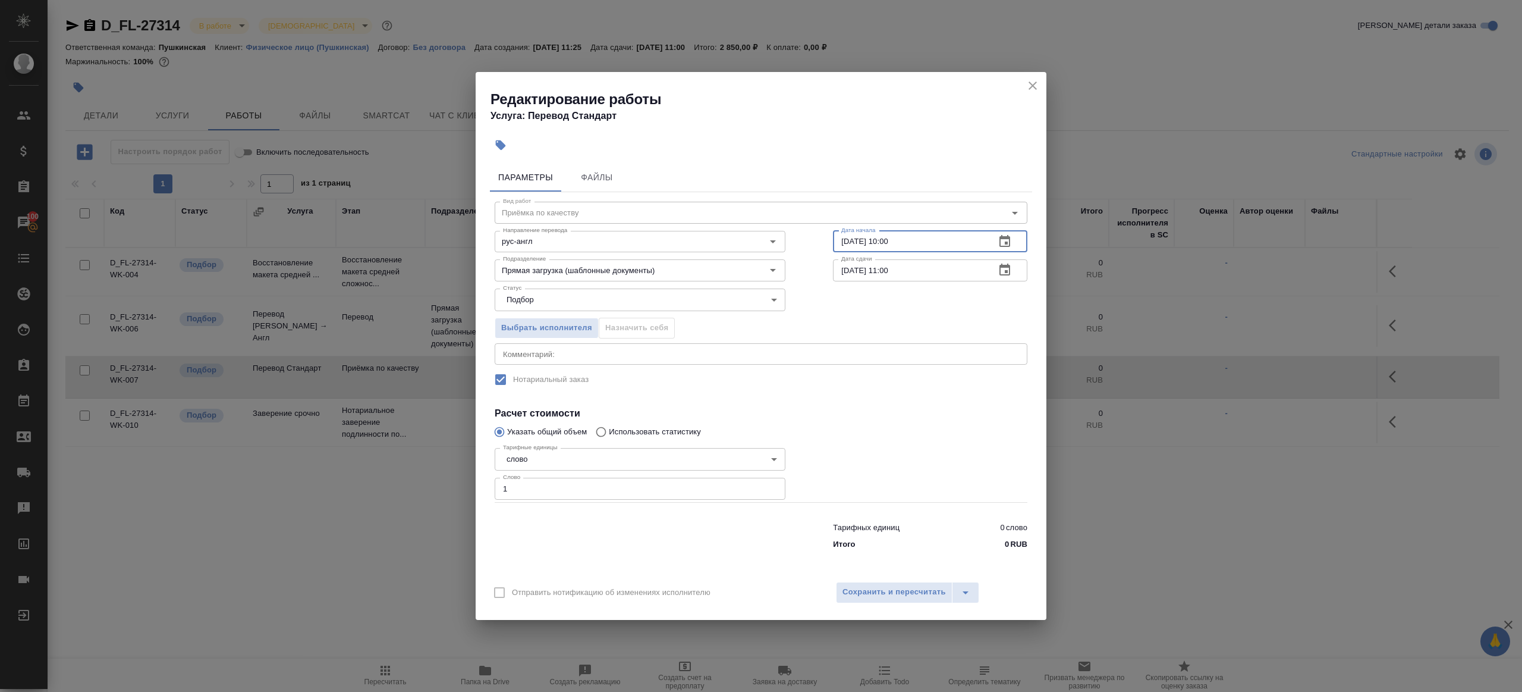
type input "01.10.2025 10:00"
drag, startPoint x: 969, startPoint y: 470, endPoint x: 918, endPoint y: 558, distance: 101.3
click at [969, 471] on div at bounding box center [930, 472] width 242 height 106
click at [890, 595] on span "Сохранить и пересчитать" at bounding box center [894, 592] width 103 height 14
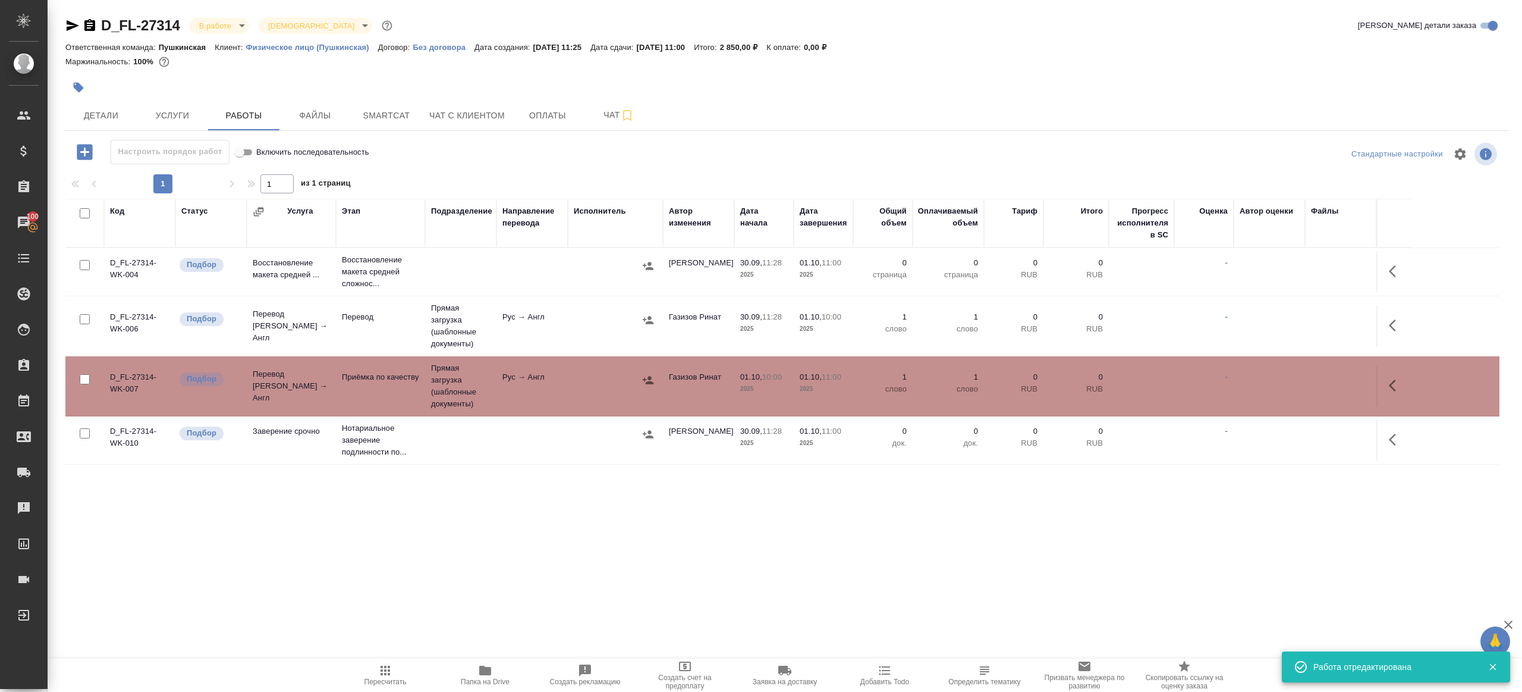
click at [383, 665] on icon "button" at bounding box center [385, 670] width 14 height 14
click at [450, 604] on div ".cls-1 fill:#fff; AWATERA Gazizov Rinat Клиенты Спецификации Заказы 100 Чаты To…" at bounding box center [761, 346] width 1522 height 692
click at [85, 266] on input "checkbox" at bounding box center [85, 265] width 10 height 10
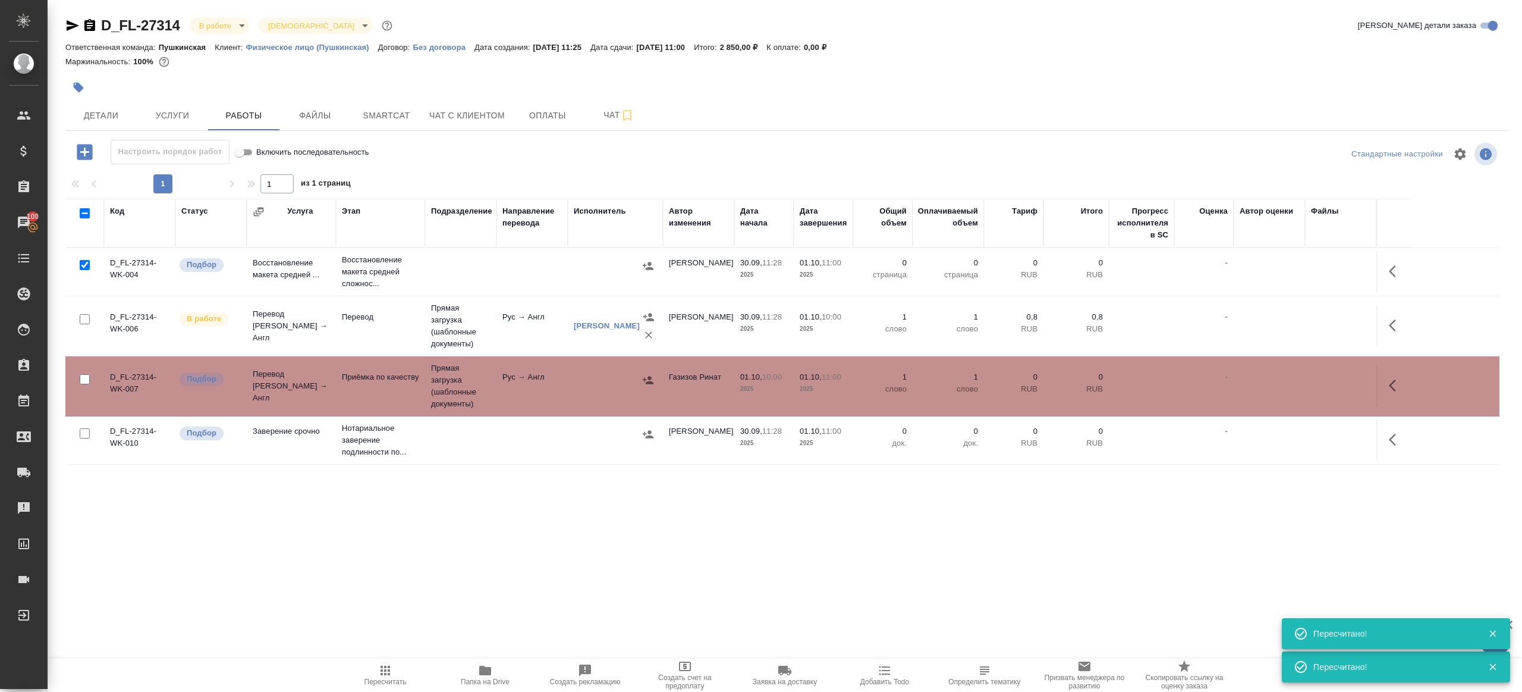
checkbox input "true"
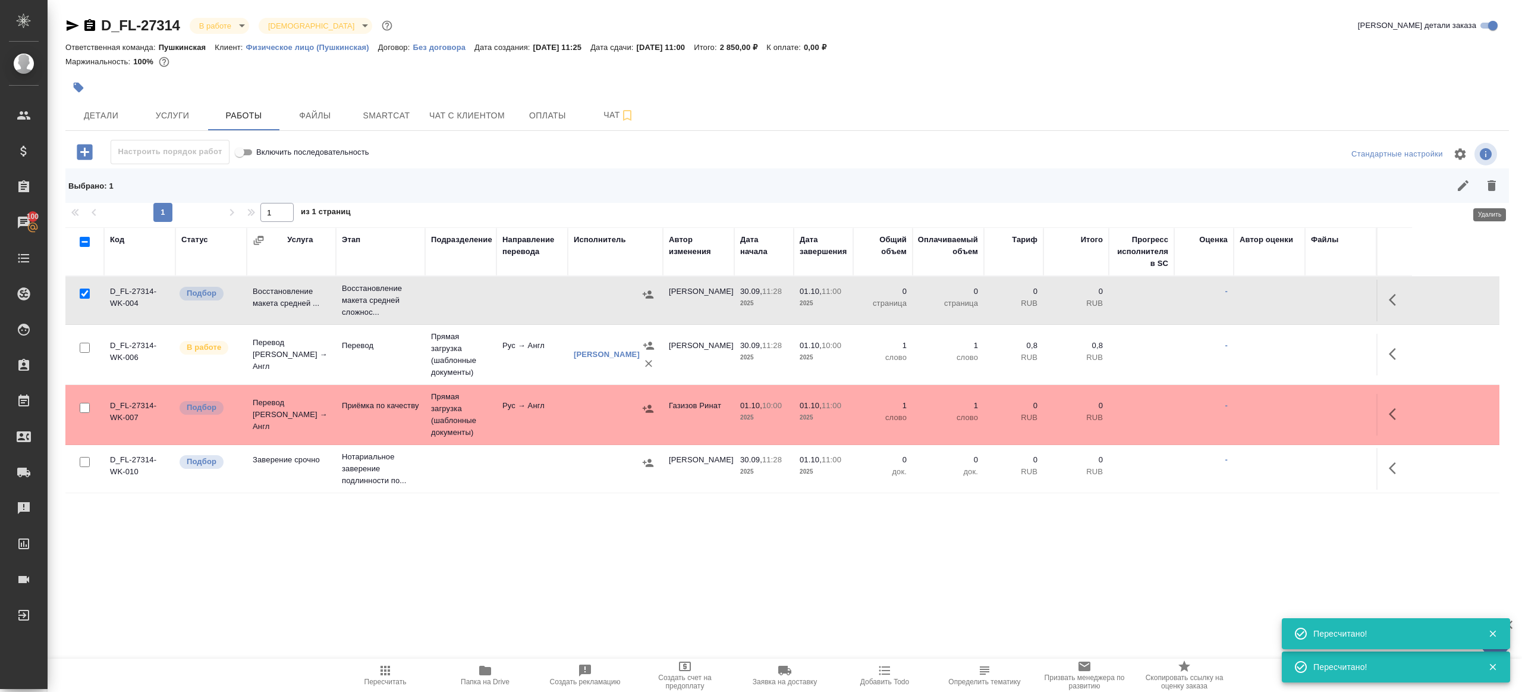
click at [1488, 184] on icon "button" at bounding box center [1492, 185] width 14 height 14
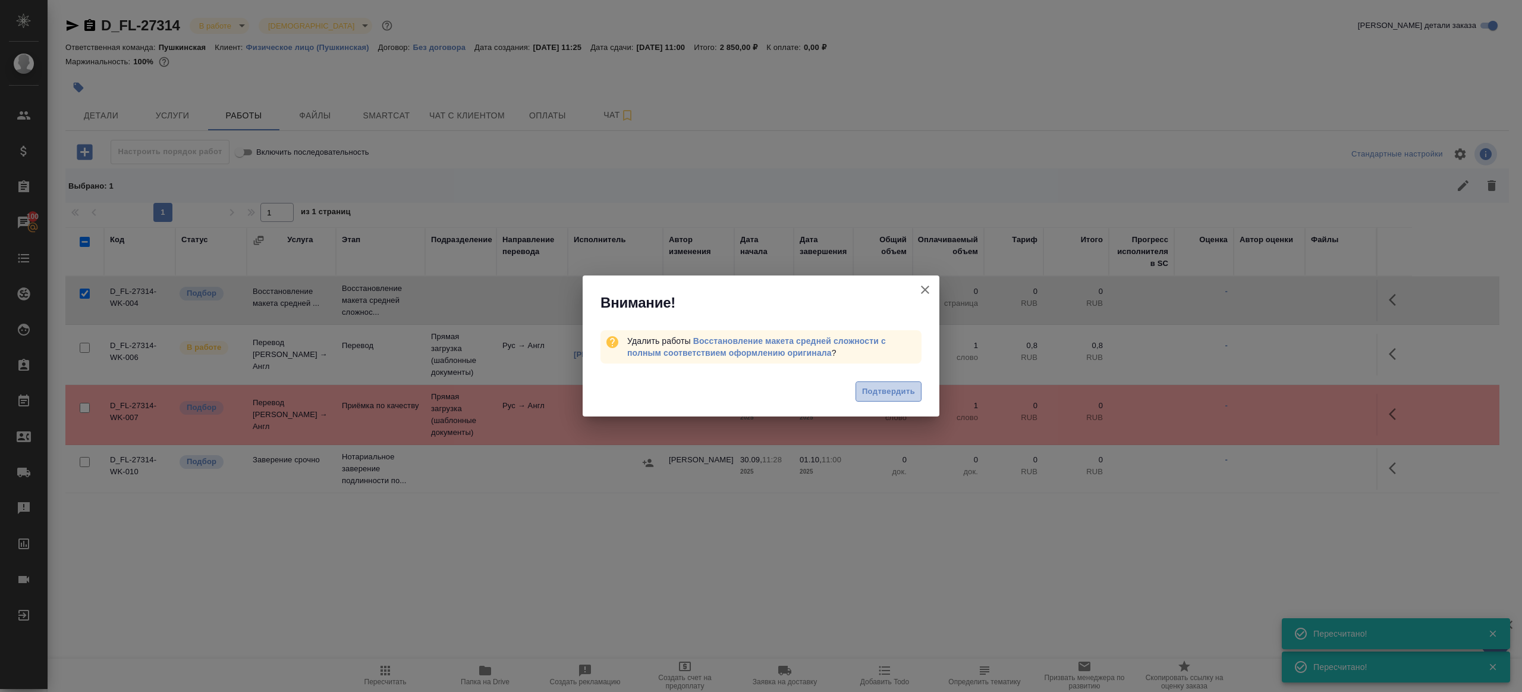
click at [910, 385] on span "Подтвердить" at bounding box center [888, 392] width 53 height 14
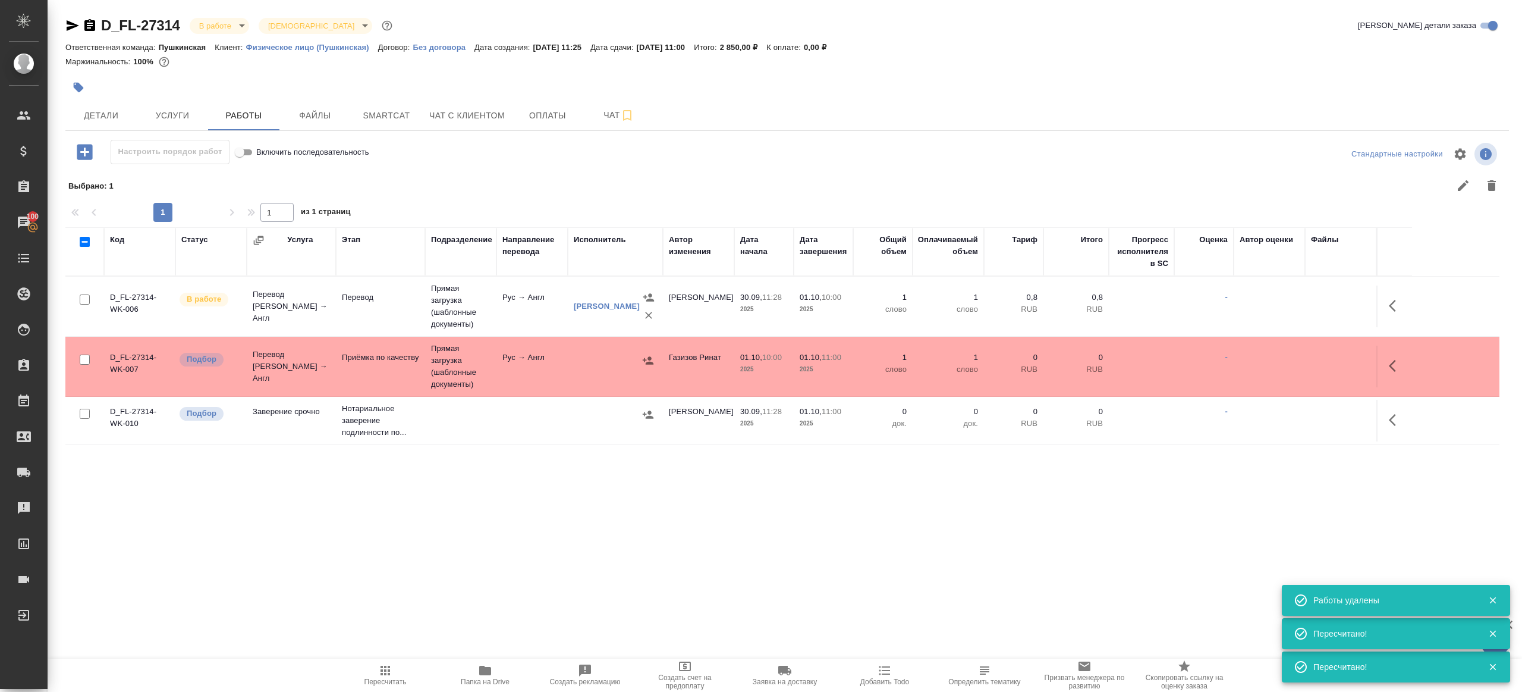
click at [551, 348] on td "Рус → Англ" at bounding box center [532, 367] width 71 height 42
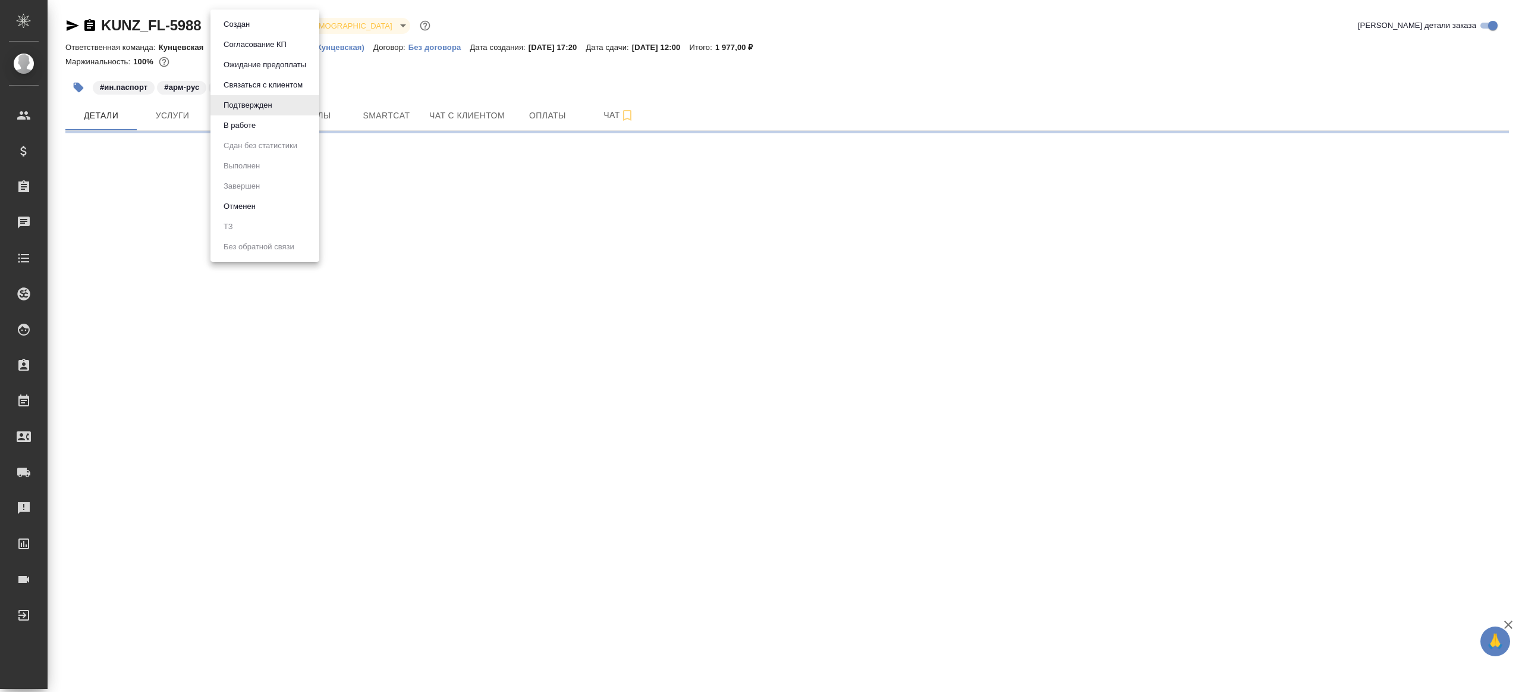
click at [235, 30] on body "🙏 .cls-1 fill:#fff; AWATERA [PERSON_NAME] Клиенты Спецификации Заказы Чаты Todo…" at bounding box center [761, 346] width 1522 height 692
click at [264, 127] on li "В работе" at bounding box center [265, 125] width 109 height 20
select select "RU"
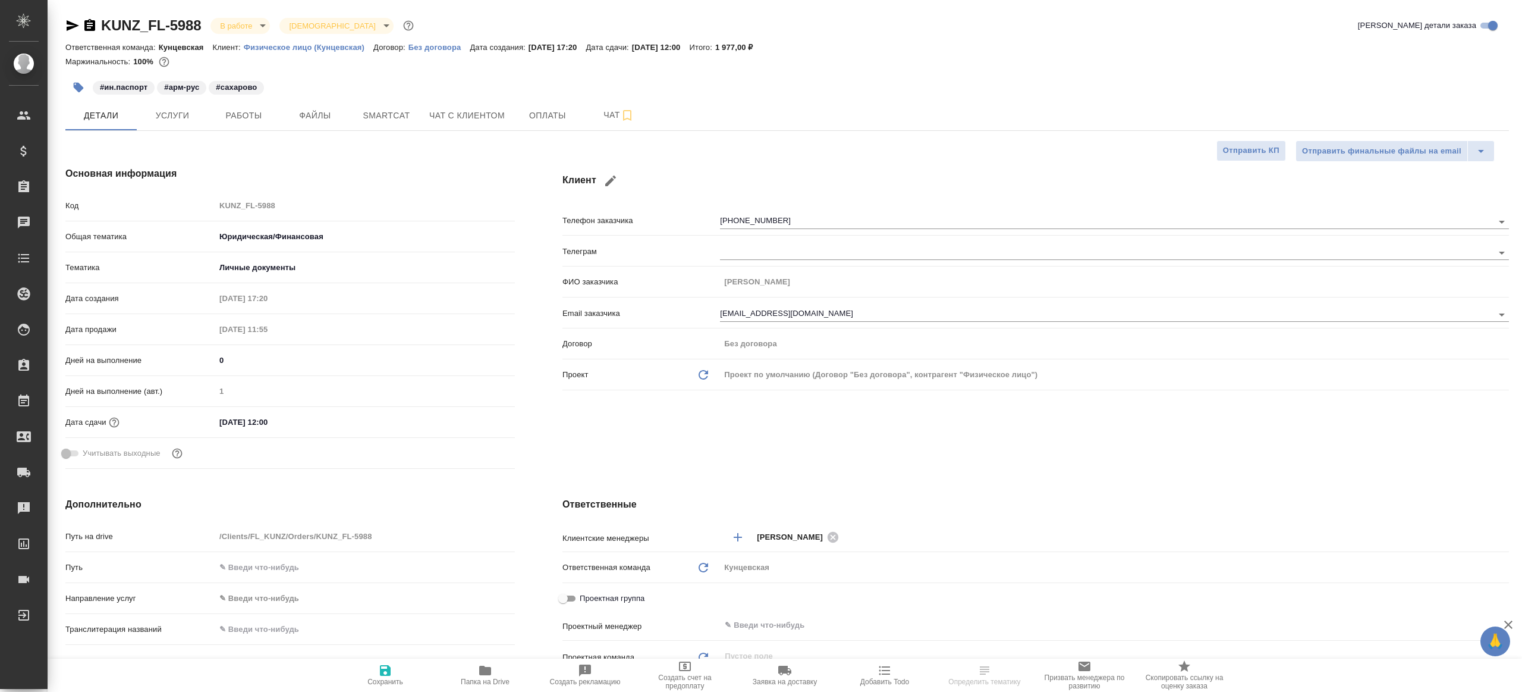
type textarea "x"
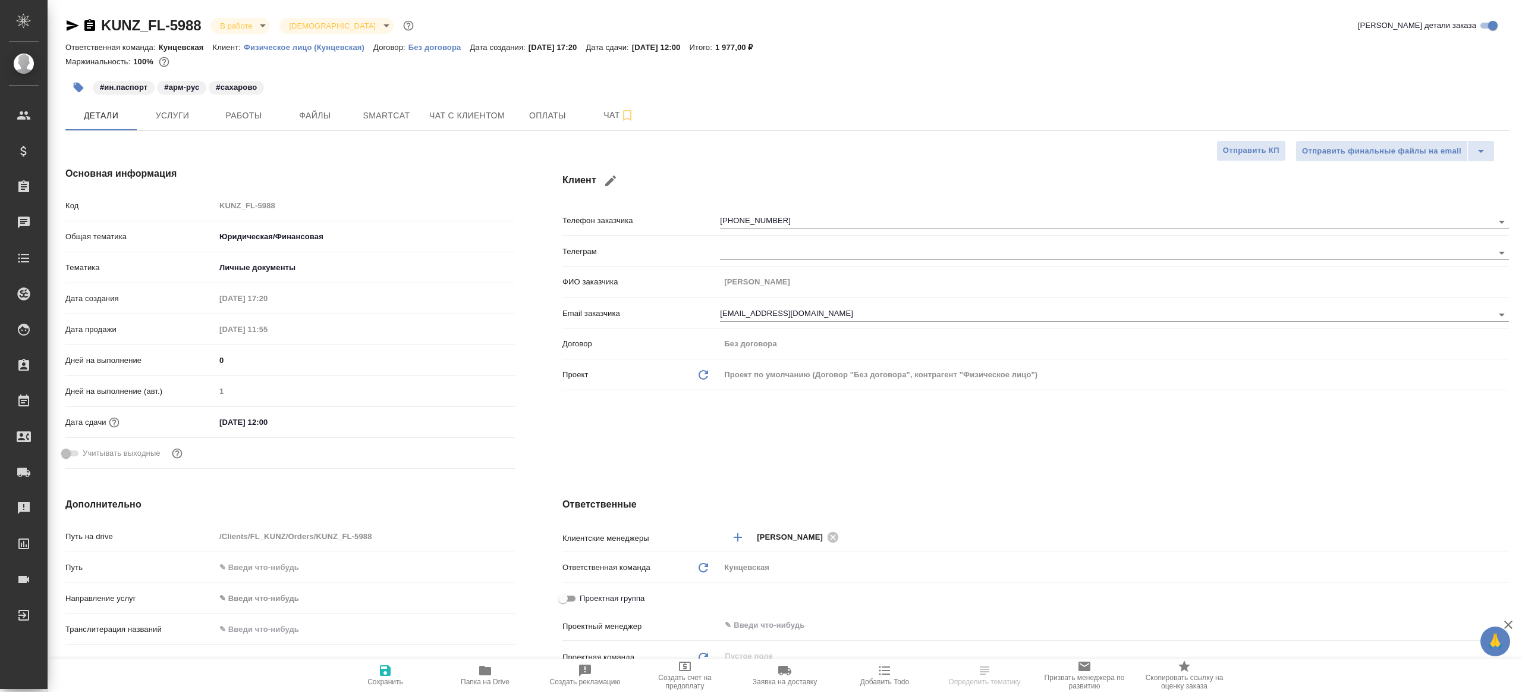
type textarea "x"
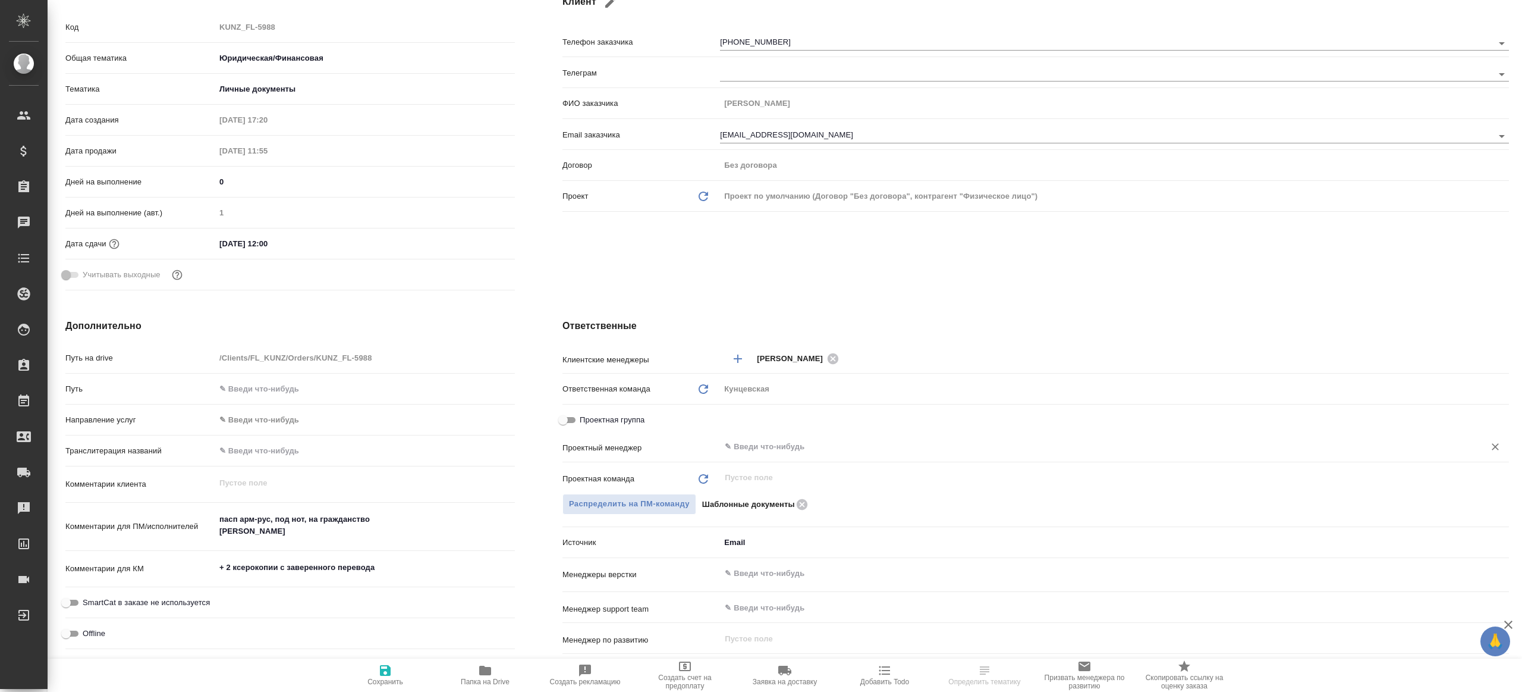
click at [791, 456] on div "​" at bounding box center [1114, 446] width 789 height 21
type input "h"
type textarea "x"
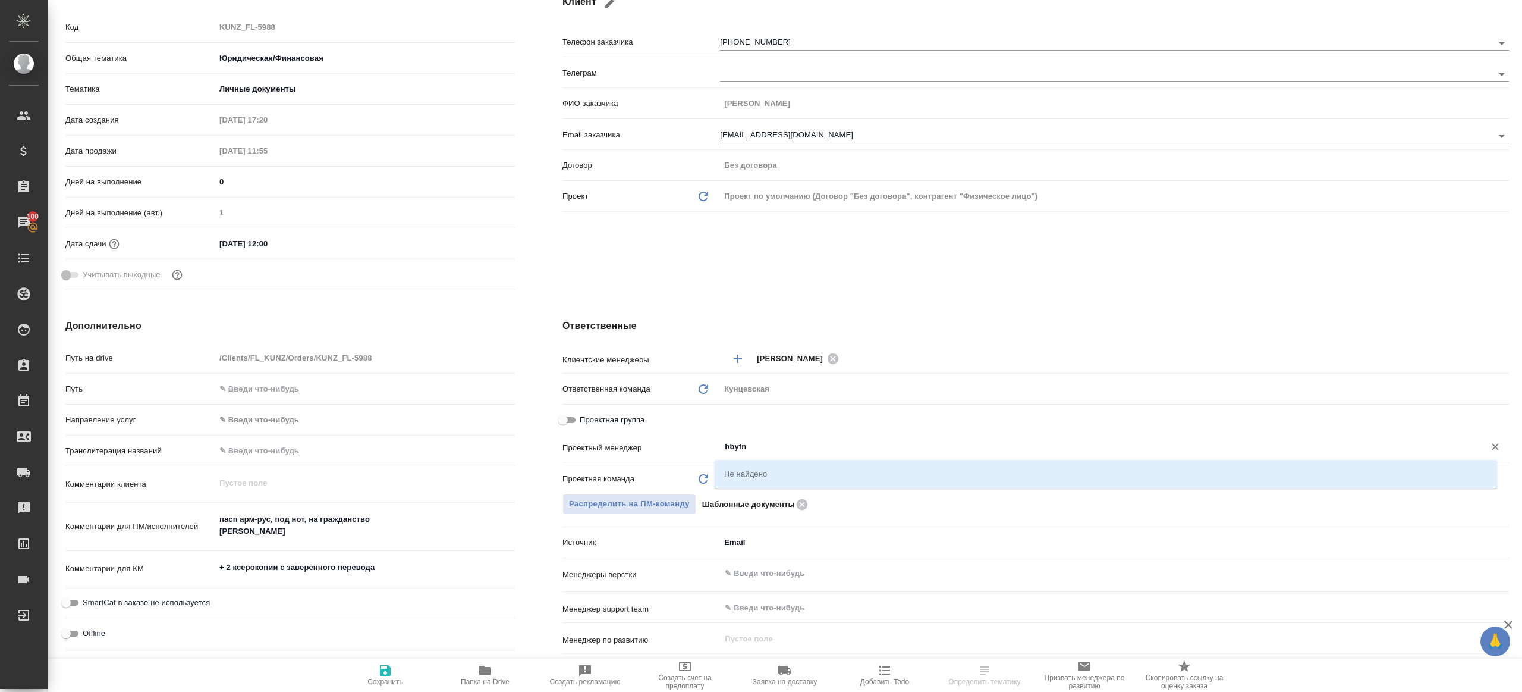
drag, startPoint x: 777, startPoint y: 451, endPoint x: 674, endPoint y: 435, distance: 104.6
click at [674, 436] on div "Проектный менеджер hbyfn ​" at bounding box center [1036, 446] width 947 height 21
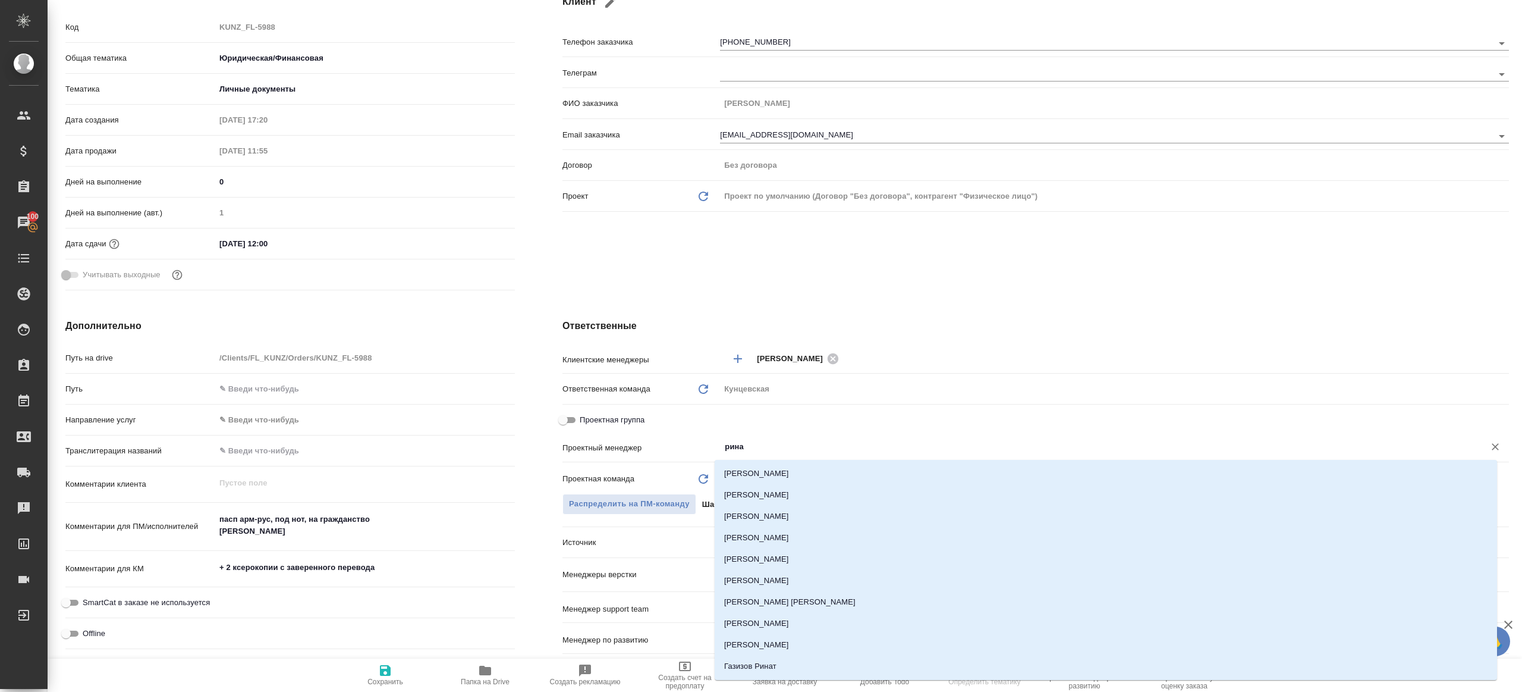
type input "ринат"
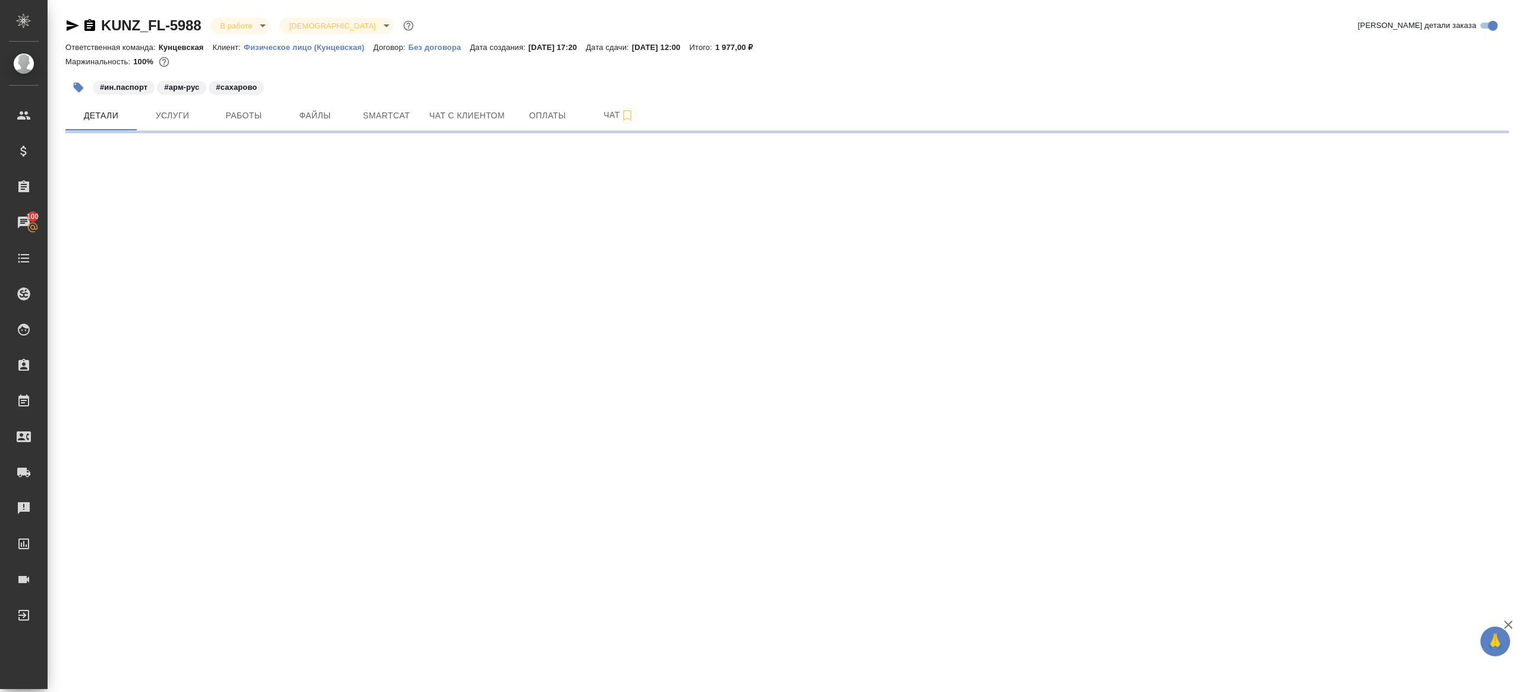
scroll to position [0, 0]
click at [737, 477] on div ".cls-1 fill:#fff; AWATERA [PERSON_NAME] Клиенты Спецификации Заказы 100 Чаты To…" at bounding box center [761, 346] width 1522 height 692
select select "RU"
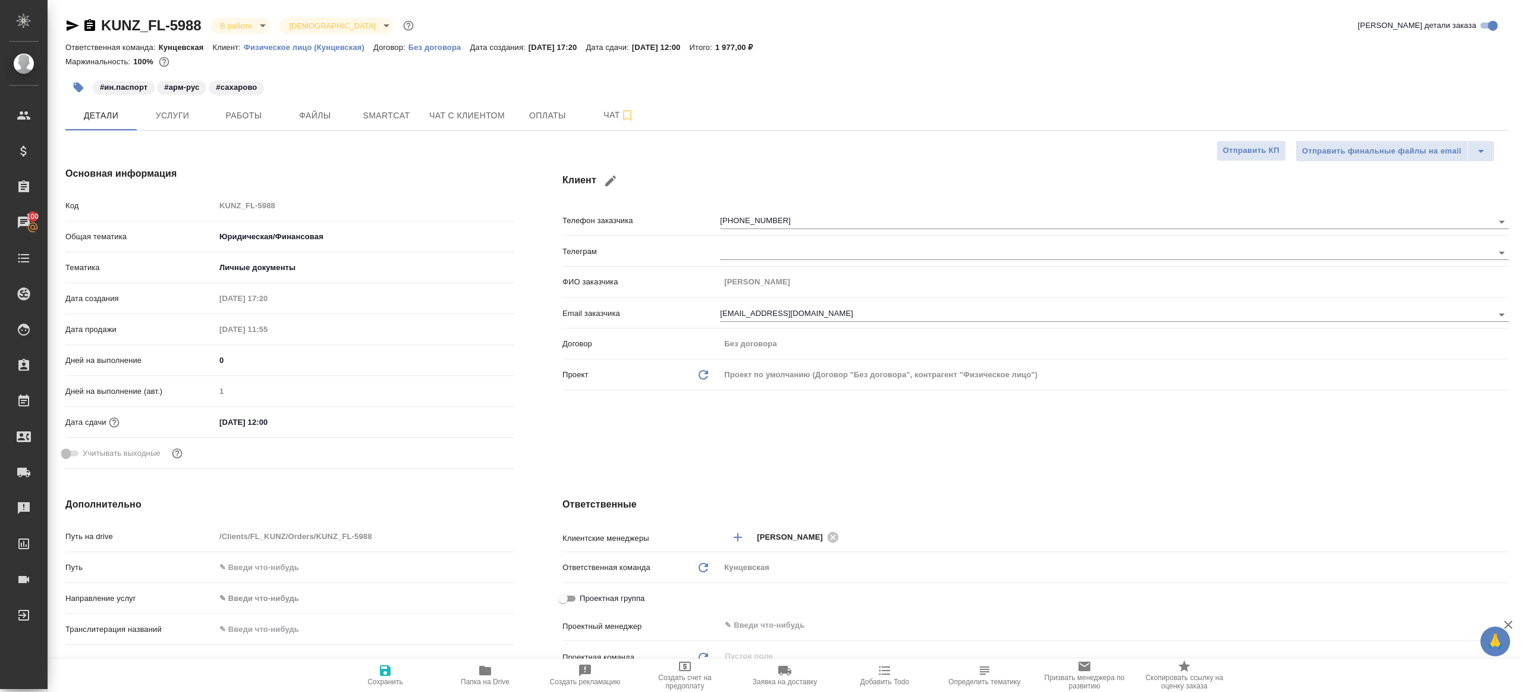
type textarea "x"
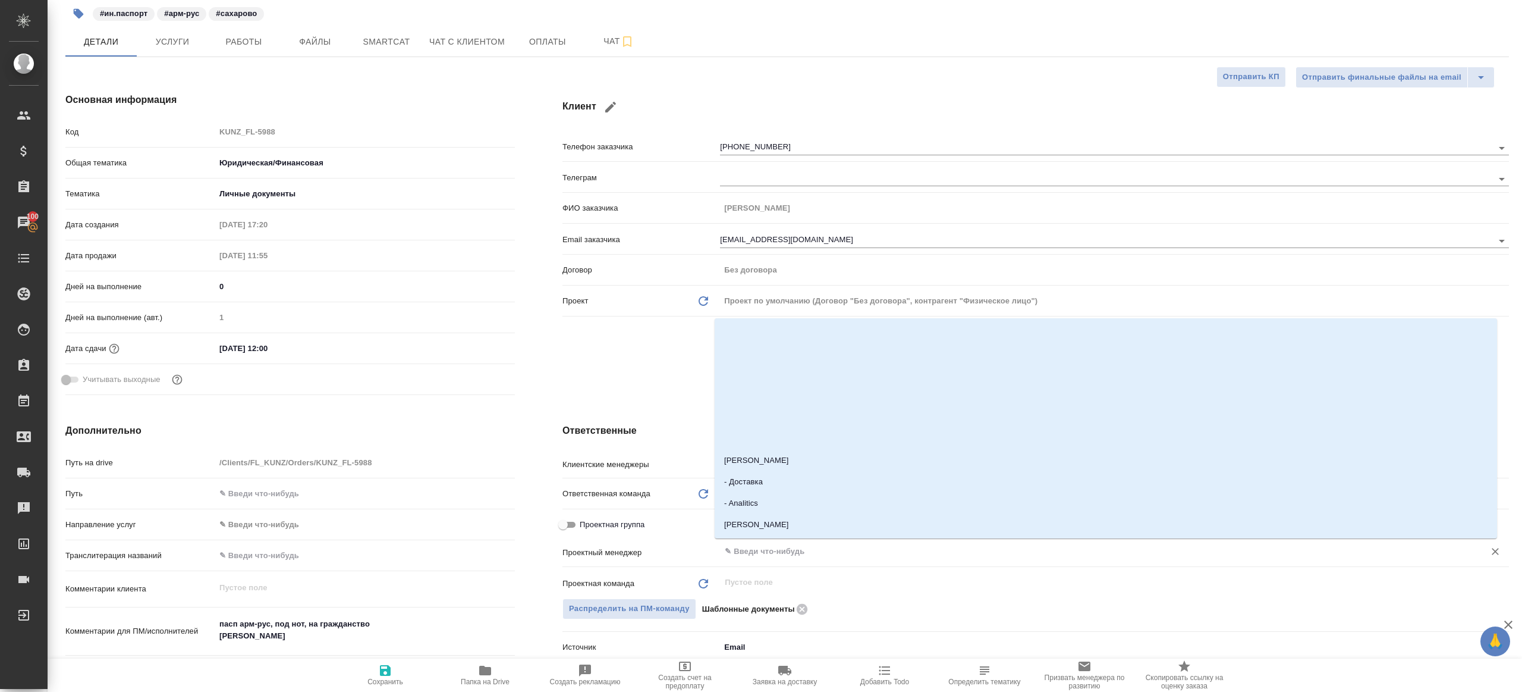
click at [798, 554] on input "text" at bounding box center [1095, 551] width 742 height 14
type input "ринат"
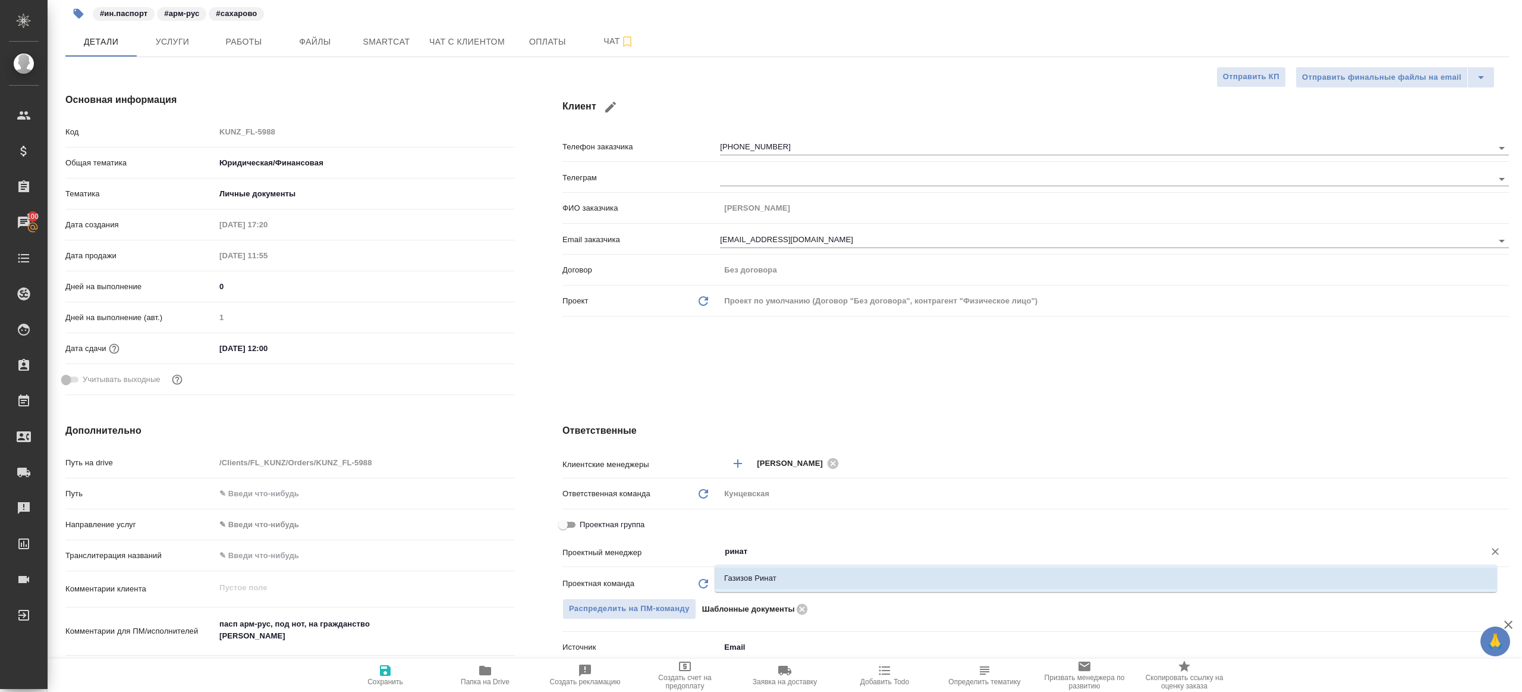
click at [798, 573] on li "Газизов Ринат" at bounding box center [1106, 577] width 783 height 21
type textarea "x"
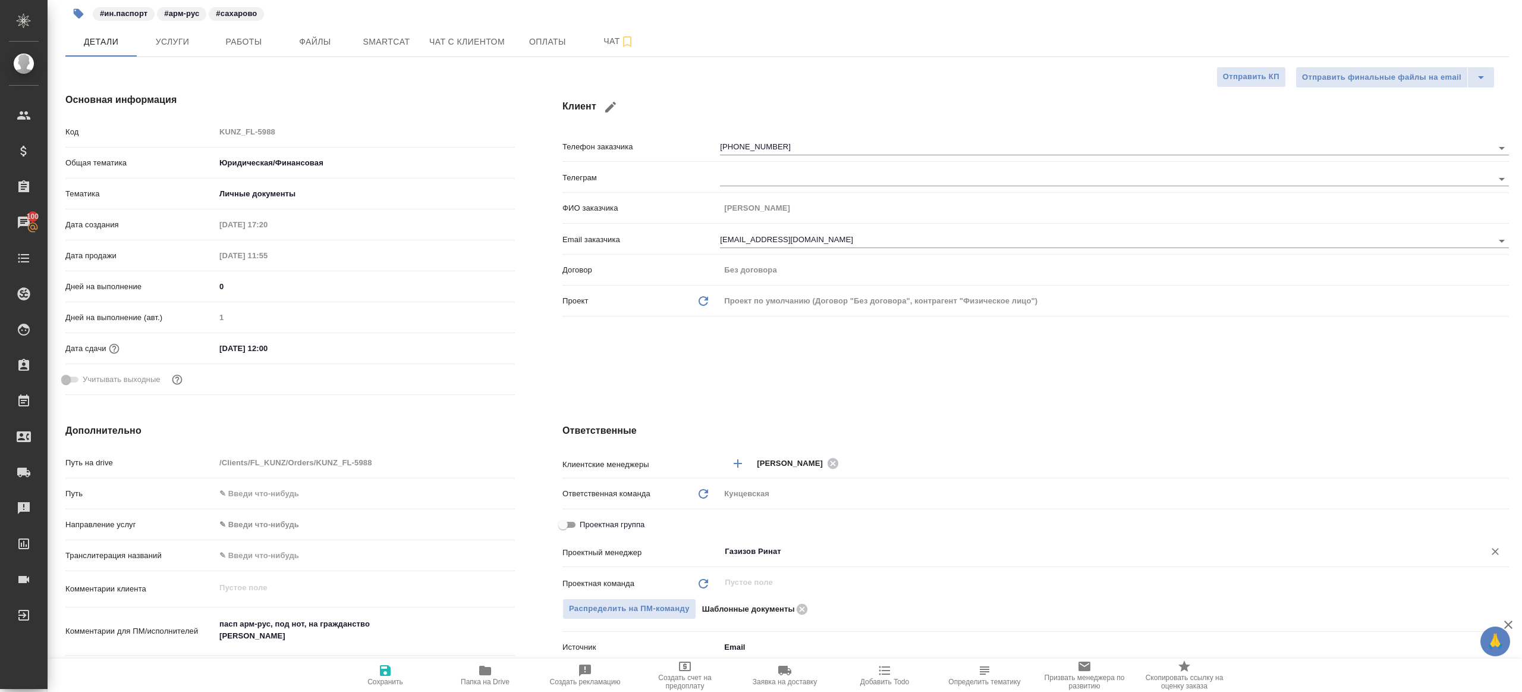
type input "Газизов Ринат"
click at [383, 678] on span "Сохранить" at bounding box center [386, 681] width 36 height 8
type textarea "x"
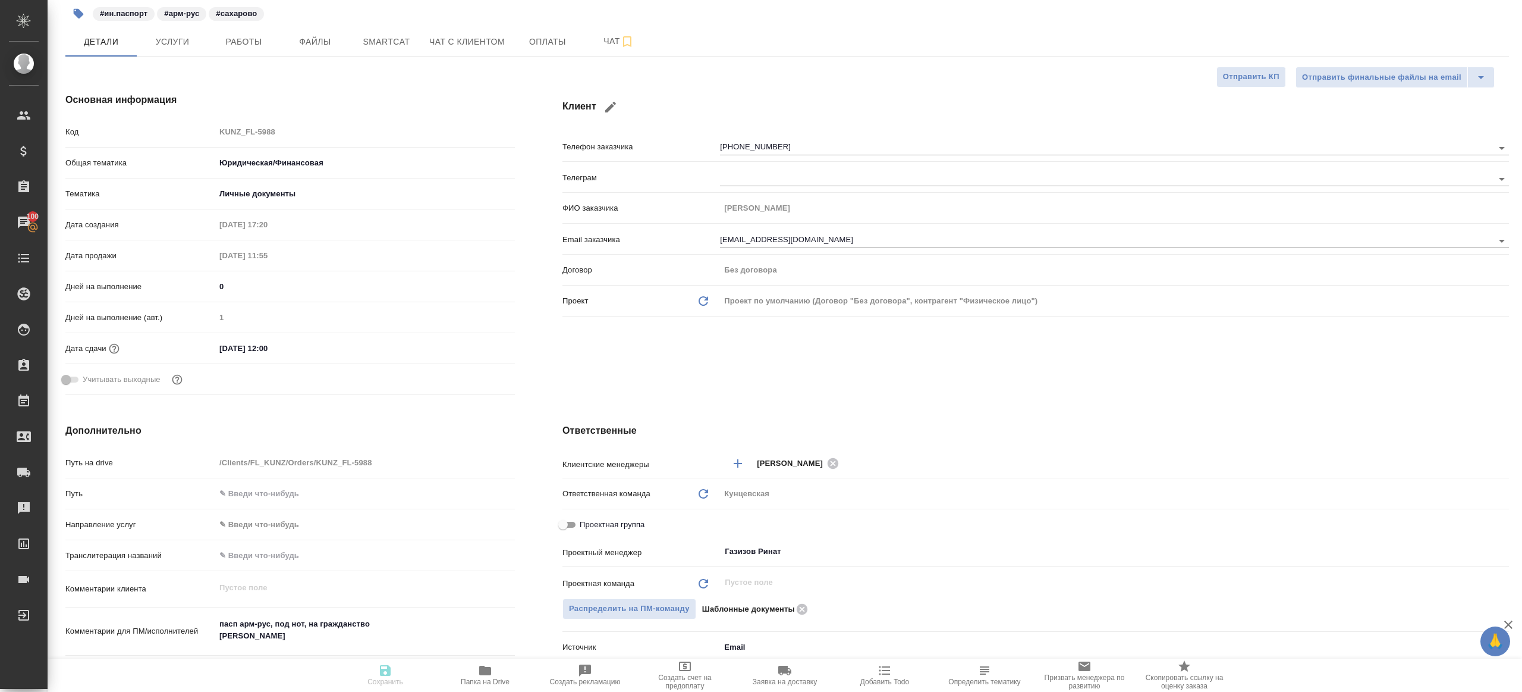
type textarea "x"
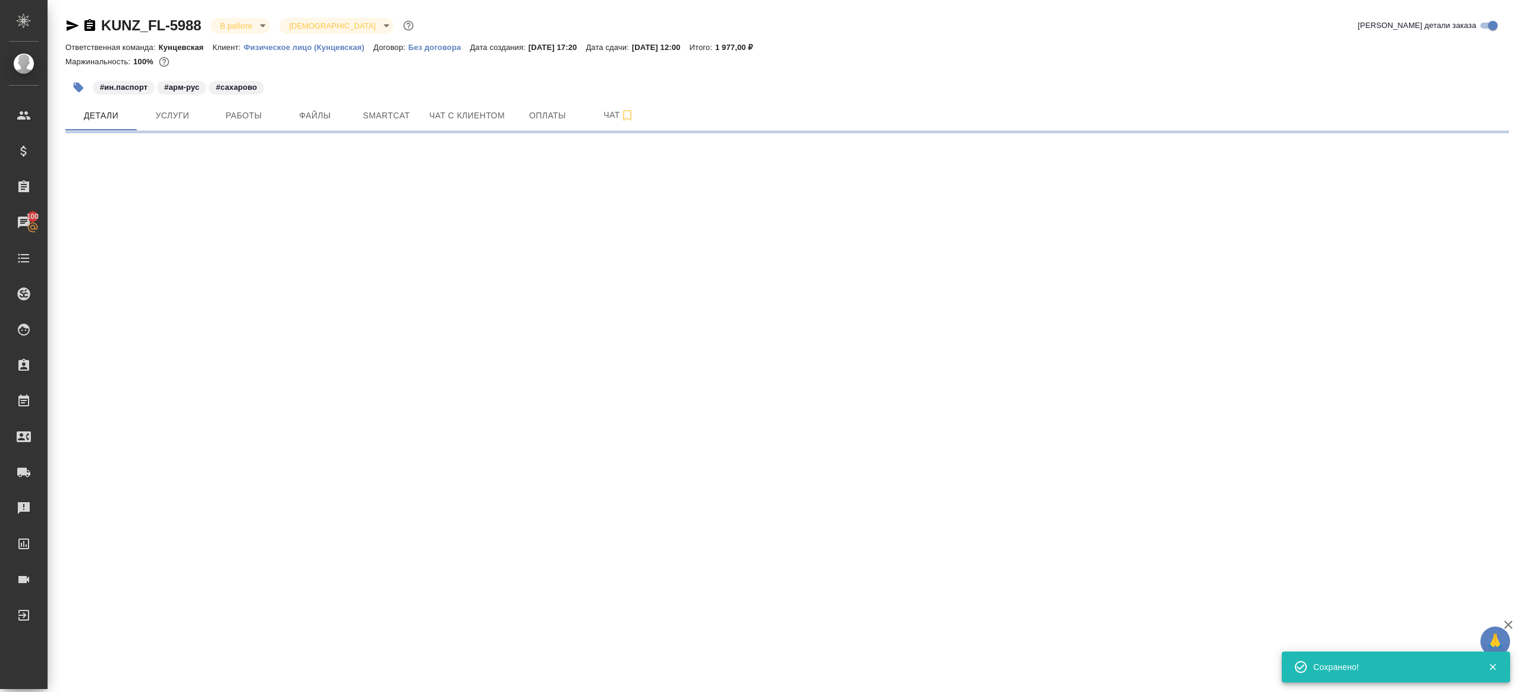
scroll to position [0, 0]
select select "RU"
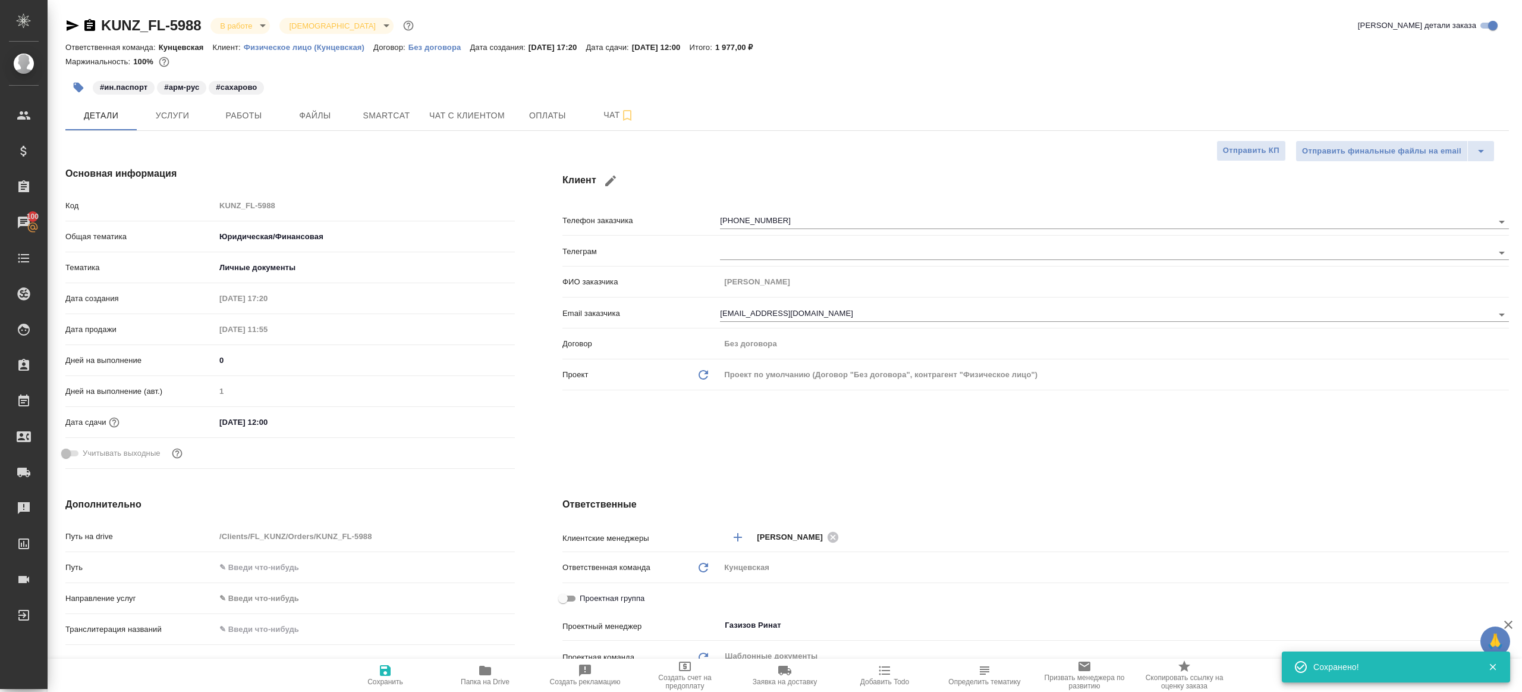
type textarea "x"
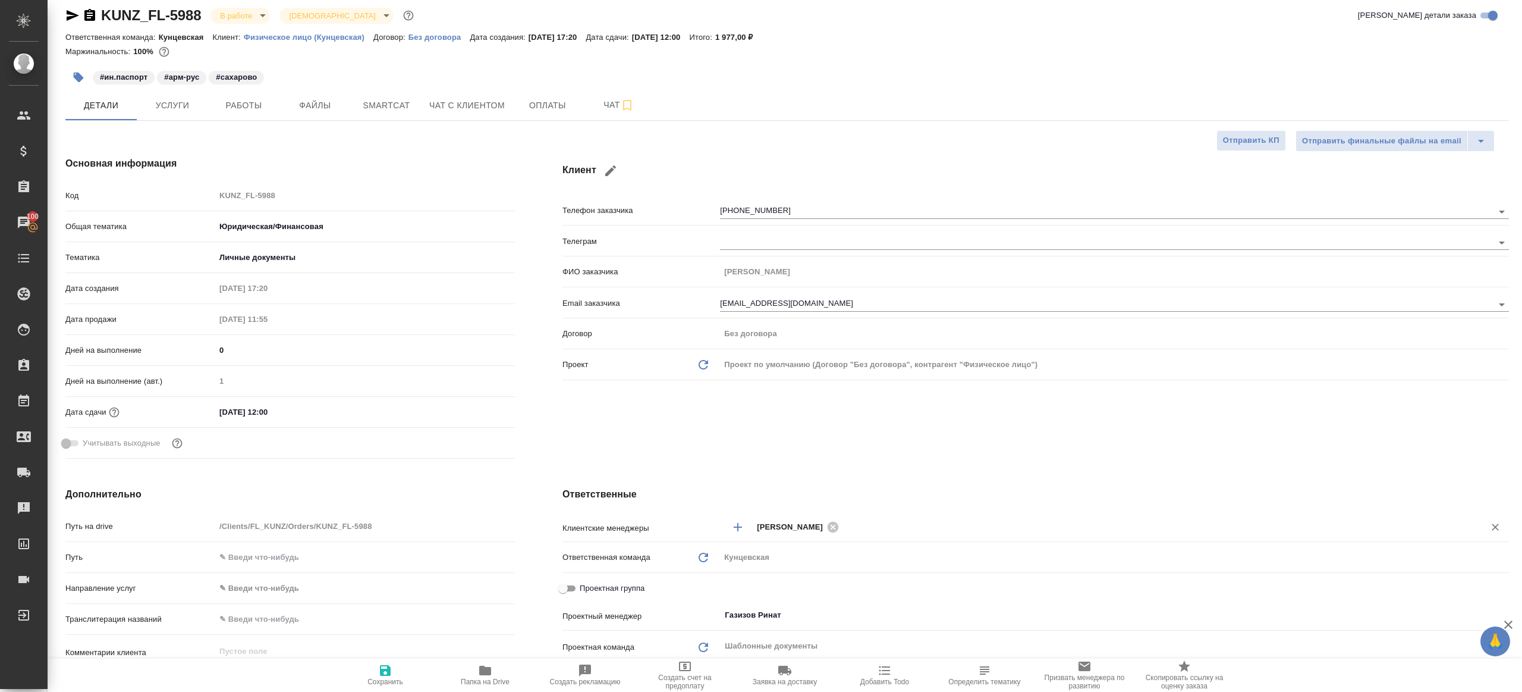
scroll to position [50, 0]
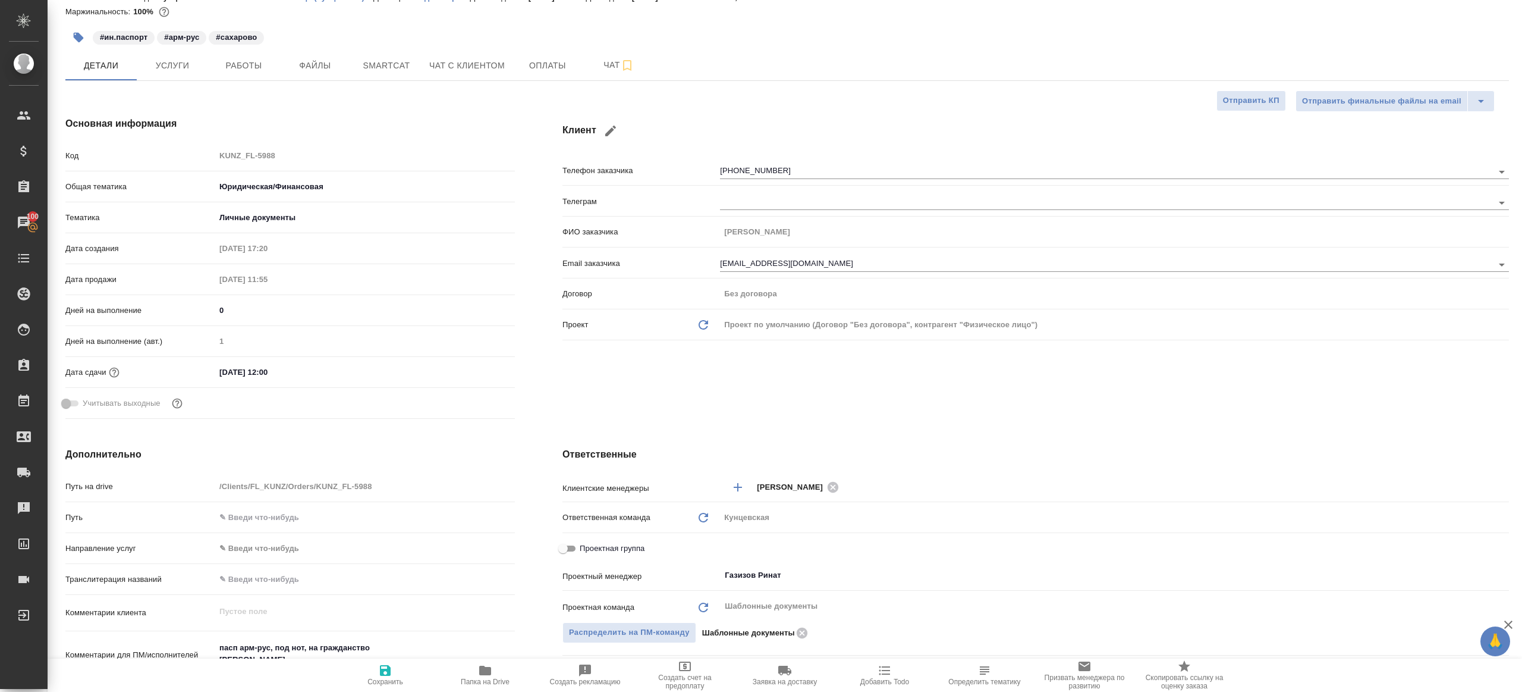
click at [480, 674] on icon "button" at bounding box center [485, 670] width 12 height 10
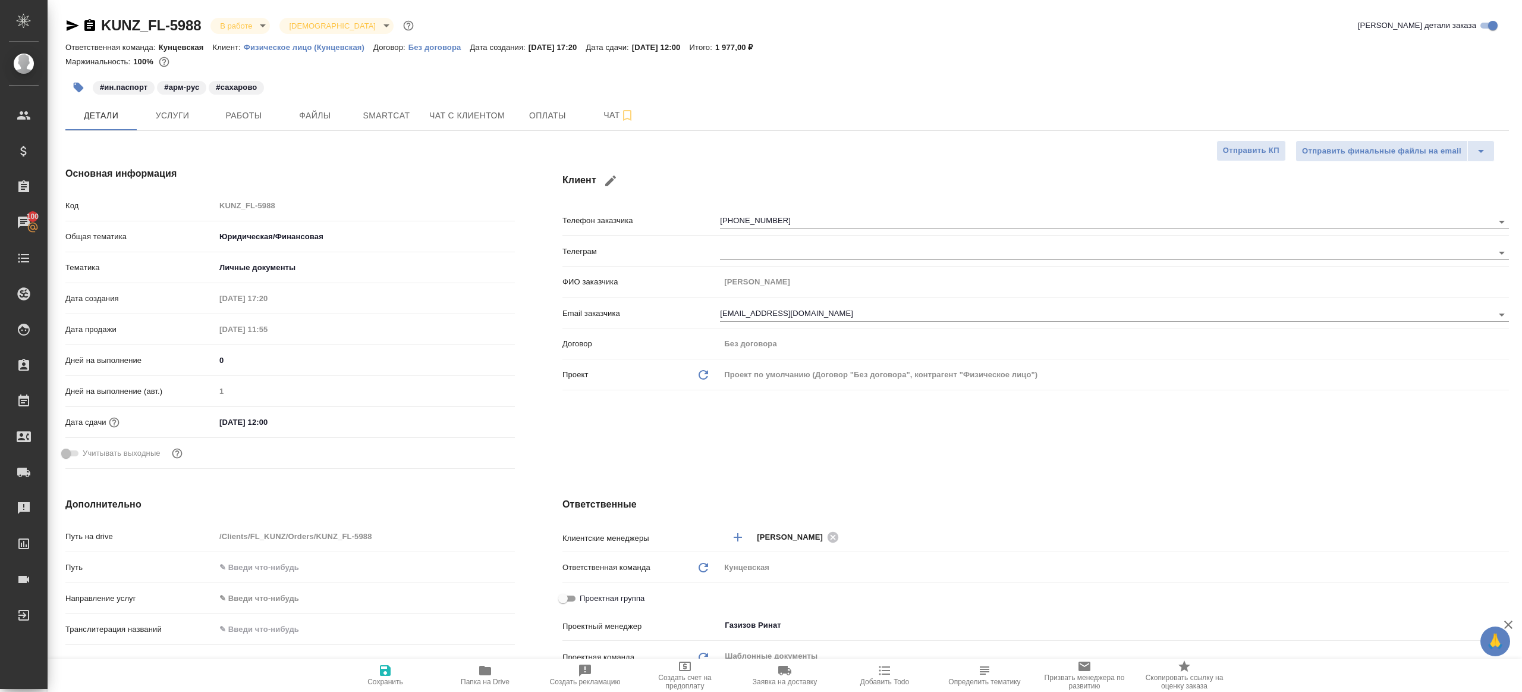
type textarea "x"
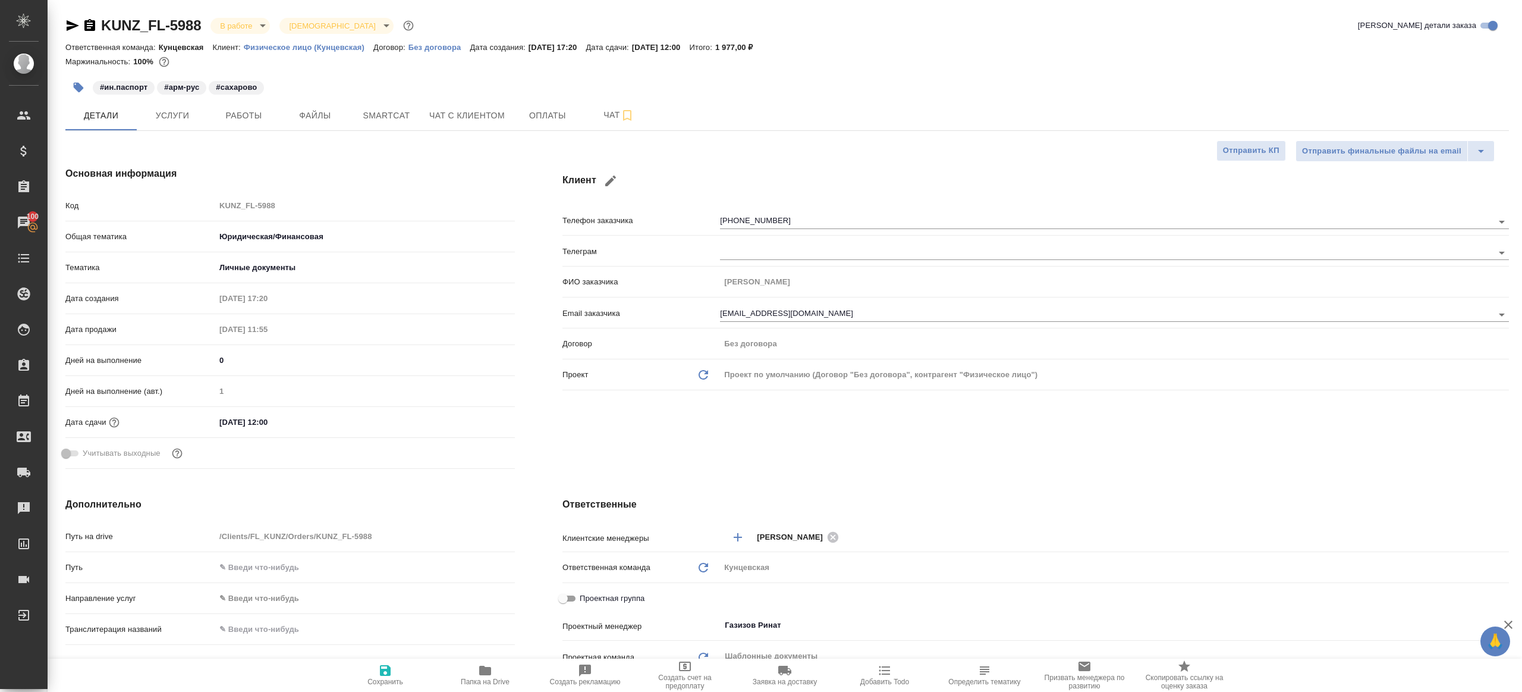
type textarea "x"
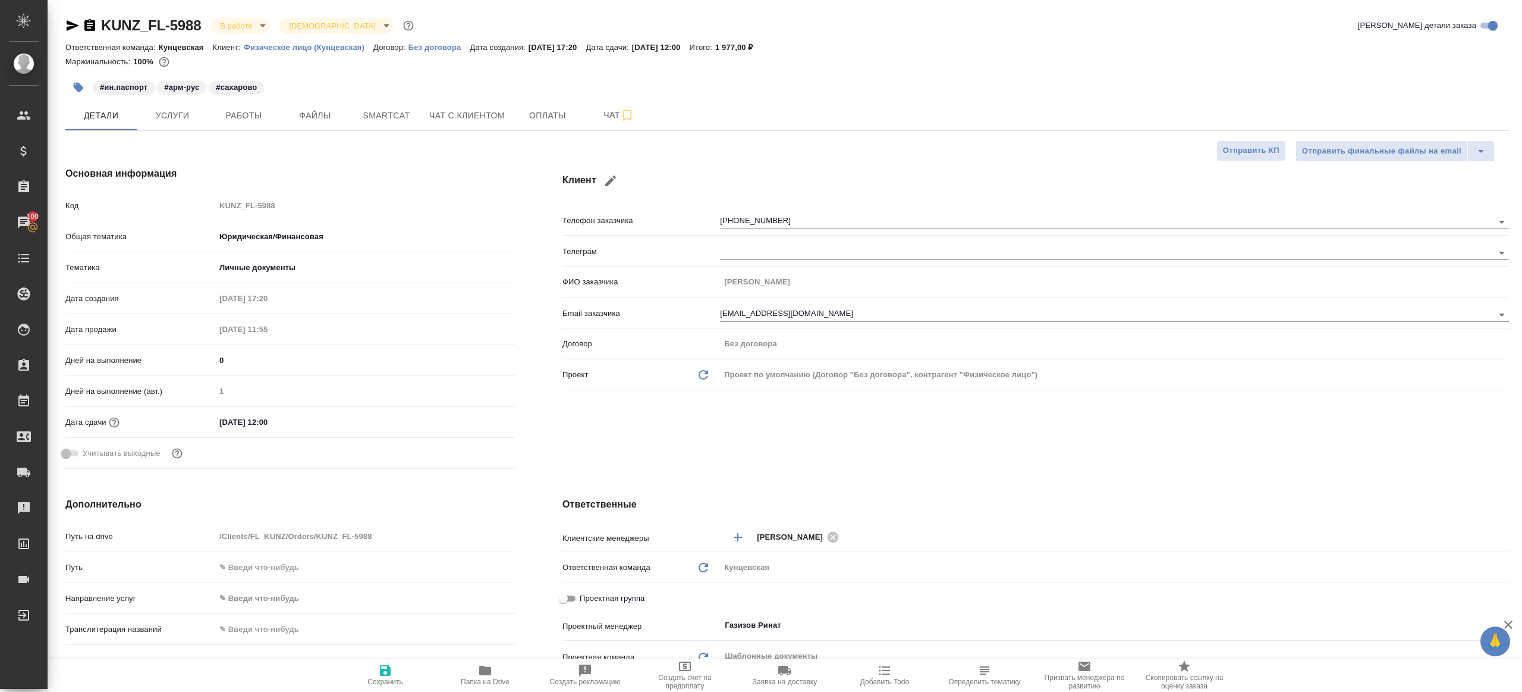
type textarea "x"
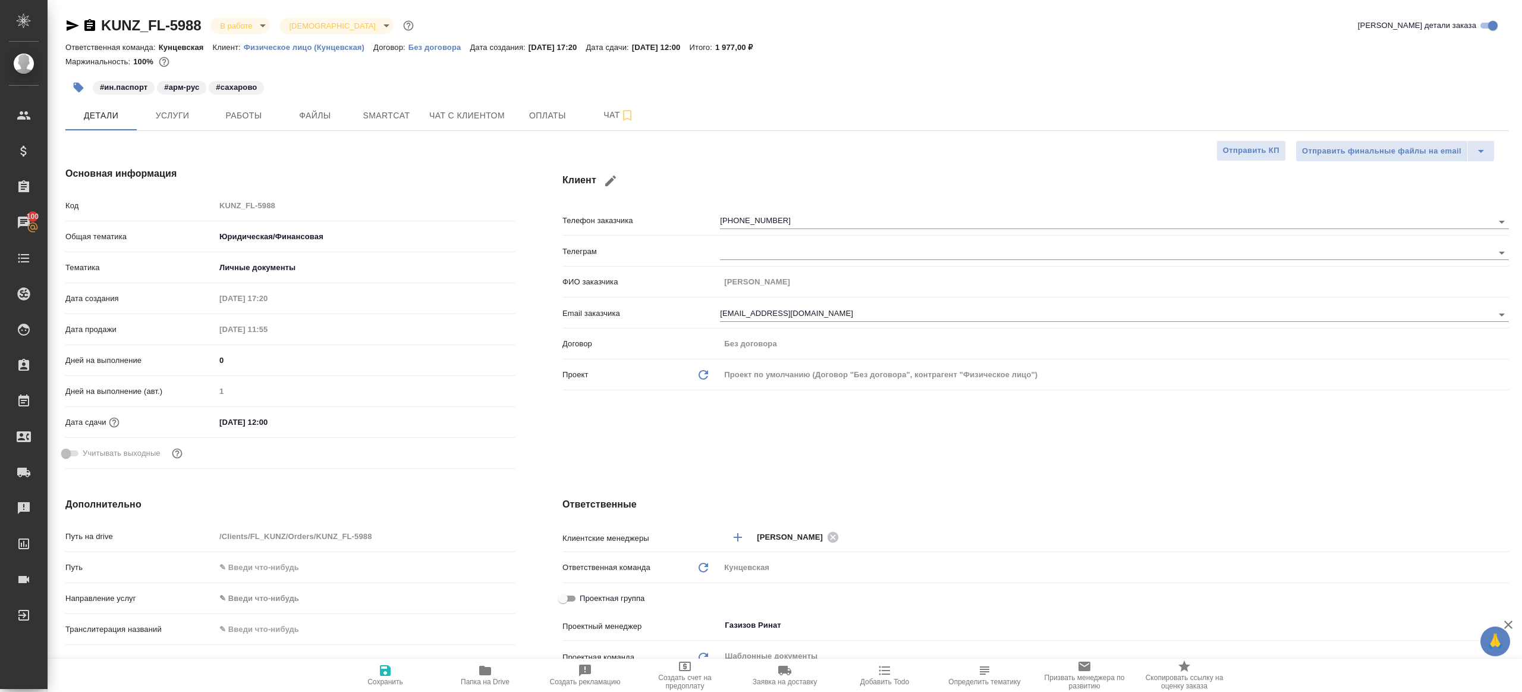
type textarea "x"
click at [266, 109] on span "Работы" at bounding box center [243, 115] width 57 height 15
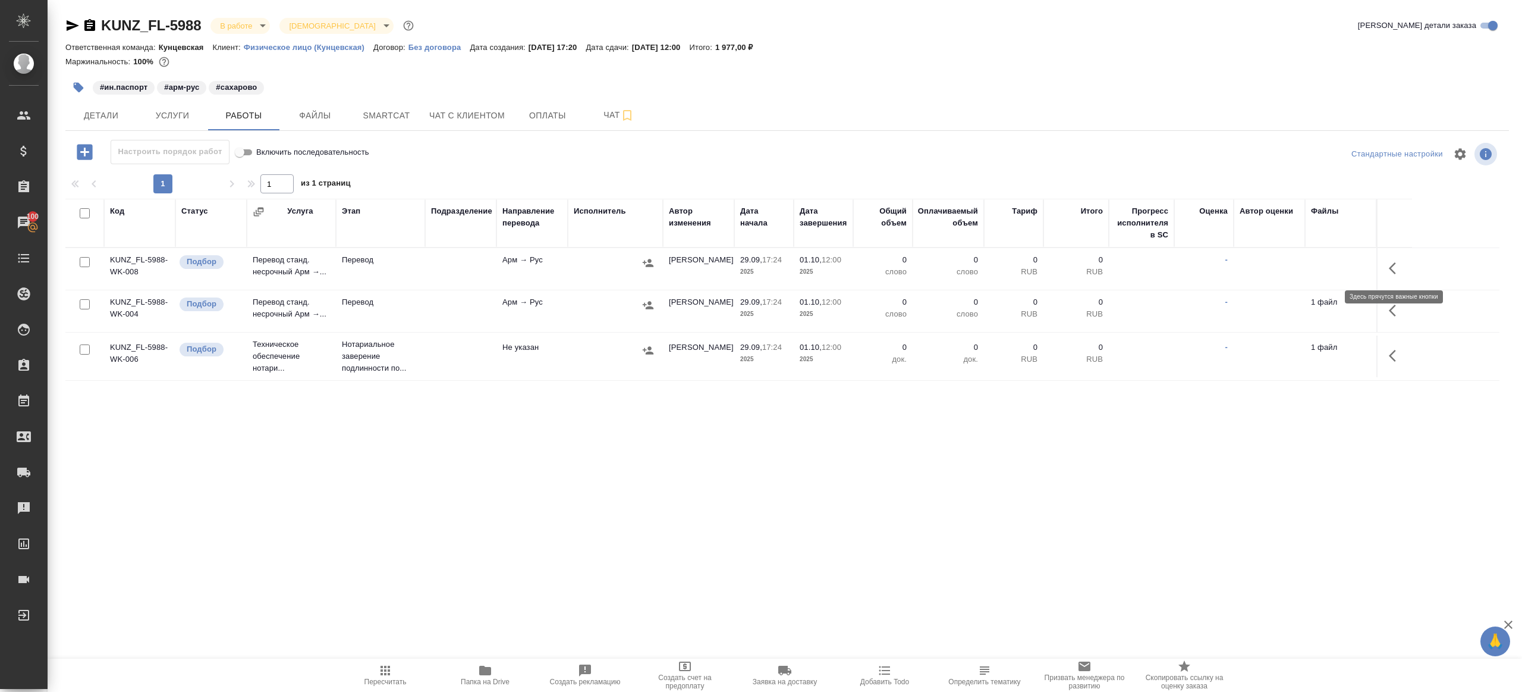
click at [1394, 268] on icon "button" at bounding box center [1396, 268] width 14 height 14
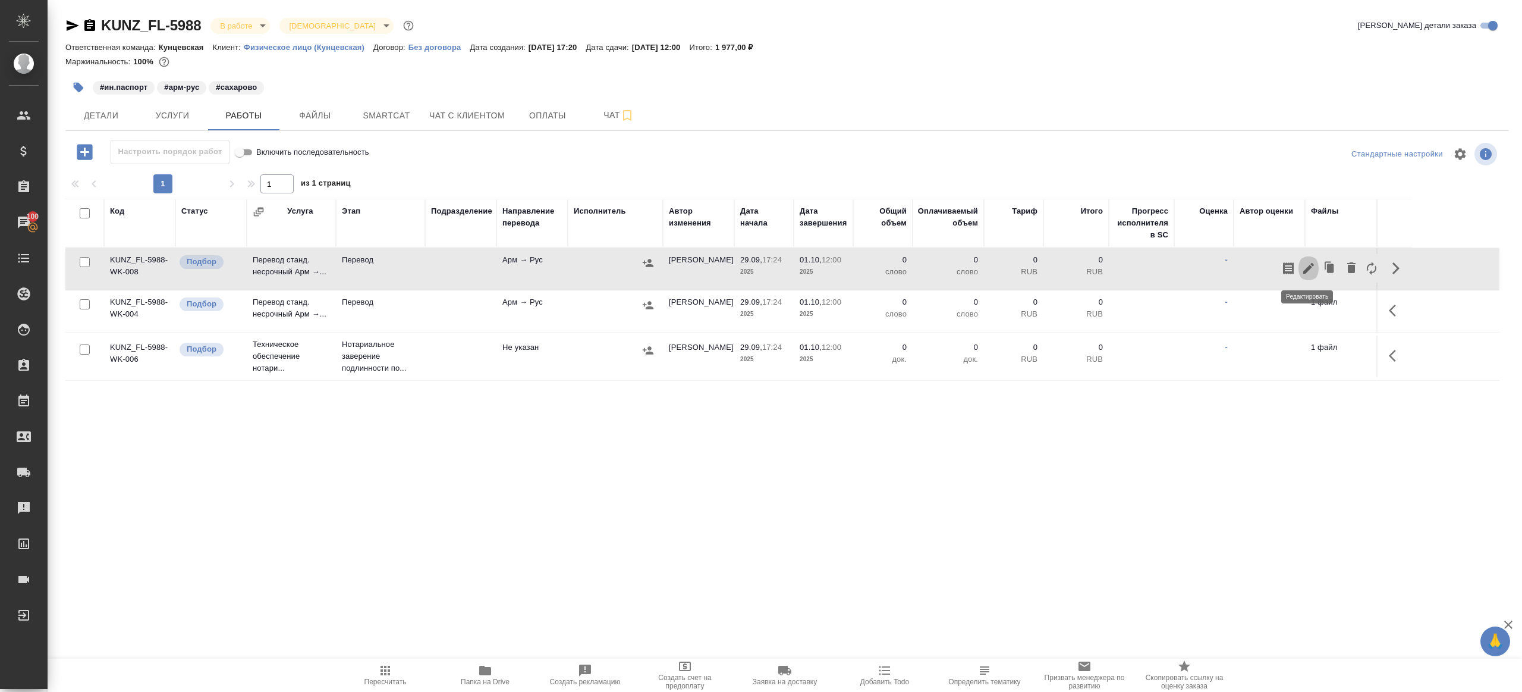
click at [1308, 267] on icon "button" at bounding box center [1309, 268] width 11 height 11
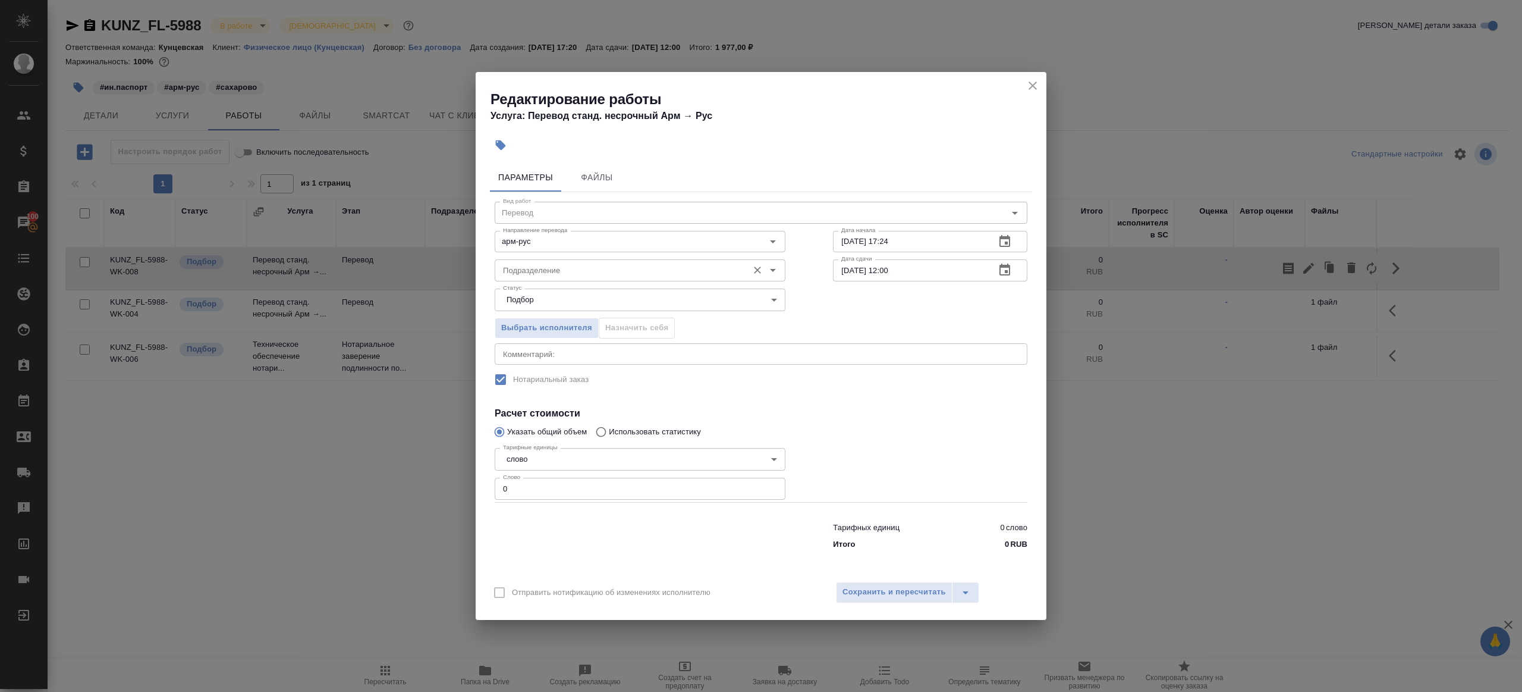
click at [689, 271] on input "Подразделение" at bounding box center [620, 270] width 244 height 14
click at [611, 278] on div "пря Подразделение" at bounding box center [640, 269] width 291 height 21
click at [627, 301] on body "🙏 .cls-1 fill:#fff; AWATERA [PERSON_NAME] Клиенты Спецификации Заказы 100 Чаты …" at bounding box center [761, 346] width 1522 height 692
click at [839, 364] on div at bounding box center [761, 346] width 1522 height 692
click at [576, 269] on input "пря" at bounding box center [620, 270] width 244 height 14
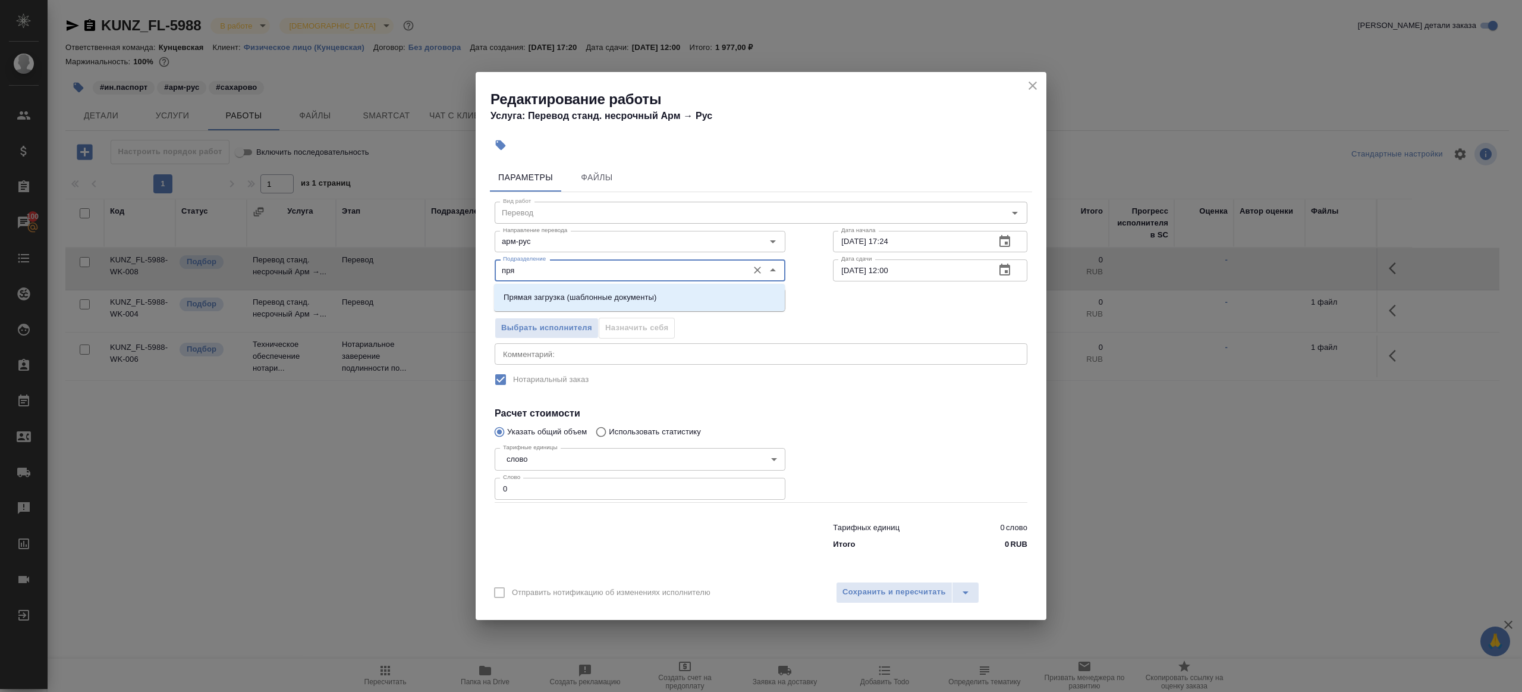
click at [562, 277] on input "пря" at bounding box center [620, 270] width 244 height 14
click at [585, 308] on ul "Прямая загрузка (шаблонные документы)" at bounding box center [639, 306] width 291 height 21
click at [587, 299] on p "Прямая загрузка (шаблонные документы)" at bounding box center [580, 297] width 153 height 12
type input "Прямая загрузка (шаблонные документы)"
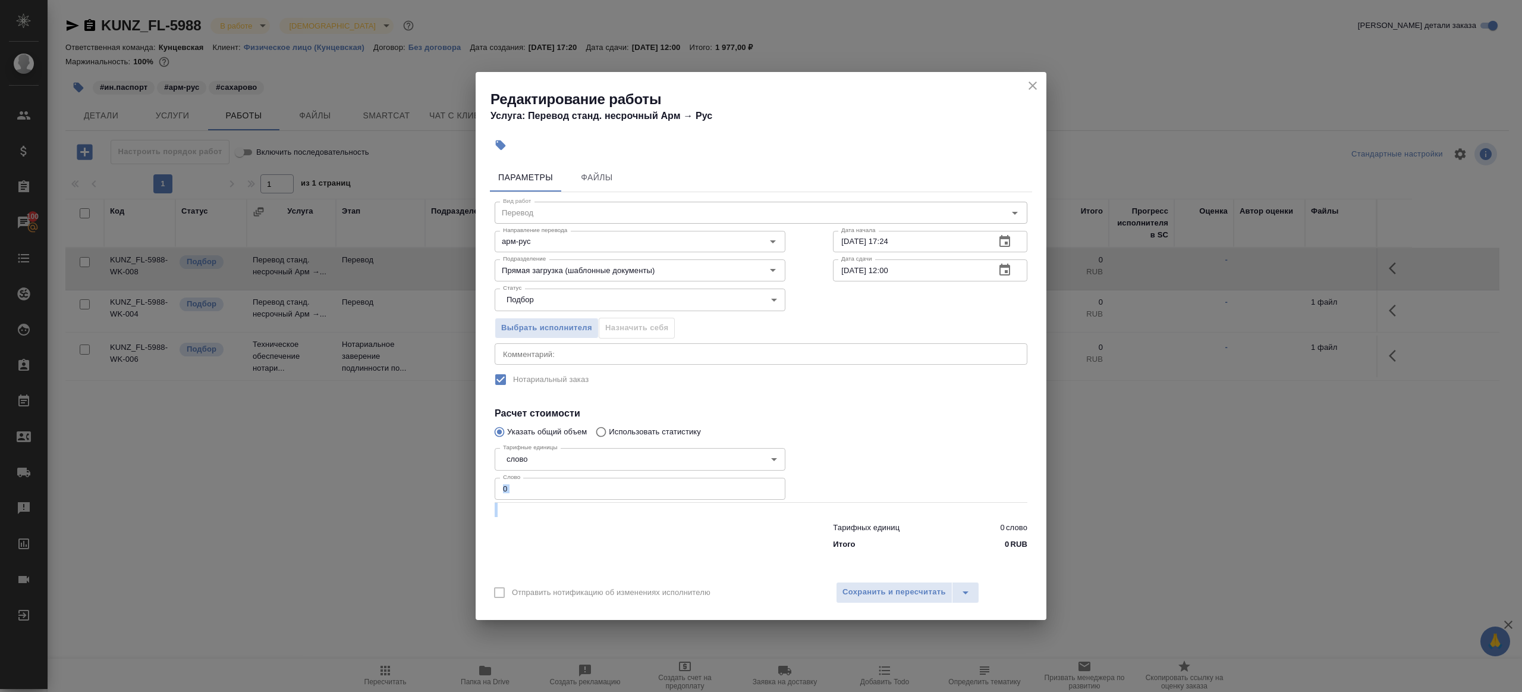
drag, startPoint x: 560, startPoint y: 500, endPoint x: 379, endPoint y: 469, distance: 183.9
click at [379, 469] on div "Редактирование работы Услуга: Перевод станд. несрочный Арм → [PERSON_NAME] Файл…" at bounding box center [761, 346] width 1522 height 692
drag, startPoint x: 574, startPoint y: 479, endPoint x: 591, endPoint y: 488, distance: 18.6
click at [575, 480] on input "0" at bounding box center [640, 488] width 291 height 21
drag, startPoint x: 579, startPoint y: 489, endPoint x: 442, endPoint y: 475, distance: 136.9
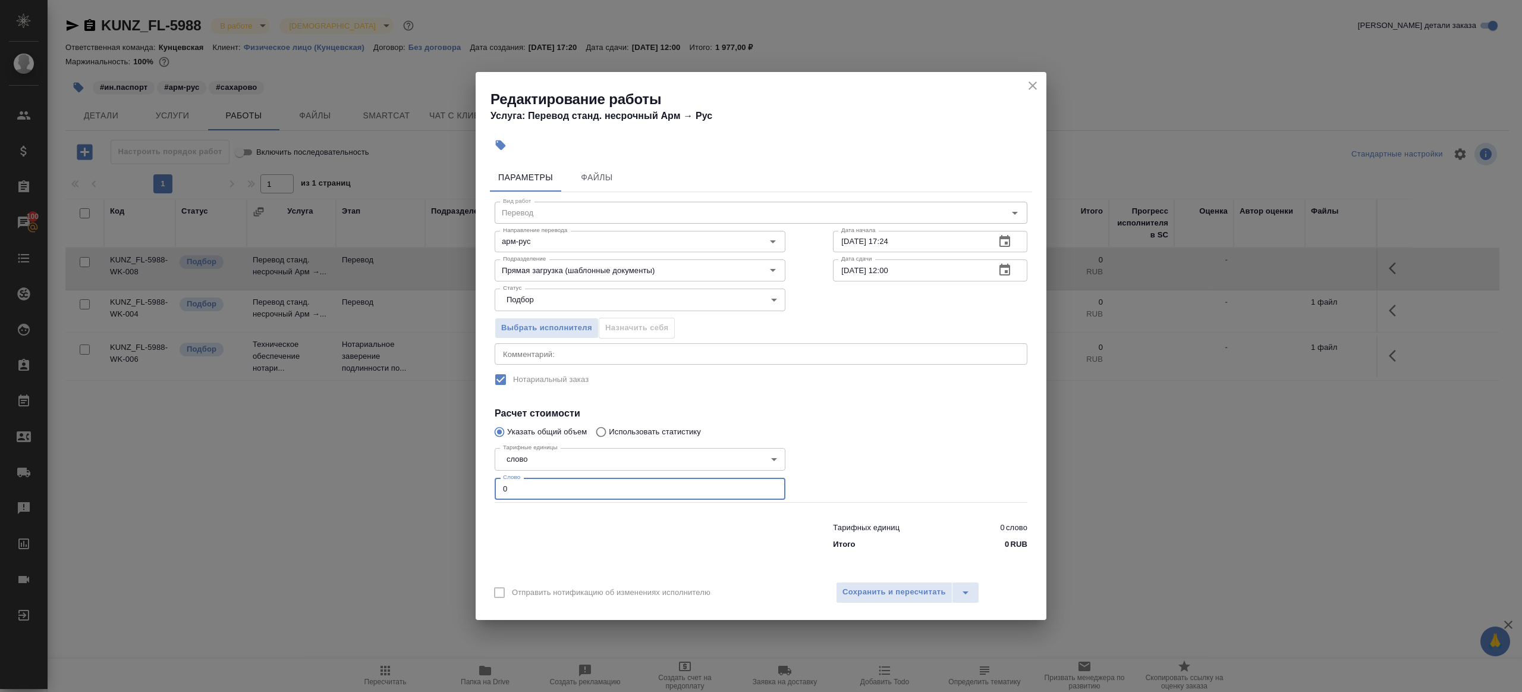
click at [442, 475] on div "Редактирование работы Услуга: Перевод станд. несрочный Арм → [PERSON_NAME] Файл…" at bounding box center [761, 346] width 1522 height 692
type input "125"
click at [890, 268] on input "[DATE] 12:00" at bounding box center [909, 269] width 153 height 21
type input "[DATE] 09:00"
click at [903, 423] on div at bounding box center [930, 472] width 242 height 106
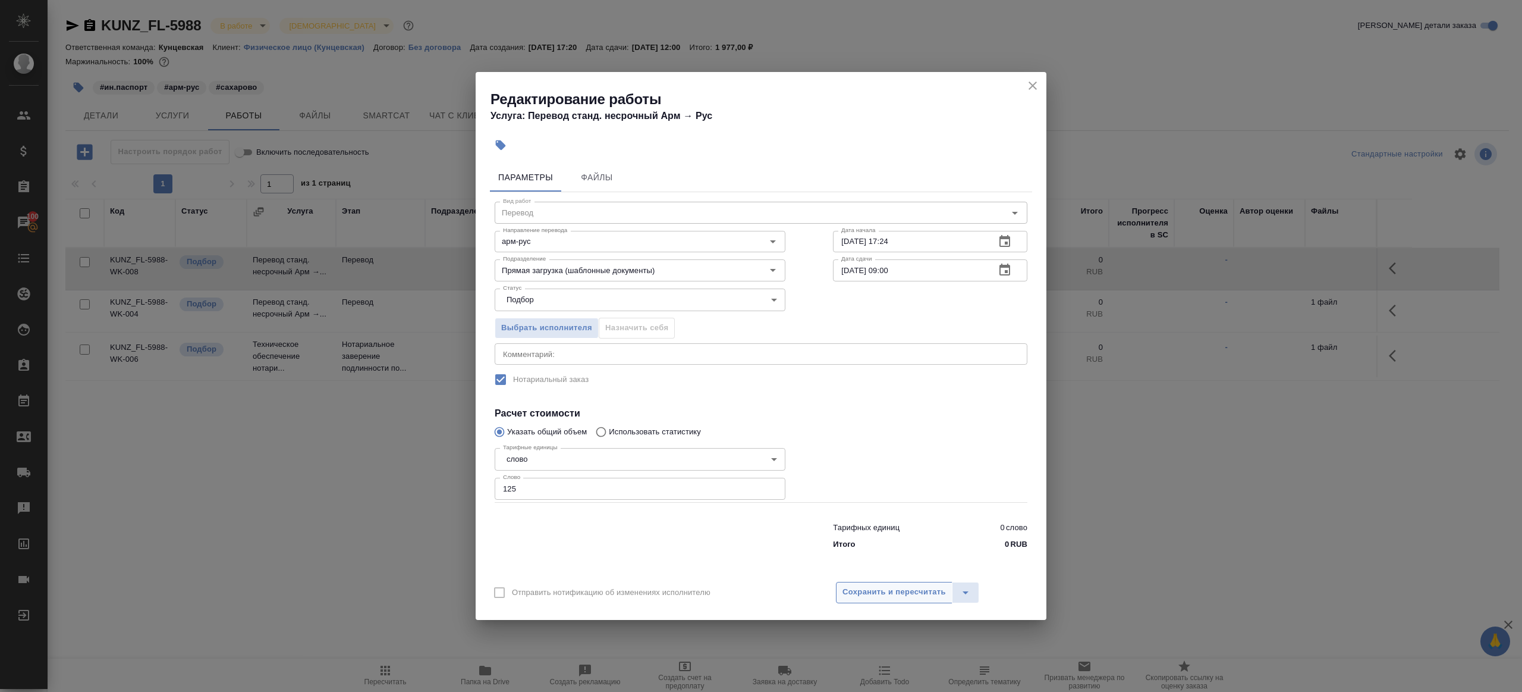
click at [884, 588] on span "Сохранить и пересчитать" at bounding box center [894, 592] width 103 height 14
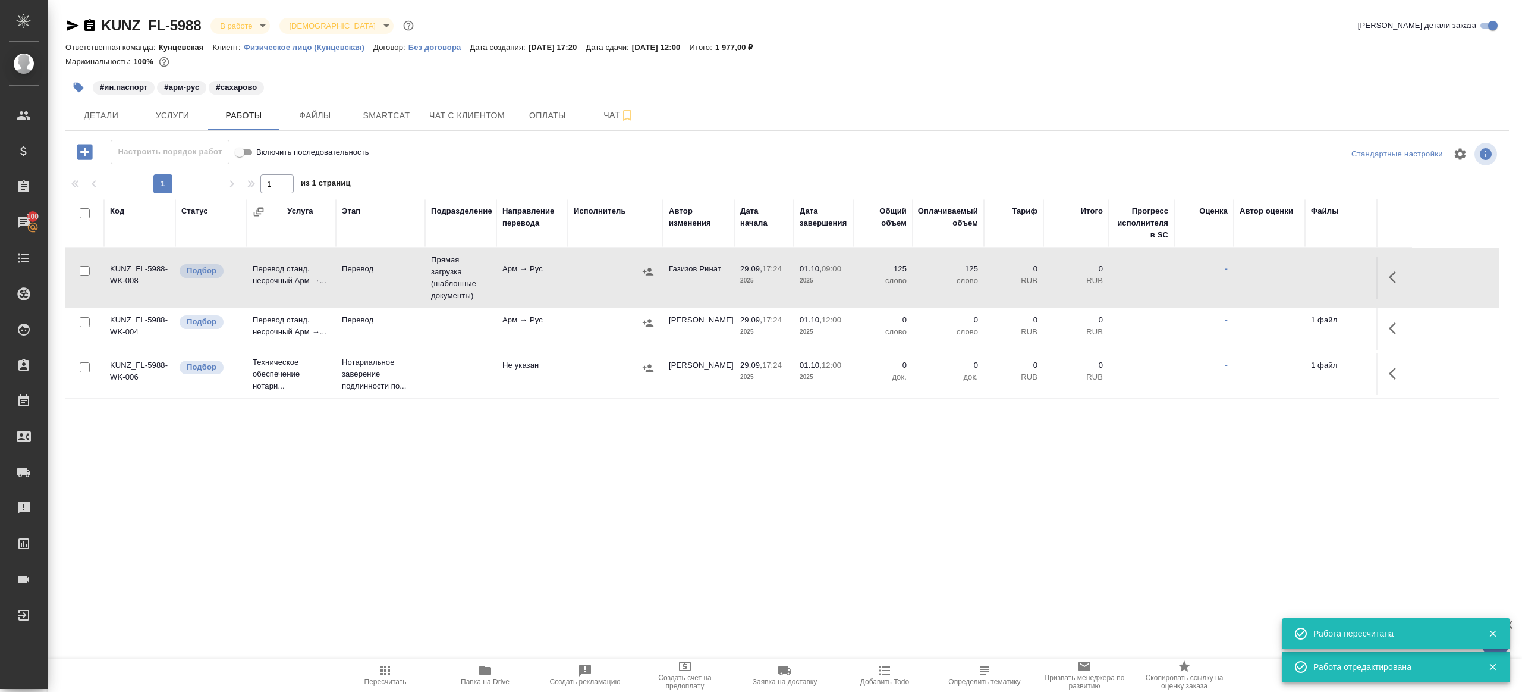
click at [1402, 315] on button "button" at bounding box center [1396, 328] width 29 height 29
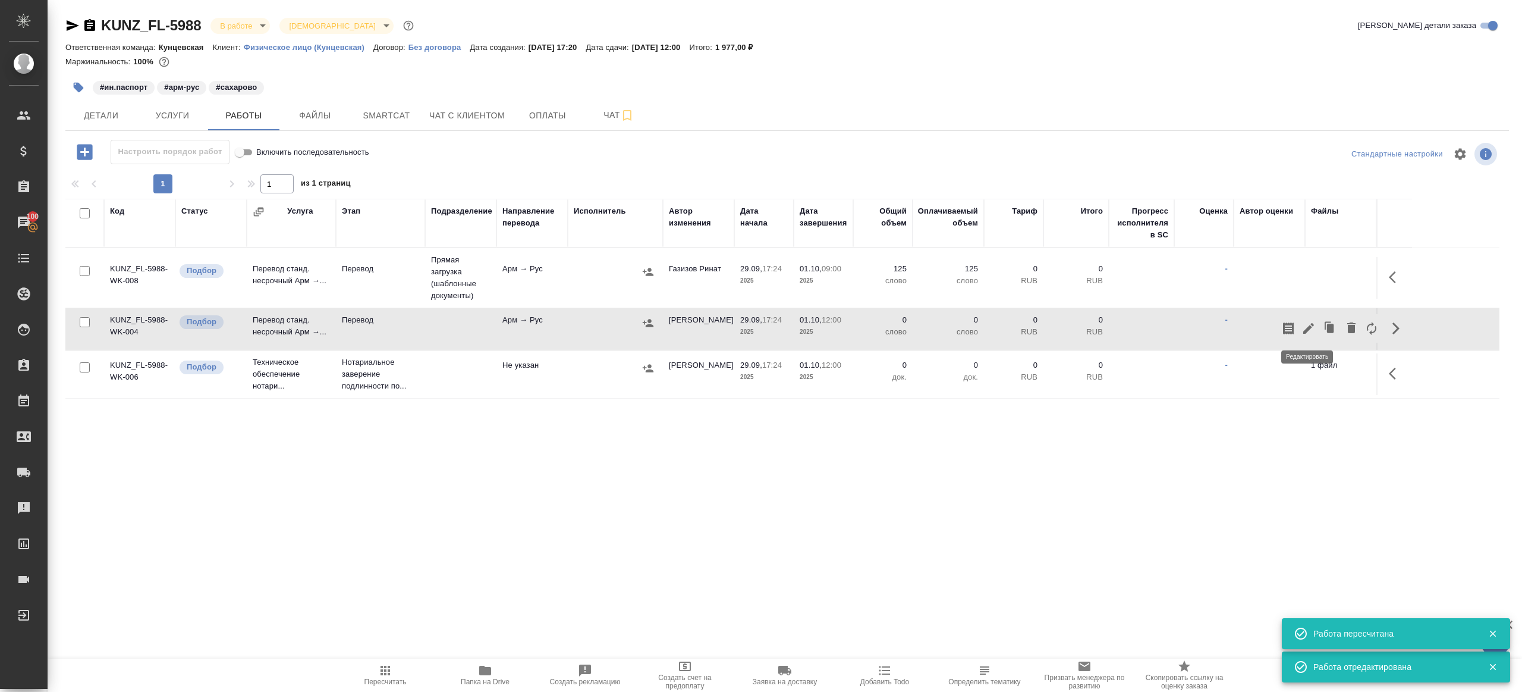
click at [1312, 318] on button "button" at bounding box center [1309, 328] width 20 height 29
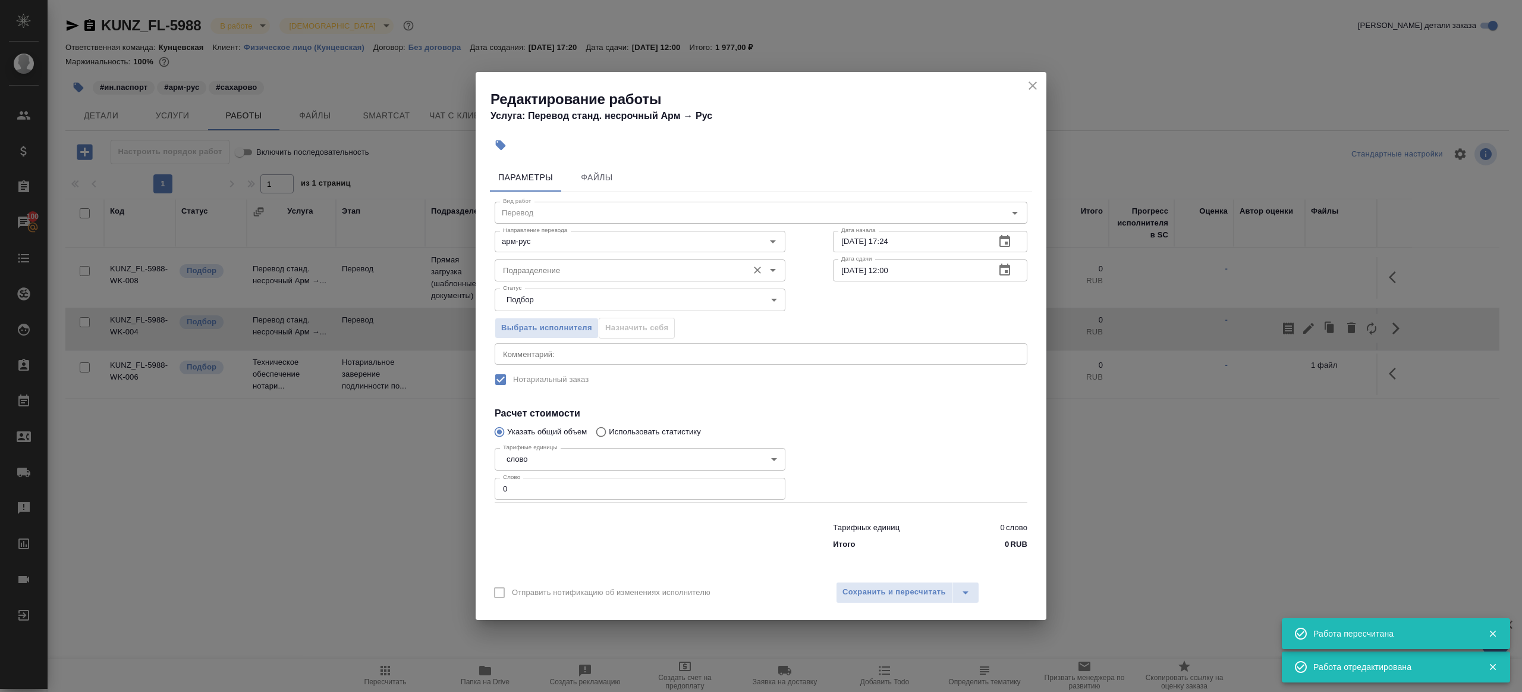
click at [558, 275] on input "Подразделение" at bounding box center [620, 270] width 244 height 14
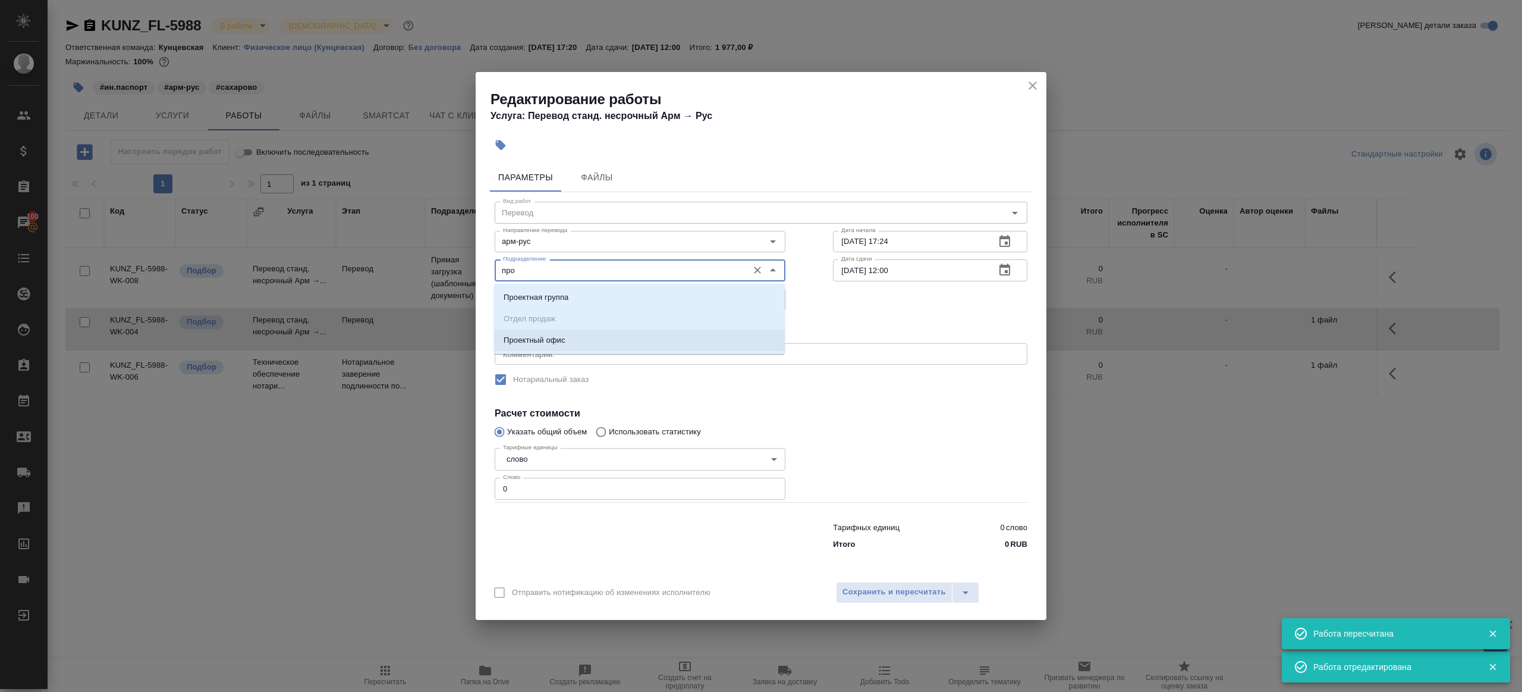
click at [591, 341] on li "Проектный офис" at bounding box center [639, 339] width 291 height 21
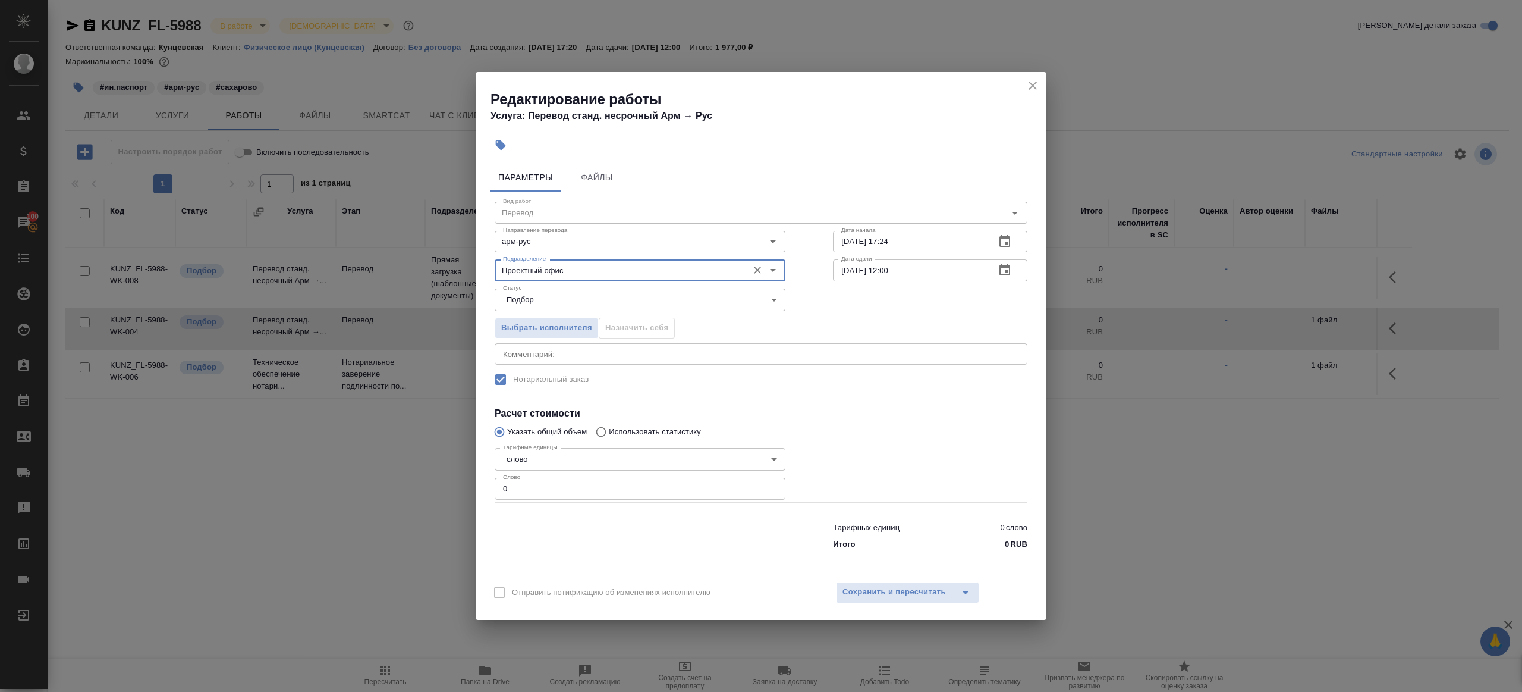
type input "Проектный офис"
click at [501, 482] on input "0" at bounding box center [640, 488] width 291 height 21
type input "10"
click at [915, 269] on input "01.10.2025 12:00" at bounding box center [909, 269] width 153 height 21
paste input "0:0_"
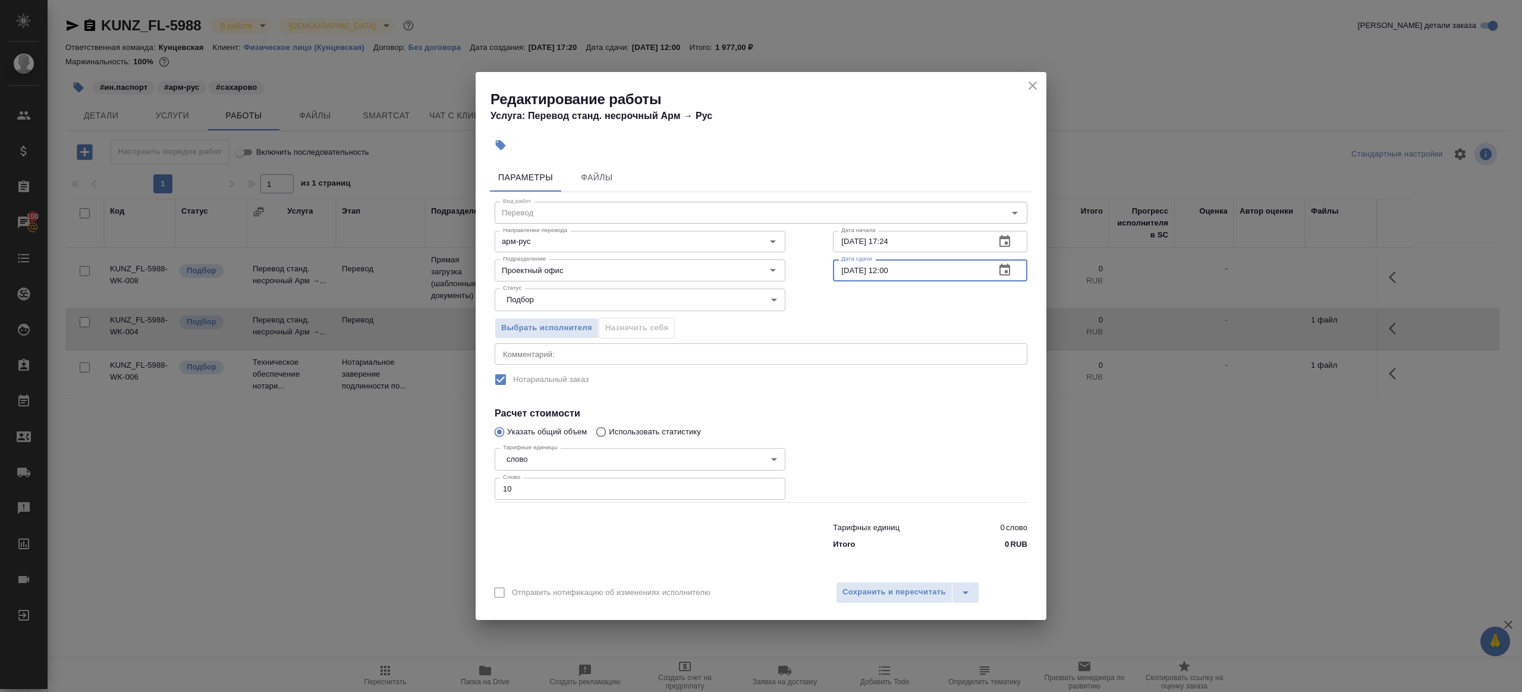
click at [890, 271] on input "01.10.2025 12:00" at bounding box center [909, 269] width 153 height 21
type input "01.10.2025 09:00"
click at [909, 451] on div at bounding box center [930, 472] width 242 height 106
click at [897, 577] on div "Отправить нотификацию об изменениях исполнителю Сохранить и пересчитать" at bounding box center [761, 597] width 571 height 46
click at [895, 597] on span "Сохранить и пересчитать" at bounding box center [894, 592] width 103 height 14
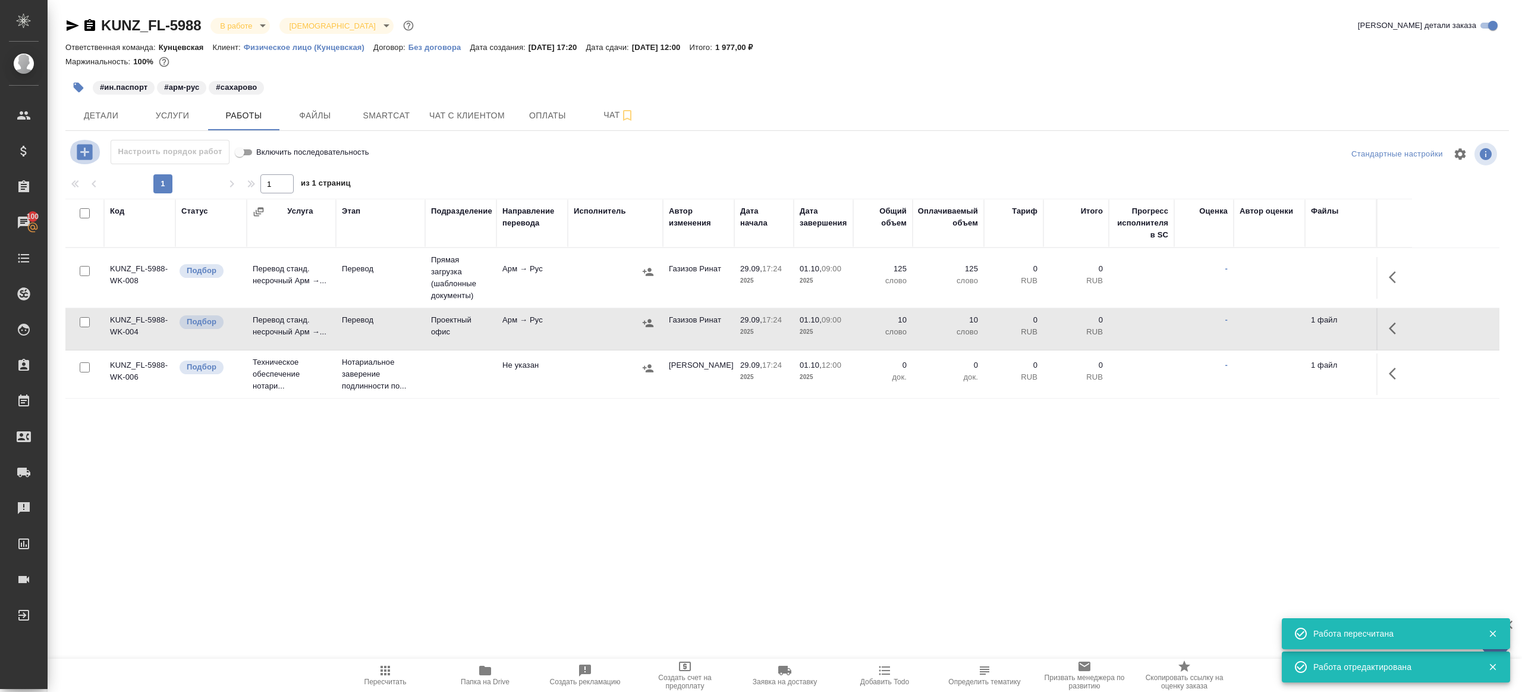
click at [86, 150] on icon "button" at bounding box center [84, 151] width 15 height 15
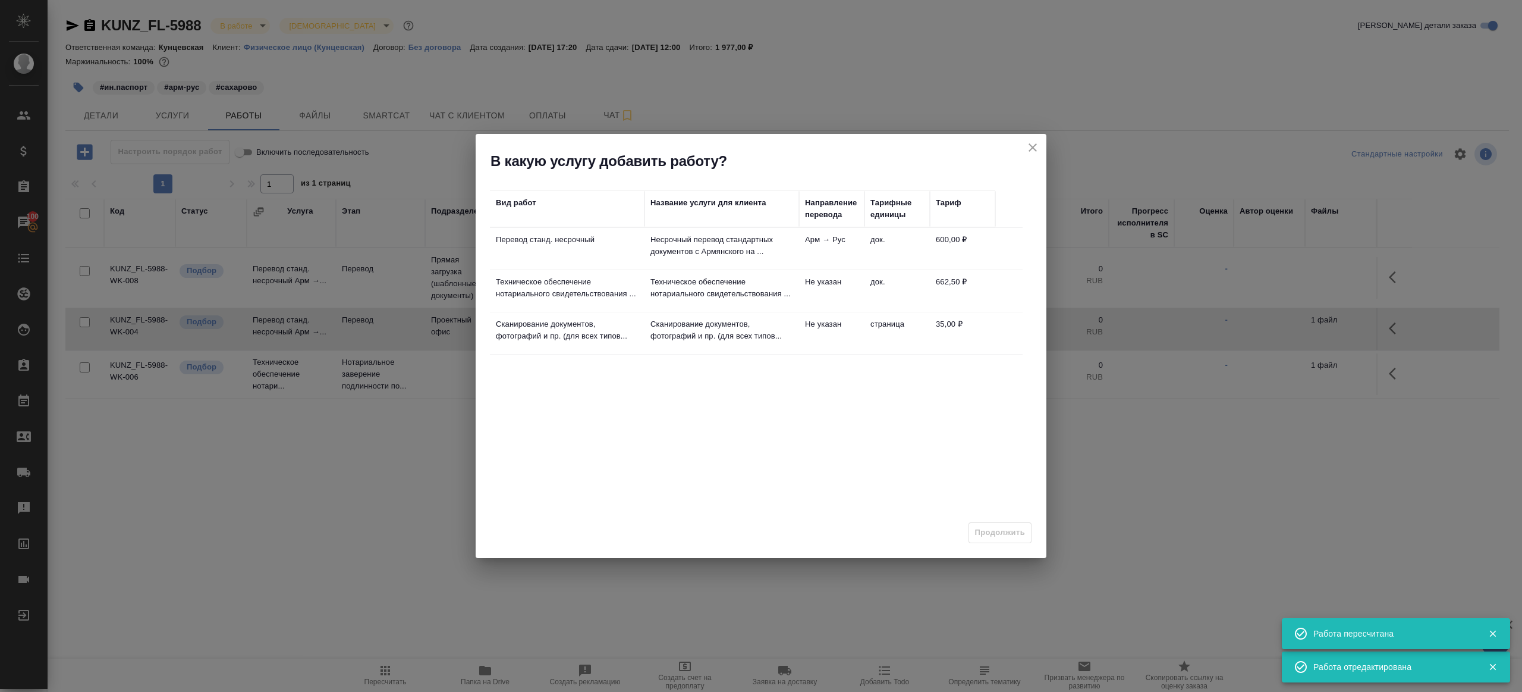
click at [635, 244] on p "Перевод станд. несрочный" at bounding box center [567, 240] width 143 height 12
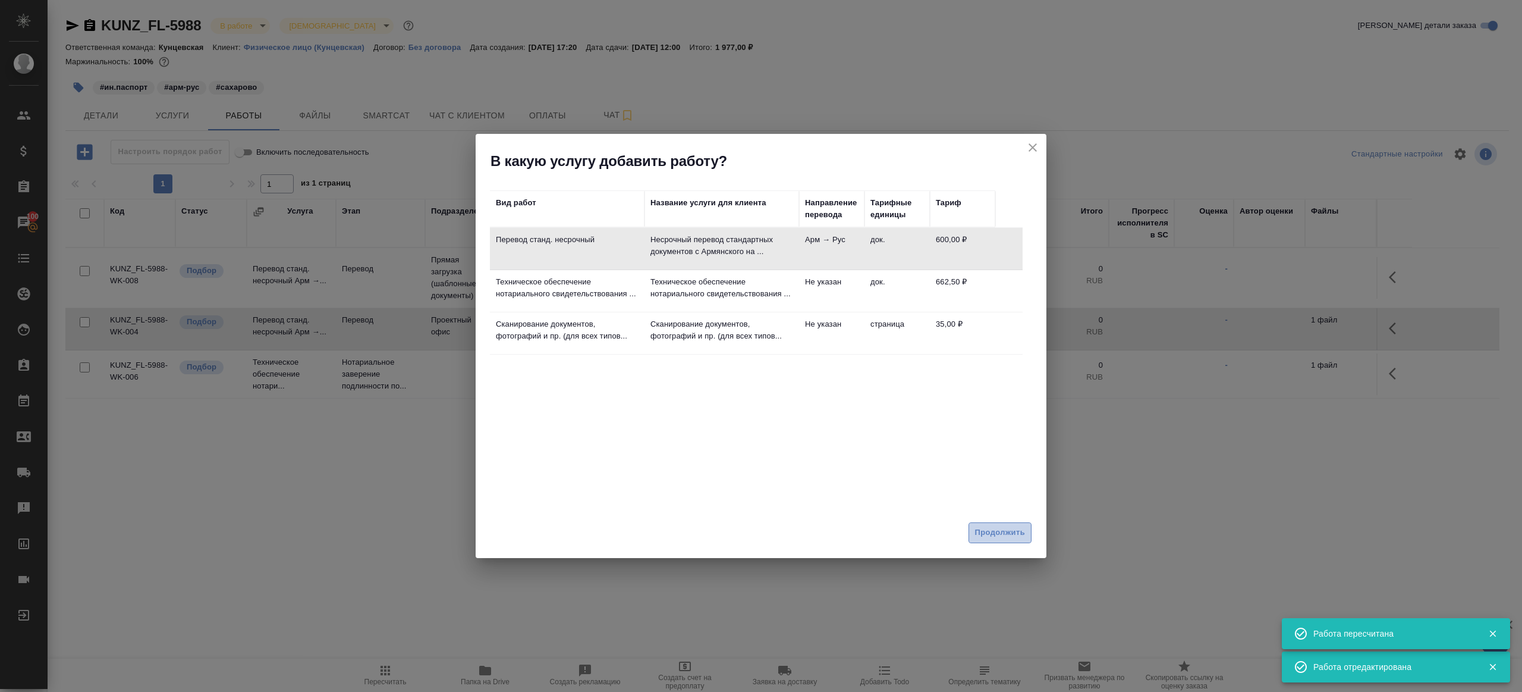
click at [986, 529] on span "Продолжить" at bounding box center [1000, 533] width 50 height 14
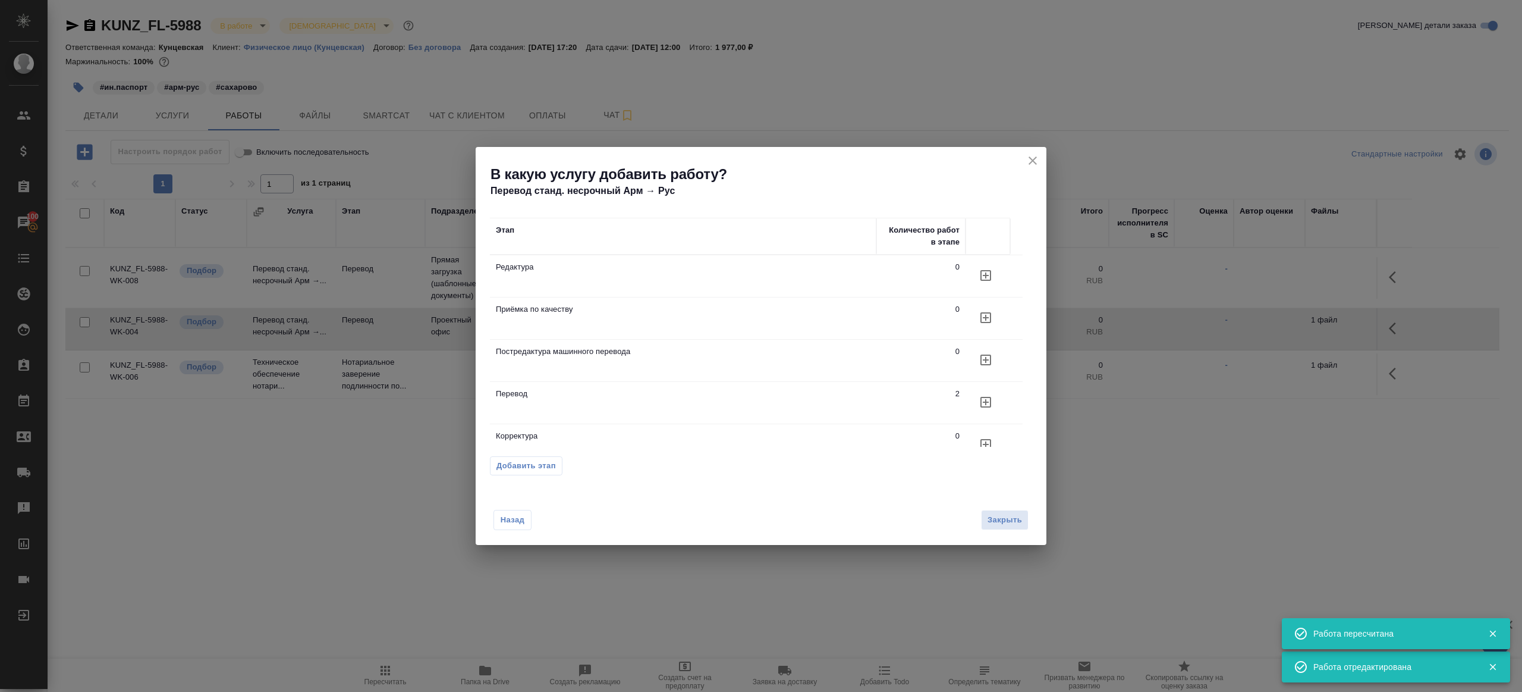
click at [991, 311] on icon "button" at bounding box center [986, 317] width 14 height 14
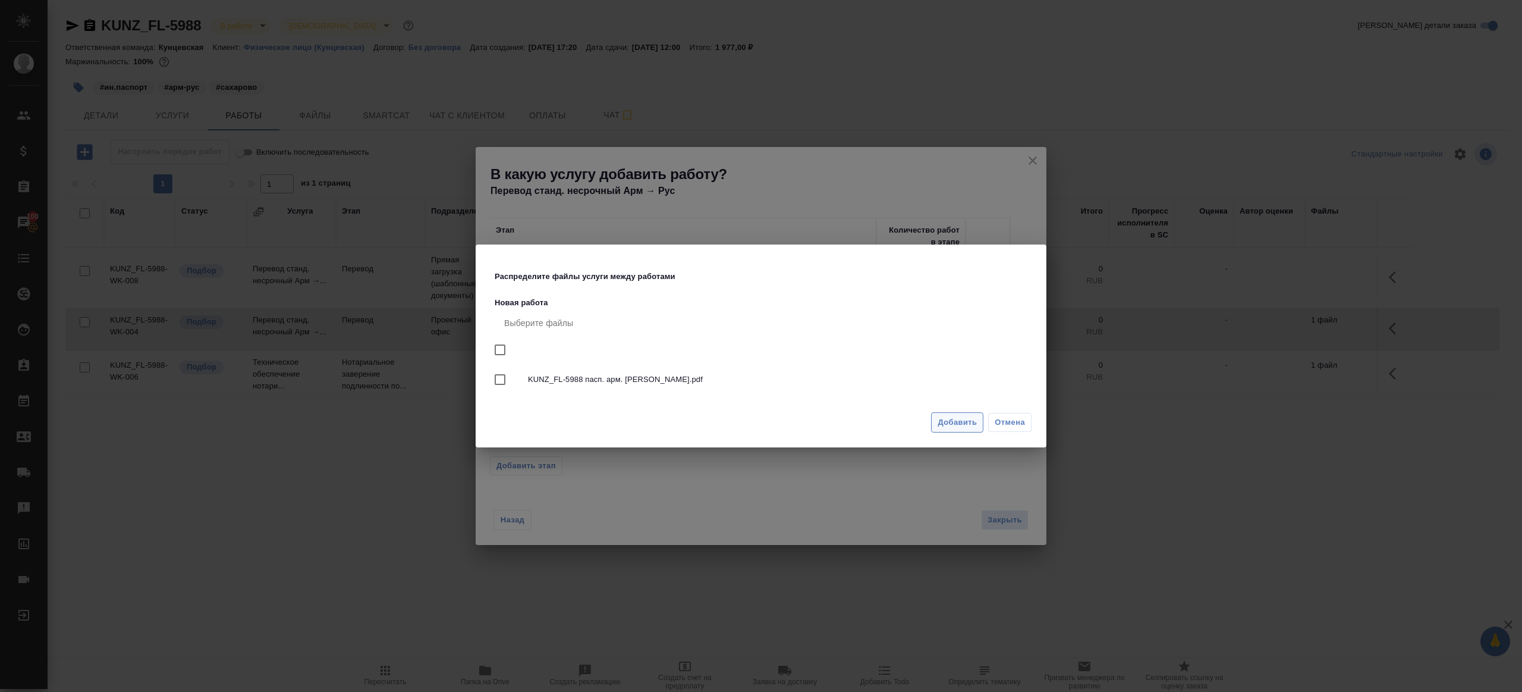
click at [956, 425] on span "Добавить" at bounding box center [957, 423] width 39 height 14
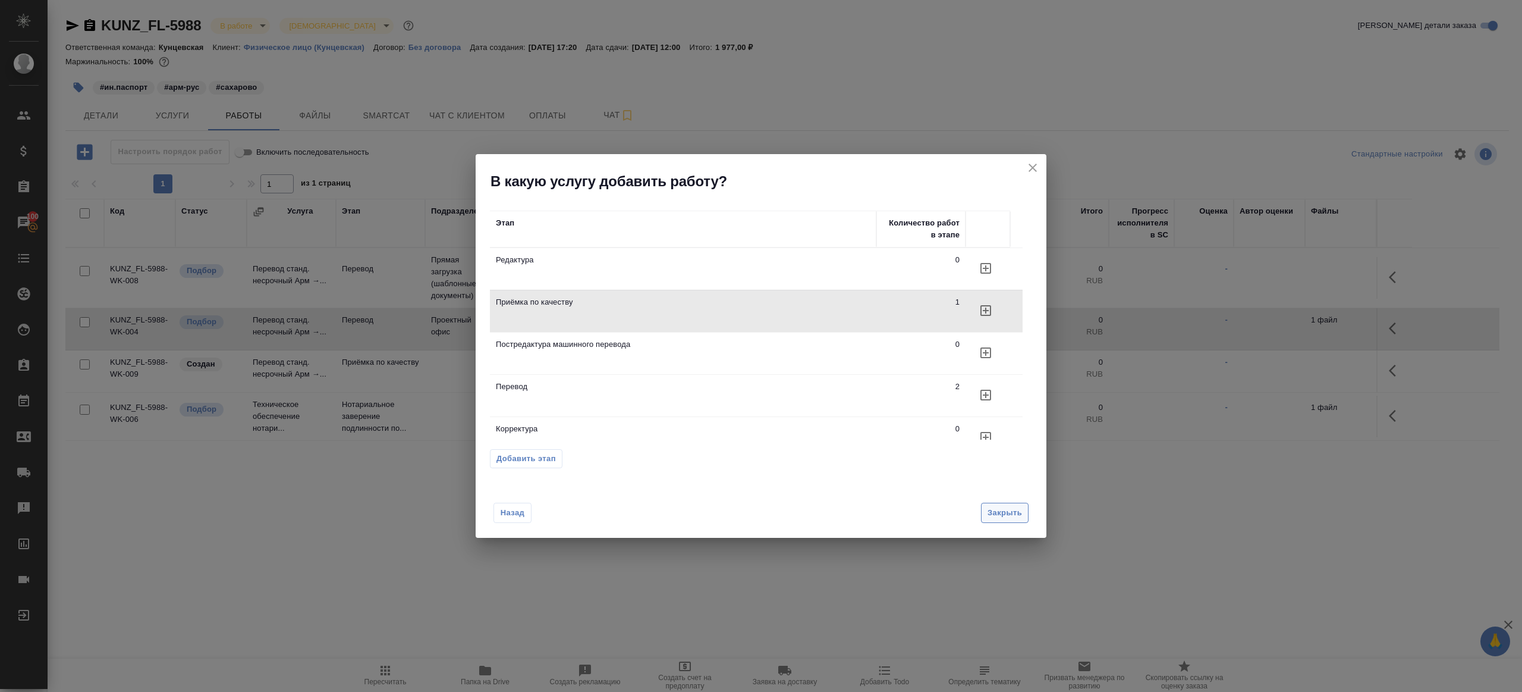
click at [1004, 506] on span "Закрыть" at bounding box center [1005, 513] width 34 height 14
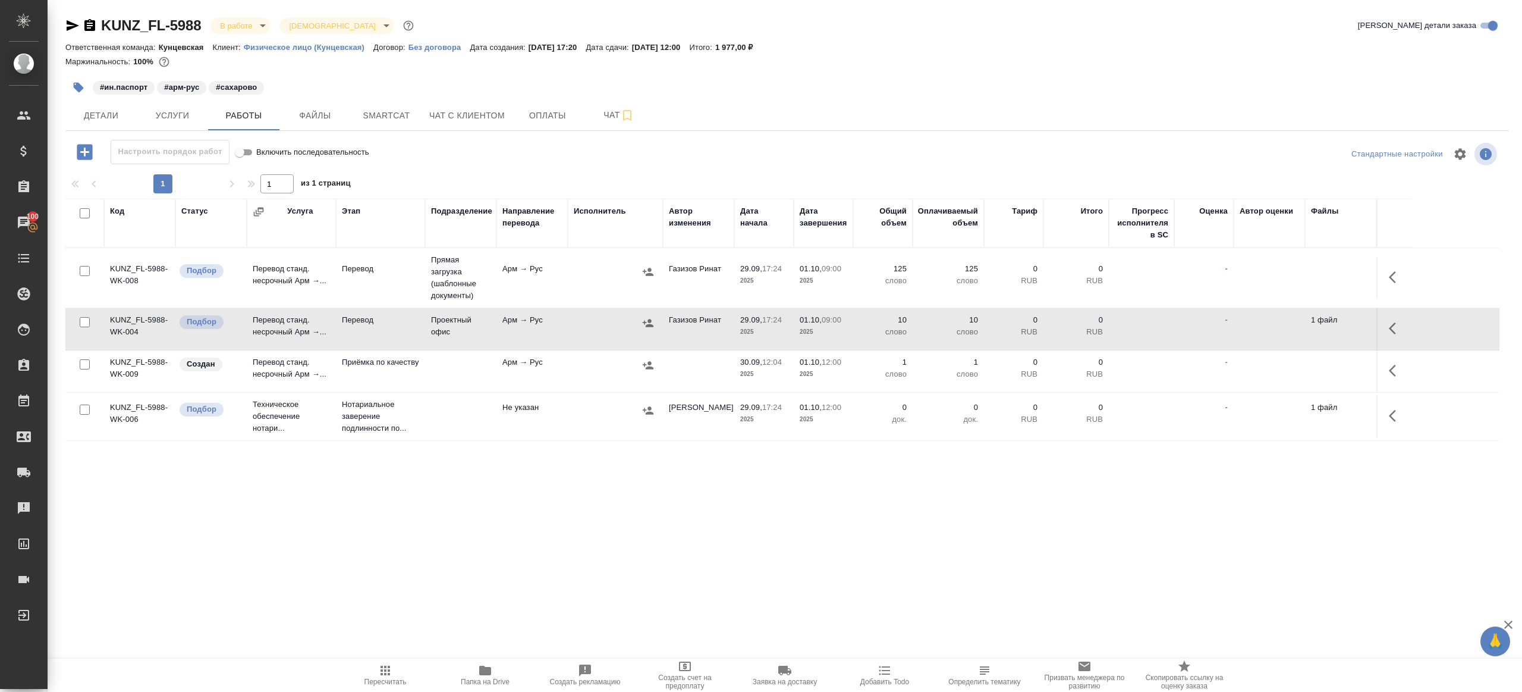
click at [1396, 365] on icon "button" at bounding box center [1396, 370] width 14 height 14
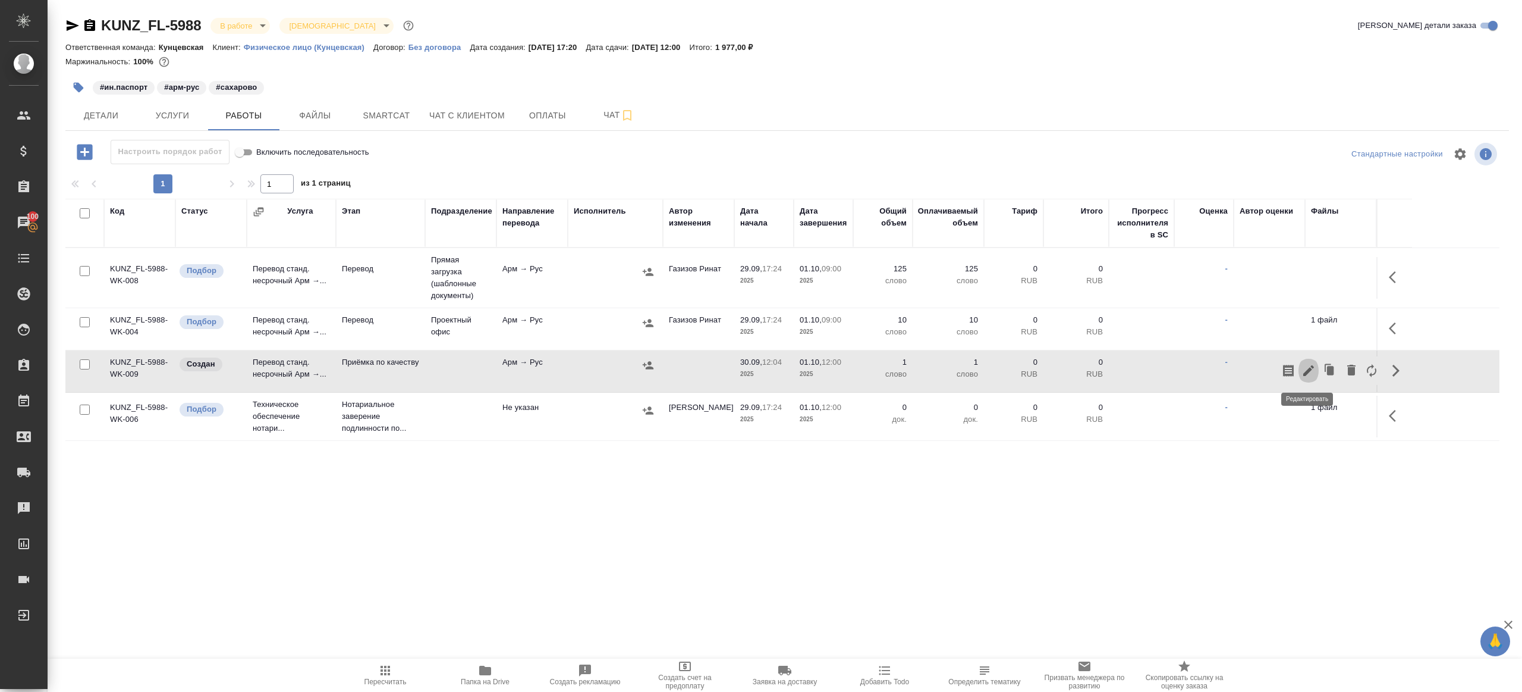
click at [1312, 371] on icon "button" at bounding box center [1309, 370] width 14 height 14
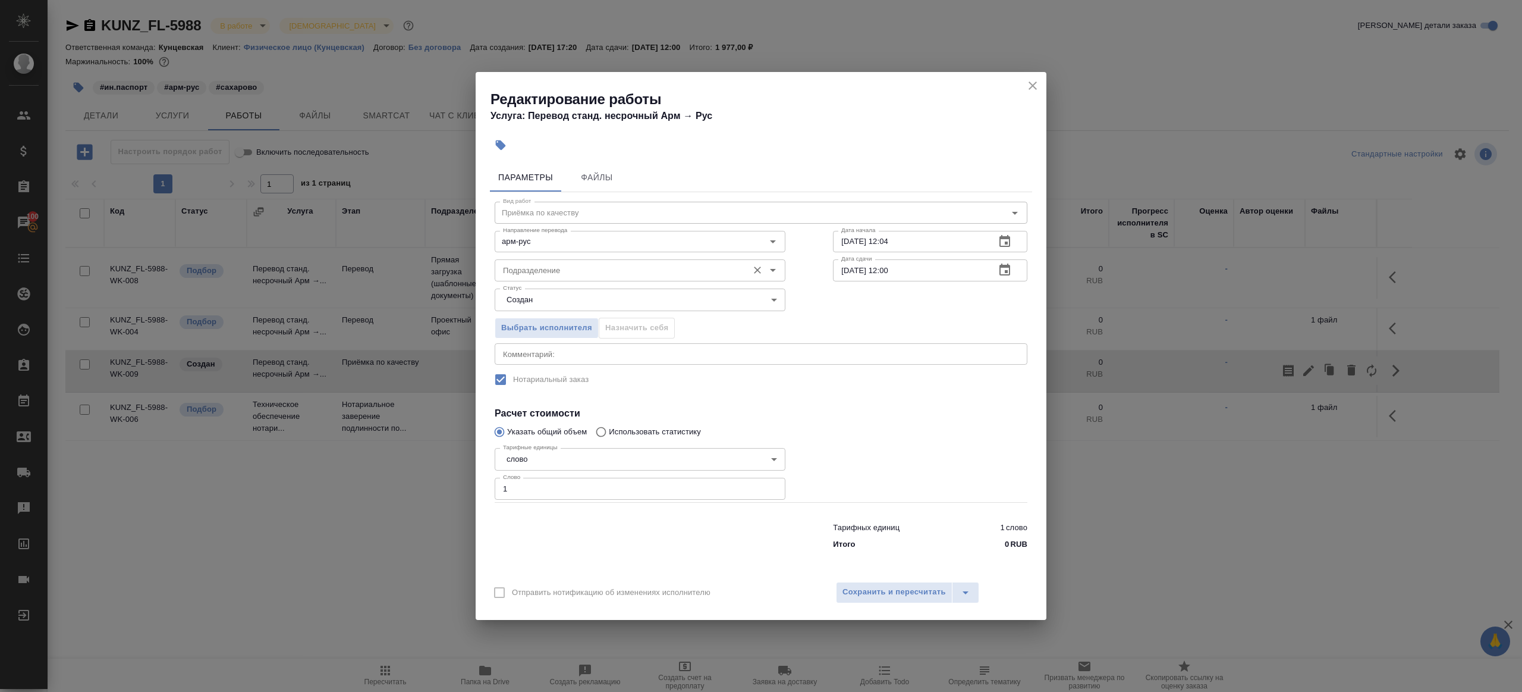
click at [583, 277] on input "Подразделение" at bounding box center [620, 270] width 244 height 14
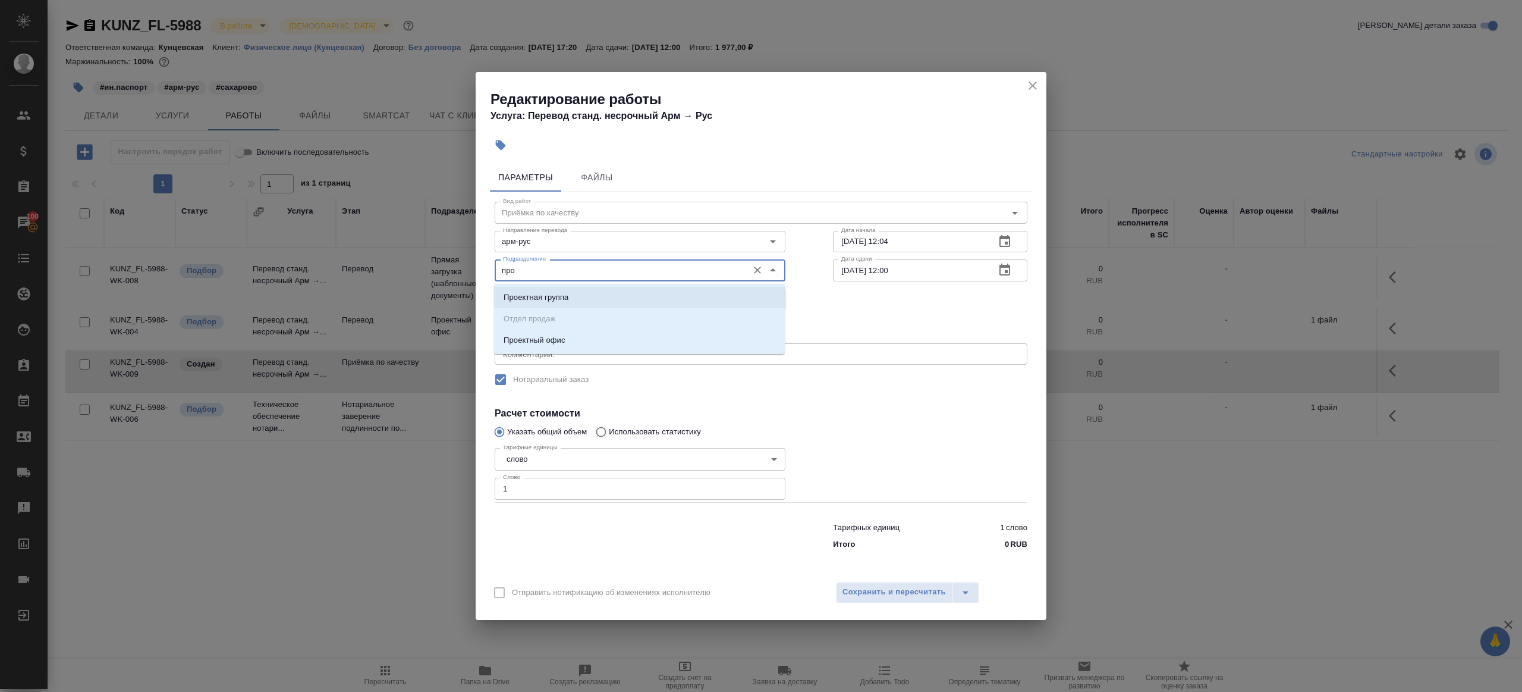
click at [594, 327] on ul "Проектная группа Отдел продаж Проектный офис" at bounding box center [639, 328] width 291 height 64
click at [594, 334] on li "Проектный офис" at bounding box center [639, 339] width 291 height 21
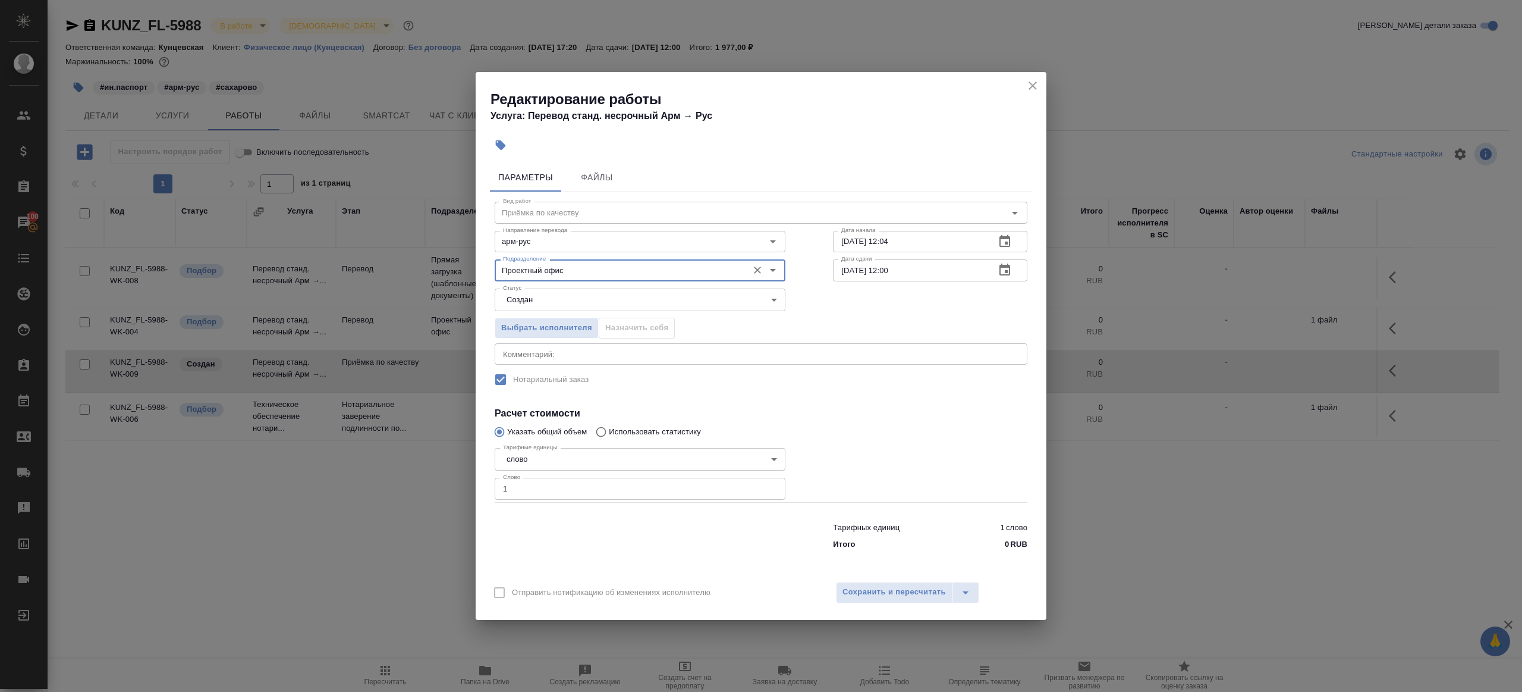
type input "Проектный офис"
click at [541, 500] on div "Тарифных единиц 1 слово Итого 0 RUB" at bounding box center [761, 533] width 580 height 81
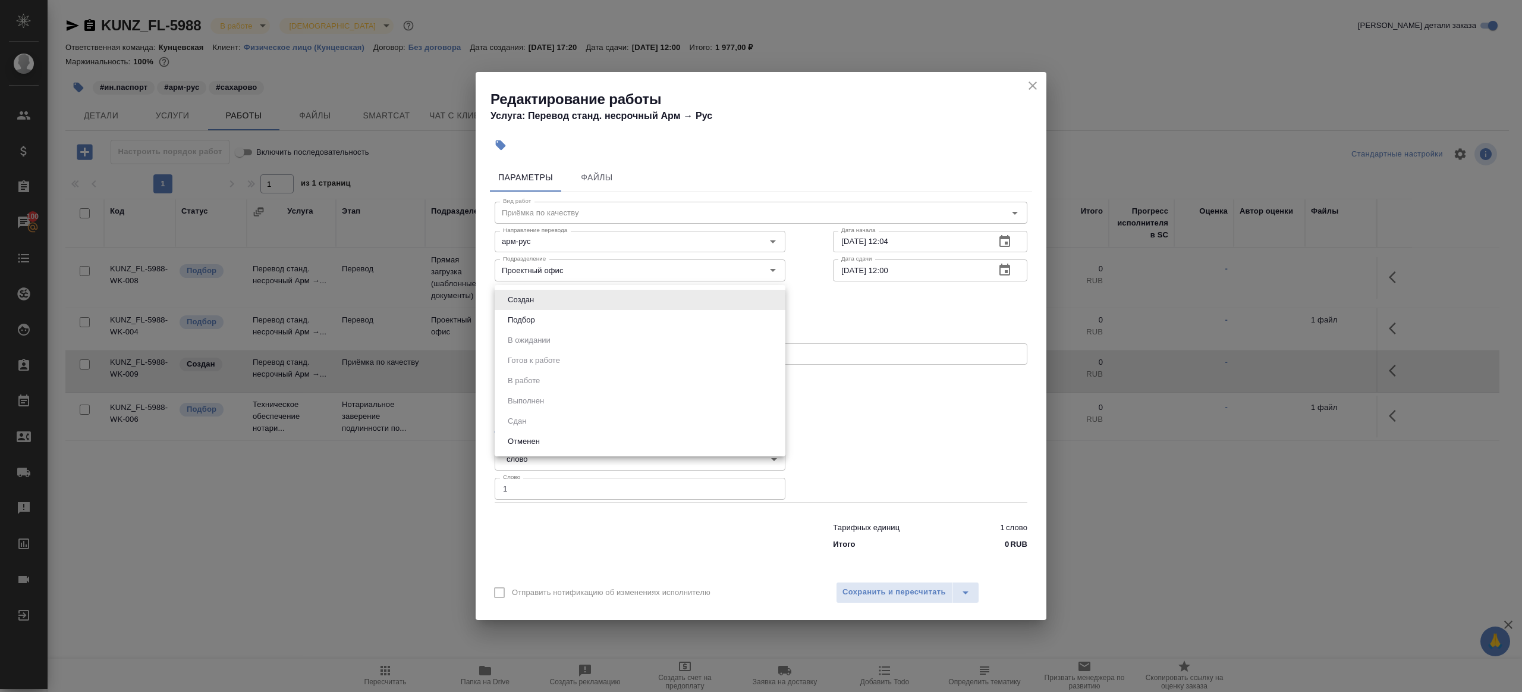
click at [555, 292] on body "🙏 .cls-1 fill:#fff; AWATERA Gazizov Rinat Клиенты Спецификации Заказы 100 Чаты …" at bounding box center [761, 346] width 1522 height 692
click at [554, 312] on li "Подбор" at bounding box center [640, 320] width 291 height 20
type input "recruiting"
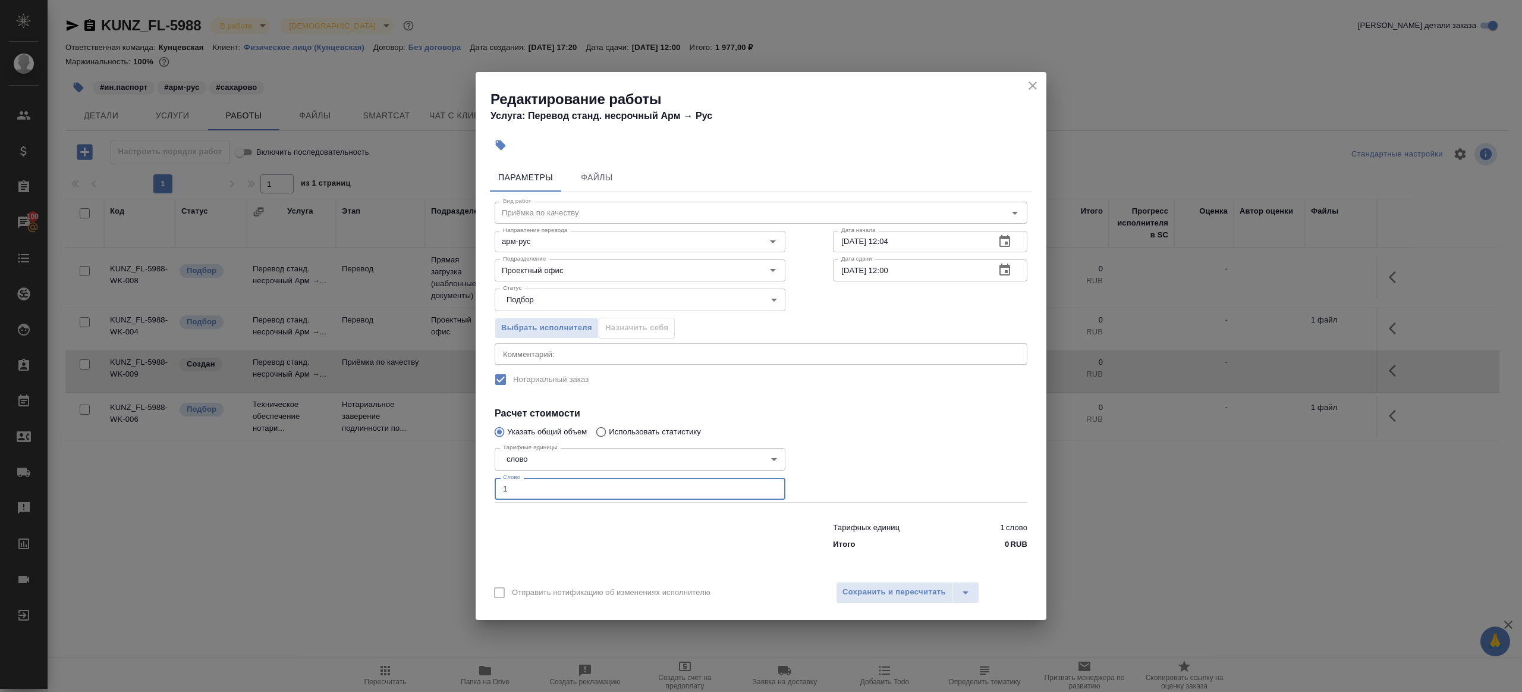
click at [533, 488] on input "1" at bounding box center [640, 488] width 291 height 21
click at [882, 379] on label "Нотариальный заказ" at bounding box center [753, 379] width 530 height 25
click at [913, 236] on input "30.09.2025 12:04" at bounding box center [909, 241] width 153 height 21
paste input "[DATE] 09:00"
type input "[DATE] 09:00"
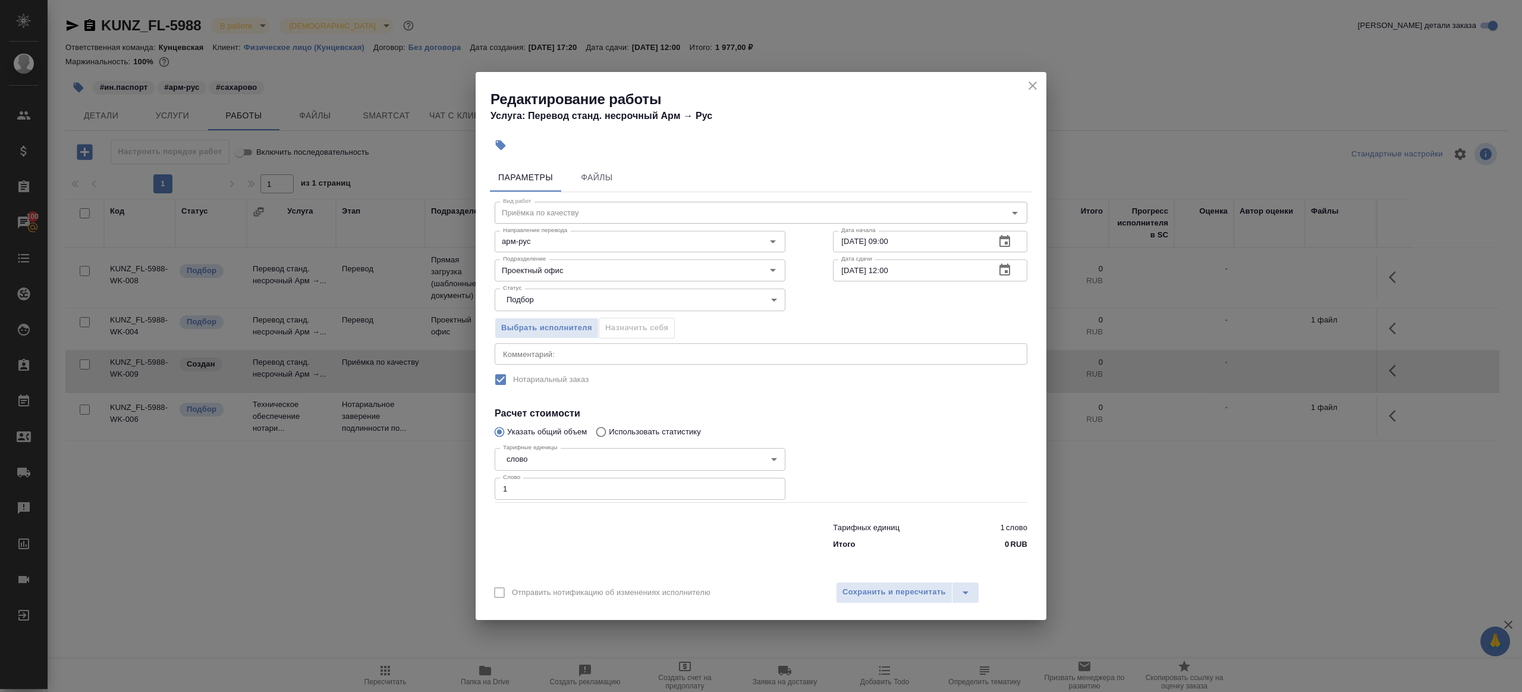
click at [943, 296] on div "Выбрать исполнителя Назначить себя" at bounding box center [761, 326] width 580 height 73
click at [906, 574] on div "Отправить нотификацию об изменениях исполнителю Сохранить и пересчитать" at bounding box center [761, 597] width 571 height 46
click at [906, 585] on span "Сохранить и пересчитать" at bounding box center [894, 592] width 103 height 14
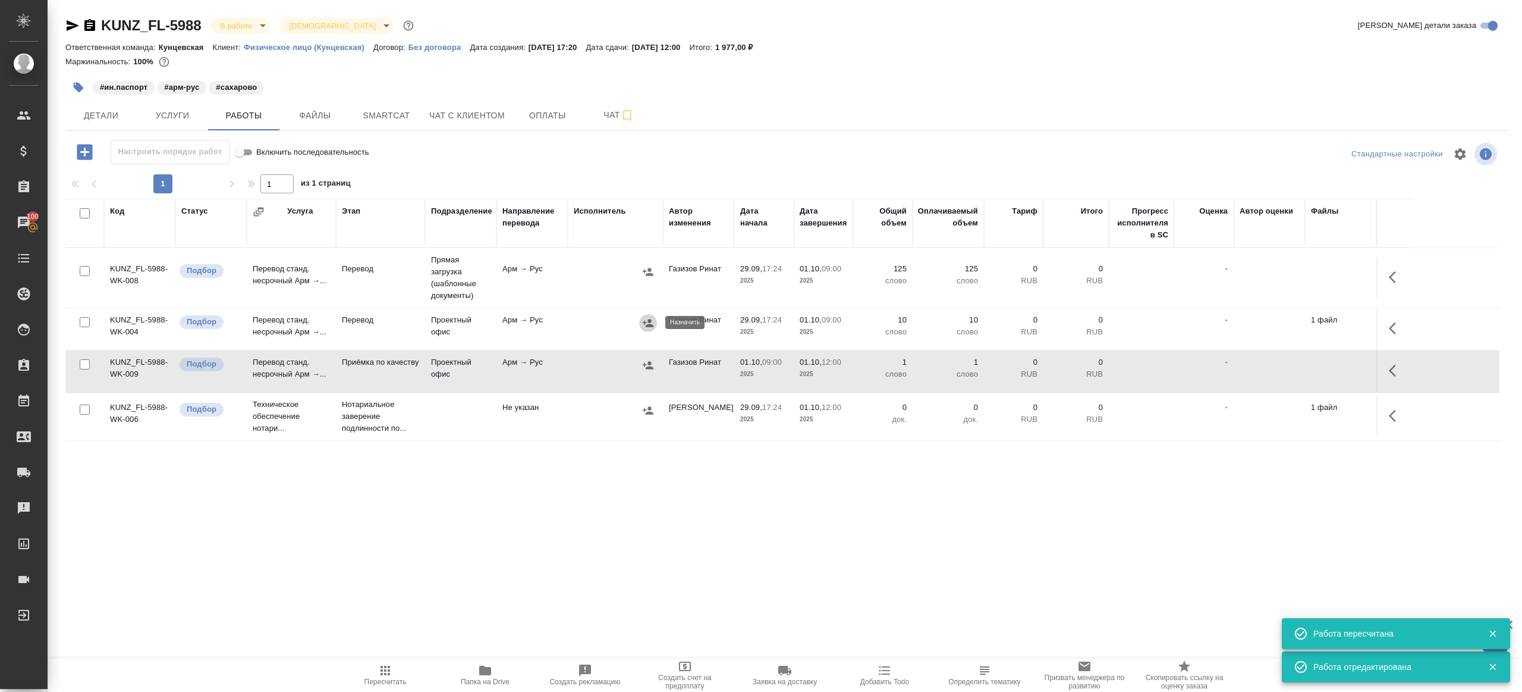
click at [647, 321] on icon "button" at bounding box center [648, 323] width 12 height 12
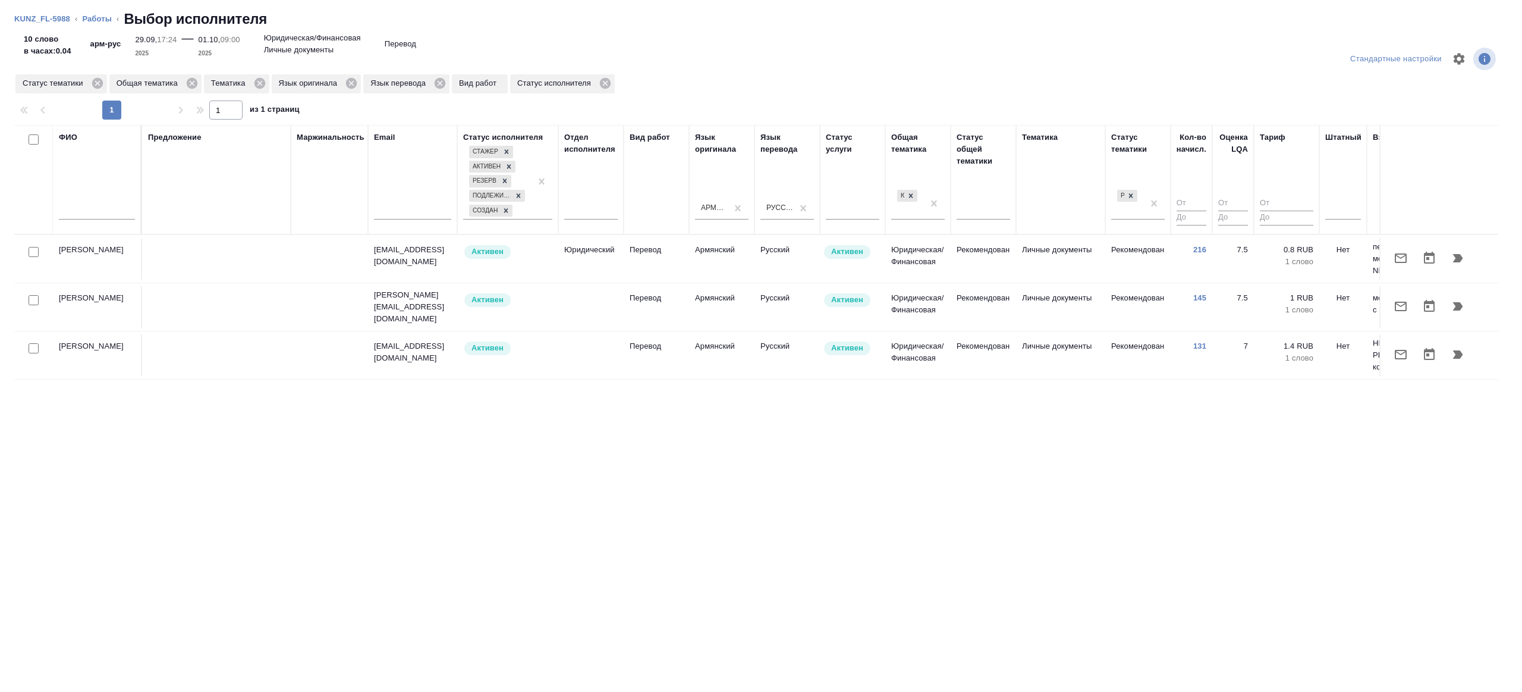
click at [978, 286] on td "Рекомендован" at bounding box center [983, 307] width 65 height 42
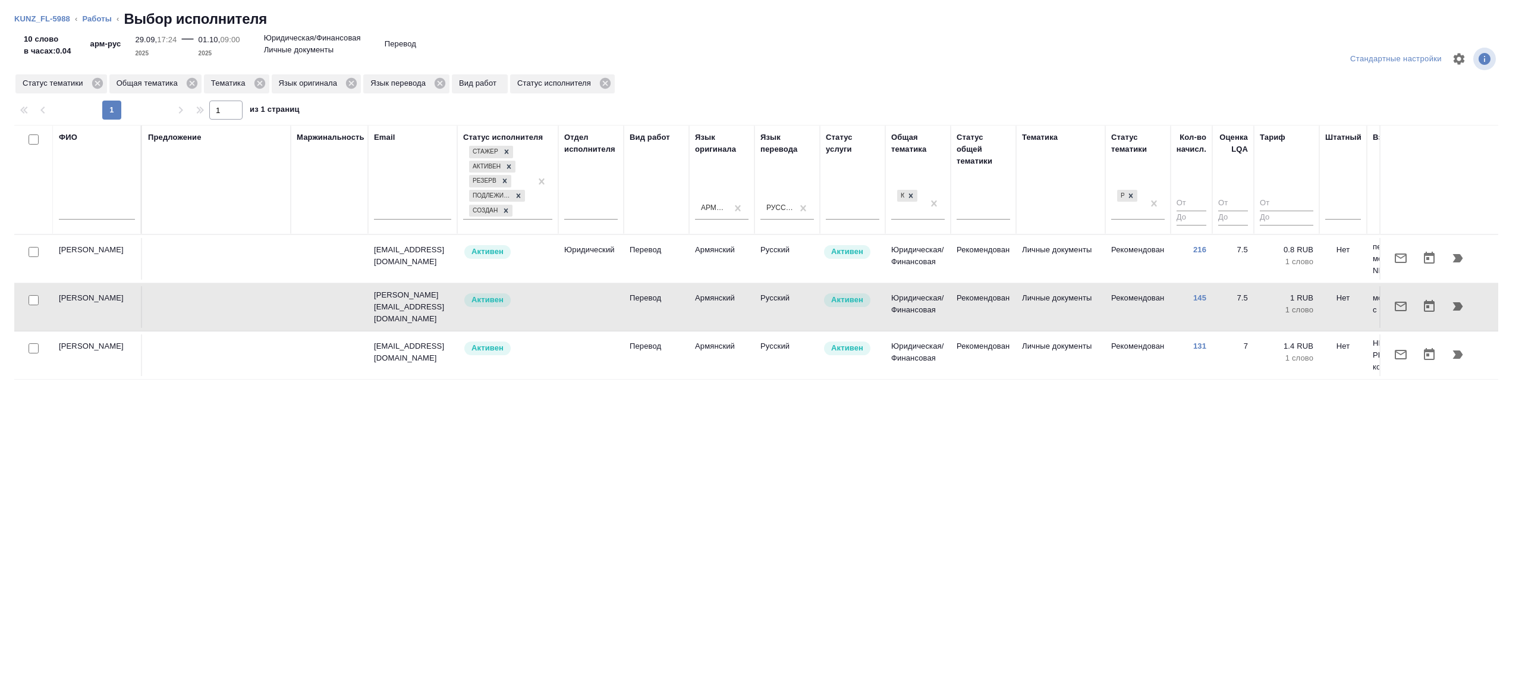
click at [1323, 251] on td "Нет" at bounding box center [1344, 259] width 48 height 42
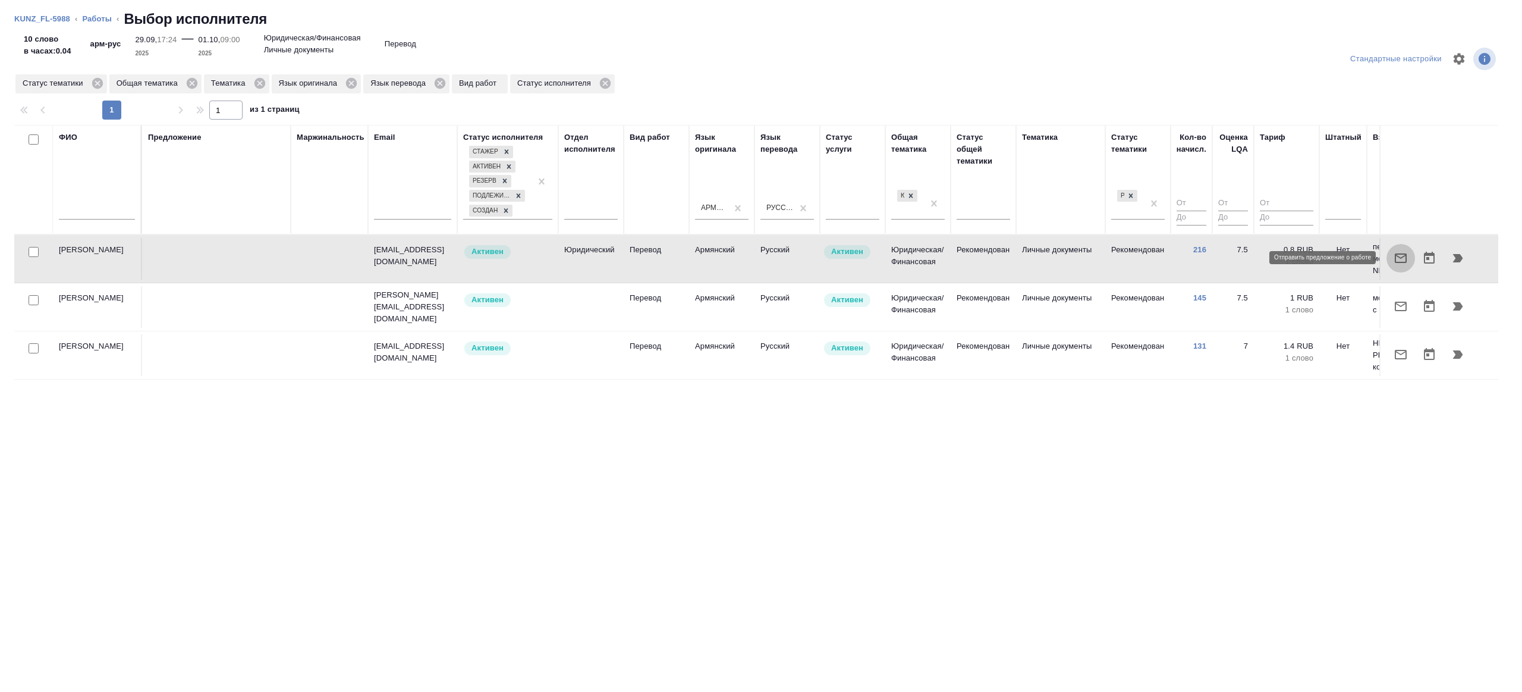
click at [1392, 252] on button "button" at bounding box center [1401, 258] width 29 height 29
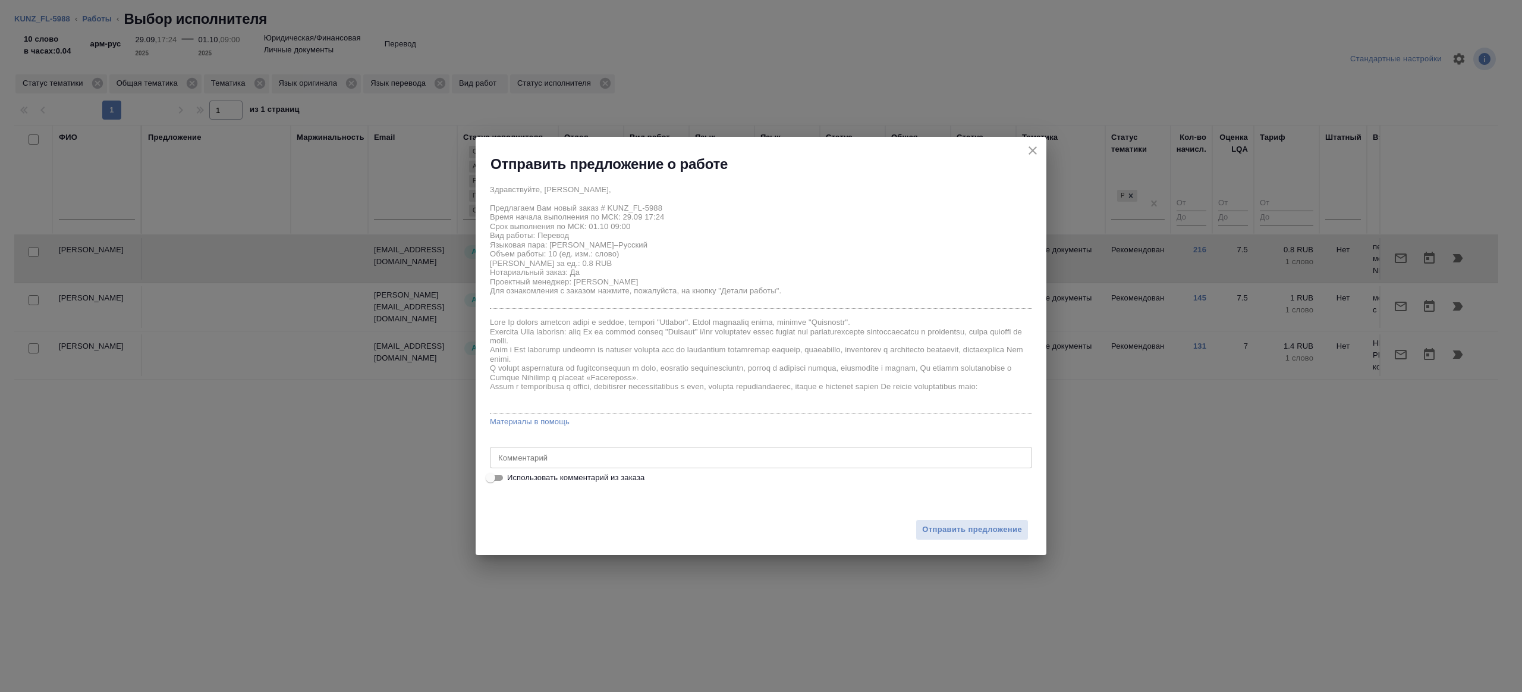
click at [592, 445] on div "Здравствуйте, Элен, Предлагаем Вам новый заказ # KUNZ_FL-5988 Время начала выпо…" at bounding box center [761, 331] width 542 height 306
click at [497, 477] on input "Использовать комментарий из заказа" at bounding box center [490, 477] width 43 height 14
checkbox input "true"
type textarea "пасп арм-рус, под нот, на гражданство Баграмян Гарегин Каджикович"
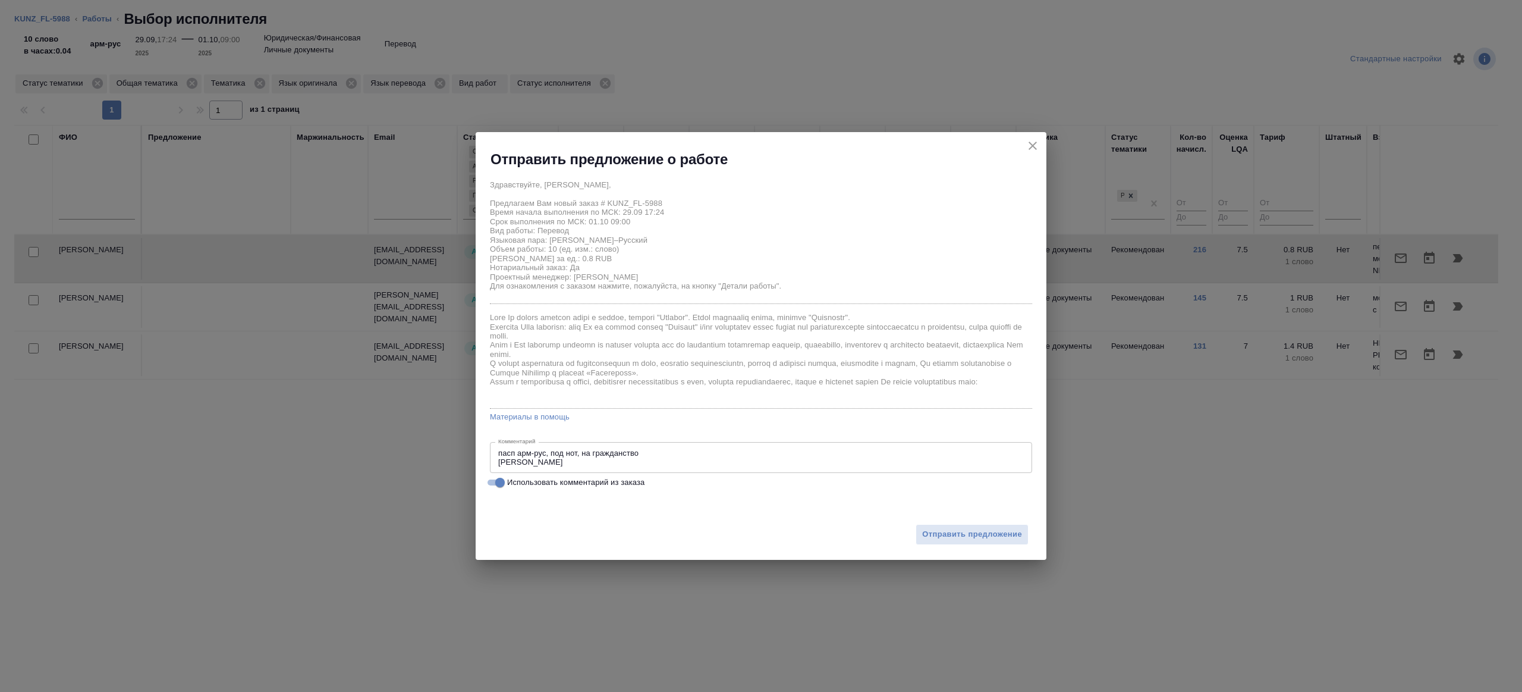
click at [495, 479] on input "Использовать комментарий из заказа" at bounding box center [500, 482] width 43 height 14
checkbox input "false"
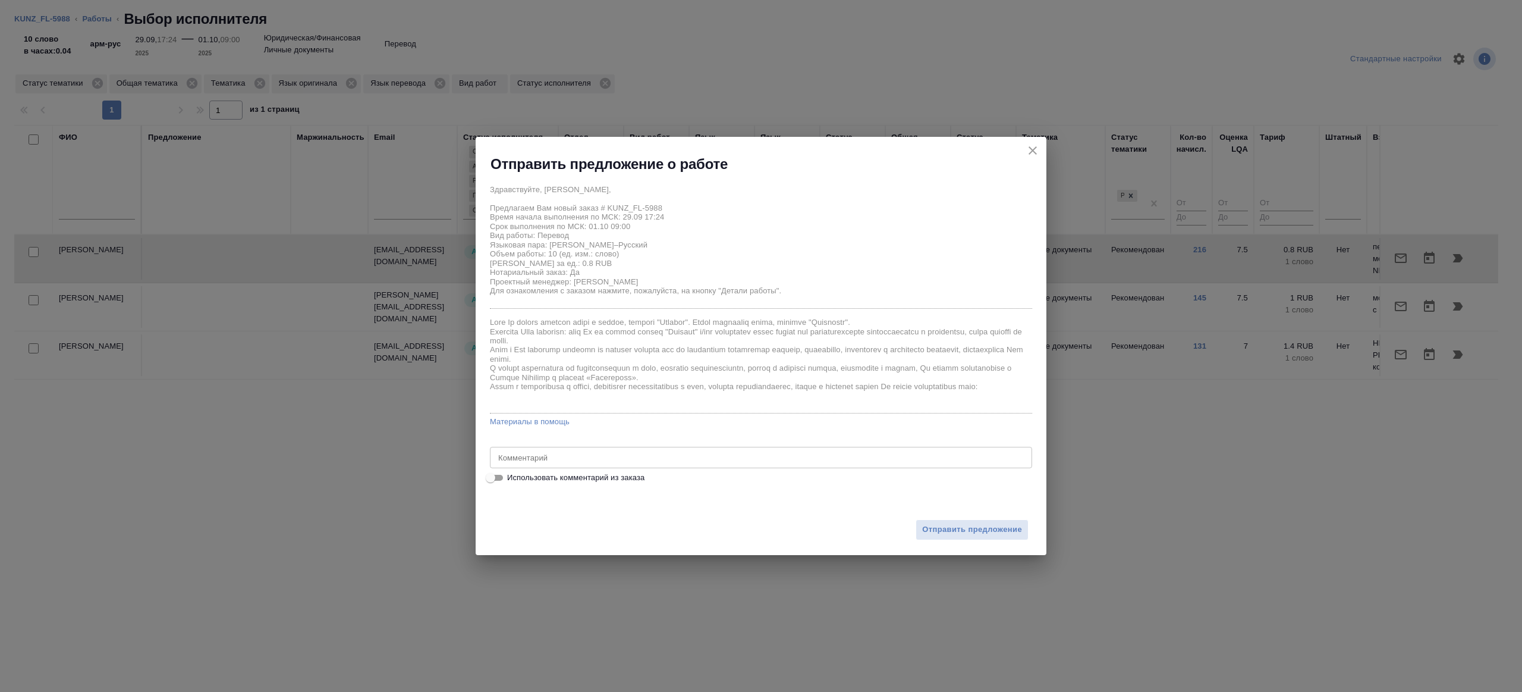
click at [519, 459] on textarea at bounding box center [761, 457] width 526 height 9
type textarea "переводим прописку на стр 5"
click at [1015, 525] on span "Отправить предложение" at bounding box center [972, 530] width 100 height 14
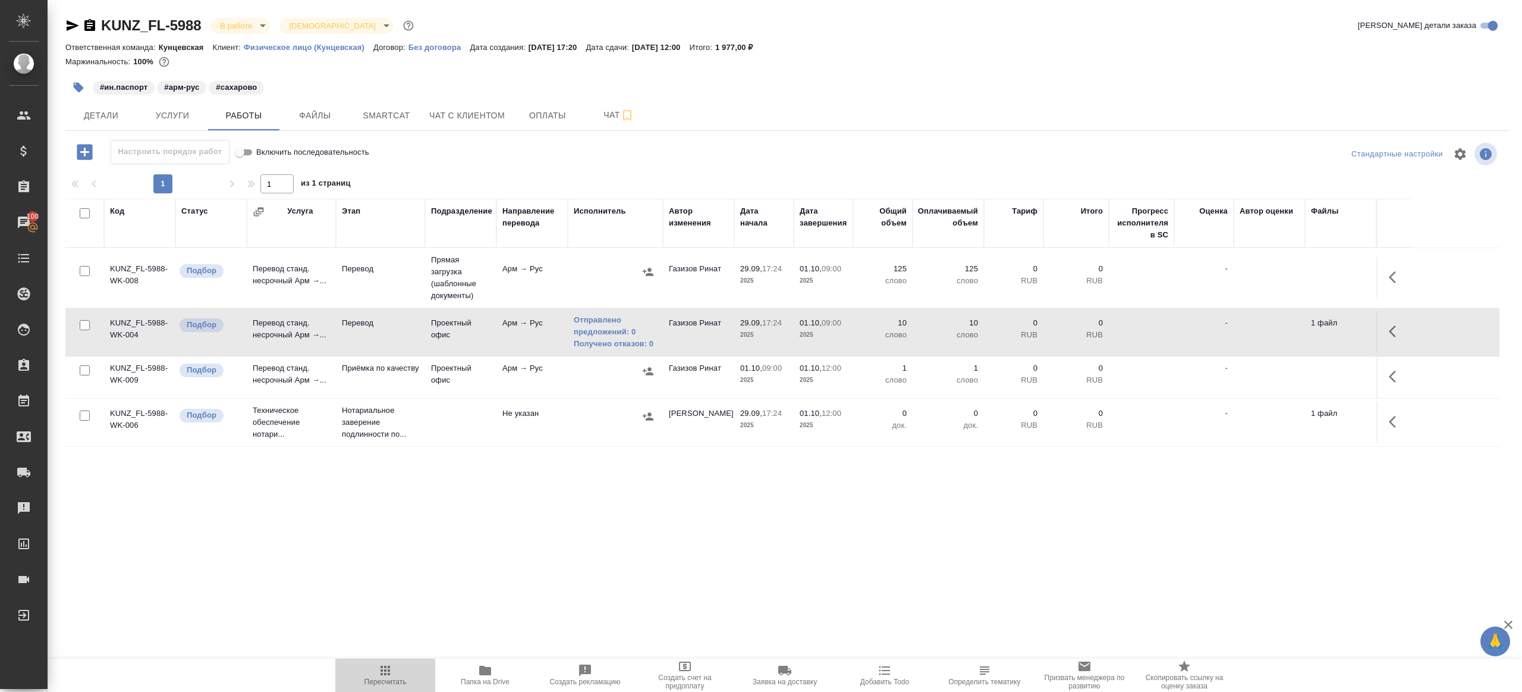
click at [401, 665] on span "Пересчитать" at bounding box center [386, 674] width 86 height 23
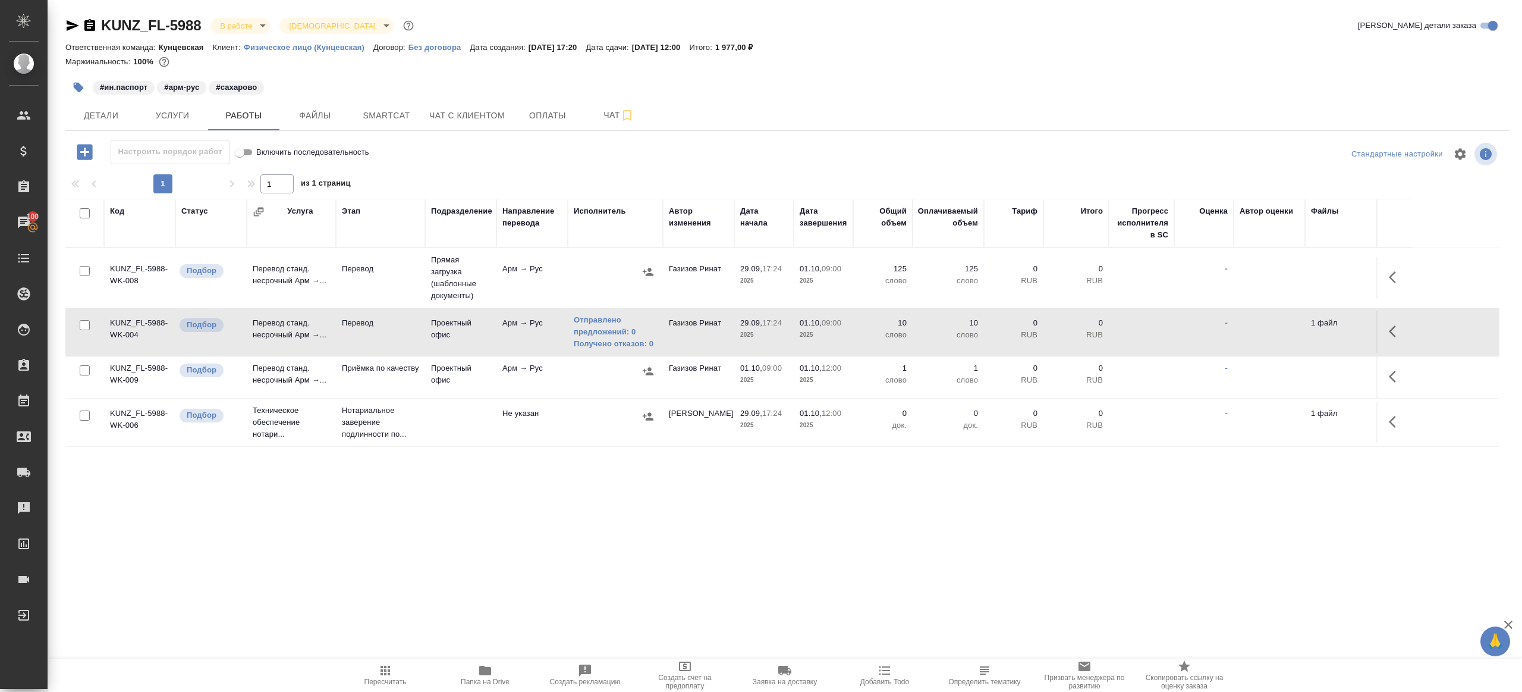
click at [401, 665] on span "Пересчитать" at bounding box center [386, 674] width 86 height 23
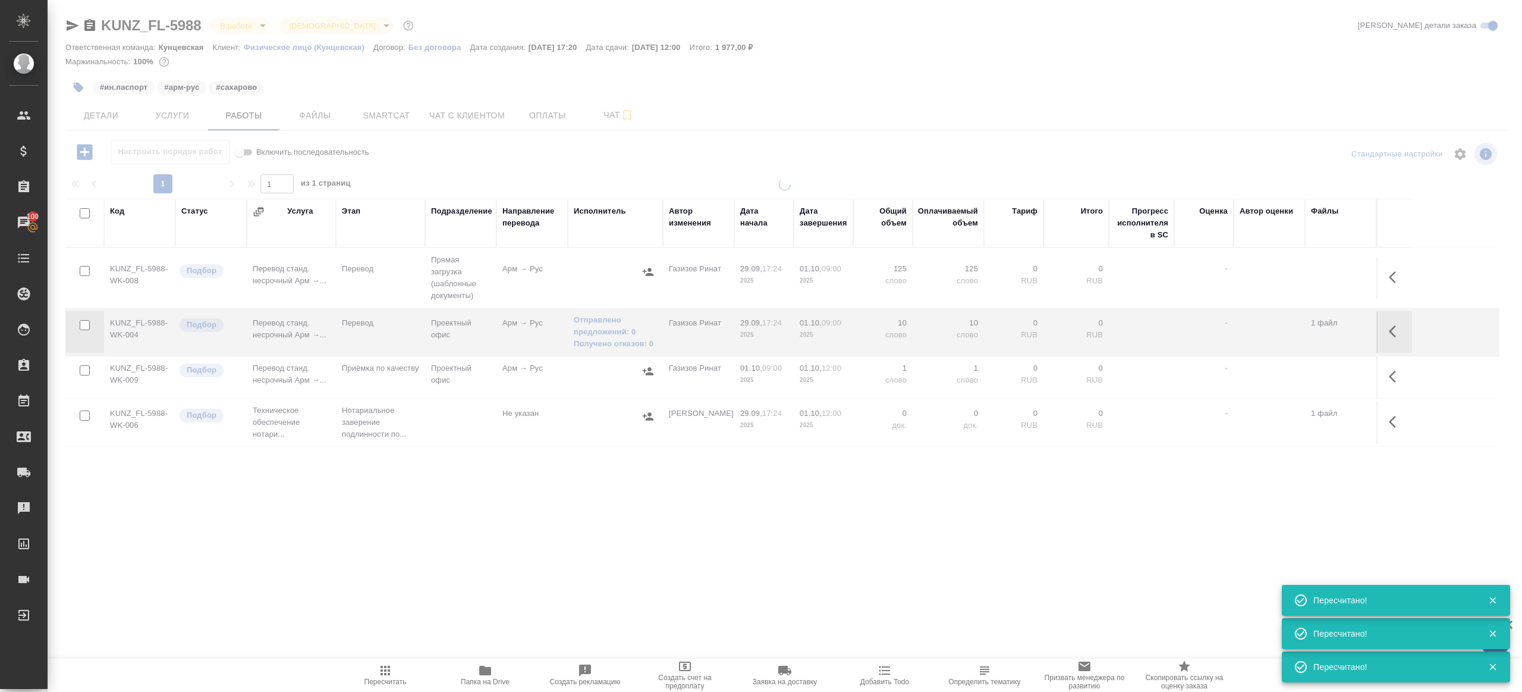
click at [401, 665] on span "Пересчитать" at bounding box center [386, 674] width 86 height 23
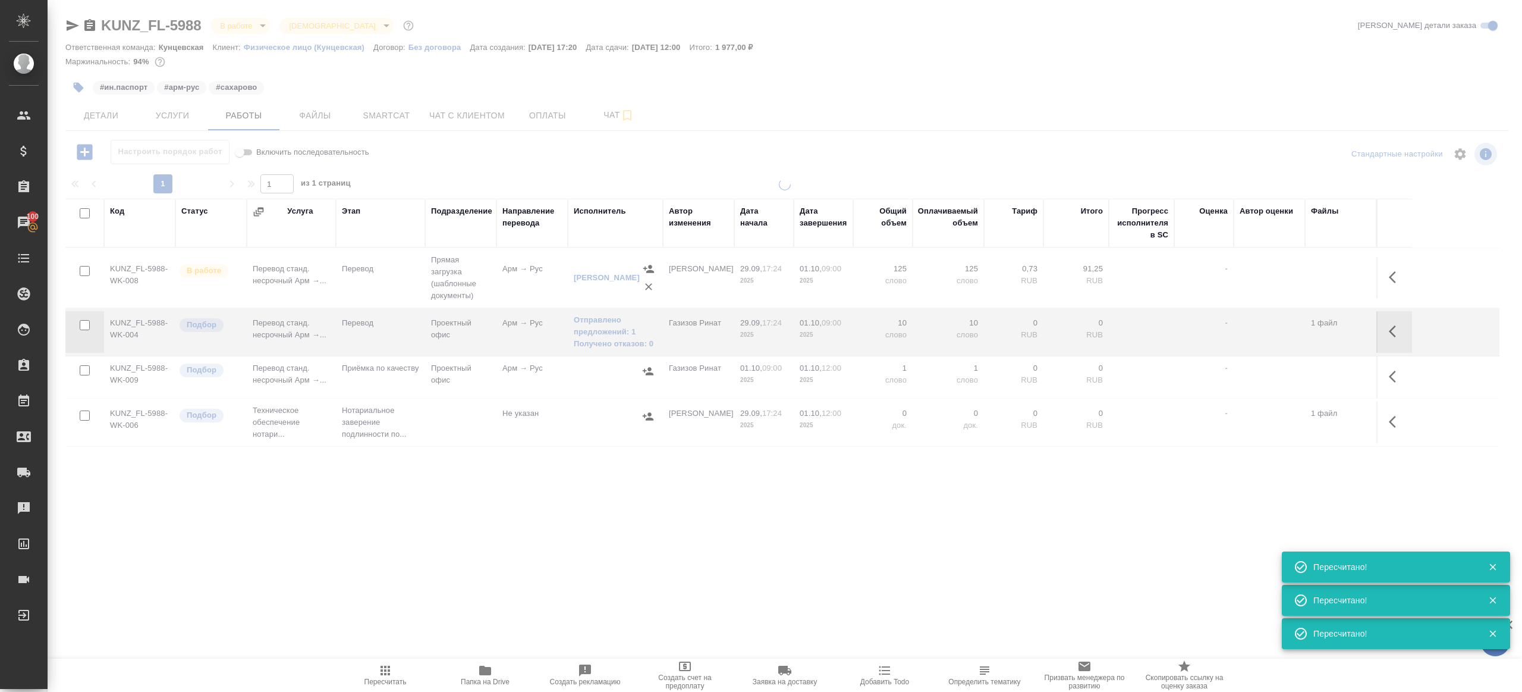
click at [538, 504] on div ".cls-1 fill:#fff; AWATERA Gazizov Rinat Клиенты Спецификации Заказы 100 Чаты To…" at bounding box center [761, 346] width 1522 height 692
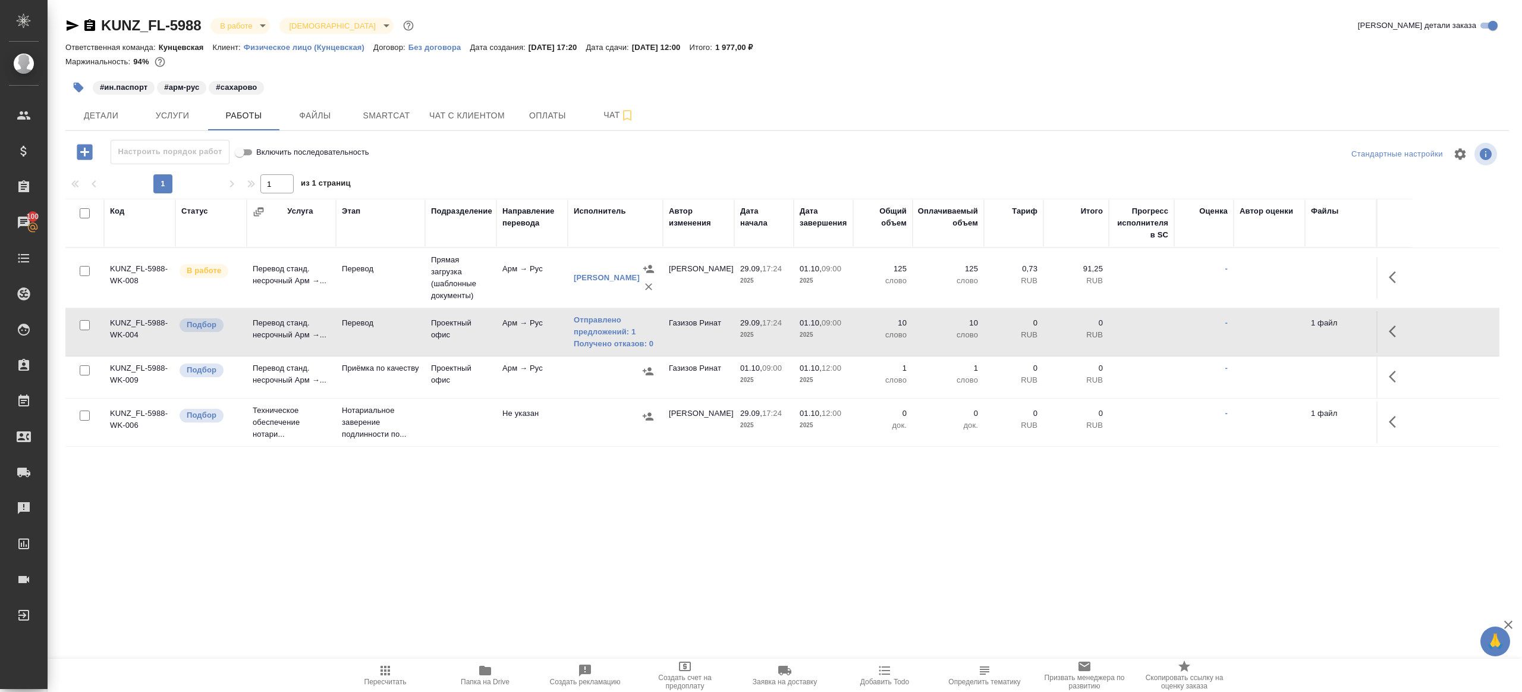
click at [385, 674] on icon "button" at bounding box center [385, 670] width 14 height 14
click at [513, 507] on div ".cls-1 fill:#fff; AWATERA Gazizov Rinat Клиенты Спецификации Заказы 100 Чаты To…" at bounding box center [761, 346] width 1522 height 692
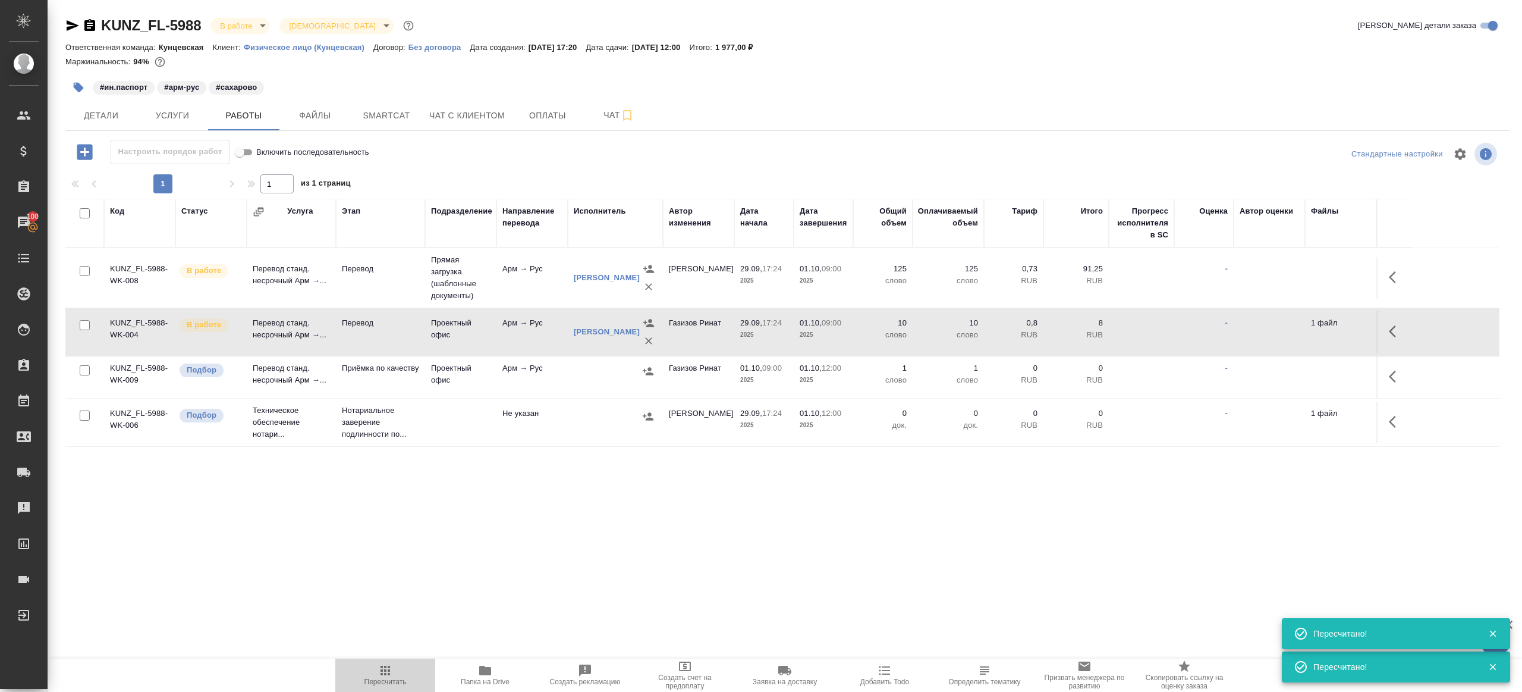
click at [382, 676] on icon "button" at bounding box center [385, 670] width 14 height 14
click at [447, 632] on div ".cls-1 fill:#fff; AWATERA Gazizov Rinat Клиенты Спецификации Заказы 100 Чаты To…" at bounding box center [761, 346] width 1522 height 692
click at [601, 381] on td at bounding box center [615, 377] width 95 height 42
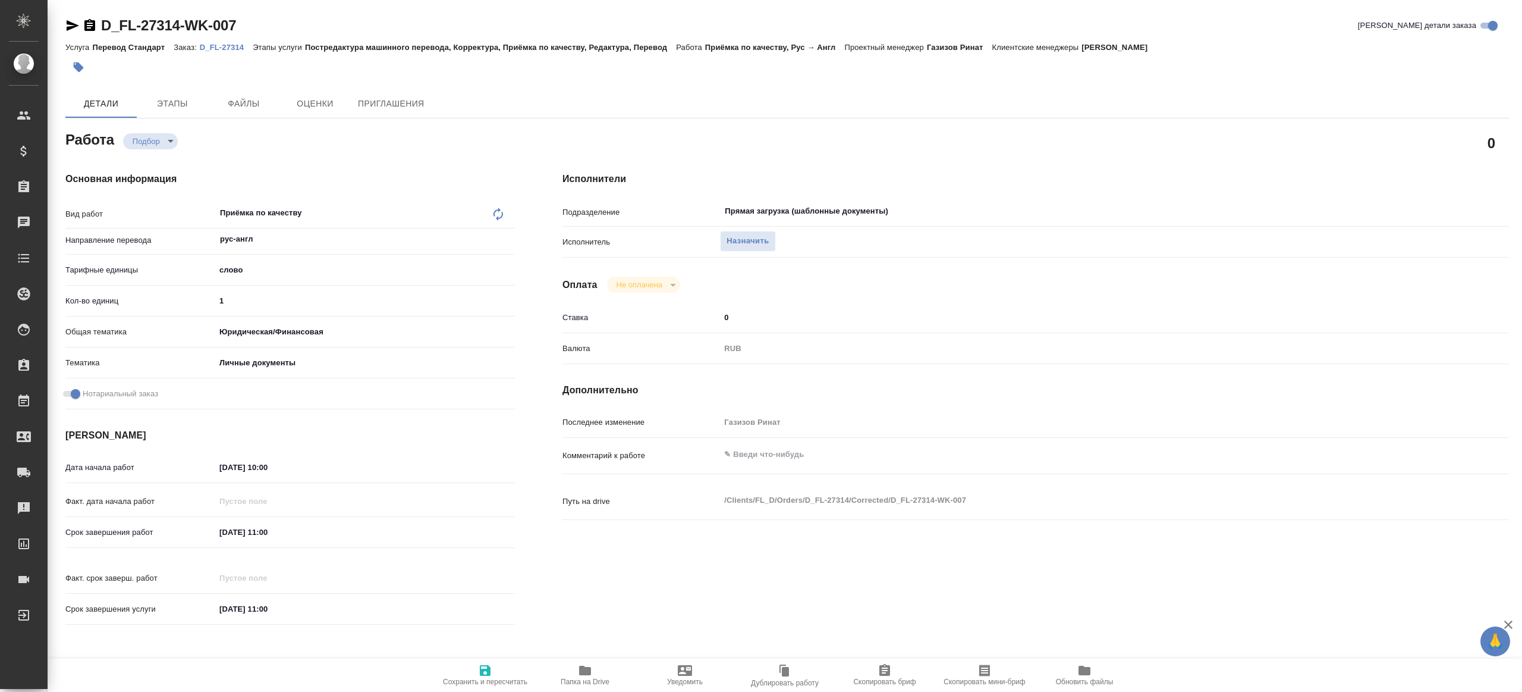
type textarea "x"
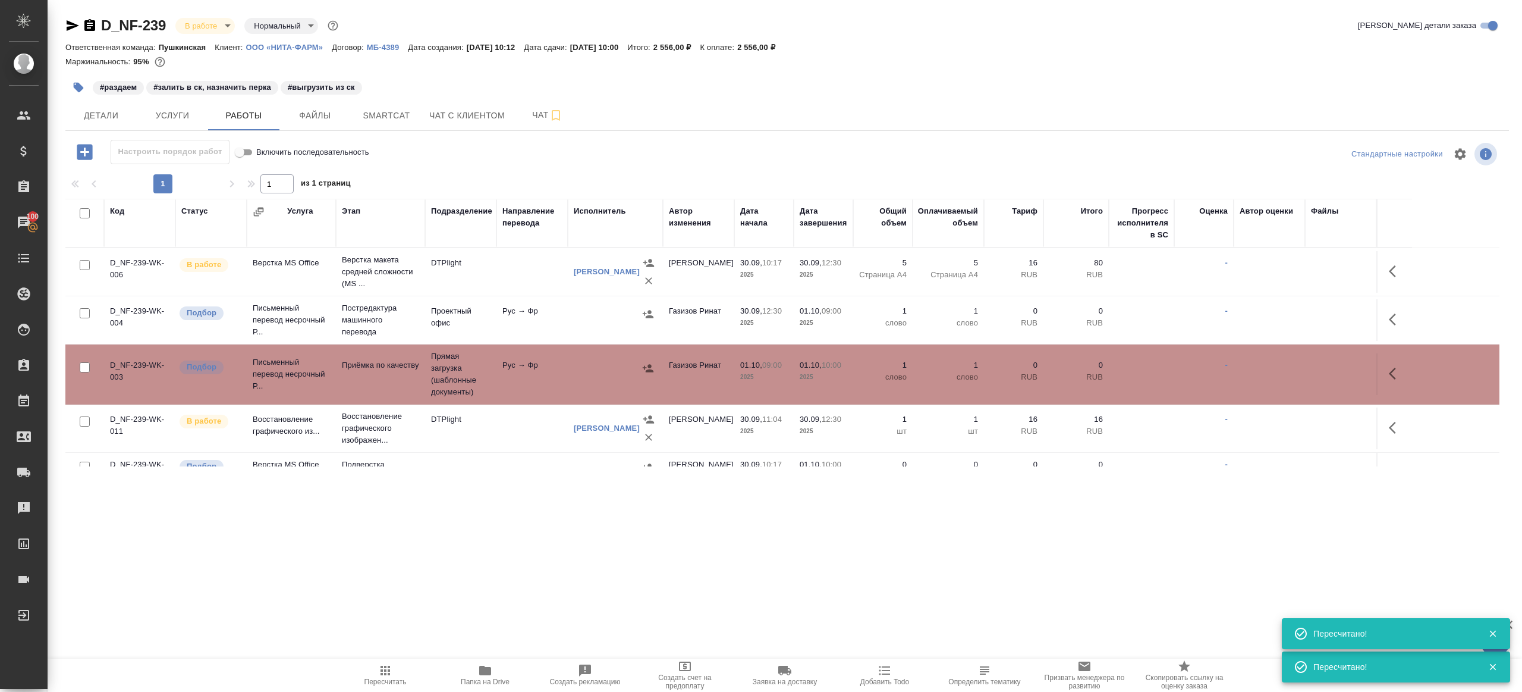
click at [412, 623] on div ".cls-1 fill:#fff; AWATERA [PERSON_NAME] Клиенты Спецификации Заказы 100 Чаты To…" at bounding box center [761, 346] width 1522 height 692
click at [369, 681] on span "Пересчитать" at bounding box center [386, 681] width 42 height 8
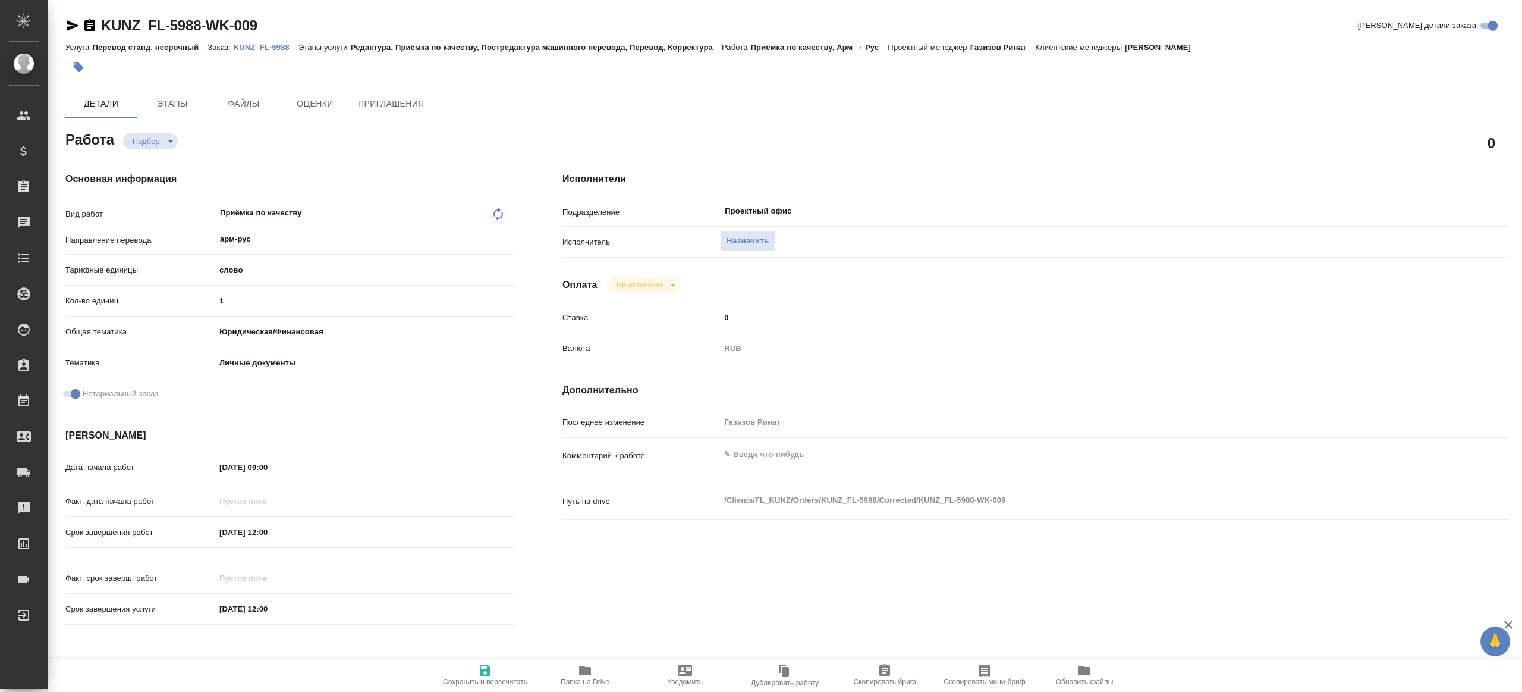
type textarea "x"
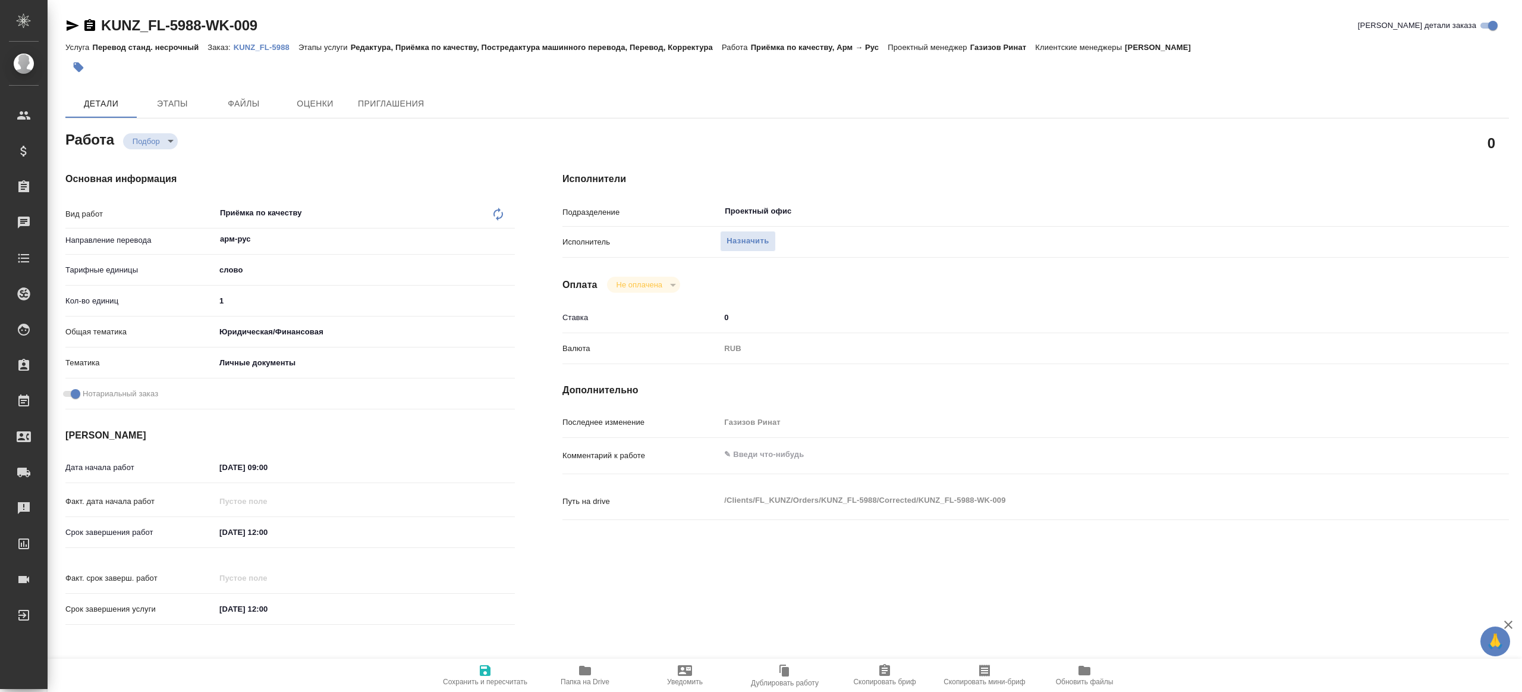
type textarea "x"
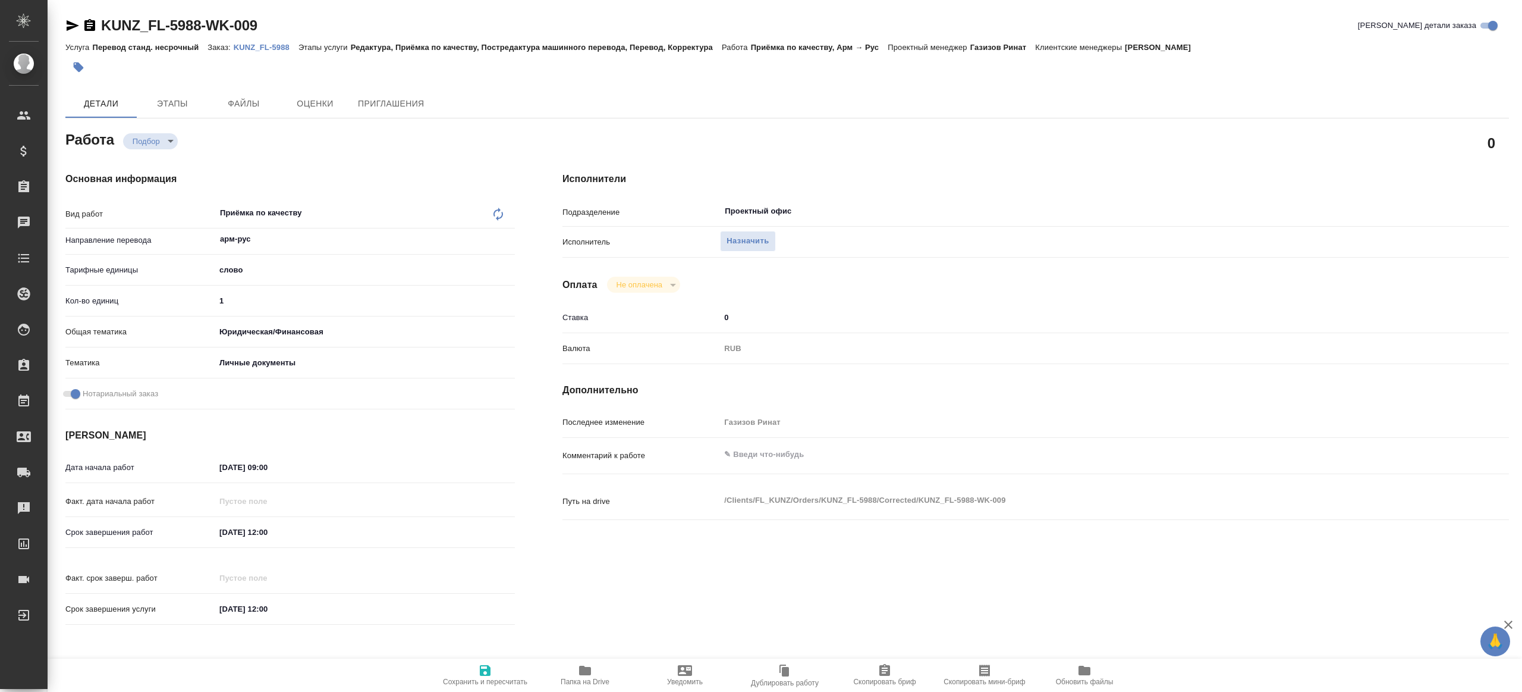
type textarea "x"
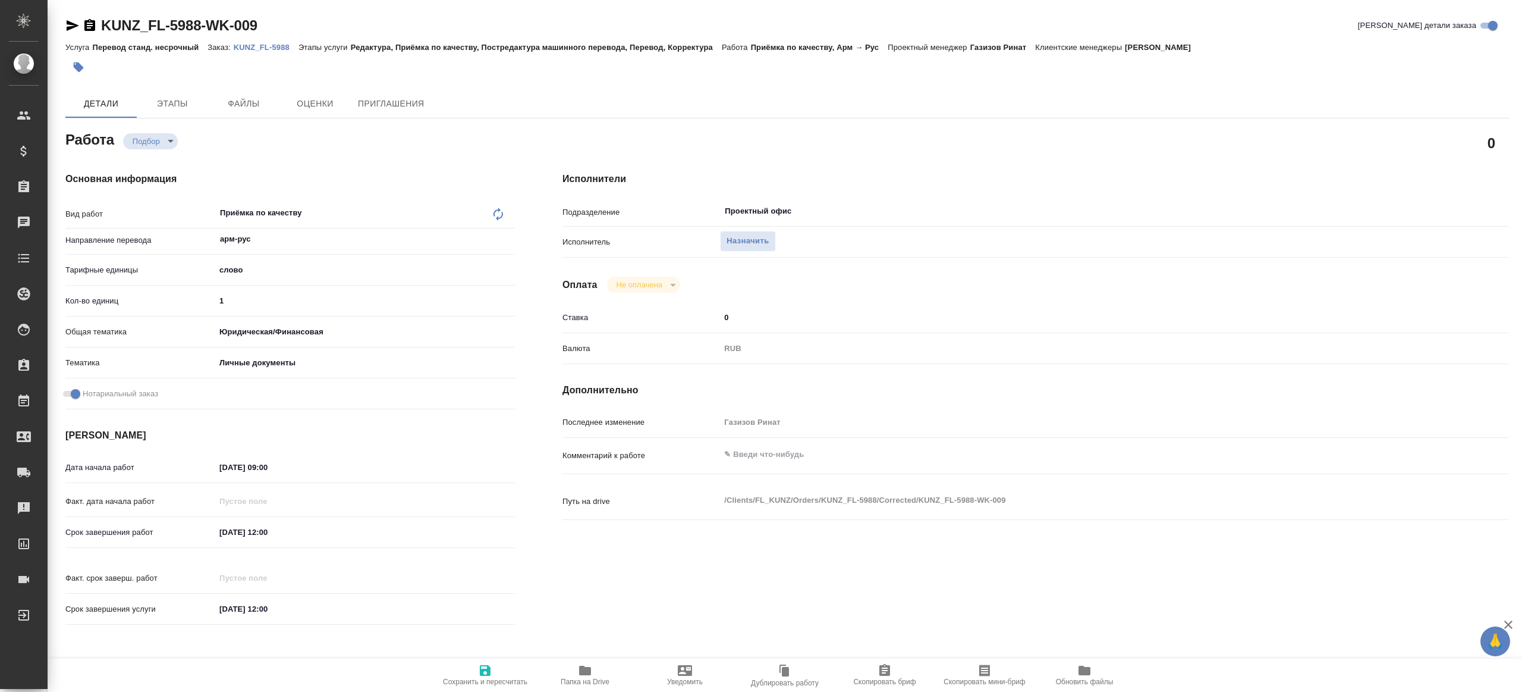
type textarea "x"
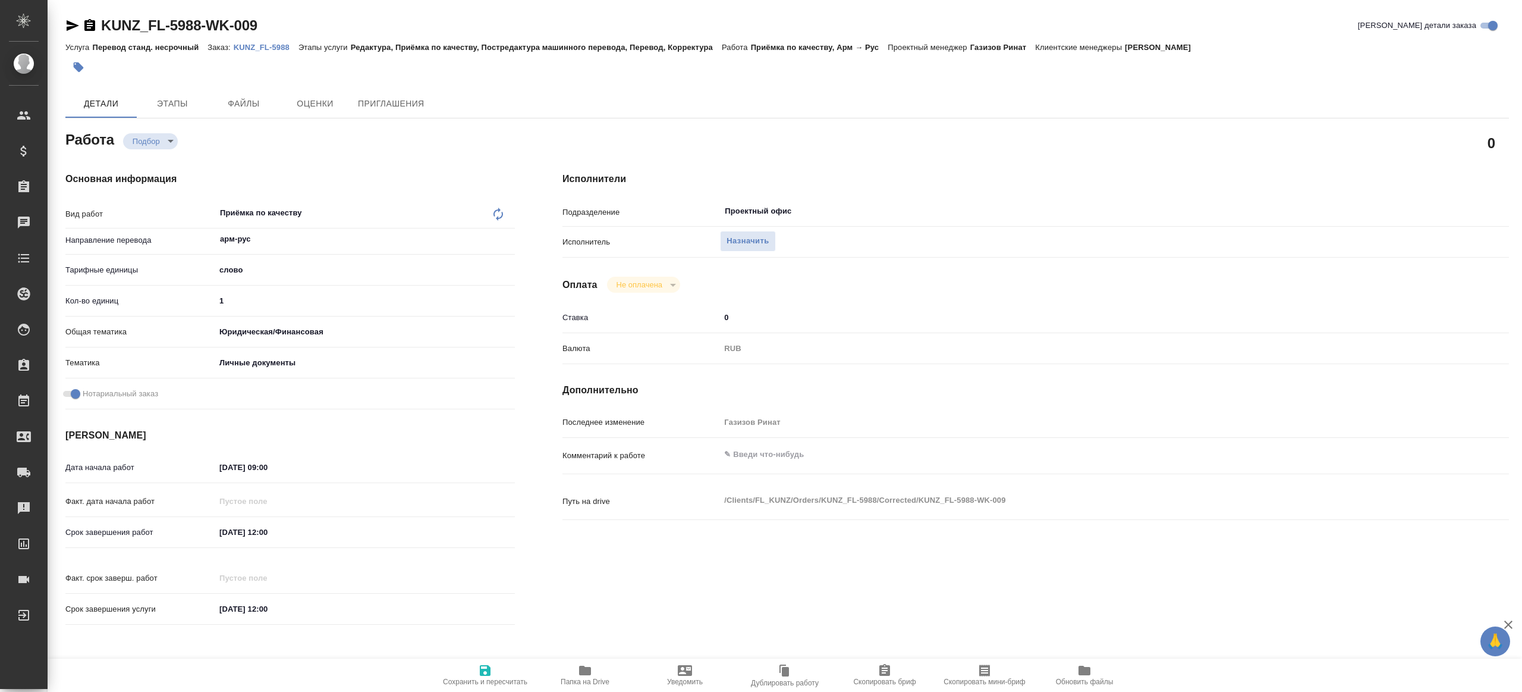
type textarea "x"
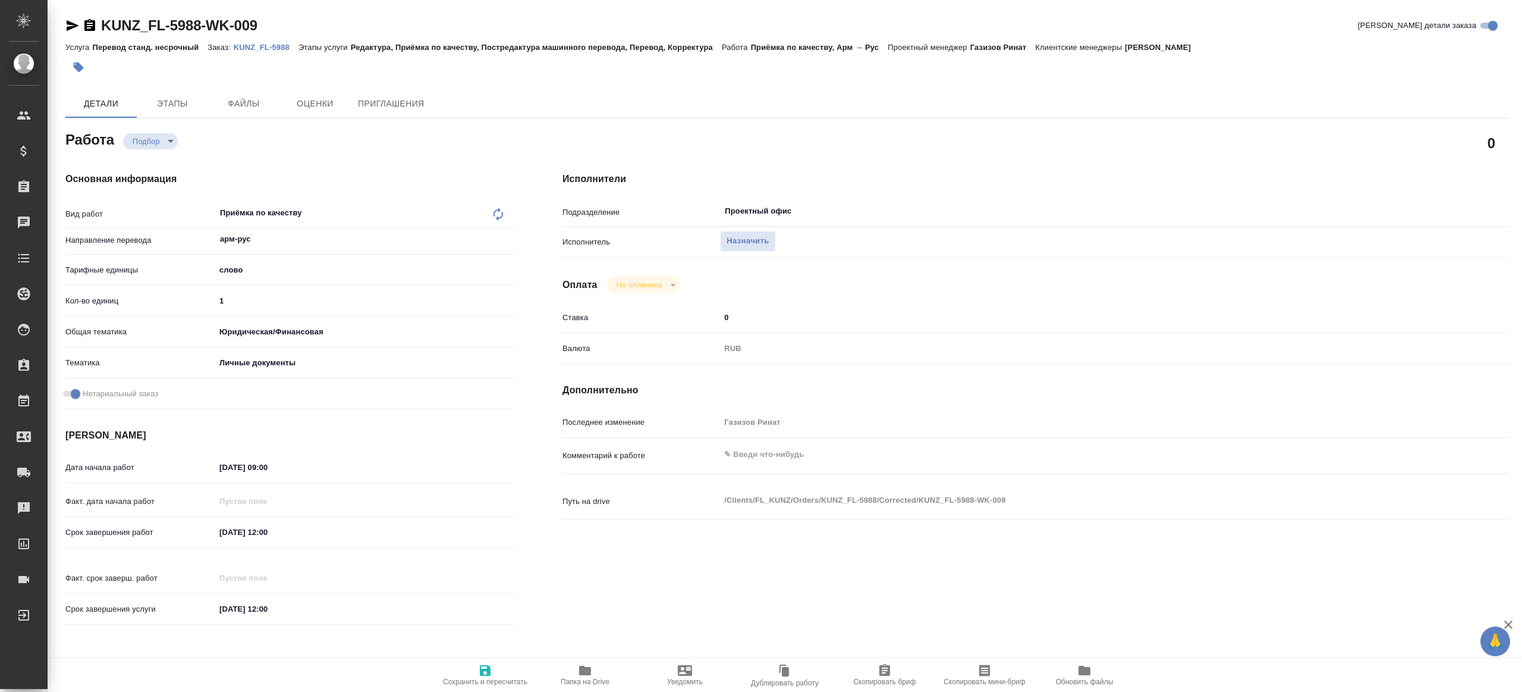
type textarea "x"
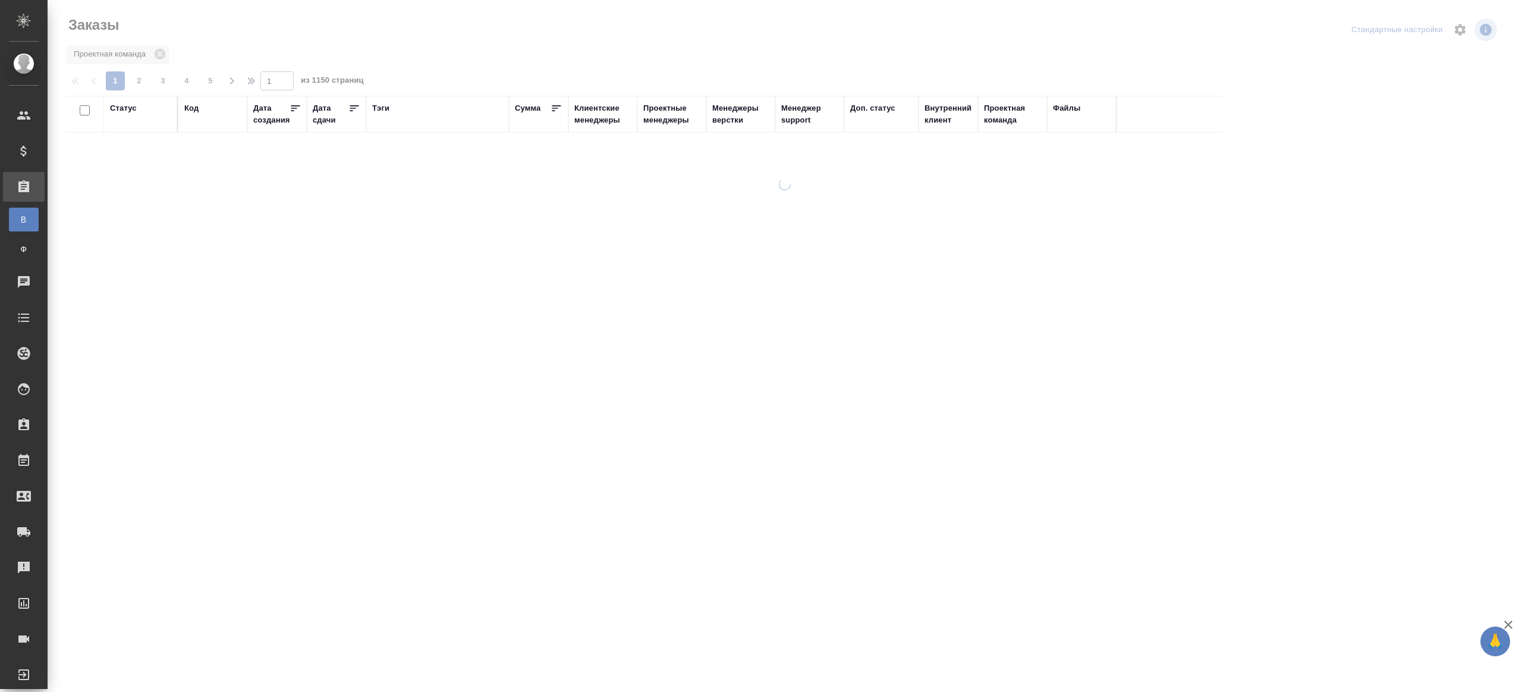
click at [386, 110] on div "Тэги" at bounding box center [380, 108] width 17 height 12
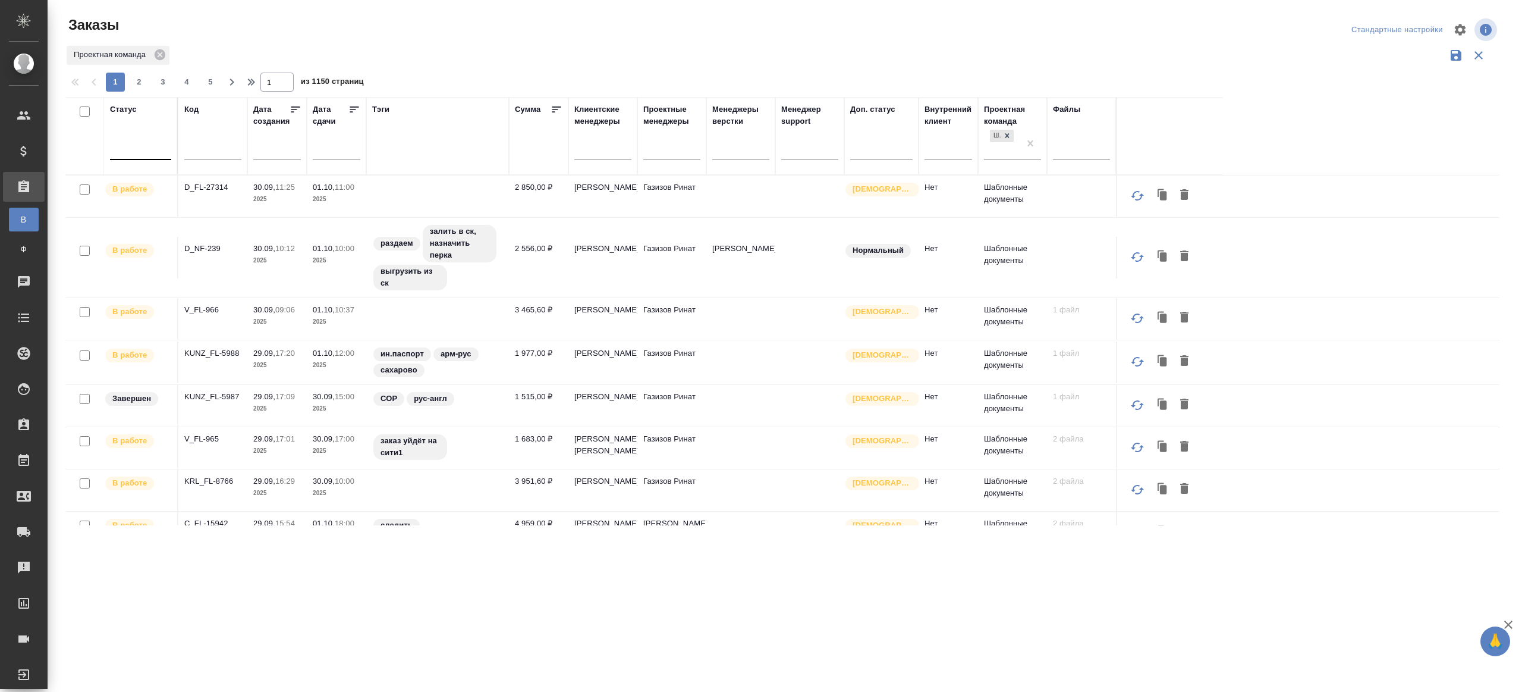
click at [123, 134] on div "Статус" at bounding box center [140, 135] width 61 height 65
click at [139, 151] on div at bounding box center [140, 147] width 61 height 17
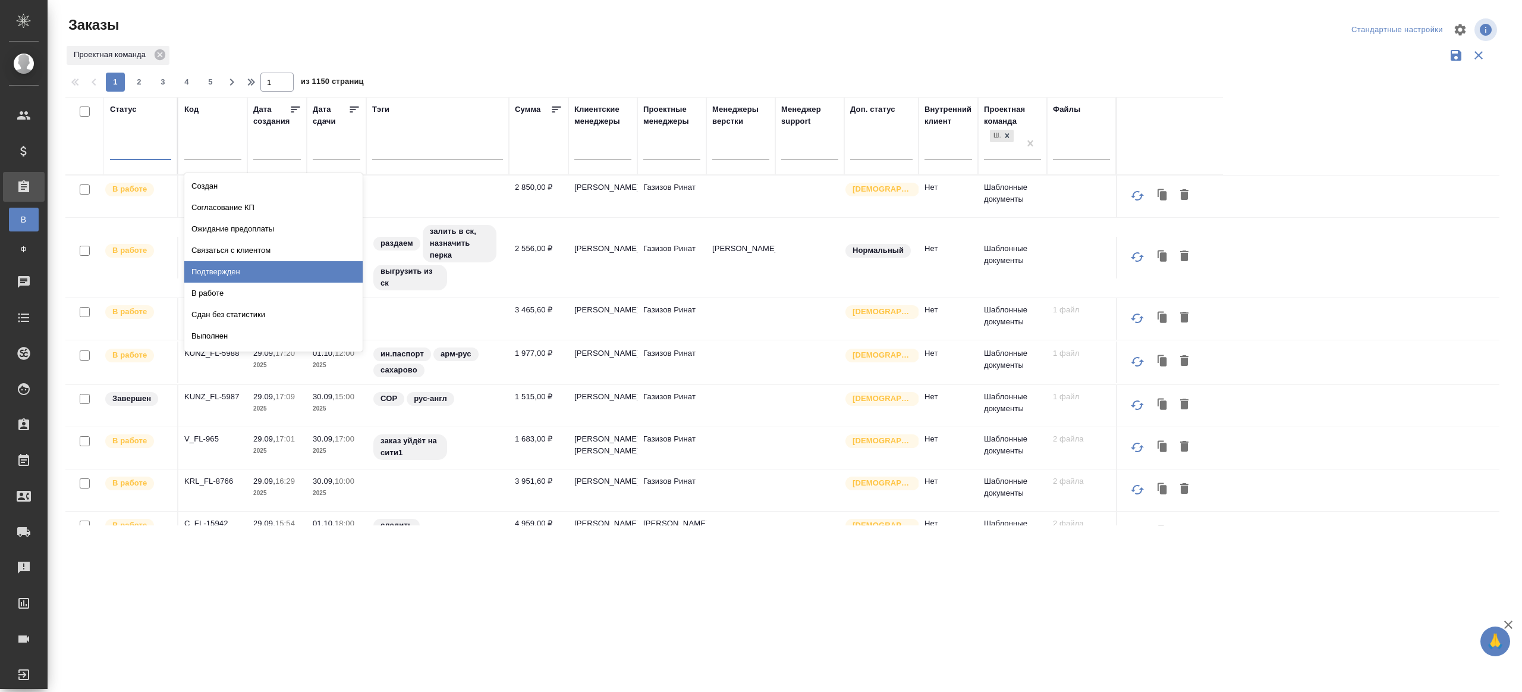
click at [203, 294] on div "В работе" at bounding box center [273, 292] width 178 height 21
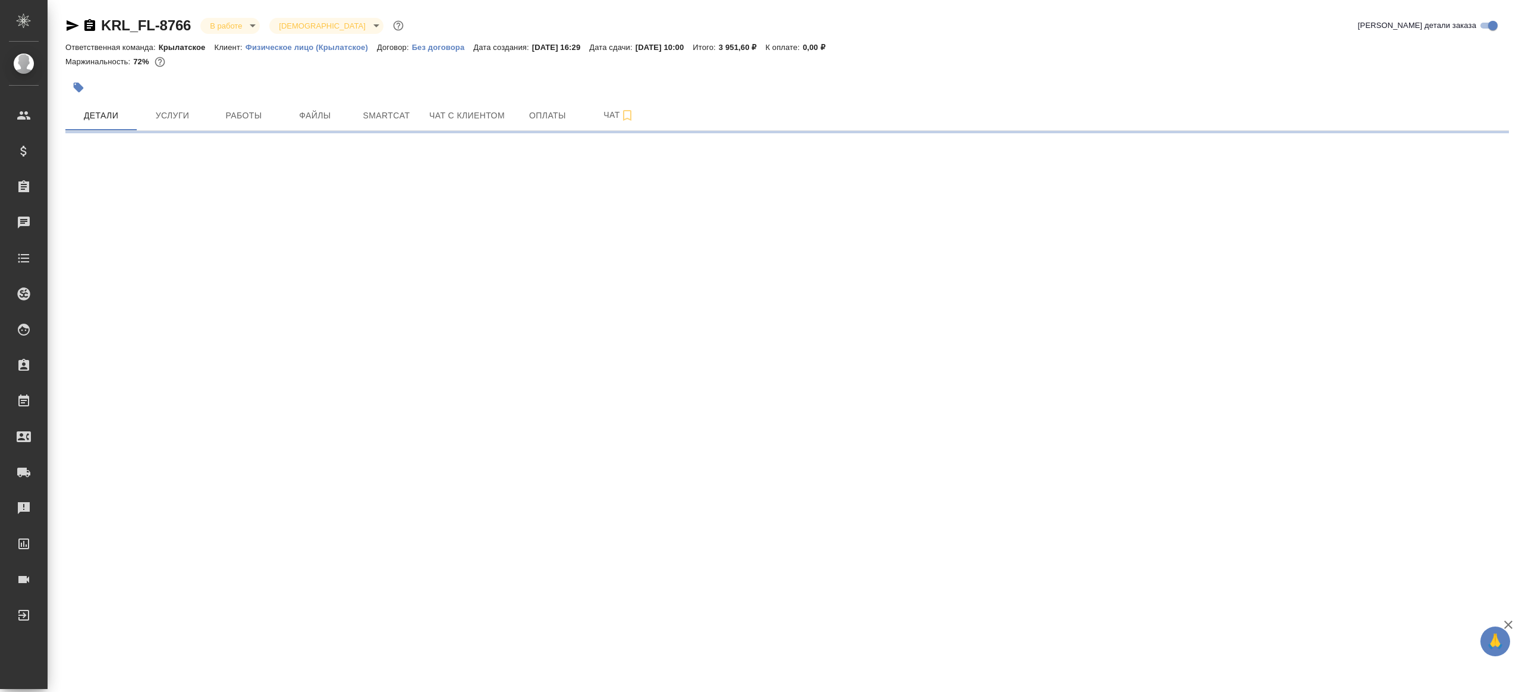
select select "RU"
click at [241, 114] on span "Работы" at bounding box center [243, 115] width 57 height 15
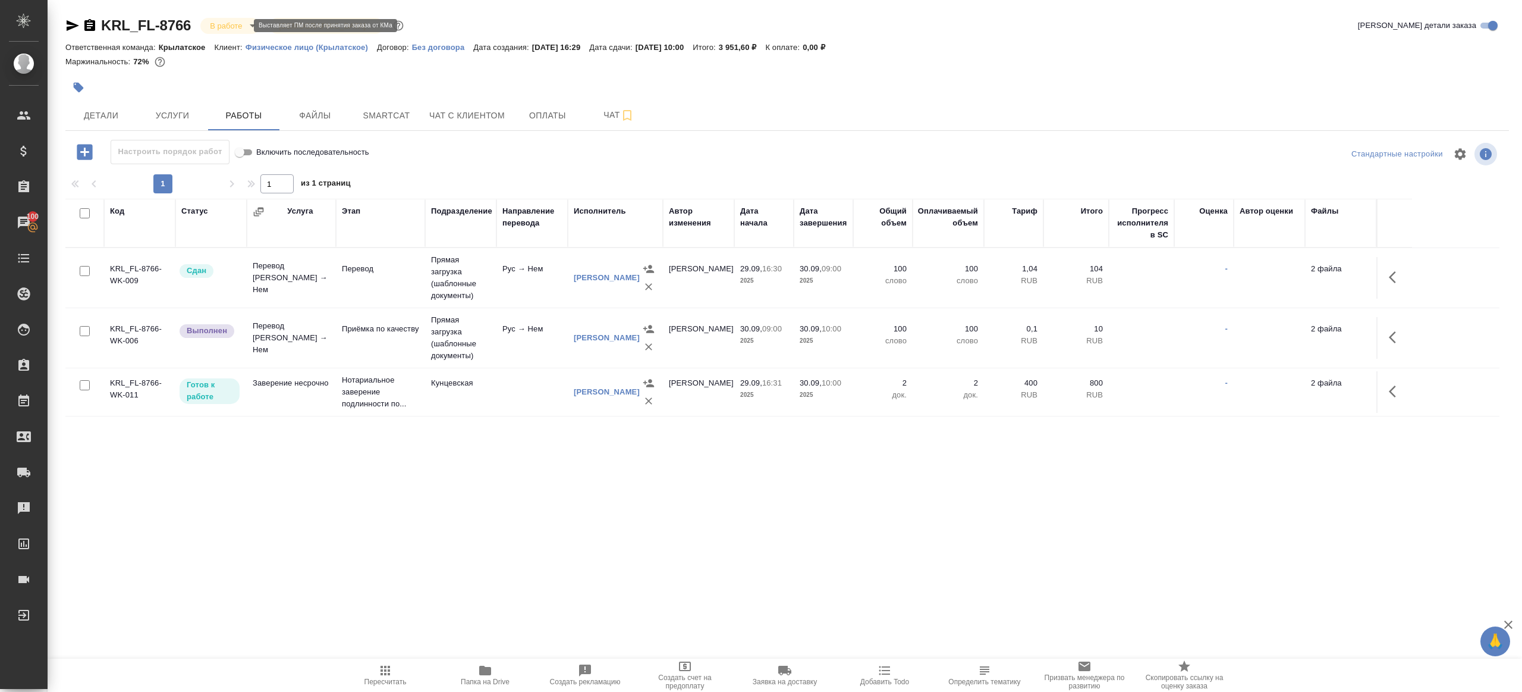
click at [230, 27] on body "🙏 .cls-1 fill:#fff; AWATERA Gazizov Rinat Клиенты Спецификации Заказы 100 Чаты …" at bounding box center [761, 346] width 1522 height 692
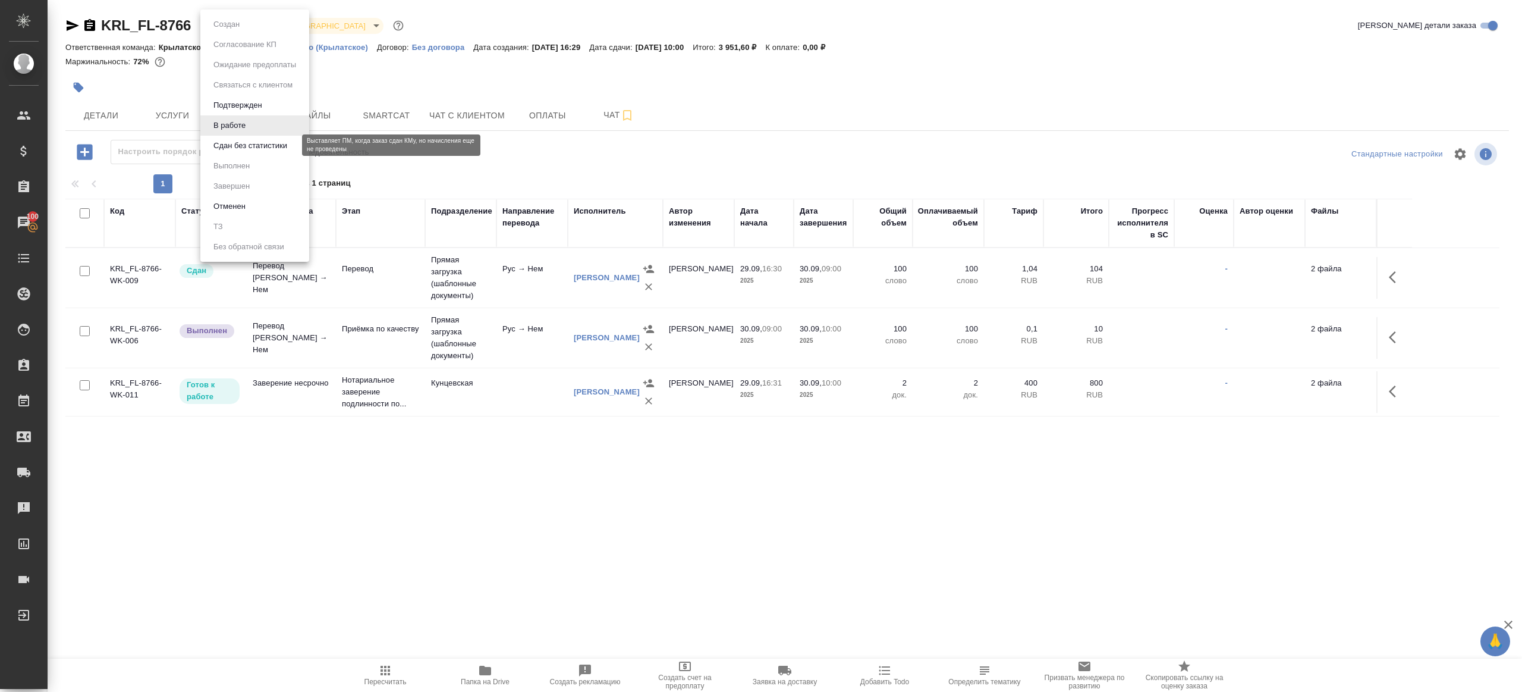
click at [266, 147] on button "Сдан без статистики" at bounding box center [250, 145] width 81 height 13
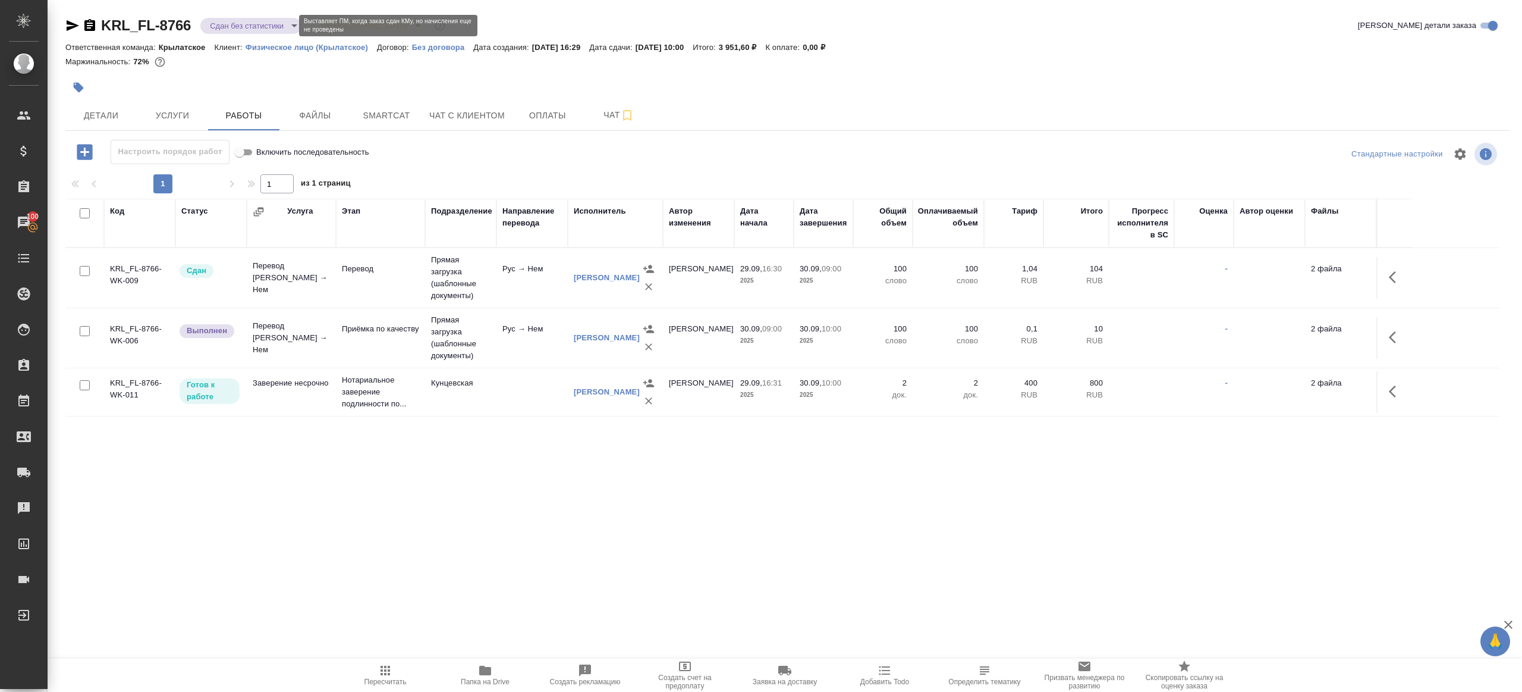
click at [250, 26] on body "🙏 .cls-1 fill:#fff; AWATERA Gazizov Rinat Клиенты Спецификации Заказы 100 Чаты …" at bounding box center [761, 346] width 1522 height 692
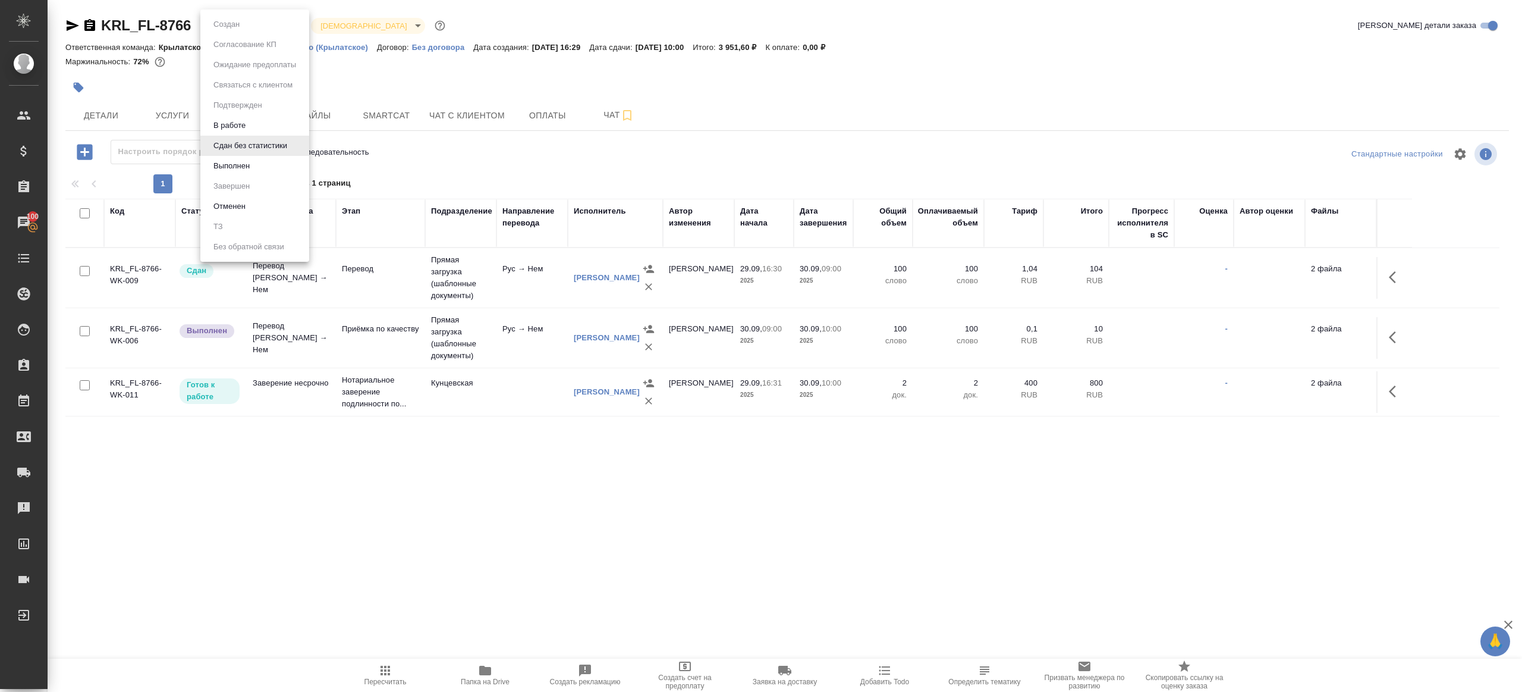
click at [247, 178] on ul "Создан Согласование КП Ожидание предоплаты Связаться с клиентом Подтвержден В р…" at bounding box center [254, 136] width 109 height 252
click at [249, 168] on button "Выполнен" at bounding box center [231, 165] width 43 height 13
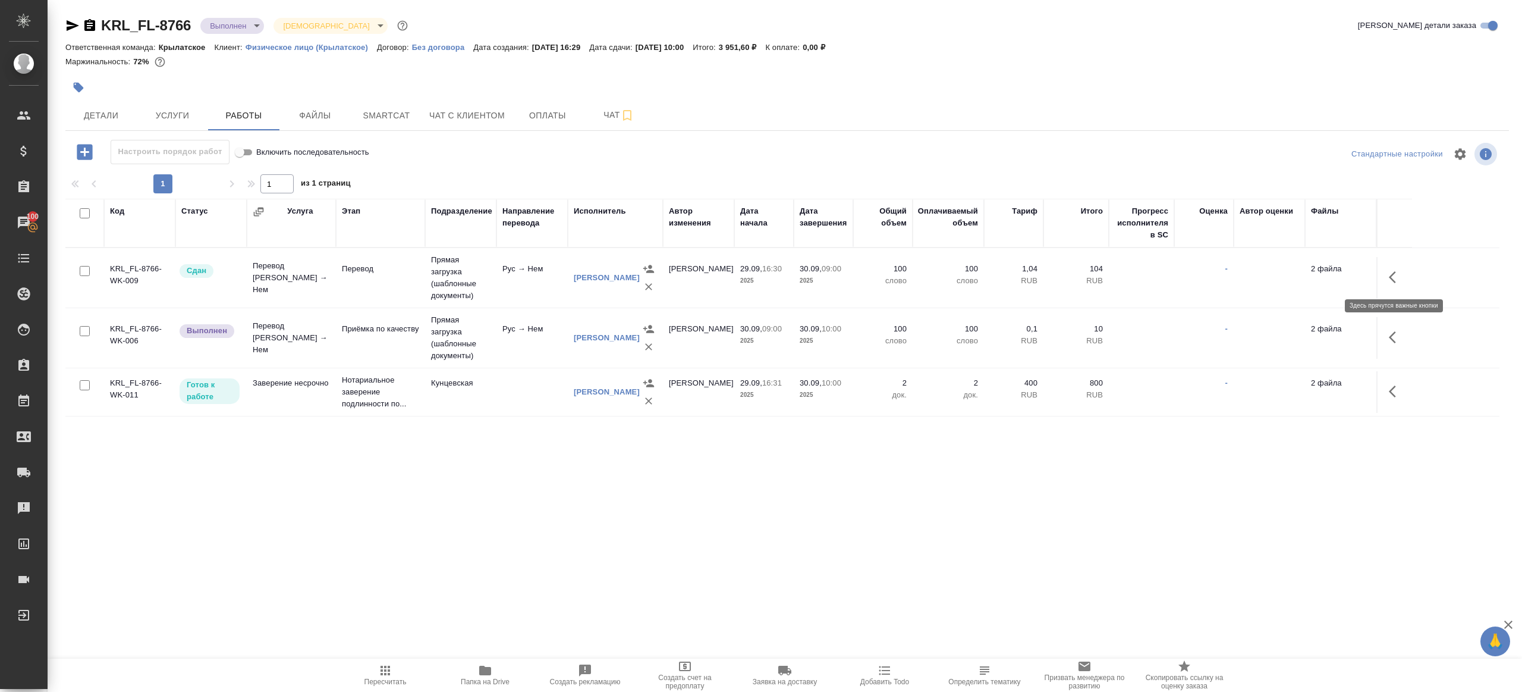
click at [1388, 278] on button "button" at bounding box center [1396, 277] width 29 height 29
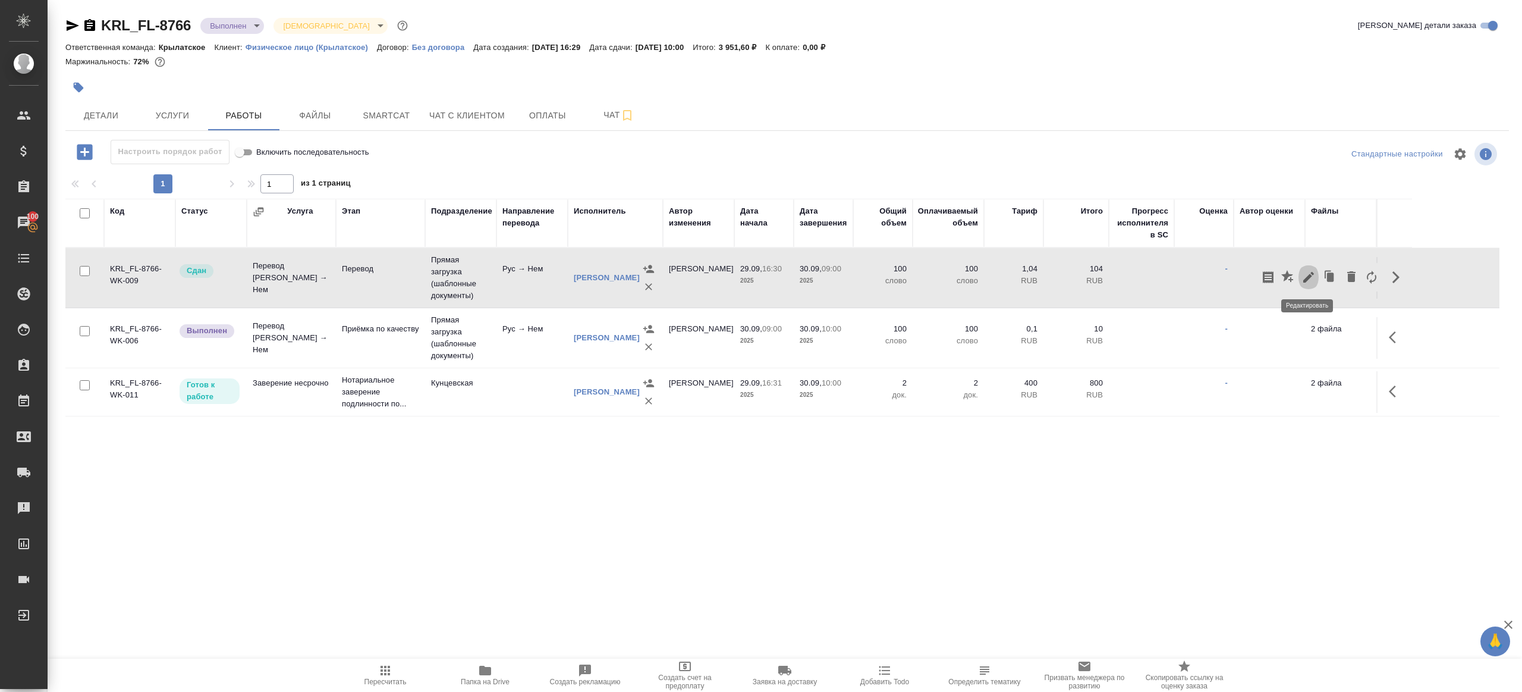
click at [1314, 272] on icon "button" at bounding box center [1309, 277] width 14 height 14
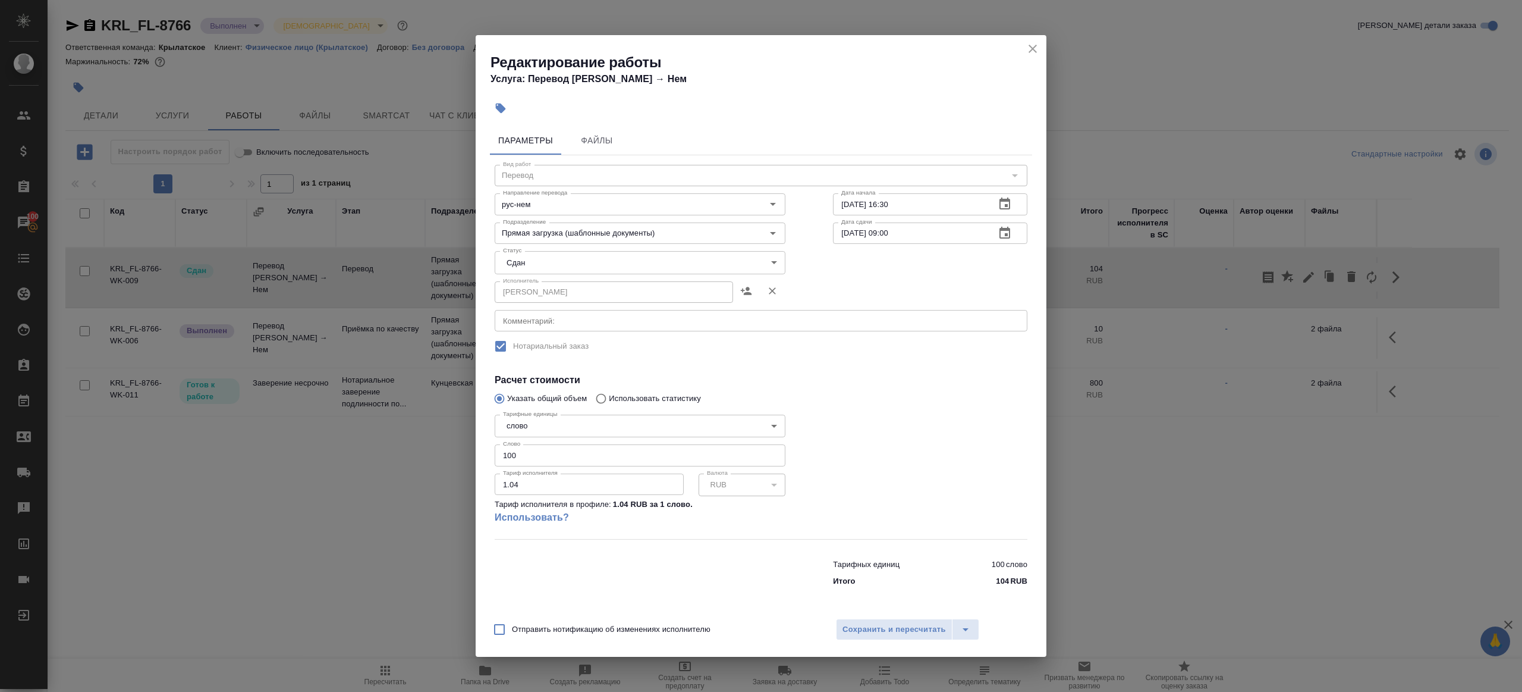
click at [570, 258] on body "🙏 .cls-1 fill:#fff; AWATERA Gazizov Rinat Клиенты Спецификации Заказы 100 Чаты …" at bounding box center [761, 346] width 1522 height 692
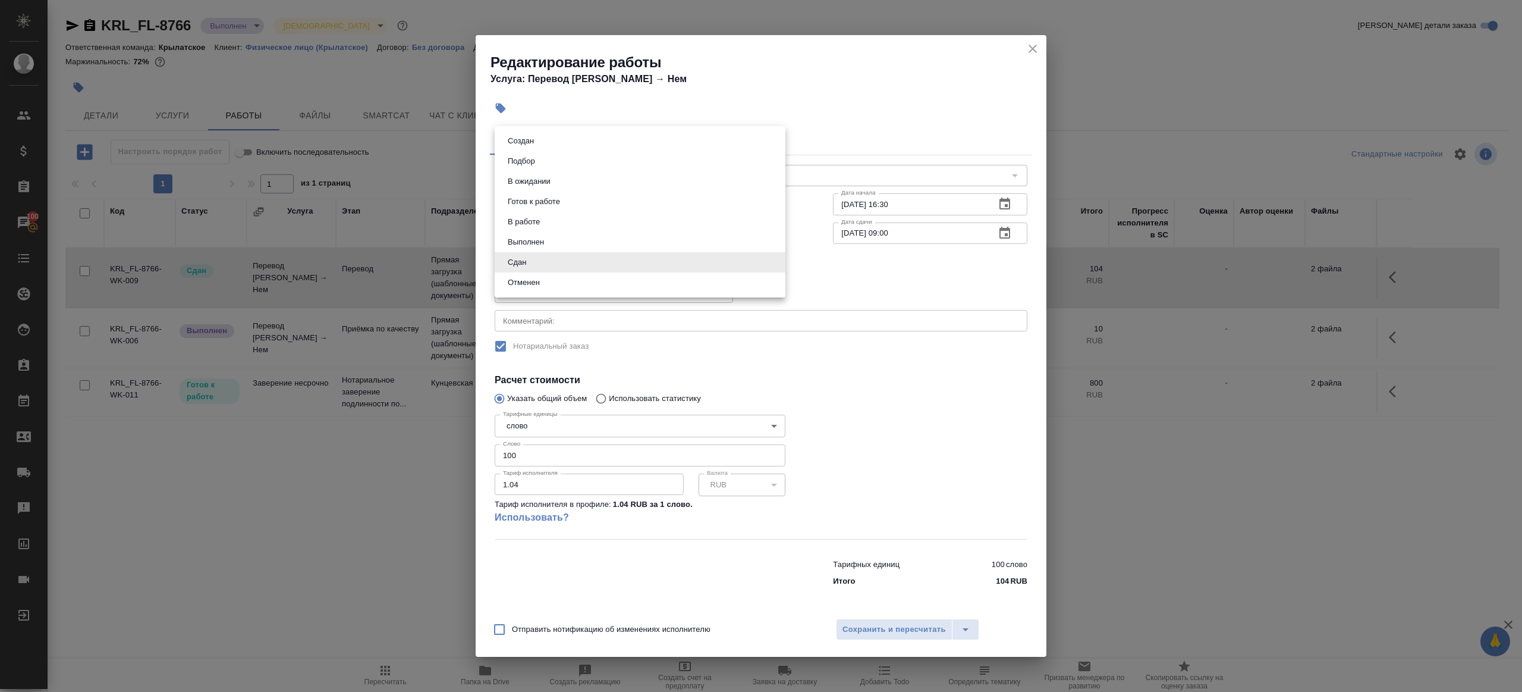
drag, startPoint x: 985, startPoint y: 454, endPoint x: 976, endPoint y: 456, distance: 8.5
click at [985, 454] on div at bounding box center [761, 346] width 1522 height 692
drag, startPoint x: 534, startPoint y: 458, endPoint x: 416, endPoint y: 452, distance: 117.9
click at [416, 452] on div "Редактирование работы Услуга: Перевод Стандарт Рус → Нем Параметры Файлы Вид ра…" at bounding box center [761, 346] width 1522 height 692
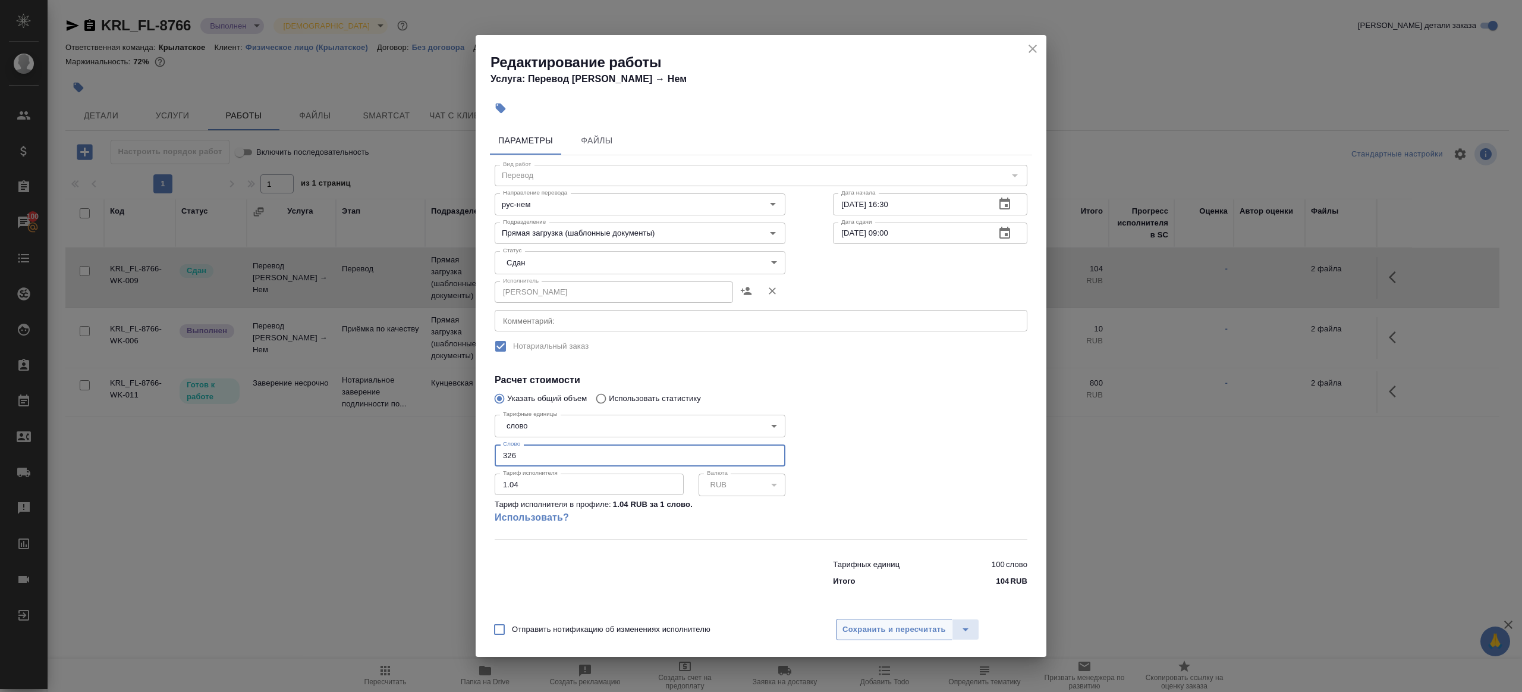
type input "326"
click at [920, 621] on button "Сохранить и пересчитать" at bounding box center [894, 628] width 117 height 21
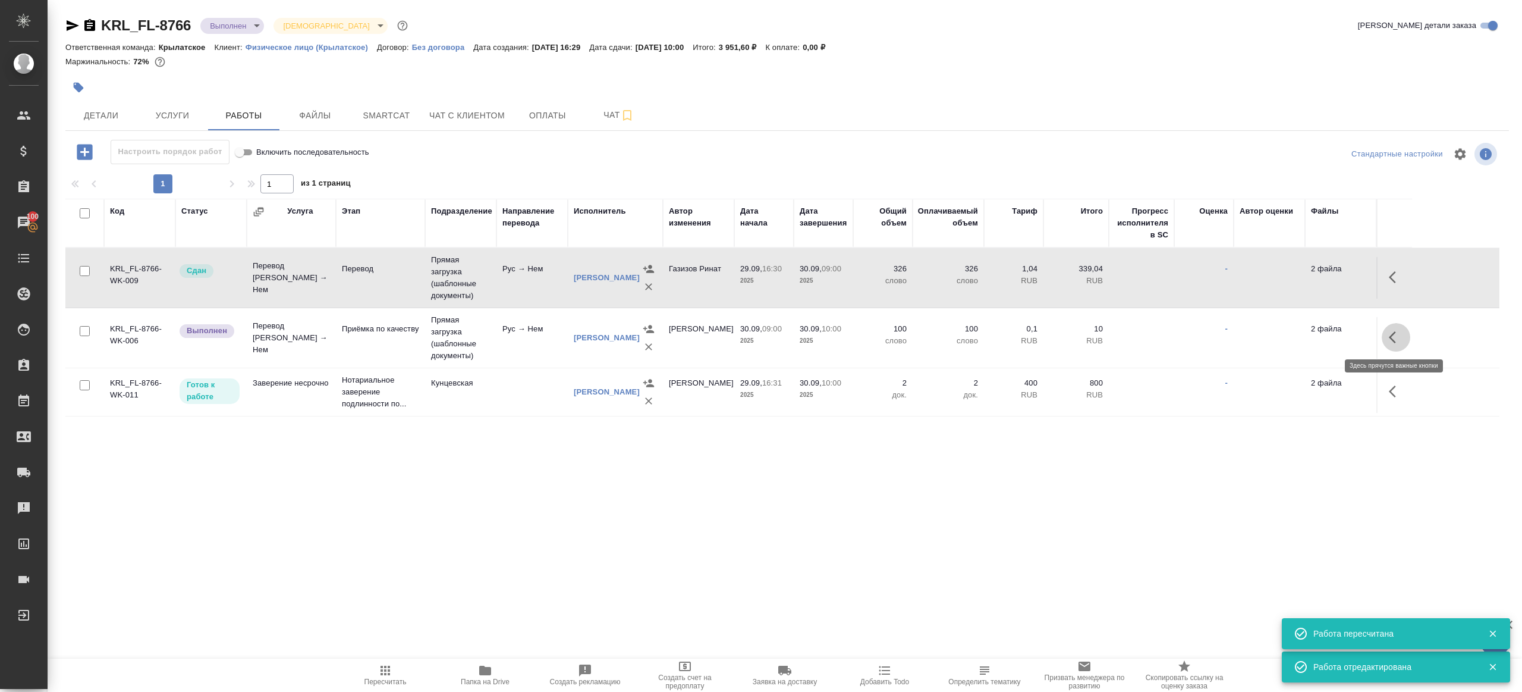
click at [1398, 331] on icon "button" at bounding box center [1396, 337] width 14 height 14
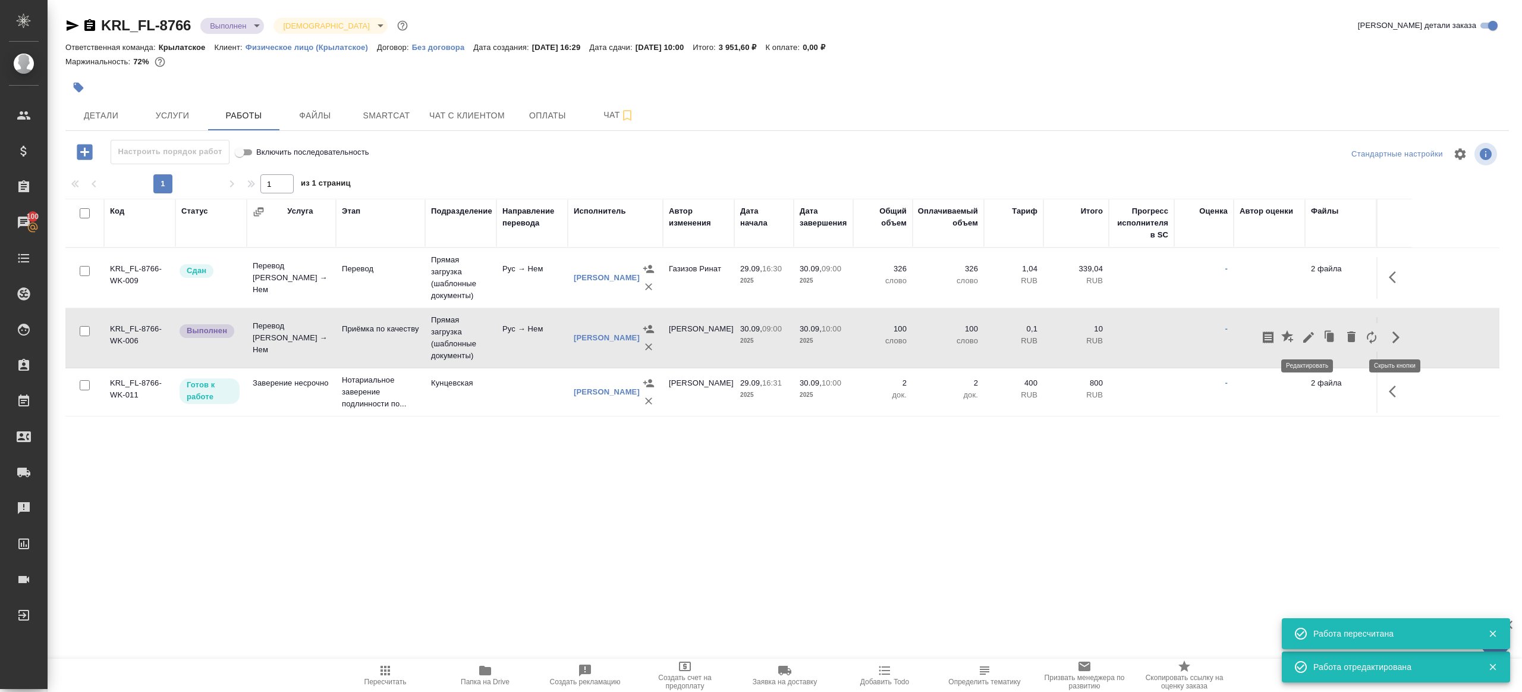
click at [1306, 333] on icon "button" at bounding box center [1309, 337] width 14 height 14
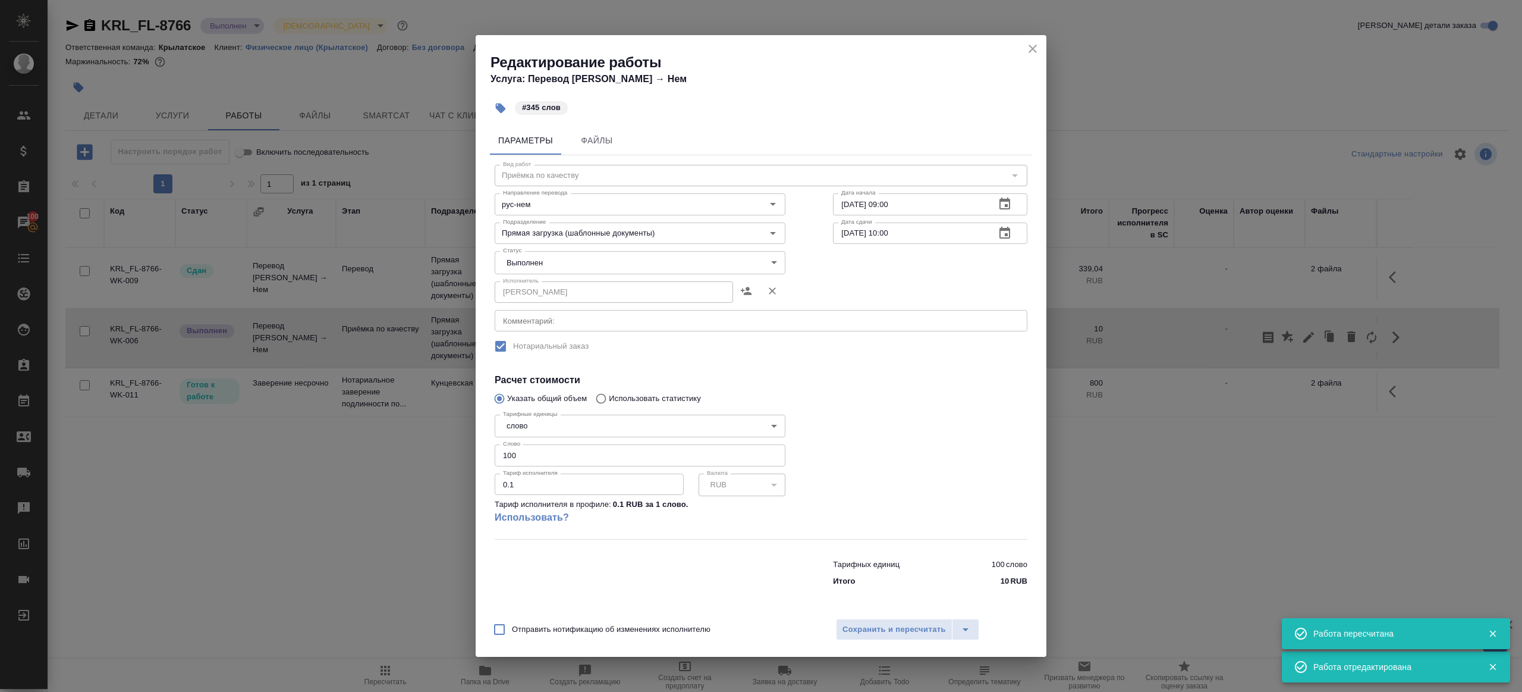
click at [604, 268] on body "🙏 .cls-1 fill:#fff; AWATERA Gazizov Rinat Клиенты Спецификации Заказы 100 Чаты …" at bounding box center [761, 346] width 1522 height 692
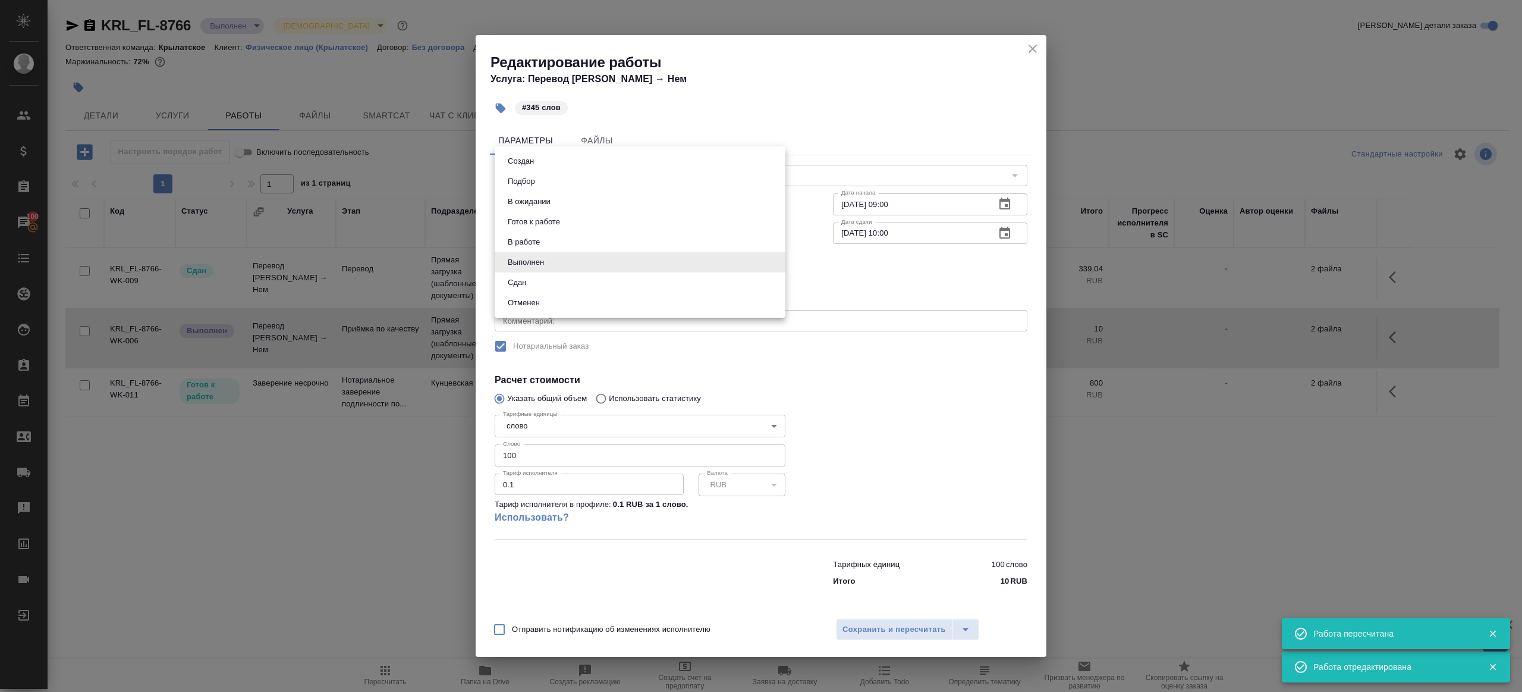
click at [571, 284] on li "Сдан" at bounding box center [640, 282] width 291 height 20
type input "closed"
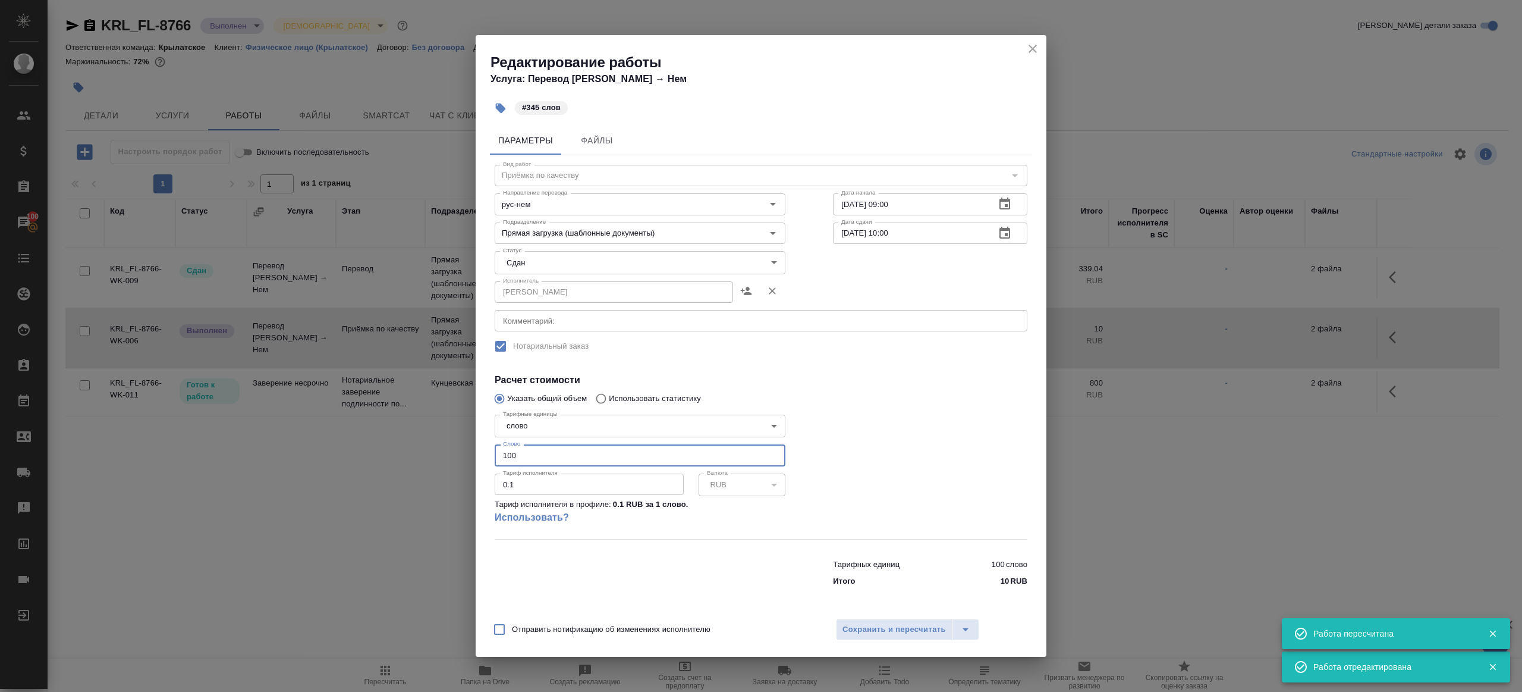
drag, startPoint x: 551, startPoint y: 454, endPoint x: 453, endPoint y: 451, distance: 98.2
click at [453, 451] on div "Редактирование работы Услуга: Перевод Стандарт Рус → Нем #345 слов Параметры Фа…" at bounding box center [761, 346] width 1522 height 692
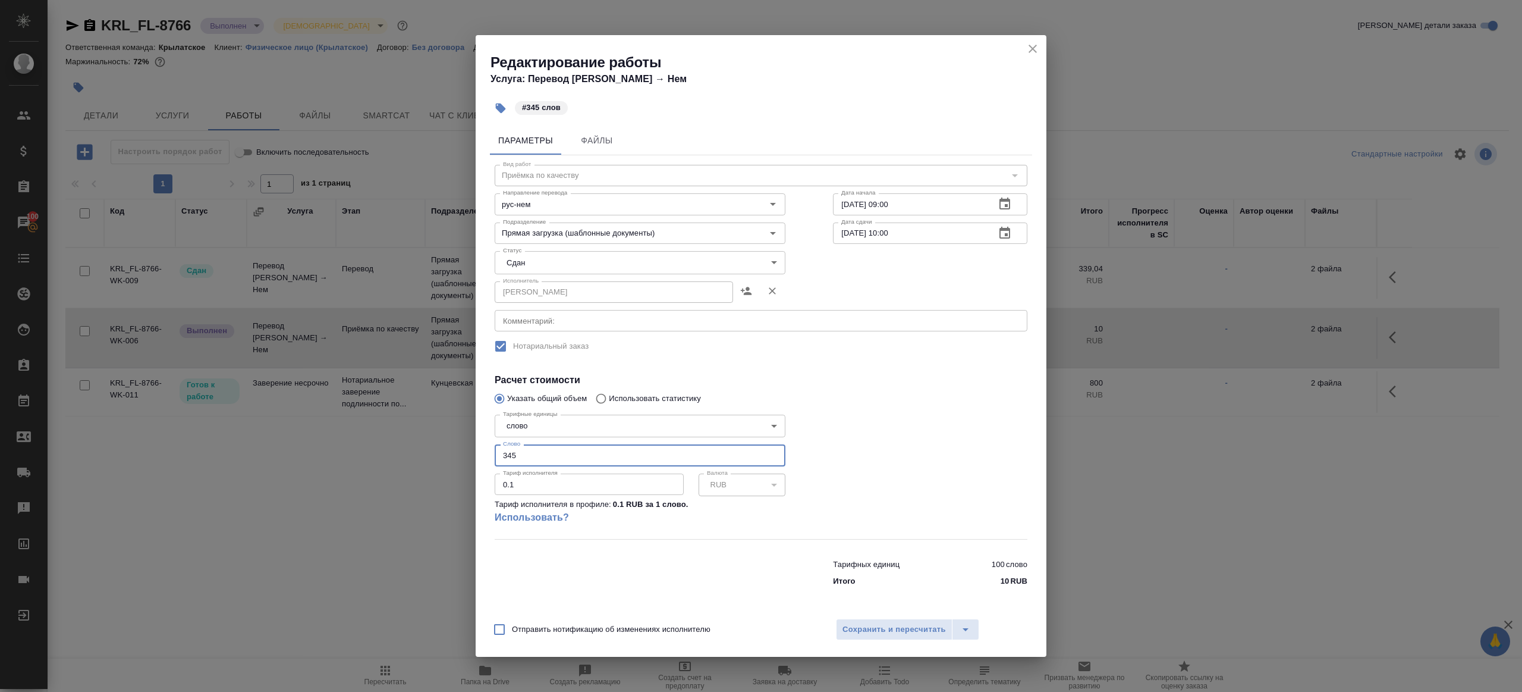
type input "345"
click at [850, 617] on div "Отправить нотификацию об изменениях исполнителю Сохранить и пересчитать" at bounding box center [761, 634] width 571 height 46
click at [880, 632] on span "Сохранить и пересчитать" at bounding box center [894, 630] width 103 height 14
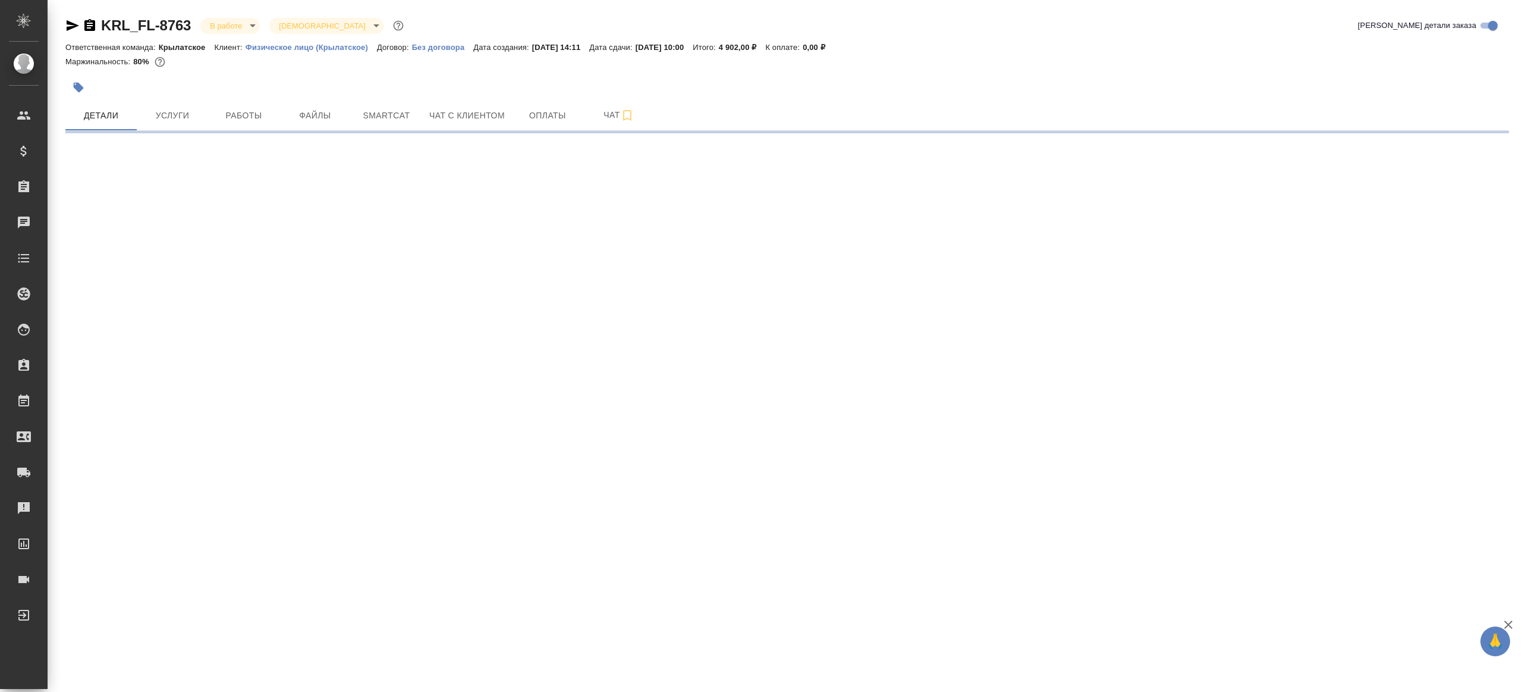
select select "RU"
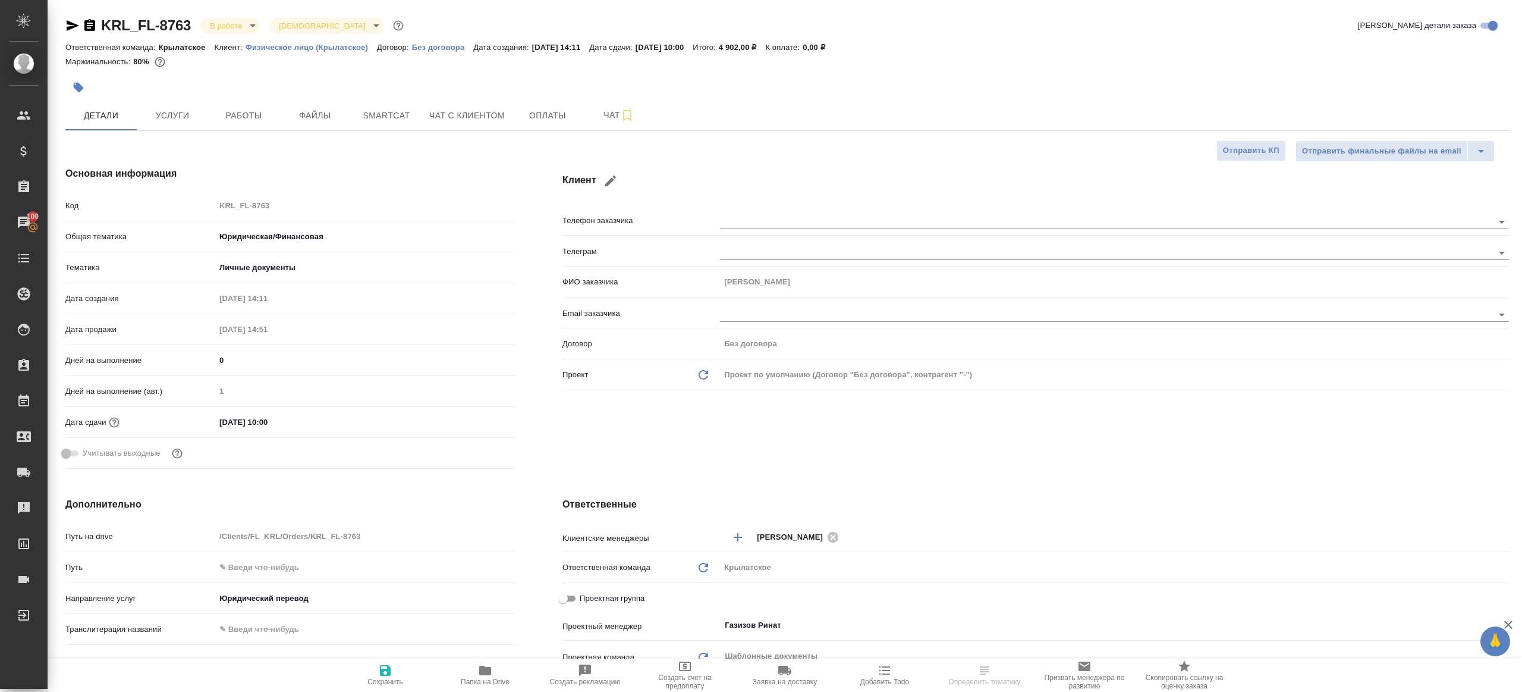
type textarea "x"
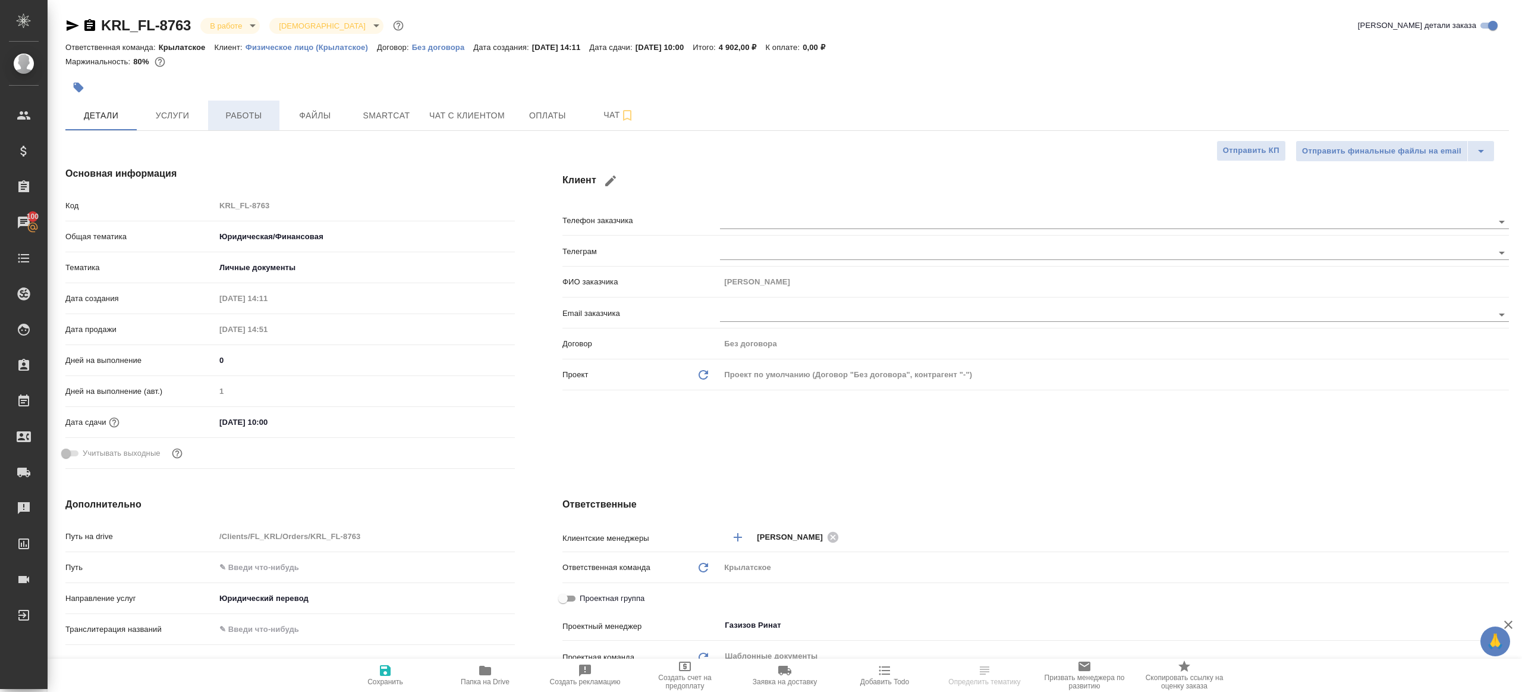
type textarea "x"
click at [266, 120] on span "Работы" at bounding box center [243, 115] width 57 height 15
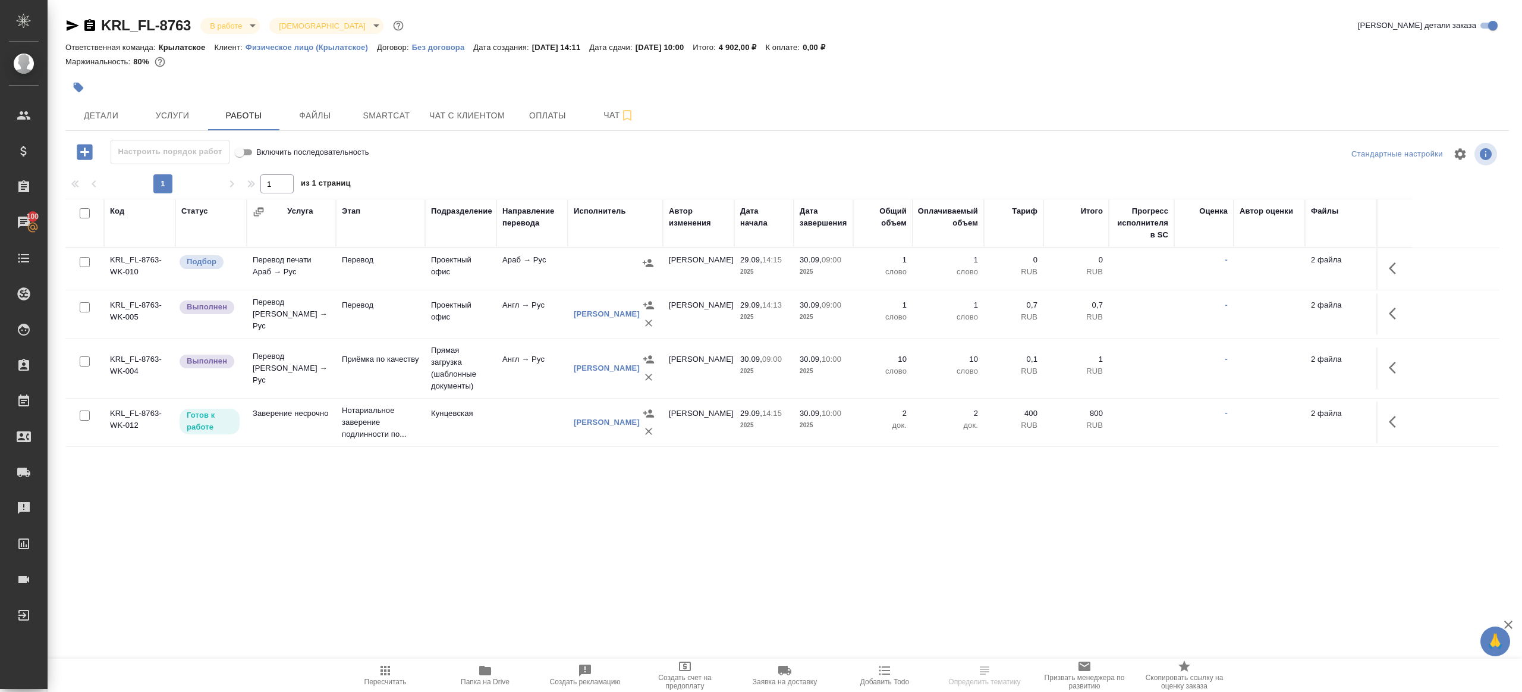
click at [486, 162] on div "Настроить порядок работ Включить последовательность" at bounding box center [305, 152] width 481 height 24
click at [1381, 309] on td at bounding box center [1395, 314] width 36 height 42
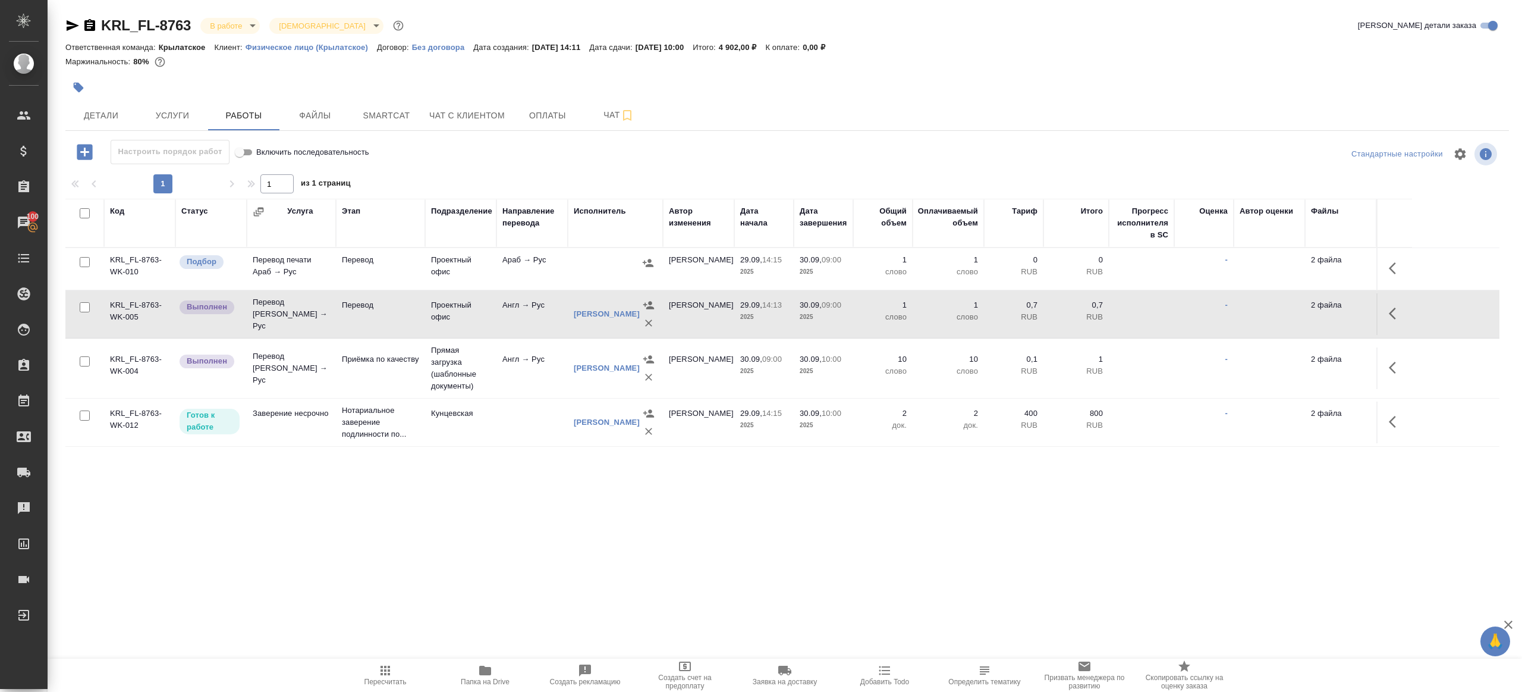
click at [80, 258] on input "checkbox" at bounding box center [85, 262] width 10 height 10
checkbox input "true"
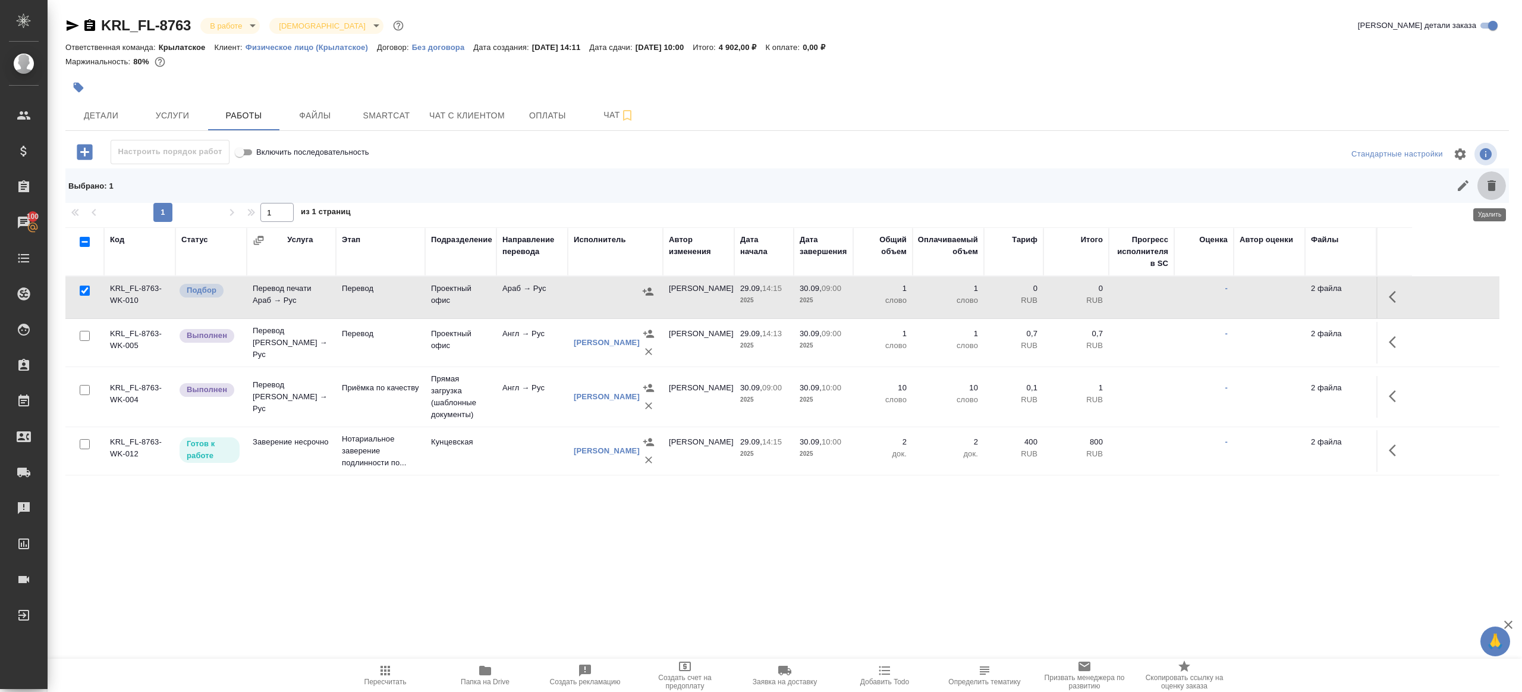
click at [1488, 187] on icon "button" at bounding box center [1492, 185] width 8 height 11
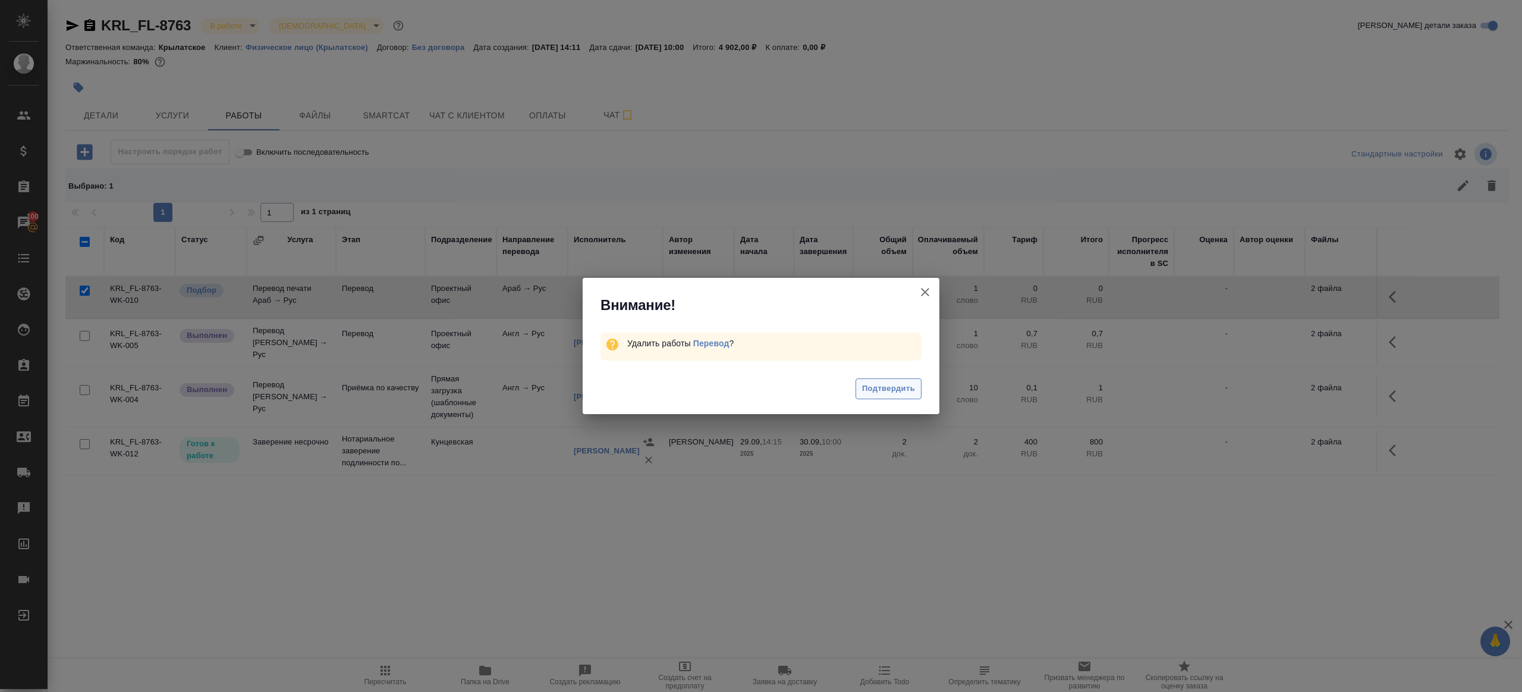
click at [893, 390] on span "Подтвердить" at bounding box center [888, 389] width 53 height 14
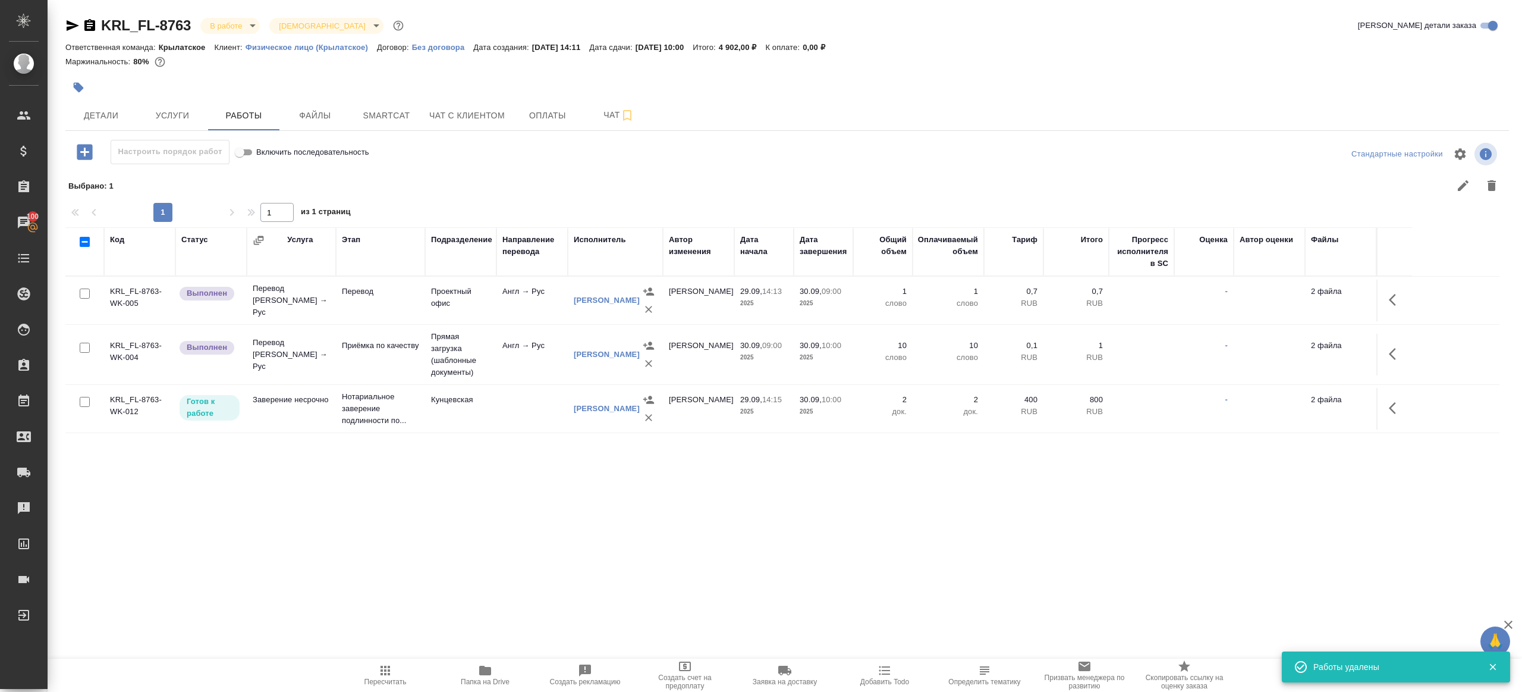
click at [247, 26] on body "🙏 .cls-1 fill:#fff; AWATERA [PERSON_NAME] Клиенты Спецификации Заказы 100 Чаты …" at bounding box center [761, 346] width 1522 height 692
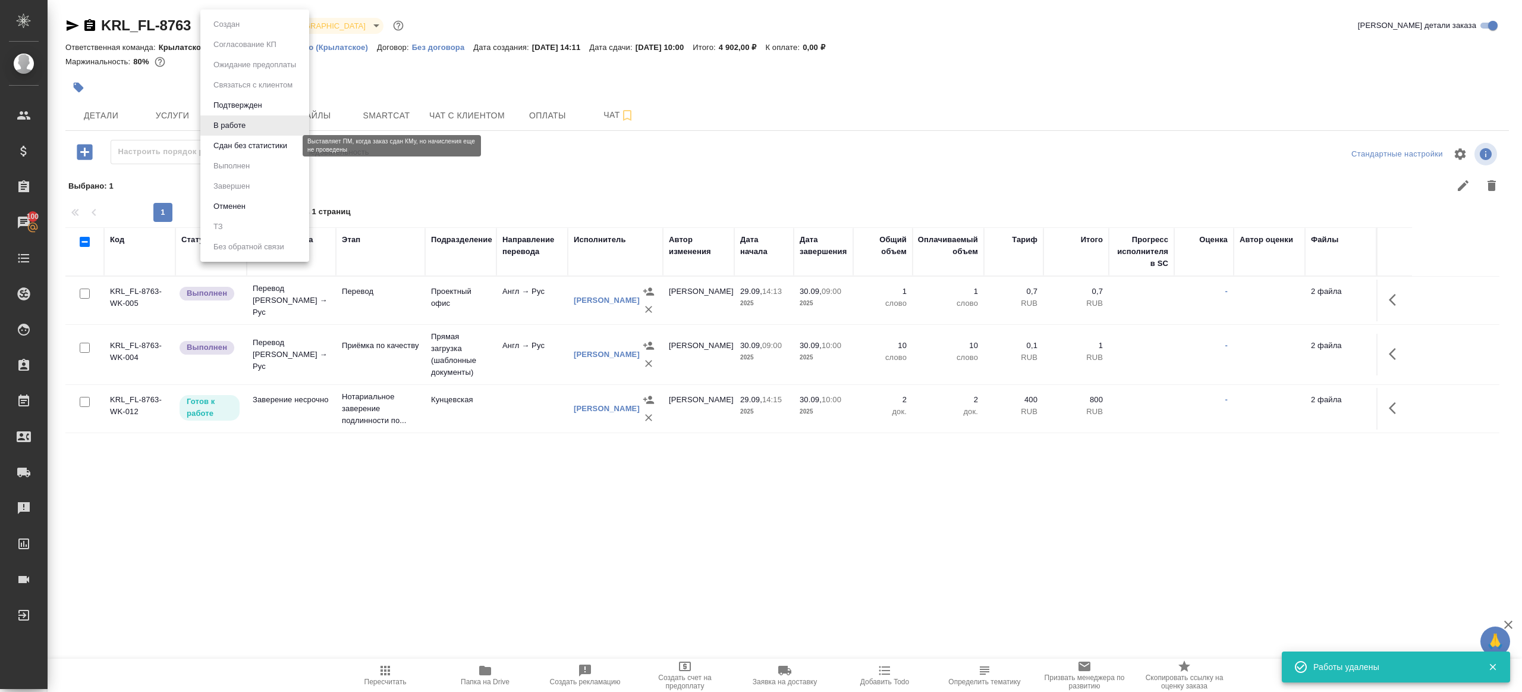
click at [258, 145] on button "Сдан без статистики" at bounding box center [250, 145] width 81 height 13
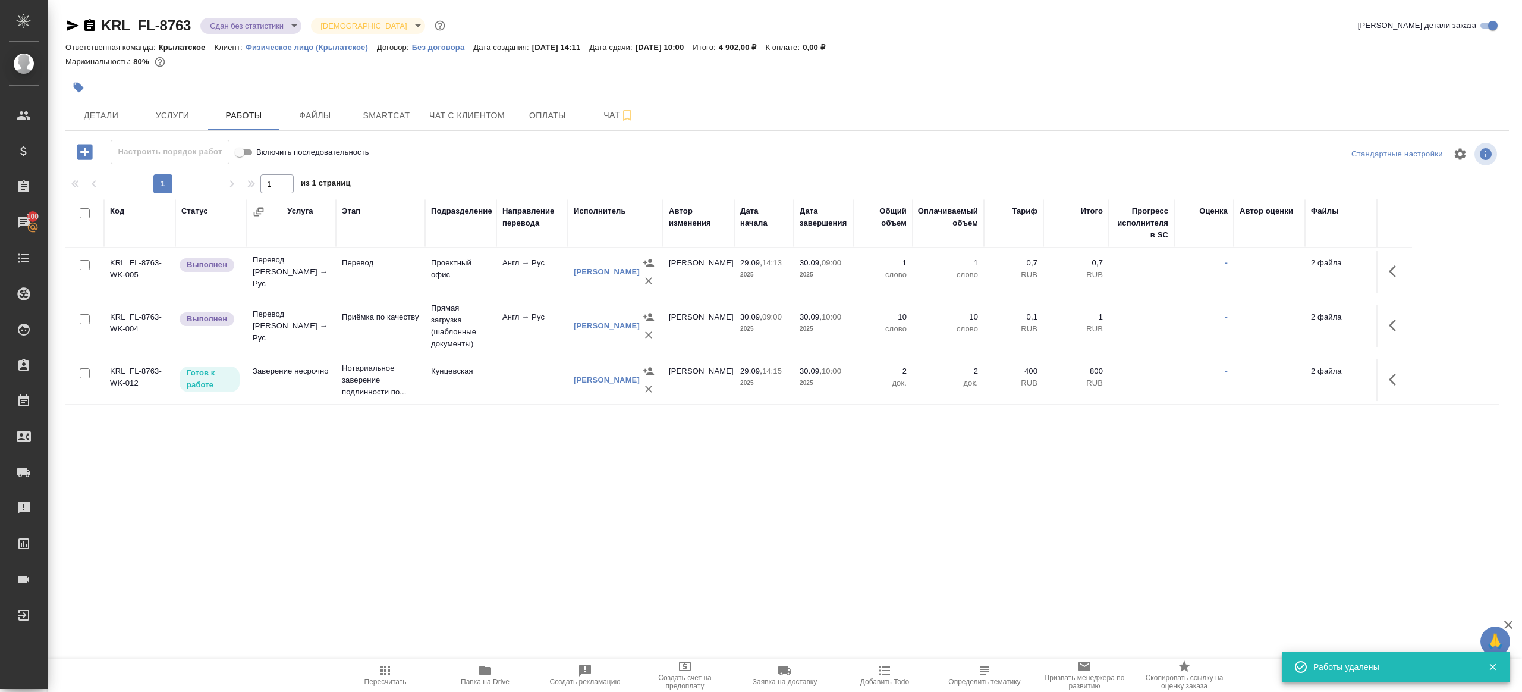
click at [230, 32] on body "🙏 .cls-1 fill:#fff; AWATERA [PERSON_NAME] Клиенты Спецификации Заказы 100 Чаты …" at bounding box center [761, 346] width 1522 height 692
click at [256, 177] on ul "Создан Согласование КП Ожидание предоплаты Связаться с клиентом Подтвержден В р…" at bounding box center [254, 136] width 109 height 252
click at [259, 173] on li "Выполнен" at bounding box center [254, 166] width 109 height 20
click at [1386, 272] on button "button" at bounding box center [1396, 271] width 29 height 29
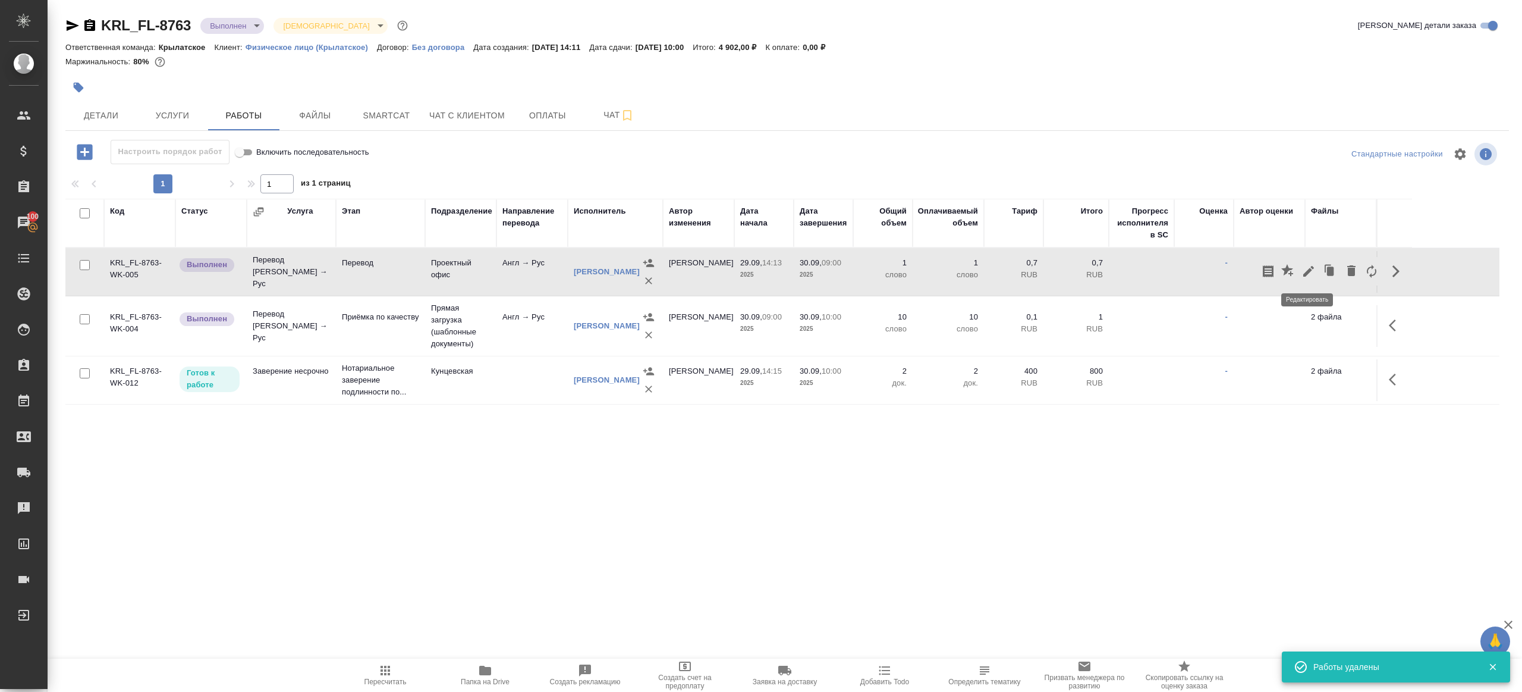
click at [1319, 269] on button "button" at bounding box center [1330, 271] width 23 height 29
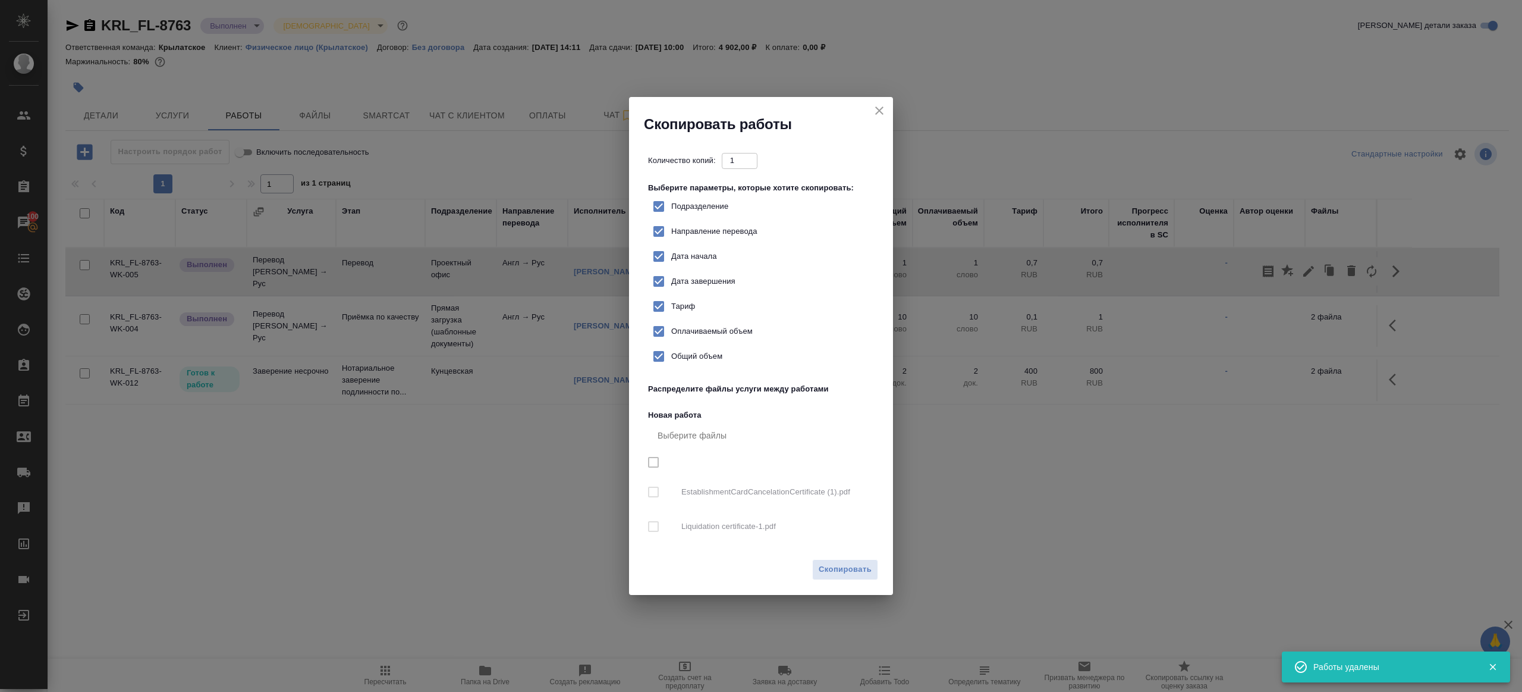
checkbox input "true"
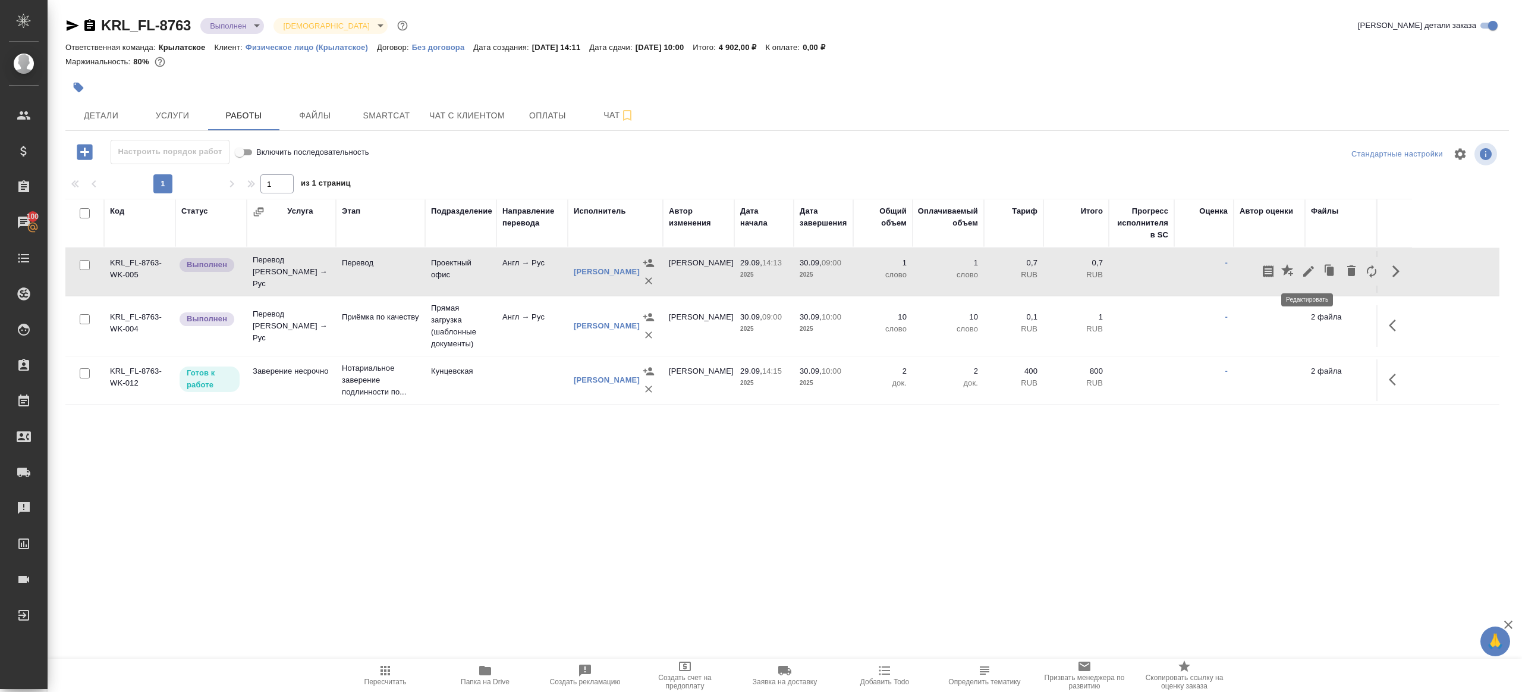
click at [1311, 269] on icon "button" at bounding box center [1309, 271] width 11 height 11
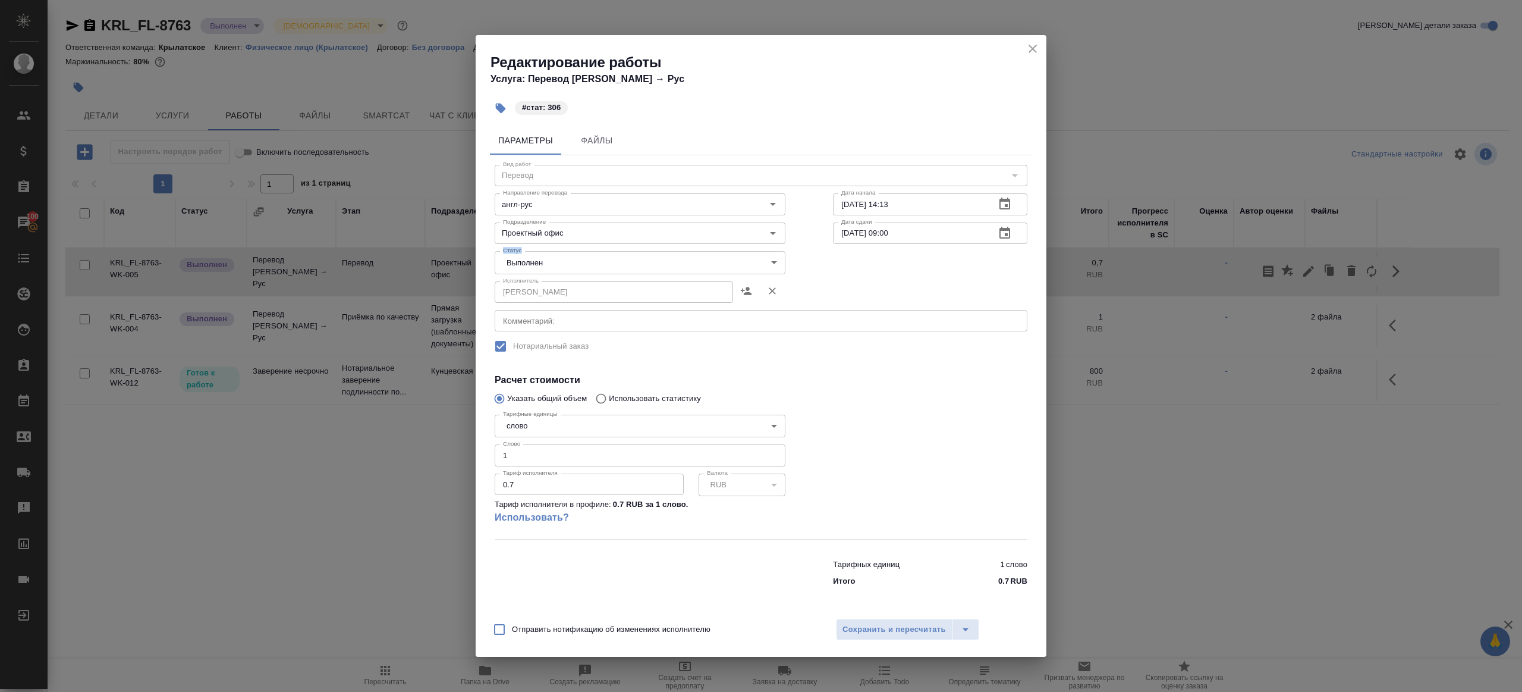
drag, startPoint x: 522, startPoint y: 250, endPoint x: 535, endPoint y: 269, distance: 23.1
click at [522, 250] on div "Статус Выполнен completed Статус" at bounding box center [640, 260] width 338 height 77
click at [535, 269] on body "🙏 .cls-1 fill:#fff; AWATERA Gazizov Rinat Клиенты Спецификации Заказы 100 Чаты …" at bounding box center [761, 346] width 1522 height 692
click at [533, 277] on li "Сдан" at bounding box center [640, 282] width 291 height 20
type input "closed"
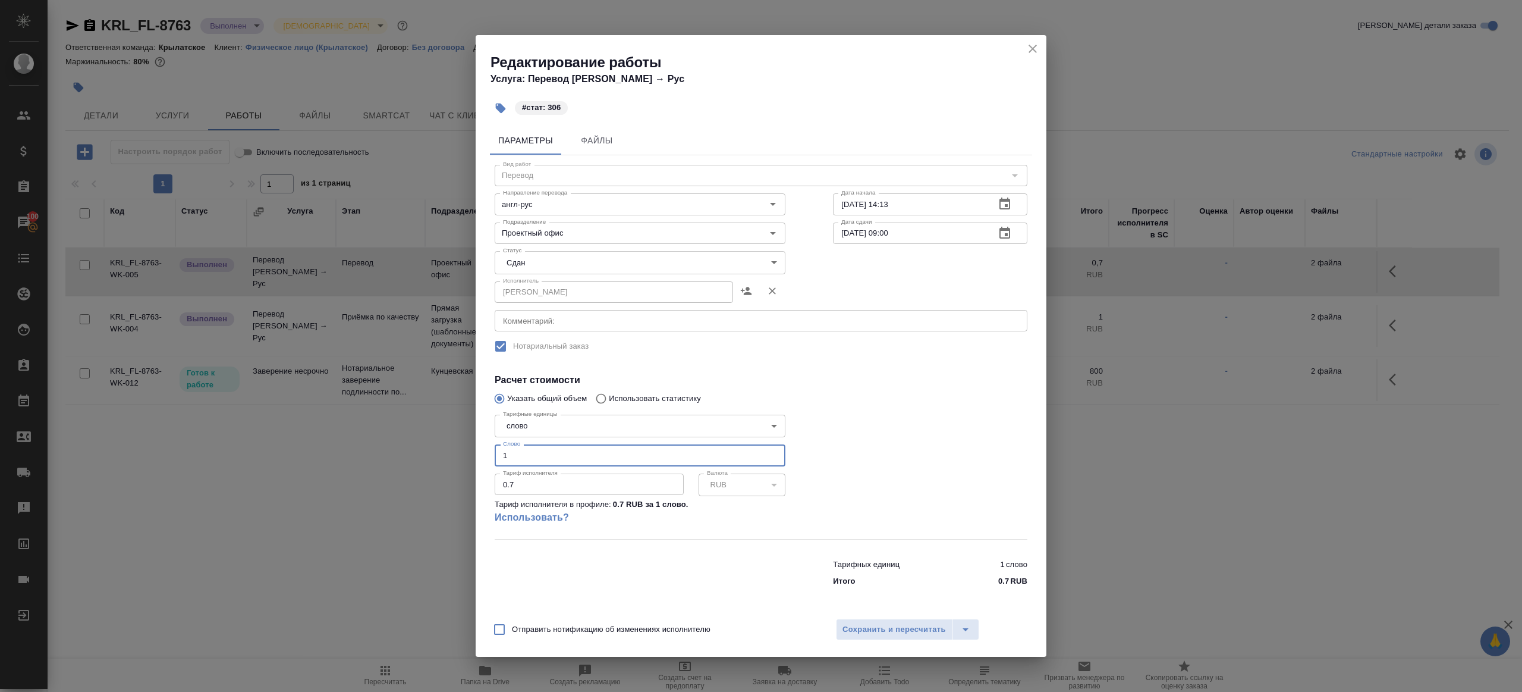
drag, startPoint x: 536, startPoint y: 467, endPoint x: 441, endPoint y: 444, distance: 98.4
click at [441, 444] on div "Редактирование работы Услуга: Перевод Стандарт Англ → Рус #стат: 306 Параметры …" at bounding box center [761, 346] width 1522 height 692
type input "306"
click at [900, 607] on div "Параметры Файлы Вид работ Перевод Вид работ Направление перевода англ-рус Напра…" at bounding box center [761, 366] width 571 height 490
click at [904, 618] on div "Отправить нотификацию об изменениях исполнителю Сохранить и пересчитать" at bounding box center [761, 634] width 571 height 46
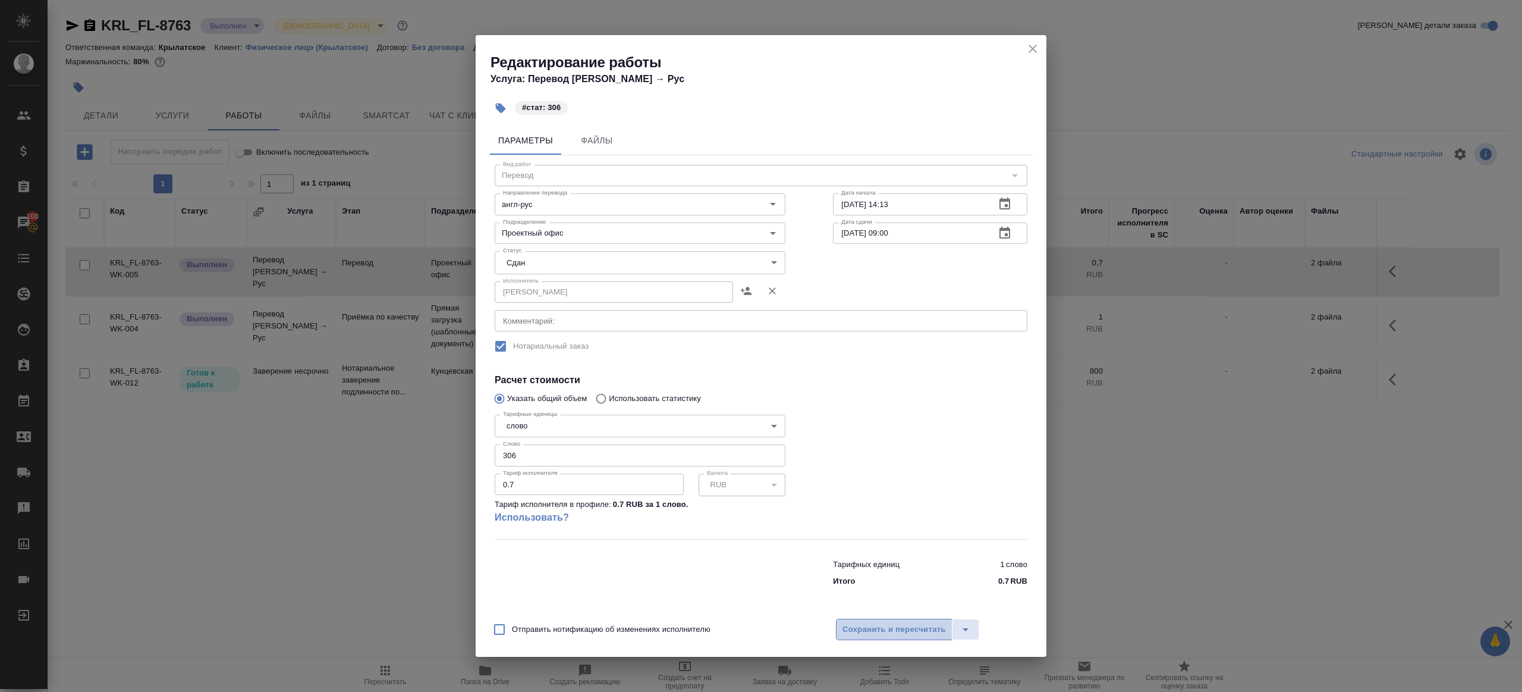
click at [899, 639] on button "Сохранить и пересчитать" at bounding box center [894, 628] width 117 height 21
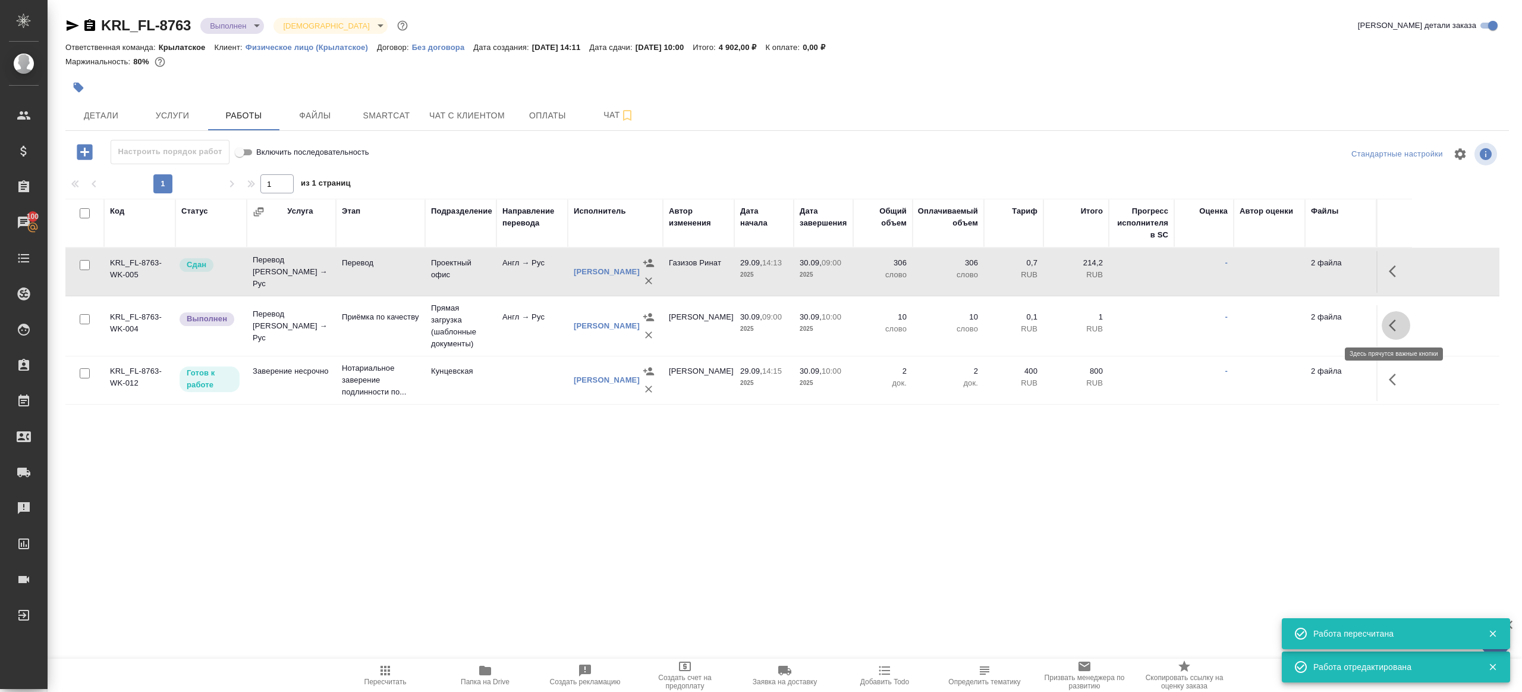
click at [1396, 325] on icon "button" at bounding box center [1396, 325] width 14 height 14
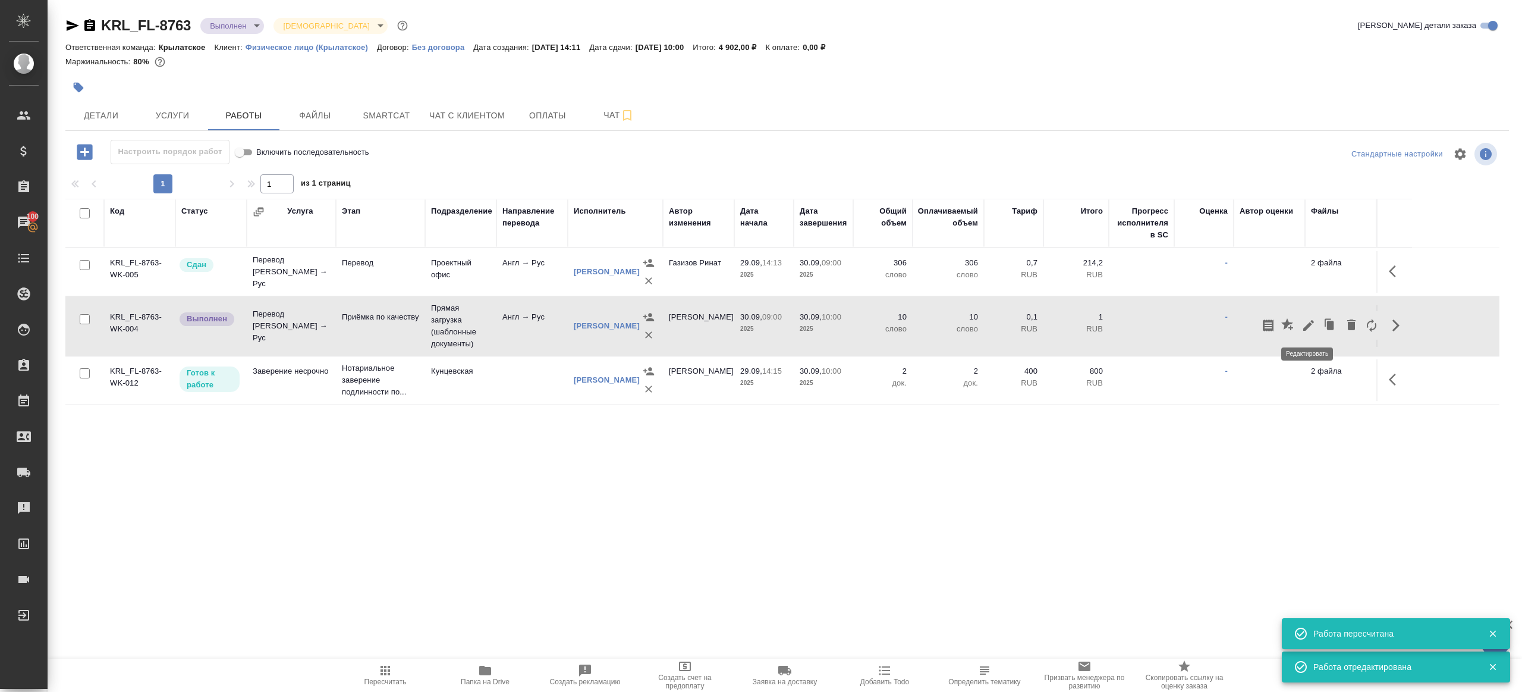
click at [1314, 325] on icon "button" at bounding box center [1309, 325] width 14 height 14
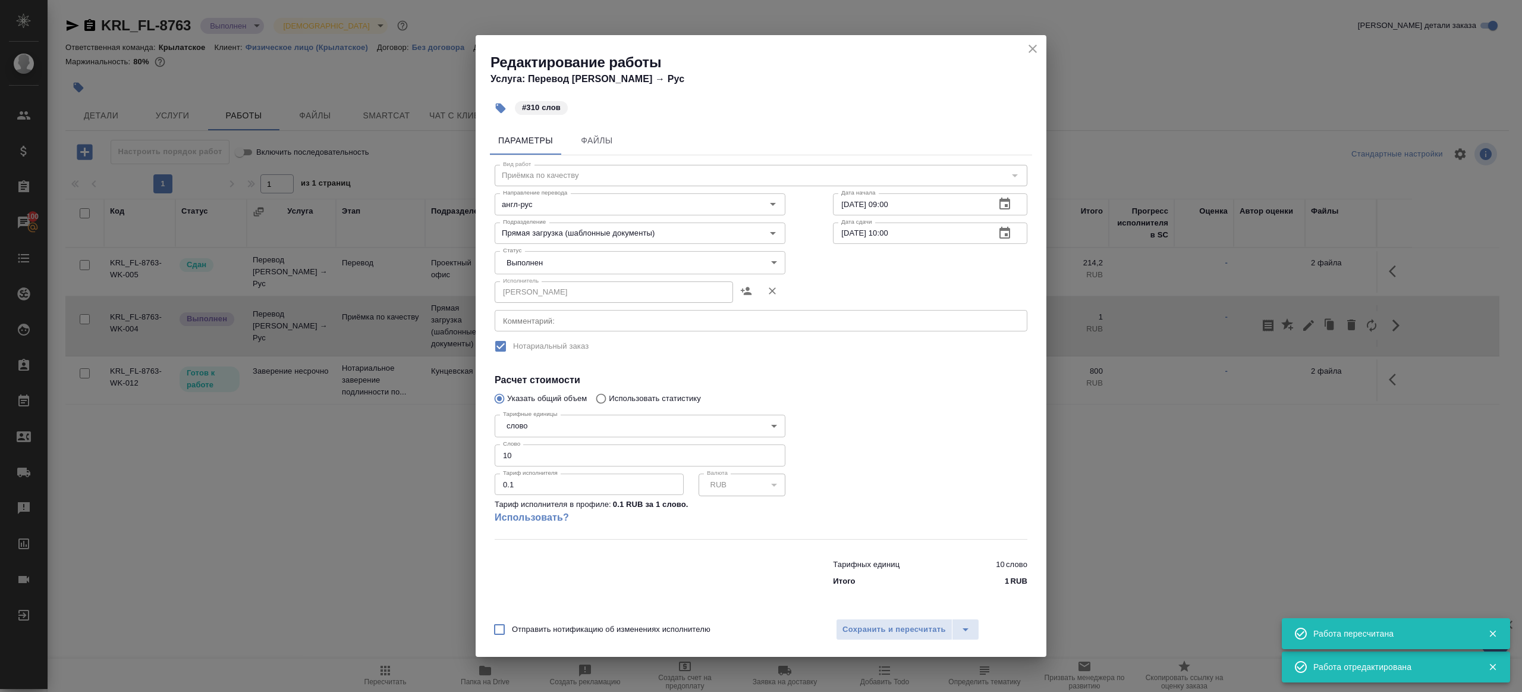
click at [541, 256] on body "🙏 .cls-1 fill:#fff; AWATERA Gazizov Rinat Клиенты Спецификации Заказы 100 Чаты …" at bounding box center [761, 346] width 1522 height 692
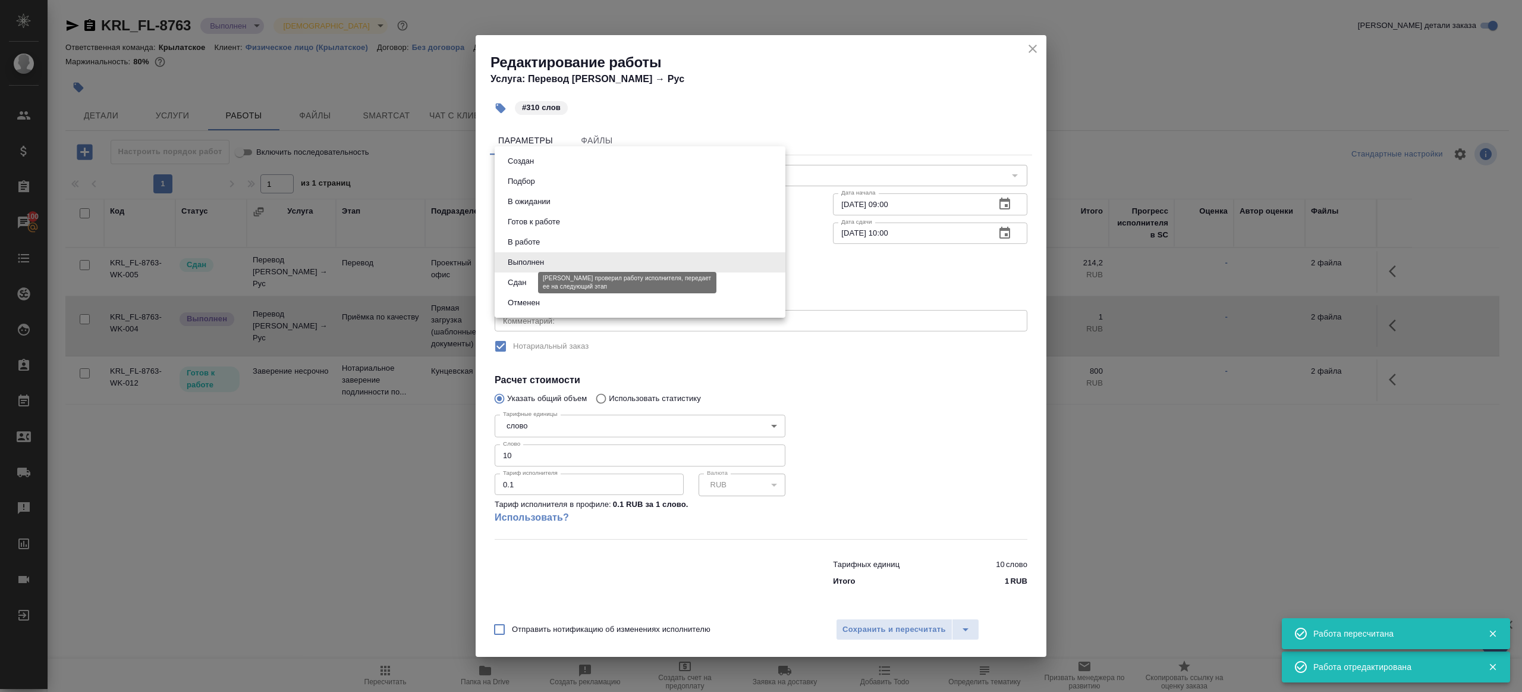
click at [529, 288] on button "Сдан" at bounding box center [517, 282] width 26 height 13
type input "closed"
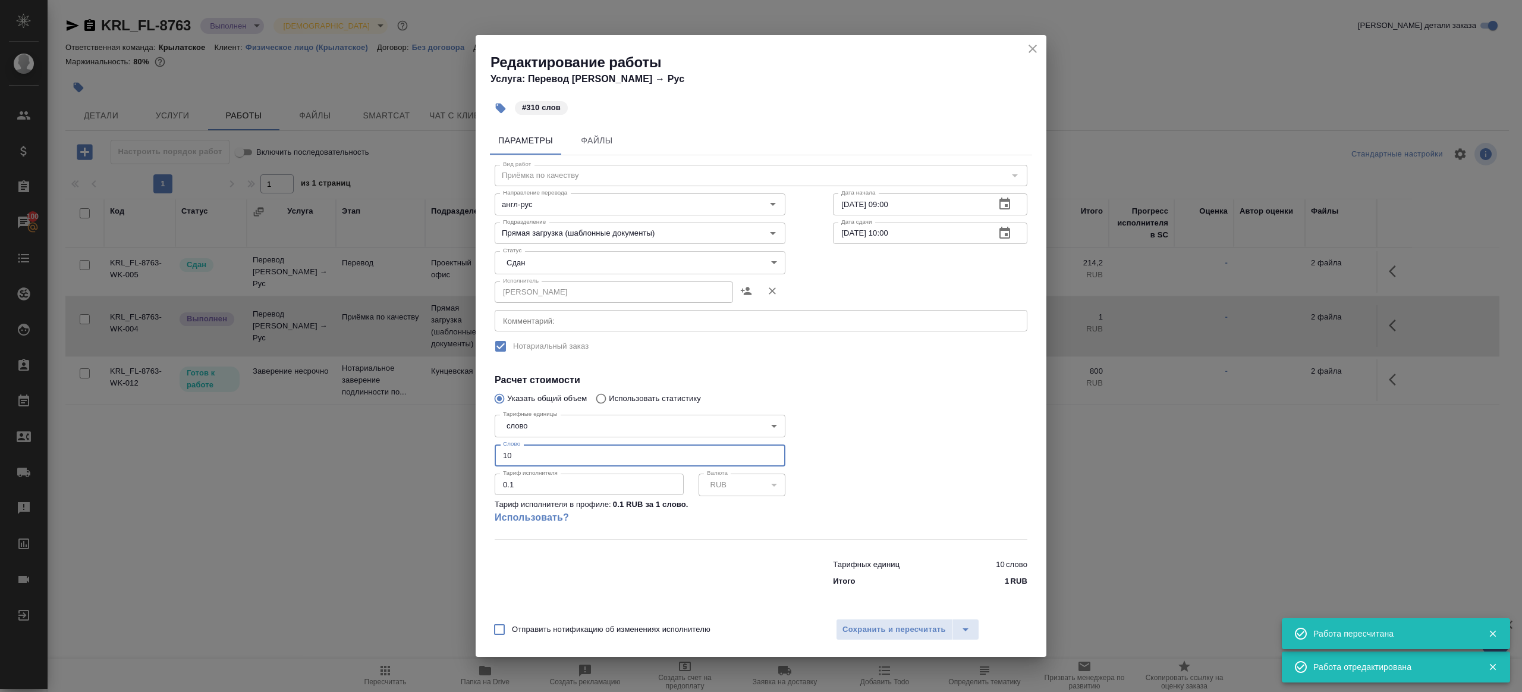
drag, startPoint x: 530, startPoint y: 456, endPoint x: 444, endPoint y: 460, distance: 85.8
click at [444, 460] on div "Редактирование работы Услуга: Перевод Стандарт Англ → Рус #310 слов Параметры Ф…" at bounding box center [761, 346] width 1522 height 692
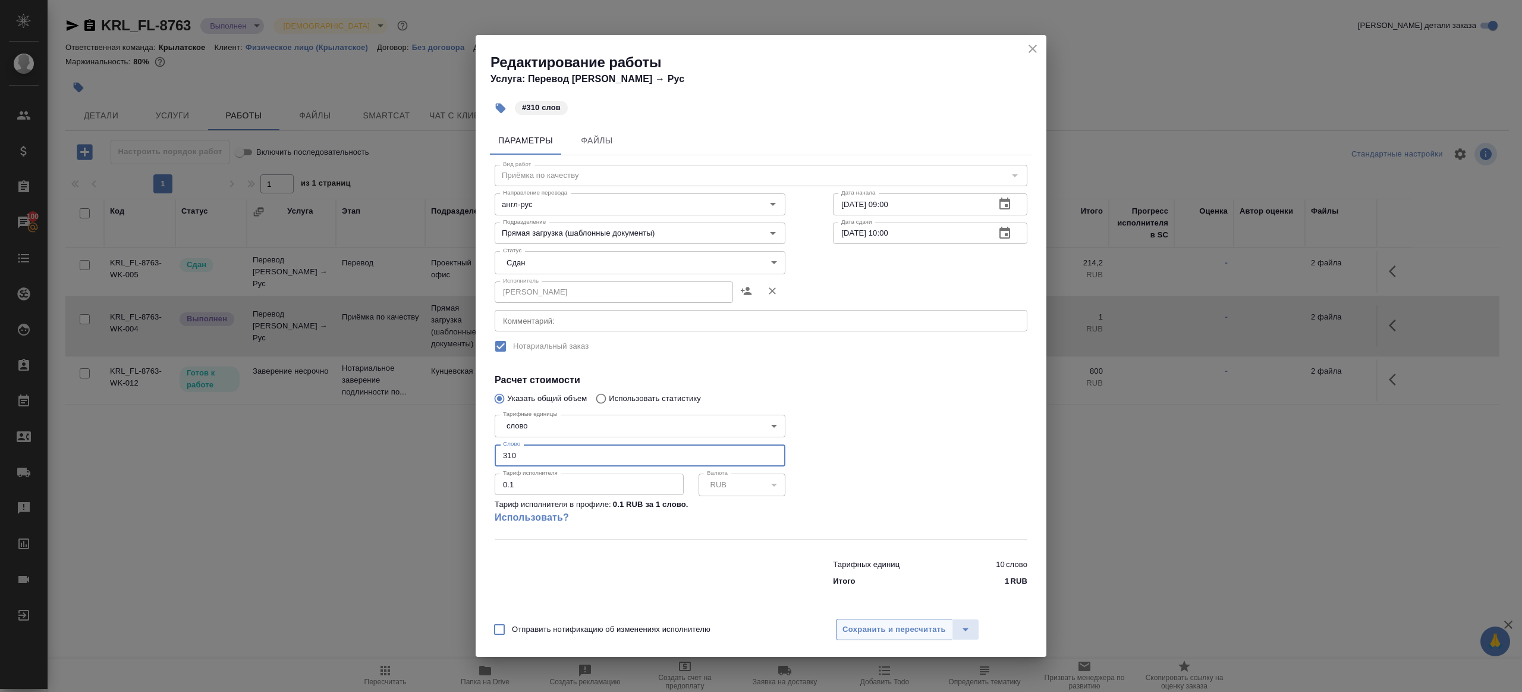
type input "310"
click at [863, 626] on span "Сохранить и пересчитать" at bounding box center [894, 630] width 103 height 14
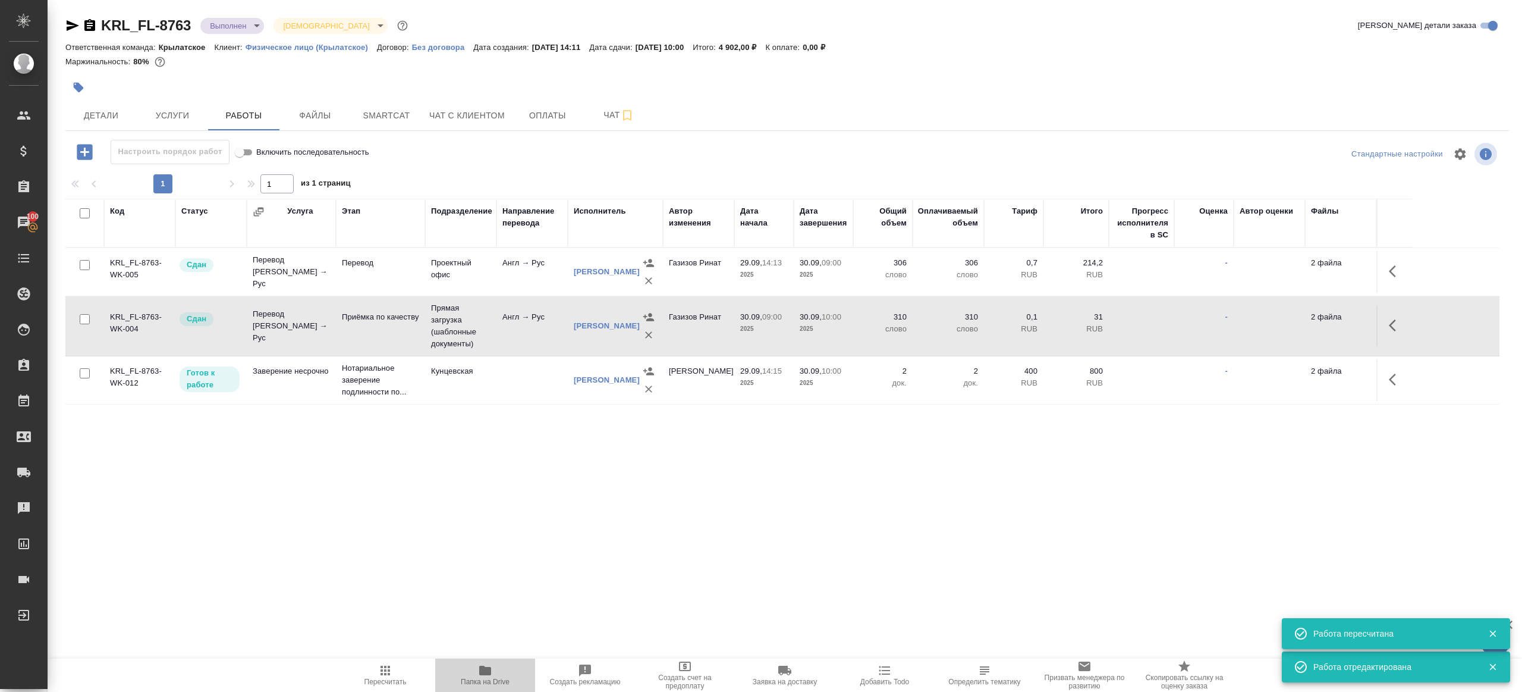
click at [478, 670] on span "Папка на Drive" at bounding box center [485, 674] width 86 height 23
click at [386, 665] on icon "button" at bounding box center [386, 670] width 10 height 10
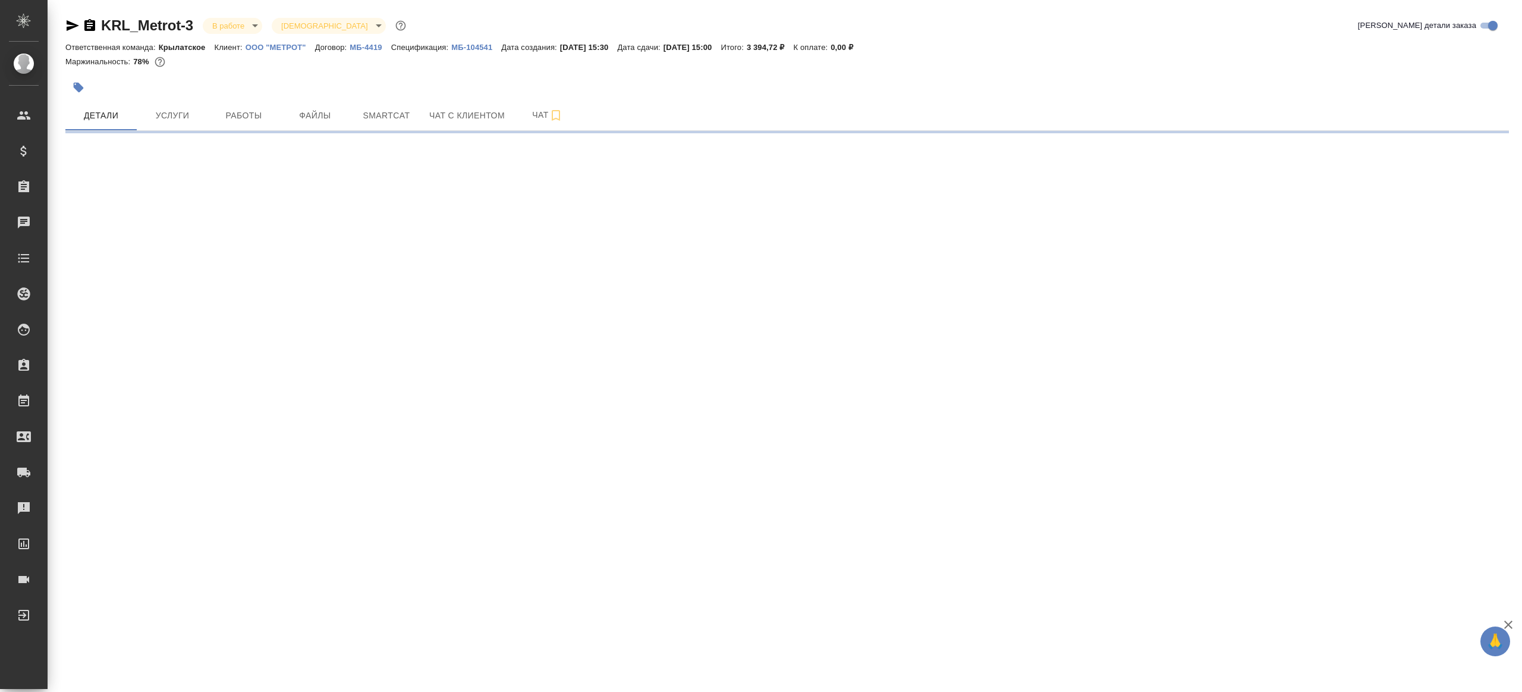
select select "RU"
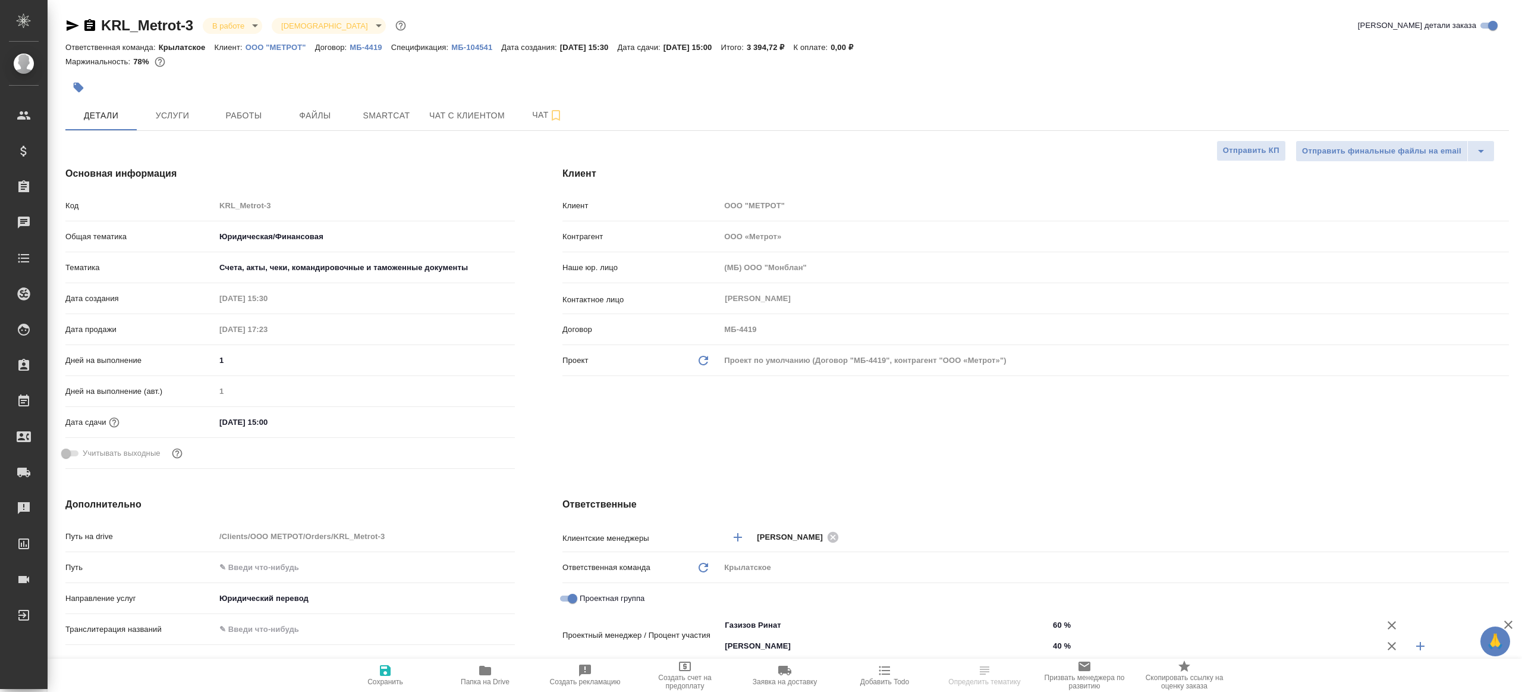
type textarea "x"
select select "RU"
type textarea "x"
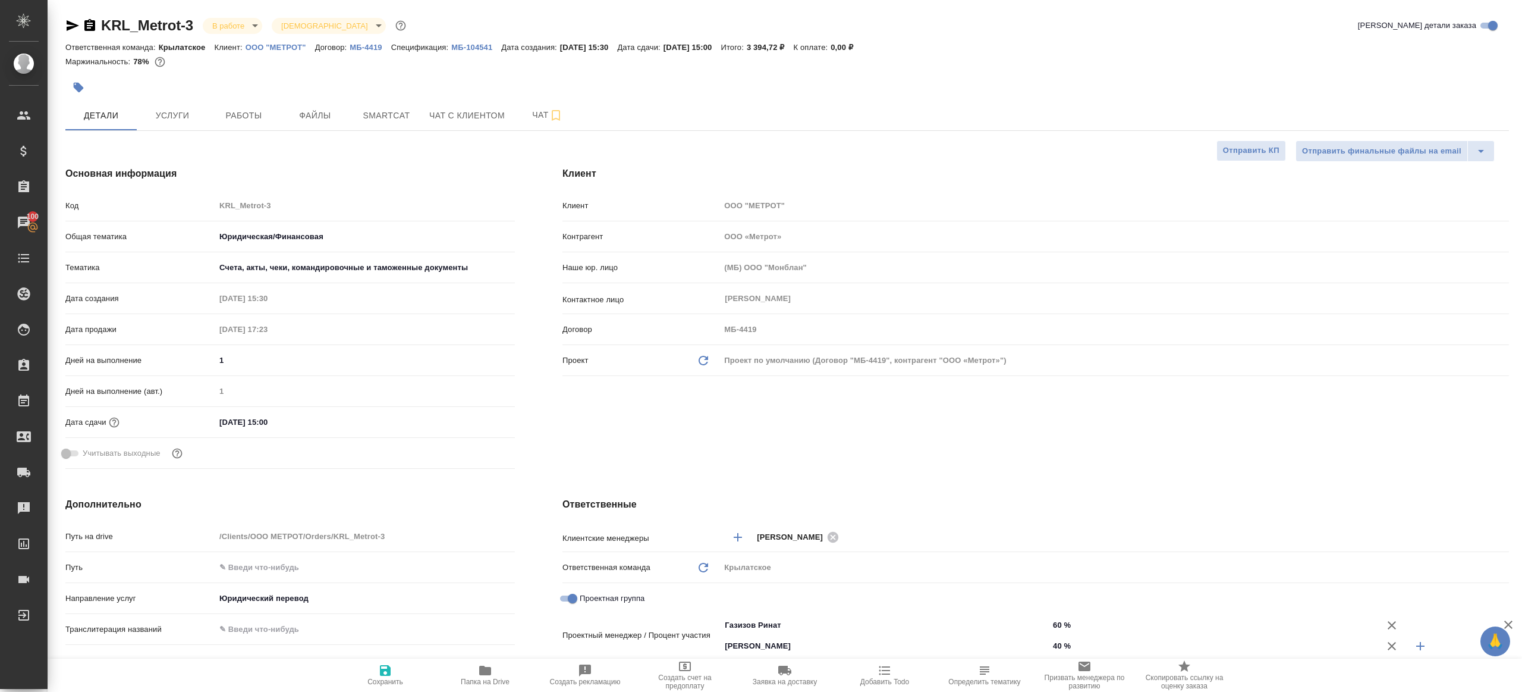
type textarea "x"
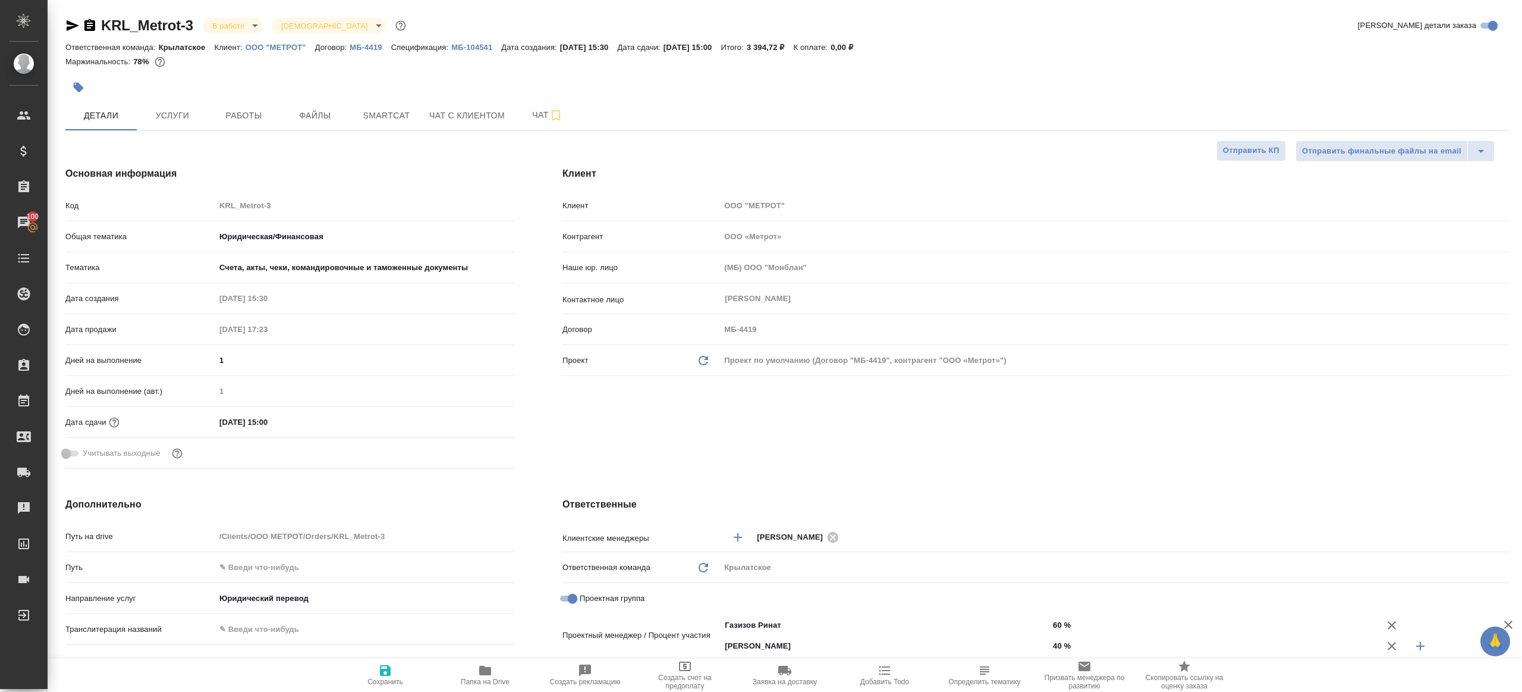
type textarea "x"
click at [255, 98] on div at bounding box center [546, 87] width 963 height 26
click at [244, 109] on span "Работы" at bounding box center [243, 115] width 57 height 15
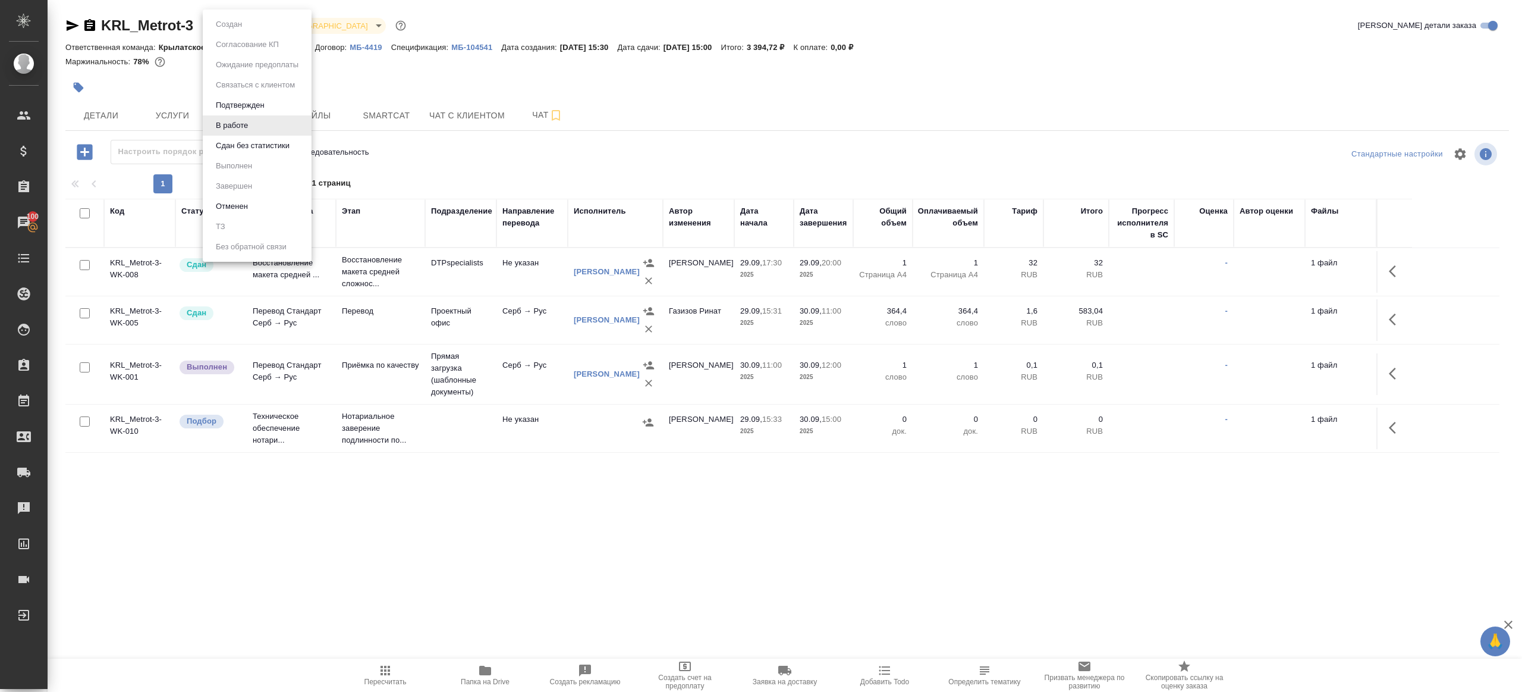
click at [238, 26] on body "🙏 .cls-1 fill:#fff; AWATERA Gazizov Rinat Клиенты Спецификации Заказы 100 Чаты …" at bounding box center [761, 346] width 1522 height 692
click at [262, 138] on li "Сдан без статистики" at bounding box center [257, 146] width 109 height 20
click at [250, 30] on body "🙏 .cls-1 fill:#fff; AWATERA Gazizov Rinat Клиенты Спецификации Заказы 100 Чаты …" at bounding box center [761, 346] width 1522 height 692
click at [241, 177] on ul "Создан Согласование КП Ожидание предоплаты Связаться с клиентом Подтвержден В р…" at bounding box center [257, 136] width 109 height 252
click at [244, 174] on li "Выполнен" at bounding box center [257, 166] width 109 height 20
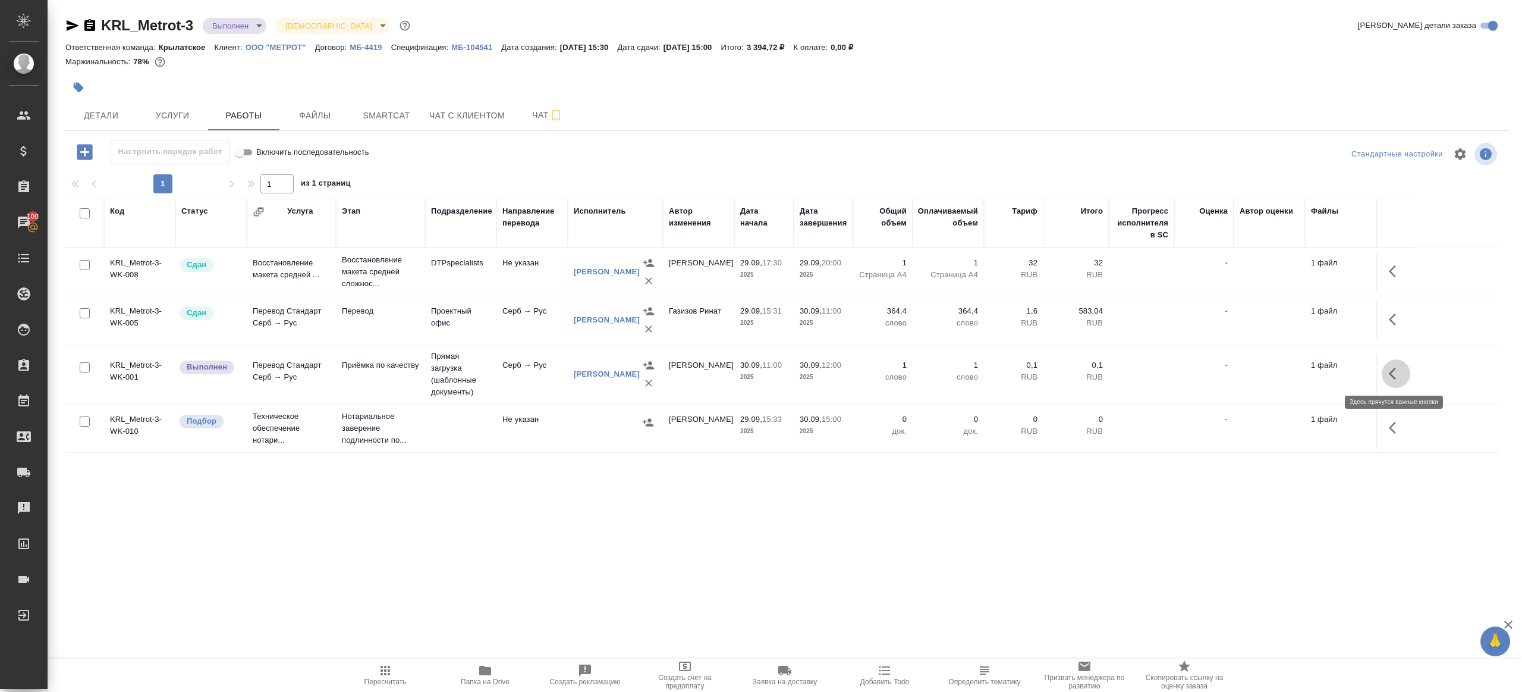
click at [1408, 378] on button "button" at bounding box center [1396, 373] width 29 height 29
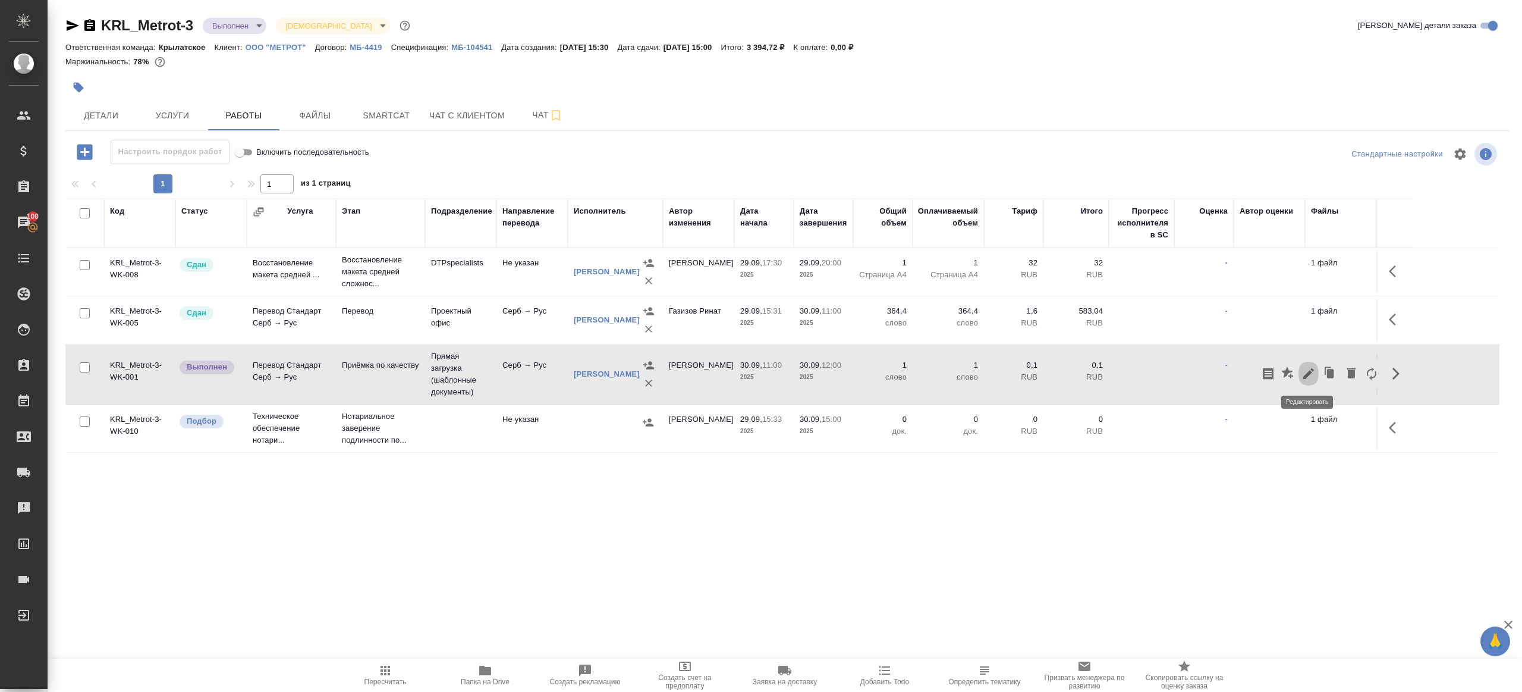
click at [1308, 376] on icon "button" at bounding box center [1309, 373] width 14 height 14
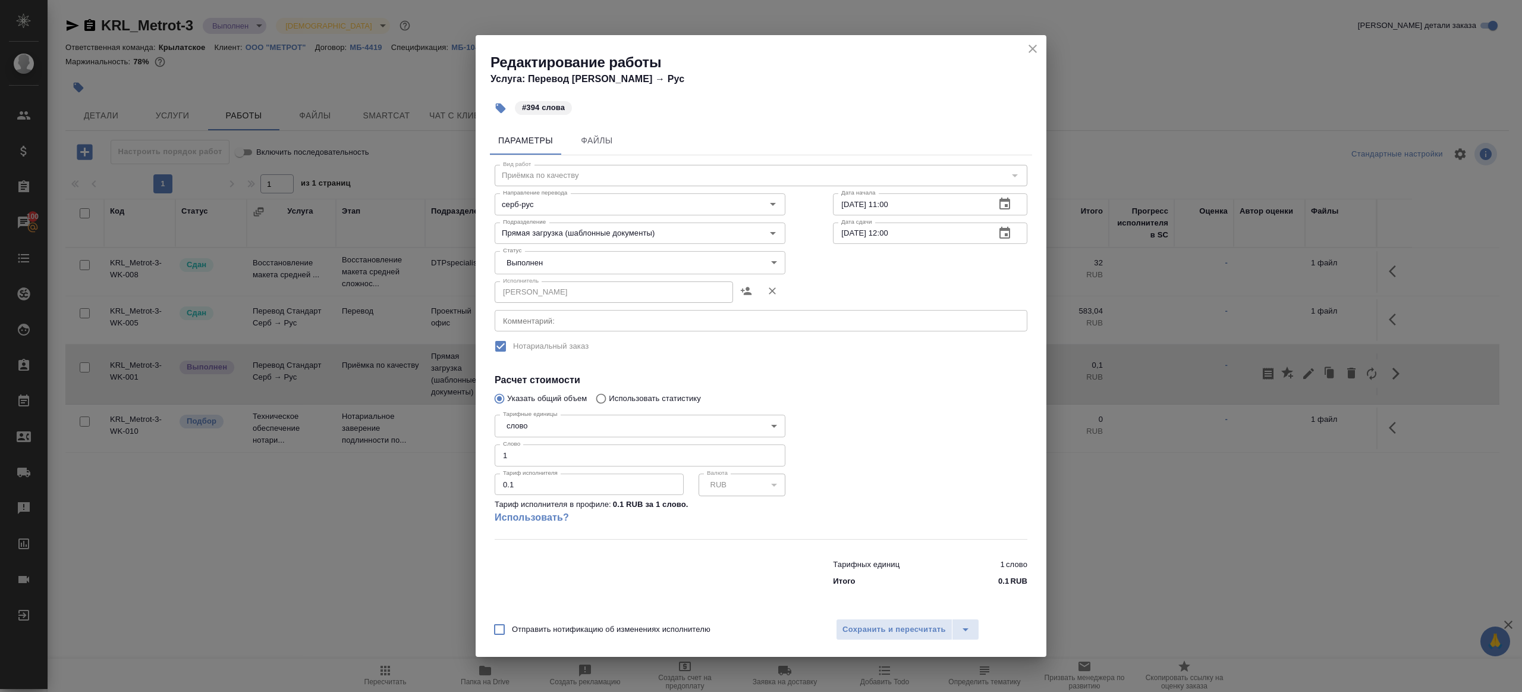
click at [540, 273] on body "🙏 .cls-1 fill:#fff; AWATERA Gazizov Rinat Клиенты Спецификации Заказы 100 Чаты …" at bounding box center [761, 346] width 1522 height 692
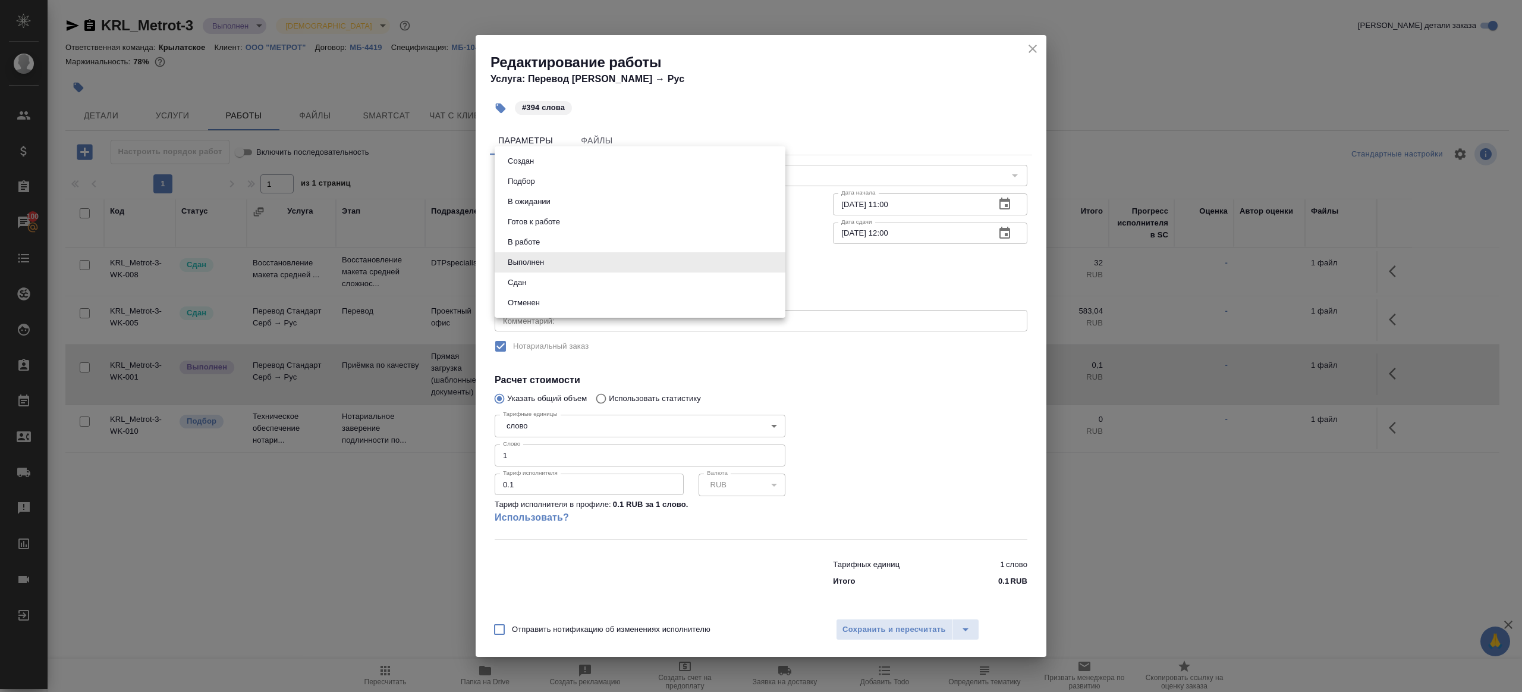
click at [539, 286] on li "Сдан" at bounding box center [640, 282] width 291 height 20
type input "closed"
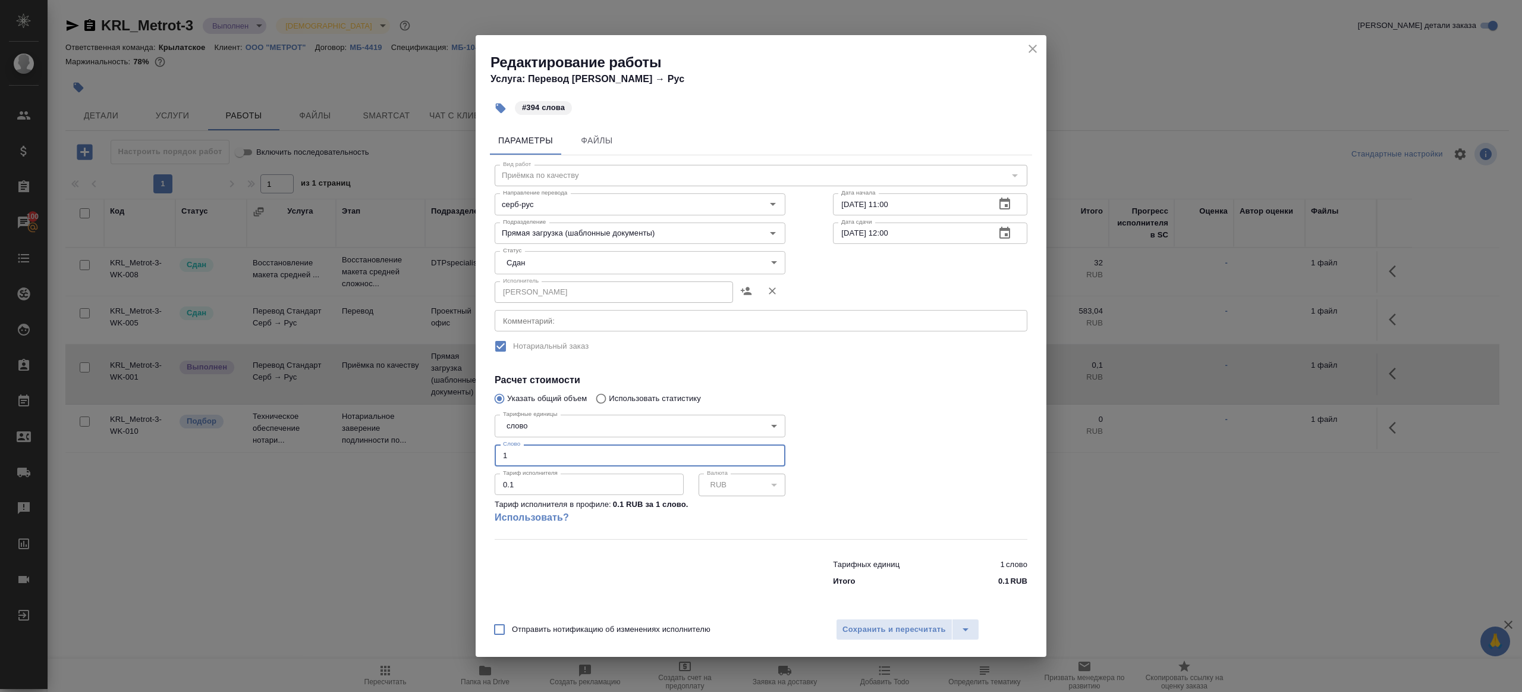
drag, startPoint x: 549, startPoint y: 463, endPoint x: 461, endPoint y: 454, distance: 89.1
click at [461, 454] on div "Редактирование работы Услуга: Перевод Стандарт Серб → Рус #394 слова Параметры …" at bounding box center [761, 346] width 1522 height 692
type input "394"
click at [922, 634] on span "Сохранить и пересчитать" at bounding box center [894, 630] width 103 height 14
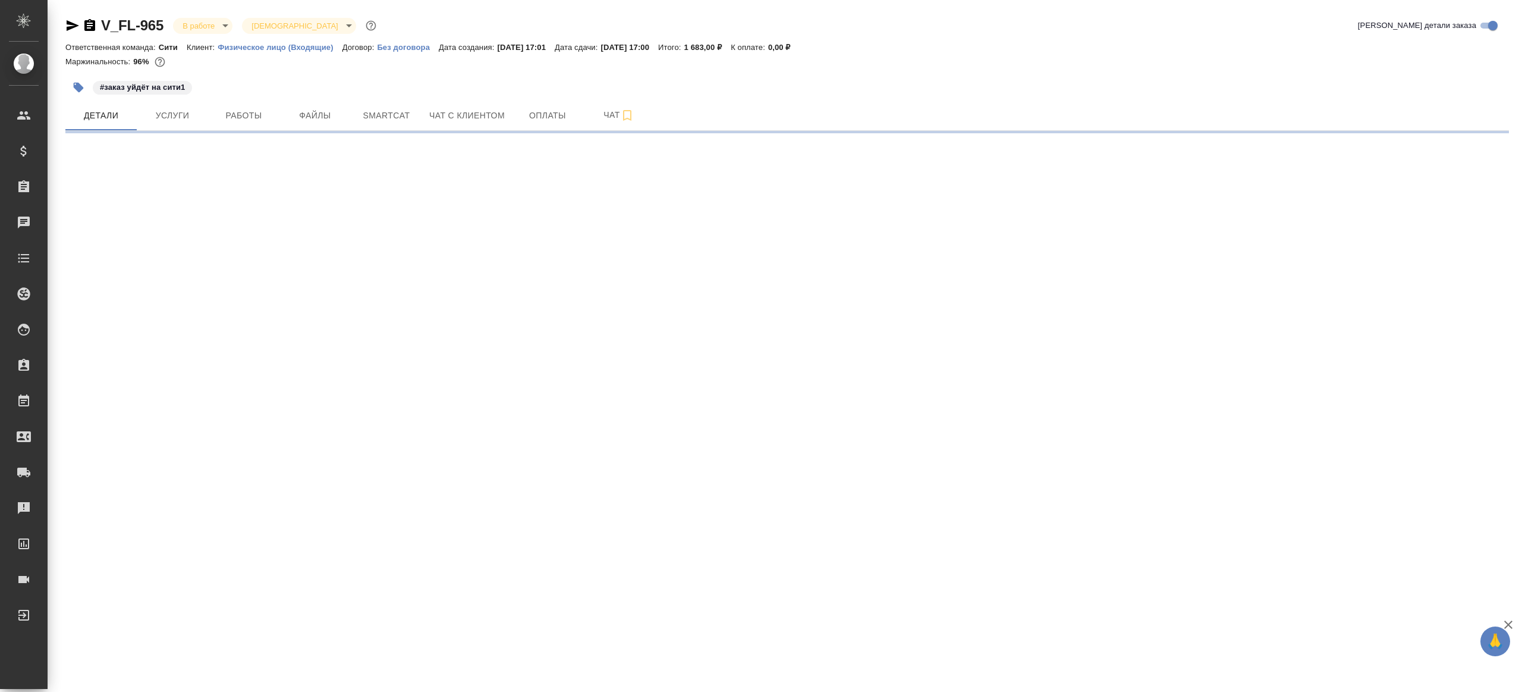
select select "RU"
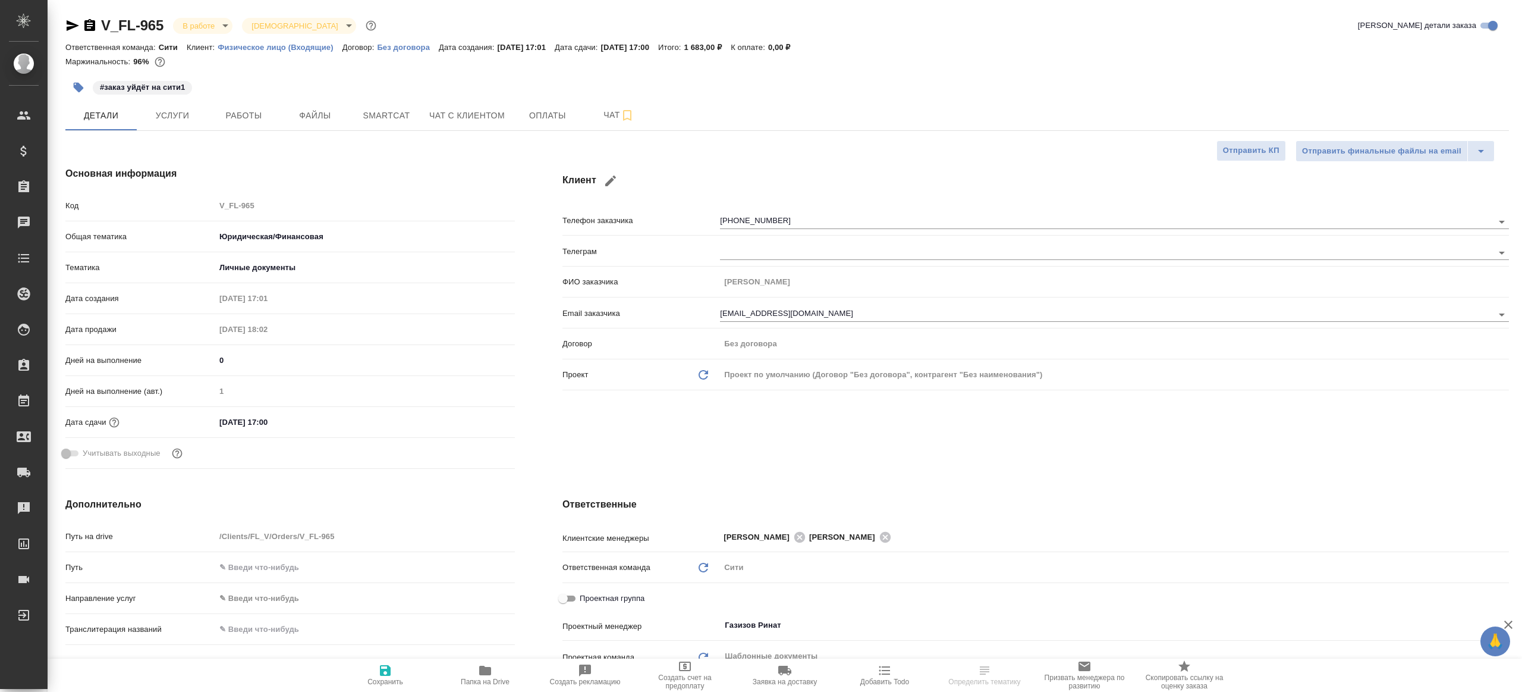
type textarea "x"
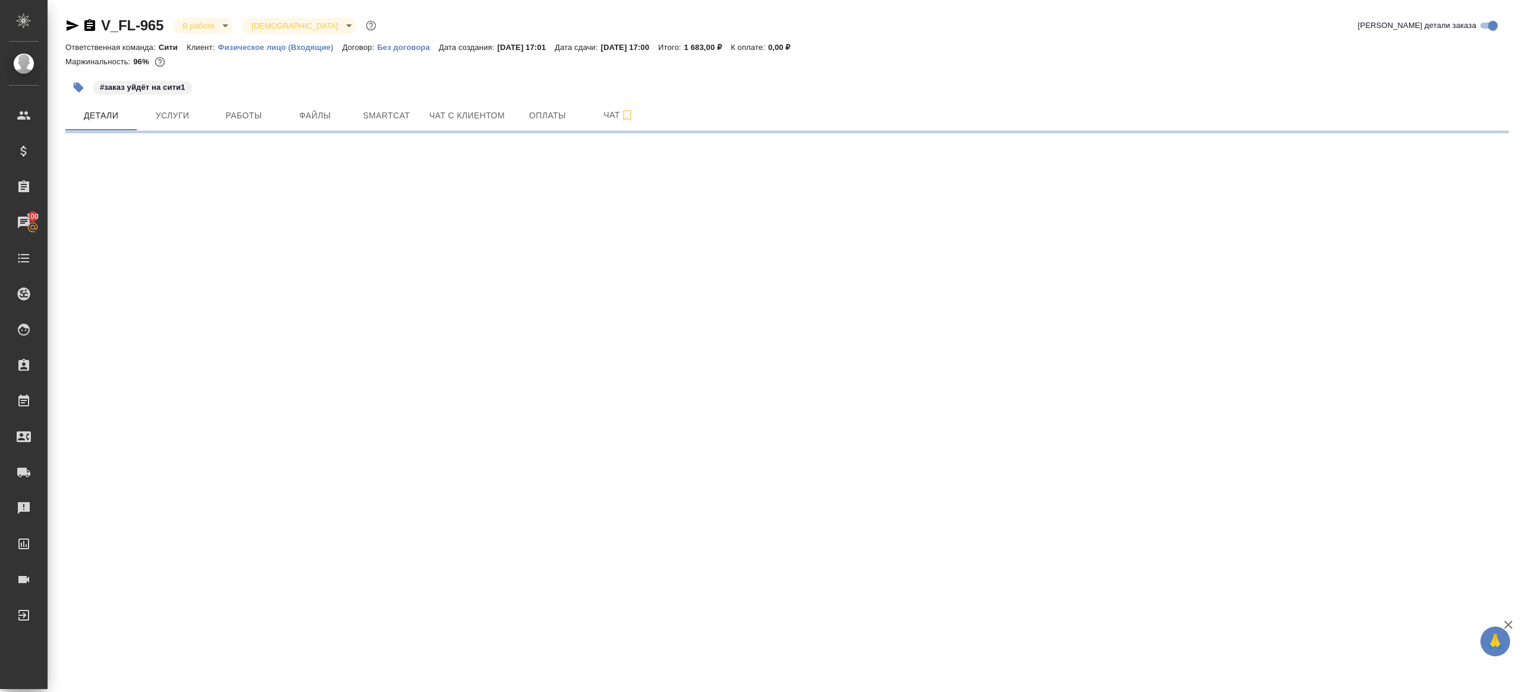
select select "RU"
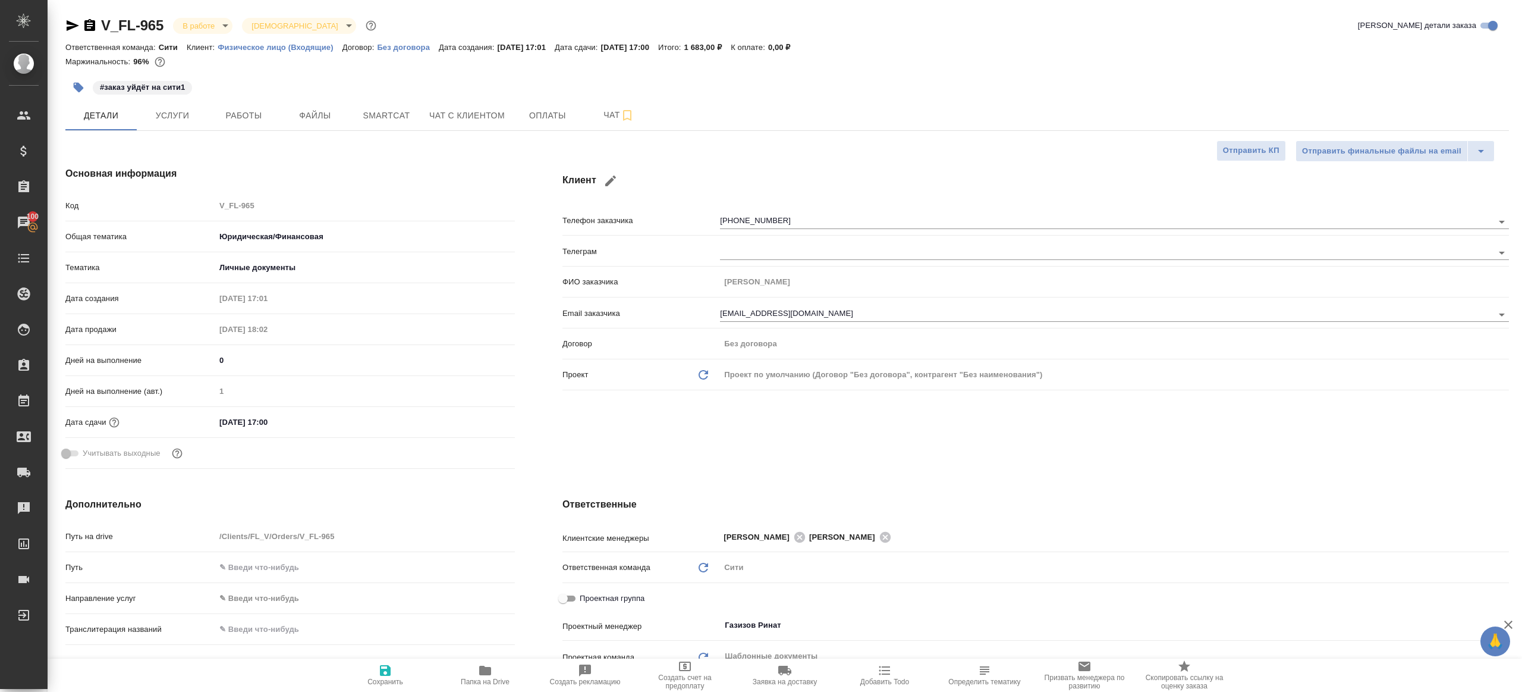
type textarea "x"
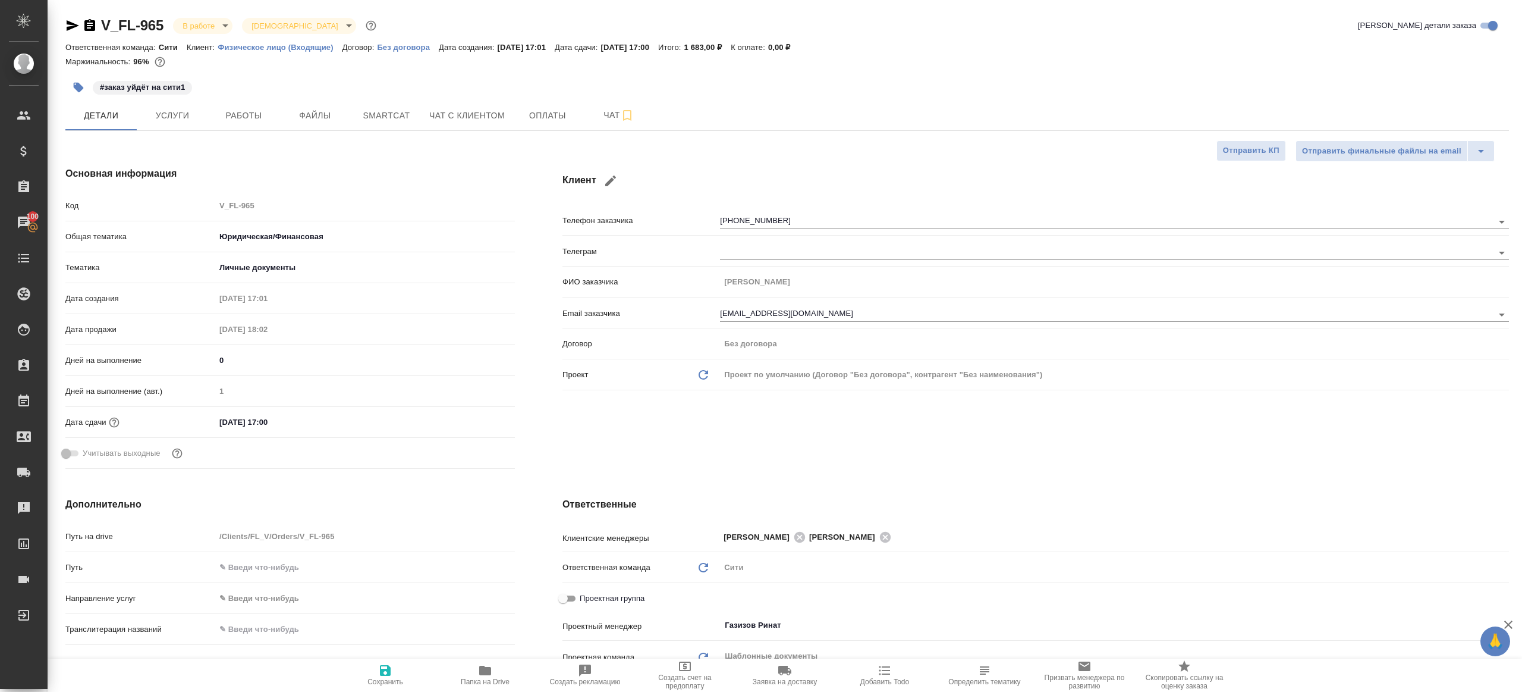
type textarea "x"
click at [233, 109] on span "Работы" at bounding box center [243, 115] width 57 height 15
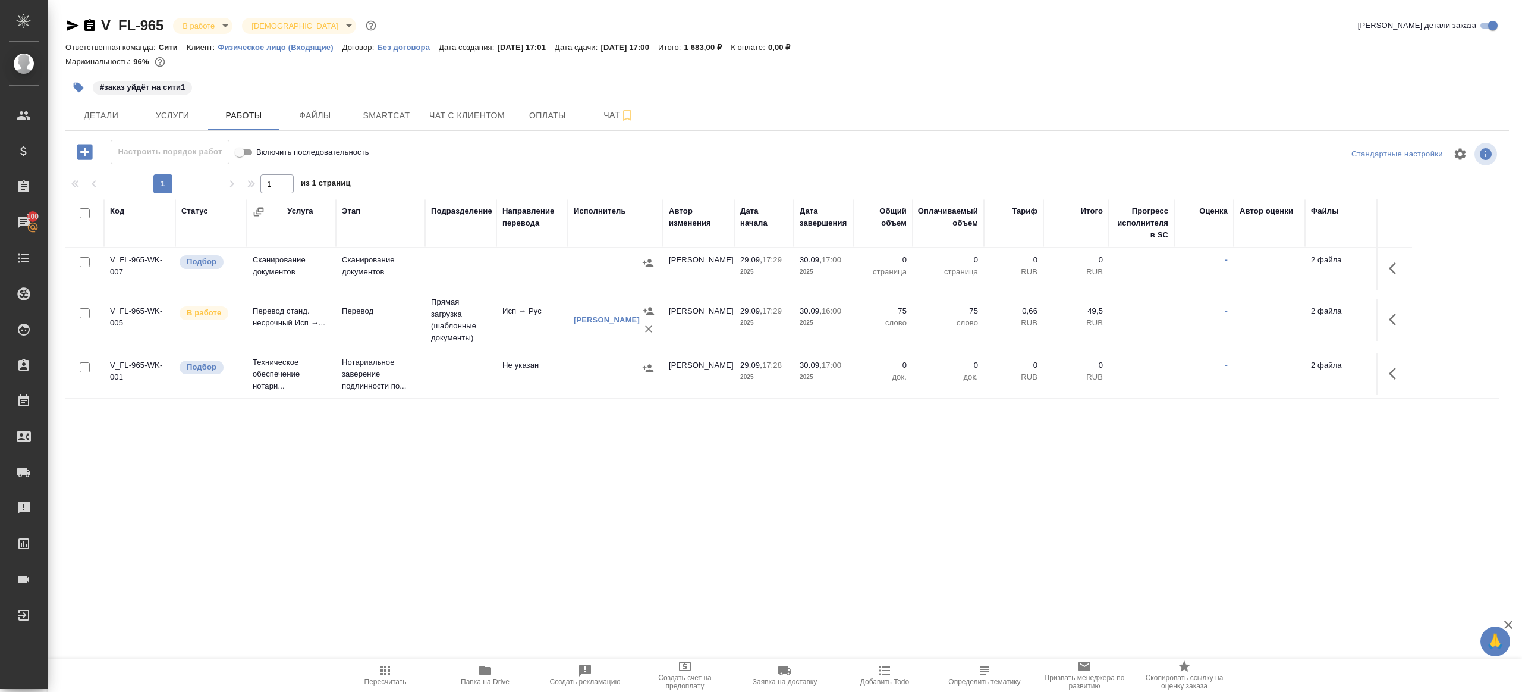
click at [561, 175] on div "1 1 из 1 страниц" at bounding box center [787, 183] width 1444 height 19
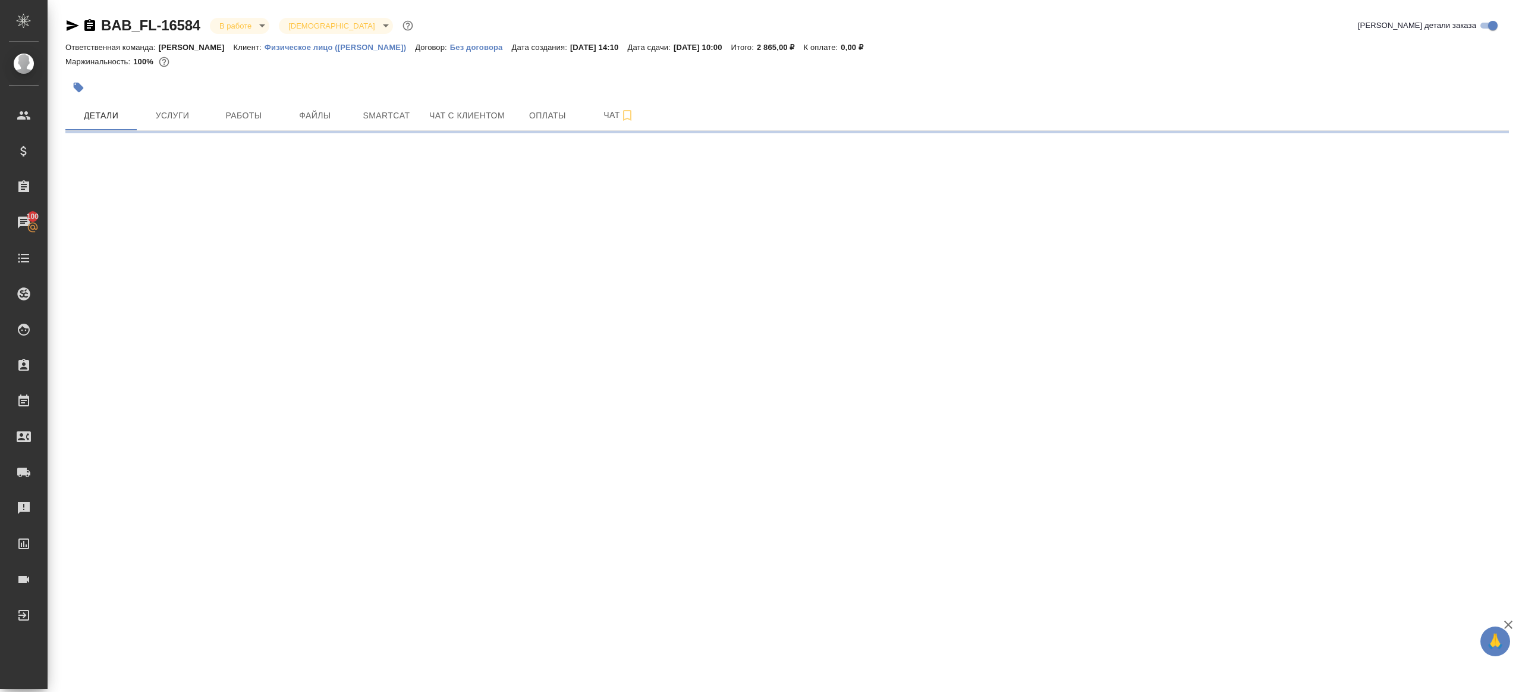
select select "RU"
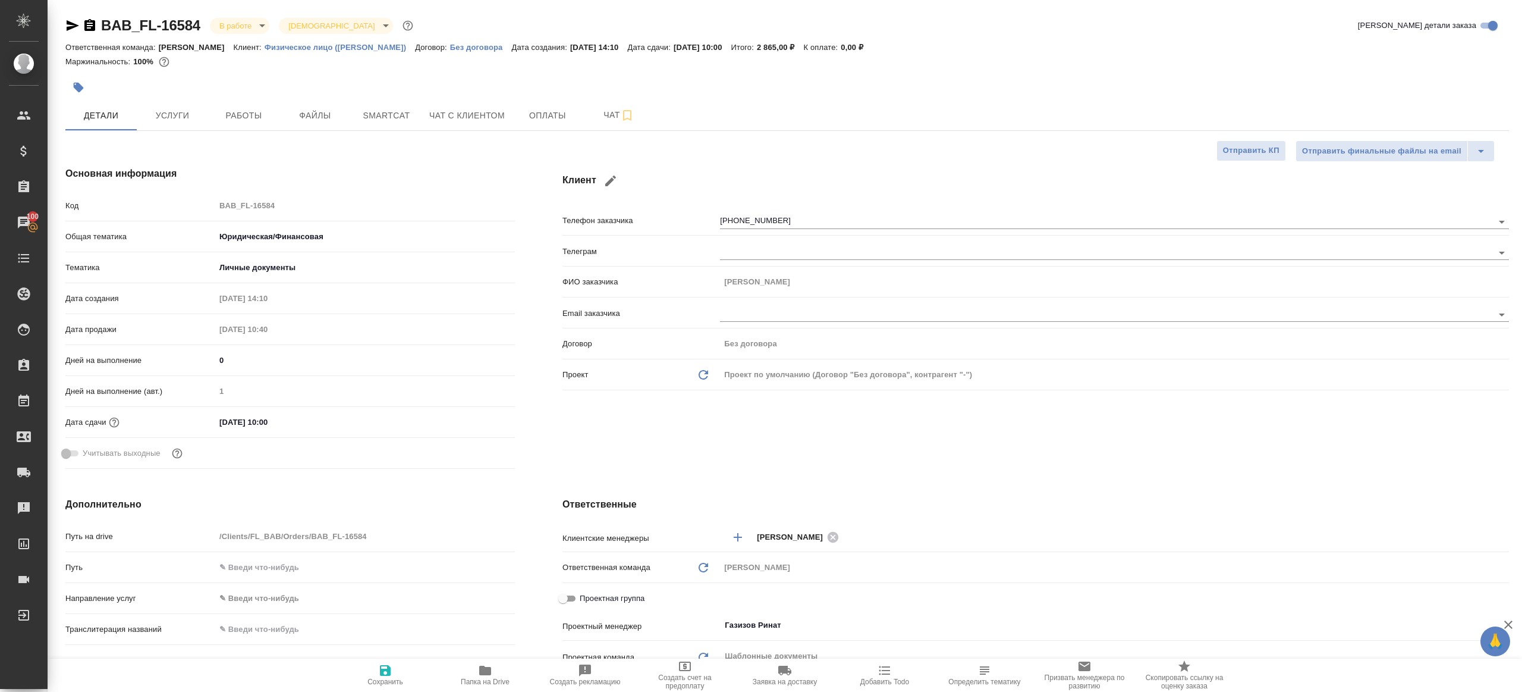
type textarea "x"
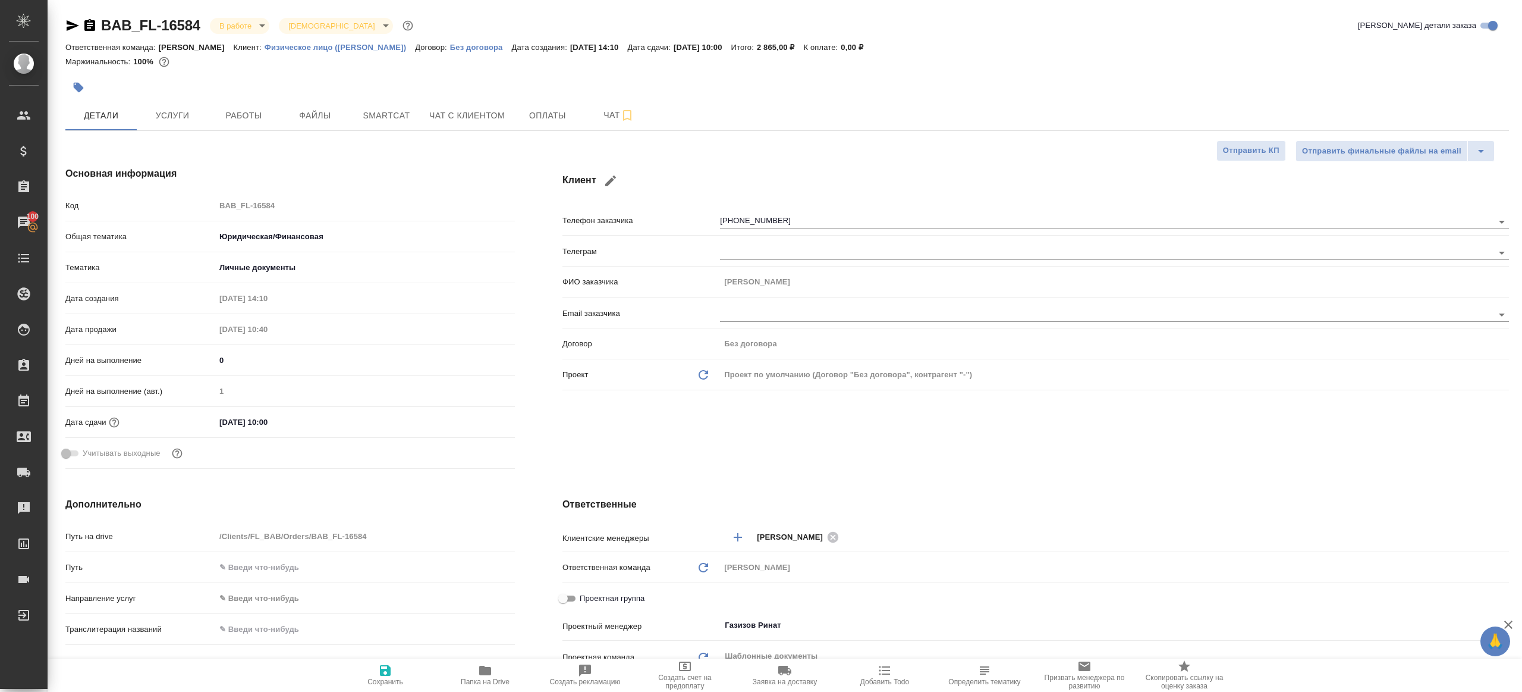
type textarea "x"
click at [239, 120] on span "Работы" at bounding box center [243, 115] width 57 height 15
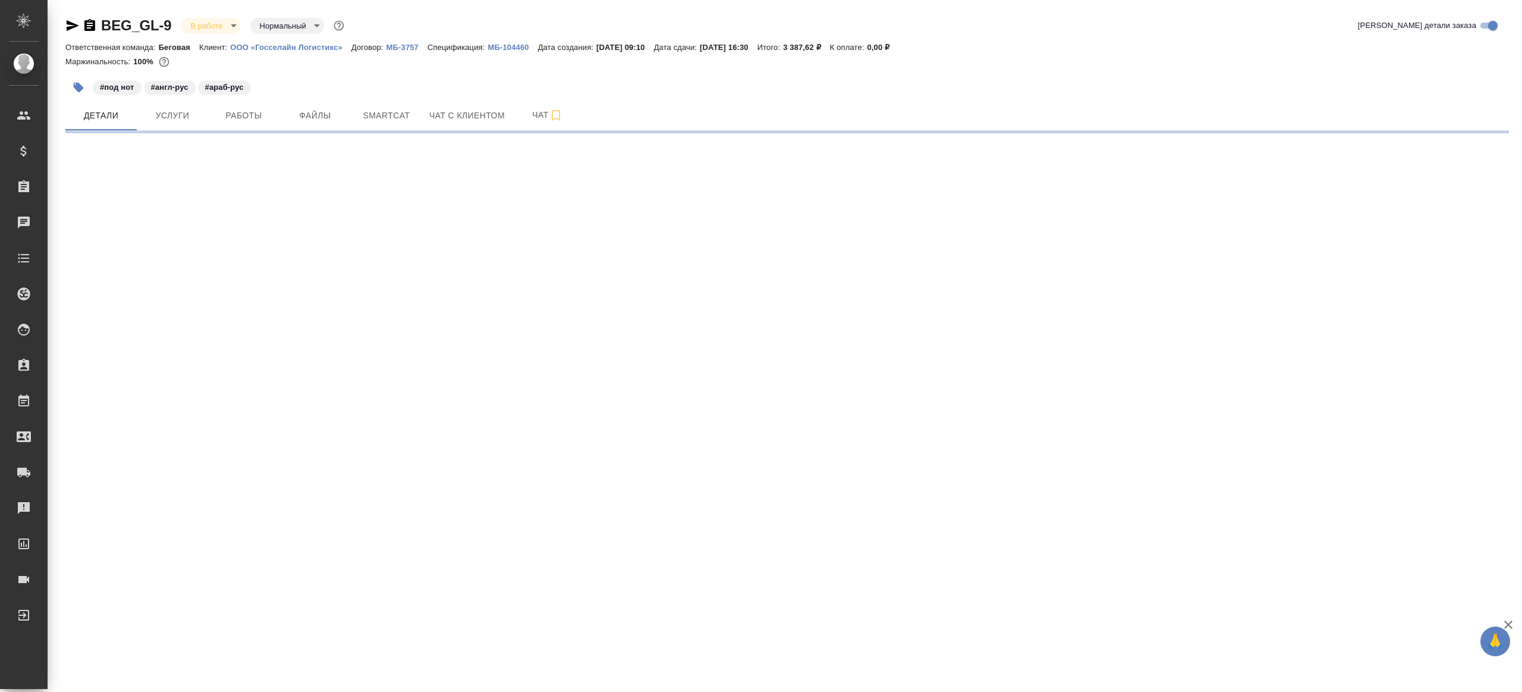
select select "RU"
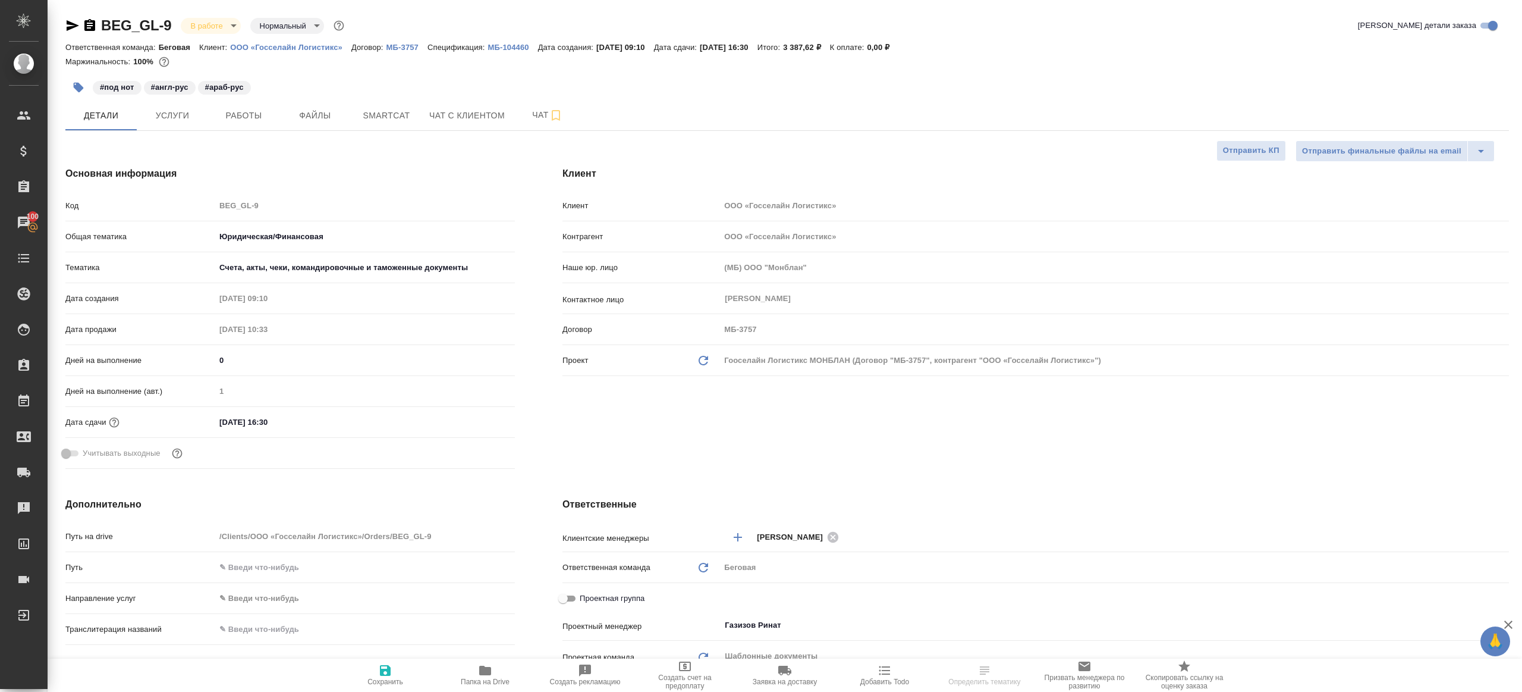
select select "RU"
type textarea "x"
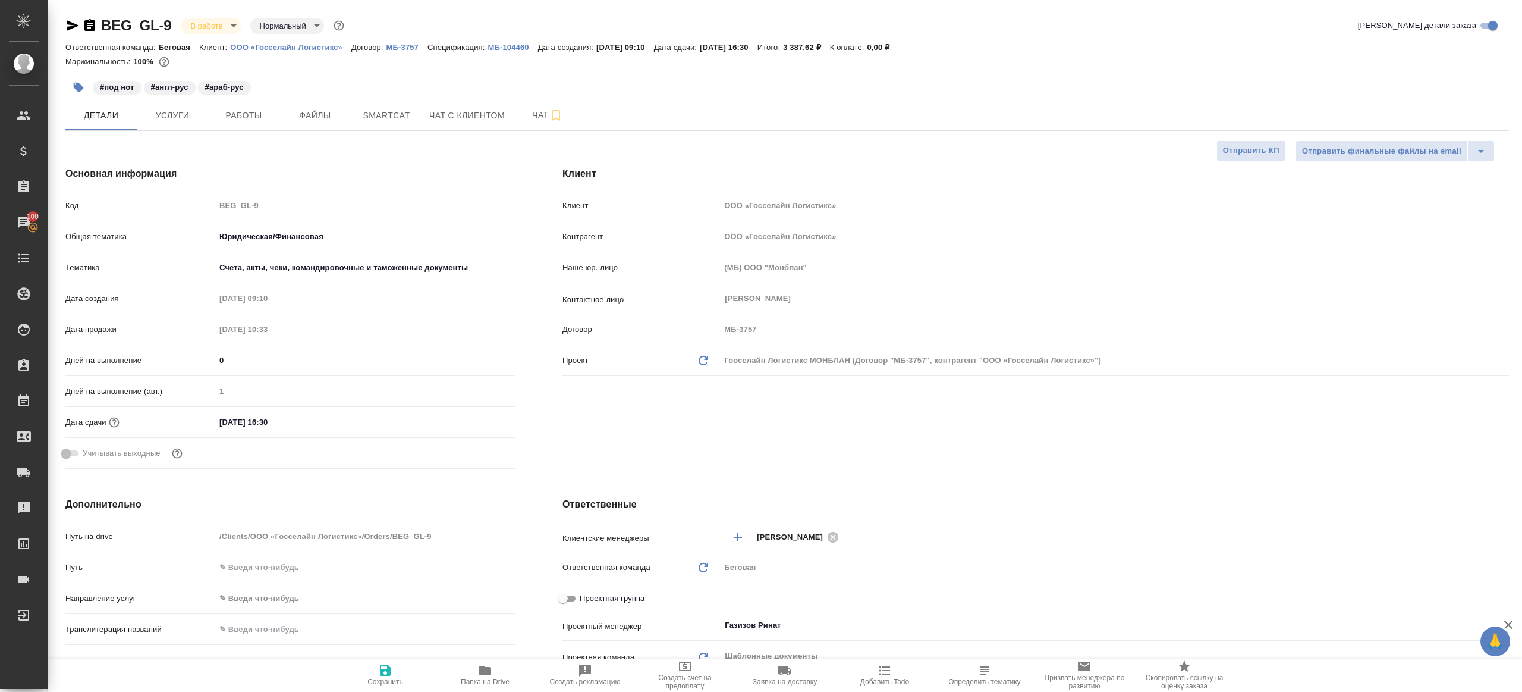
type textarea "x"
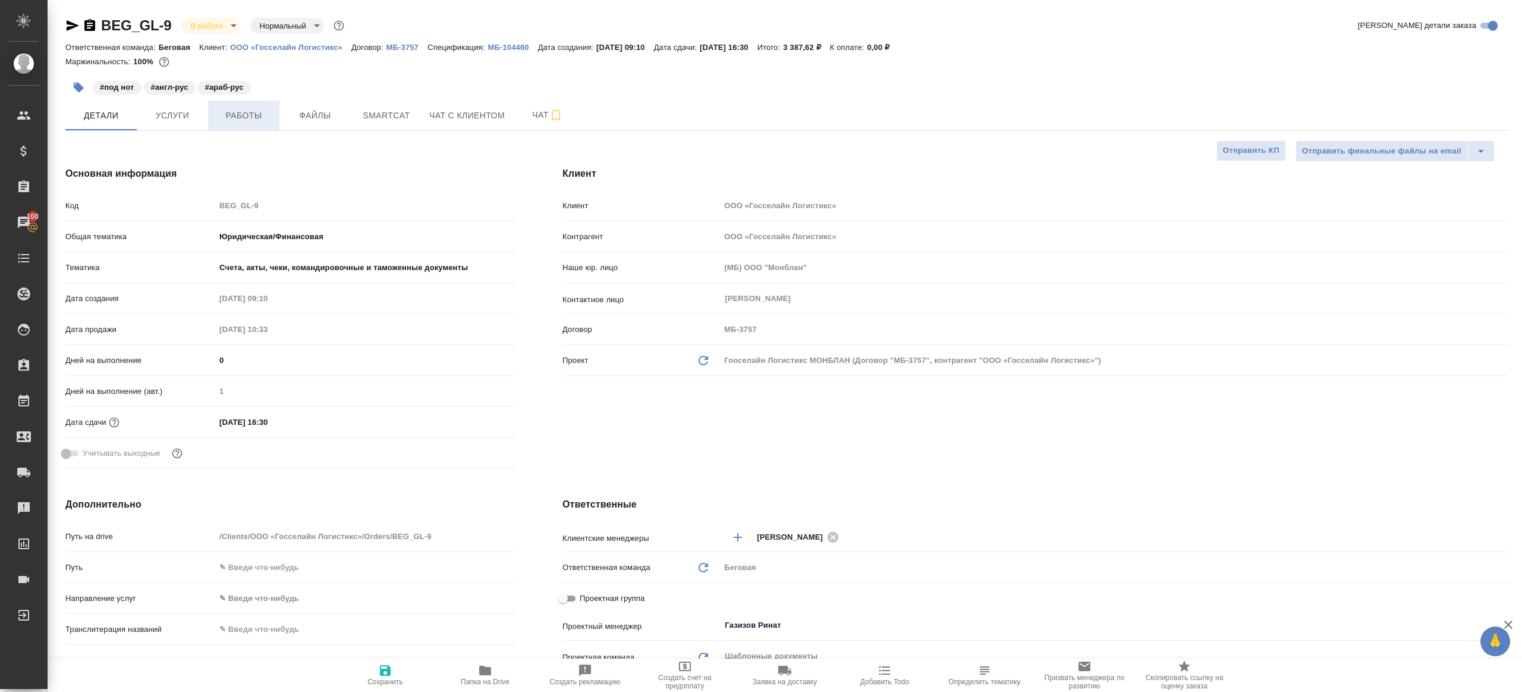
click at [252, 105] on button "Работы" at bounding box center [243, 115] width 71 height 30
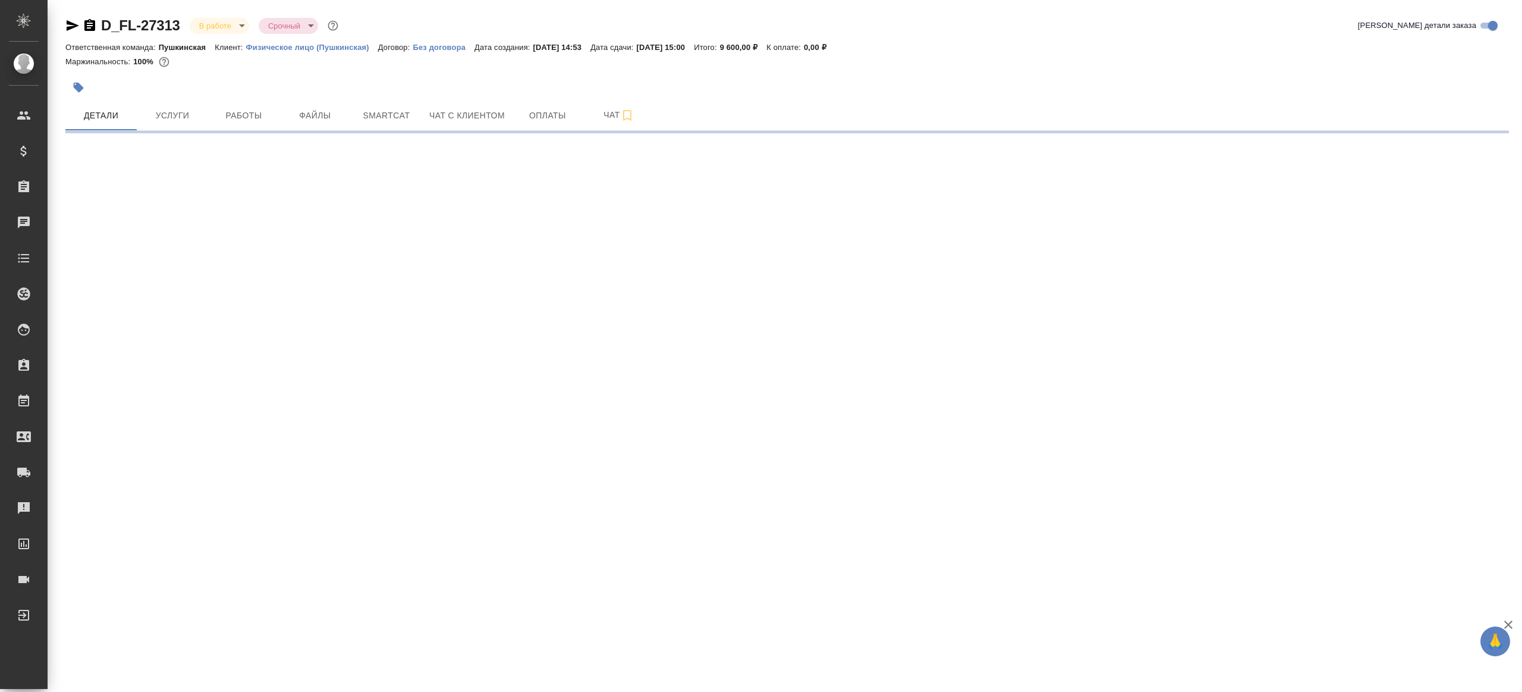
select select "RU"
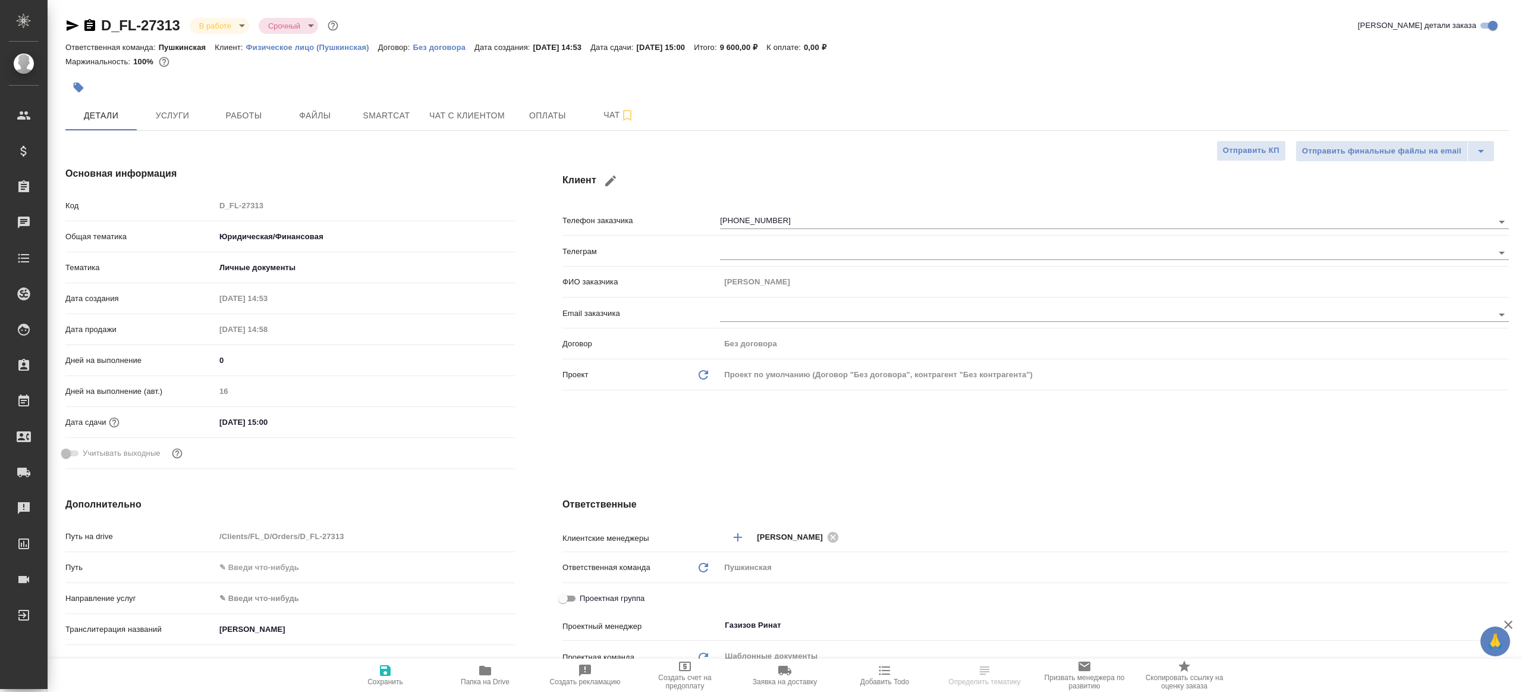
type textarea "x"
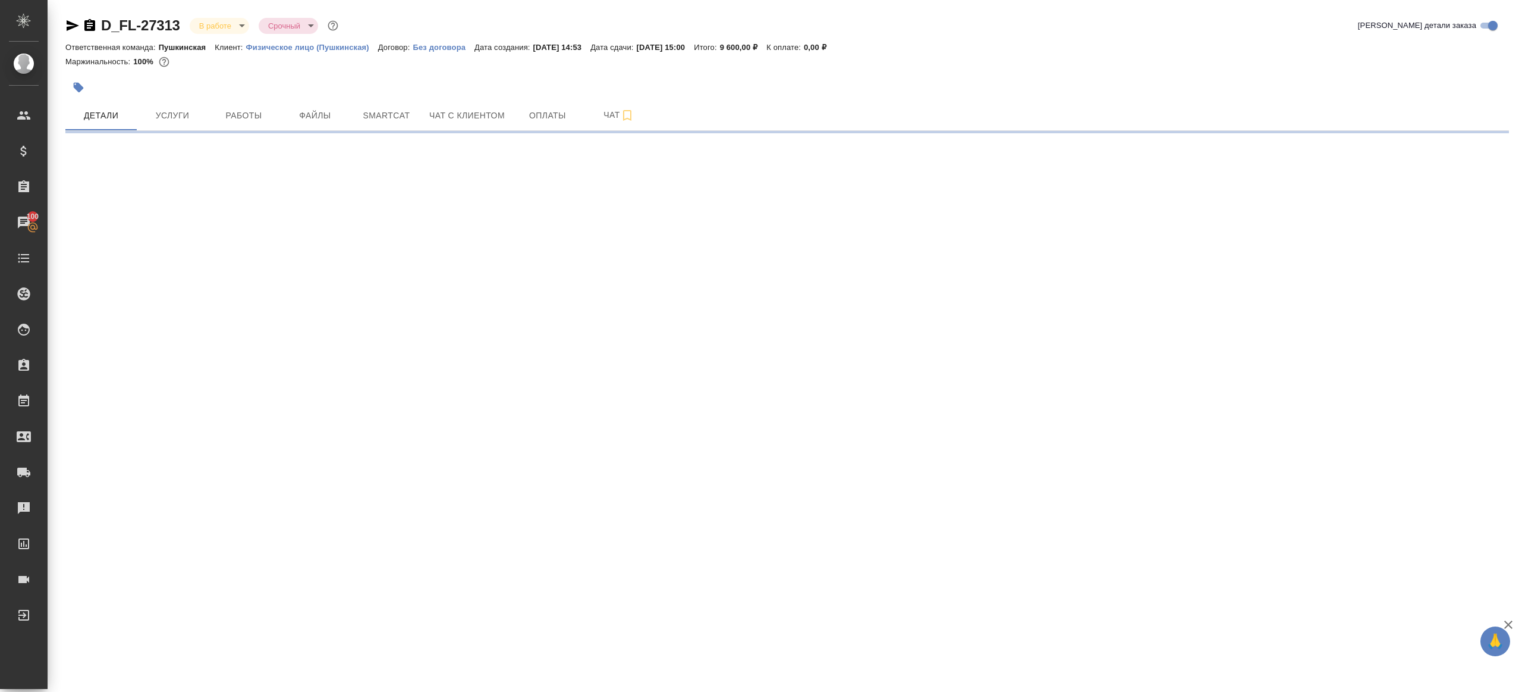
select select "RU"
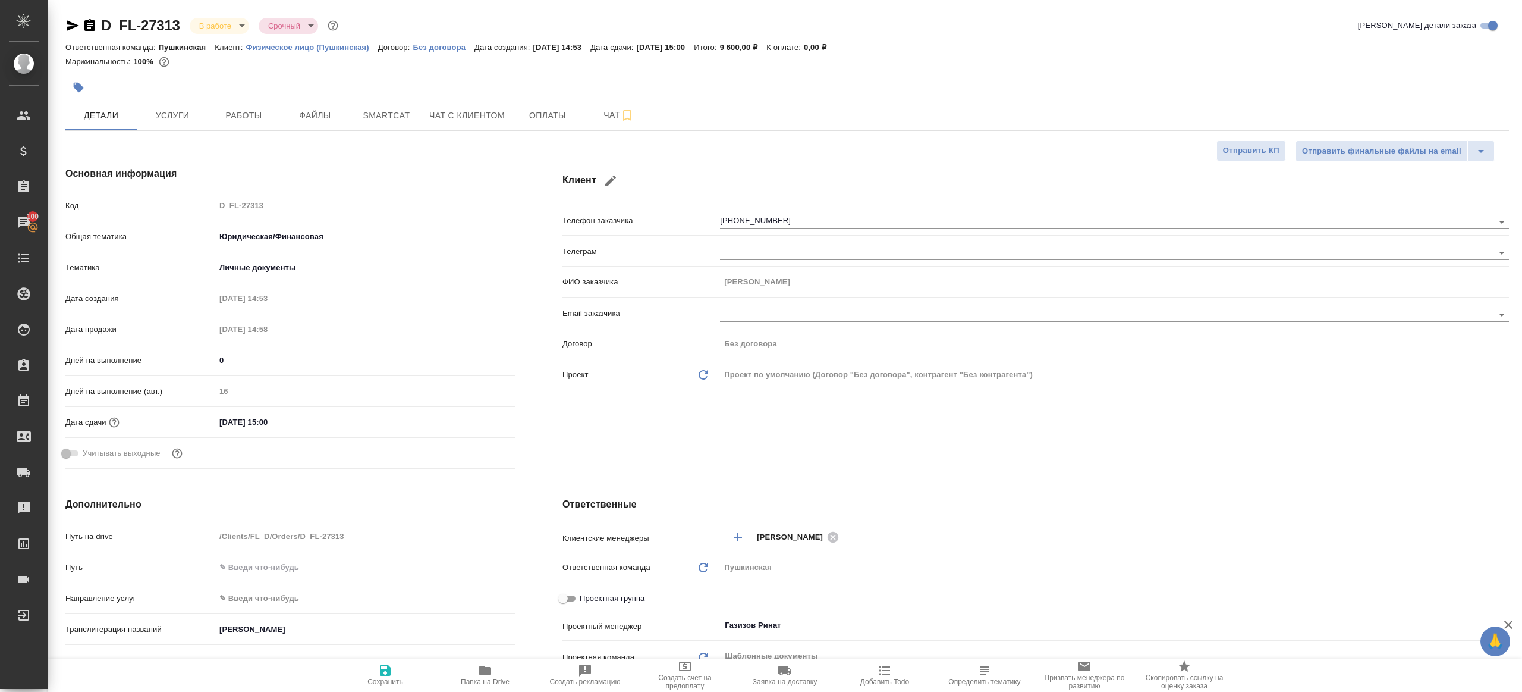
type textarea "x"
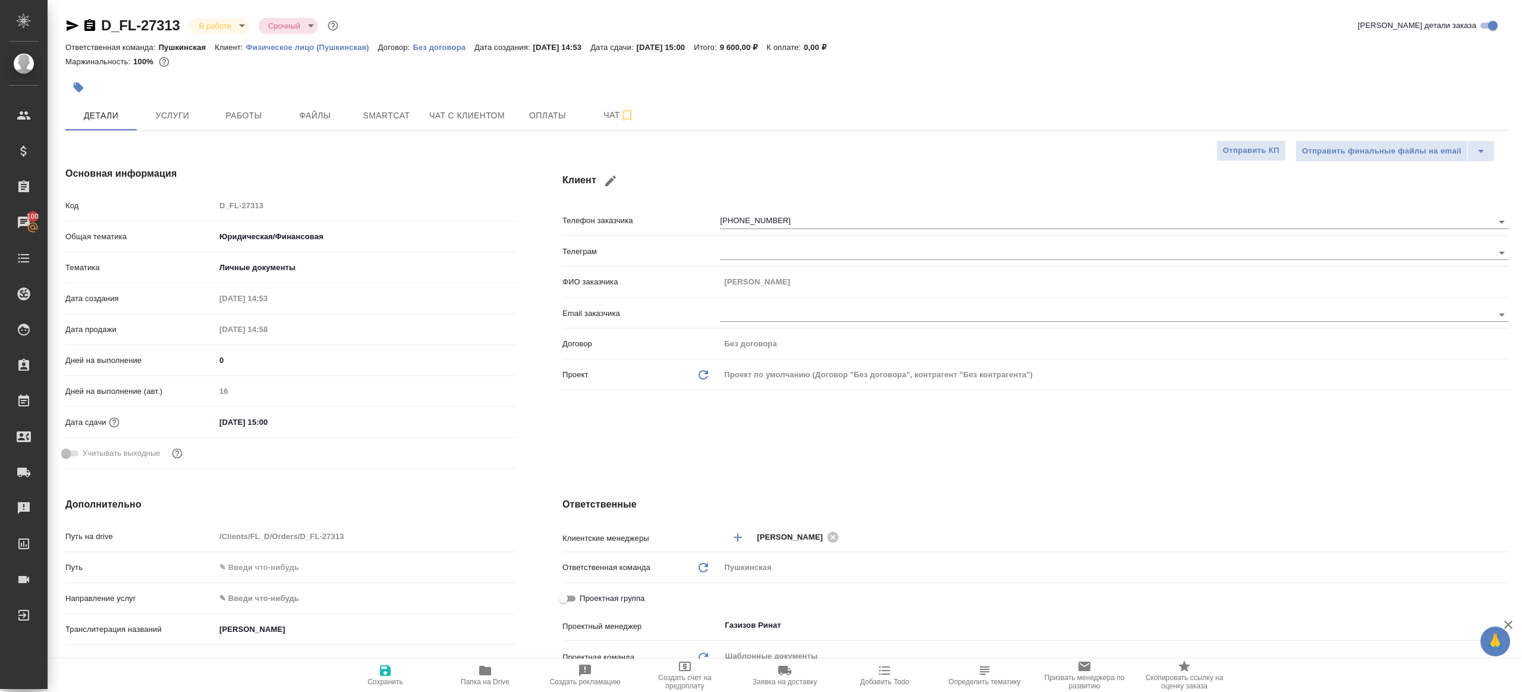
type textarea "x"
click at [225, 116] on span "Работы" at bounding box center [243, 115] width 57 height 15
